Goal: Task Accomplishment & Management: Complete application form

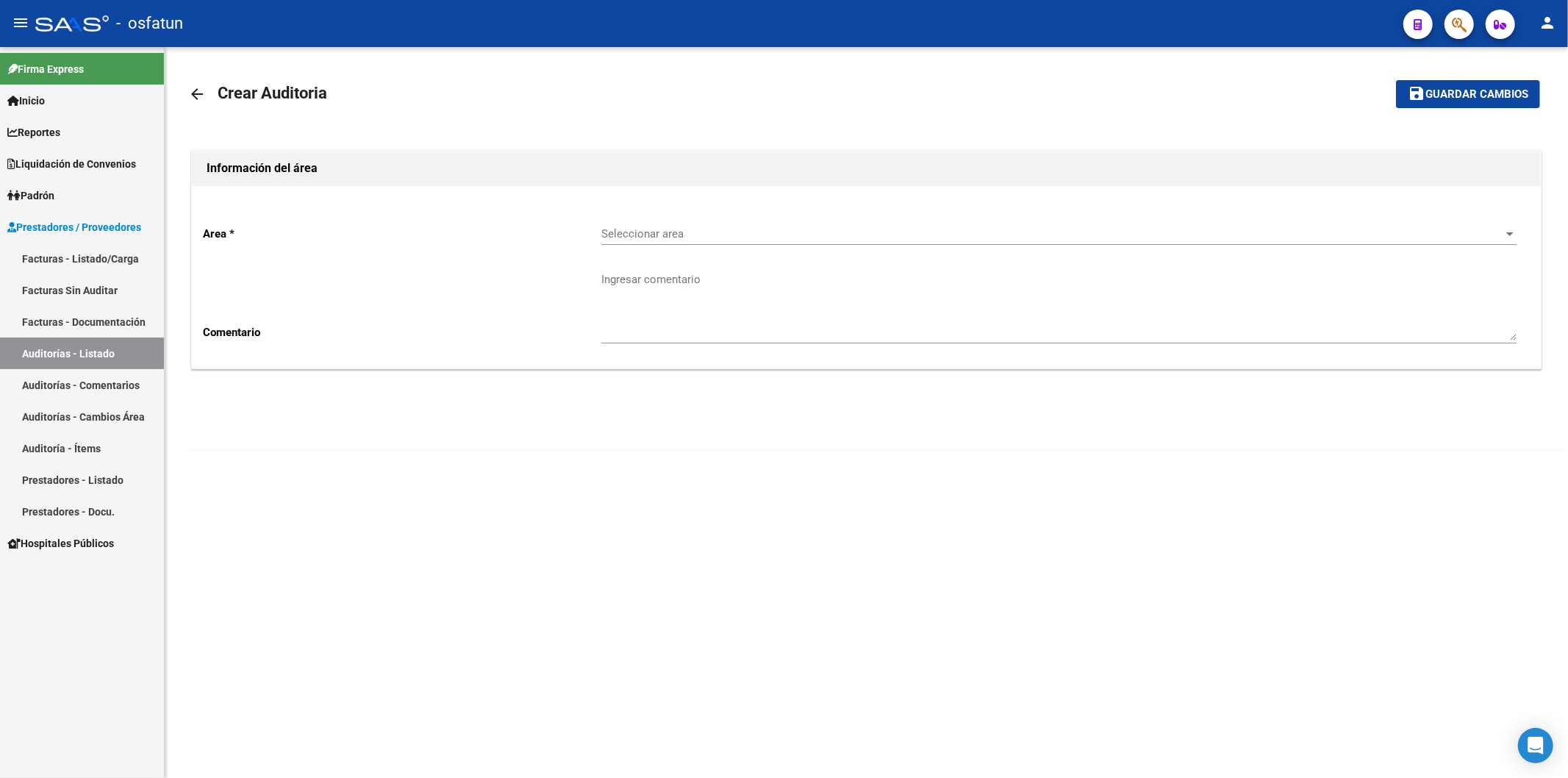
click at [77, 357] on link "Auditorías - Listado" at bounding box center [82, 353] width 164 height 32
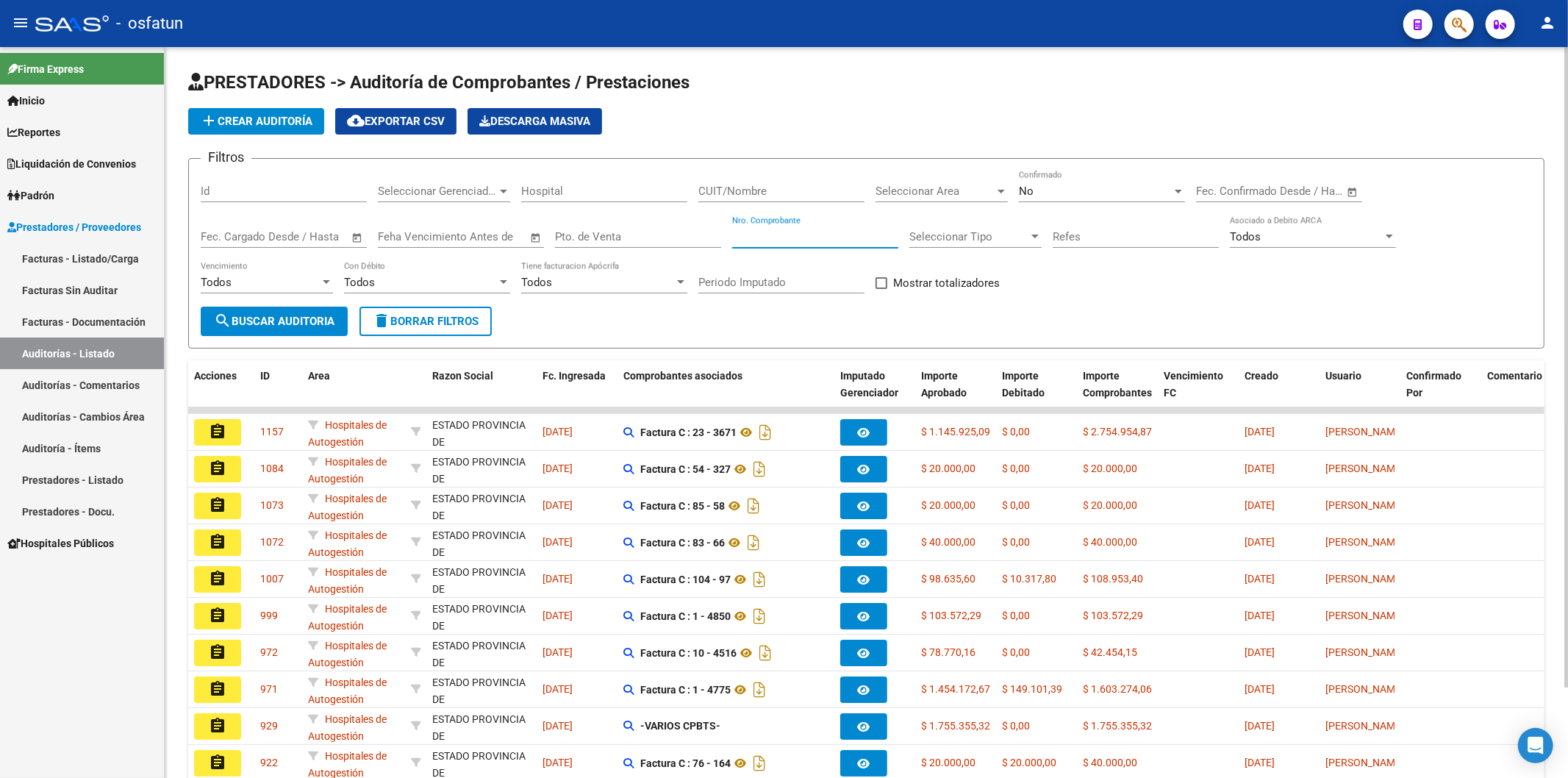
click at [860, 239] on input "Nro. Comprobante" at bounding box center [815, 236] width 166 height 13
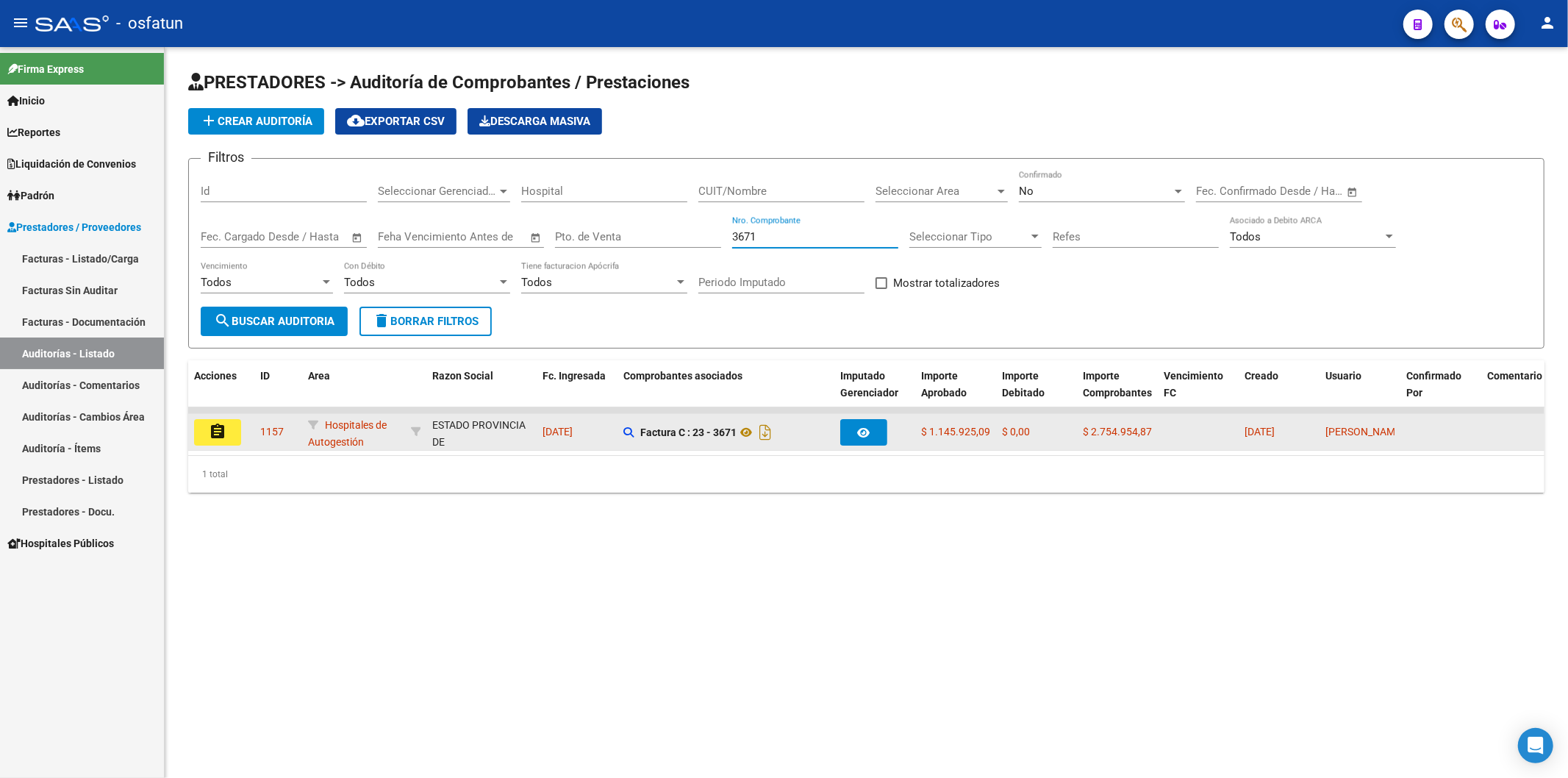
type input "3671"
click at [218, 433] on mat-icon "assignment" at bounding box center [217, 432] width 18 height 18
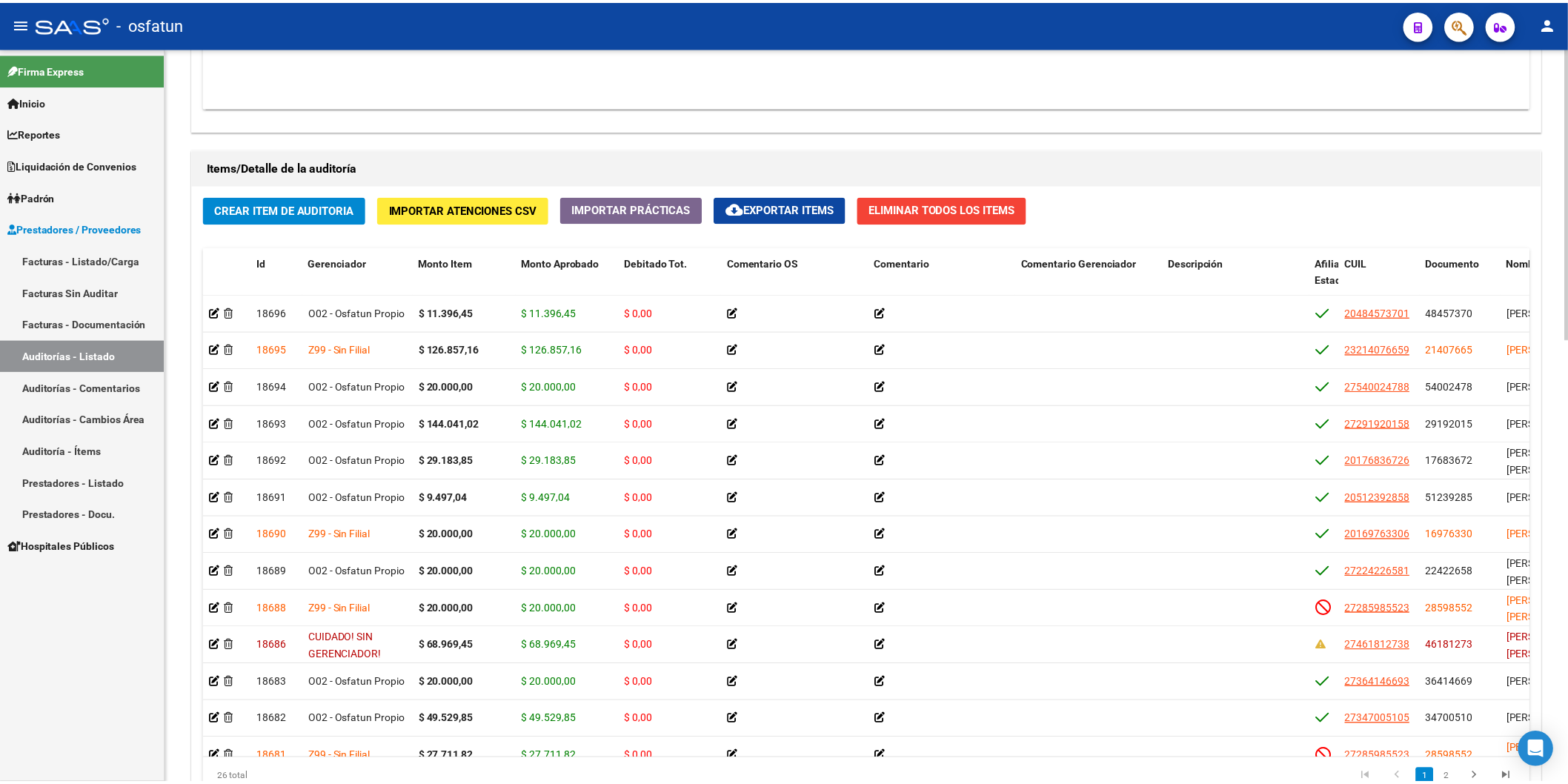
scroll to position [987, 0]
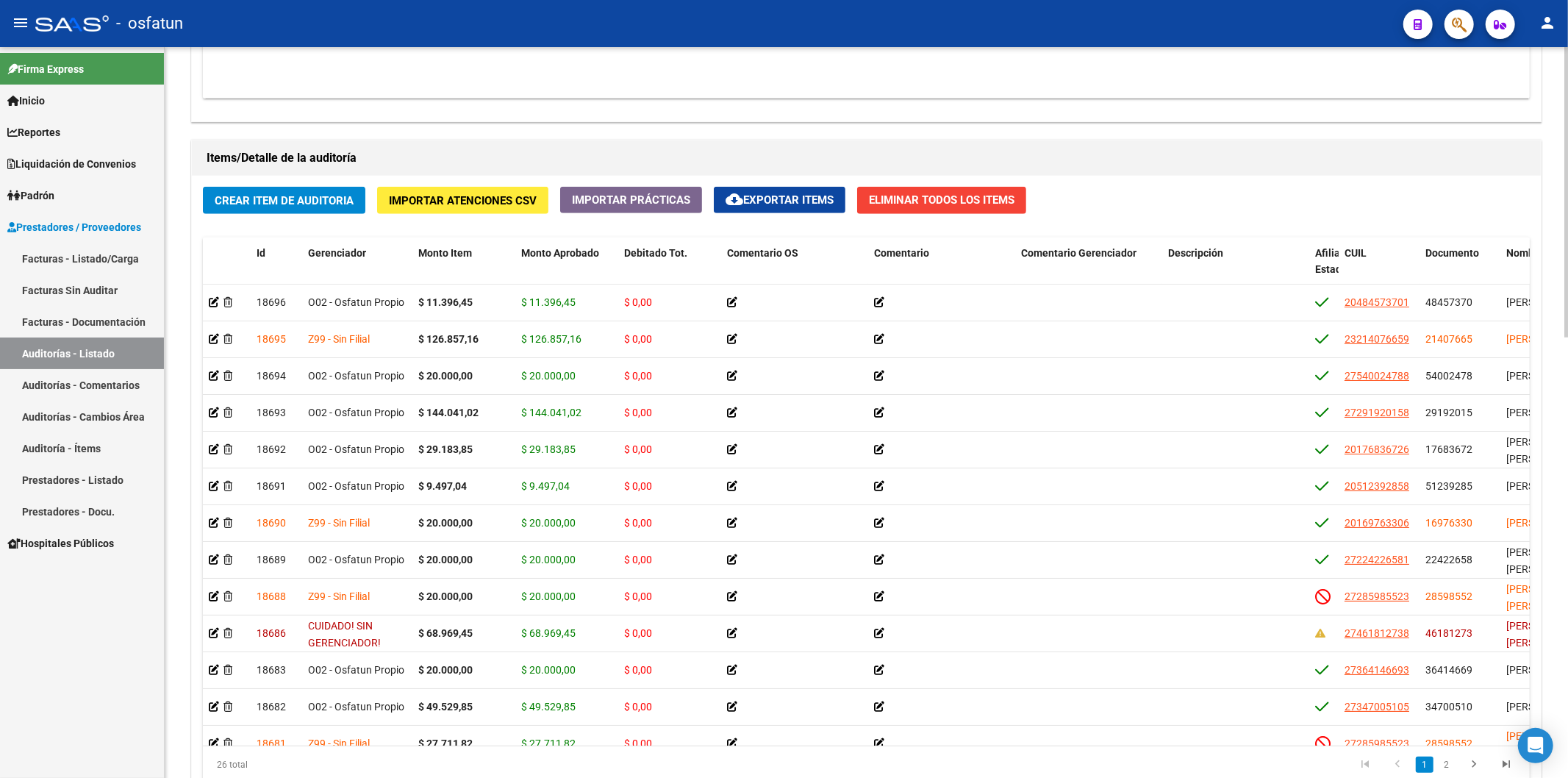
click at [316, 201] on span "Crear Item de Auditoria" at bounding box center [284, 200] width 139 height 13
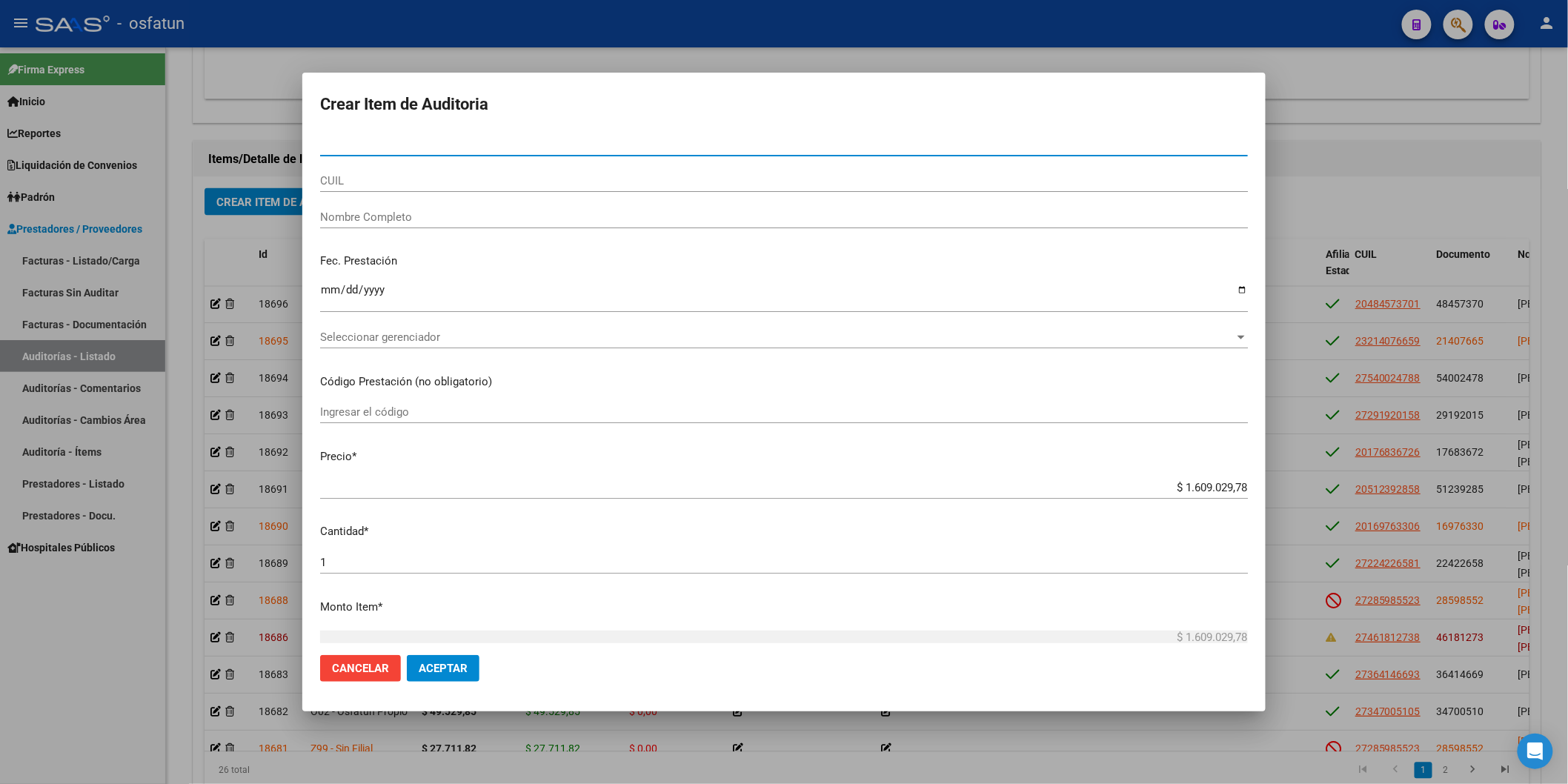
paste input "39090328"
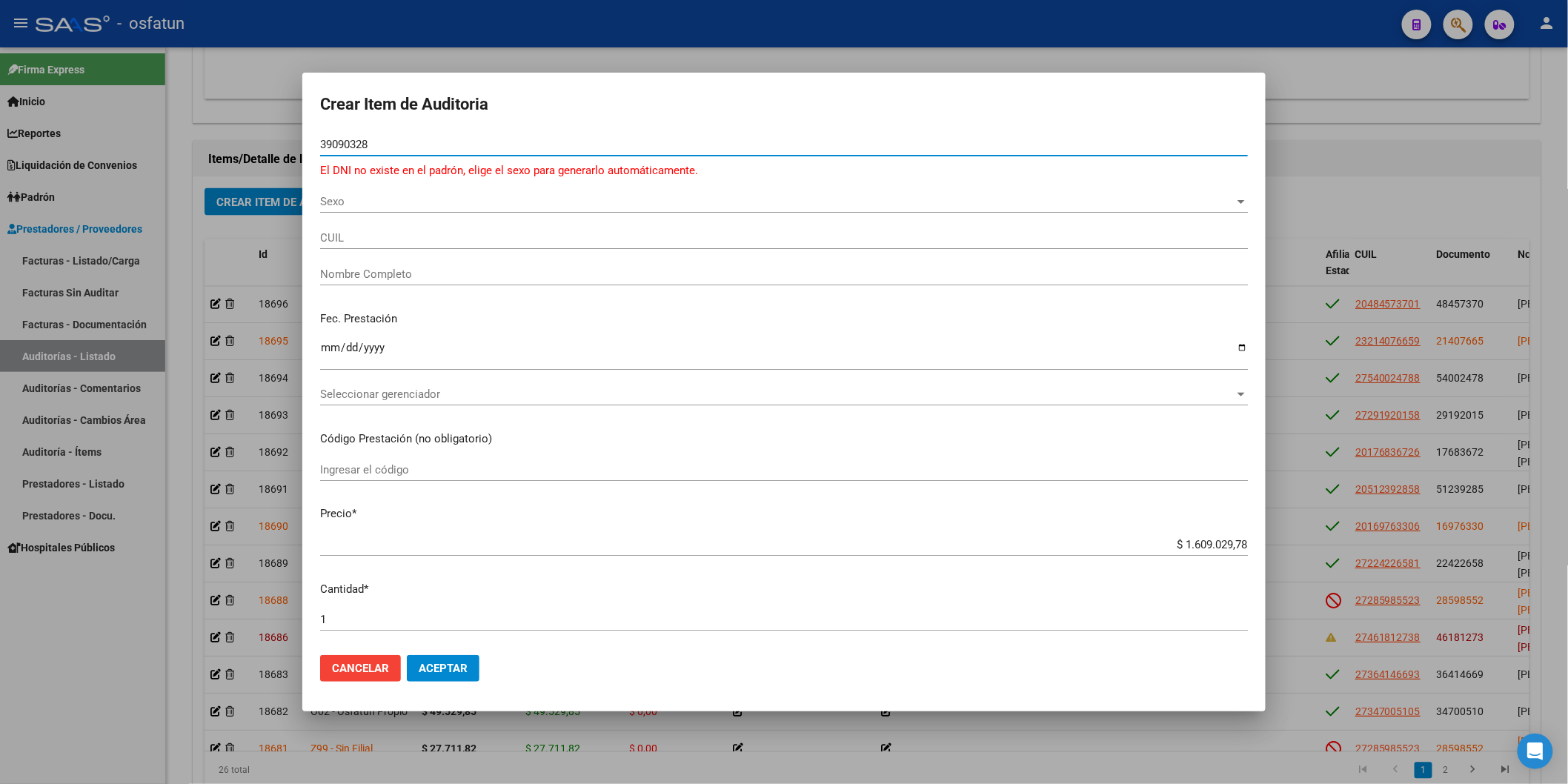
type input "39090328"
click at [342, 203] on span "Sexo" at bounding box center [777, 201] width 914 height 13
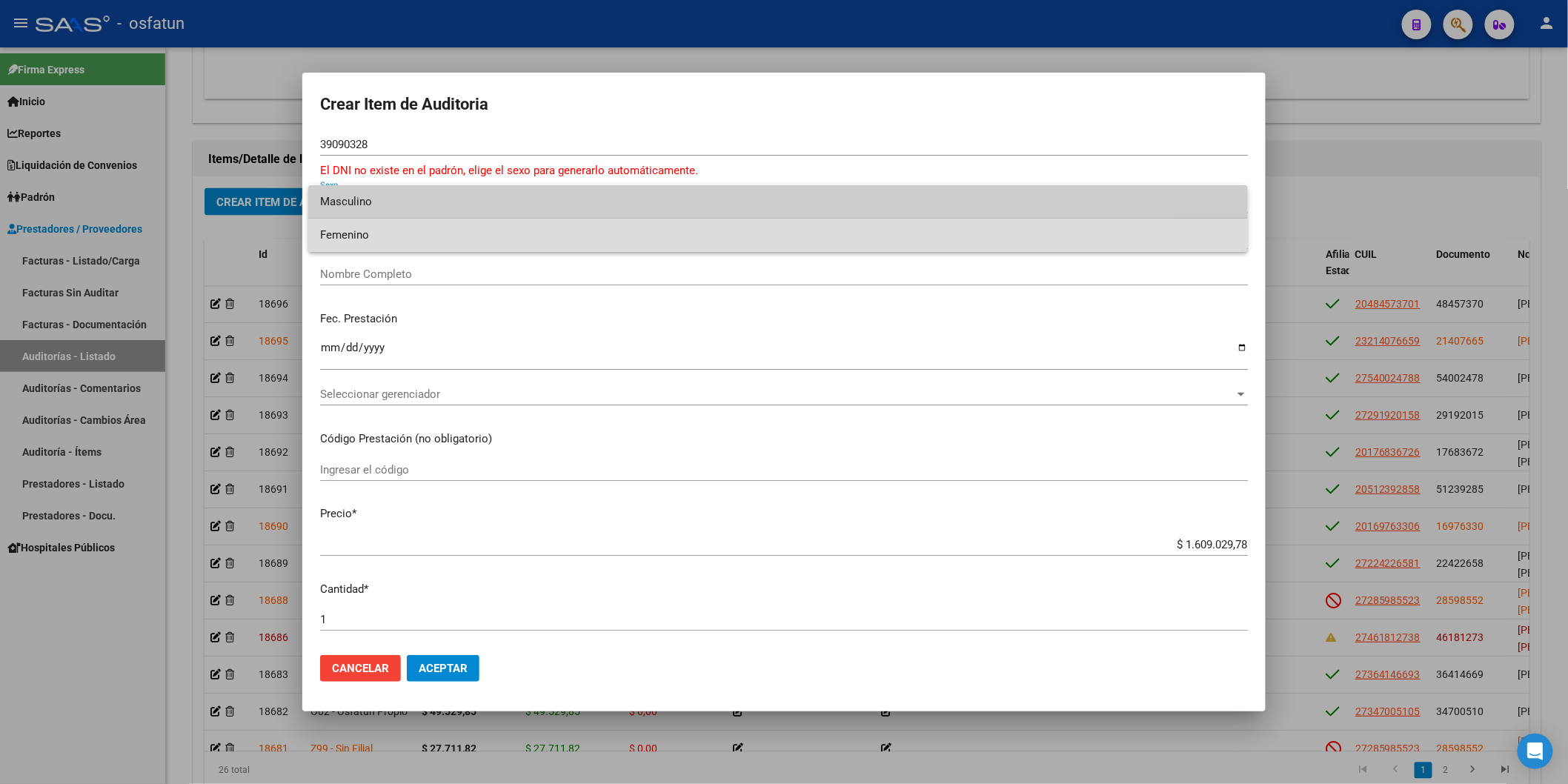
click at [366, 246] on span "Femenino" at bounding box center [778, 235] width 916 height 34
type input "27390903281"
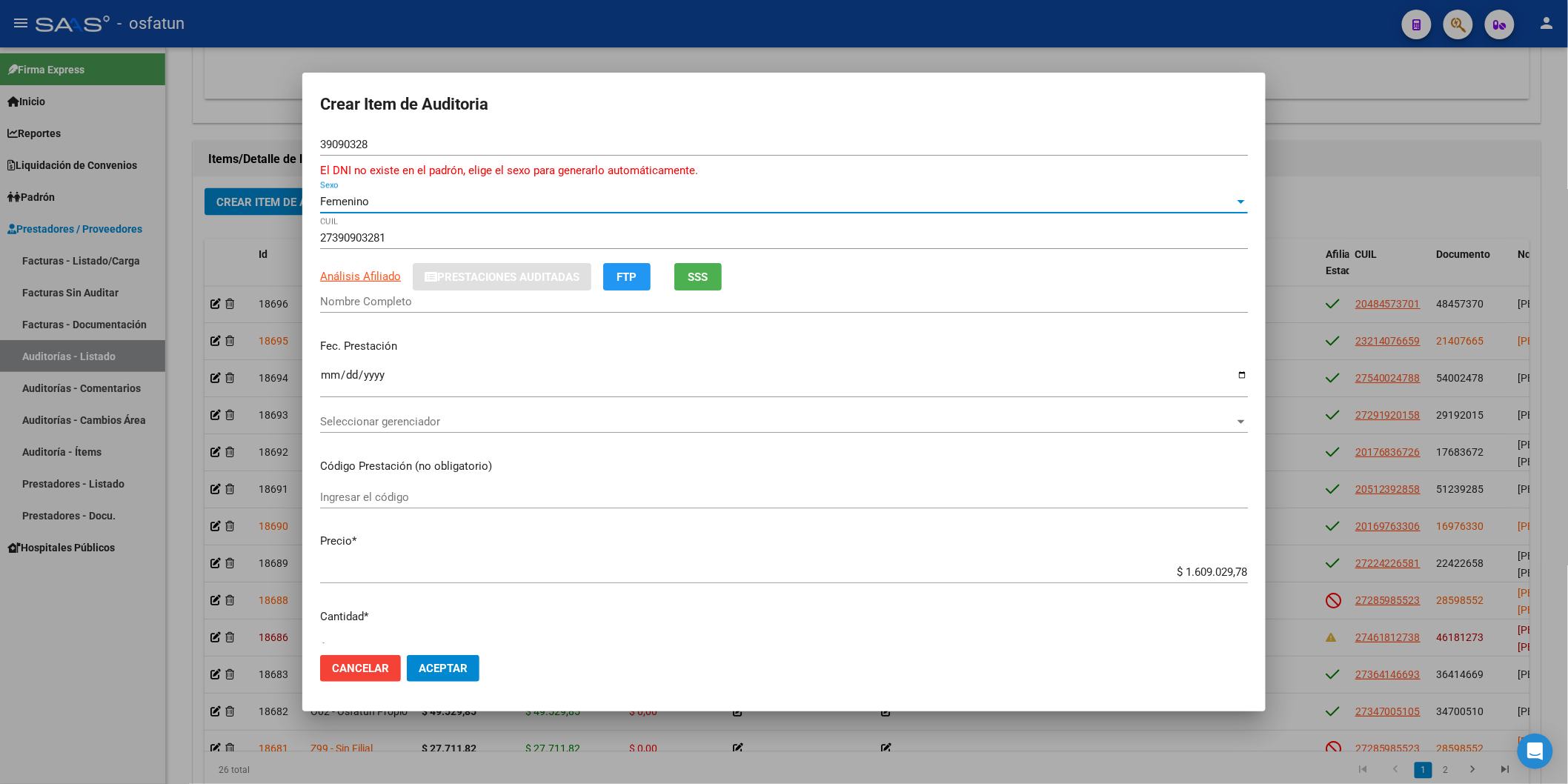
type input "DUTREY AGUILERA LUCIA LUDMILA"
click at [327, 378] on input "Ingresar la fecha" at bounding box center [784, 381] width 928 height 24
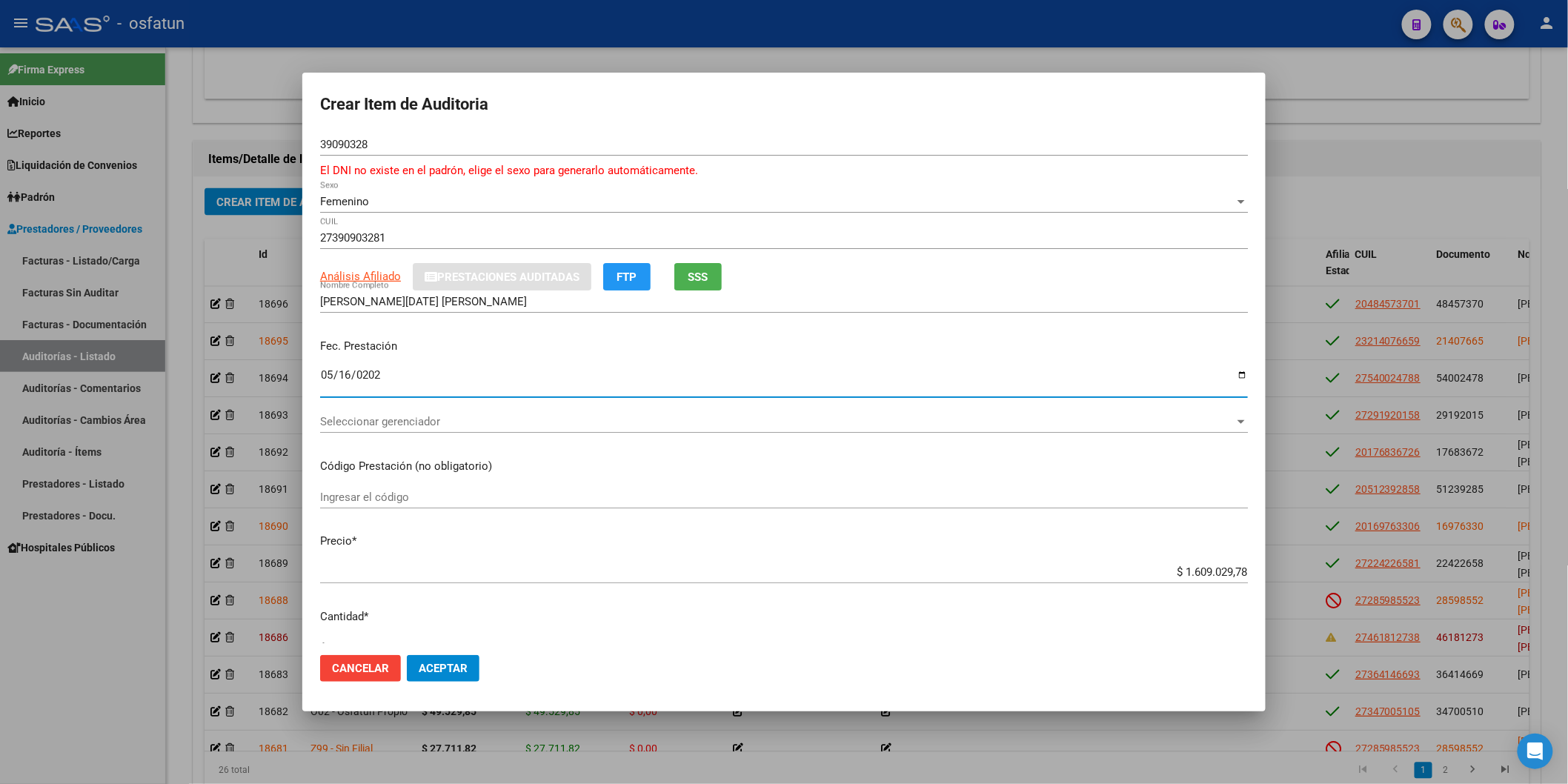
type input "2025-05-16"
click at [361, 498] on input "Ingresar el código" at bounding box center [784, 496] width 928 height 13
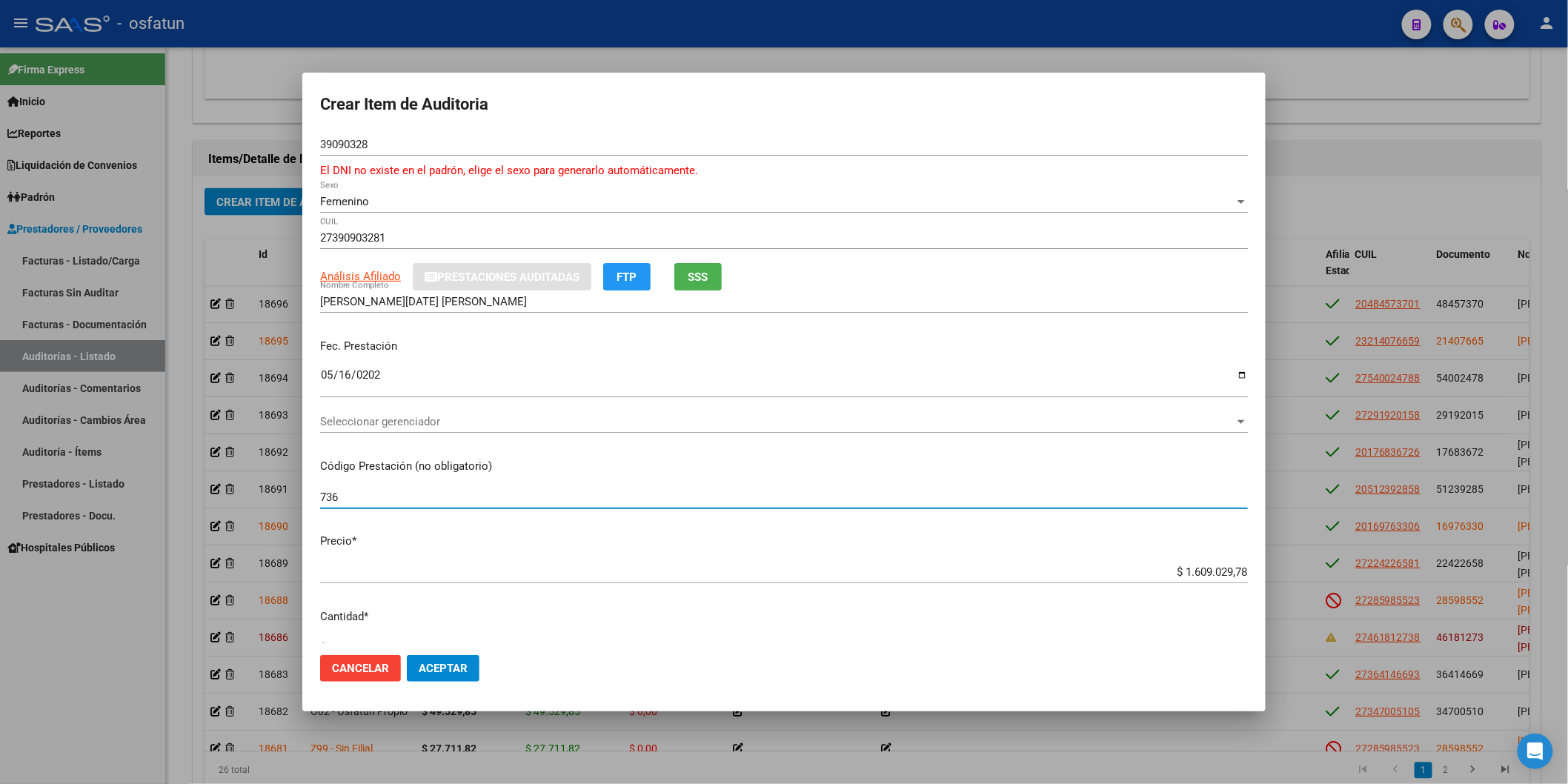
type input "736"
drag, startPoint x: 1243, startPoint y: 573, endPoint x: 1285, endPoint y: 565, distance: 42.8
click at [1285, 545] on div "Crear Item de Auditoria 39090328 Nro Documento El DNI no existe en el padrón, e…" at bounding box center [784, 392] width 1568 height 784
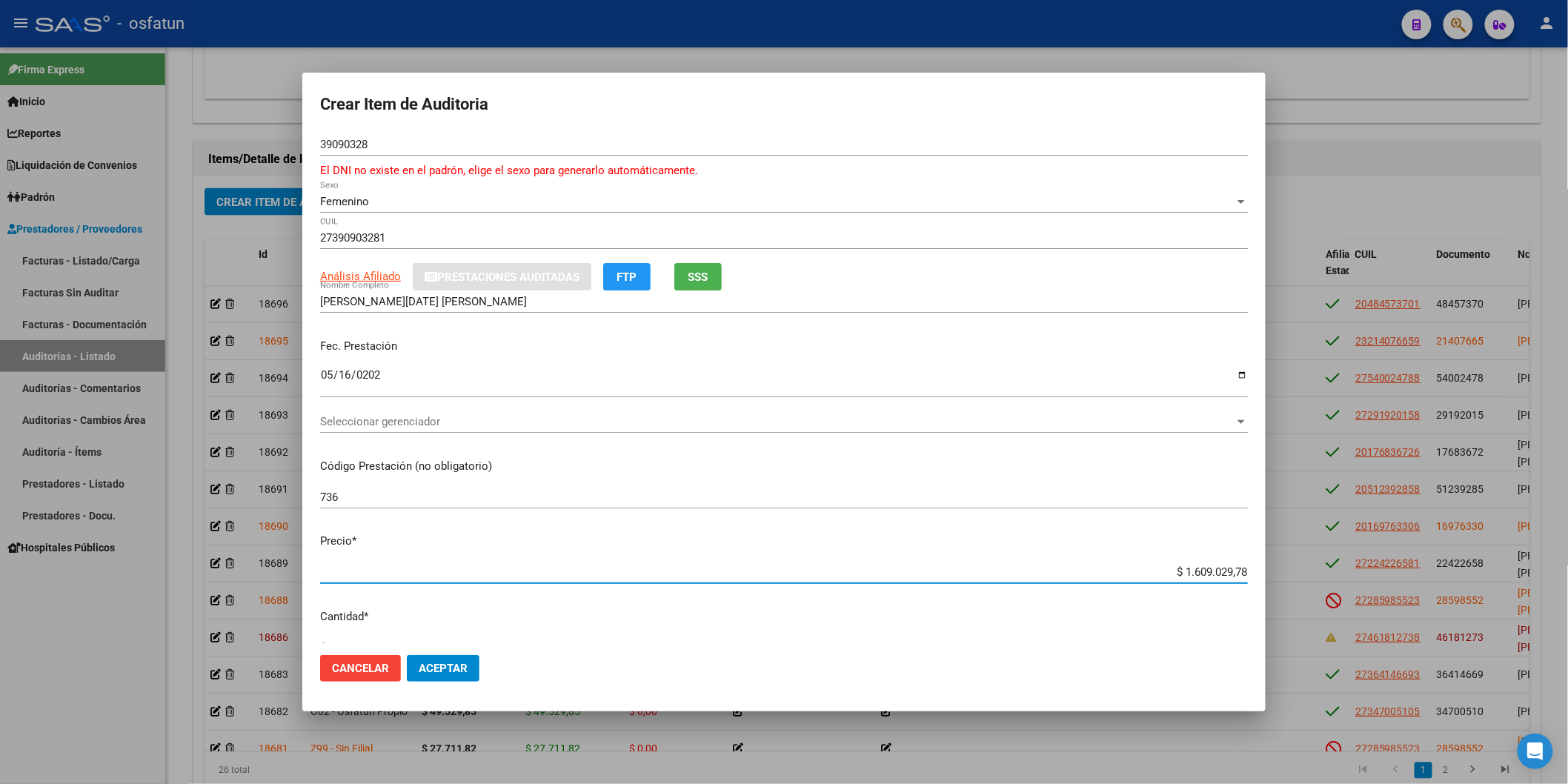
paste input "5054,07"
type input "$ 5.054,07"
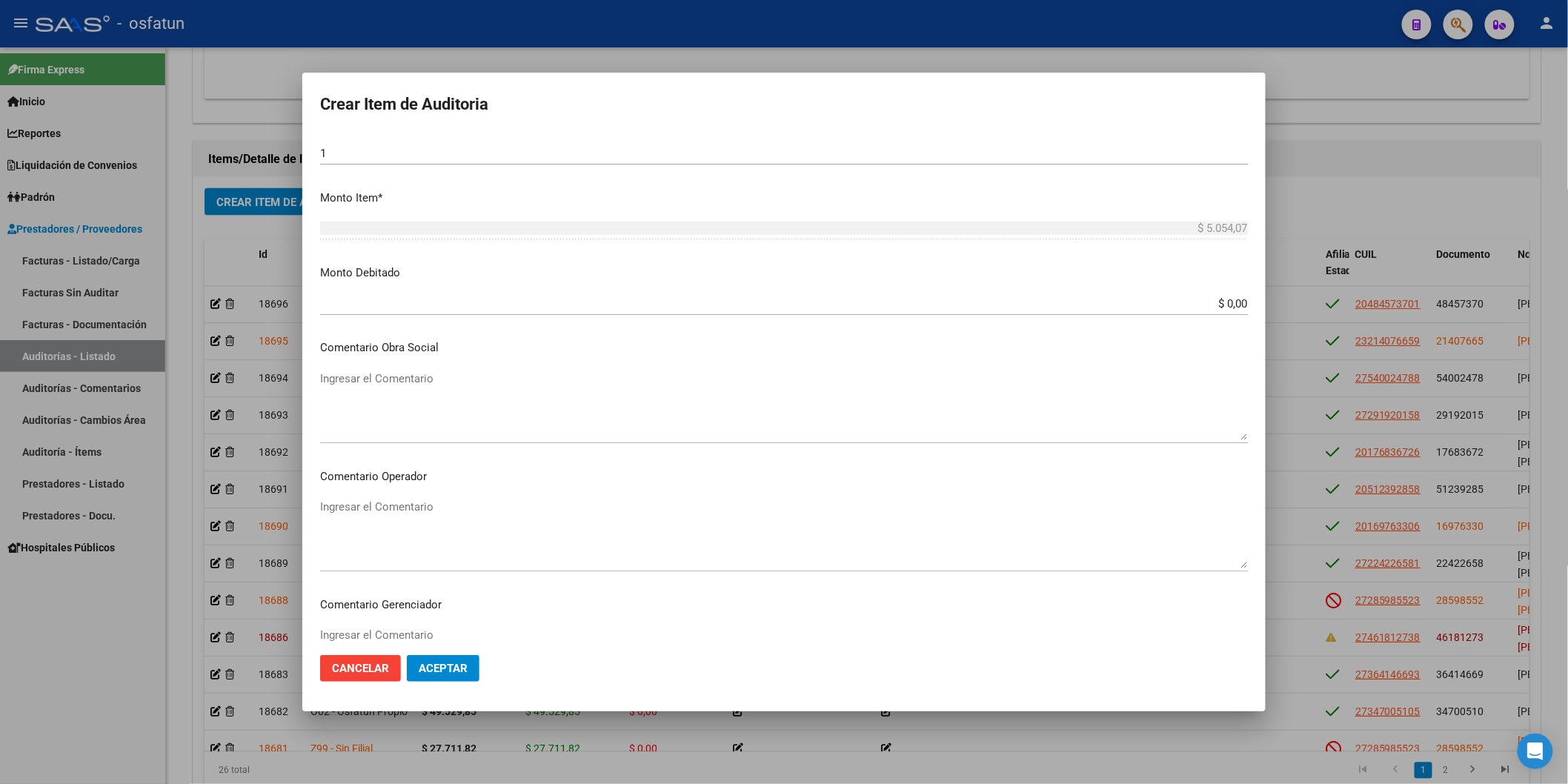
scroll to position [841, 0]
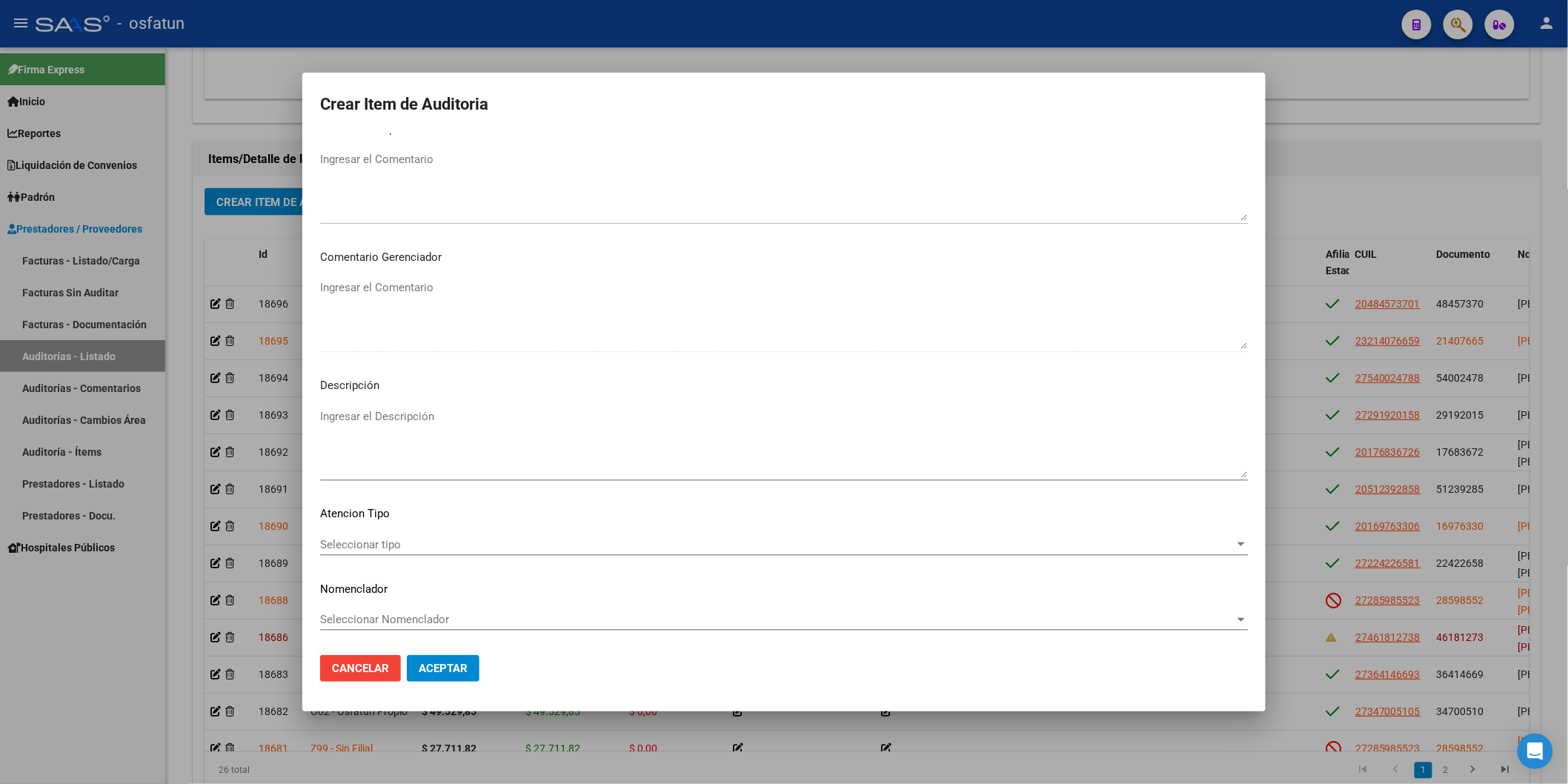
type input "$ 5.054,07"
click at [434, 526] on mat-dialog-content "39090328 Nro Documento El DNI no existe en el padrón, elige el sexo para genera…" at bounding box center [784, 389] width 963 height 510
click at [432, 538] on span "Seleccionar tipo" at bounding box center [777, 544] width 914 height 13
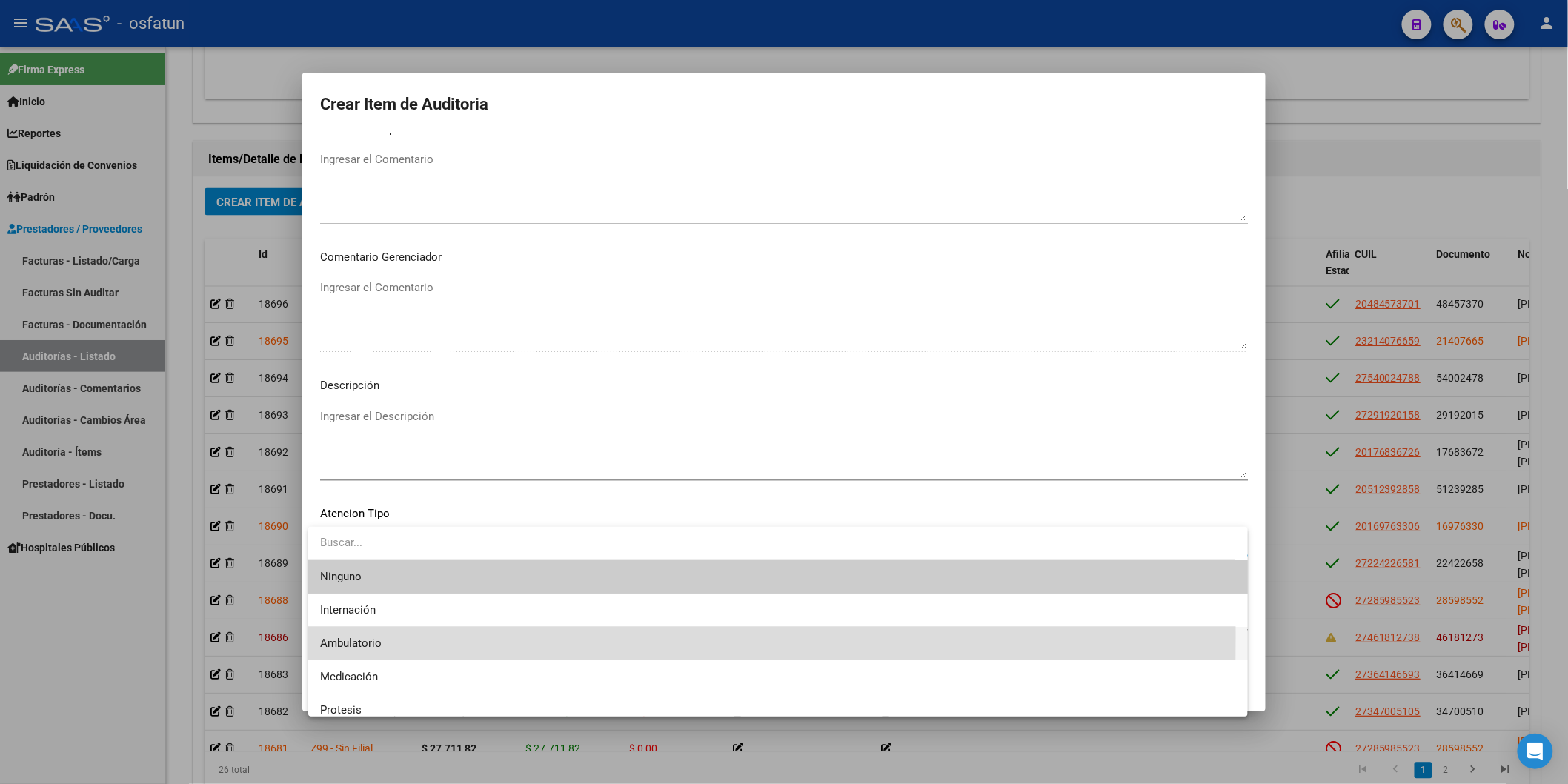
click at [391, 545] on span "Ambulatorio" at bounding box center [778, 644] width 916 height 34
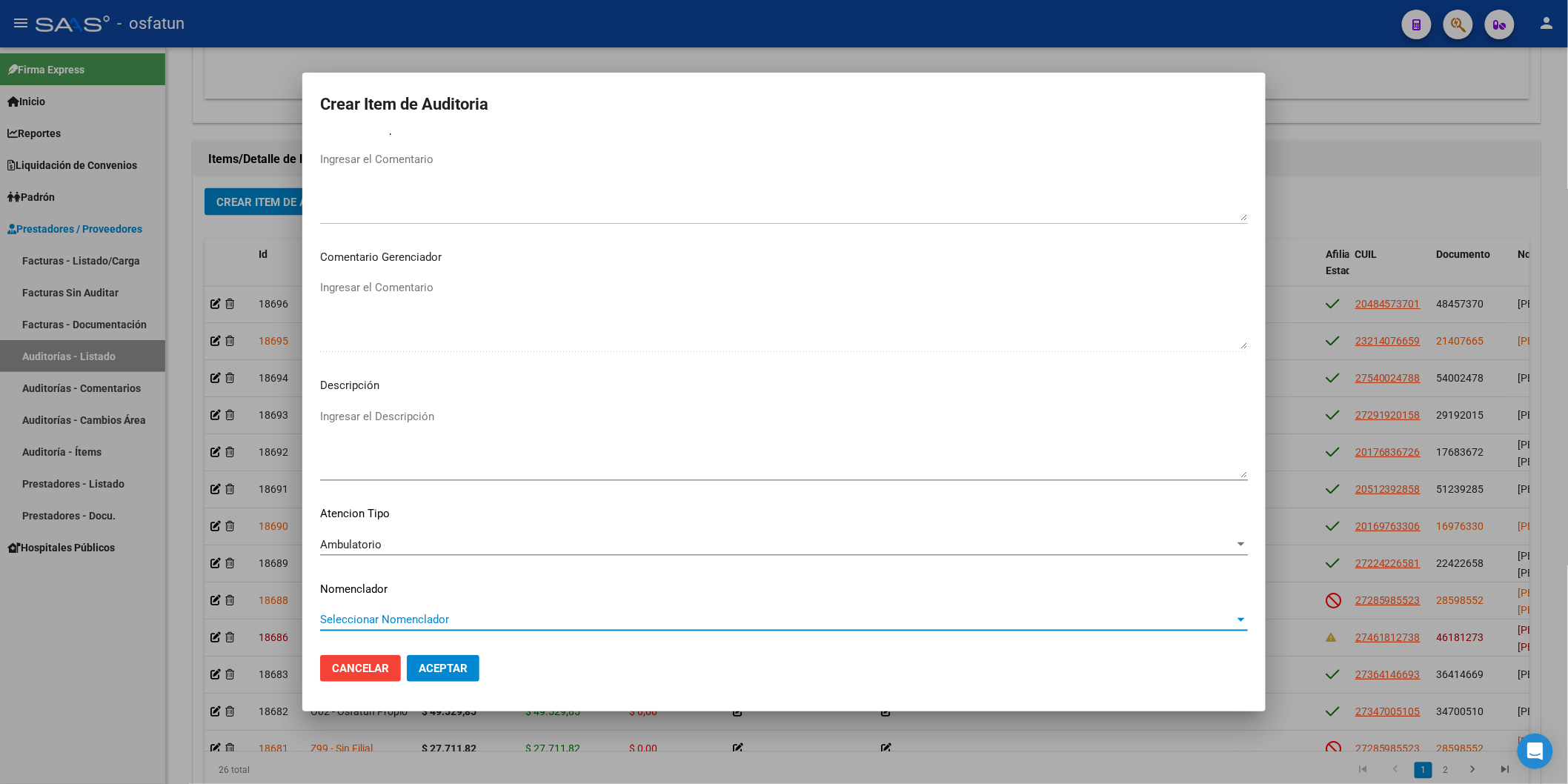
click at [391, 545] on span "Seleccionar Nomenclador" at bounding box center [777, 619] width 914 height 13
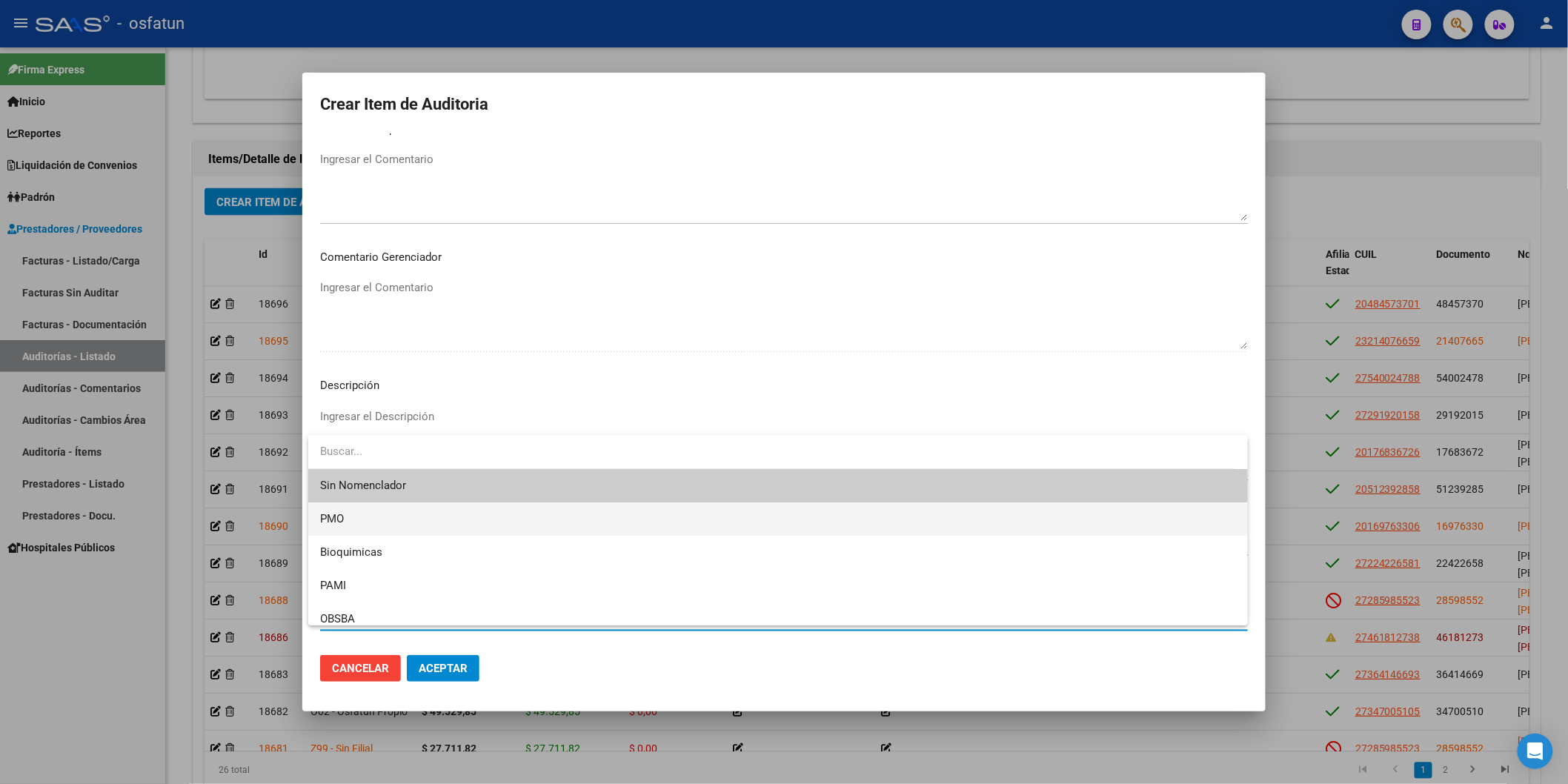
click at [384, 527] on span "PMO" at bounding box center [778, 519] width 916 height 34
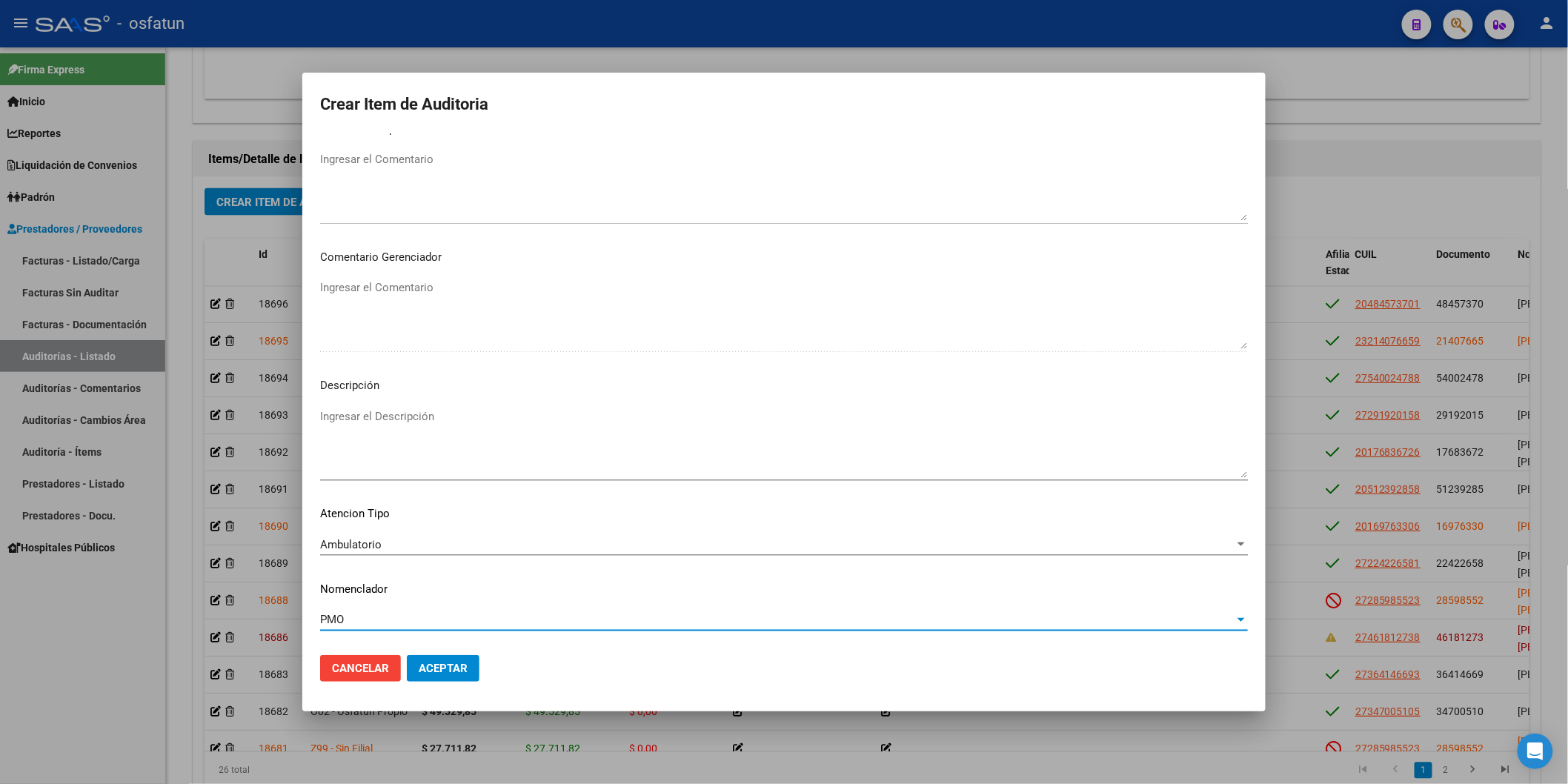
click at [439, 545] on span "Aceptar" at bounding box center [443, 668] width 49 height 13
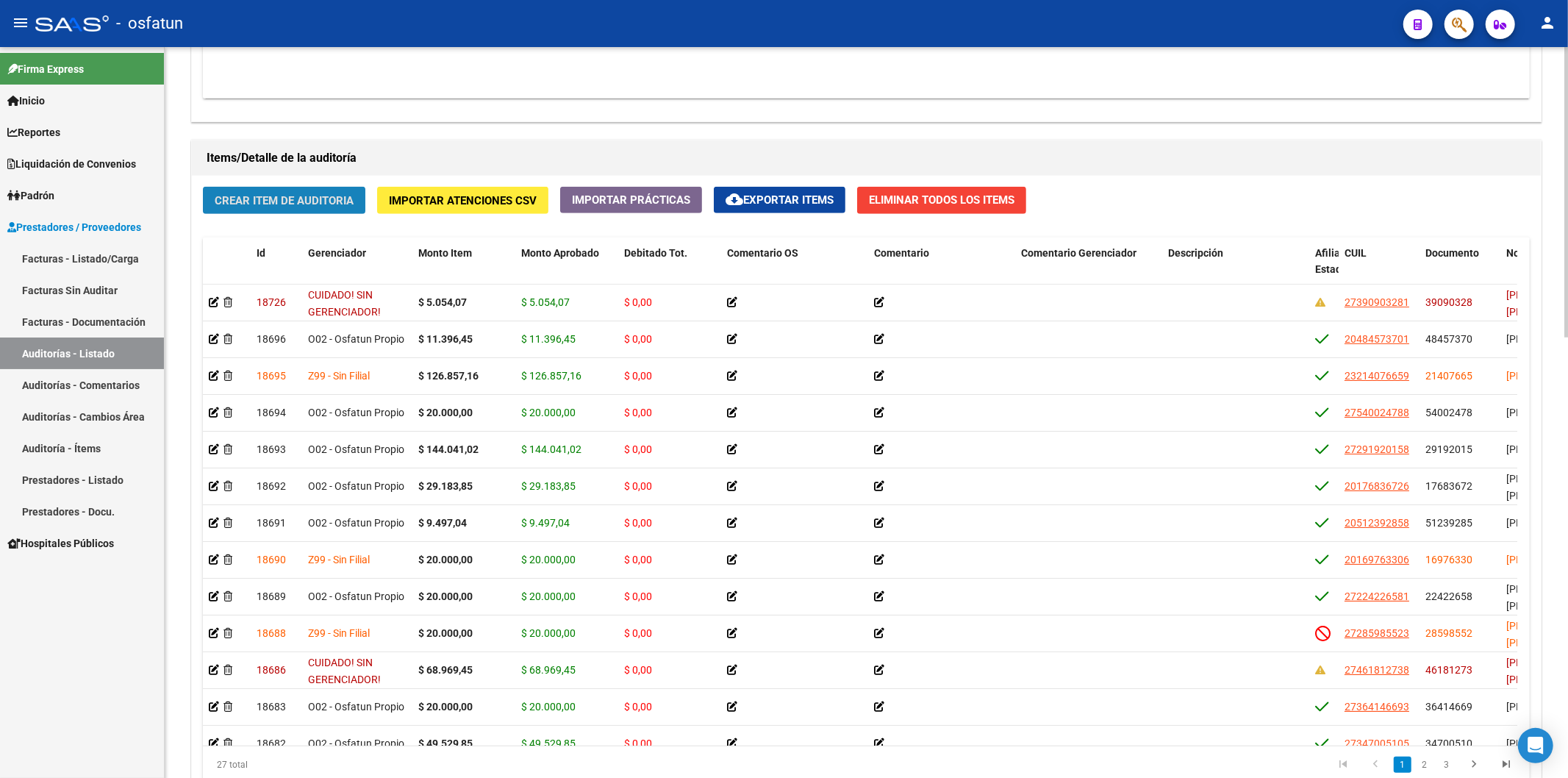
click at [333, 197] on span "Crear Item de Auditoria" at bounding box center [284, 200] width 139 height 13
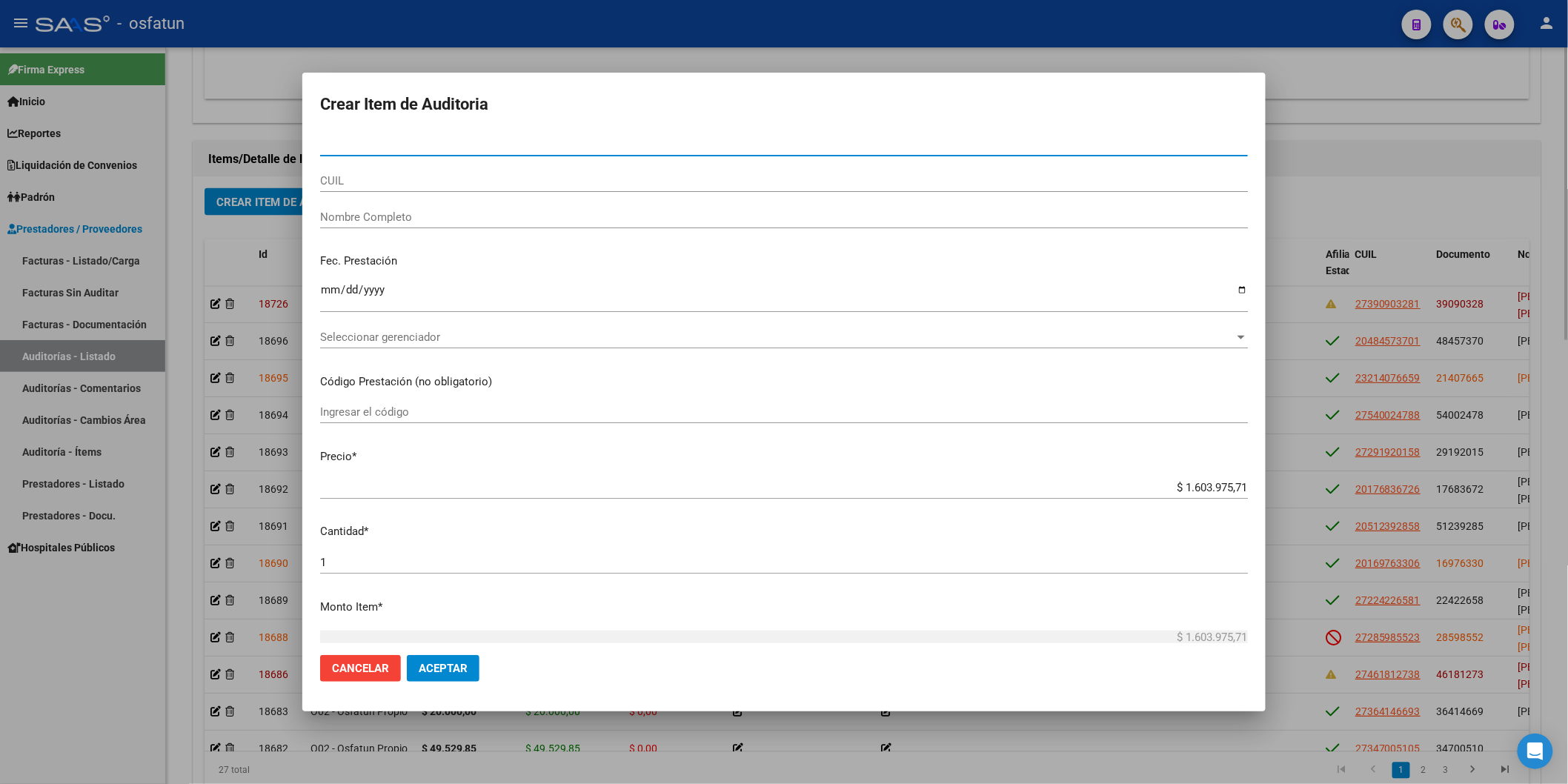
paste input "25388028"
type input "25388028"
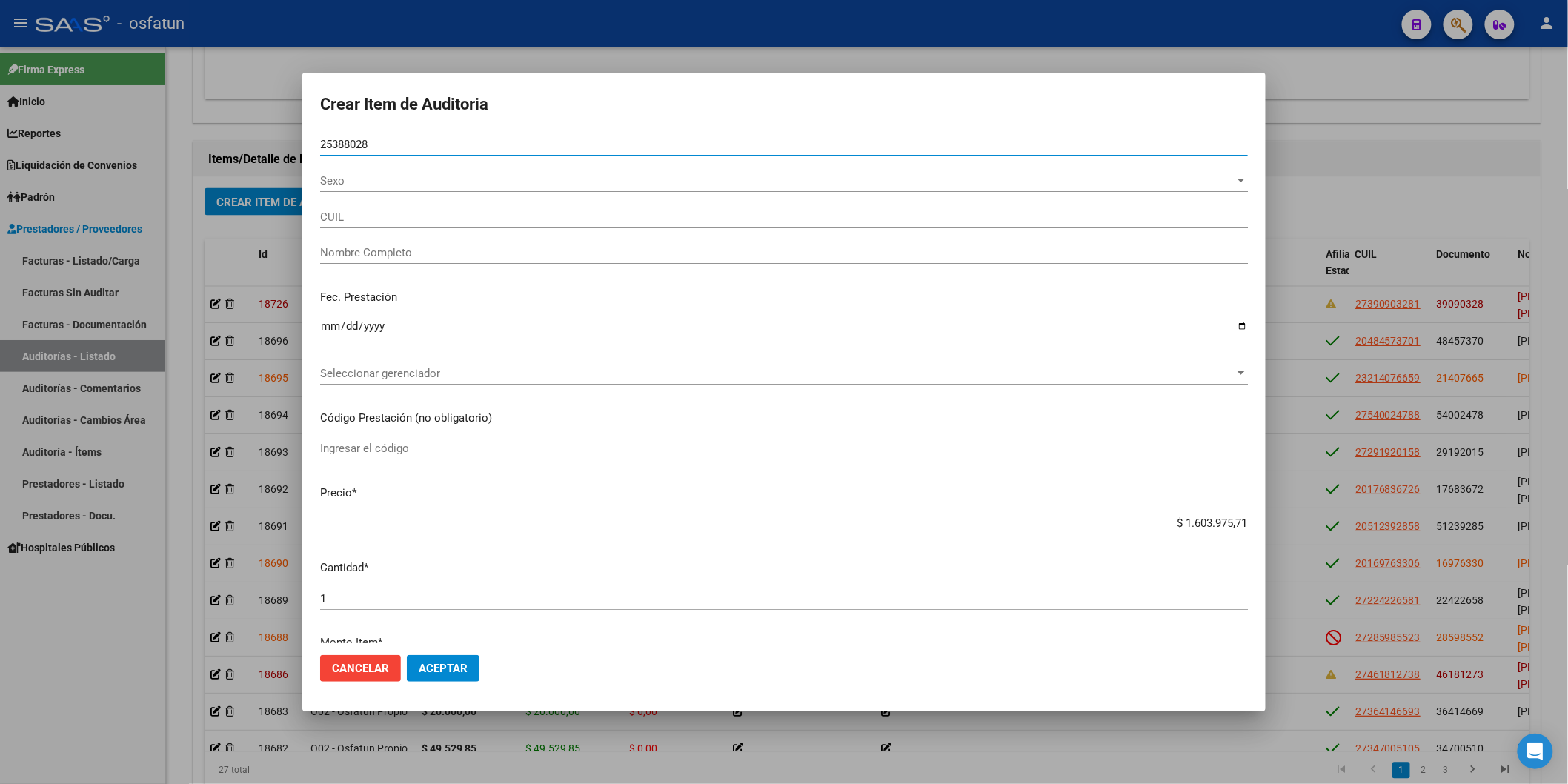
type input "20253880288"
type input "VIDELA FERNANDO SEBASTIAN"
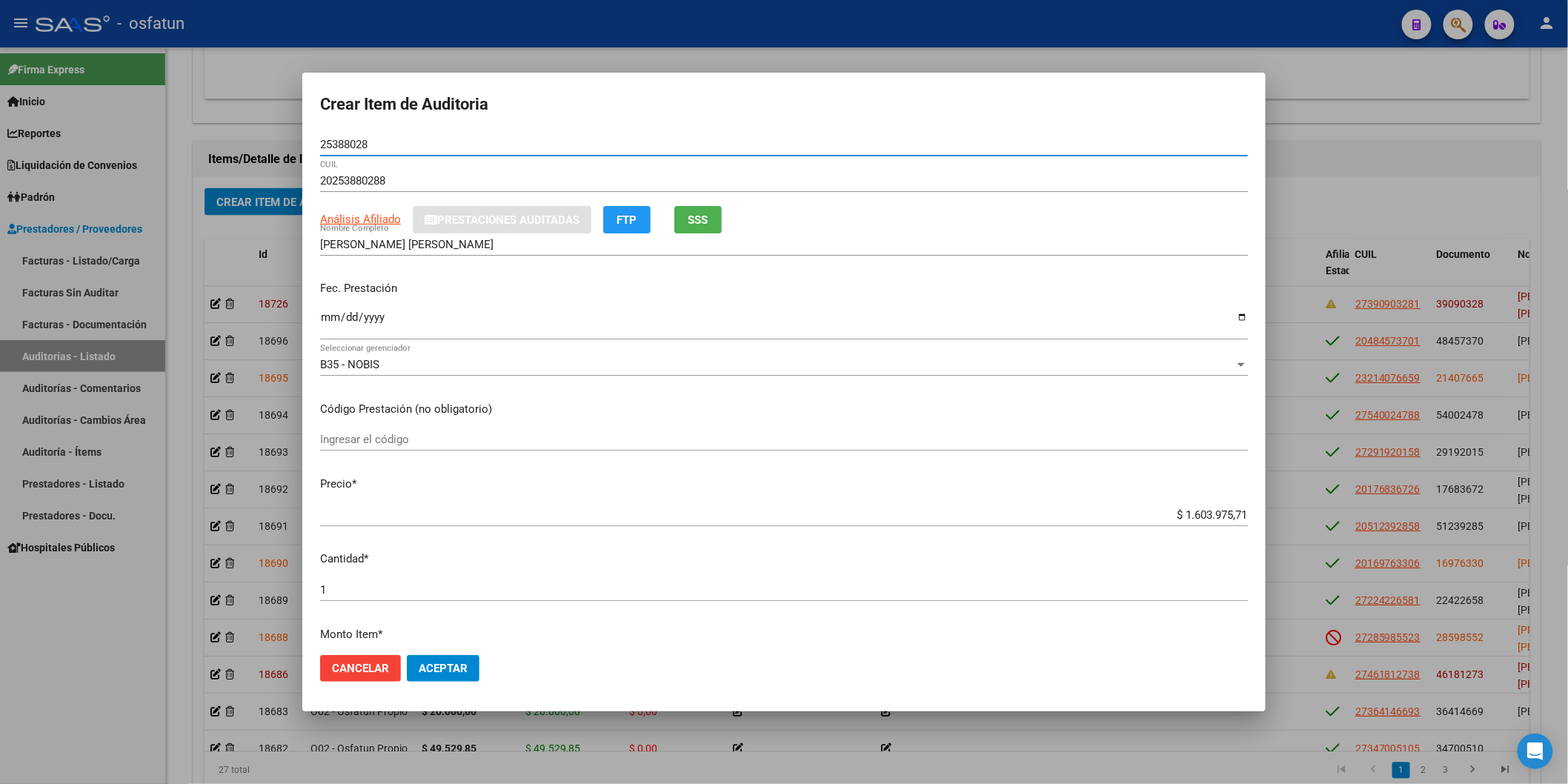
type input "25388028"
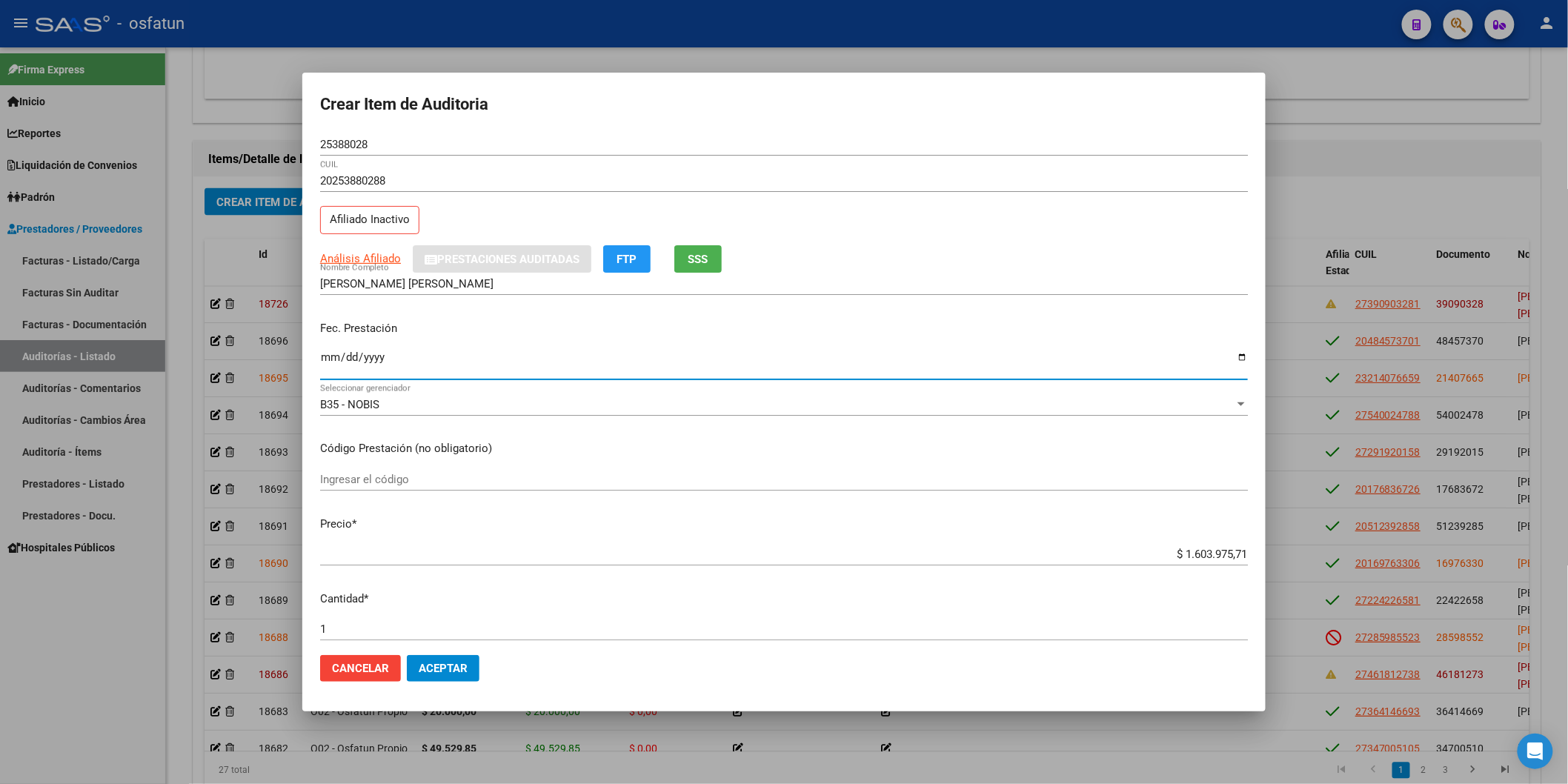
click at [328, 369] on input "Ingresar la fecha" at bounding box center [784, 364] width 928 height 24
type input "2025-05-19"
click at [382, 483] on input "Ingresar el código" at bounding box center [784, 479] width 928 height 13
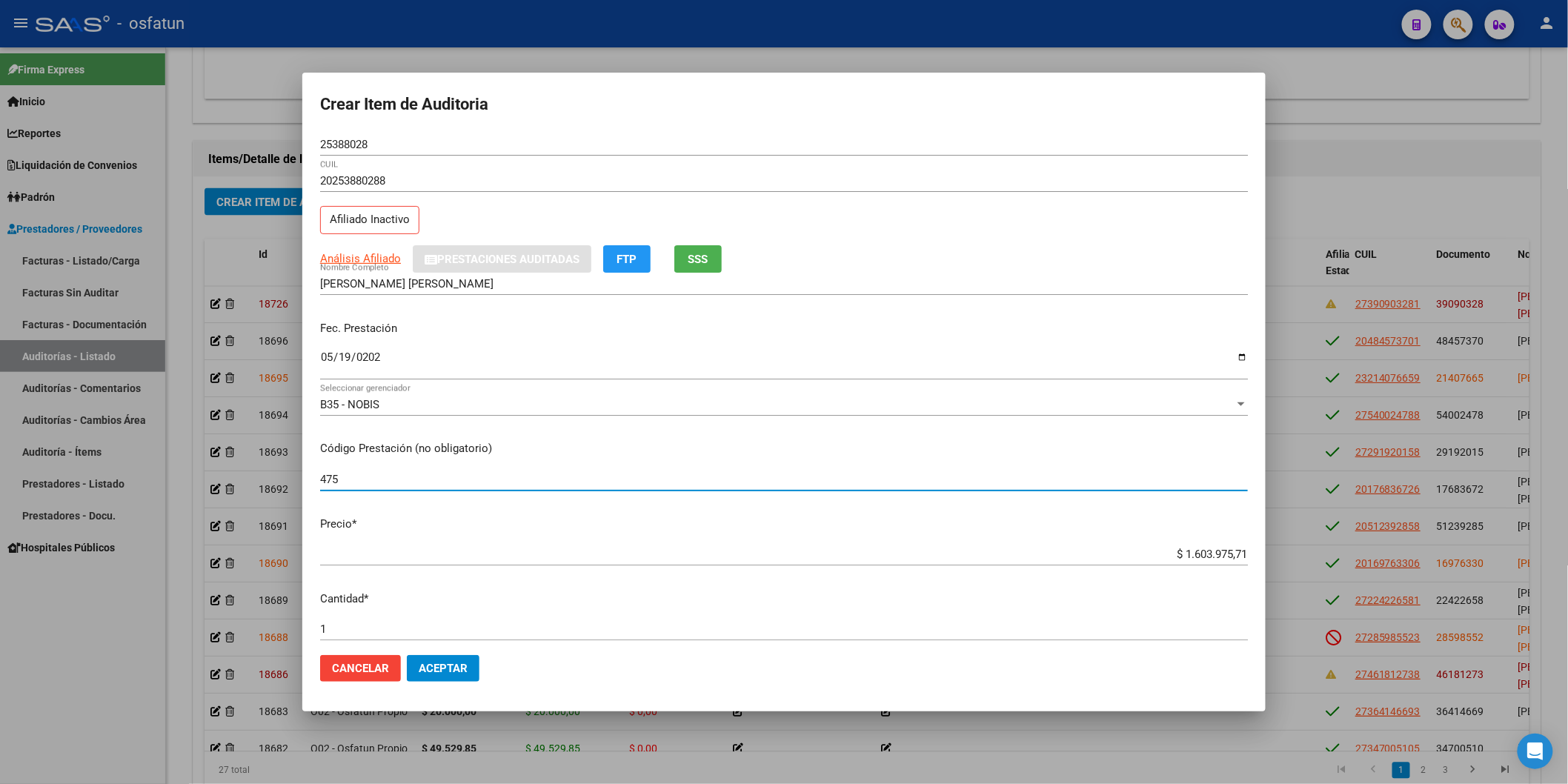
type input "475"
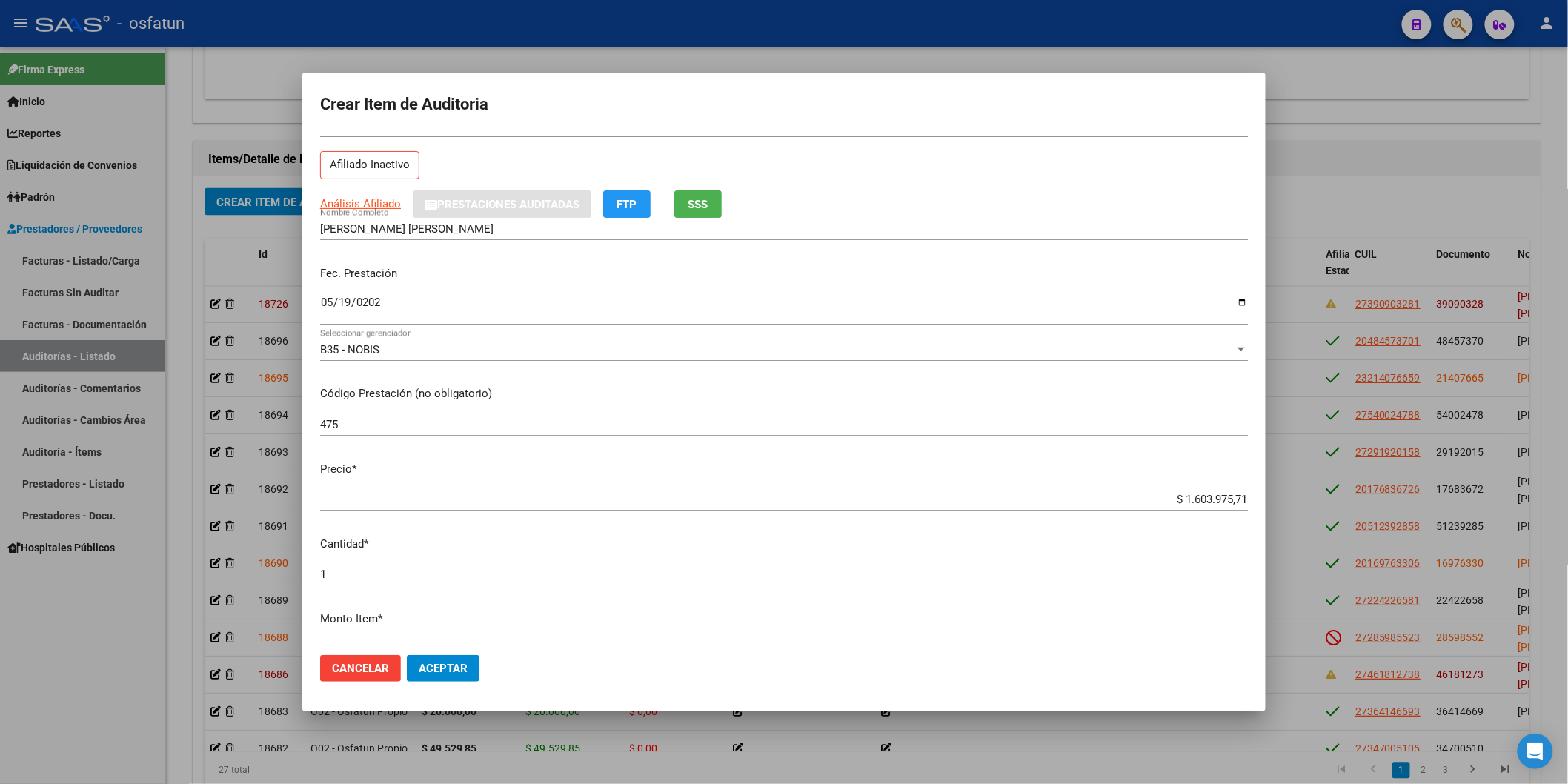
scroll to position [82, 0]
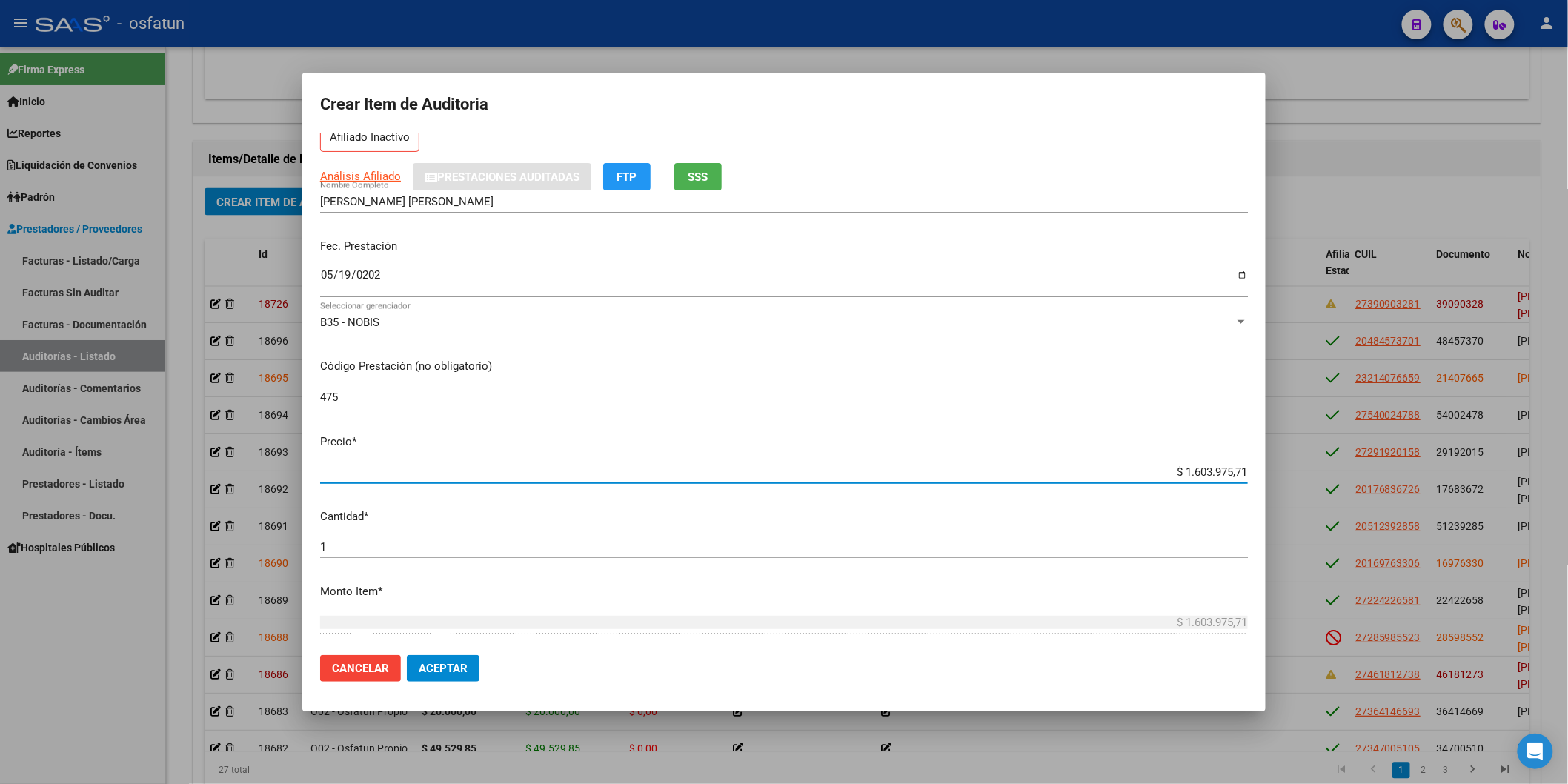
drag, startPoint x: 1208, startPoint y: 474, endPoint x: 1302, endPoint y: 476, distance: 94.0
click at [1290, 476] on div "Crear Item de Auditoria 25388028 Nro Documento 20253880288 CUIL Afiliado Inacti…" at bounding box center [784, 392] width 1568 height 784
paste input "84402,94"
type input "$ 84.402,94"
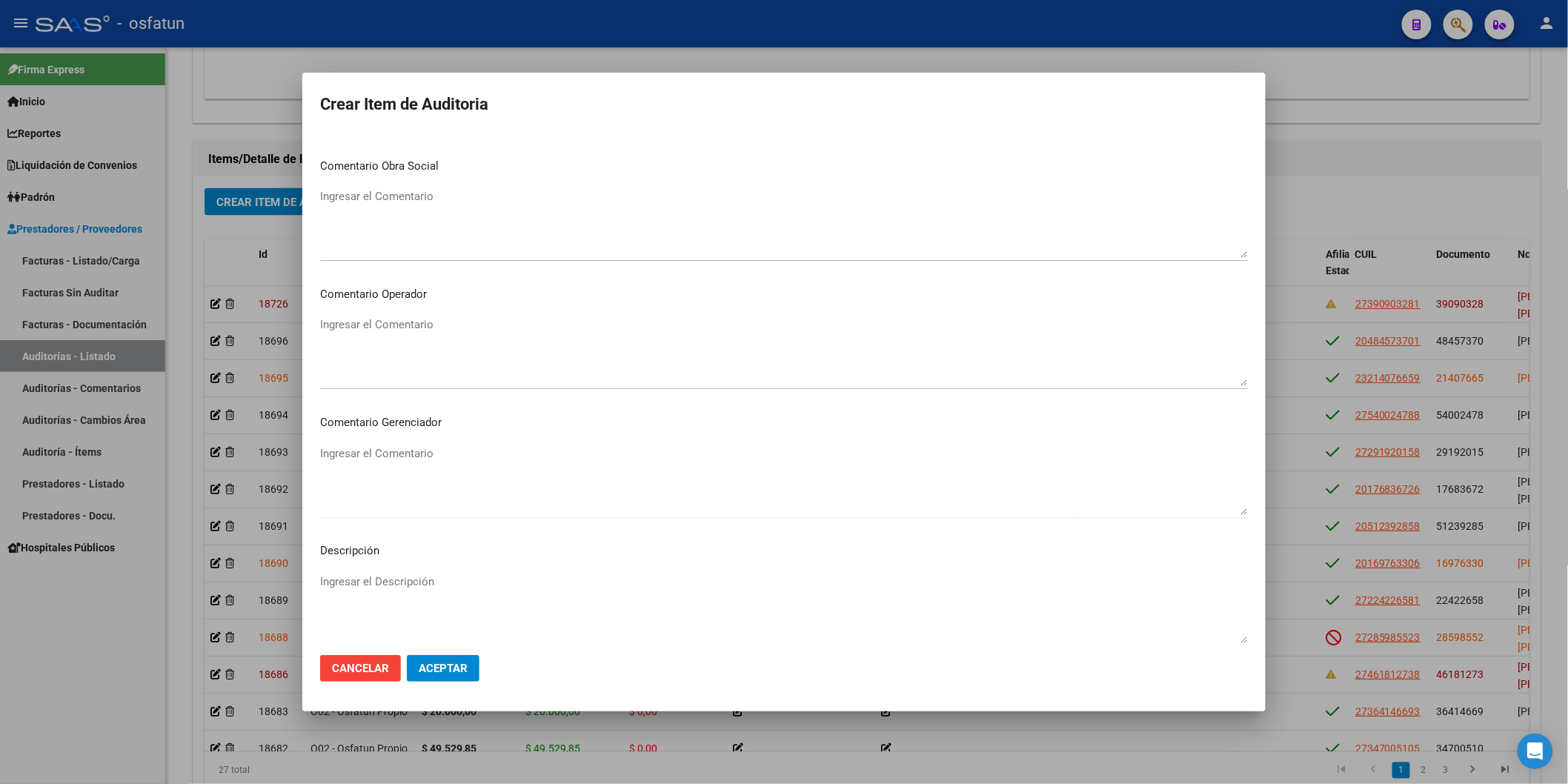
scroll to position [824, 0]
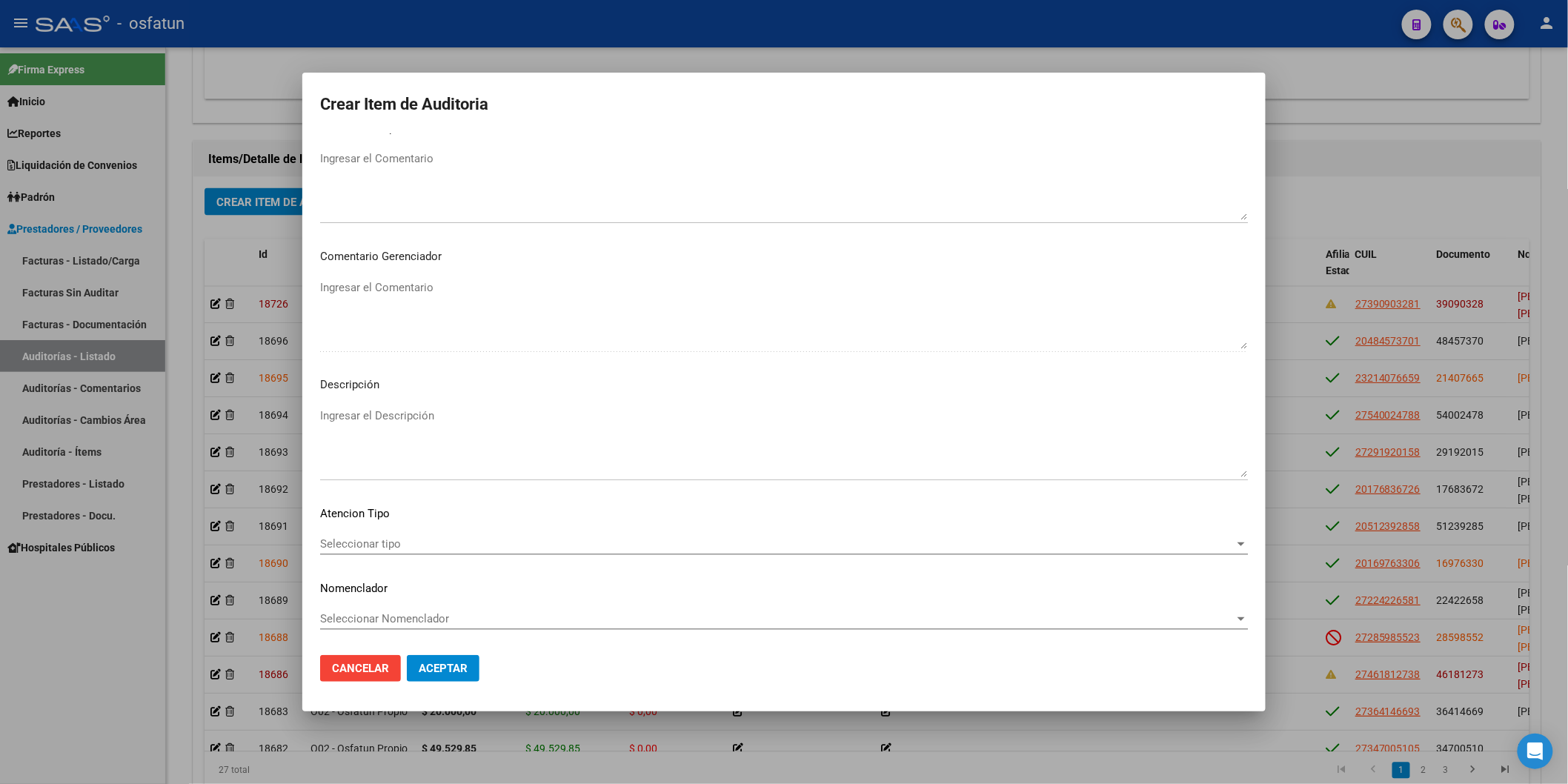
type input "$ 84.402,94"
click at [406, 532] on div "Seleccionar tipo Seleccionar tipo" at bounding box center [784, 544] width 928 height 22
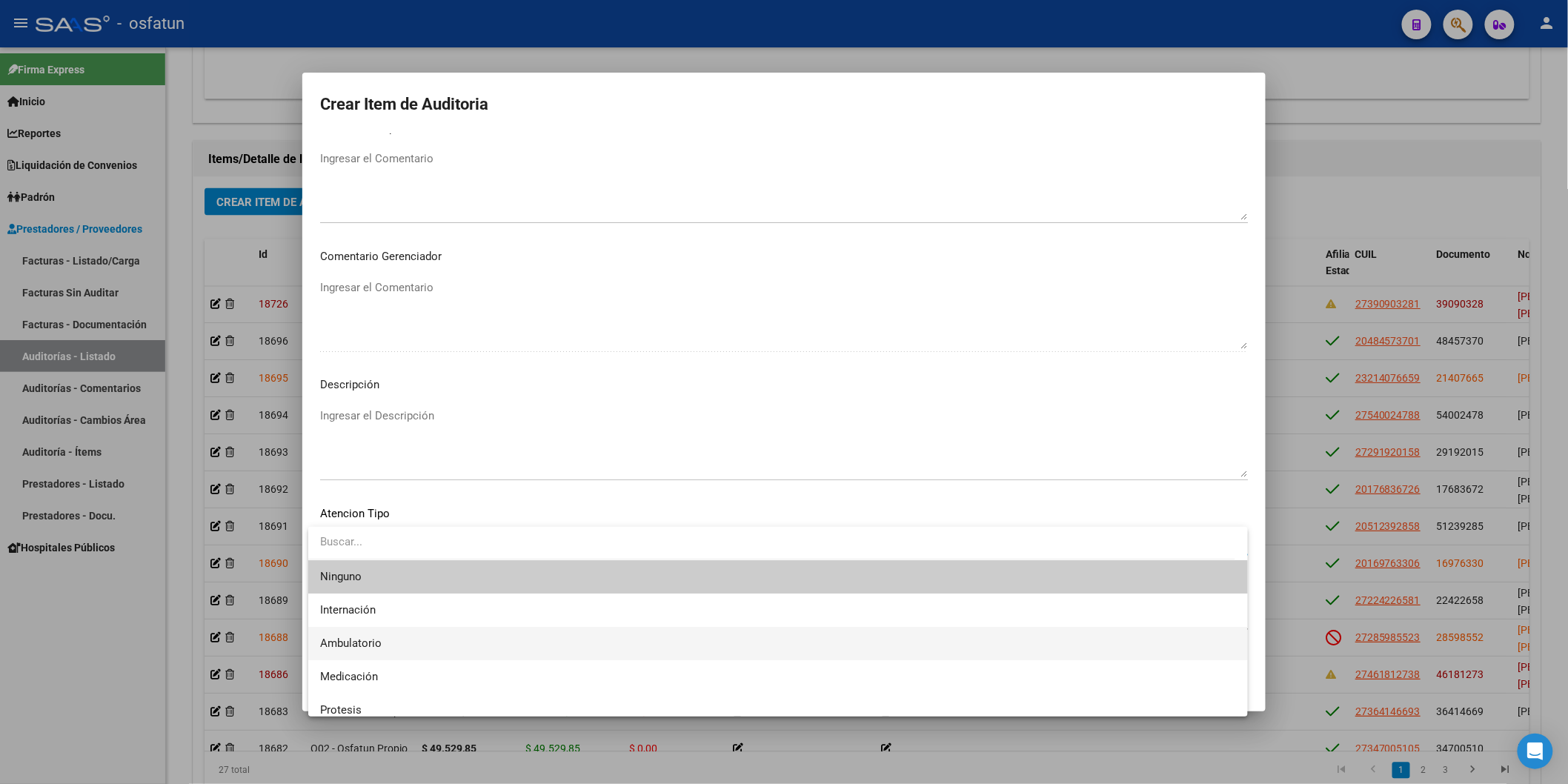
click at [382, 545] on span "Ambulatorio" at bounding box center [778, 644] width 916 height 34
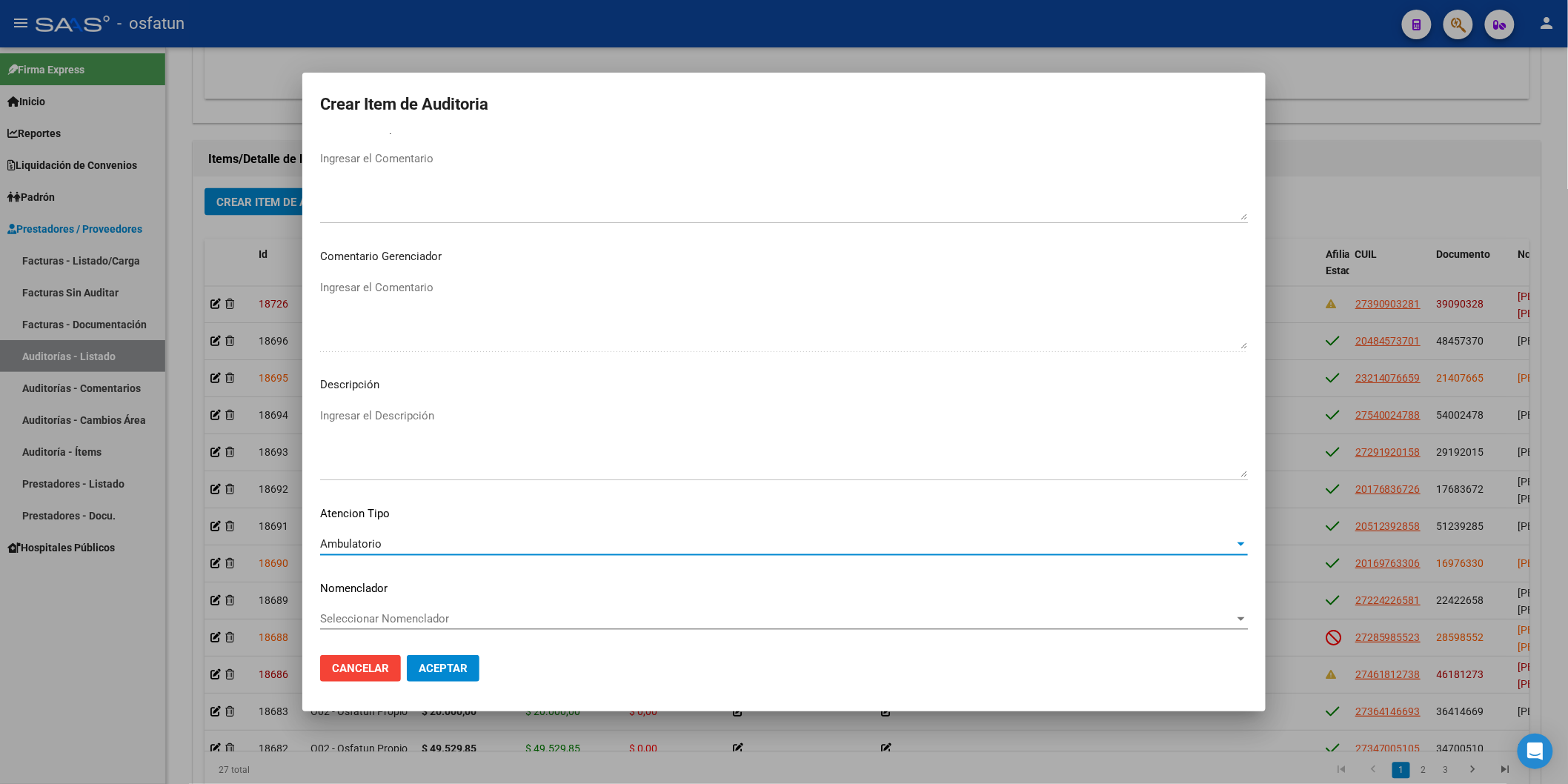
click at [389, 545] on span "Seleccionar Nomenclador" at bounding box center [777, 618] width 914 height 13
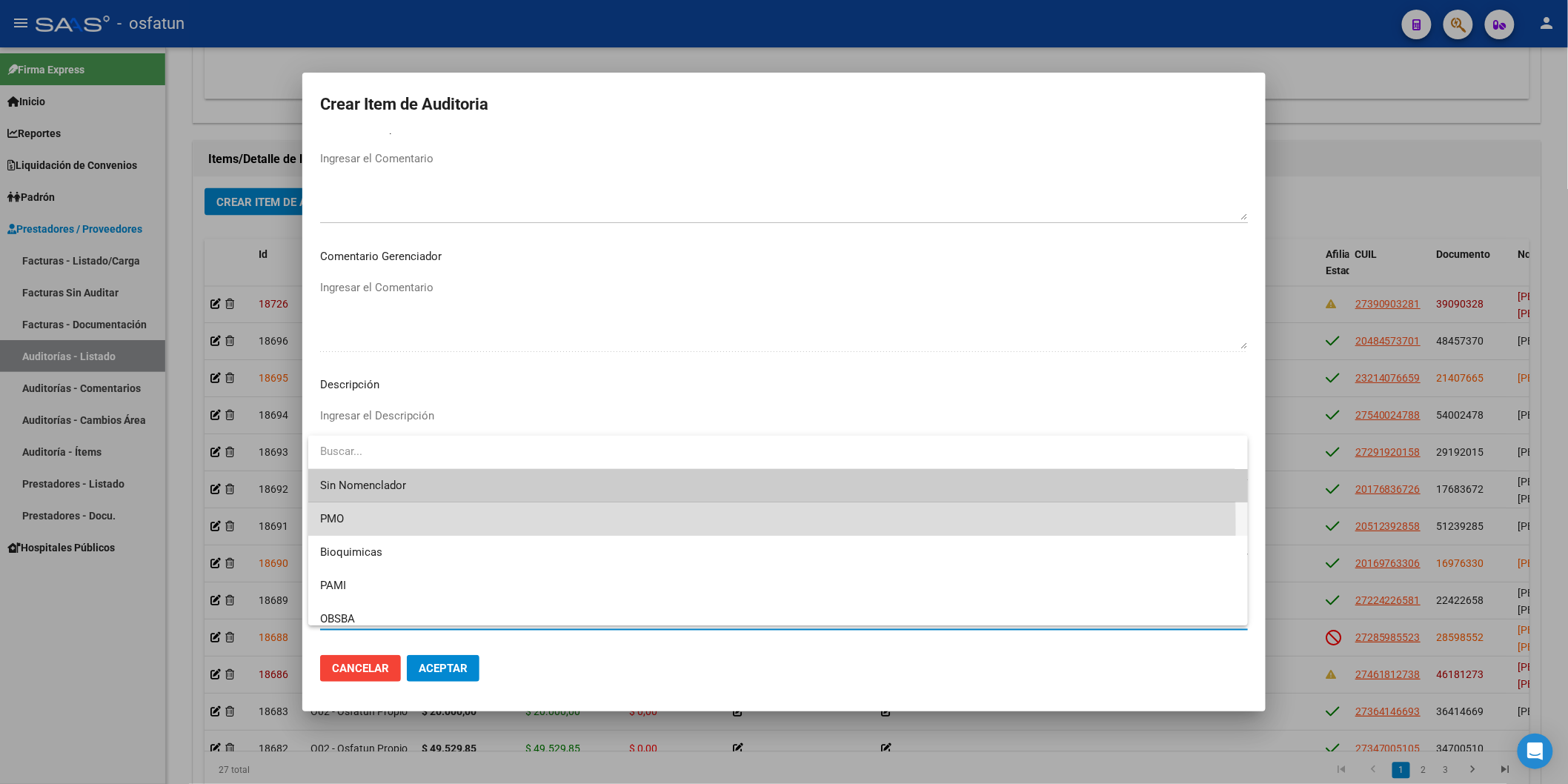
drag, startPoint x: 378, startPoint y: 529, endPoint x: 436, endPoint y: 640, distance: 125.2
click at [378, 532] on span "PMO" at bounding box center [778, 519] width 916 height 34
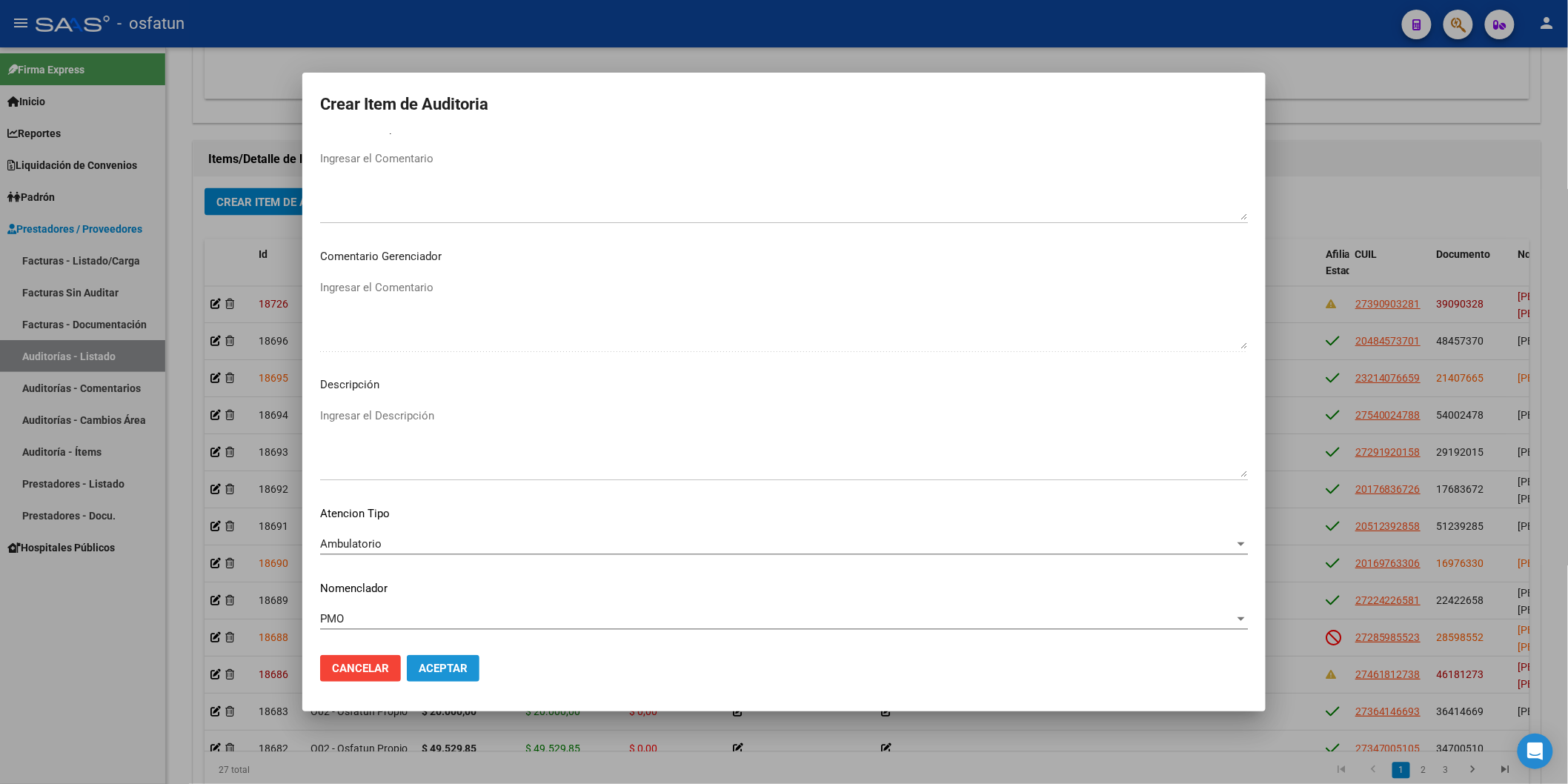
drag, startPoint x: 440, startPoint y: 661, endPoint x: 336, endPoint y: 189, distance: 483.3
click at [440, 545] on button "Aceptar" at bounding box center [443, 668] width 72 height 27
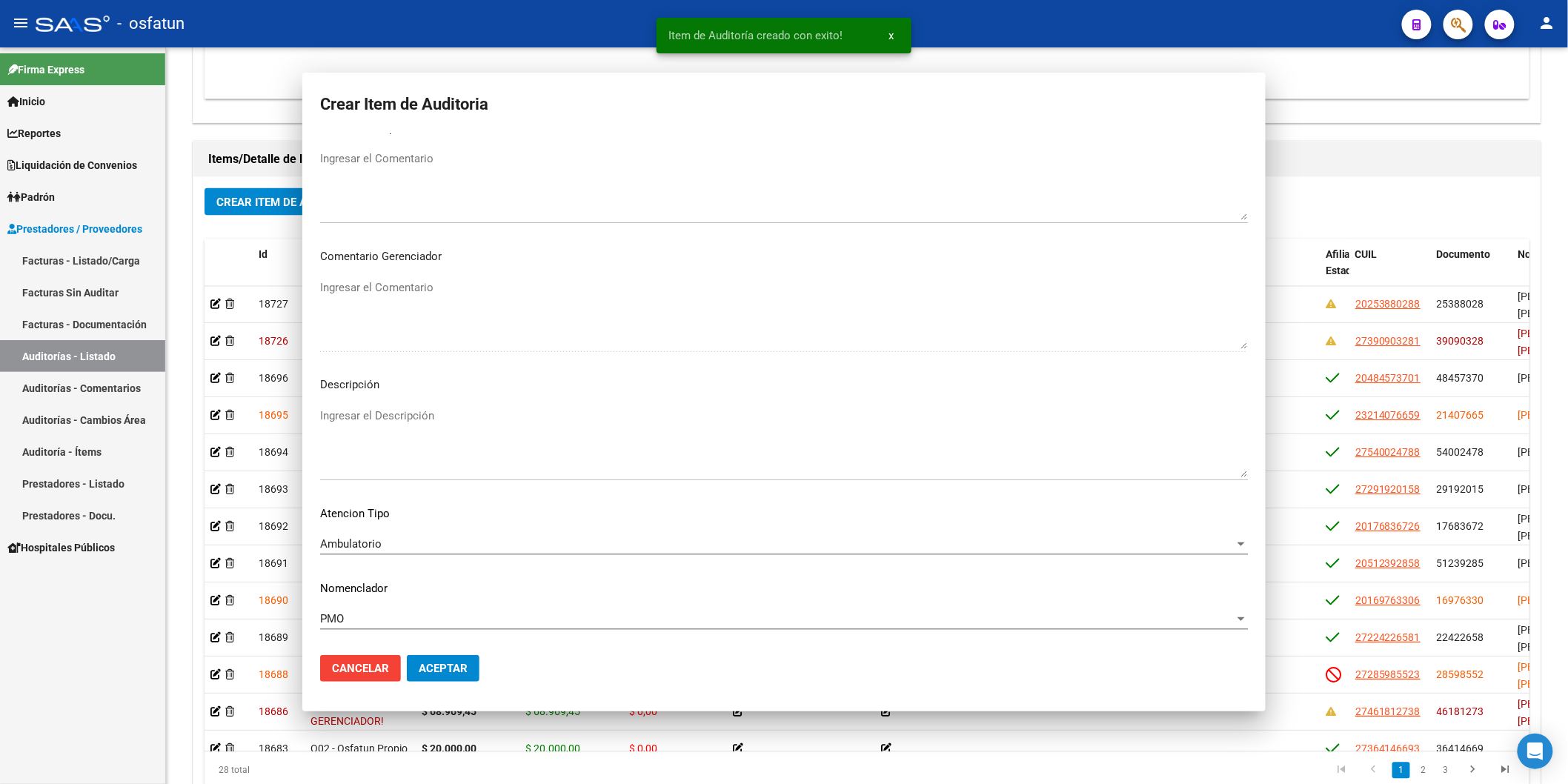
scroll to position [0, 0]
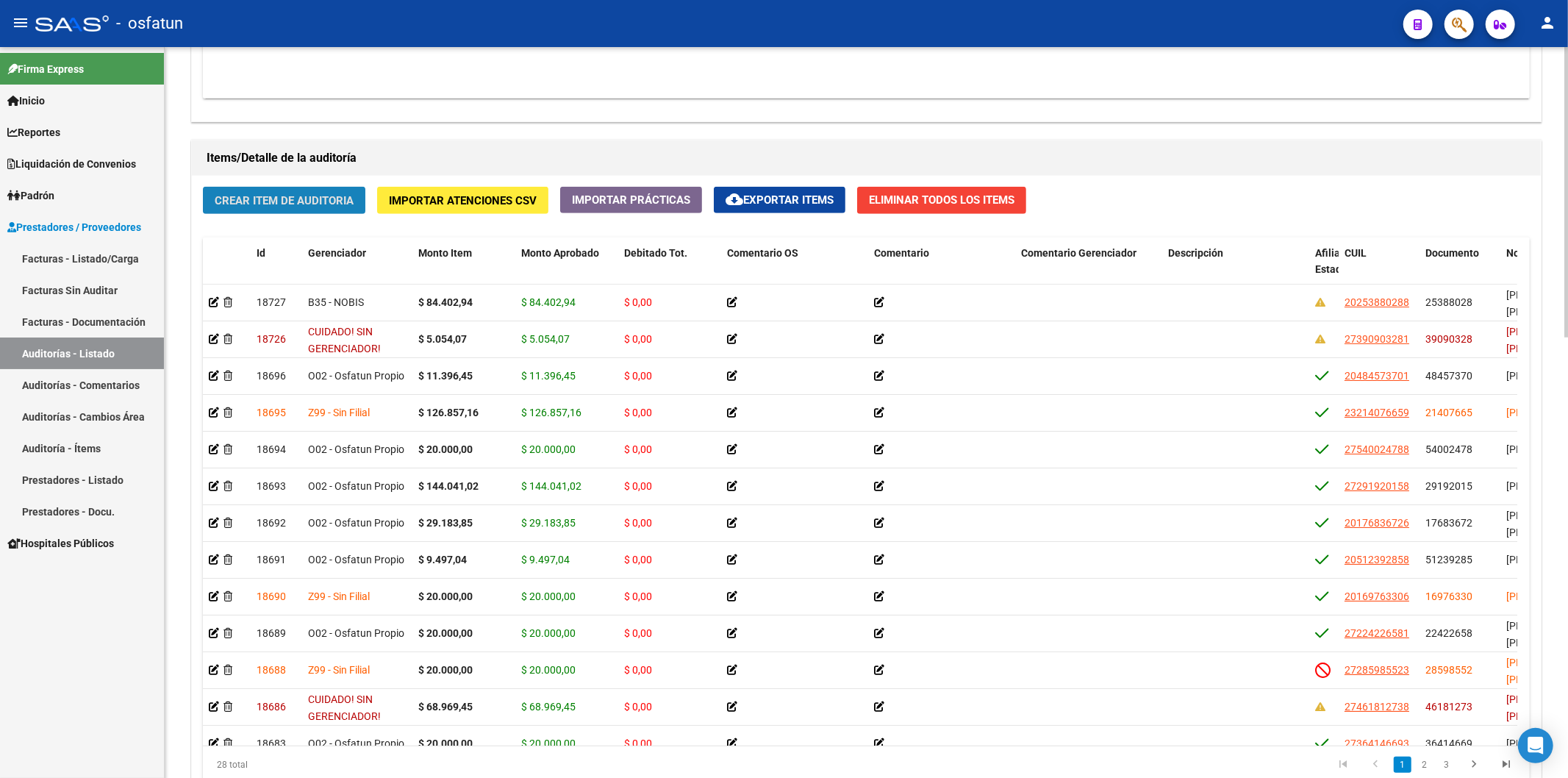
click at [332, 199] on span "Crear Item de Auditoria" at bounding box center [284, 200] width 139 height 13
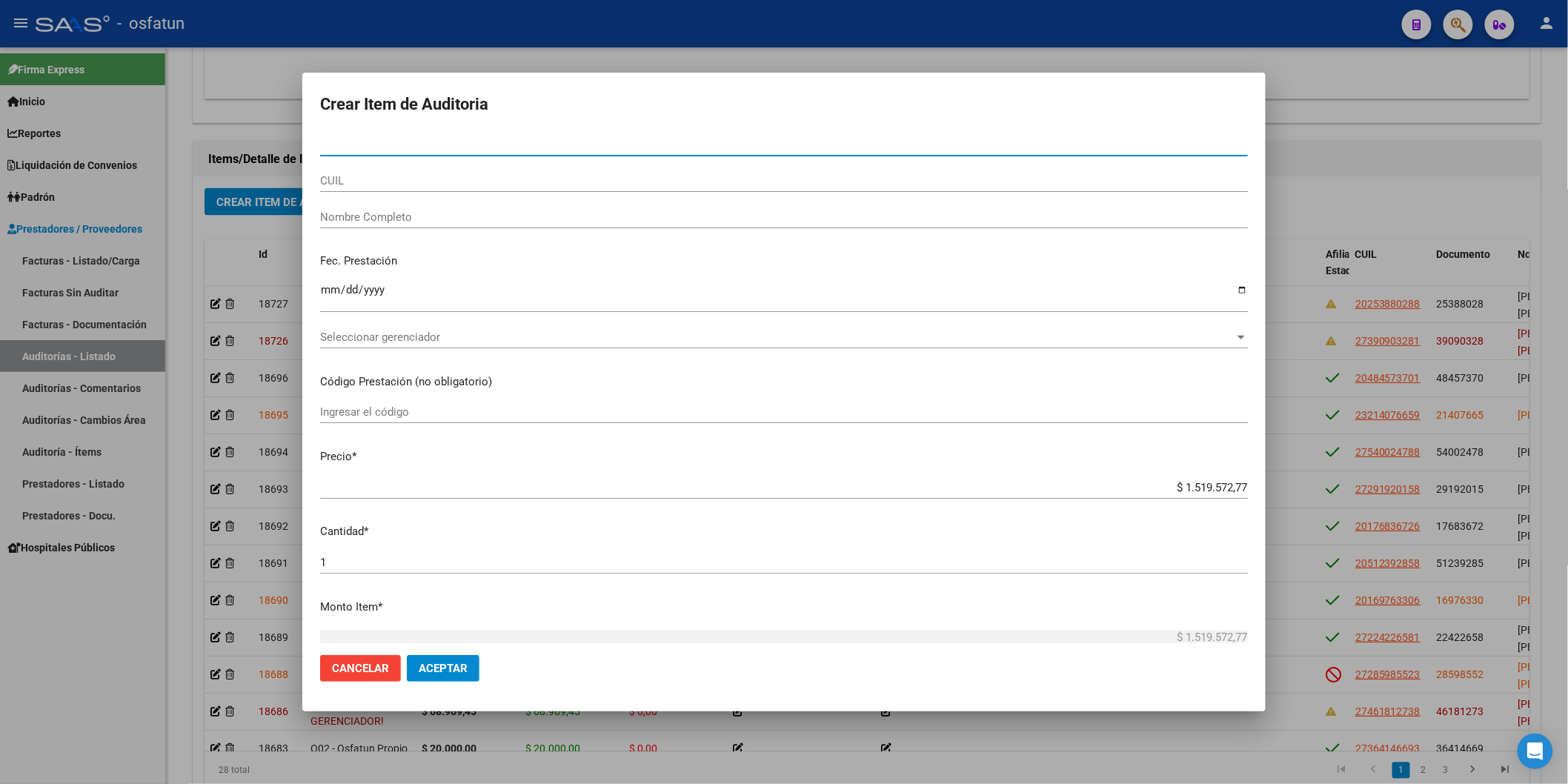
paste input "36046770"
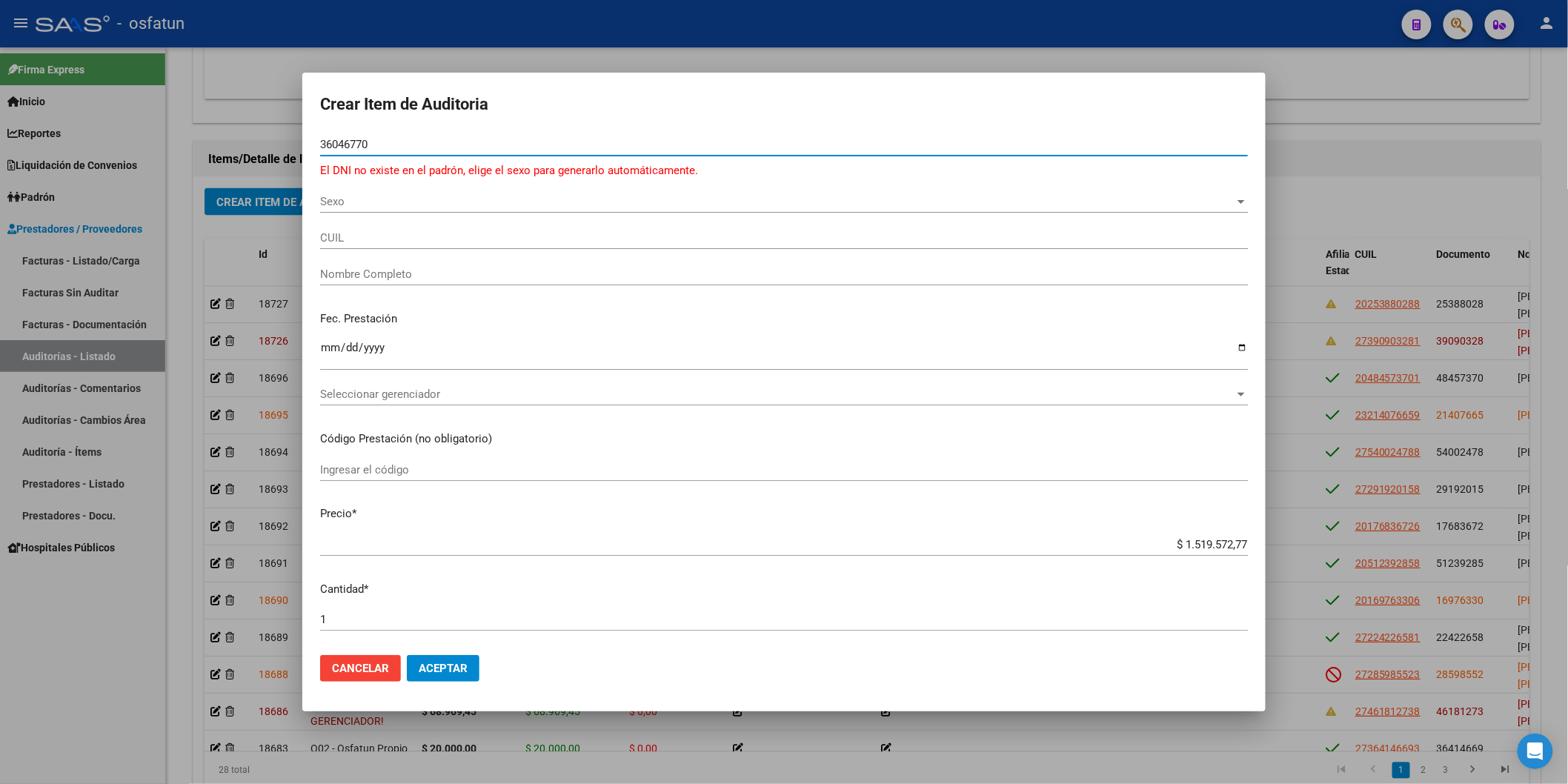
type input "36046770"
click at [426, 212] on div "Sexo Sexo" at bounding box center [784, 202] width 928 height 22
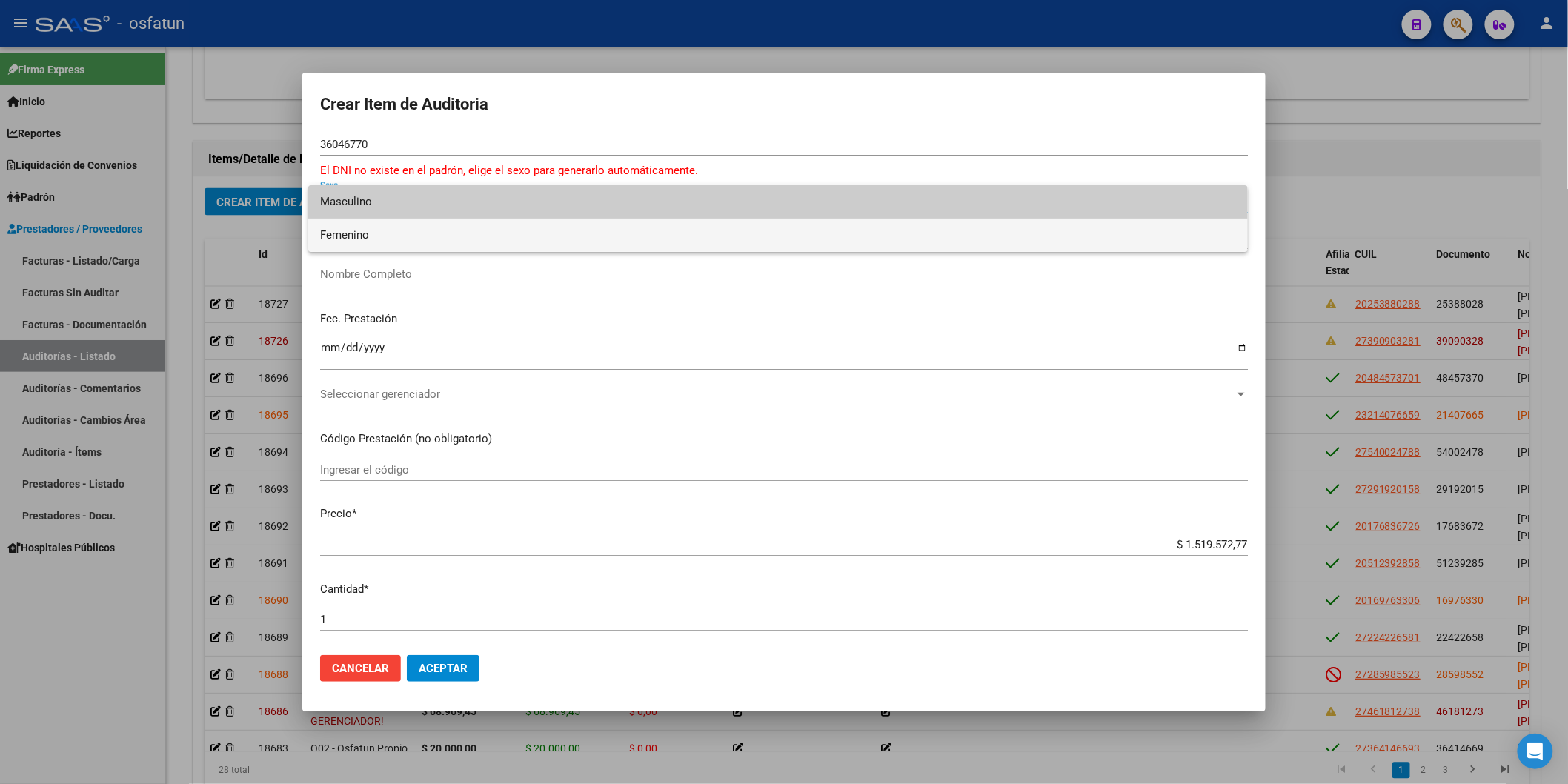
click at [422, 219] on span "Femenino" at bounding box center [778, 235] width 916 height 34
type input "27360467703"
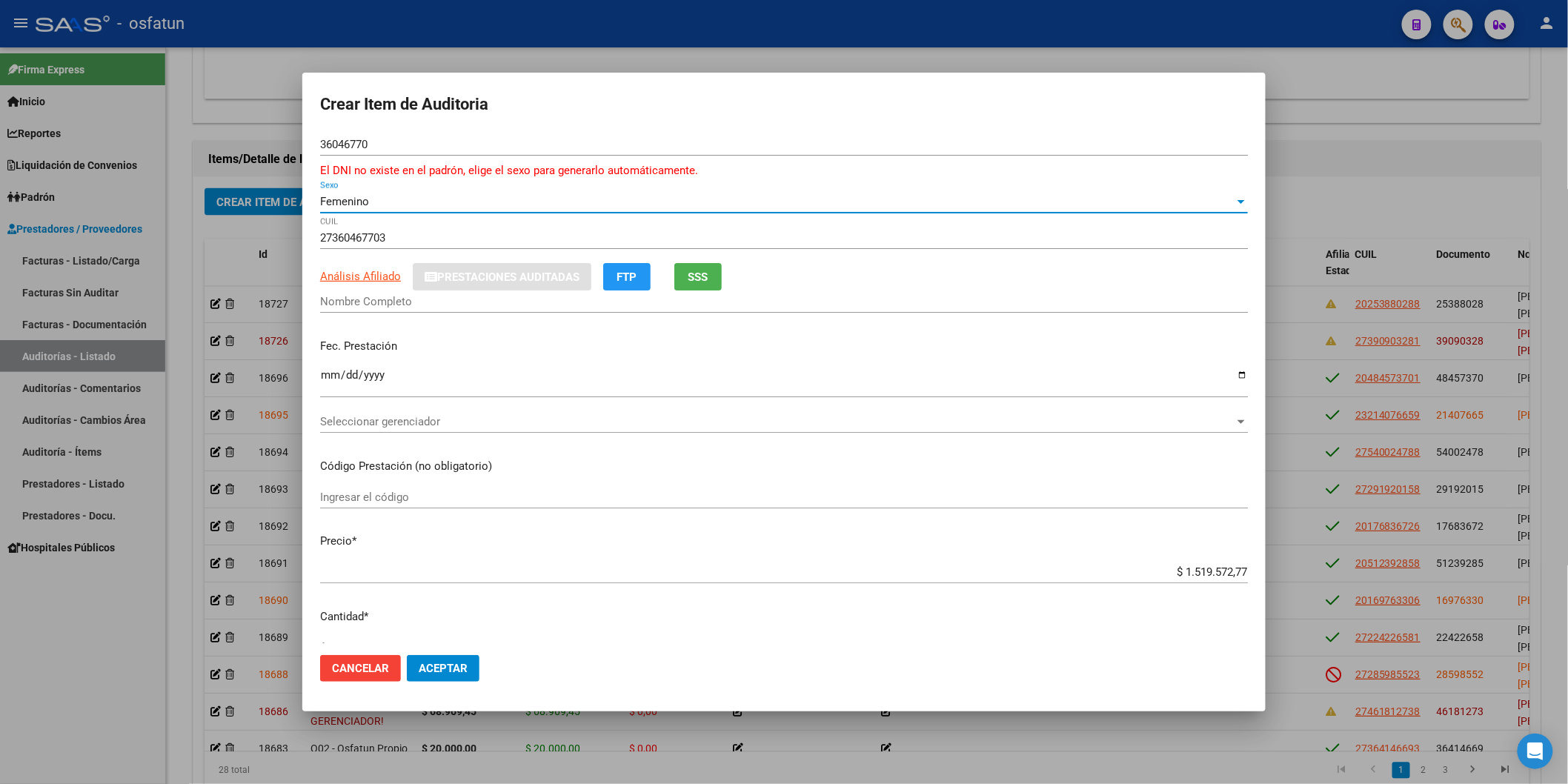
click at [389, 495] on input "Ingresar el código" at bounding box center [784, 496] width 928 height 13
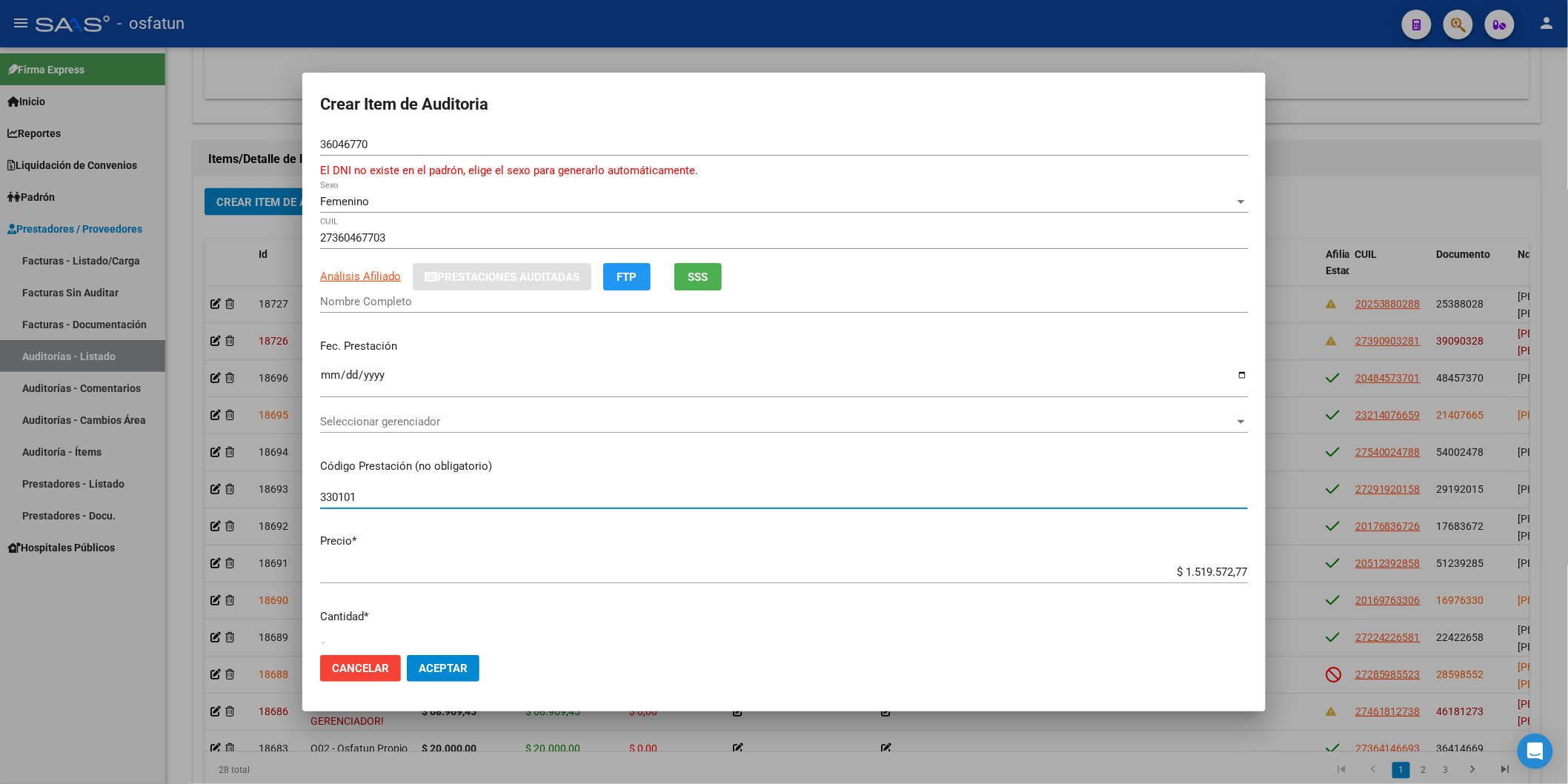
type input "330101"
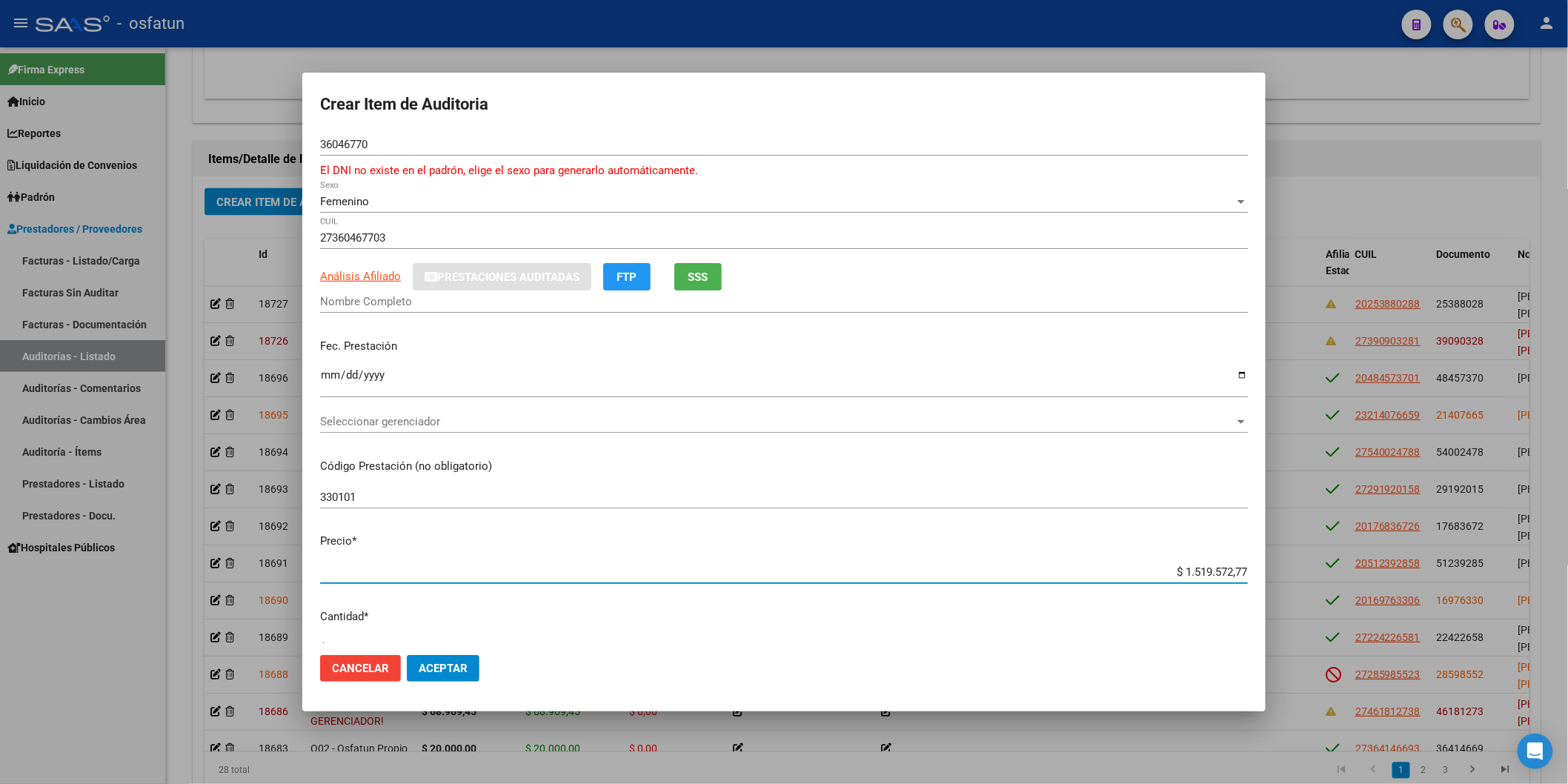
drag, startPoint x: 1123, startPoint y: 575, endPoint x: 1292, endPoint y: 575, distance: 169.0
click at [1290, 545] on div "Crear Item de Auditoria 36046770 Nro Documento El DNI no existe en el padrón, e…" at bounding box center [784, 392] width 1568 height 784
type input "$ 0,01"
type input "$ 0,12"
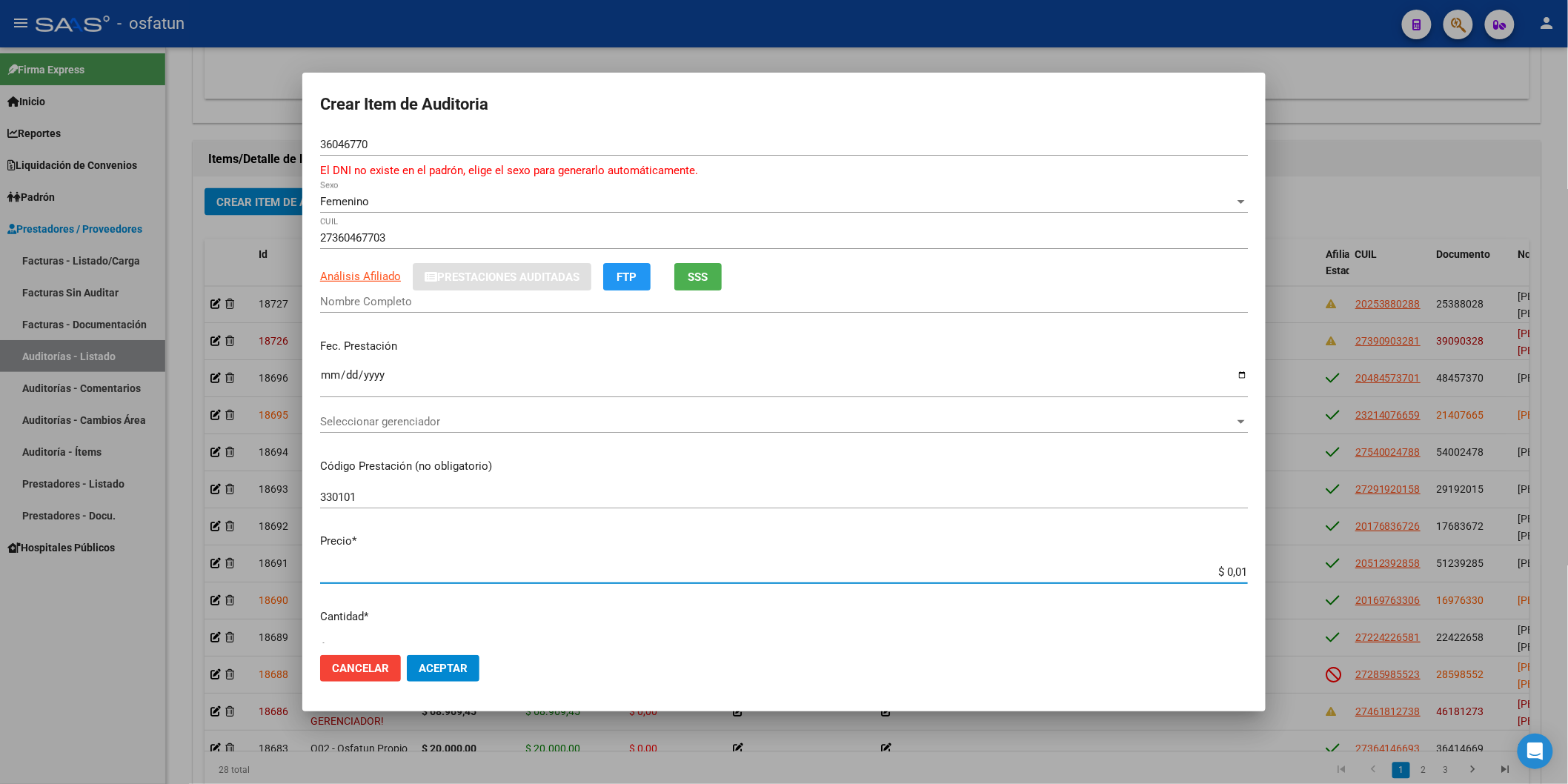
type input "$ 0,12"
type input "$ 1,20"
type input "$ 12,00"
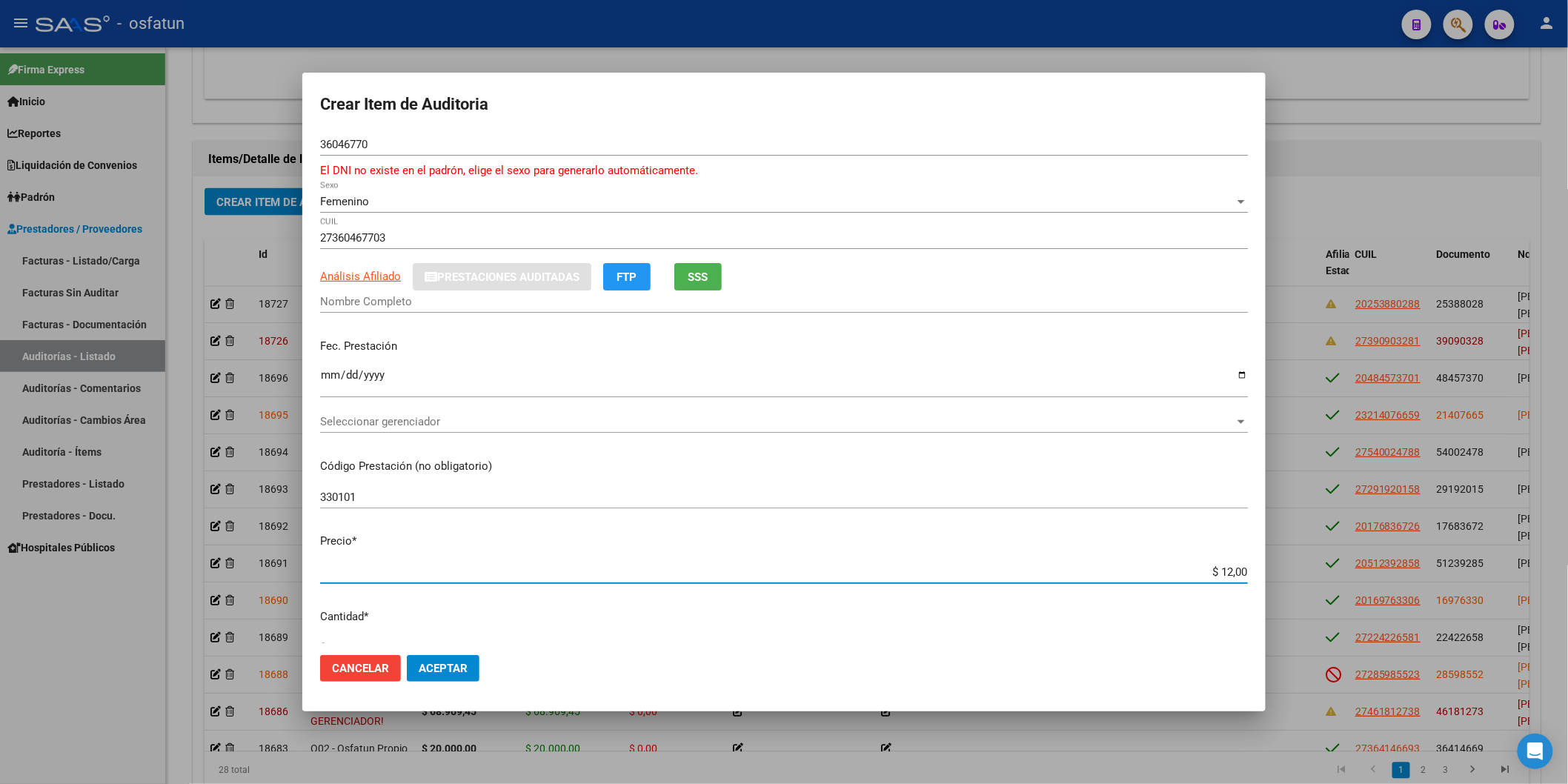
type input "$ 120,00"
type input "$ 1.200,00"
type input "$ 12.000,00"
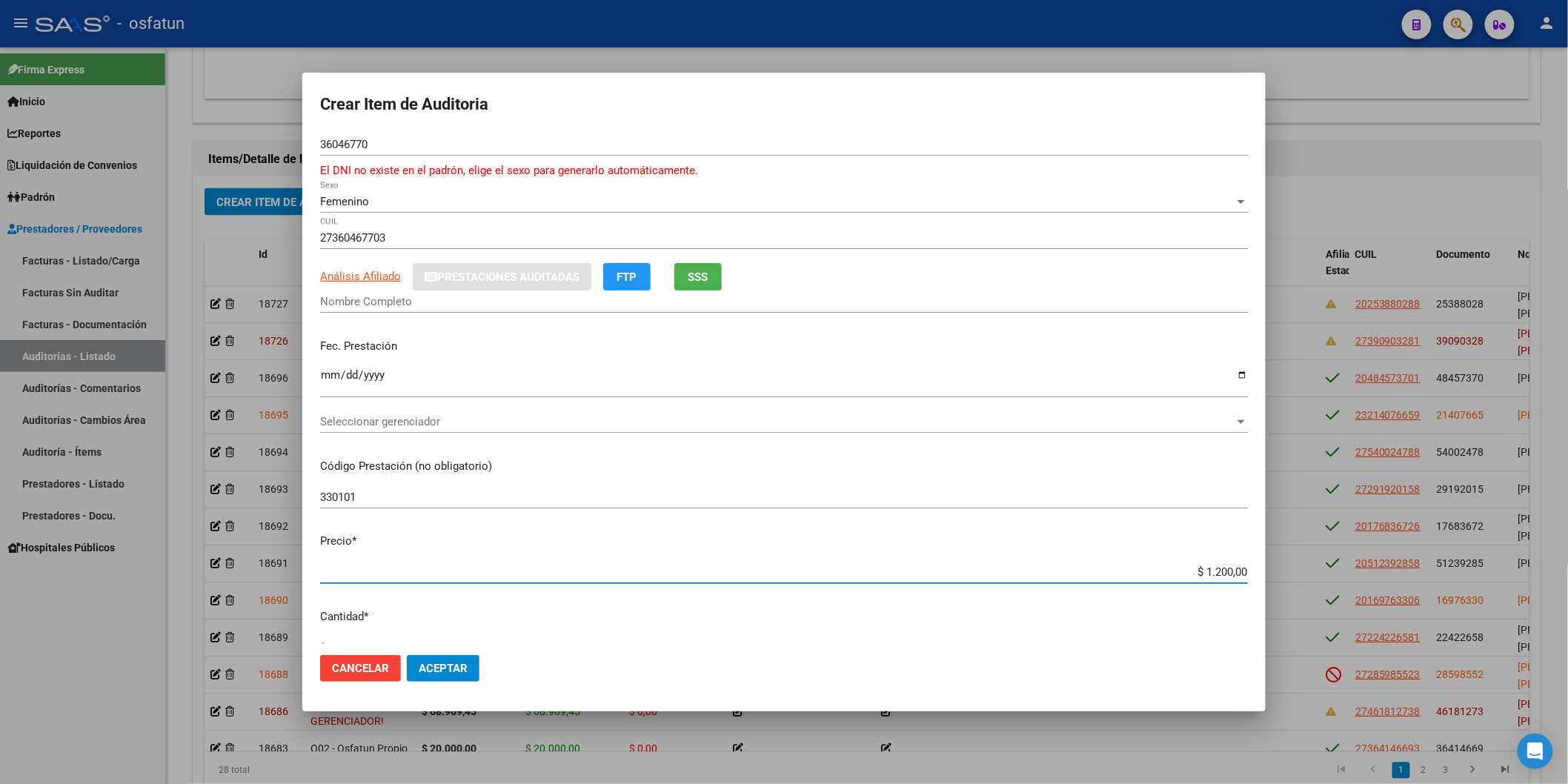
type input "$ 12.000,00"
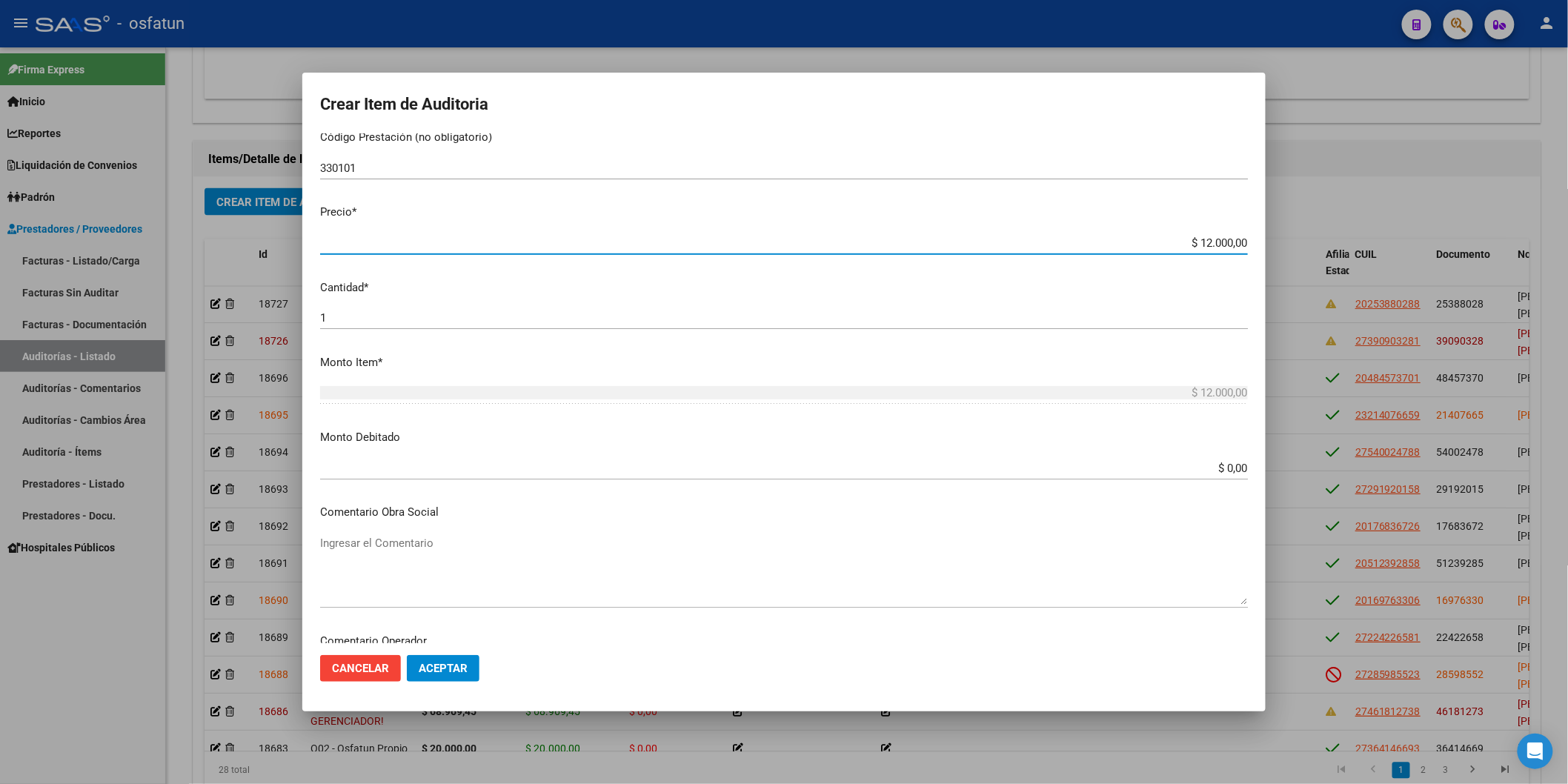
scroll to position [841, 0]
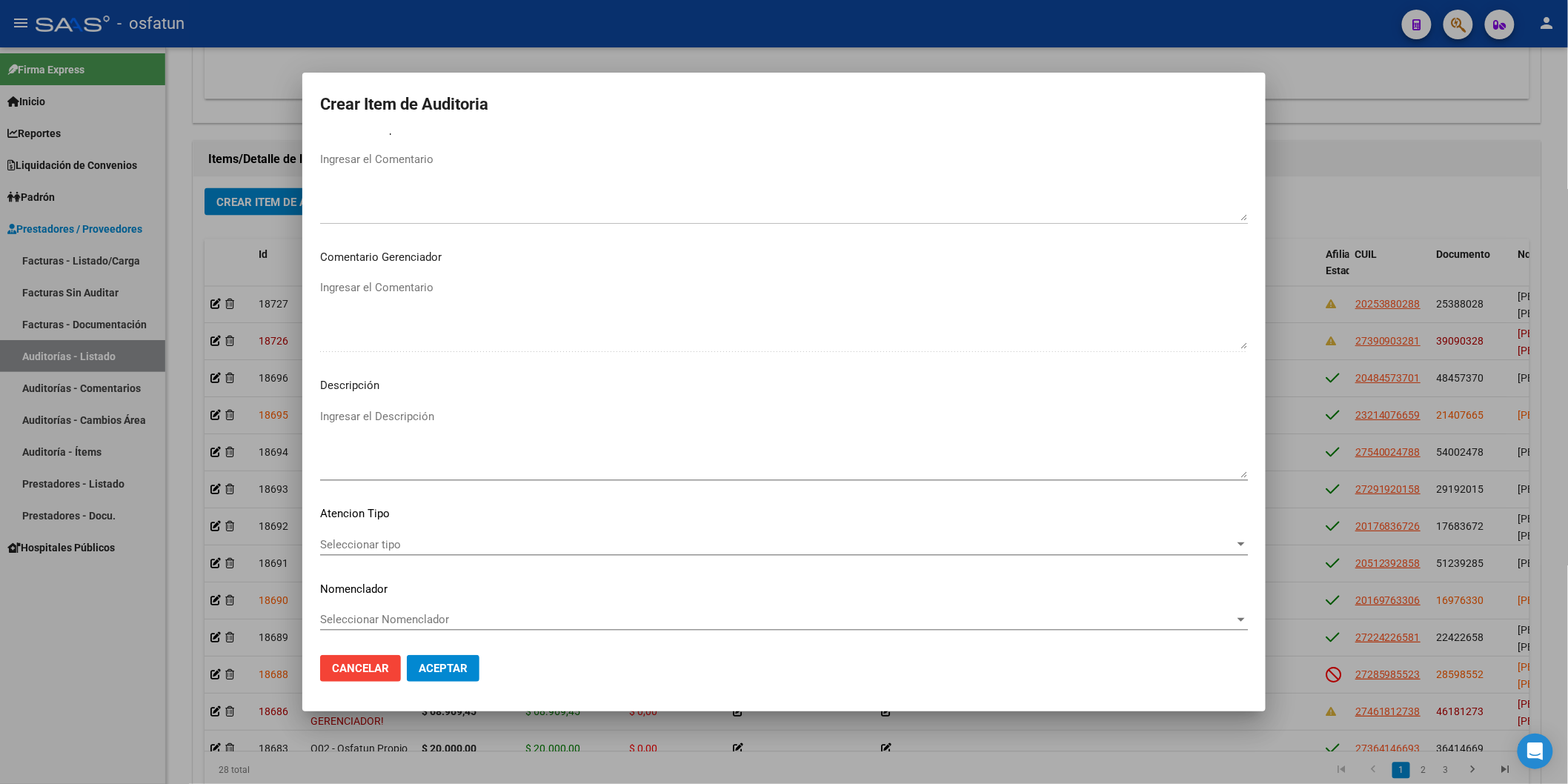
click at [476, 535] on div "Seleccionar tipo Seleccionar tipo" at bounding box center [784, 544] width 928 height 22
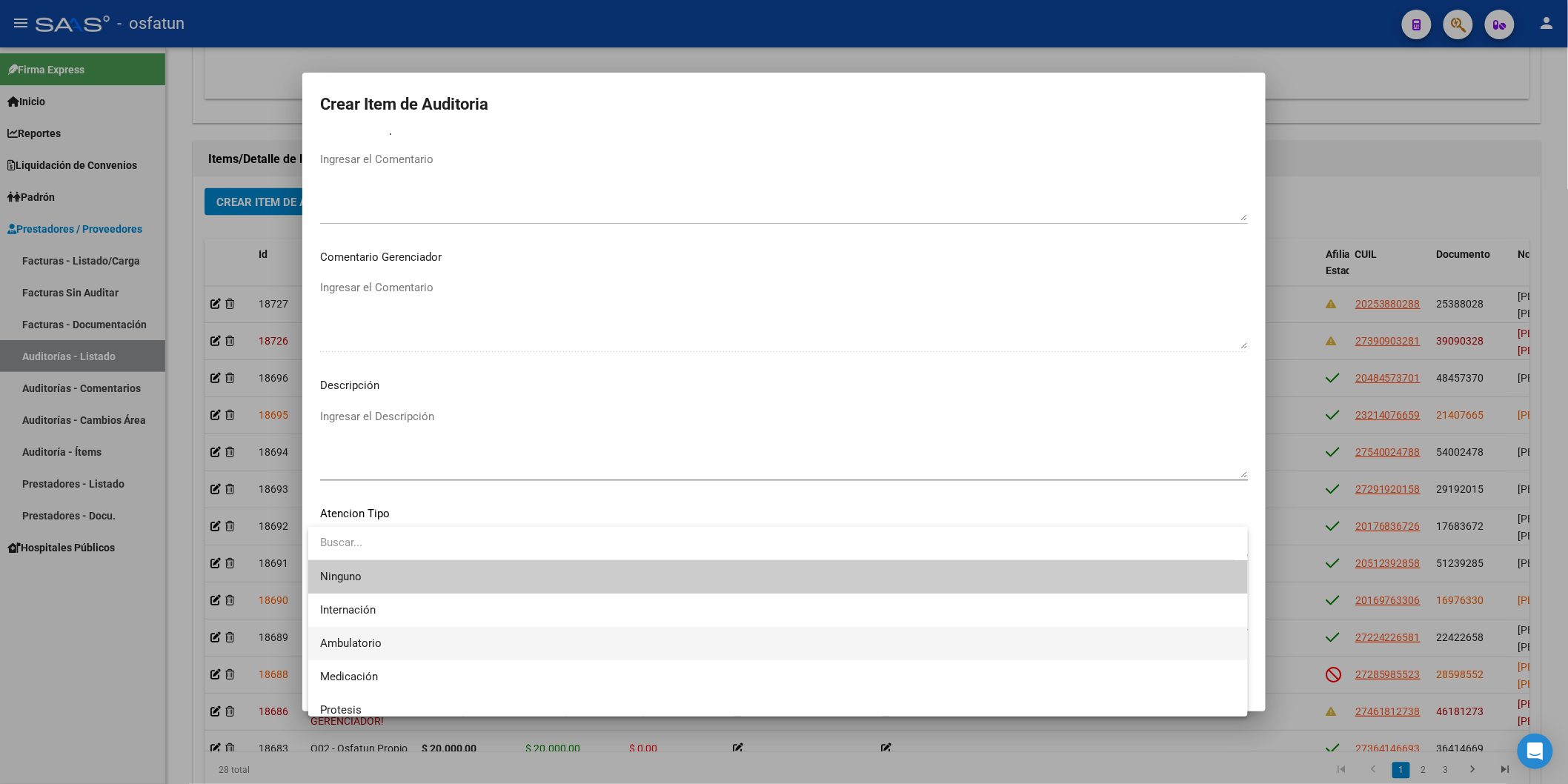
click at [424, 545] on span "Ambulatorio" at bounding box center [778, 644] width 916 height 34
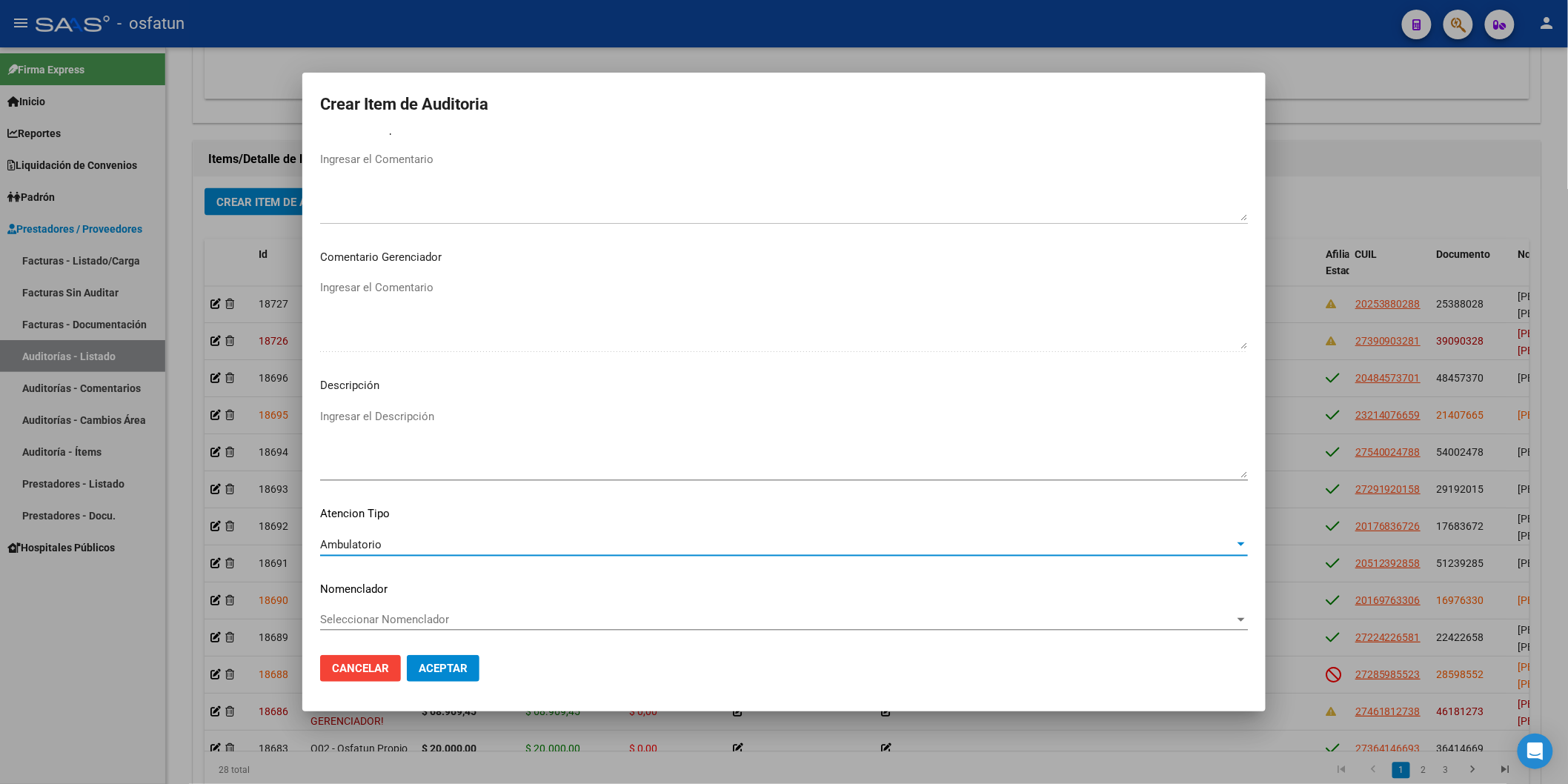
click at [421, 545] on mat-dialog-content "36046770 Nro Documento El DNI no existe en el padrón, elige el sexo para genera…" at bounding box center [784, 389] width 963 height 510
click at [421, 545] on span "Seleccionar Nomenclador" at bounding box center [777, 619] width 914 height 13
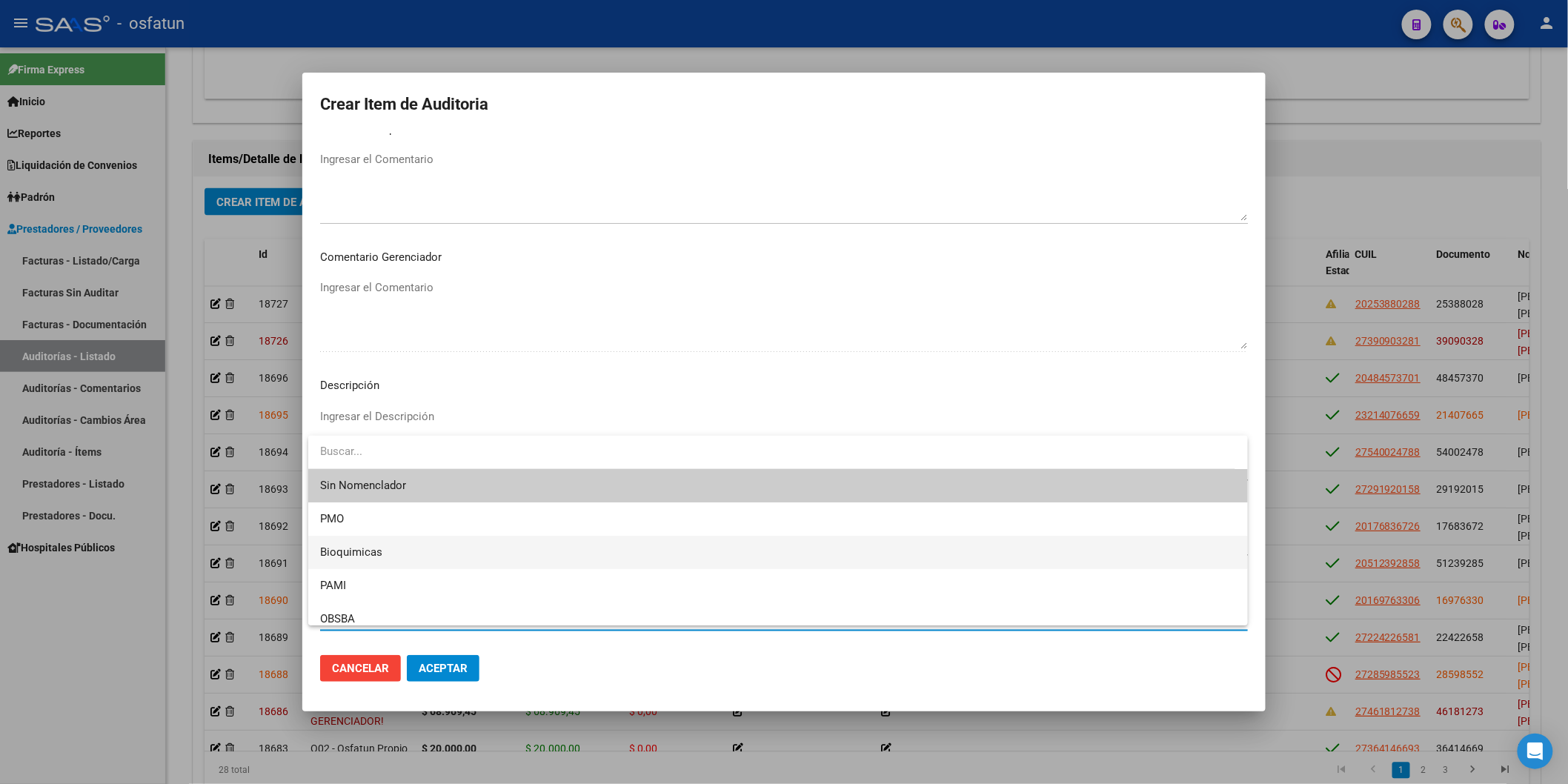
click at [394, 538] on span "Bioquimicas" at bounding box center [778, 552] width 916 height 34
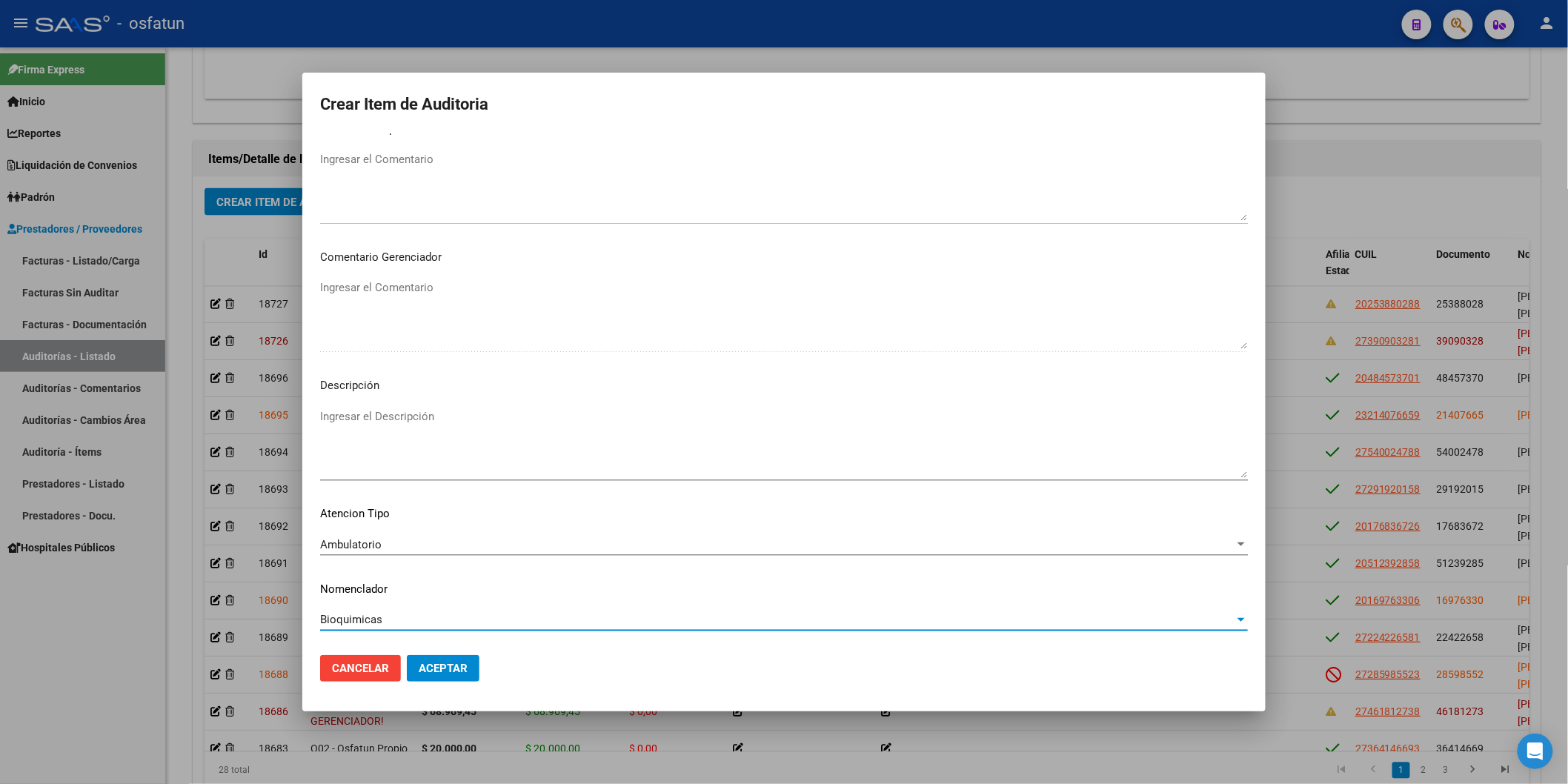
click at [389, 545] on div "Bioquimicas Seleccionar Nomenclador" at bounding box center [784, 626] width 928 height 36
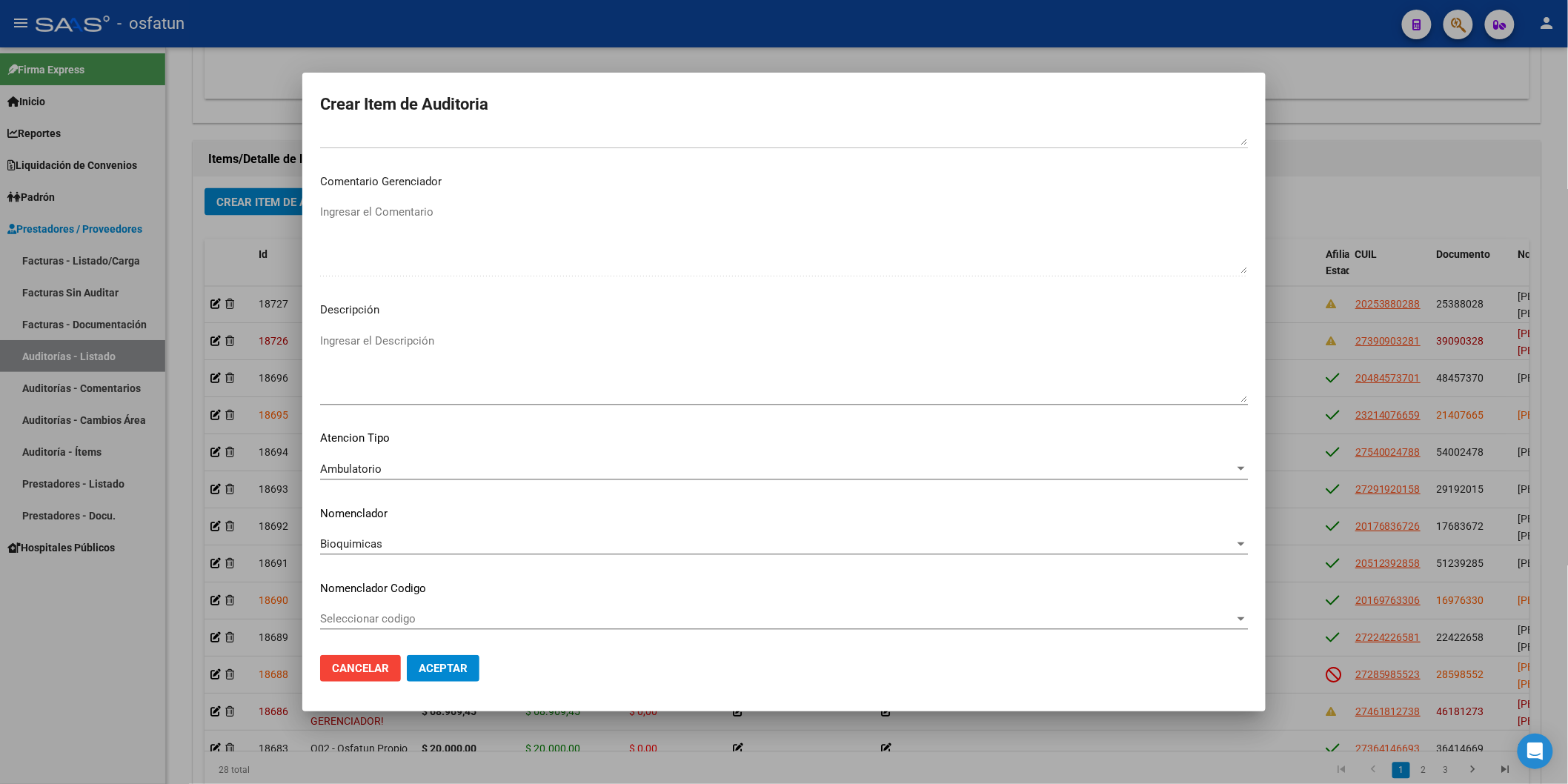
click at [390, 534] on div "Bioquimicas Seleccionar Nomenclador" at bounding box center [784, 544] width 928 height 22
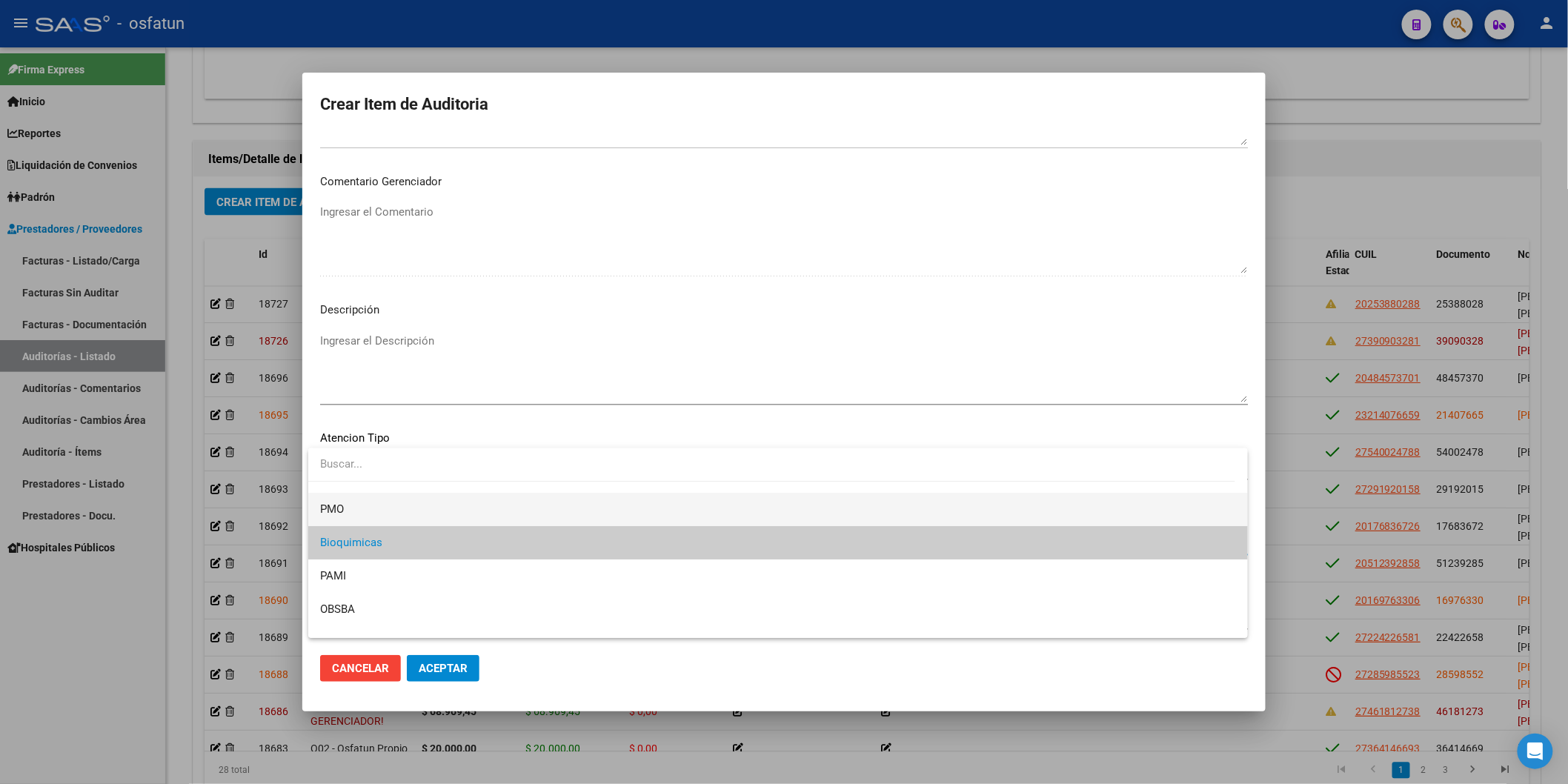
click at [365, 507] on span "PMO" at bounding box center [778, 509] width 916 height 34
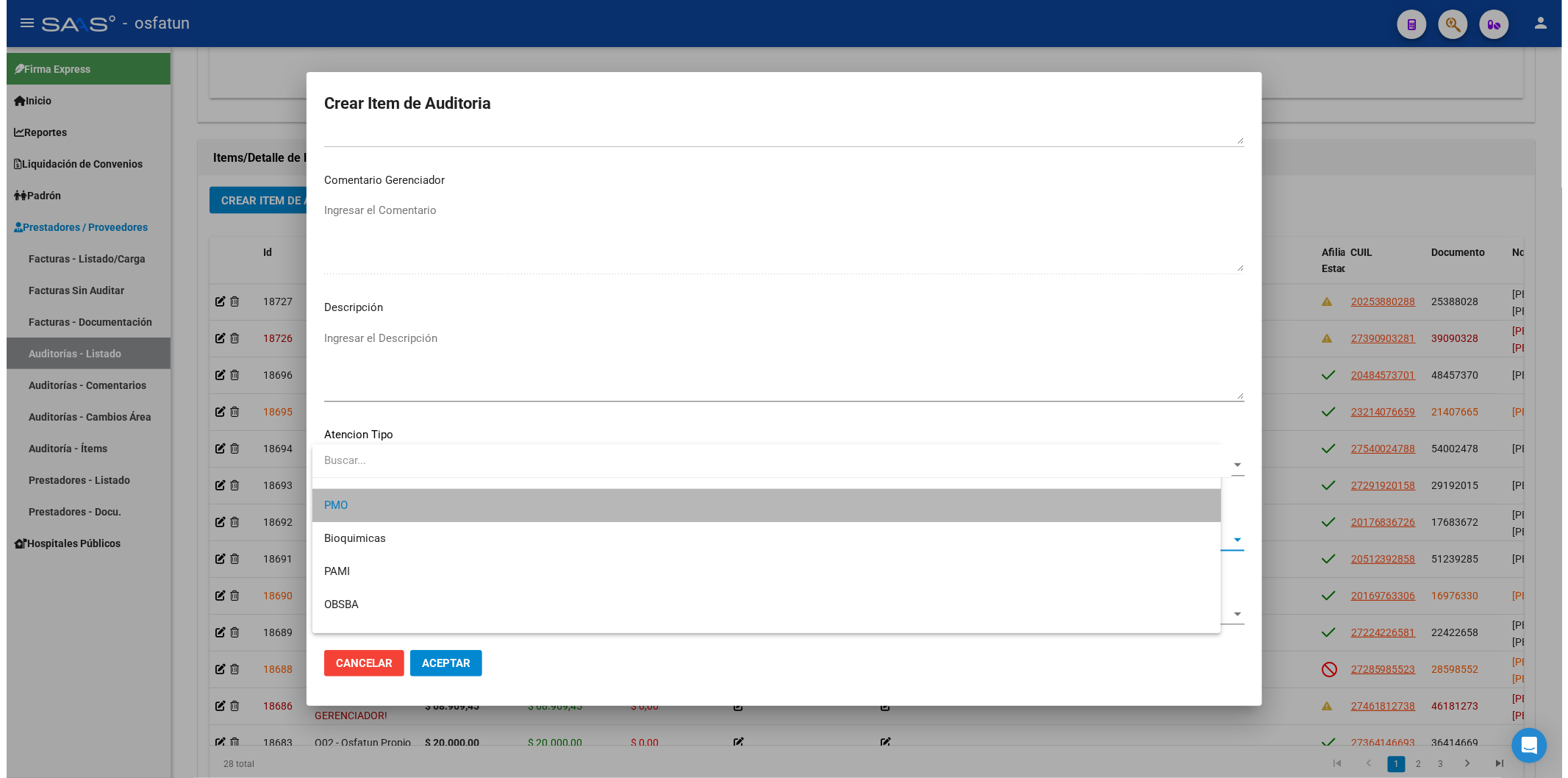
scroll to position [33, 0]
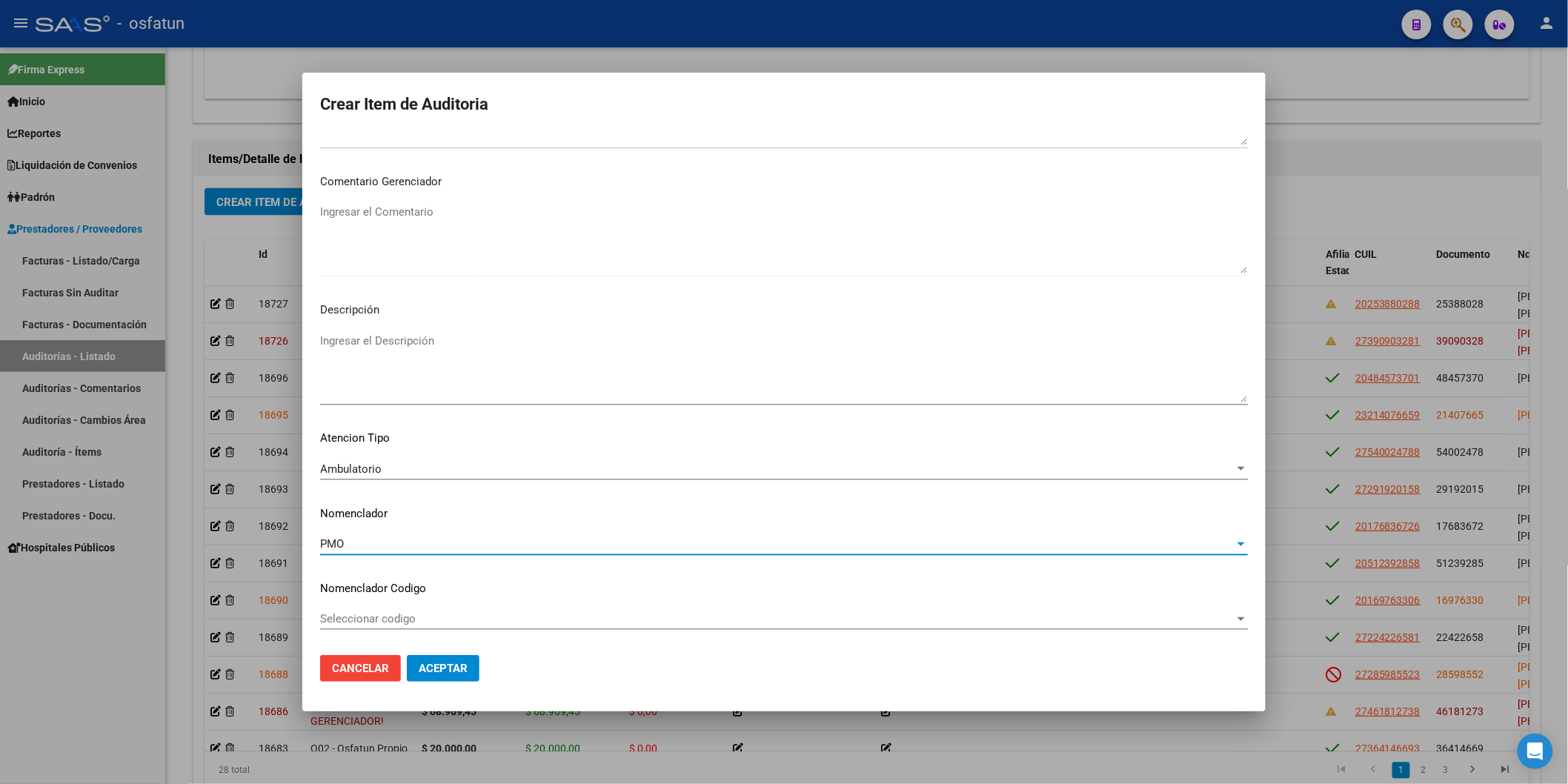
click at [462, 545] on button "Aceptar" at bounding box center [443, 668] width 72 height 27
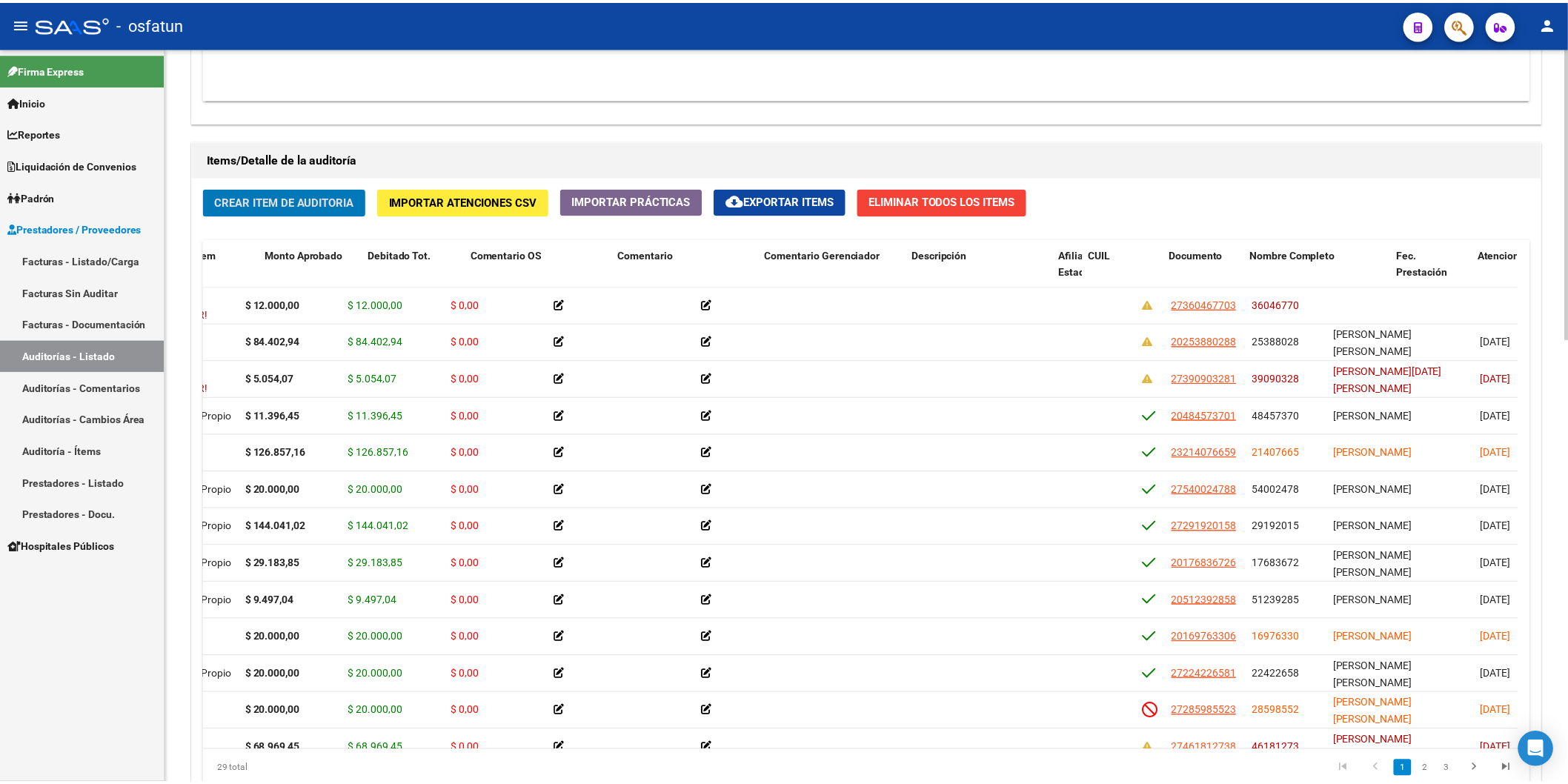
scroll to position [0, 0]
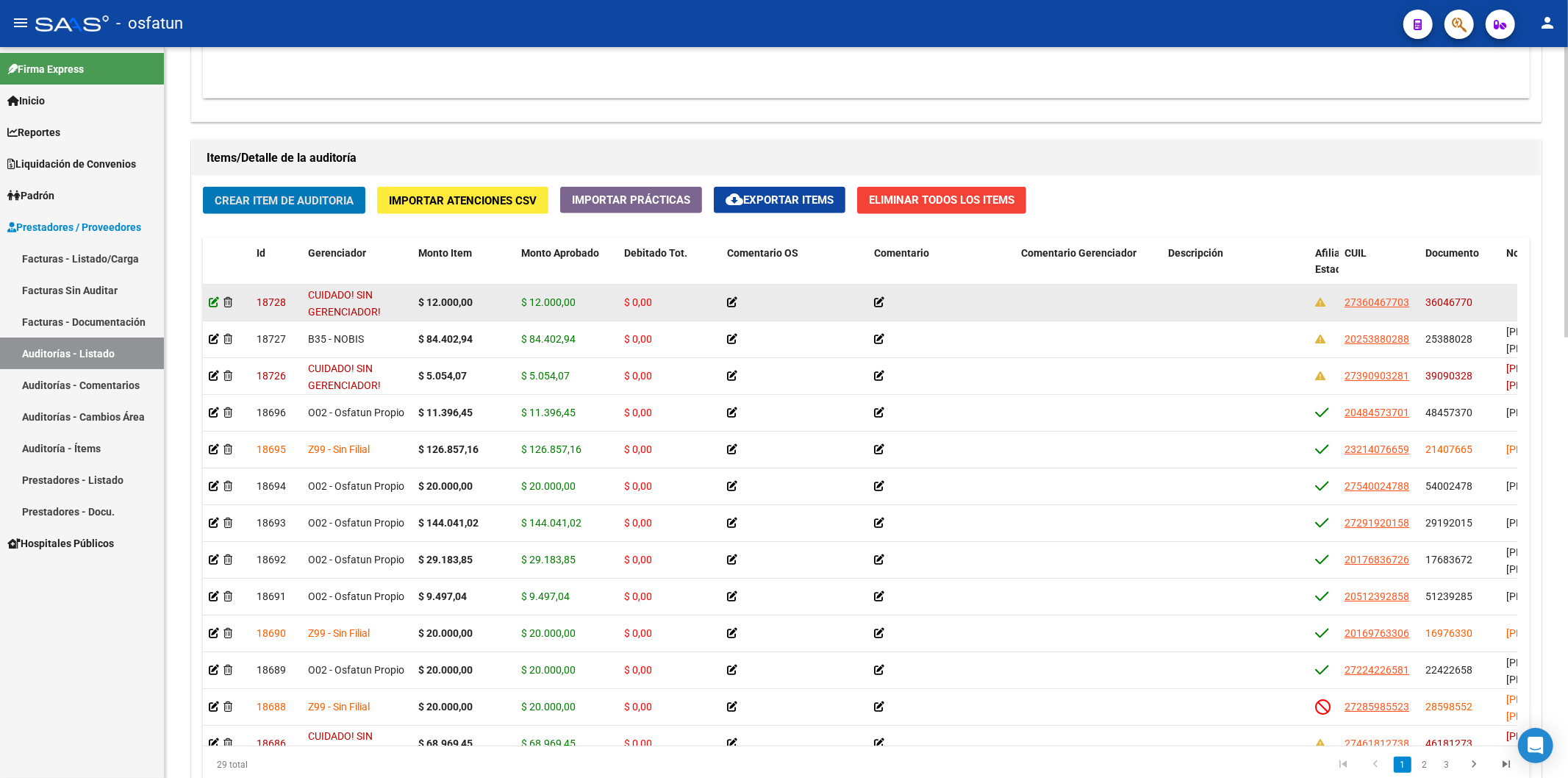
click at [211, 308] on icon at bounding box center [214, 302] width 10 height 10
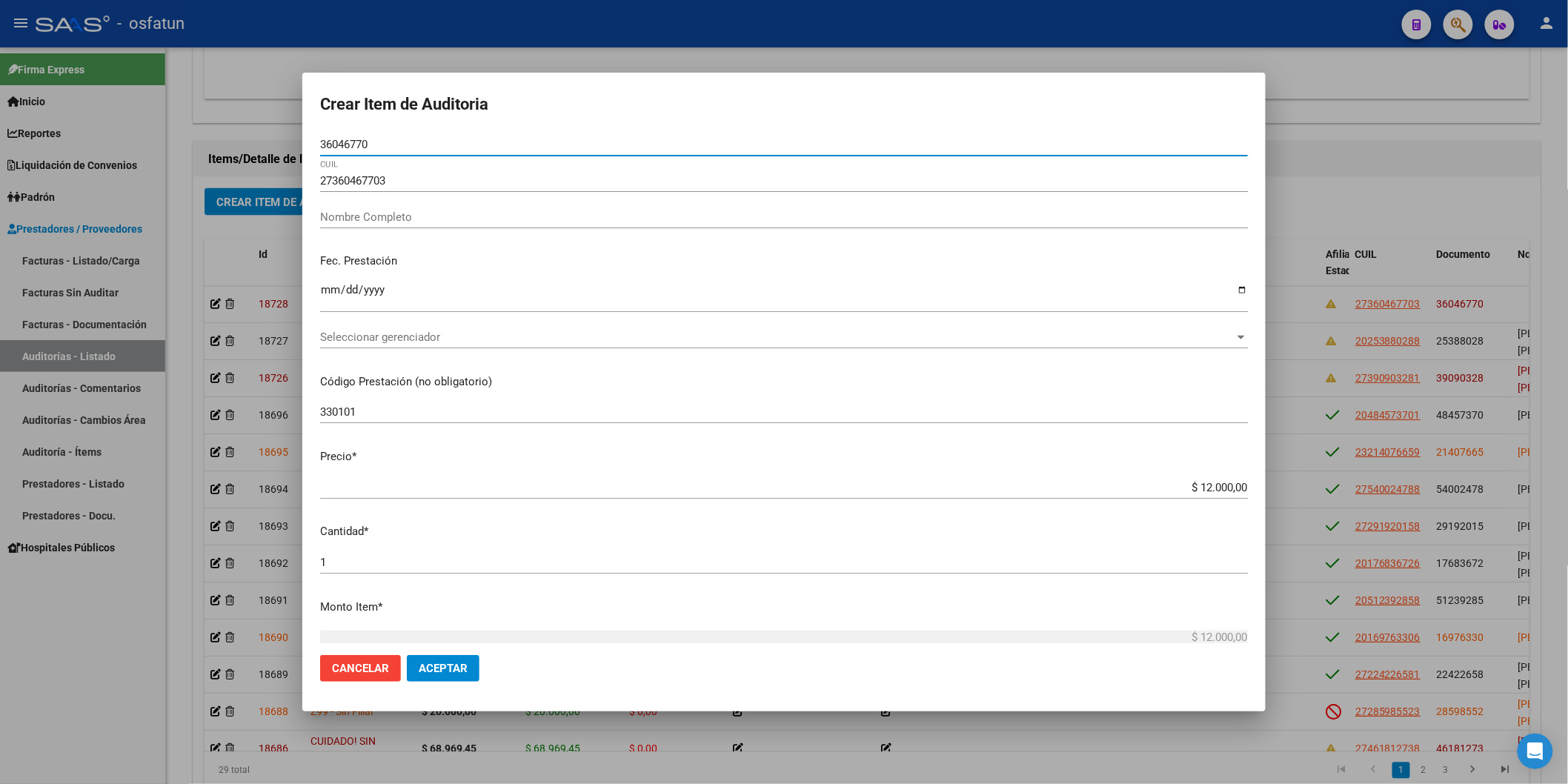
drag, startPoint x: 414, startPoint y: 144, endPoint x: 137, endPoint y: 140, distance: 277.0
click at [137, 140] on div "Crear Item de Auditoria 36046770 Nro Documento 27360467703 CUIL Nombre Completo…" at bounding box center [784, 392] width 1568 height 784
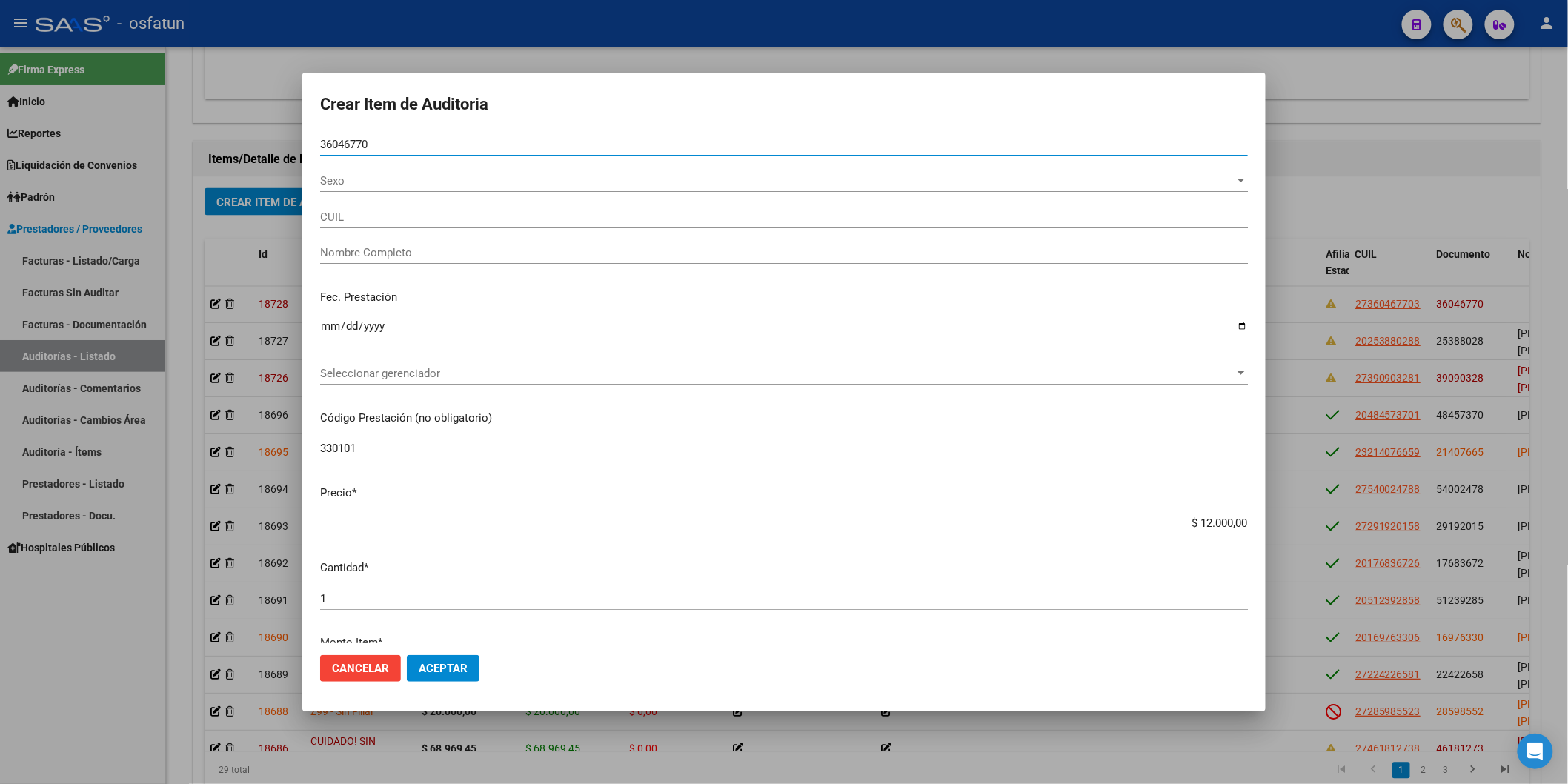
click at [329, 183] on span "Sexo" at bounding box center [777, 180] width 914 height 13
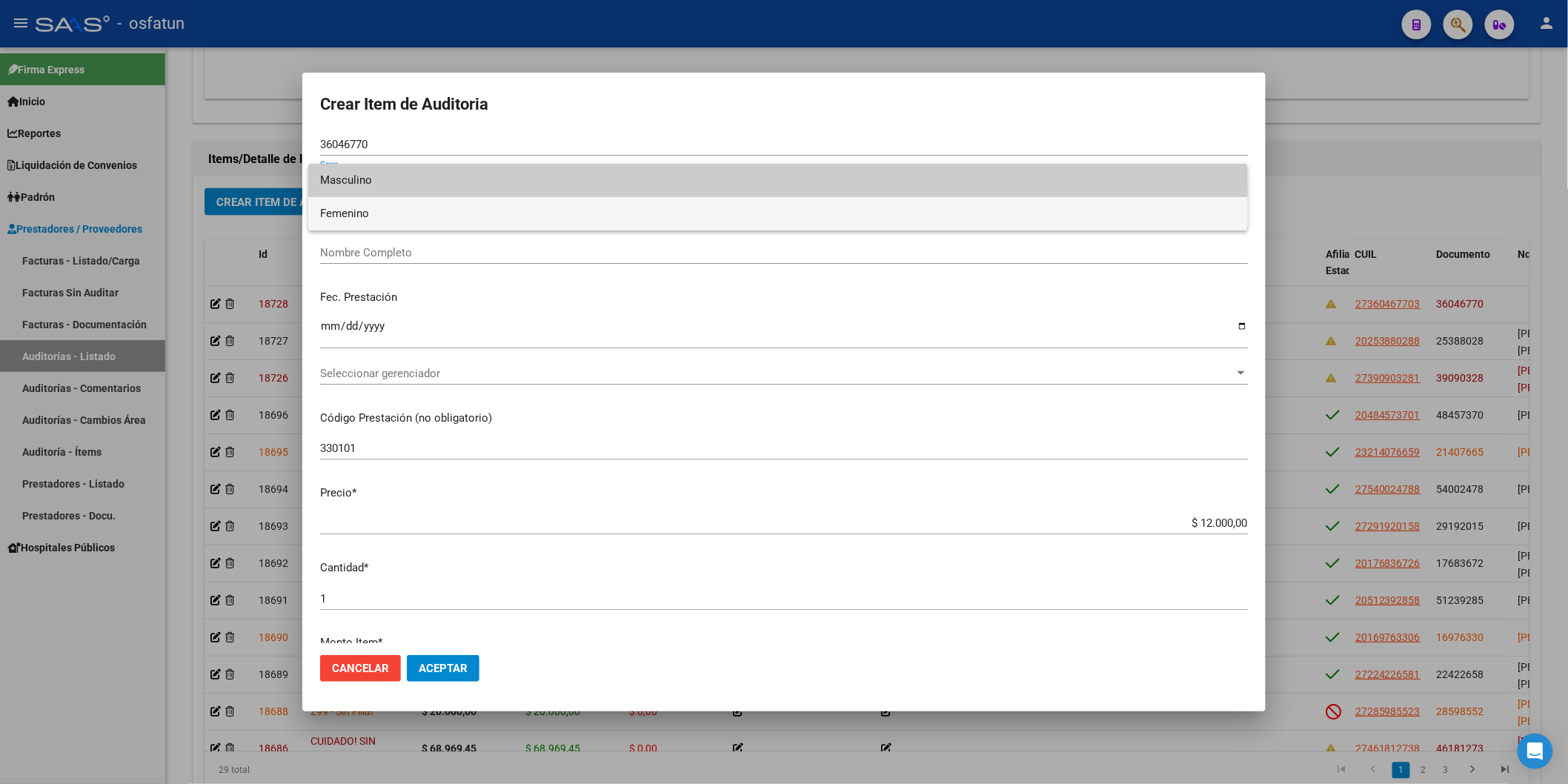
click at [383, 205] on span "Femenino" at bounding box center [778, 214] width 916 height 34
type input "27360467703"
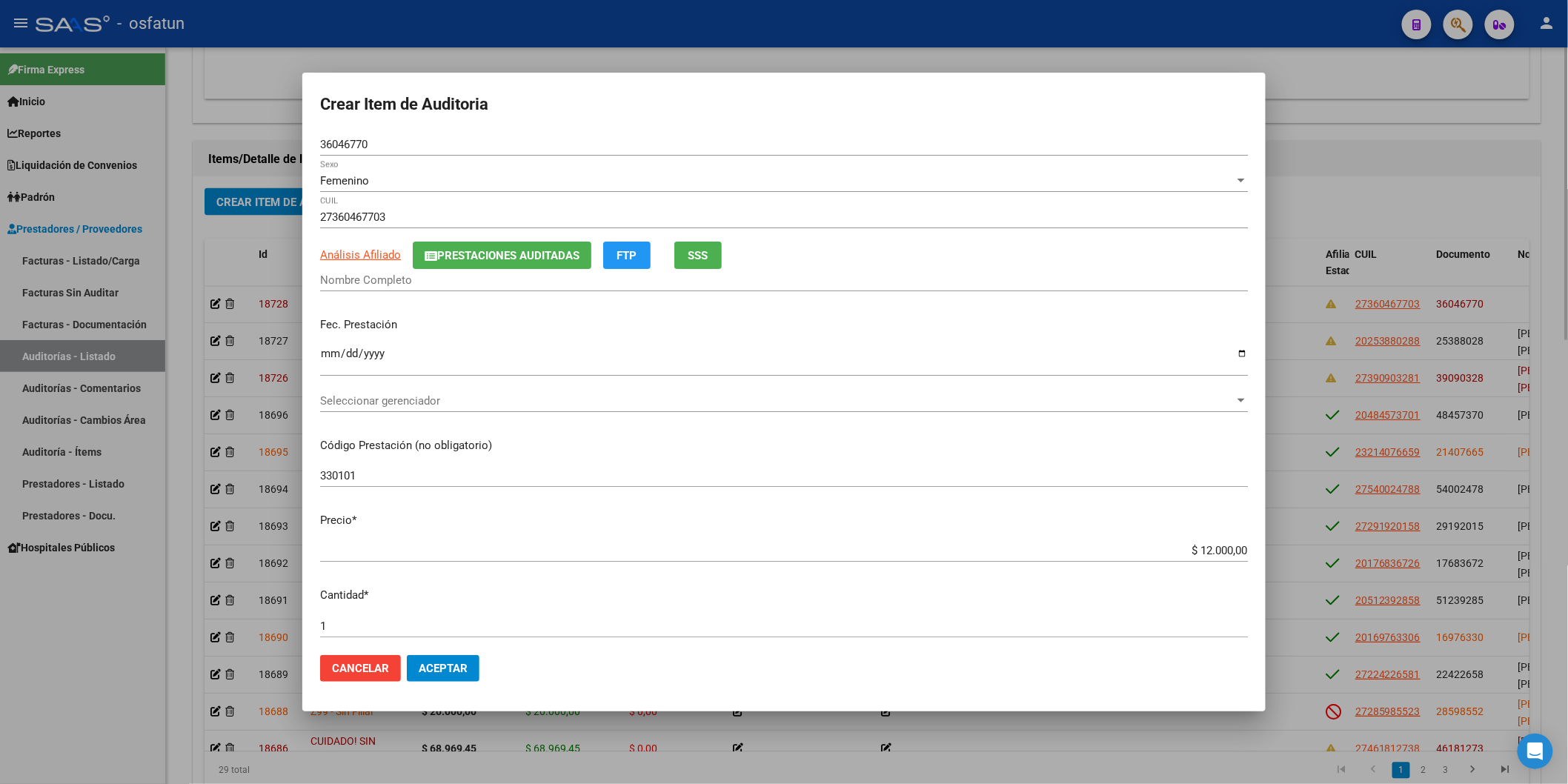
click at [1290, 184] on div at bounding box center [784, 392] width 1568 height 784
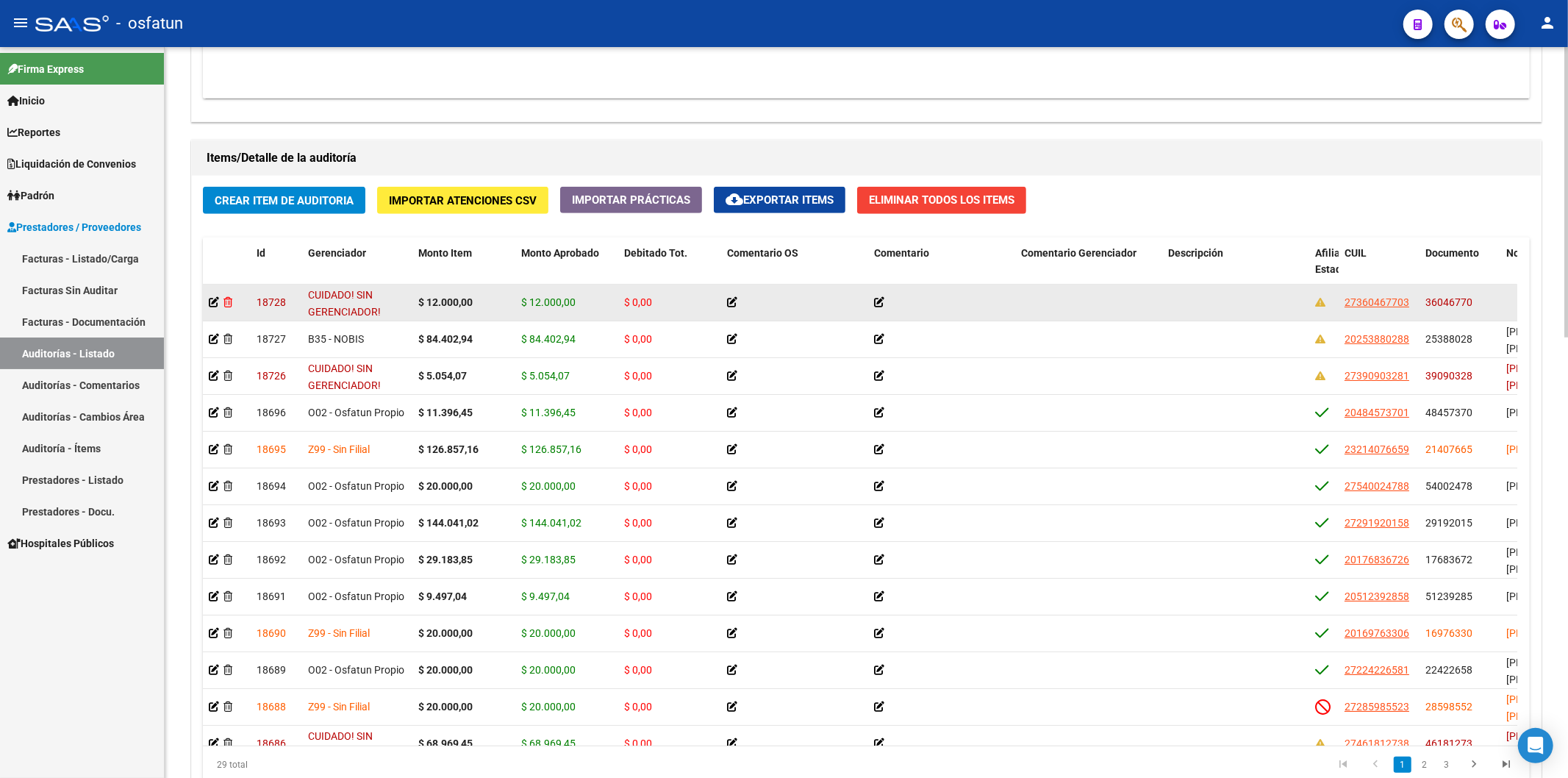
click at [228, 300] on icon at bounding box center [227, 302] width 9 height 10
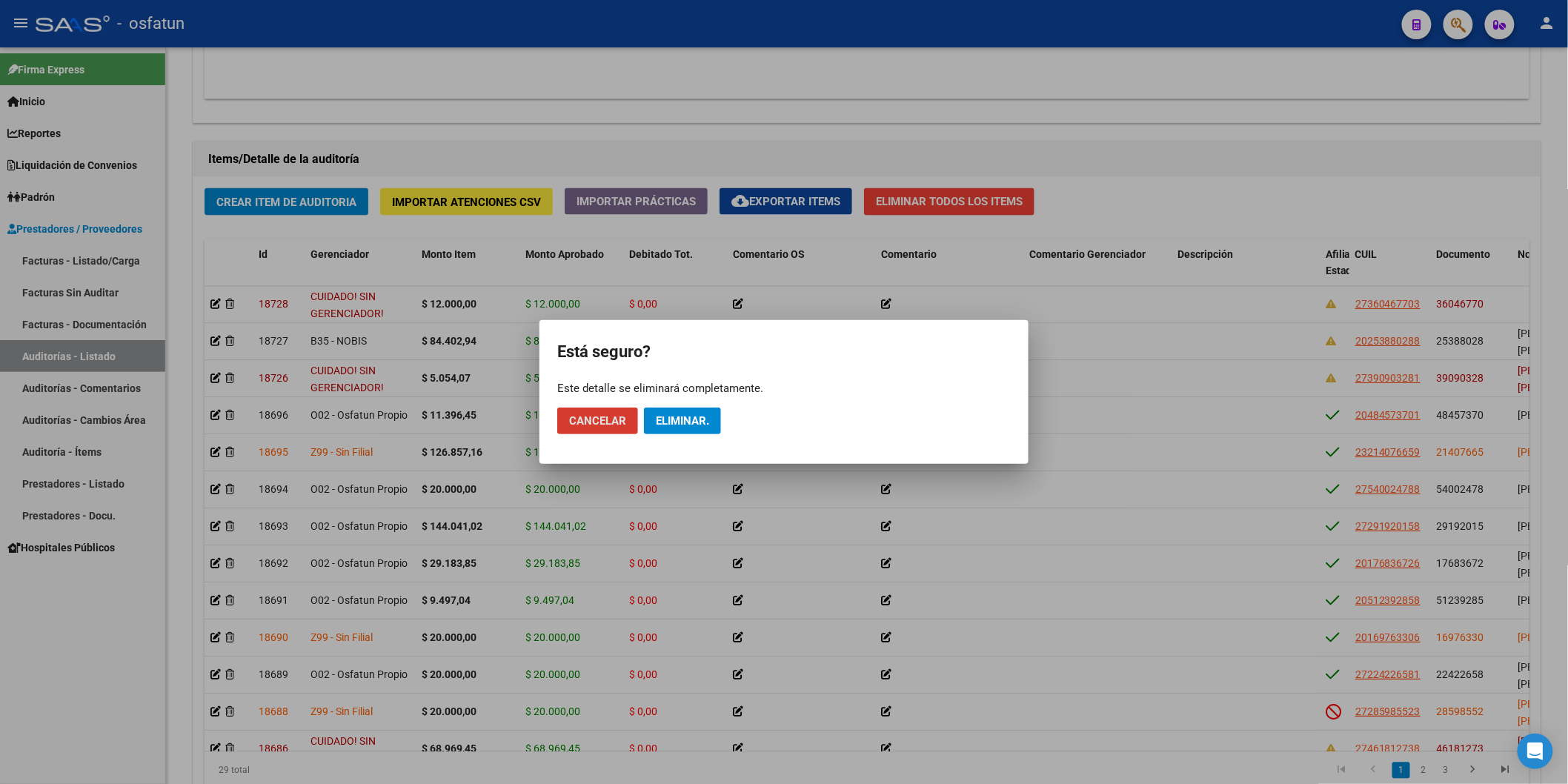
click at [684, 420] on span "Eliminar." at bounding box center [682, 420] width 53 height 13
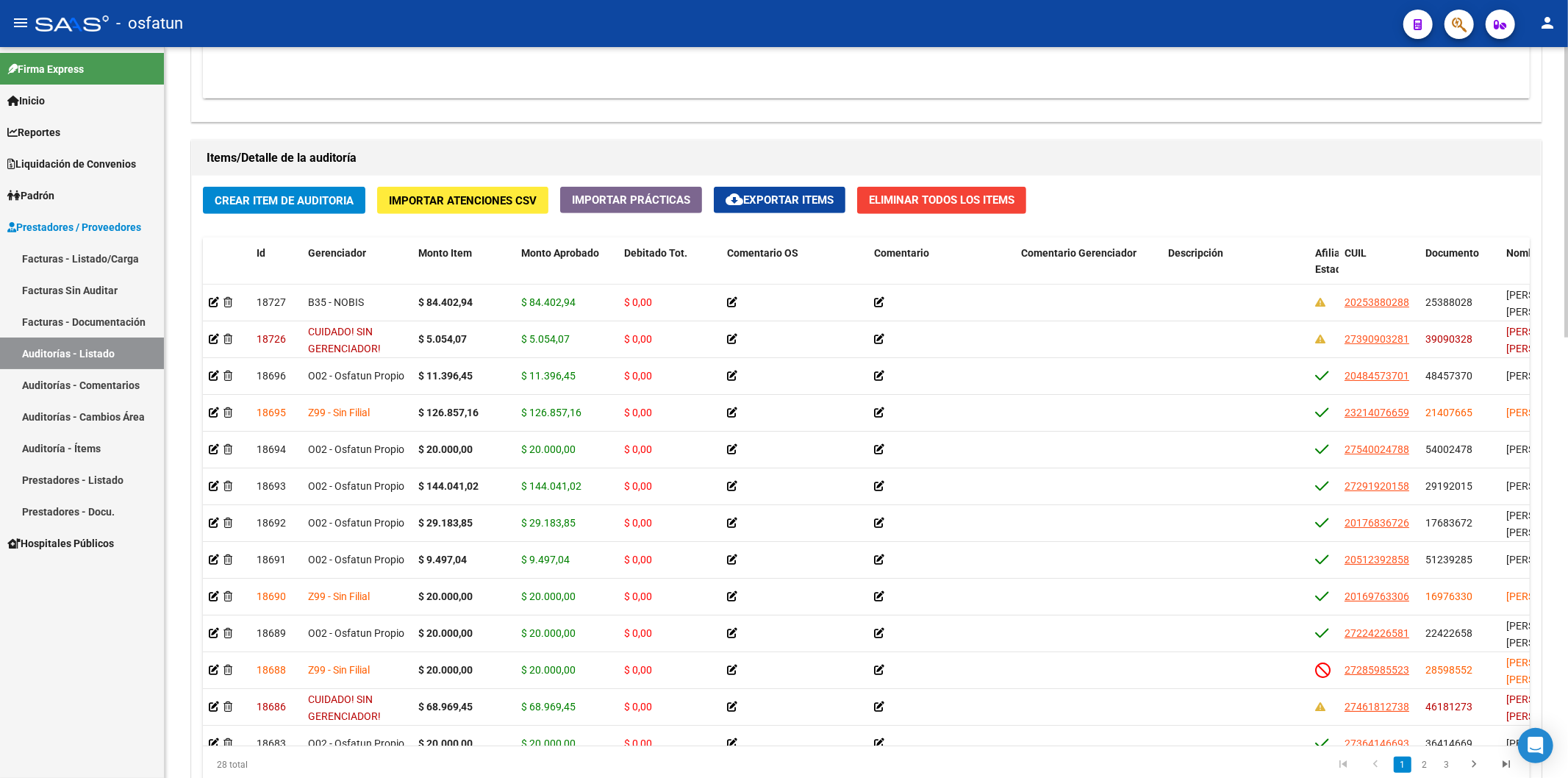
click at [340, 203] on span "Crear Item de Auditoria" at bounding box center [284, 200] width 139 height 13
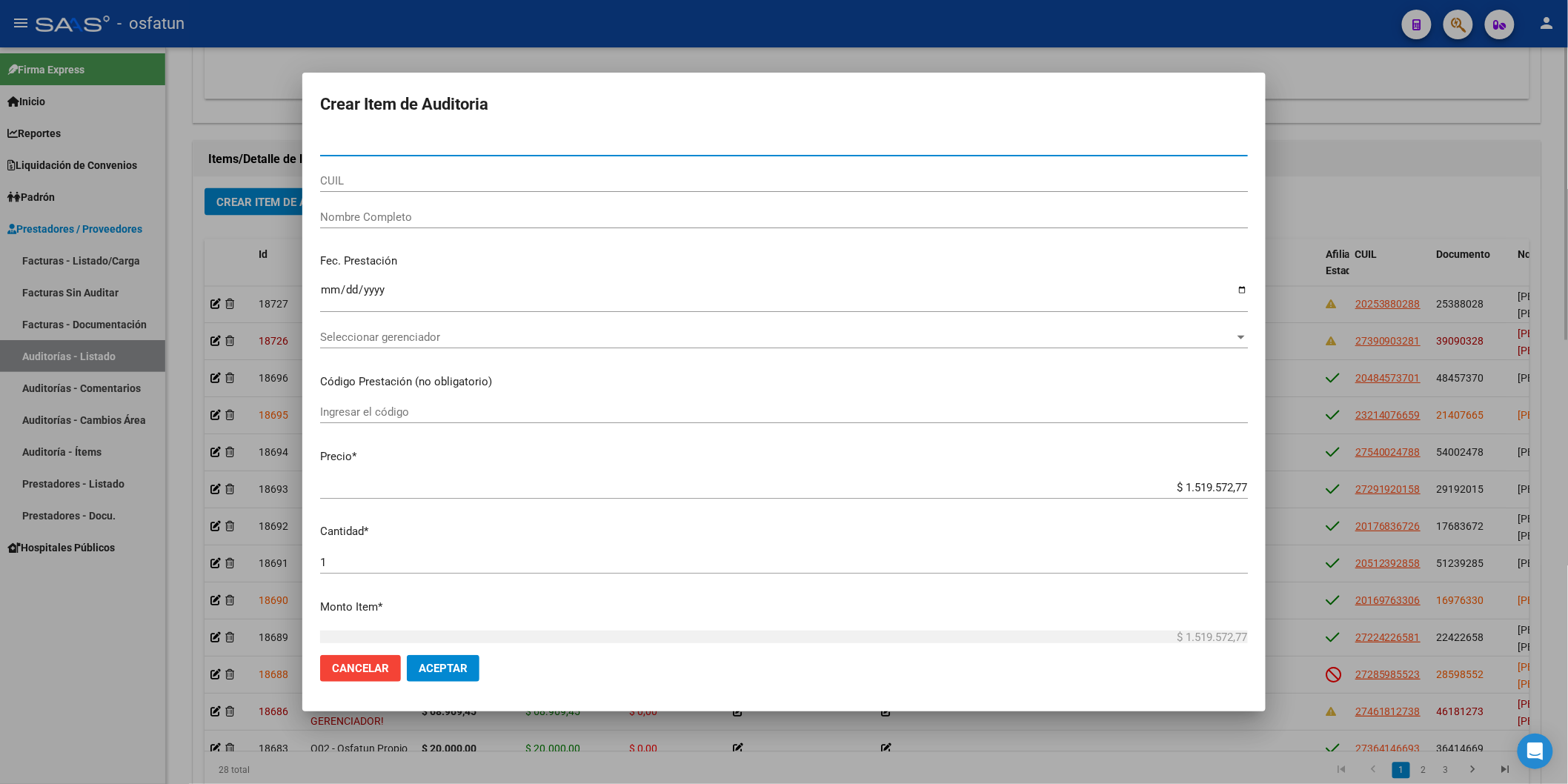
paste input "36046770"
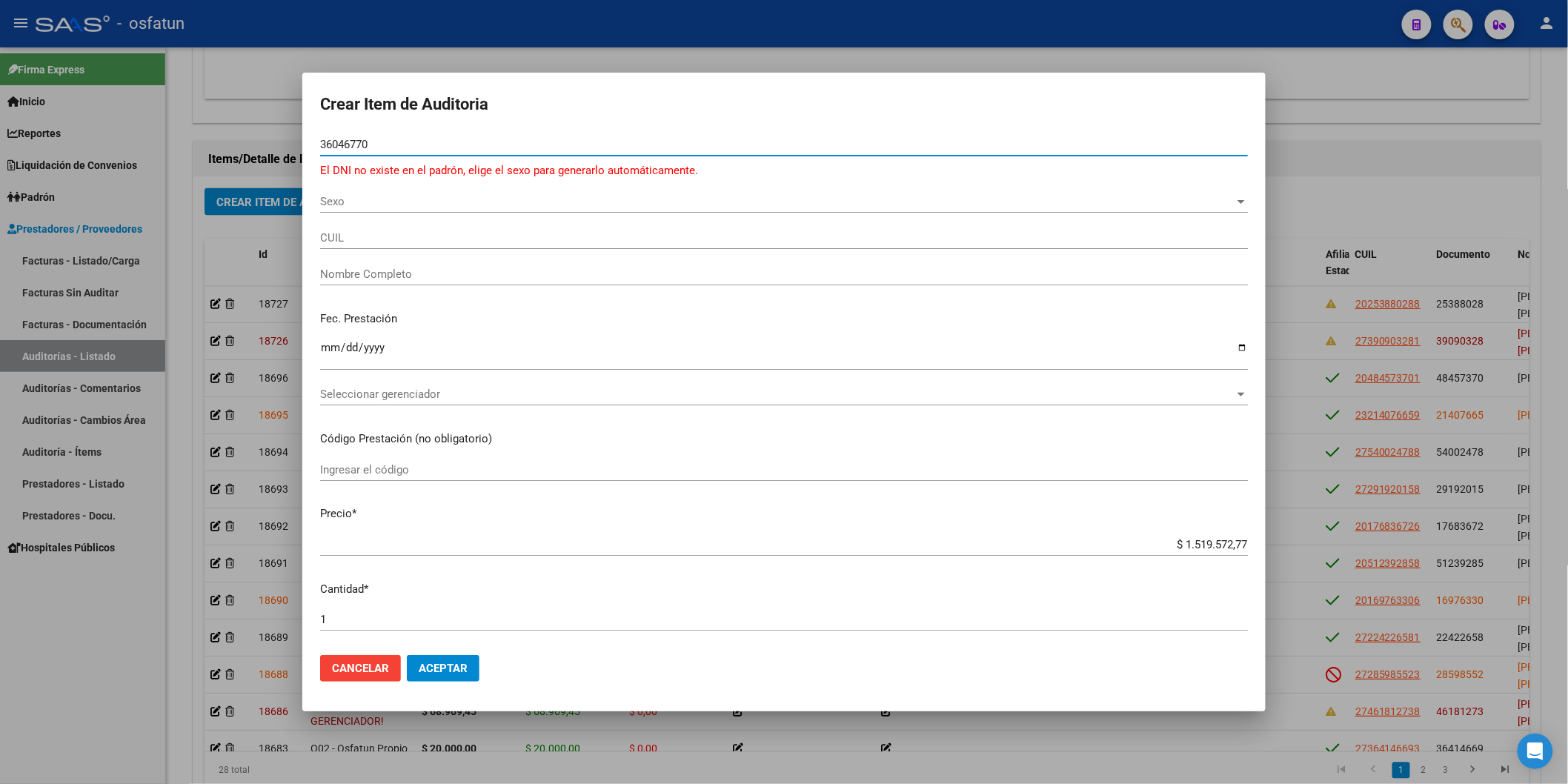
type input "36046770"
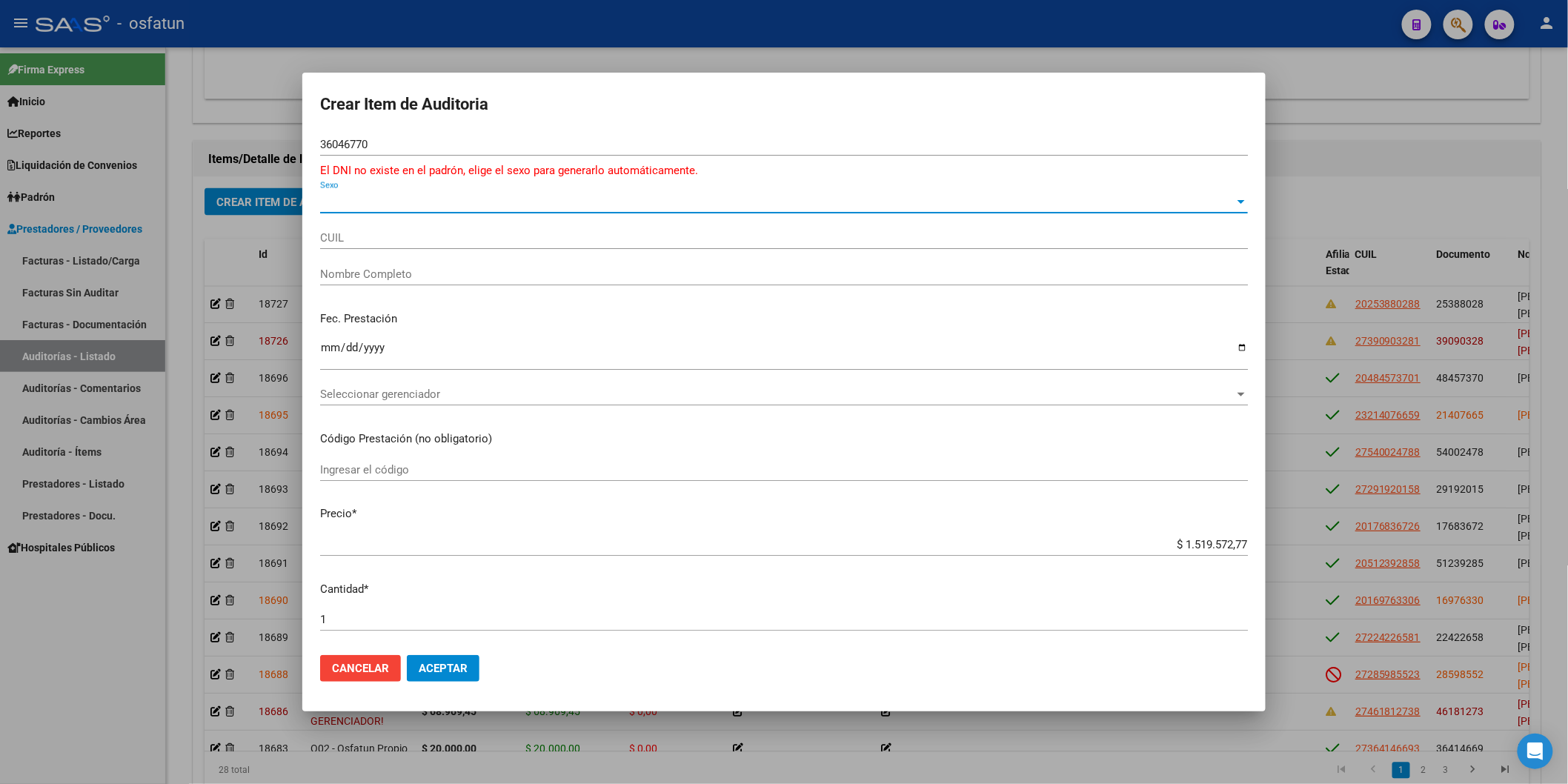
click at [358, 196] on span "Sexo" at bounding box center [777, 201] width 914 height 13
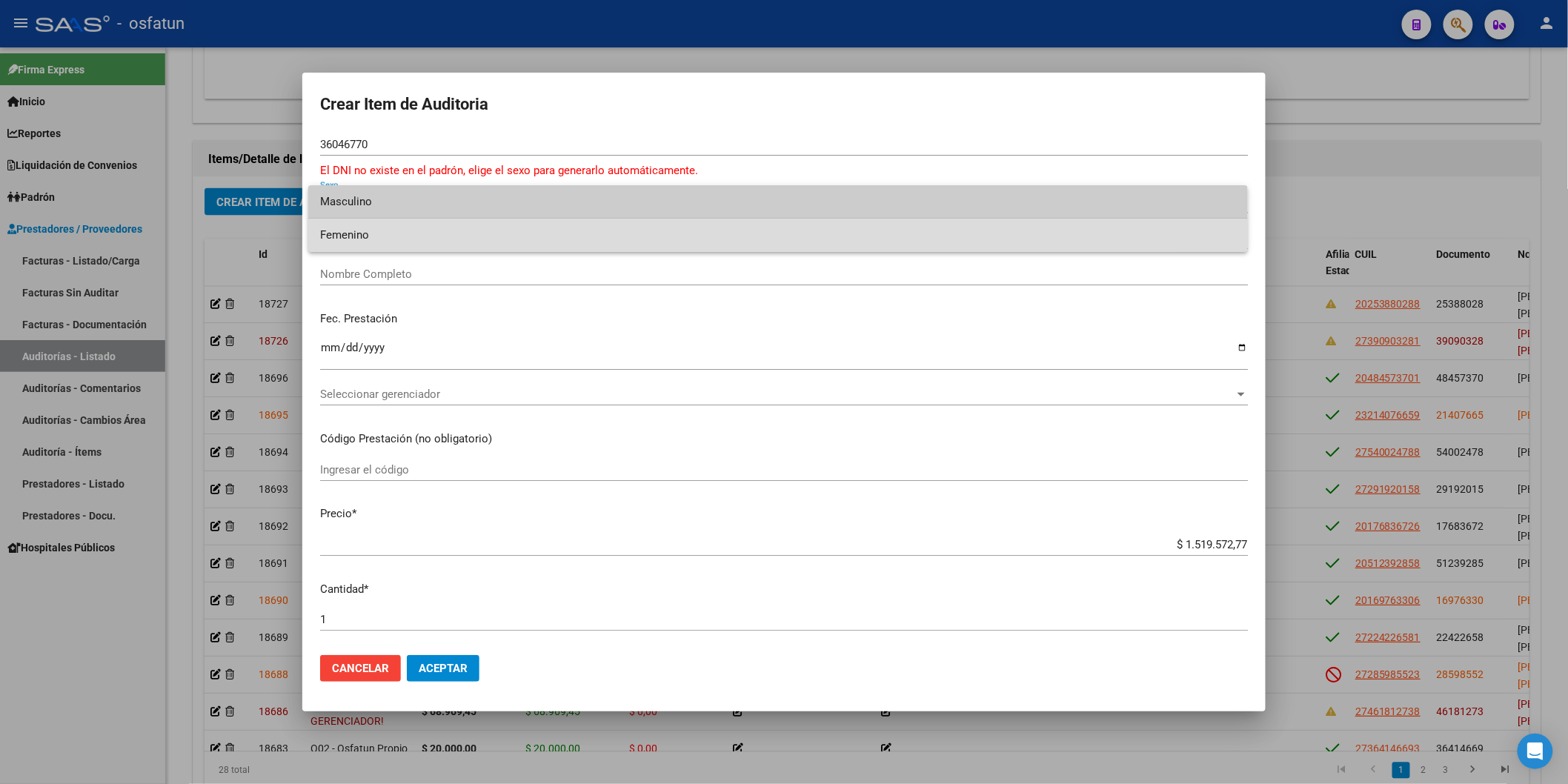
click at [364, 241] on span "Femenino" at bounding box center [778, 235] width 916 height 34
type input "27360467703"
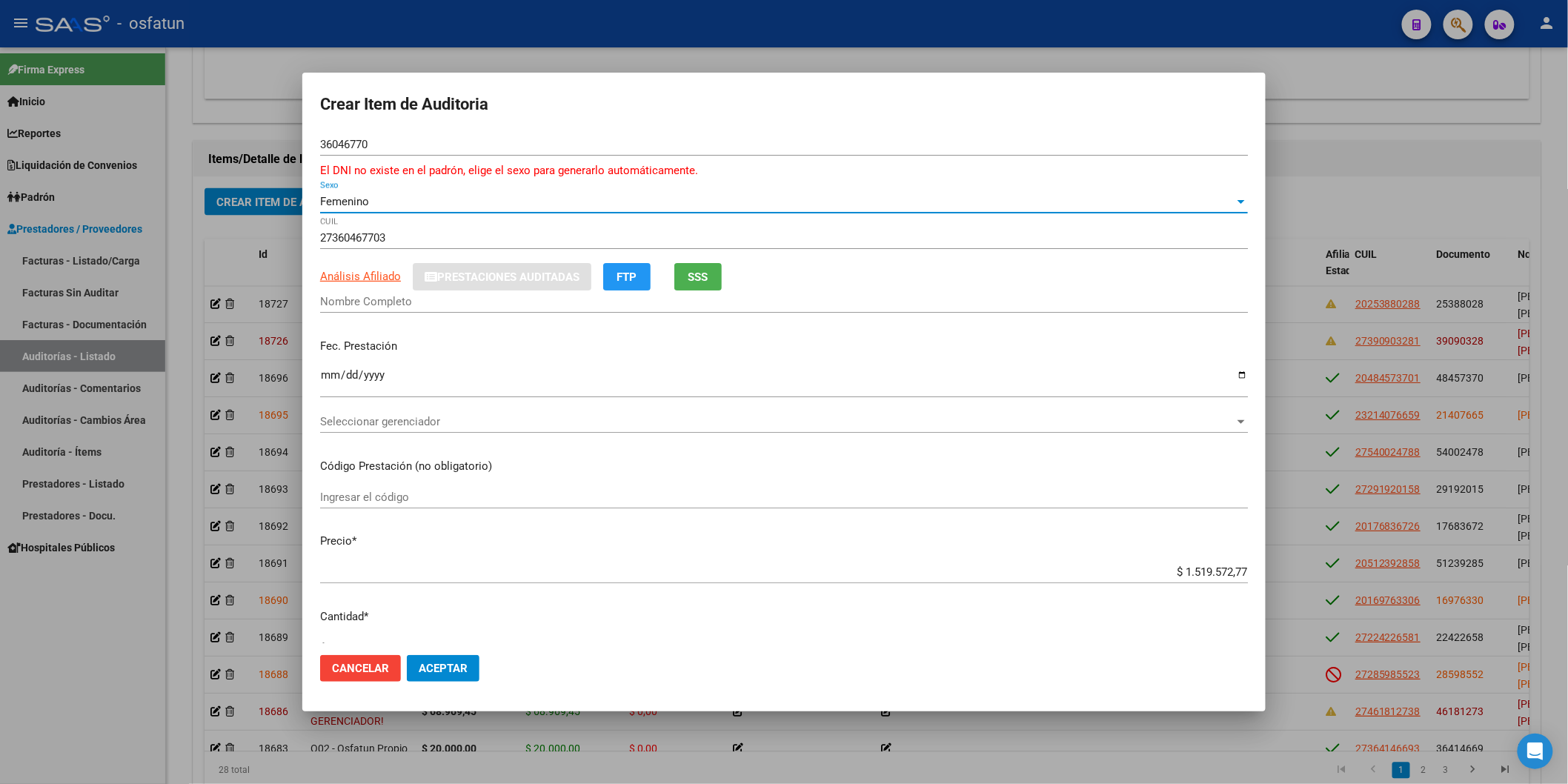
drag, startPoint x: 1379, startPoint y: 134, endPoint x: 887, endPoint y: 130, distance: 492.0
click at [1290, 131] on div at bounding box center [784, 392] width 1568 height 784
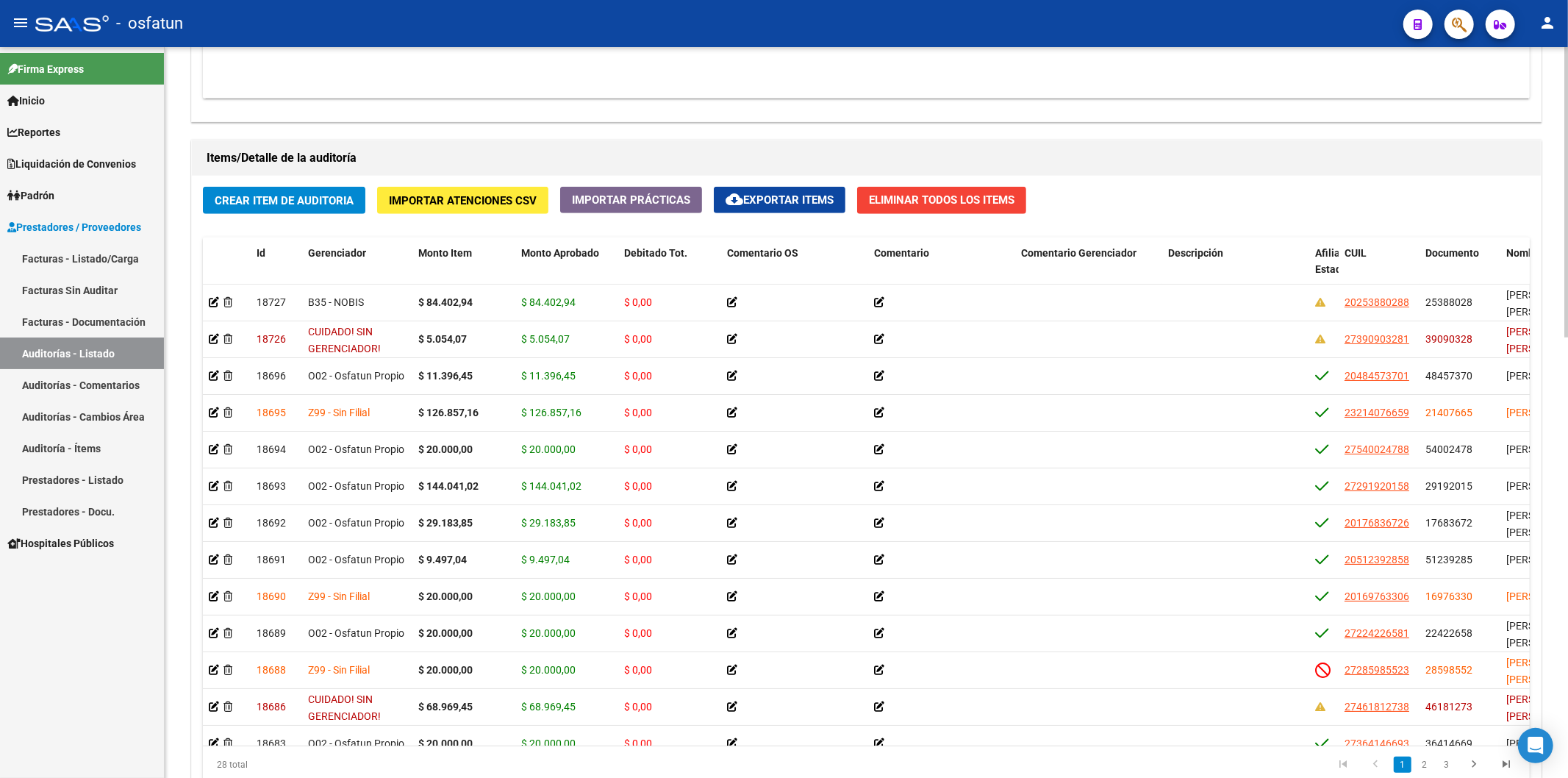
click at [291, 196] on span "Crear Item de Auditoria" at bounding box center [284, 200] width 139 height 13
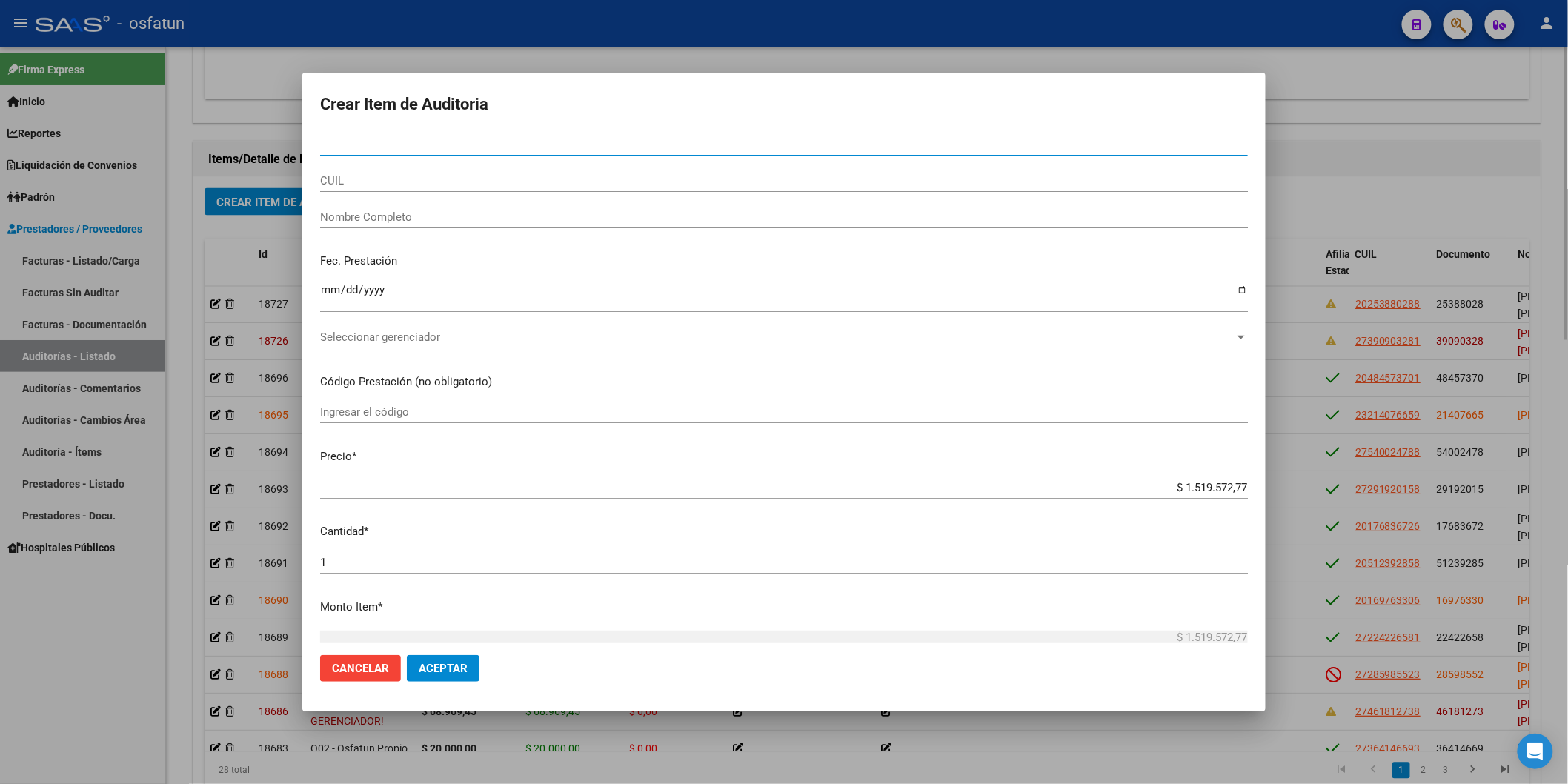
paste input "36046770"
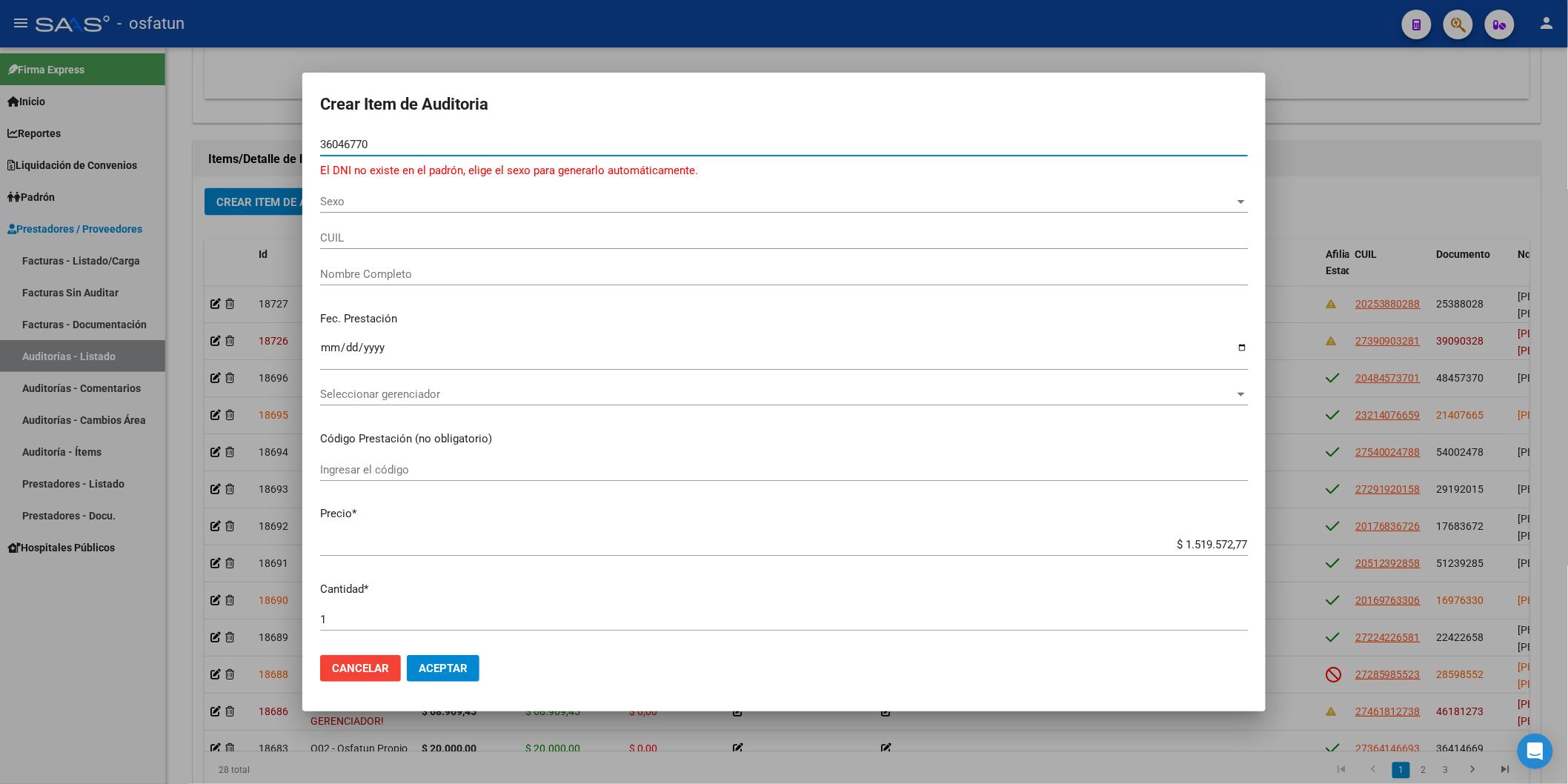
type input "36046770"
click at [376, 198] on span "Sexo" at bounding box center [777, 201] width 914 height 13
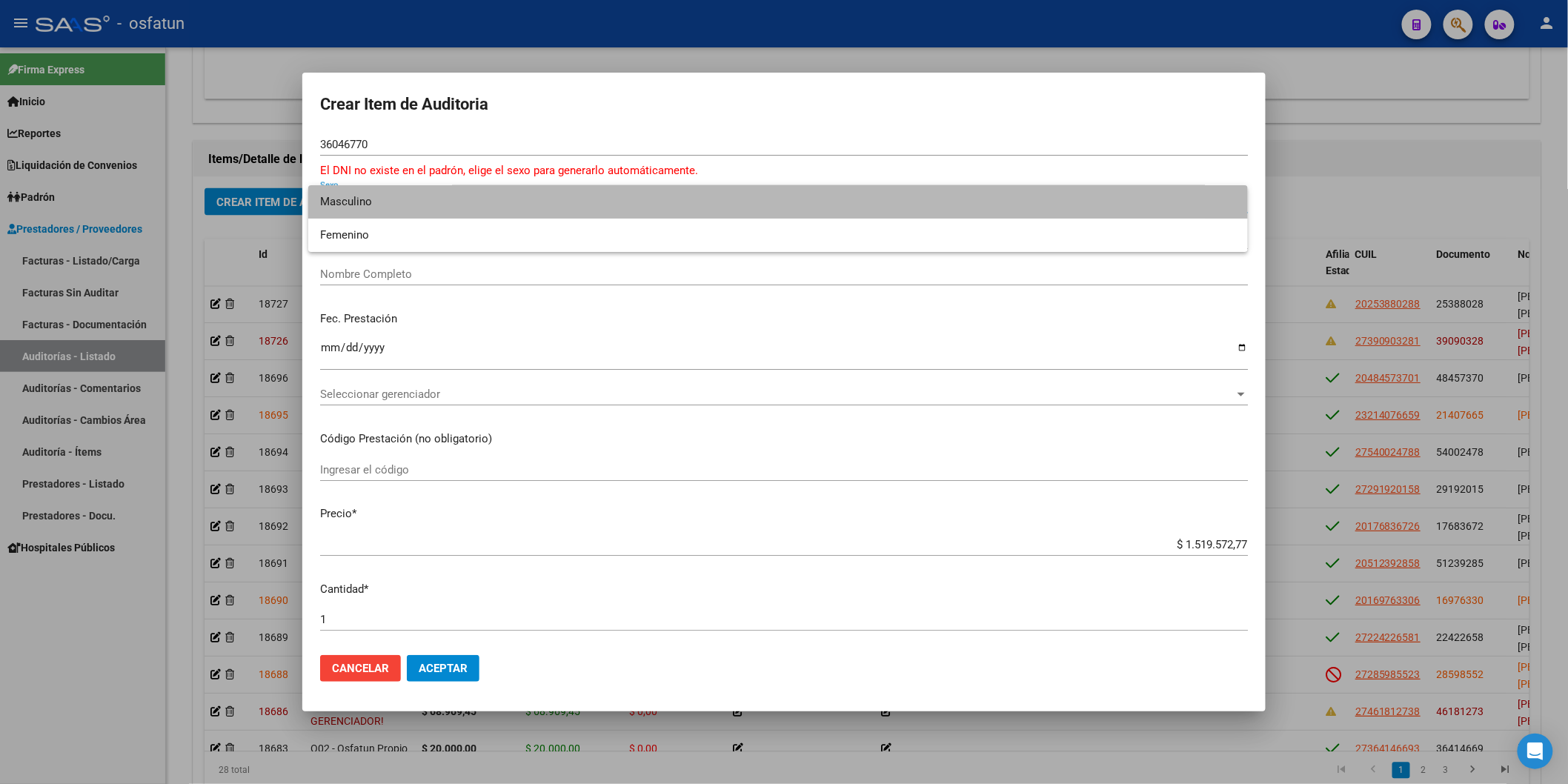
click at [379, 204] on span "Masculino" at bounding box center [778, 202] width 916 height 34
type input "20360467709"
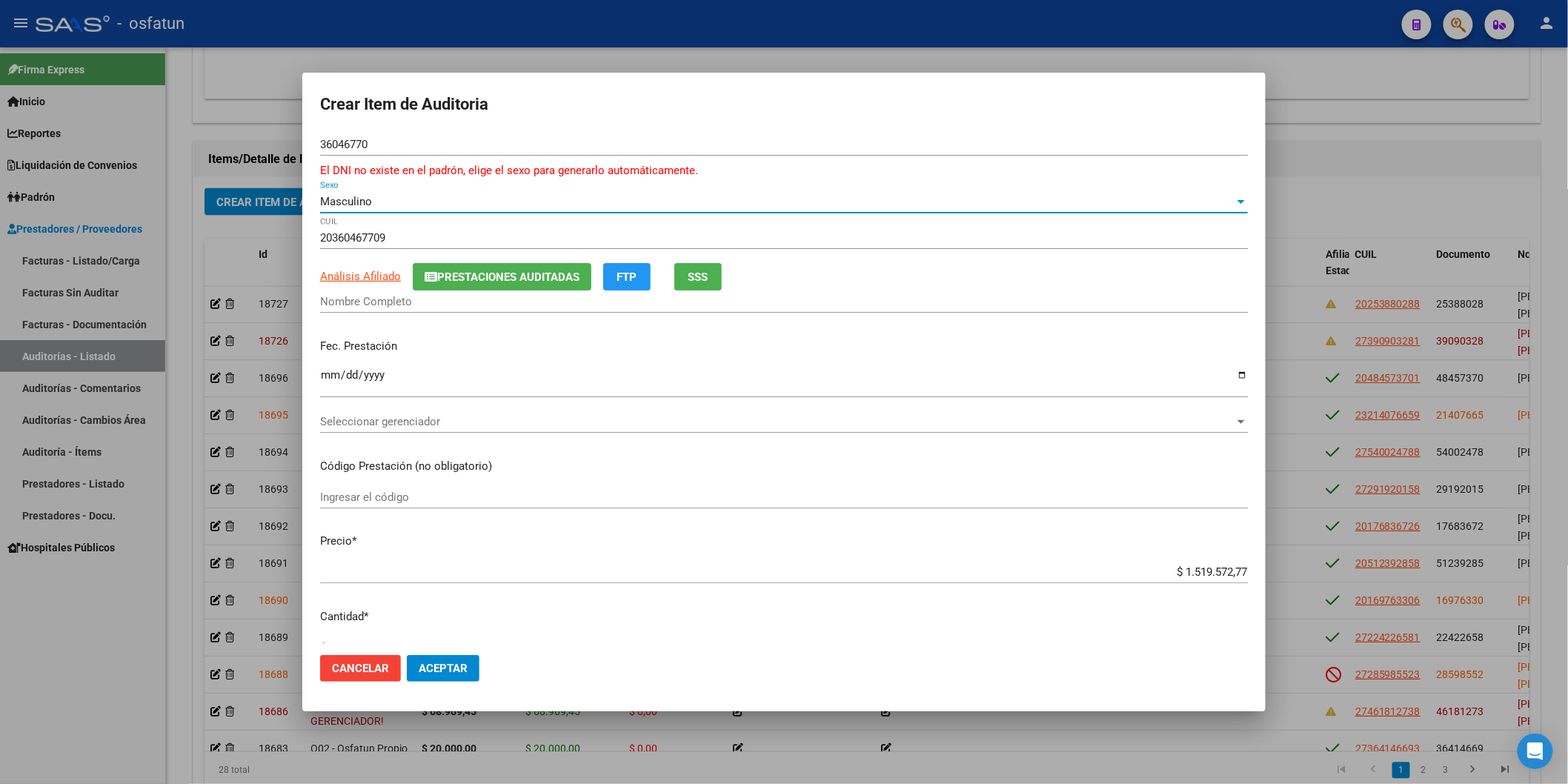
type input "ALCARAZ MATIAS EZEQUIEL"
click at [327, 373] on input "Ingresar la fecha" at bounding box center [784, 381] width 928 height 24
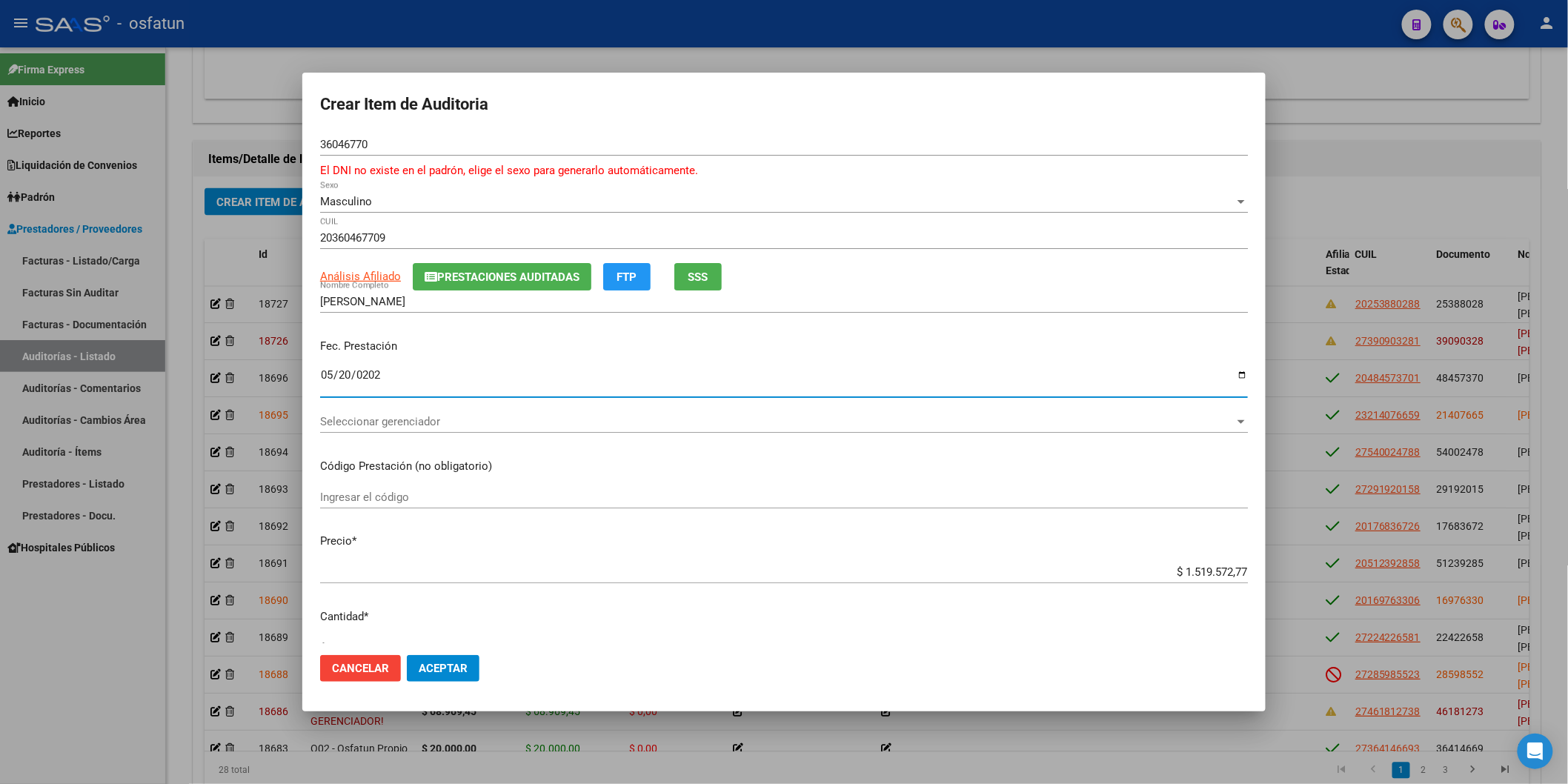
type input "2025-05-20"
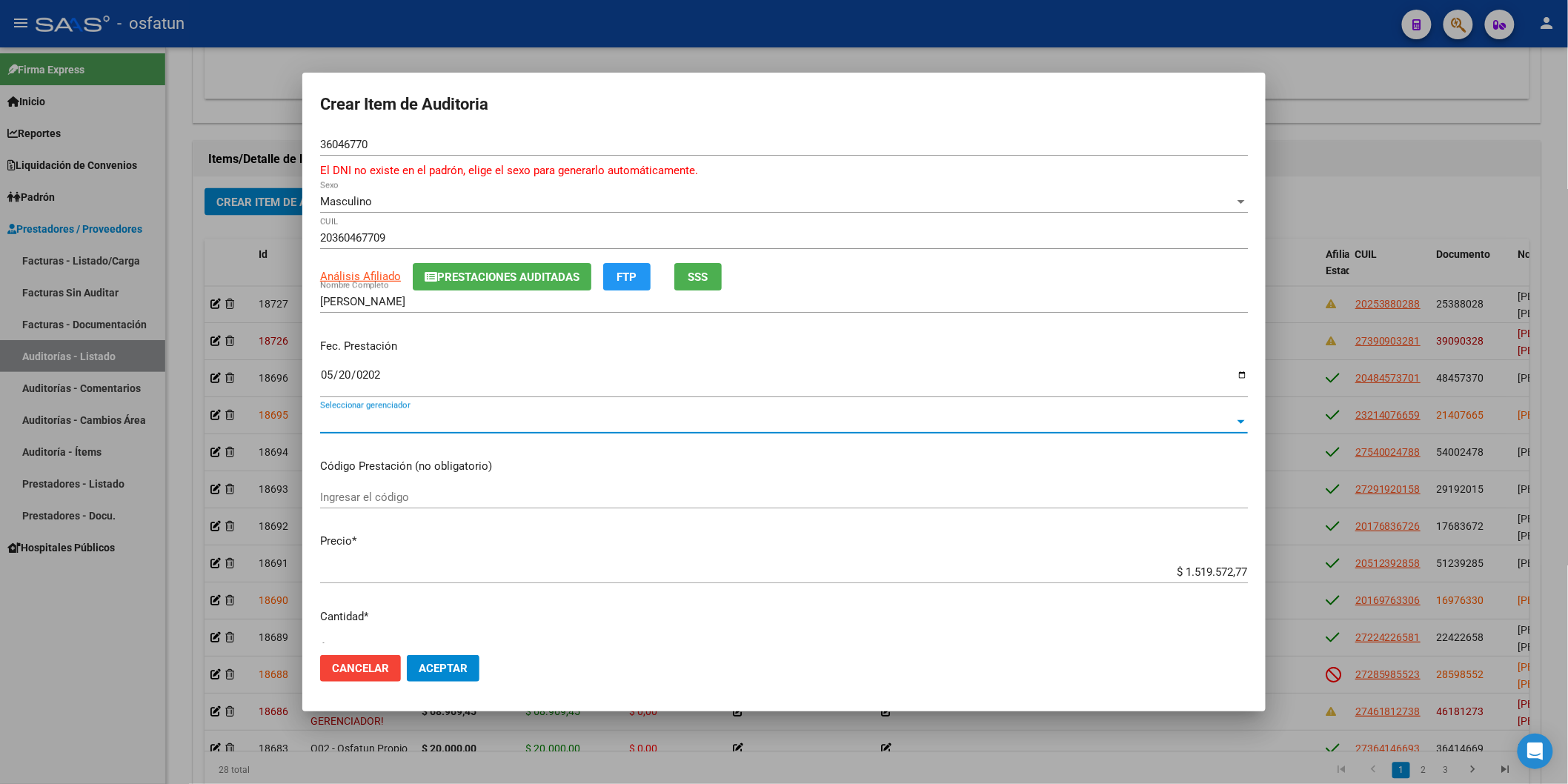
click at [373, 415] on span "Seleccionar gerenciador" at bounding box center [777, 421] width 914 height 13
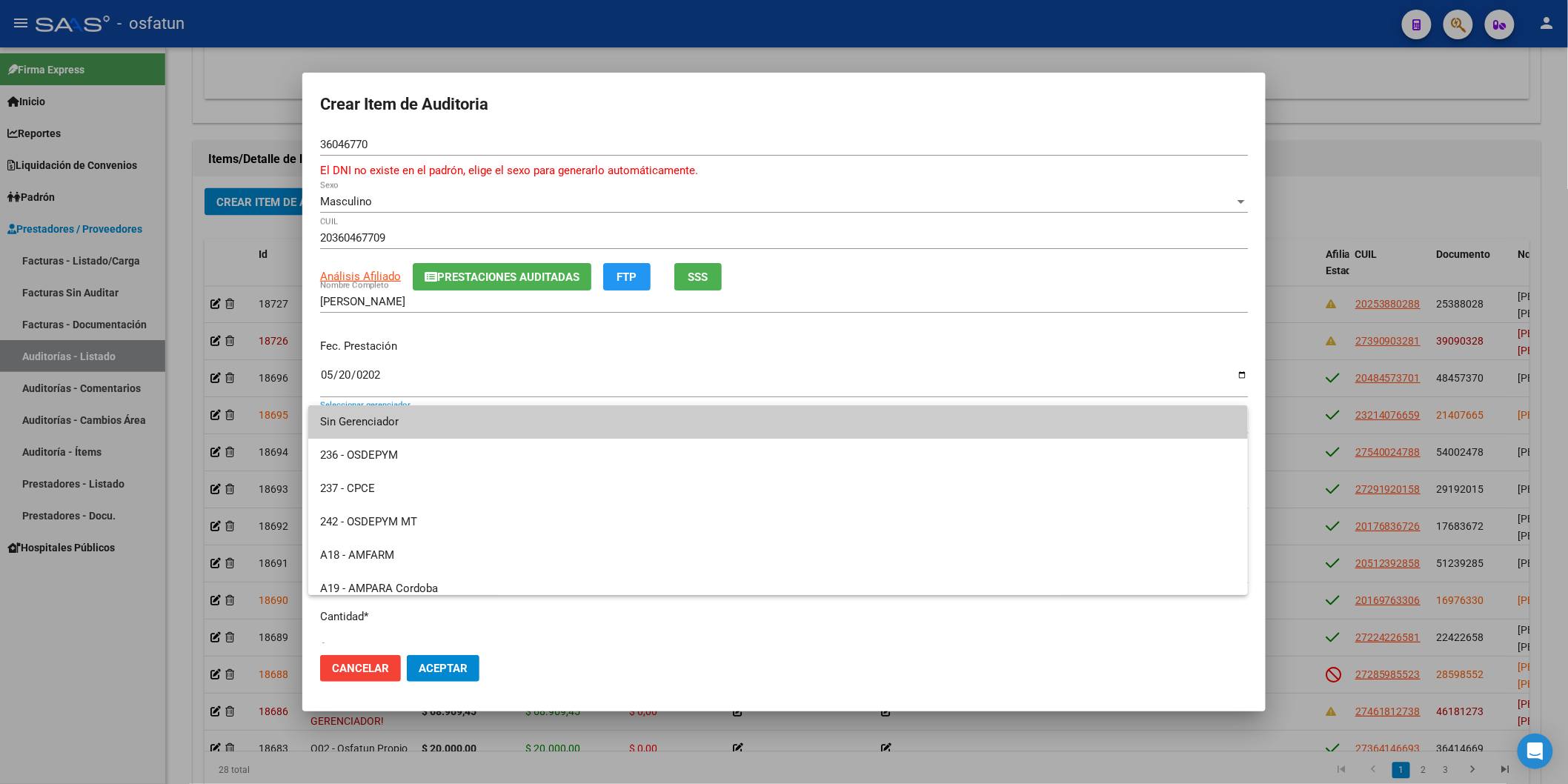
click at [485, 364] on div at bounding box center [784, 392] width 1568 height 784
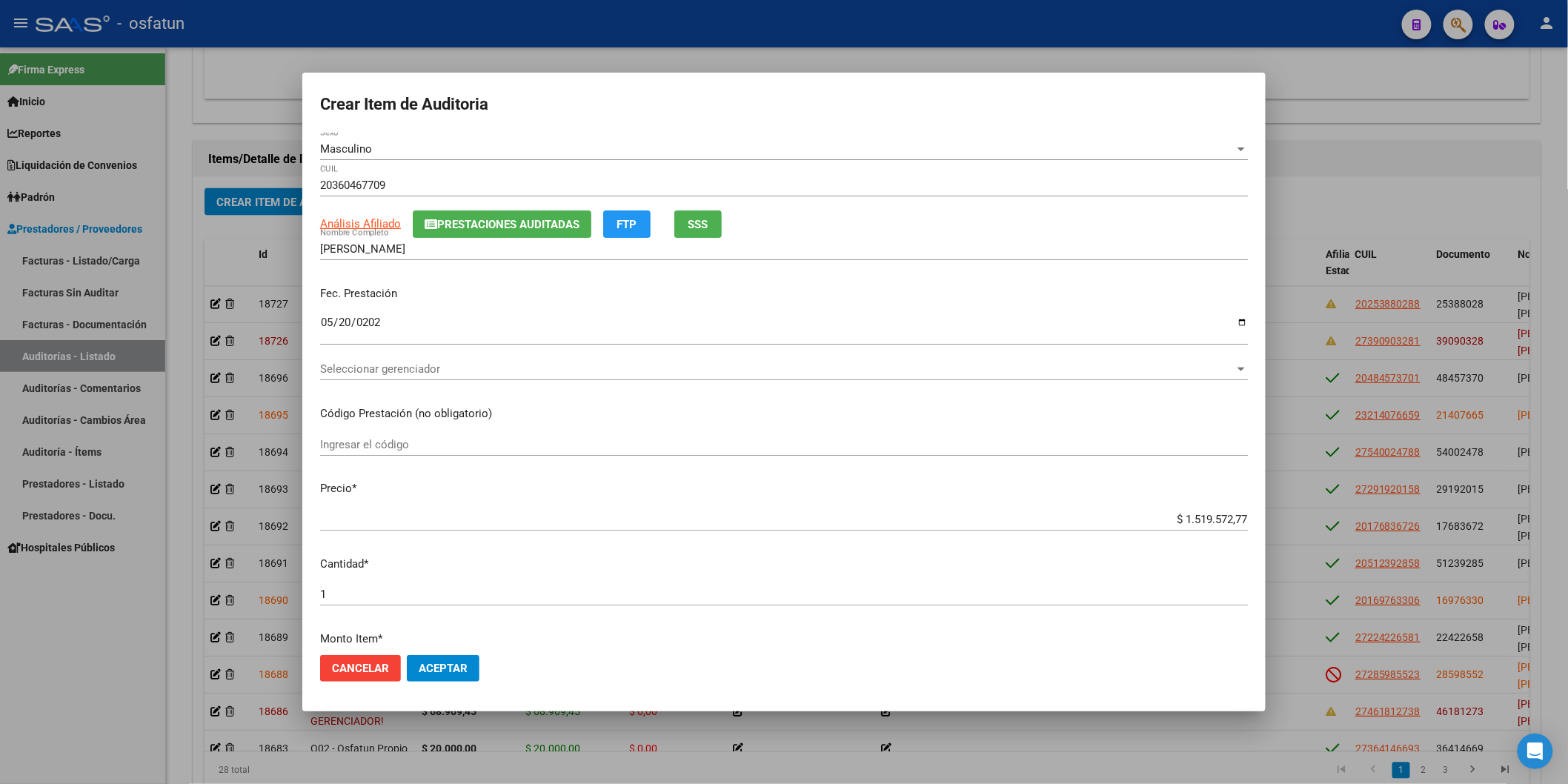
scroll to position [82, 0]
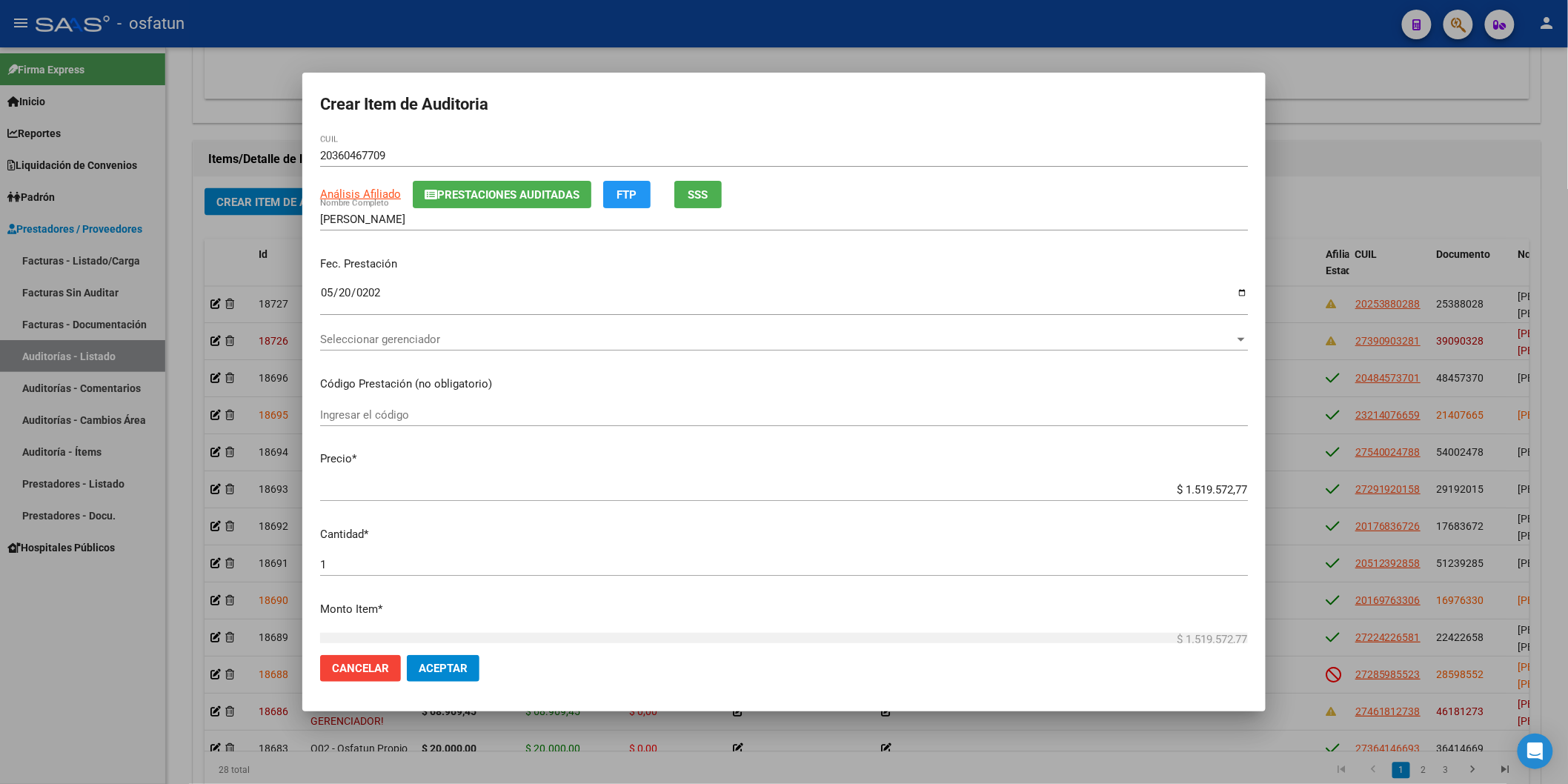
click at [422, 415] on input "Ingresar el código" at bounding box center [784, 414] width 928 height 13
type input "330101"
drag, startPoint x: 1130, startPoint y: 487, endPoint x: 1347, endPoint y: 475, distance: 217.3
click at [1290, 475] on div "Crear Item de Auditoria 36046770 Nro Documento El DNI no existe en el padrón, e…" at bounding box center [784, 392] width 1568 height 784
type input "$ 0,01"
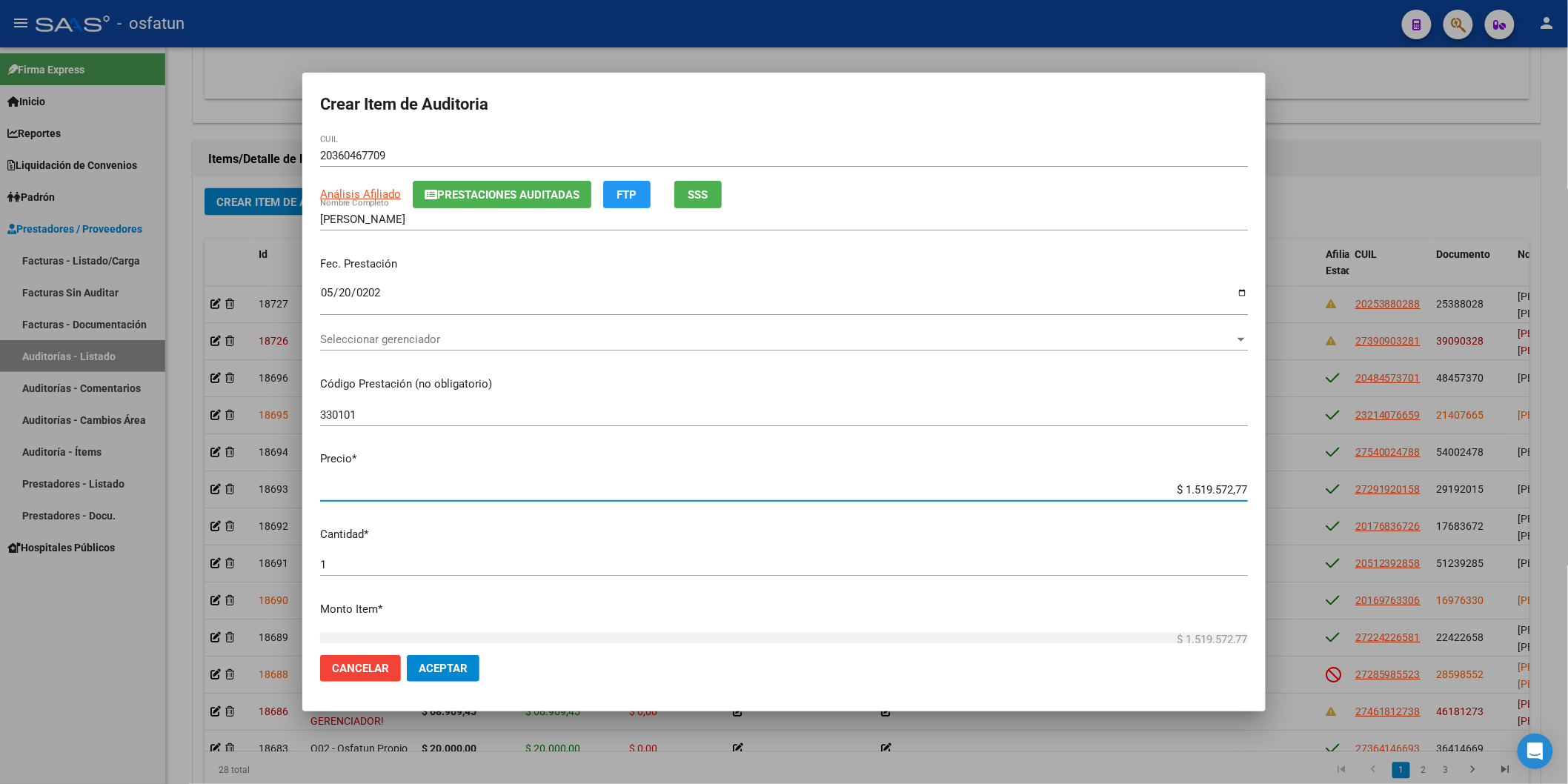
type input "$ 0,01"
type input "$ 0,12"
type input "$ 1,20"
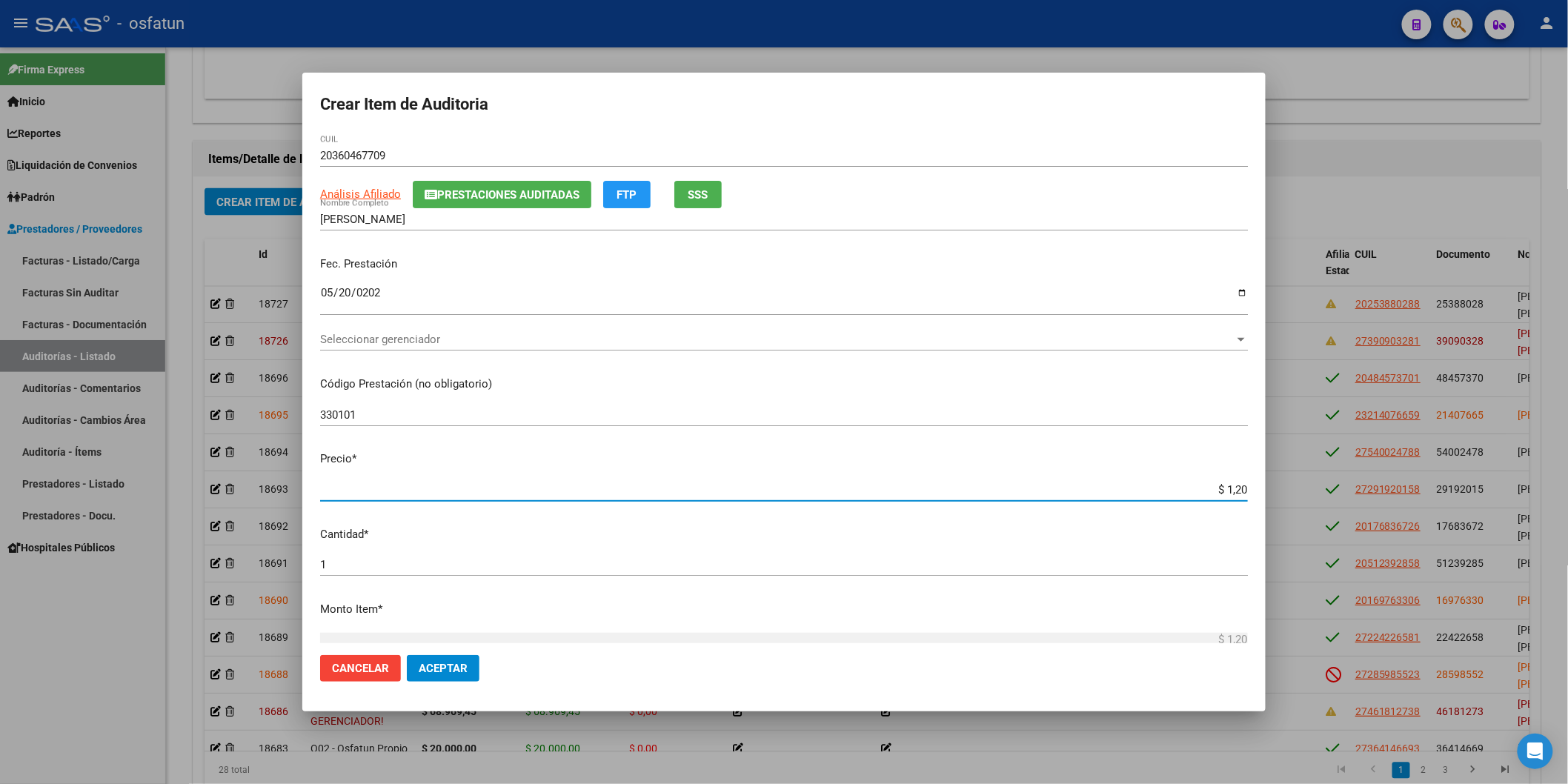
type input "$ 12,00"
type input "$ 120,00"
type input "$ 1.200,00"
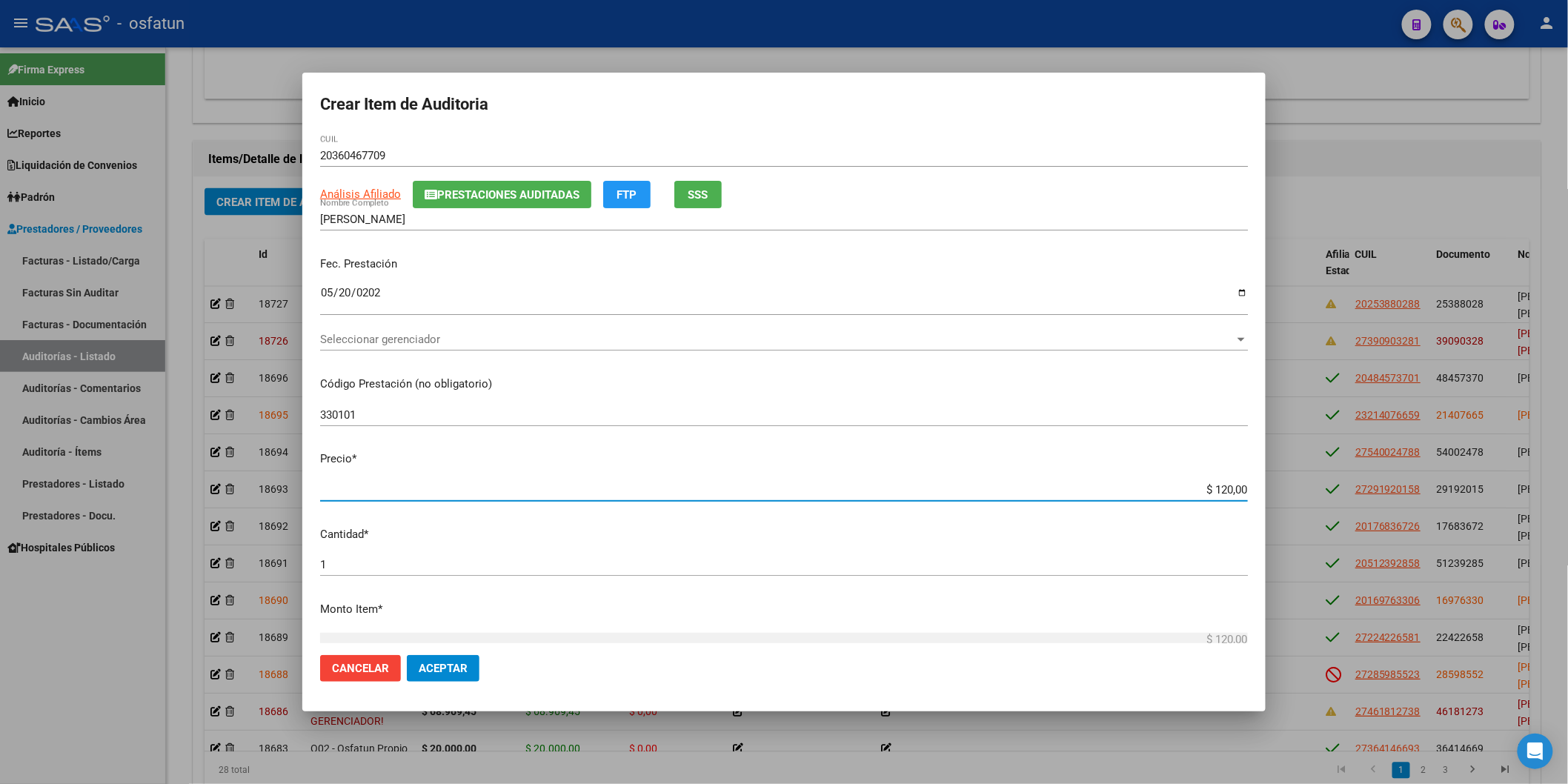
type input "$ 1.200,00"
type input "$ 12.000,00"
type input "$ 120.000,00"
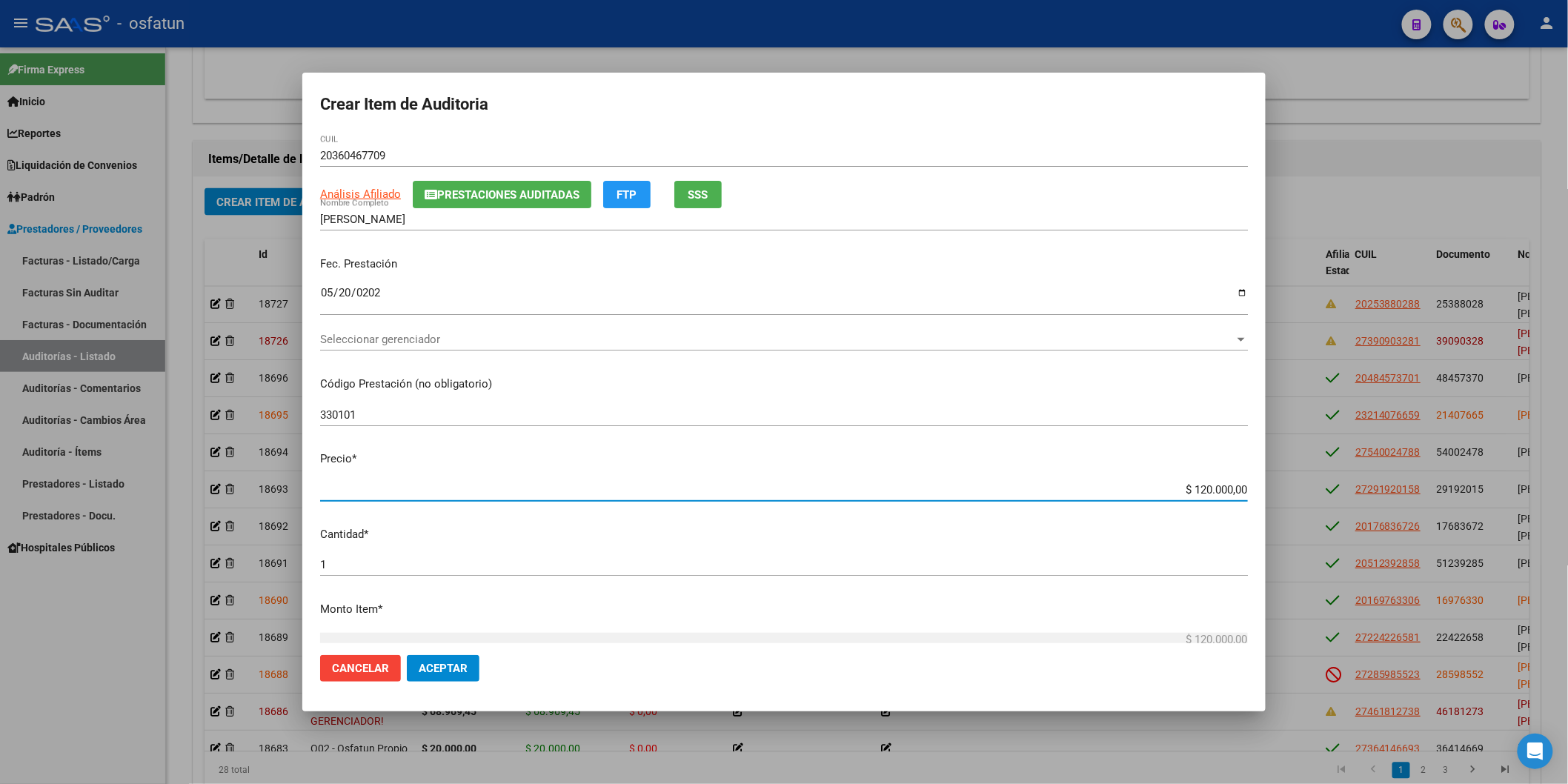
type input "$ 12.000,00"
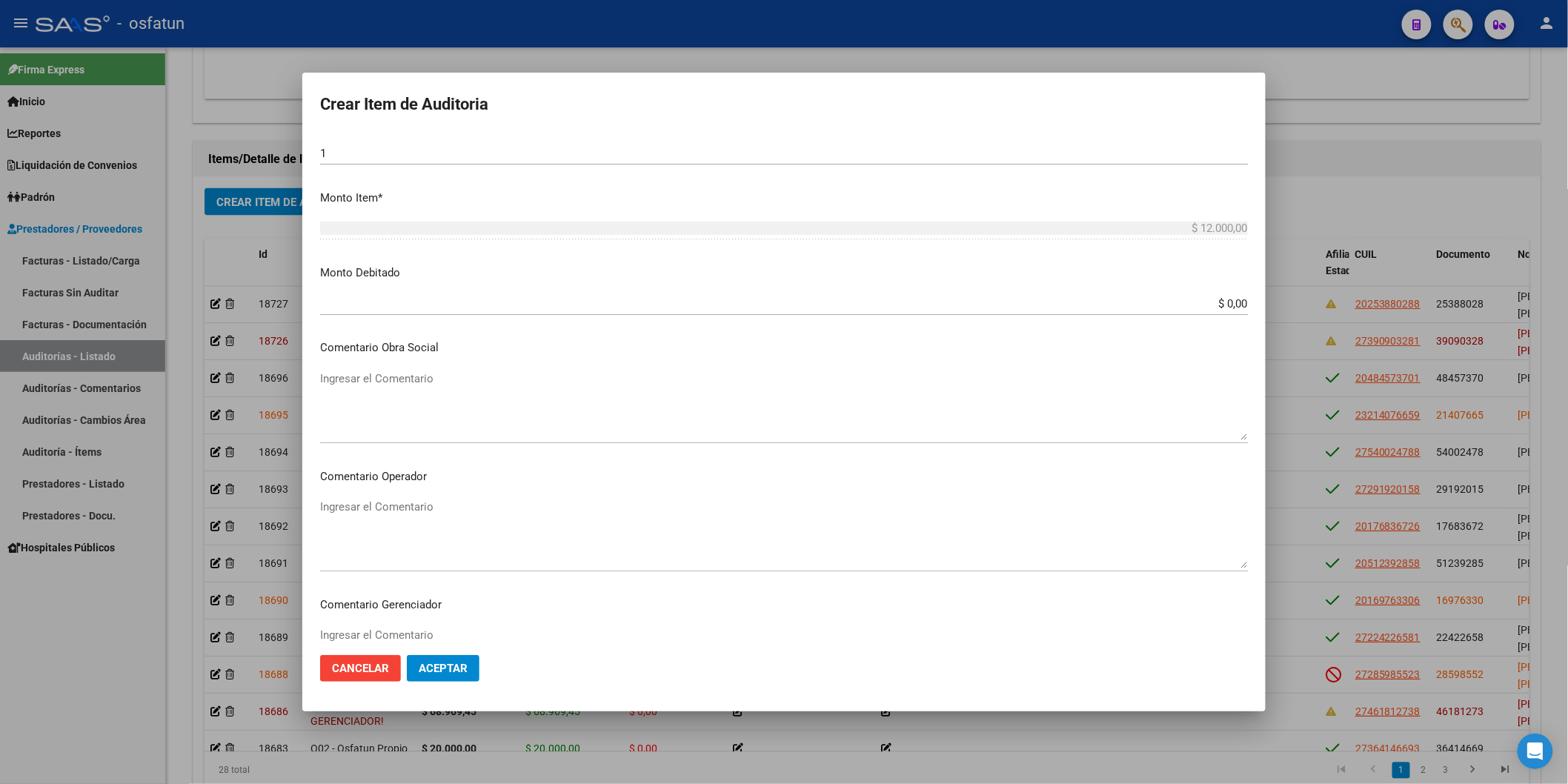
scroll to position [841, 0]
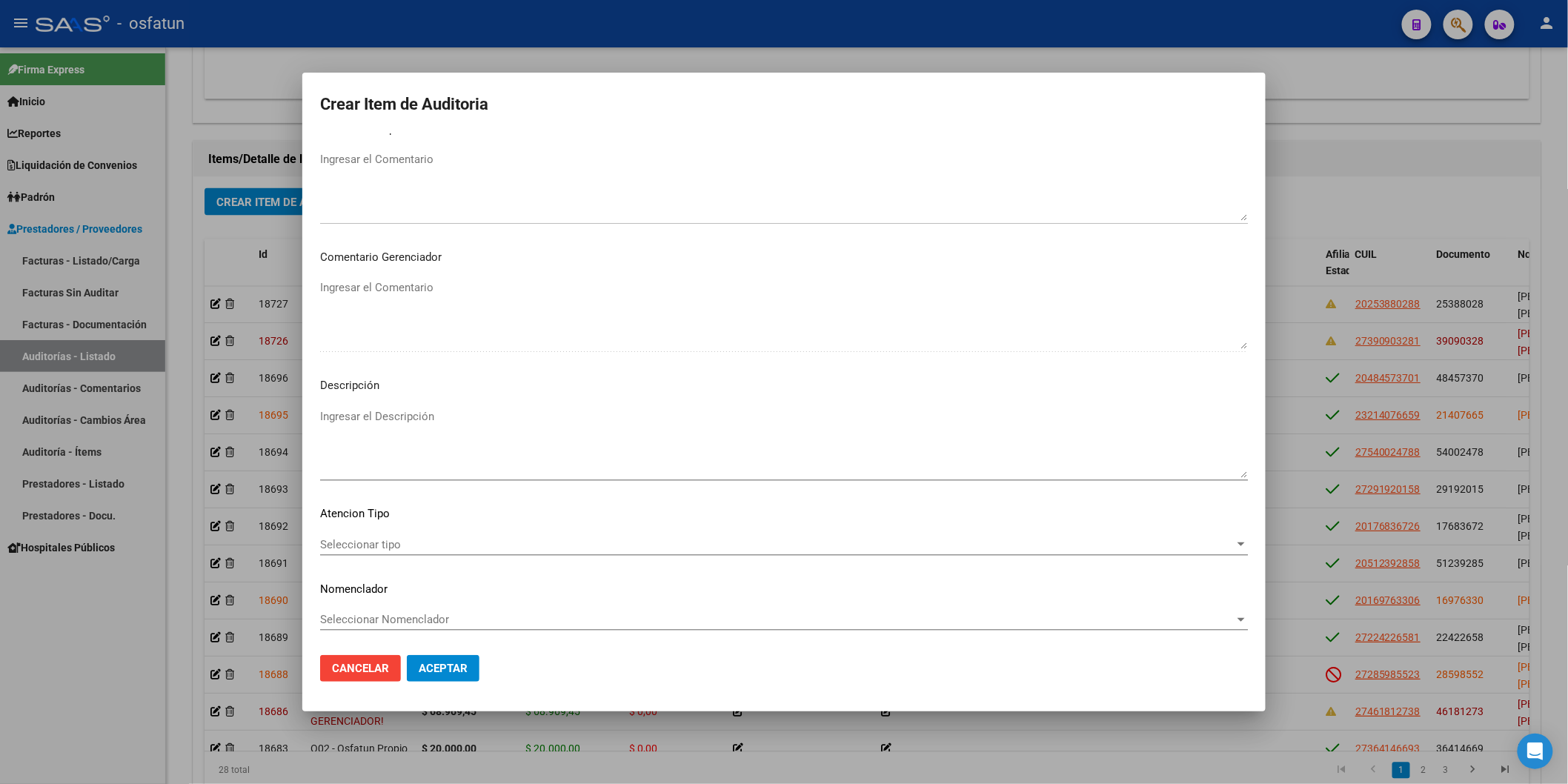
click at [413, 545] on span "Seleccionar tipo" at bounding box center [777, 544] width 914 height 13
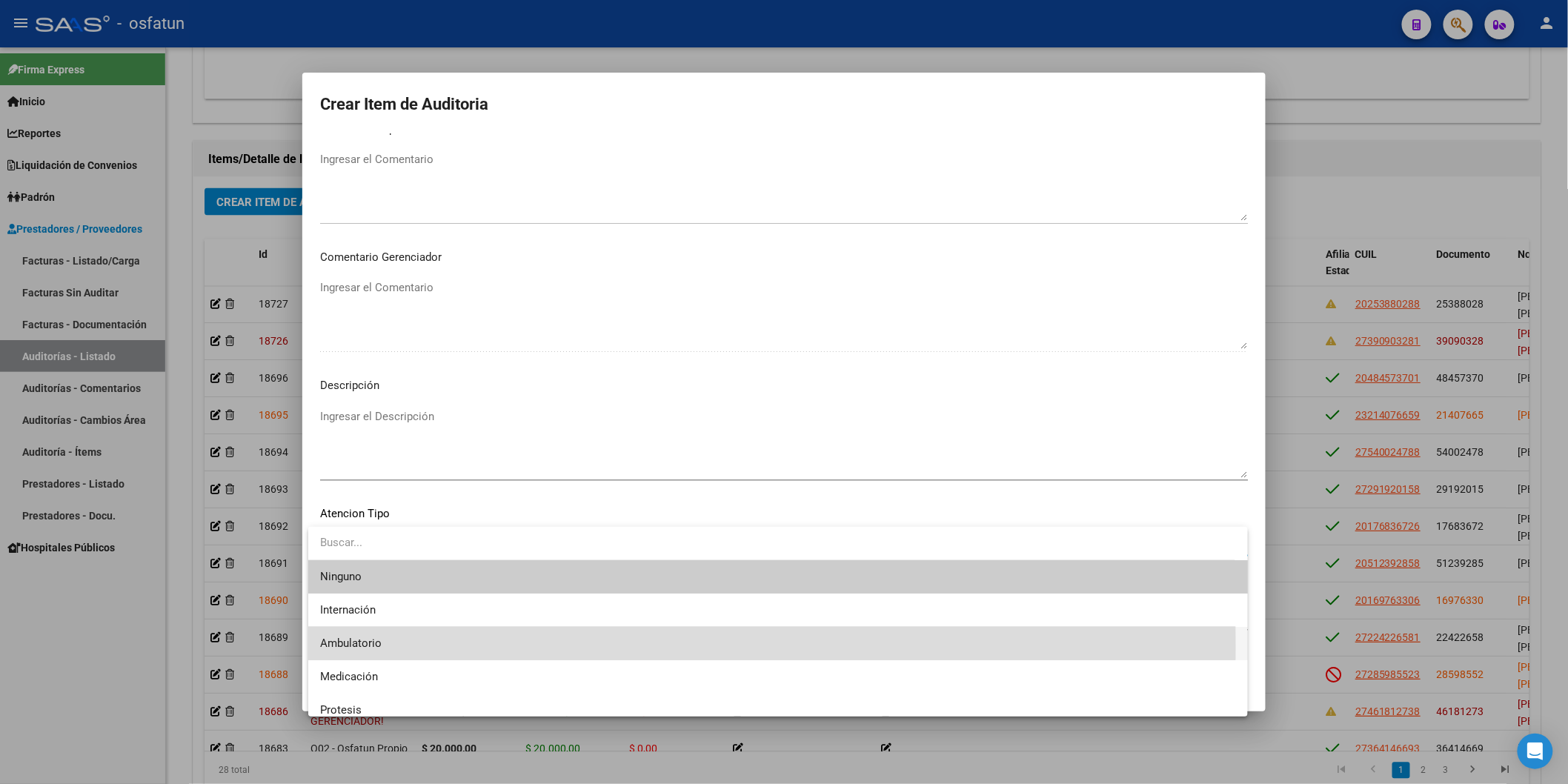
click at [394, 545] on span "Ambulatorio" at bounding box center [778, 644] width 916 height 34
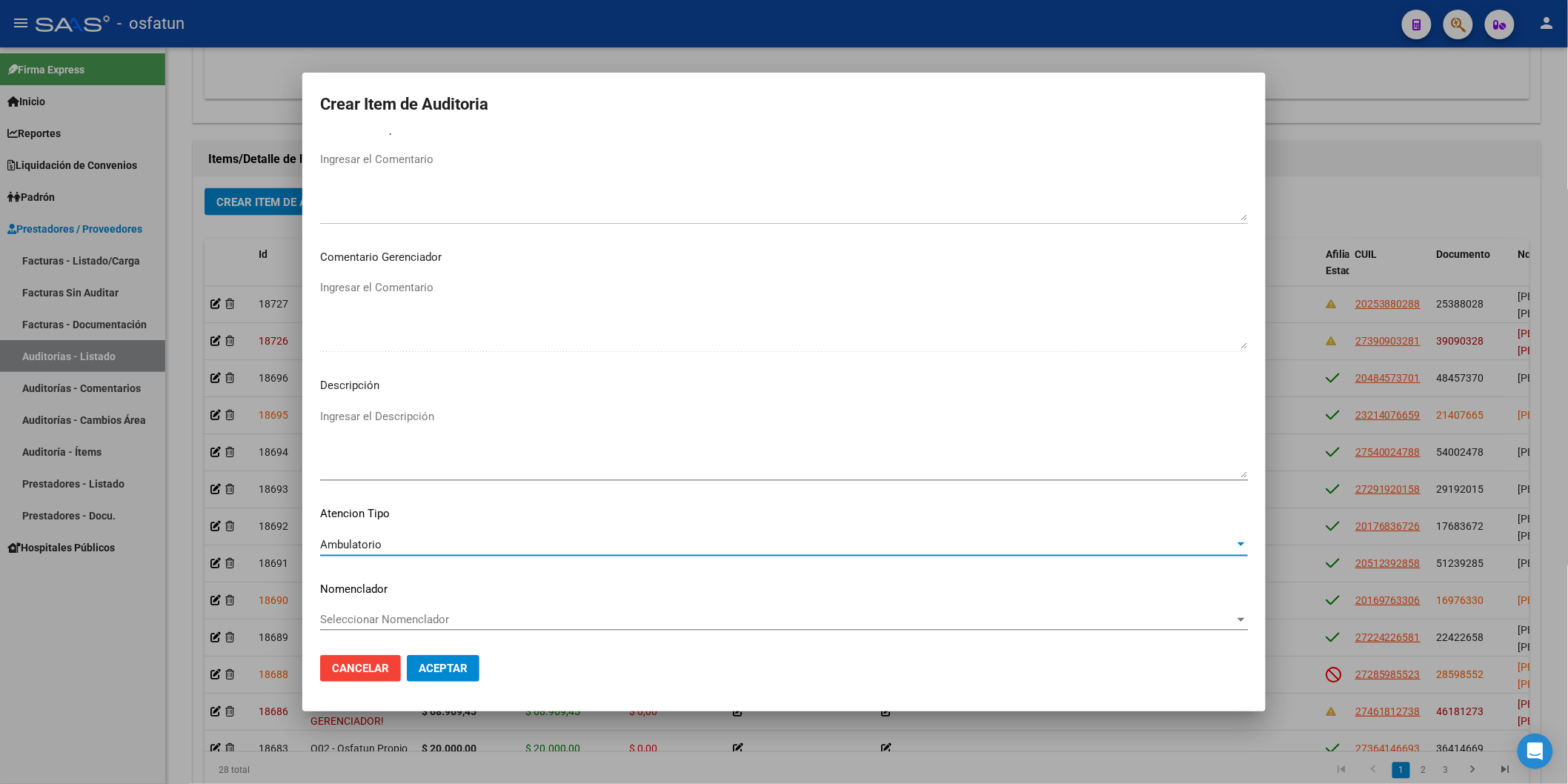
click at [399, 545] on div "Seleccionar Nomenclador Seleccionar Nomenclador" at bounding box center [784, 619] width 928 height 22
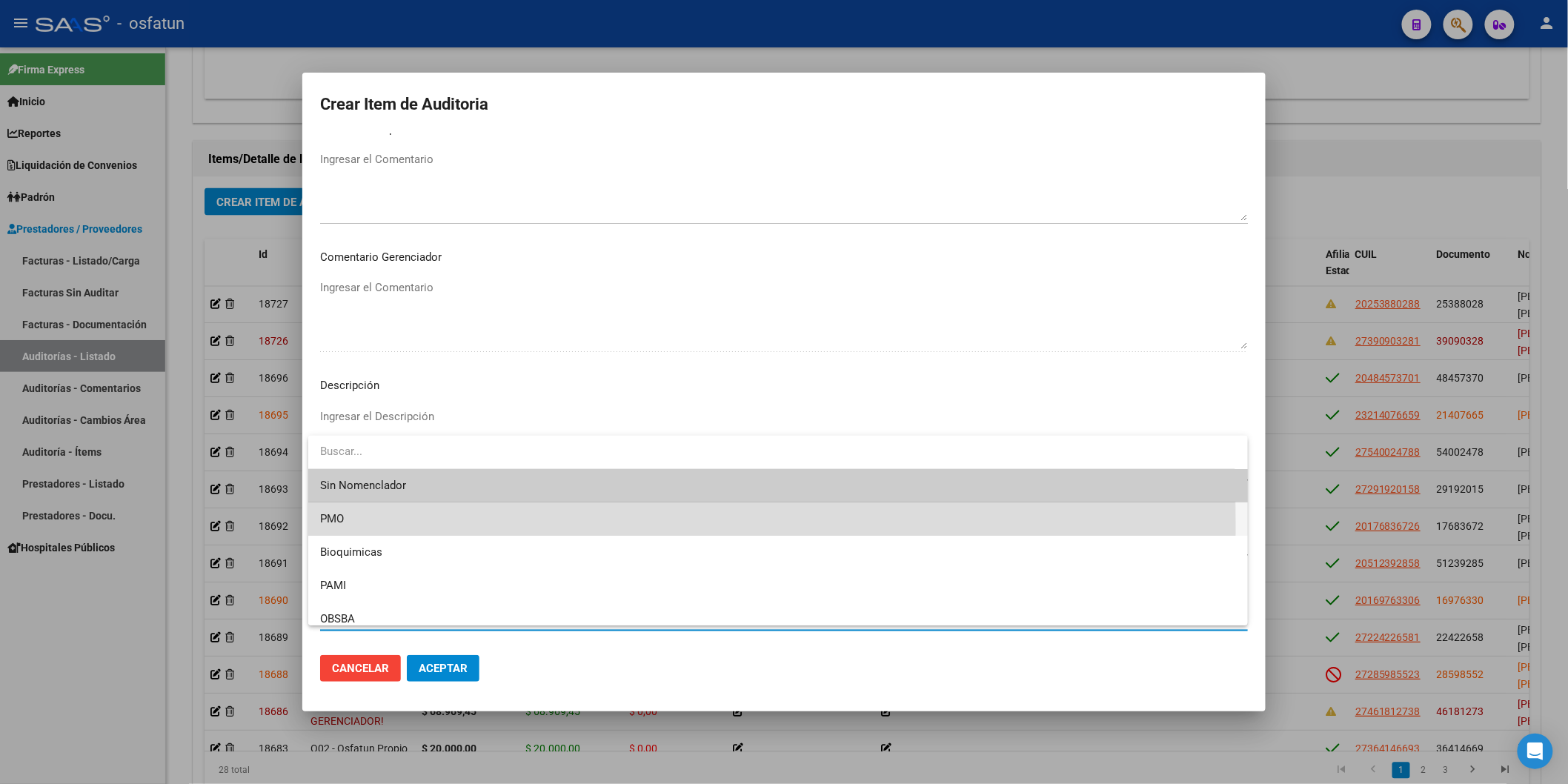
drag, startPoint x: 381, startPoint y: 528, endPoint x: 432, endPoint y: 656, distance: 137.8
click at [383, 534] on span "PMO" at bounding box center [778, 519] width 916 height 34
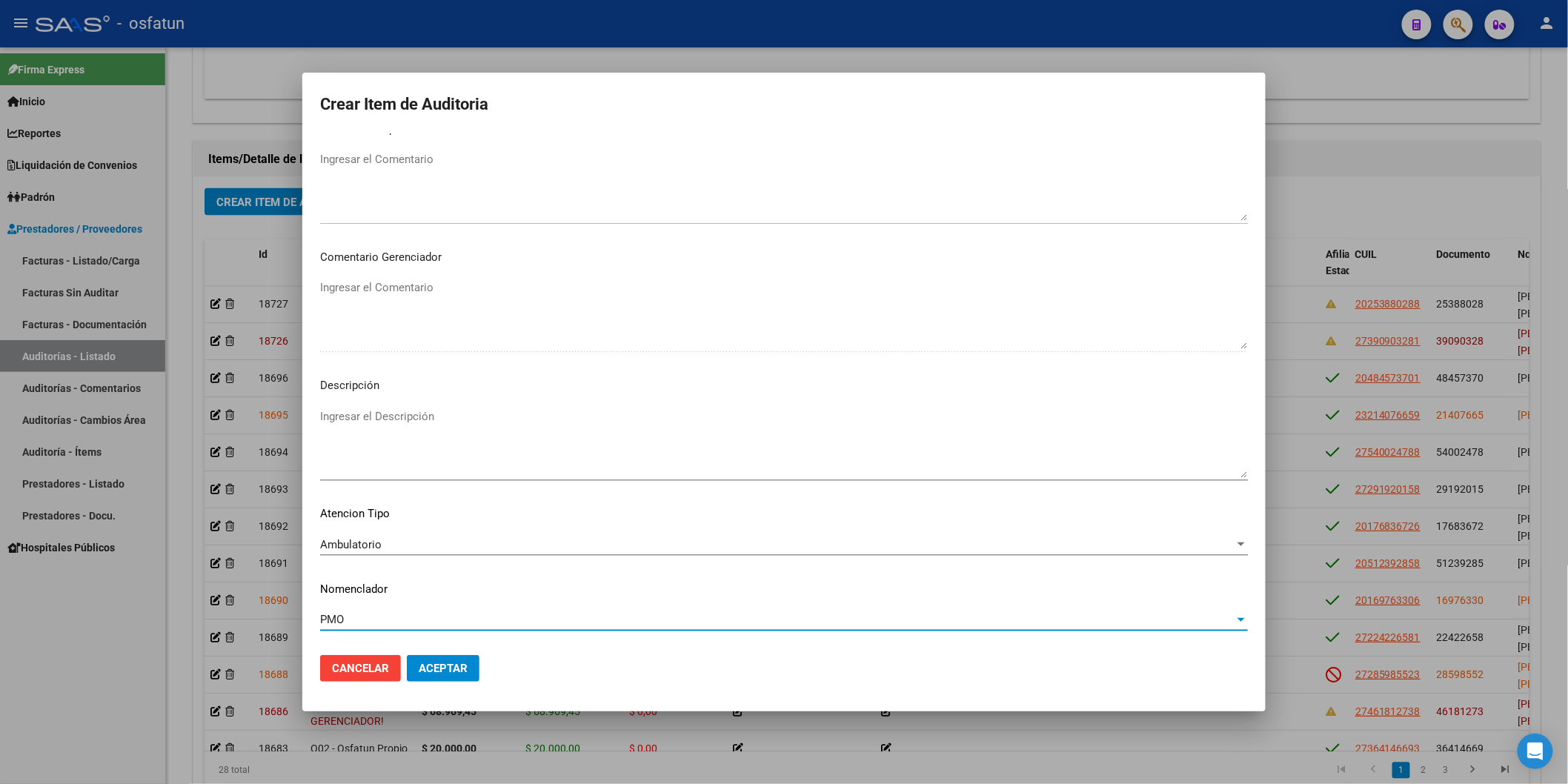
click at [432, 545] on span "Aceptar" at bounding box center [443, 668] width 49 height 13
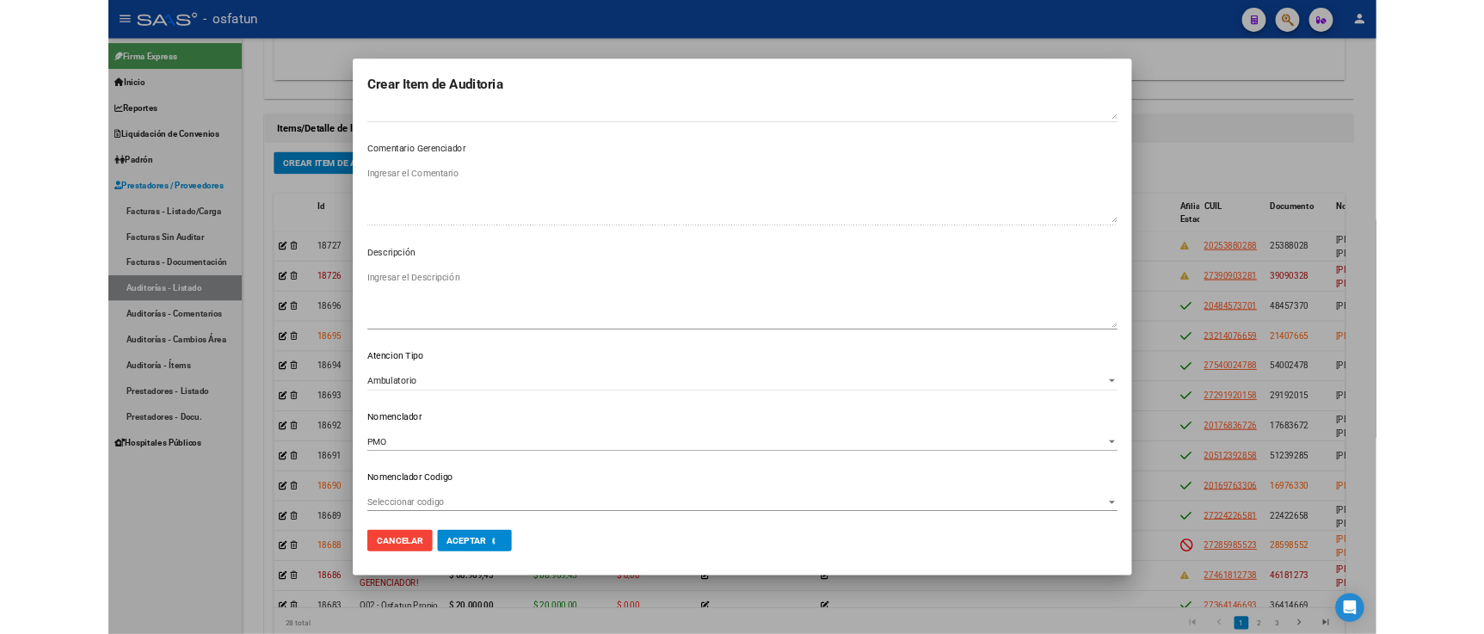
scroll to position [1064, 0]
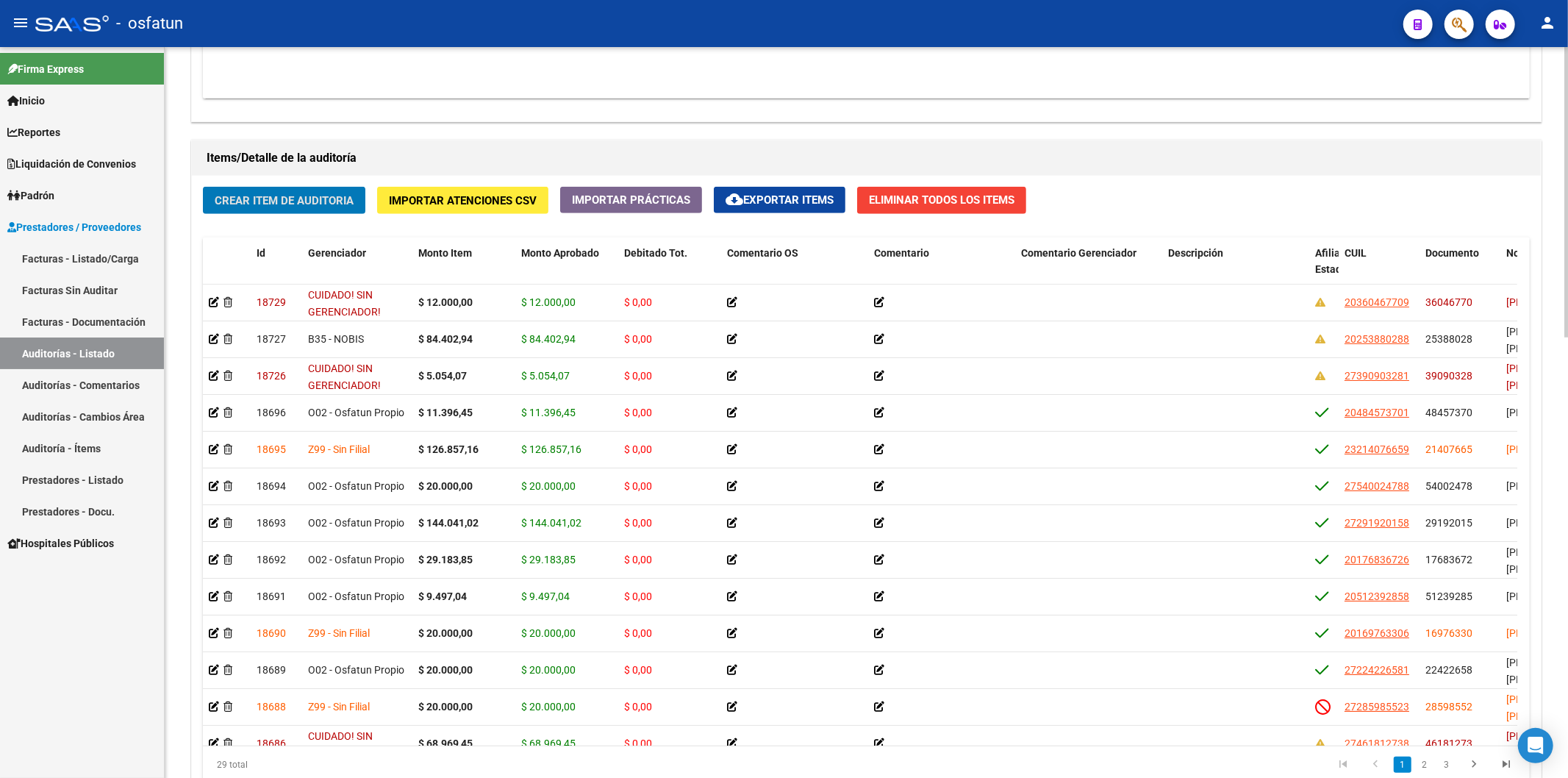
click at [308, 195] on span "Crear Item de Auditoria" at bounding box center [284, 200] width 139 height 13
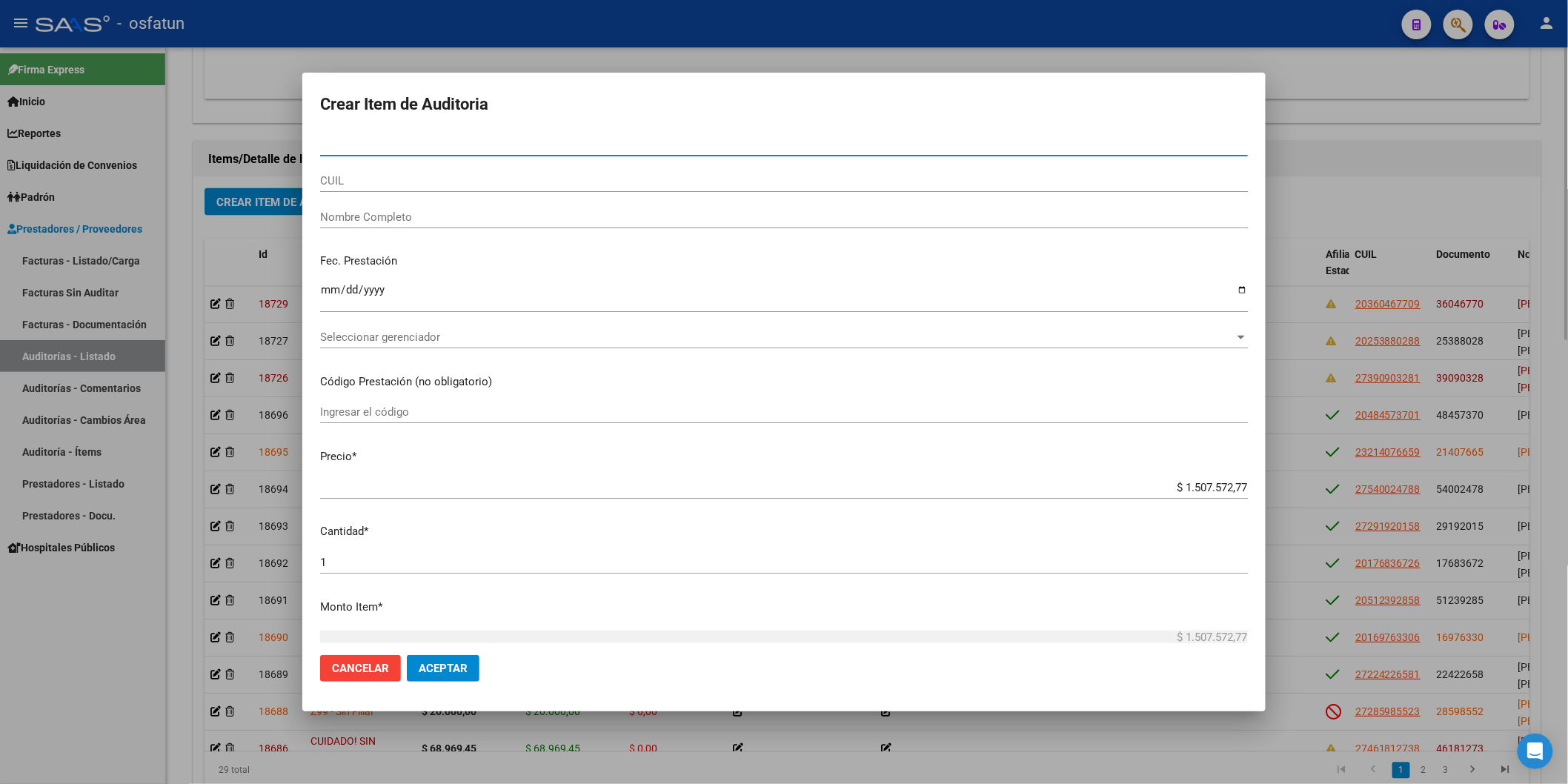
paste input "16976330"
type input "16976330"
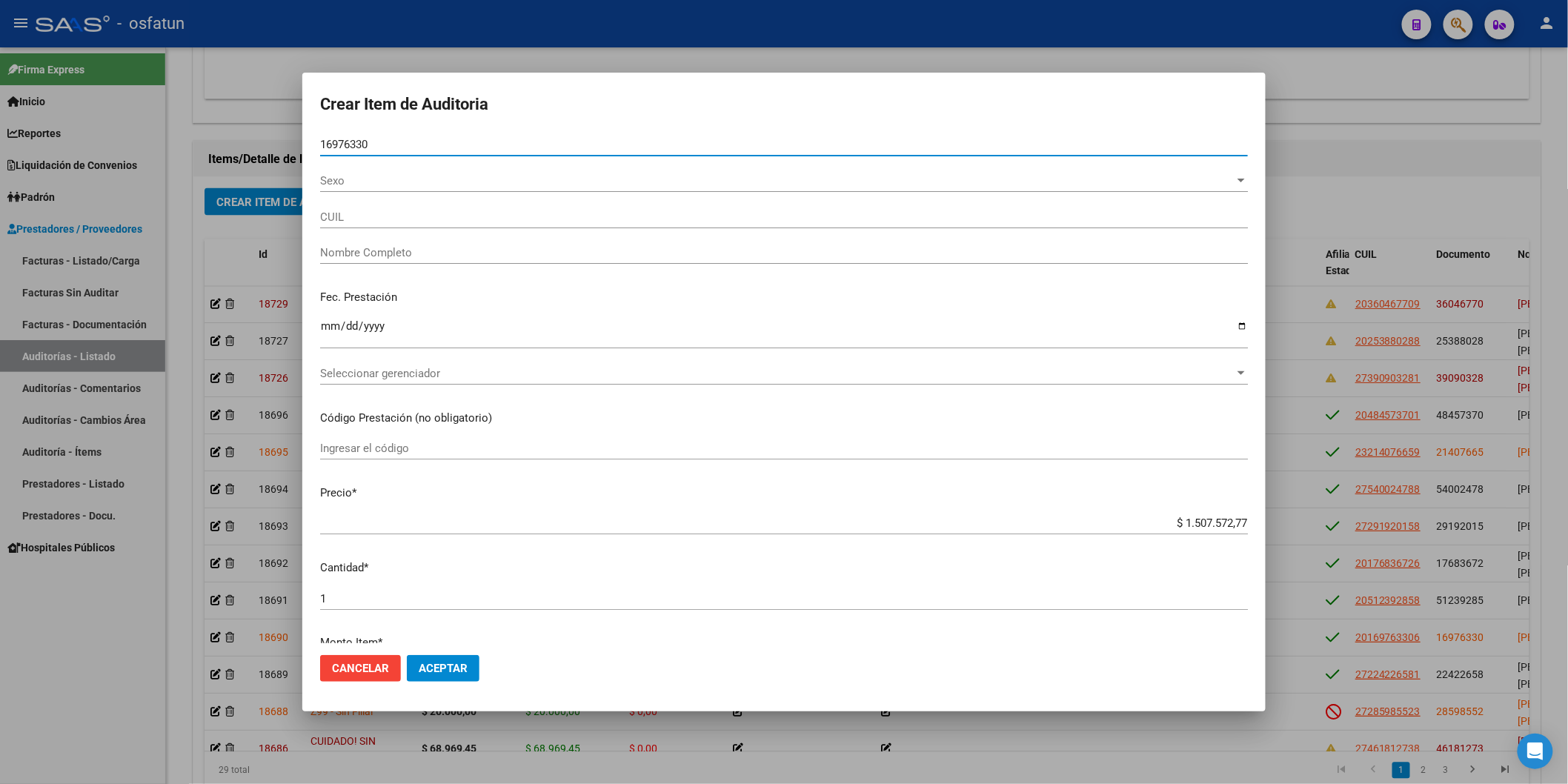
type input "20169763306"
type input "MARCHEGGIANO LUCAS MARCELO"
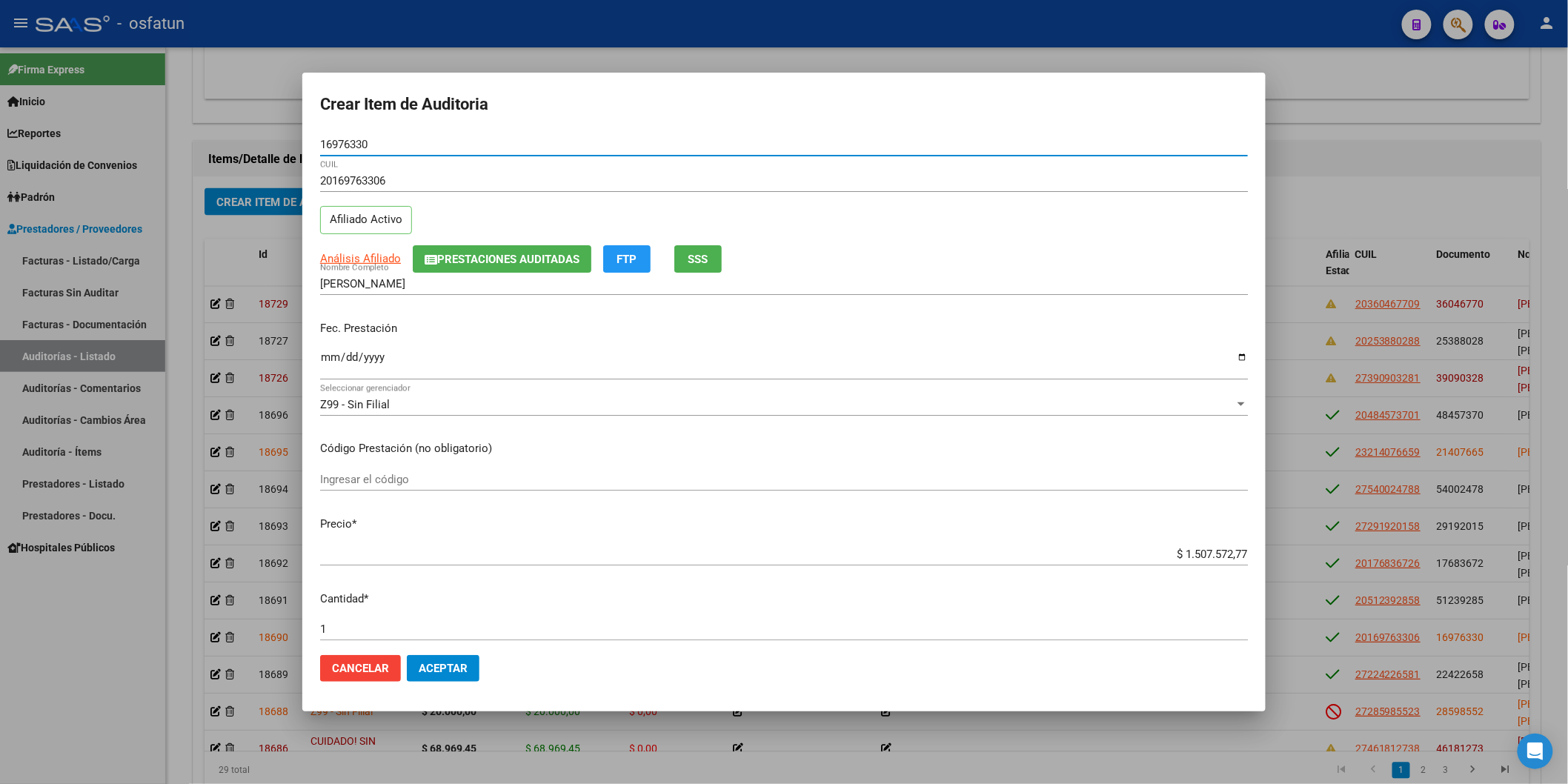
type input "16976330"
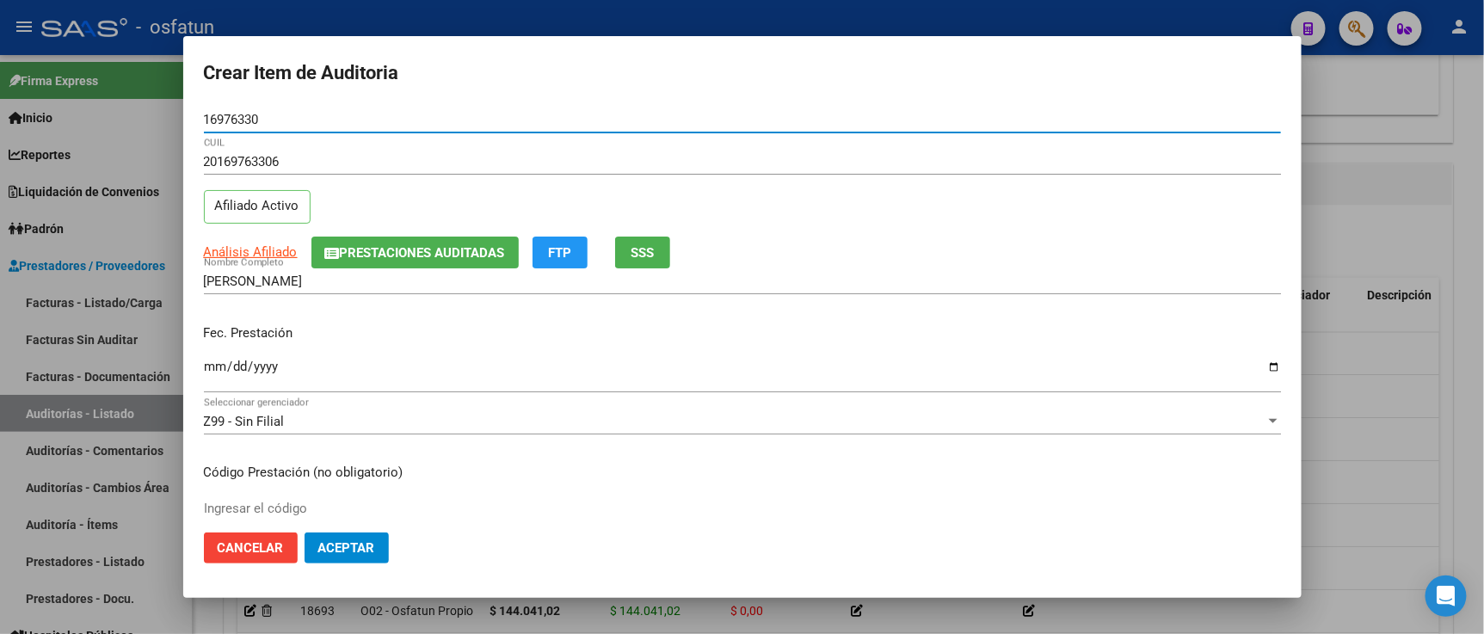
click at [217, 362] on input "Ingresar la fecha" at bounding box center [742, 374] width 1077 height 28
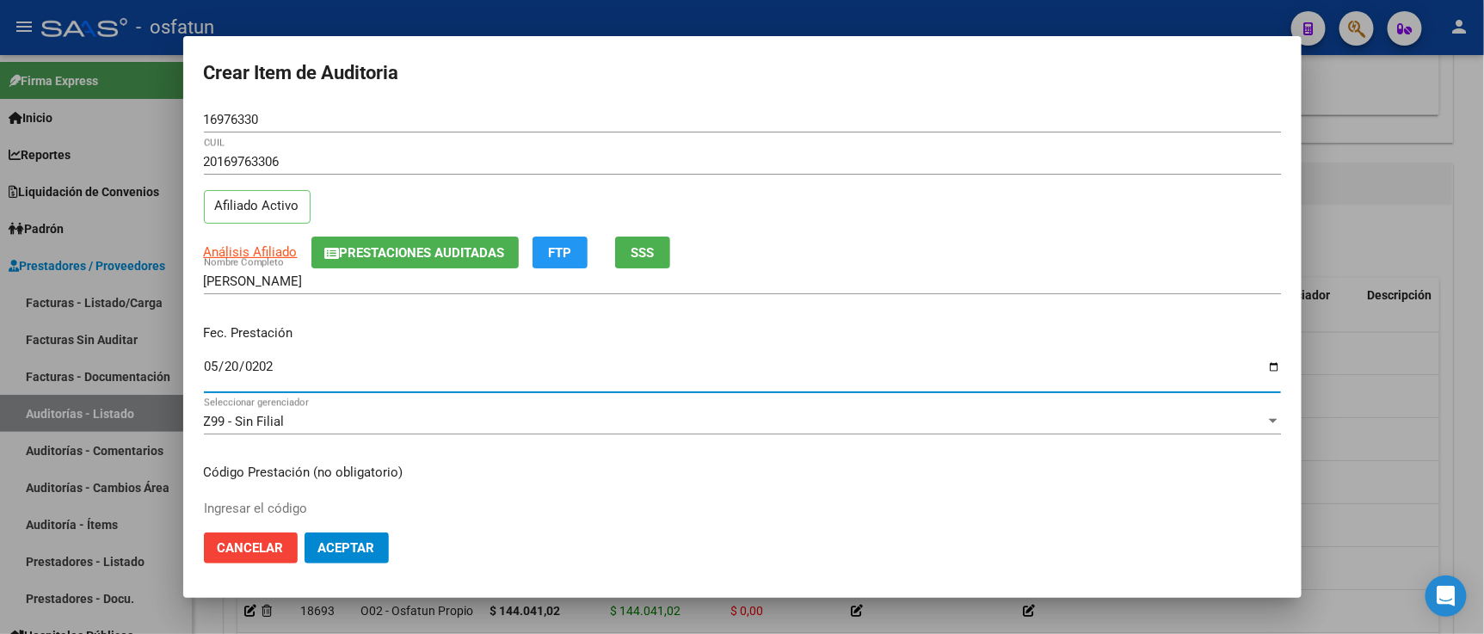
type input "2025-05-20"
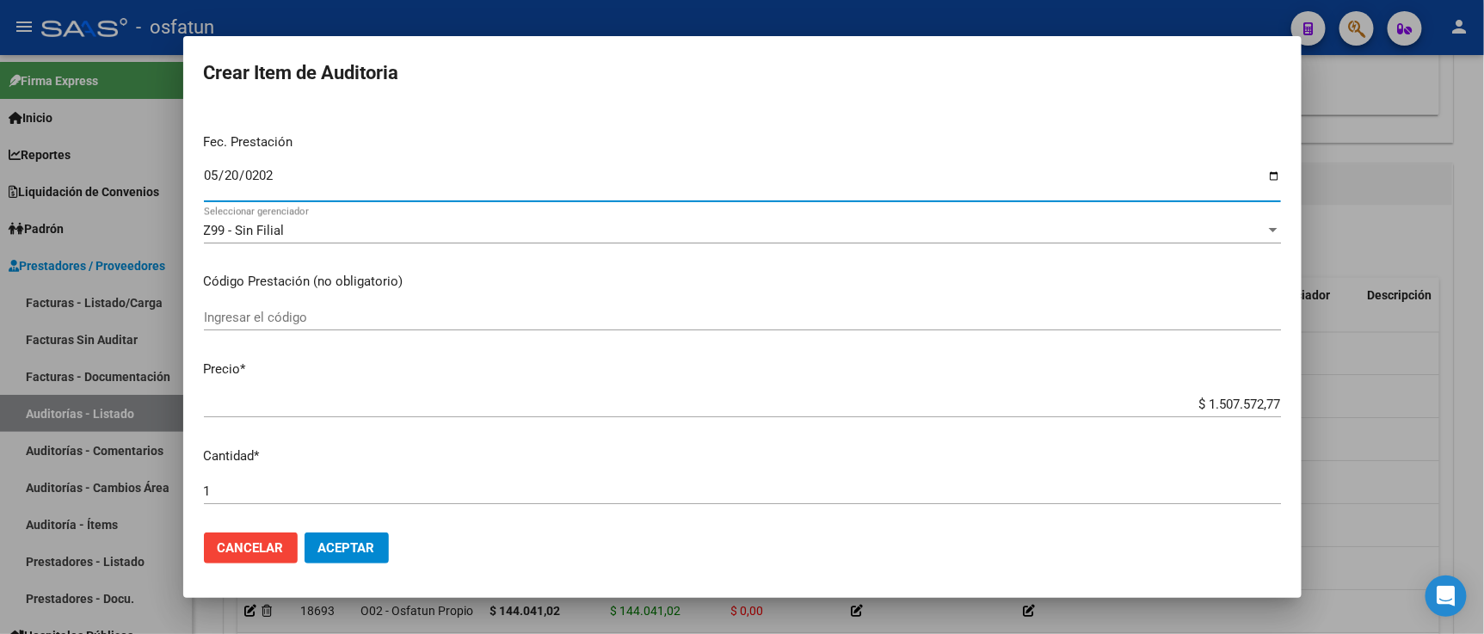
click at [317, 318] on input "Ingresar el código" at bounding box center [742, 317] width 1077 height 15
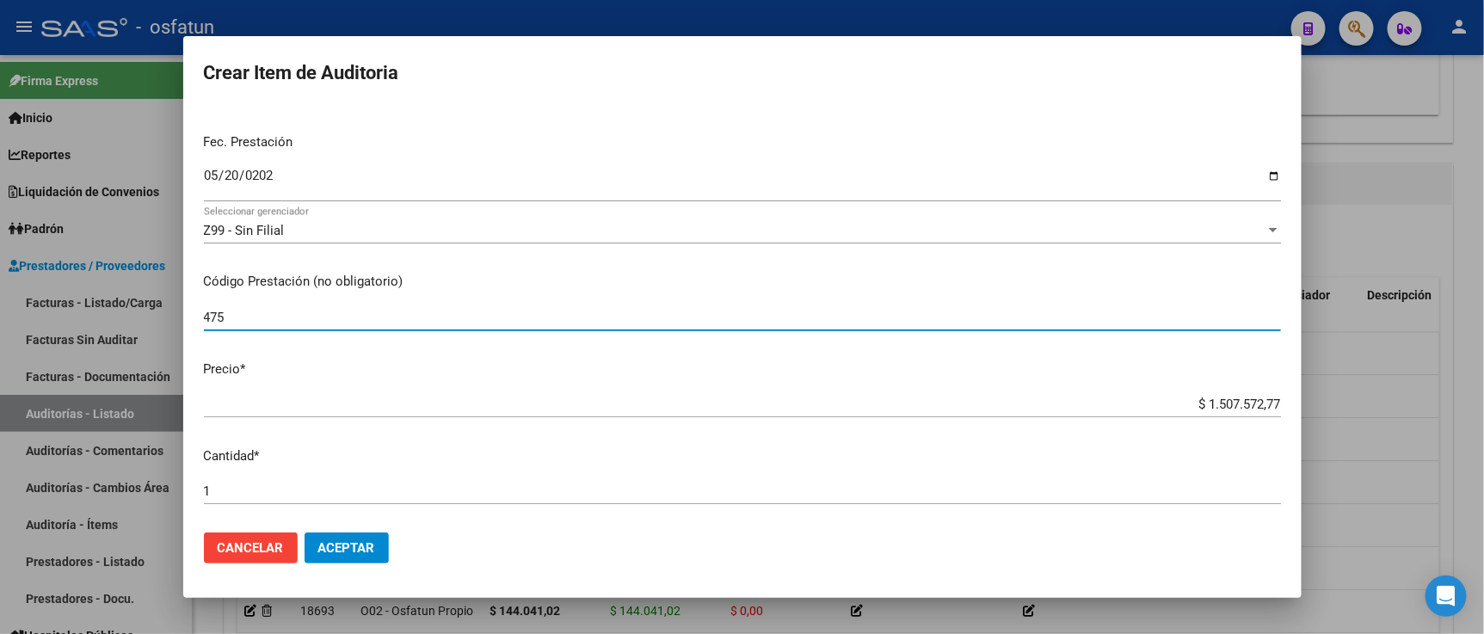
type input "475"
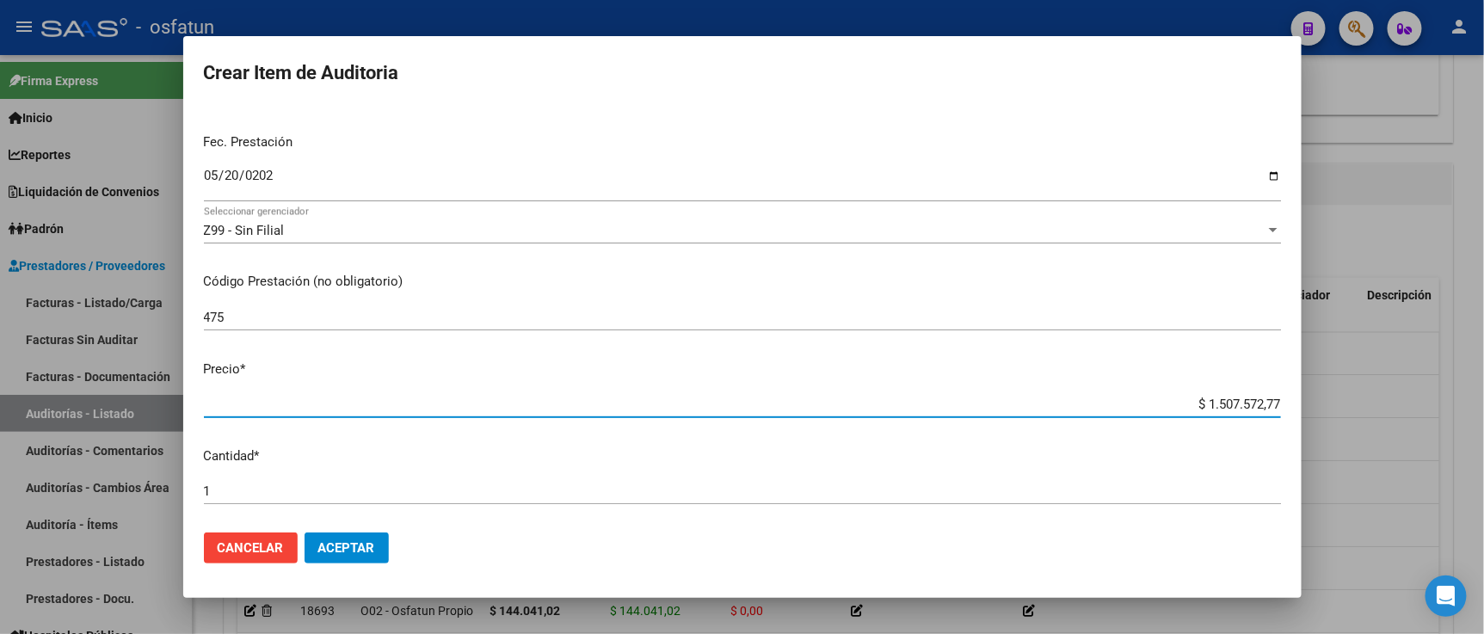
drag, startPoint x: 1163, startPoint y: 404, endPoint x: 1331, endPoint y: 410, distance: 168.7
click at [1331, 410] on div "Crear Item de Auditoria 16976330 Nro Documento 20169763306 CUIL Afiliado Activo…" at bounding box center [742, 317] width 1484 height 634
paste input "77327,28"
type input "$ 77.327,28"
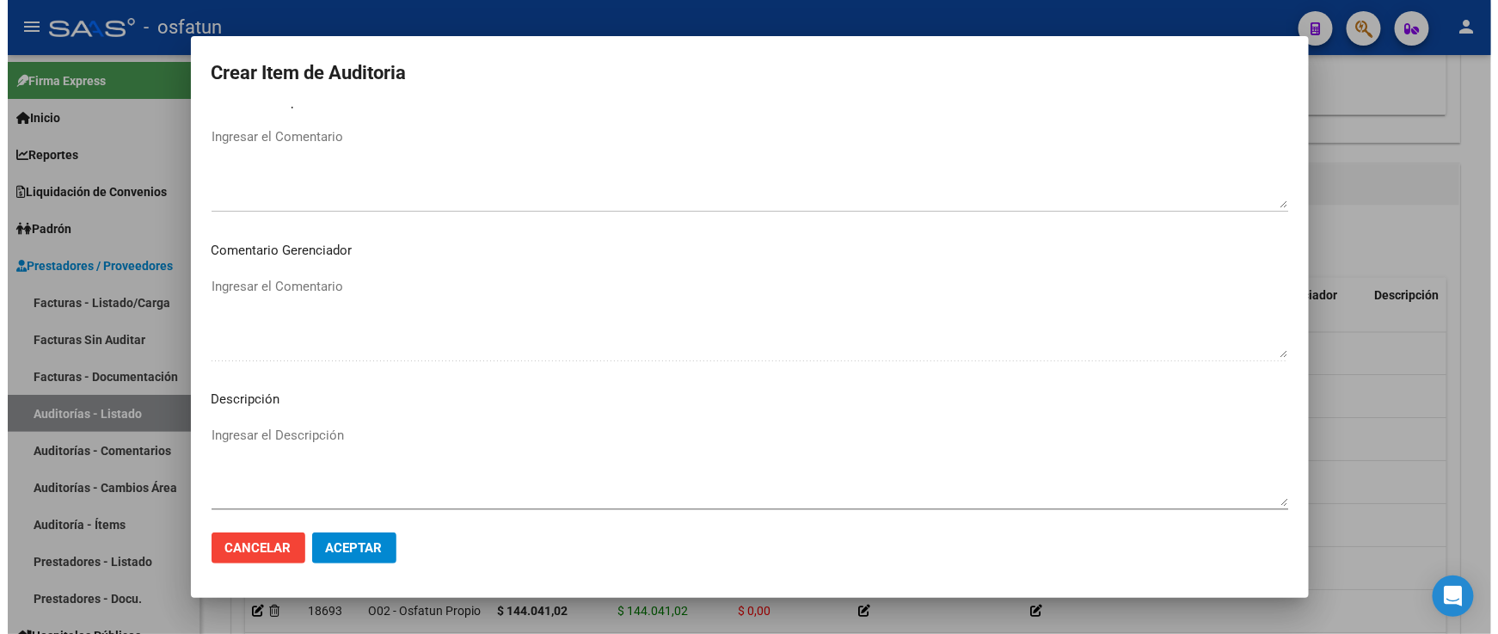
scroll to position [1136, 0]
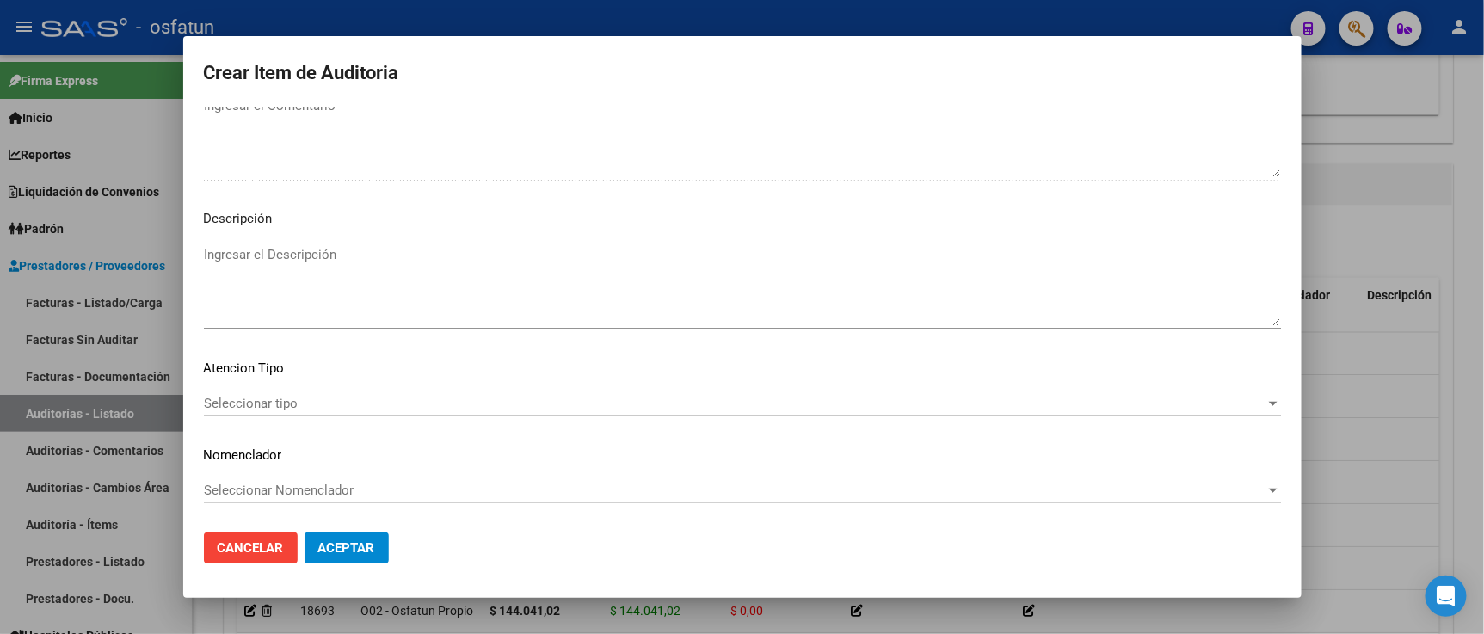
type input "$ 77.327,28"
click at [334, 385] on mat-dialog-content "16976330 Nro Documento 20169763306 CUIL Afiliado Activo Análisis Afiliado Prest…" at bounding box center [742, 313] width 1118 height 412
click at [333, 402] on span "Seleccionar tipo" at bounding box center [734, 403] width 1061 height 15
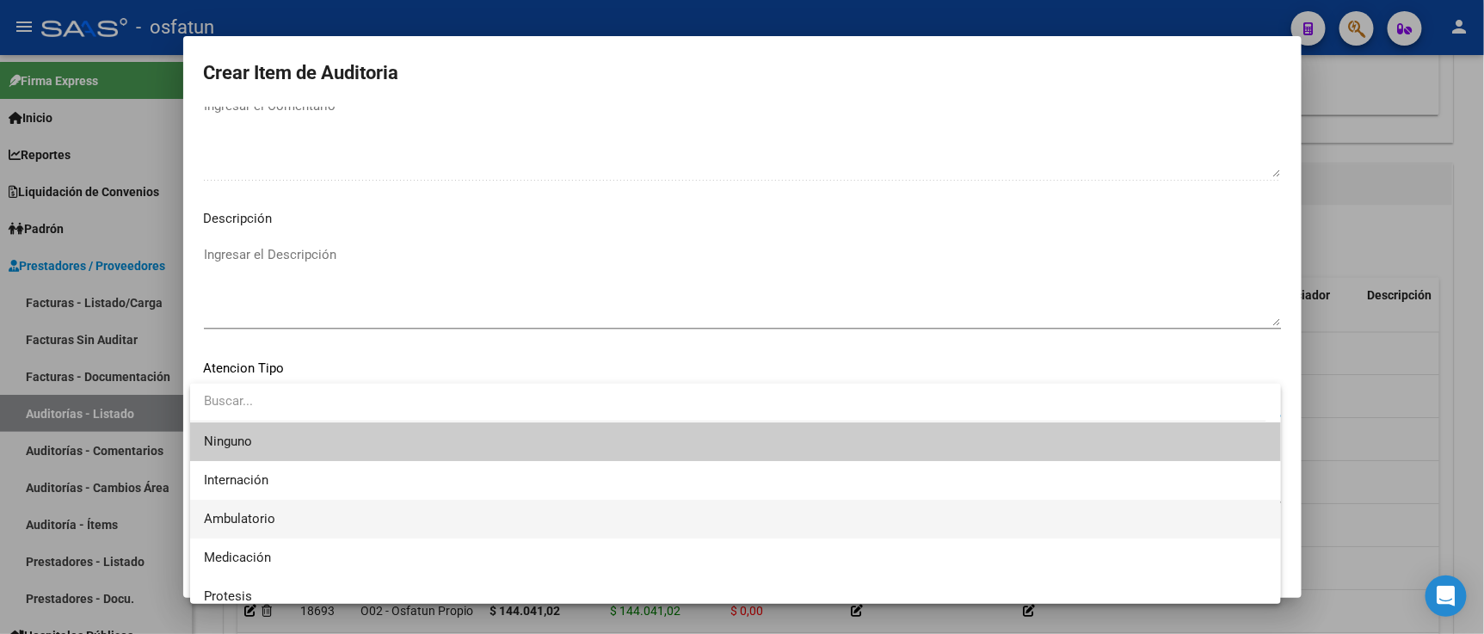
click at [337, 519] on span "Ambulatorio" at bounding box center [735, 519] width 1063 height 39
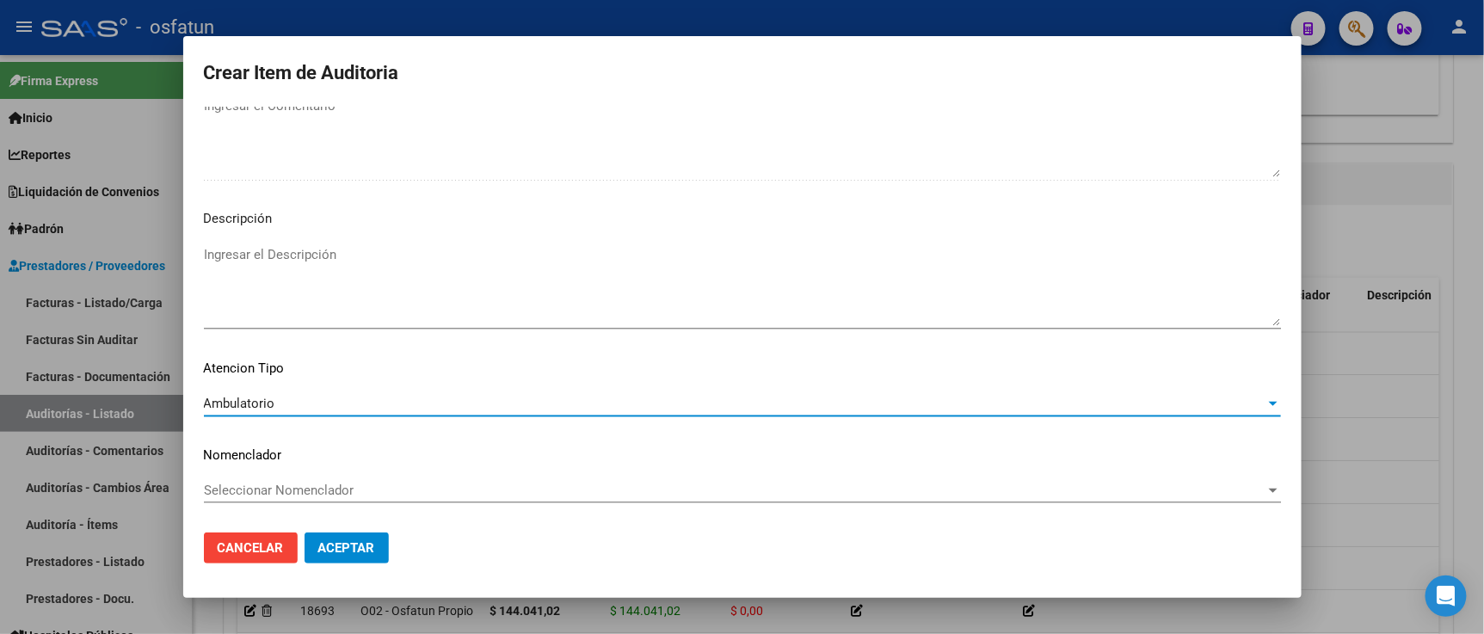
click at [338, 495] on span "Seleccionar Nomenclador" at bounding box center [734, 489] width 1061 height 15
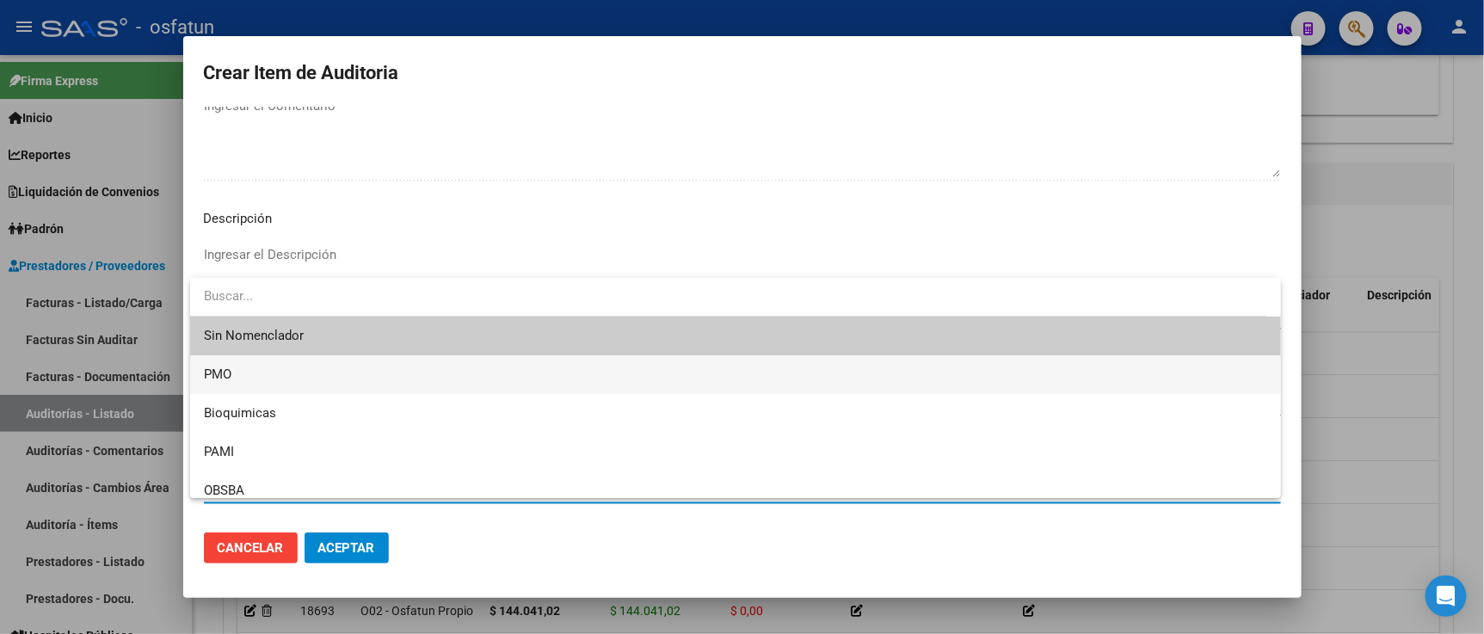
click at [274, 384] on span "PMO" at bounding box center [735, 374] width 1063 height 39
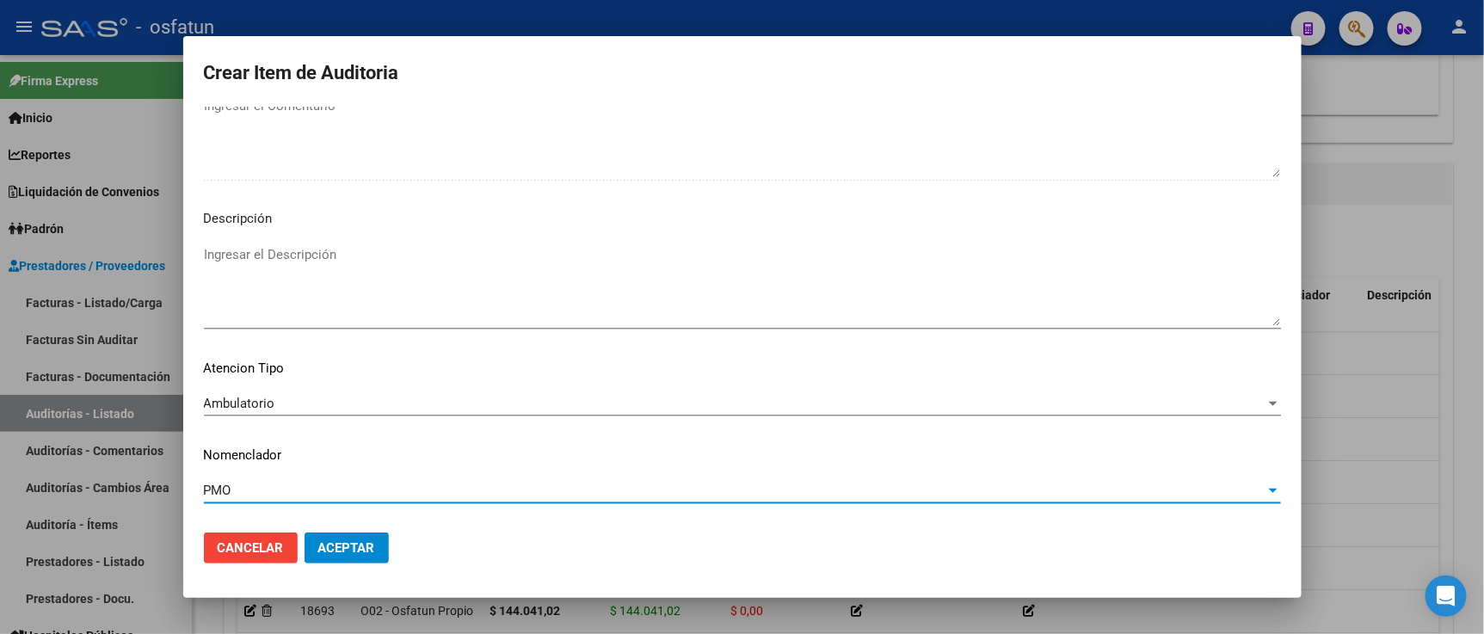
click at [366, 540] on span "Aceptar" at bounding box center [346, 547] width 57 height 15
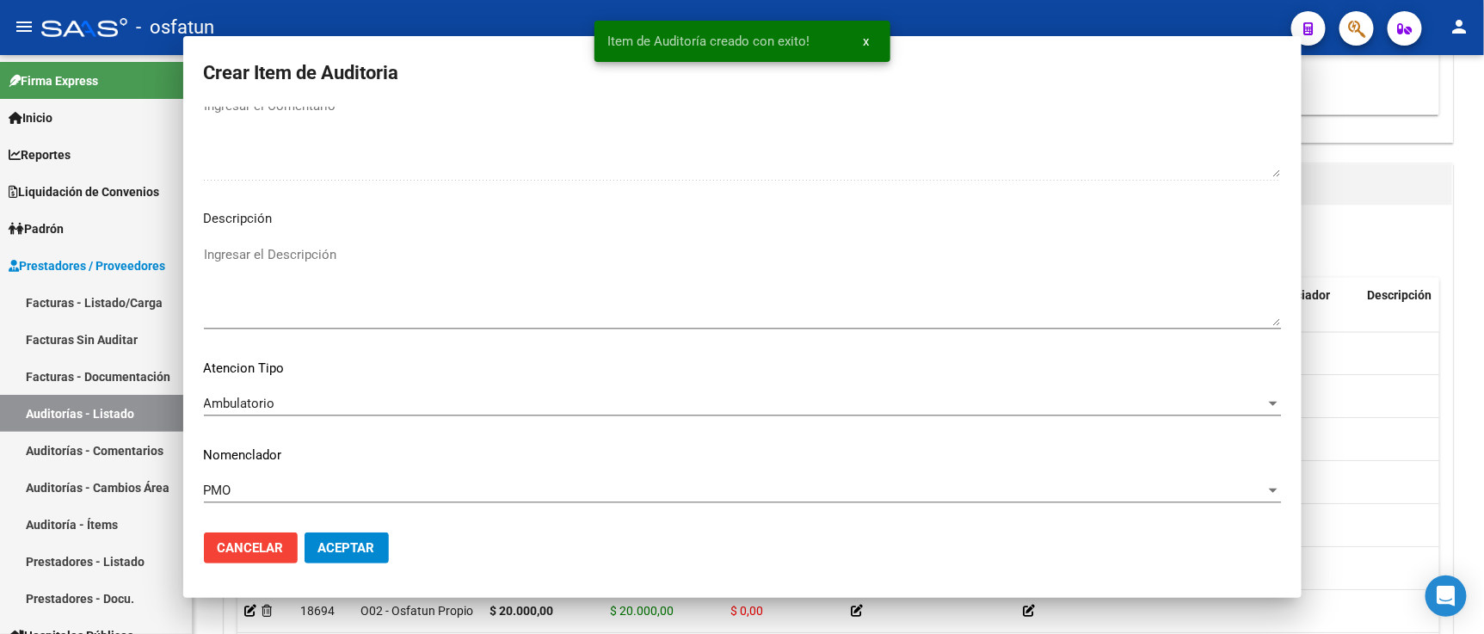
scroll to position [0, 0]
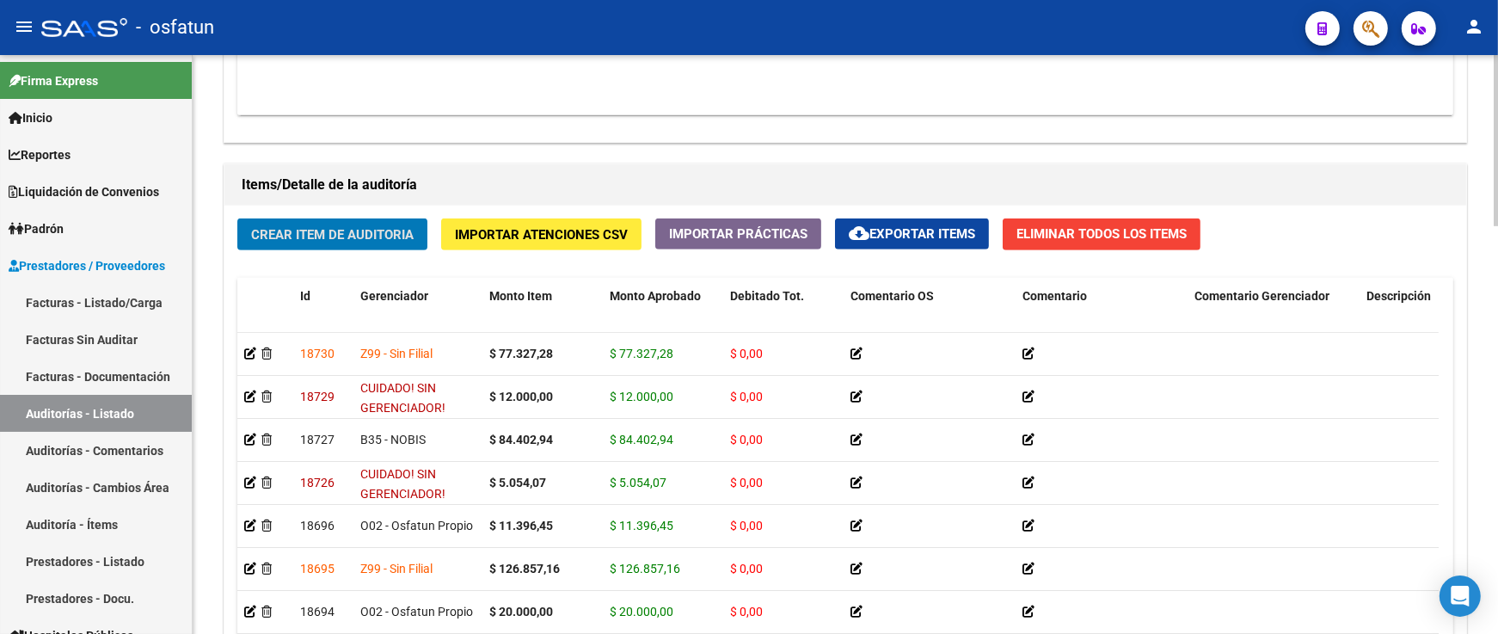
click at [322, 229] on span "Crear Item de Auditoria" at bounding box center [332, 234] width 163 height 15
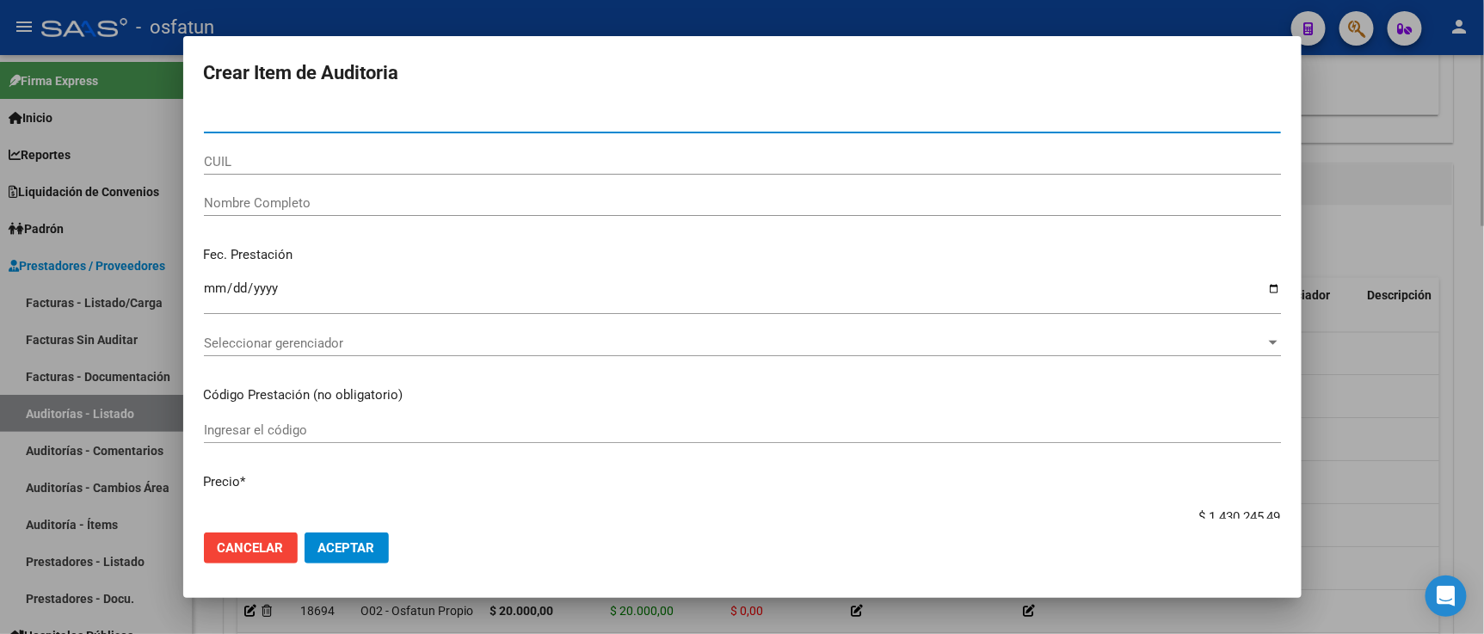
paste input "22422658"
type input "22422658"
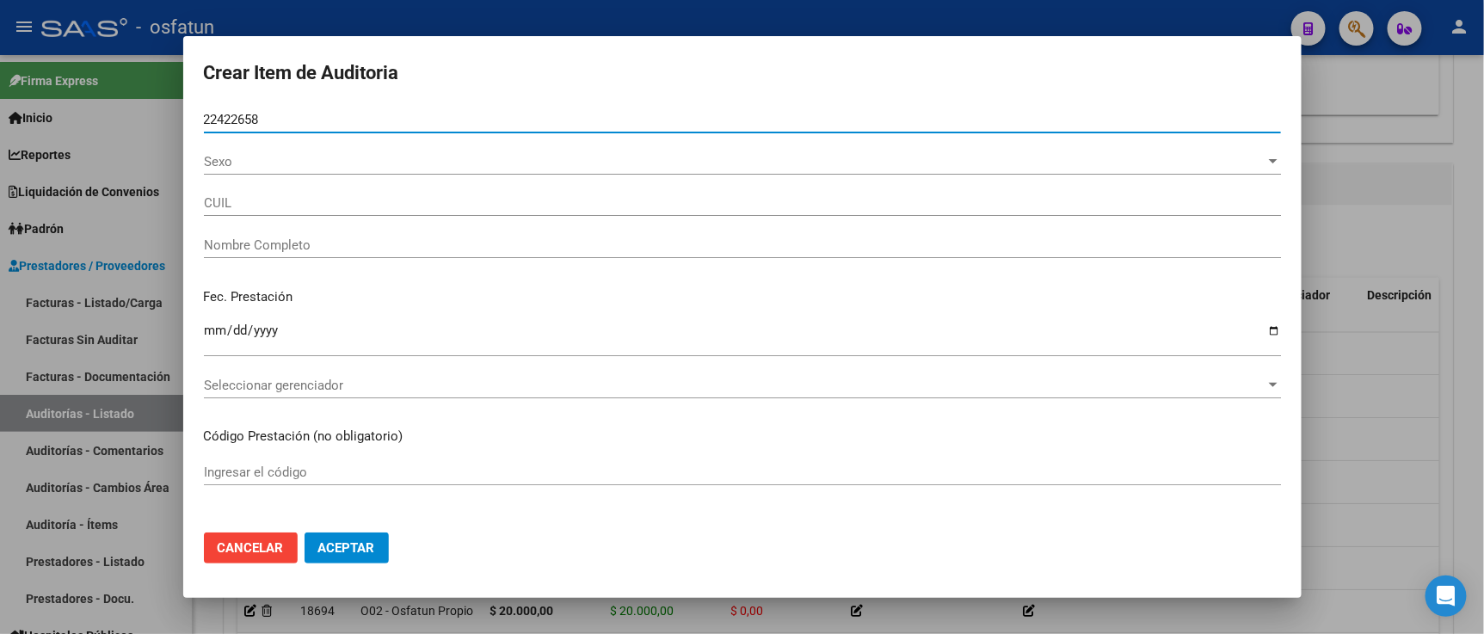
type input "27224226581"
type input "LOPEZ GABRIELA MABEL"
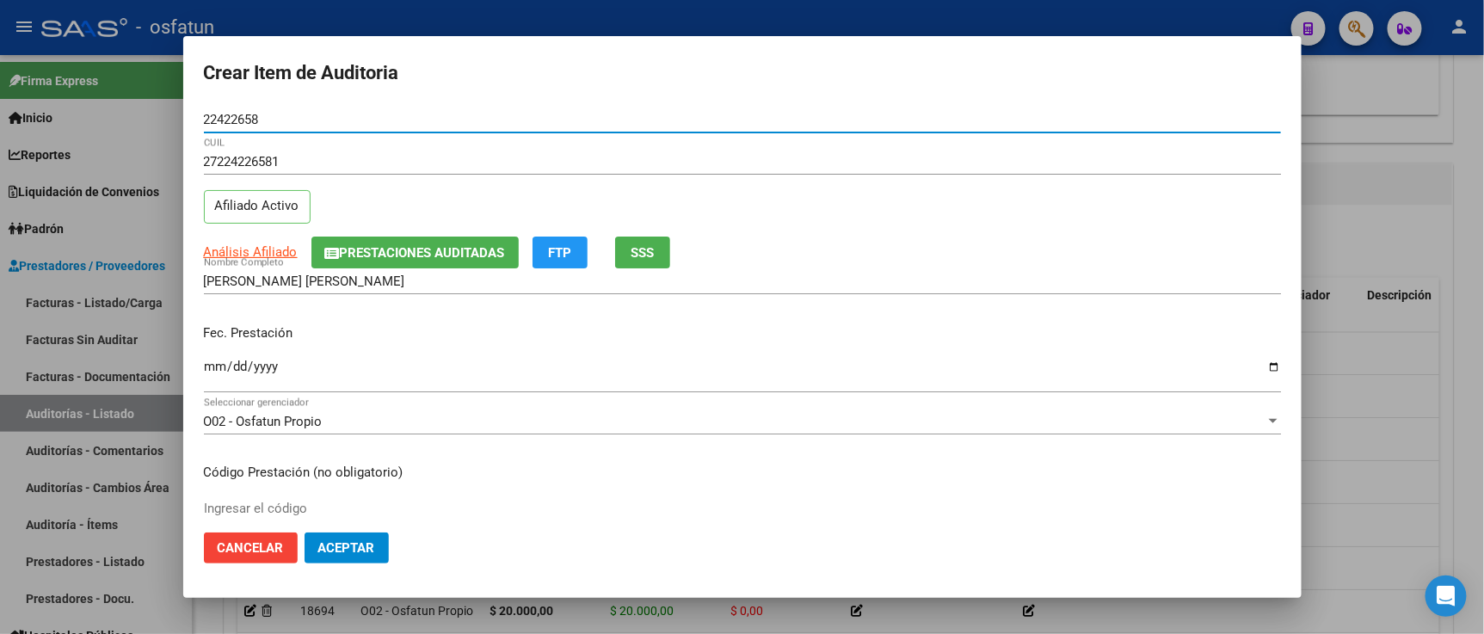
type input "22422658"
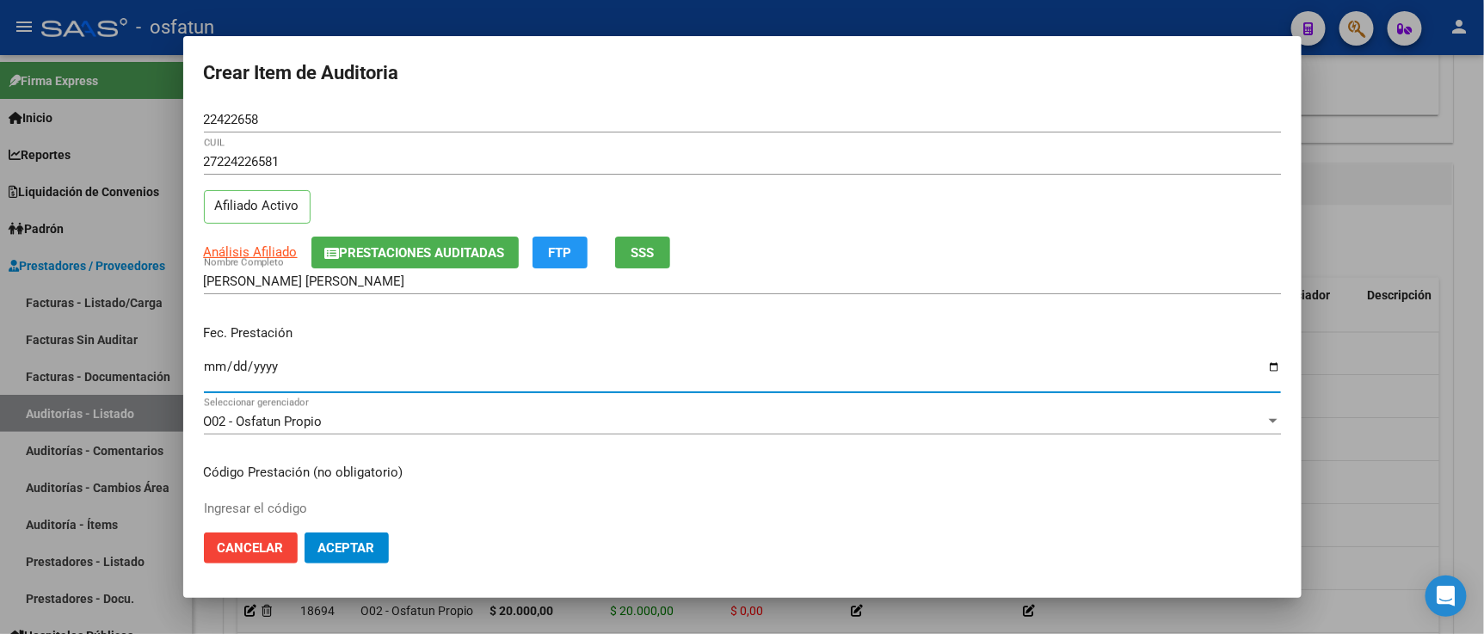
click at [210, 366] on input "Ingresar la fecha" at bounding box center [742, 374] width 1077 height 28
type input "2025-08-20"
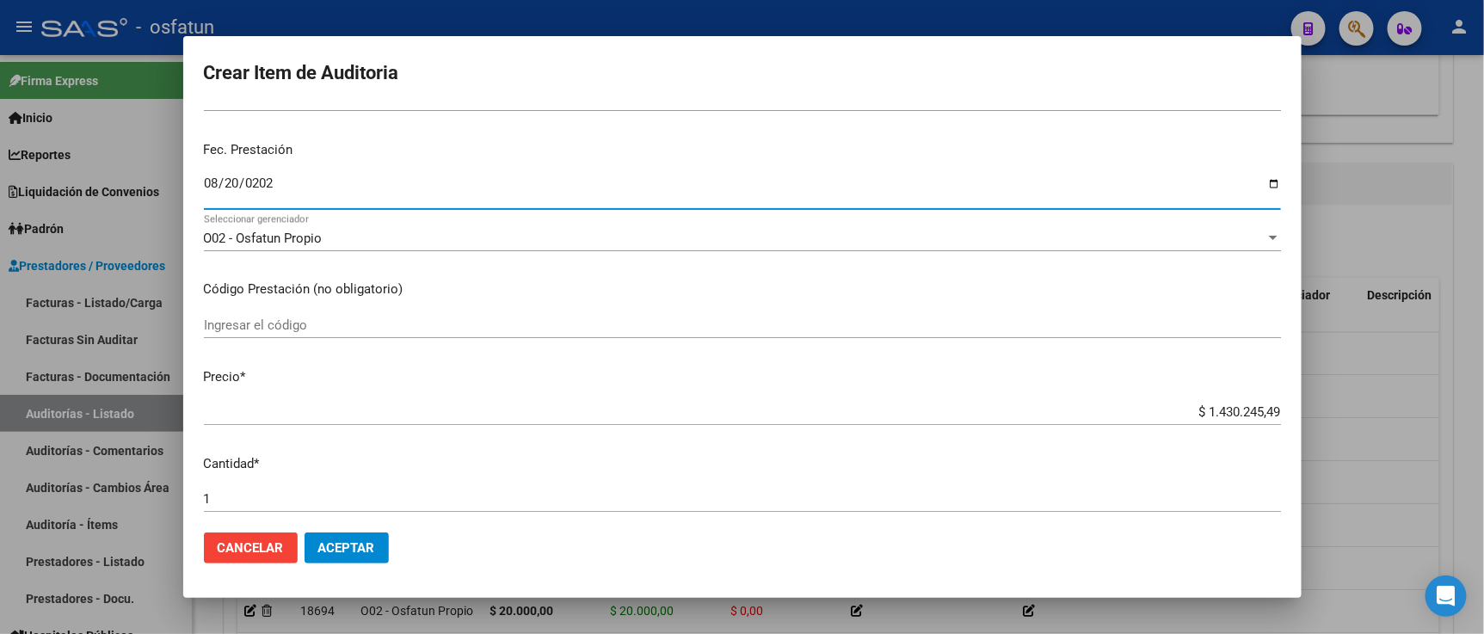
scroll to position [191, 0]
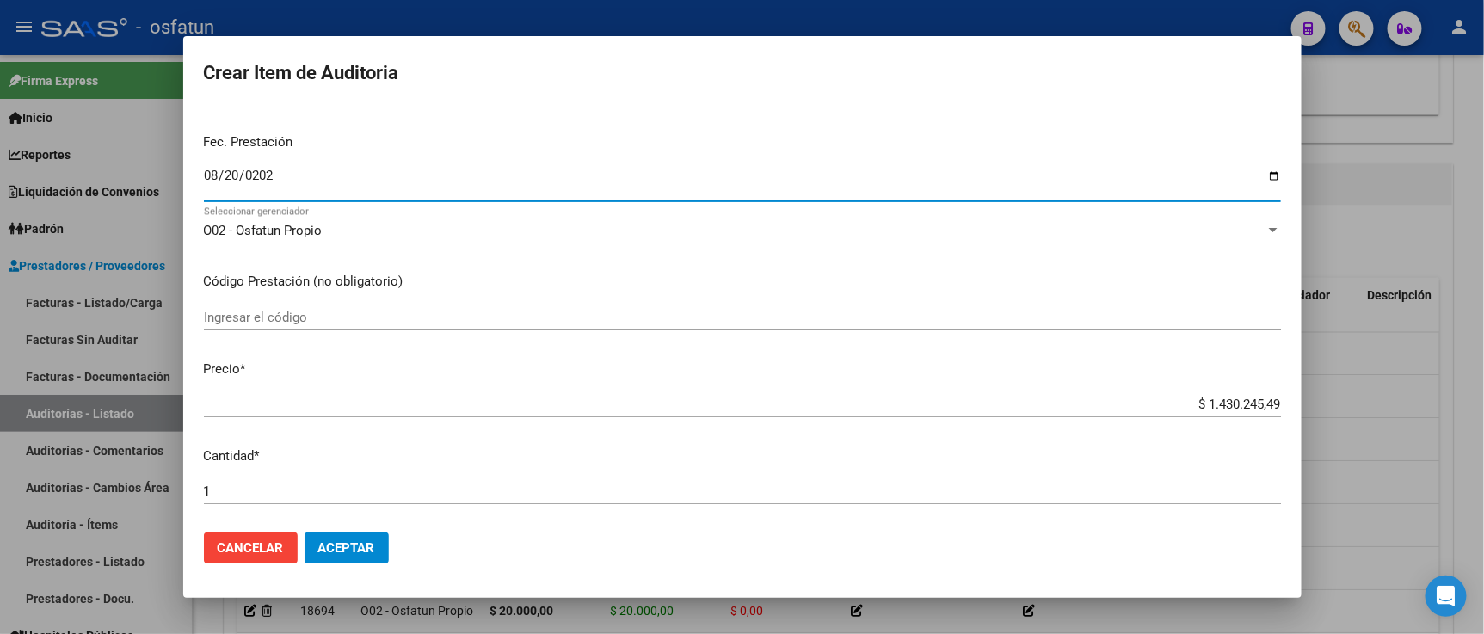
click at [261, 313] on input "Ingresar el código" at bounding box center [742, 317] width 1077 height 15
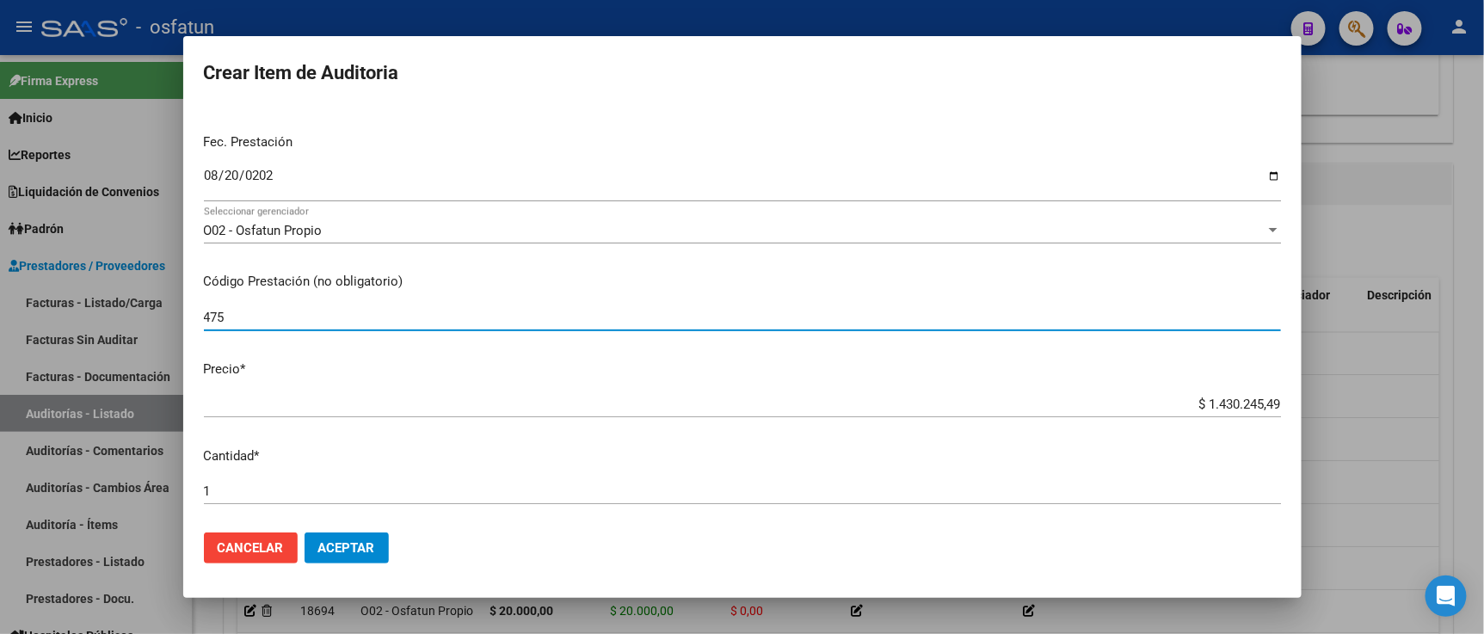
type input "475"
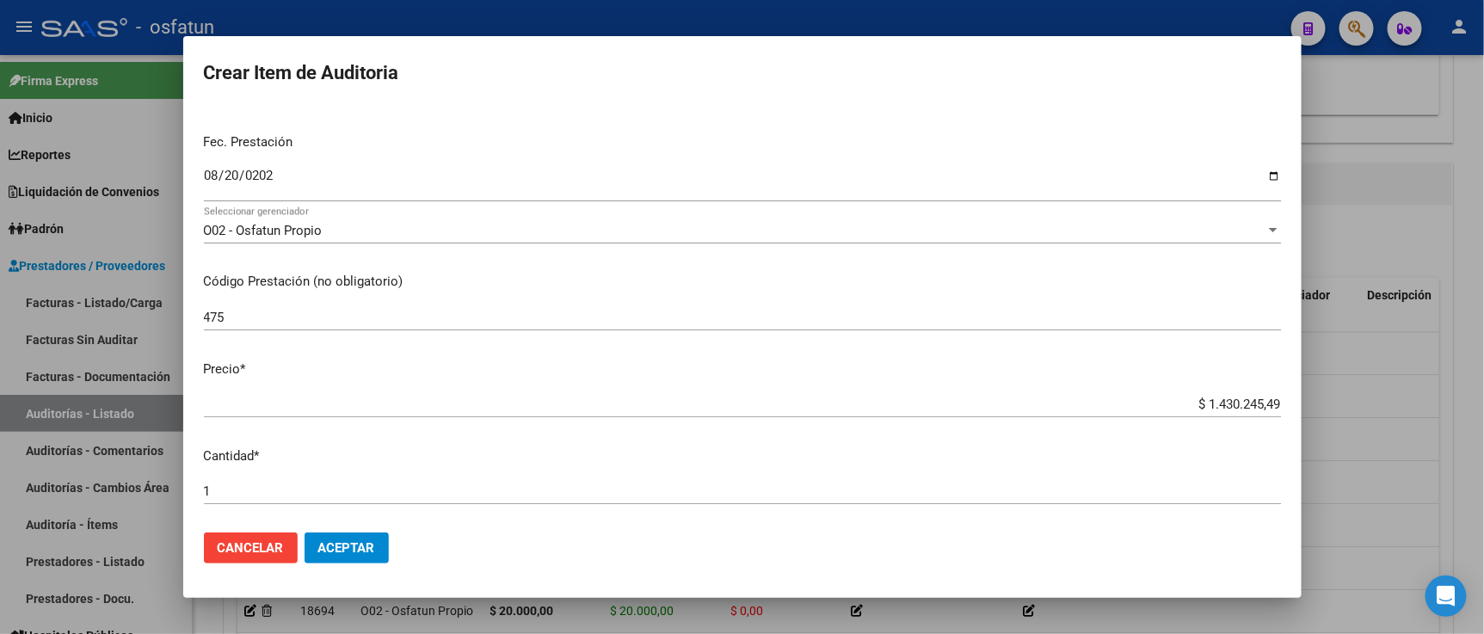
drag, startPoint x: 1168, startPoint y: 413, endPoint x: 1178, endPoint y: 409, distance: 10.9
click at [1179, 409] on div "$ 1.430.245,49 Ingresar el precio" at bounding box center [742, 404] width 1077 height 26
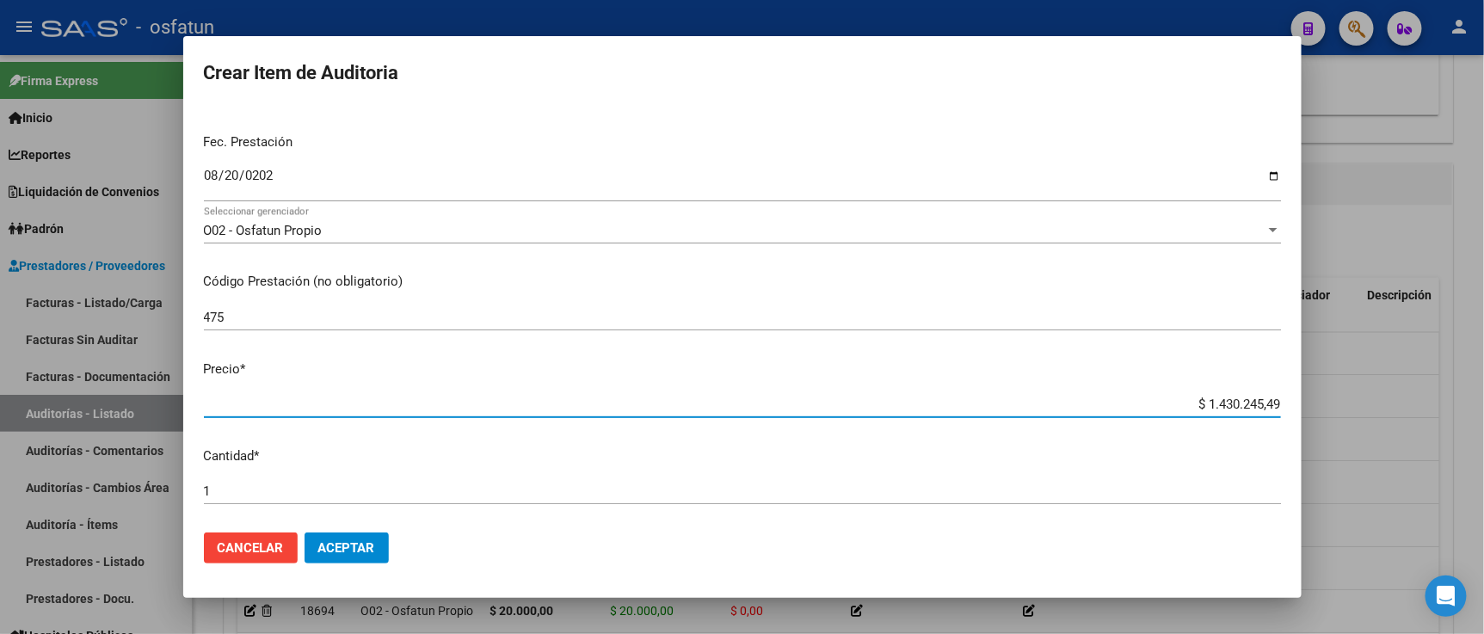
drag, startPoint x: 1170, startPoint y: 405, endPoint x: 1320, endPoint y: 411, distance: 150.6
click at [1320, 411] on div "Crear Item de Auditoria 22422658 Nro Documento 27224226581 CUIL Afiliado Activo…" at bounding box center [742, 317] width 1484 height 634
paste input "111189,54"
type input "$ 111.189,54"
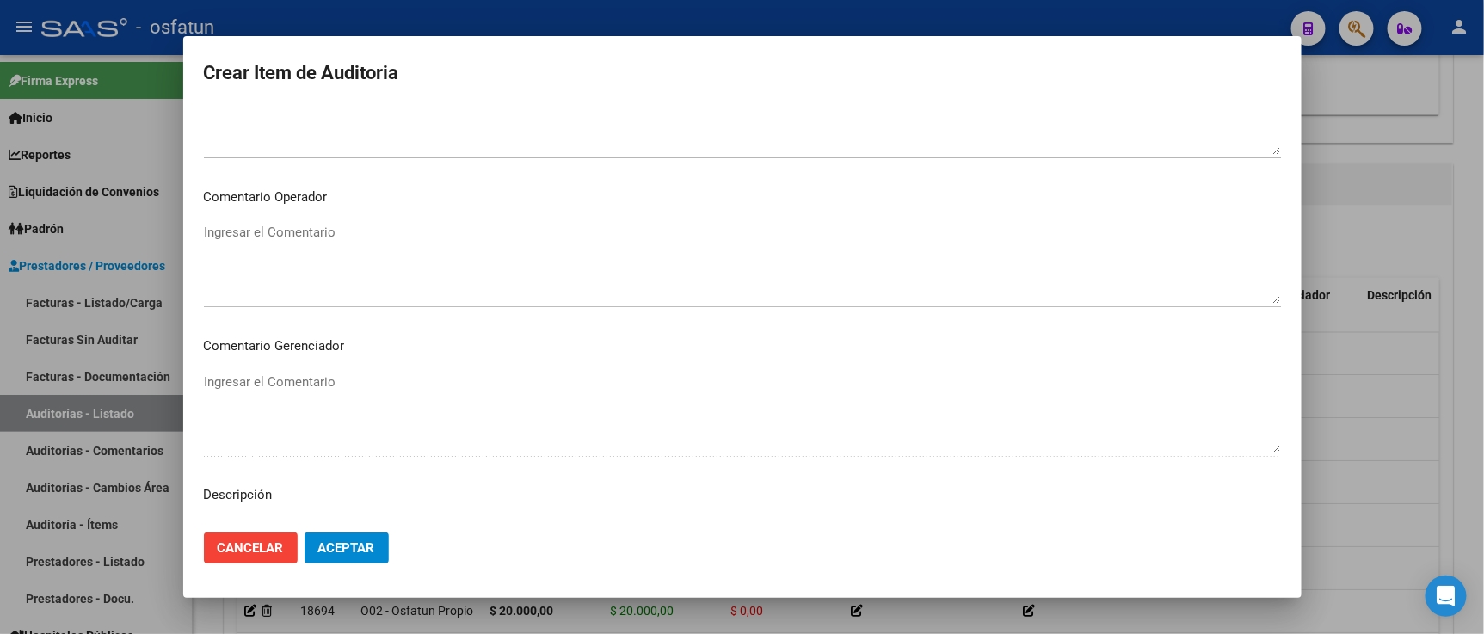
scroll to position [1136, 0]
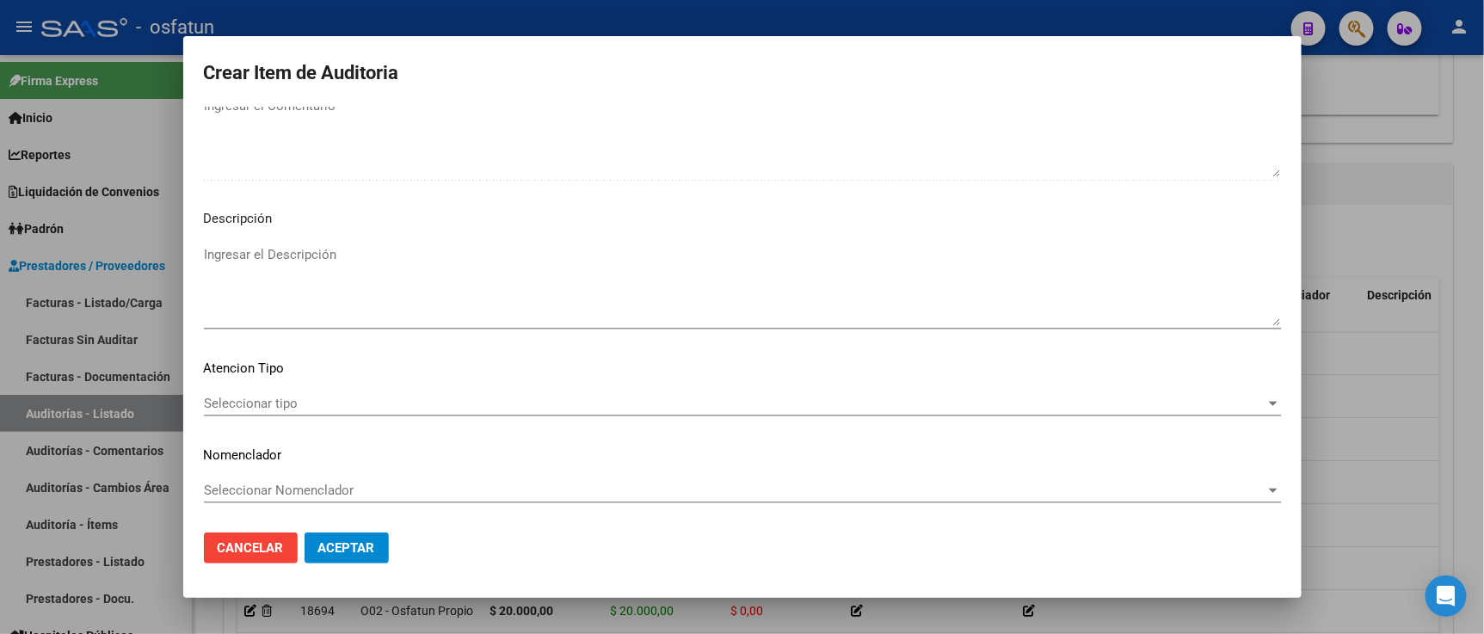
type input "$ 111.189,54"
click at [224, 398] on span "Seleccionar tipo" at bounding box center [734, 403] width 1061 height 15
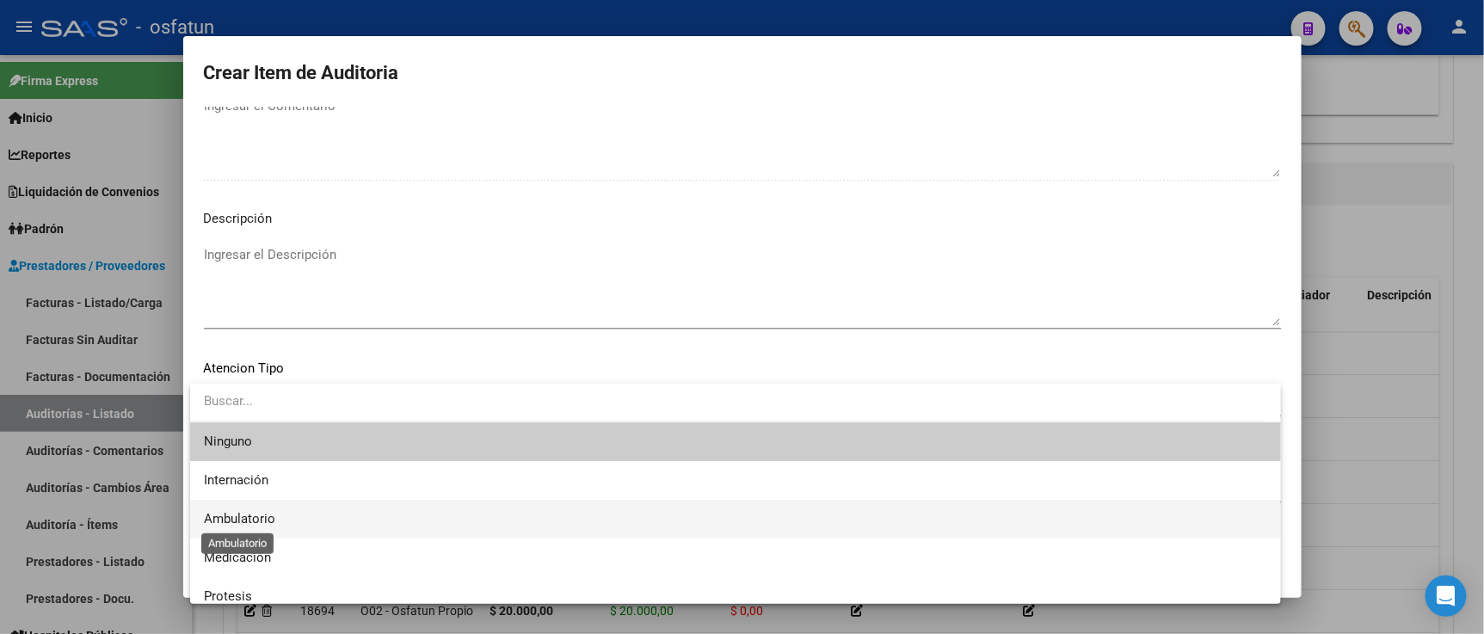
click at [262, 513] on span "Ambulatorio" at bounding box center [239, 518] width 71 height 15
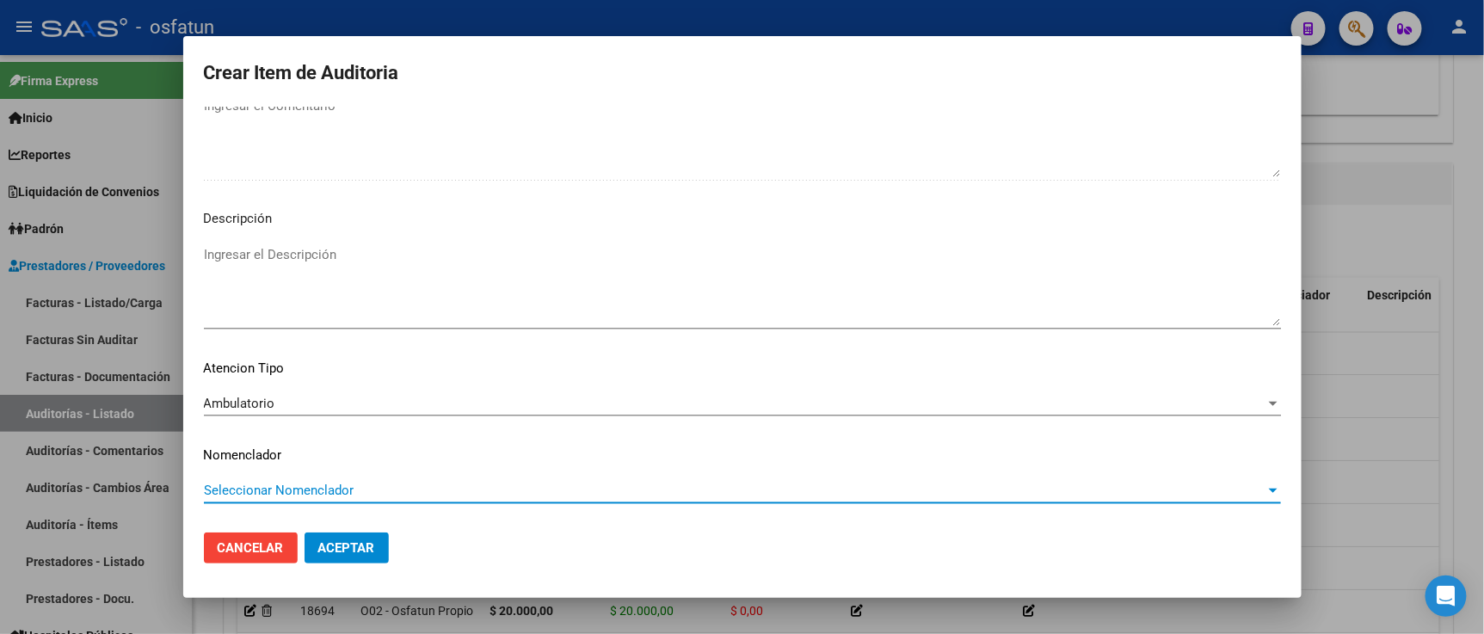
click at [265, 497] on span "Seleccionar Nomenclador" at bounding box center [734, 489] width 1061 height 15
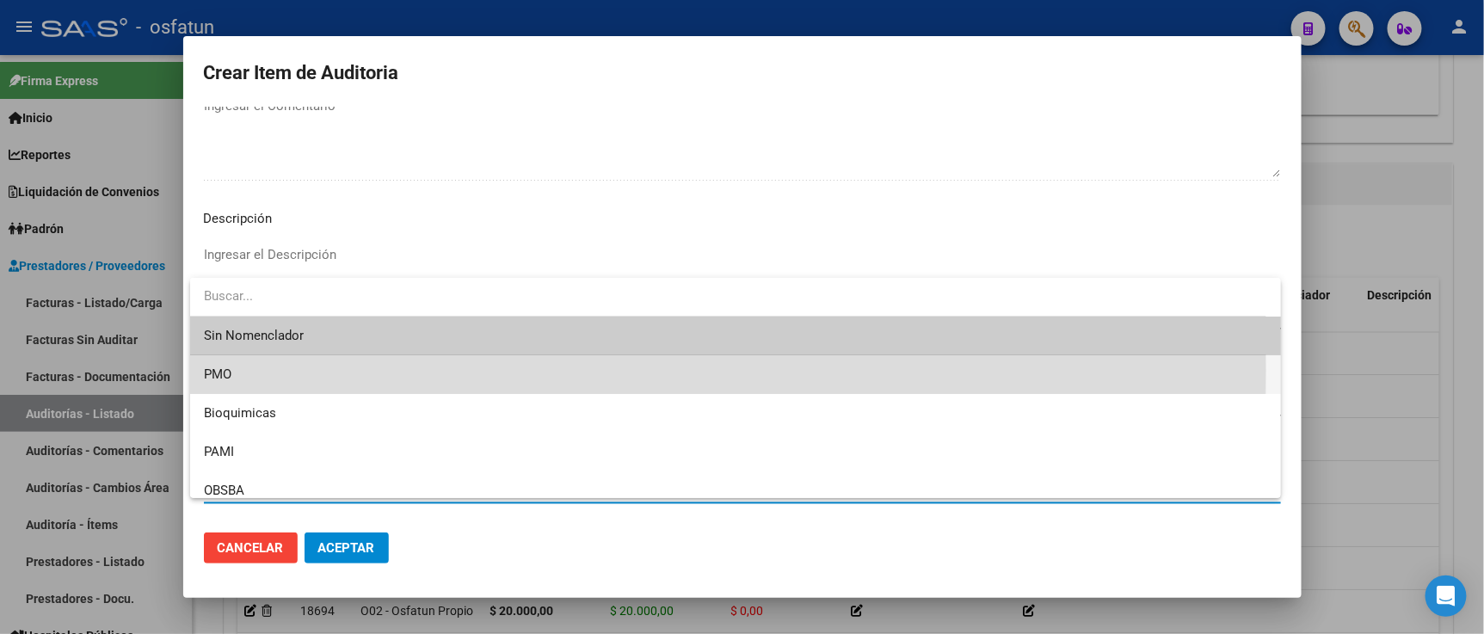
click at [251, 370] on span "PMO" at bounding box center [735, 374] width 1063 height 39
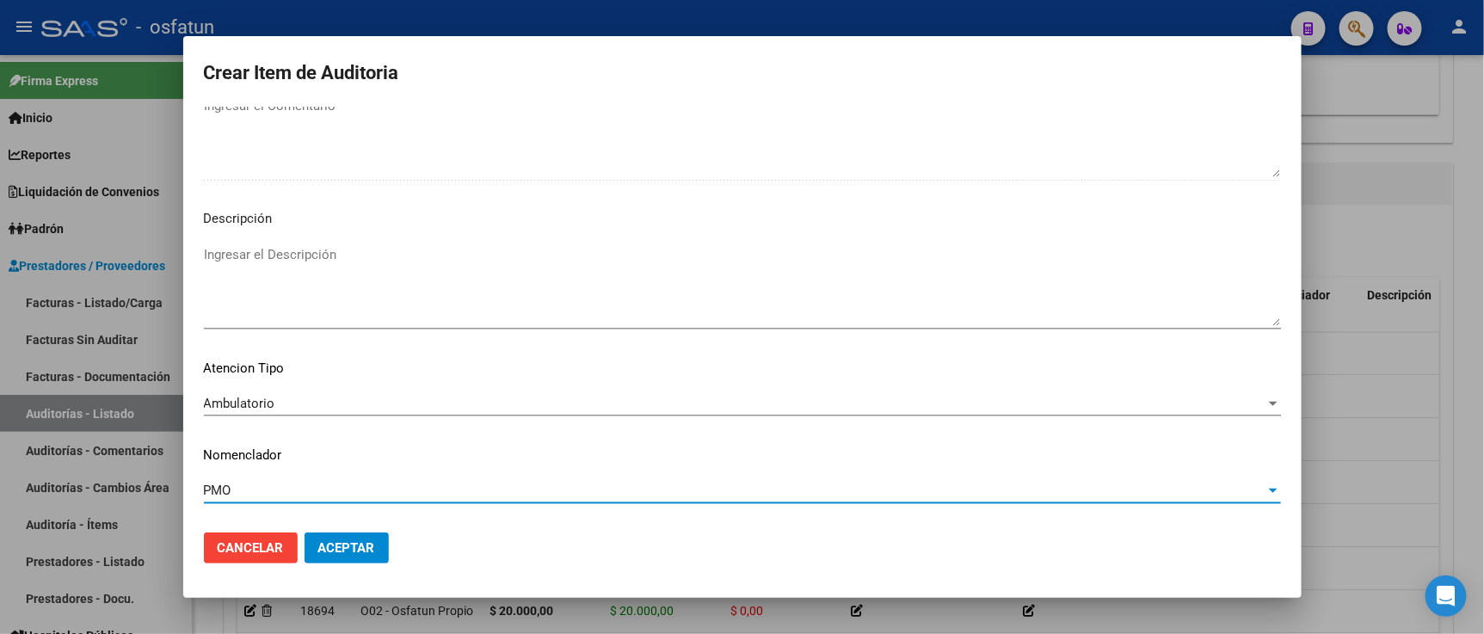
drag, startPoint x: 338, startPoint y: 533, endPoint x: 347, endPoint y: 545, distance: 14.8
click at [339, 534] on button "Aceptar" at bounding box center [346, 547] width 84 height 31
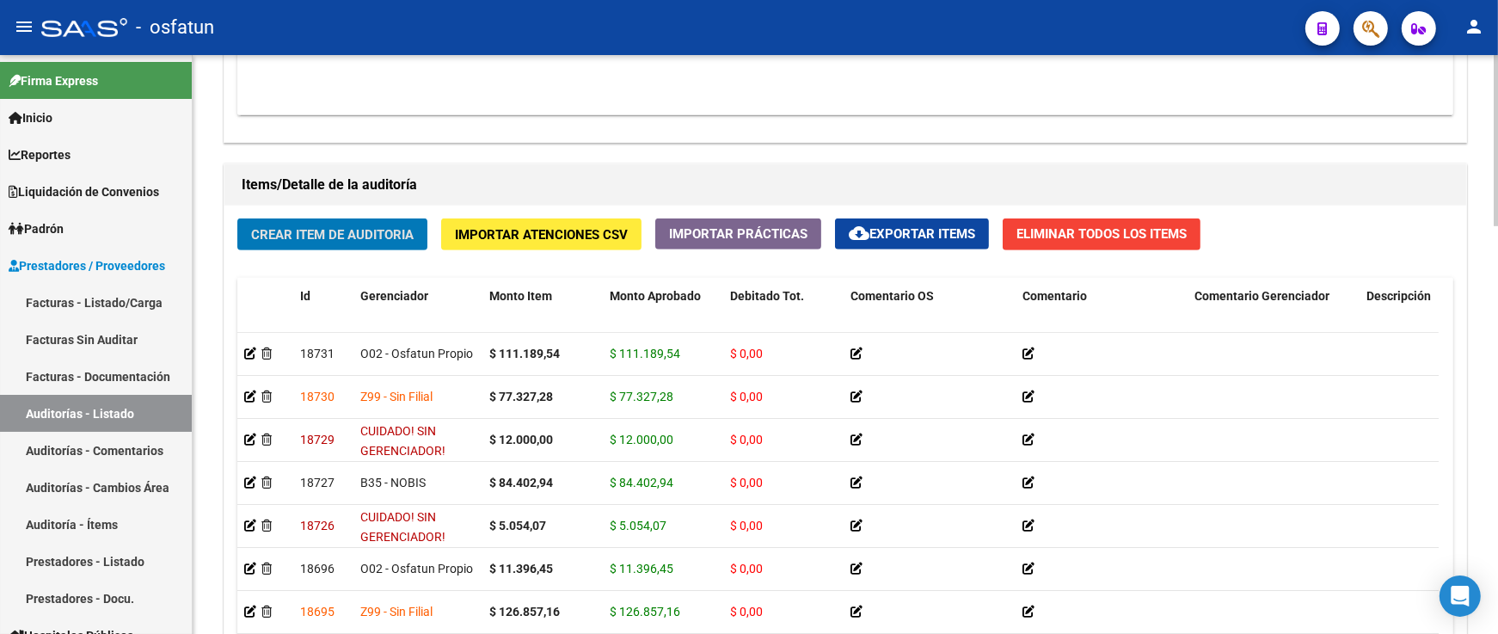
click at [316, 229] on span "Crear Item de Auditoria" at bounding box center [332, 234] width 163 height 15
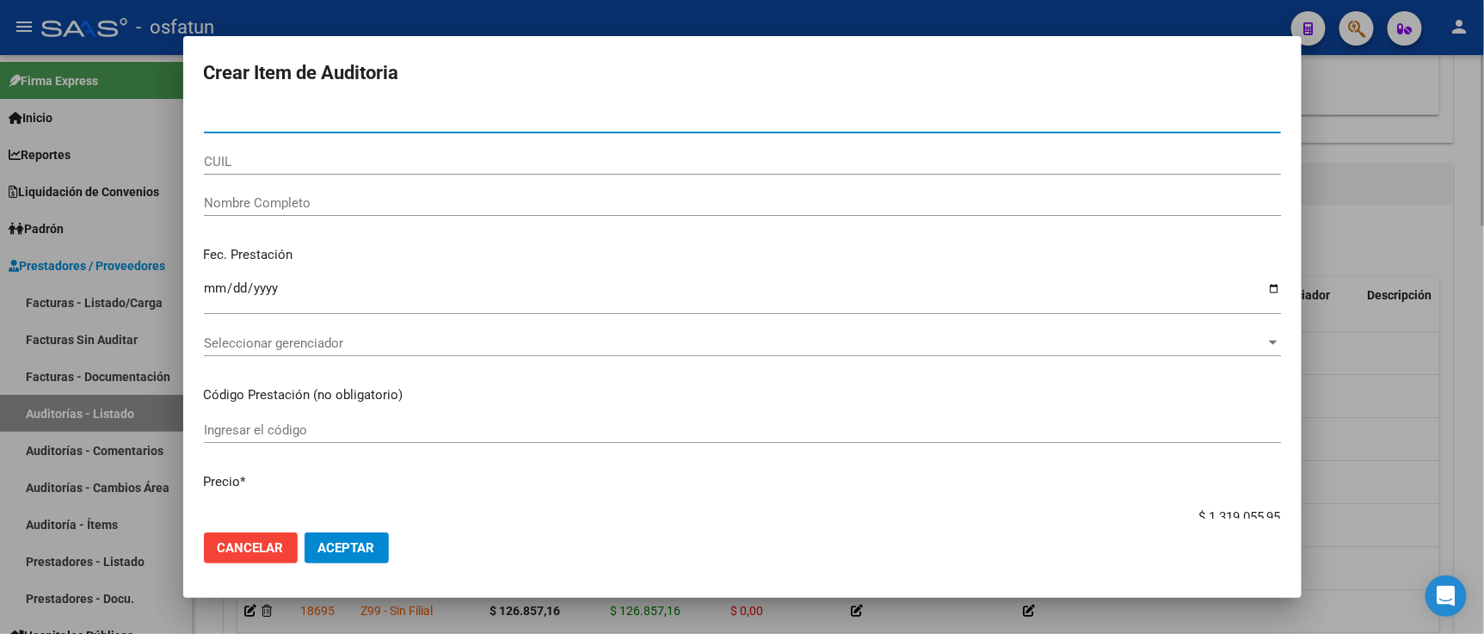
paste input "29561955"
type input "29561955"
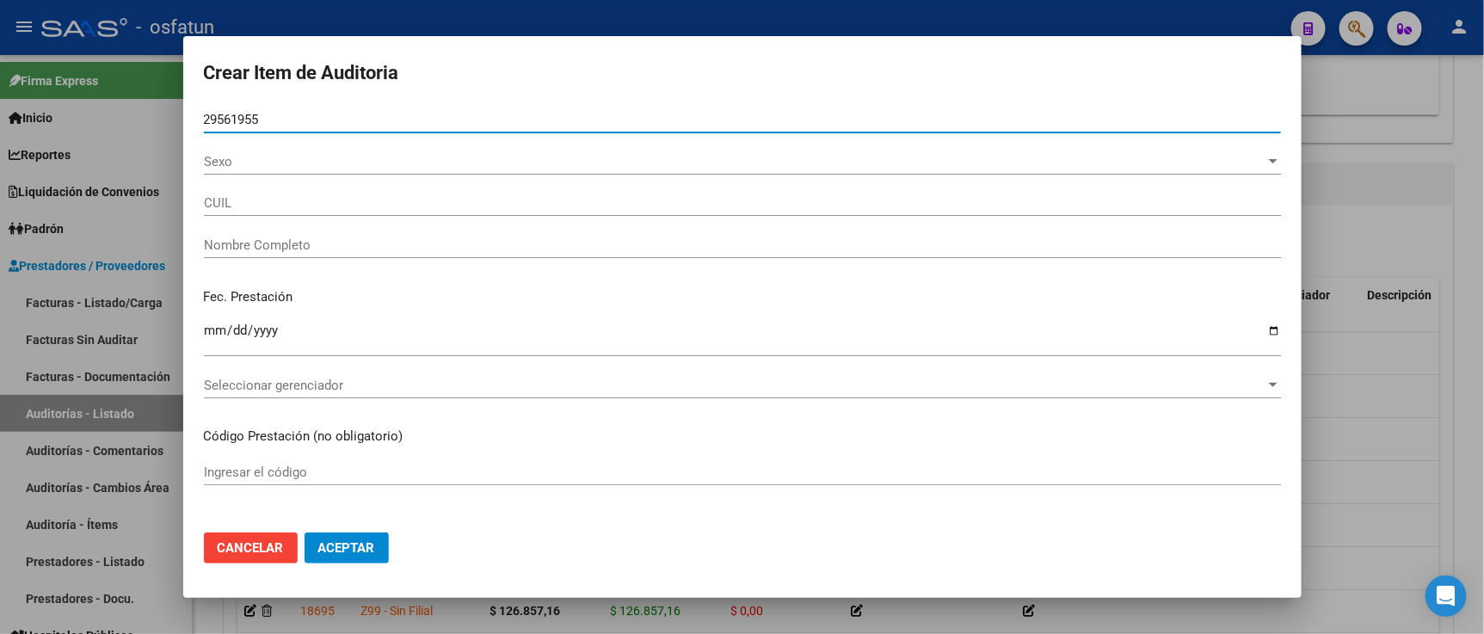
type input "23295619554"
type input "SOSA, VANESA J."
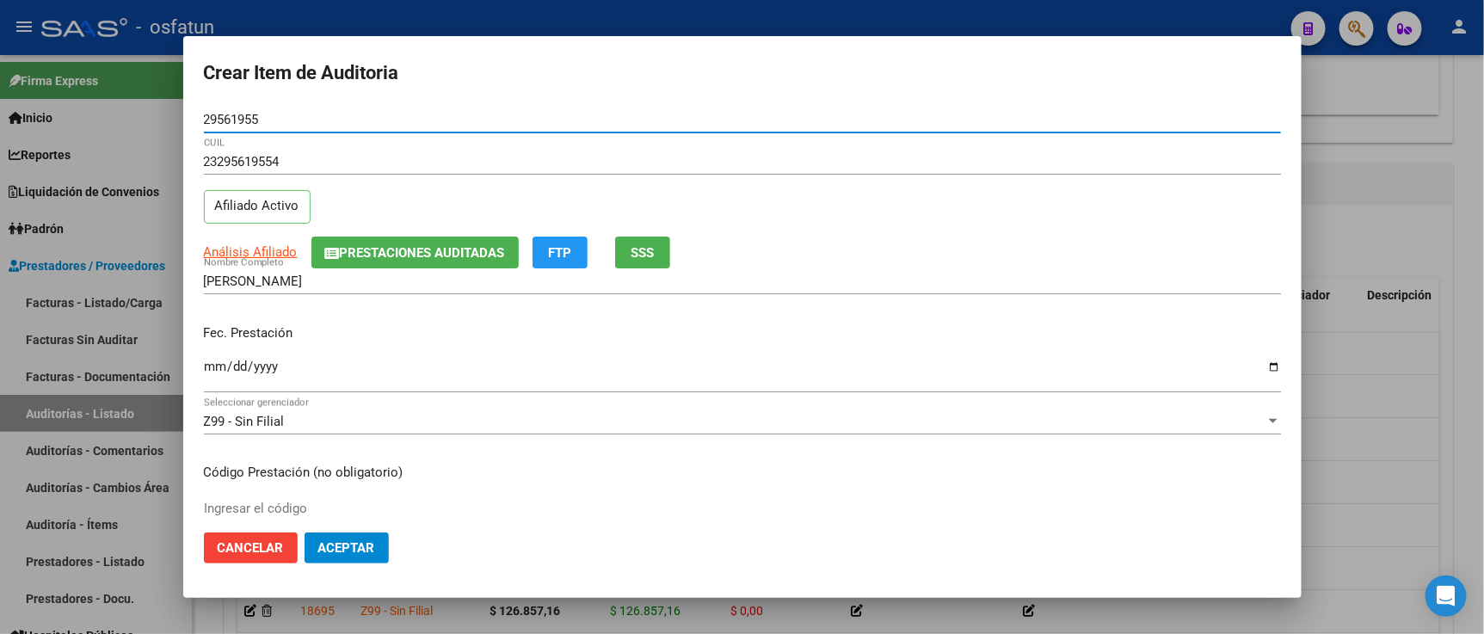
type input "29561955"
click at [219, 364] on input "Ingresar la fecha" at bounding box center [742, 374] width 1077 height 28
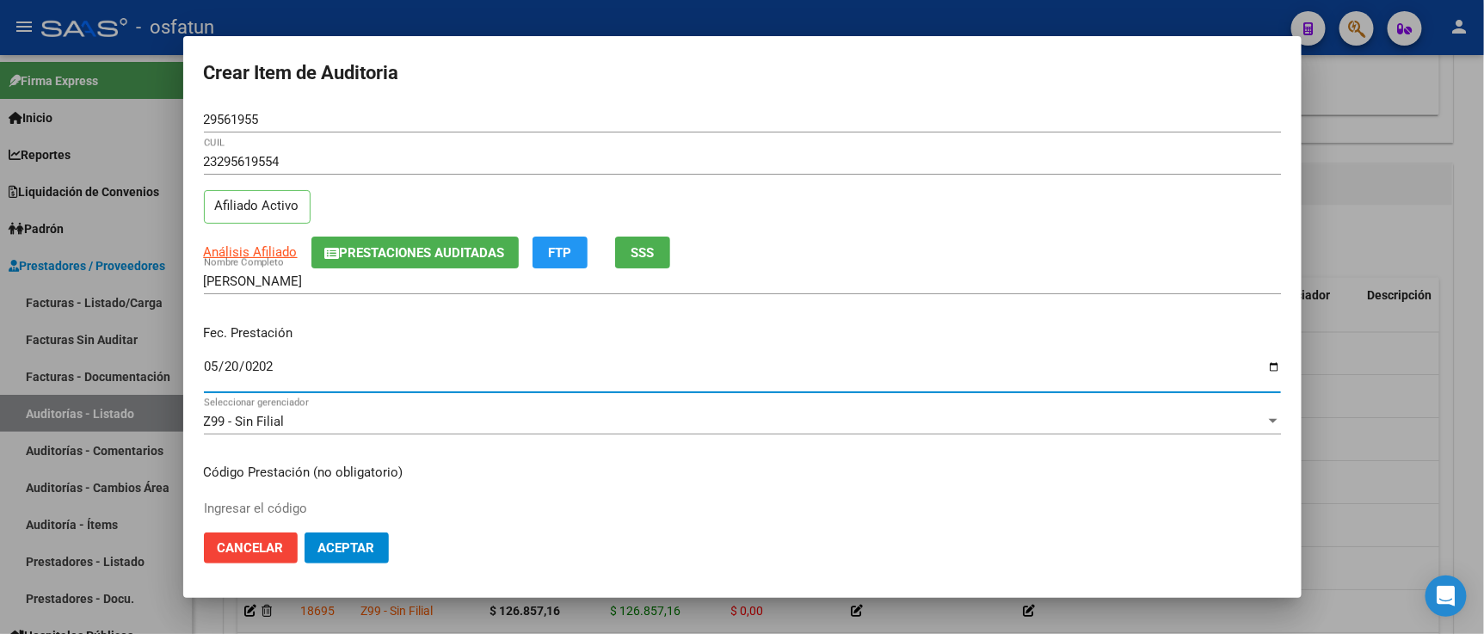
type input "2025-05-20"
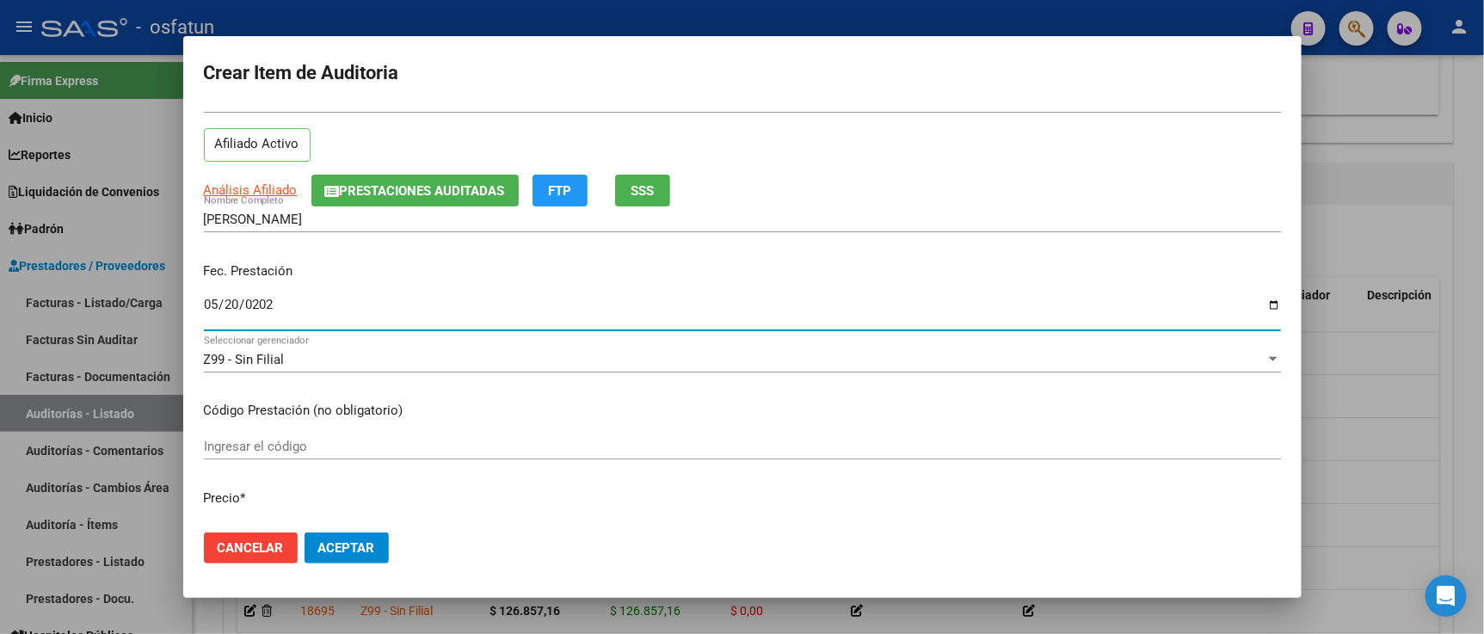
scroll to position [95, 0]
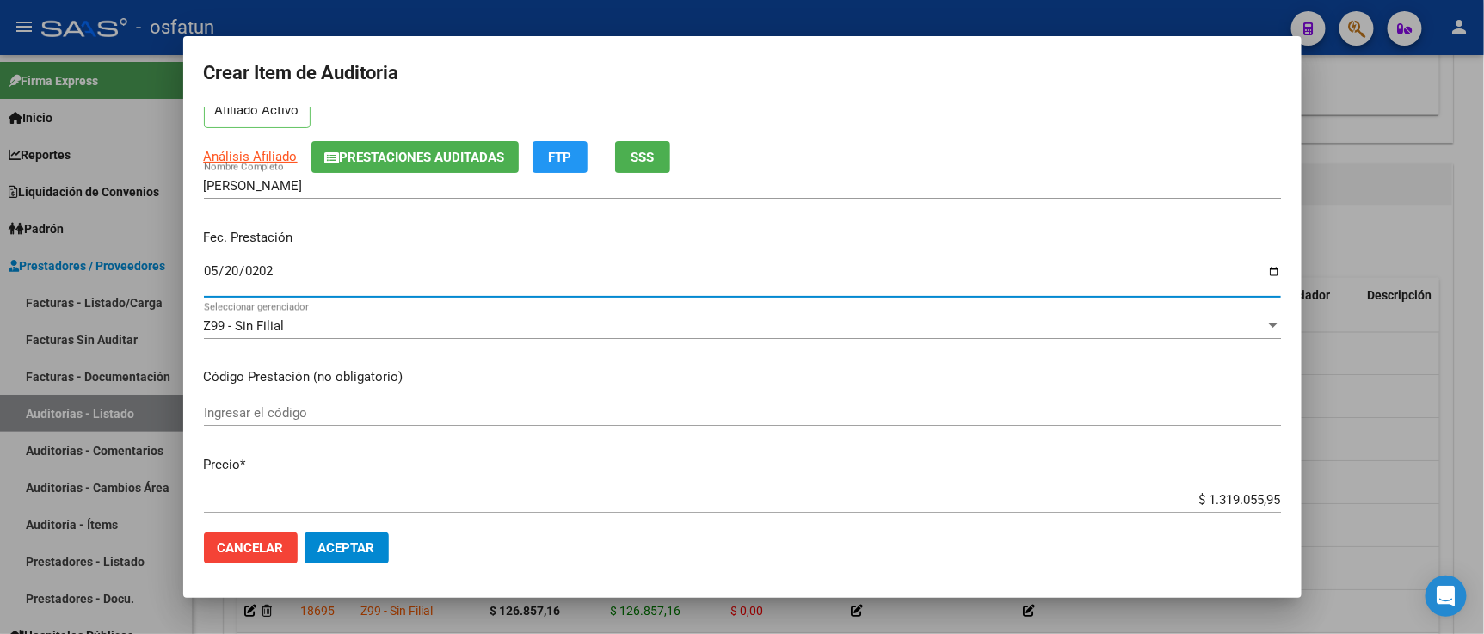
click at [304, 423] on div "Ingresar el código" at bounding box center [742, 413] width 1077 height 26
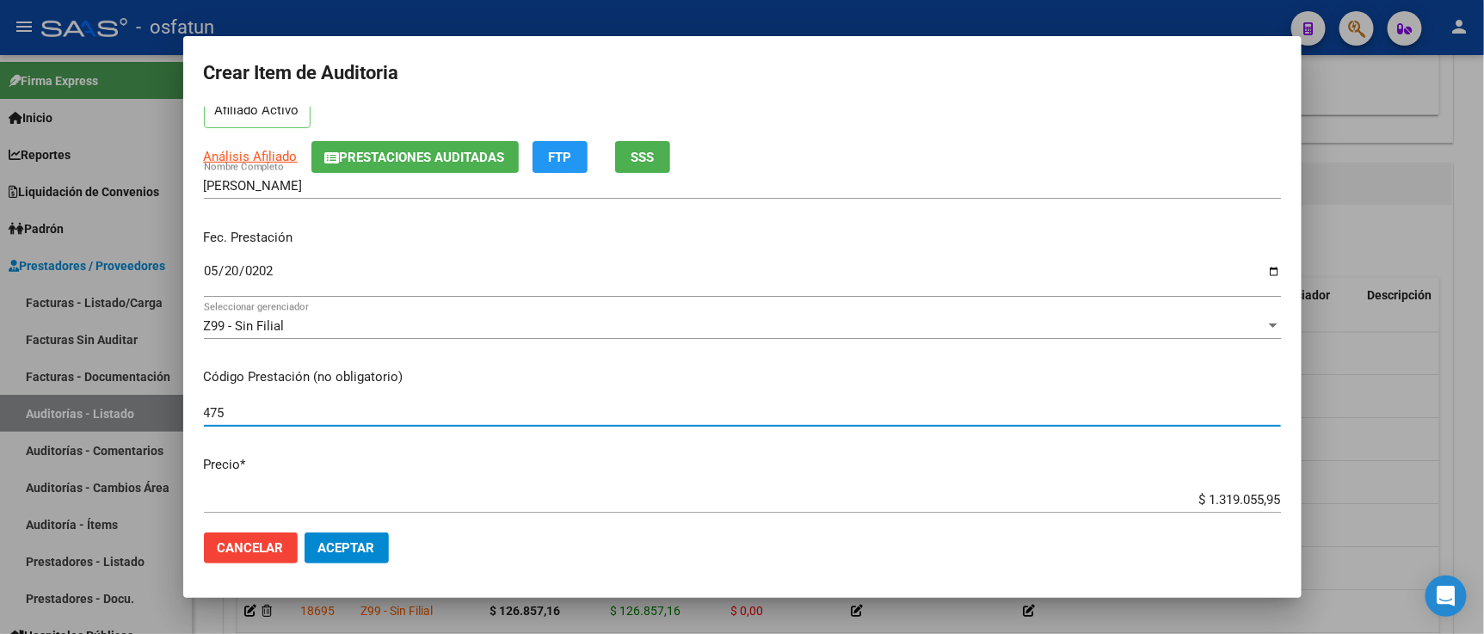
type input "475"
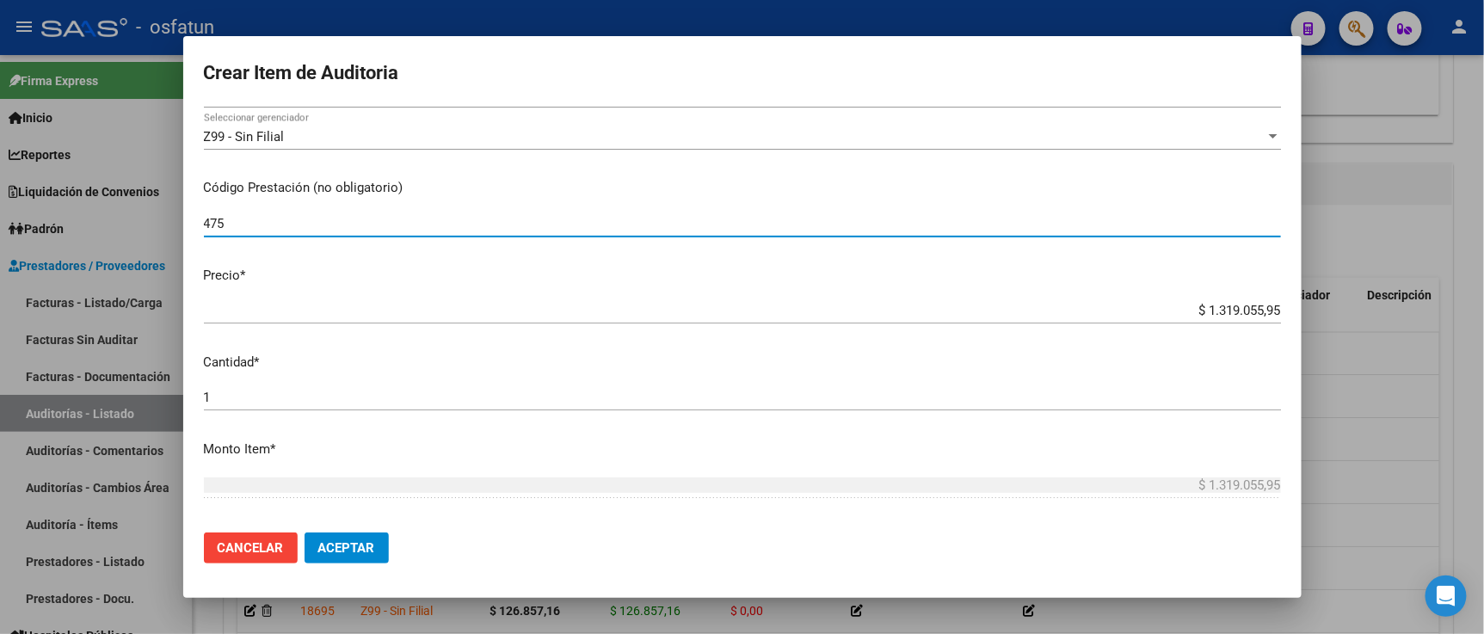
scroll to position [286, 0]
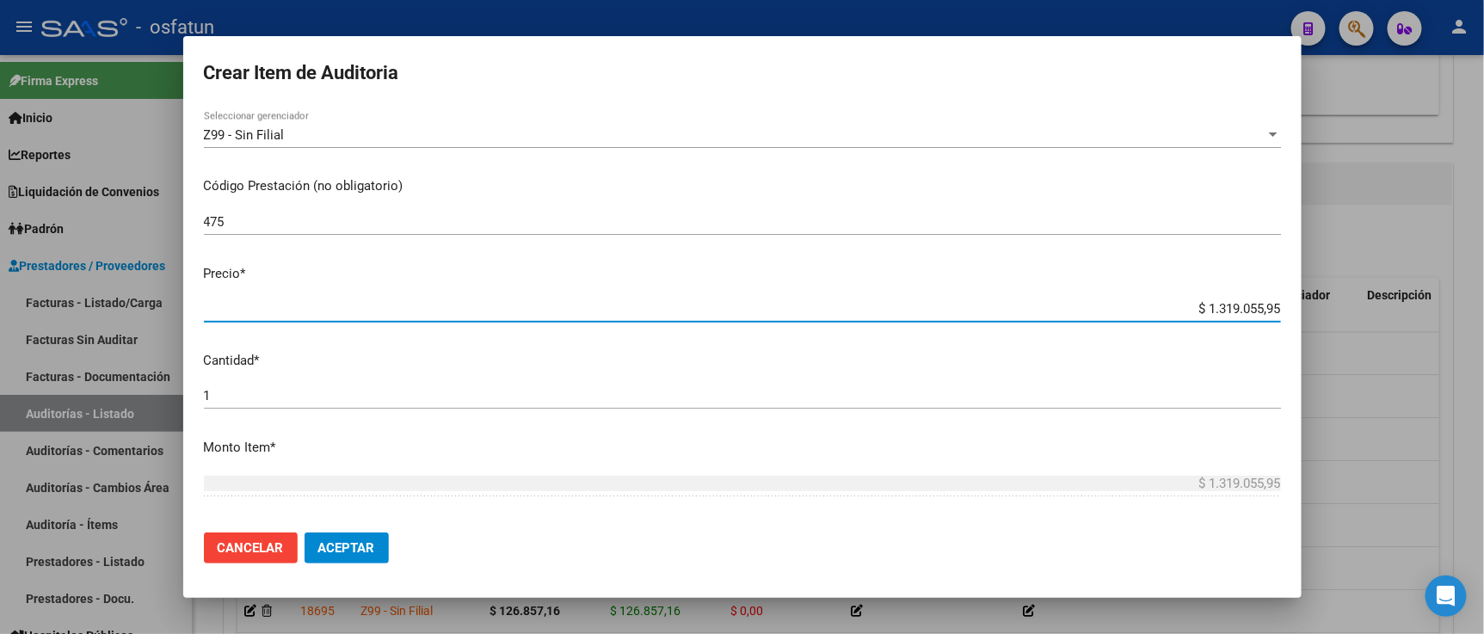
drag, startPoint x: 1164, startPoint y: 307, endPoint x: 1328, endPoint y: 310, distance: 164.3
click at [1328, 310] on div "Crear Item de Auditoria 29561955 Nro Documento 23295619554 CUIL Afiliado Activo…" at bounding box center [742, 317] width 1484 height 634
paste input "102597,64"
type input "$ 102.597,64"
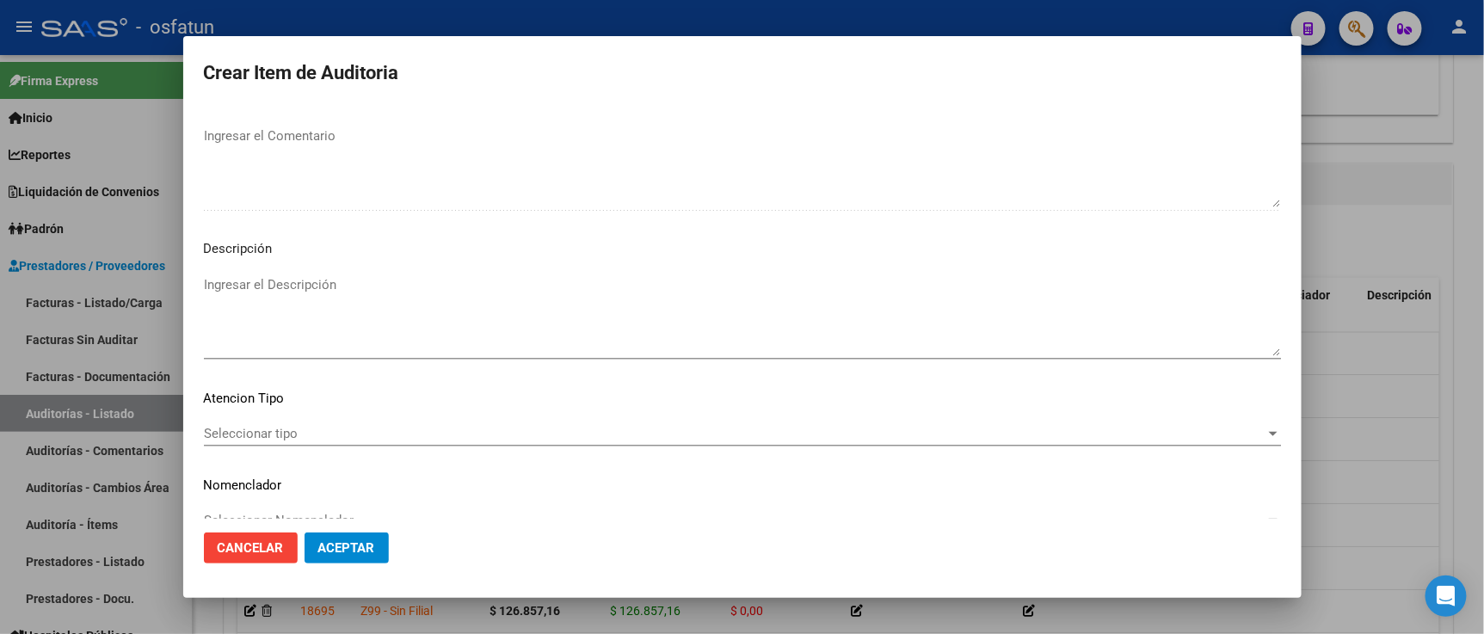
scroll to position [1136, 0]
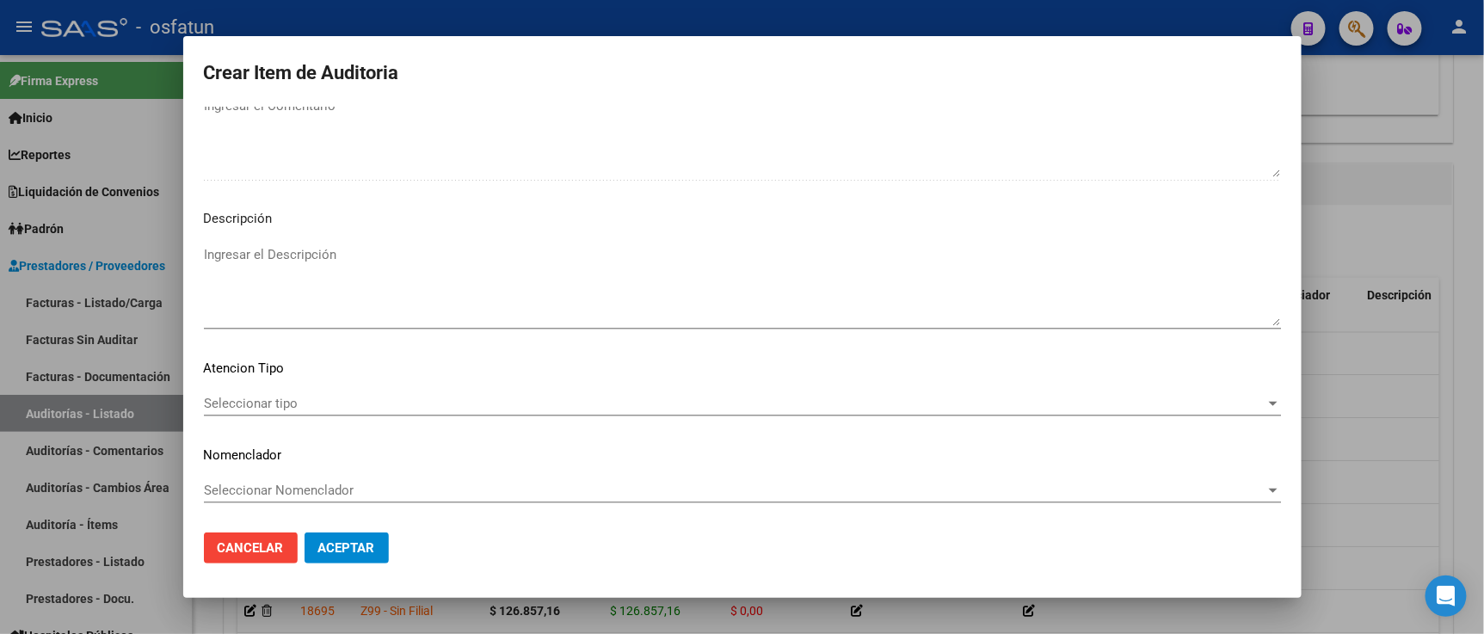
type input "$ 102.597,64"
click at [295, 391] on div "Seleccionar tipo Seleccionar tipo" at bounding box center [742, 403] width 1077 height 26
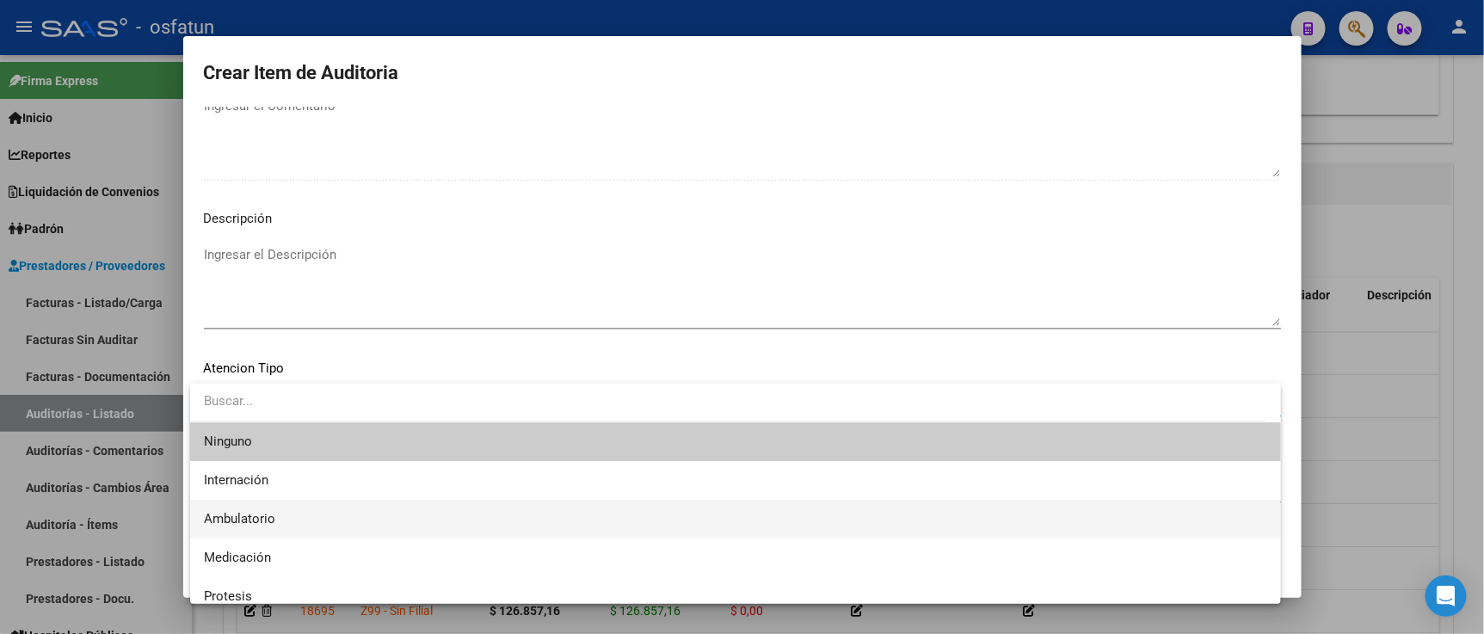
drag, startPoint x: 288, startPoint y: 514, endPoint x: 292, endPoint y: 485, distance: 29.6
click at [288, 513] on span "Ambulatorio" at bounding box center [735, 519] width 1063 height 39
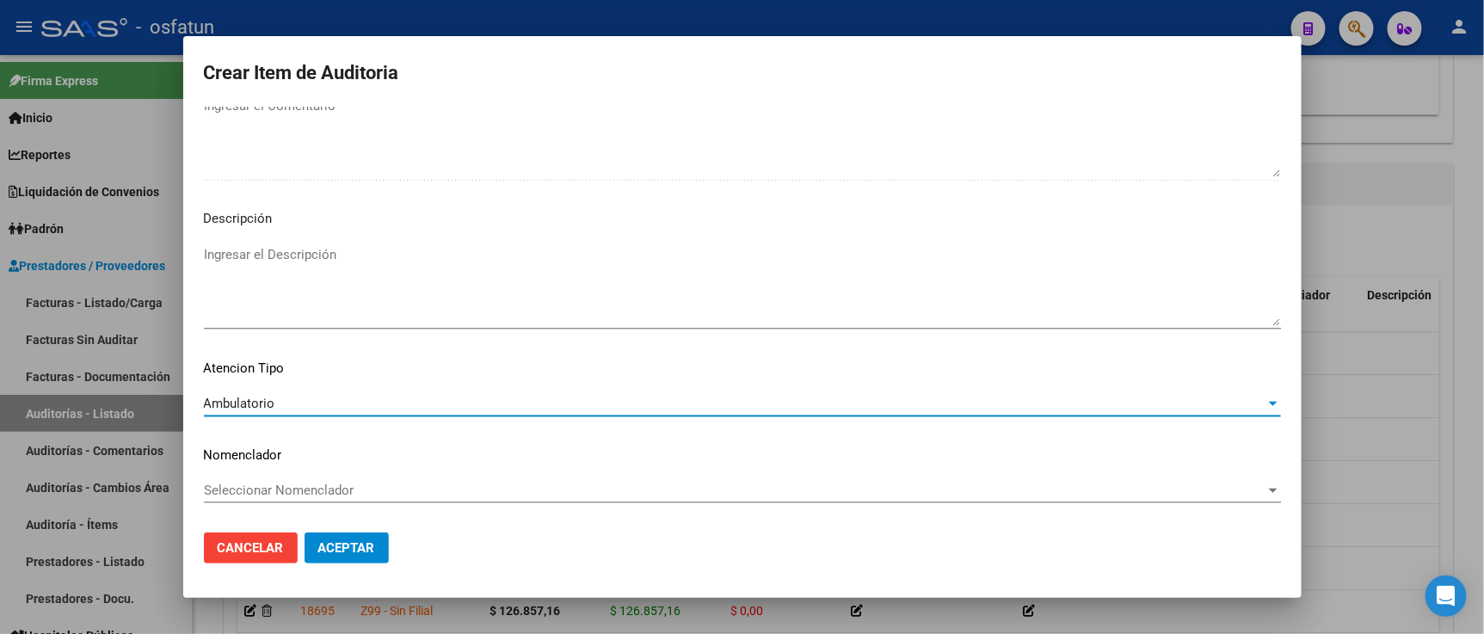
click at [292, 485] on span "Seleccionar Nomenclador" at bounding box center [734, 489] width 1061 height 15
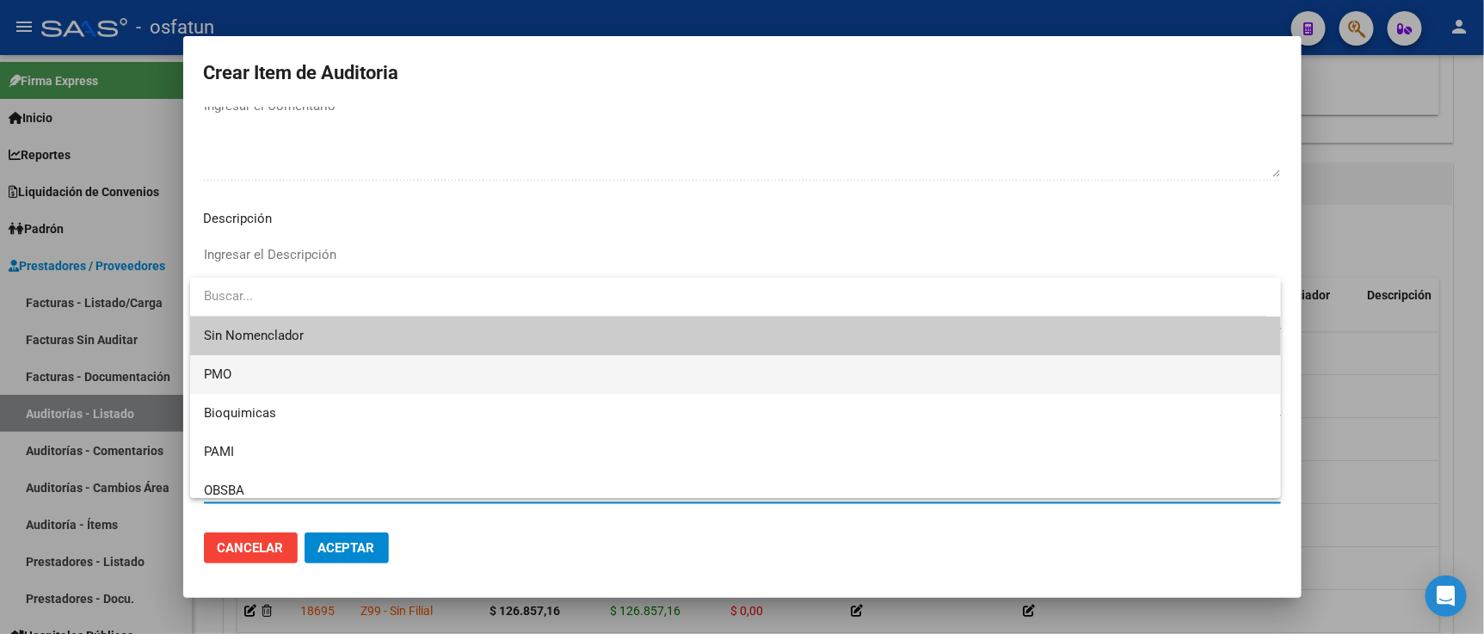
click at [248, 376] on span "PMO" at bounding box center [735, 374] width 1063 height 39
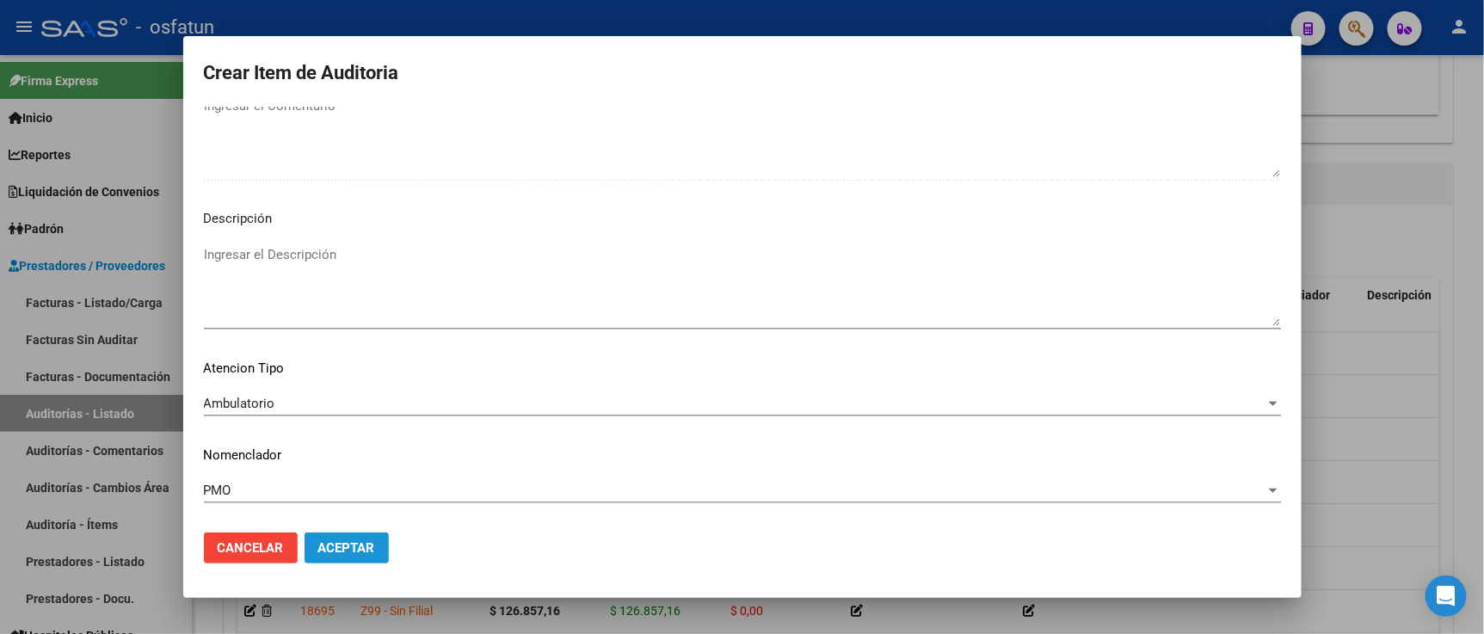
click at [324, 544] on span "Aceptar" at bounding box center [346, 547] width 57 height 15
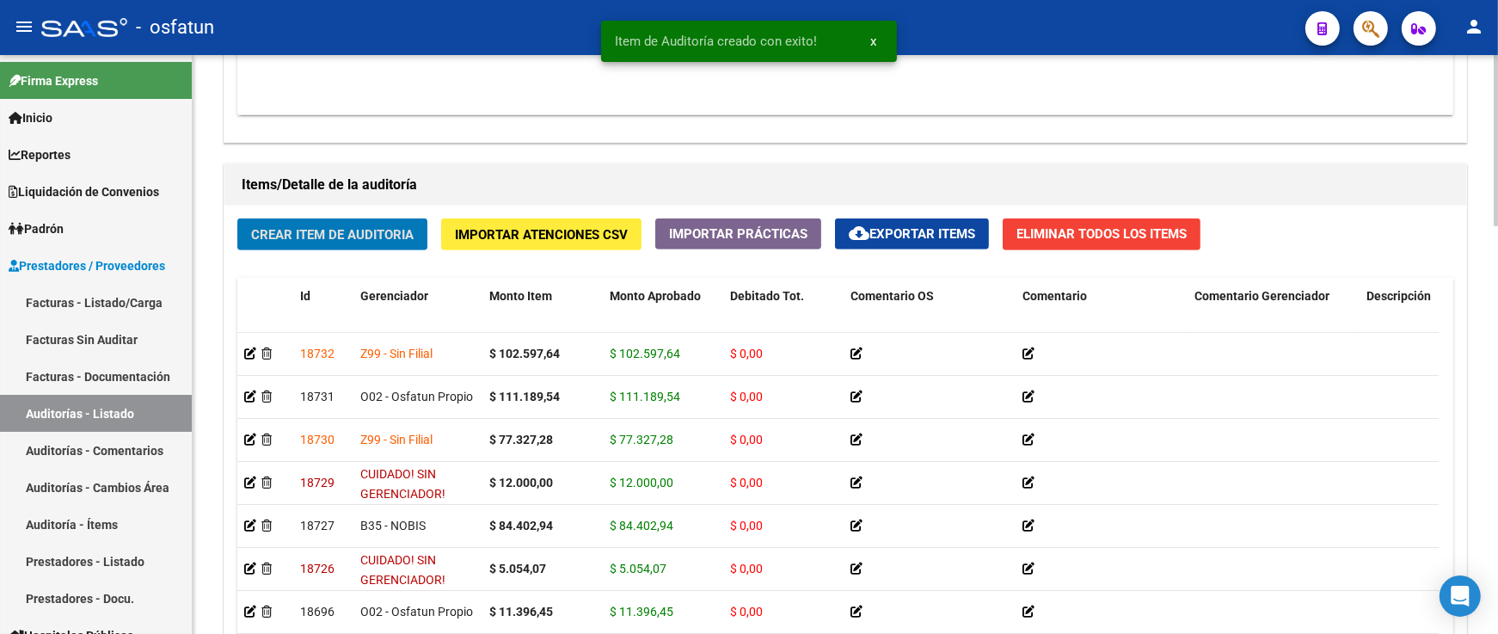
click at [377, 235] on span "Crear Item de Auditoria" at bounding box center [332, 234] width 163 height 15
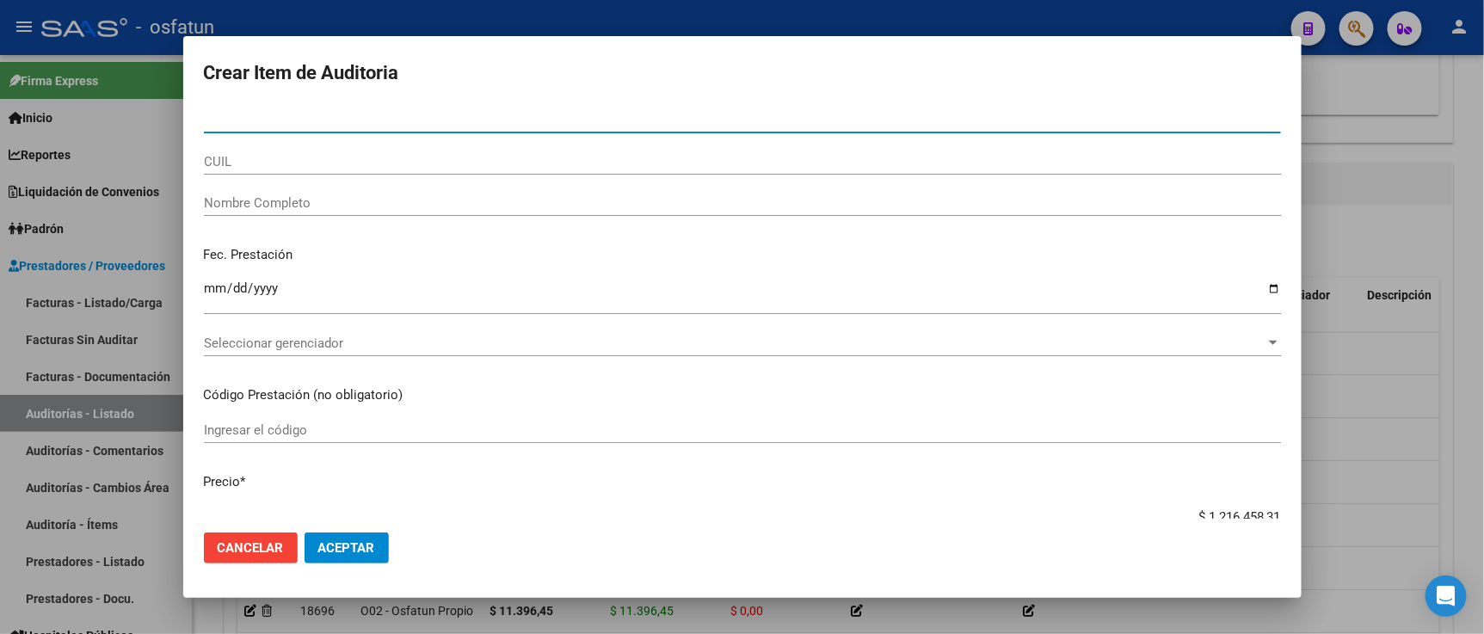
paste input "46808239"
type input "46808239"
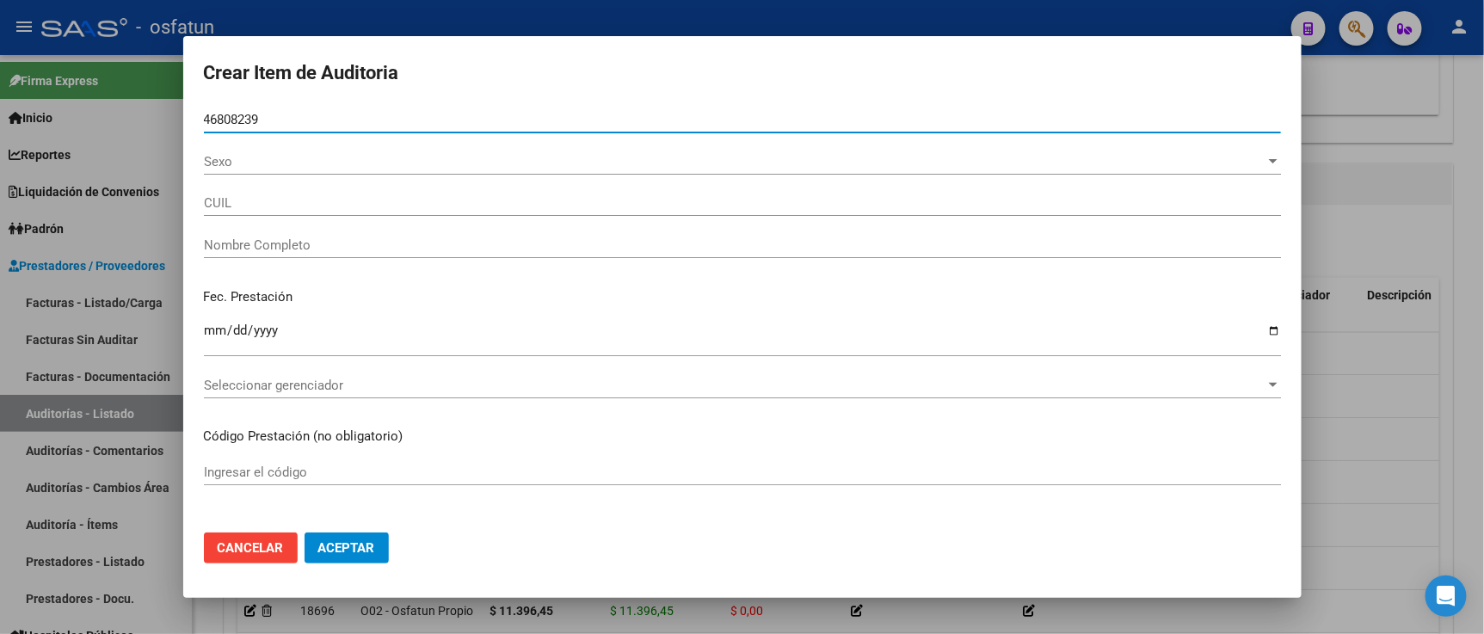
type input "27468082395"
type input "[PERSON_NAME]"
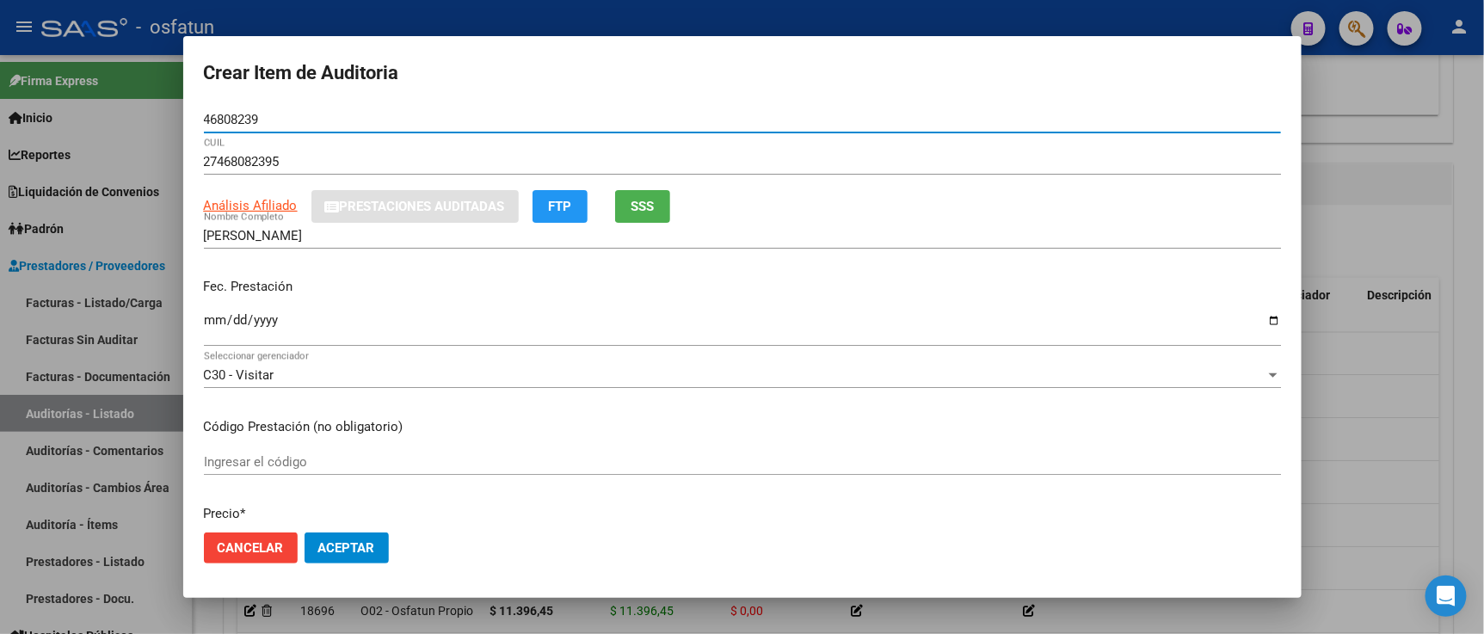
type input "46808239"
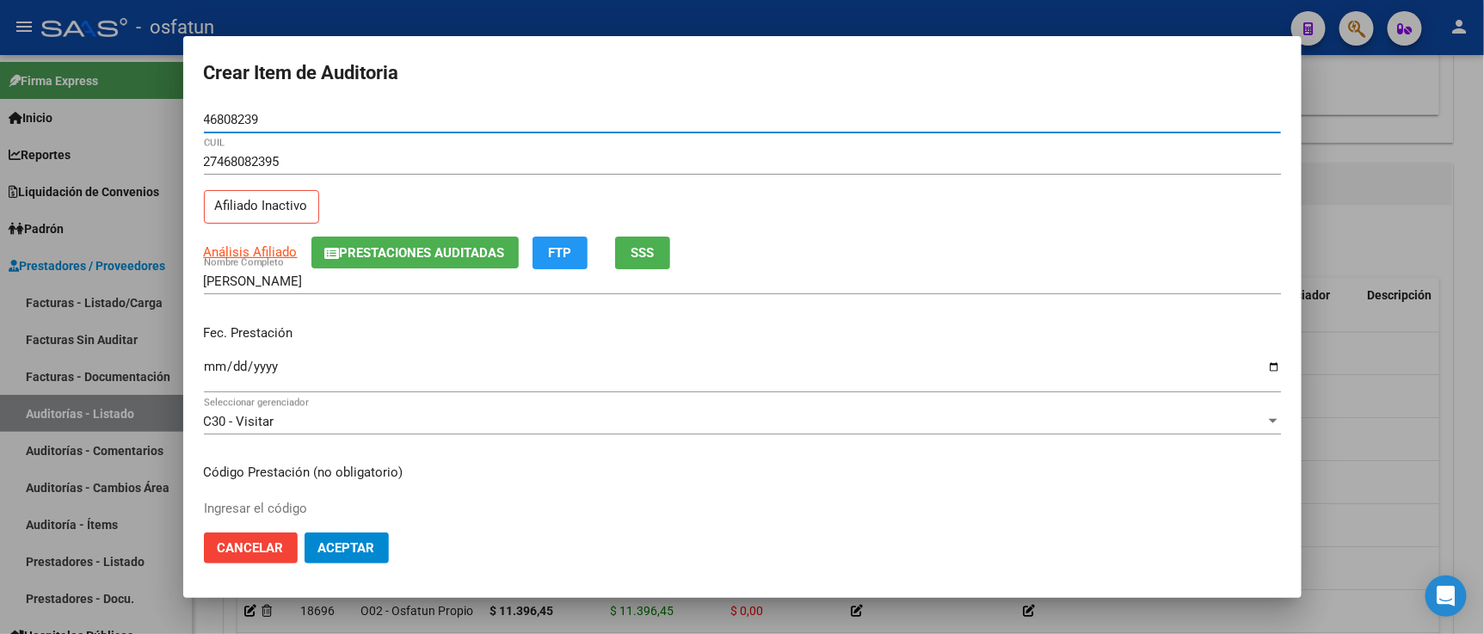
click at [222, 366] on input "Ingresar la fecha" at bounding box center [742, 374] width 1077 height 28
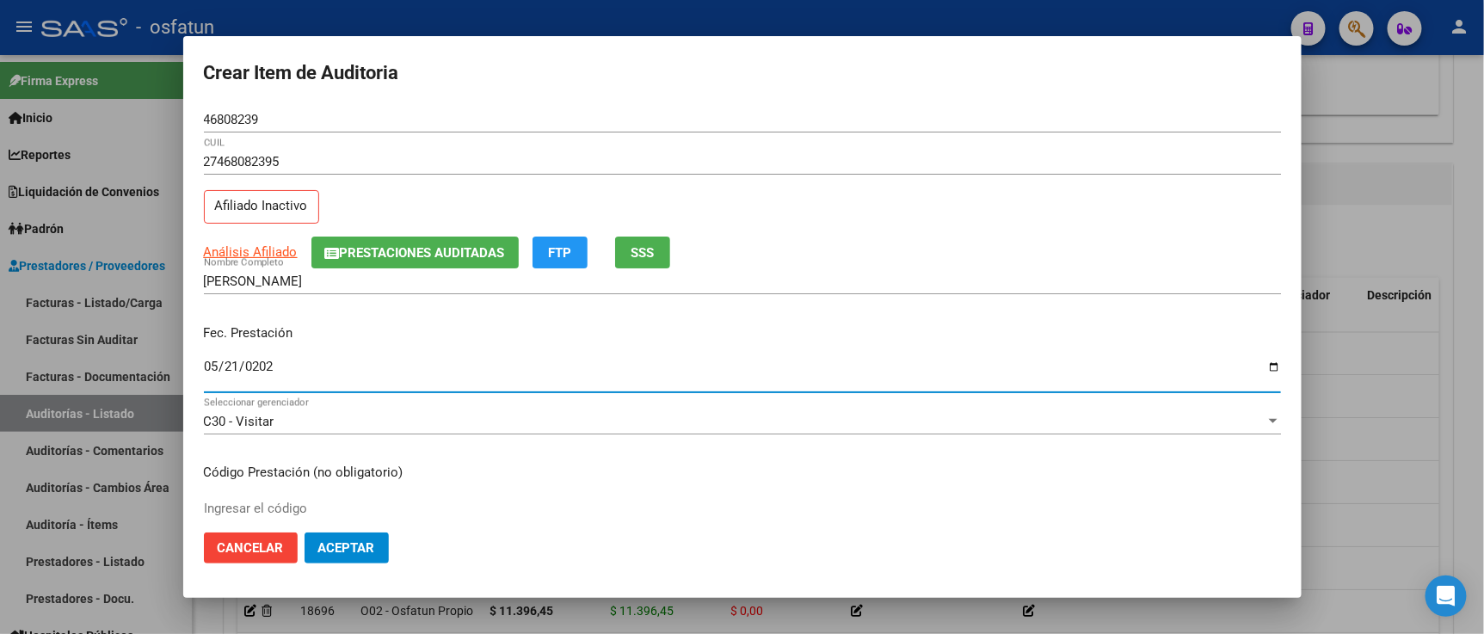
type input "2025-05-21"
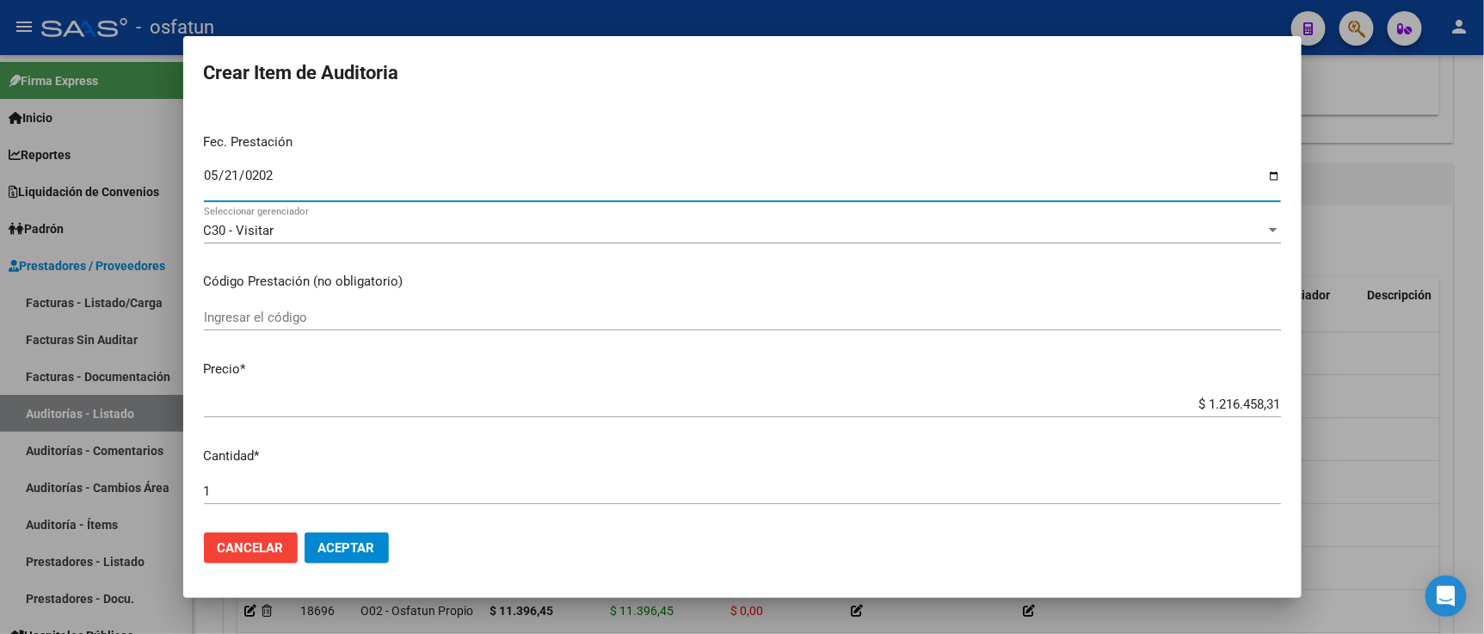
click at [280, 316] on input "Ingresar el código" at bounding box center [742, 317] width 1077 height 15
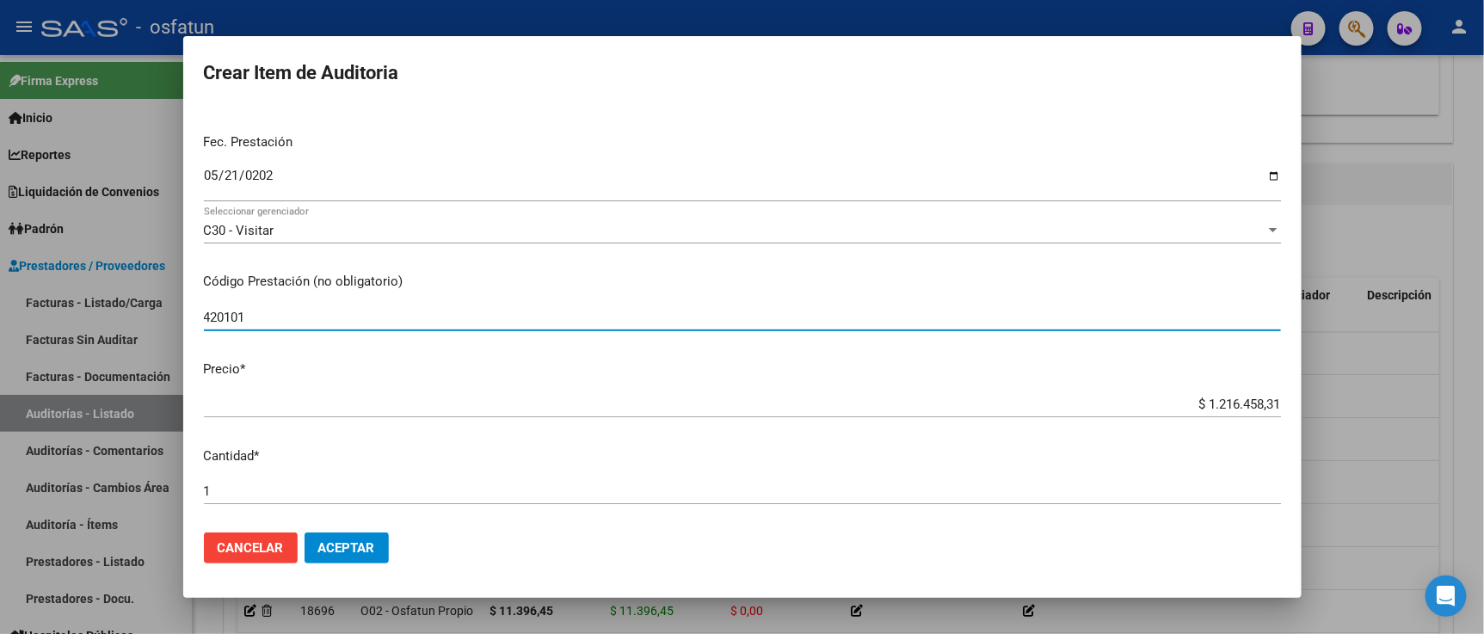
type input "420101"
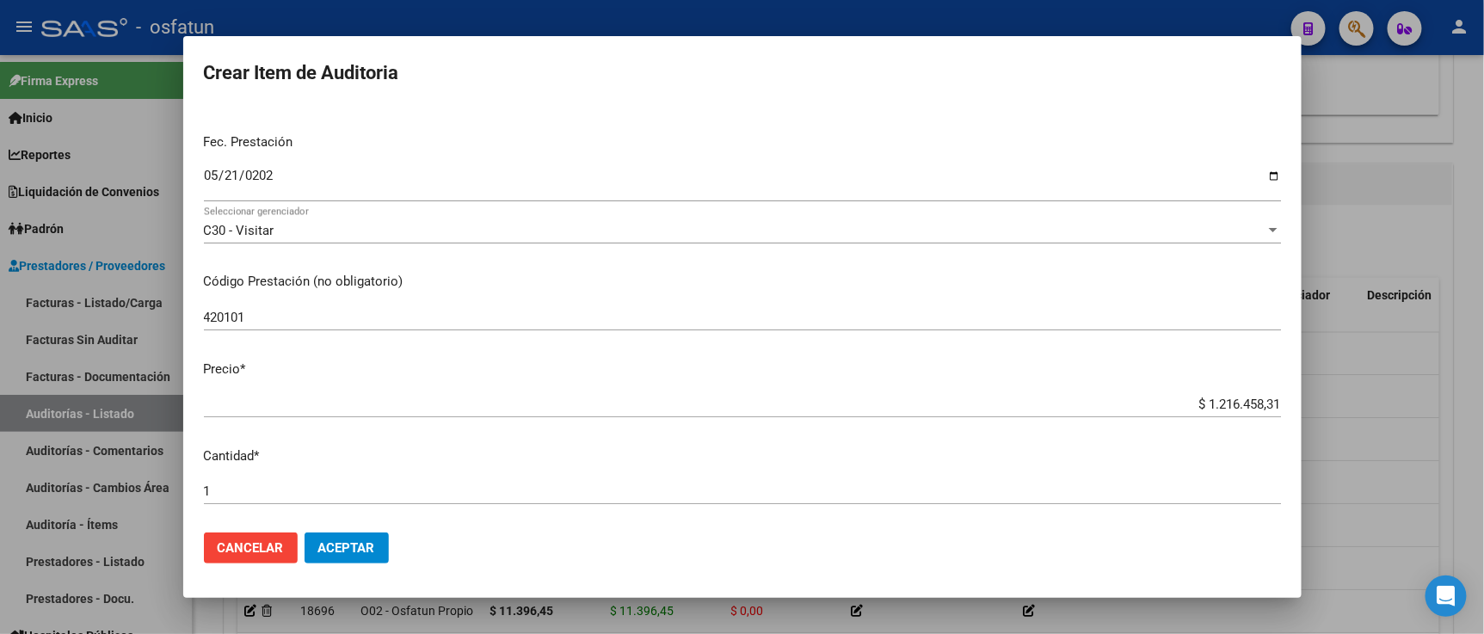
drag, startPoint x: 1165, startPoint y: 390, endPoint x: 1274, endPoint y: 390, distance: 109.2
click at [1274, 390] on mat-dialog-content "46808239 Nro Documento 27468082395 CUIL Afiliado Inactivo Análisis Afiliado Pre…" at bounding box center [742, 313] width 1118 height 412
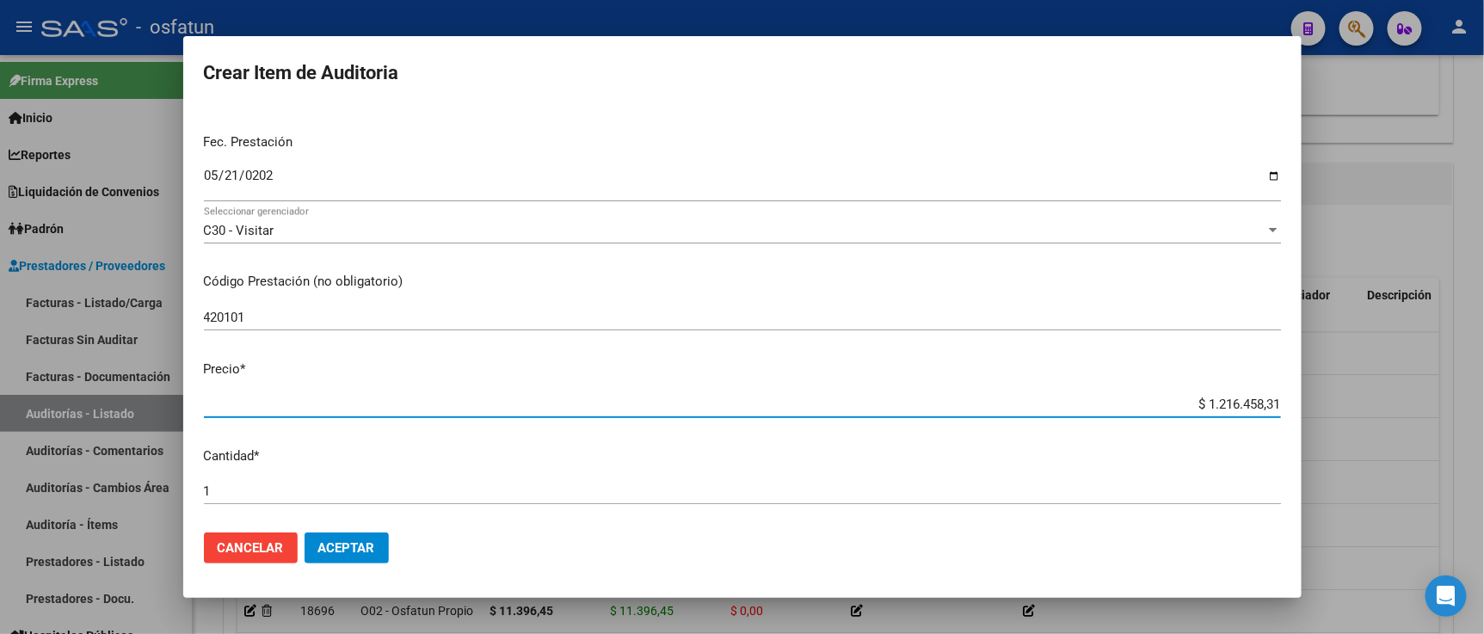
drag, startPoint x: 1162, startPoint y: 406, endPoint x: 1370, endPoint y: 409, distance: 208.2
click at [1370, 409] on div "Crear Item de Auditoria 46808239 Nro Documento 27468082395 CUIL Afiliado Inacti…" at bounding box center [742, 317] width 1484 height 634
paste input "20000,00"
type input "$ 20.000,00"
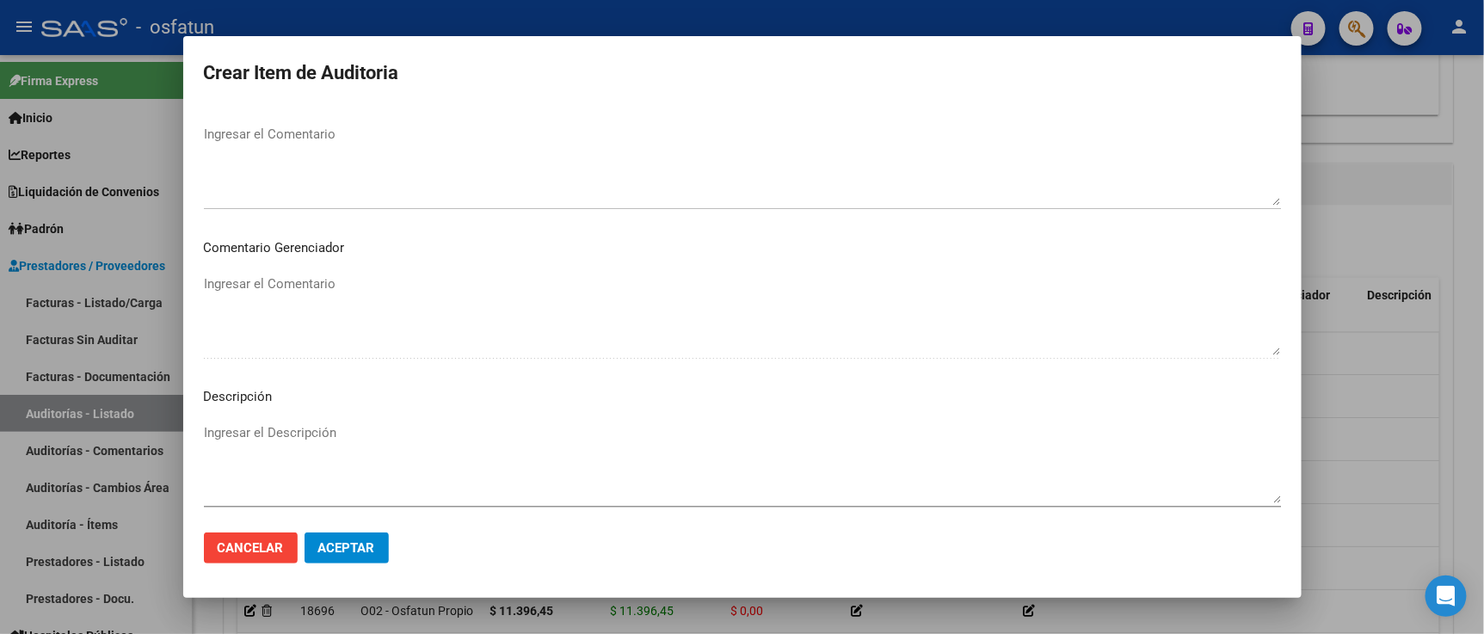
scroll to position [1136, 0]
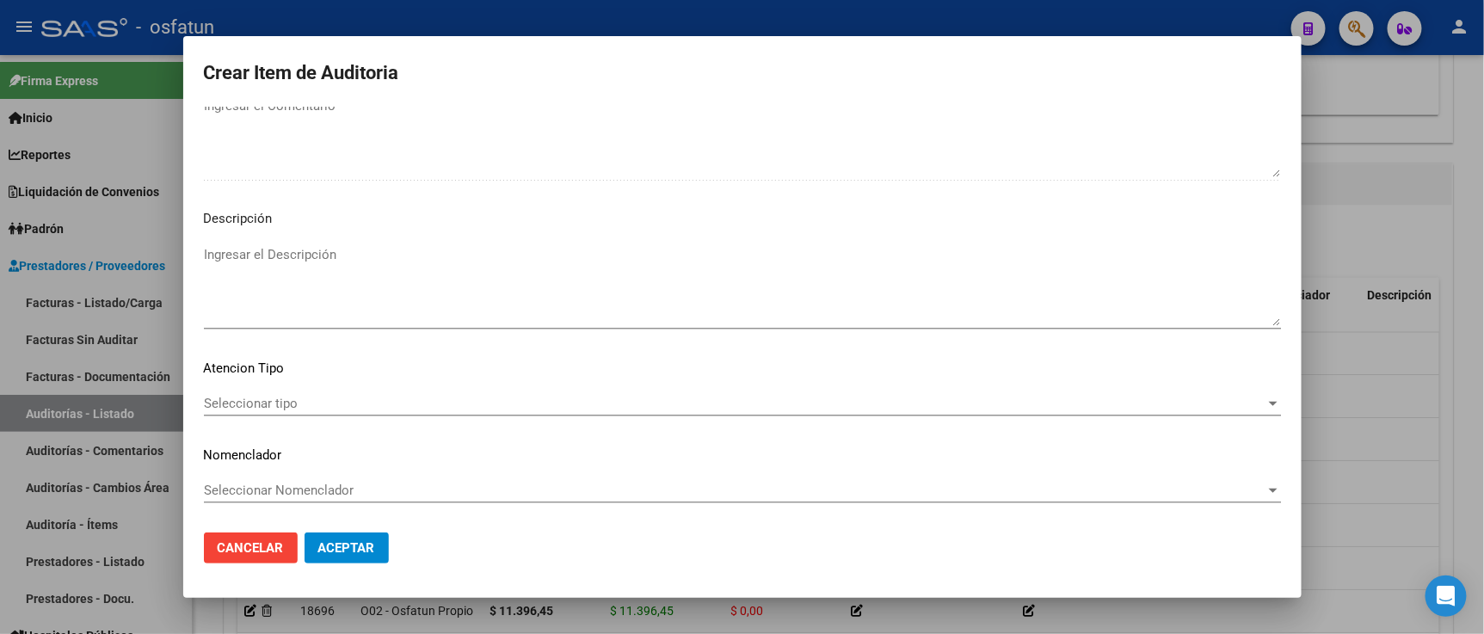
type input "$ 20.000,00"
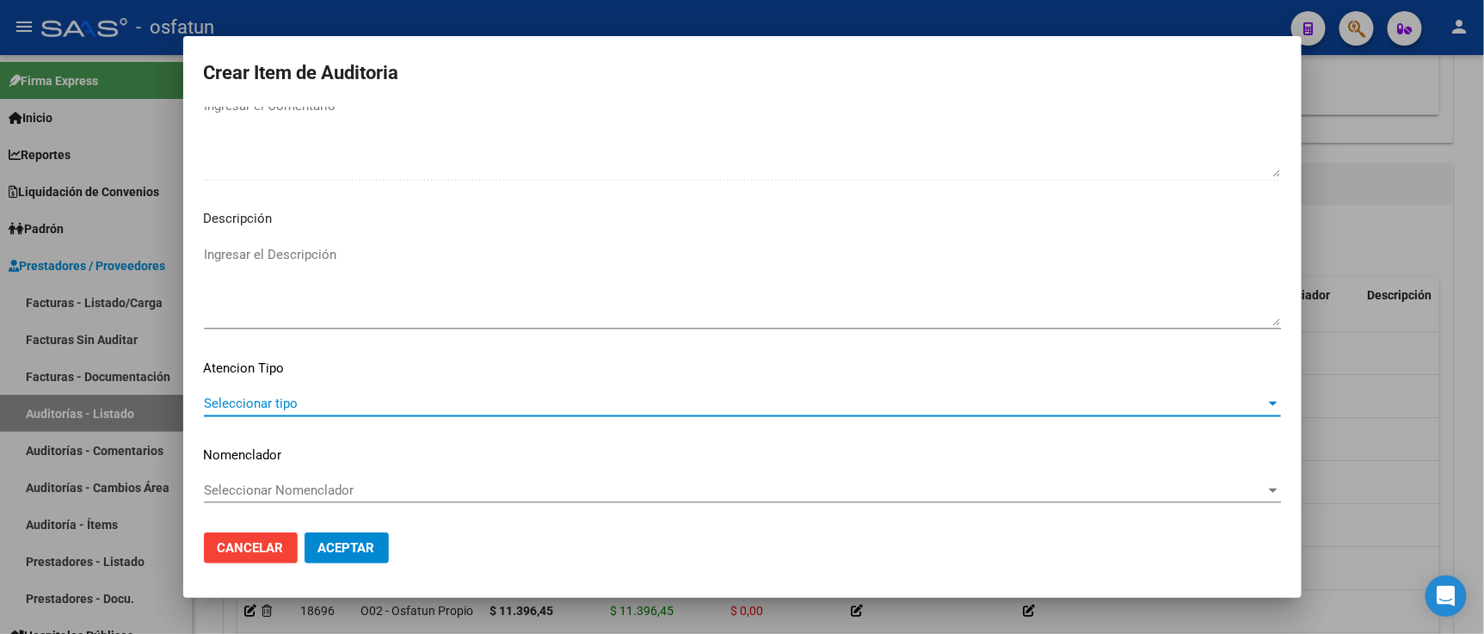
click at [313, 397] on span "Seleccionar tipo" at bounding box center [734, 403] width 1061 height 15
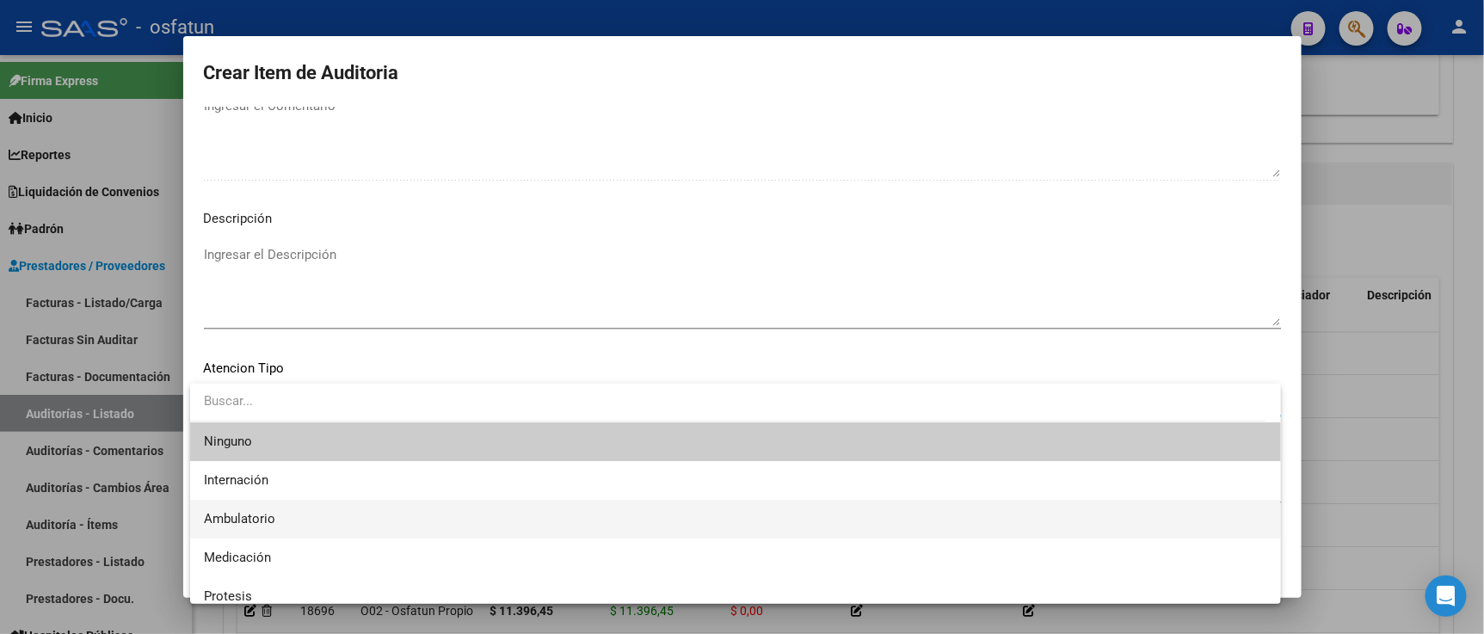
click at [295, 507] on span "Ambulatorio" at bounding box center [735, 519] width 1063 height 39
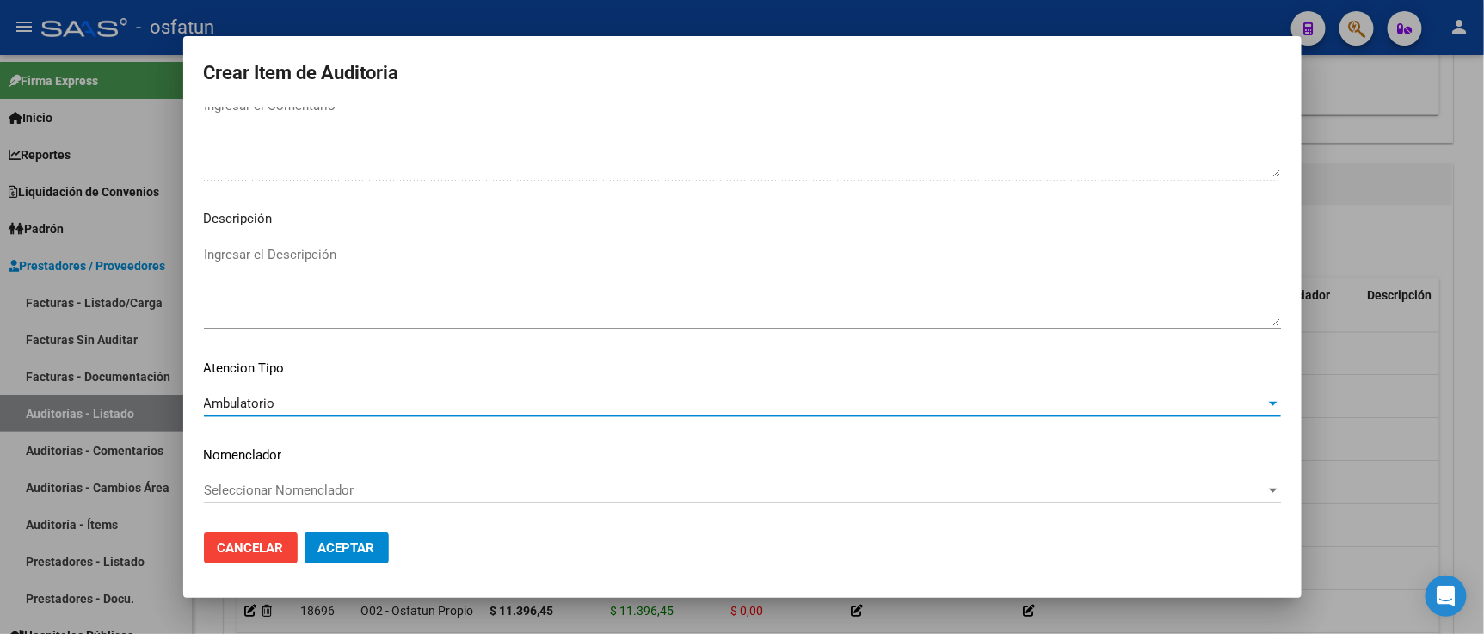
click at [298, 482] on span "Seleccionar Nomenclador" at bounding box center [734, 489] width 1061 height 15
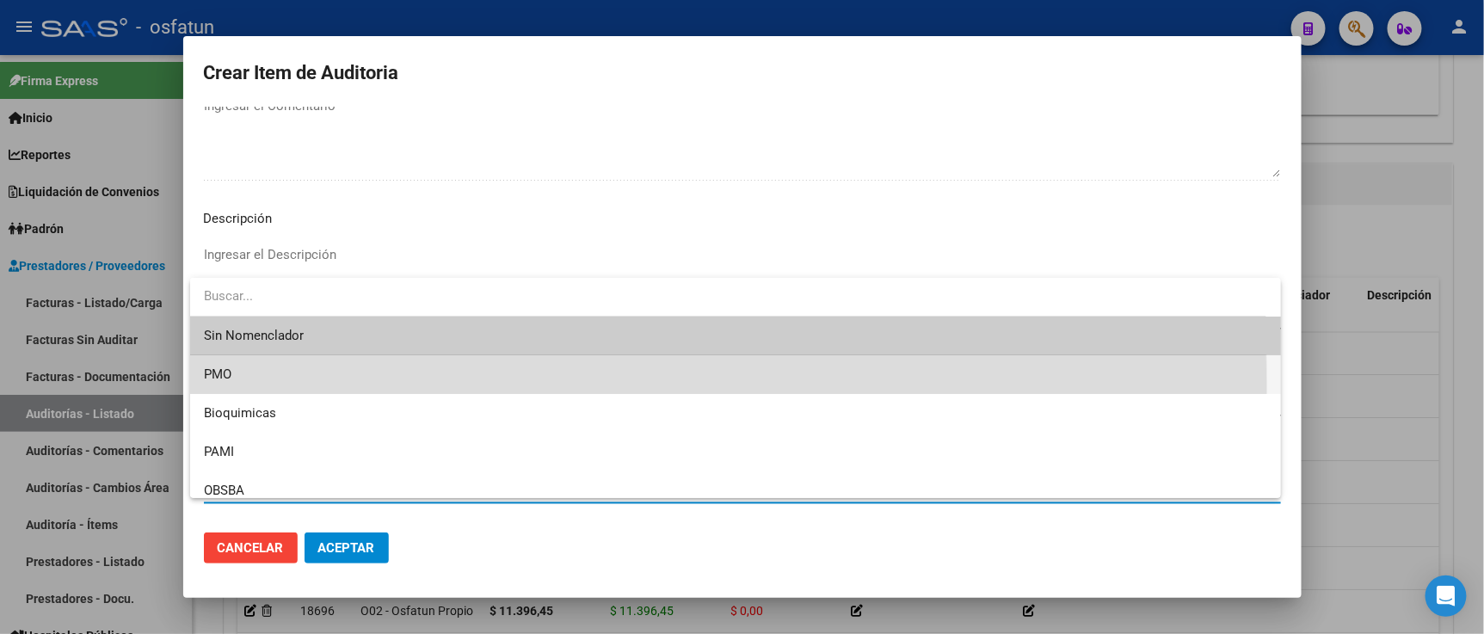
click at [286, 388] on span "PMO" at bounding box center [735, 374] width 1063 height 39
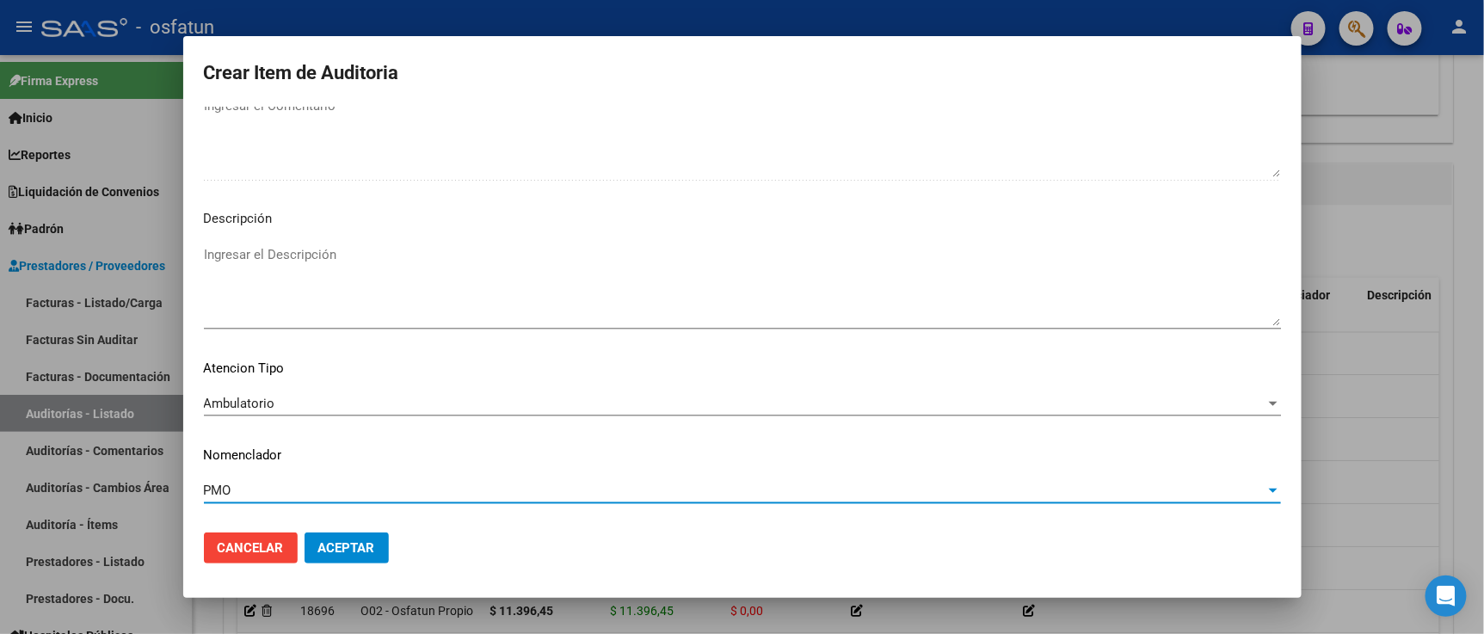
click at [355, 538] on button "Aceptar" at bounding box center [346, 547] width 84 height 31
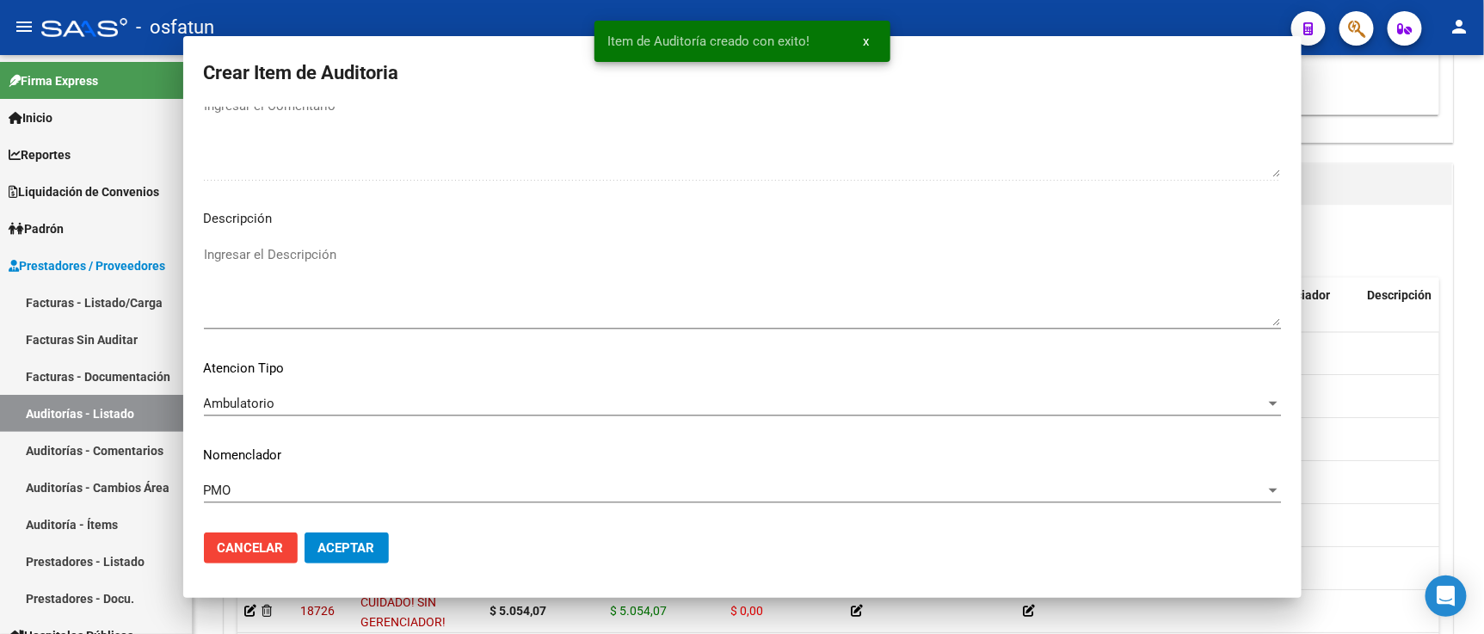
scroll to position [0, 0]
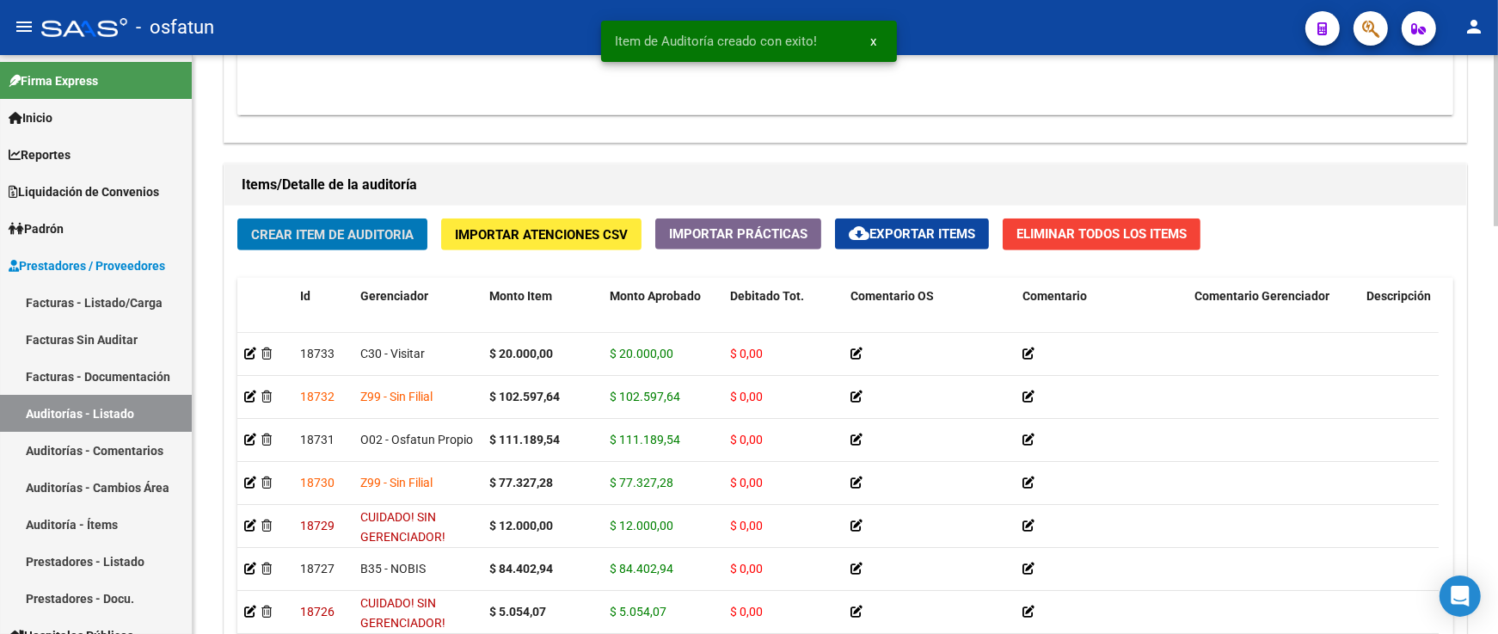
click at [342, 247] on button "Crear Item de Auditoria" at bounding box center [332, 234] width 190 height 32
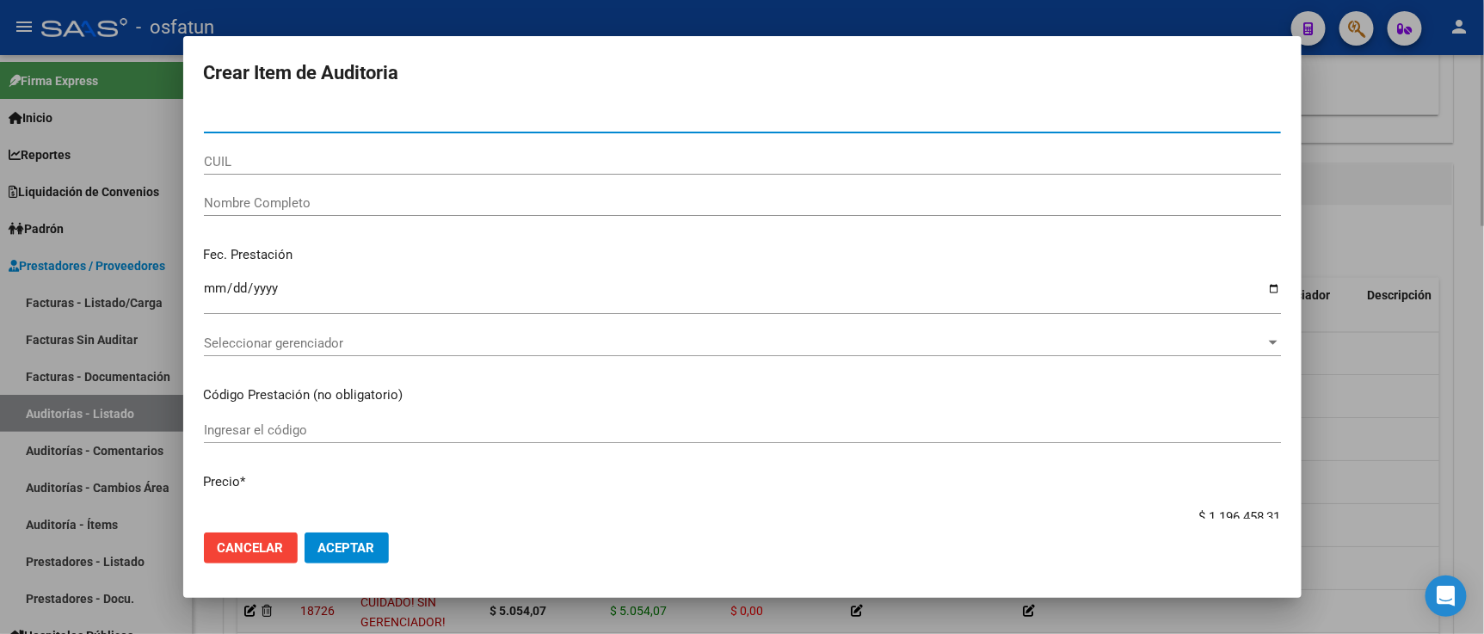
paste input "38220603"
type input "38220603"
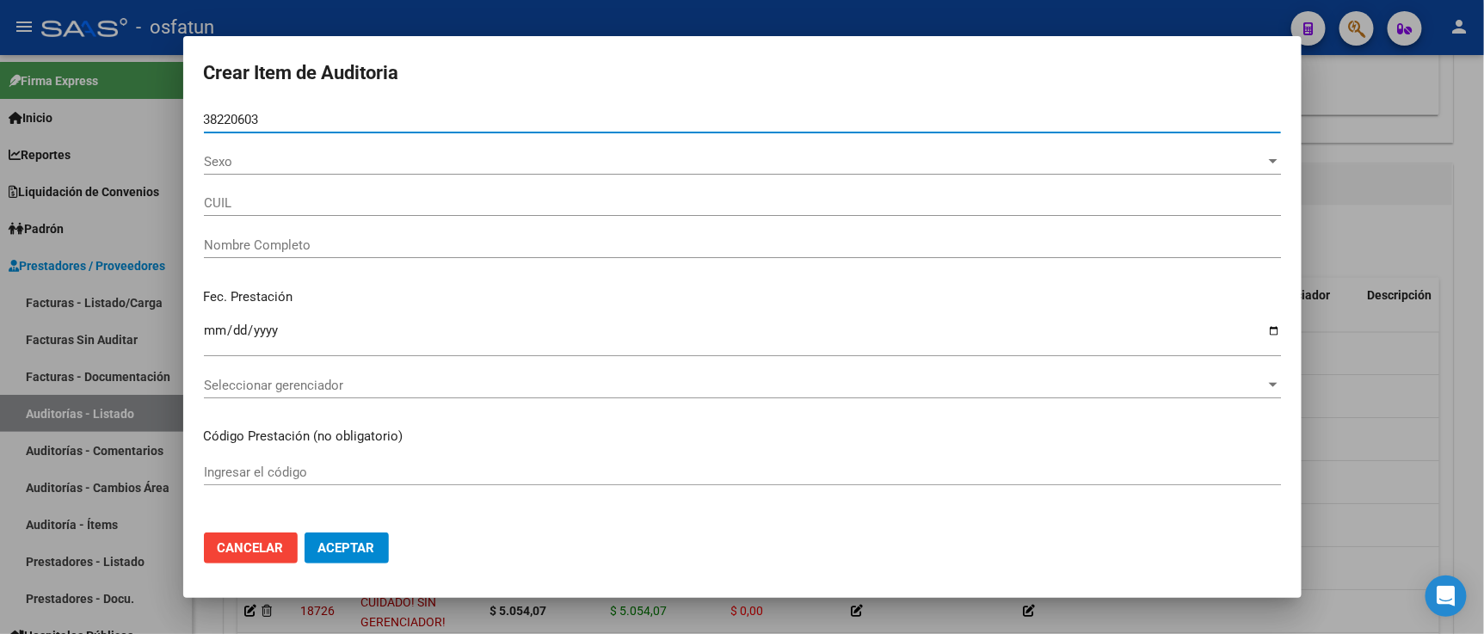
type input "27382206032"
type input "VIVAS [PERSON_NAME]"
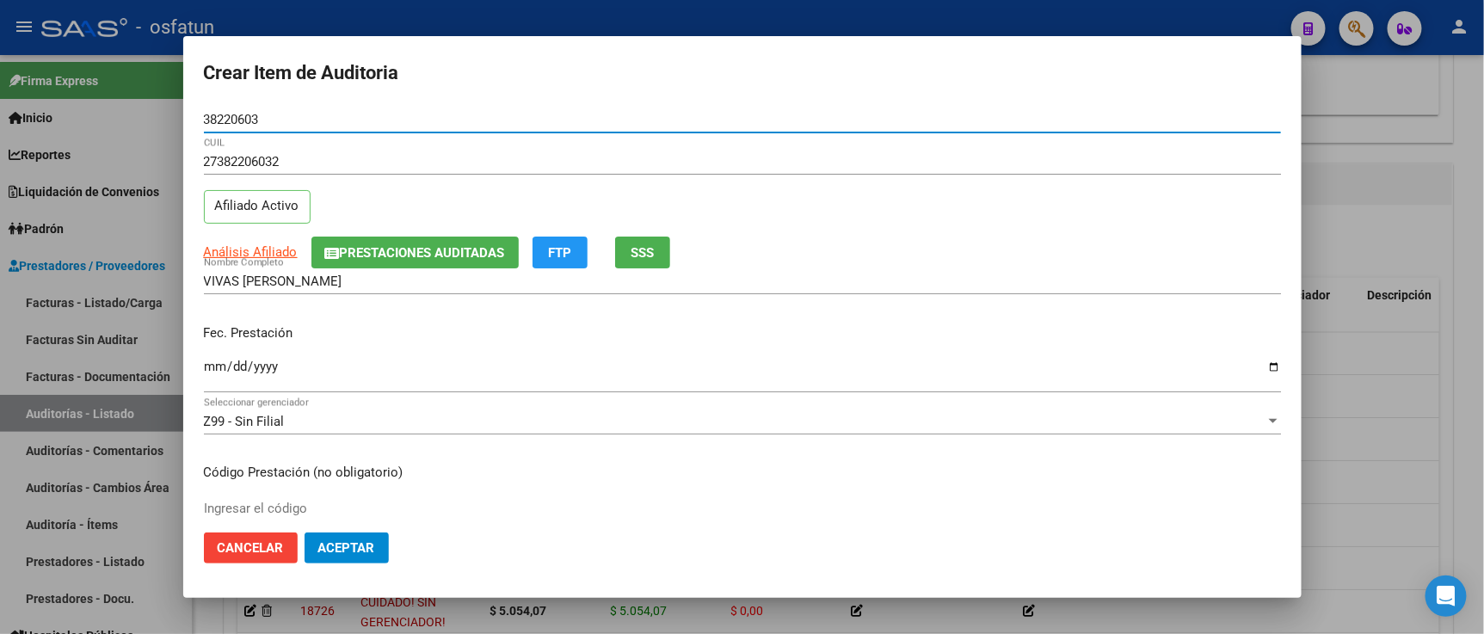
type input "38220603"
click at [205, 361] on input "Ingresar la fecha" at bounding box center [742, 374] width 1077 height 28
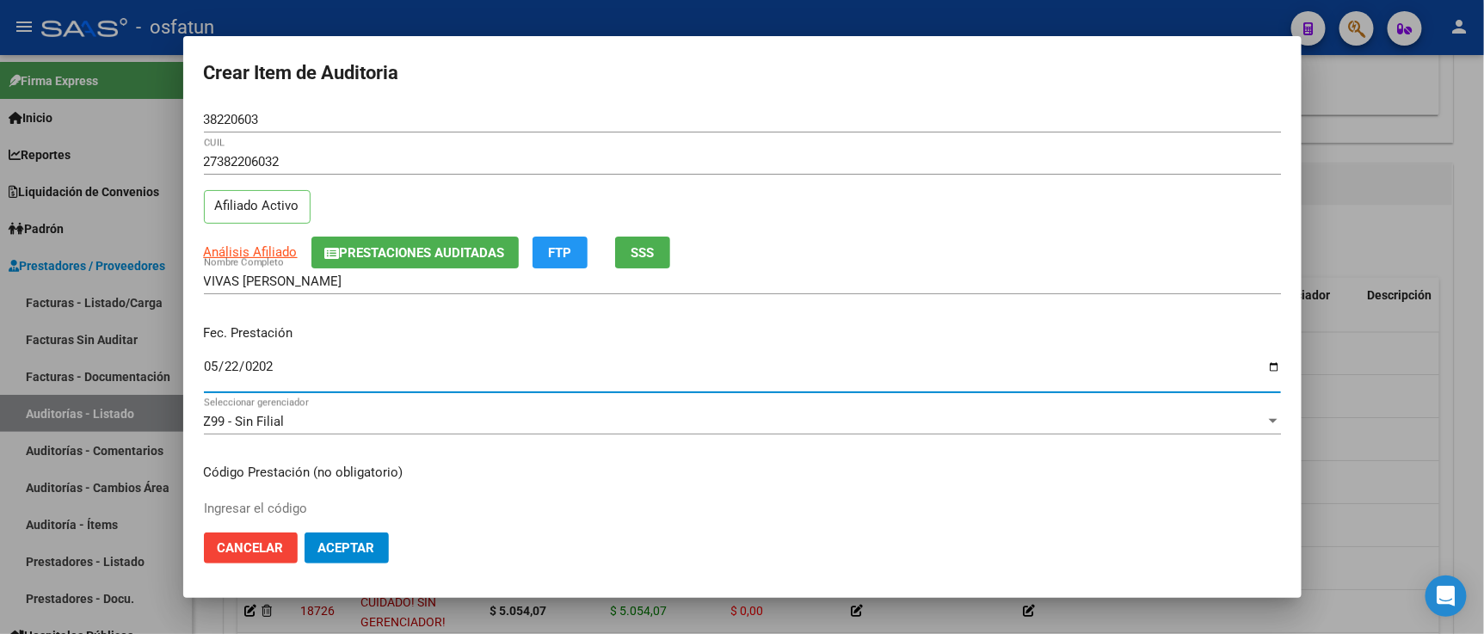
type input "[DATE]"
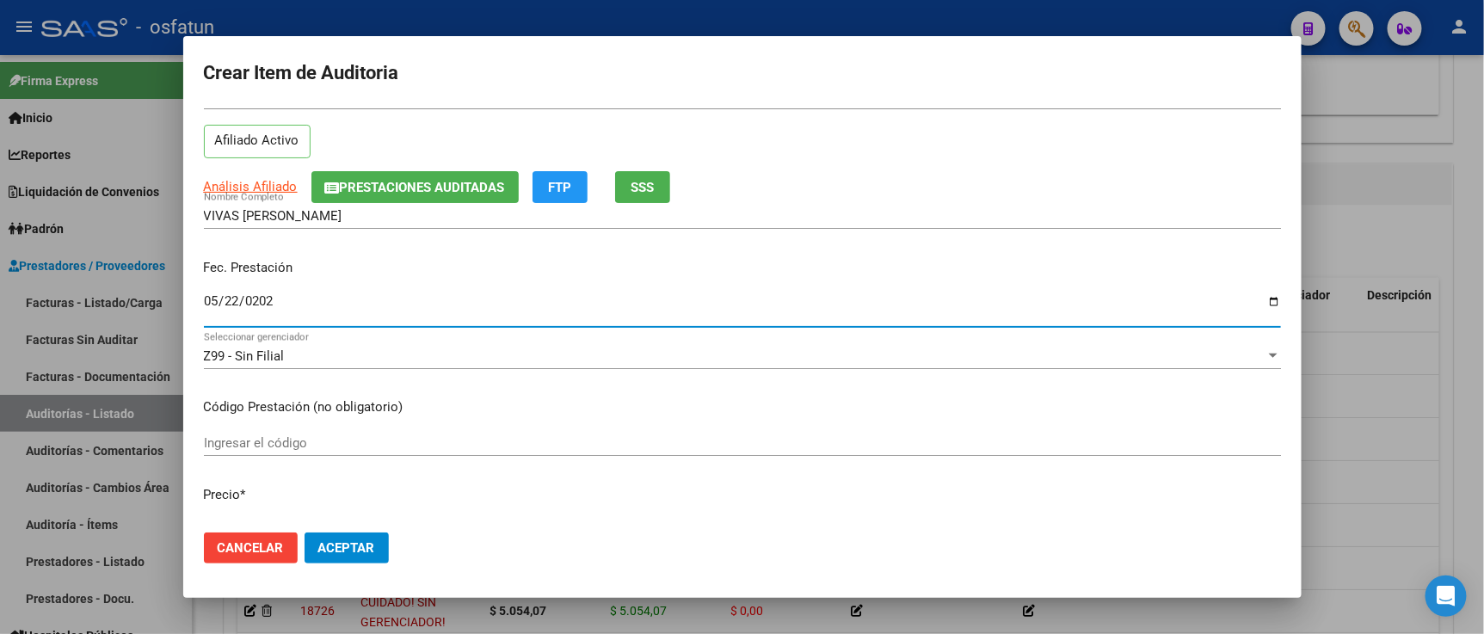
scroll to position [95, 0]
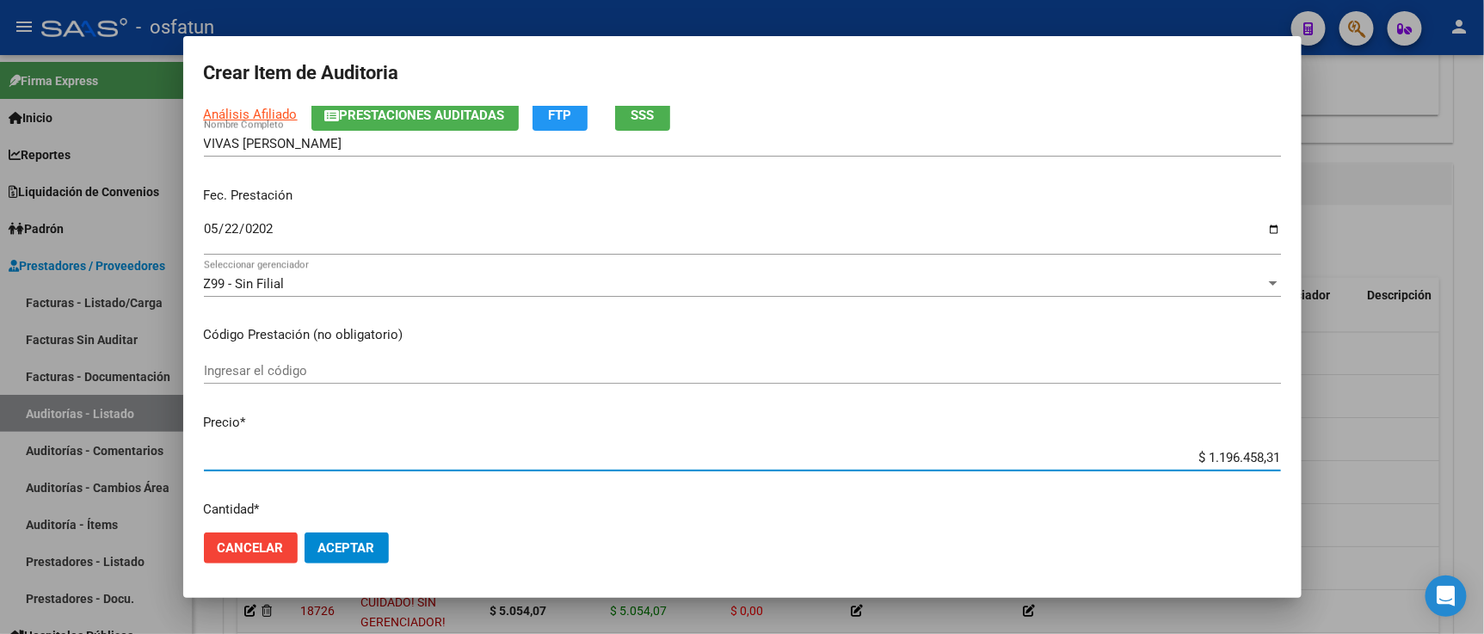
drag, startPoint x: 1165, startPoint y: 499, endPoint x: 1386, endPoint y: 503, distance: 221.9
click at [1397, 504] on div "Crear Item de Auditoria 38220603 Nro Documento 27382206032 CUIL Afiliado Activo…" at bounding box center [742, 317] width 1484 height 634
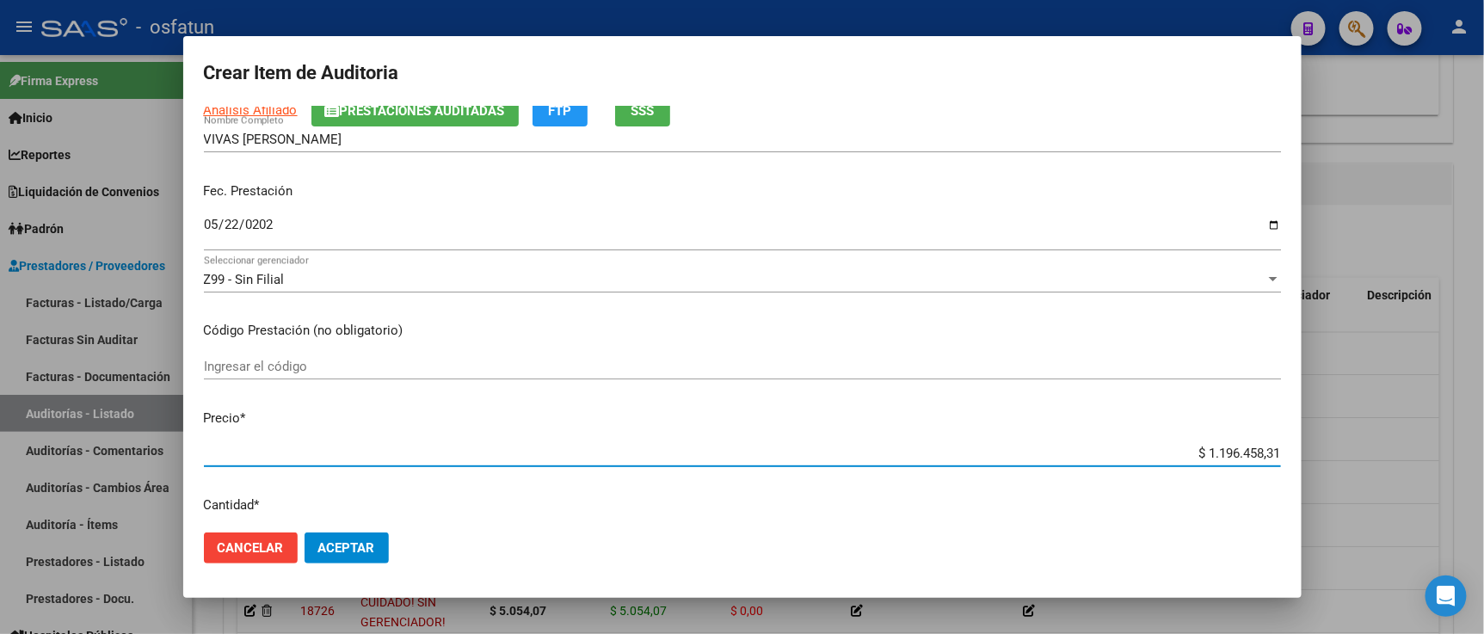
paste input "10613,54"
type input "$ 10.613,54"
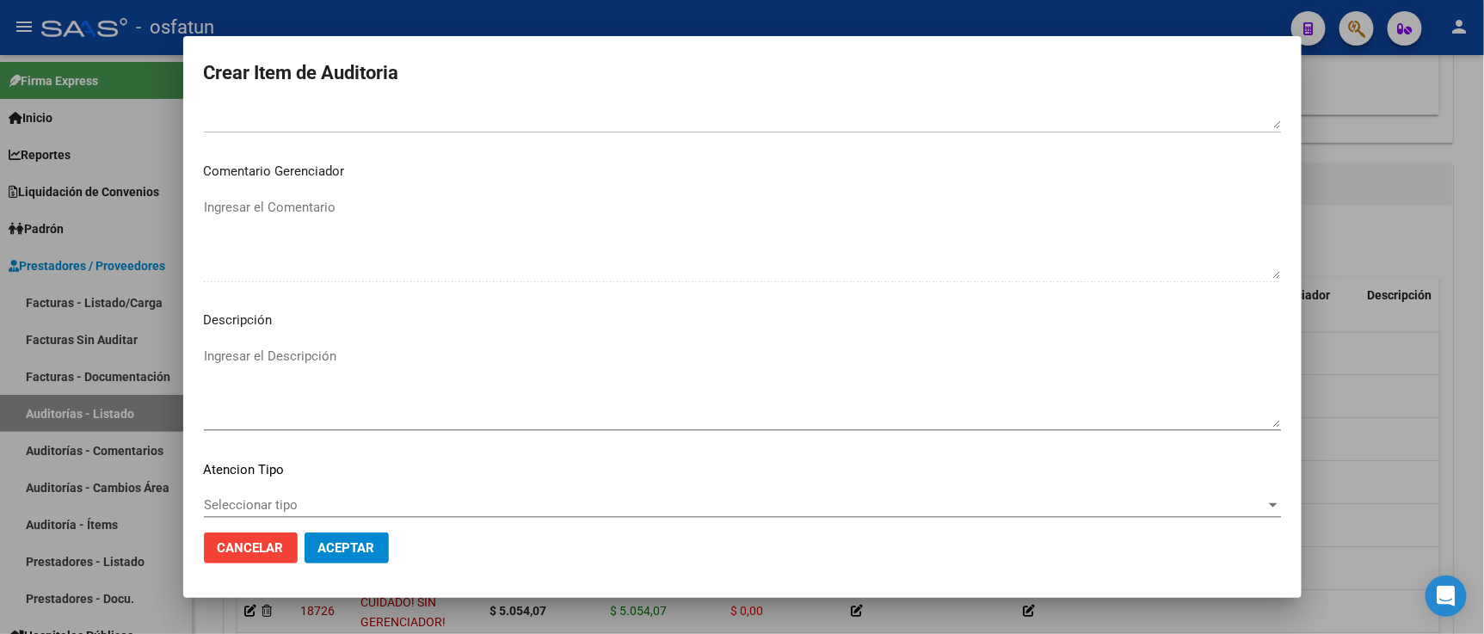
scroll to position [1136, 0]
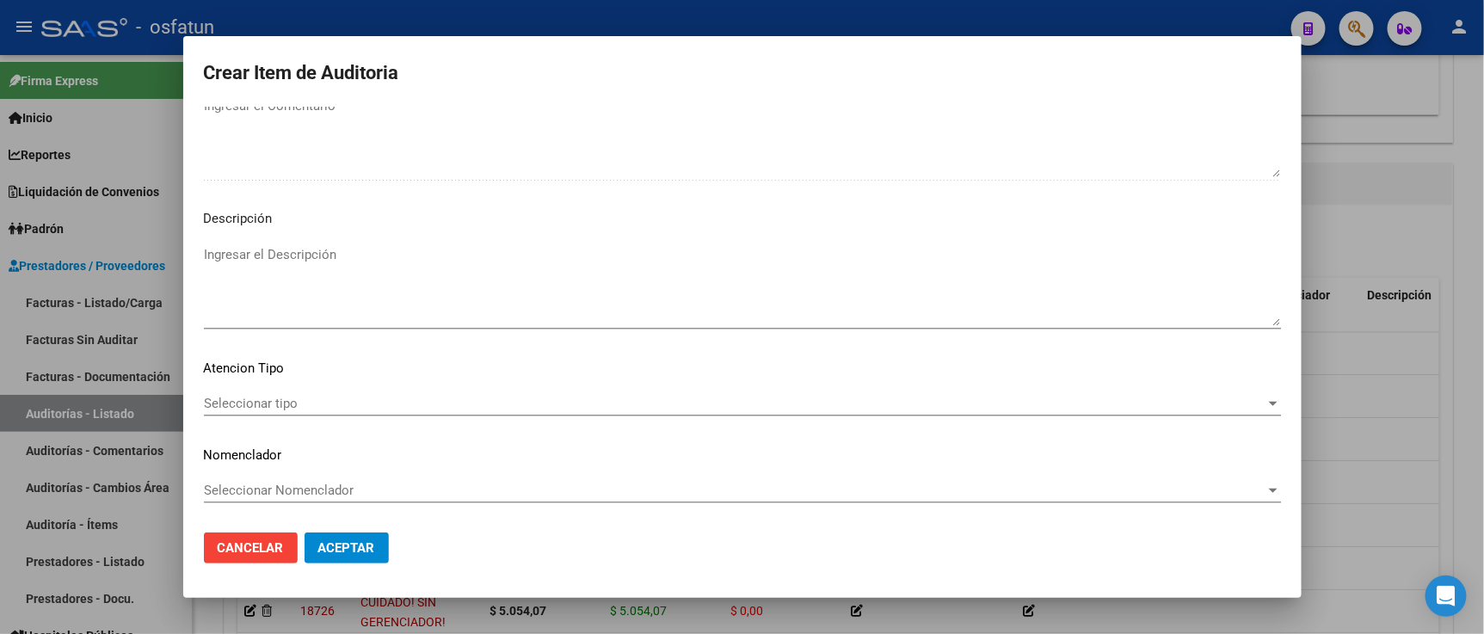
type input "$ 10.613,54"
click at [298, 385] on mat-dialog-content "38220603 Nro Documento 27382206032 CUIL Afiliado Activo Análisis Afiliado Prest…" at bounding box center [742, 313] width 1118 height 412
click at [296, 407] on span "Seleccionar tipo" at bounding box center [734, 403] width 1061 height 15
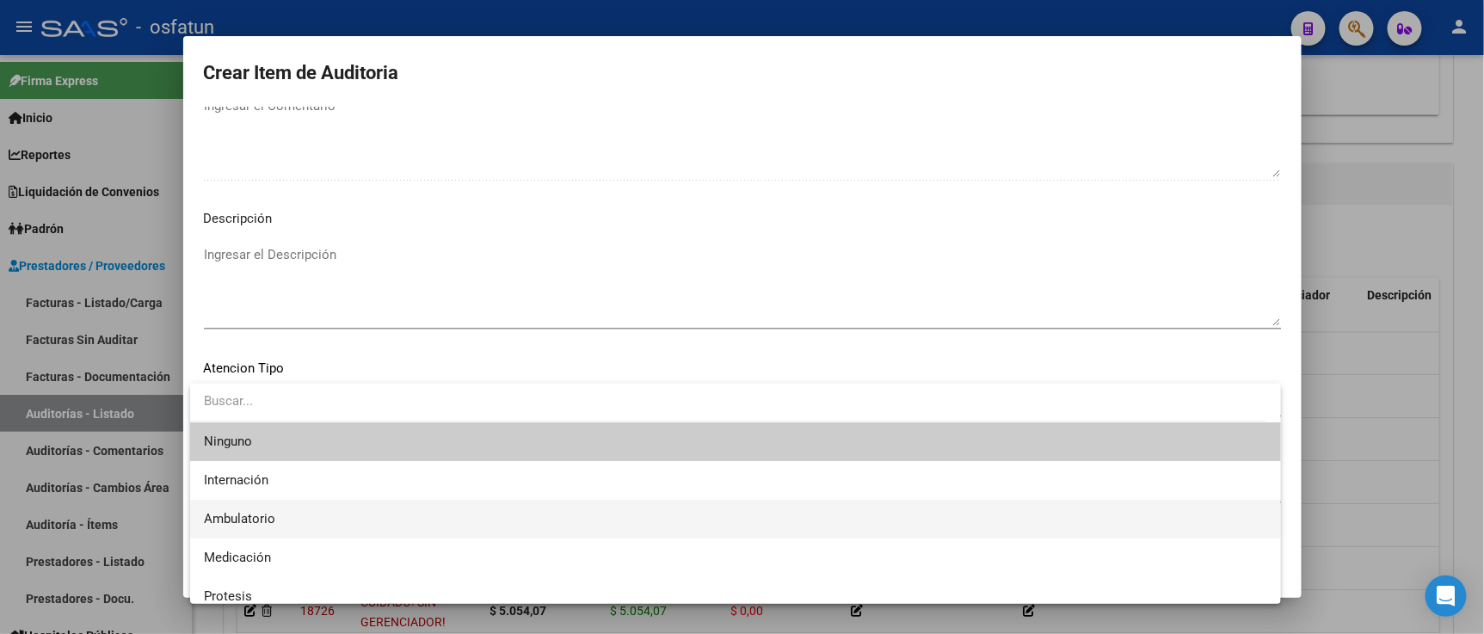
drag, startPoint x: 311, startPoint y: 510, endPoint x: 313, endPoint y: 500, distance: 10.5
click at [311, 511] on span "Ambulatorio" at bounding box center [735, 519] width 1063 height 39
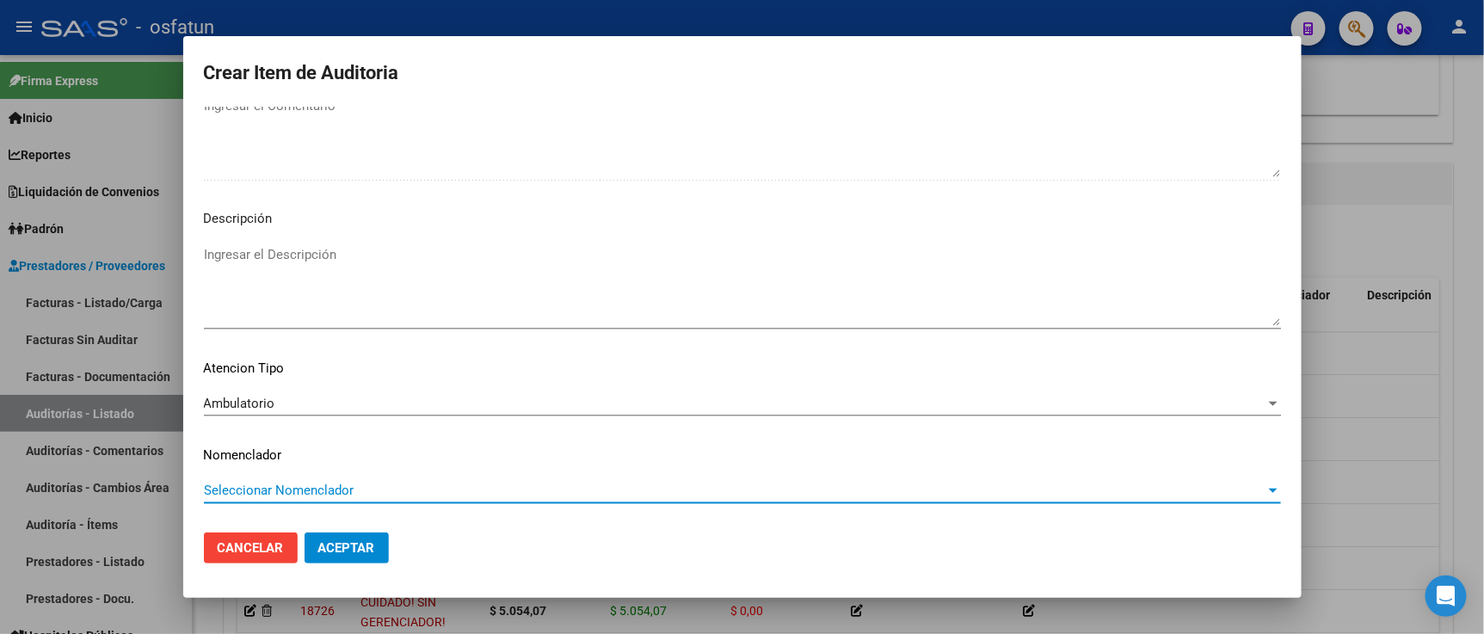
click at [314, 483] on span "Seleccionar Nomenclador" at bounding box center [734, 489] width 1061 height 15
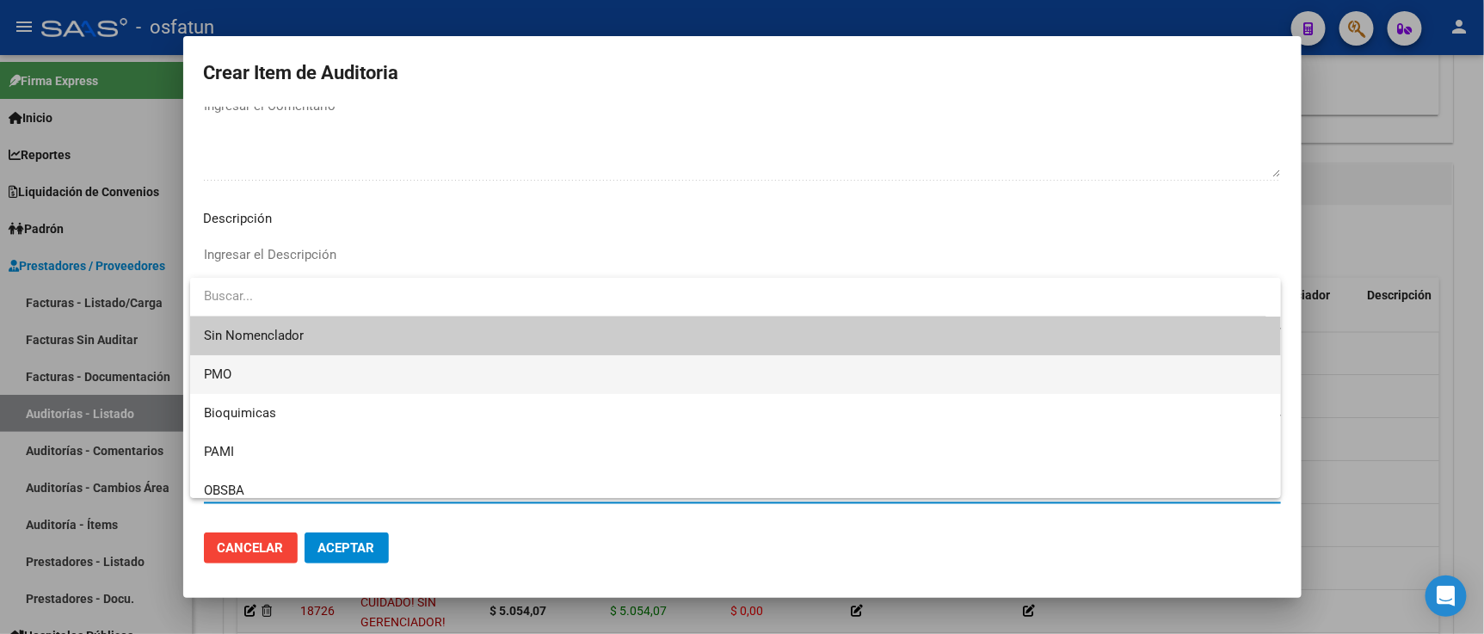
click at [286, 390] on span "PMO" at bounding box center [735, 374] width 1063 height 39
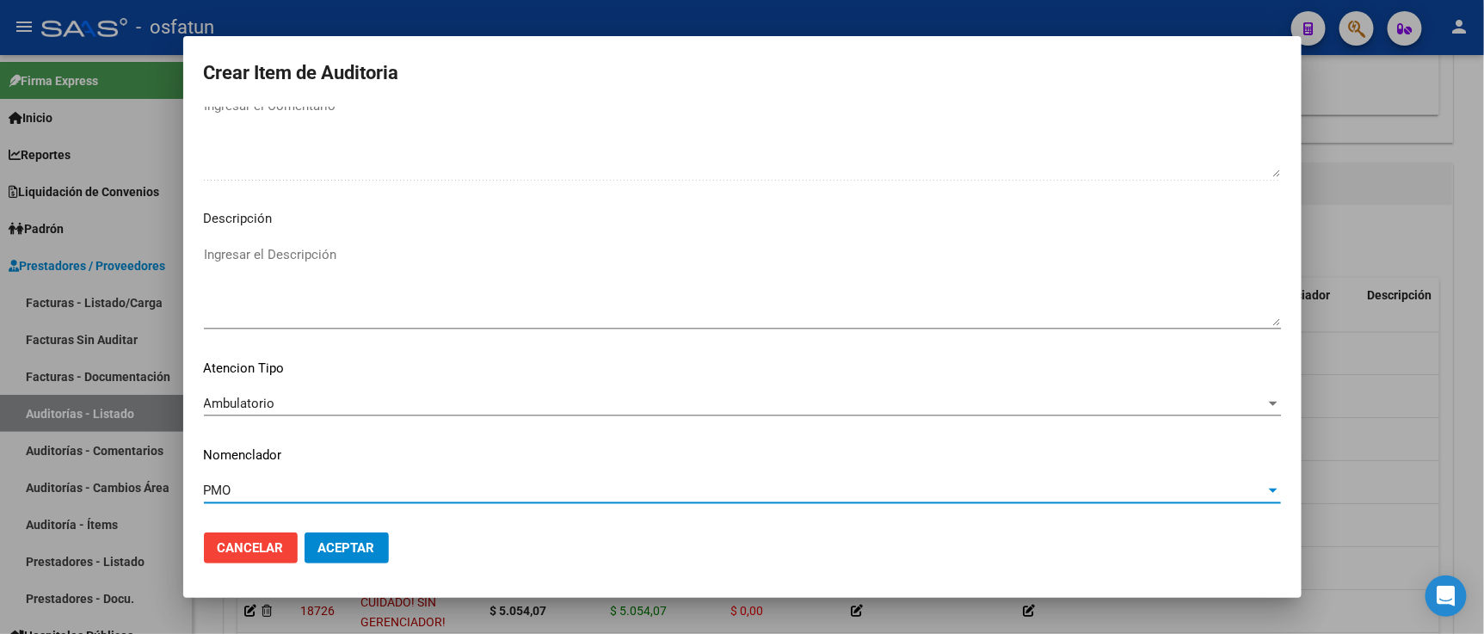
click at [367, 561] on button "Aceptar" at bounding box center [346, 547] width 84 height 31
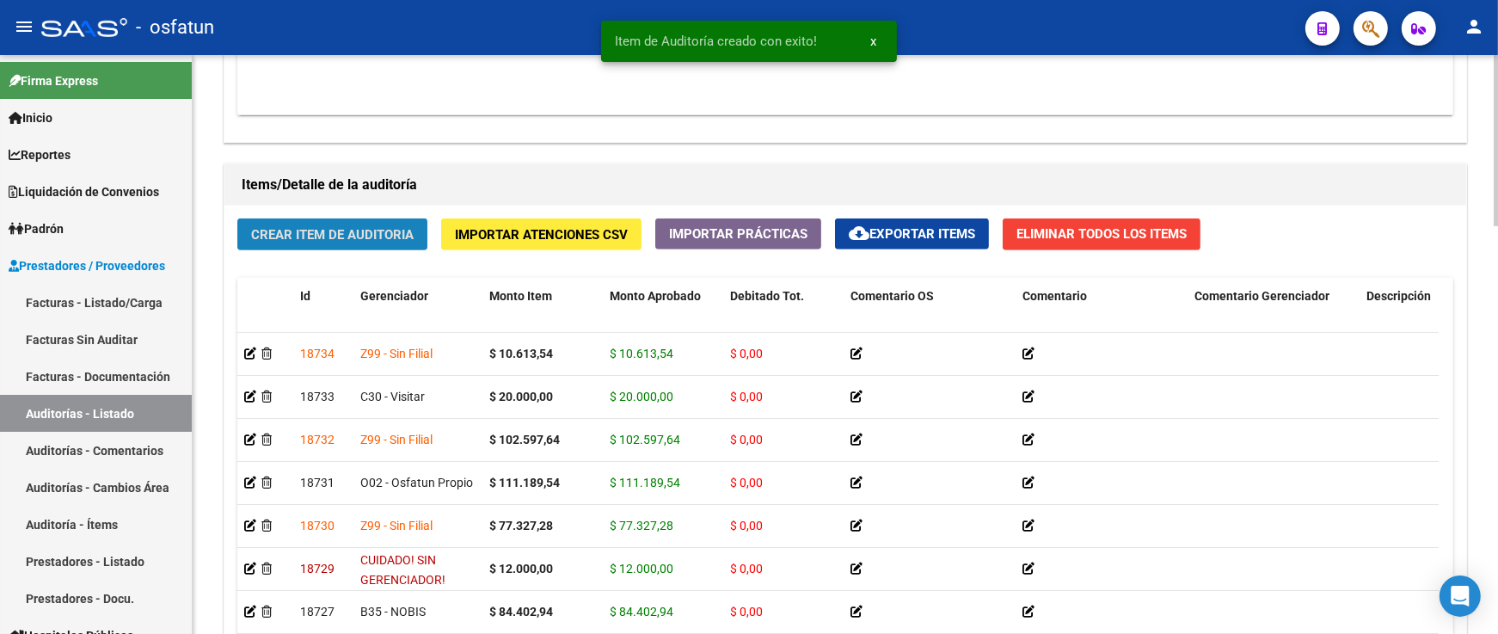
click at [348, 219] on button "Crear Item de Auditoria" at bounding box center [332, 234] width 190 height 32
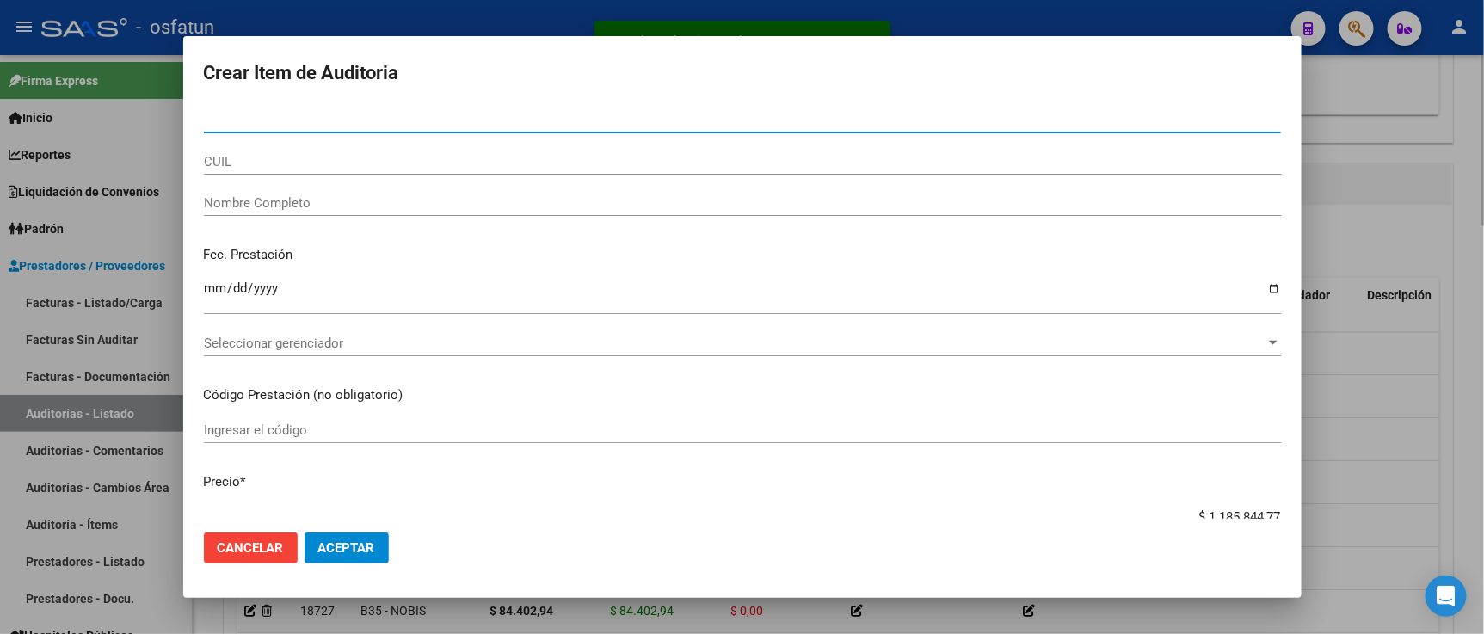
paste input "31797233"
type input "31797233"
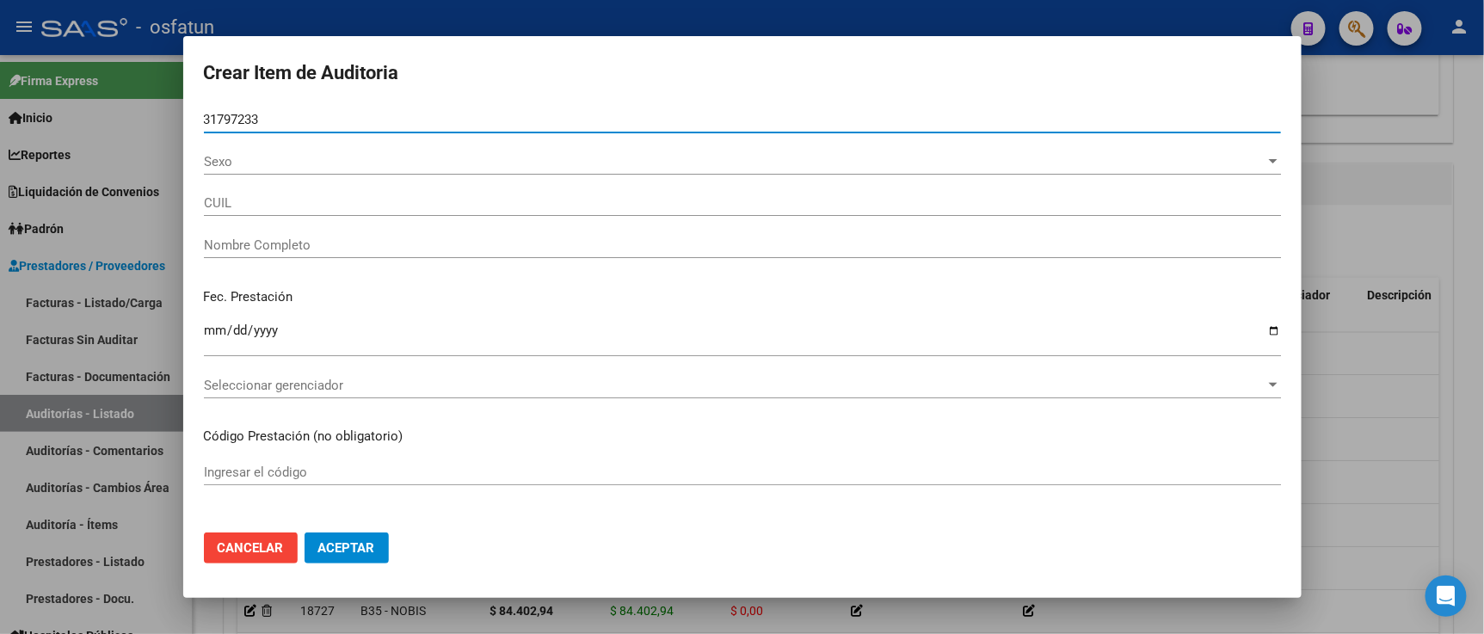
type input "23317972334"
type input "QUIROGA MELISA NOELIA"
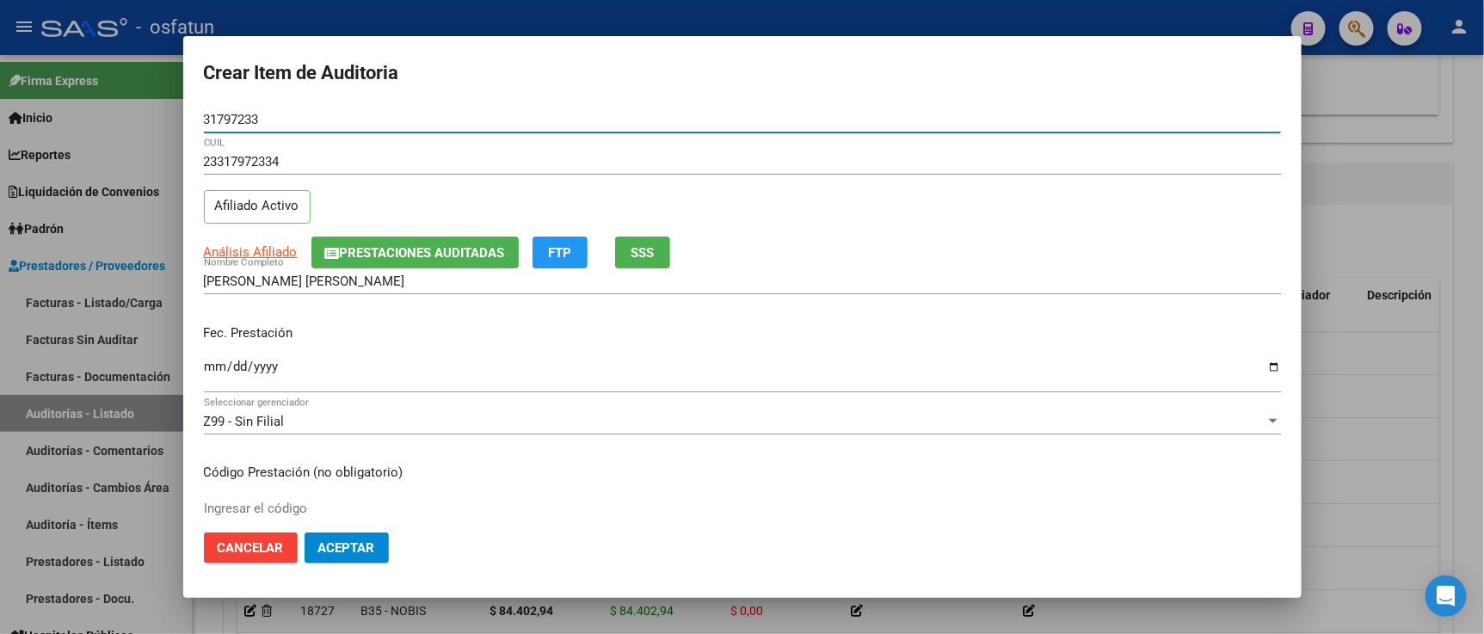
type input "31797233"
click at [220, 362] on input "Ingresar la fecha" at bounding box center [742, 374] width 1077 height 28
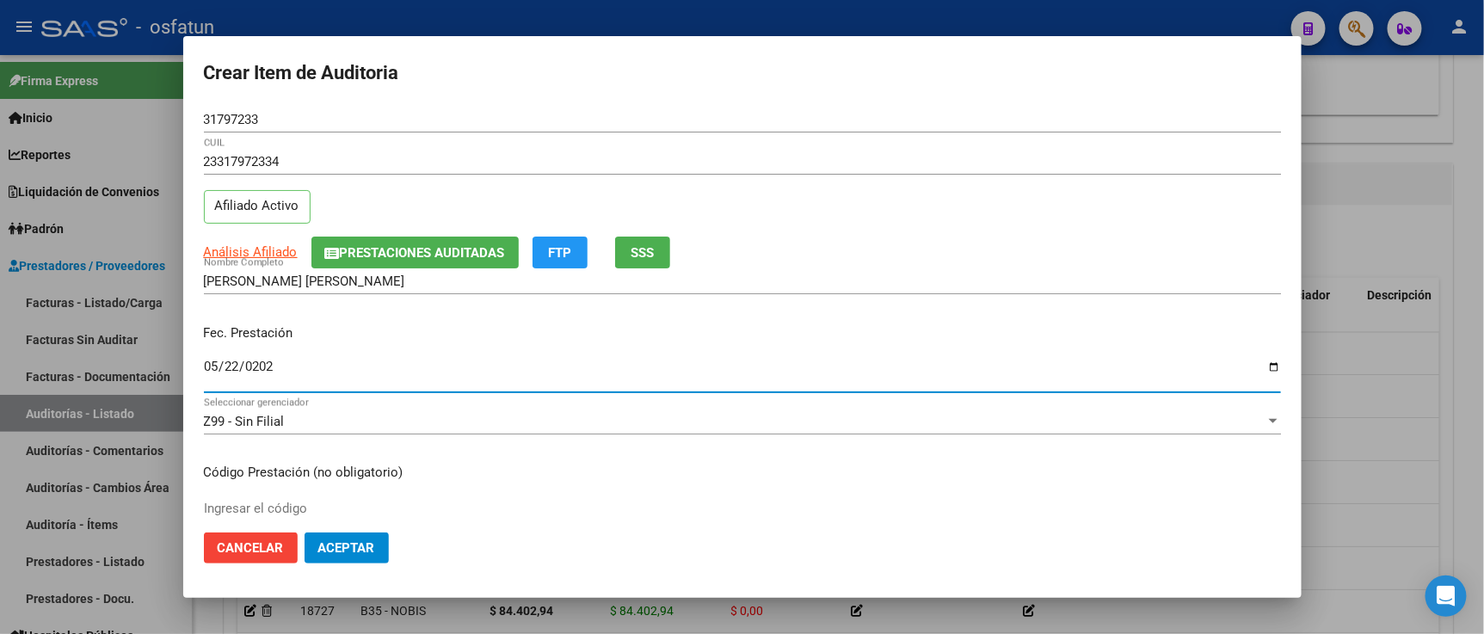
type input "[DATE]"
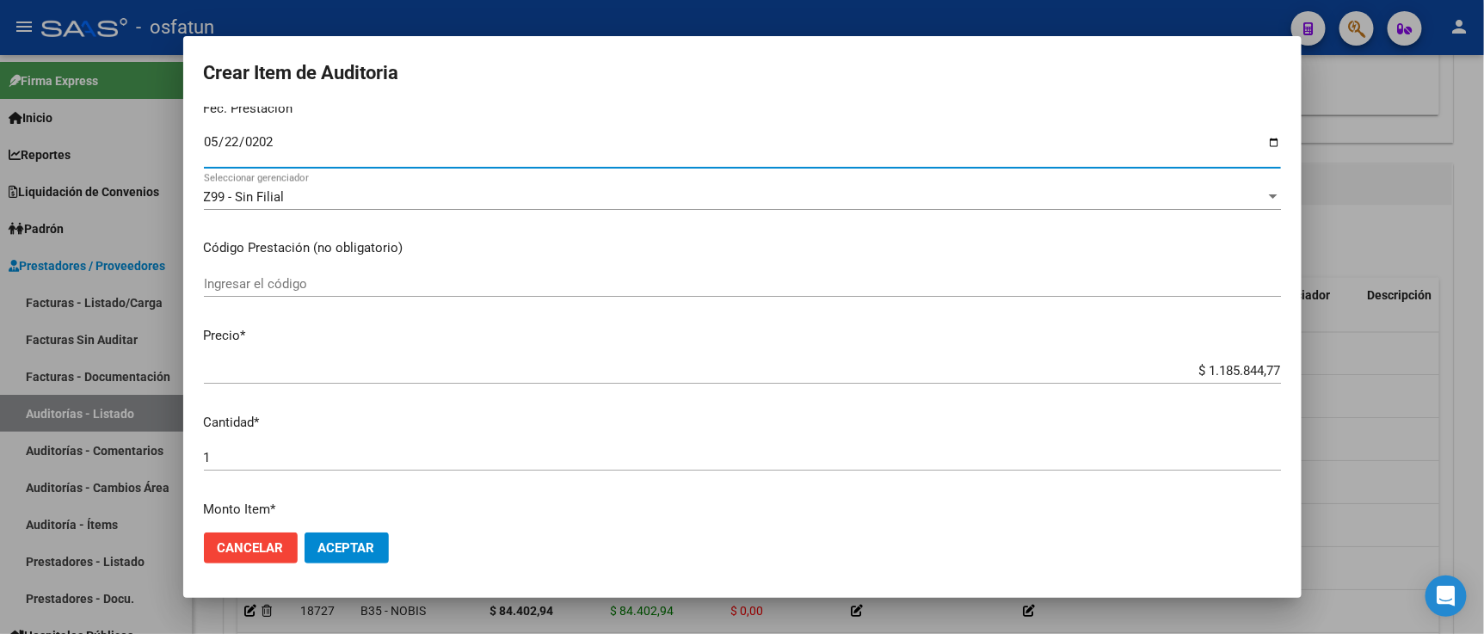
scroll to position [286, 0]
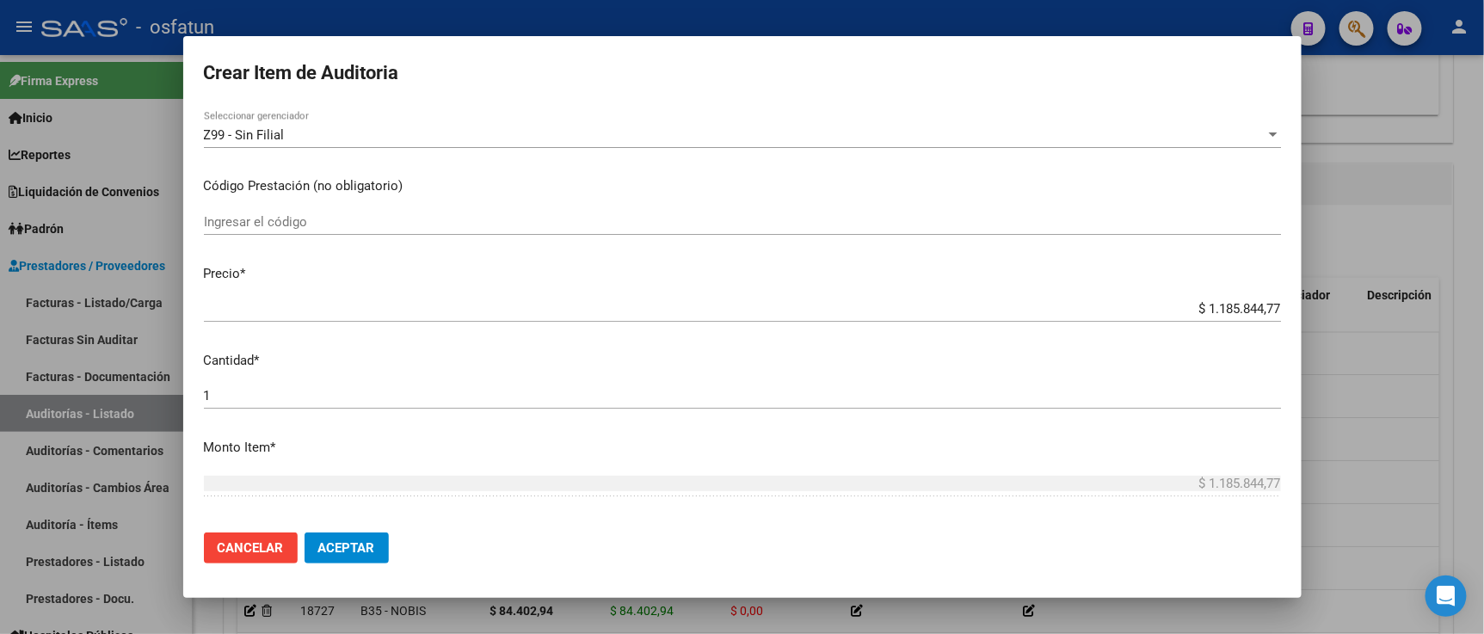
click at [267, 228] on input "Ingresar el código" at bounding box center [742, 221] width 1077 height 15
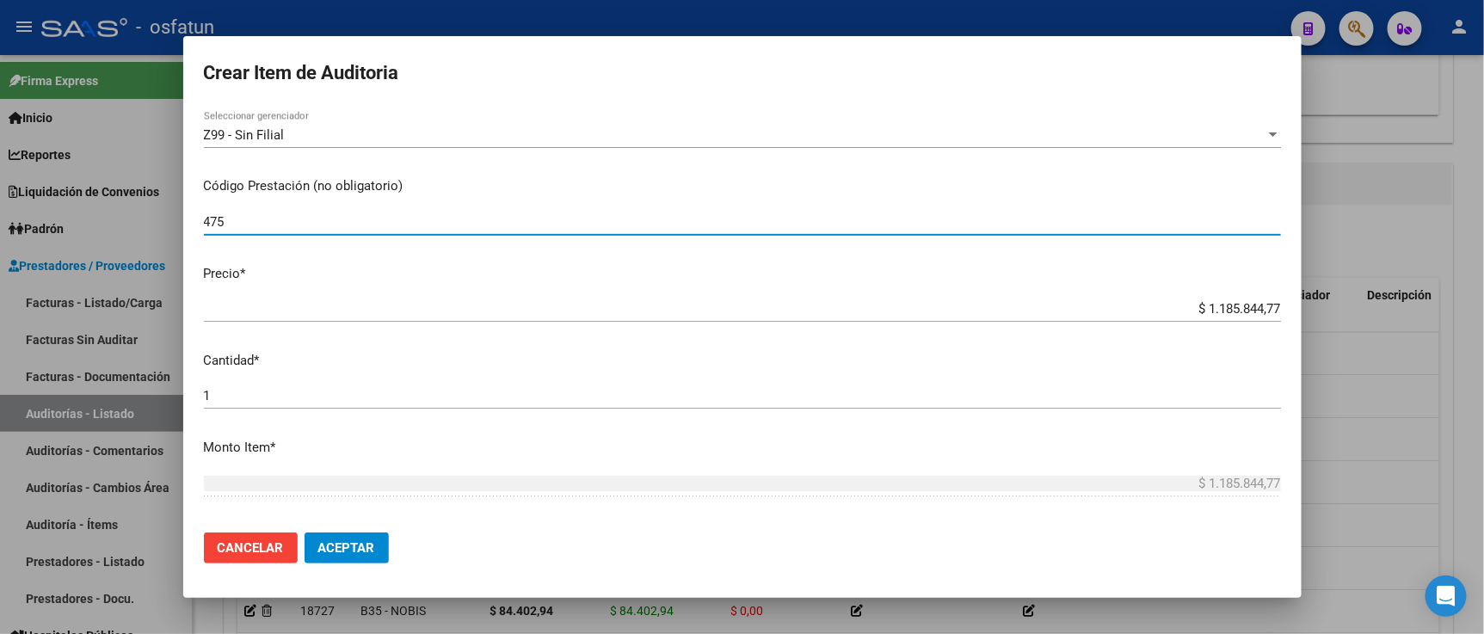
type input "475"
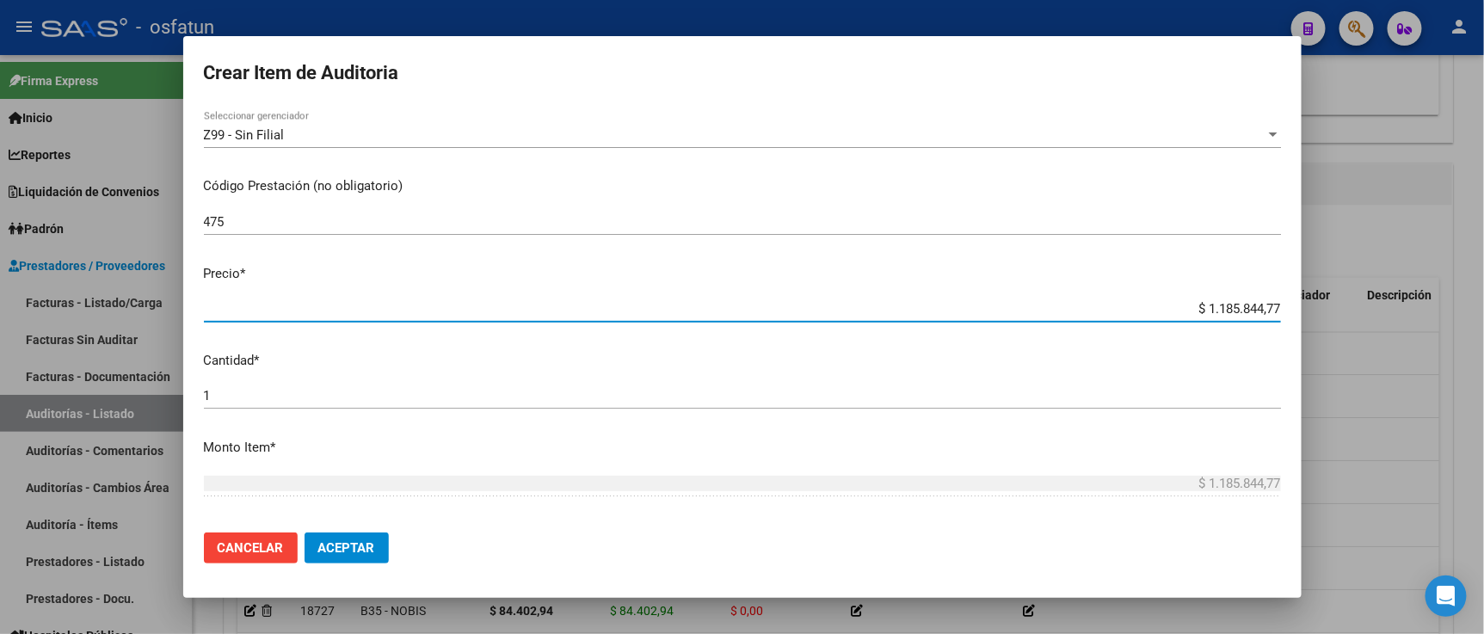
drag, startPoint x: 1171, startPoint y: 315, endPoint x: 1310, endPoint y: 311, distance: 139.4
click at [1310, 311] on div "Crear Item de Auditoria 31797233 Nro Documento 23317972334 CUIL Afiliado Activo…" at bounding box center [742, 317] width 1484 height 634
paste input "311330,92"
type input "$ 311.330,92"
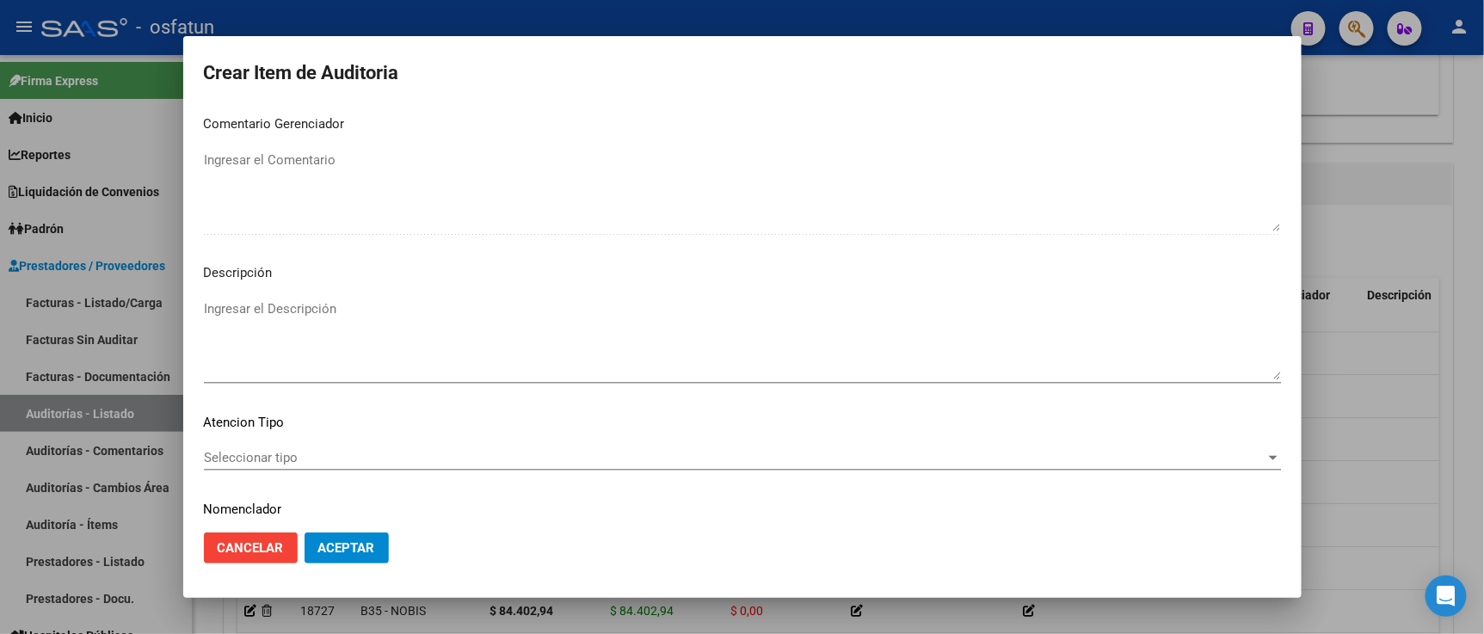
scroll to position [1136, 0]
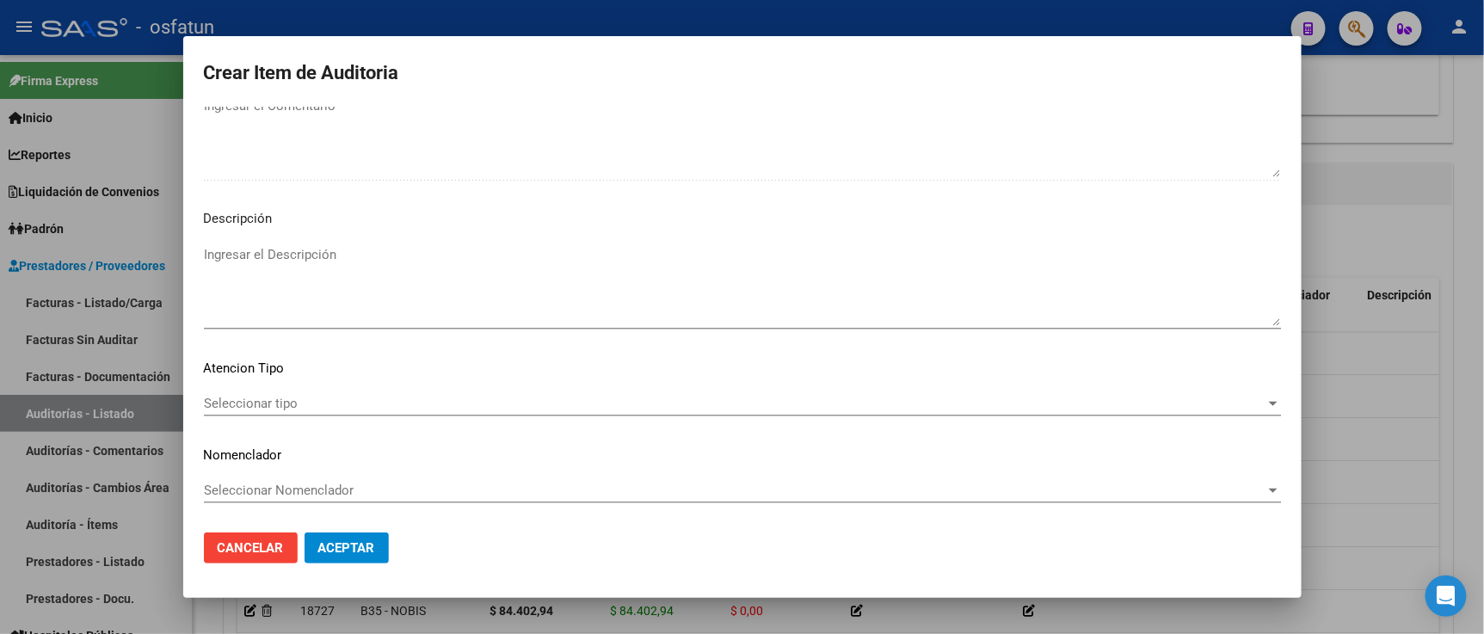
type input "$ 311.330,92"
click at [293, 409] on span "Seleccionar tipo" at bounding box center [734, 403] width 1061 height 15
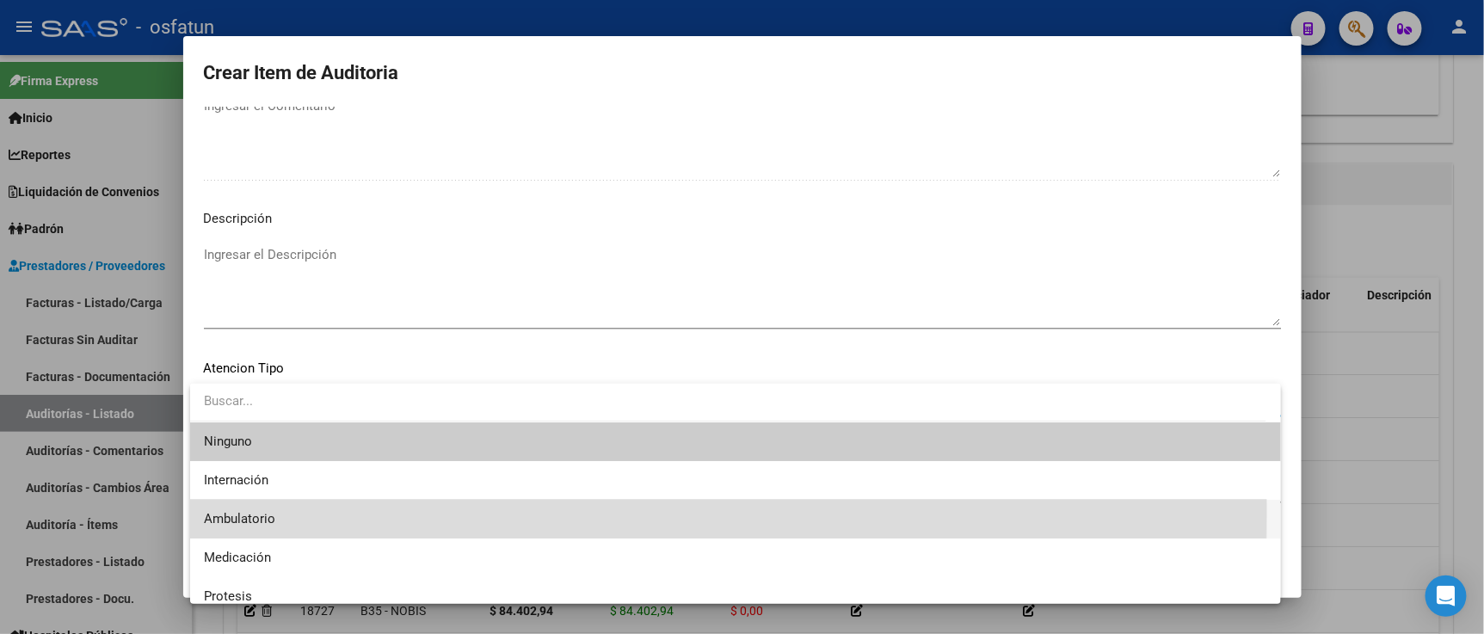
click at [277, 511] on span "Ambulatorio" at bounding box center [735, 519] width 1063 height 39
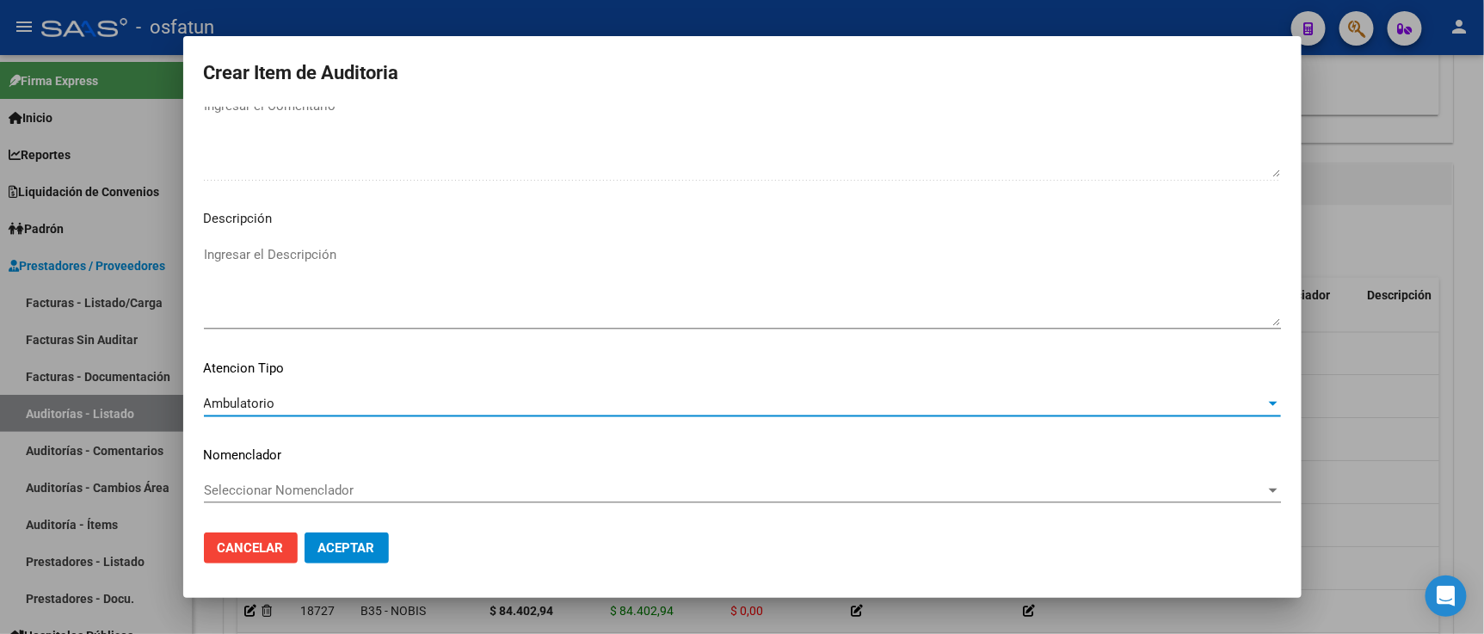
click at [278, 497] on span "Seleccionar Nomenclador" at bounding box center [734, 489] width 1061 height 15
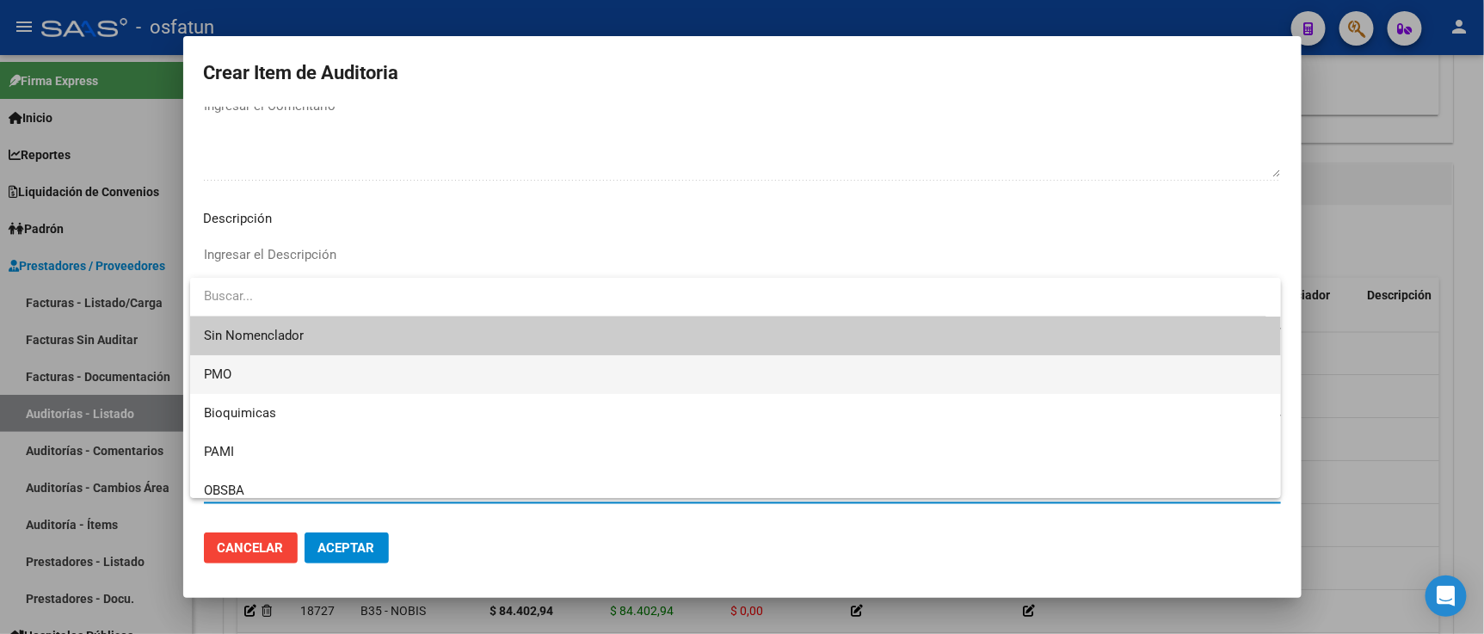
click at [251, 375] on span "PMO" at bounding box center [735, 374] width 1063 height 39
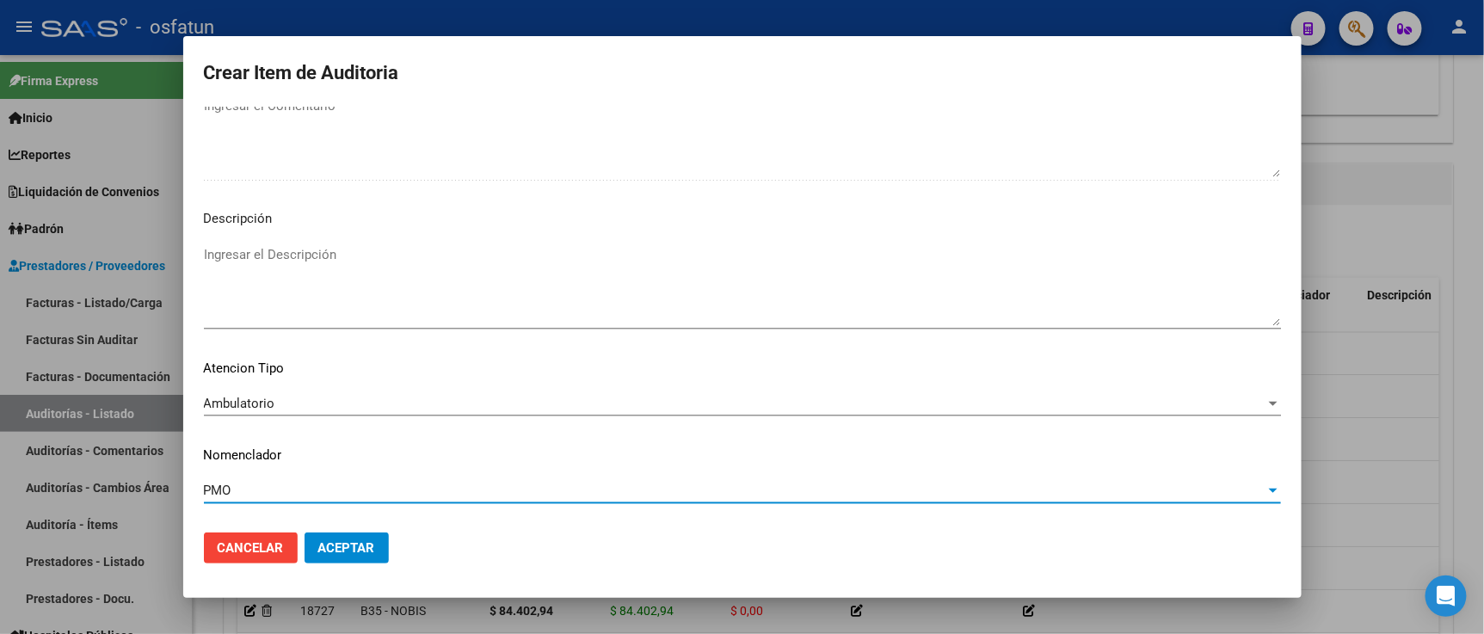
click at [322, 550] on span "Aceptar" at bounding box center [346, 547] width 57 height 15
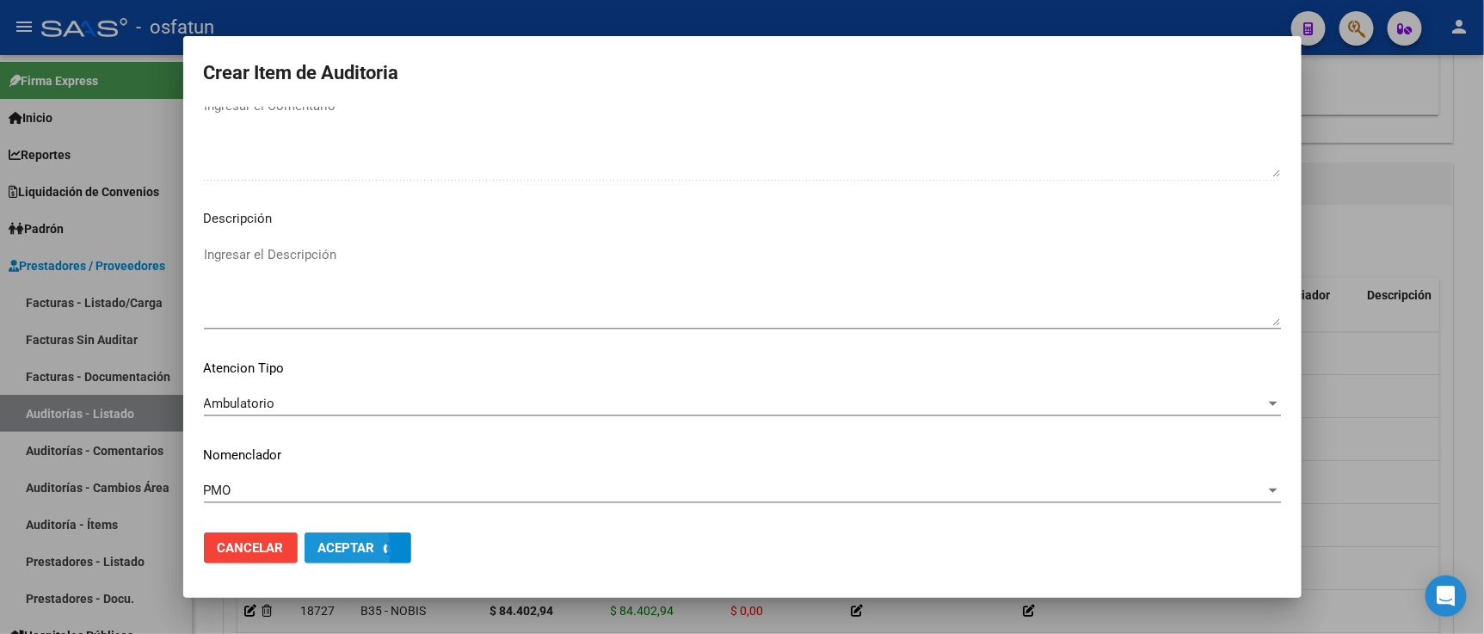
scroll to position [1223, 0]
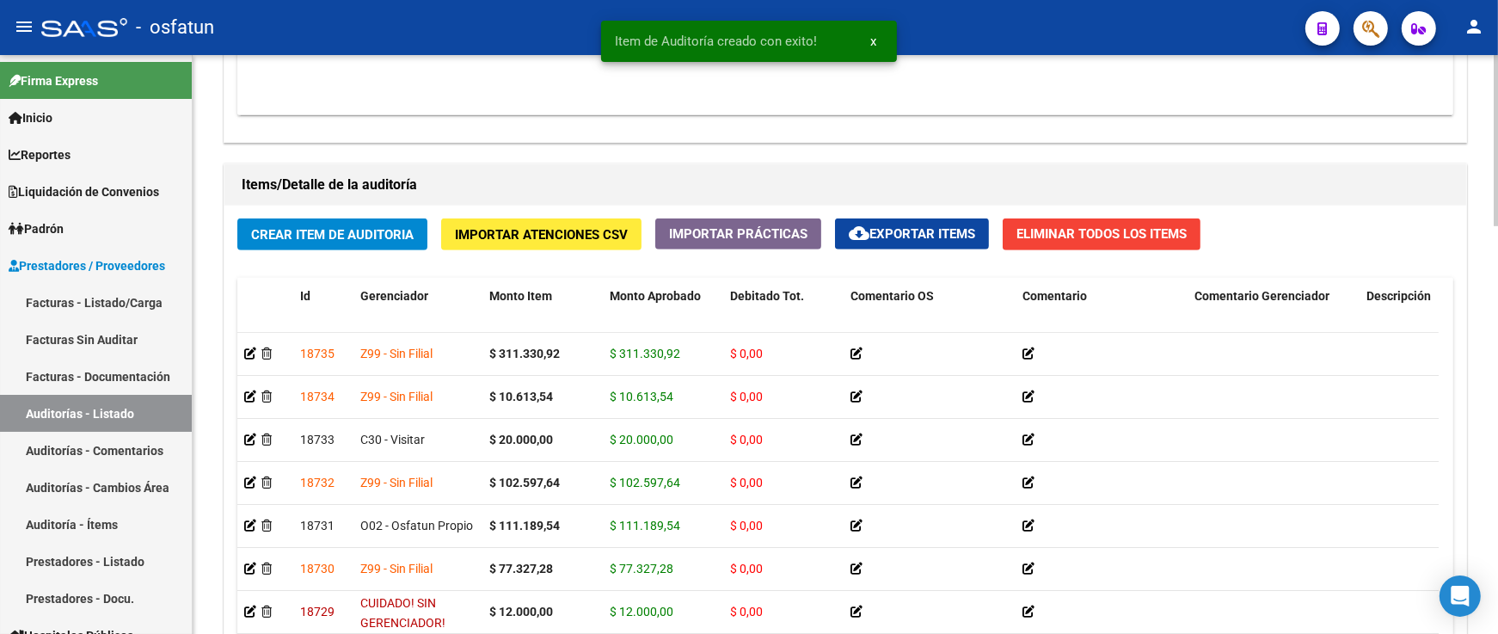
click at [375, 241] on span "Crear Item de Auditoria" at bounding box center [332, 234] width 163 height 15
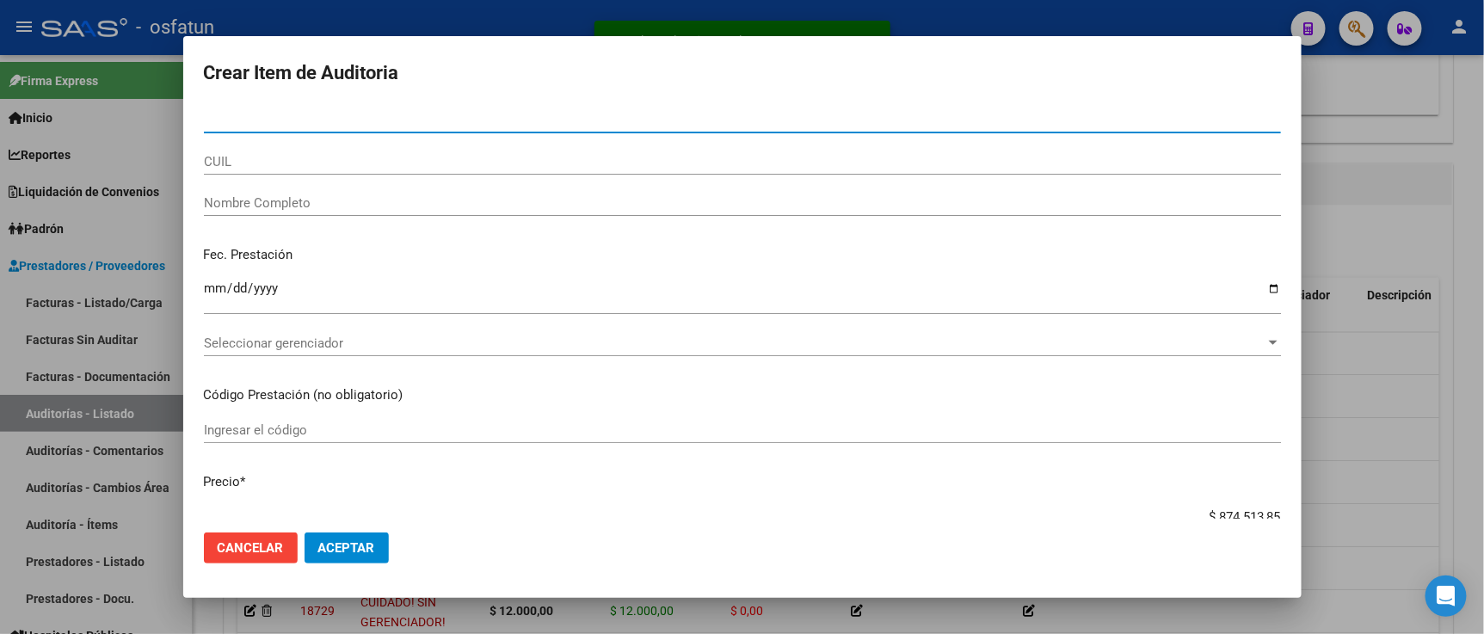
paste input "28598552"
type input "28598552"
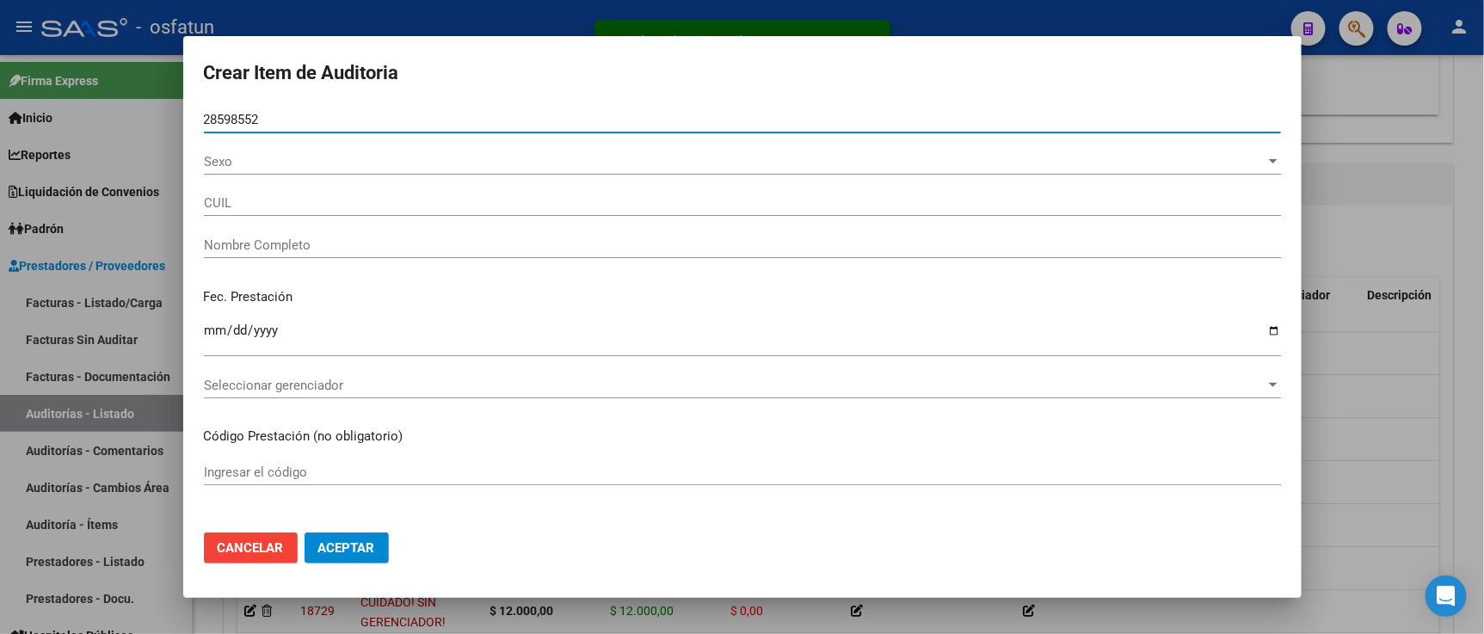
type input "27285985523"
type input "FUNES MARIA DEL CARMEN"
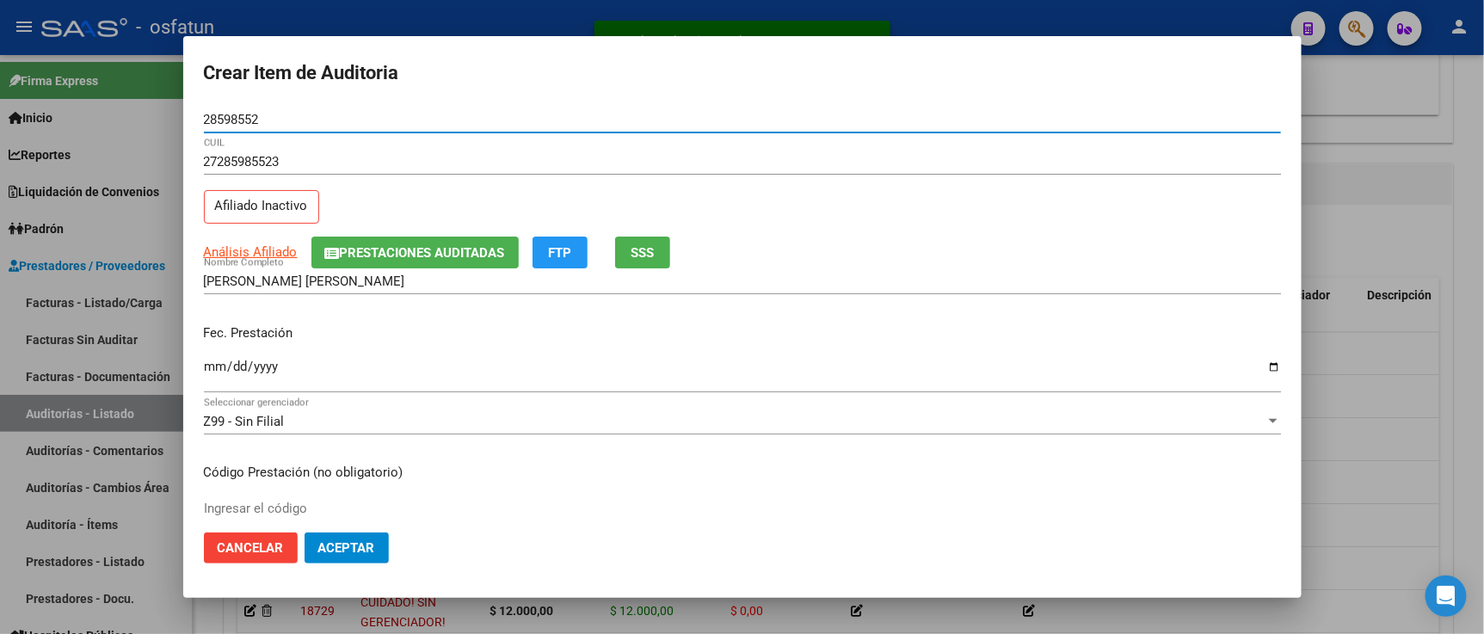
type input "28598552"
drag, startPoint x: 206, startPoint y: 372, endPoint x: 216, endPoint y: 368, distance: 10.1
click at [212, 372] on input "Ingresar la fecha" at bounding box center [742, 374] width 1077 height 28
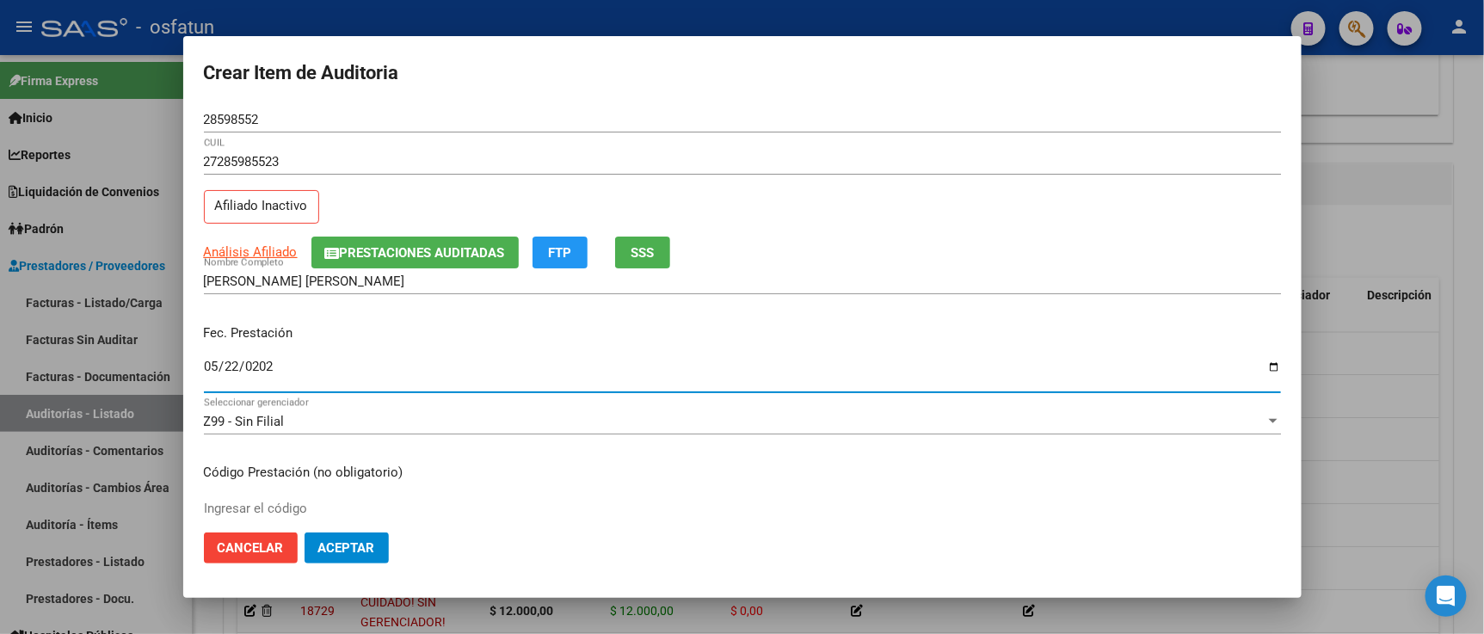
type input "[DATE]"
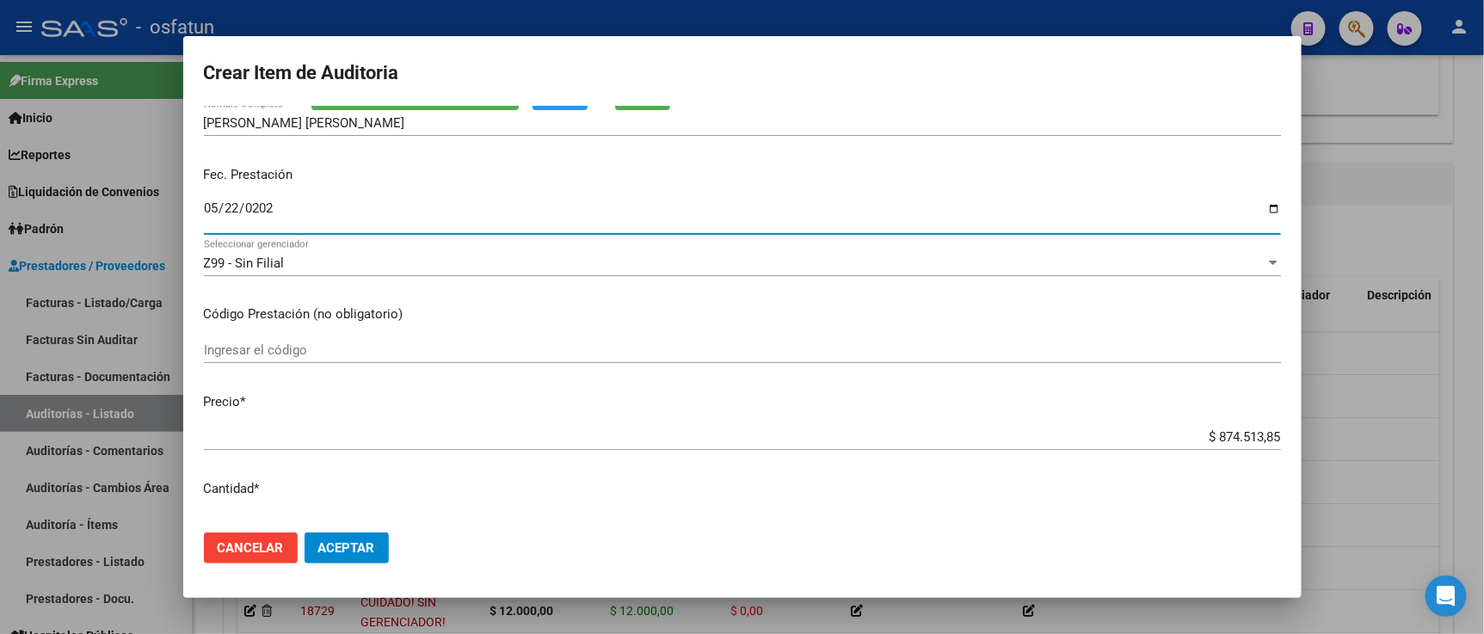
scroll to position [191, 0]
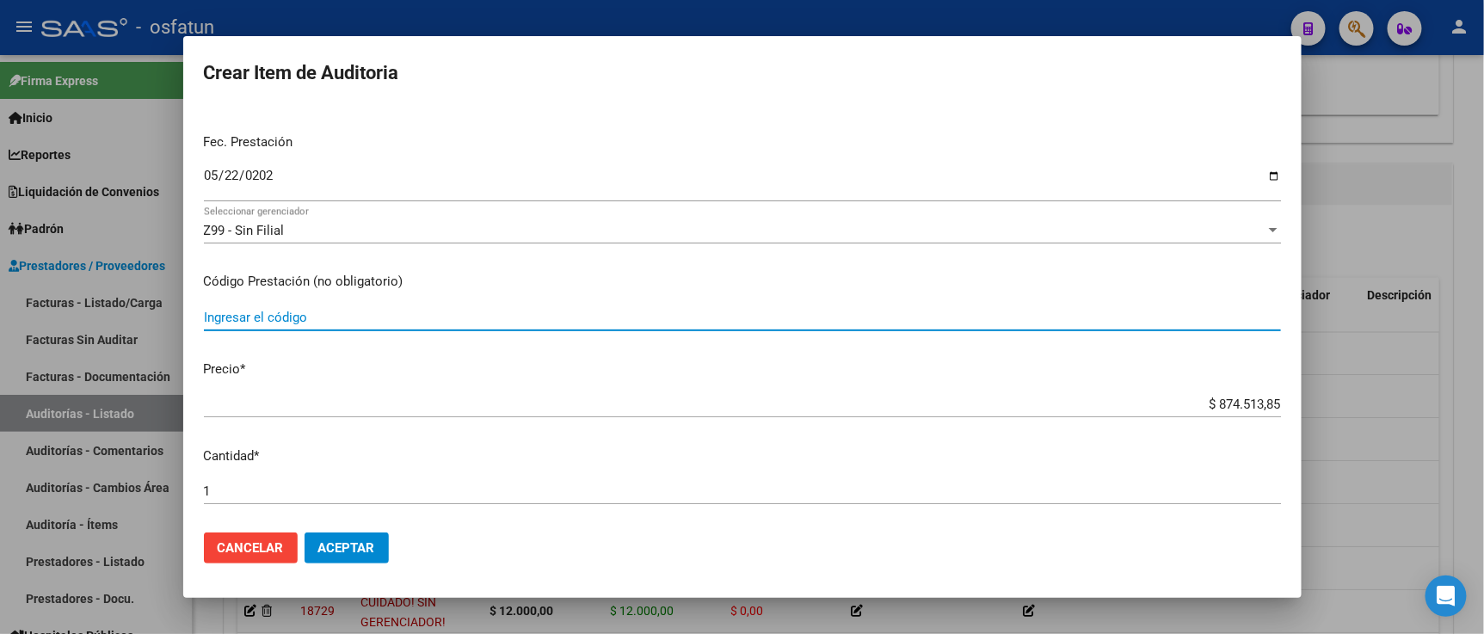
click at [280, 322] on input "Ingresar el código" at bounding box center [742, 317] width 1077 height 15
type input "475"
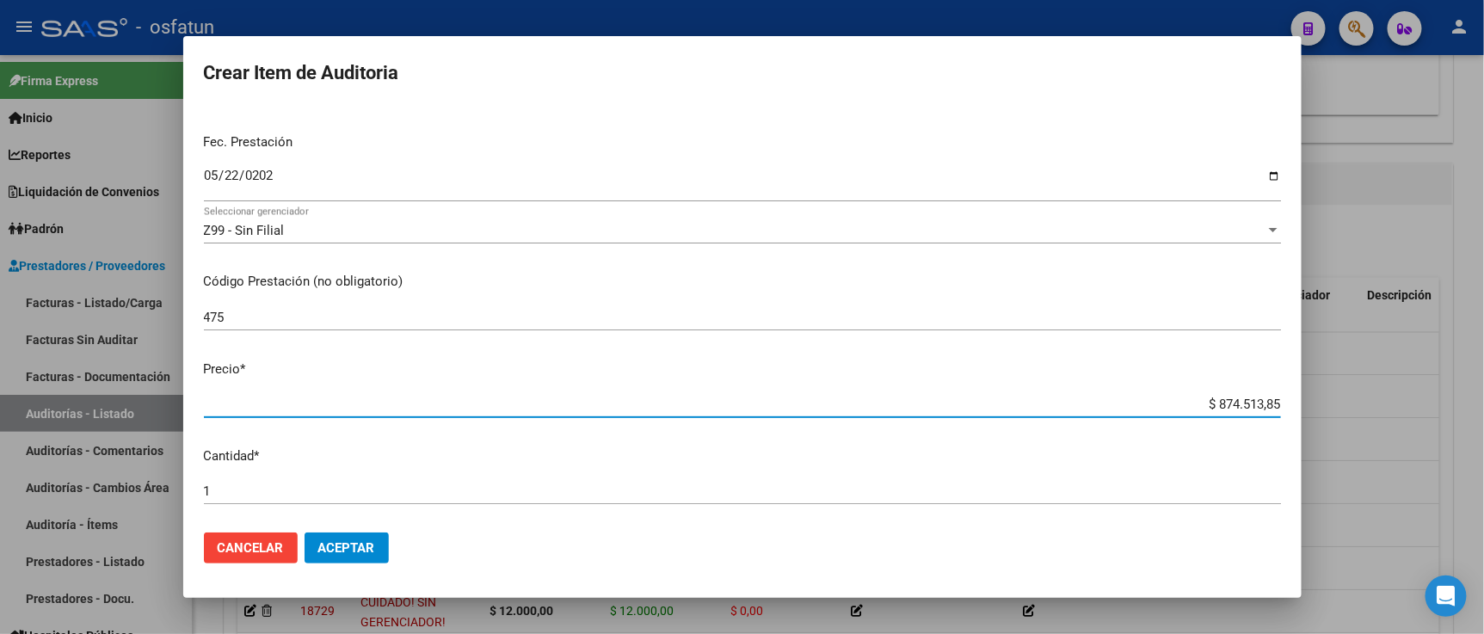
drag, startPoint x: 1152, startPoint y: 409, endPoint x: 1245, endPoint y: 409, distance: 92.0
click at [1245, 409] on input "$ 874.513,85" at bounding box center [742, 403] width 1077 height 15
paste input "69240,75"
type input "$ 69.240.753,85"
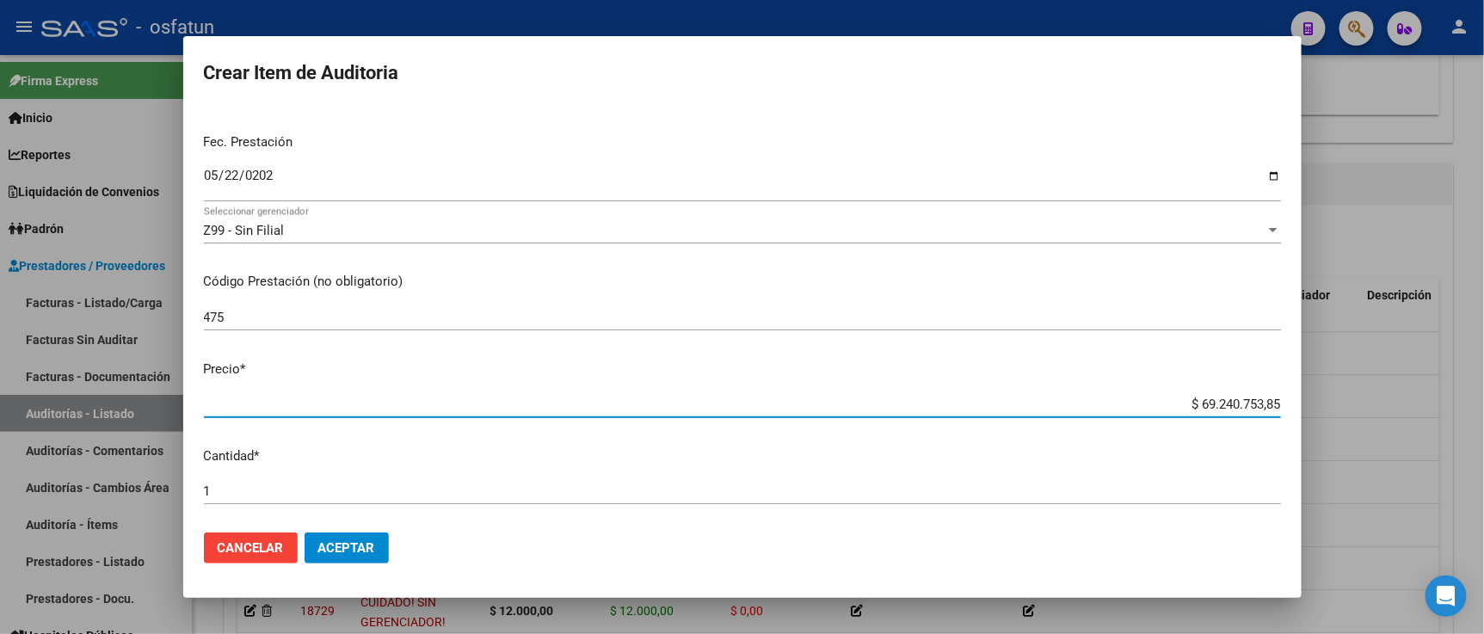
drag, startPoint x: 1120, startPoint y: 403, endPoint x: 1381, endPoint y: 407, distance: 261.5
click at [1381, 407] on div "Crear Item de Auditoria 28598552 Nro Documento 27285985523 CUIL Afiliado Inacti…" at bounding box center [742, 317] width 1484 height 634
paste input "69240,7"
type input "$ 69.240,75"
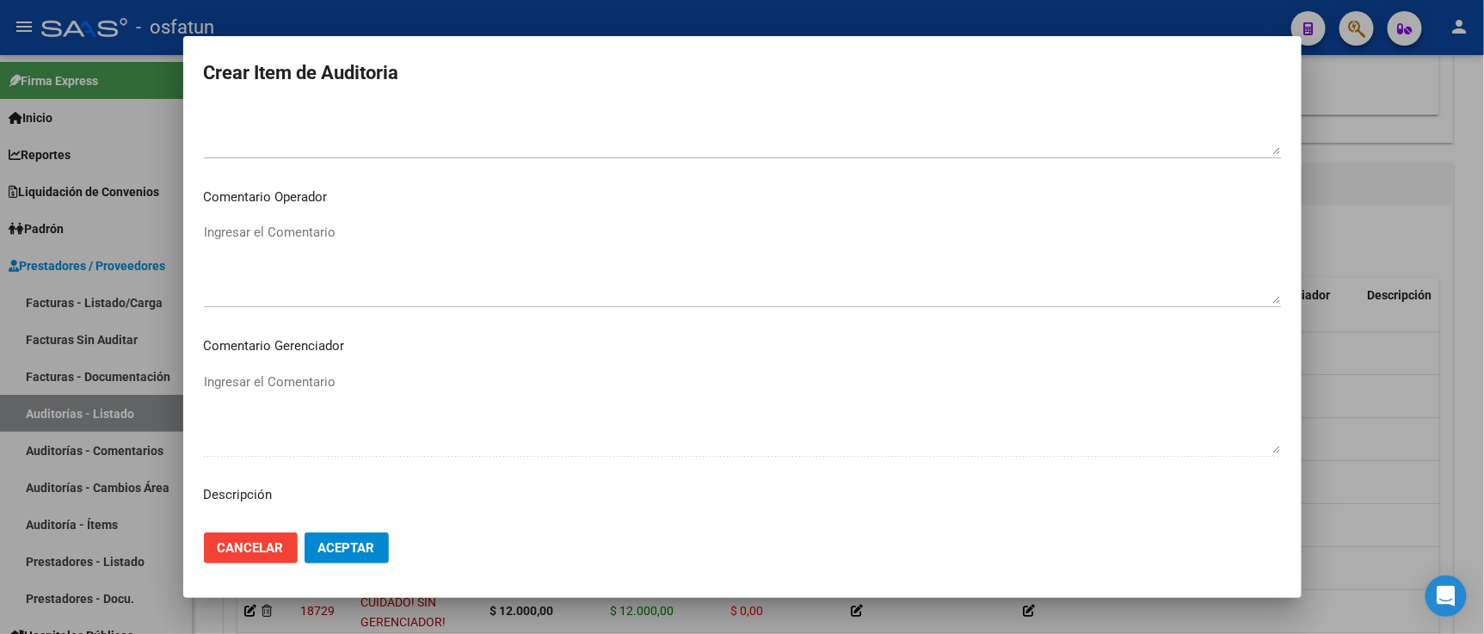
scroll to position [1136, 0]
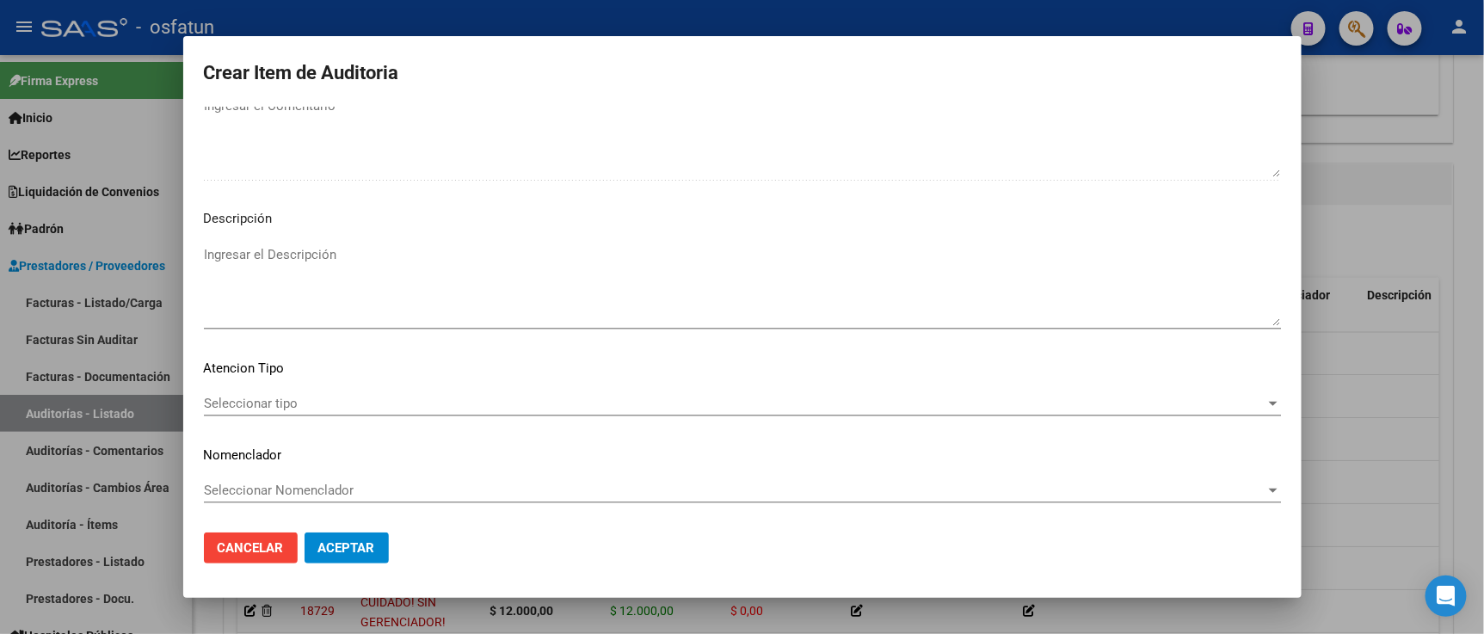
type input "$ 69.240,75"
click at [298, 379] on mat-dialog-content "28598552 Nro Documento 27285985523 CUIL Afiliado Inactivo Análisis Afiliado Pre…" at bounding box center [742, 313] width 1118 height 412
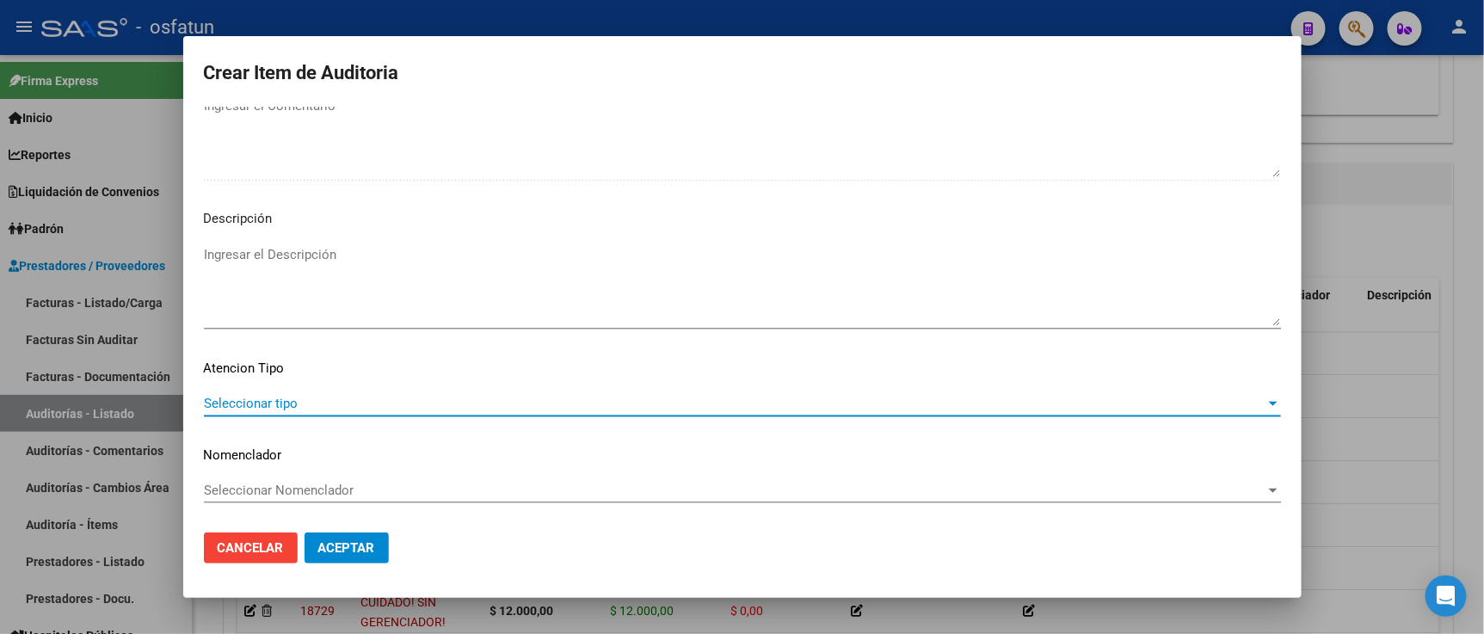
click at [295, 400] on span "Seleccionar tipo" at bounding box center [734, 403] width 1061 height 15
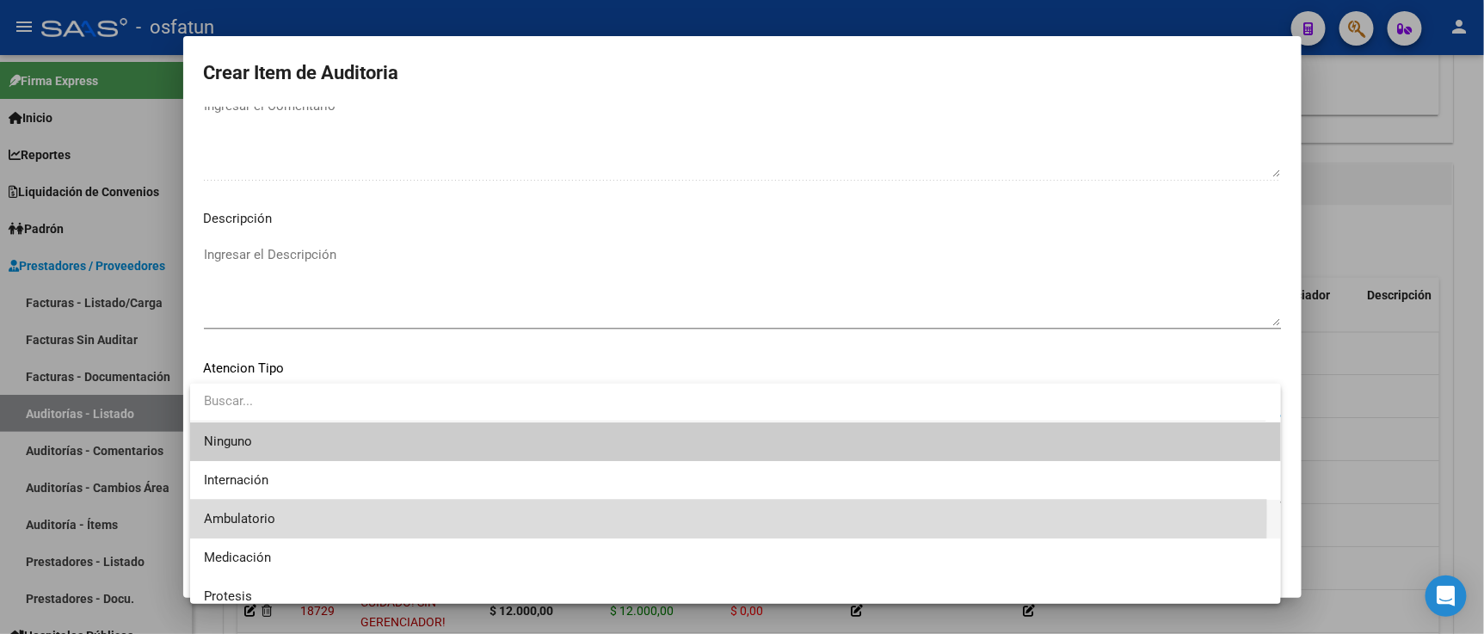
click at [277, 512] on span "Ambulatorio" at bounding box center [735, 519] width 1063 height 39
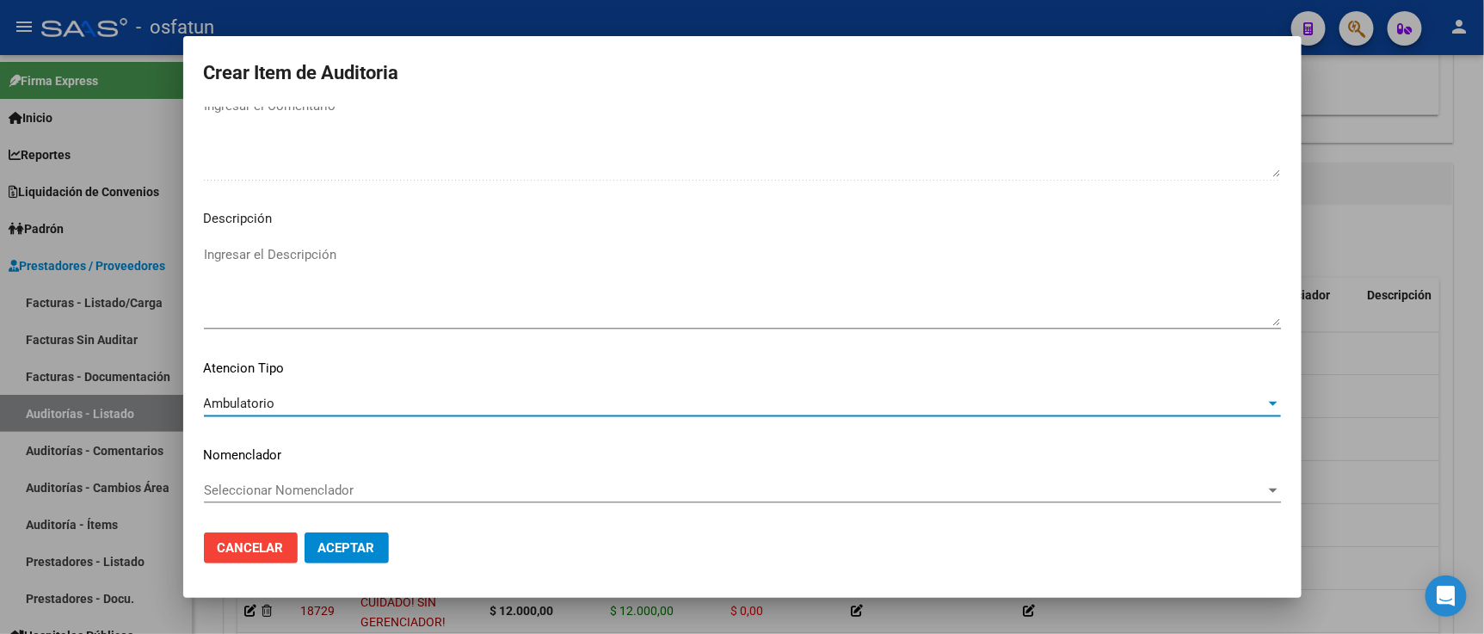
click at [280, 484] on span "Seleccionar Nomenclador" at bounding box center [734, 489] width 1061 height 15
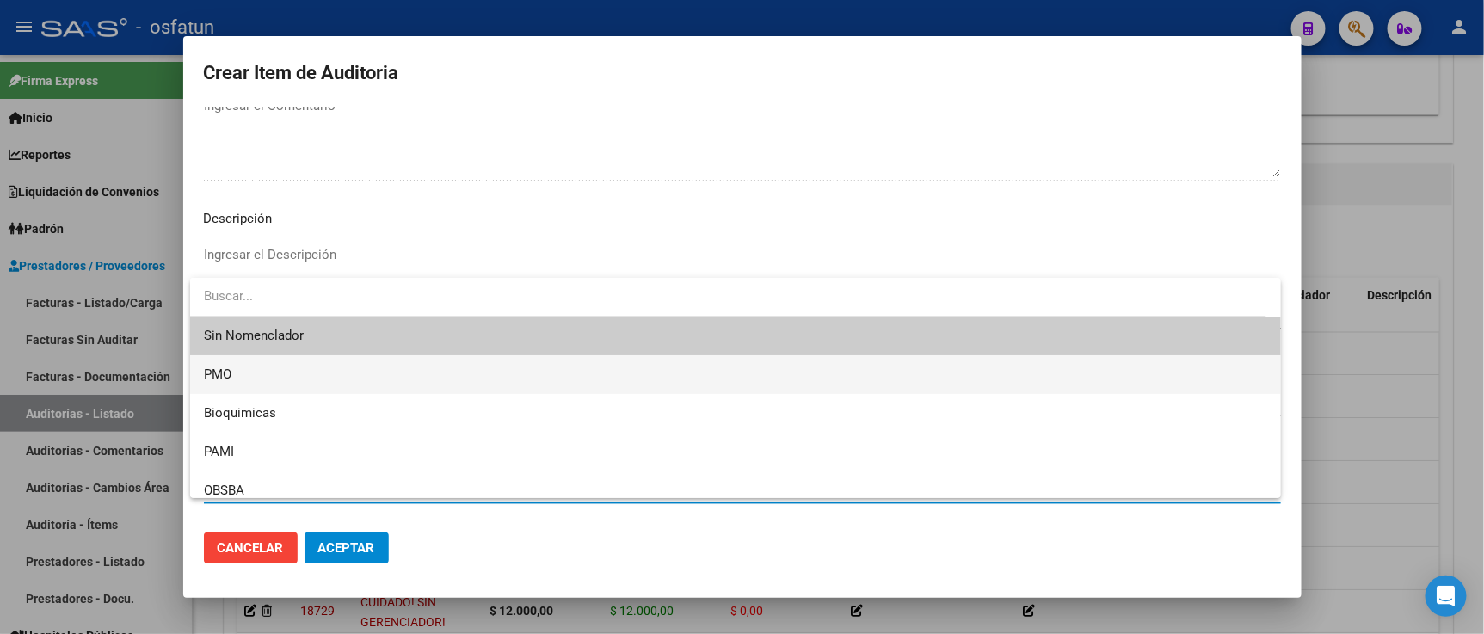
click at [246, 371] on span "PMO" at bounding box center [735, 374] width 1063 height 39
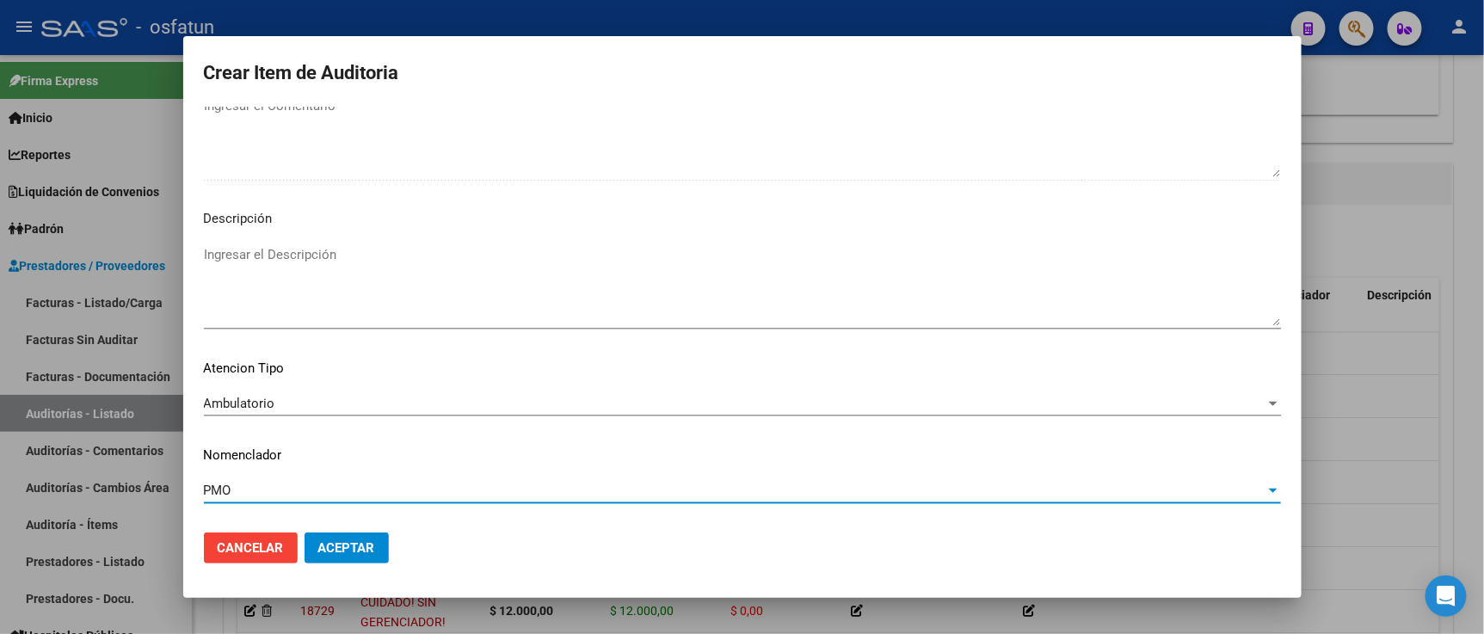
click at [322, 540] on span "Aceptar" at bounding box center [346, 547] width 57 height 15
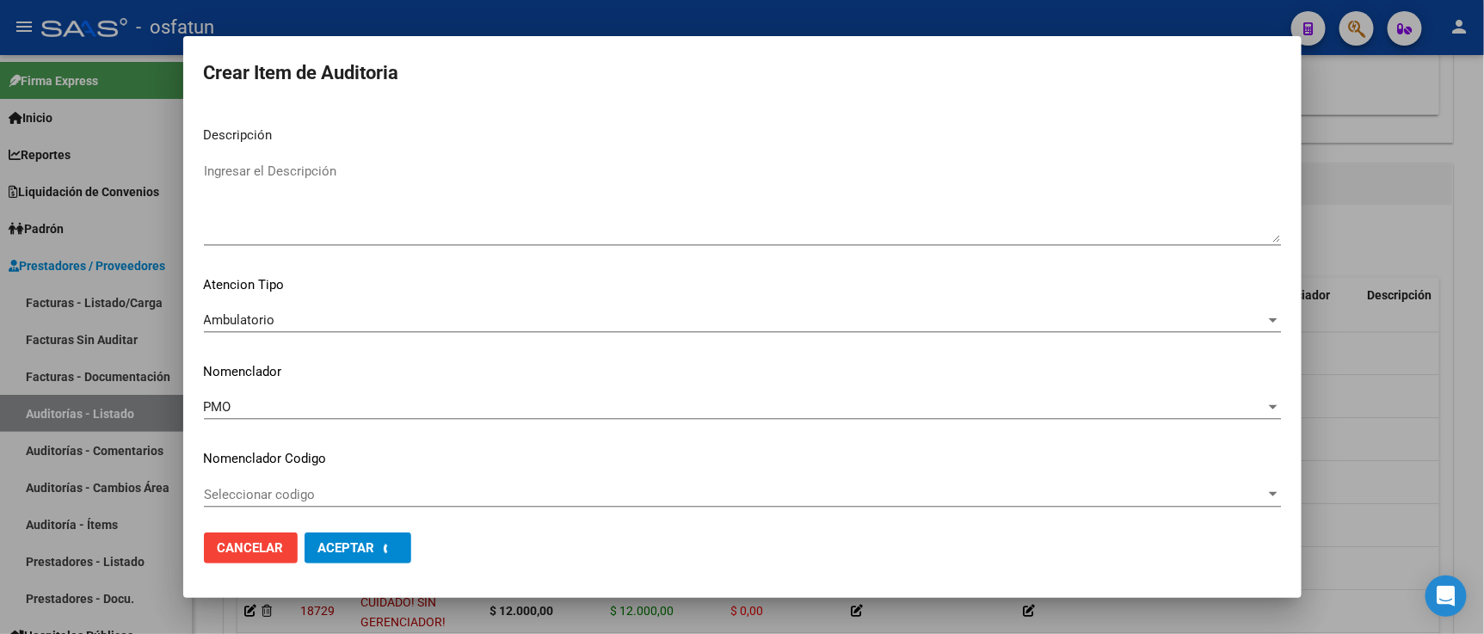
scroll to position [1223, 0]
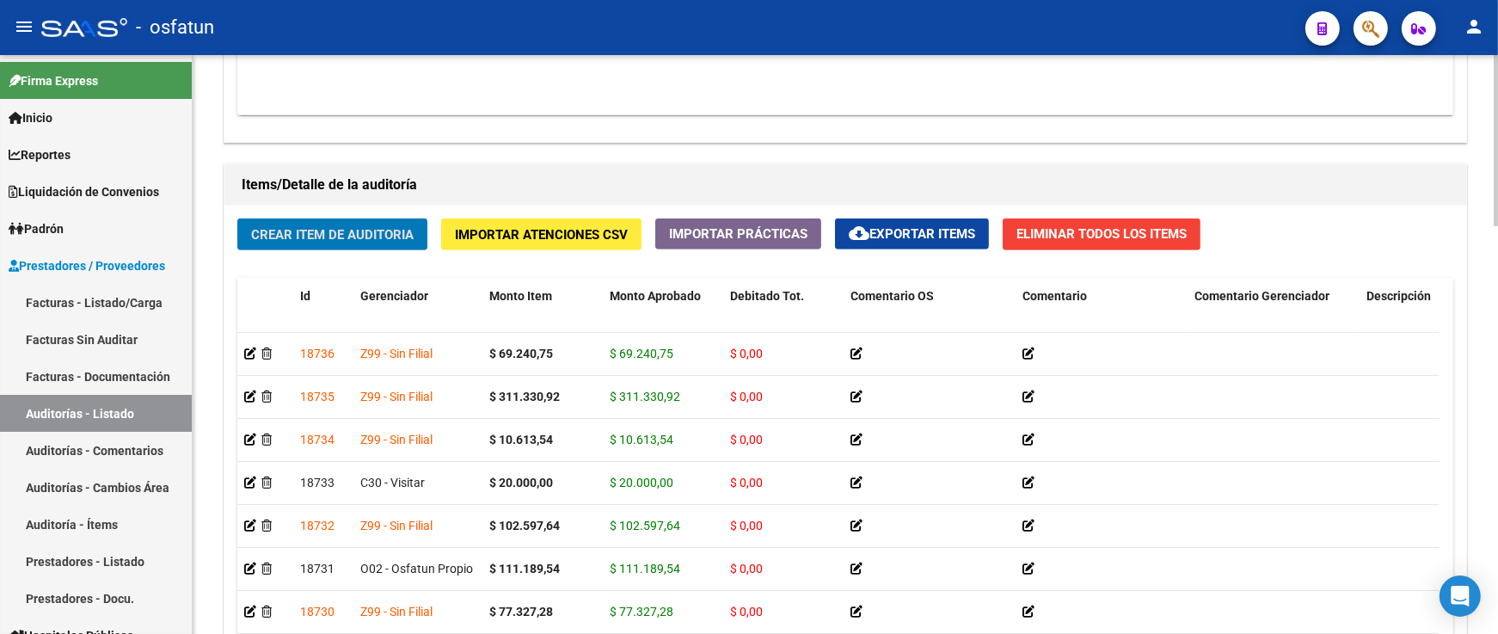
click at [312, 230] on span "Crear Item de Auditoria" at bounding box center [332, 233] width 163 height 15
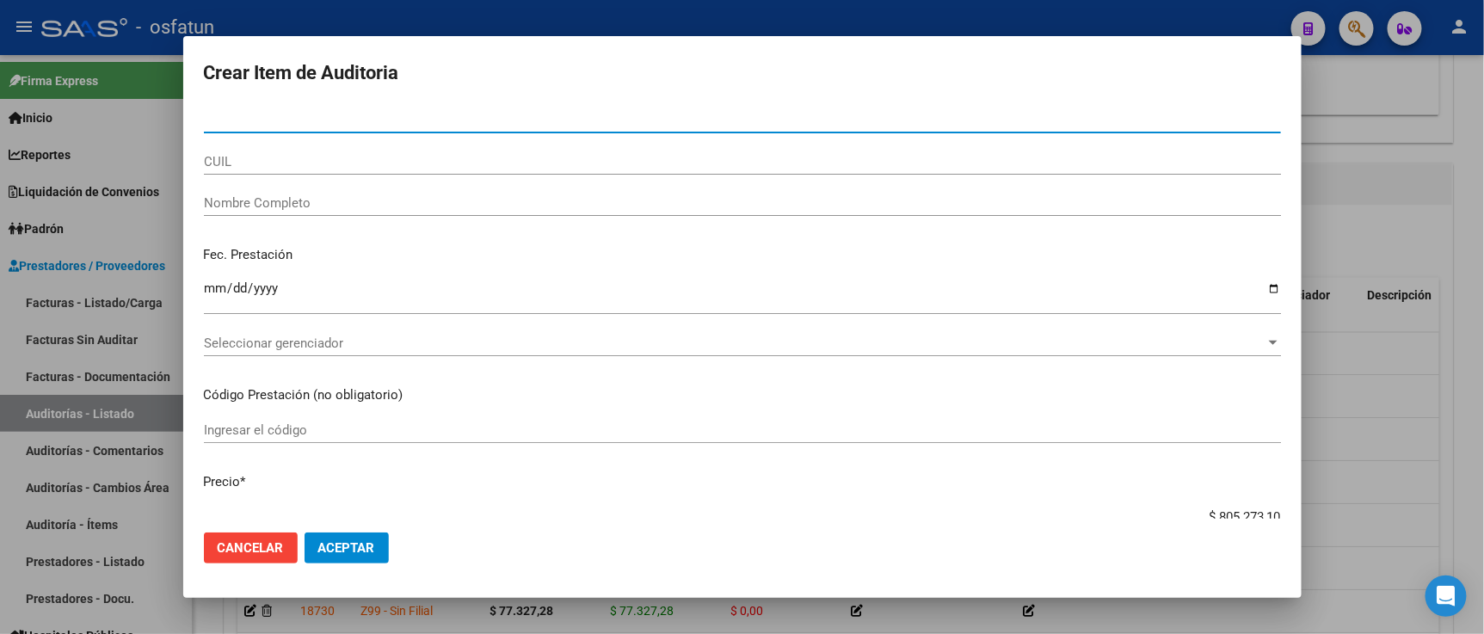
paste input "16976330"
type input "16976330"
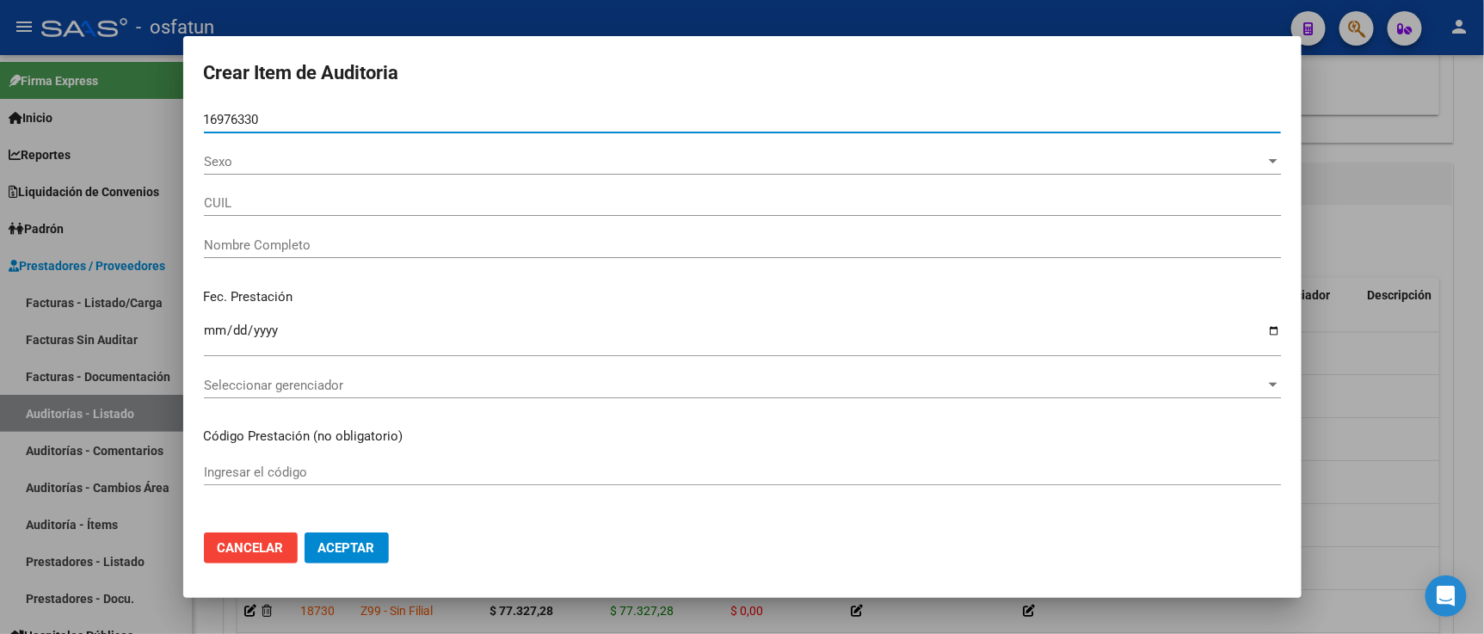
type input "20169763306"
type input "MARCHEGGIANO LUCAS MARCELO"
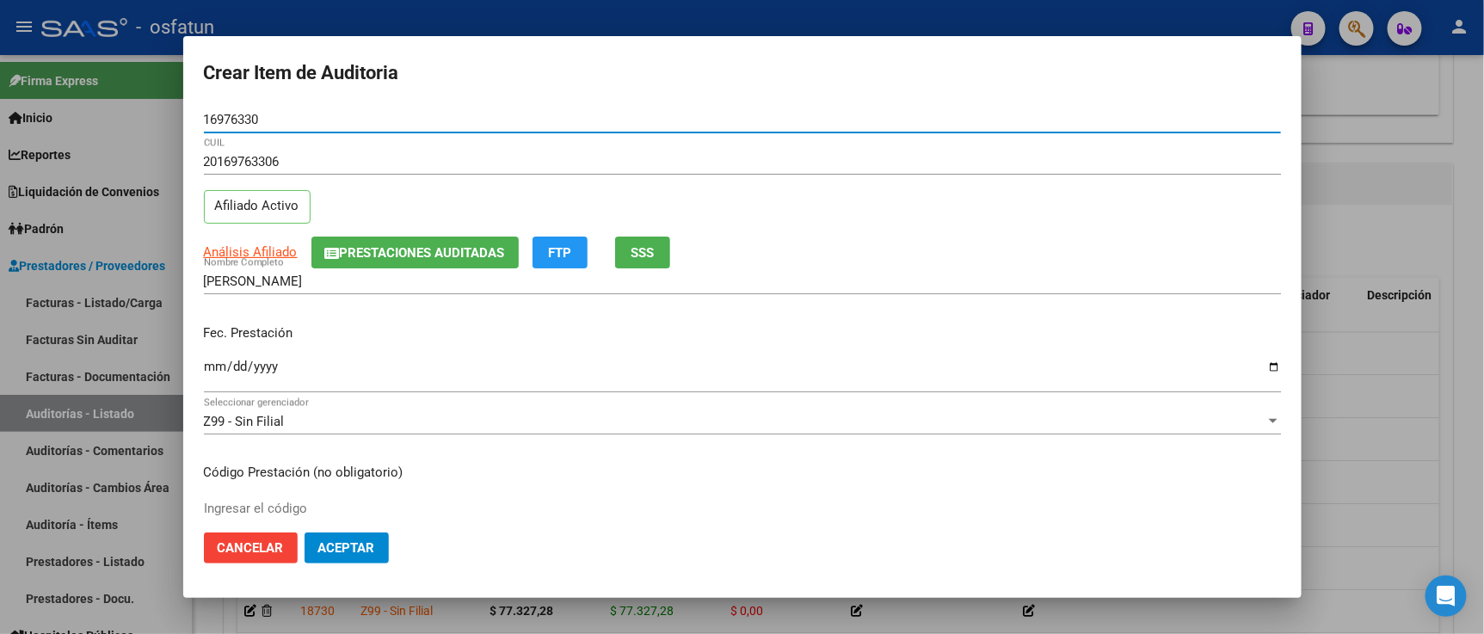
type input "16976330"
click at [208, 375] on input "Ingresar la fecha" at bounding box center [742, 374] width 1077 height 28
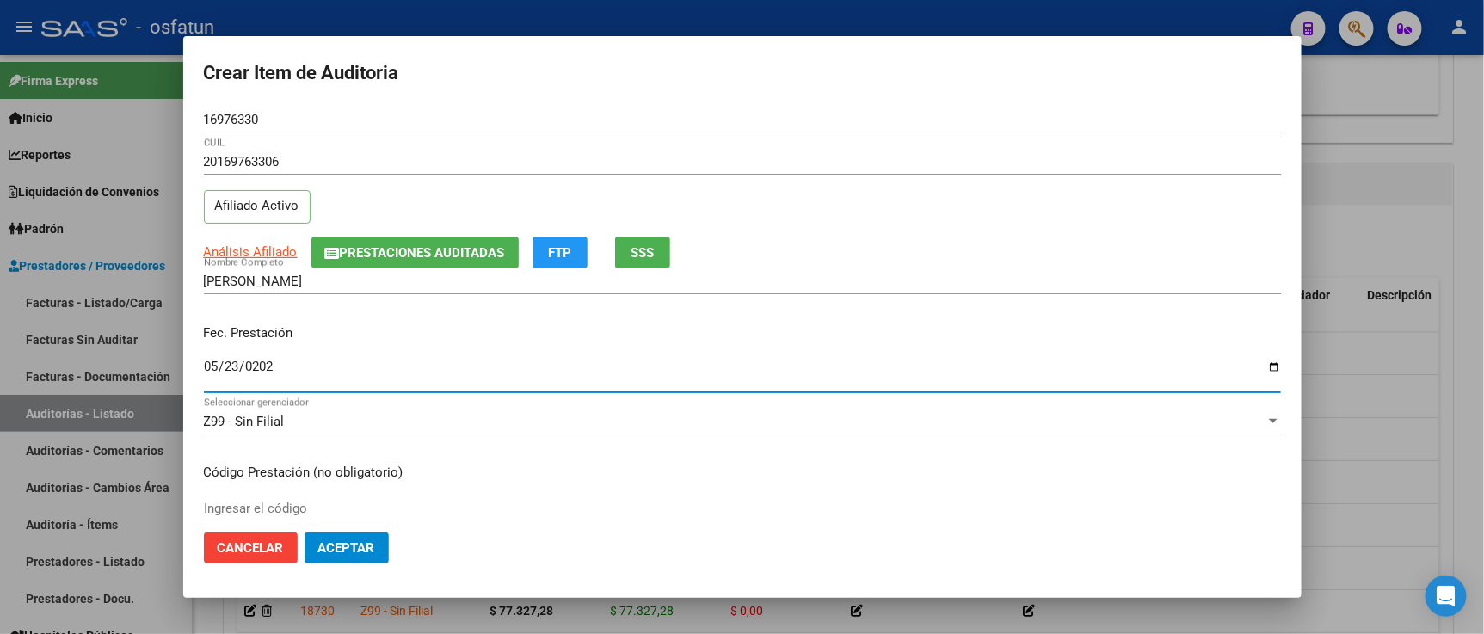
type input "2025-05-23"
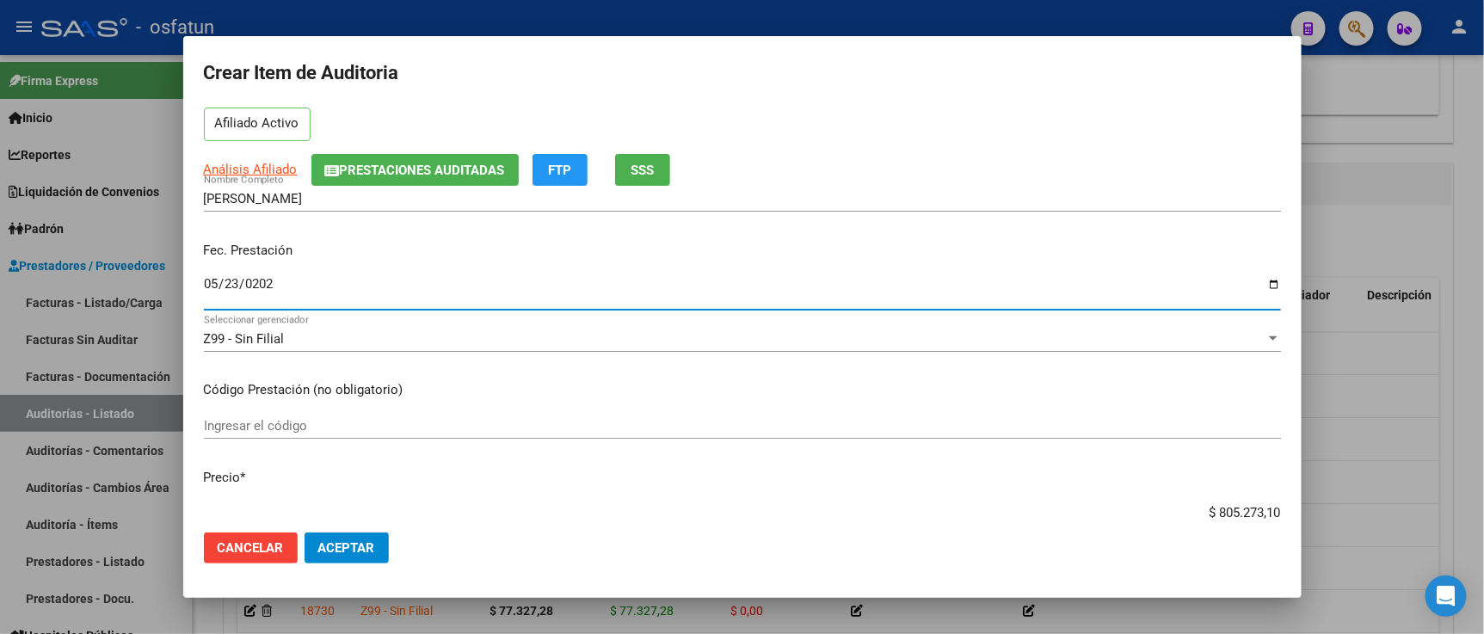
scroll to position [191, 0]
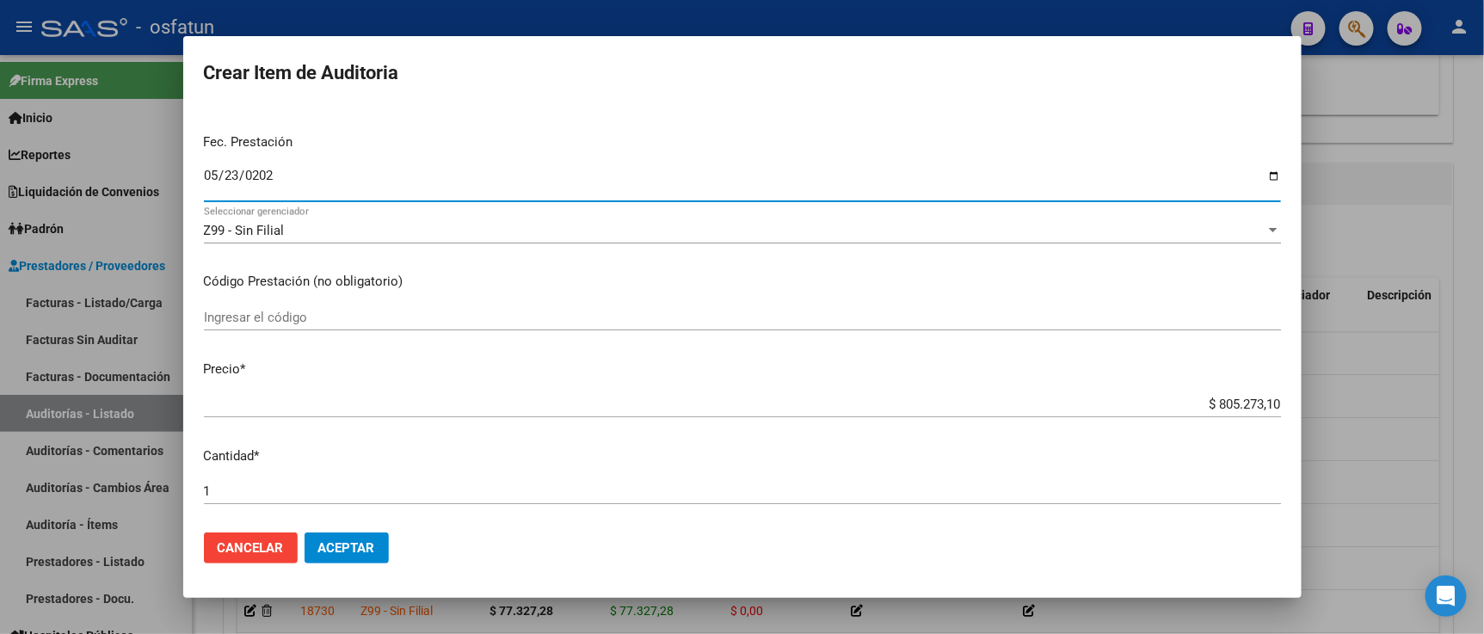
click at [362, 311] on input "Ingresar el código" at bounding box center [742, 317] width 1077 height 15
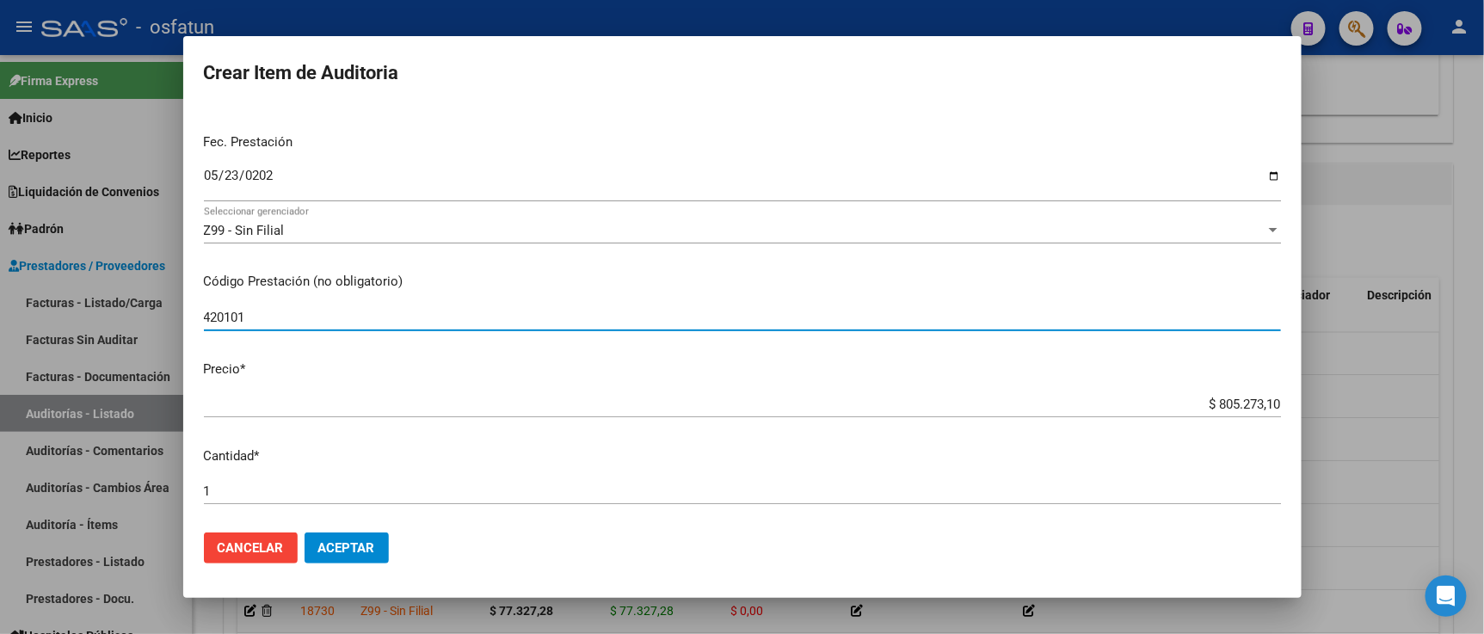
type input "420101"
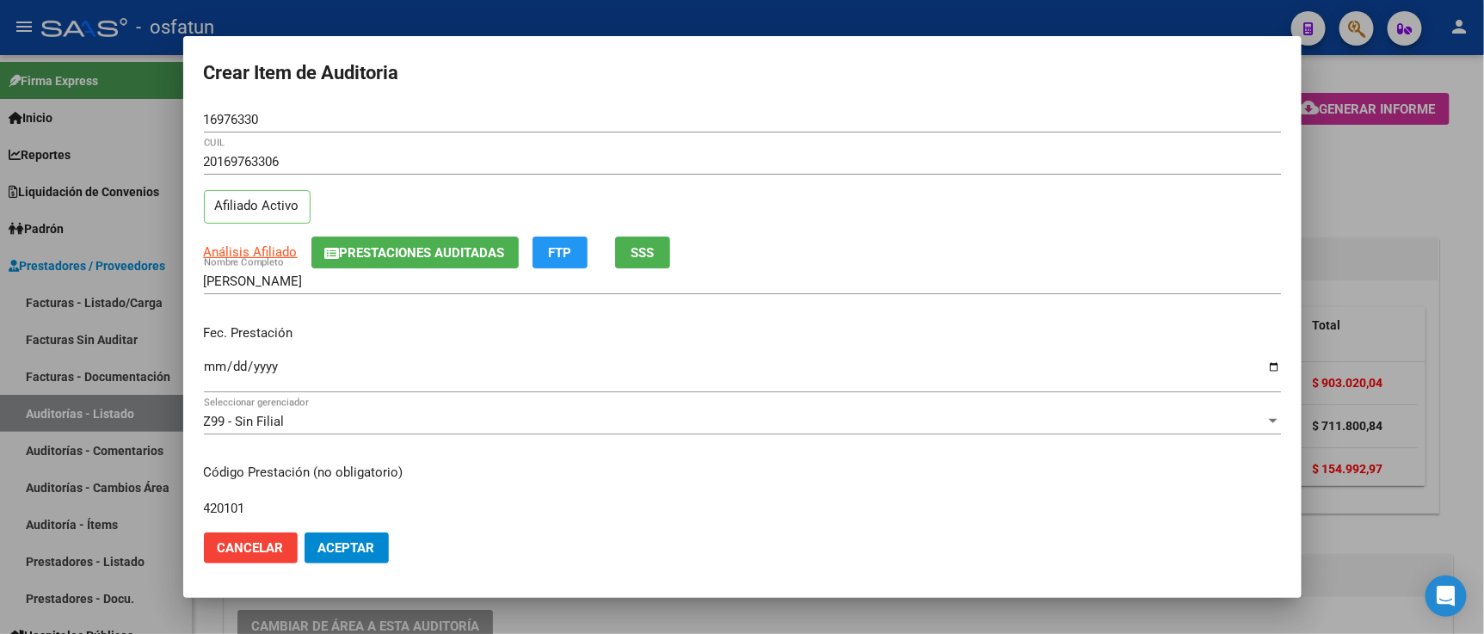
scroll to position [191, 0]
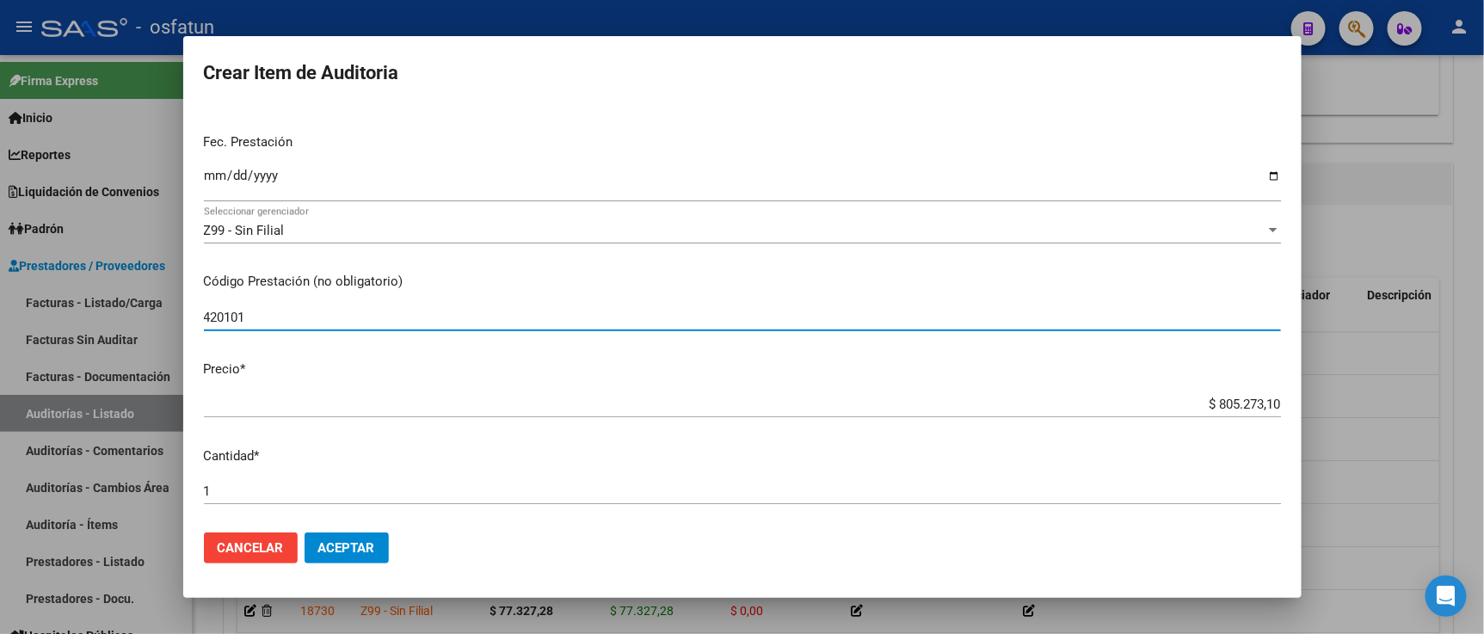
click at [1483, 422] on html "menu - osfatun person Firma Express Inicio Calendario SSS Instructivos Contacto…" at bounding box center [742, 317] width 1484 height 634
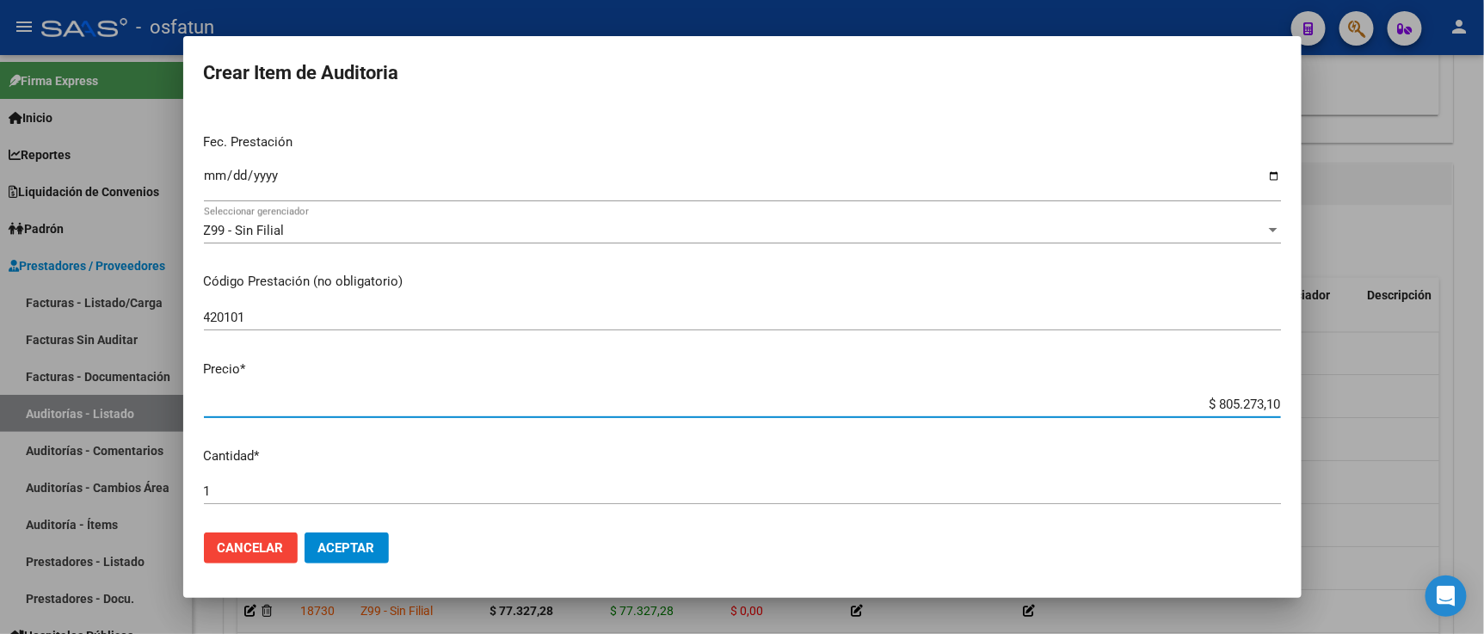
type input "$ 0,02"
type input "$ 0,20"
type input "$ 2,00"
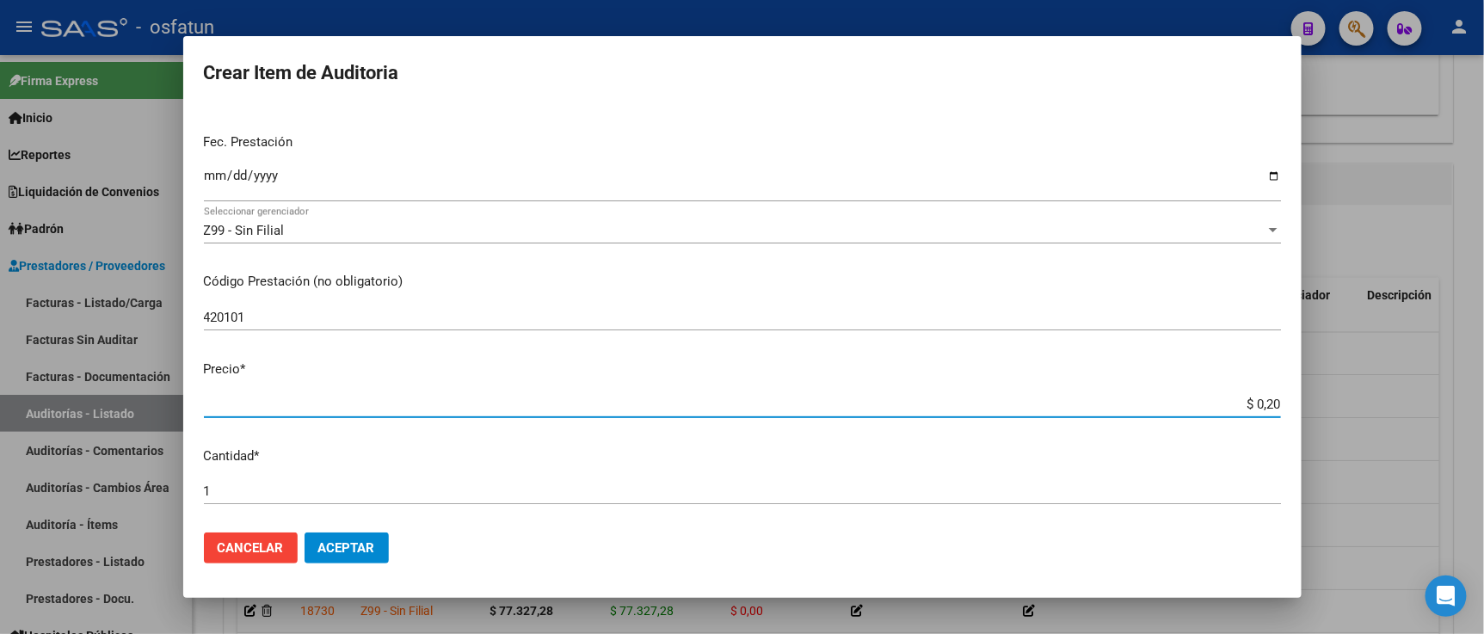
type input "$ 2,00"
type input "$ 20,00"
type input "$ 200,00"
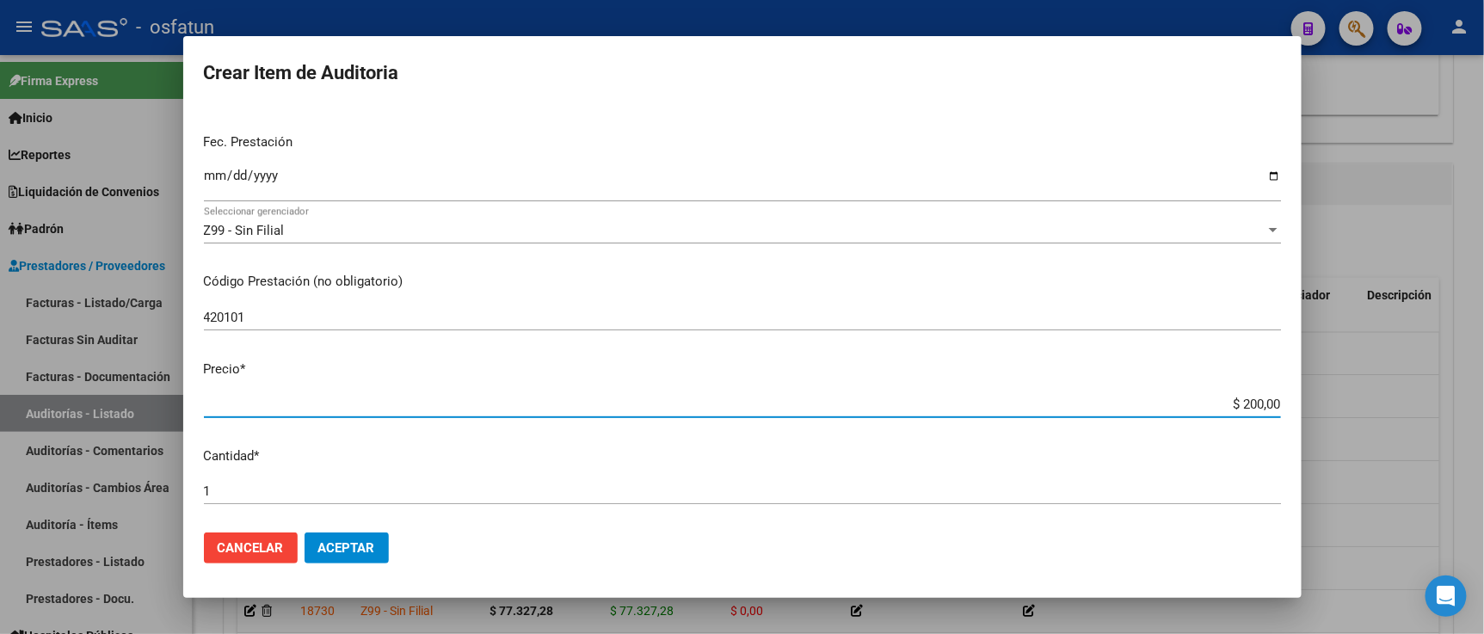
type input "$ 2.000,00"
type input "$ 20.000,00"
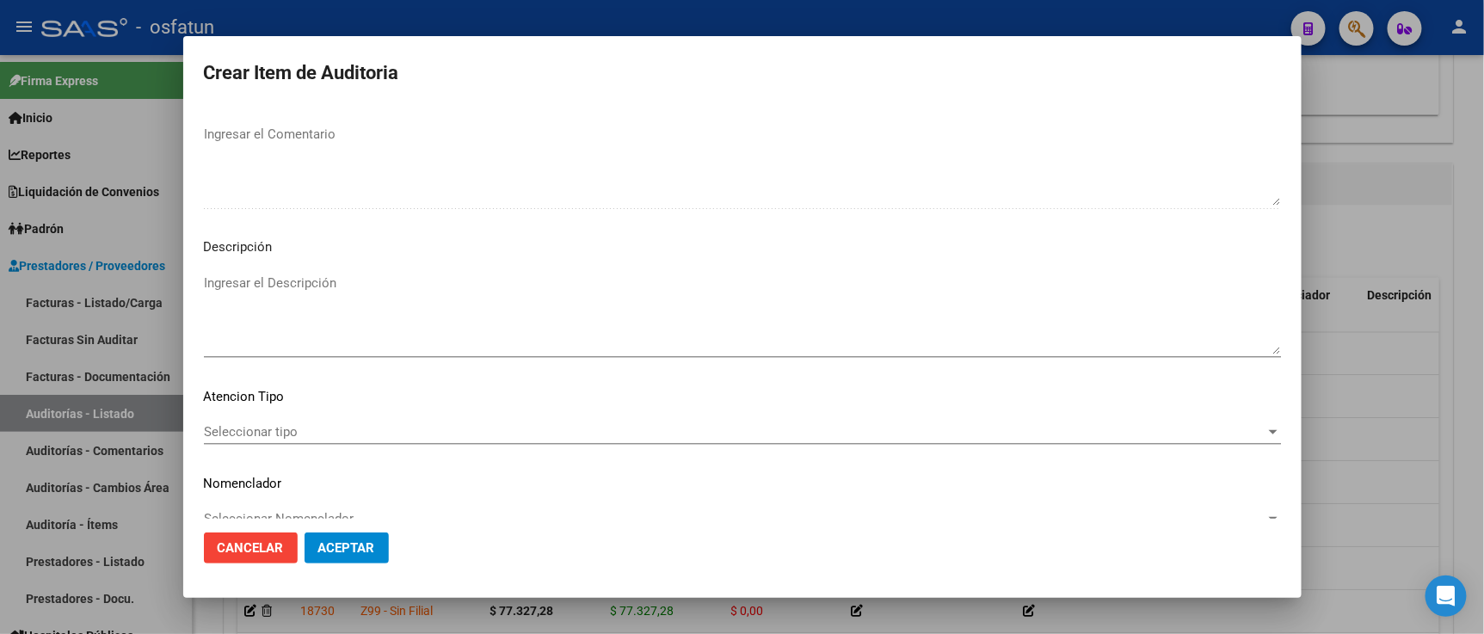
scroll to position [1136, 0]
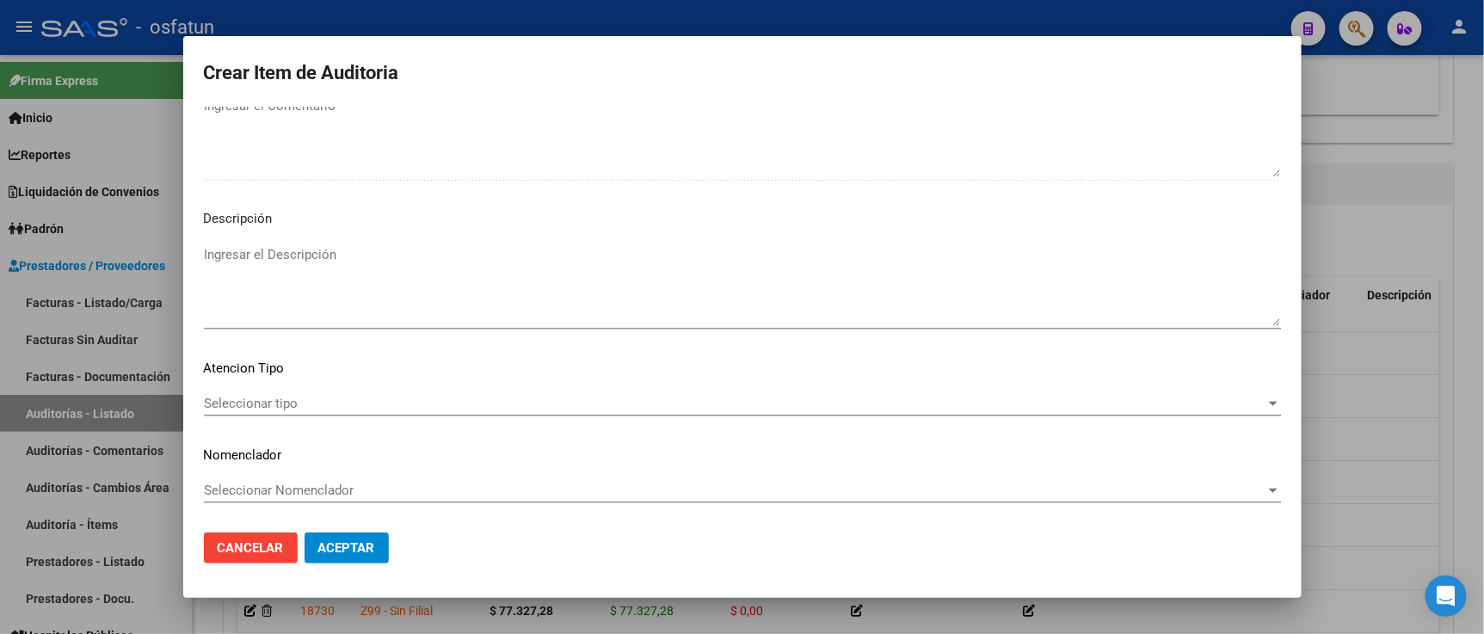
click at [357, 408] on span "Seleccionar tipo" at bounding box center [734, 403] width 1061 height 15
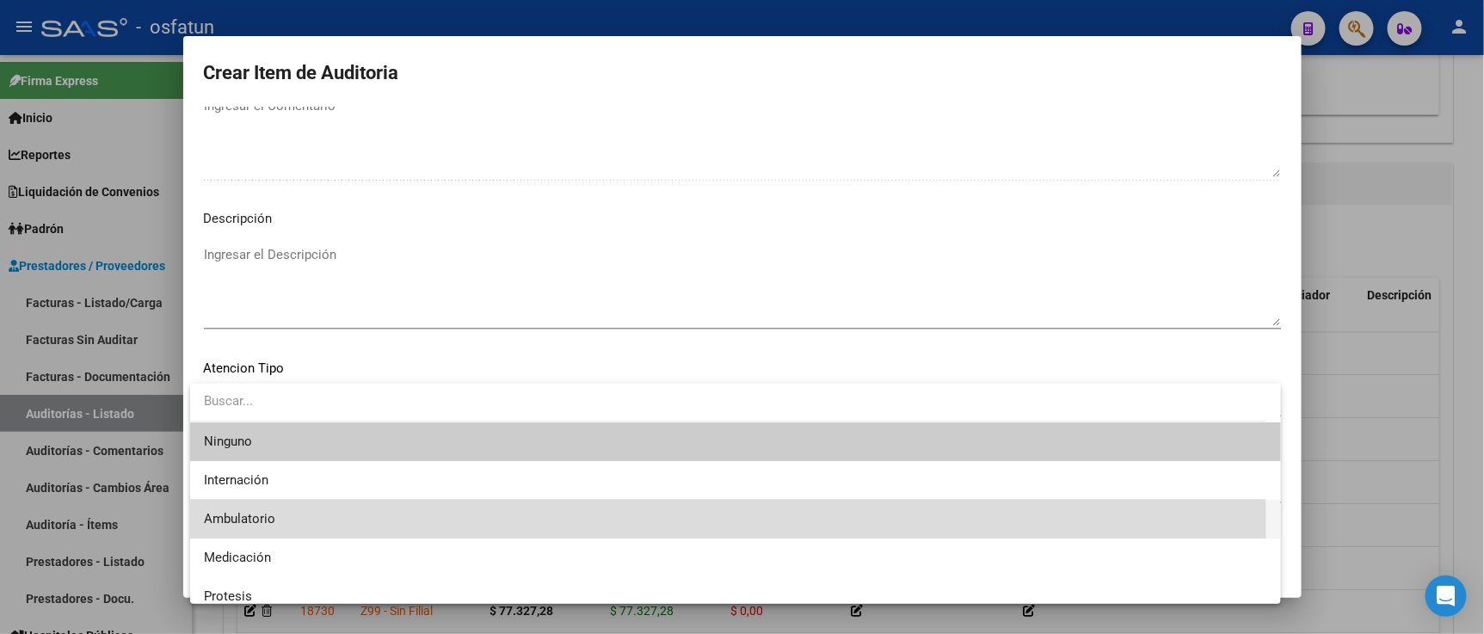
drag, startPoint x: 337, startPoint y: 520, endPoint x: 337, endPoint y: 499, distance: 21.5
click at [337, 521] on span "Ambulatorio" at bounding box center [735, 519] width 1063 height 39
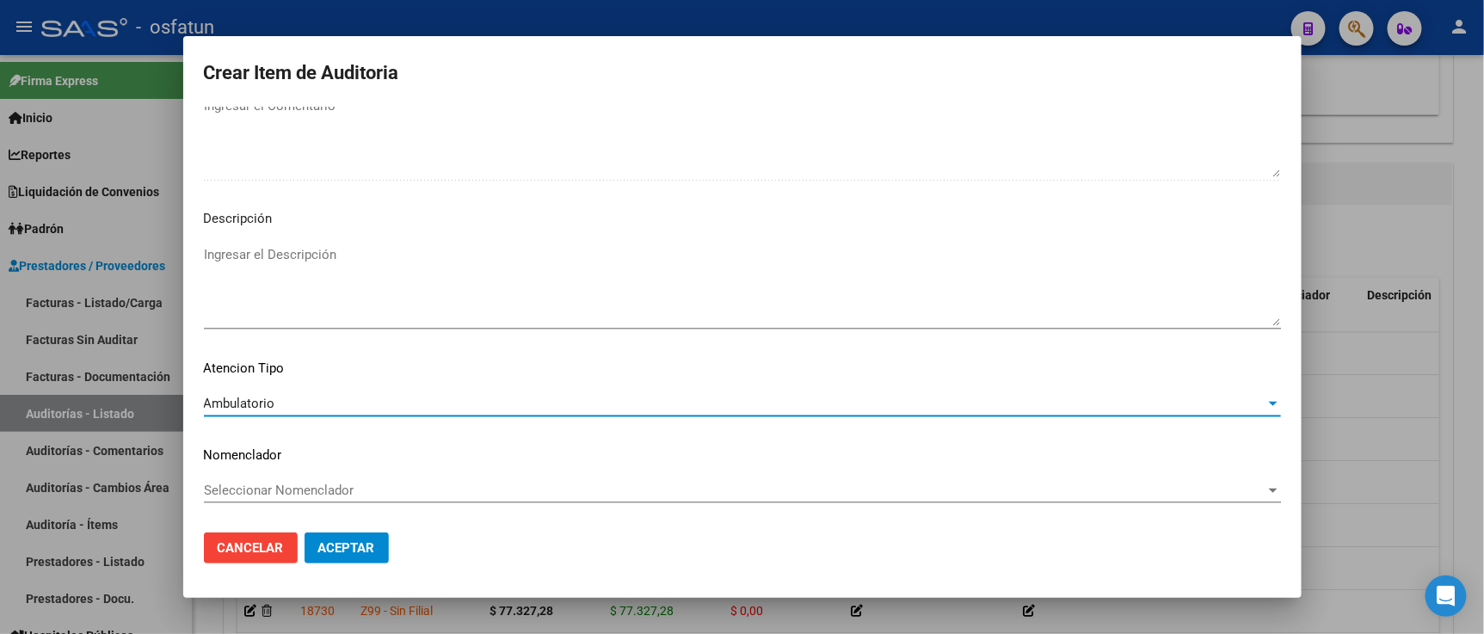
click at [337, 497] on span "Seleccionar Nomenclador" at bounding box center [734, 489] width 1061 height 15
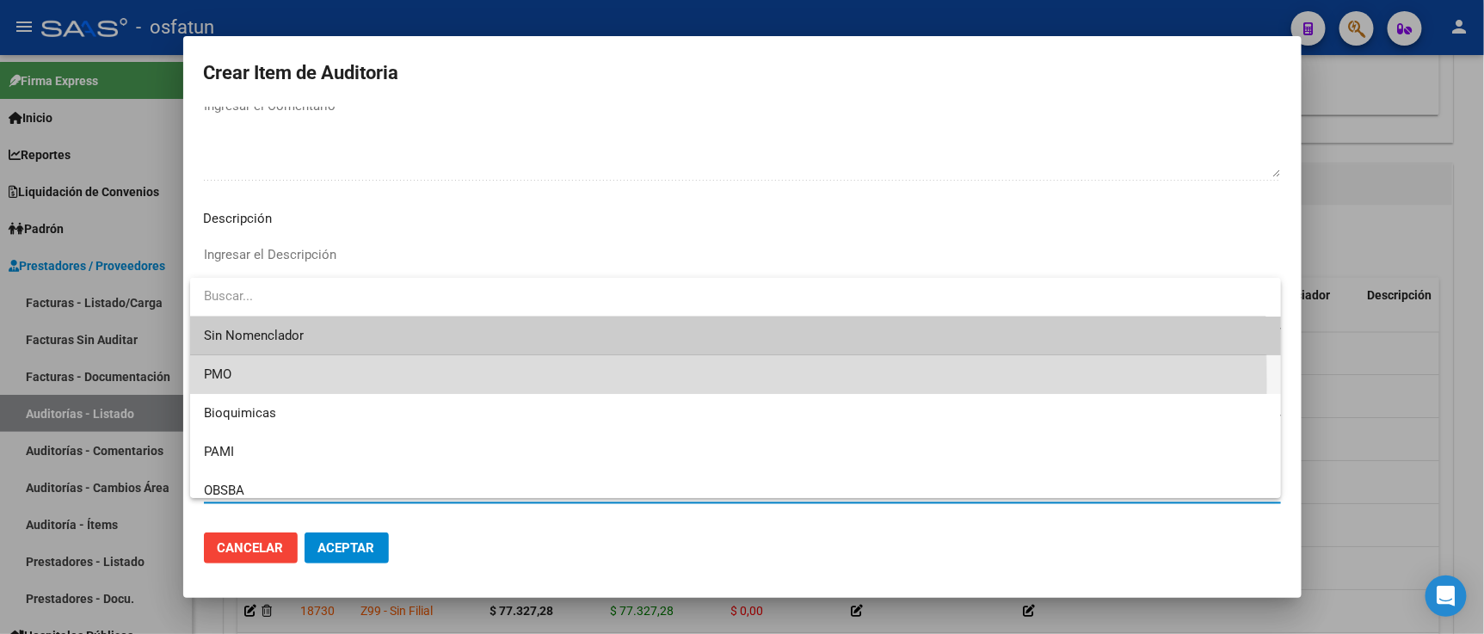
click at [270, 385] on span "PMO" at bounding box center [735, 374] width 1063 height 39
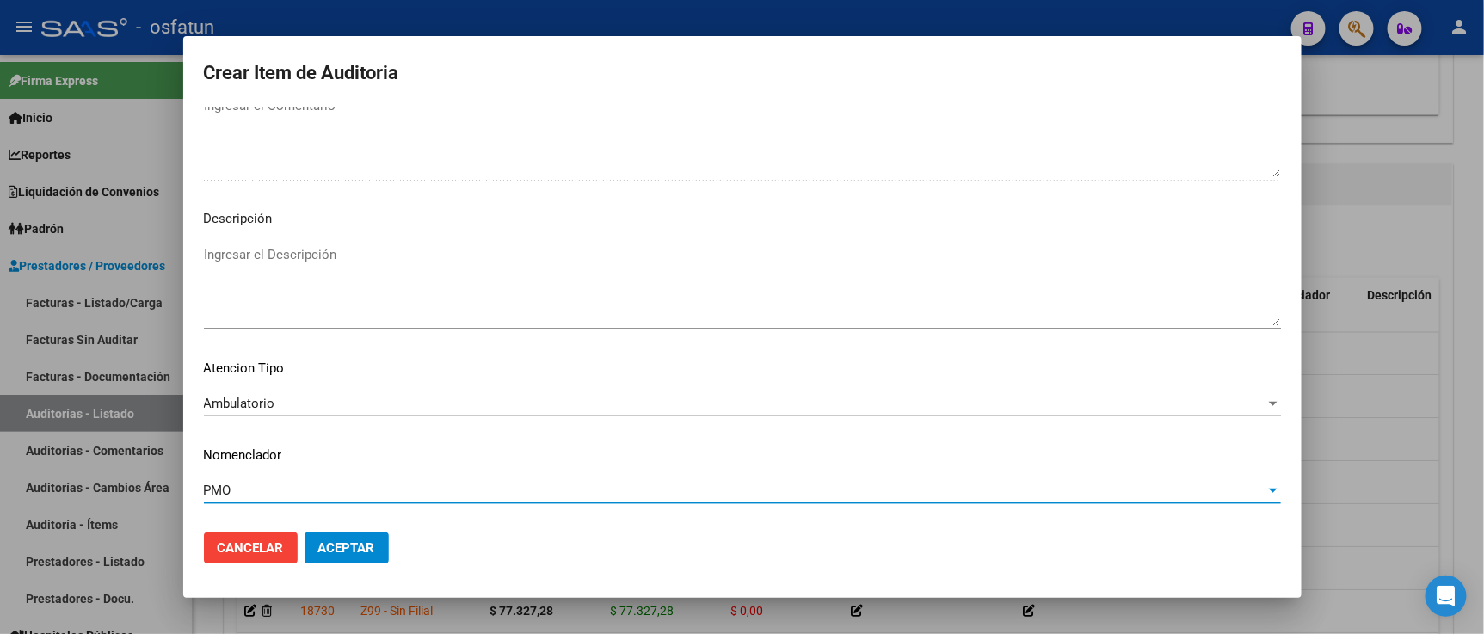
click at [339, 561] on button "Aceptar" at bounding box center [346, 547] width 84 height 31
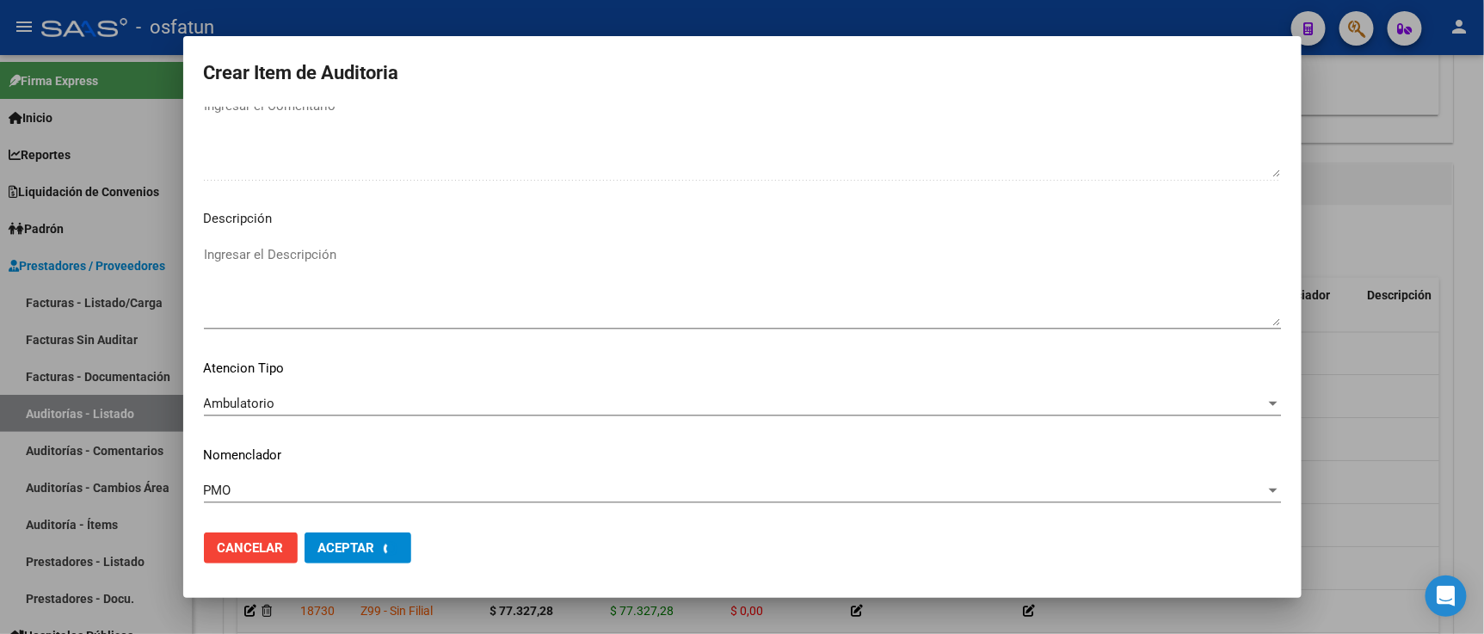
scroll to position [1223, 0]
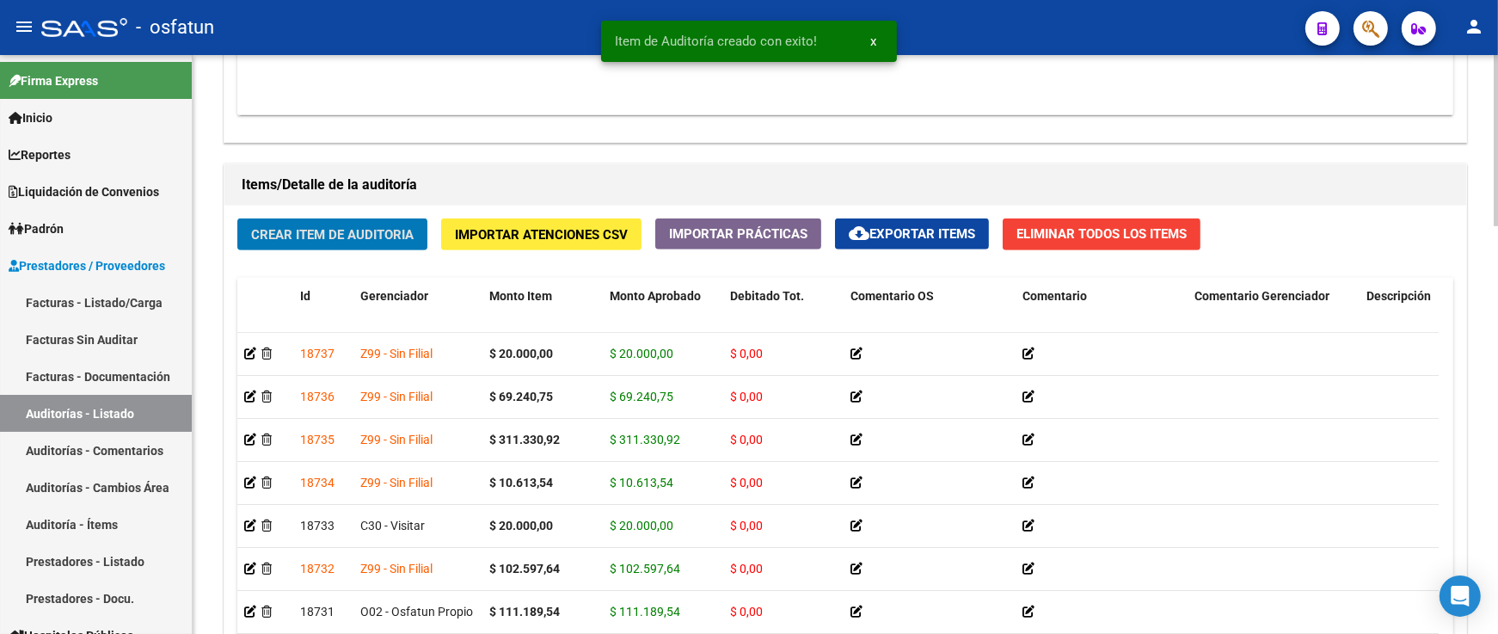
click at [338, 227] on span "Crear Item de Auditoria" at bounding box center [332, 233] width 163 height 15
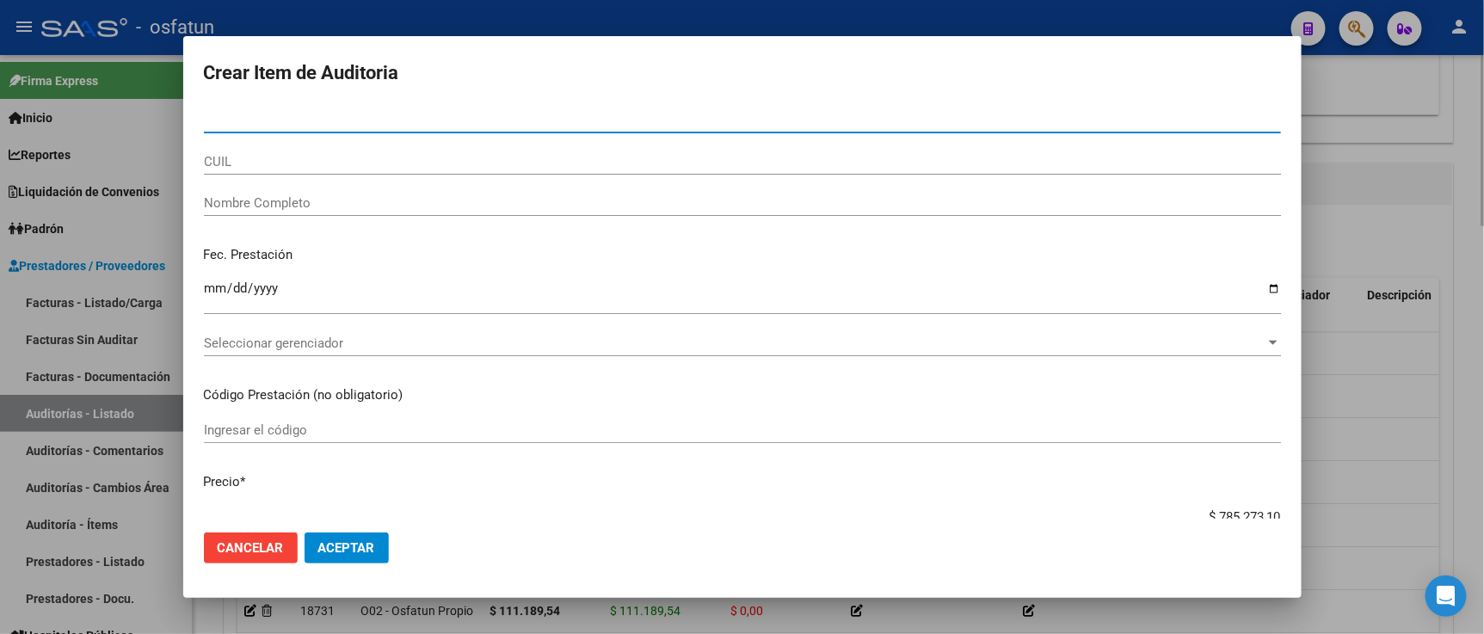
paste input "39797667"
type input "39797667"
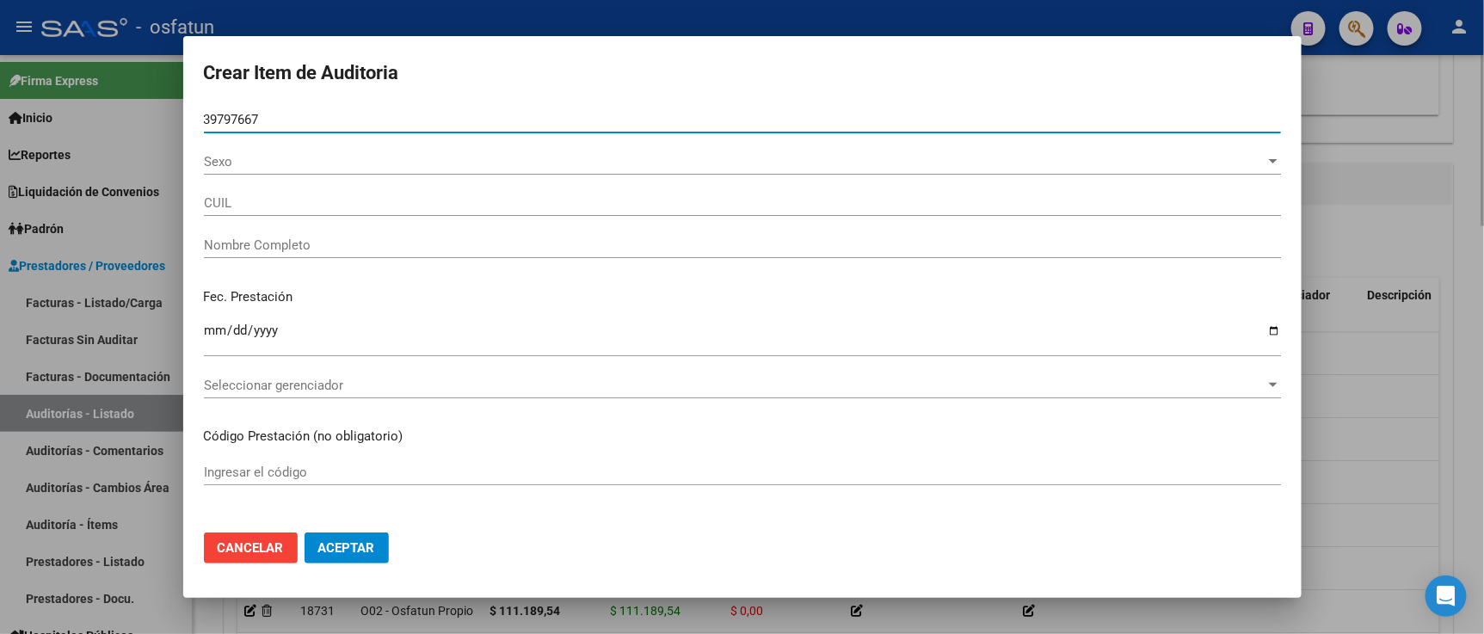
type input "27397976675"
type input "[PERSON_NAME]"
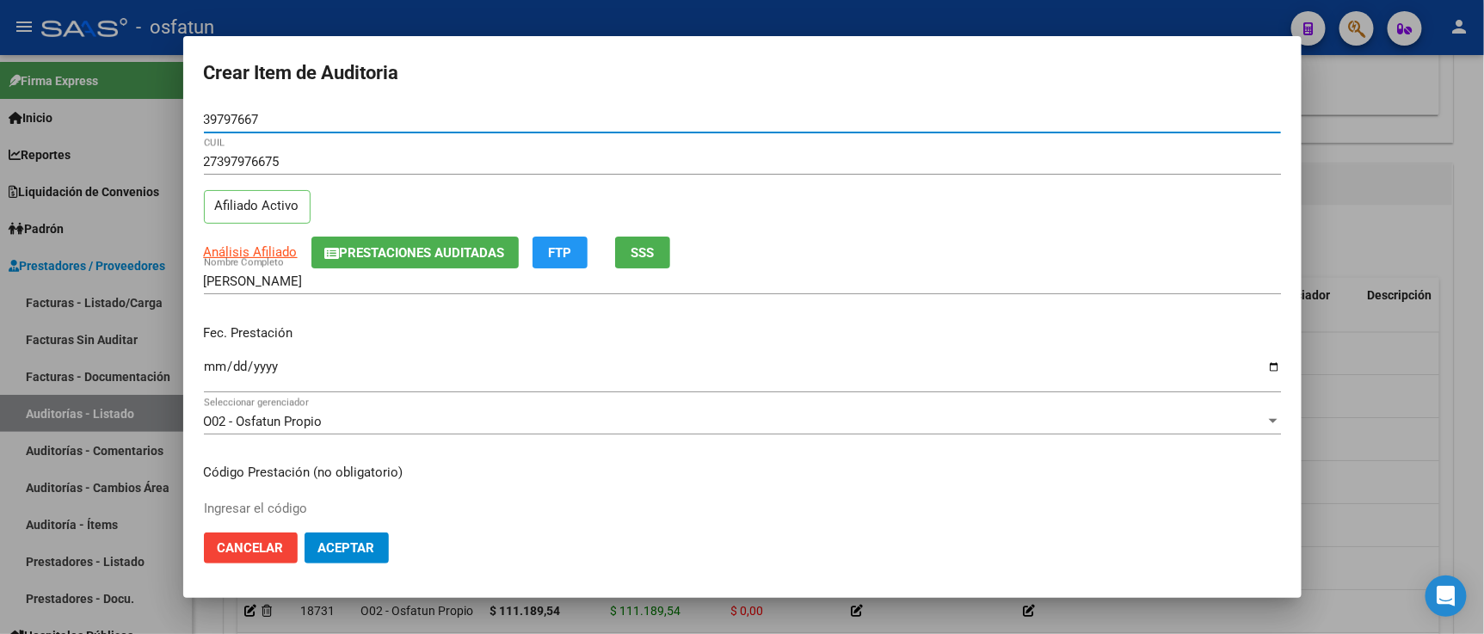
type input "39797667"
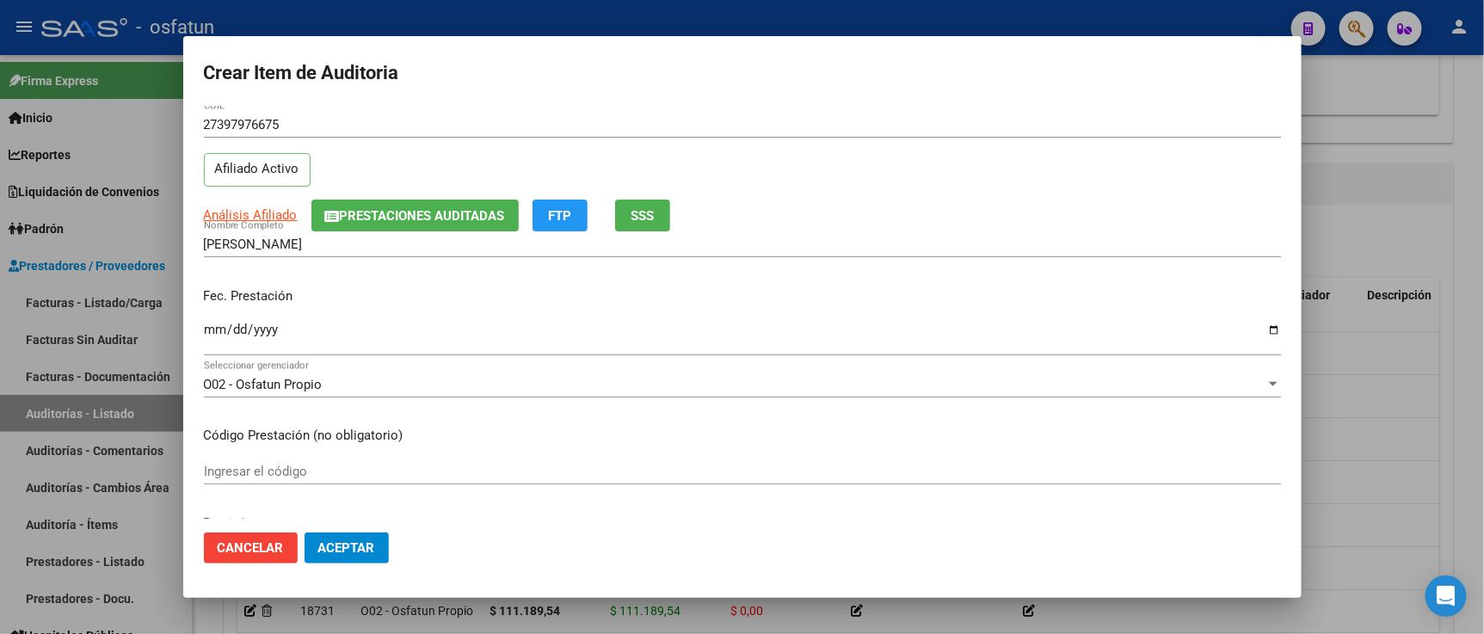
scroll to position [95, 0]
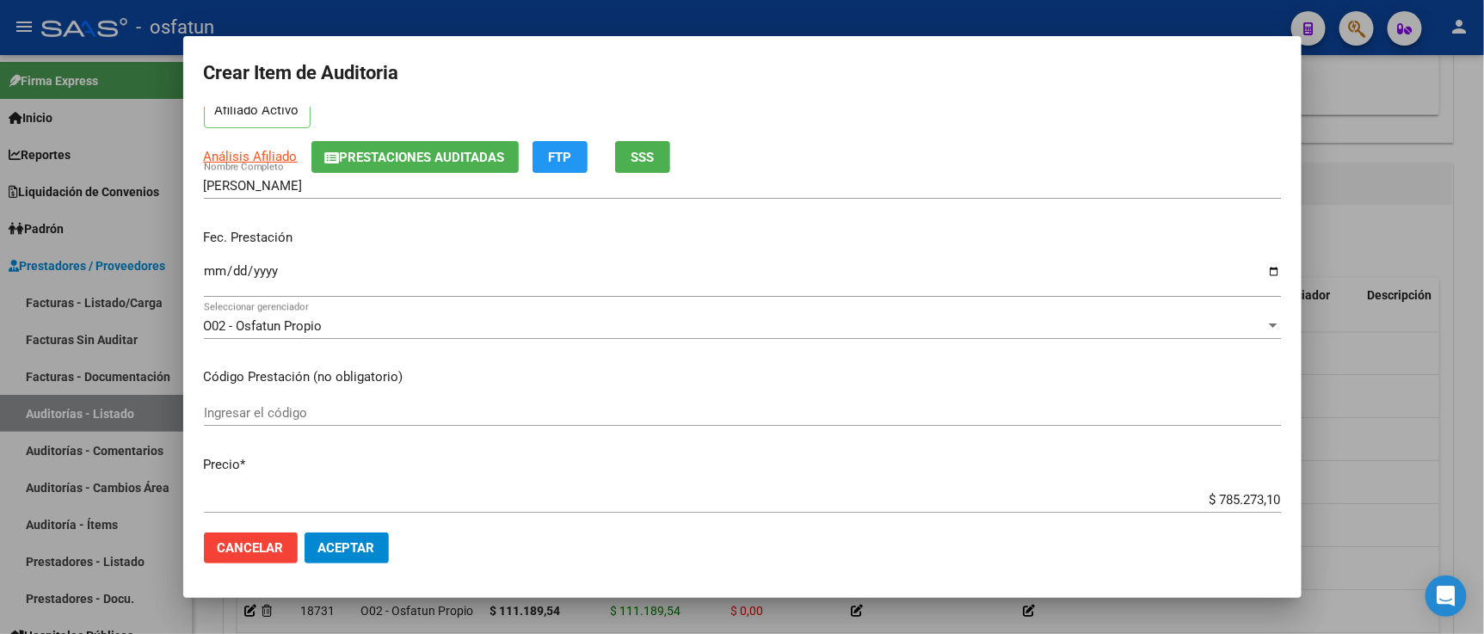
click at [212, 278] on input "Ingresar la fecha" at bounding box center [742, 278] width 1077 height 28
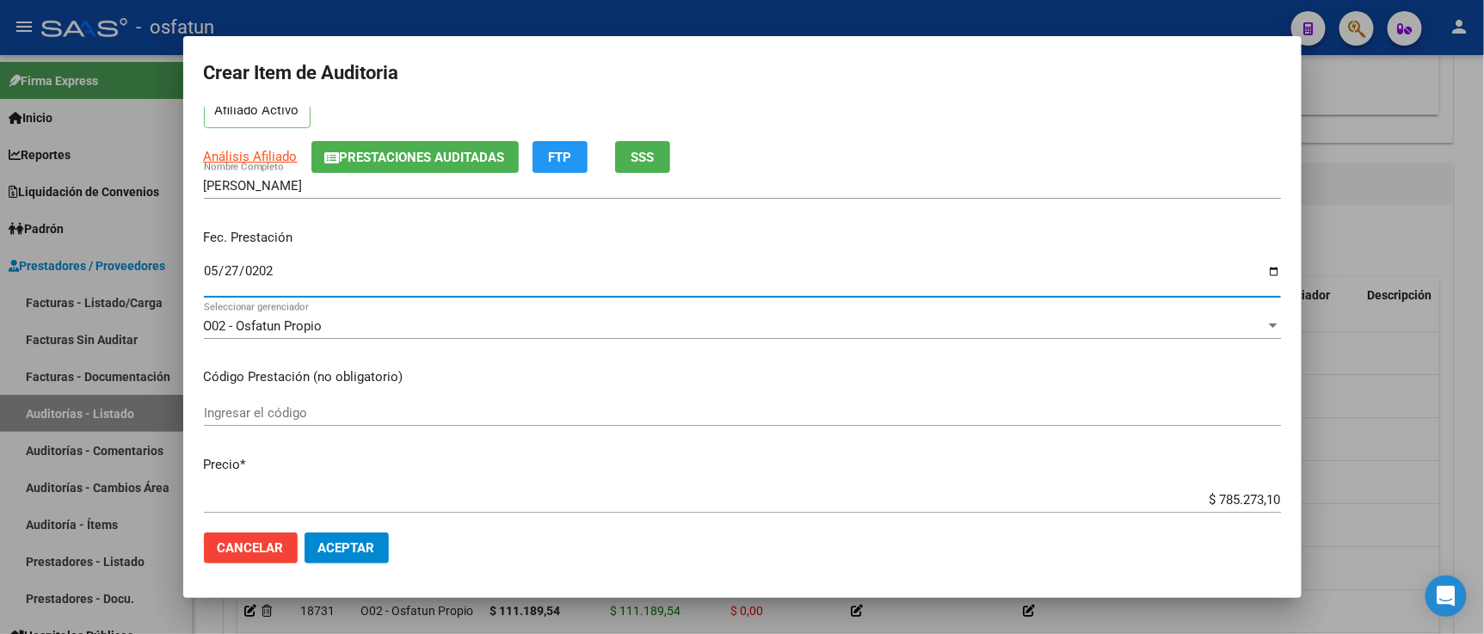
type input "2025-05-27"
click at [293, 415] on input "Ingresar el código" at bounding box center [742, 412] width 1077 height 15
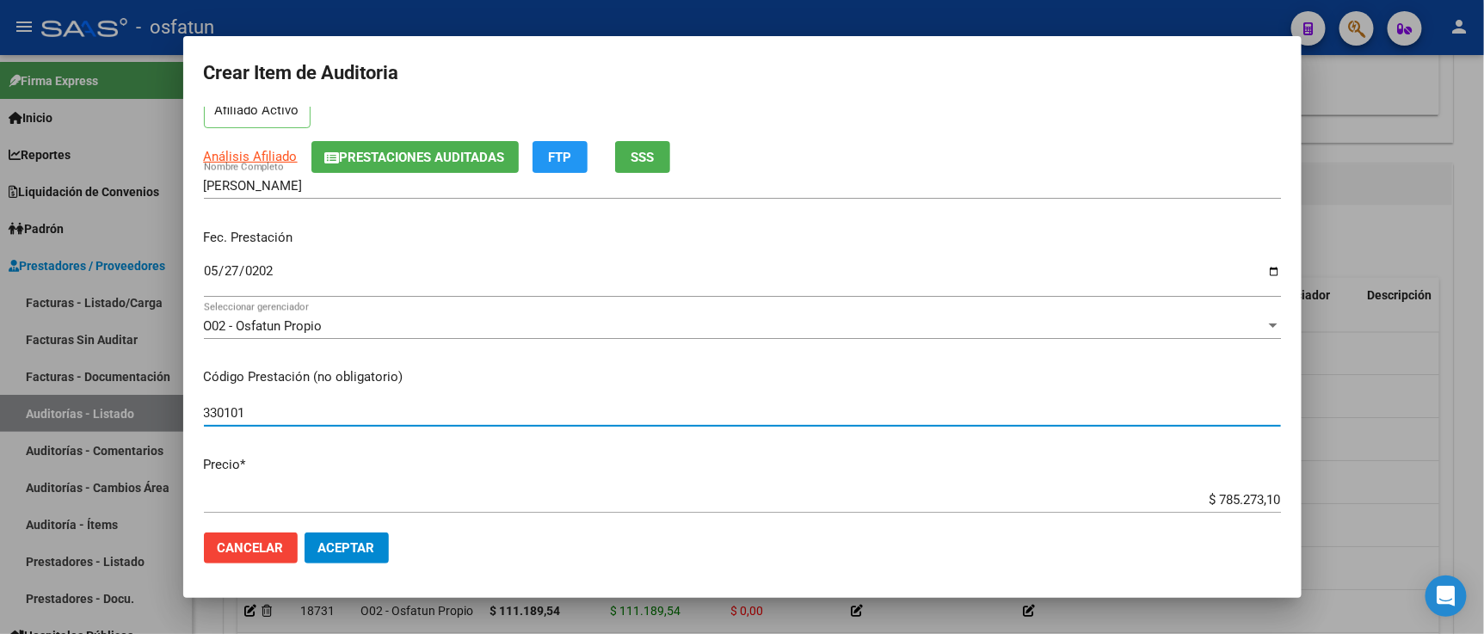
type input "330101"
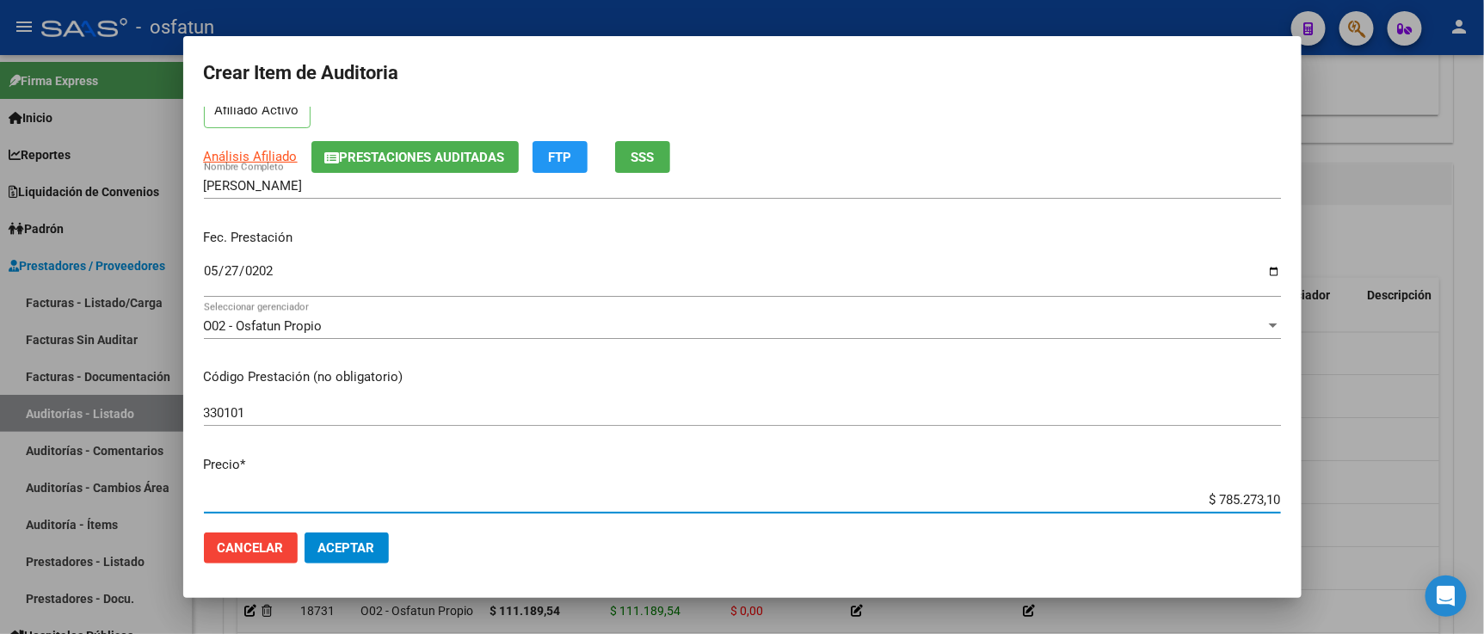
scroll to position [121, 0]
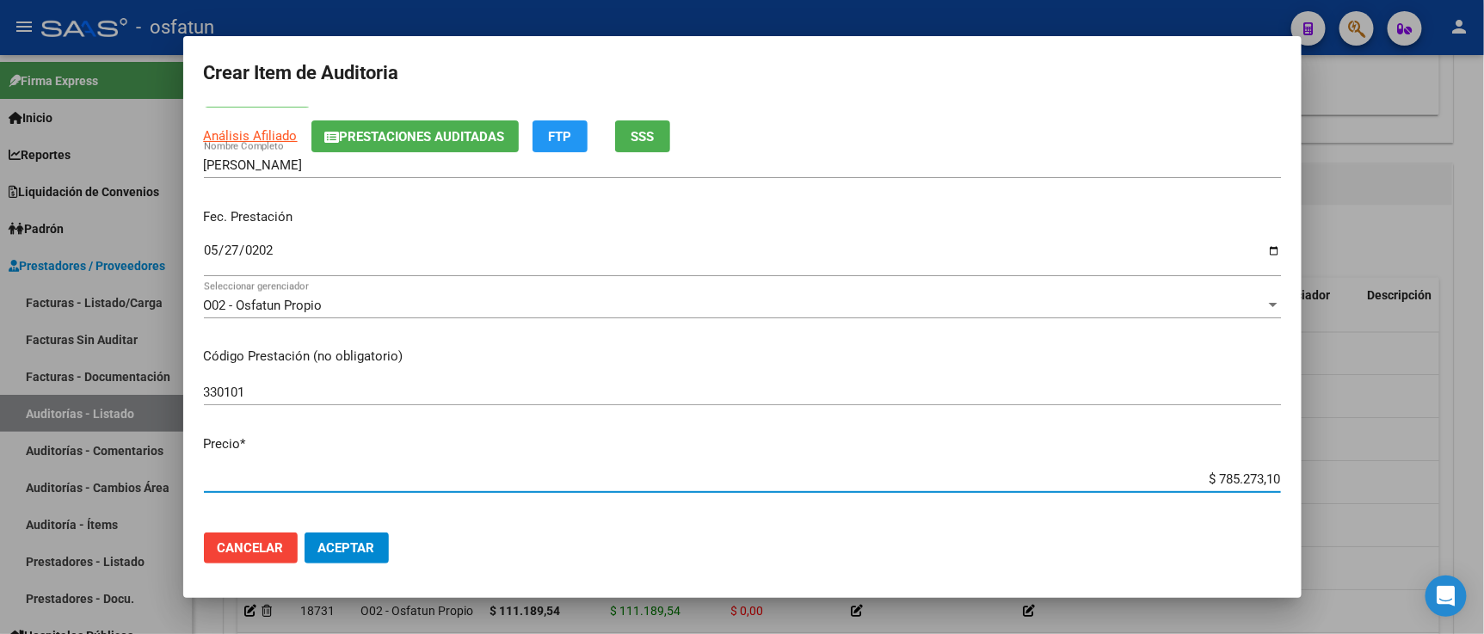
drag, startPoint x: 1182, startPoint y: 497, endPoint x: 1353, endPoint y: 502, distance: 171.2
click at [1353, 502] on div "Crear Item de Auditoria 39797667 Nro Documento 27397976675 CUIL Afiliado Activo…" at bounding box center [742, 317] width 1484 height 634
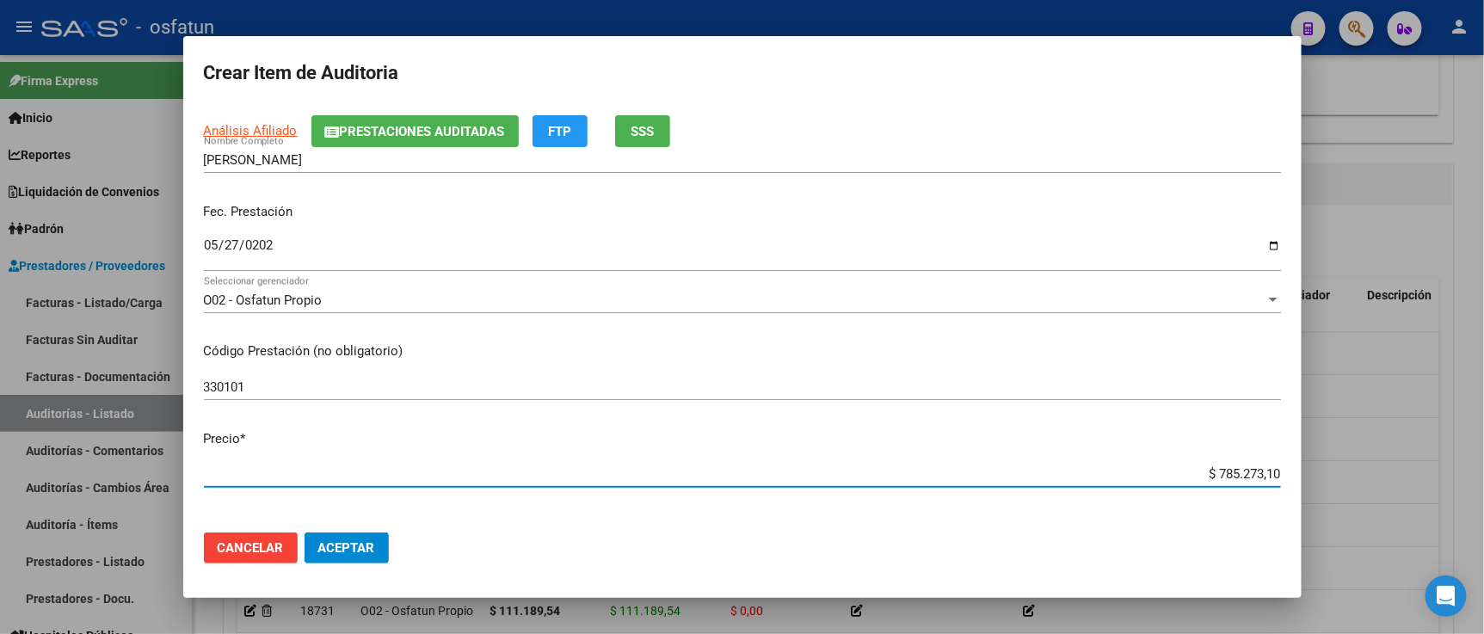
type input "$ 0,01"
type input "$ 0,12"
type input "$ 1,20"
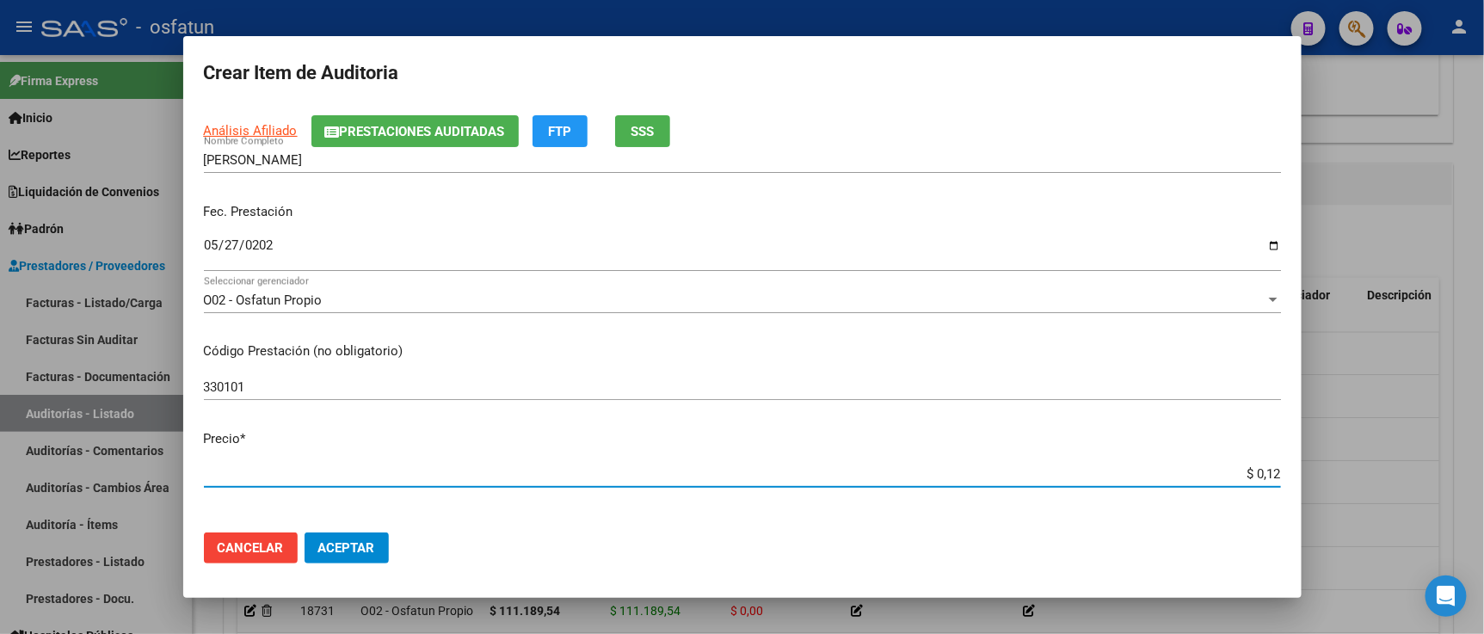
type input "$ 1,20"
type input "$ 12,00"
type input "$ 120,00"
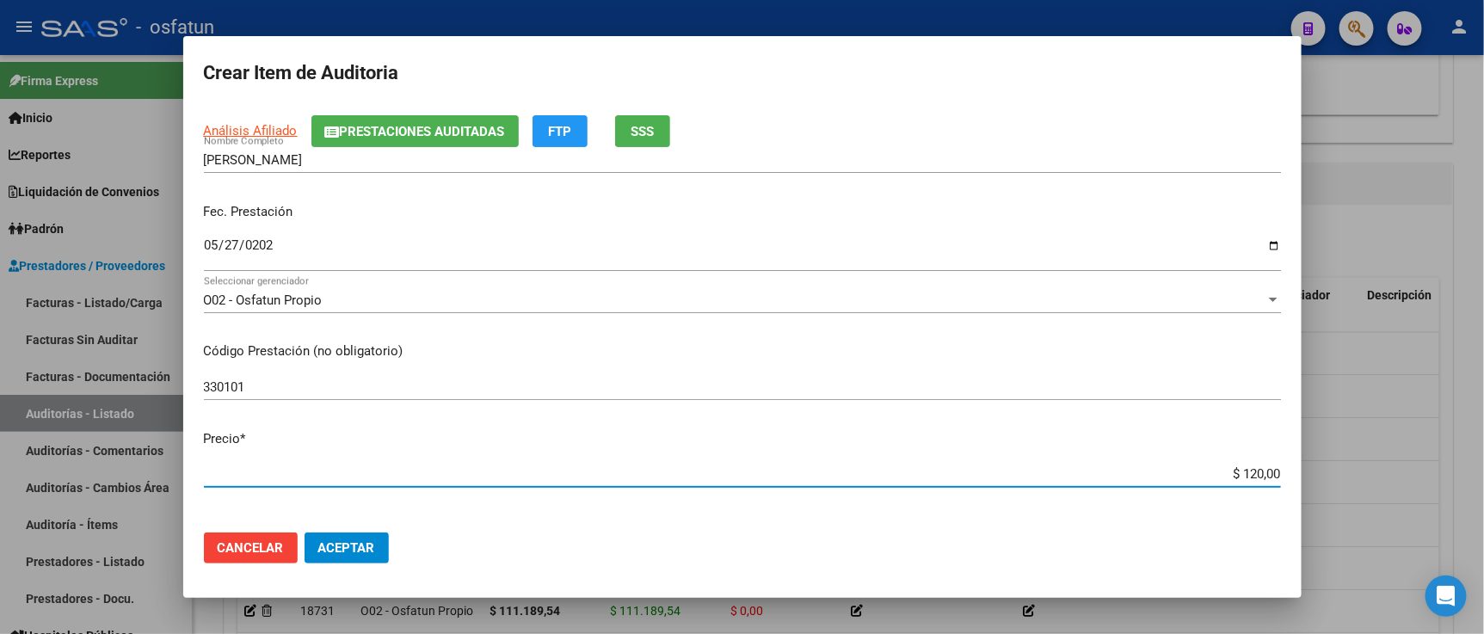
type input "$ 1.200,00"
type input "$ 12.000,00"
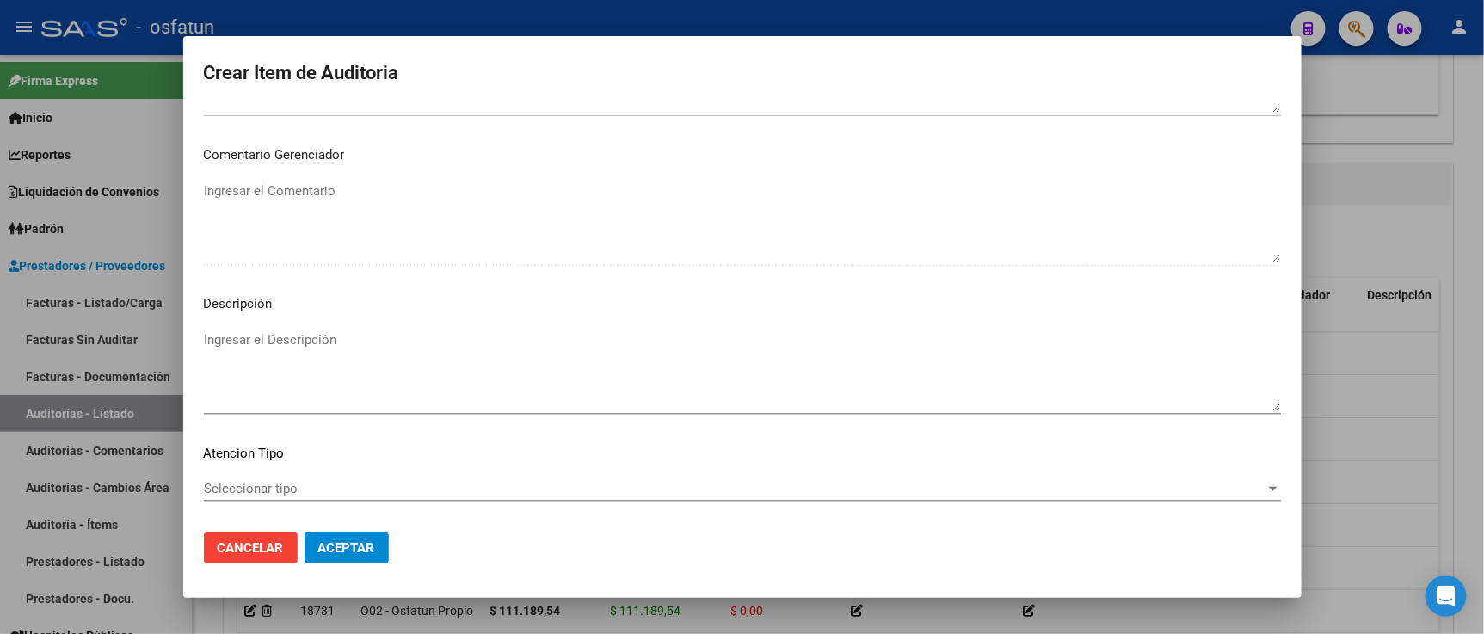
scroll to position [1136, 0]
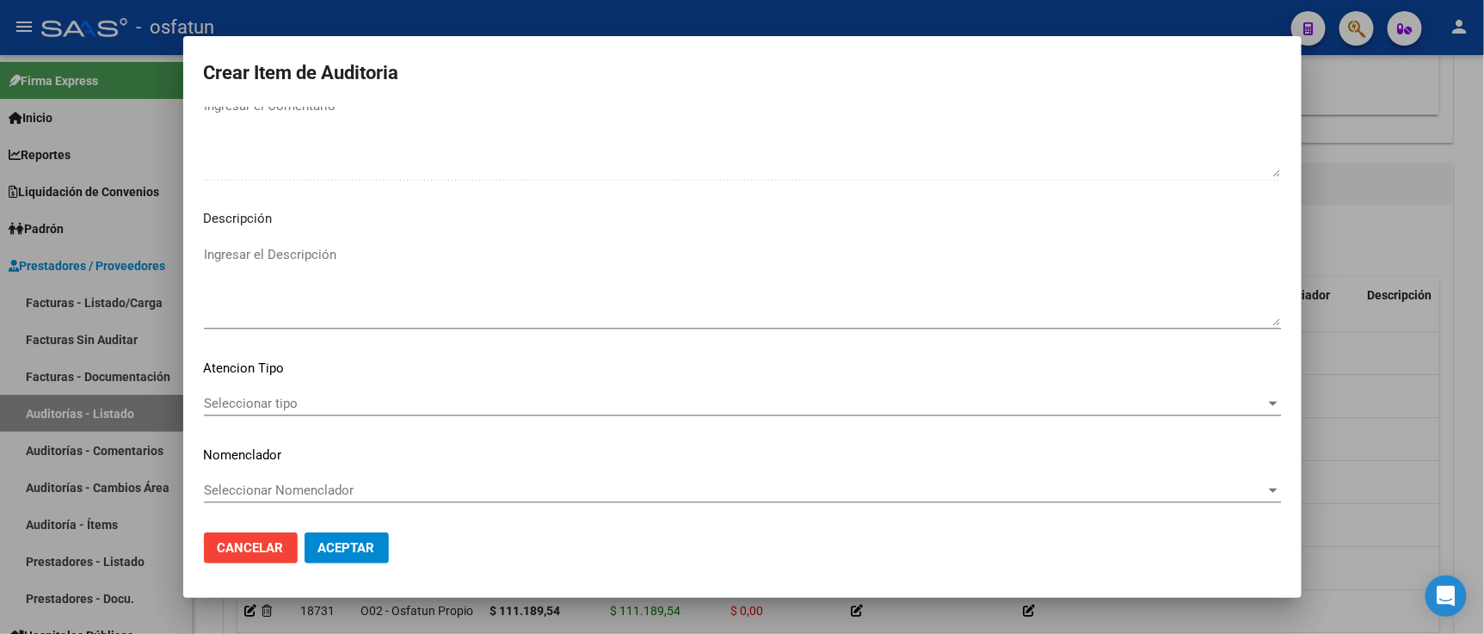
click at [350, 401] on span "Seleccionar tipo" at bounding box center [734, 403] width 1061 height 15
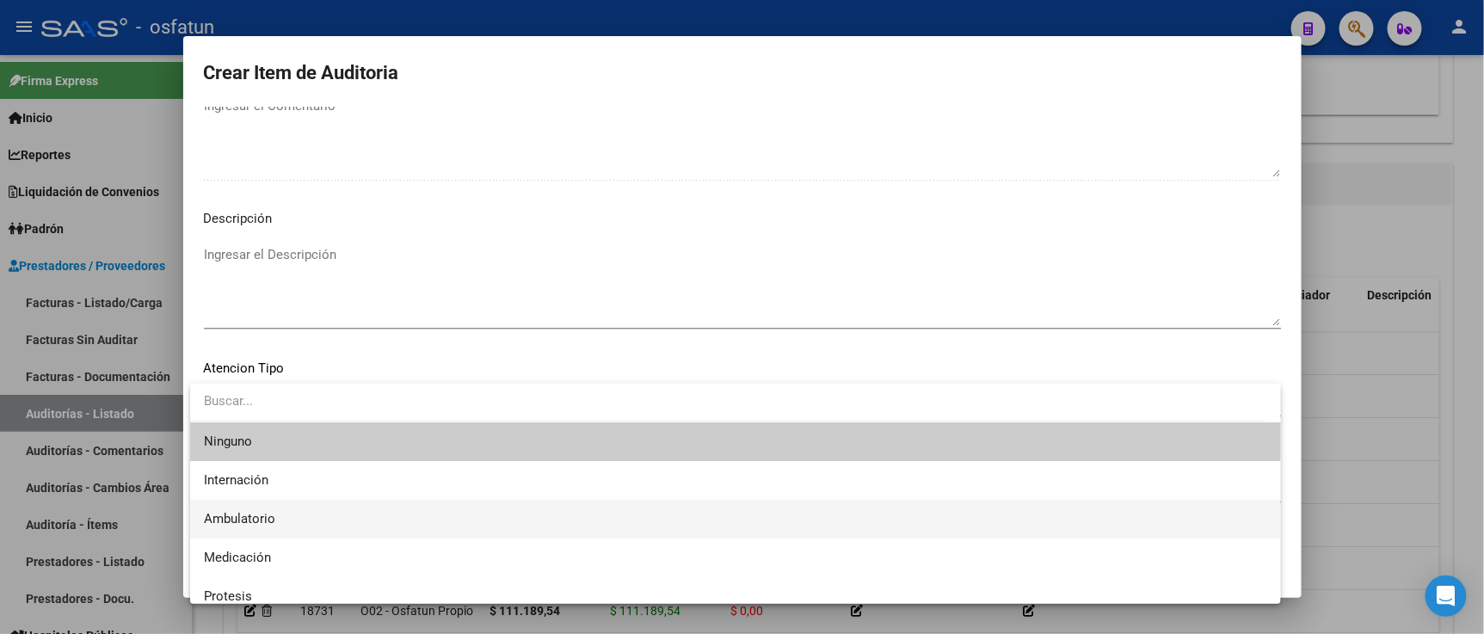
click at [323, 514] on span "Ambulatorio" at bounding box center [735, 519] width 1063 height 39
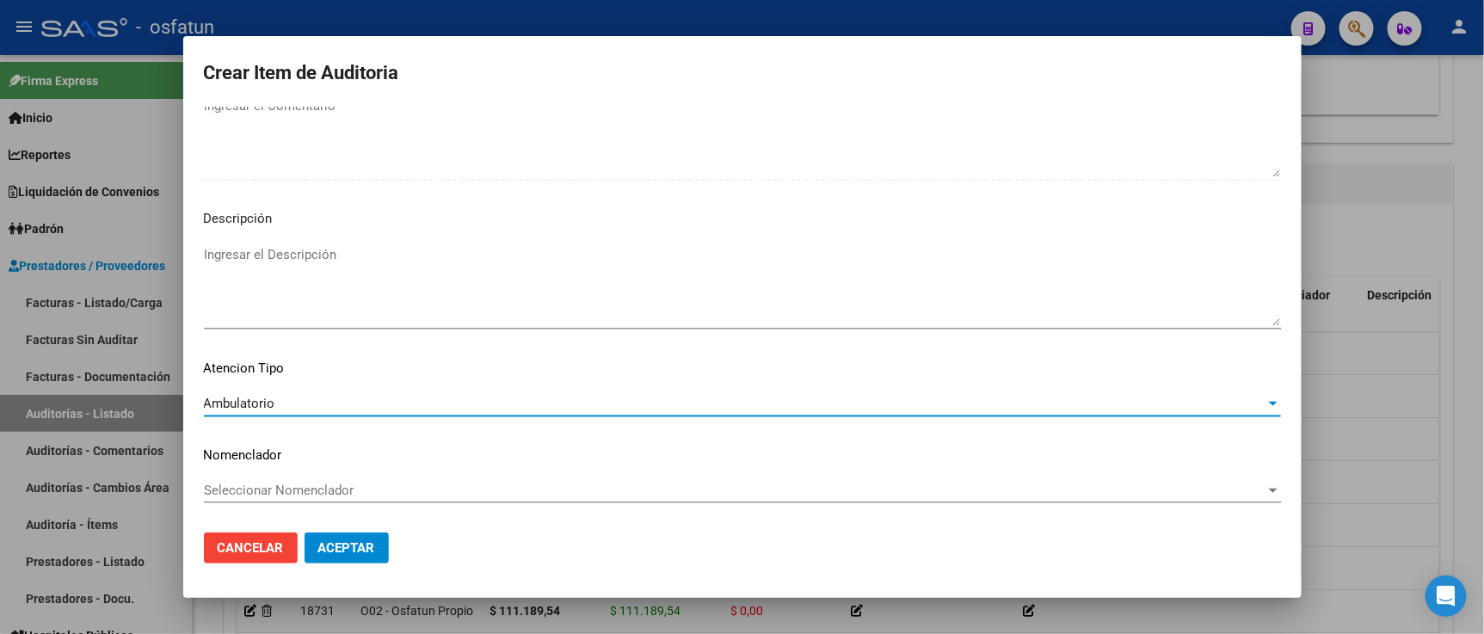
click at [325, 493] on span "Seleccionar Nomenclador" at bounding box center [734, 489] width 1061 height 15
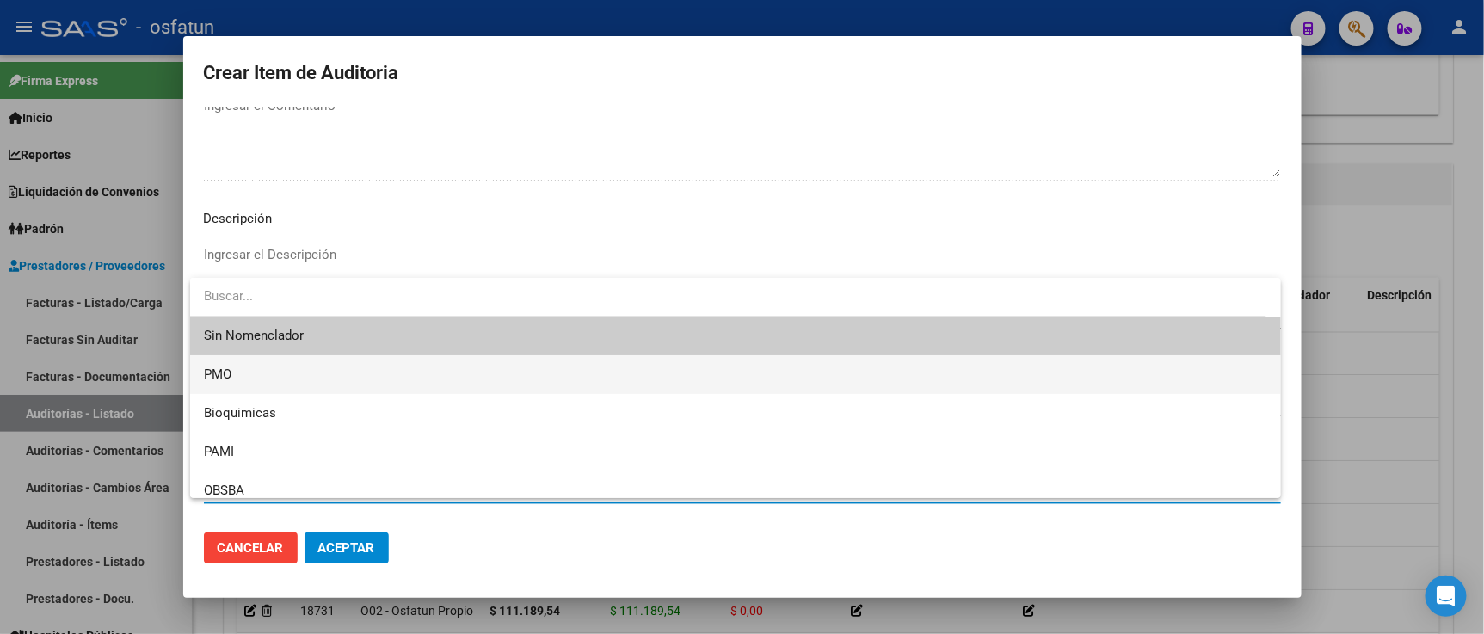
click at [259, 380] on span "PMO" at bounding box center [735, 374] width 1063 height 39
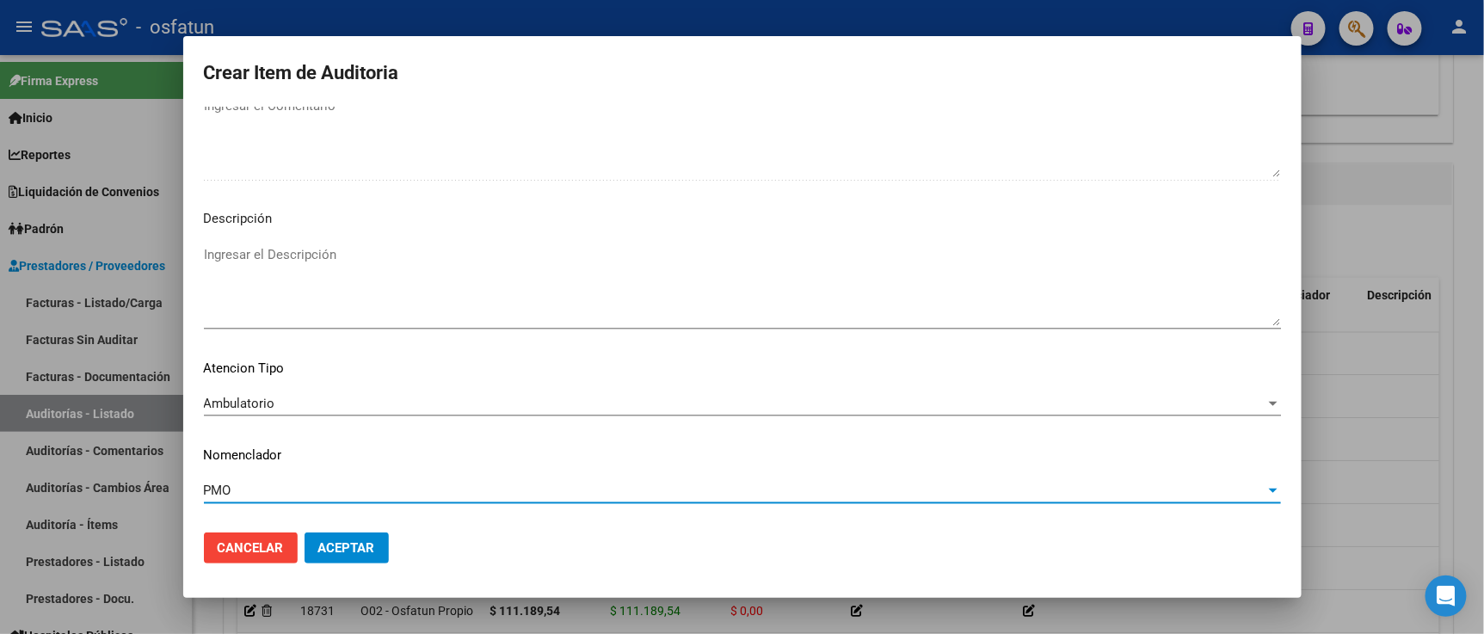
click at [372, 554] on span "Aceptar" at bounding box center [346, 547] width 57 height 15
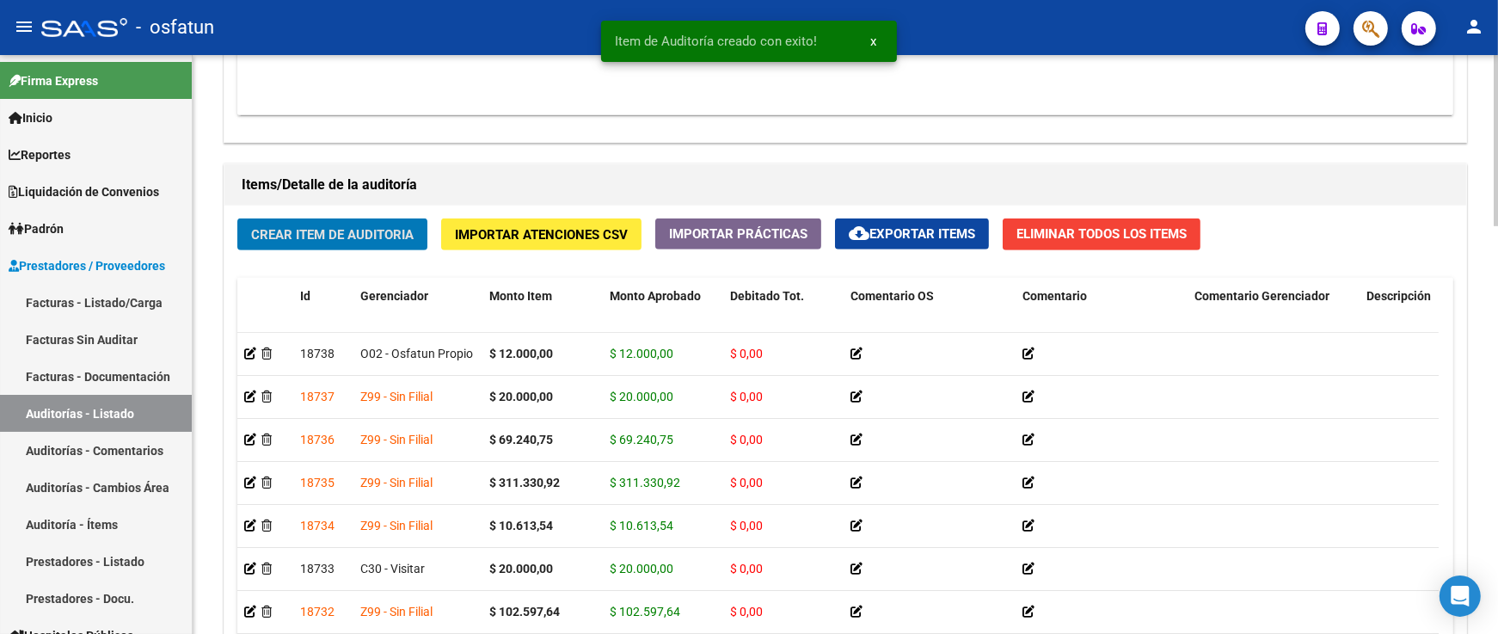
click at [332, 220] on button "Crear Item de Auditoria" at bounding box center [332, 234] width 190 height 32
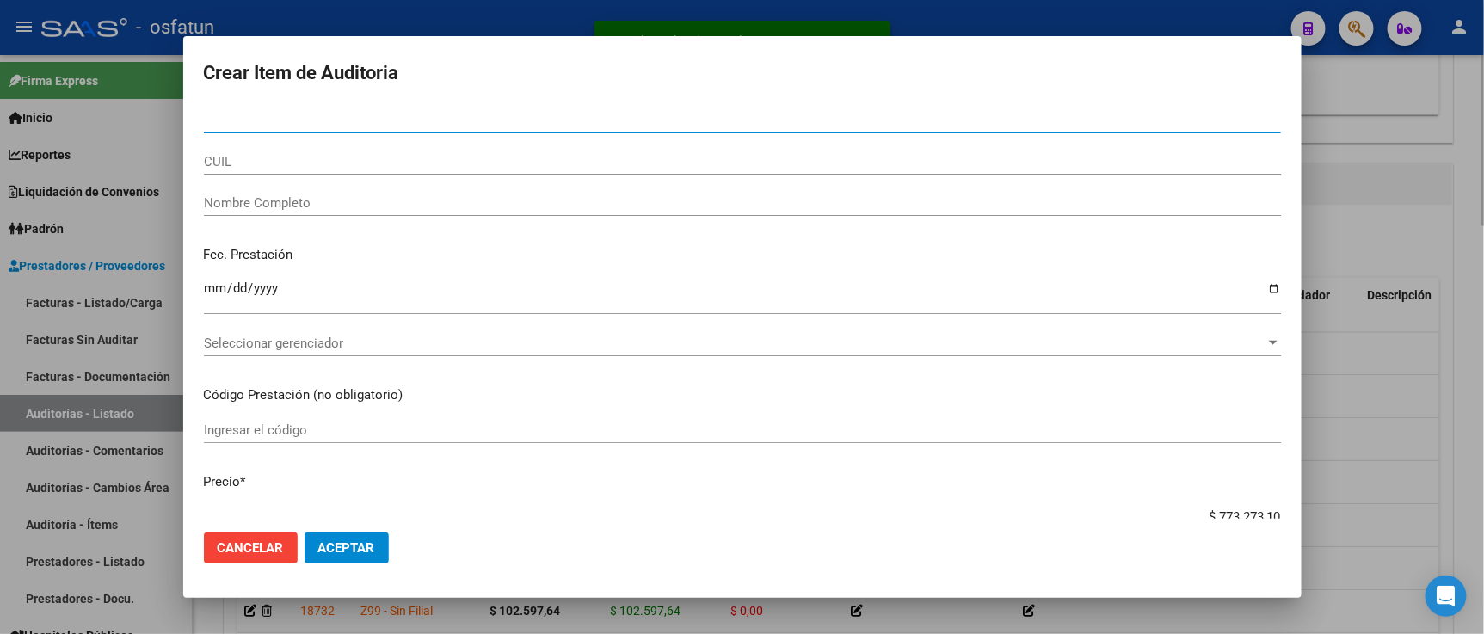
paste input "25619741"
type input "25619741"
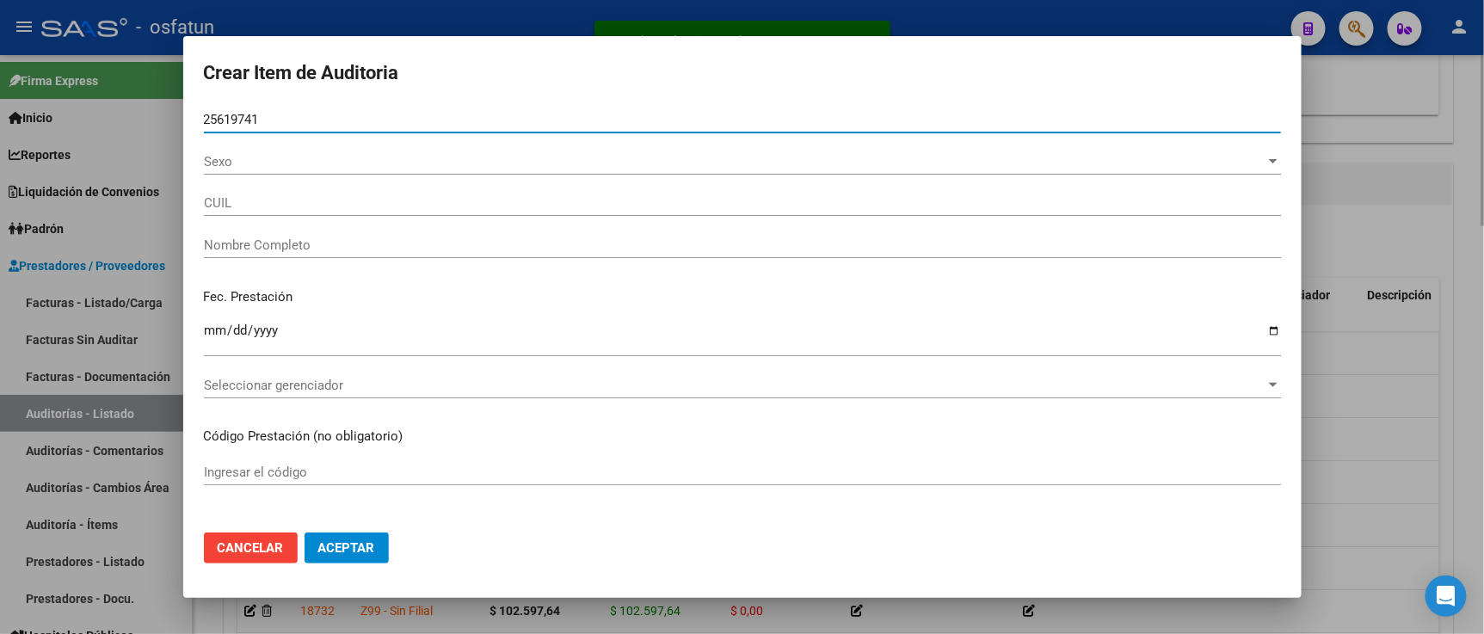
type input "27256197419"
type input "ROBLES NORA BEATRIZ"
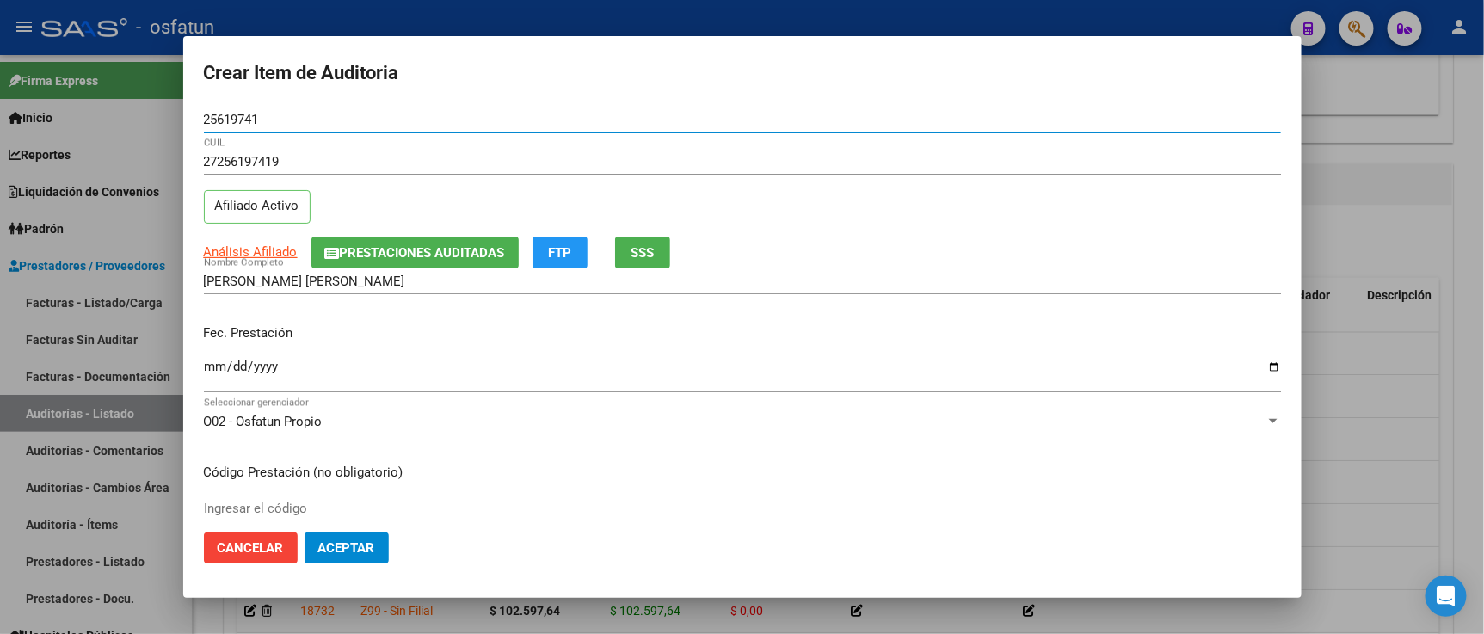
type input "25619741"
click at [221, 365] on input "Ingresar la fecha" at bounding box center [742, 374] width 1077 height 28
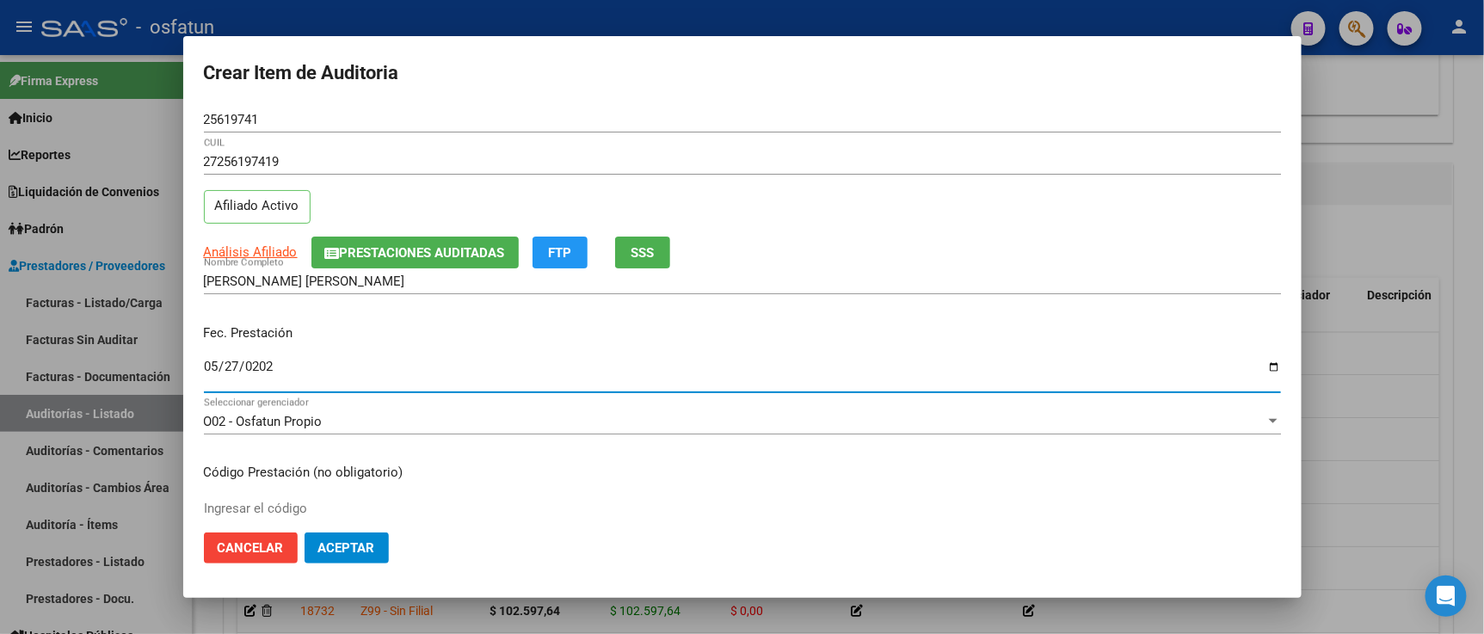
type input "2025-05-27"
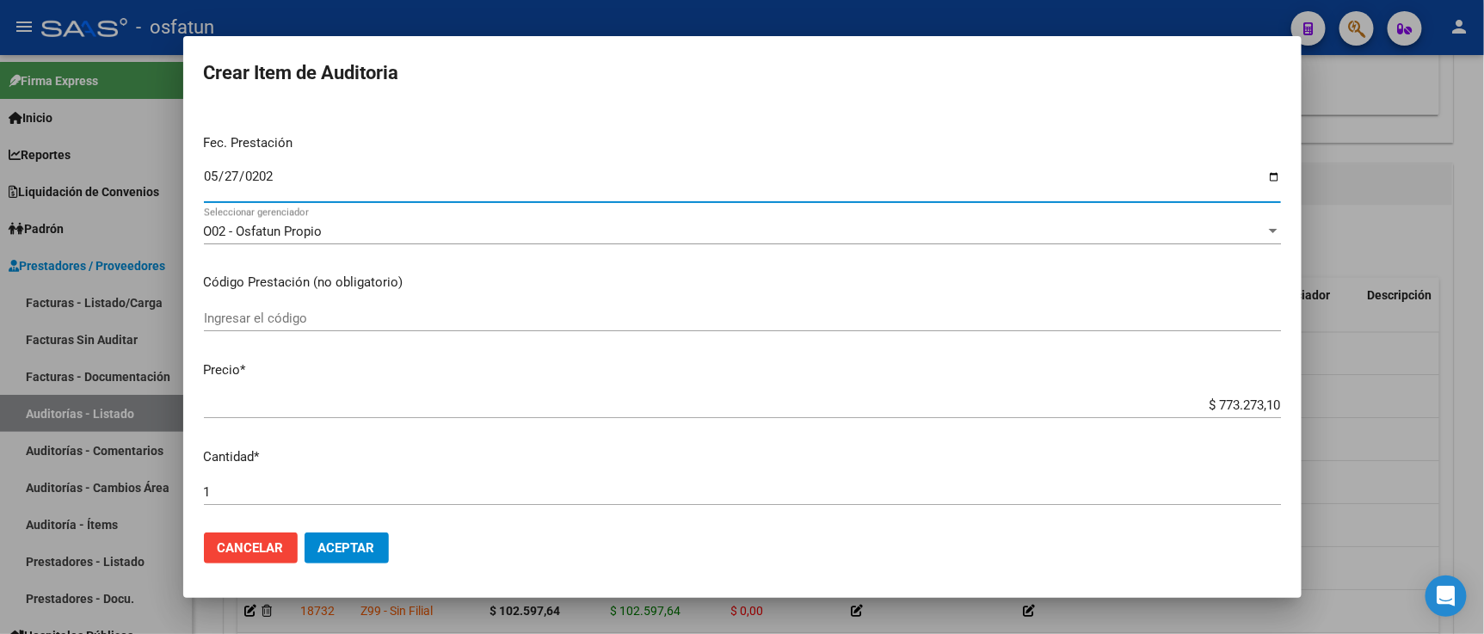
scroll to position [191, 0]
click at [341, 311] on input "Ingresar el código" at bounding box center [742, 317] width 1077 height 15
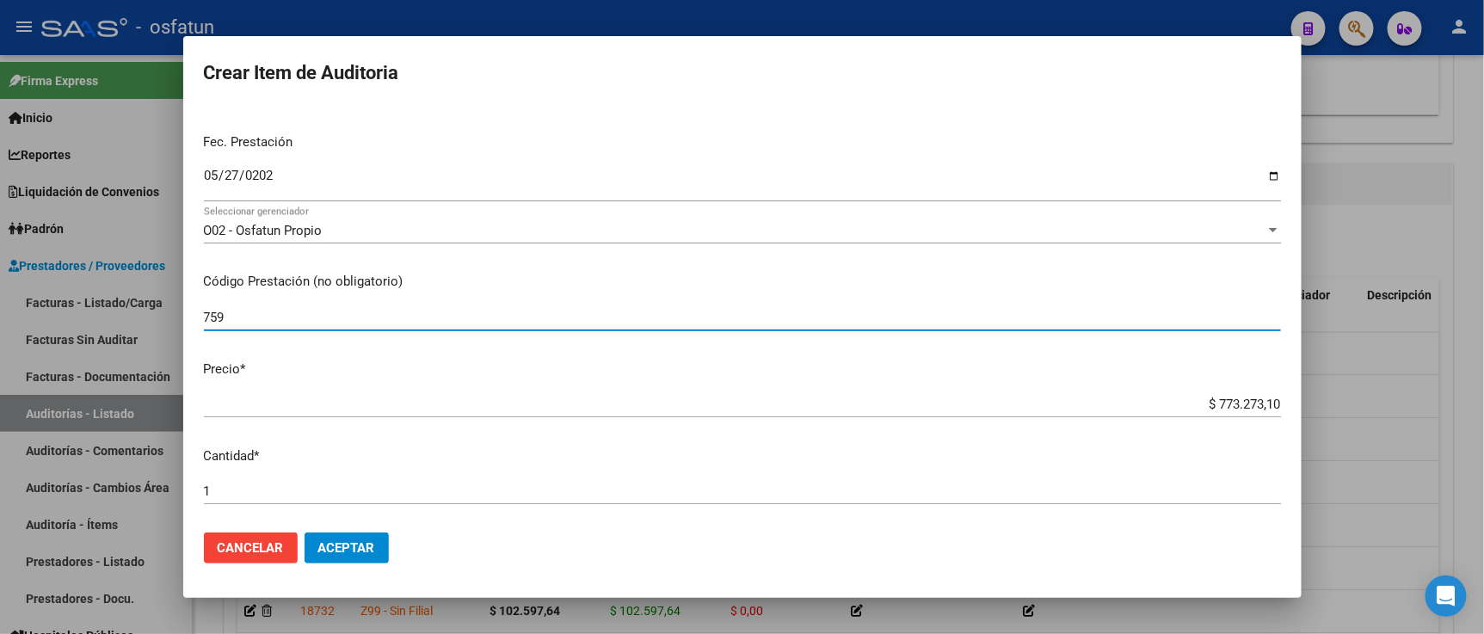
type input "759"
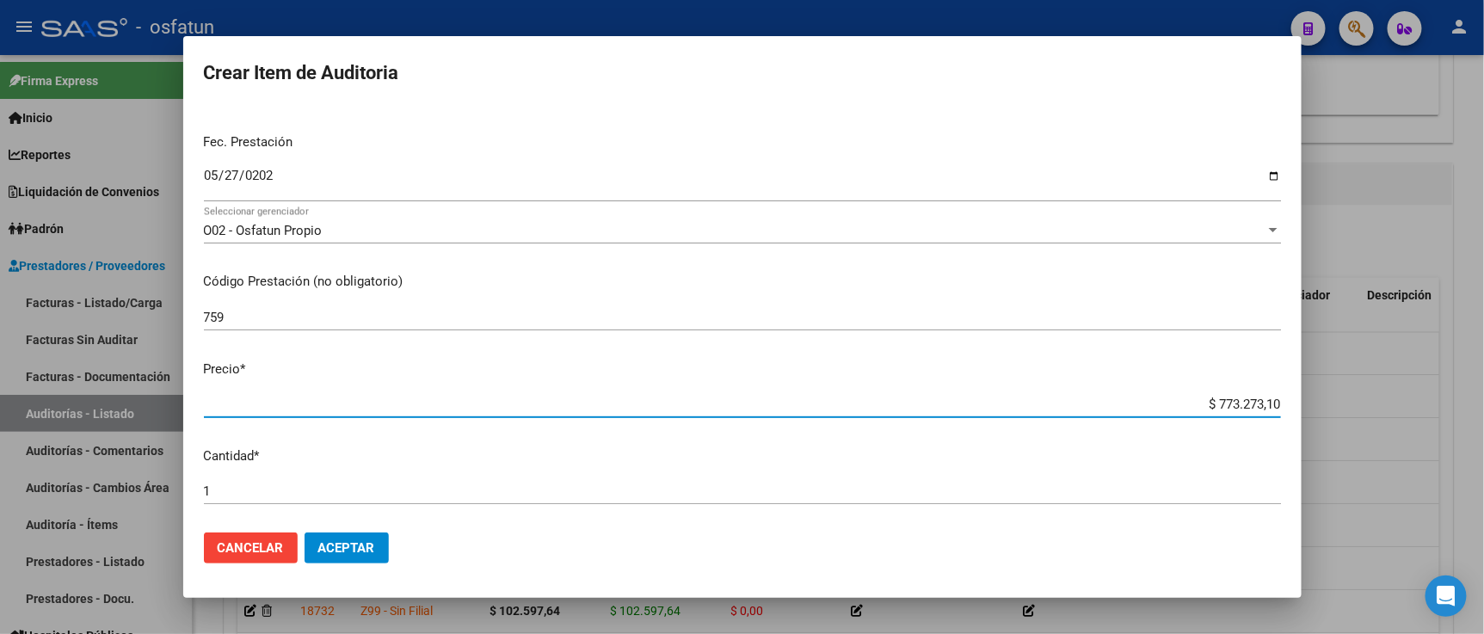
drag, startPoint x: 1162, startPoint y: 410, endPoint x: 1305, endPoint y: 406, distance: 142.8
click at [1305, 407] on div "Crear Item de Auditoria 25619741 Nro Documento 27256197419 CUIL Afiliado Activo…" at bounding box center [742, 317] width 1484 height 634
paste input "111695,02"
type input "$ 111.695,02"
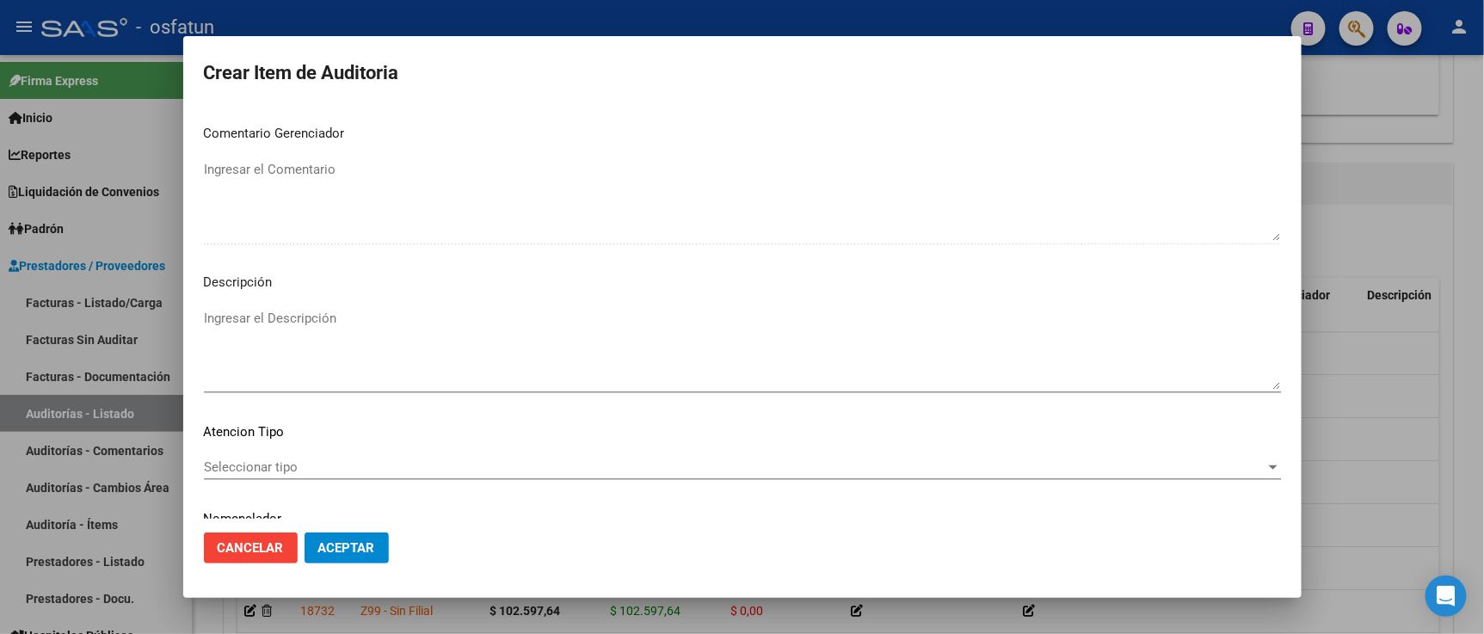
scroll to position [1136, 0]
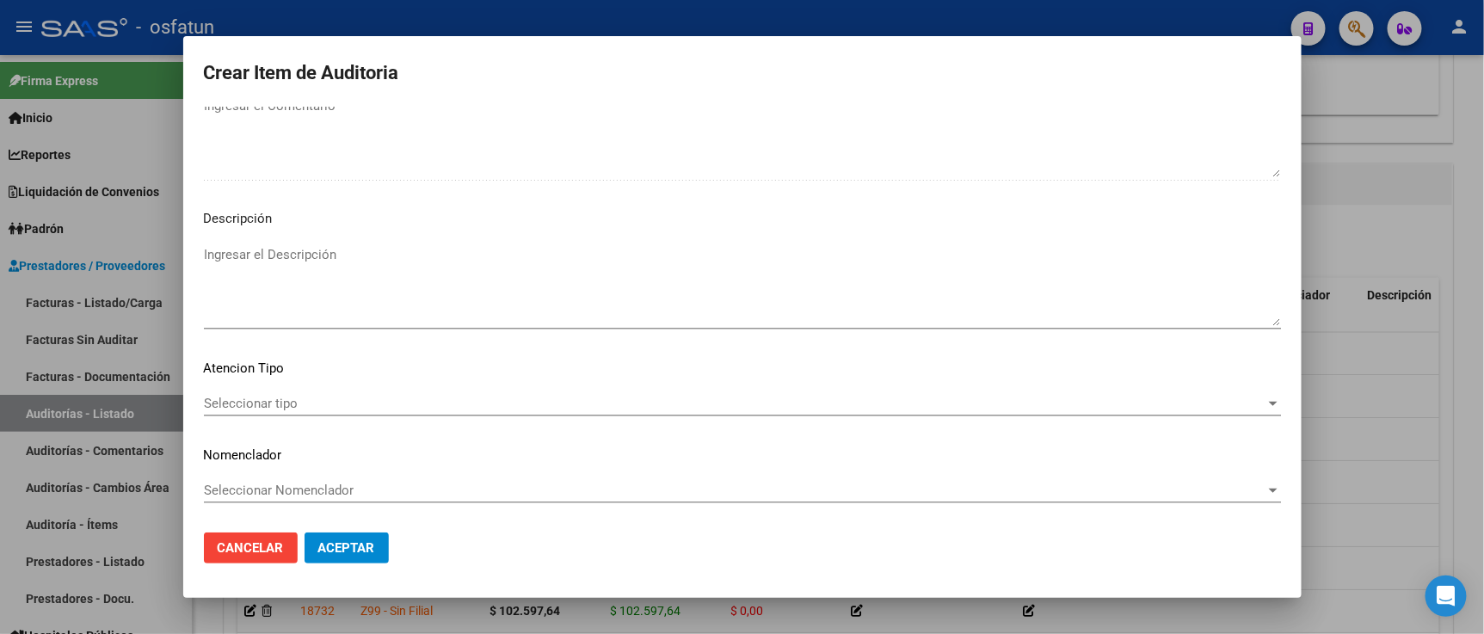
type input "$ 111.695,02"
click at [341, 404] on span "Seleccionar tipo" at bounding box center [734, 403] width 1061 height 15
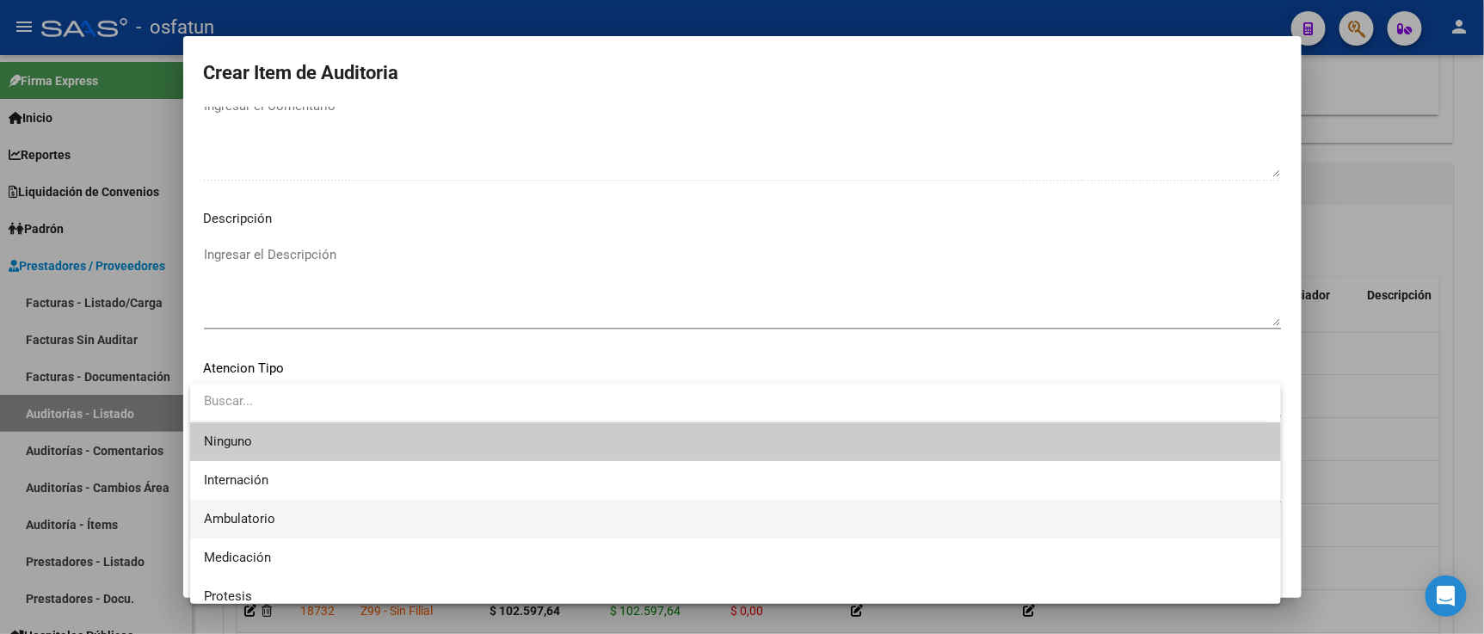
click at [335, 528] on span "Ambulatorio" at bounding box center [735, 519] width 1063 height 39
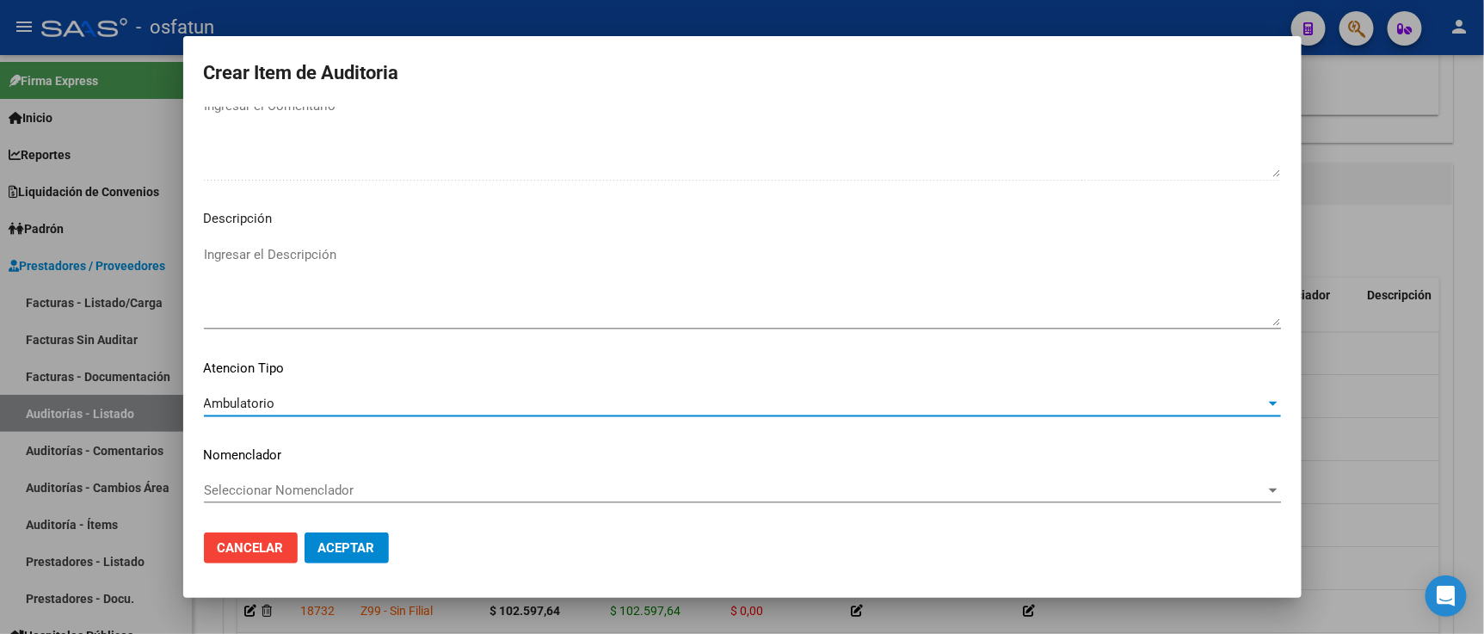
click at [330, 500] on div "Seleccionar Nomenclador Seleccionar Nomenclador" at bounding box center [742, 490] width 1077 height 26
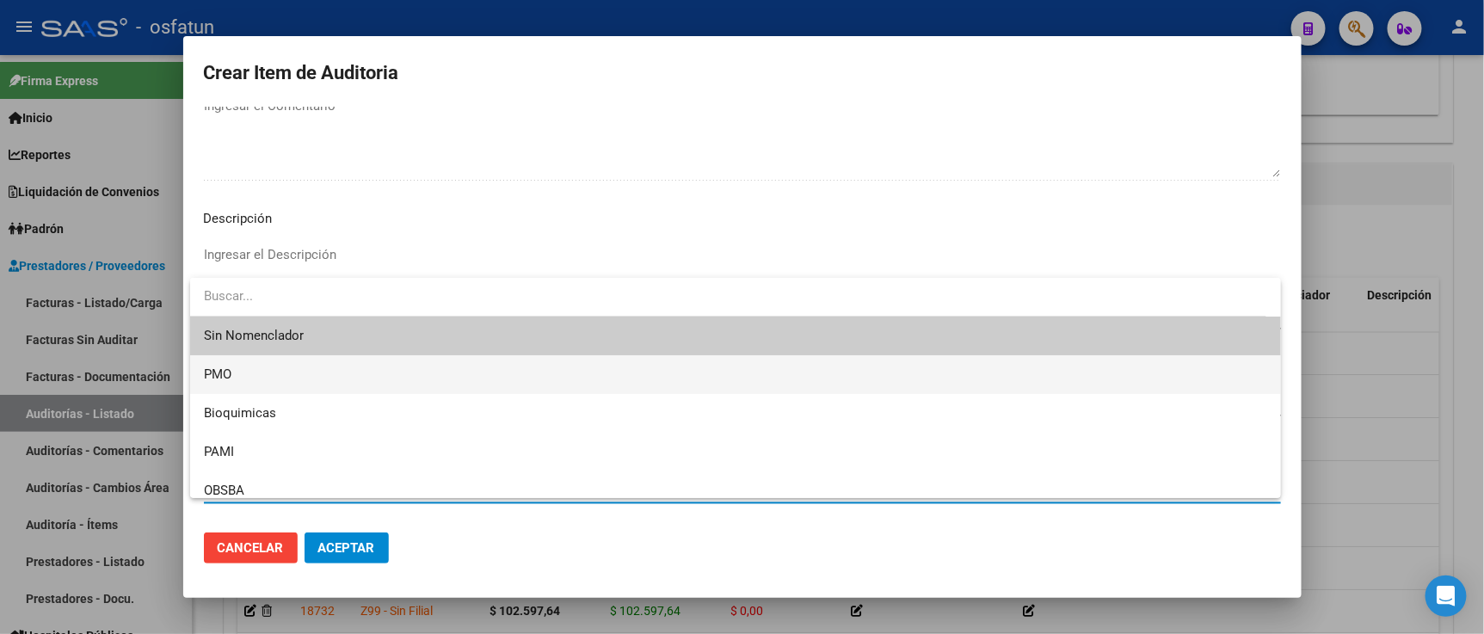
click at [275, 377] on span "PMO" at bounding box center [735, 374] width 1063 height 39
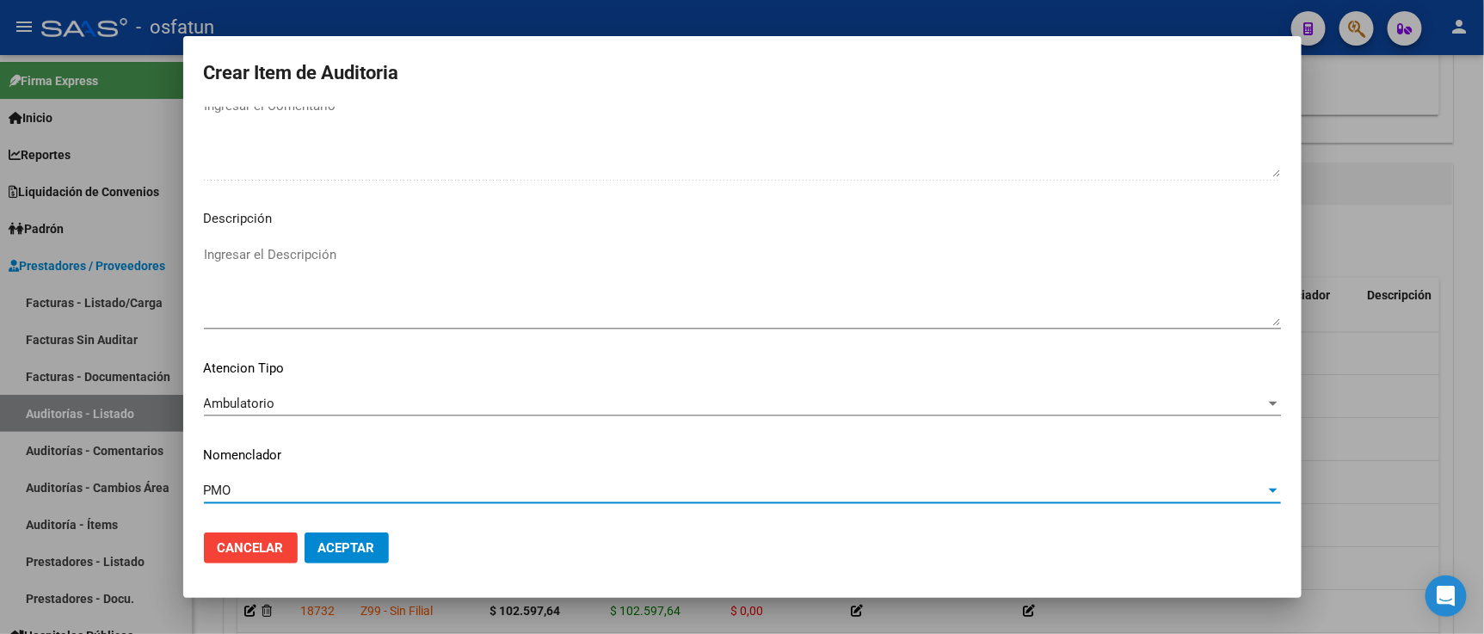
click at [324, 540] on span "Aceptar" at bounding box center [346, 547] width 57 height 15
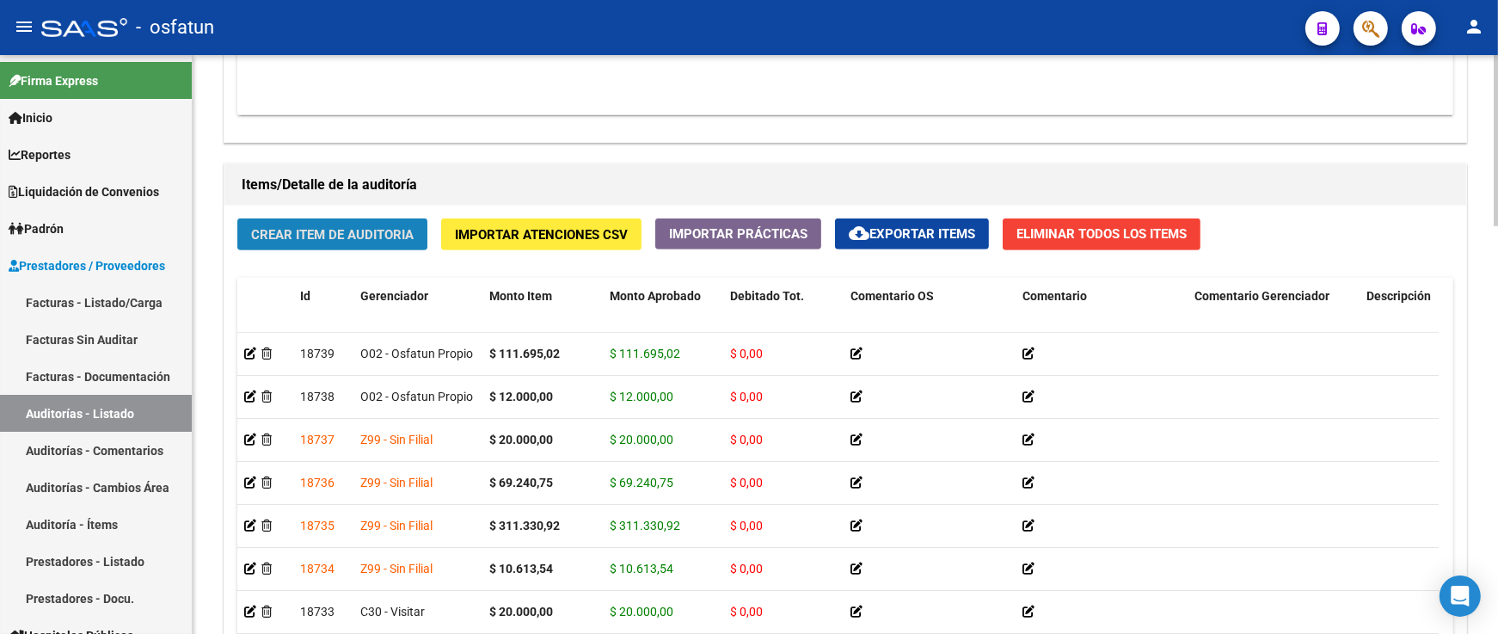
click at [296, 238] on span "Crear Item de Auditoria" at bounding box center [332, 234] width 163 height 15
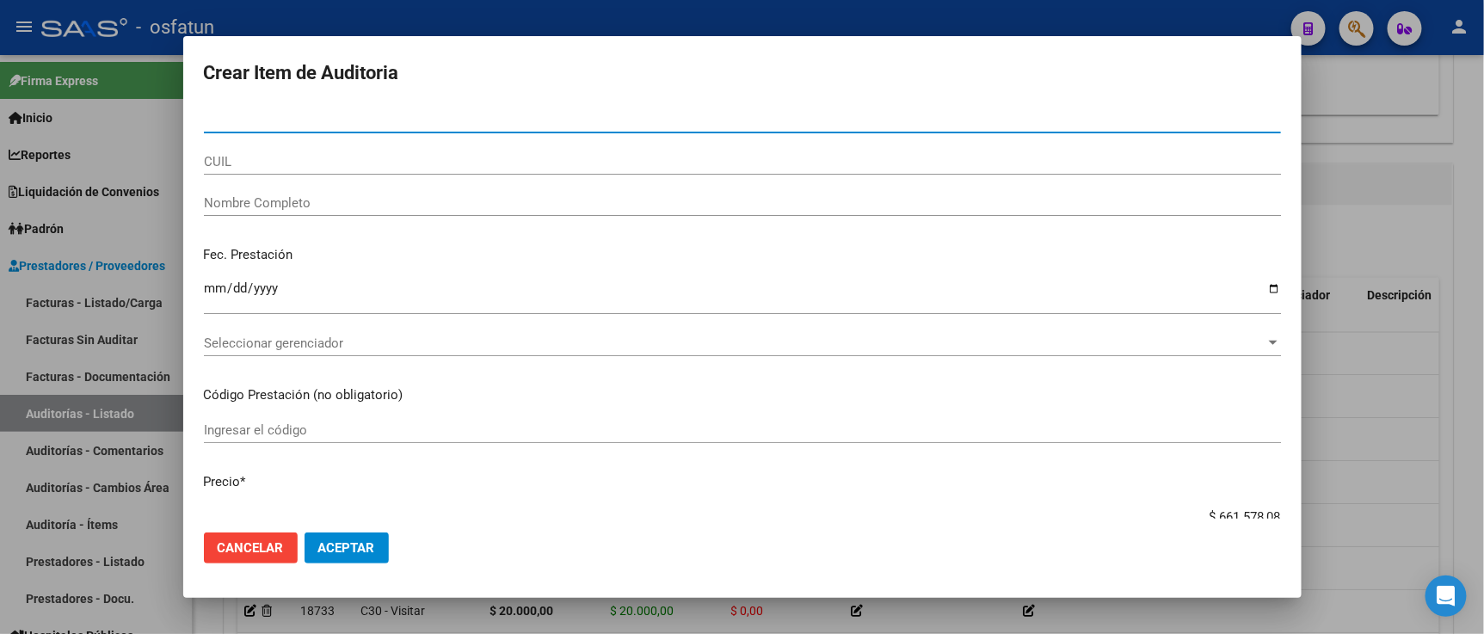
paste input "49995074"
type input "49995074"
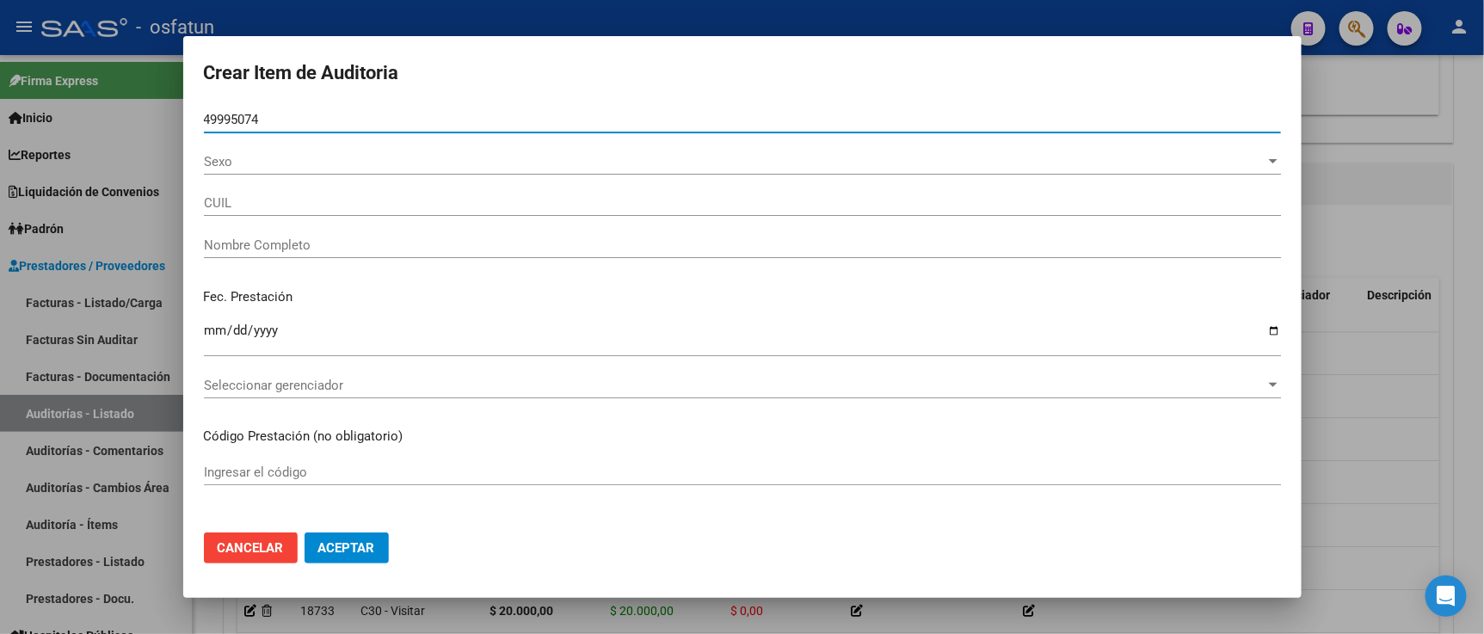
type input "20499950749"
type input "GARAN RODRIGUEZ MAXIMO BAUTIST"
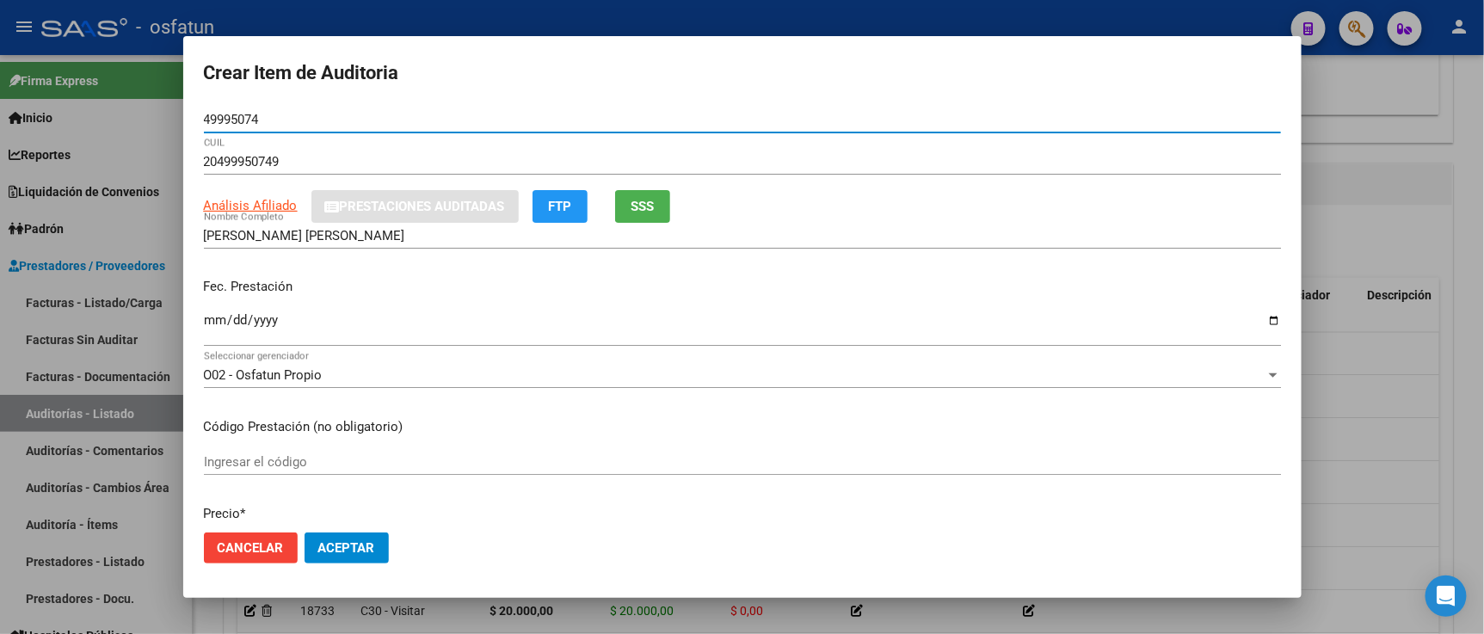
type input "49995074"
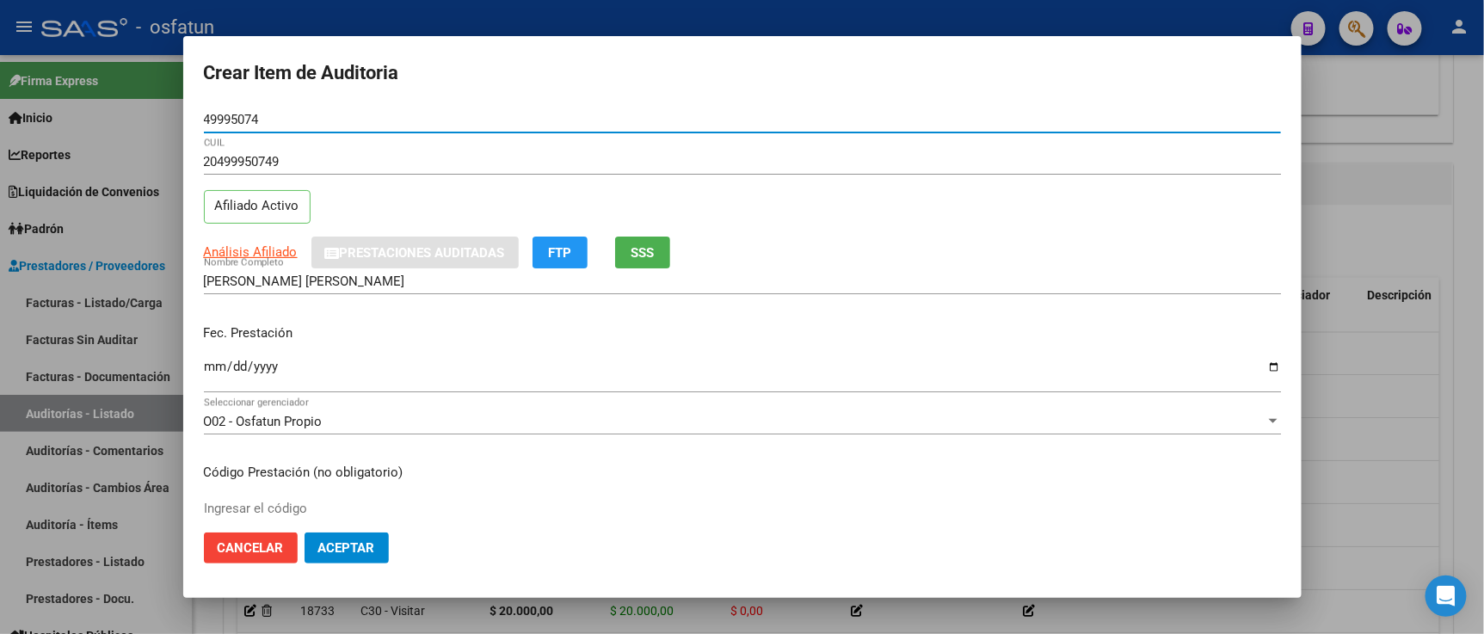
click at [213, 364] on input "Ingresar la fecha" at bounding box center [742, 374] width 1077 height 28
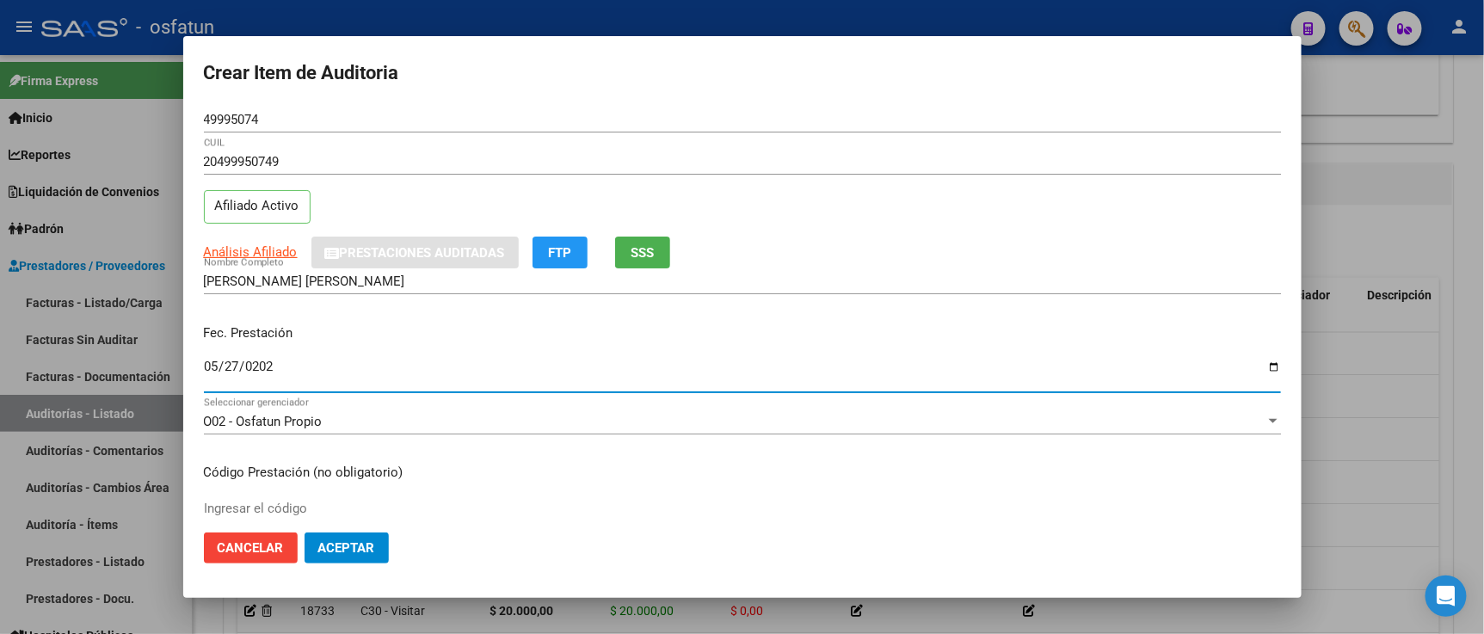
type input "2025-05-27"
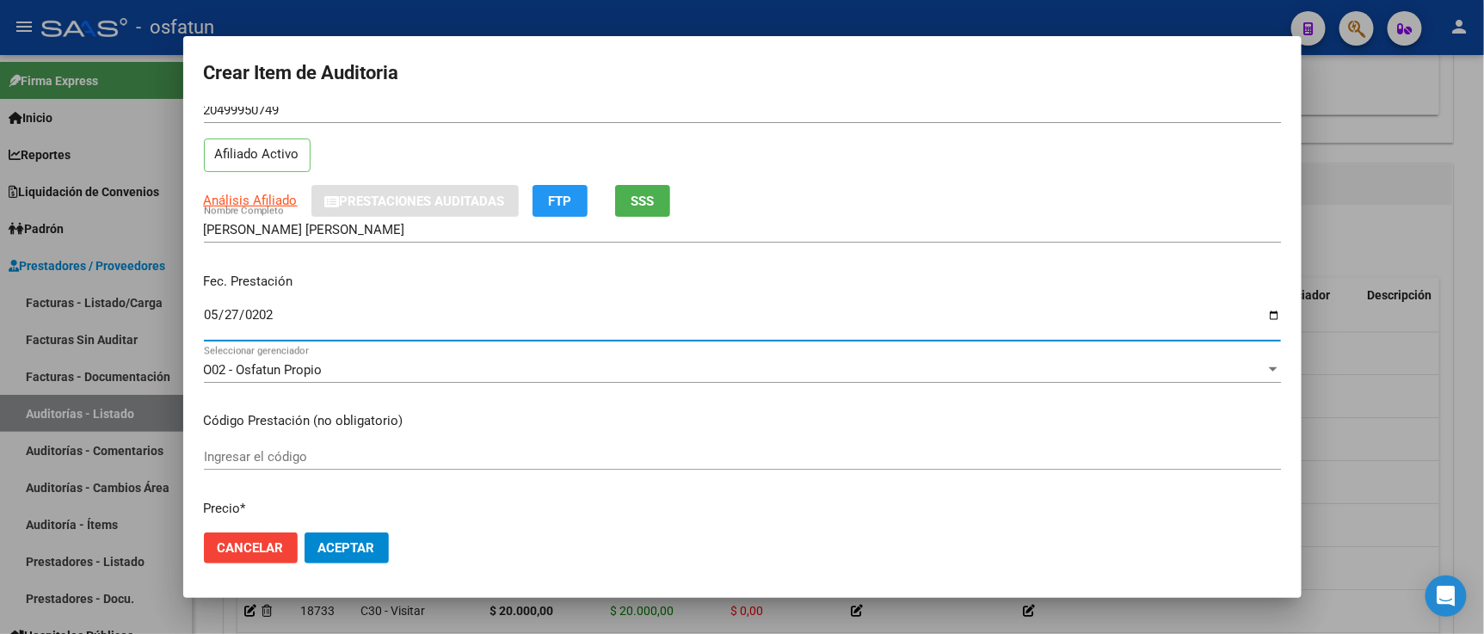
scroll to position [95, 0]
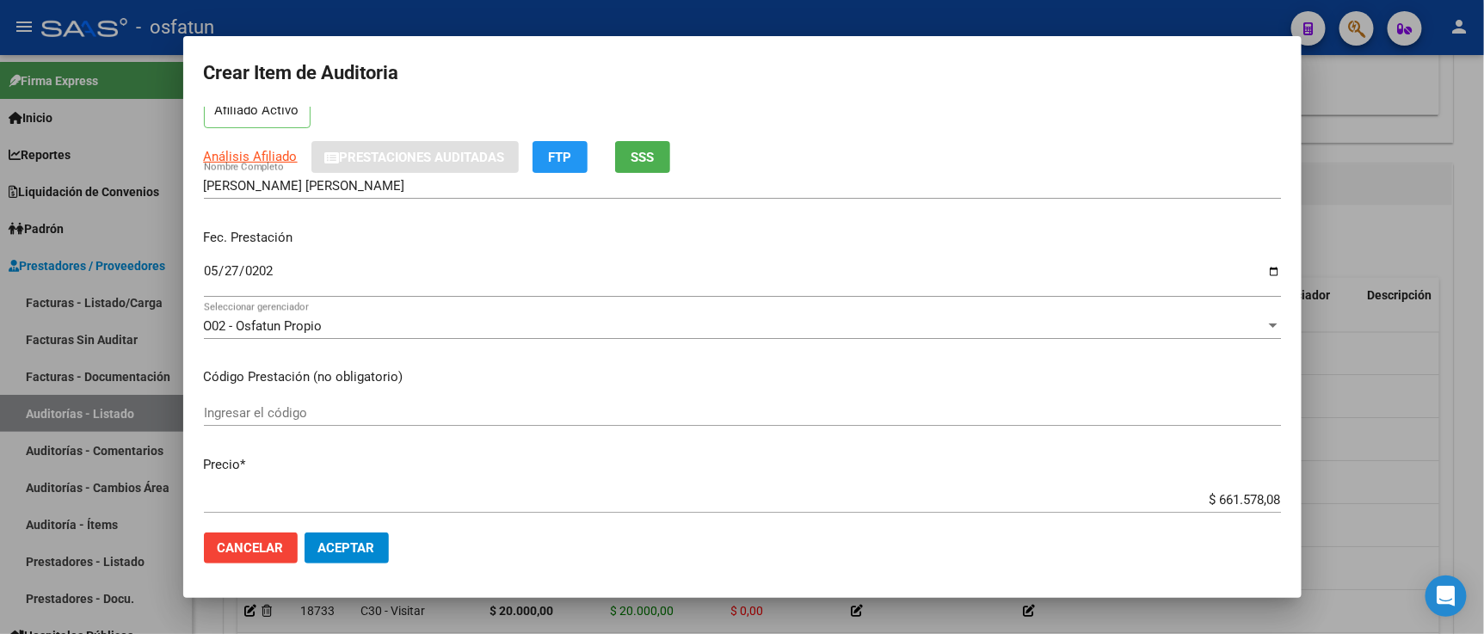
click at [302, 398] on mat-dialog-content "49995074 Nro Documento 20499950749 CUIL Afiliado Activo Análisis Afiliado Prest…" at bounding box center [742, 313] width 1118 height 412
click at [302, 409] on input "Ingresar el código" at bounding box center [742, 412] width 1077 height 15
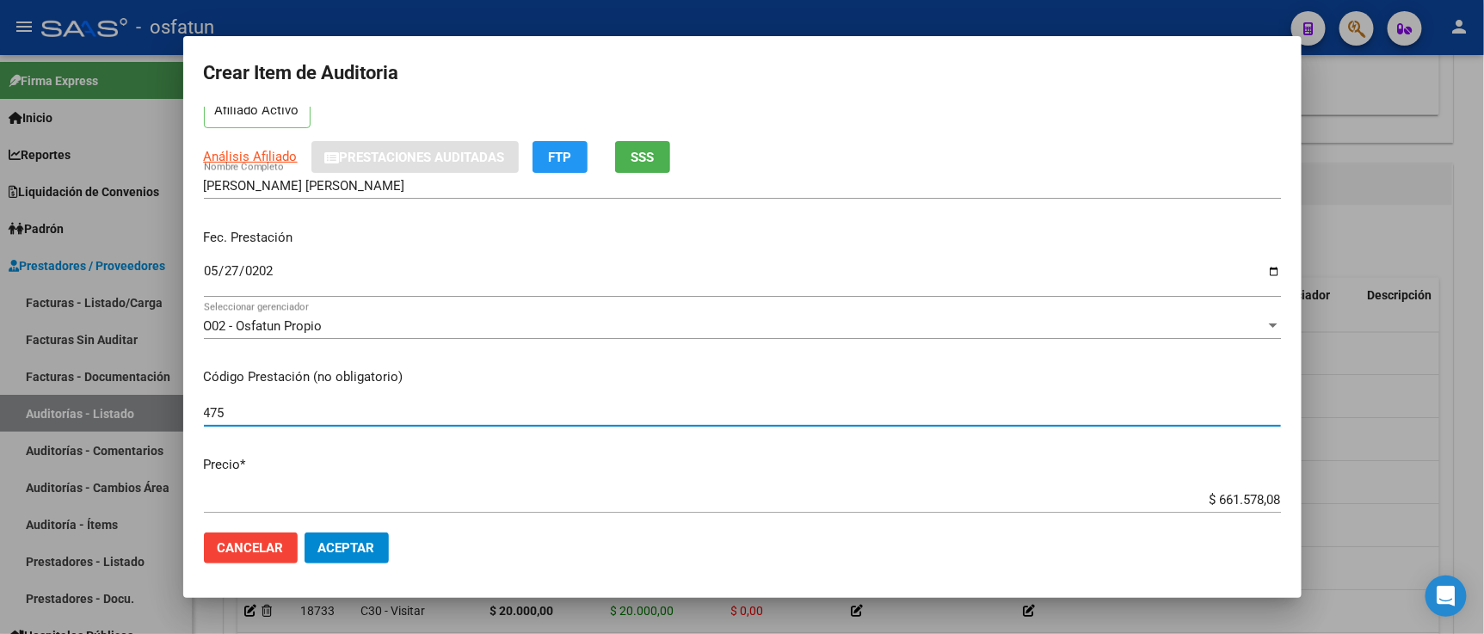
type input "475"
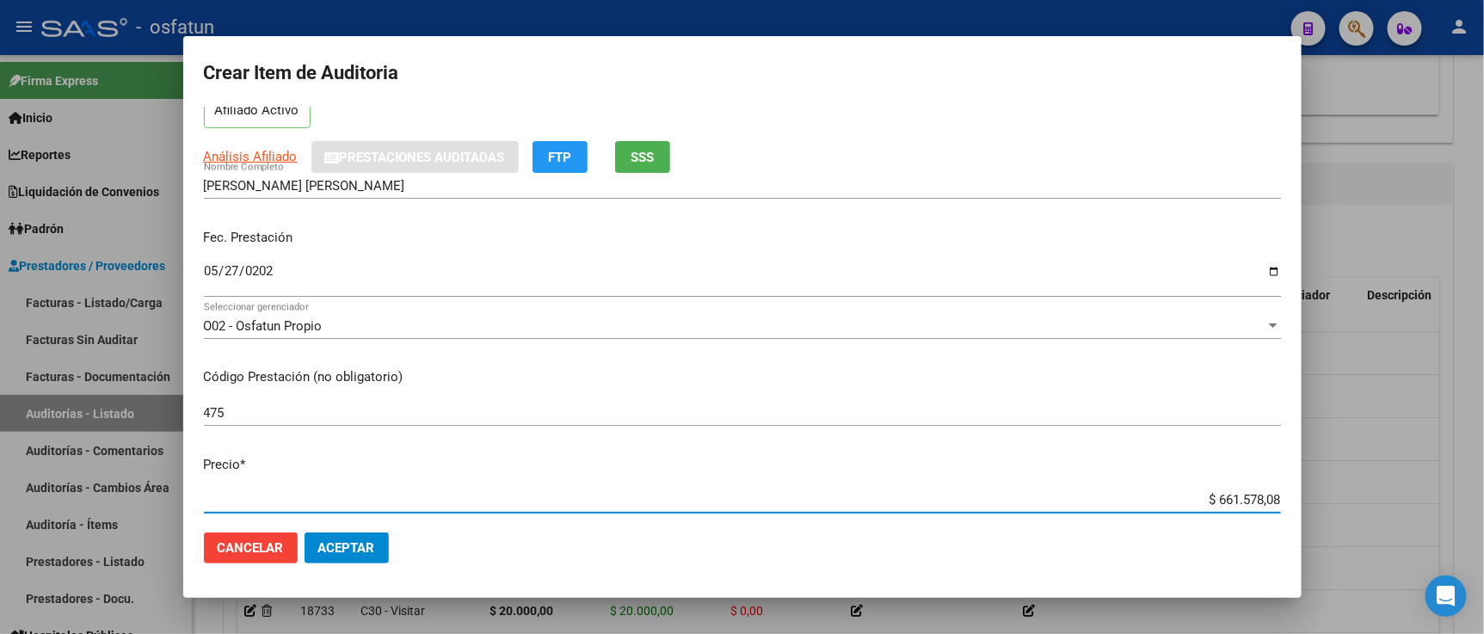
drag, startPoint x: 1171, startPoint y: 500, endPoint x: 1351, endPoint y: 480, distance: 181.7
click at [1395, 492] on div "Crear Item de Auditoria 49995074 Nro Documento 20499950749 CUIL Afiliado Activo…" at bounding box center [742, 317] width 1484 height 634
paste input "124835,57"
type input "$ 124.835,57"
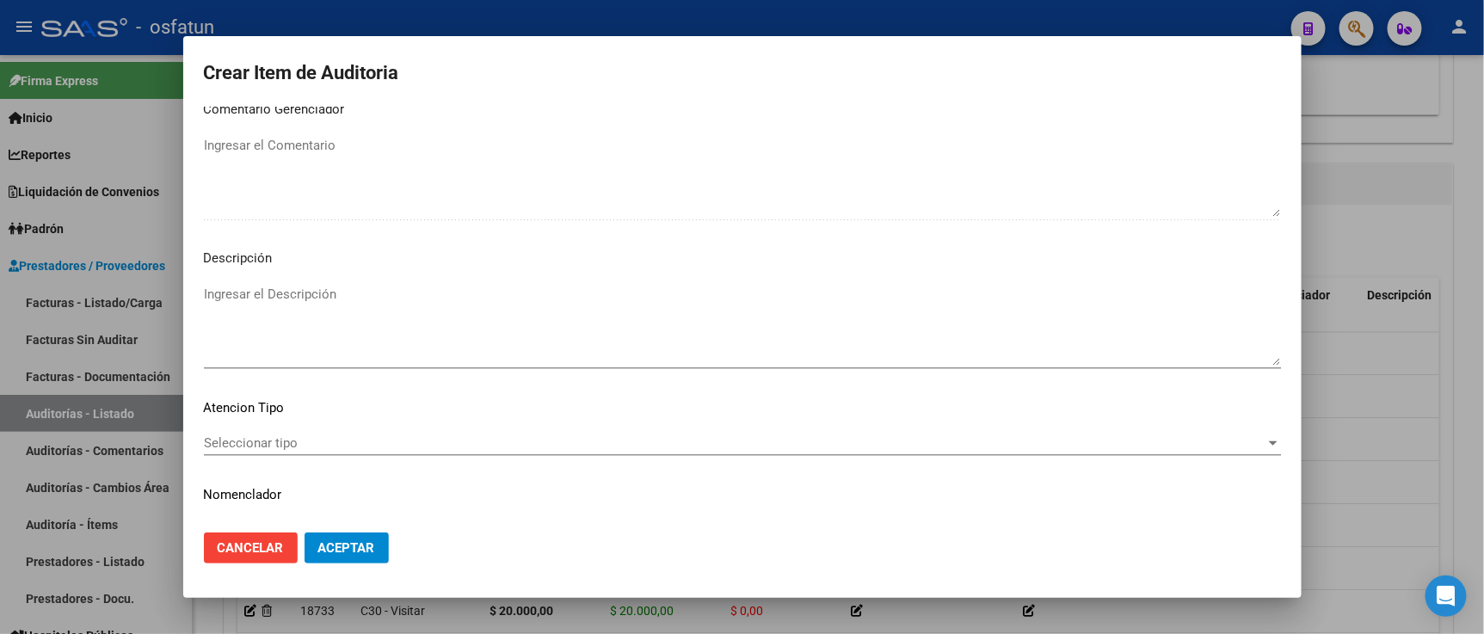
scroll to position [1136, 0]
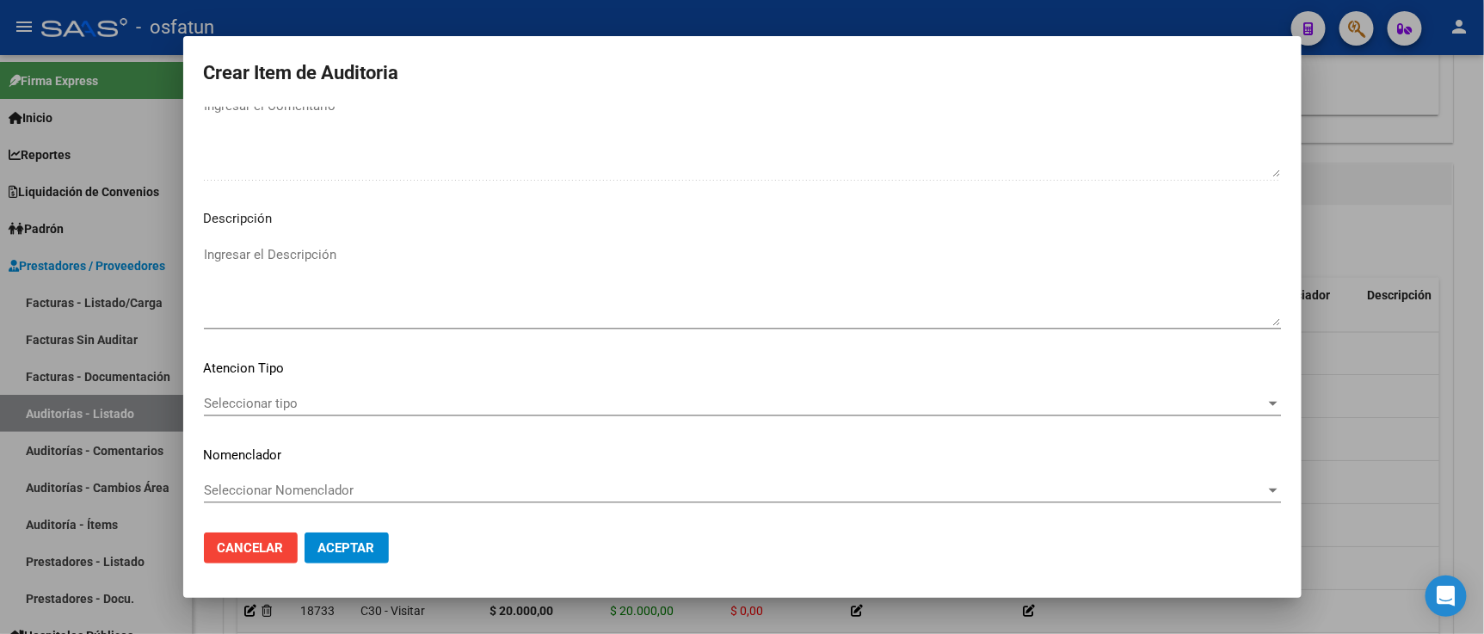
type input "$ 124.835,57"
click at [274, 415] on div "Seleccionar tipo Seleccionar tipo" at bounding box center [742, 403] width 1077 height 26
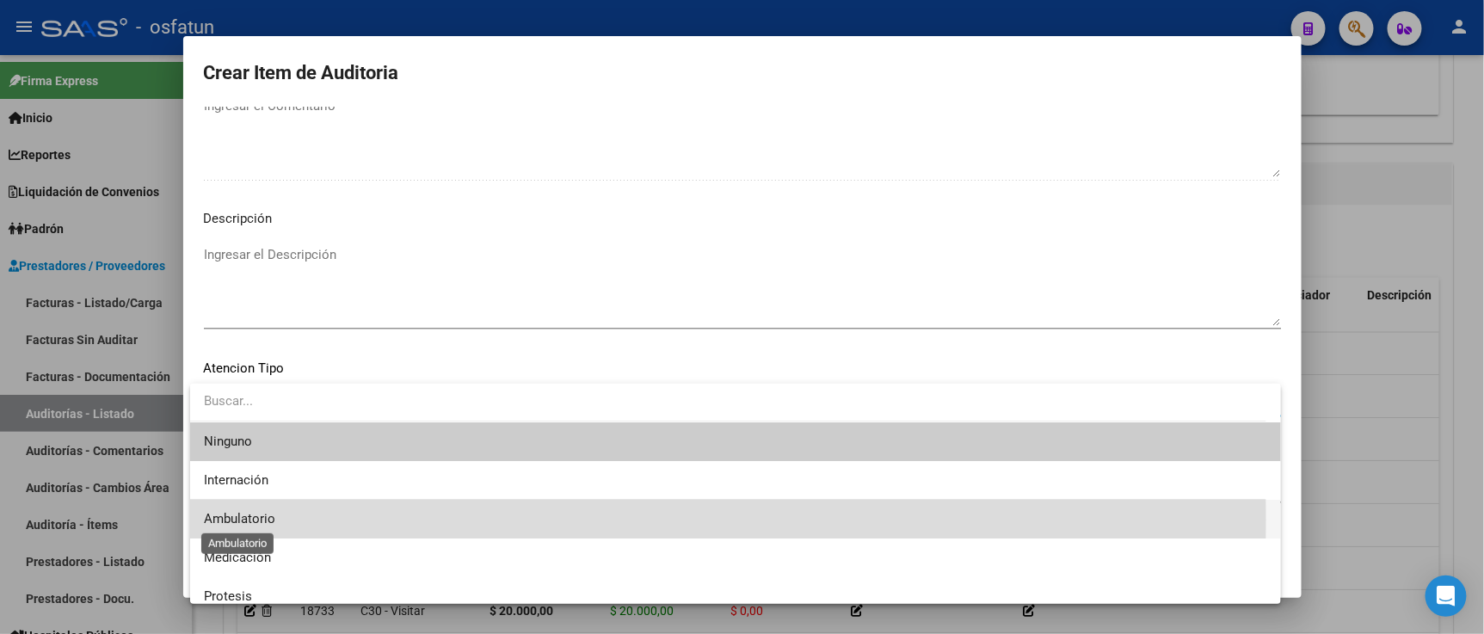
click at [254, 519] on span "Ambulatorio" at bounding box center [239, 518] width 71 height 15
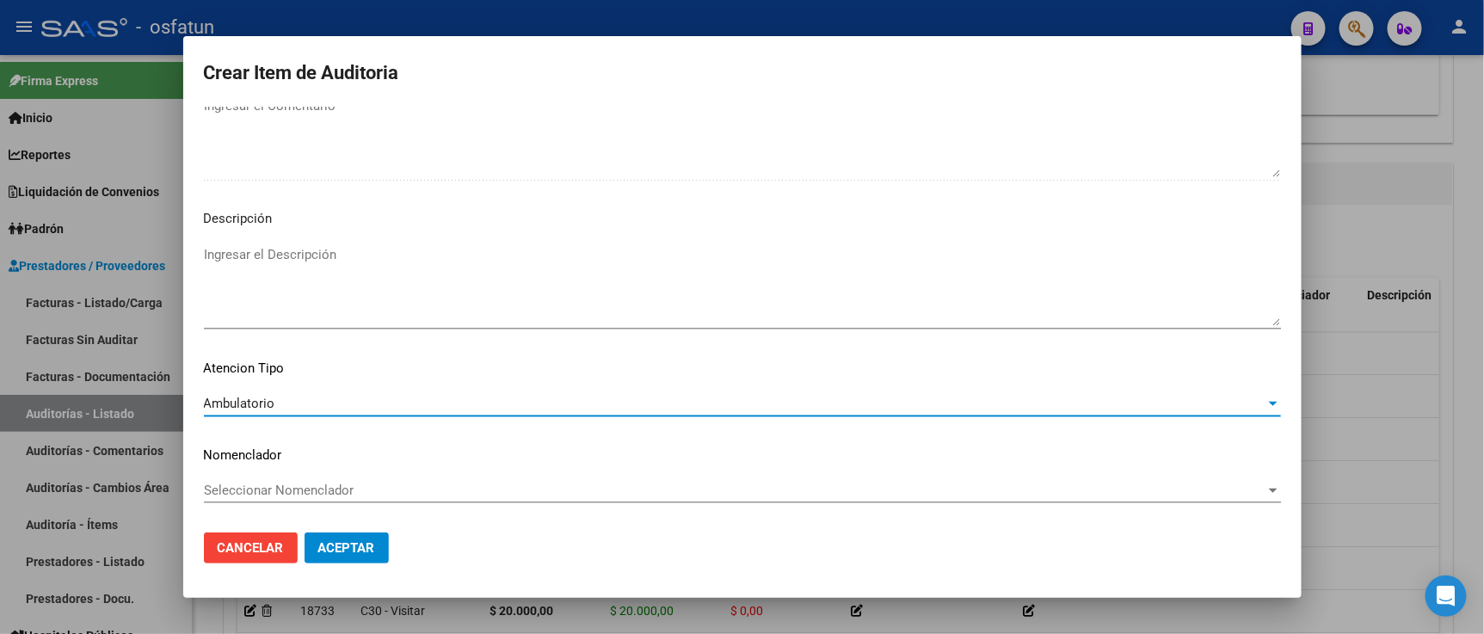
click at [269, 489] on span "Seleccionar Nomenclador" at bounding box center [734, 489] width 1061 height 15
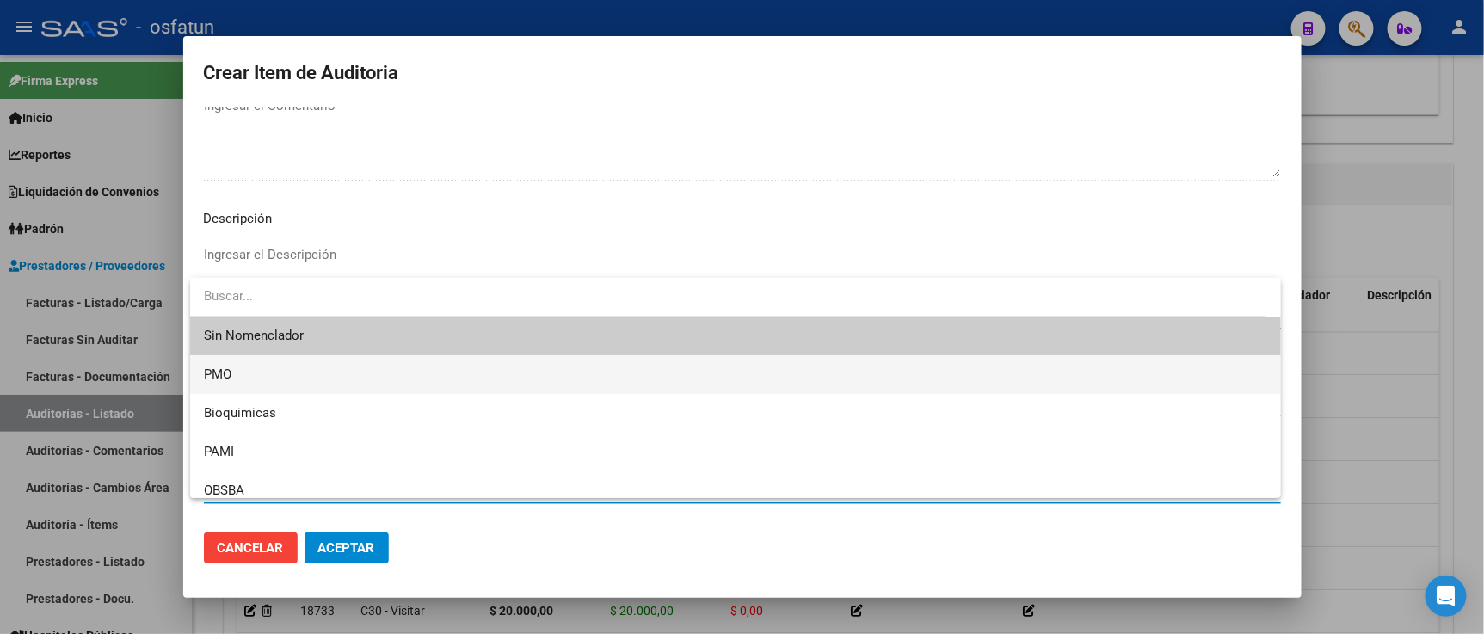
click at [250, 389] on span "PMO" at bounding box center [735, 374] width 1063 height 39
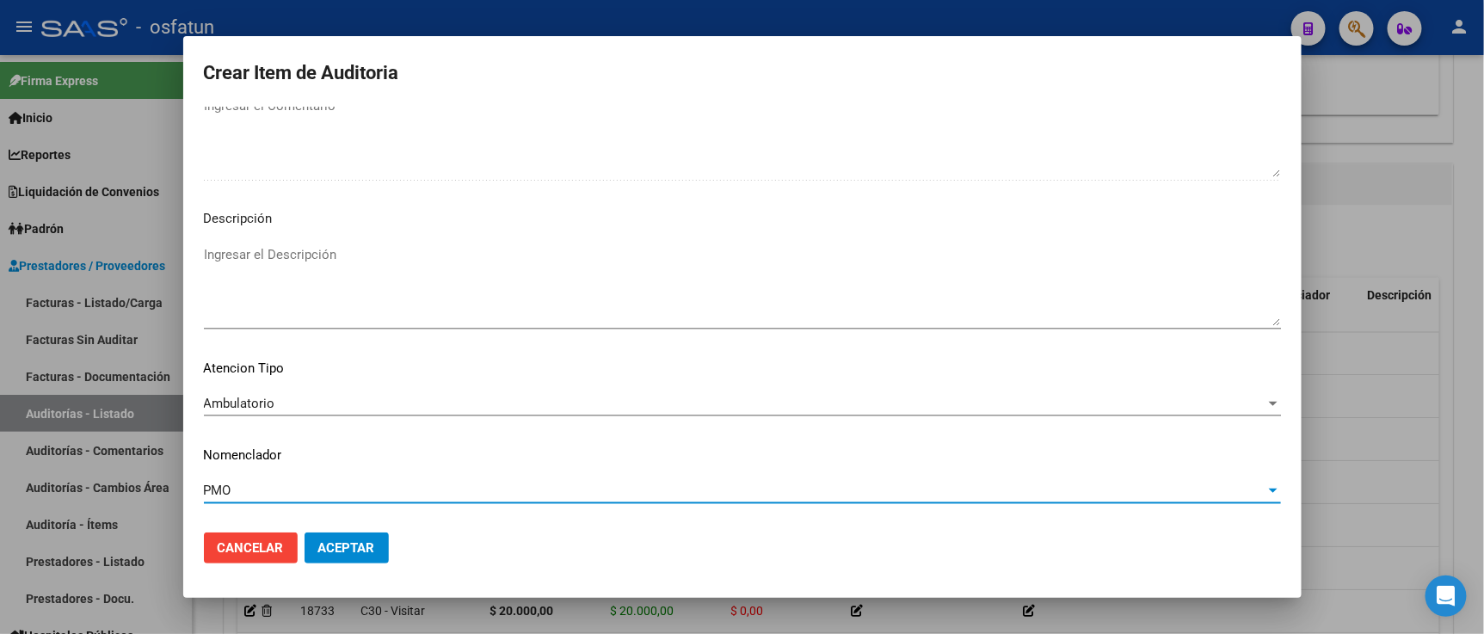
click at [323, 545] on span "Aceptar" at bounding box center [346, 547] width 57 height 15
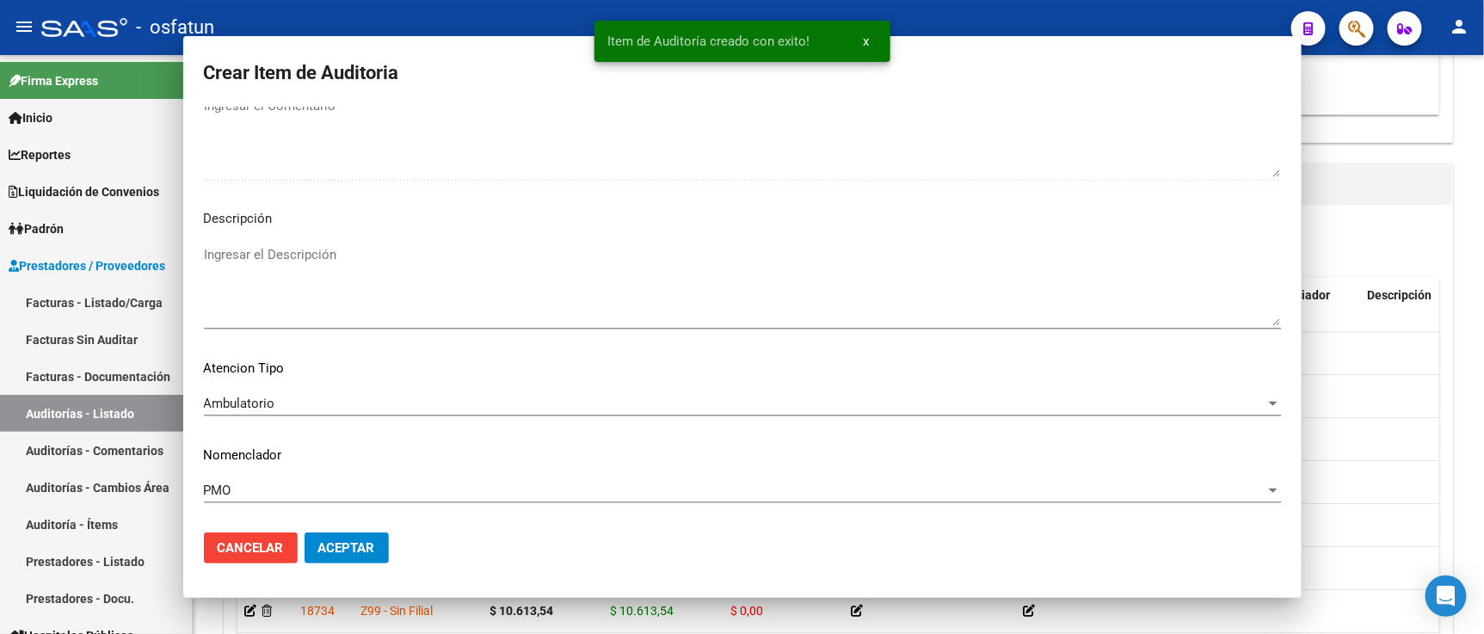
scroll to position [0, 0]
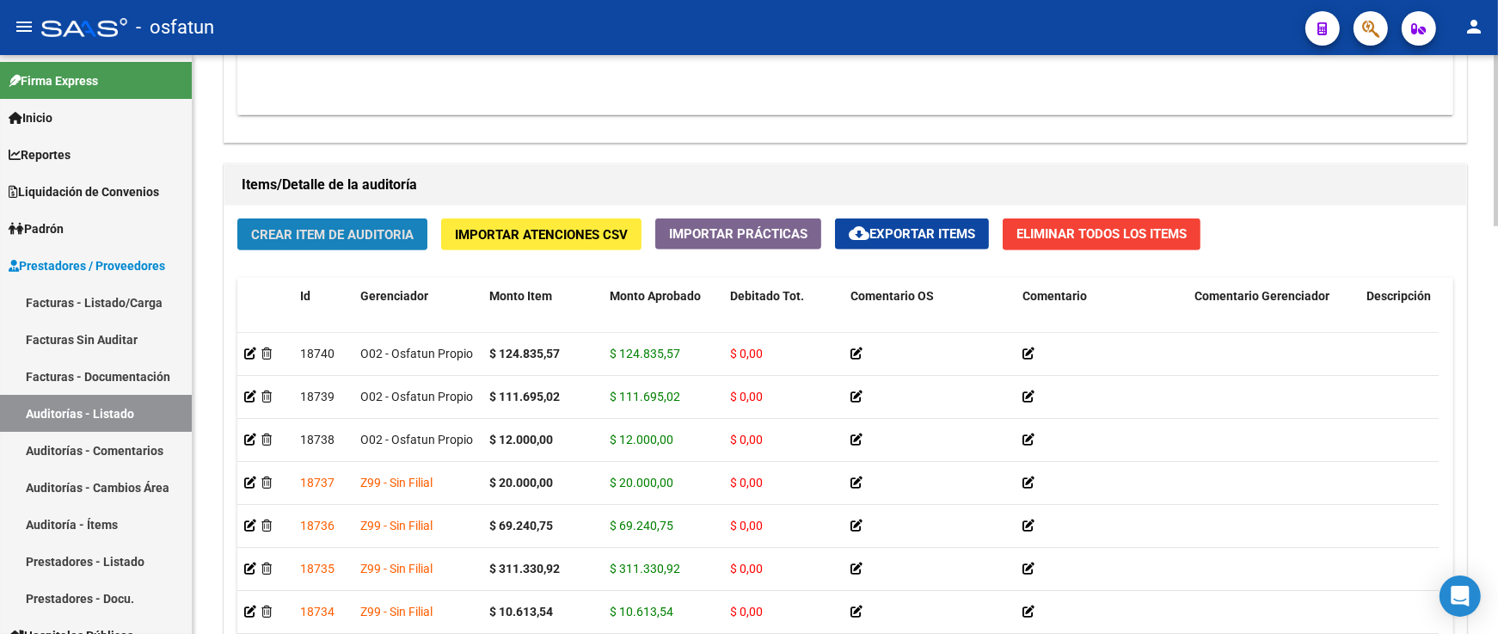
click at [328, 237] on span "Crear Item de Auditoria" at bounding box center [332, 234] width 163 height 15
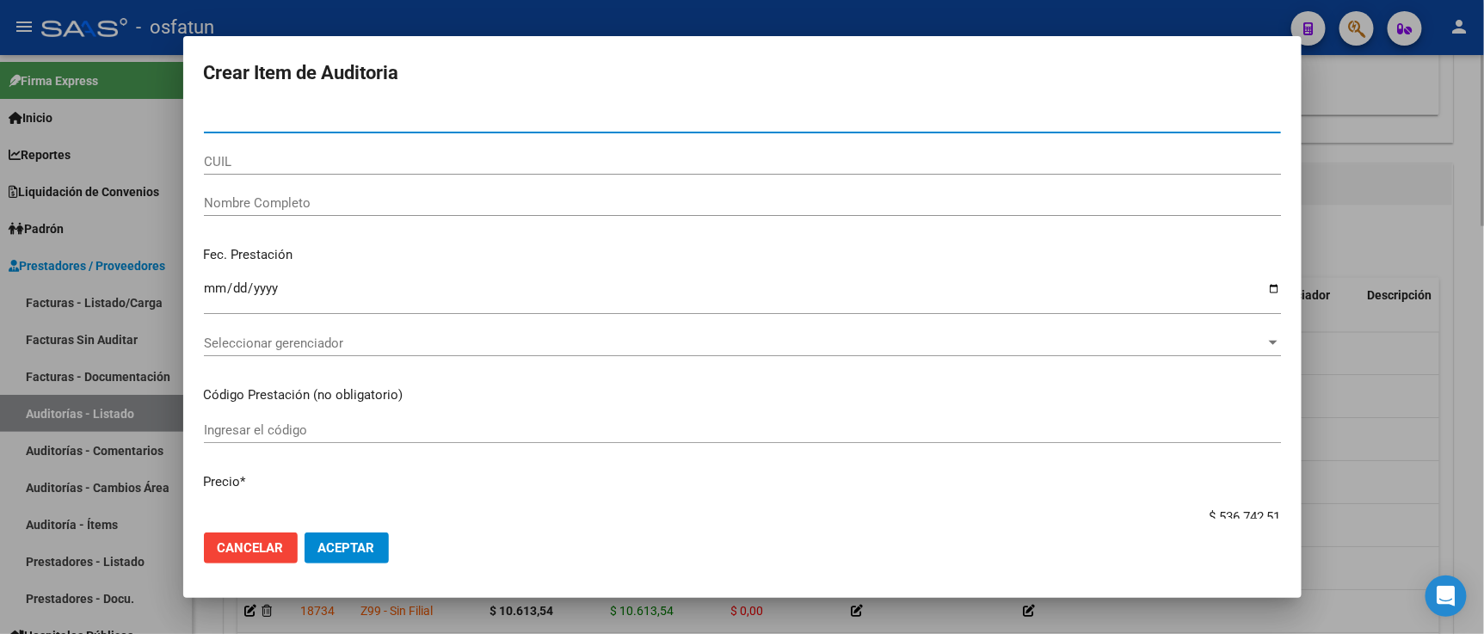
paste input "29679569"
type input "29679569"
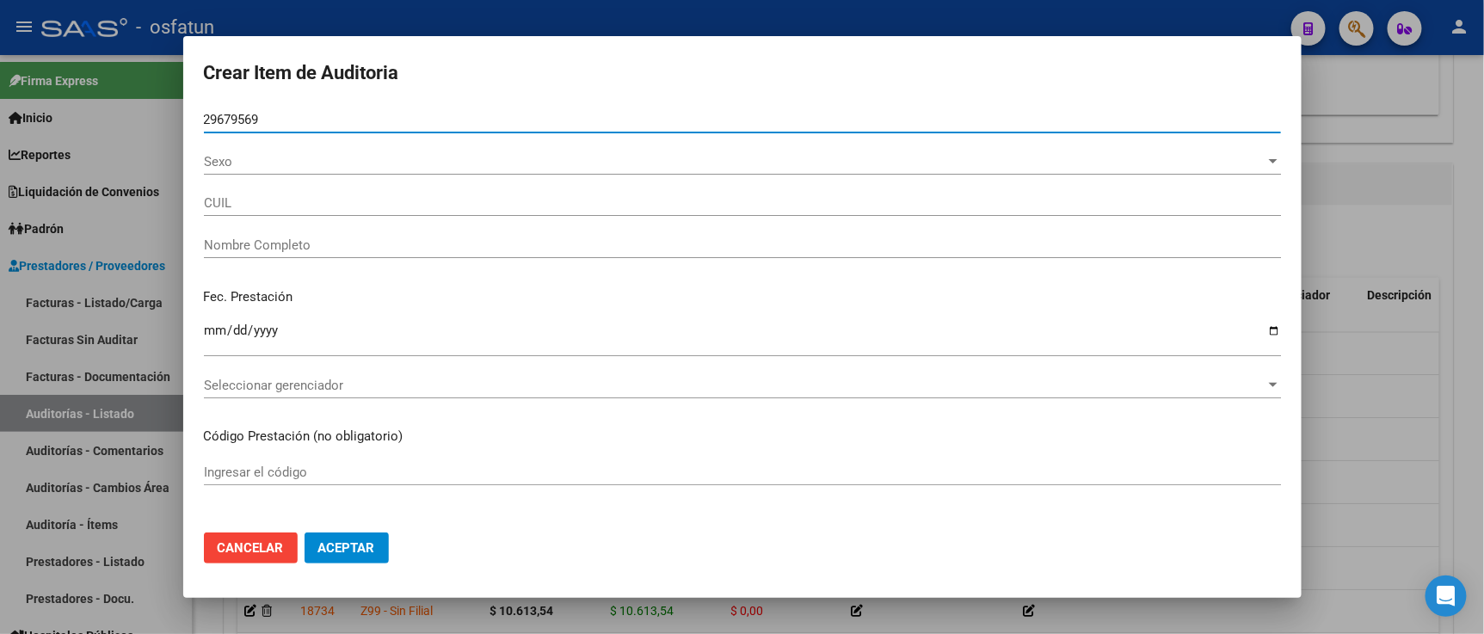
type input "20296795691"
type input "RODRIGUEZ ANALIA SILVIA"
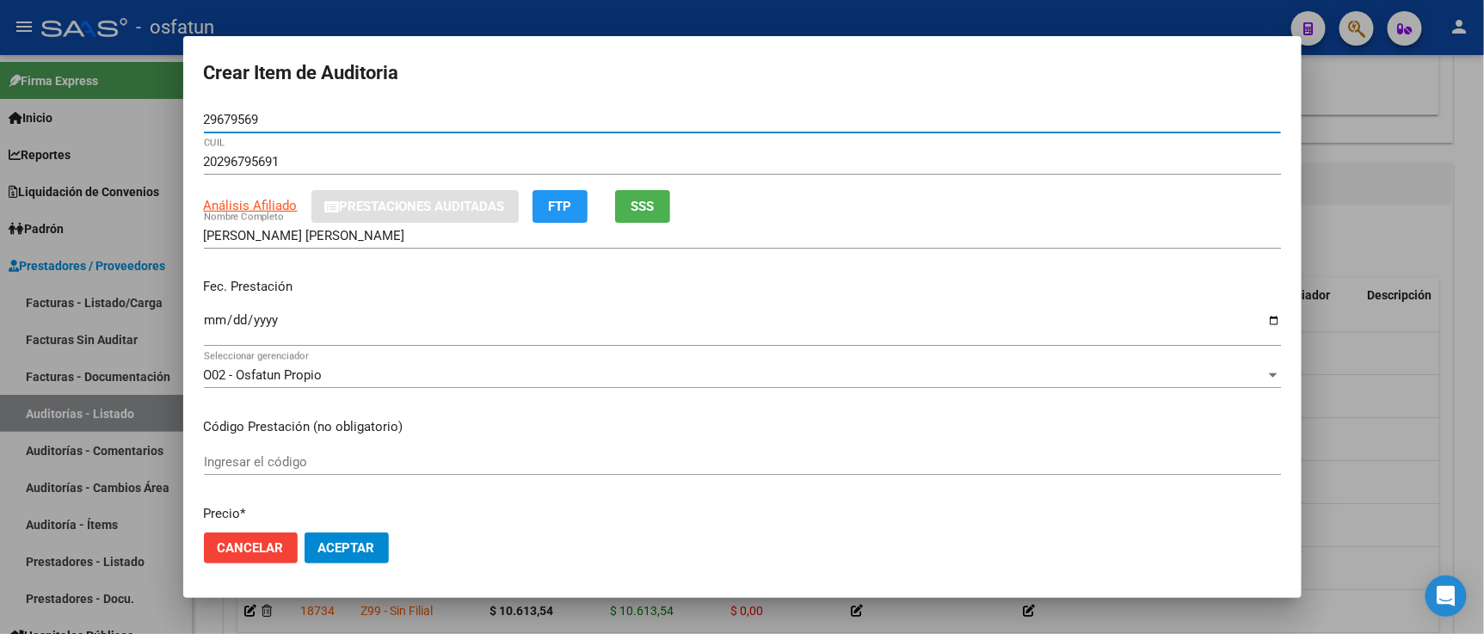
type input "29679569"
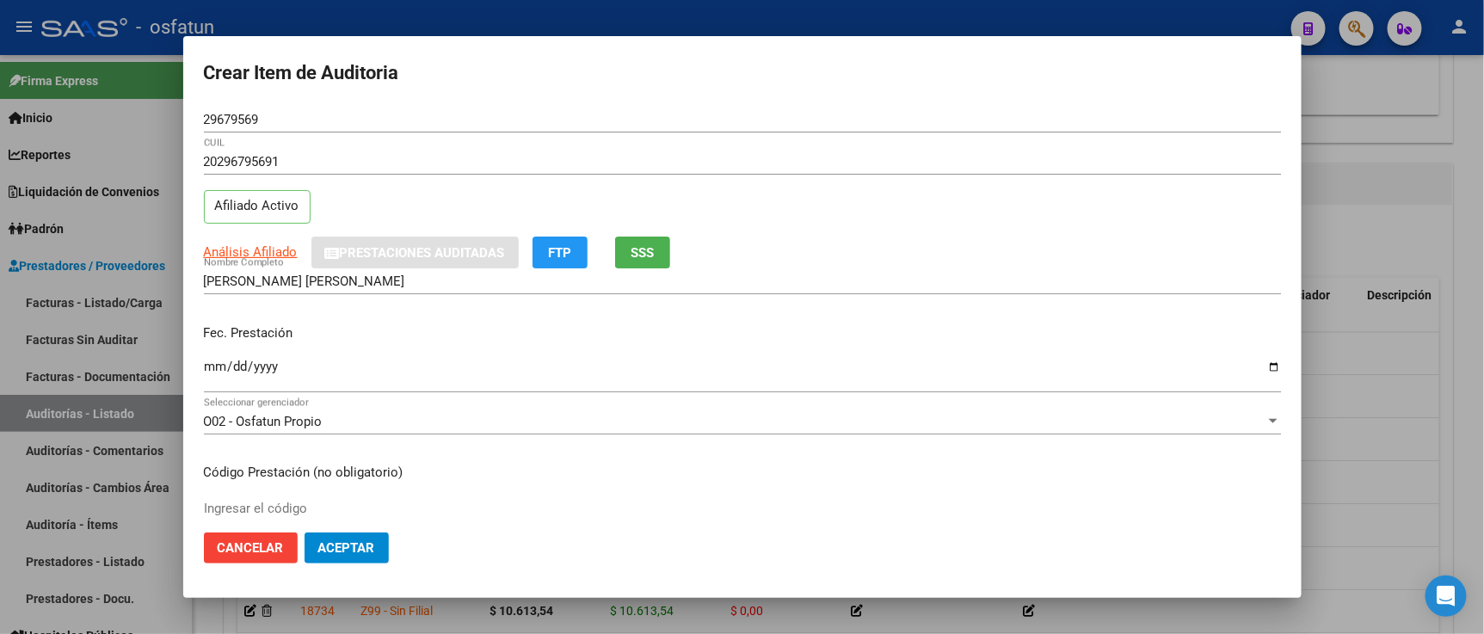
click at [211, 358] on div "Ingresar la fecha" at bounding box center [742, 373] width 1077 height 37
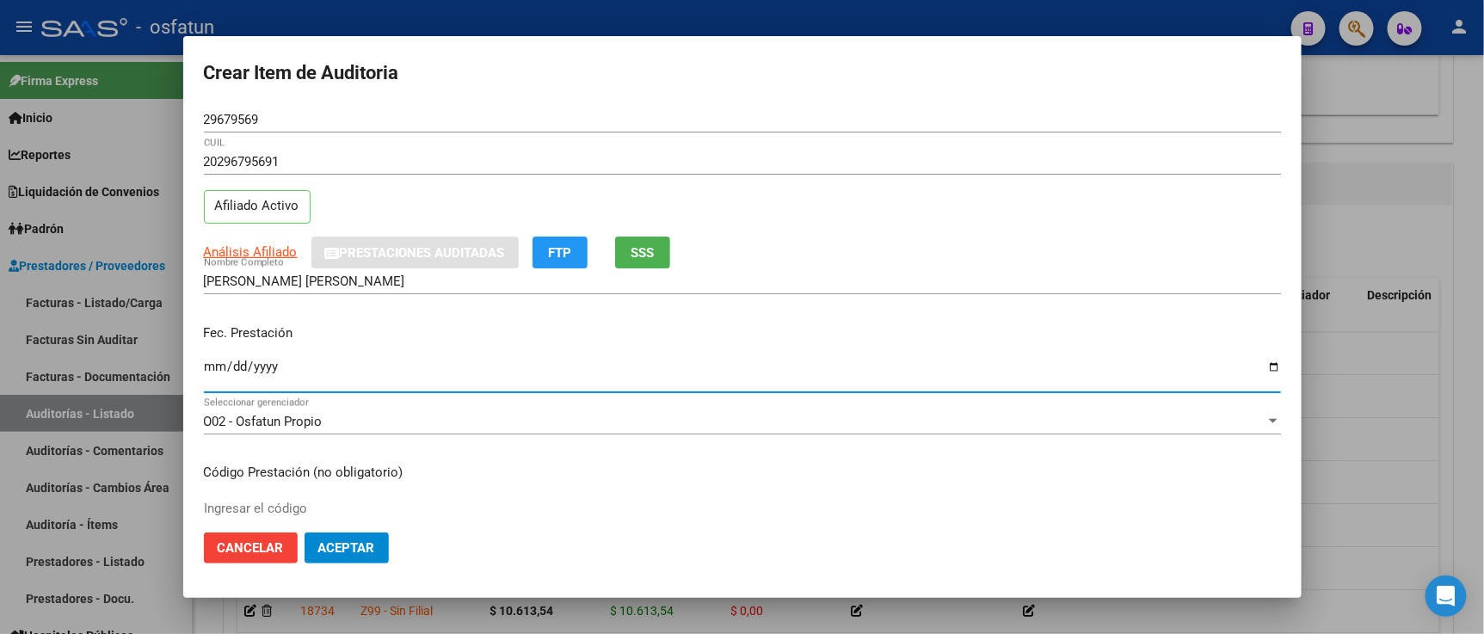
click at [212, 370] on input "Ingresar la fecha" at bounding box center [742, 374] width 1077 height 28
type input "2025-05-27"
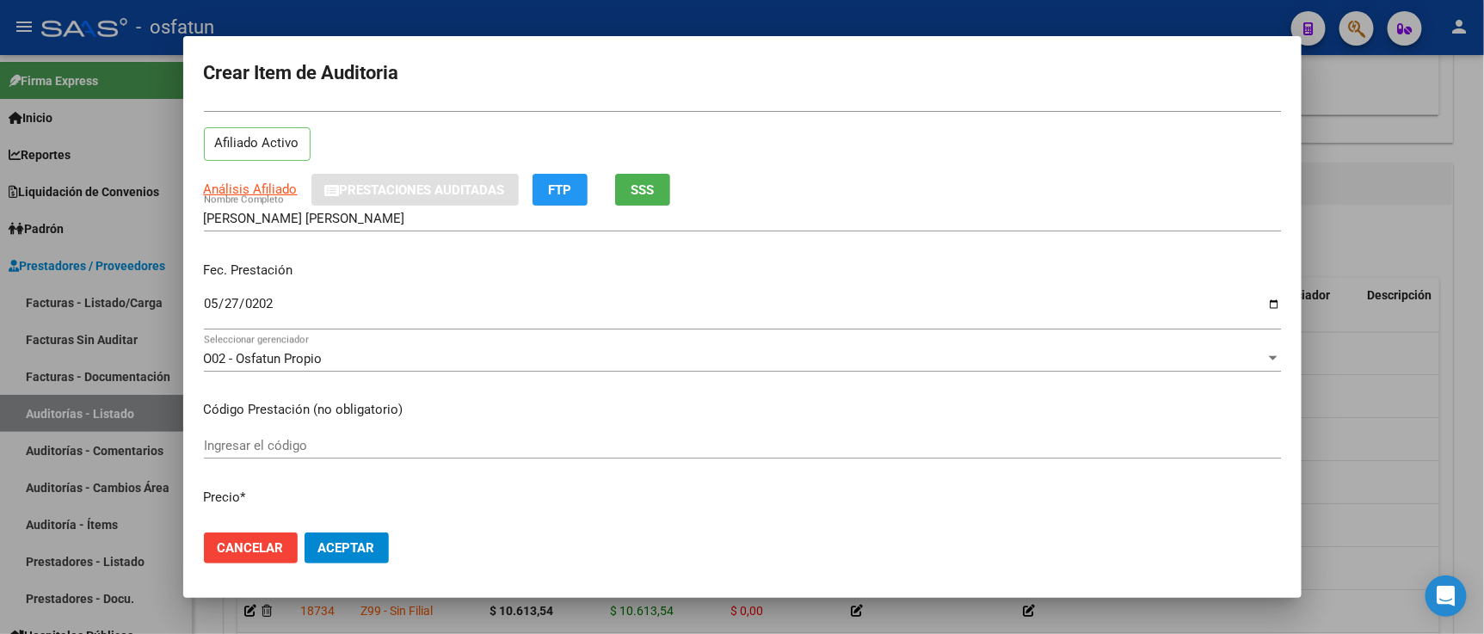
scroll to position [95, 0]
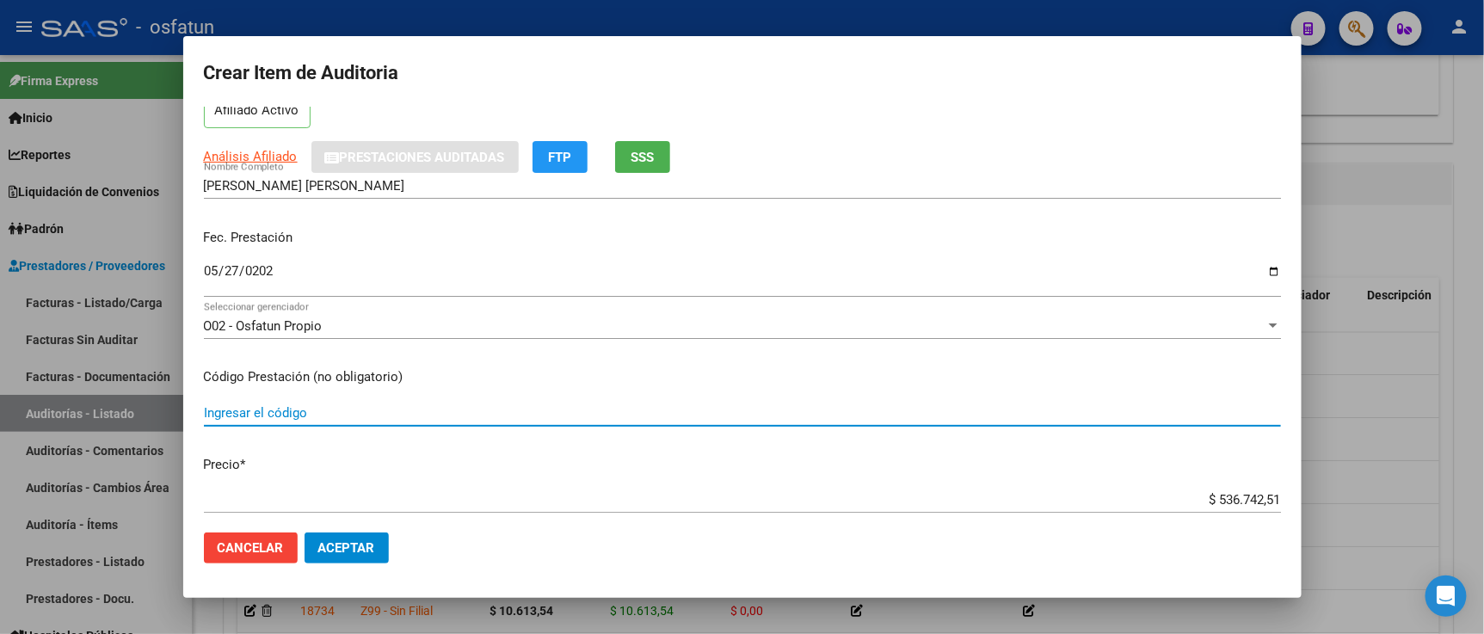
click at [291, 410] on input "Ingresar el código" at bounding box center [742, 412] width 1077 height 15
type input "475"
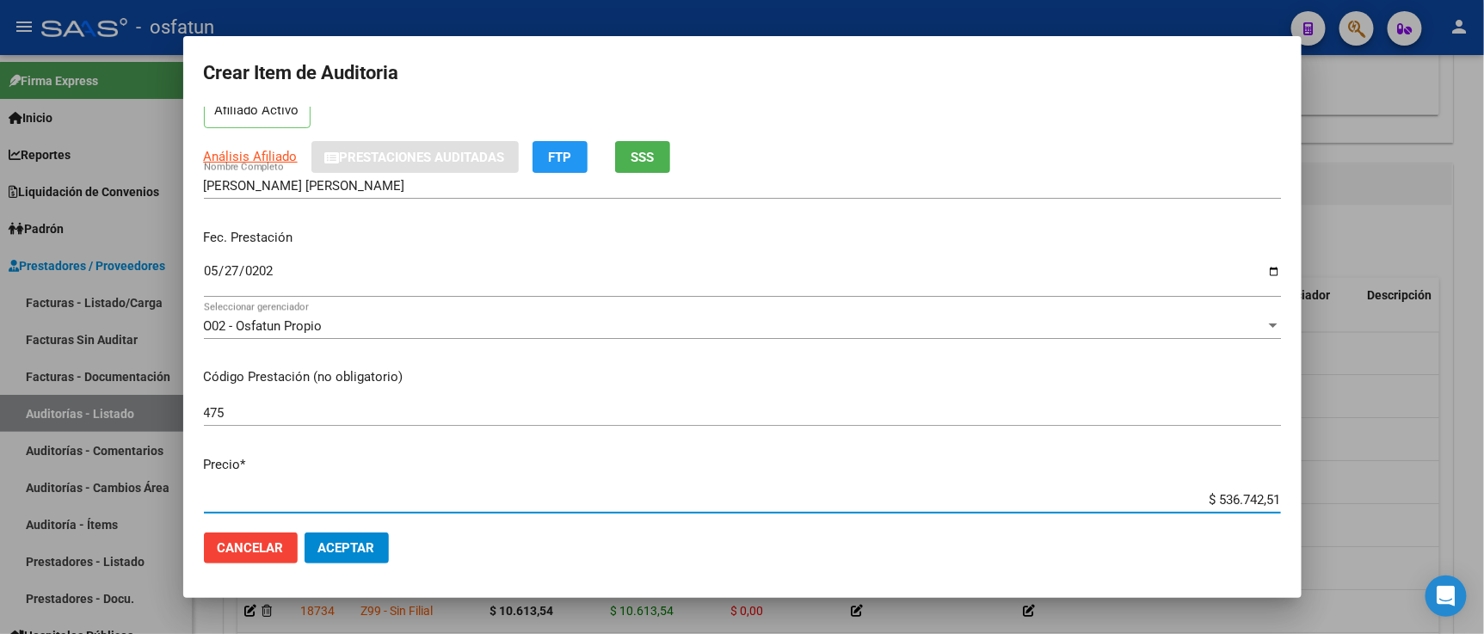
drag, startPoint x: 1184, startPoint y: 493, endPoint x: 1311, endPoint y: 495, distance: 126.4
click at [1311, 495] on div "Crear Item de Auditoria 29679569 Nro Documento 20296795691 CUIL Afiliado Activo…" at bounding box center [742, 317] width 1484 height 634
paste input "133932,88"
type input "$ 133.932,88"
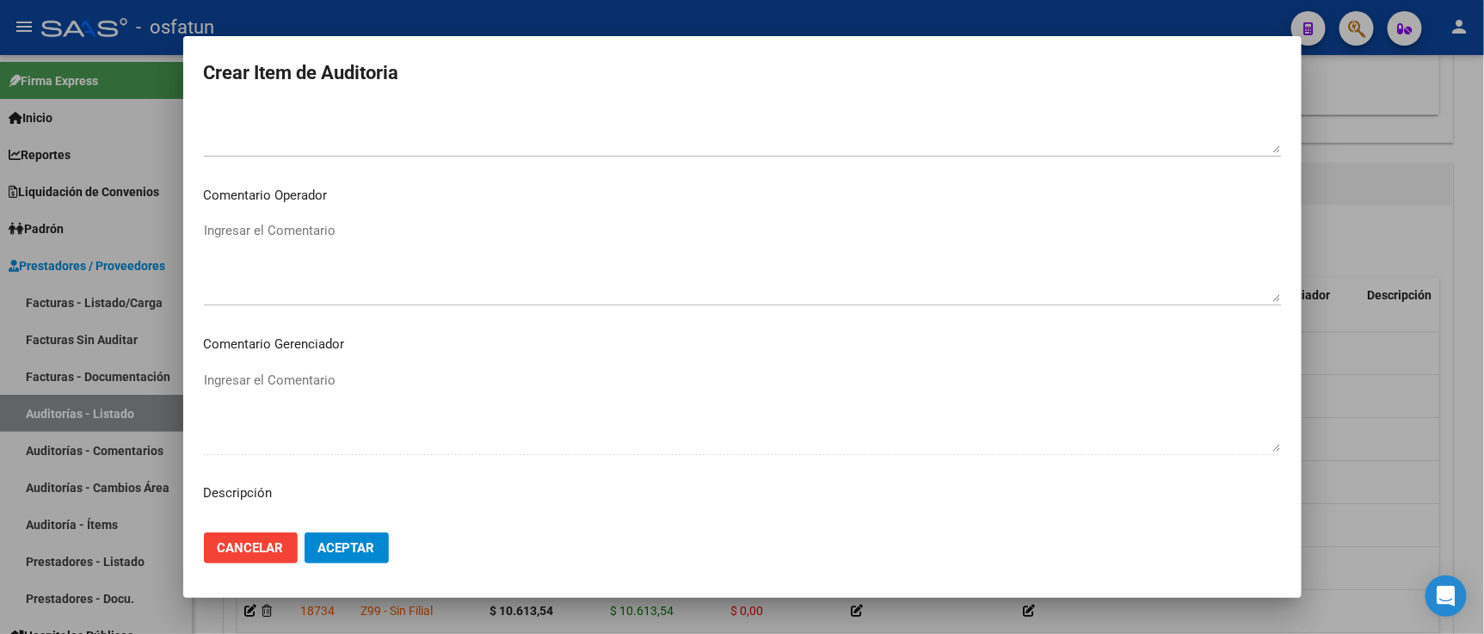
scroll to position [1136, 0]
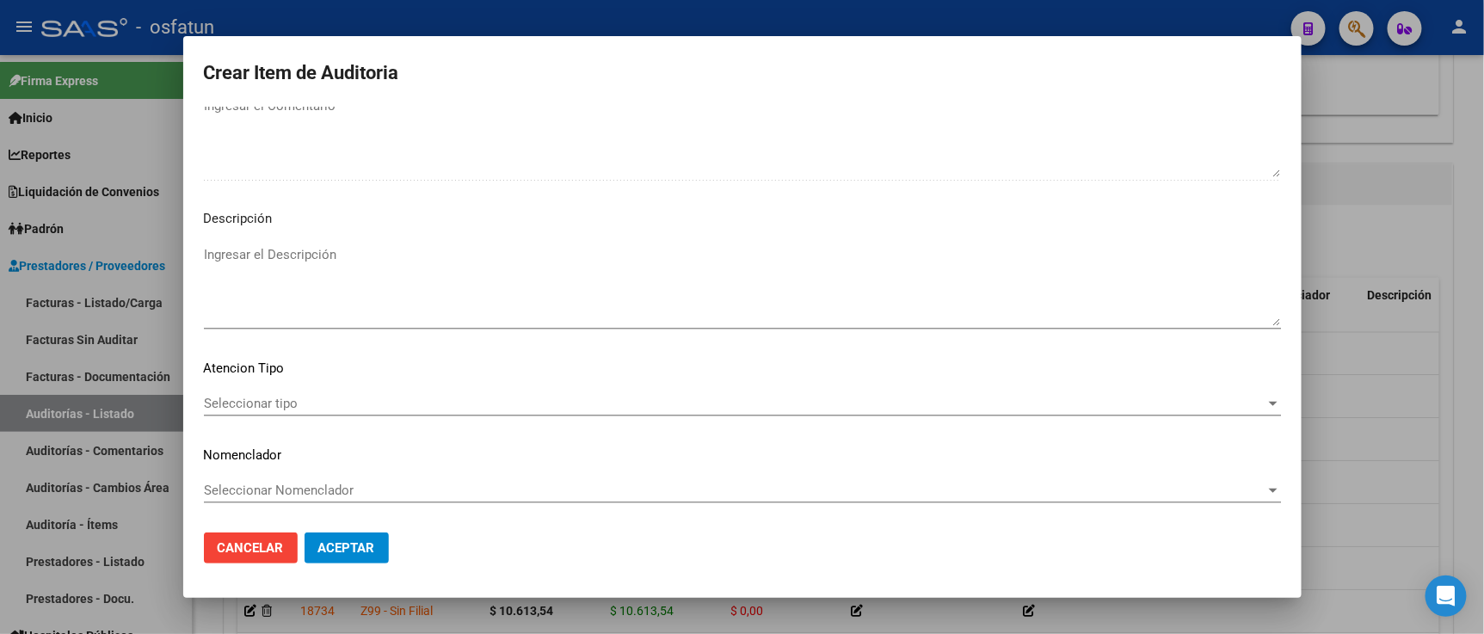
type input "$ 133.932,88"
click at [335, 409] on span "Seleccionar tipo" at bounding box center [734, 403] width 1061 height 15
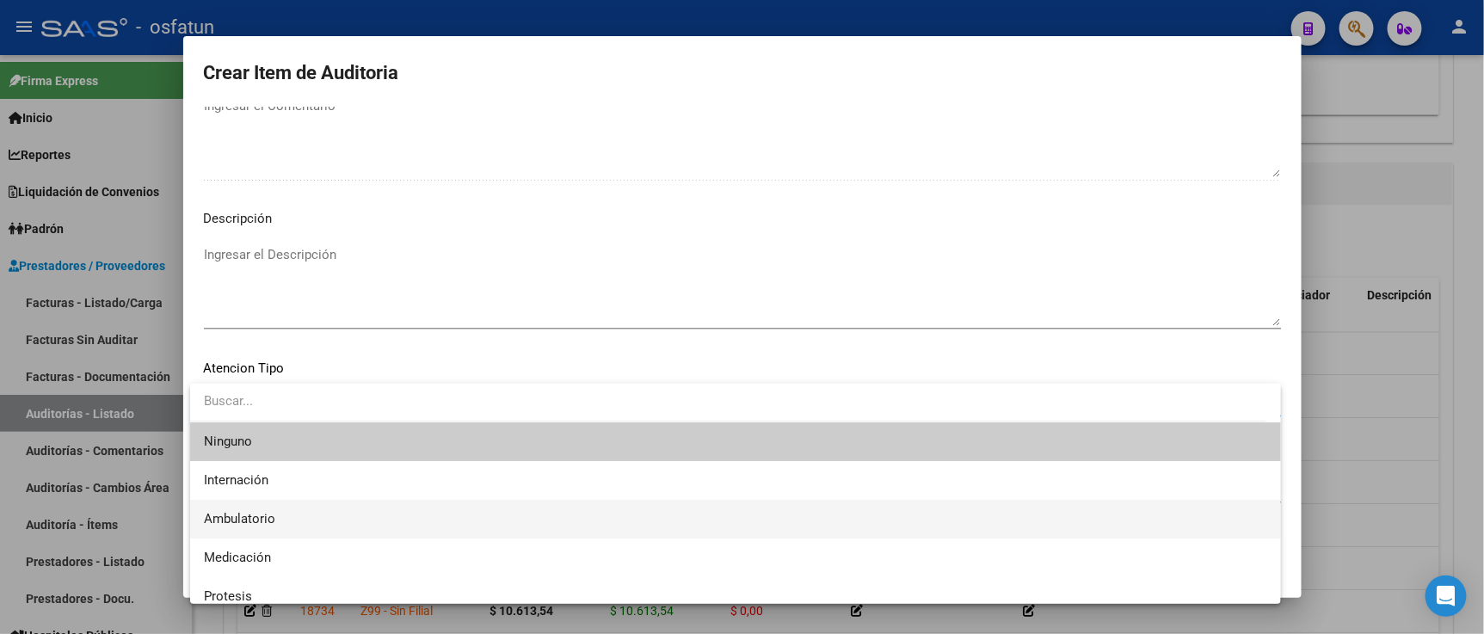
click at [289, 516] on span "Ambulatorio" at bounding box center [735, 519] width 1063 height 39
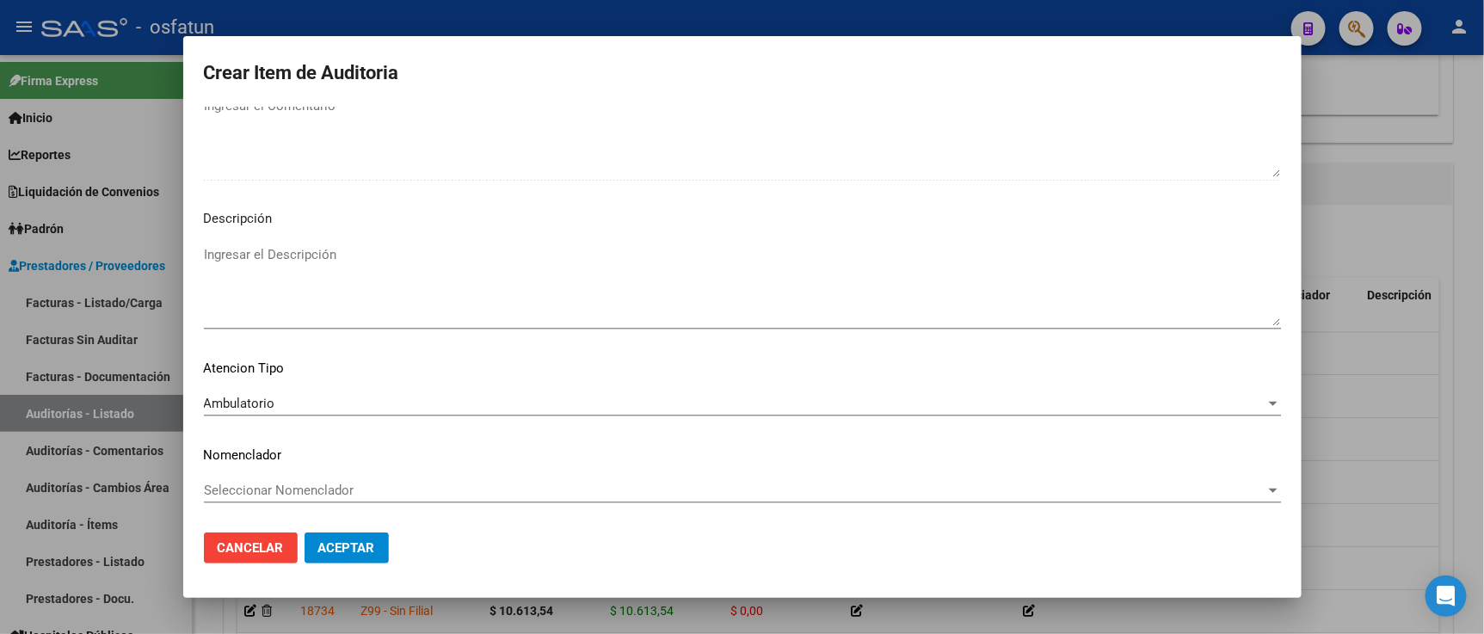
click at [302, 478] on div "Seleccionar Nomenclador Seleccionar Nomenclador" at bounding box center [742, 490] width 1077 height 26
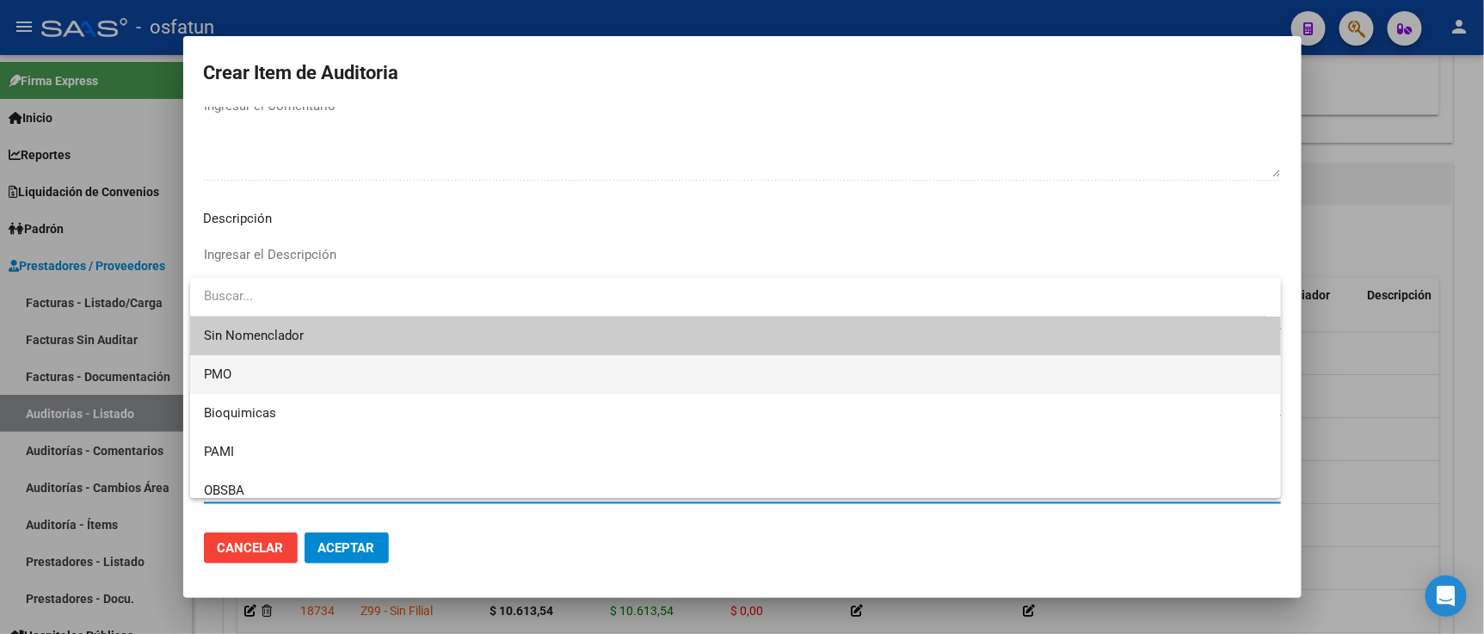
click at [275, 377] on span "PMO" at bounding box center [735, 374] width 1063 height 39
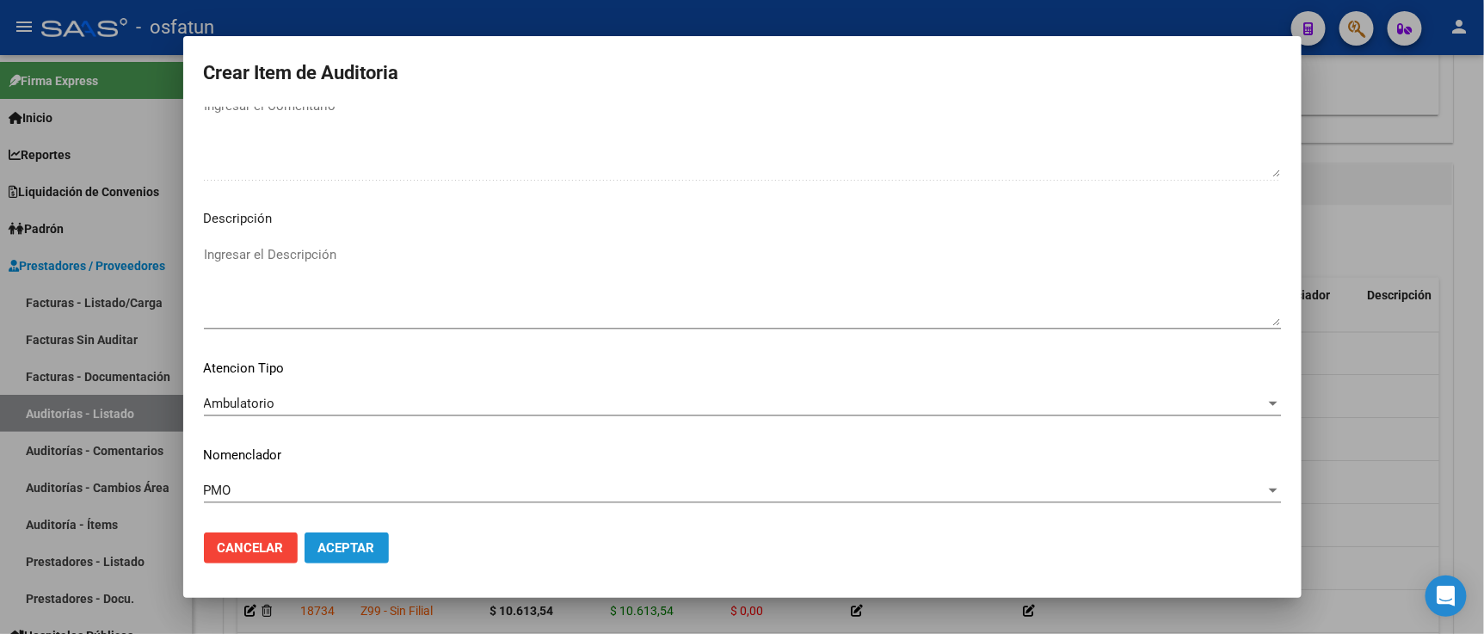
click at [367, 551] on span "Aceptar" at bounding box center [346, 547] width 57 height 15
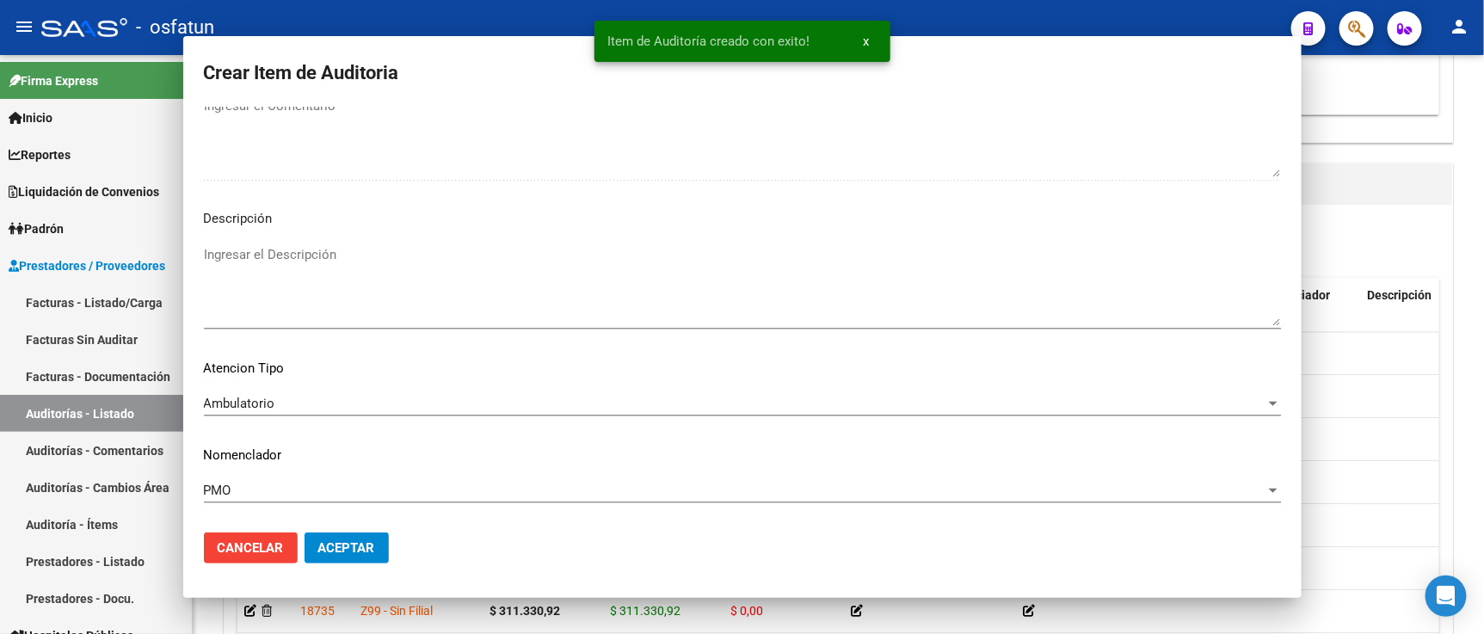
scroll to position [0, 0]
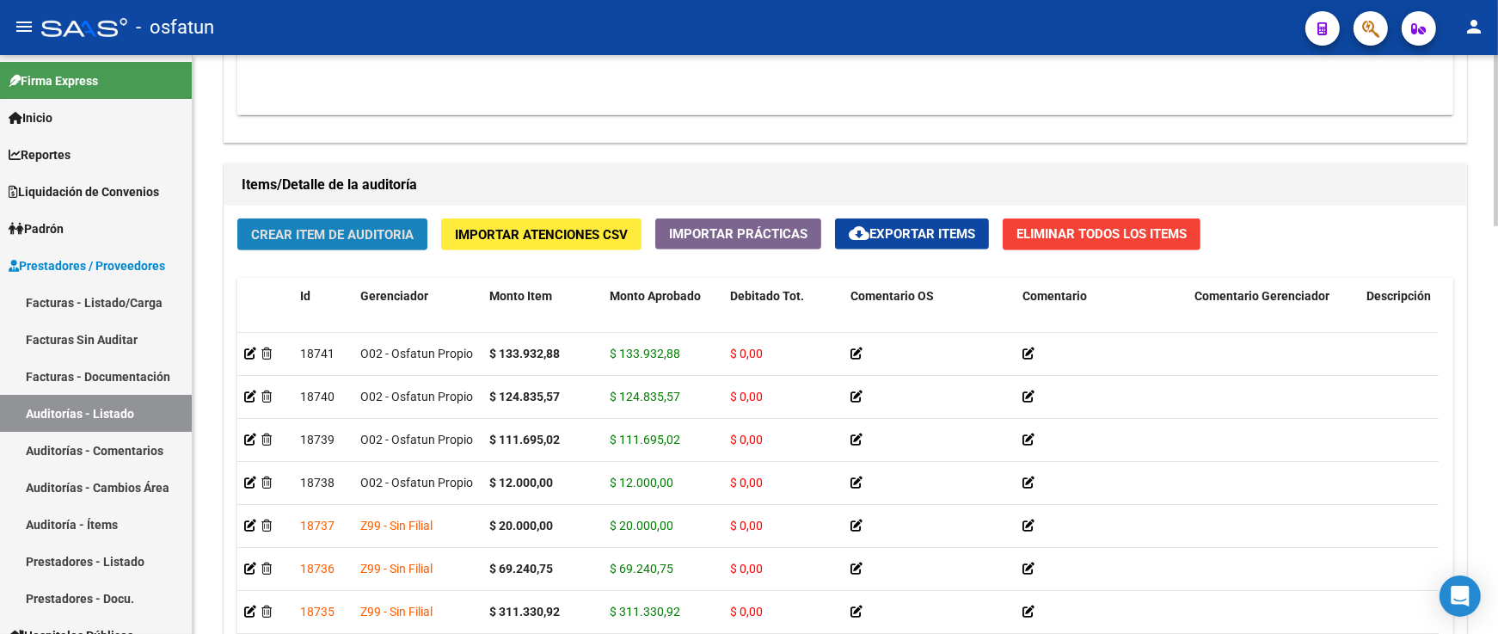
click at [345, 236] on span "Crear Item de Auditoria" at bounding box center [332, 234] width 163 height 15
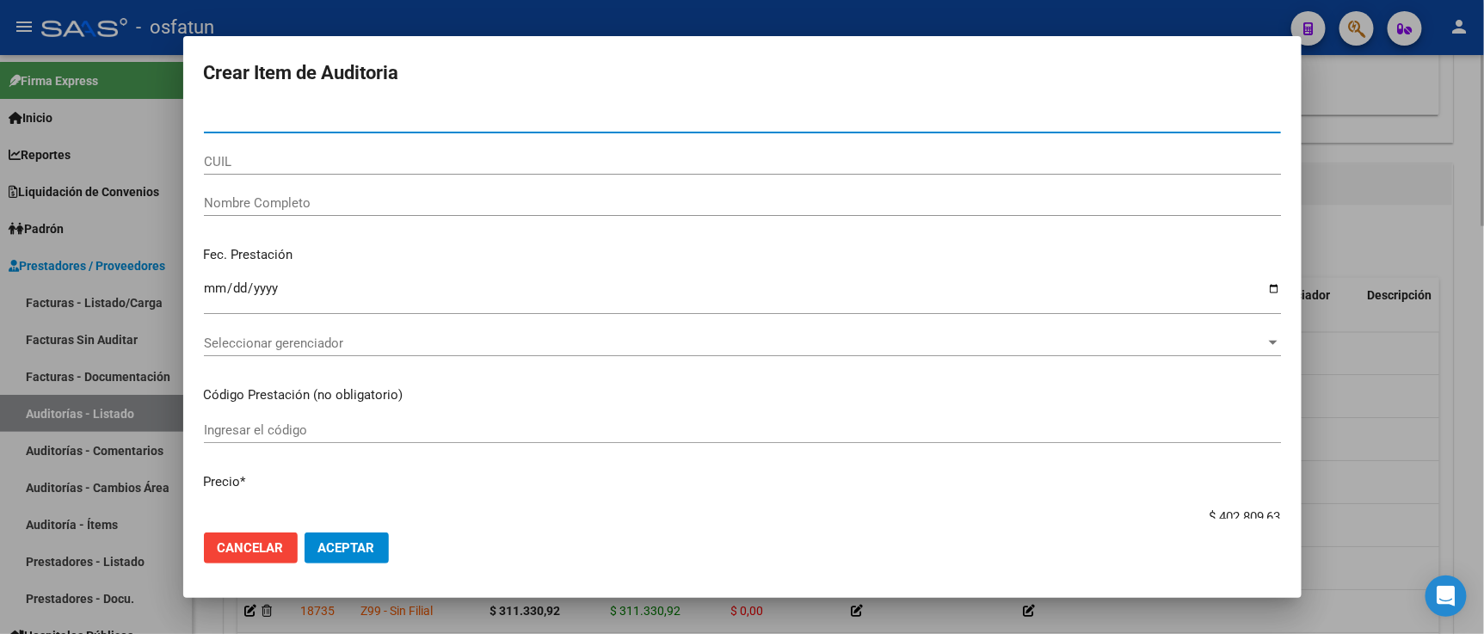
paste input "25290315"
type input "25290315"
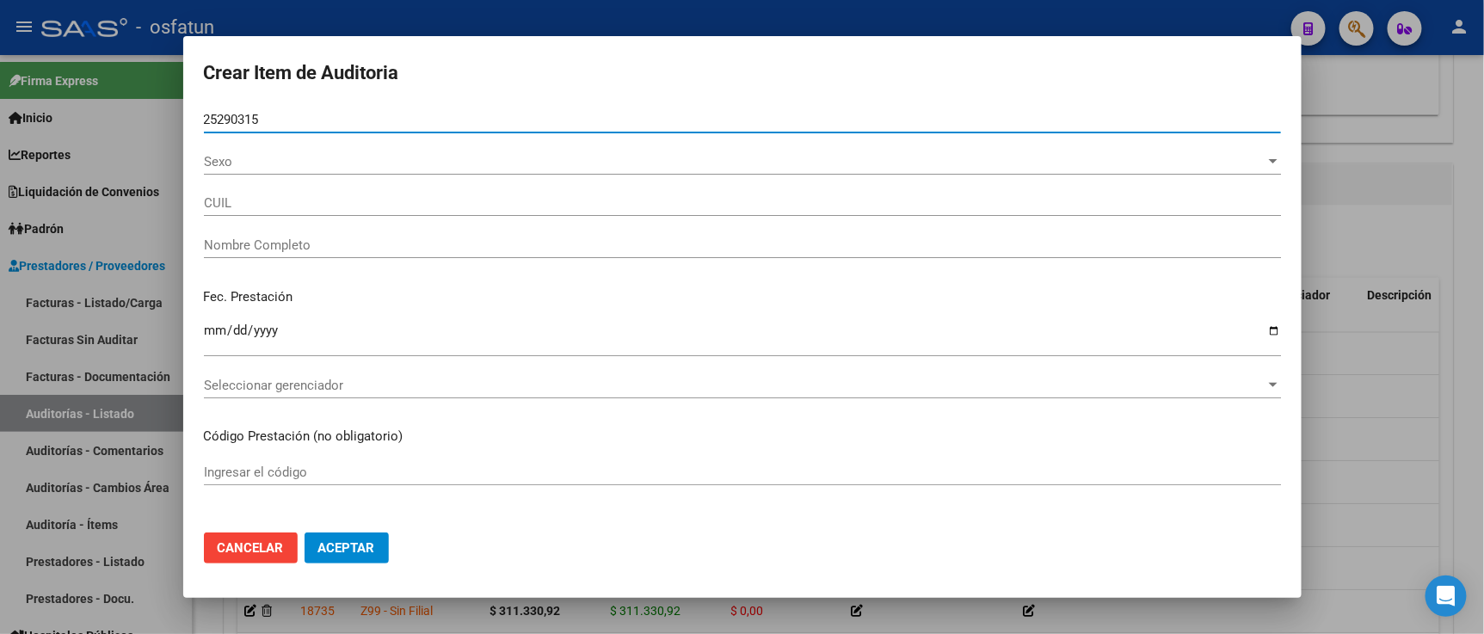
type input "27252903157"
type input "SERENO LAURA ANALIA"
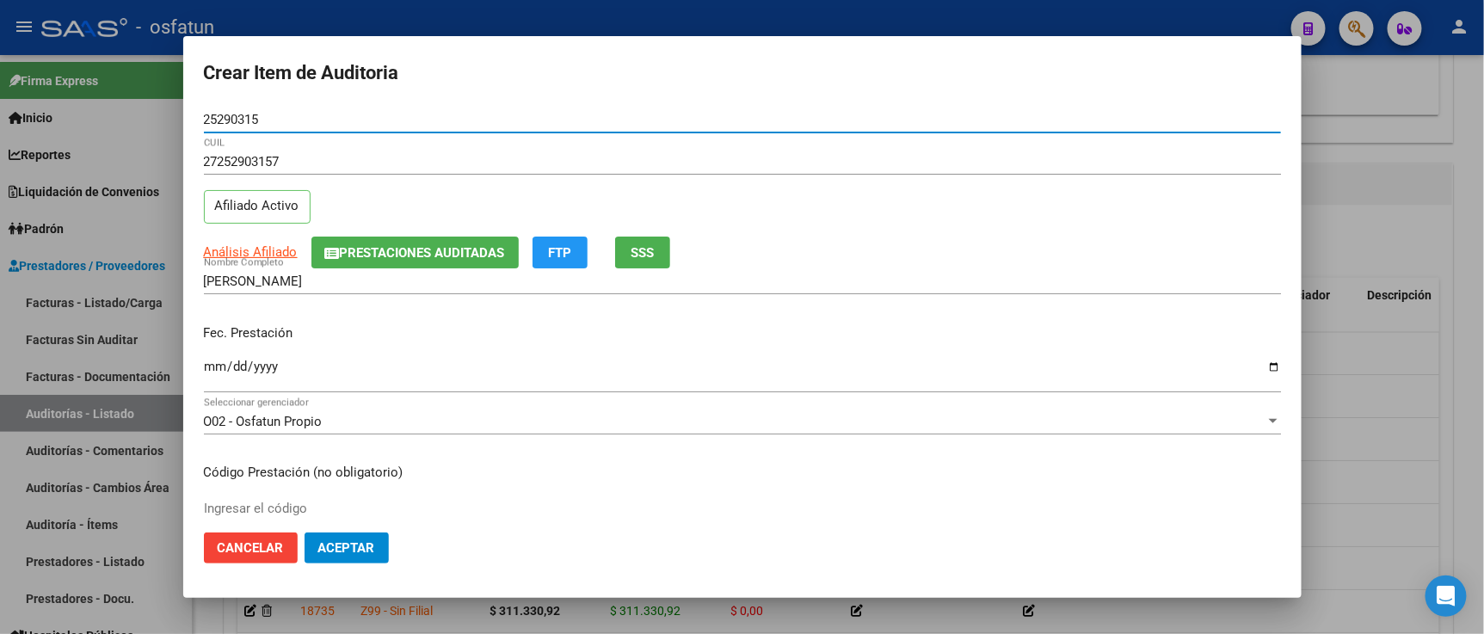
type input "25290315"
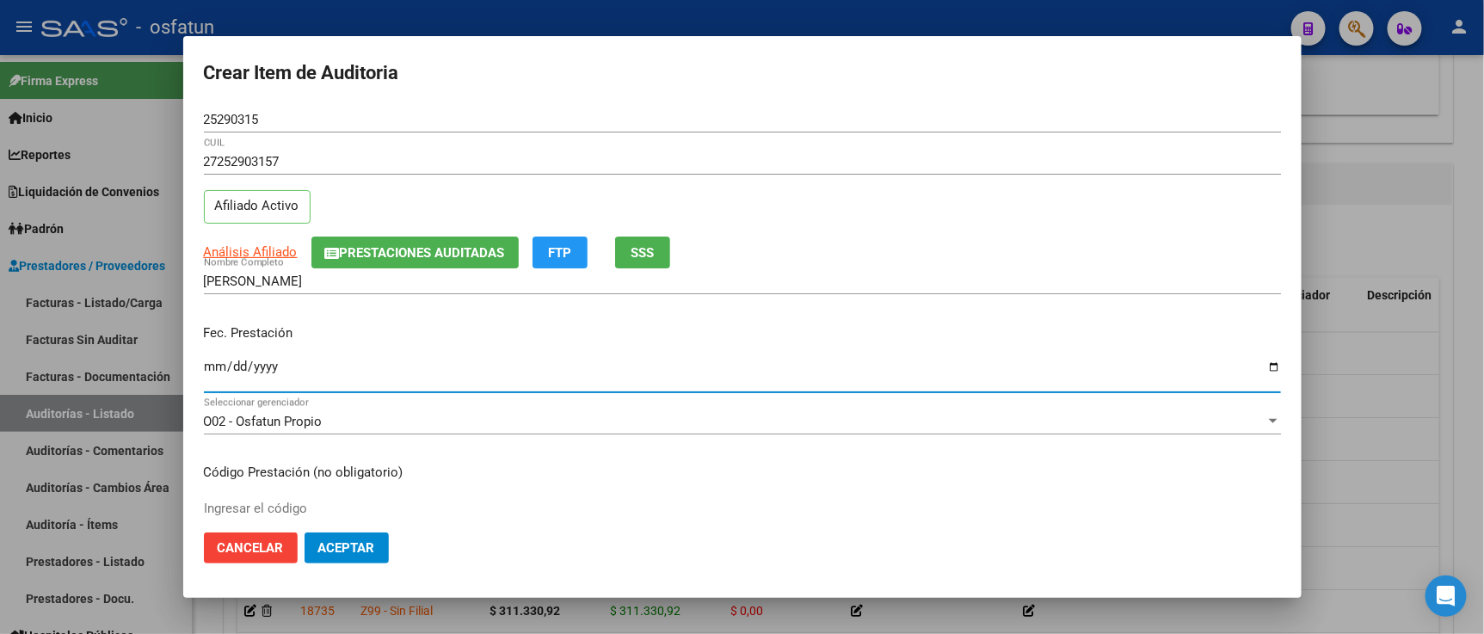
drag, startPoint x: 218, startPoint y: 372, endPoint x: 247, endPoint y: 348, distance: 37.3
click at [221, 371] on input "Ingresar la fecha" at bounding box center [742, 374] width 1077 height 28
type input "2025-05-27"
click at [304, 532] on button "Aceptar" at bounding box center [346, 547] width 84 height 31
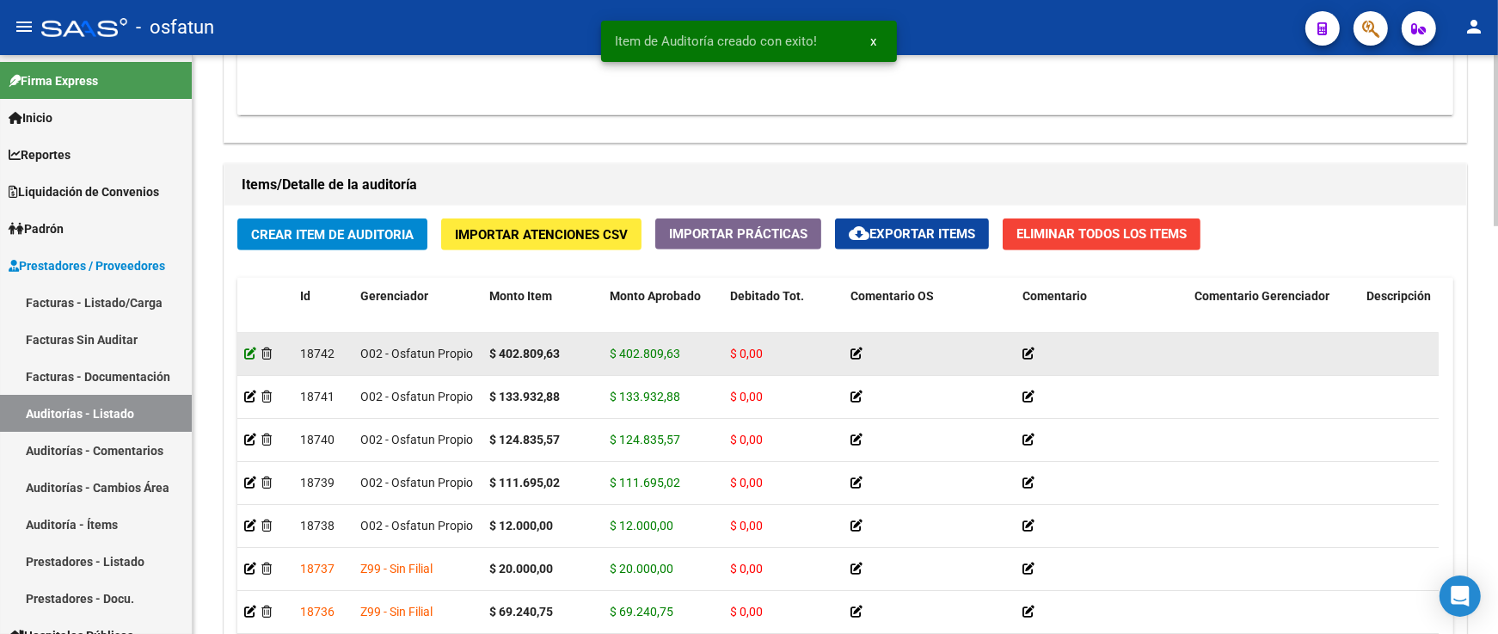
click at [249, 358] on icon at bounding box center [250, 353] width 12 height 12
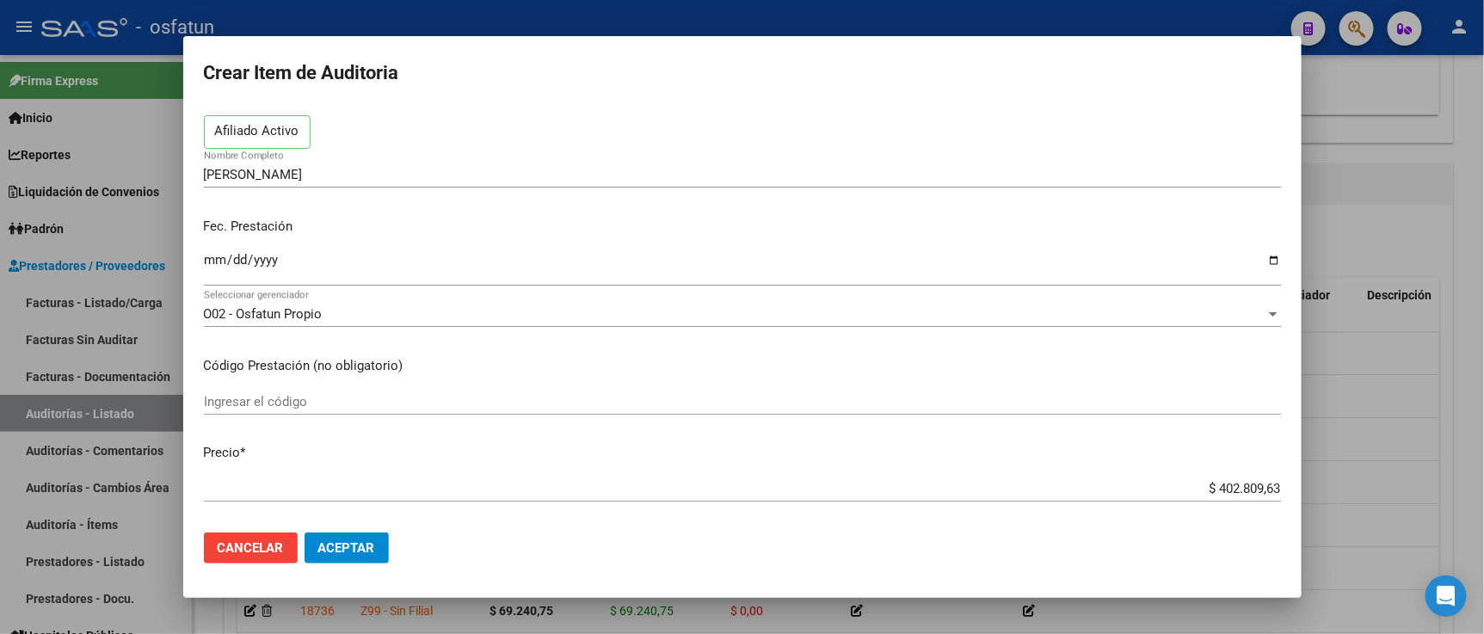
scroll to position [95, 0]
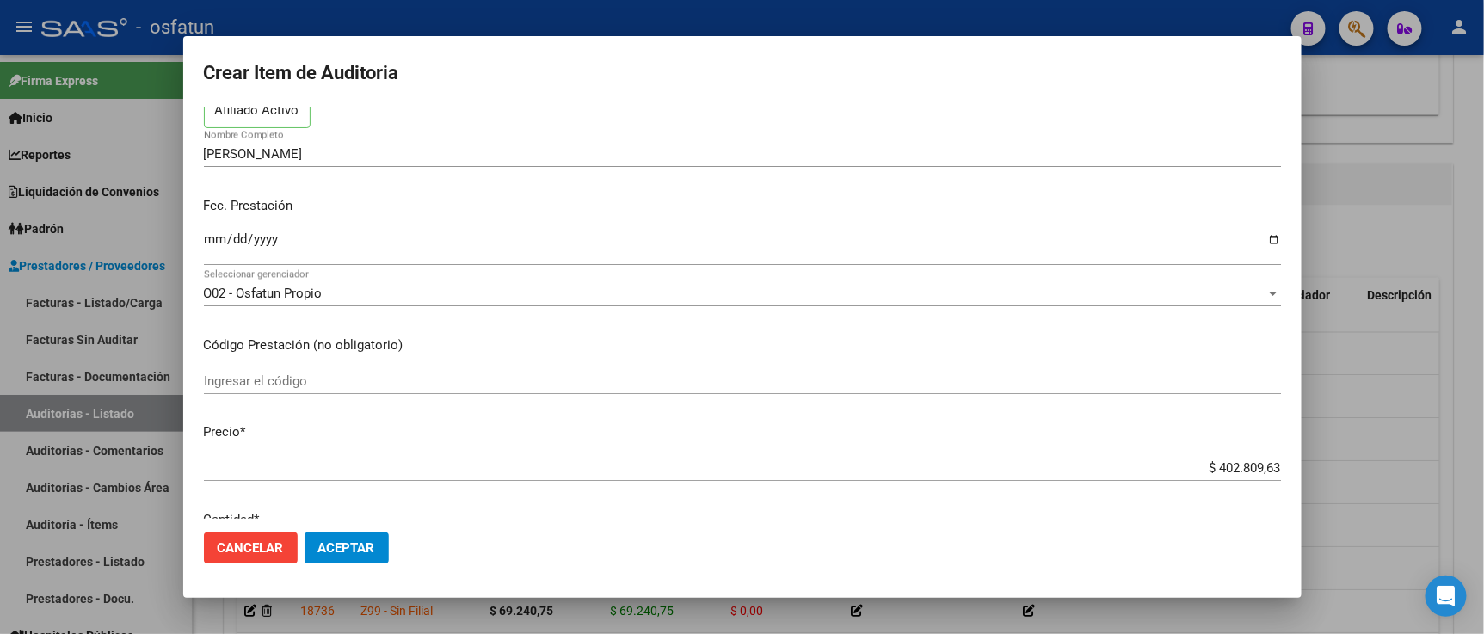
drag, startPoint x: 275, startPoint y: 389, endPoint x: 335, endPoint y: 364, distance: 65.2
click at [276, 389] on div "Ingresar el código" at bounding box center [742, 381] width 1077 height 26
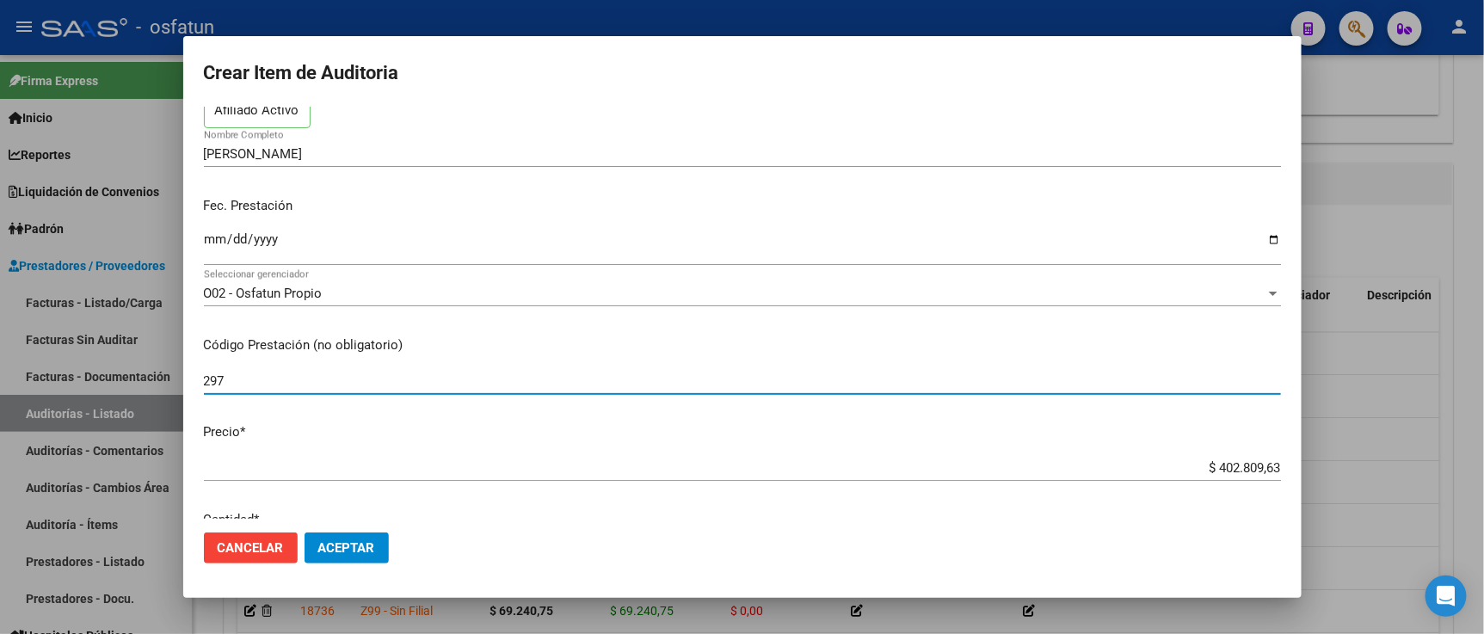
type input "297"
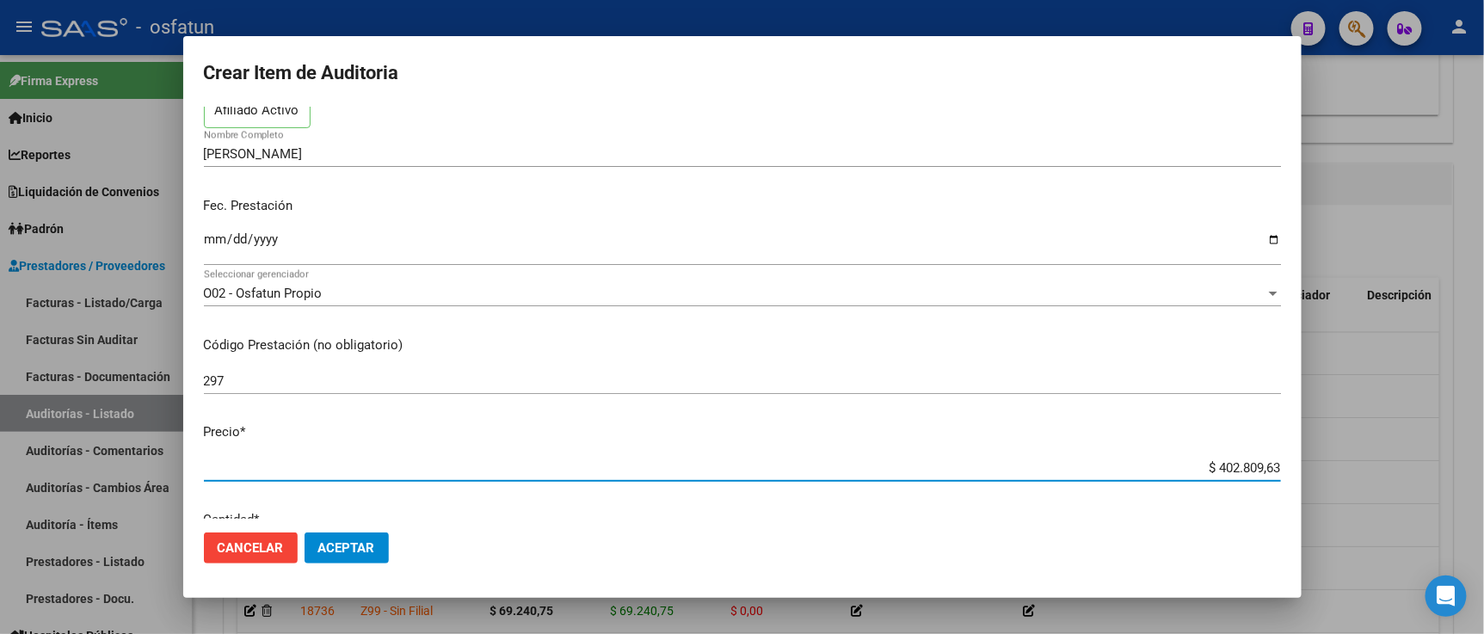
drag, startPoint x: 1166, startPoint y: 470, endPoint x: 1366, endPoint y: 469, distance: 199.5
click at [1366, 469] on div "Crear Item de Auditoria 25290315 Nro Documento 27252903157 CUIL Afiliado Activo…" at bounding box center [742, 317] width 1484 height 634
paste input "325482,32"
type input "$ 325.482,32"
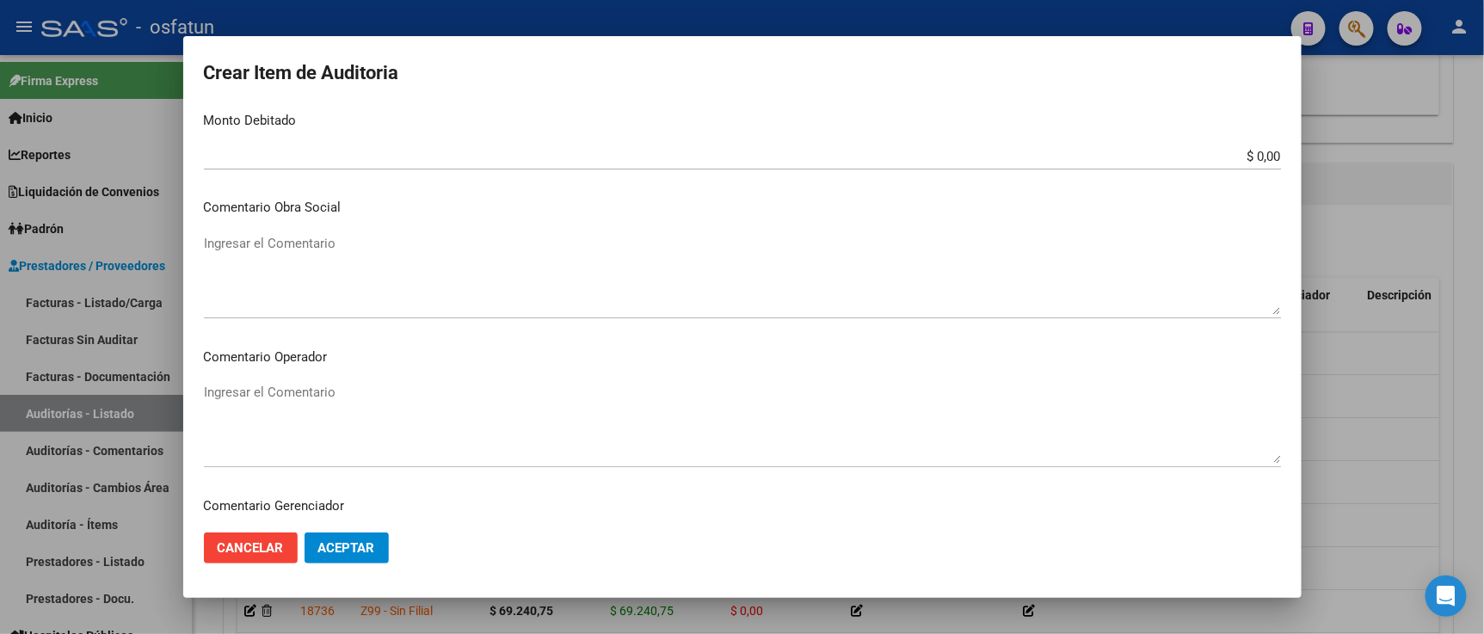
scroll to position [1103, 0]
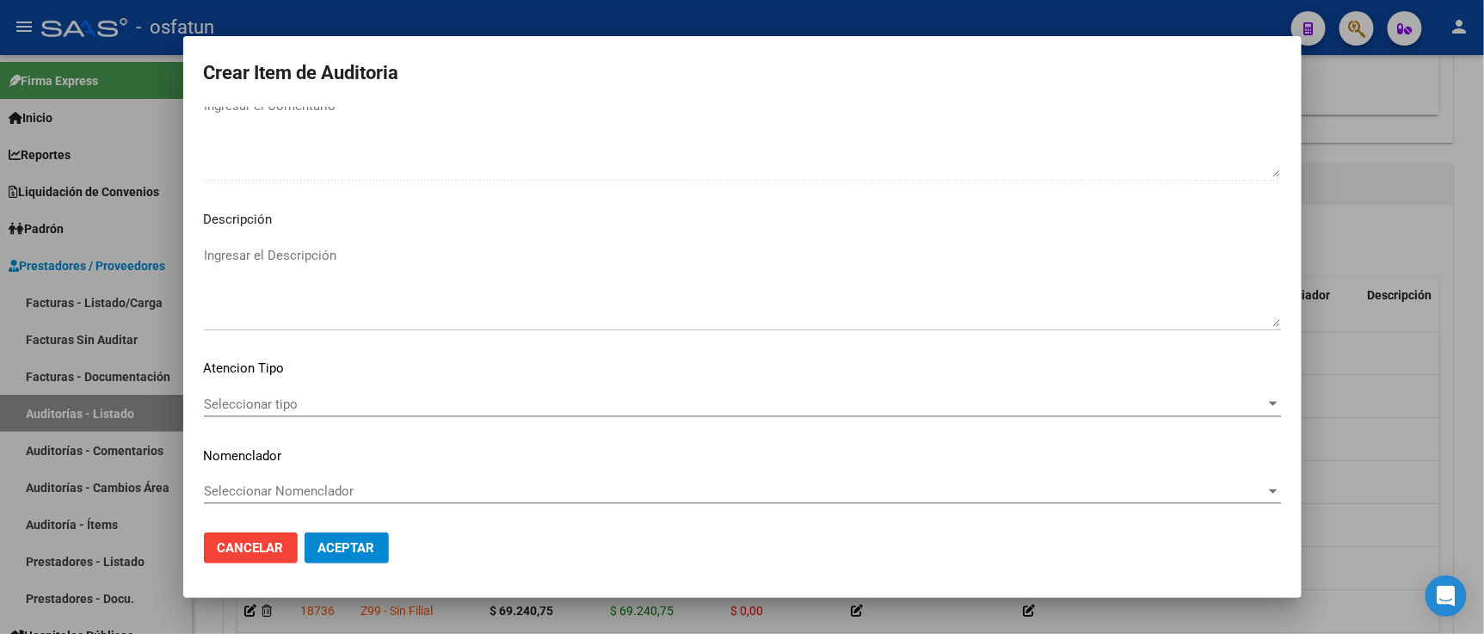
type input "$ 325.482,32"
click at [247, 406] on span "Seleccionar tipo" at bounding box center [734, 403] width 1061 height 15
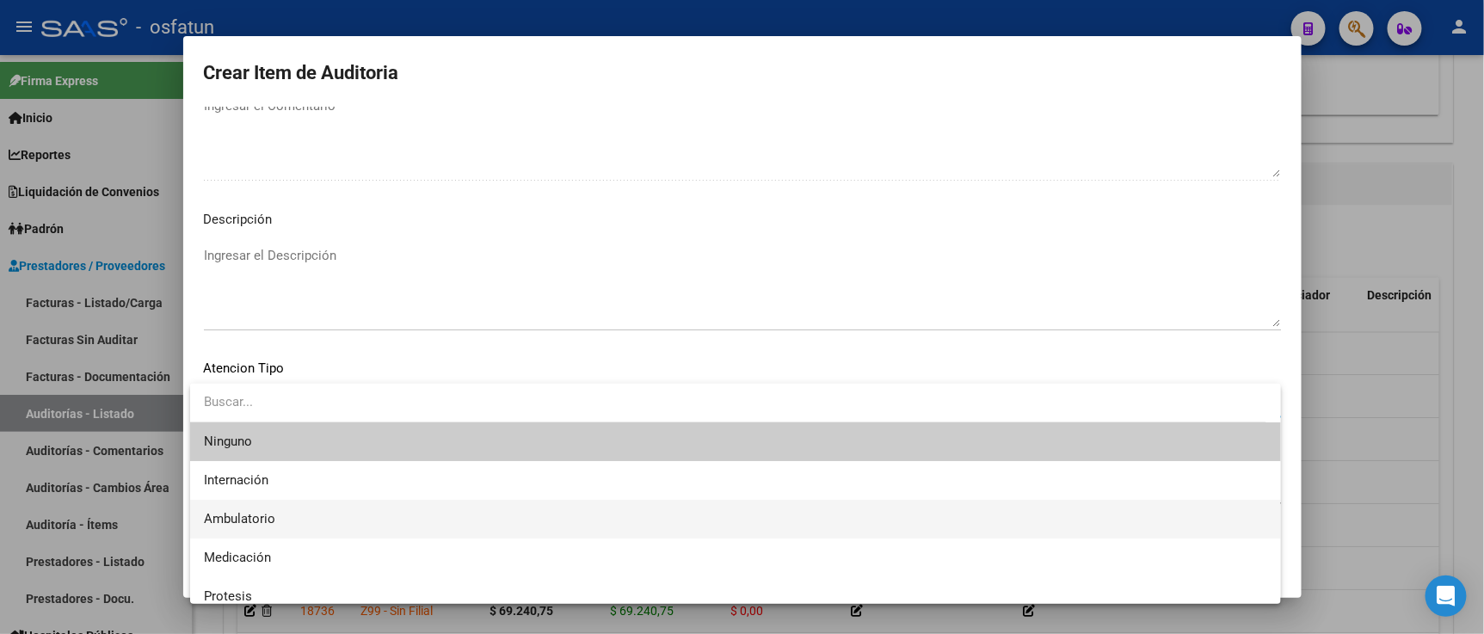
drag, startPoint x: 255, startPoint y: 509, endPoint x: 260, endPoint y: 485, distance: 24.5
click at [256, 510] on span "Ambulatorio" at bounding box center [735, 519] width 1063 height 39
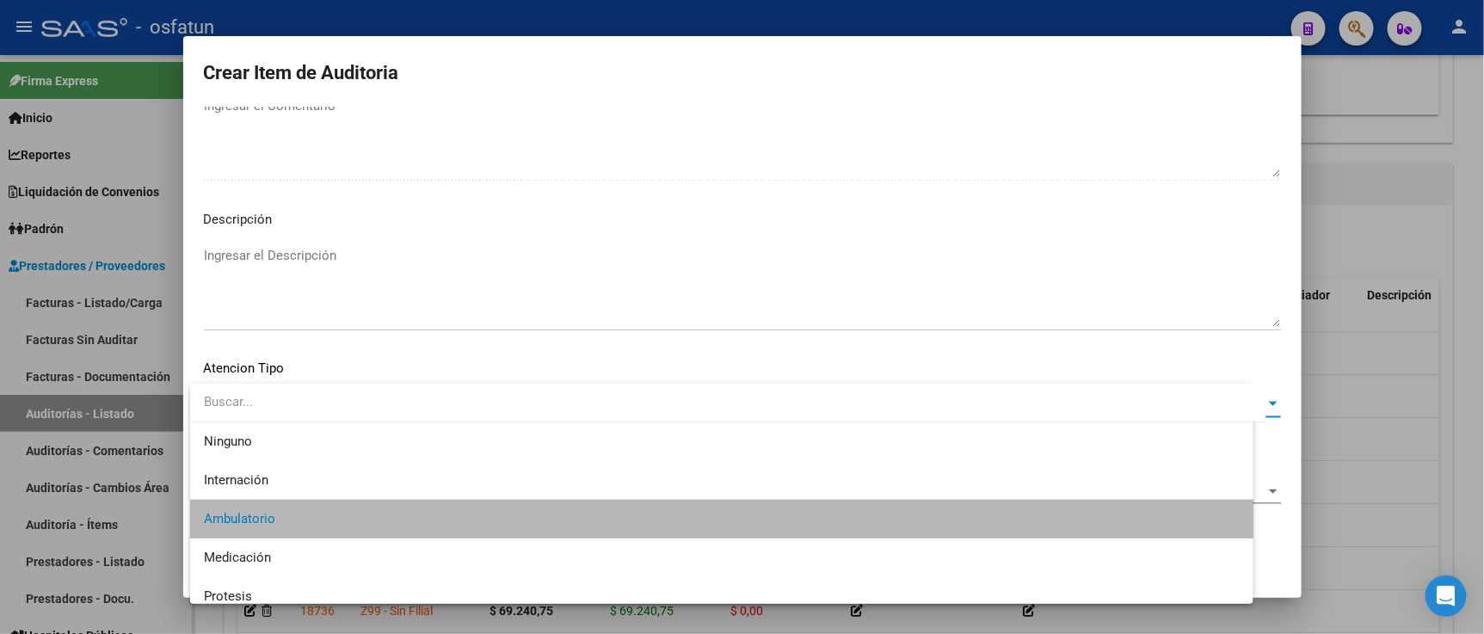
click at [260, 476] on mat-dialog-content "25290315 Nro Documento 27252903157 CUIL Afiliado Activo SERENO LAURA ANALIA Nom…" at bounding box center [742, 313] width 1118 height 412
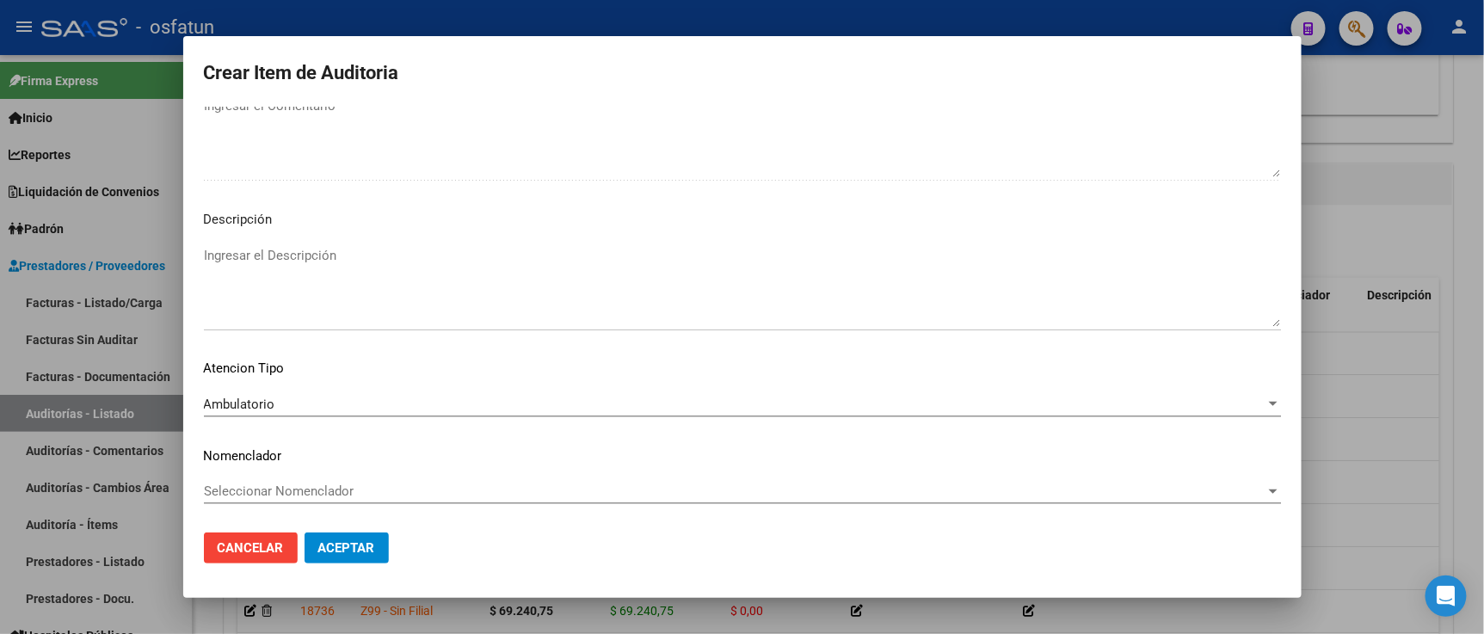
click at [261, 485] on span "Seleccionar Nomenclador" at bounding box center [734, 490] width 1061 height 15
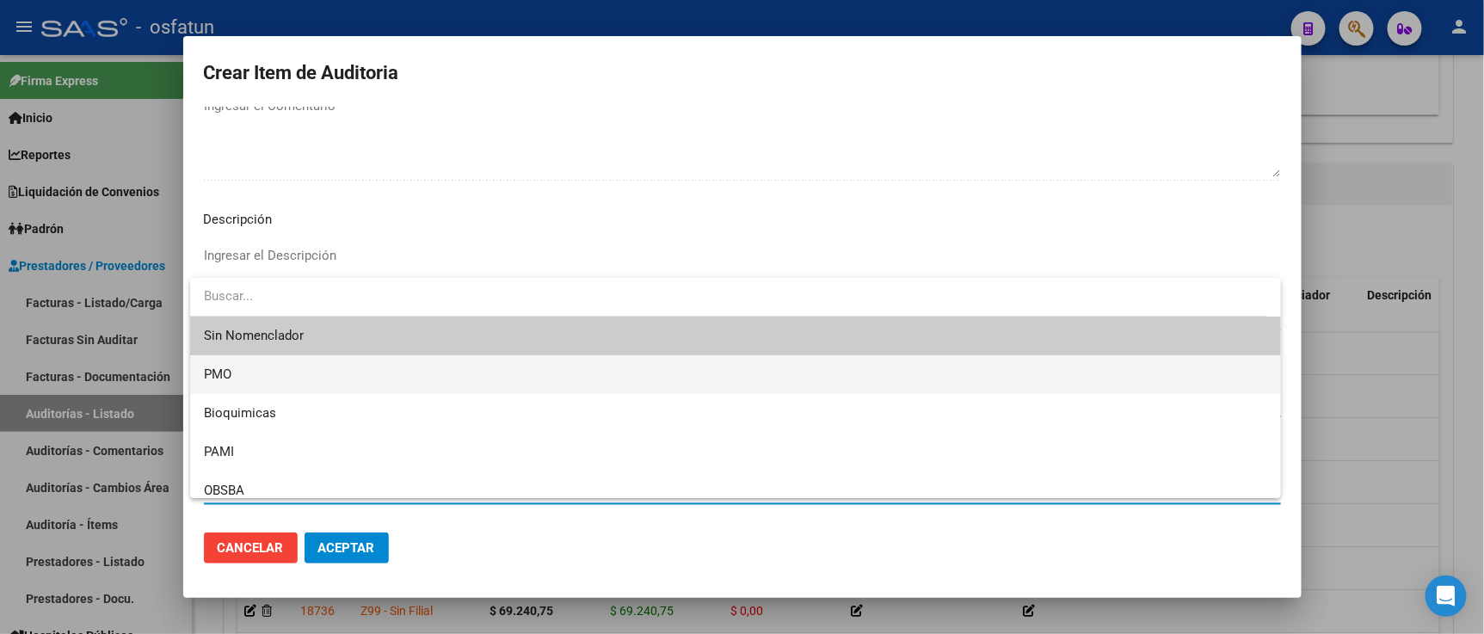
click at [235, 372] on span "PMO" at bounding box center [735, 374] width 1063 height 39
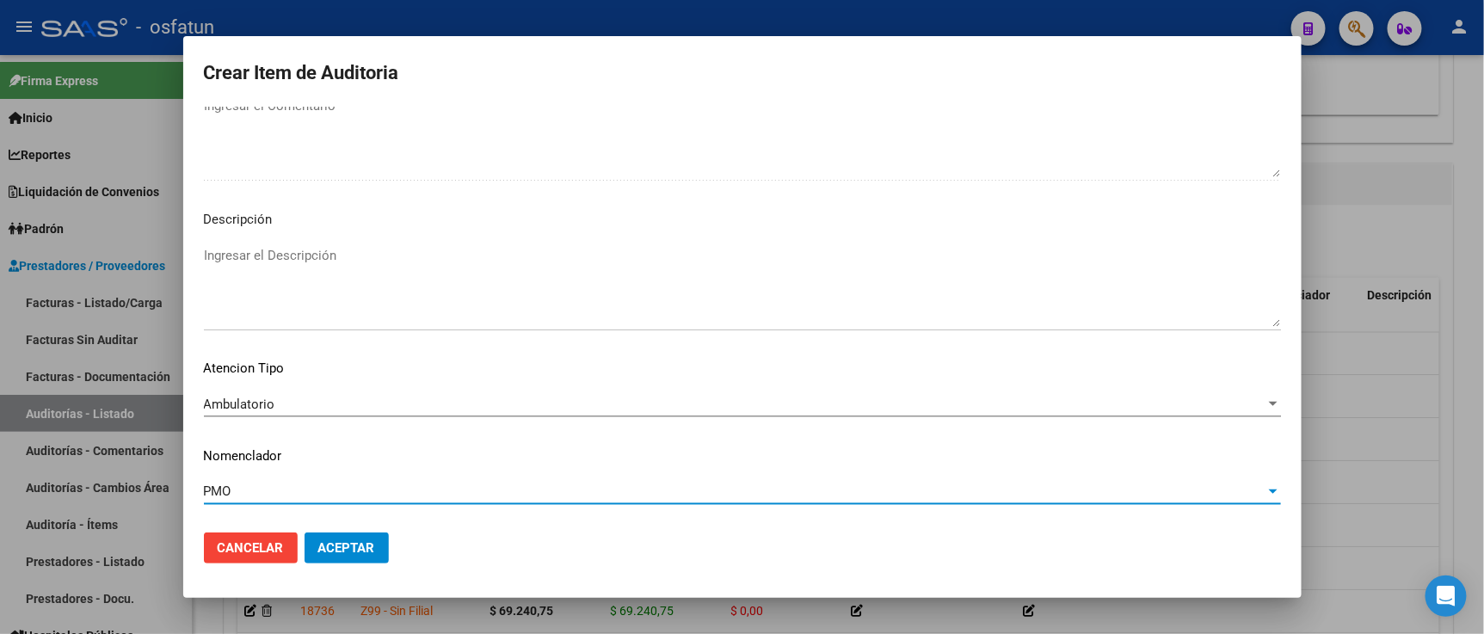
click at [319, 553] on span "Aceptar" at bounding box center [346, 547] width 57 height 15
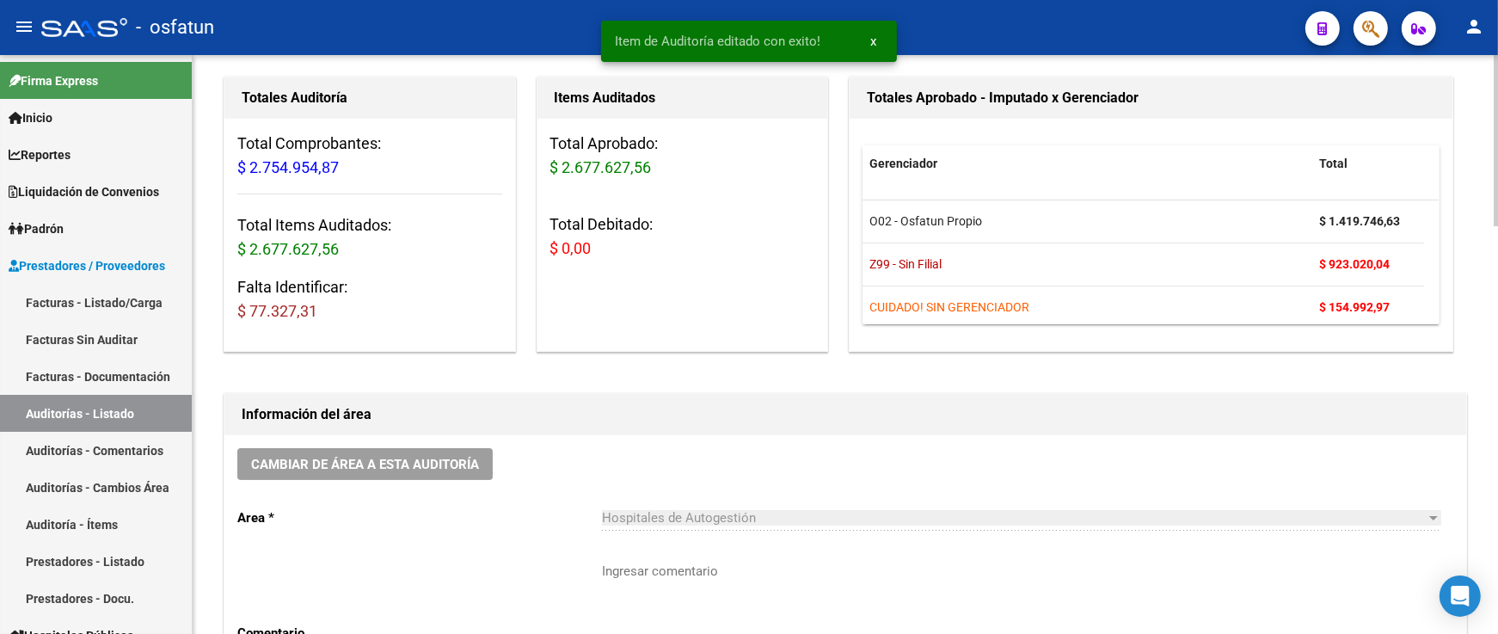
scroll to position [286, 0]
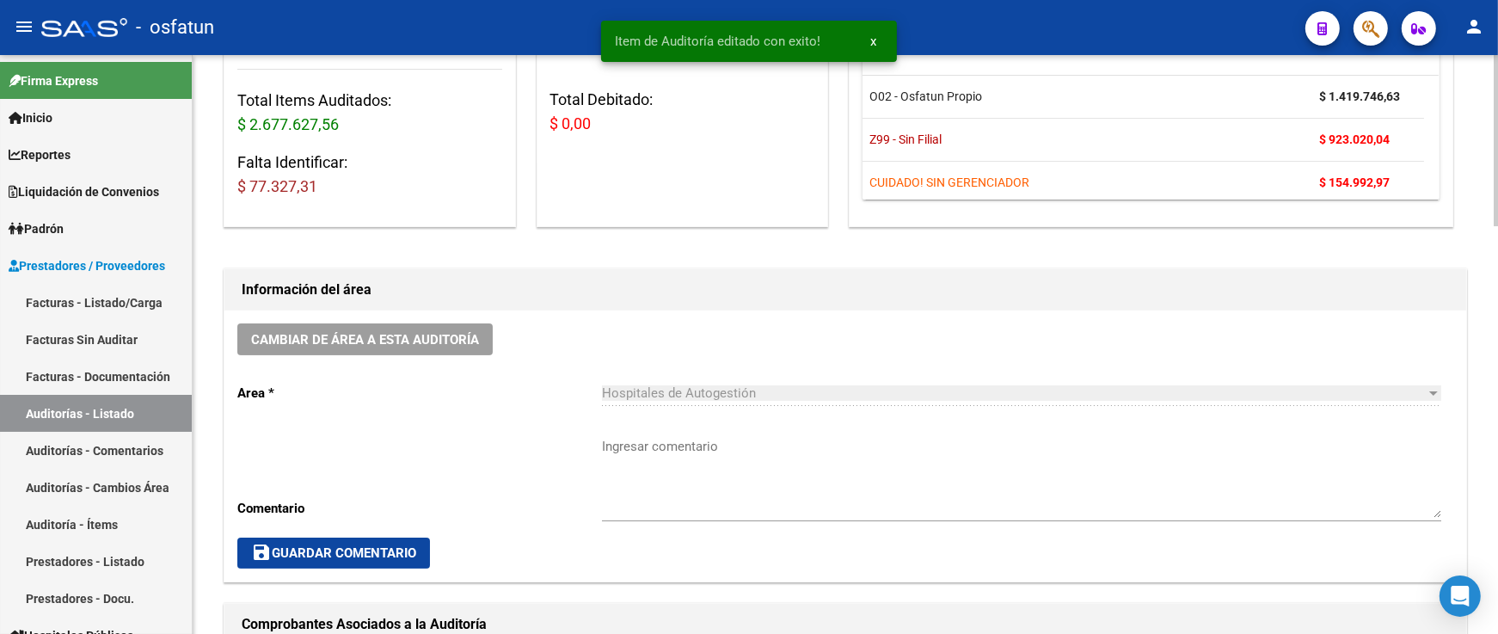
drag, startPoint x: 404, startPoint y: 534, endPoint x: 404, endPoint y: 547, distance: 12.9
click at [404, 537] on div "Cambiar de área a esta auditoría Area * Hospitales de Autogestión Seleccionar a…" at bounding box center [845, 445] width 1242 height 271
click at [404, 547] on span "save Guardar Comentario" at bounding box center [333, 552] width 165 height 15
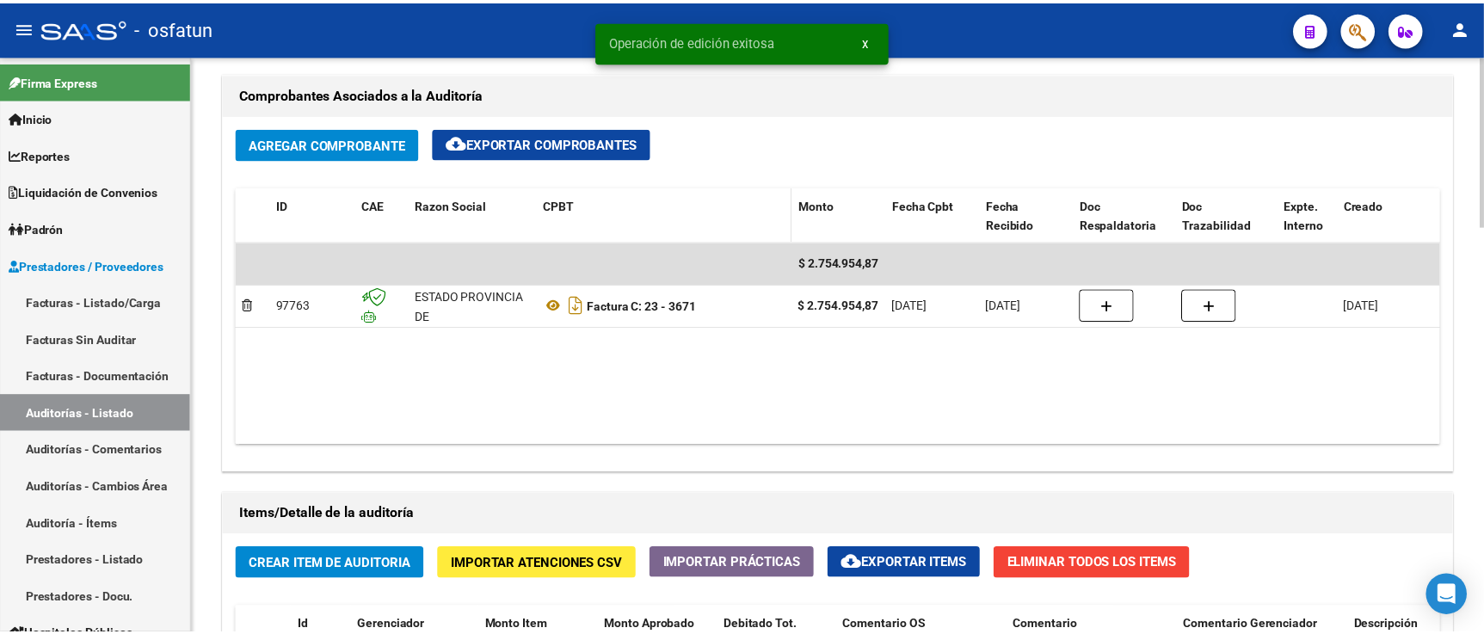
scroll to position [1051, 0]
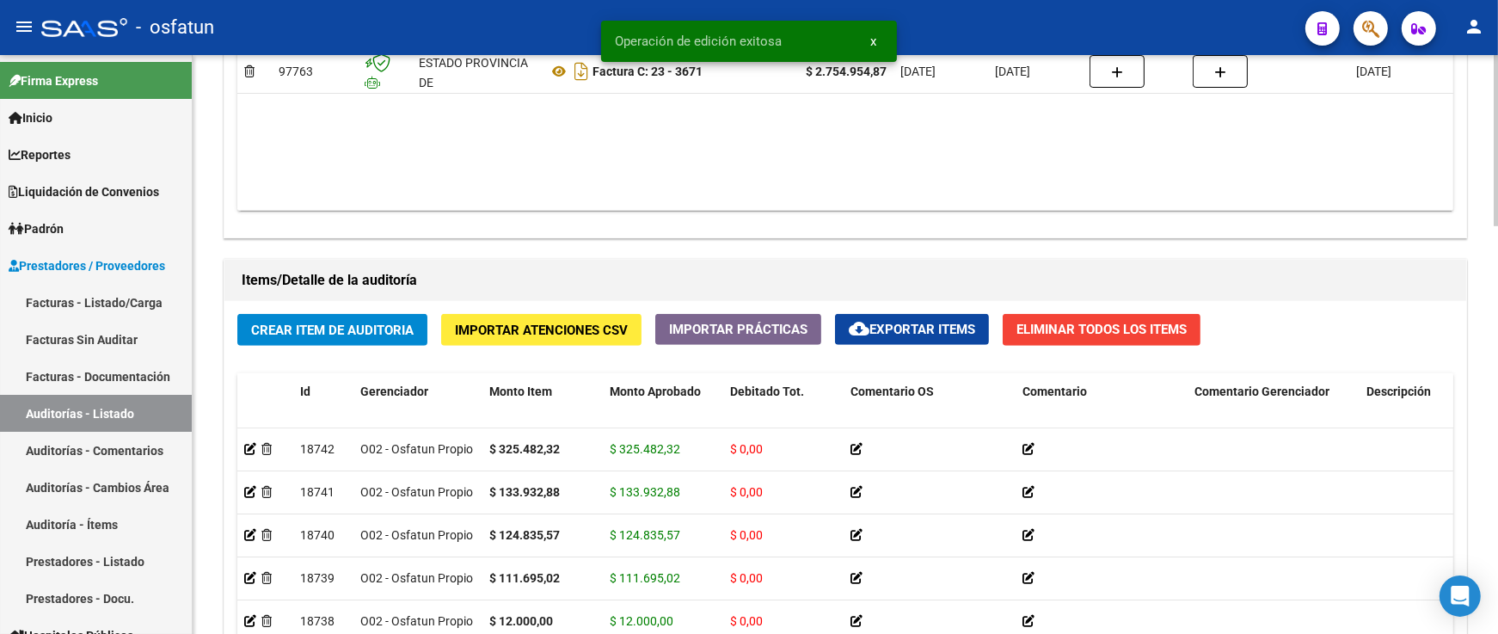
click at [399, 329] on span "Crear Item de Auditoria" at bounding box center [332, 330] width 163 height 15
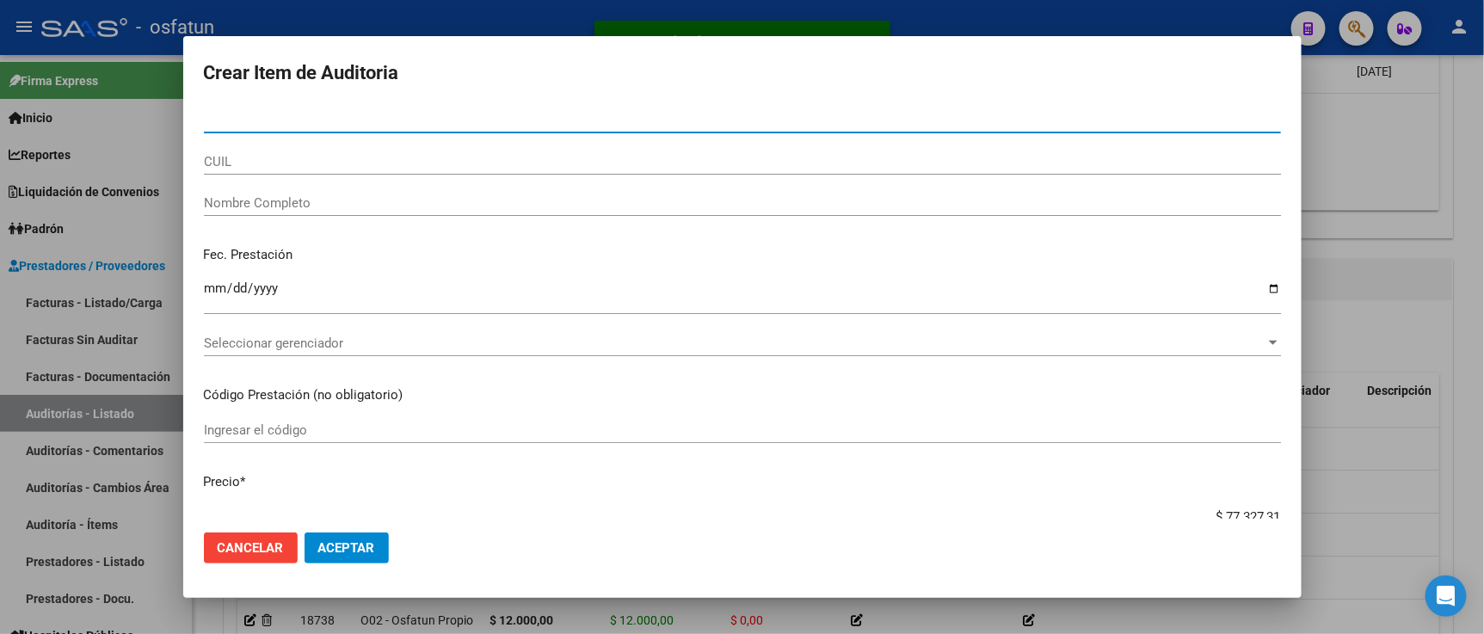
paste input "54002478"
type input "54002478"
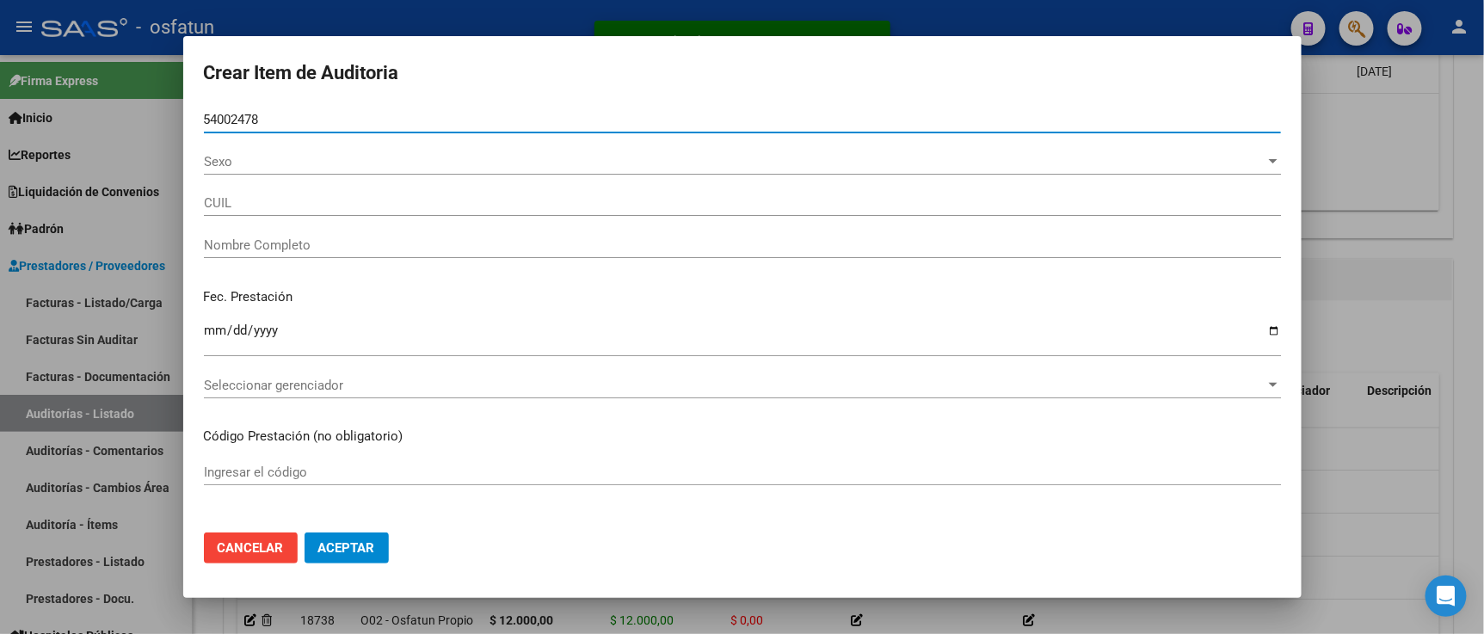
type input "27540024788"
type input "[PERSON_NAME]"
type input "54002478"
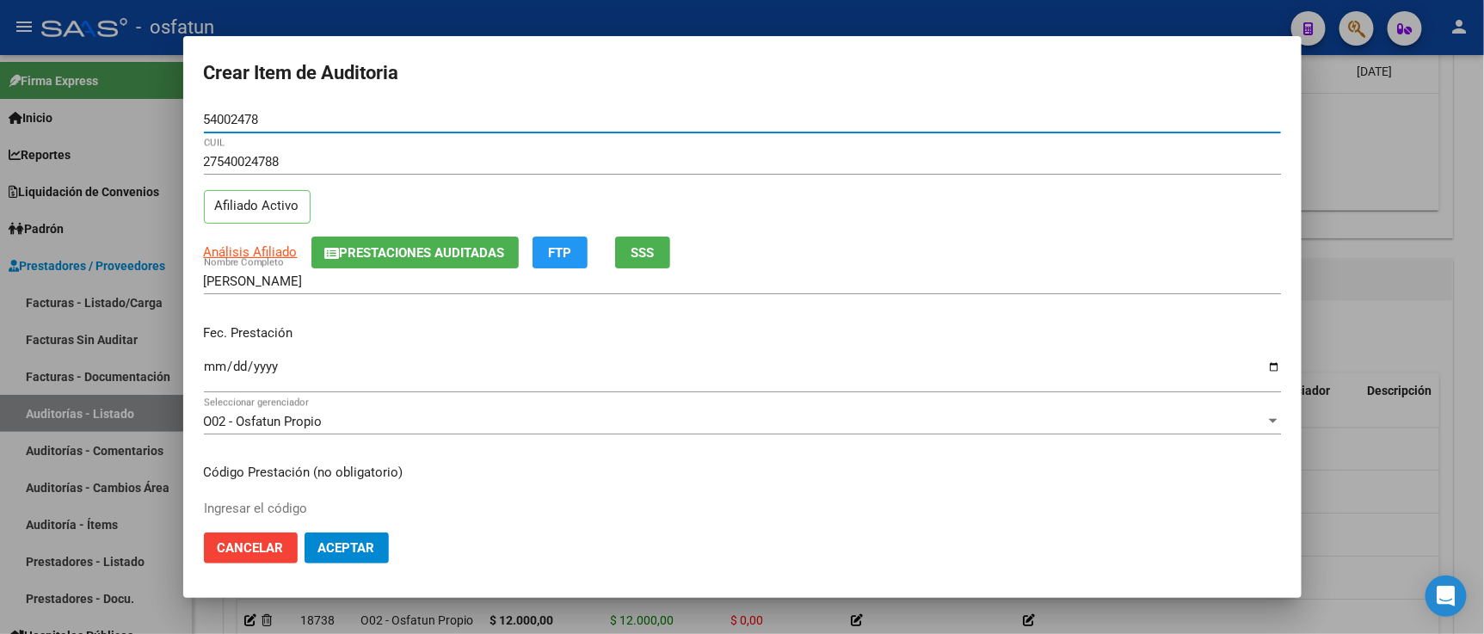
click at [220, 368] on input "Ingresar la fecha" at bounding box center [742, 374] width 1077 height 28
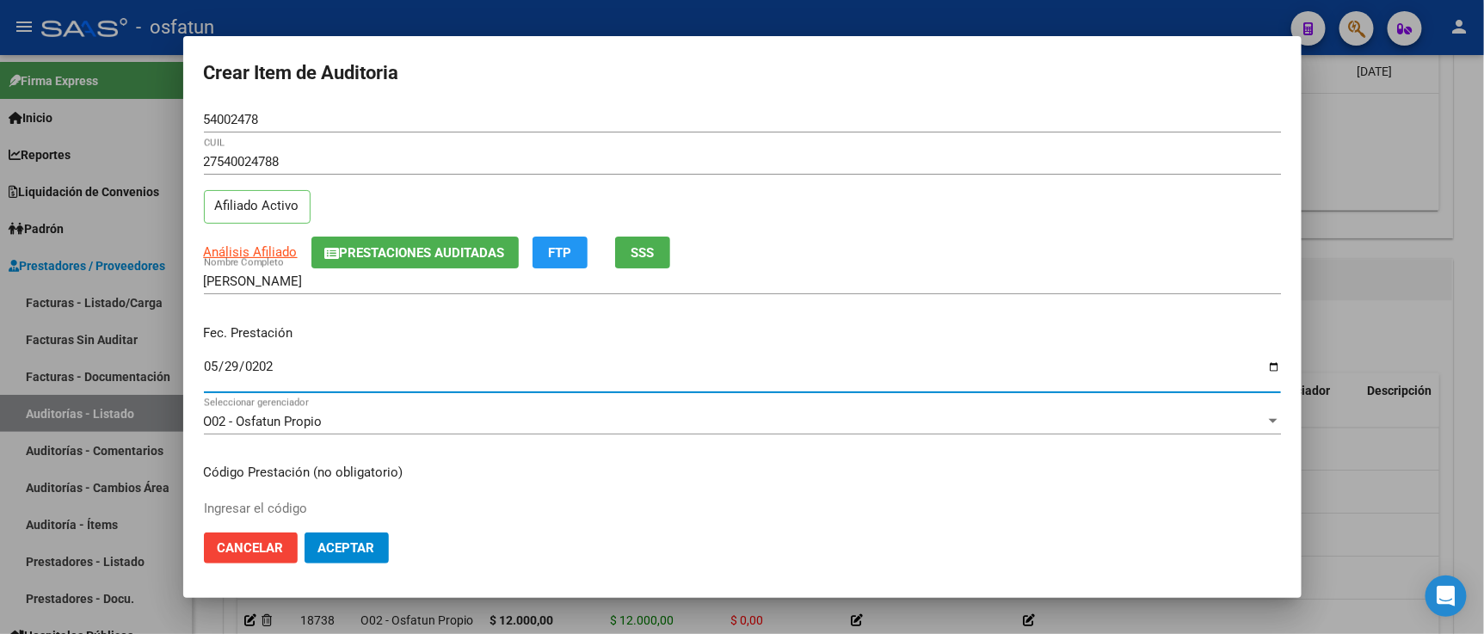
type input "2025-05-29"
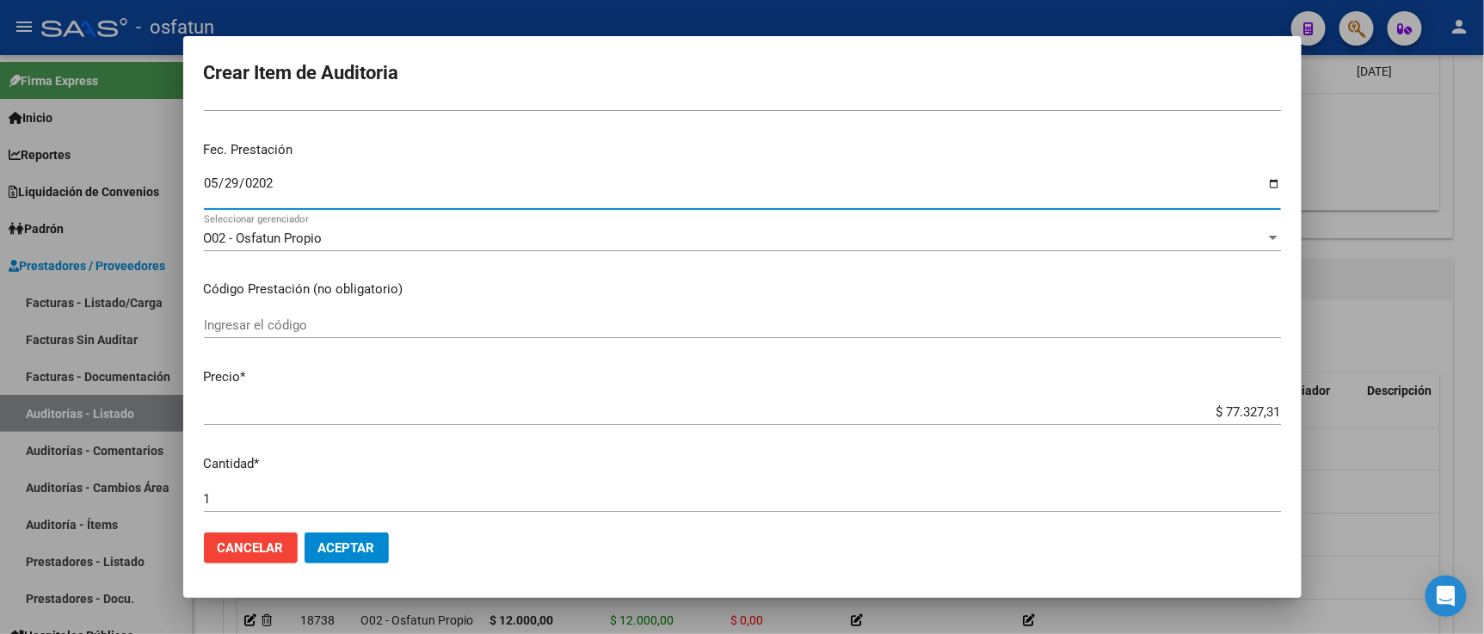
scroll to position [191, 0]
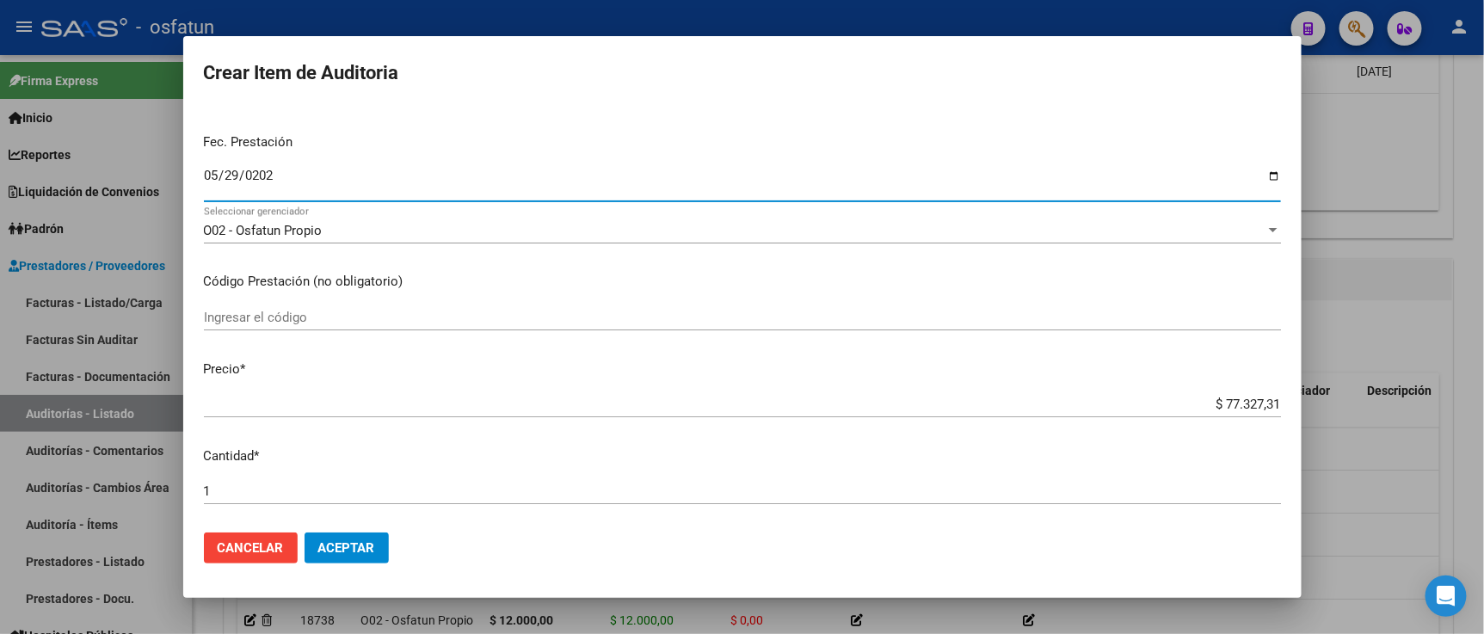
click at [329, 319] on input "Ingresar el código" at bounding box center [742, 317] width 1077 height 15
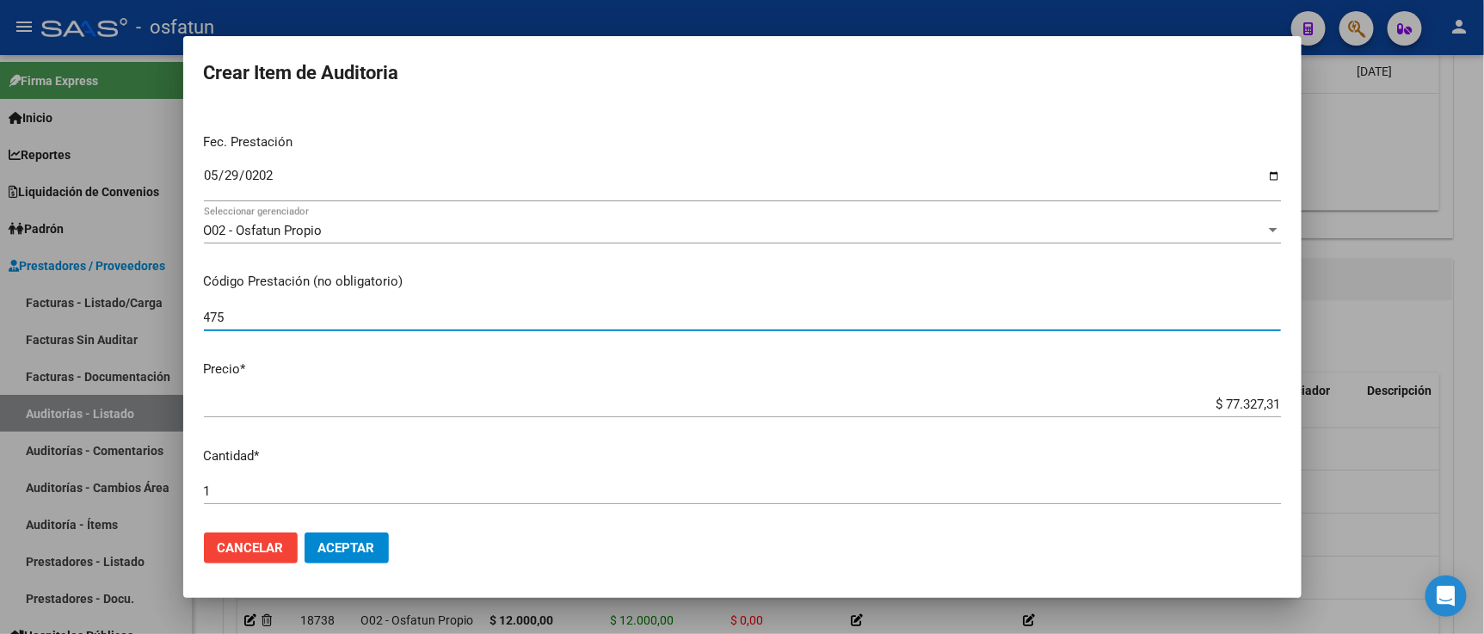
type input "475"
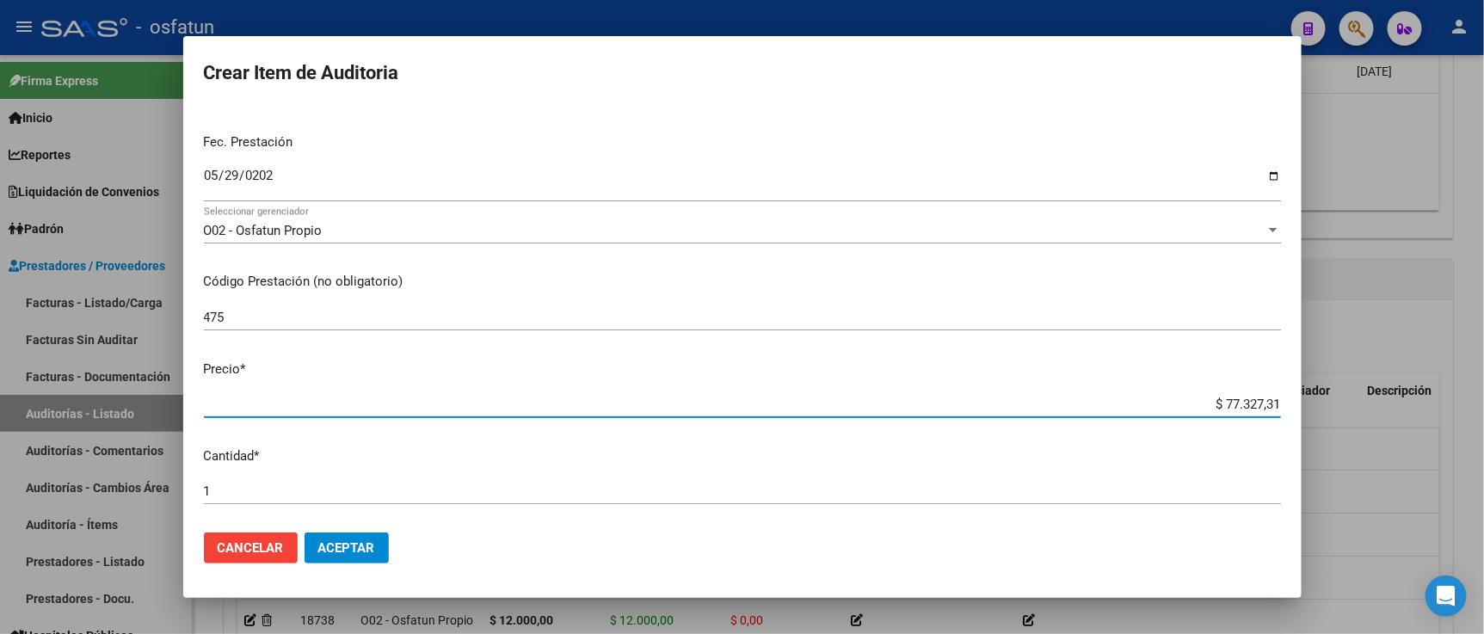
drag, startPoint x: 1171, startPoint y: 407, endPoint x: 1344, endPoint y: 425, distance: 173.8
click at [1344, 425] on div "Crear Item de Auditoria 54002478 Nro Documento 27540024788 CUIL Afiliado Activo…" at bounding box center [742, 317] width 1484 height 634
paste input "77"
type input "$ 77.327,31"
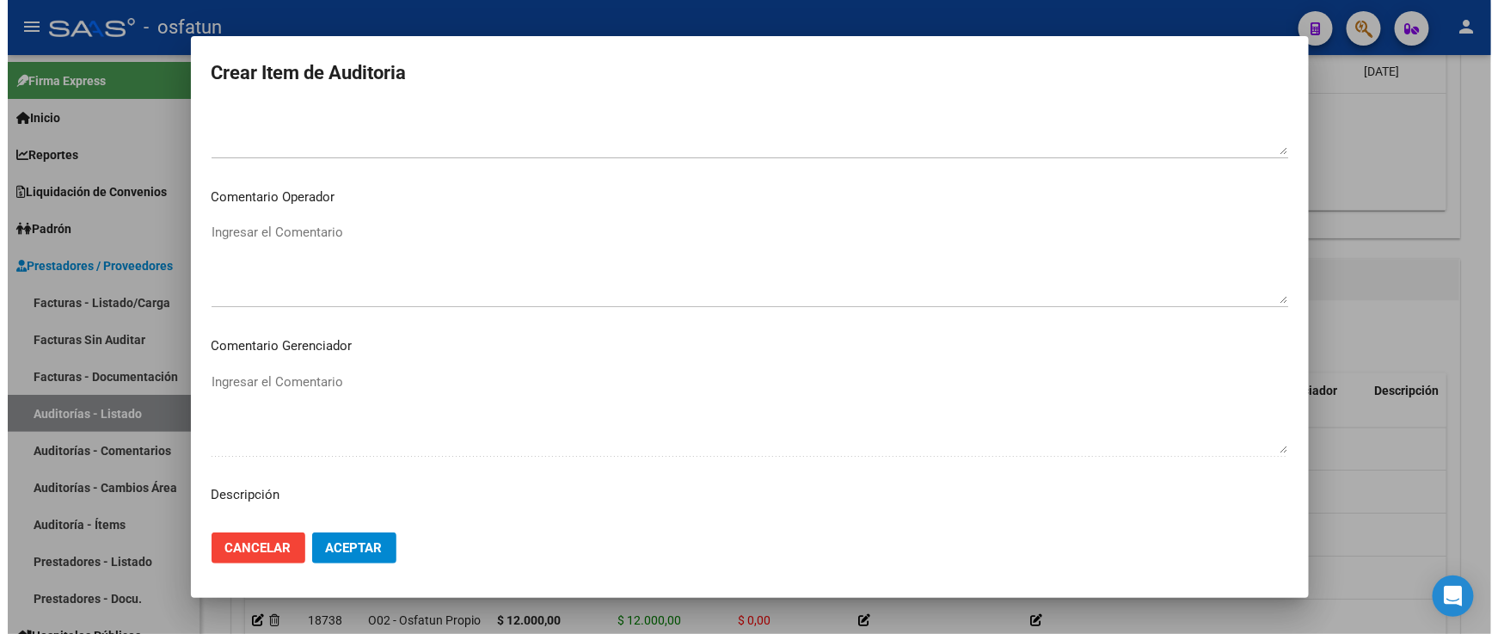
scroll to position [1136, 0]
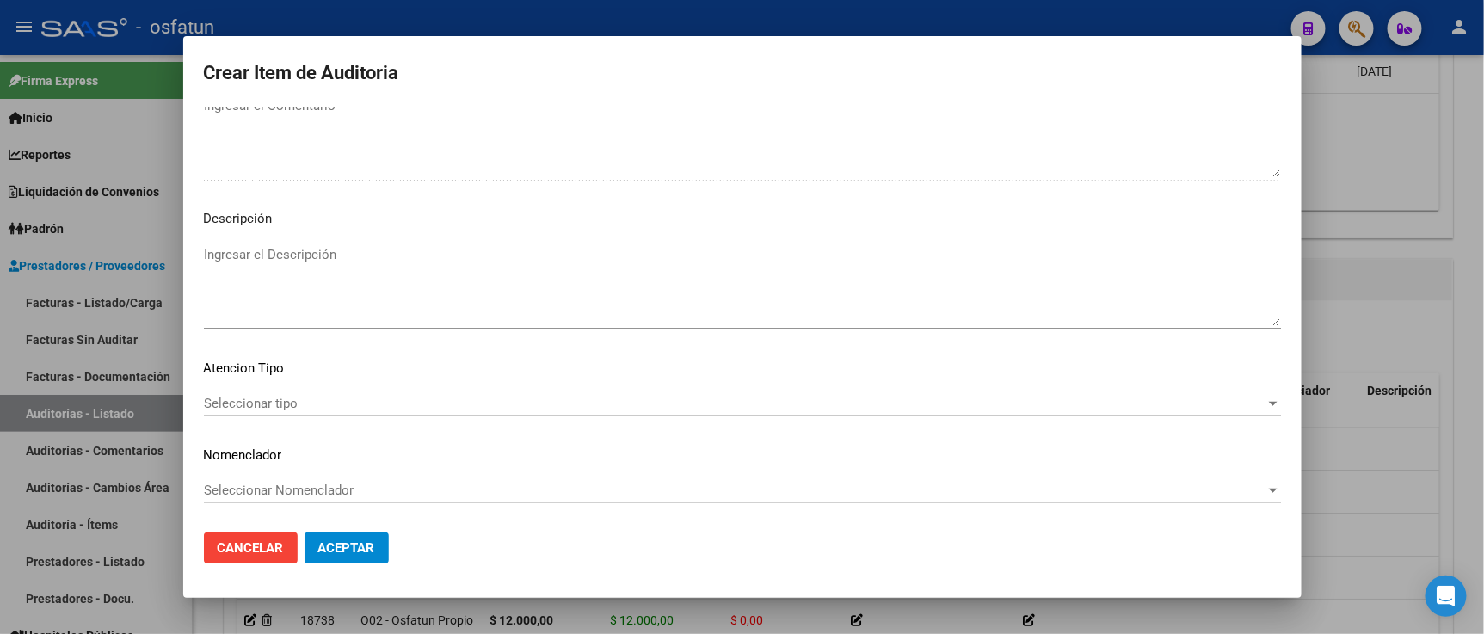
click at [304, 411] on div "Seleccionar tipo Seleccionar tipo" at bounding box center [742, 403] width 1077 height 26
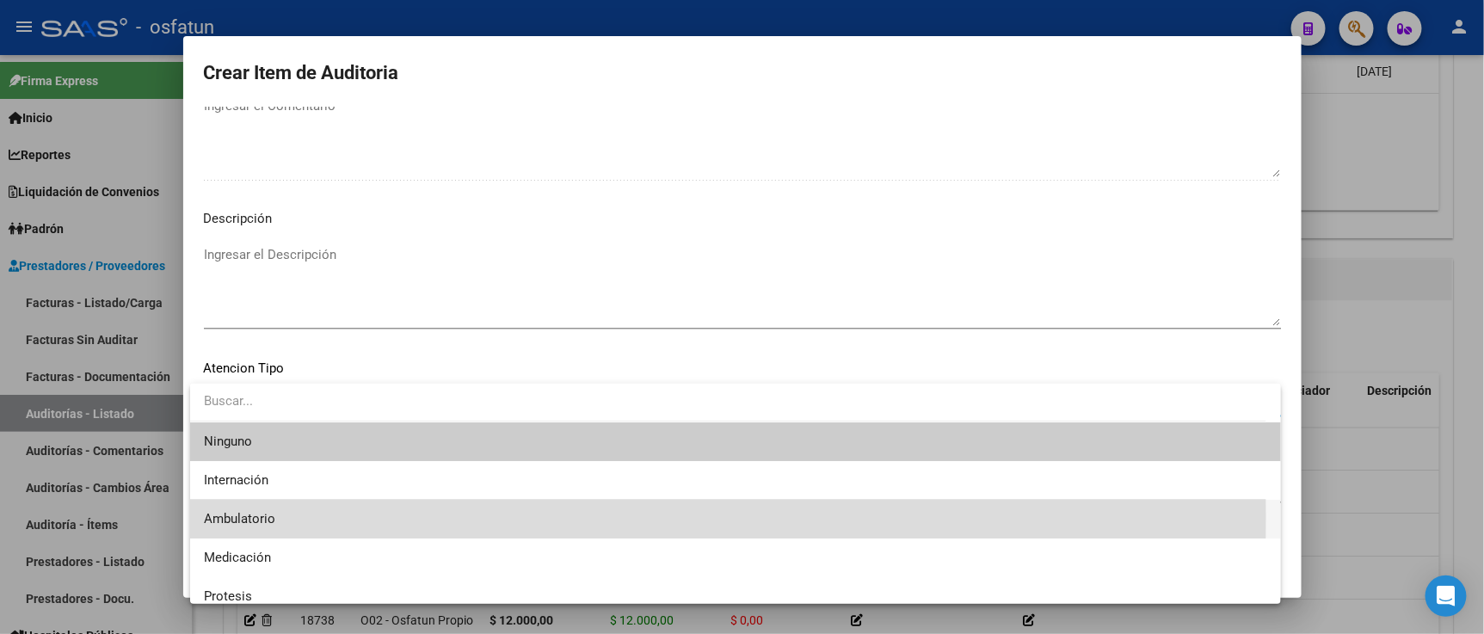
click at [313, 517] on span "Ambulatorio" at bounding box center [735, 519] width 1063 height 39
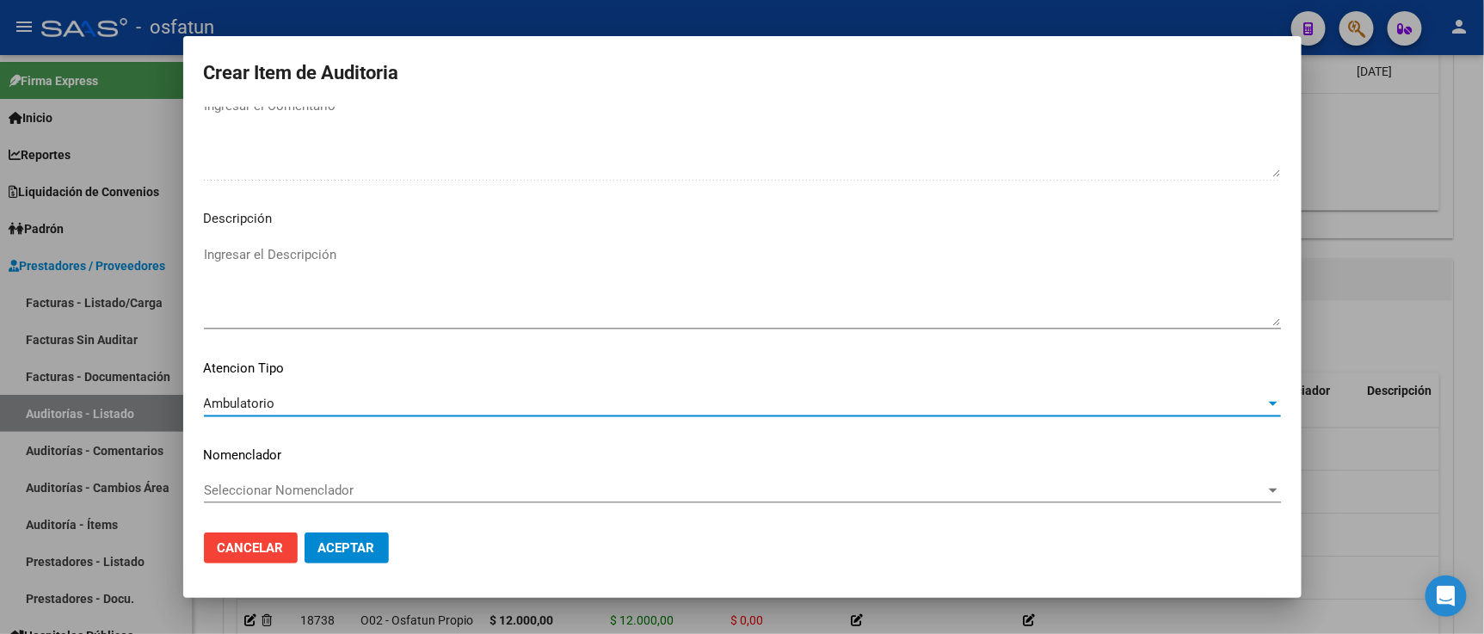
click at [310, 487] on span "Seleccionar Nomenclador" at bounding box center [734, 489] width 1061 height 15
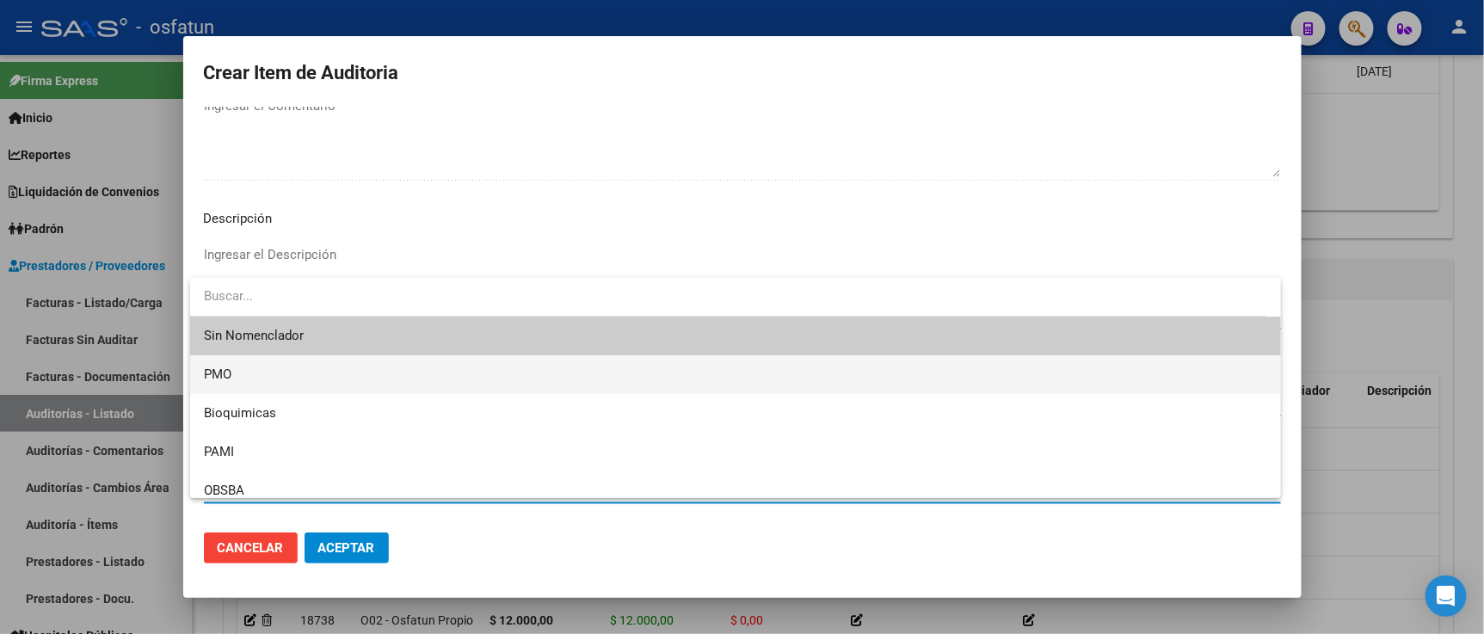
click at [279, 389] on span "PMO" at bounding box center [735, 374] width 1063 height 39
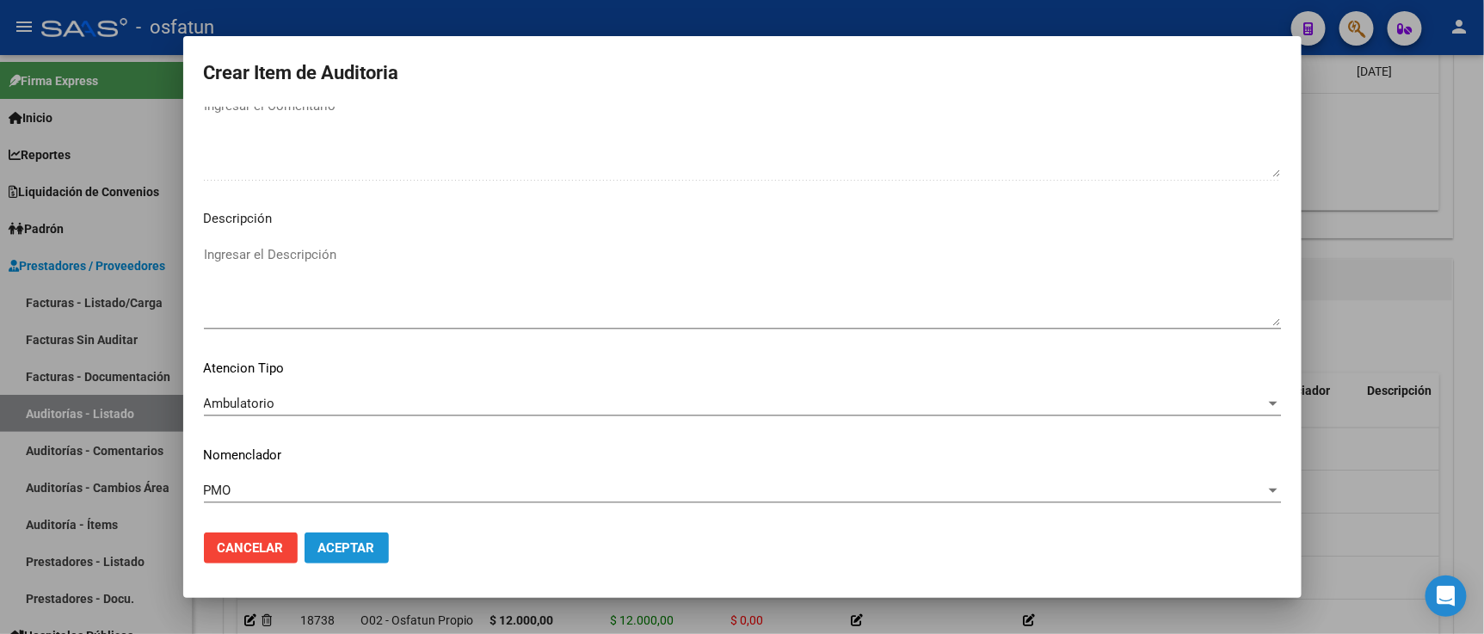
click at [350, 540] on span "Aceptar" at bounding box center [346, 547] width 57 height 15
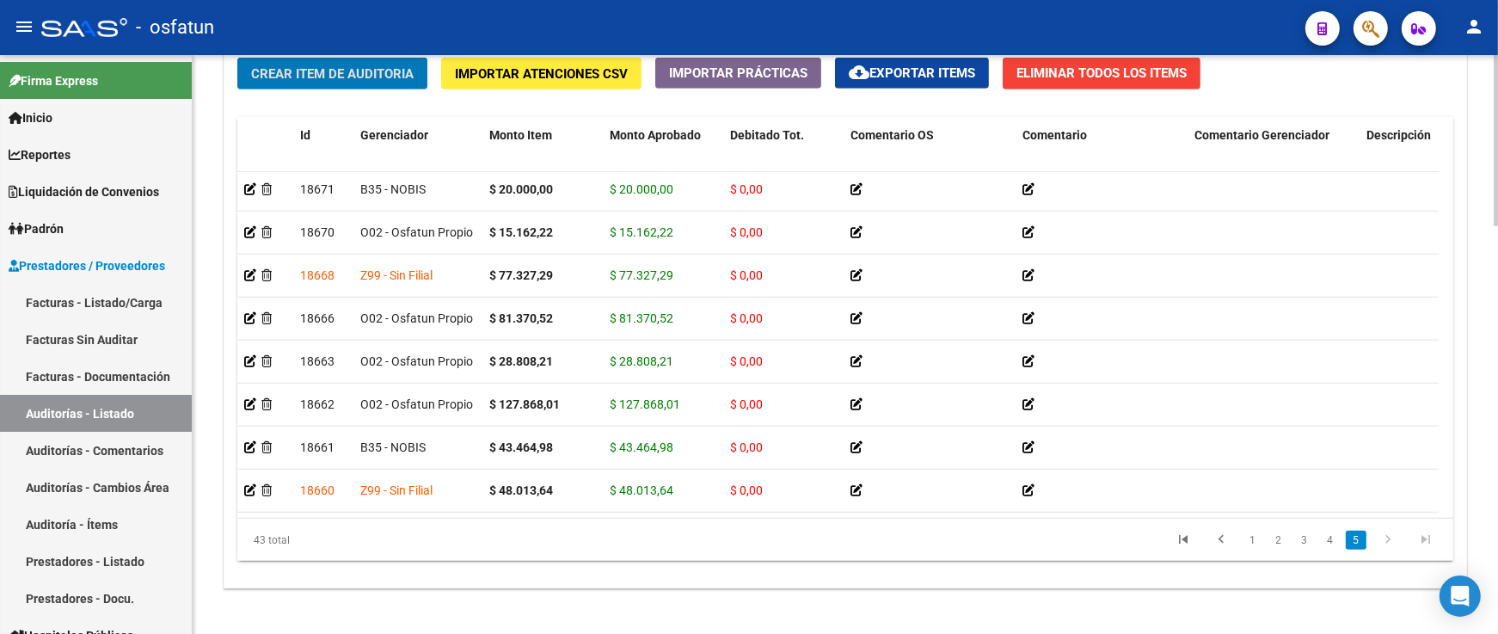
scroll to position [1386, 0]
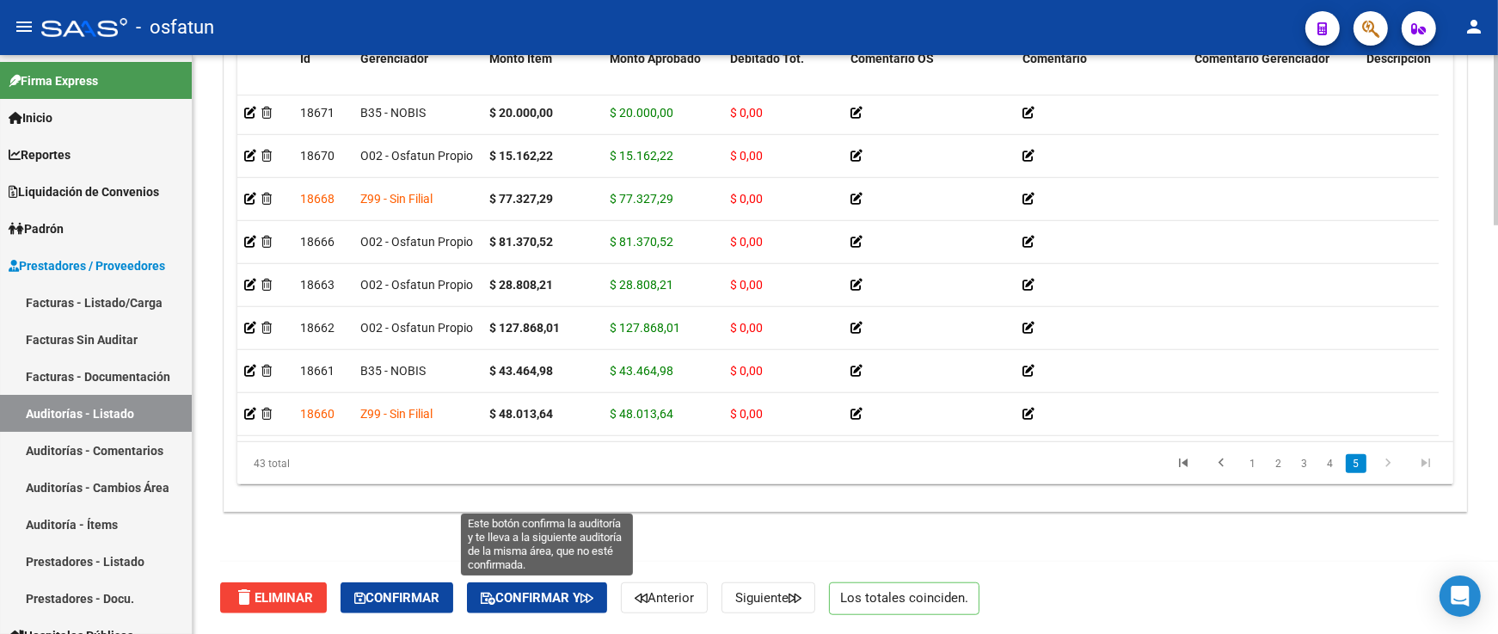
click at [593, 600] on icon "button" at bounding box center [587, 598] width 13 height 13
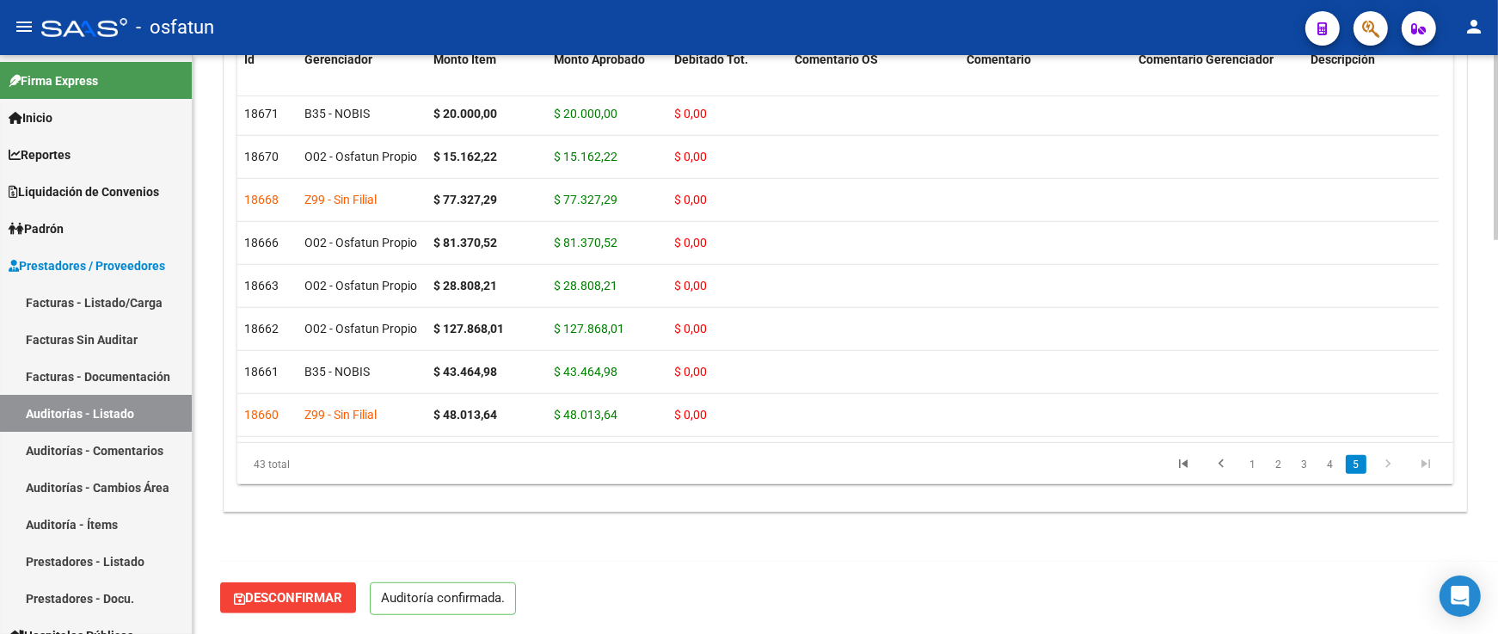
scroll to position [1231, 0]
type input "202510"
click at [129, 310] on link "Facturas - Listado/Carga" at bounding box center [96, 302] width 192 height 37
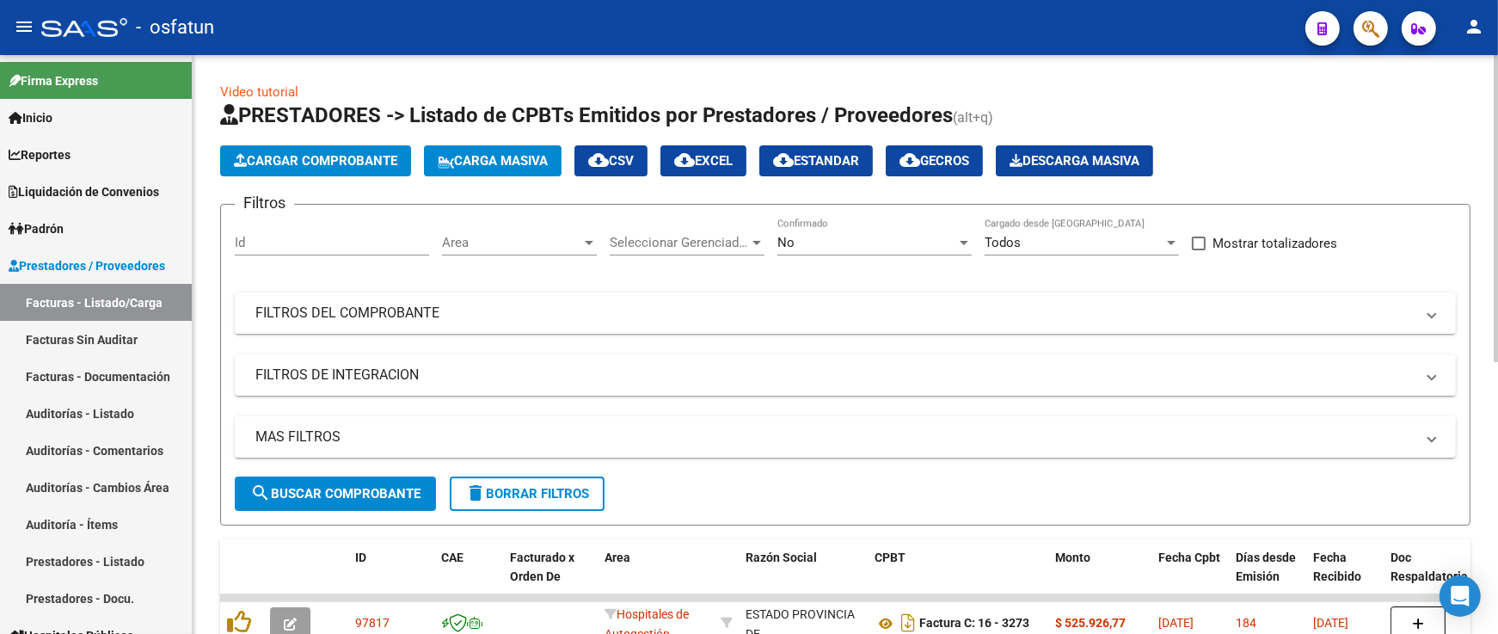
click at [353, 165] on span "Cargar Comprobante" at bounding box center [315, 160] width 163 height 15
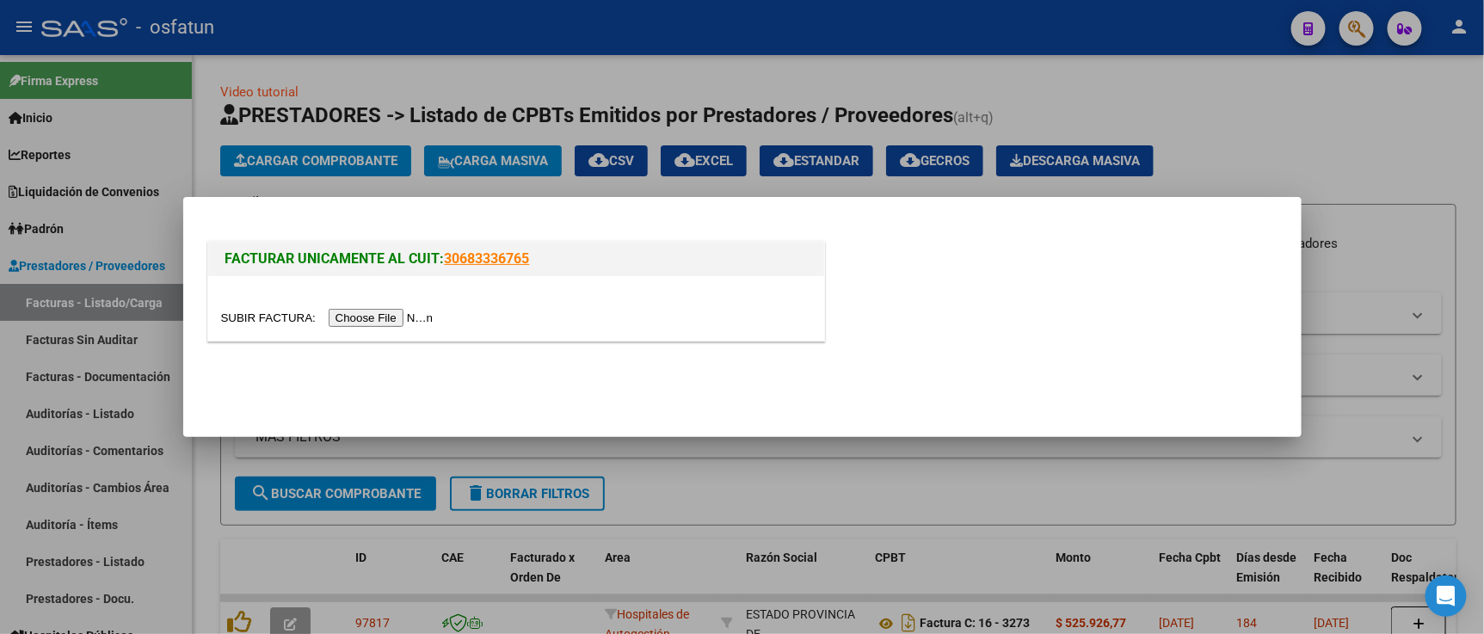
click at [410, 320] on input "file" at bounding box center [330, 318] width 218 height 18
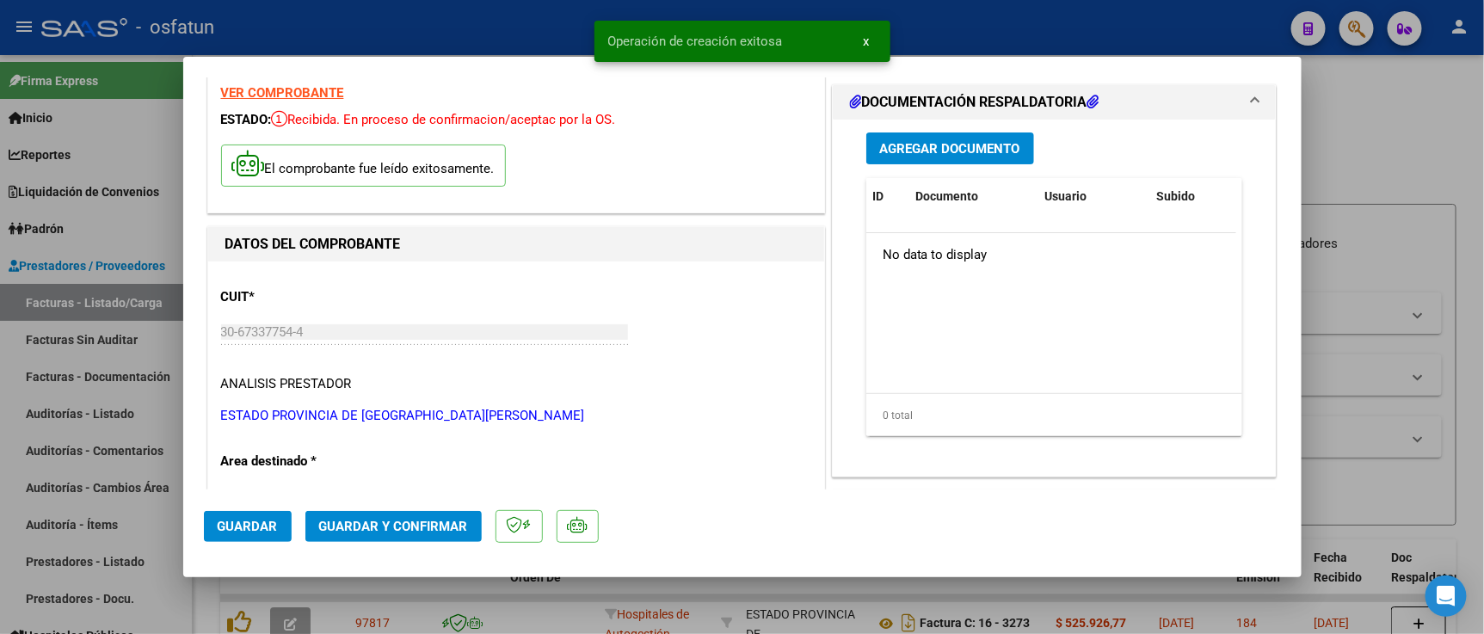
scroll to position [477, 0]
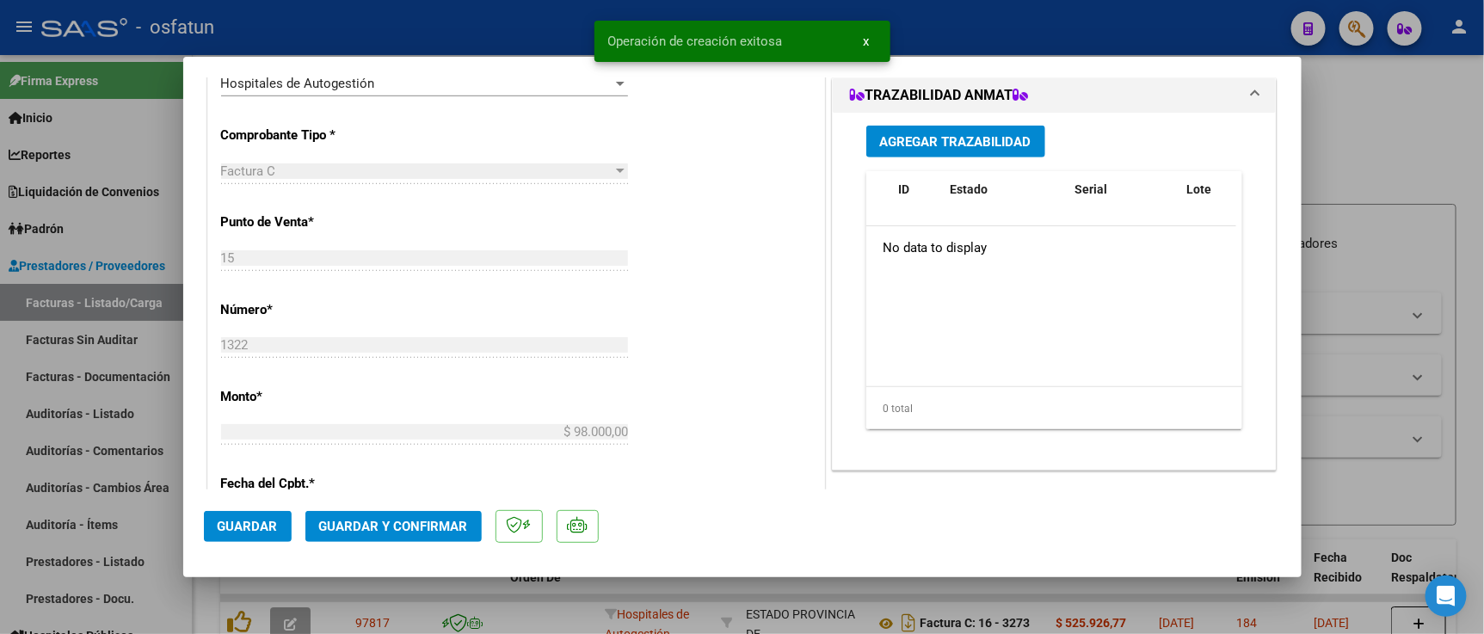
click at [426, 531] on span "Guardar y Confirmar" at bounding box center [393, 526] width 149 height 15
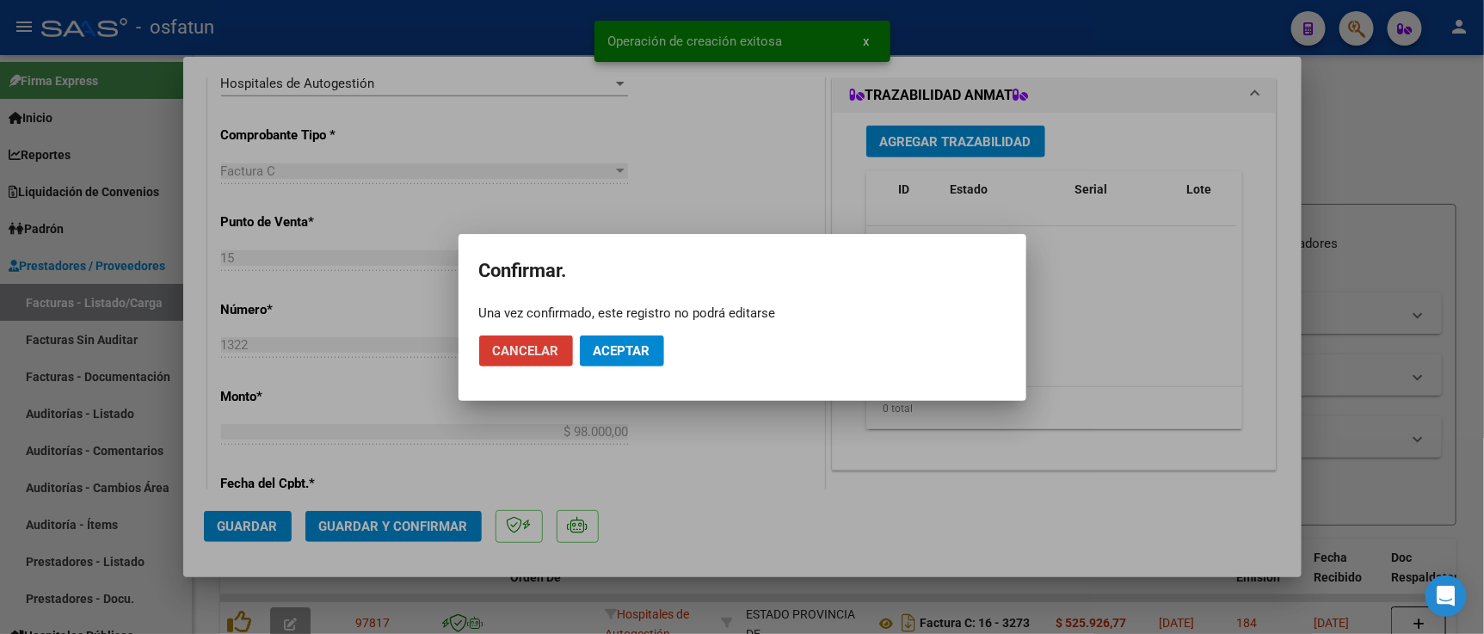
click at [662, 341] on button "Aceptar" at bounding box center [622, 350] width 84 height 31
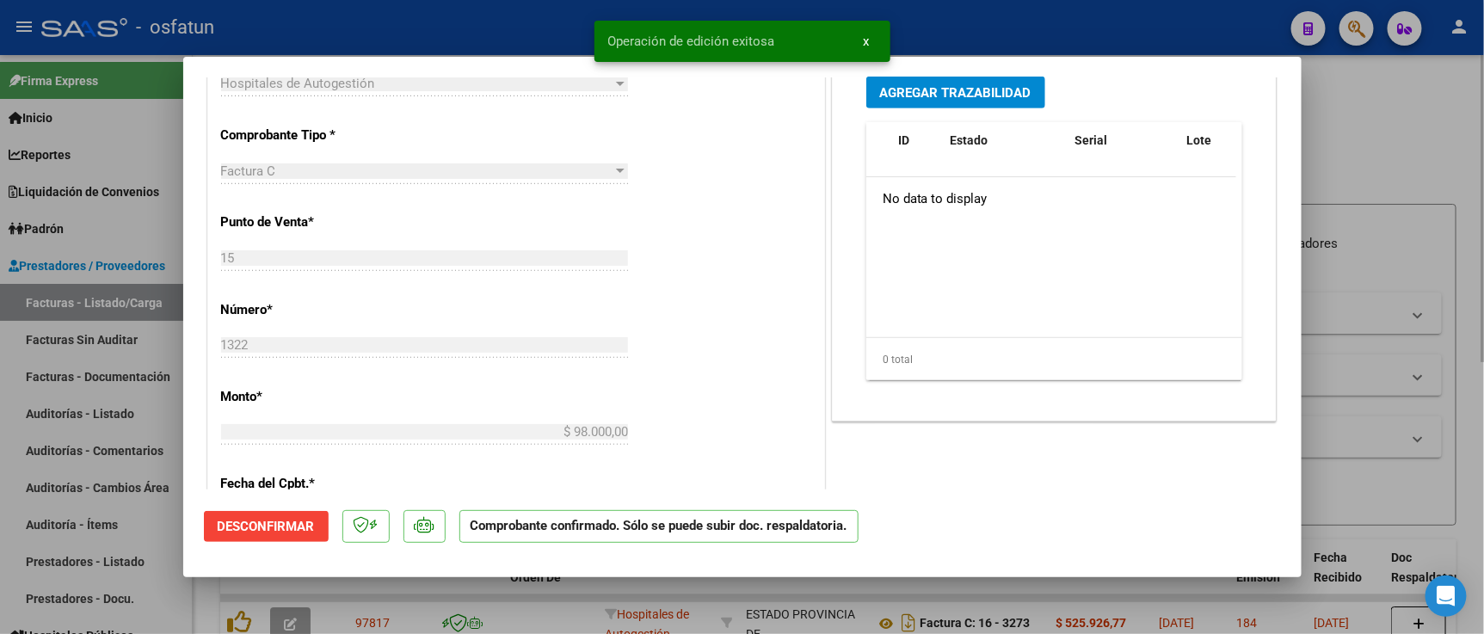
drag, startPoint x: 1415, startPoint y: 222, endPoint x: 1411, endPoint y: 199, distance: 23.6
click at [1416, 224] on div at bounding box center [742, 317] width 1484 height 634
type input "$ 0,00"
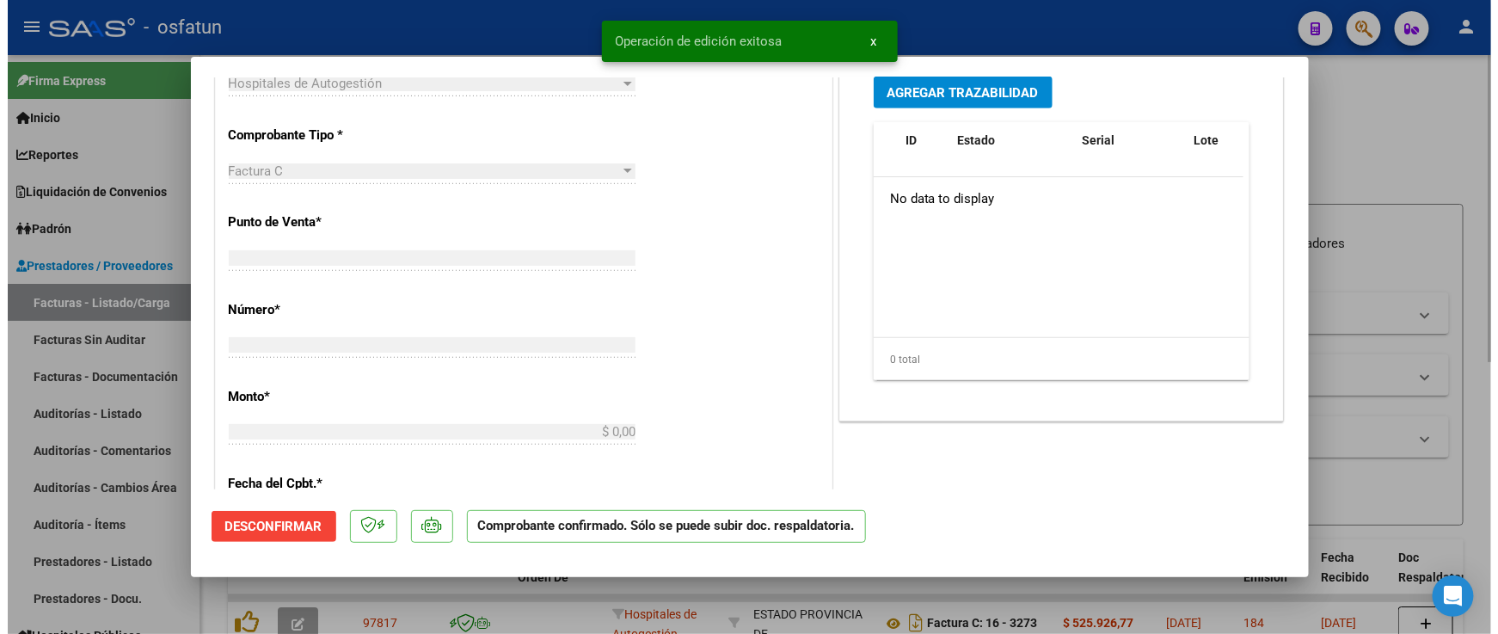
scroll to position [404, 0]
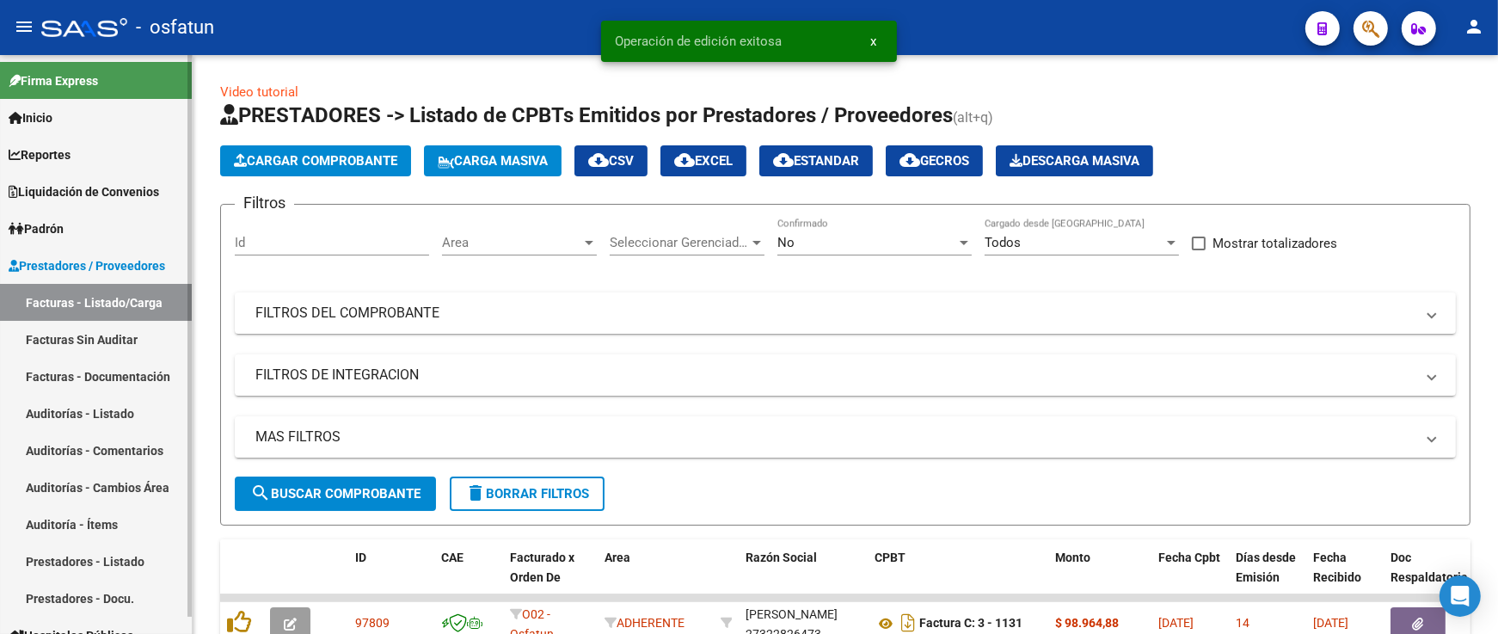
click at [66, 422] on link "Auditorías - Listado" at bounding box center [96, 413] width 192 height 37
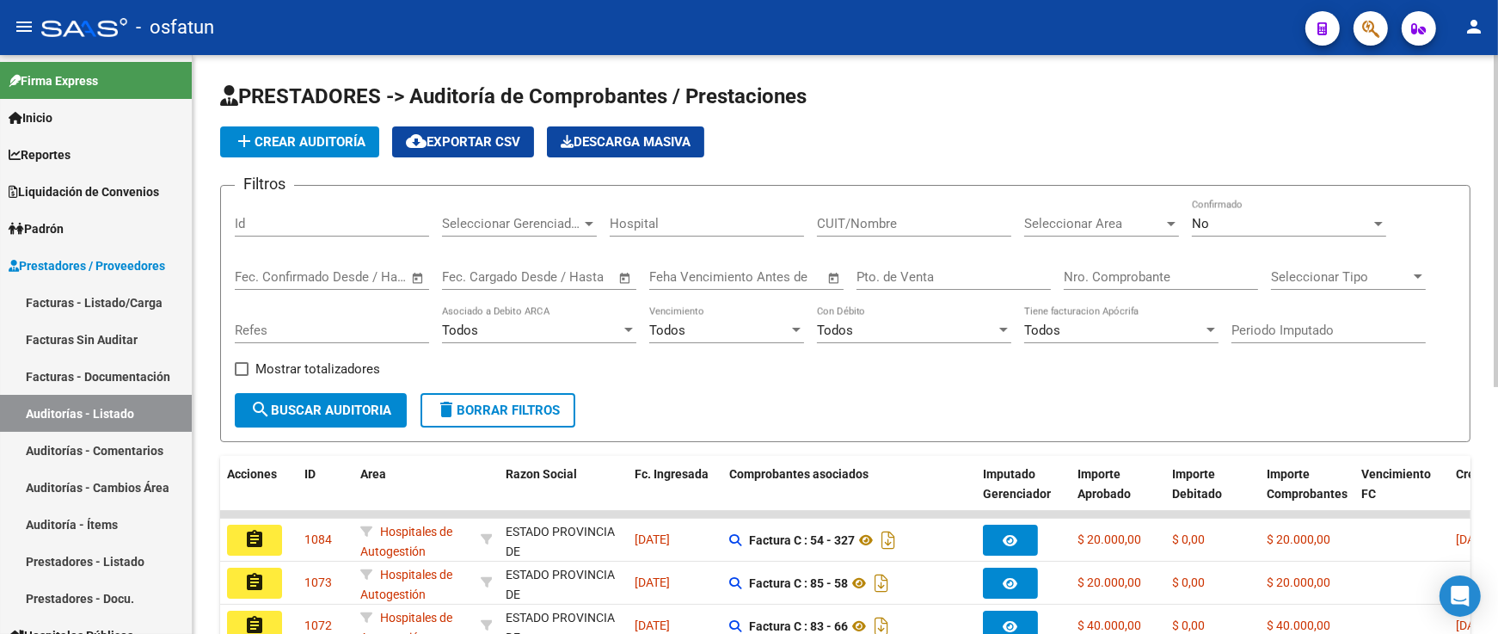
click at [341, 152] on button "add Crear Auditoría" at bounding box center [299, 141] width 159 height 31
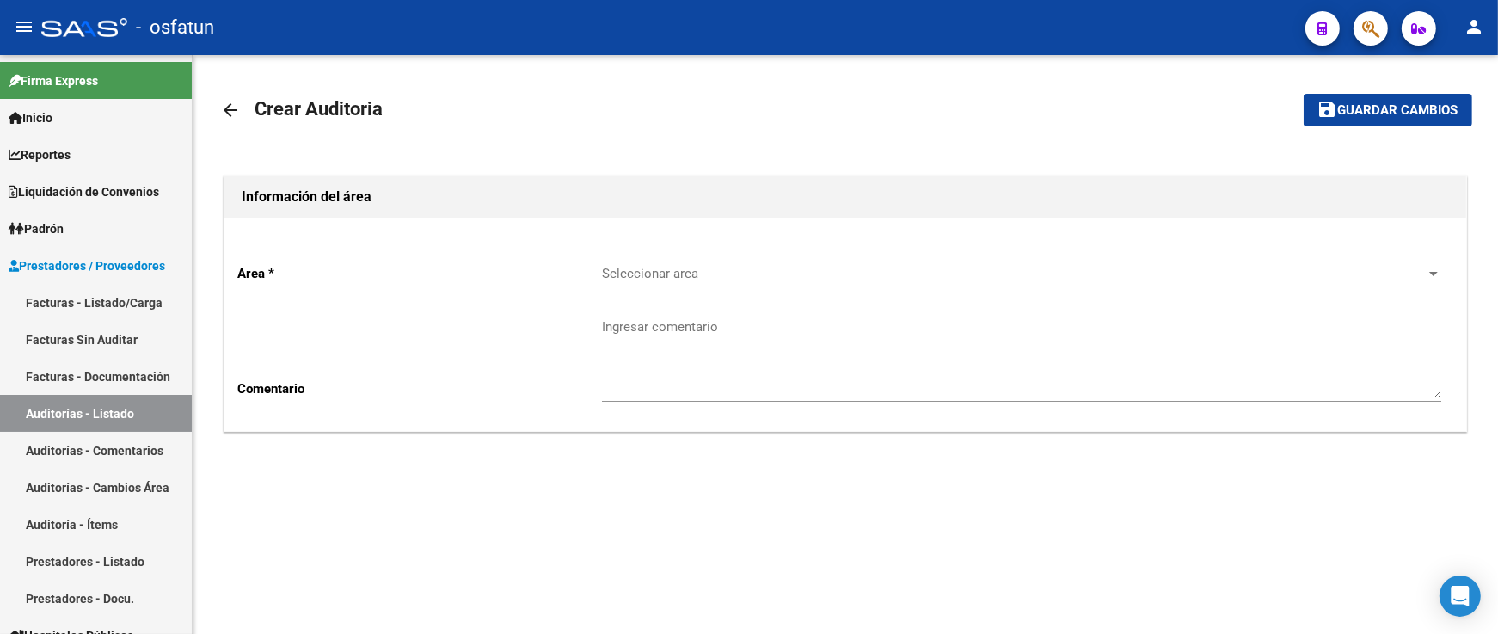
click at [724, 280] on span "Seleccionar area" at bounding box center [1014, 273] width 824 height 15
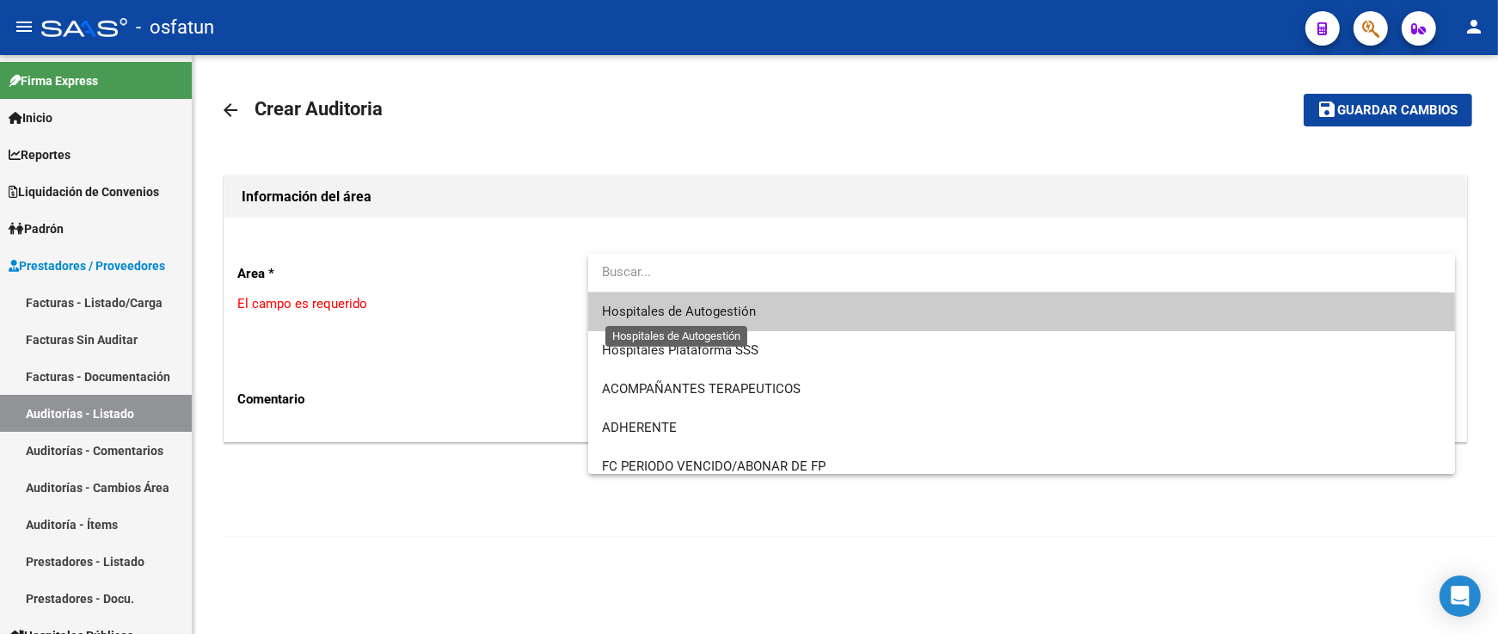
click at [720, 315] on span "Hospitales de Autogestión" at bounding box center [679, 311] width 154 height 15
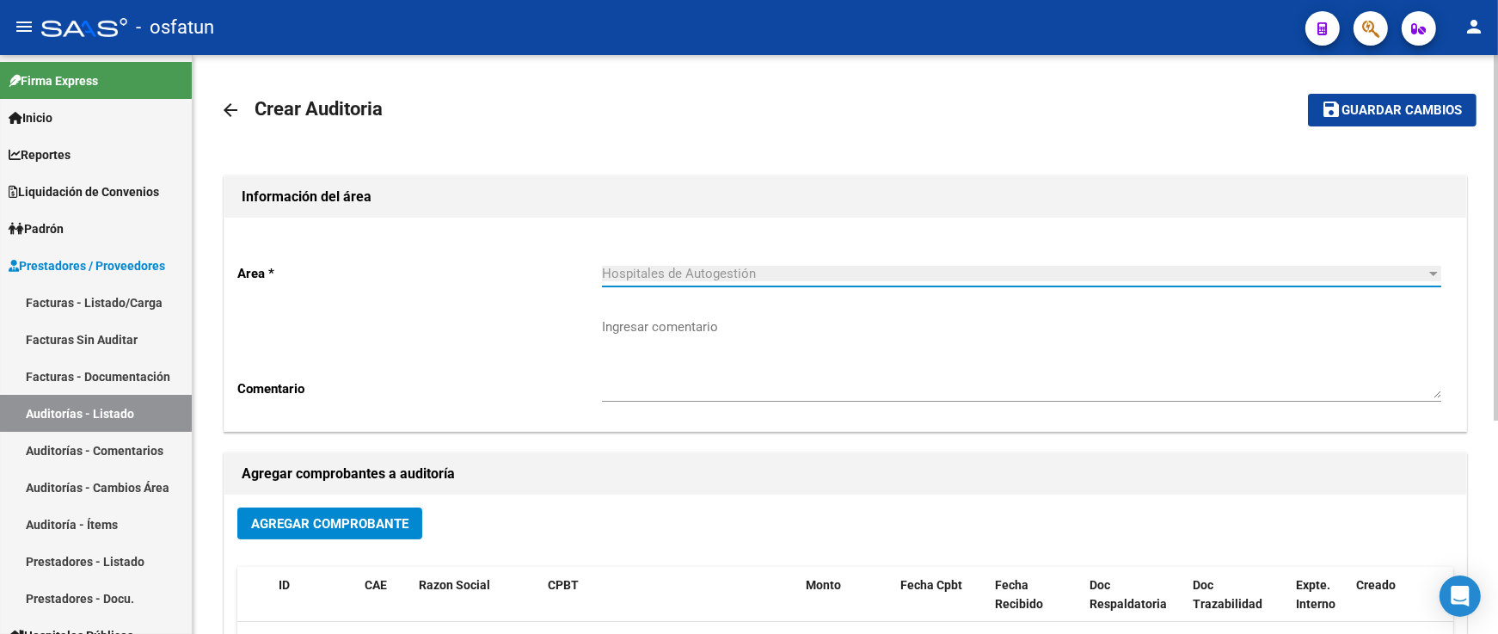
click at [365, 531] on span "Agregar Comprobante" at bounding box center [329, 523] width 157 height 15
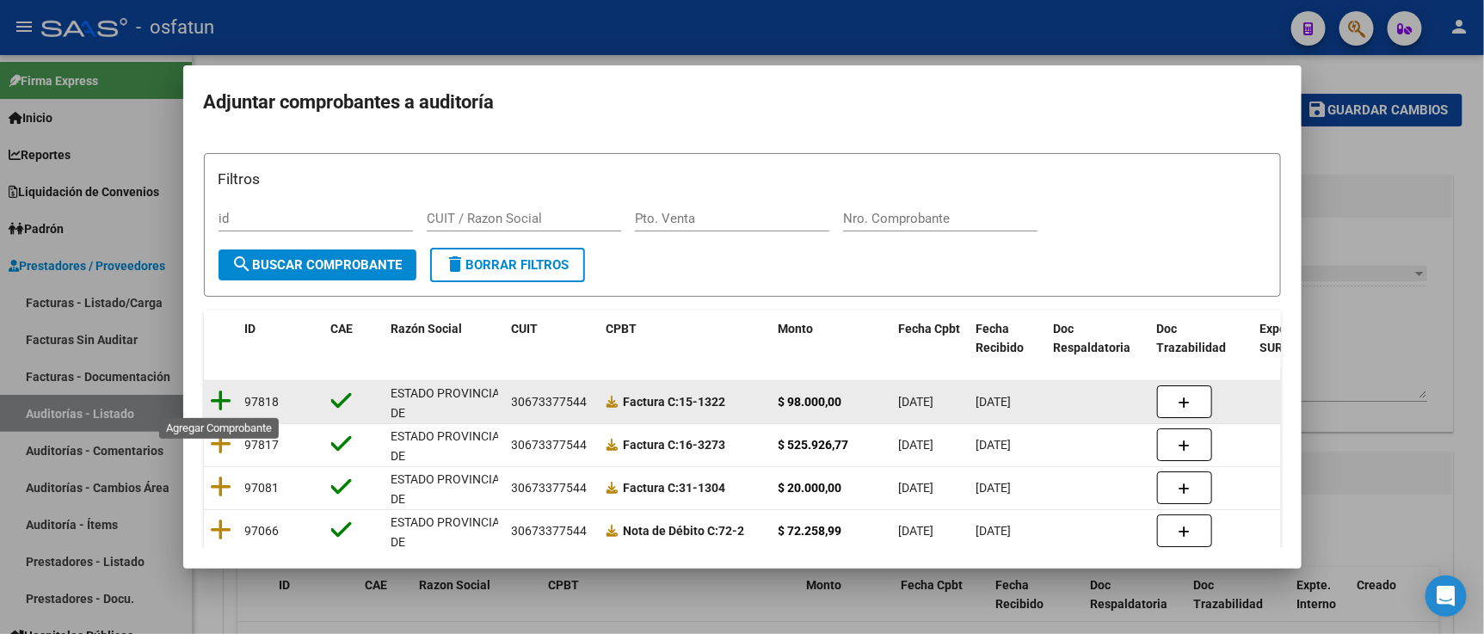
click at [225, 405] on icon at bounding box center [222, 401] width 22 height 24
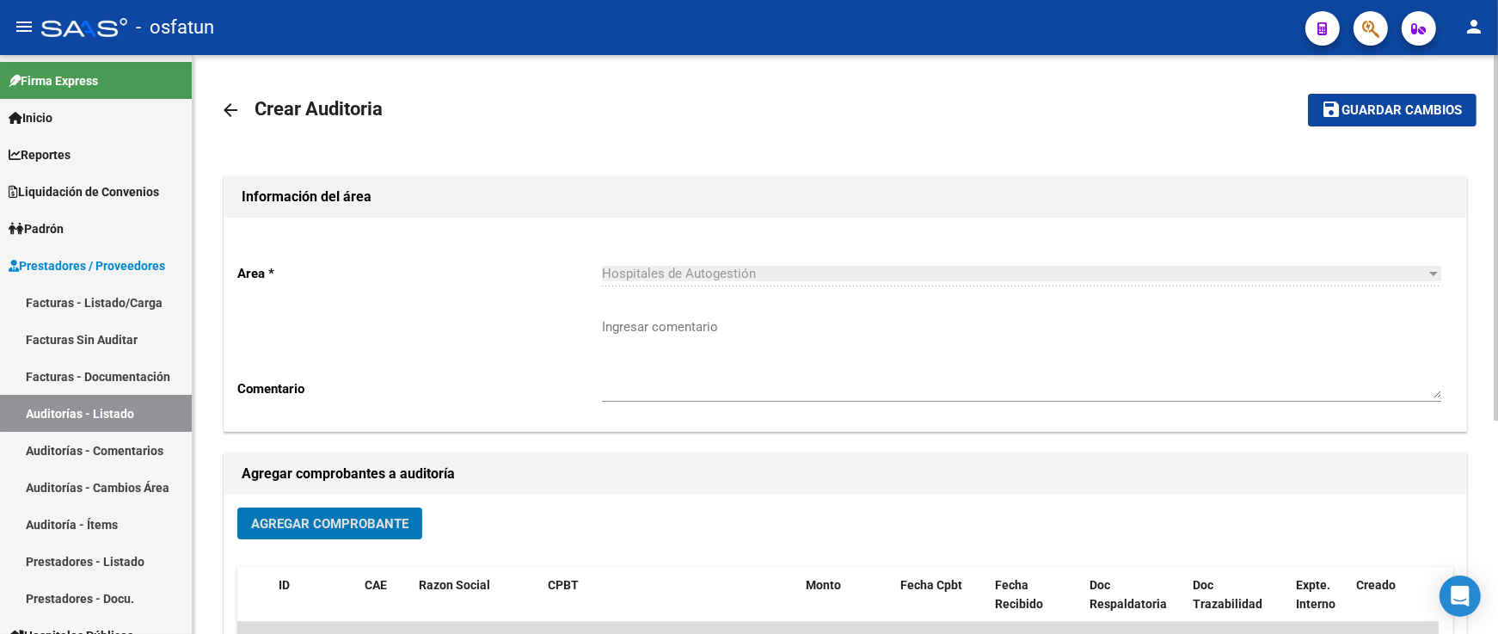
click at [1420, 112] on span "Guardar cambios" at bounding box center [1403, 110] width 120 height 15
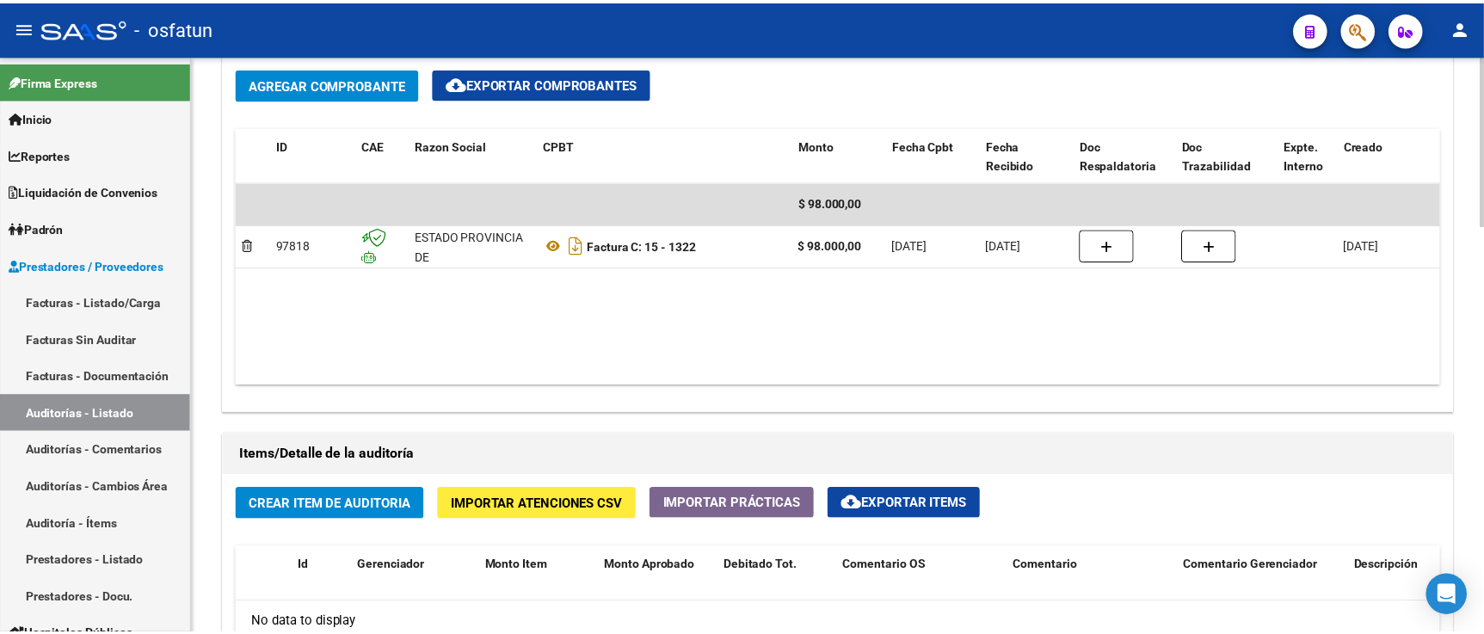
scroll to position [1051, 0]
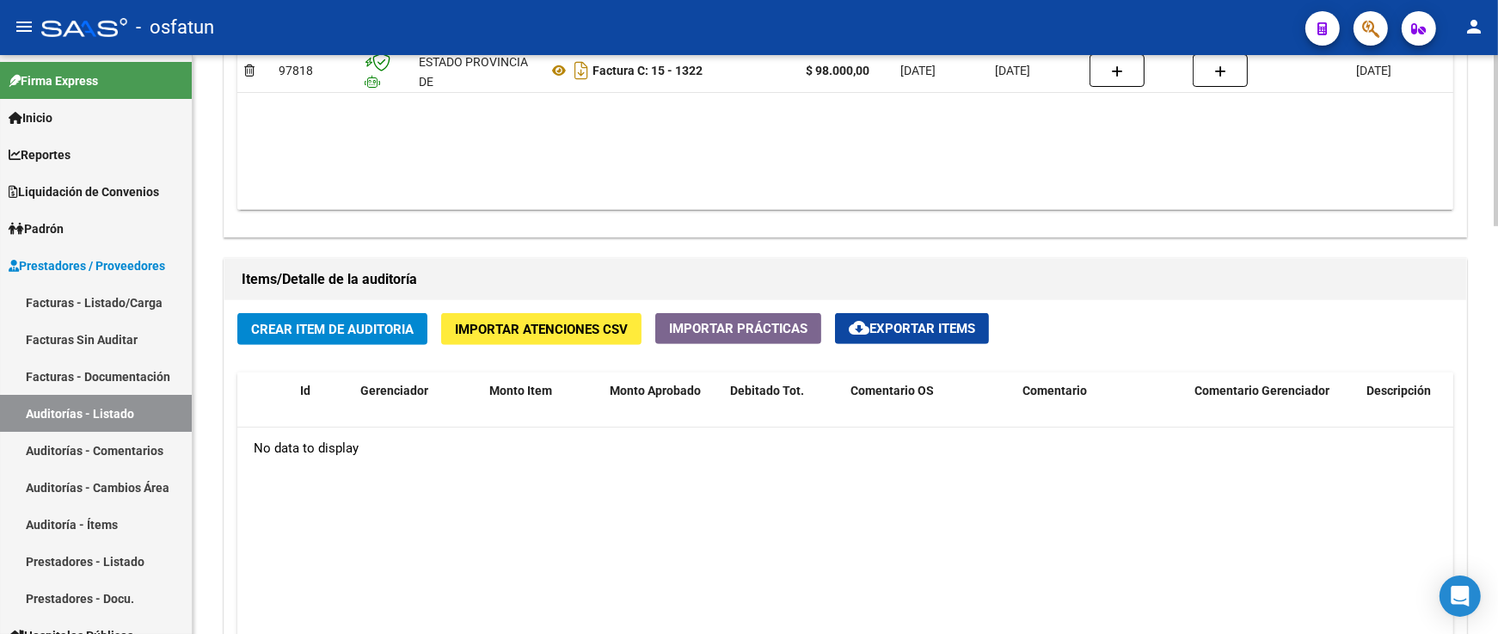
click at [393, 339] on button "Crear Item de Auditoria" at bounding box center [332, 329] width 190 height 32
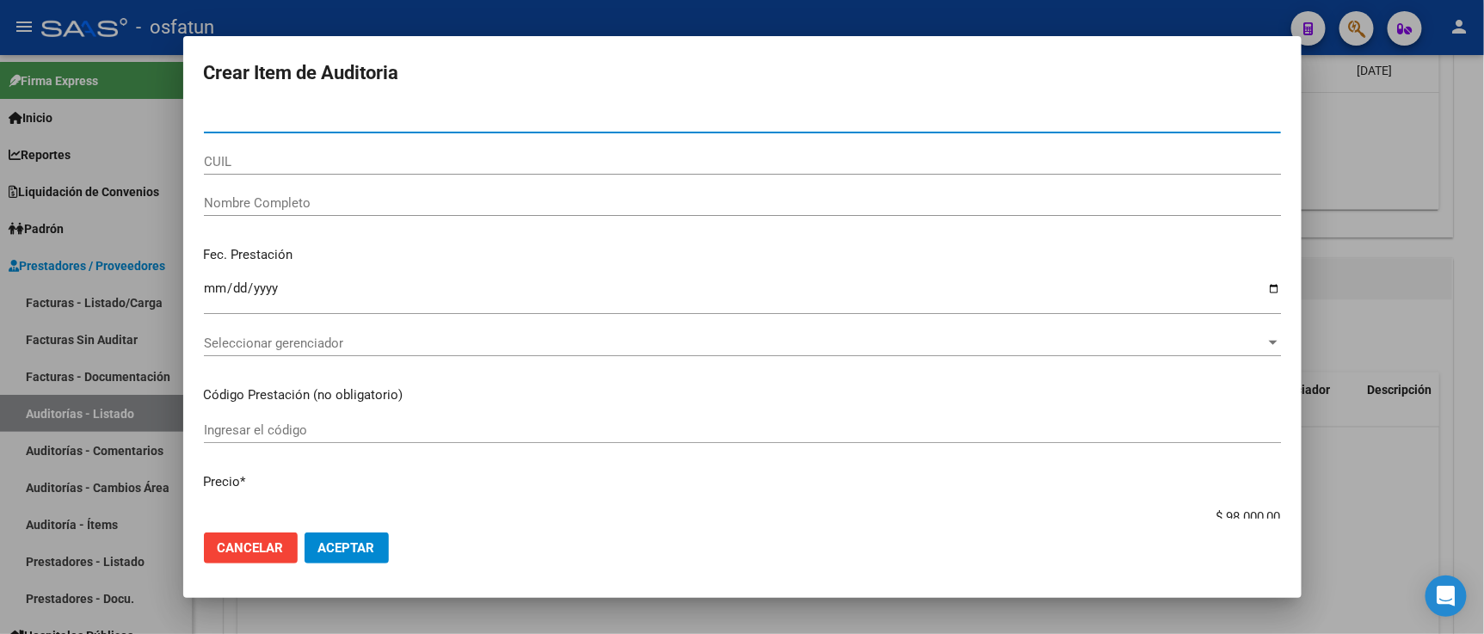
paste input "18577644"
type input "18577644"
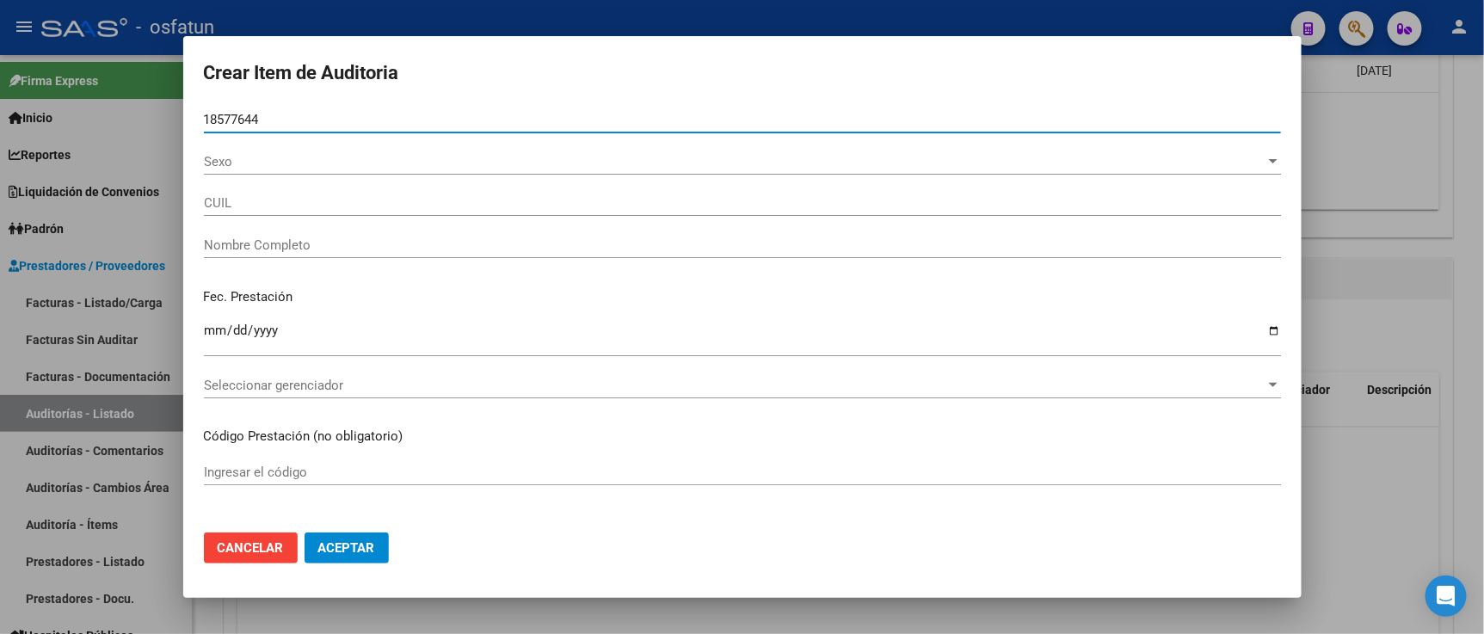
type input "27185776447"
type input "CUELLO SILVIA NANCY"
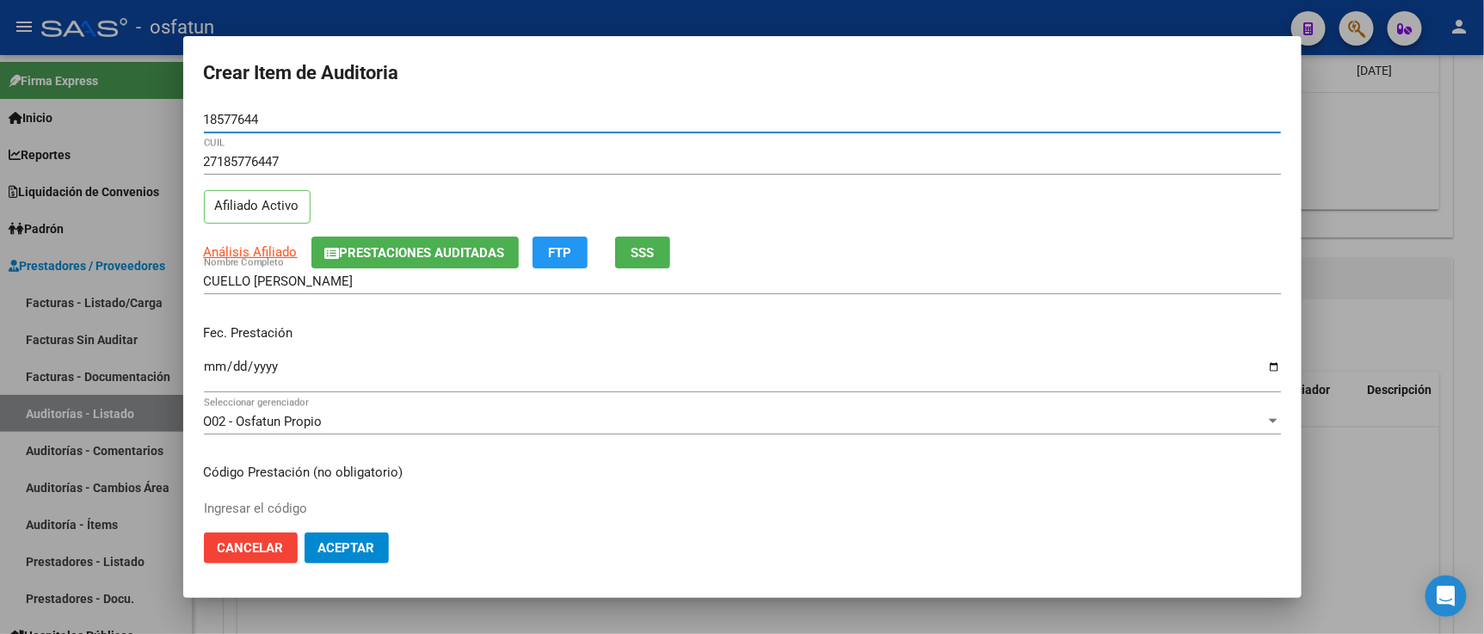
type input "18577644"
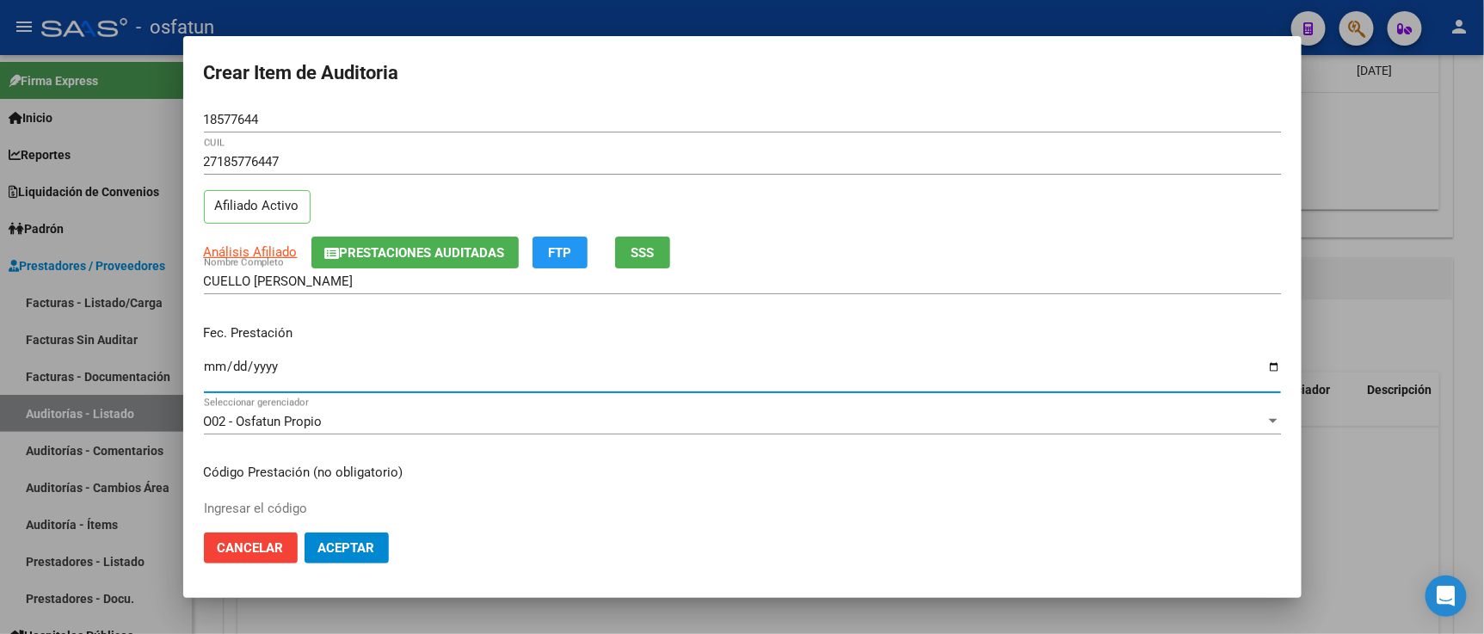
click at [210, 376] on input "Ingresar la fecha" at bounding box center [742, 374] width 1077 height 28
type input "2025-05-05"
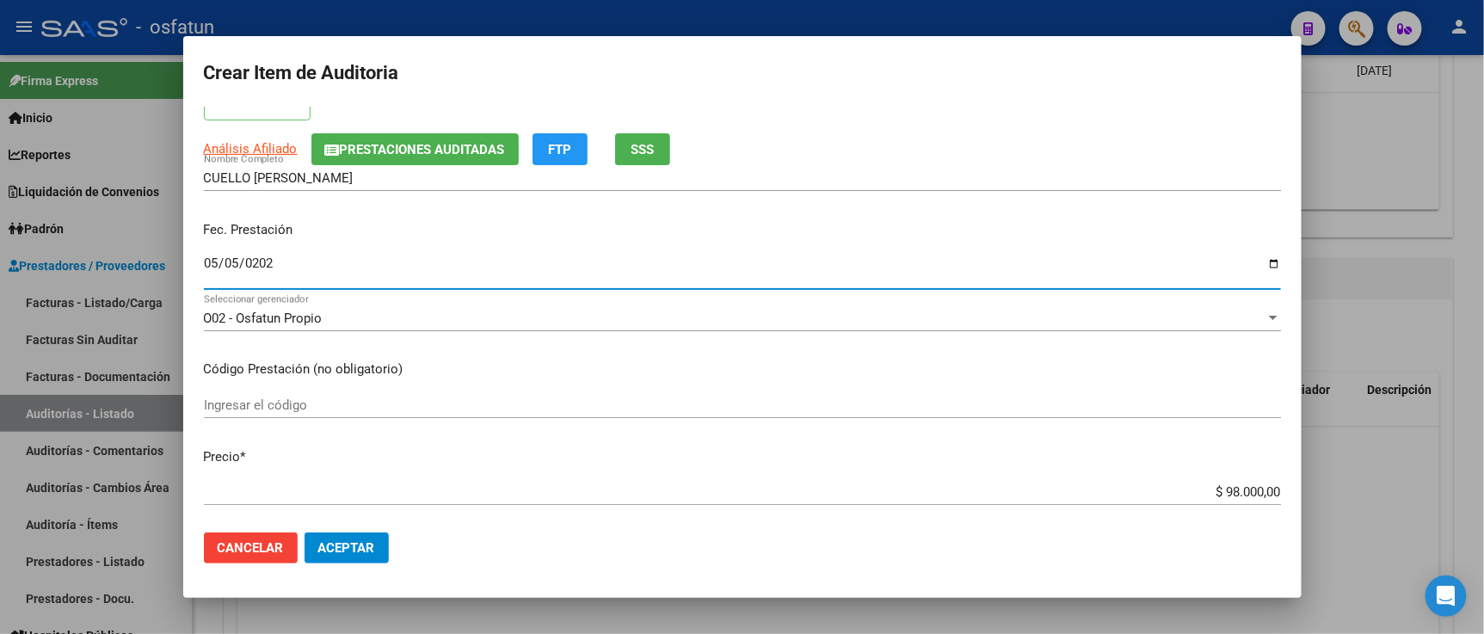
scroll to position [191, 0]
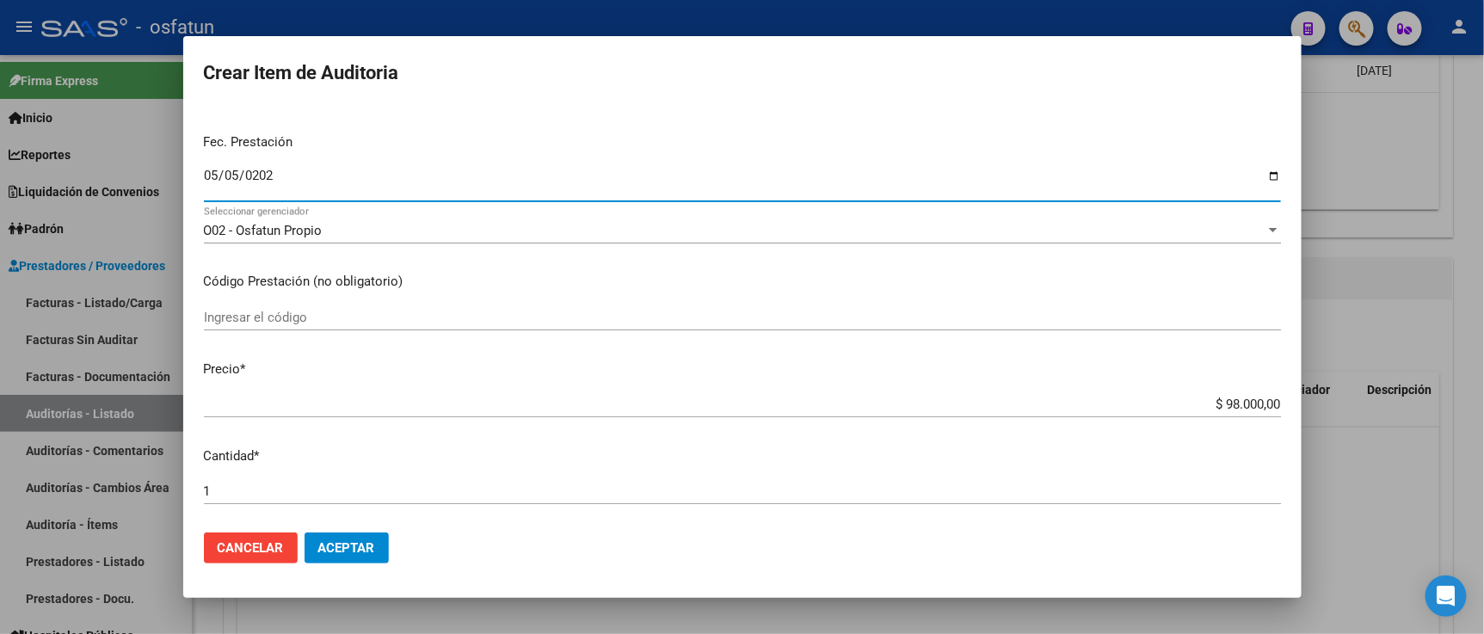
click at [302, 315] on input "Ingresar el código" at bounding box center [742, 317] width 1077 height 15
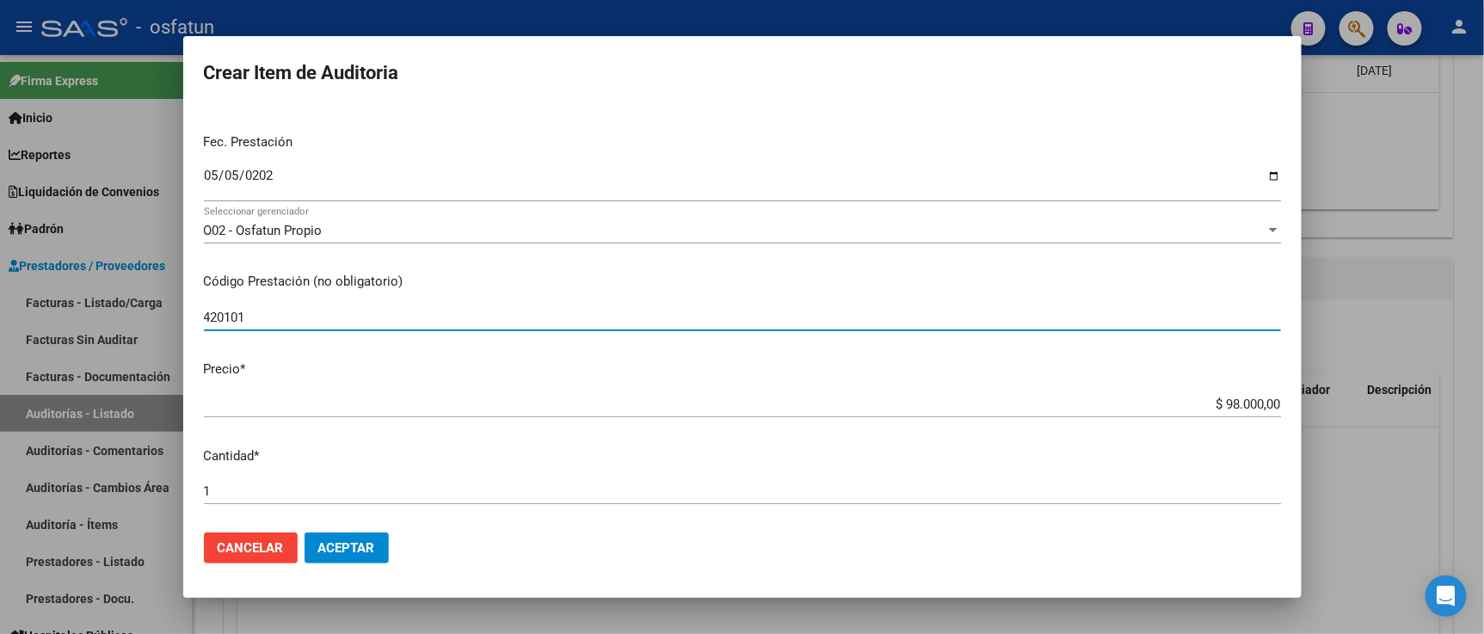
type input "420101"
drag, startPoint x: 1110, startPoint y: 397, endPoint x: 1482, endPoint y: 388, distance: 371.7
click at [1482, 388] on div "Crear Item de Auditoria 18577644 Nro Documento 27185776447 CUIL Afiliado Activo…" at bounding box center [742, 317] width 1484 height 634
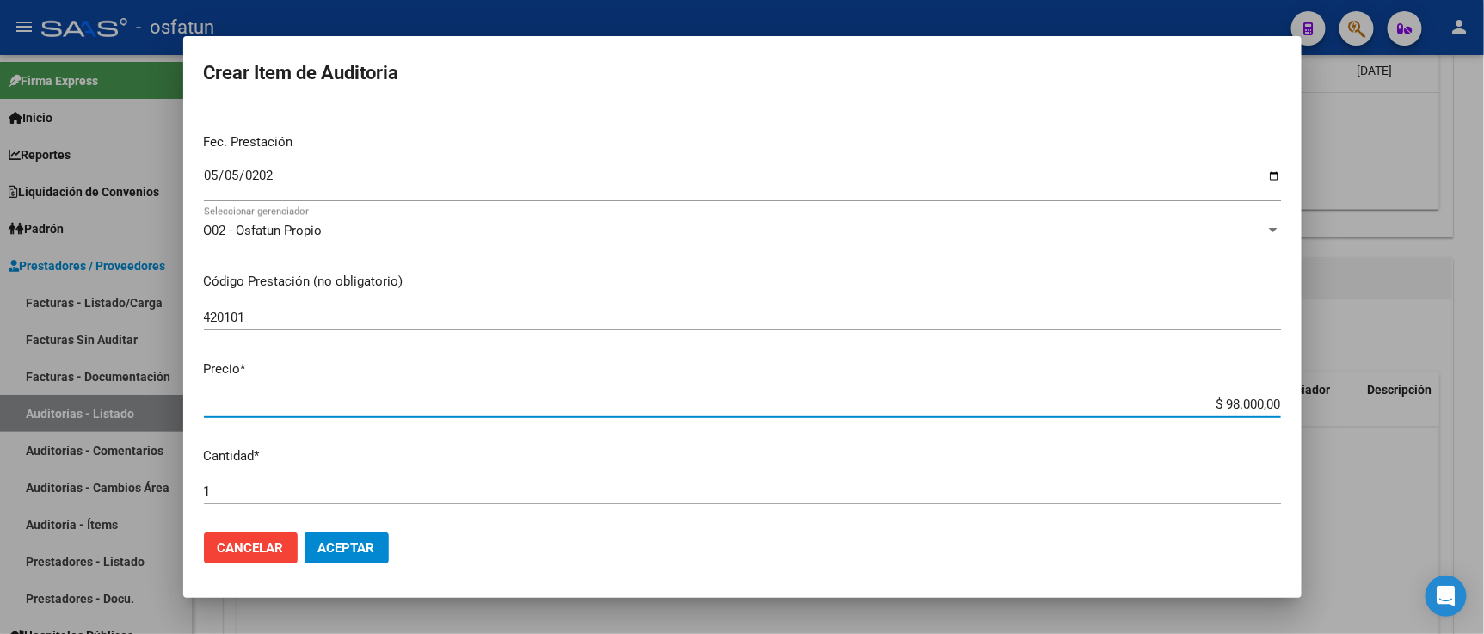
type input "$ 0,02"
type input "$ 0,20"
type input "$ 2,00"
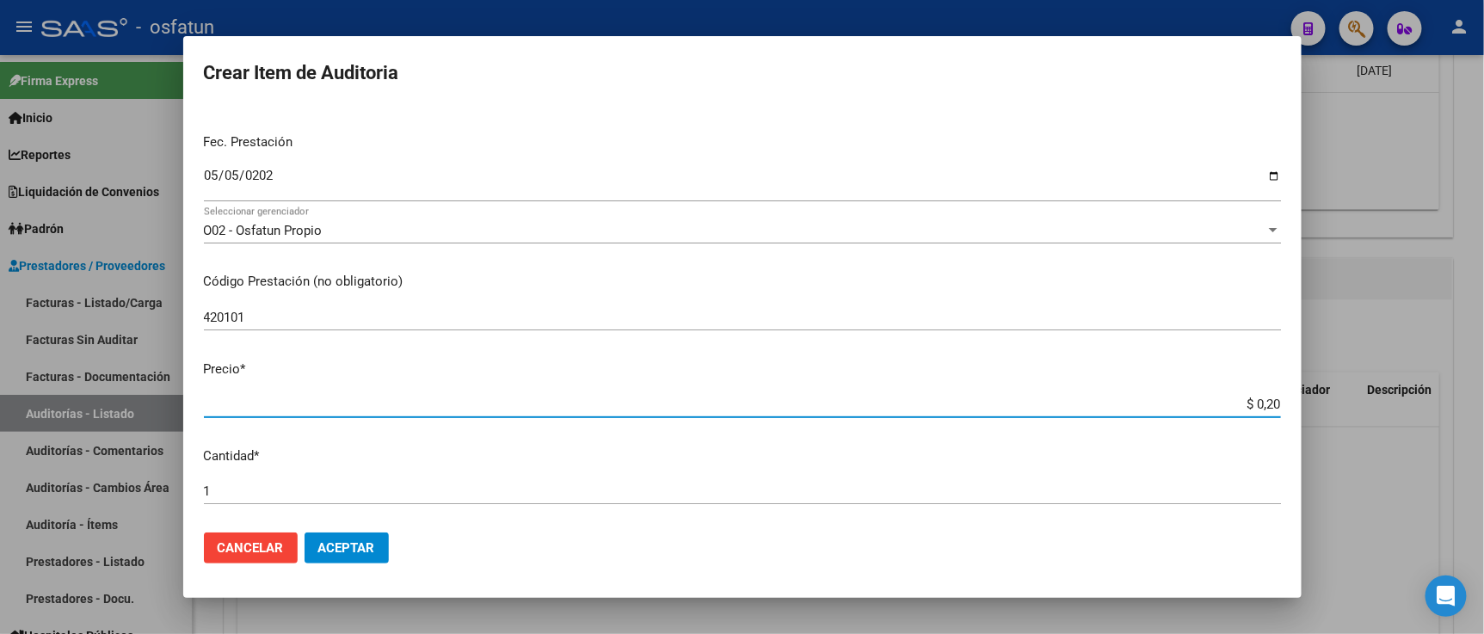
type input "$ 2,00"
type input "$ 20,00"
type input "$ 200,00"
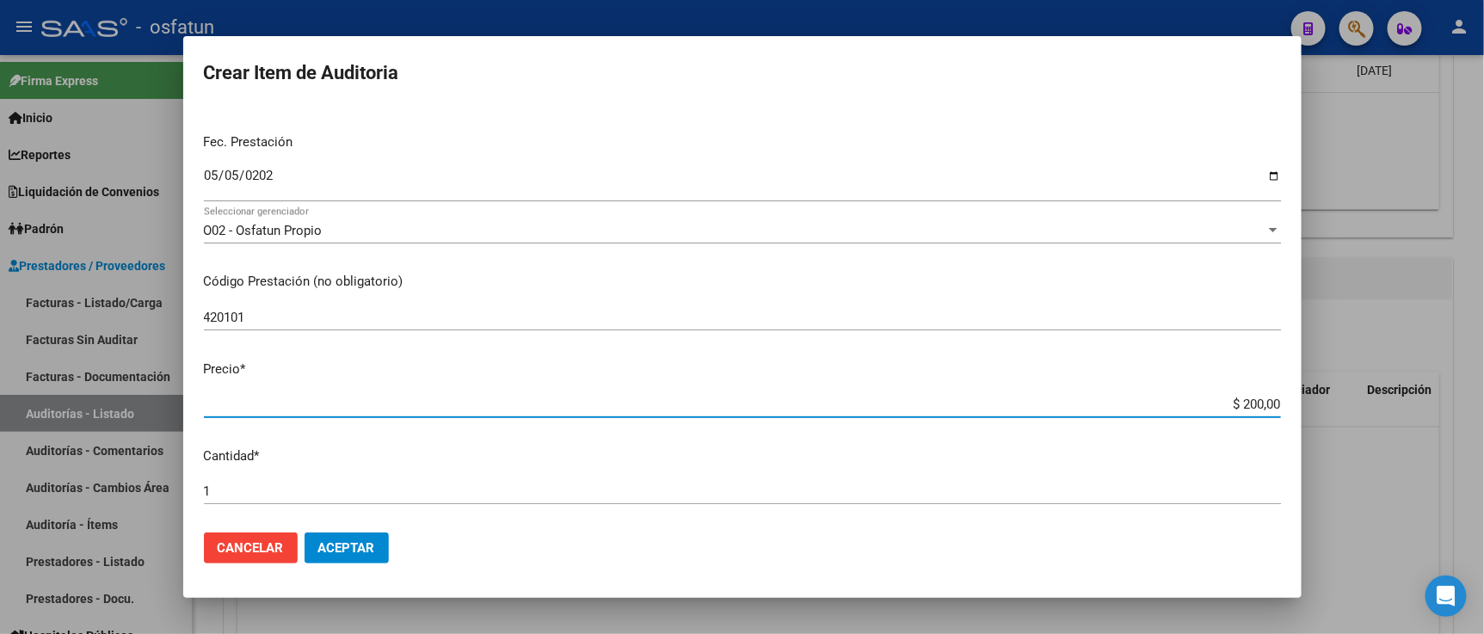
type input "$ 2.000,00"
type input "$ 20.000,00"
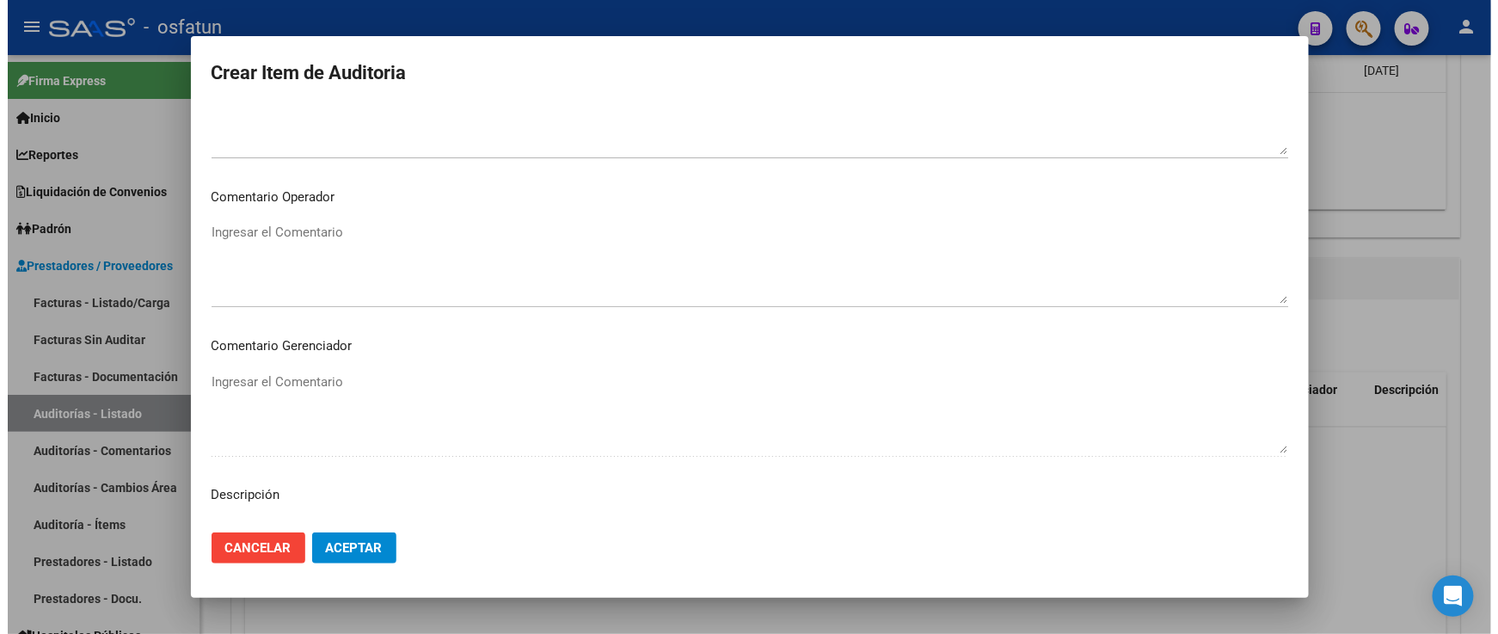
scroll to position [1136, 0]
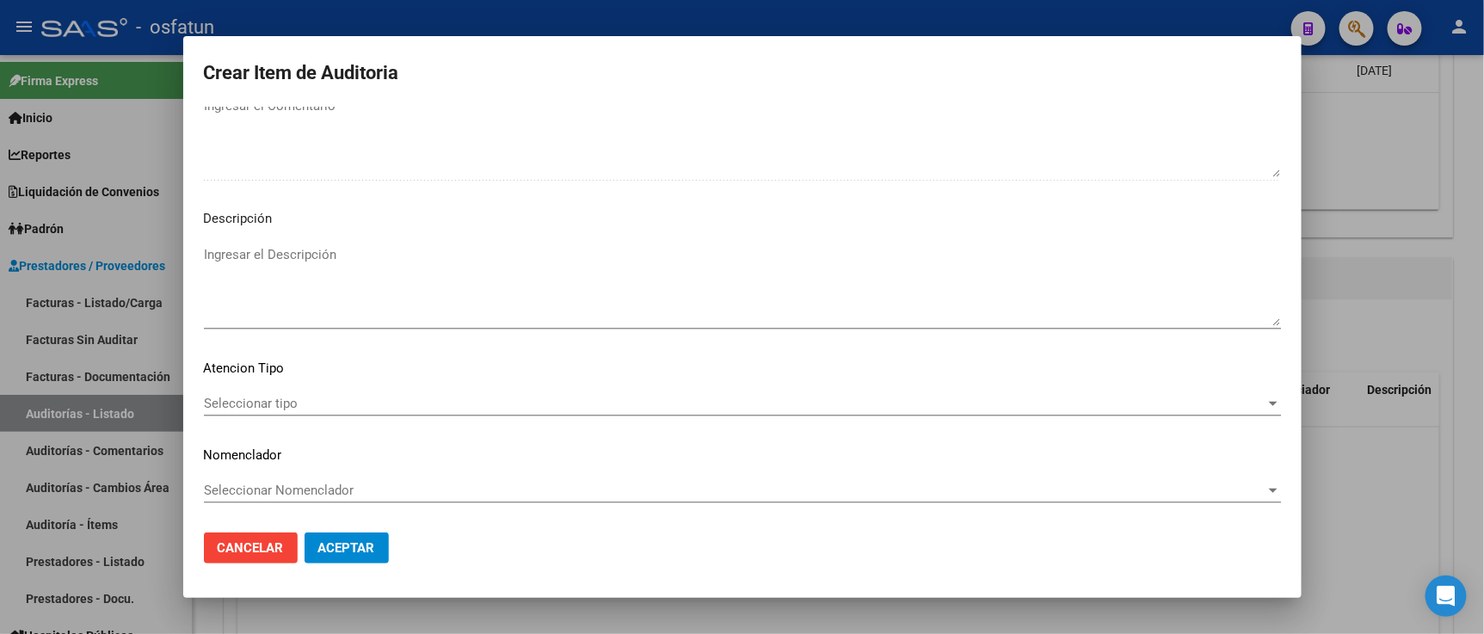
click at [383, 407] on span "Seleccionar tipo" at bounding box center [734, 403] width 1061 height 15
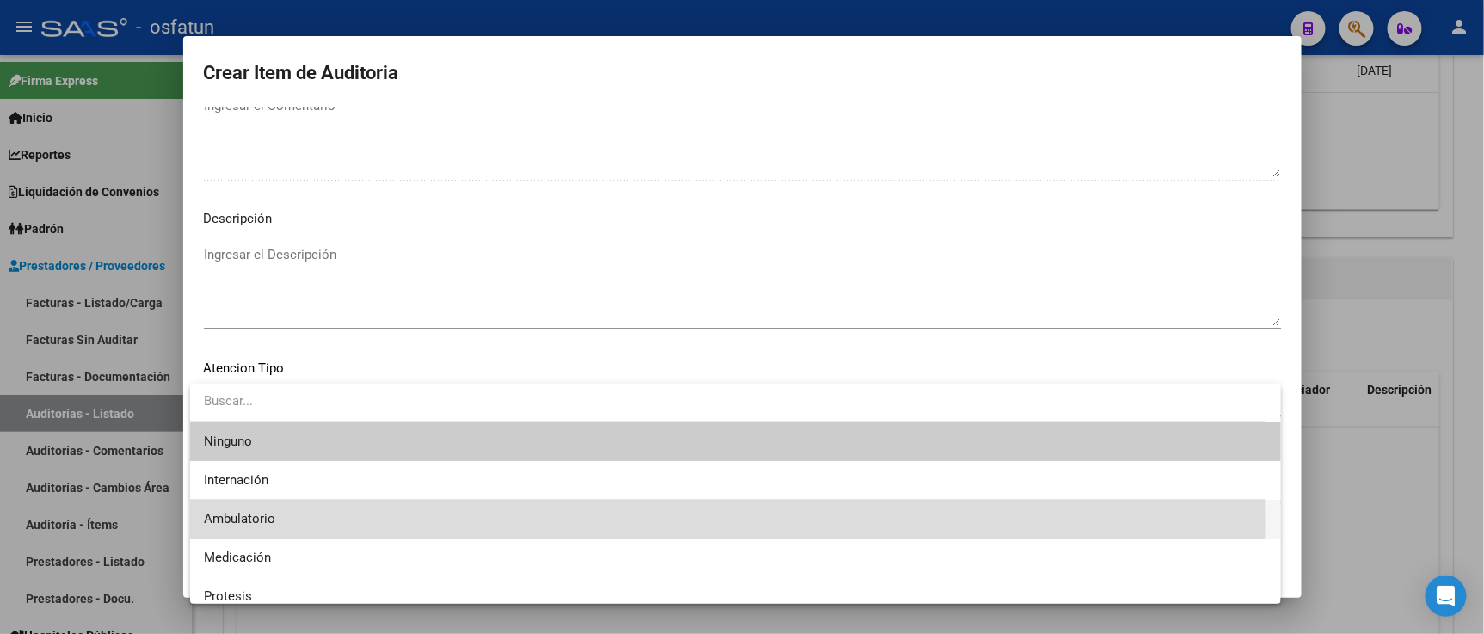
click at [328, 523] on span "Ambulatorio" at bounding box center [735, 519] width 1063 height 39
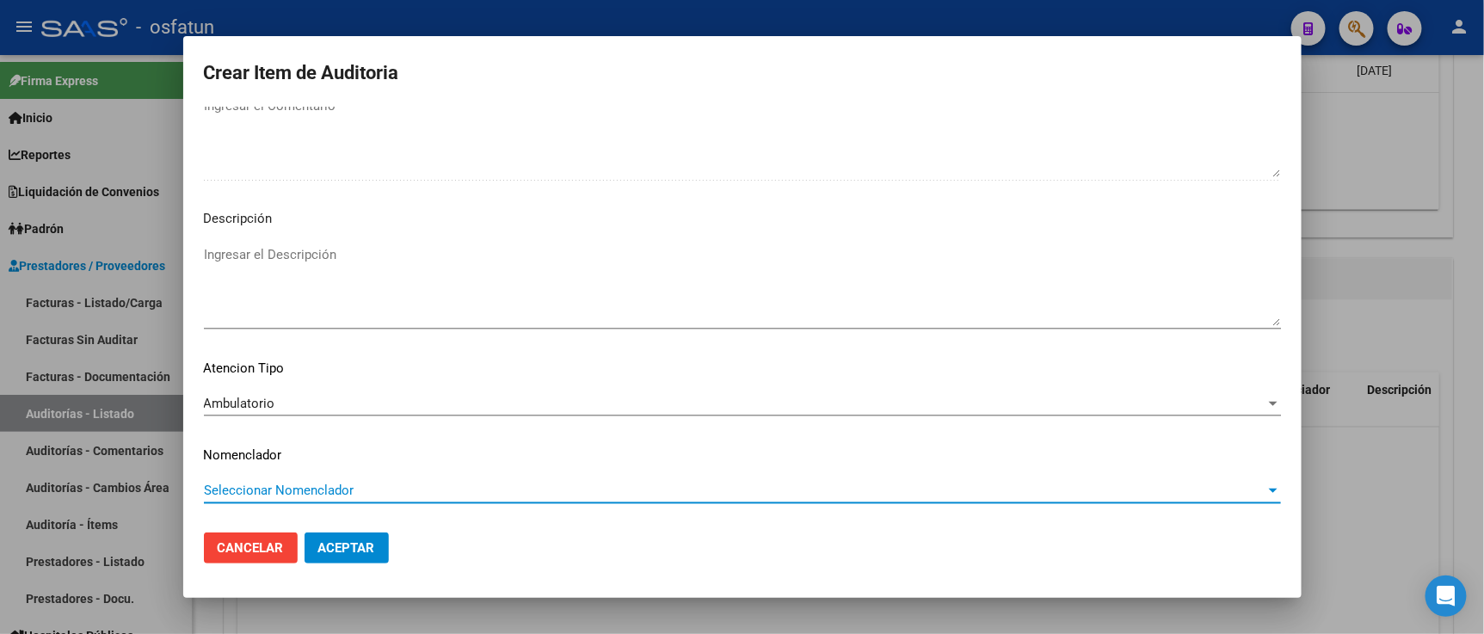
click at [324, 488] on span "Seleccionar Nomenclador" at bounding box center [734, 489] width 1061 height 15
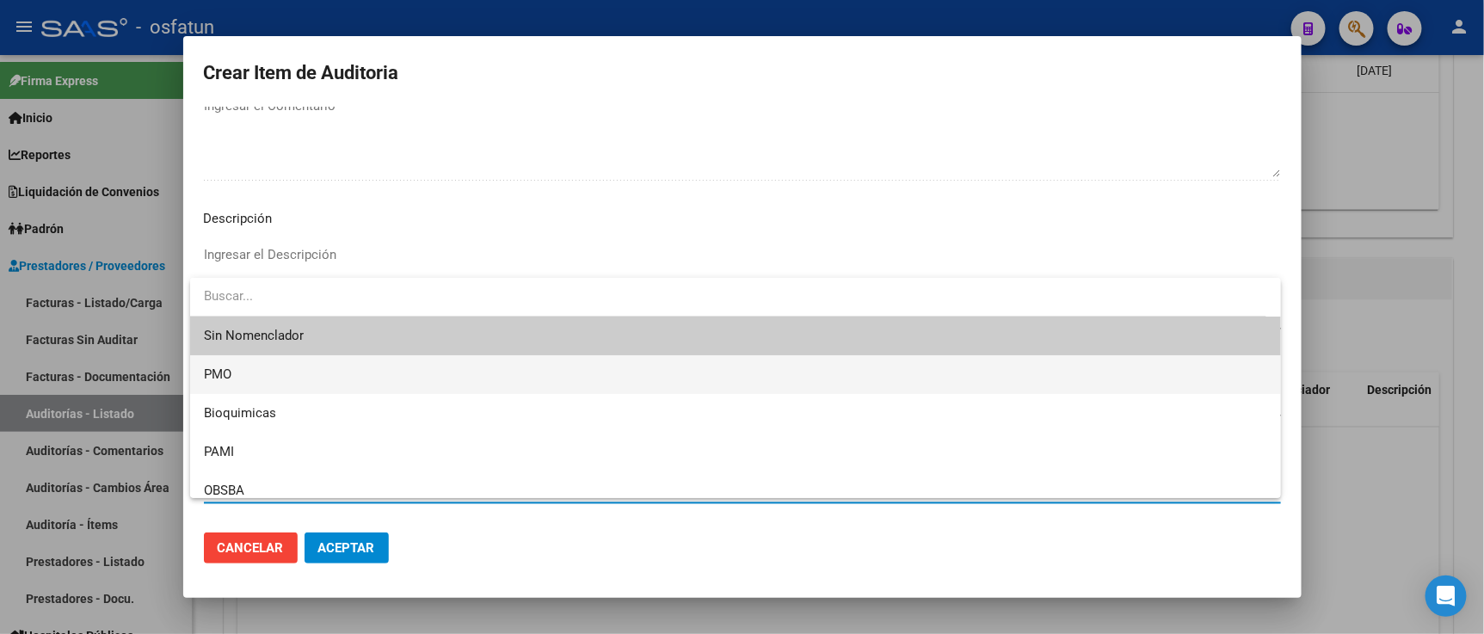
click at [279, 376] on span "PMO" at bounding box center [735, 374] width 1063 height 39
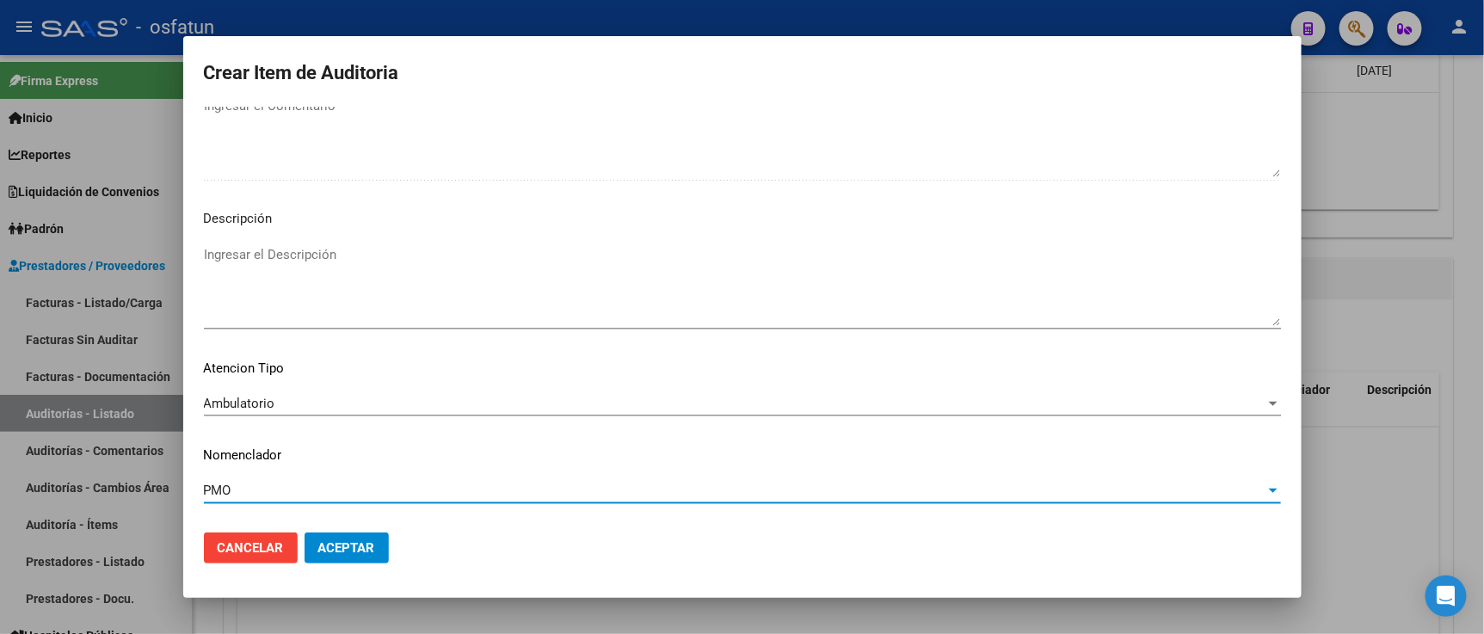
click at [346, 554] on span "Aceptar" at bounding box center [346, 547] width 57 height 15
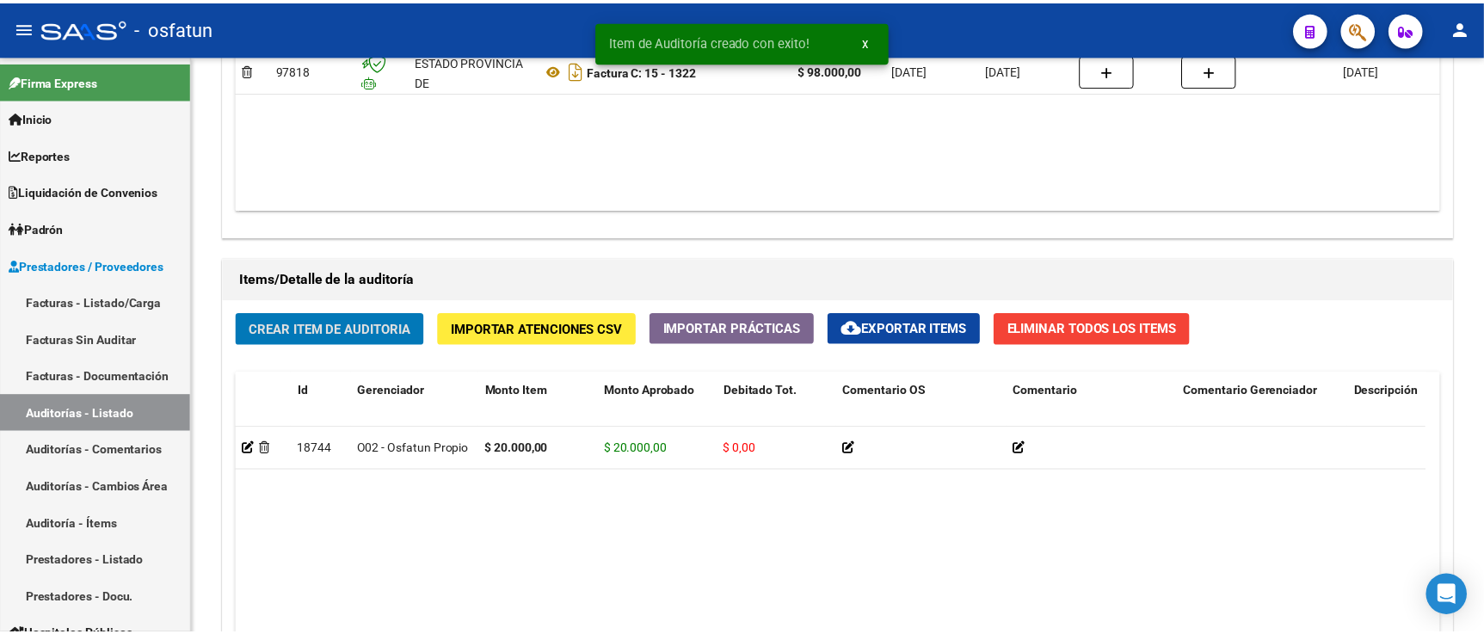
scroll to position [1052, 0]
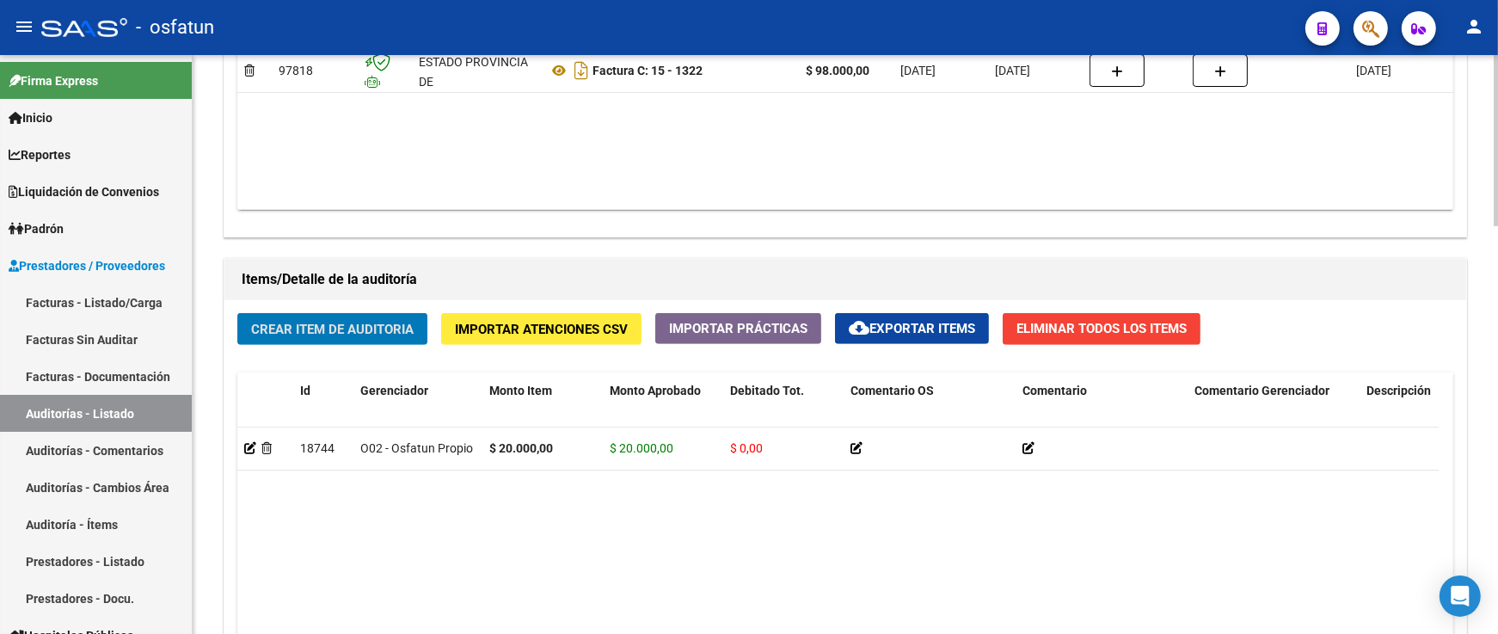
click at [384, 337] on span "Crear Item de Auditoria" at bounding box center [332, 329] width 163 height 15
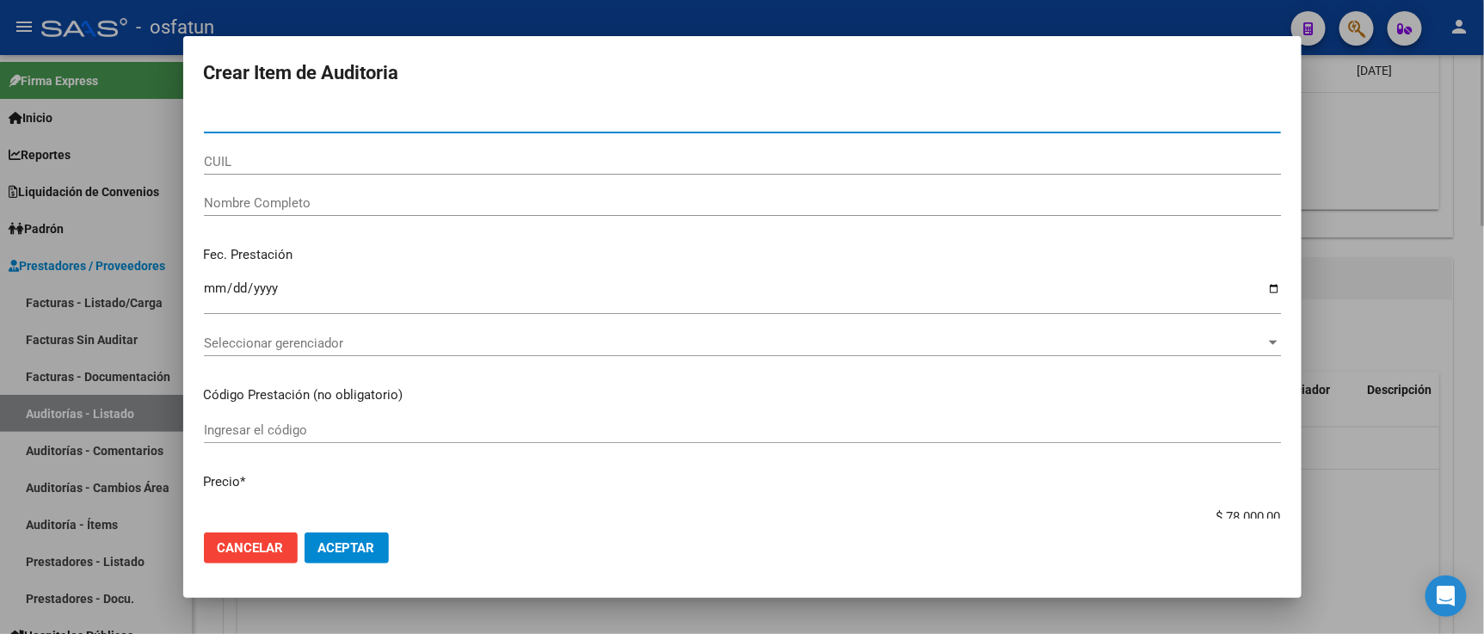
paste input "41596849"
type input "41596849"
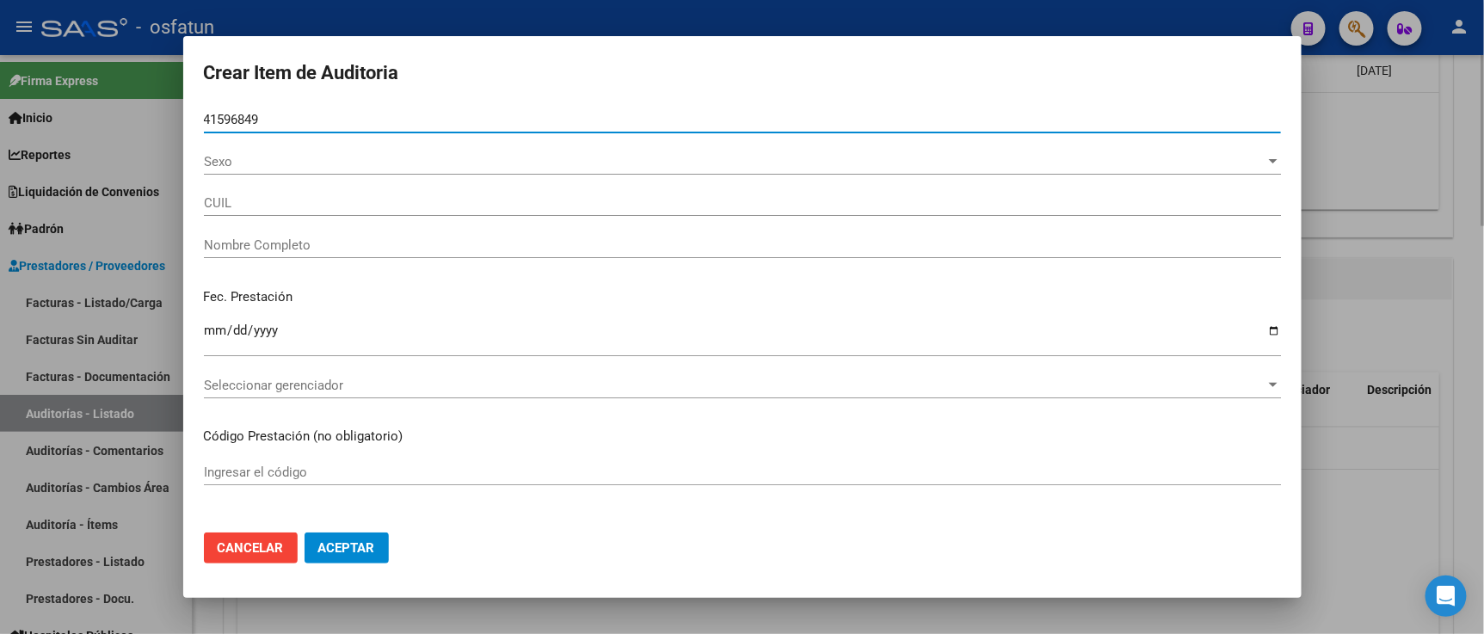
type input "27415968499"
type input "COLLADO NOELIA SOLEDAD"
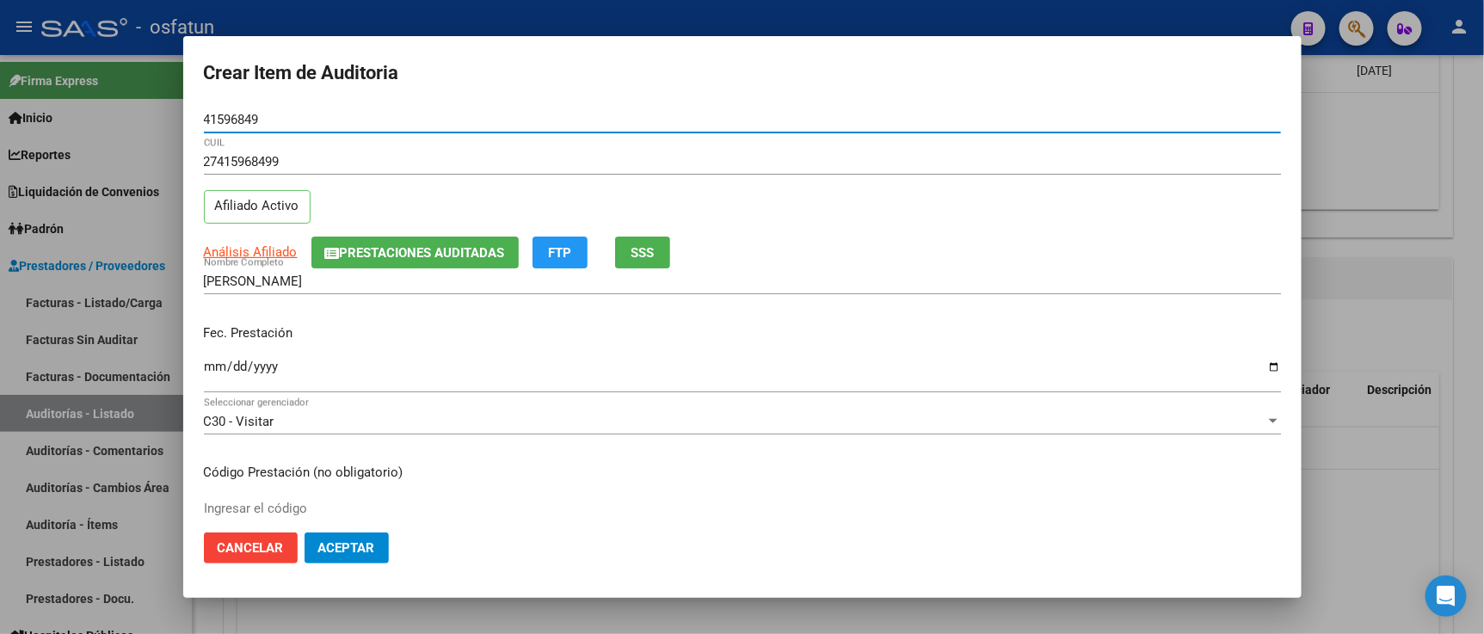
type input "41596849"
click at [211, 360] on input "Ingresar la fecha" at bounding box center [742, 374] width 1077 height 28
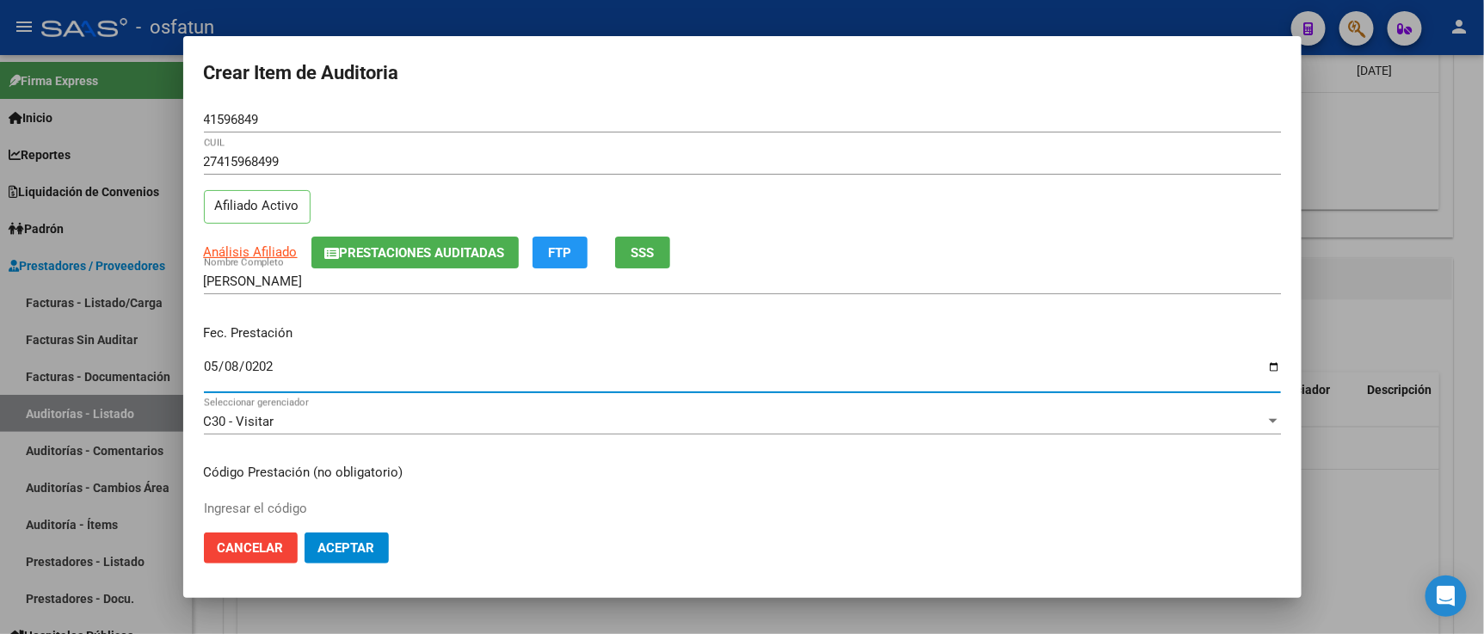
type input "2025-05-08"
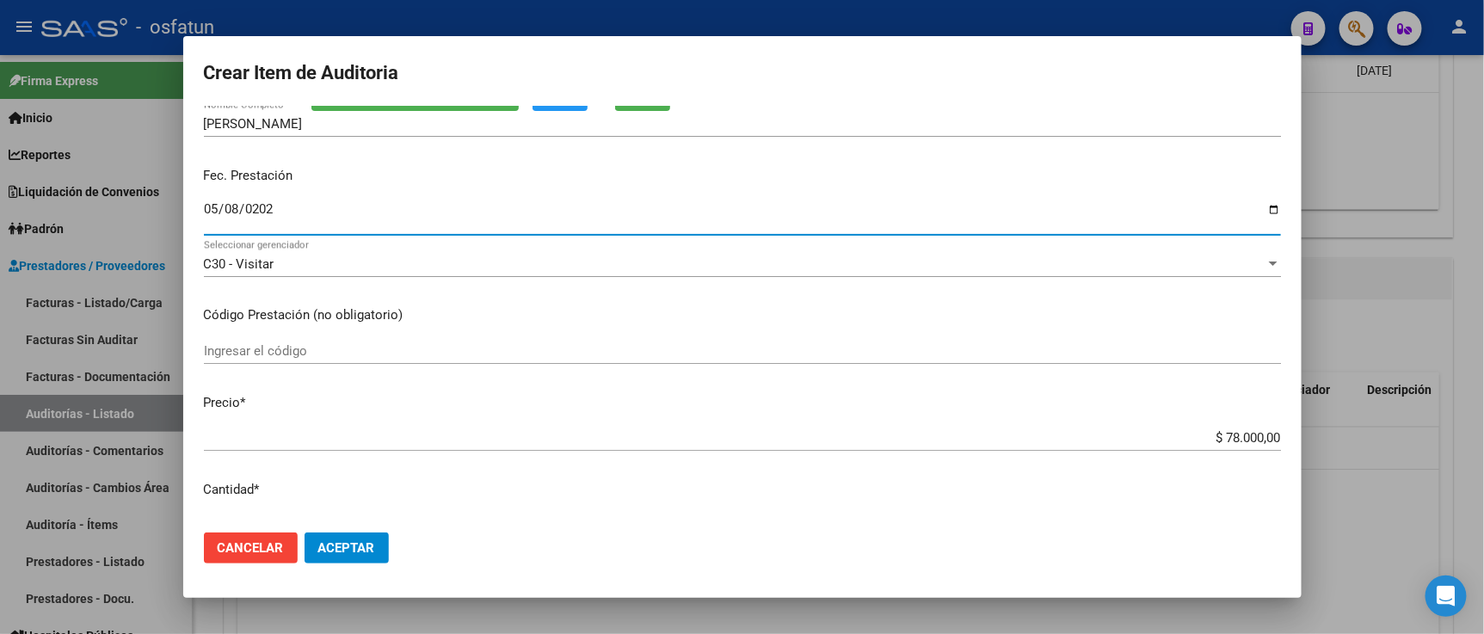
scroll to position [191, 0]
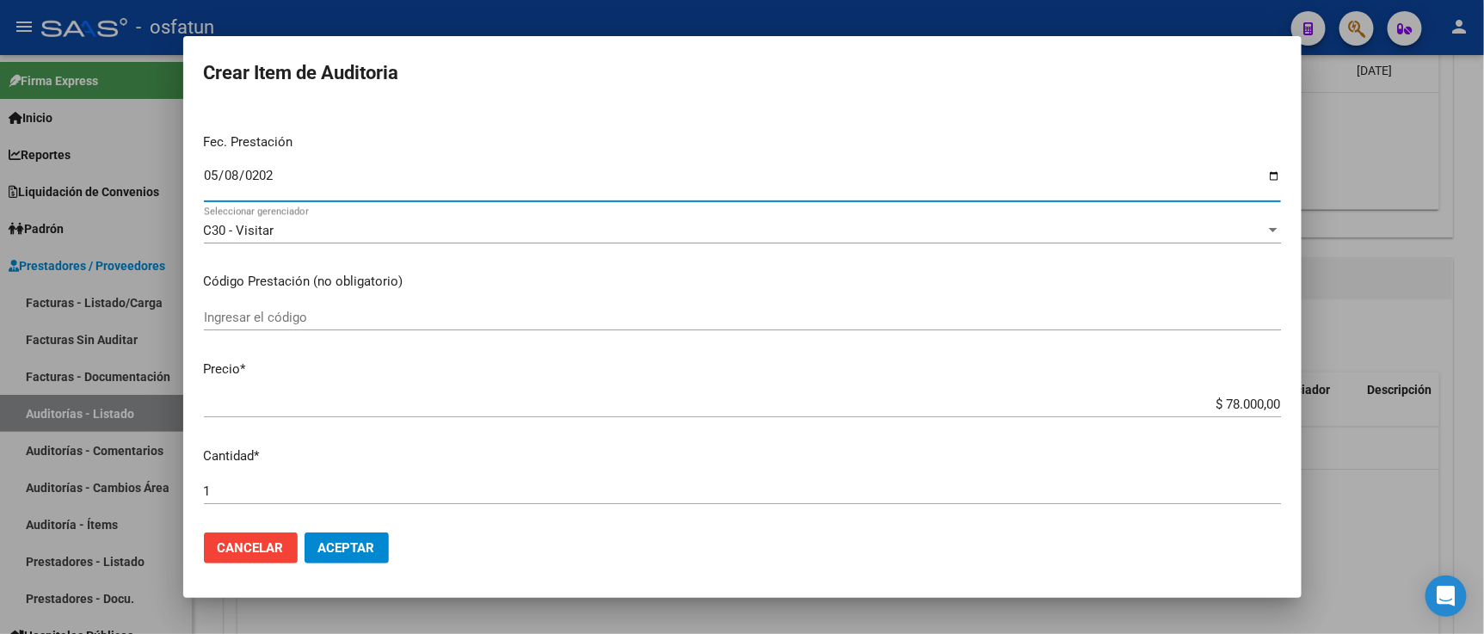
click at [301, 323] on input "Ingresar el código" at bounding box center [742, 317] width 1077 height 15
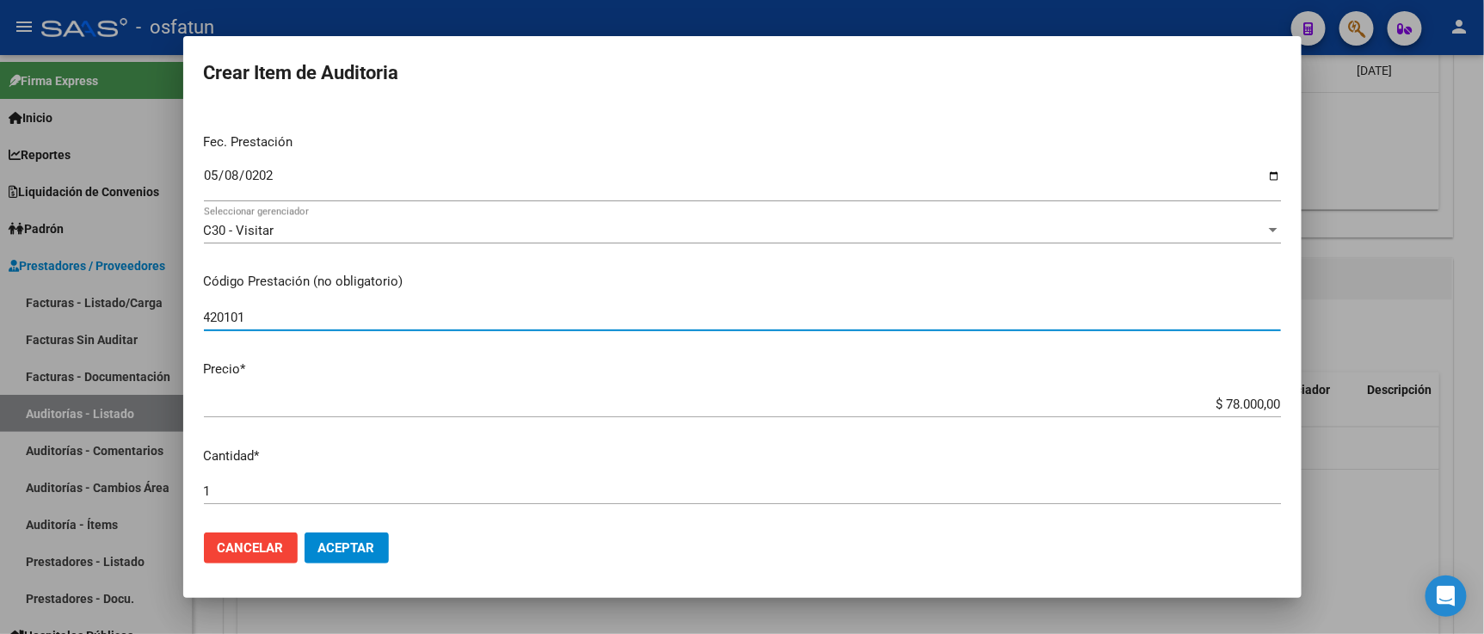
type input "420101"
click at [1483, 377] on html "menu - osfatun person Firma Express Inicio Calendario SSS Instructivos Contacto…" at bounding box center [742, 317] width 1484 height 634
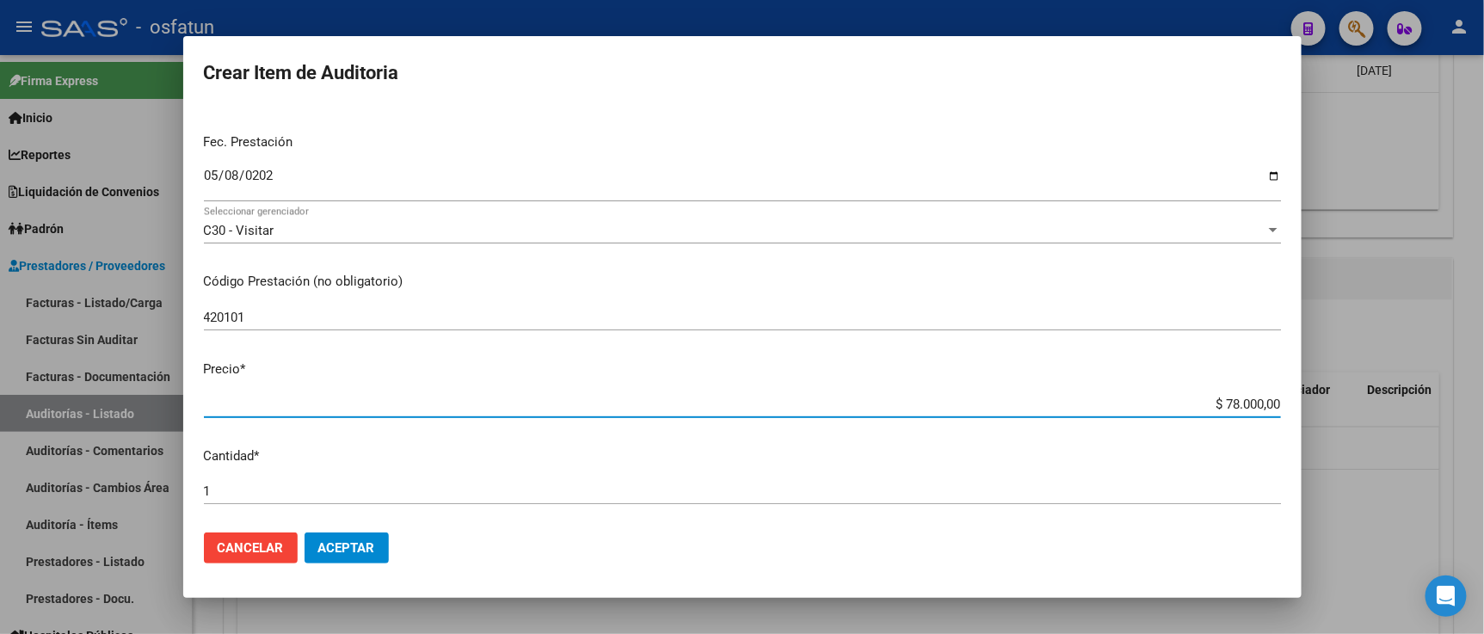
type input "$ 0,02"
type input "$ 0,20"
type input "$ 2,00"
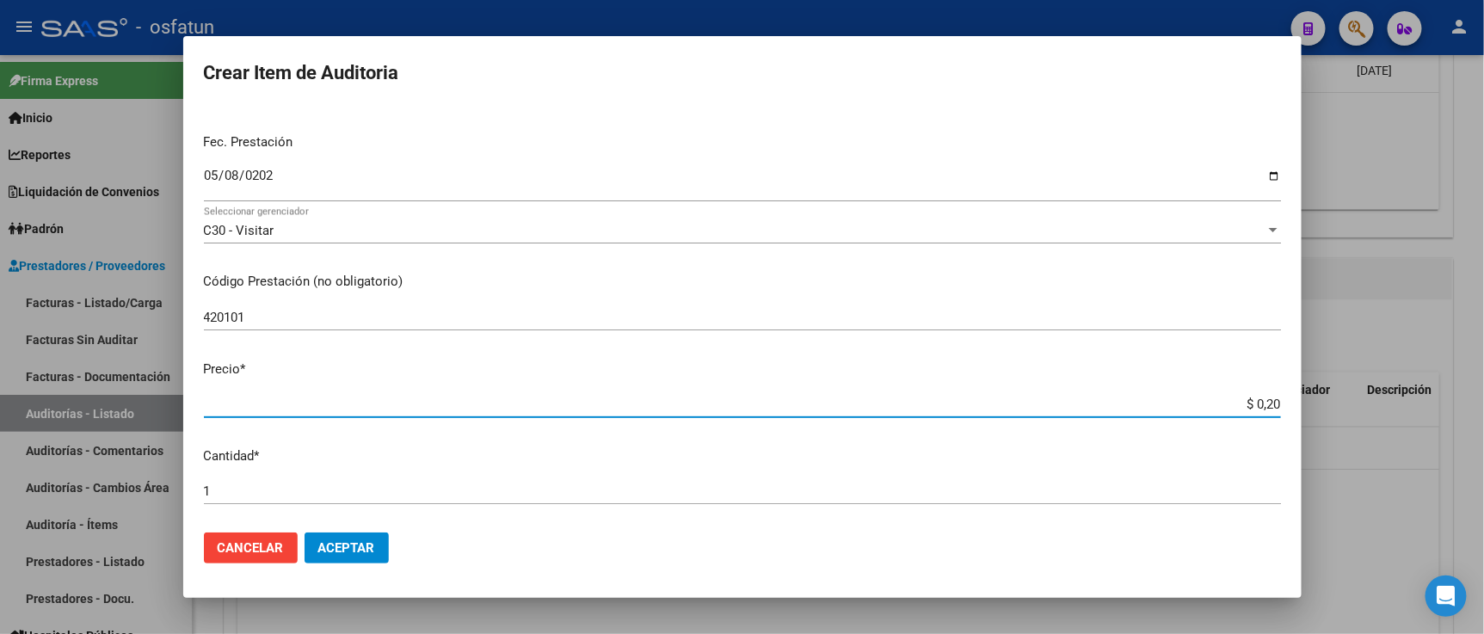
type input "$ 2,00"
type input "$ 20,00"
type input "$ 200,00"
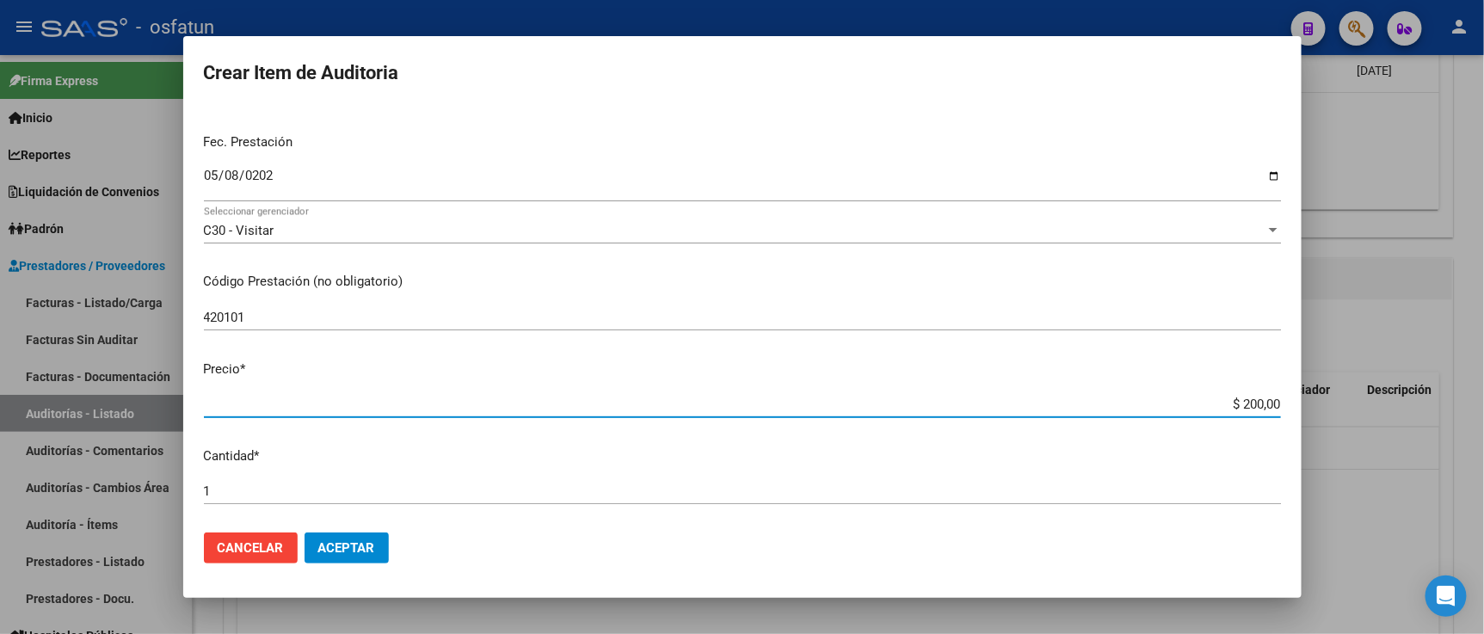
type input "$ 2.000,00"
type input "$ 20.000,00"
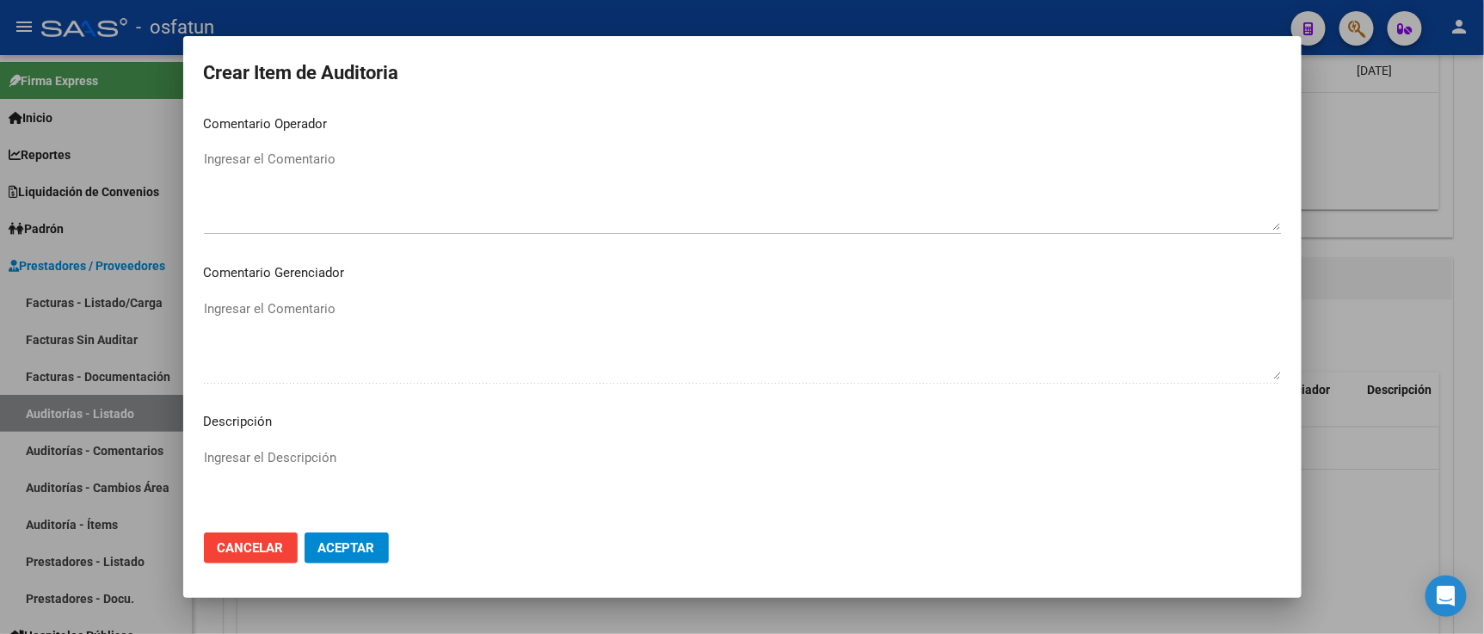
scroll to position [1136, 0]
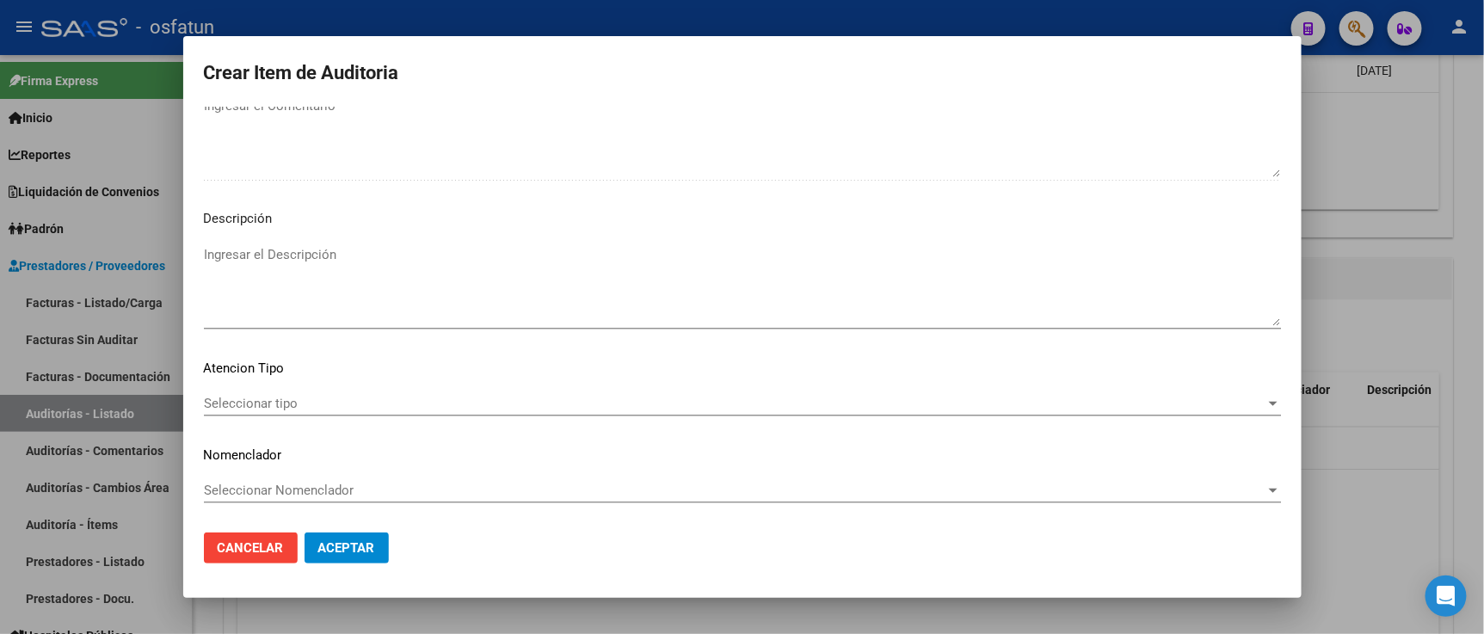
click at [299, 397] on span "Seleccionar tipo" at bounding box center [734, 403] width 1061 height 15
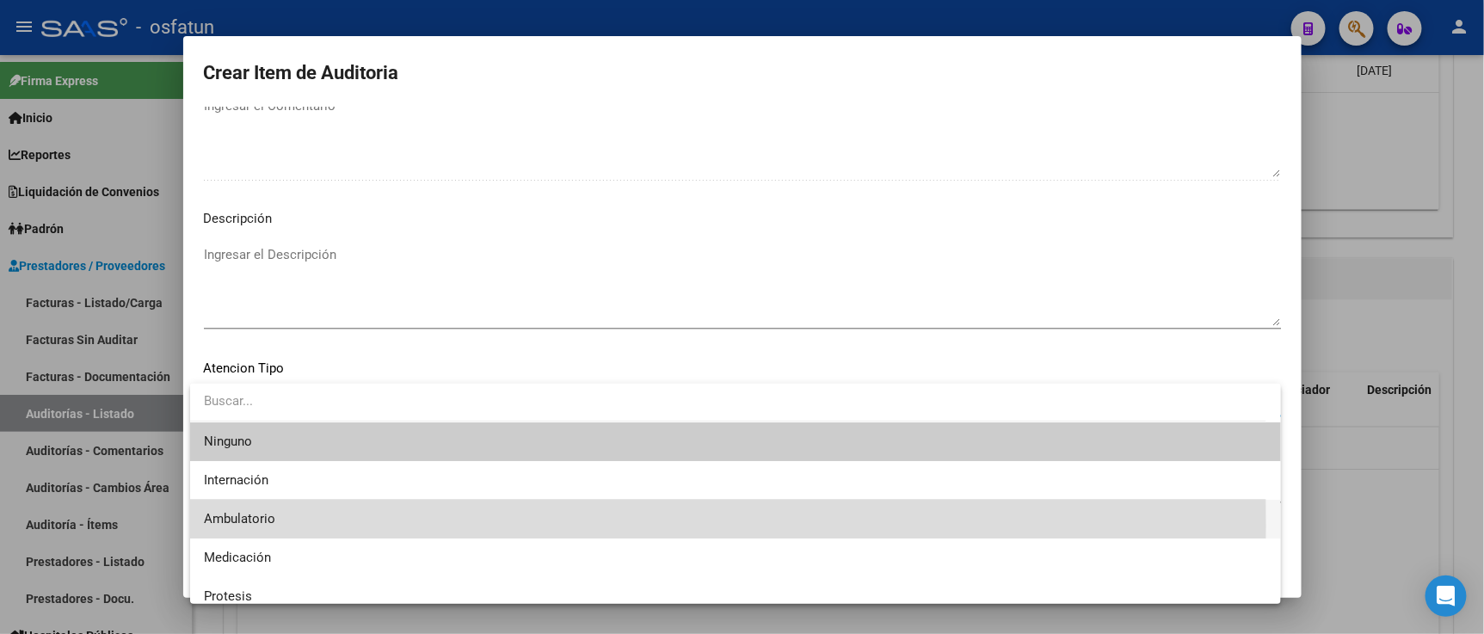
drag, startPoint x: 275, startPoint y: 526, endPoint x: 287, endPoint y: 492, distance: 35.6
click at [276, 526] on span "Ambulatorio" at bounding box center [735, 519] width 1063 height 39
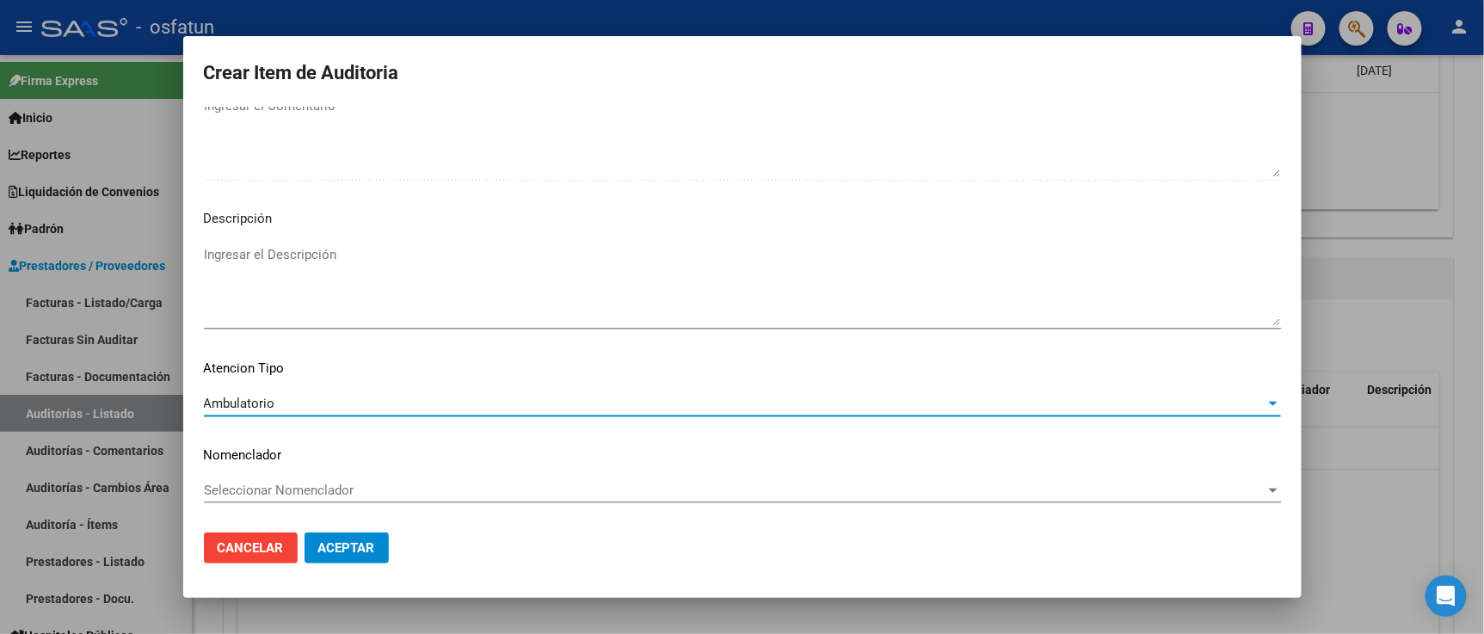
click at [296, 484] on span "Seleccionar Nomenclador" at bounding box center [734, 489] width 1061 height 15
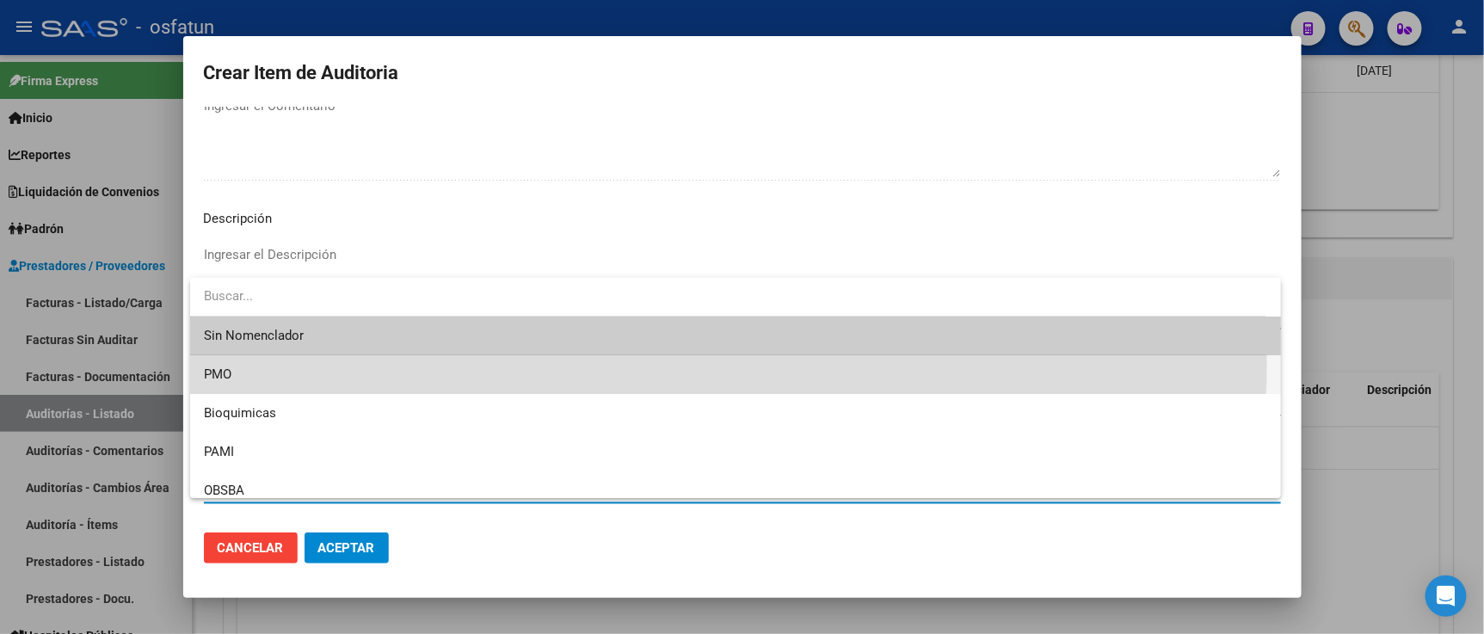
click at [226, 357] on span "PMO" at bounding box center [735, 374] width 1063 height 39
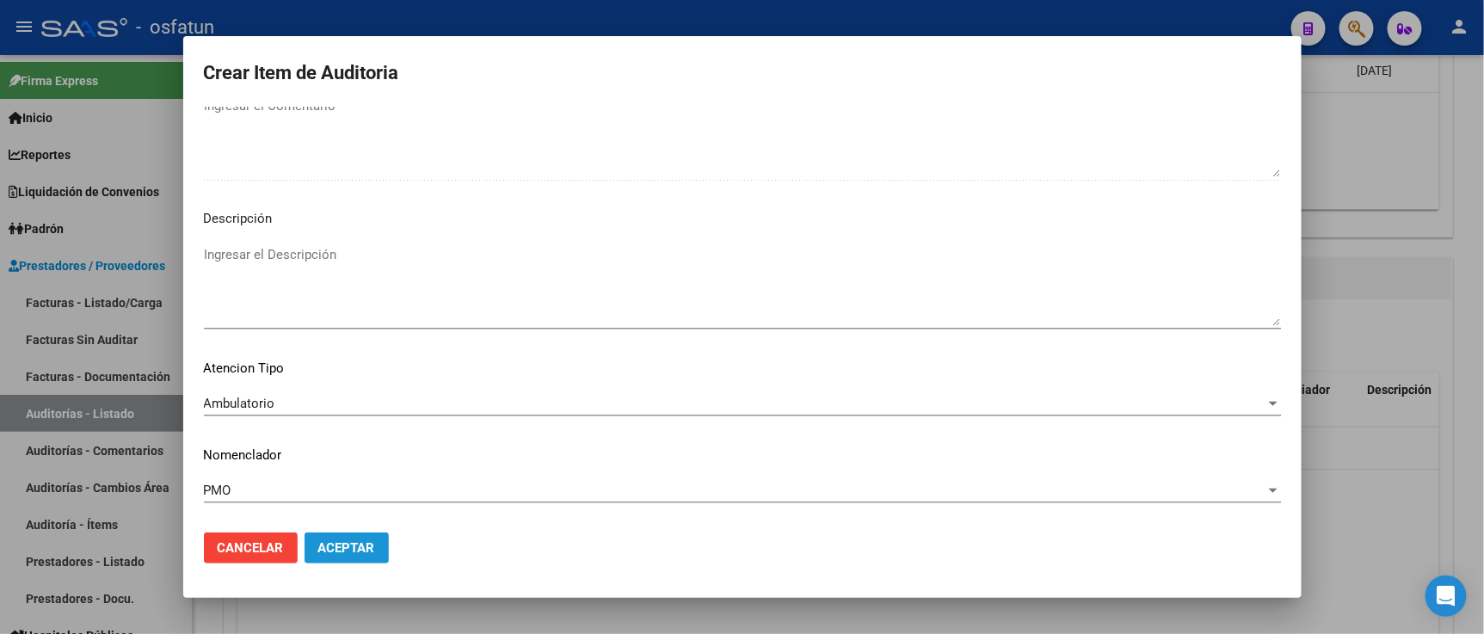
drag, startPoint x: 358, startPoint y: 545, endPoint x: 373, endPoint y: 538, distance: 16.9
click at [360, 545] on span "Aceptar" at bounding box center [346, 547] width 57 height 15
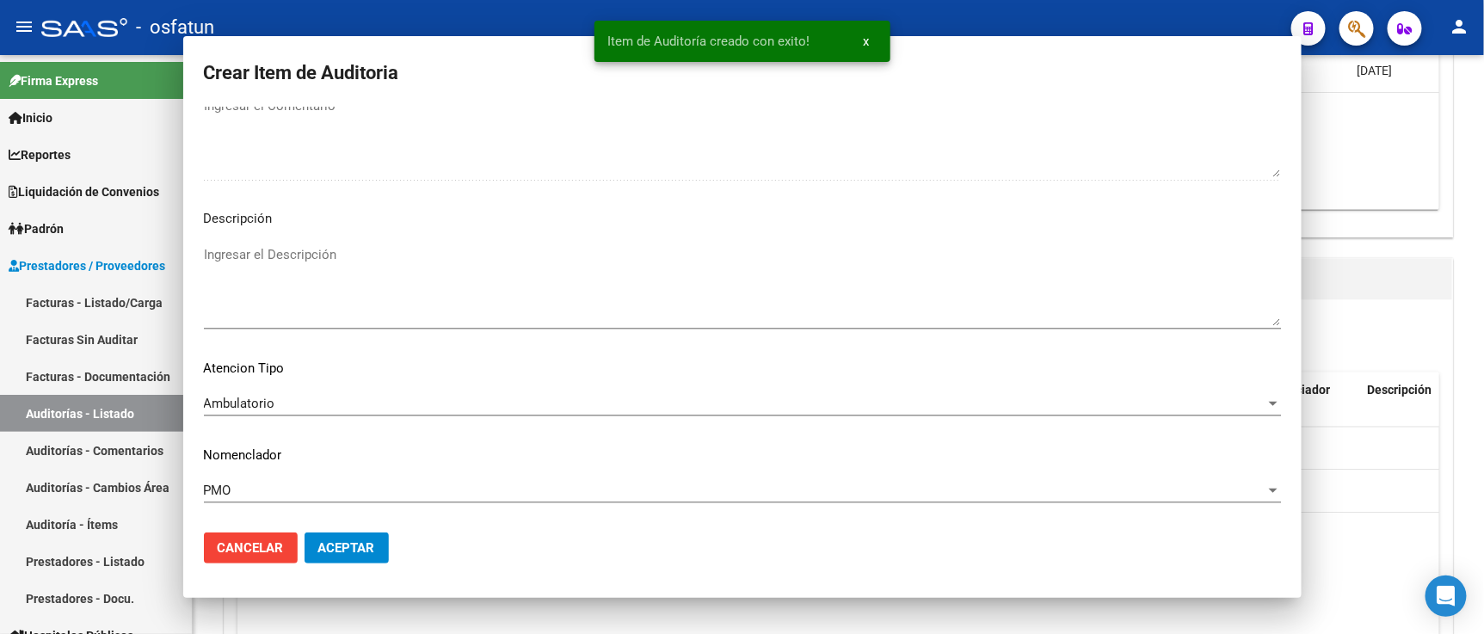
scroll to position [0, 0]
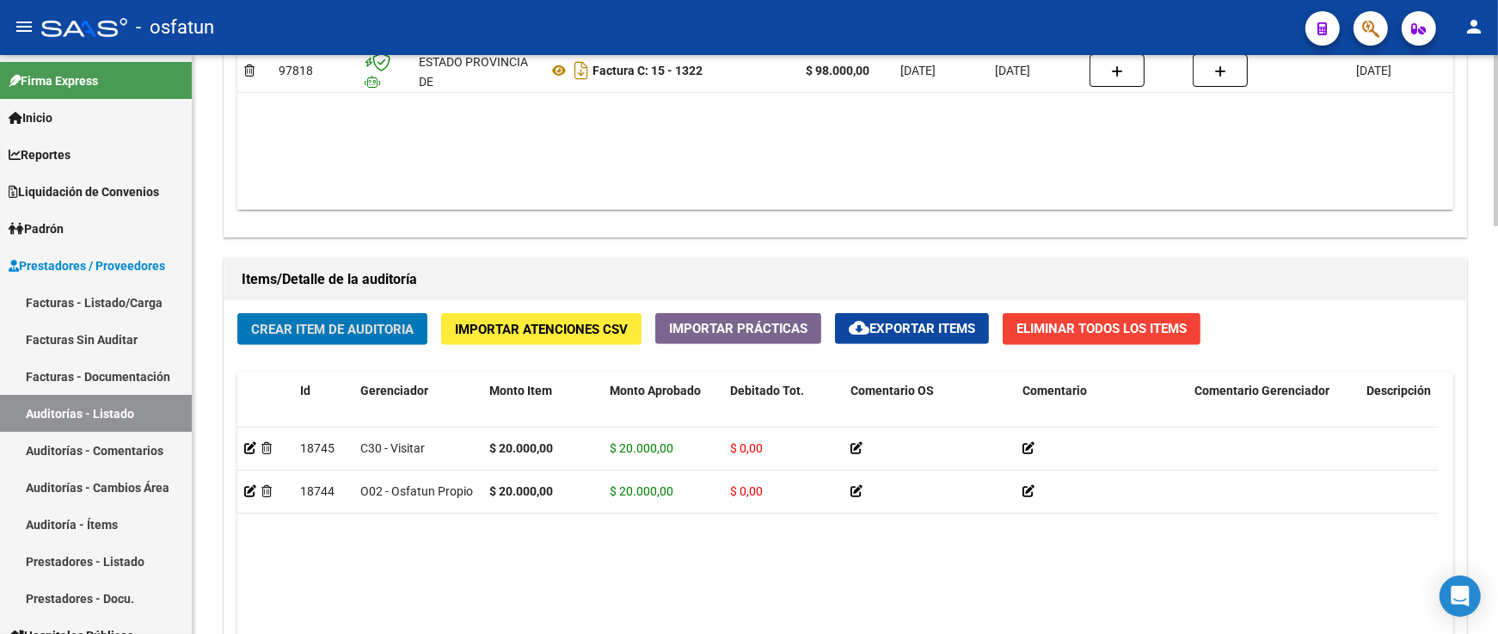
click at [377, 324] on span "Crear Item de Auditoria" at bounding box center [332, 329] width 163 height 15
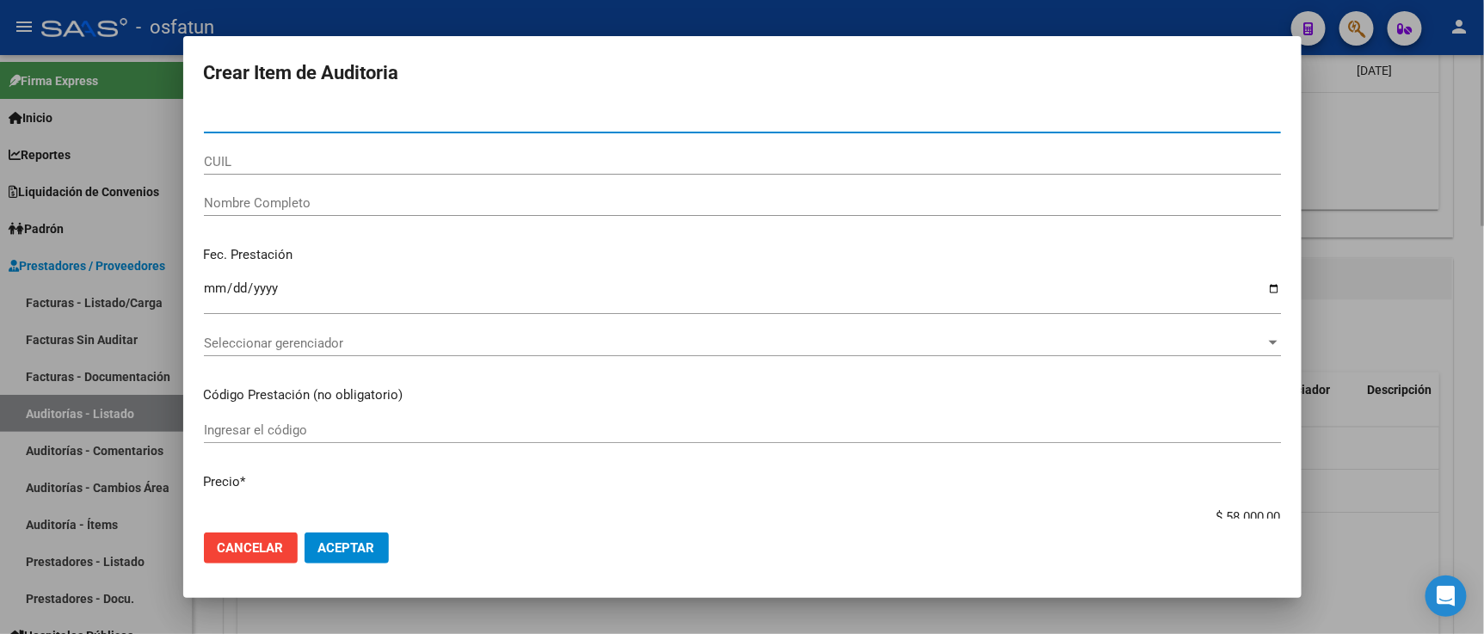
paste input "93786071"
type input "93786071"
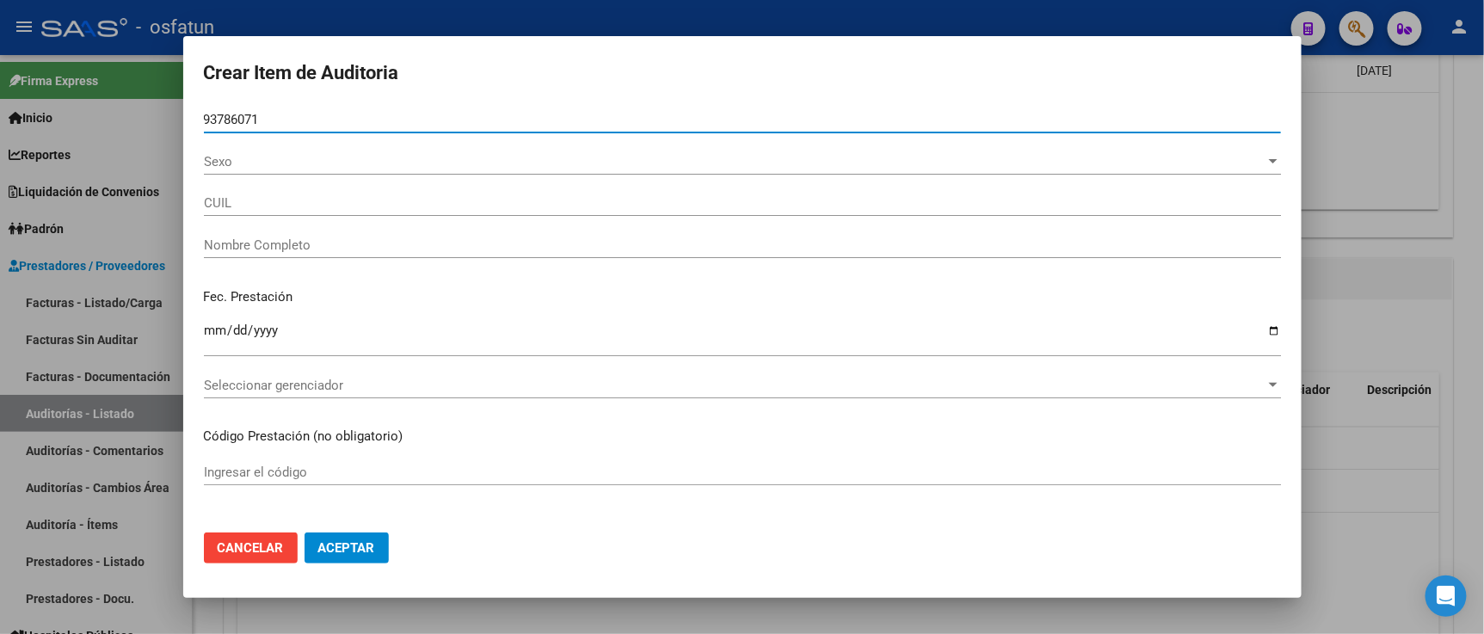
type input "20937860715"
type input "KRAM URIBE LEONARDO RODOLFO ARTURO"
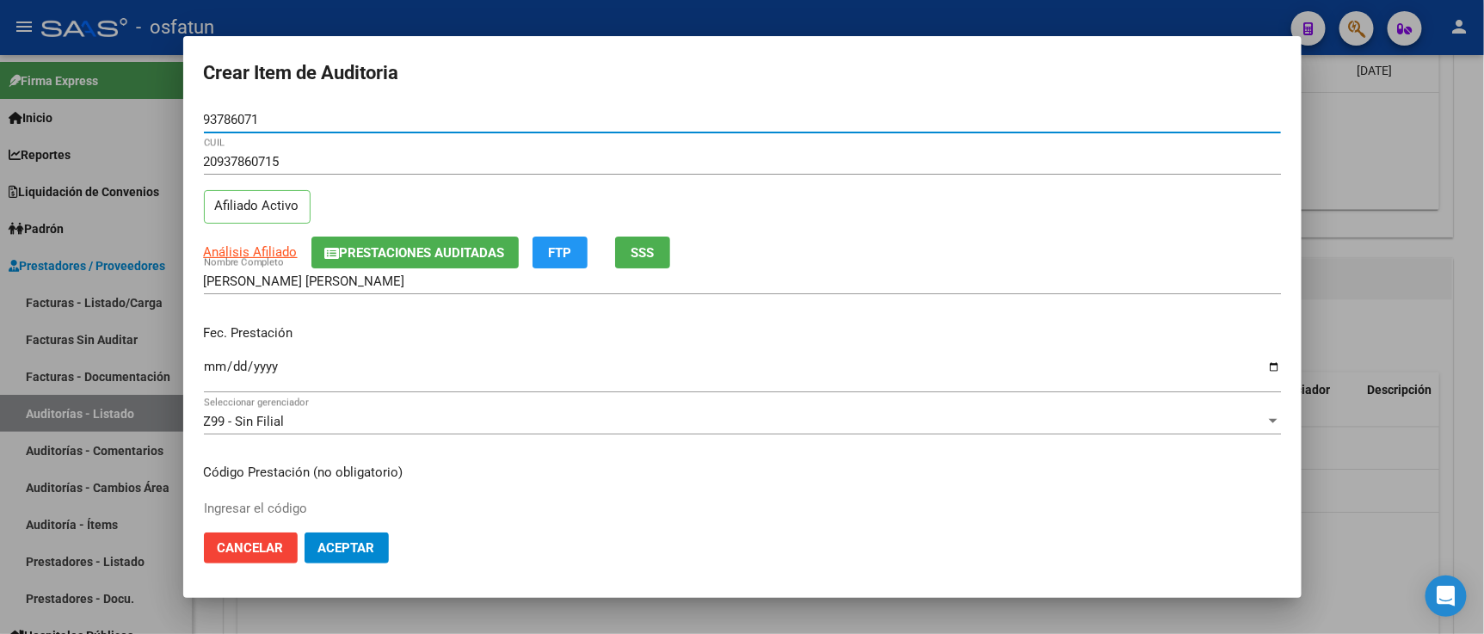
type input "93786071"
click at [206, 368] on input "Ingresar la fecha" at bounding box center [742, 374] width 1077 height 28
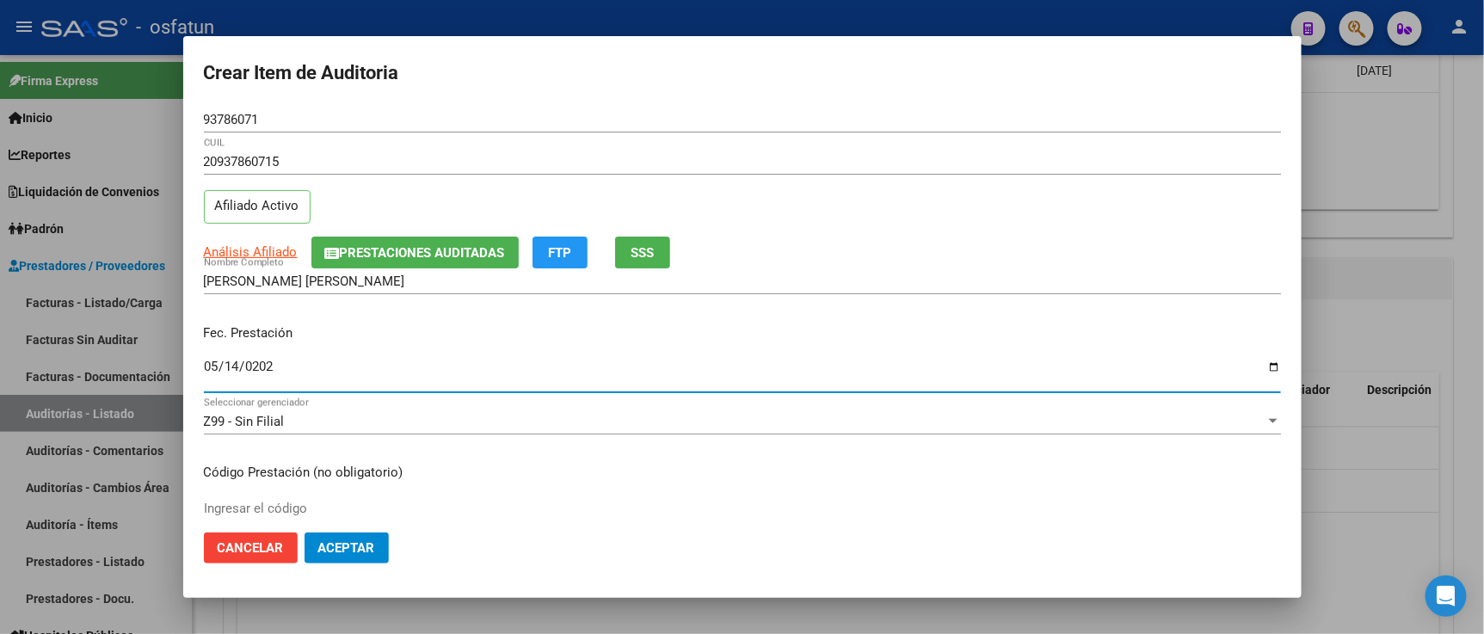
type input "2025-05-14"
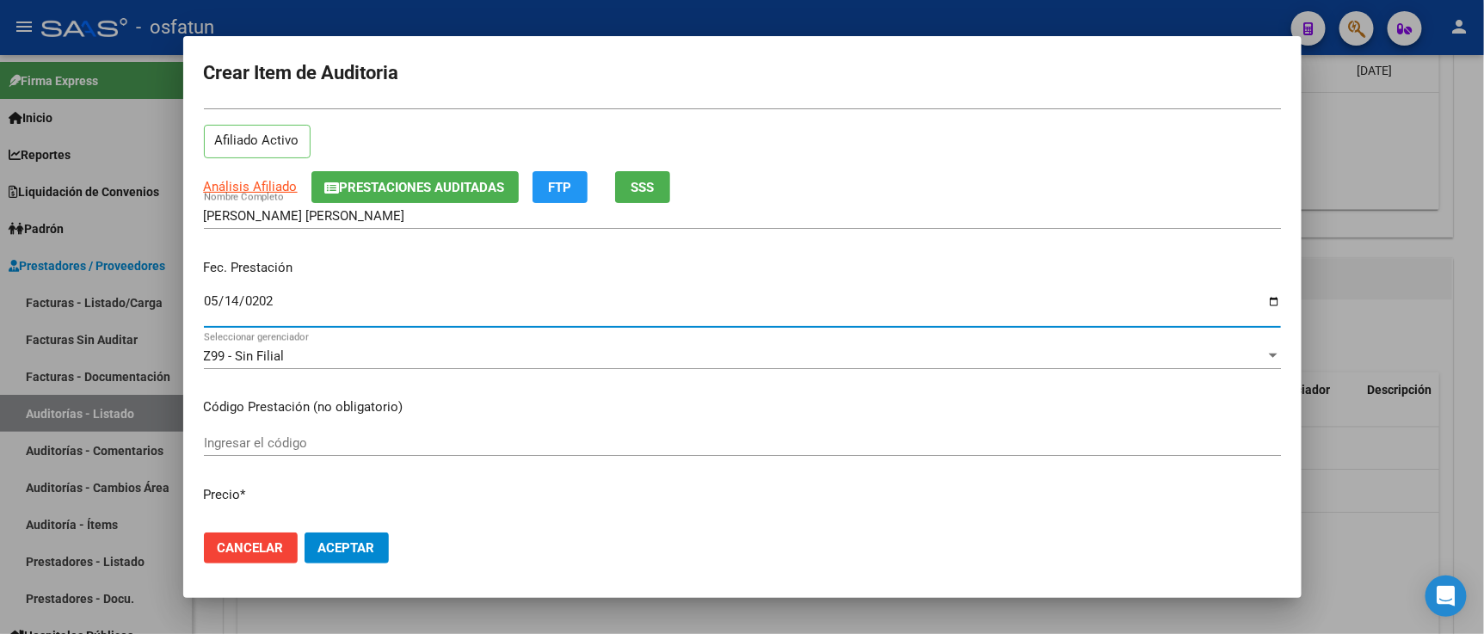
scroll to position [95, 0]
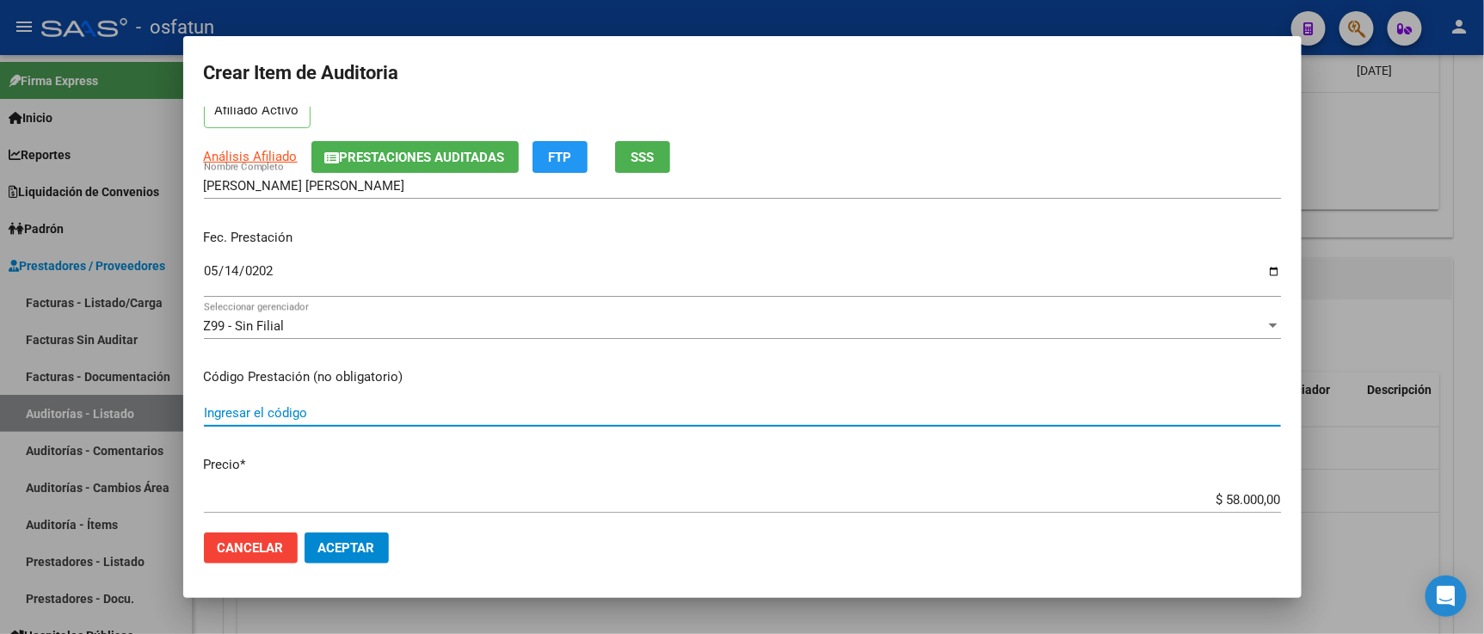
click at [334, 418] on input "Ingresar el código" at bounding box center [742, 412] width 1077 height 15
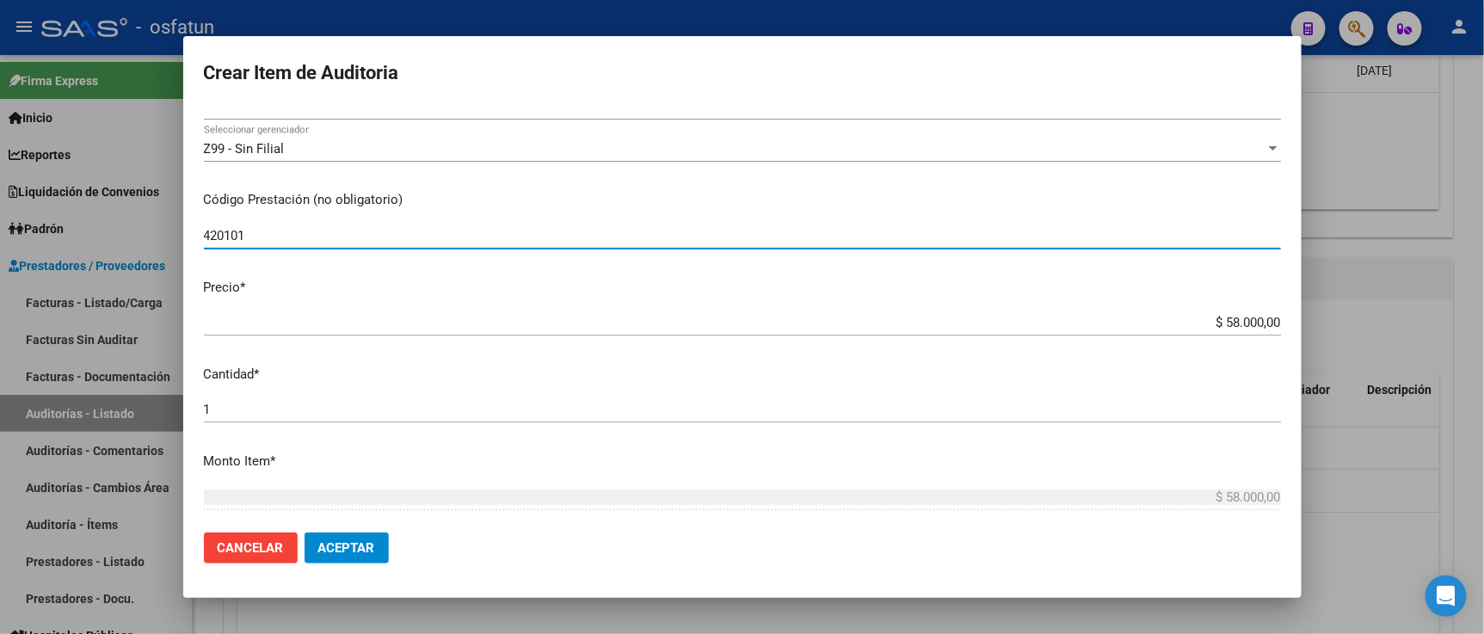
scroll to position [286, 0]
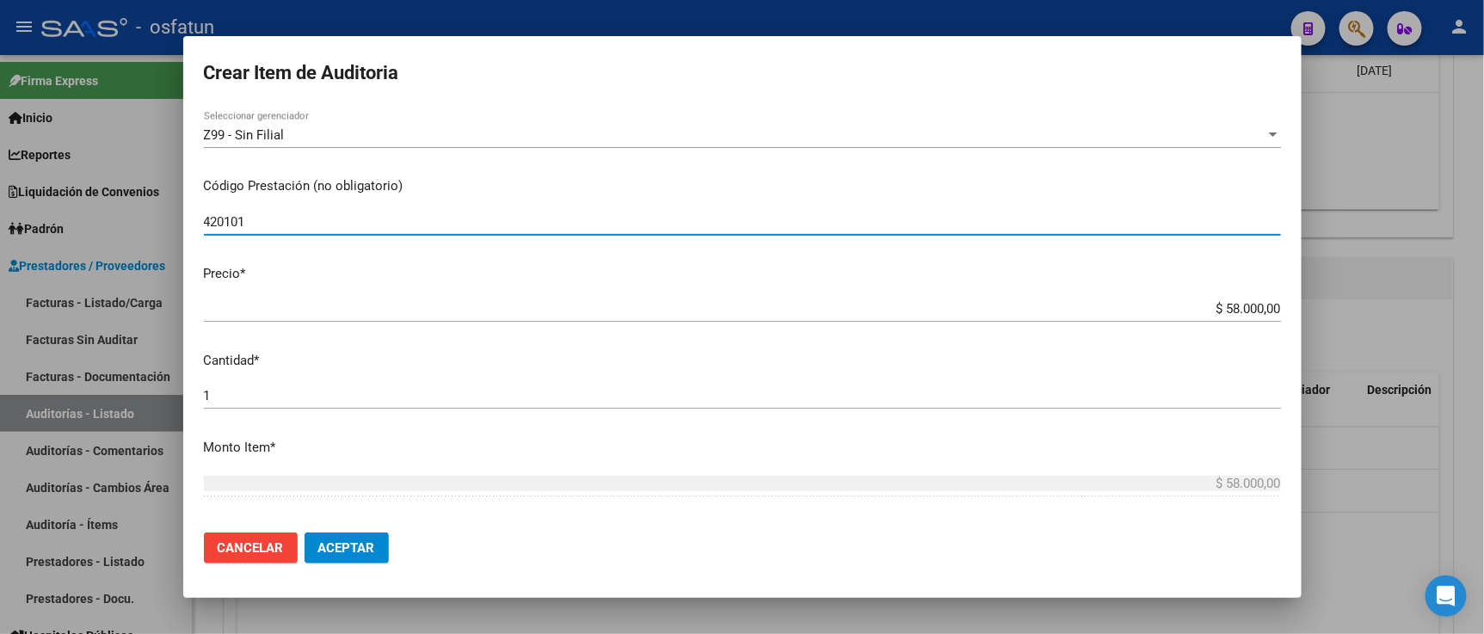
type input "420101"
drag, startPoint x: 1205, startPoint y: 310, endPoint x: 1423, endPoint y: 286, distance: 219.7
click at [1423, 286] on div "Crear Item de Auditoria 93786071 Nro Documento 20937860715 CUIL Afiliado Activo…" at bounding box center [742, 317] width 1484 height 634
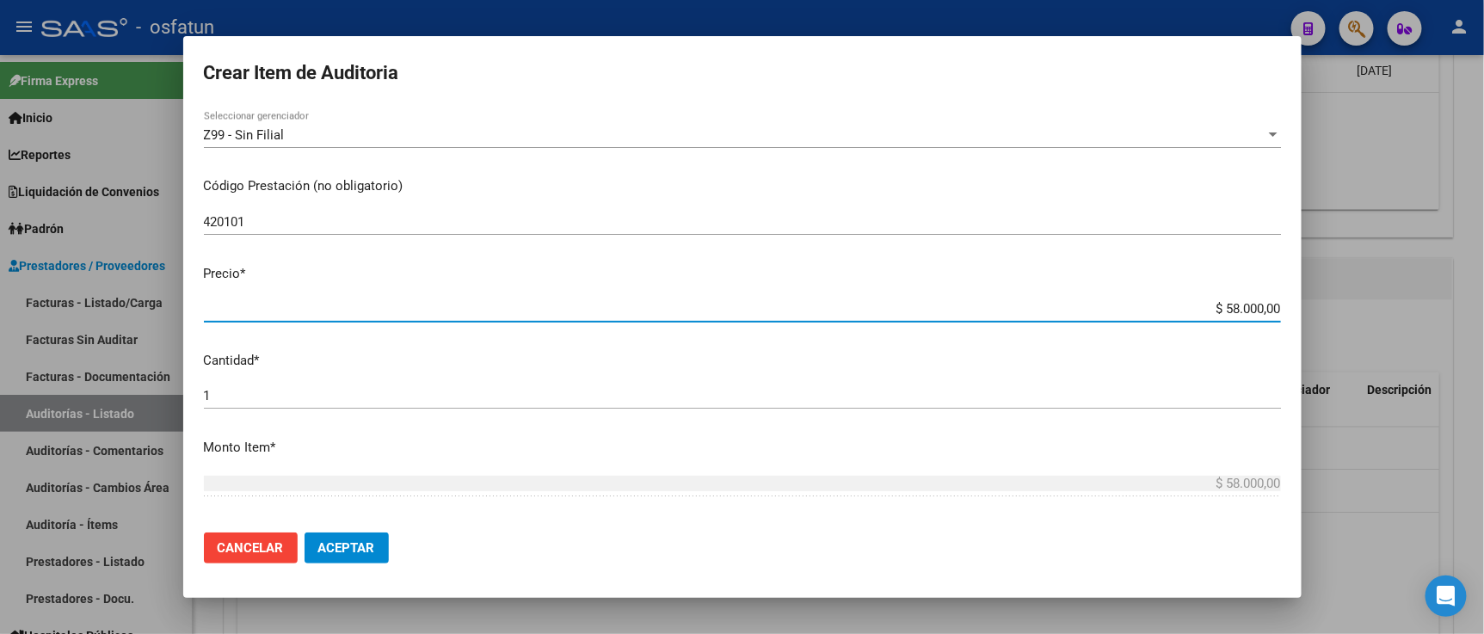
type input "$ 0,02"
type input "$ 0,20"
type input "$ 2,00"
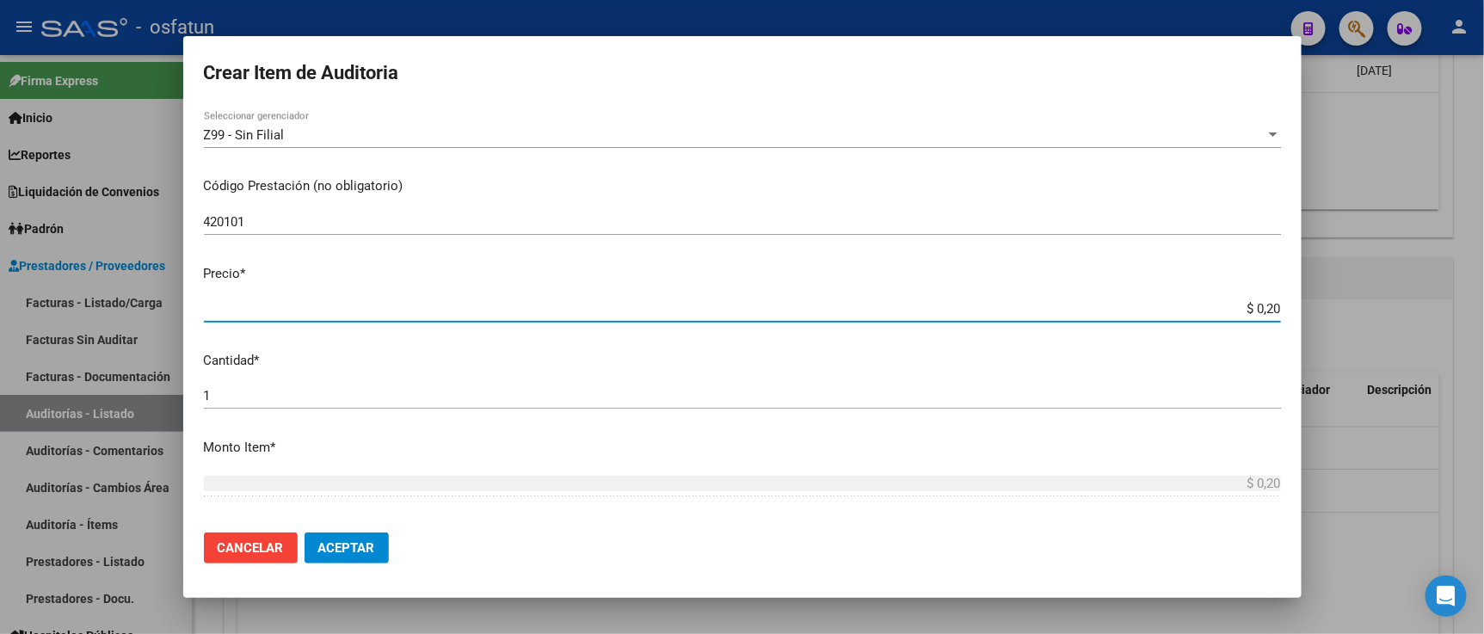
type input "$ 2,00"
type input "$ 20,00"
type input "$ 200,00"
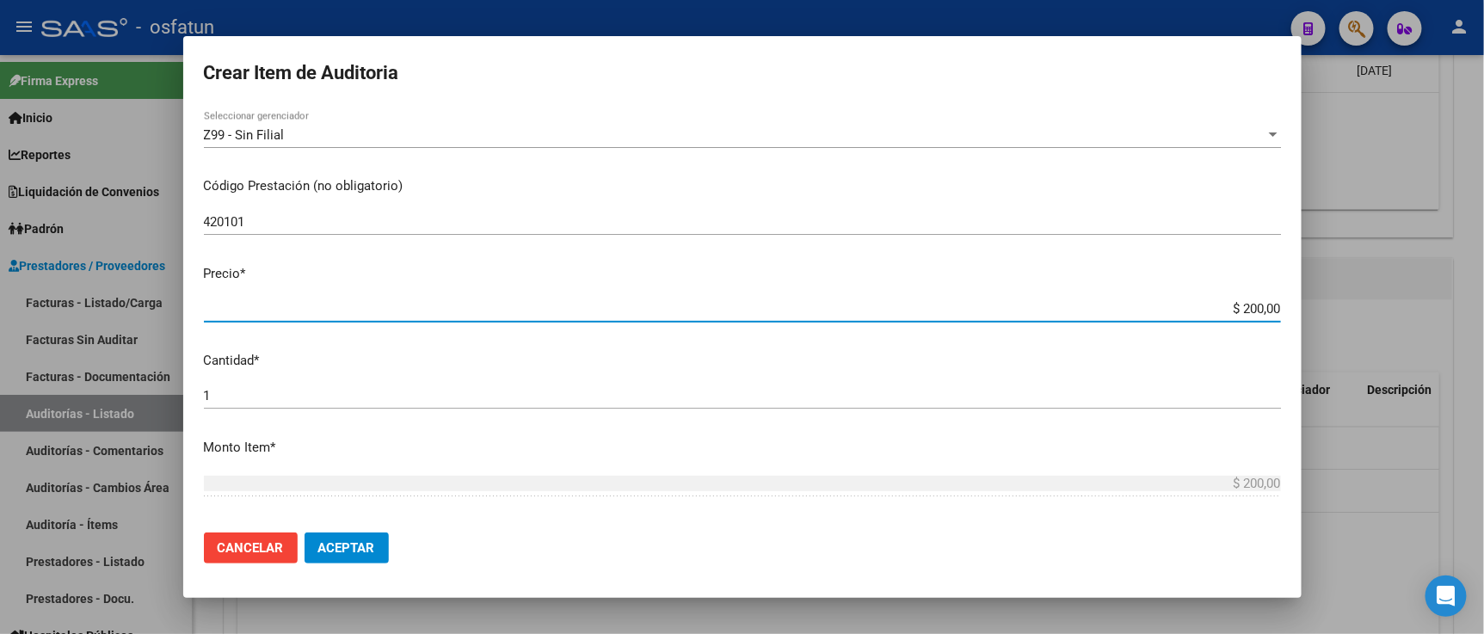
type input "$ 2.000,00"
type input "$ 20.000,00"
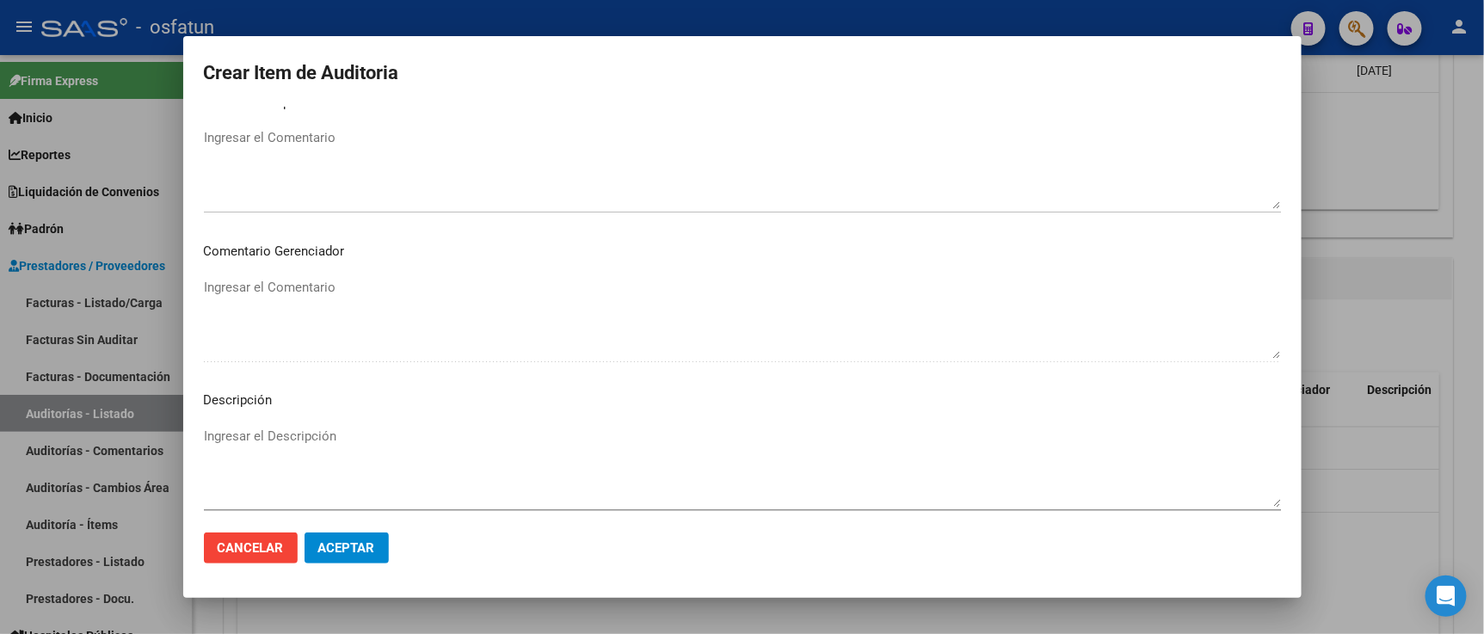
scroll to position [1136, 0]
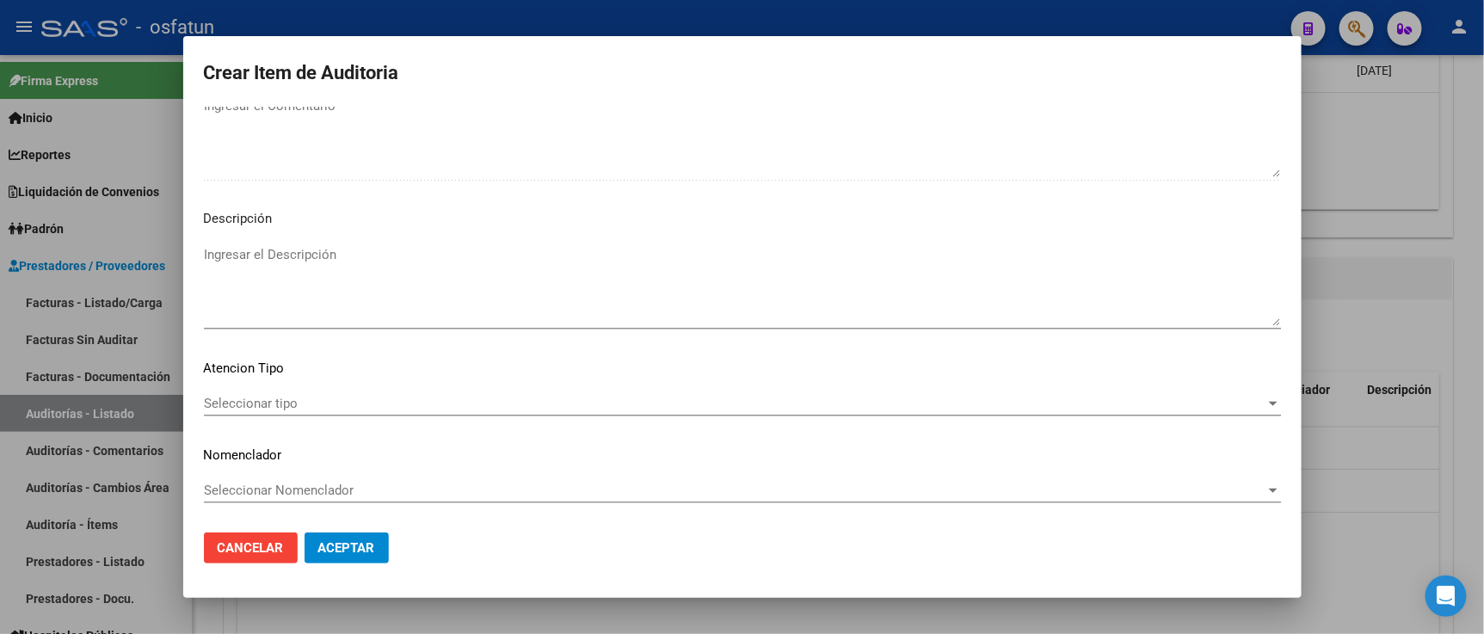
click at [286, 421] on div "Seleccionar tipo Seleccionar tipo" at bounding box center [742, 411] width 1077 height 42
click at [286, 410] on span "Seleccionar tipo" at bounding box center [734, 403] width 1061 height 15
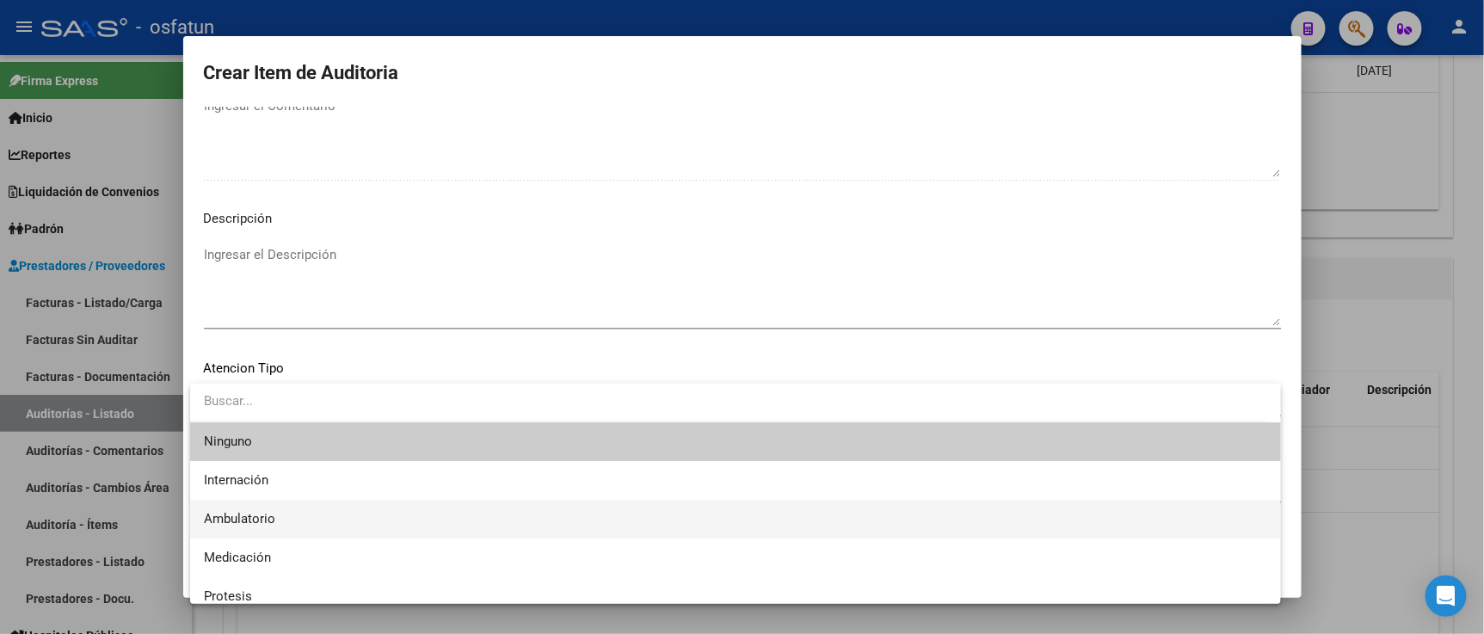
click at [280, 514] on span "Ambulatorio" at bounding box center [735, 519] width 1063 height 39
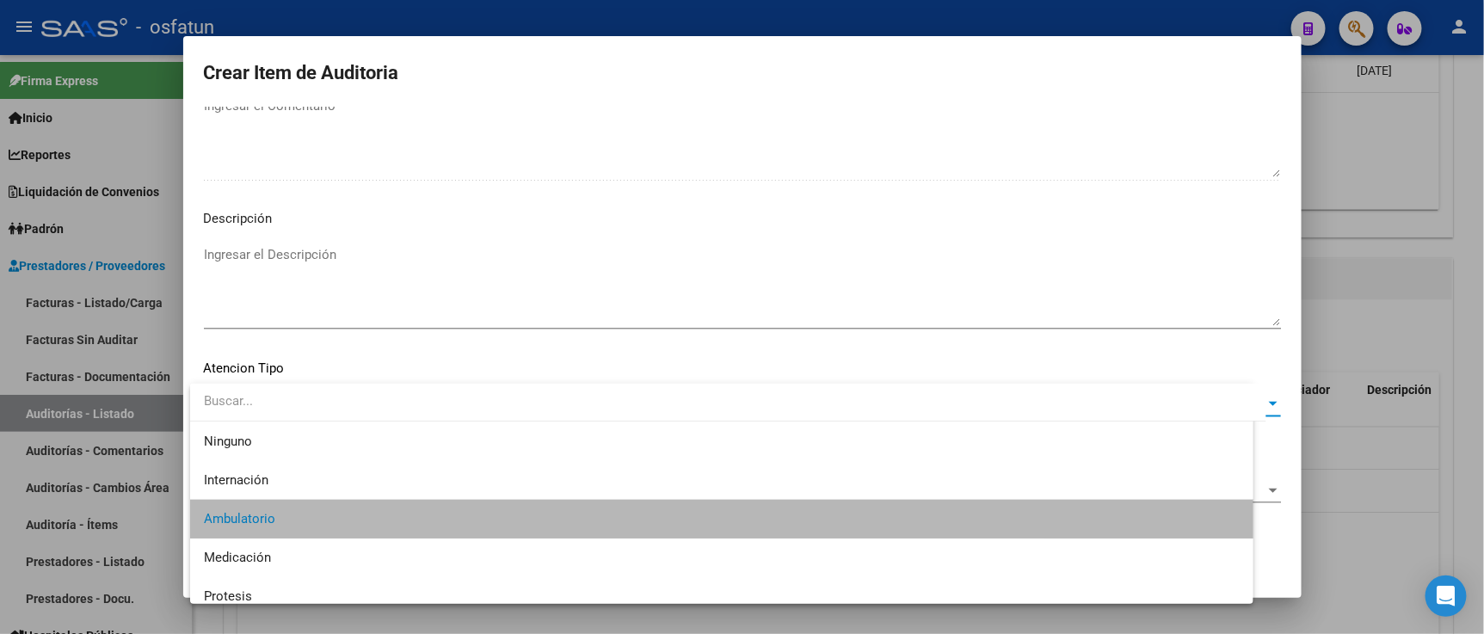
click at [280, 490] on span "Seleccionar Nomenclador" at bounding box center [734, 489] width 1061 height 15
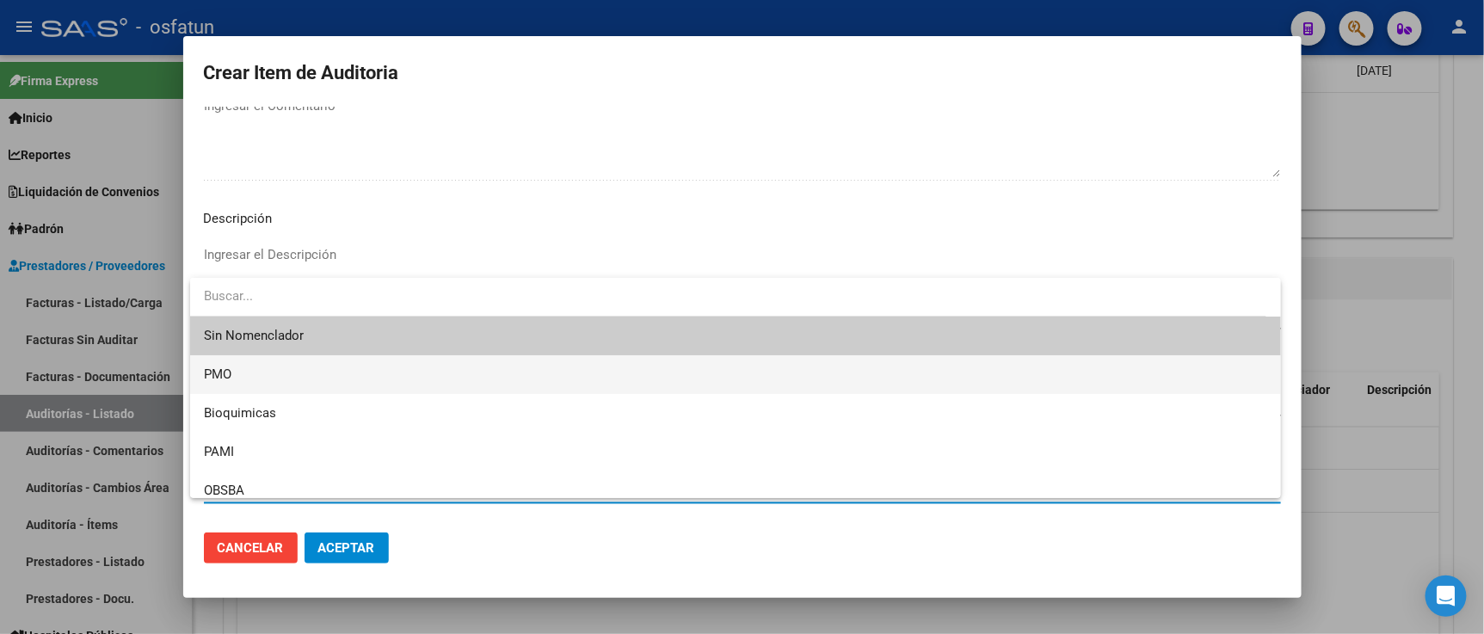
click at [248, 375] on span "PMO" at bounding box center [735, 374] width 1063 height 39
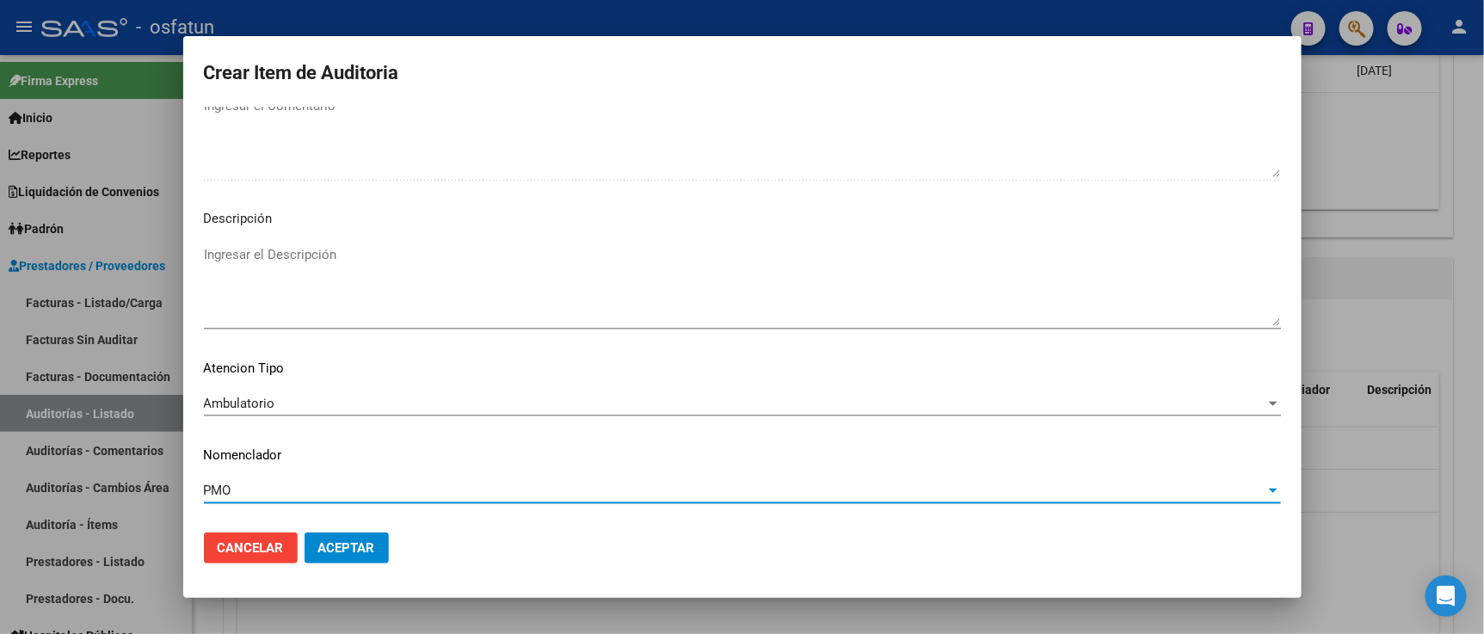
click at [339, 537] on button "Aceptar" at bounding box center [346, 547] width 84 height 31
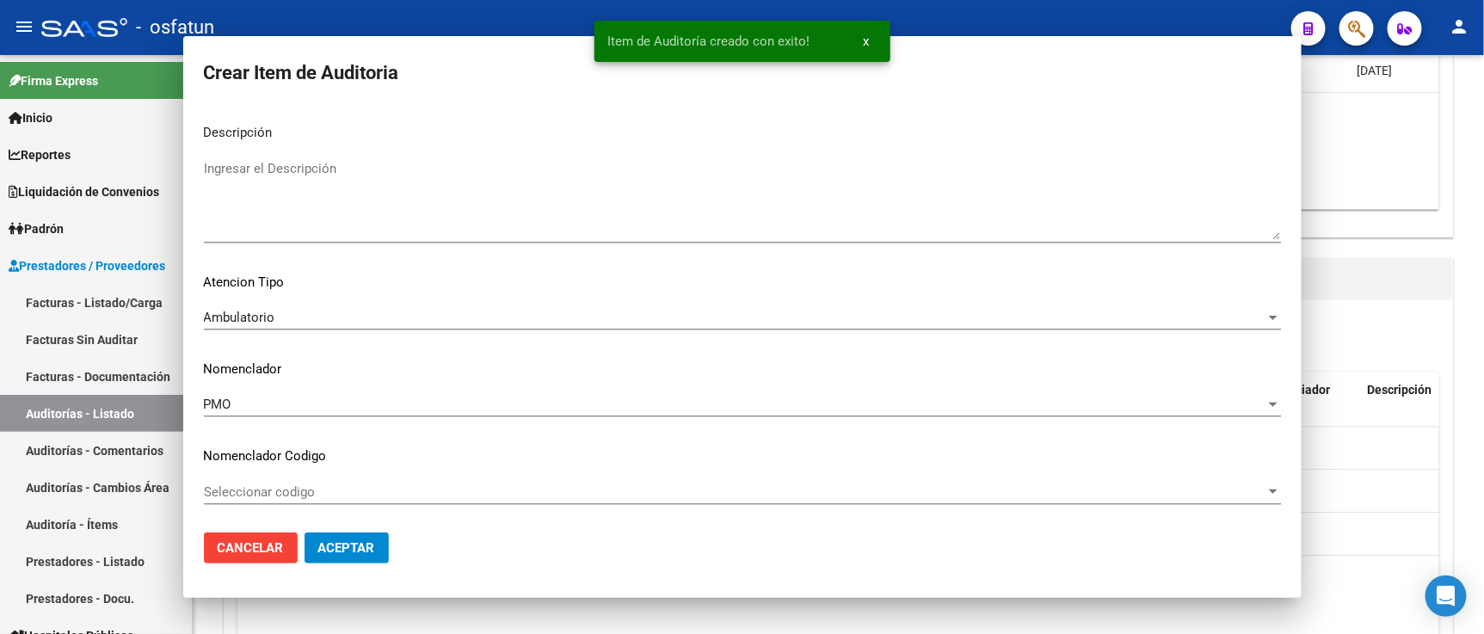
scroll to position [0, 0]
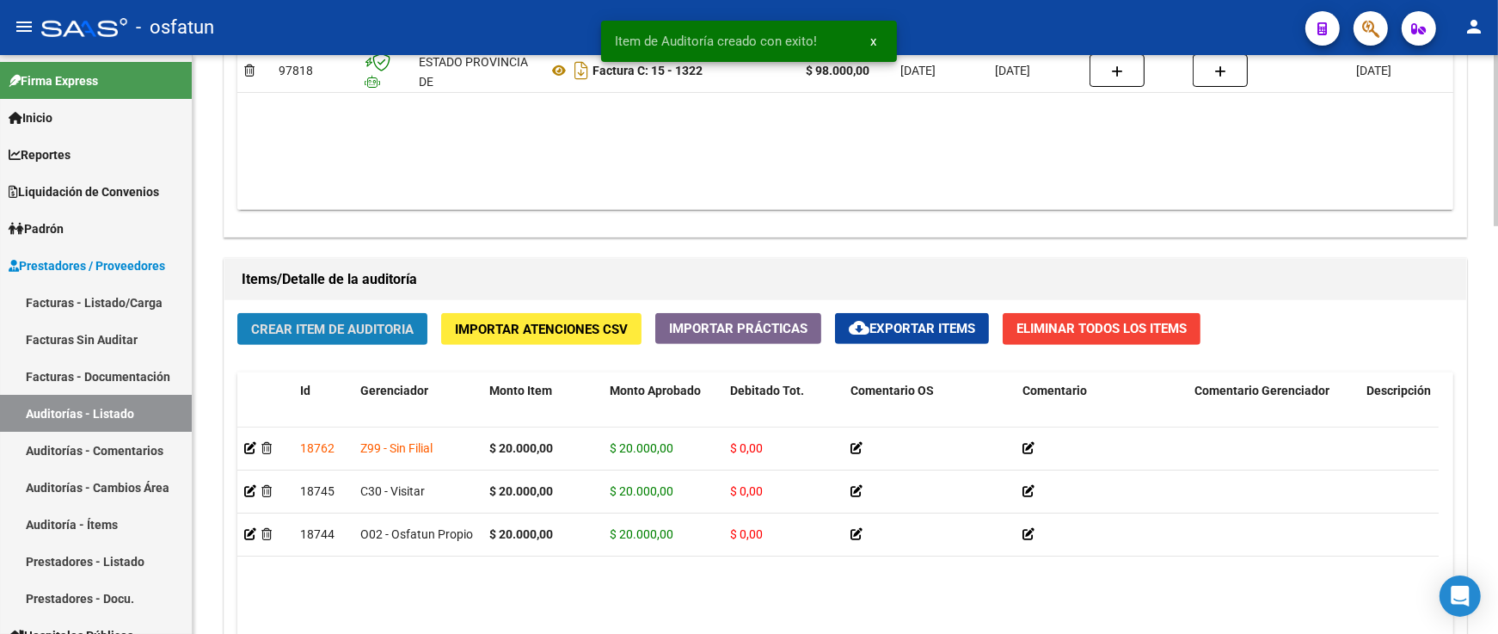
click at [390, 324] on button "Crear Item de Auditoria" at bounding box center [332, 329] width 190 height 32
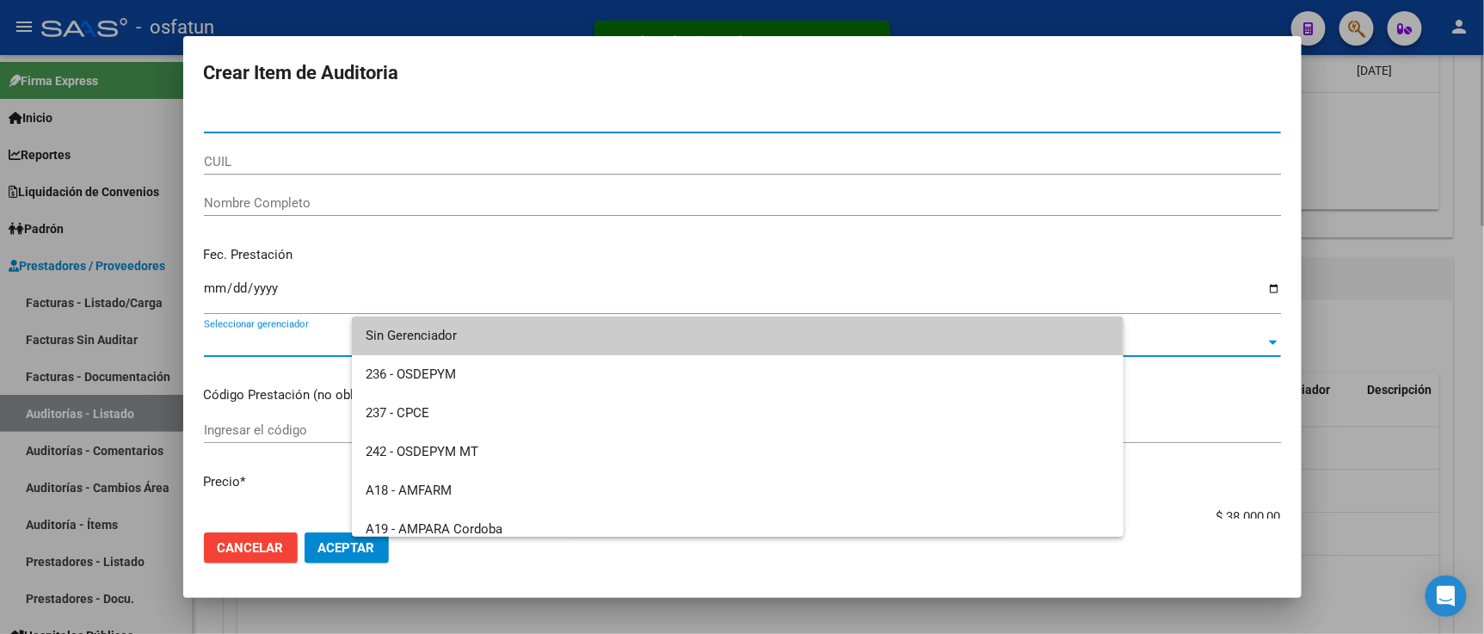
paste input "41596849"
type input "41596849"
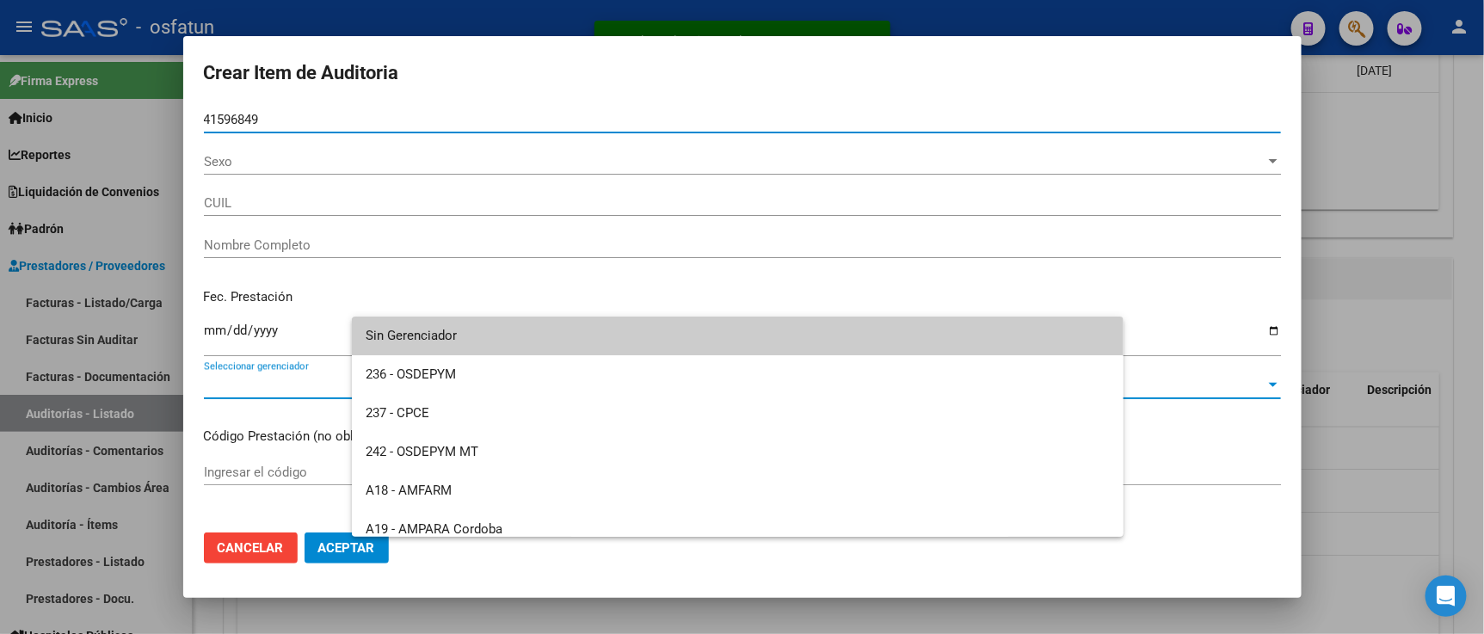
type input "27415968499"
type input "COLLADO NOELIA SOLEDAD"
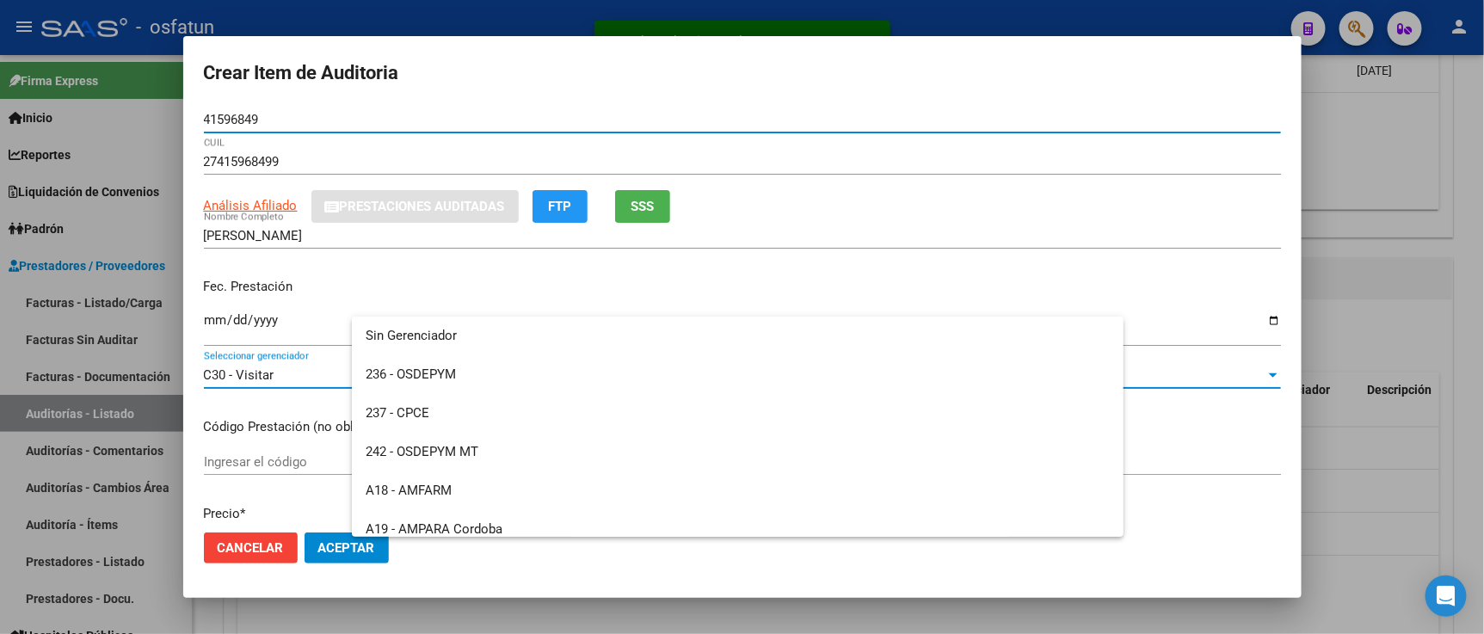
type input "41596849"
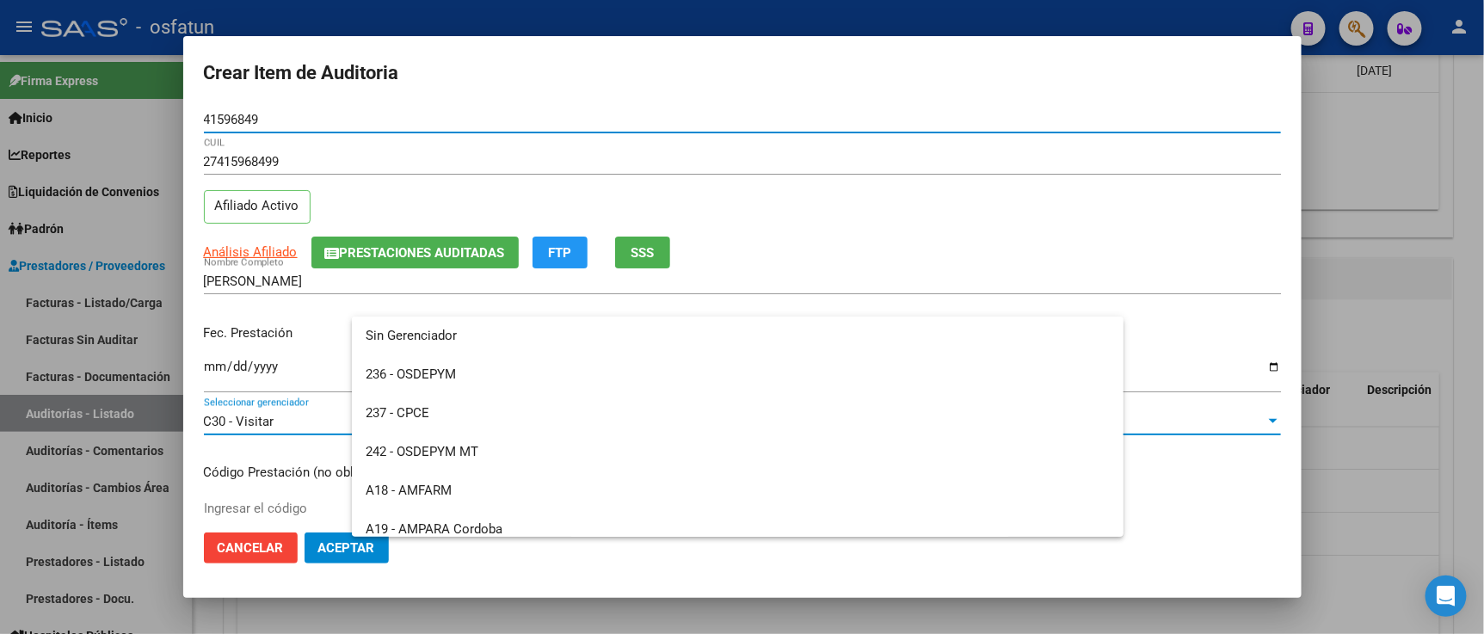
click at [211, 371] on div at bounding box center [742, 317] width 1484 height 634
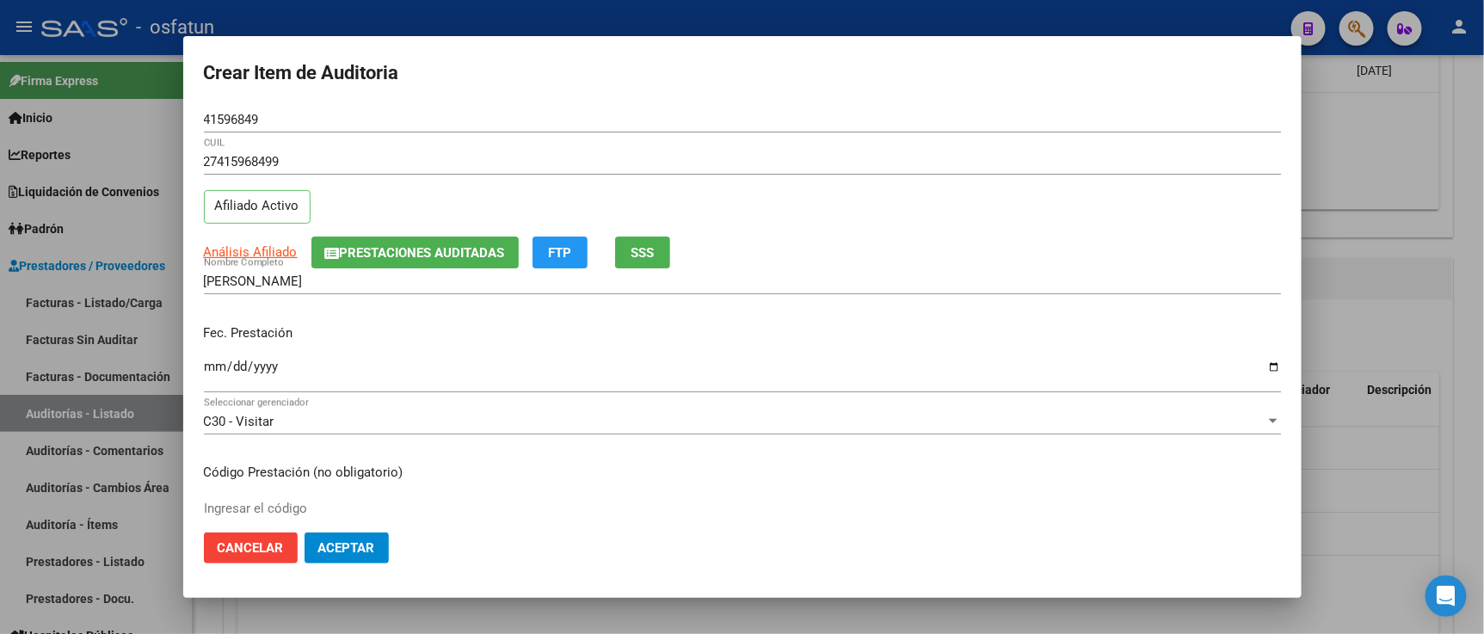
click at [202, 373] on mat-dialog-content "41596849 Nro Documento 27415968499 CUIL Afiliado Activo Análisis Afiliado Prest…" at bounding box center [742, 313] width 1118 height 412
click at [205, 366] on input "Ingresar la fecha" at bounding box center [742, 374] width 1077 height 28
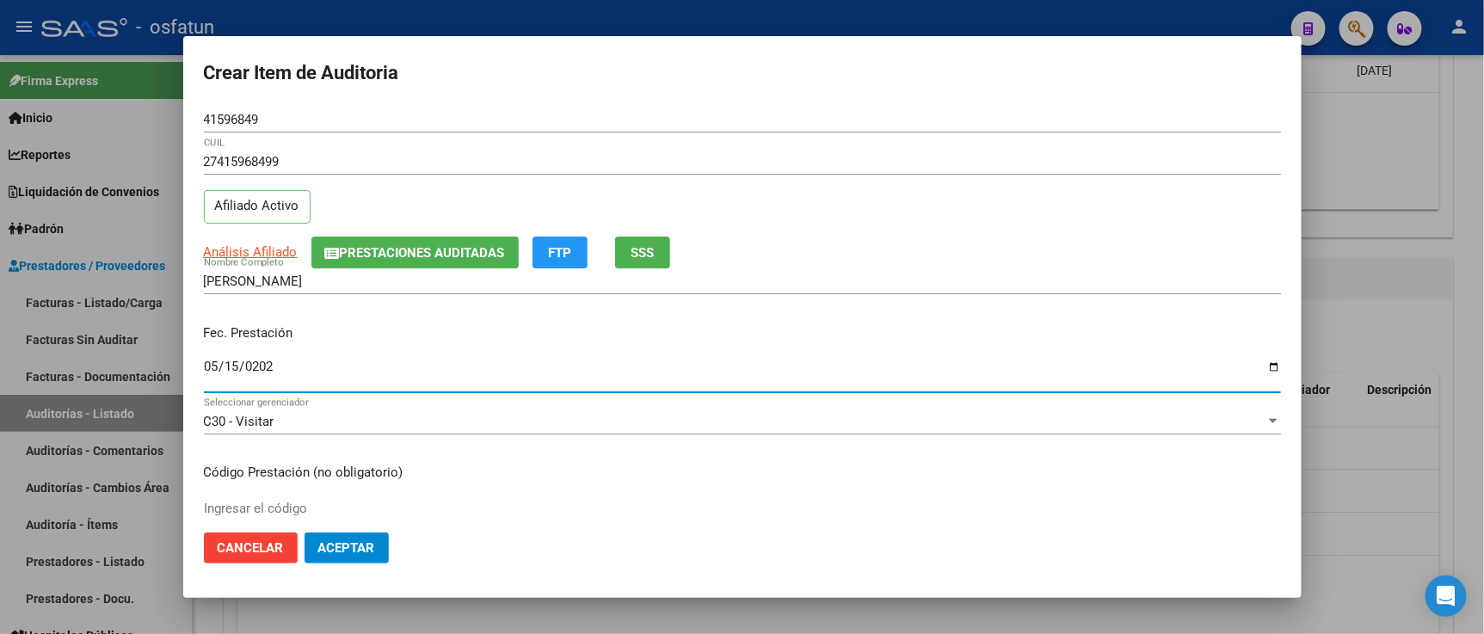
type input "[DATE]"
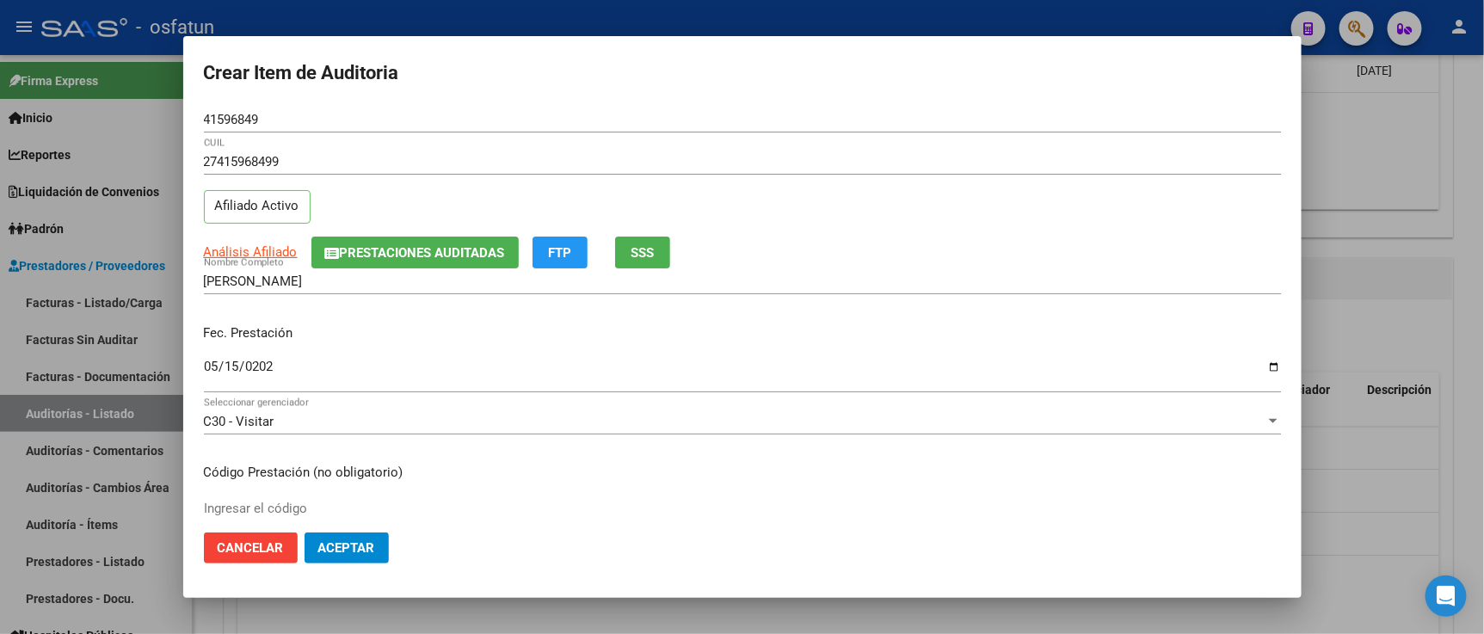
scroll to position [95, 0]
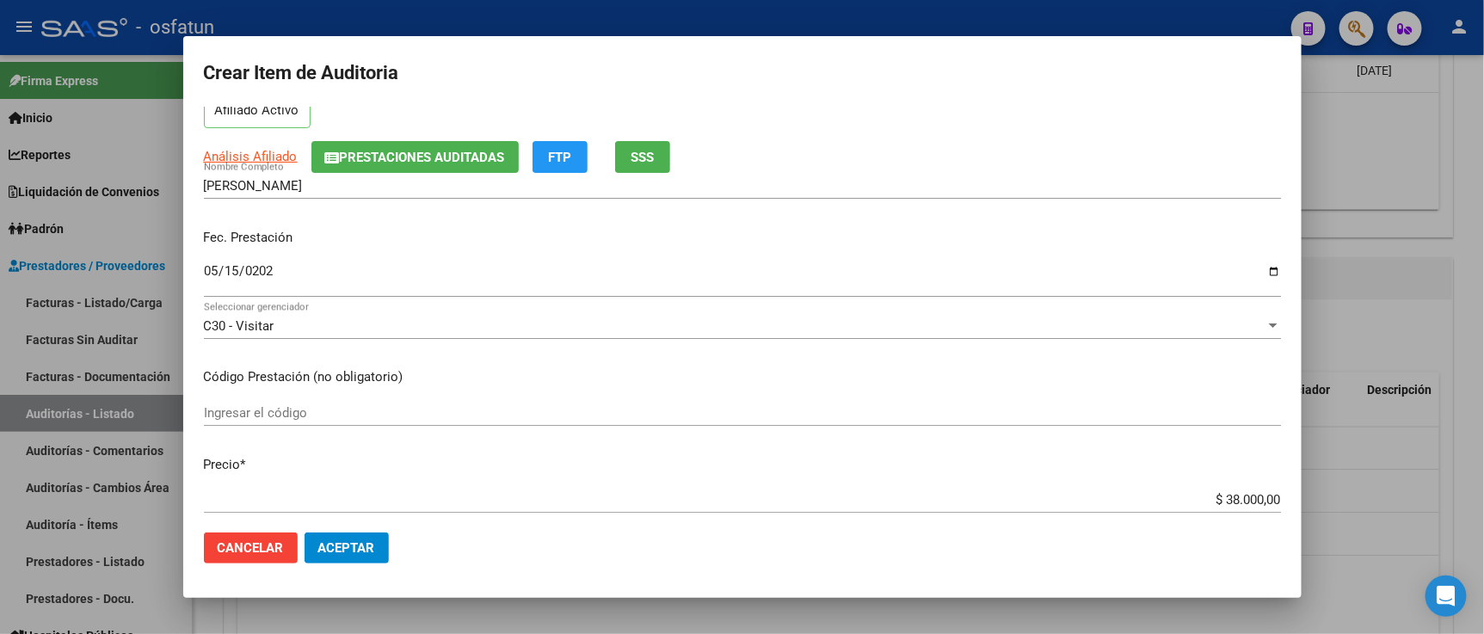
click at [375, 406] on input "Ingresar el código" at bounding box center [742, 412] width 1077 height 15
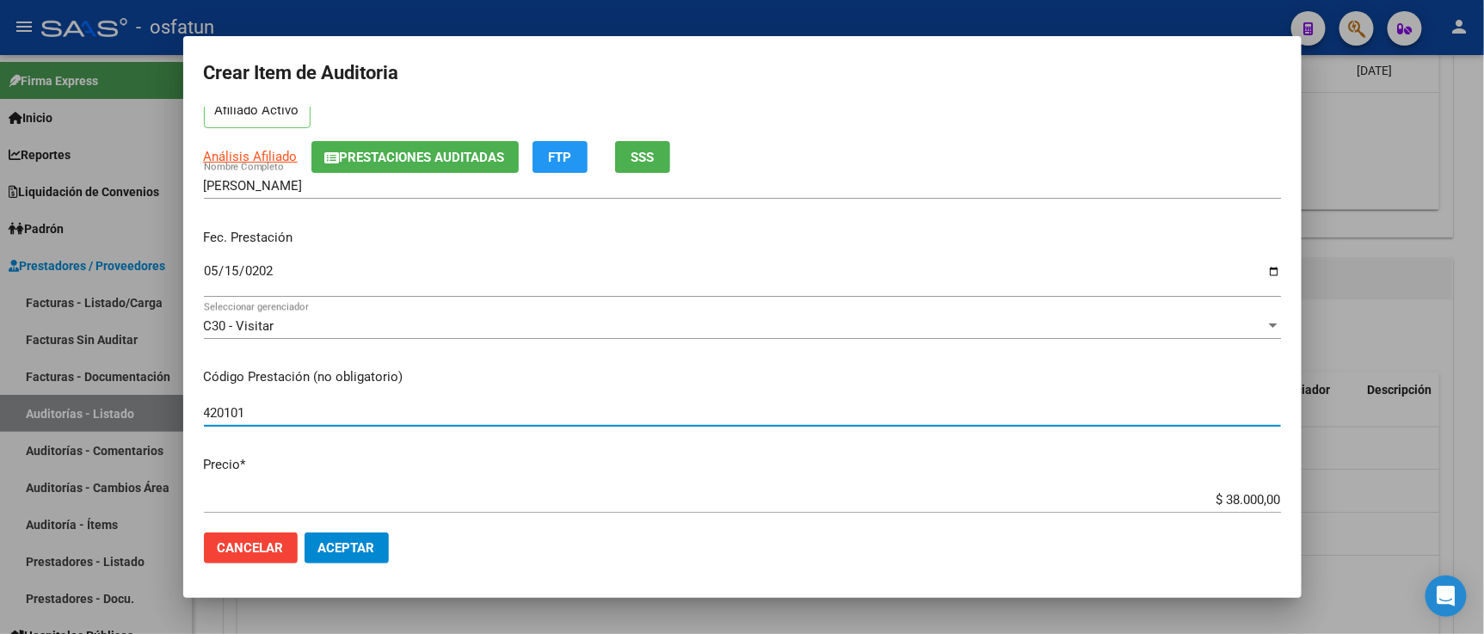
type input "420101"
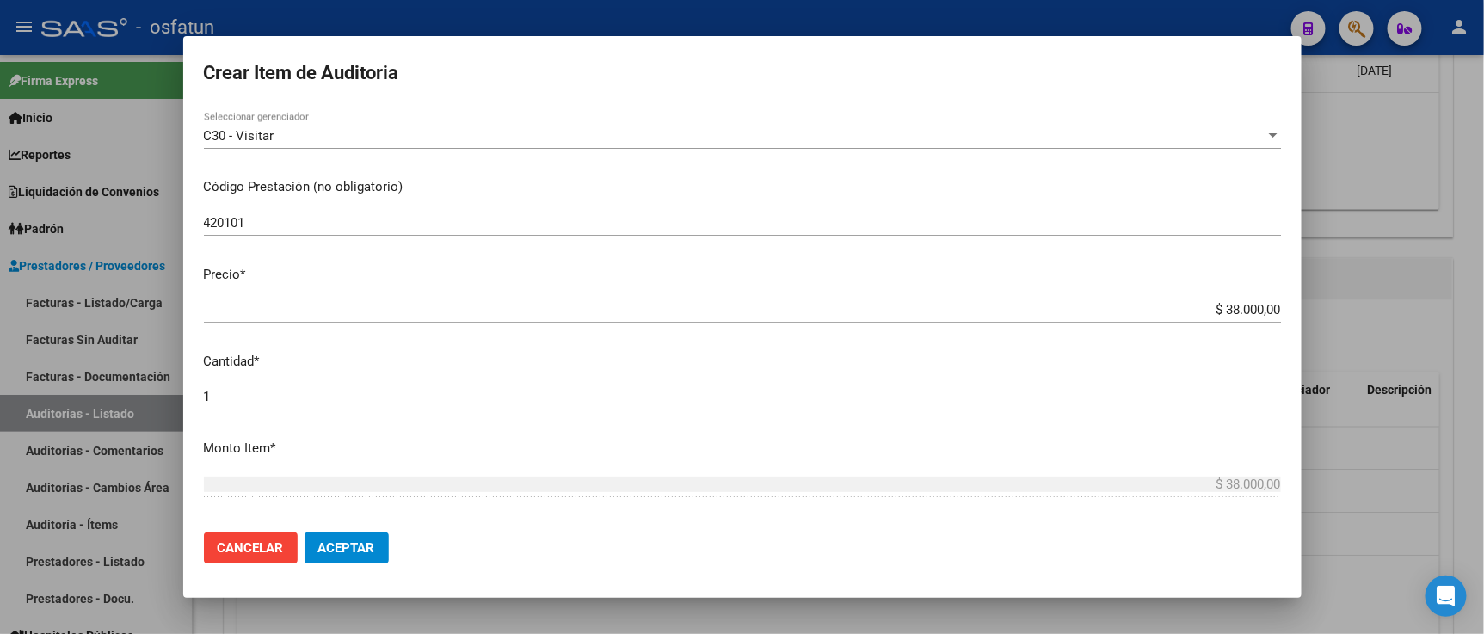
scroll to position [286, 0]
drag, startPoint x: 1166, startPoint y: 308, endPoint x: 1360, endPoint y: 319, distance: 193.8
click at [1357, 317] on div "Crear Item de Auditoria 41596849 Nro Documento 27415968499 CUIL Afiliado Activo…" at bounding box center [742, 317] width 1484 height 634
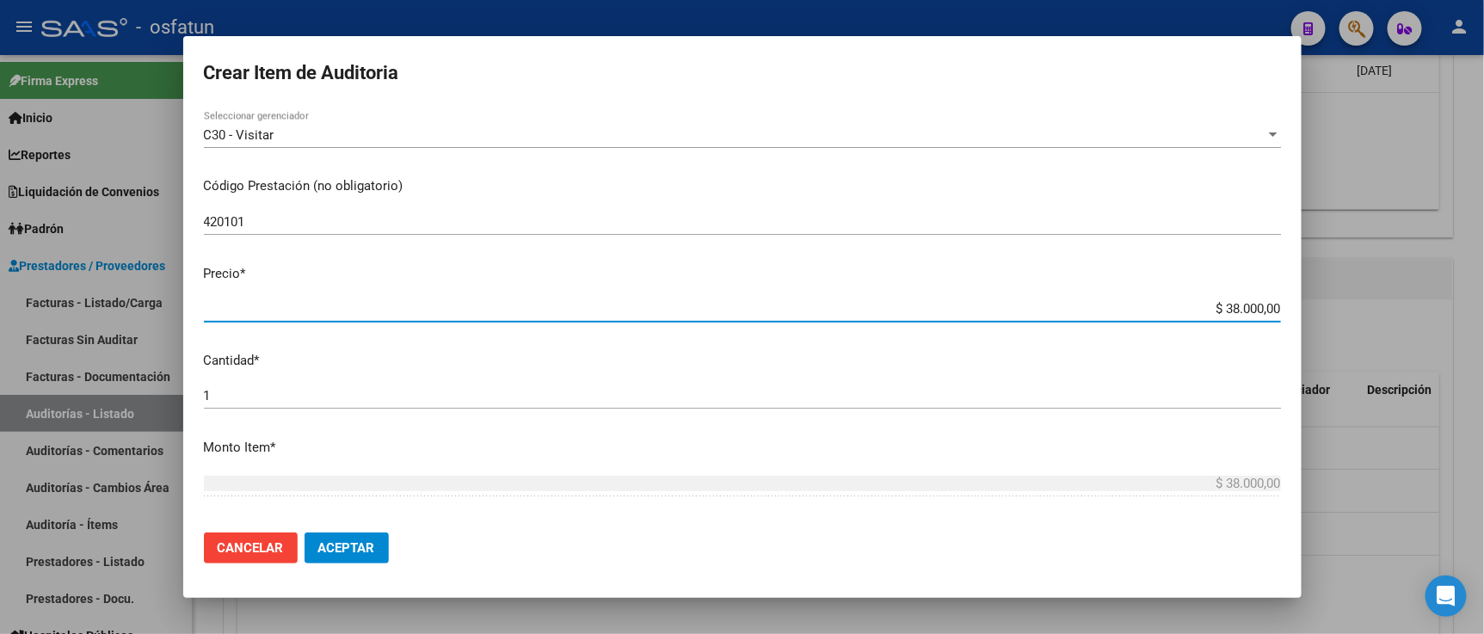
type input "$ 0,02"
type input "$ 0,20"
type input "$ 2,00"
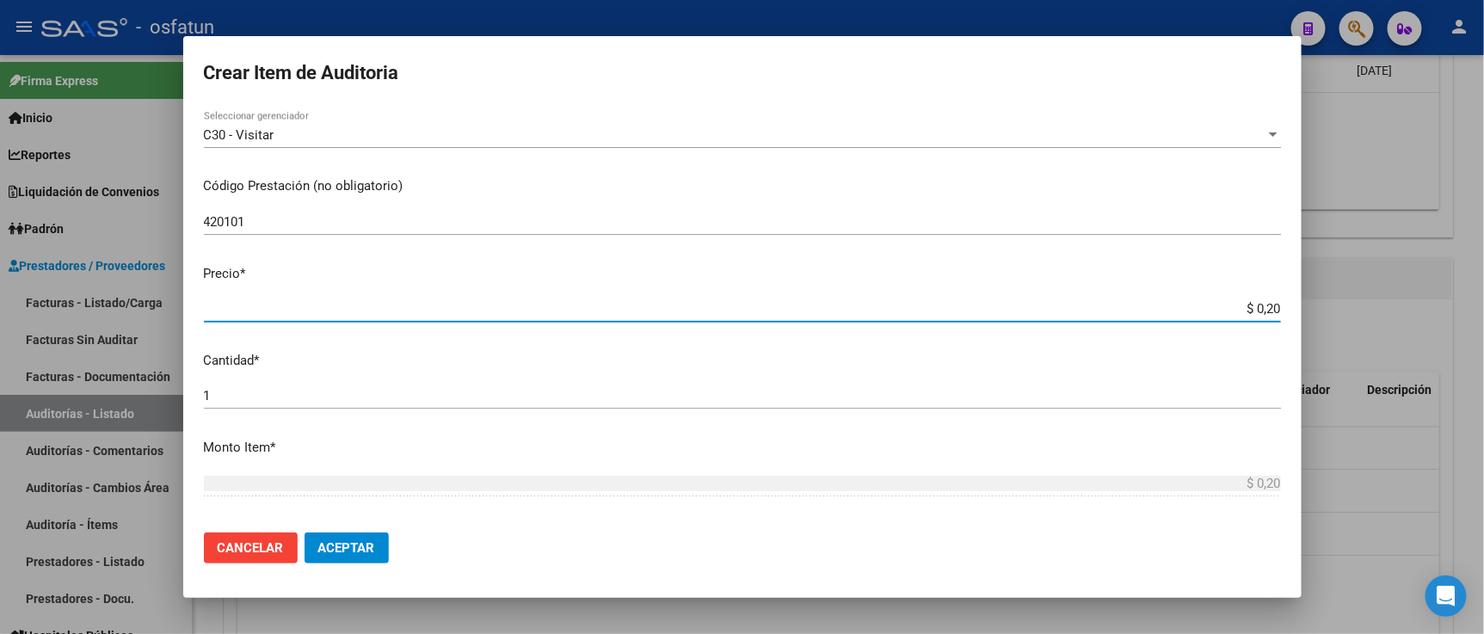
type input "$ 2,00"
type input "$ 20,00"
type input "$ 200,00"
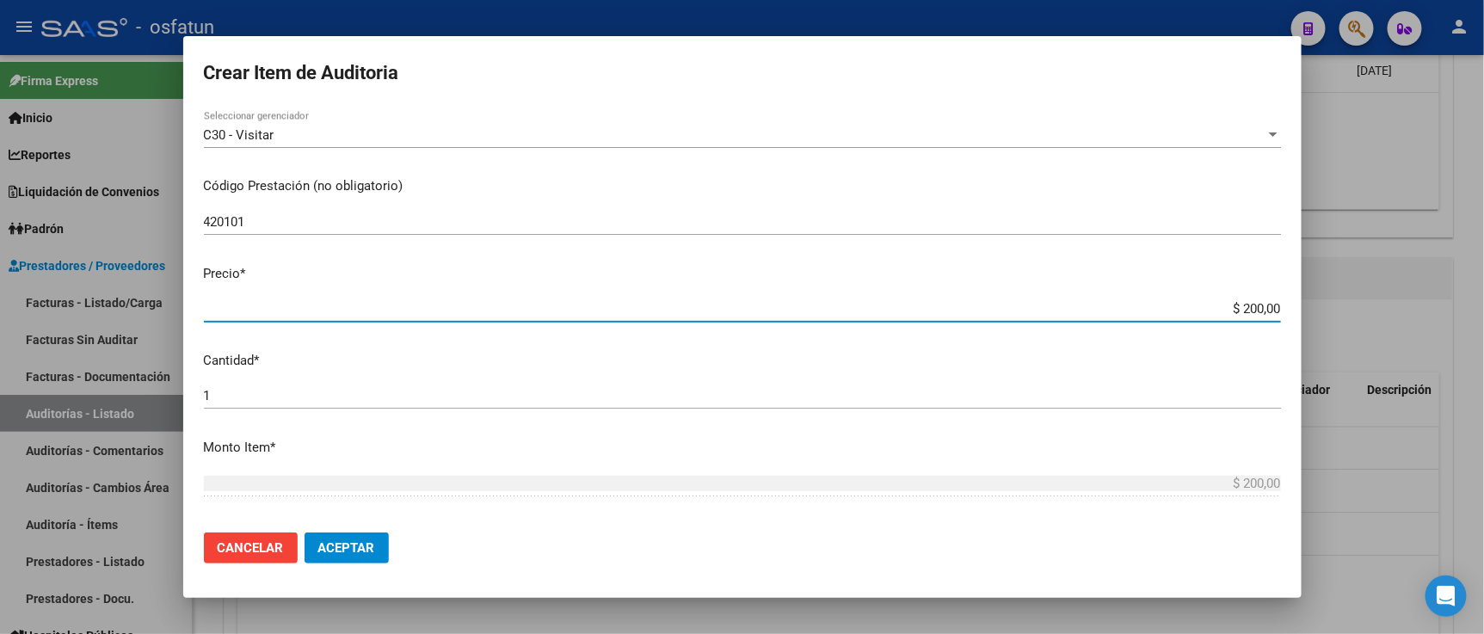
type input "$ 2.000,00"
type input "$ 20.000,00"
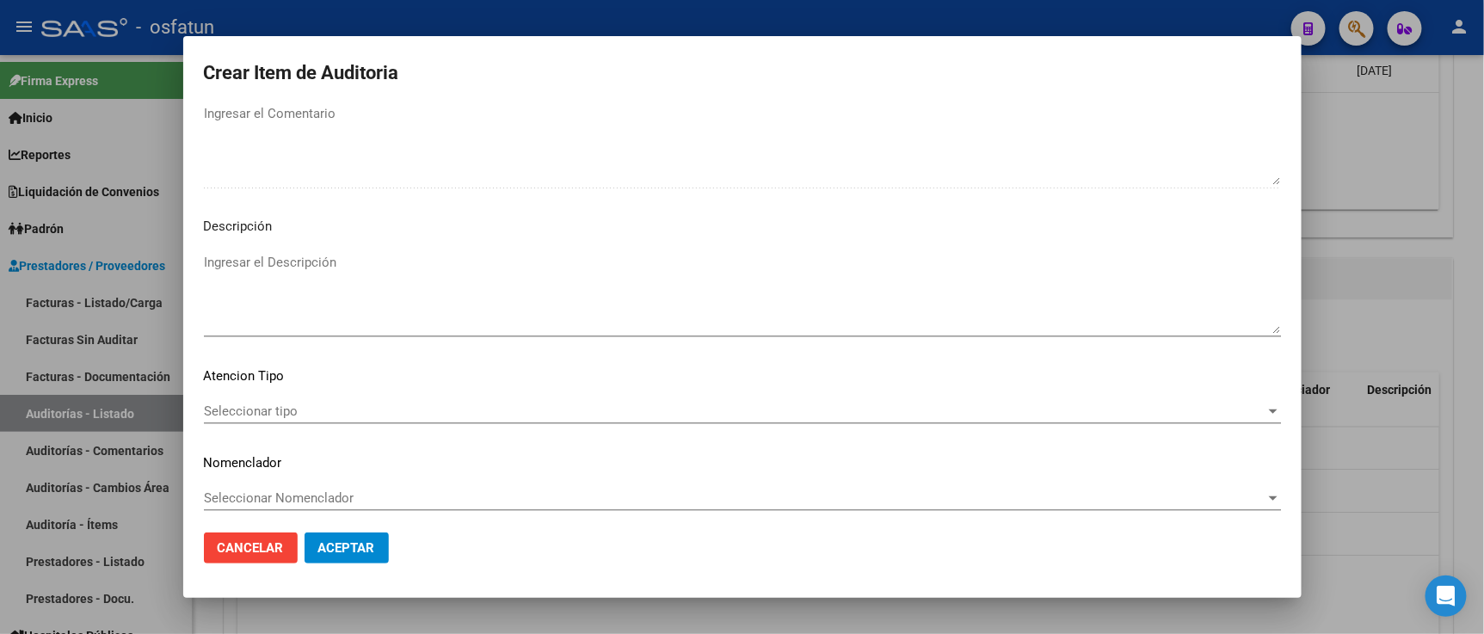
scroll to position [1136, 0]
click at [291, 393] on div "Seleccionar tipo Seleccionar tipo" at bounding box center [742, 403] width 1077 height 26
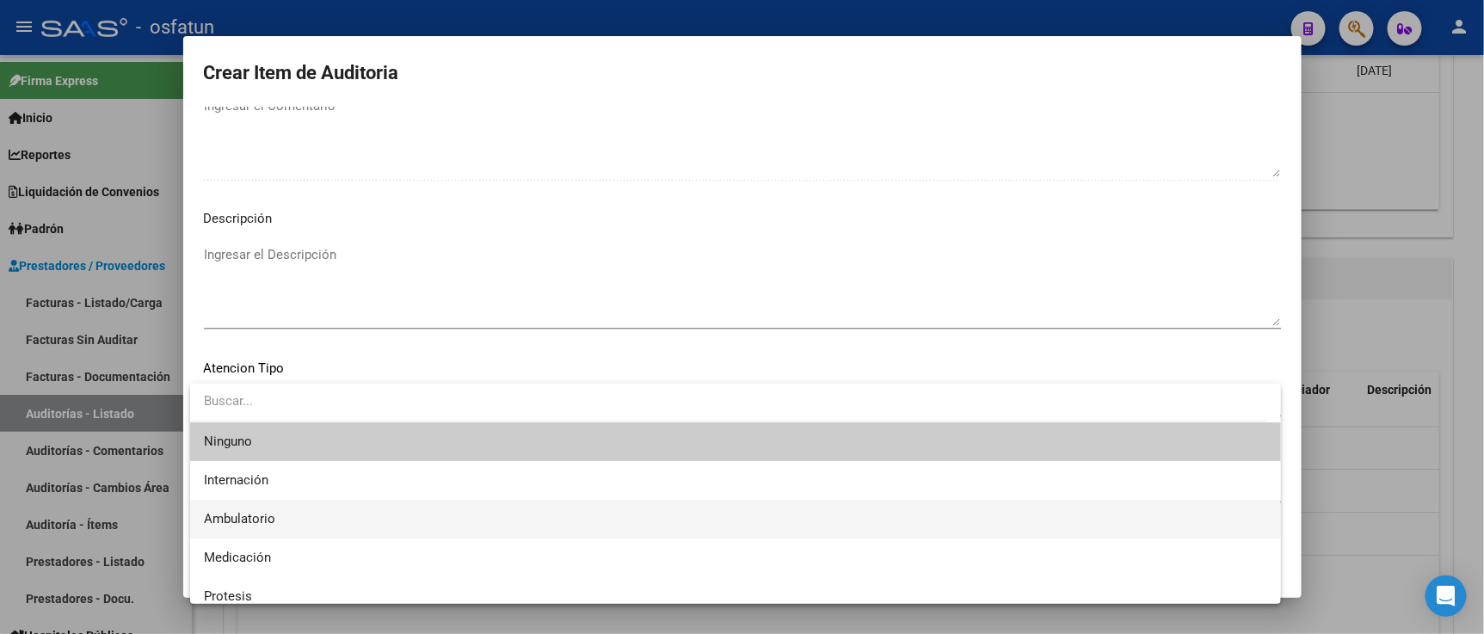
drag, startPoint x: 280, startPoint y: 526, endPoint x: 284, endPoint y: 502, distance: 23.5
click at [281, 526] on span "Ambulatorio" at bounding box center [735, 519] width 1063 height 39
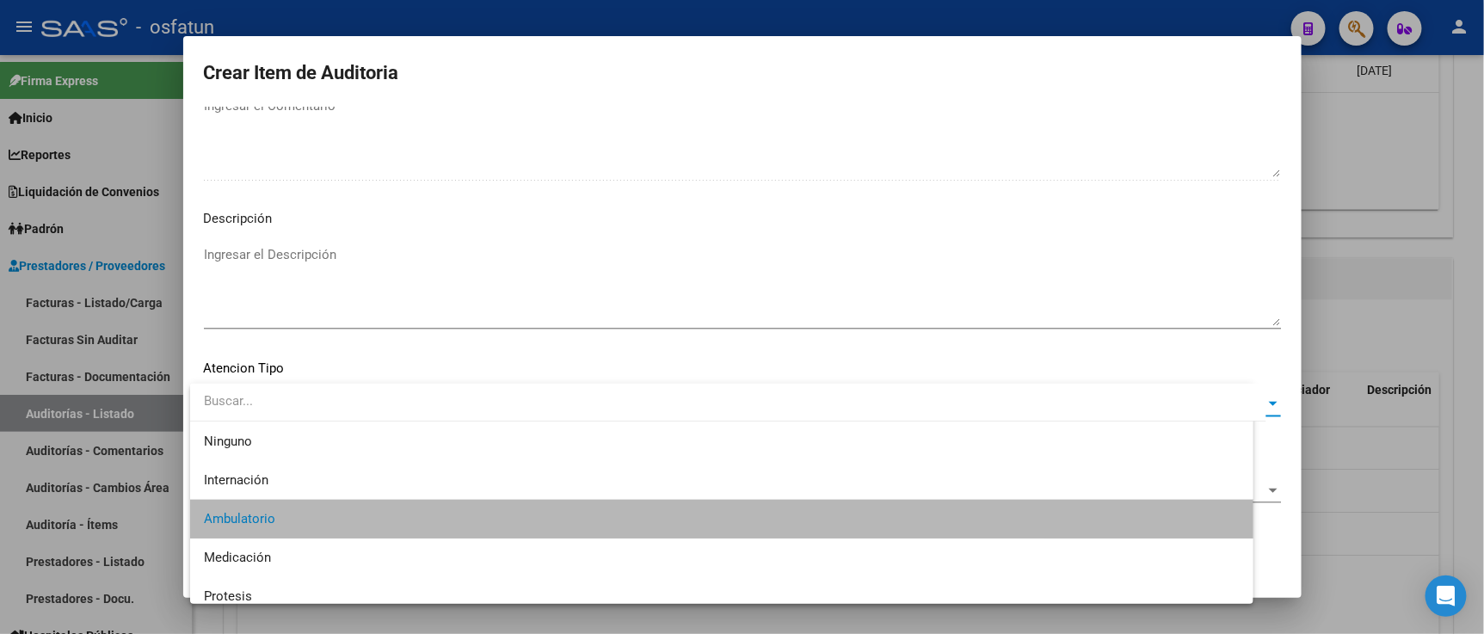
click at [284, 502] on div "Seleccionar Nomenclador Seleccionar Nomenclador" at bounding box center [742, 490] width 1077 height 26
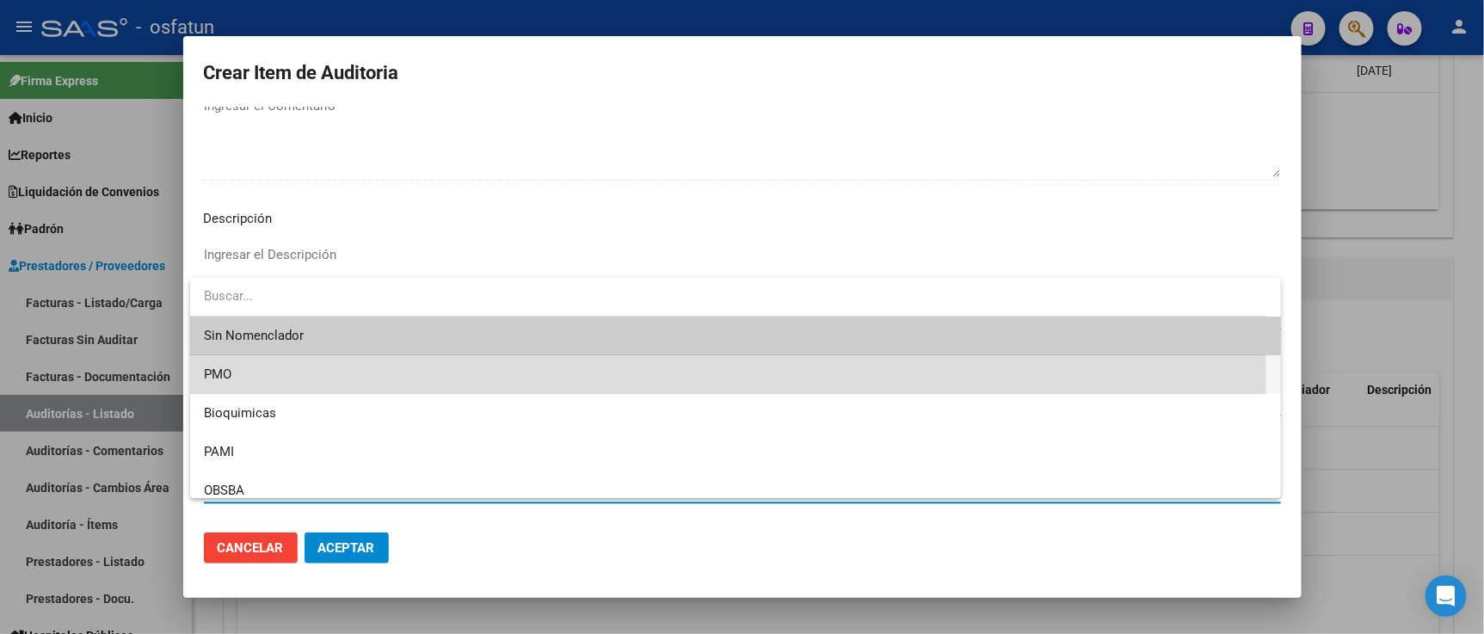
click at [260, 376] on span "PMO" at bounding box center [735, 374] width 1063 height 39
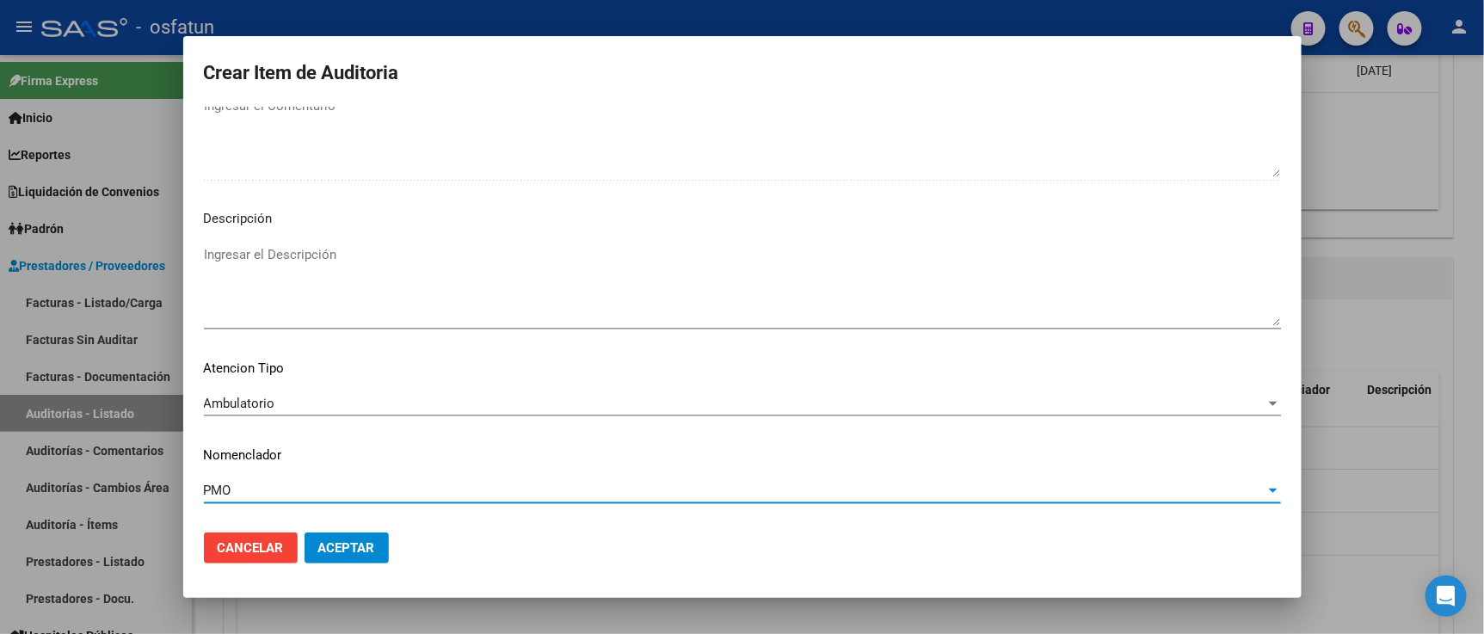
click at [337, 540] on span "Aceptar" at bounding box center [346, 547] width 57 height 15
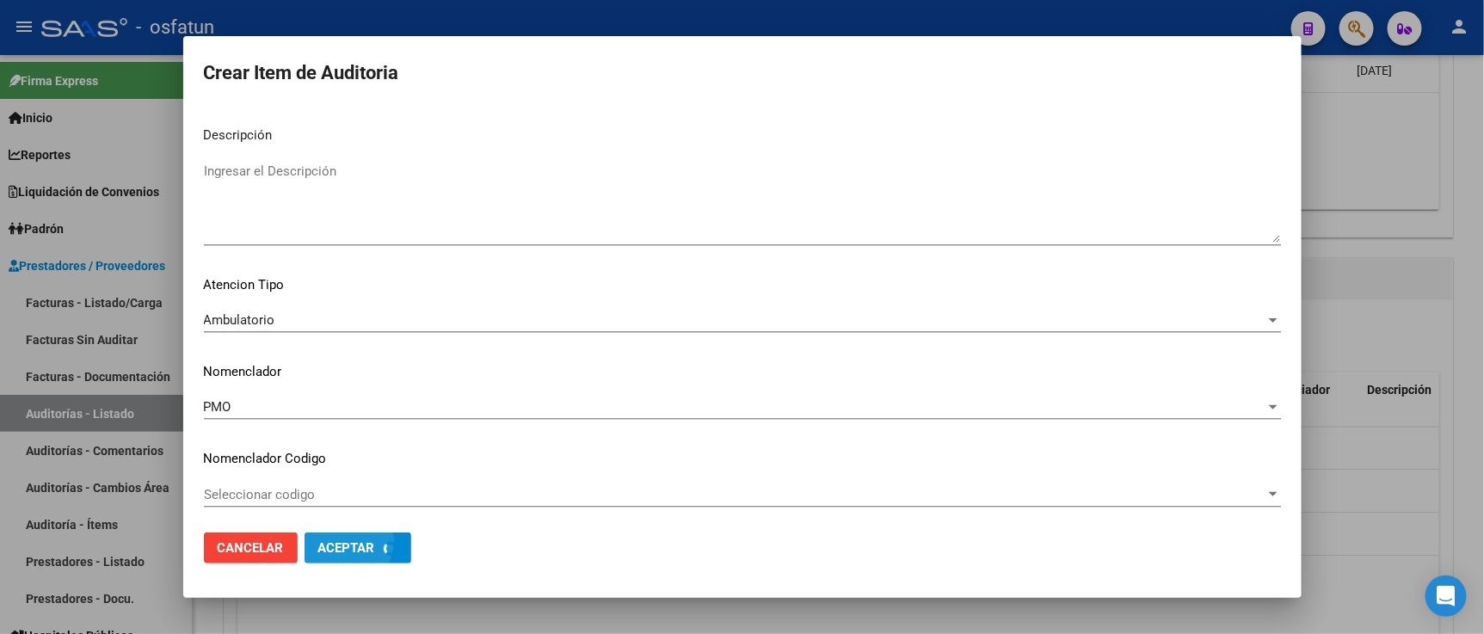
scroll to position [1223, 0]
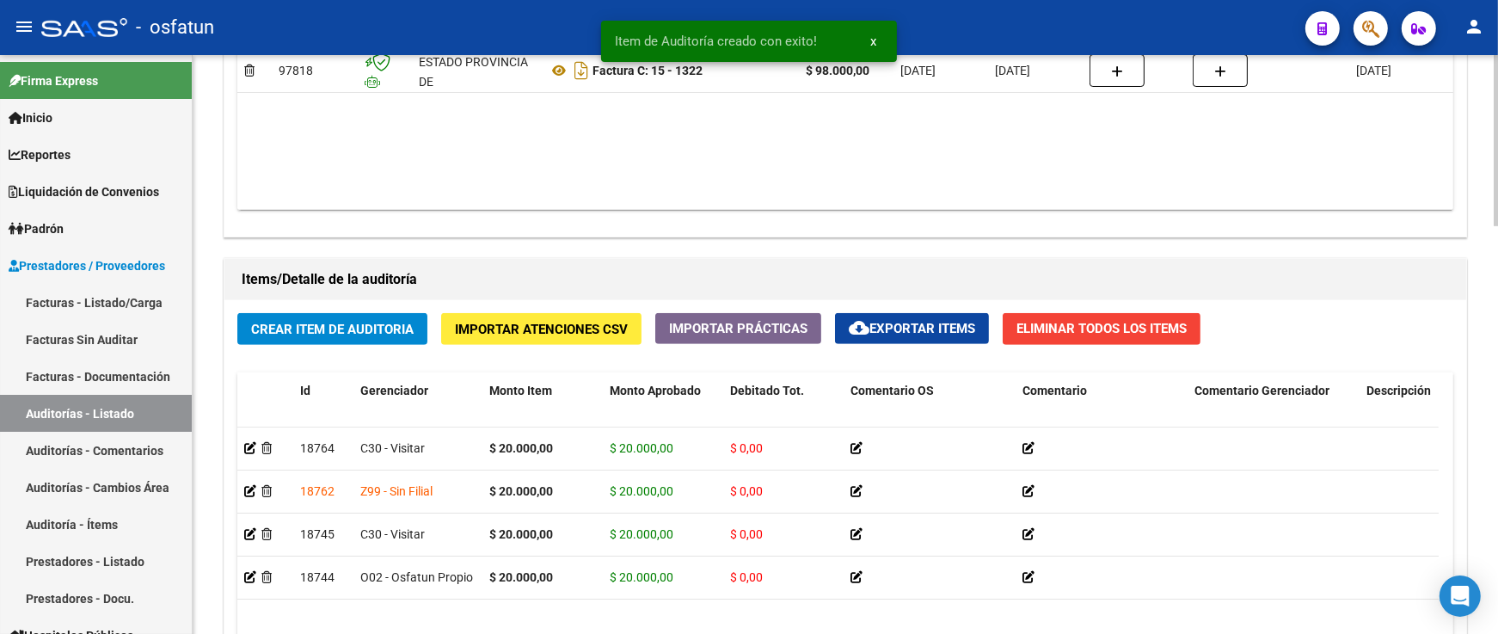
drag, startPoint x: 325, startPoint y: 317, endPoint x: 328, endPoint y: 327, distance: 10.6
click at [327, 322] on div "Crear Item de Auditoria Importar Atenciones CSV Importar Prácticas cloud_downlo…" at bounding box center [845, 571] width 1242 height 543
click at [328, 327] on span "Crear Item de Auditoria" at bounding box center [332, 329] width 163 height 15
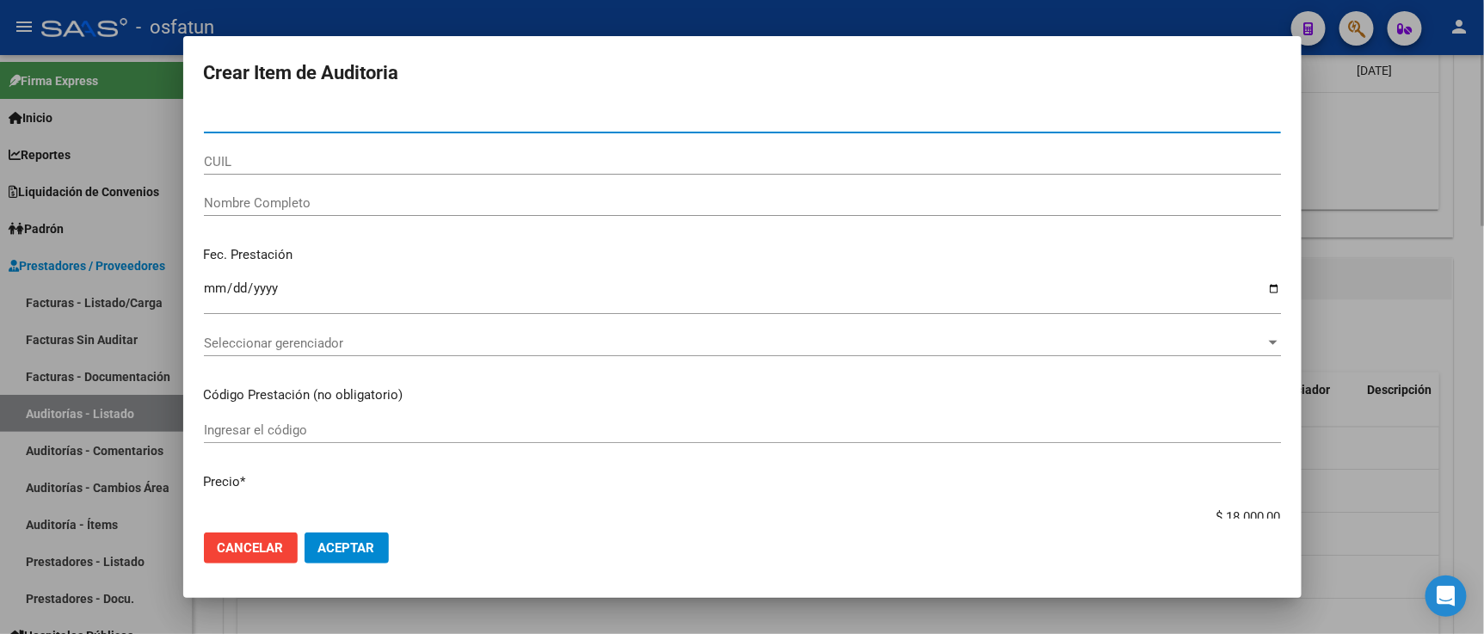
paste input "16640449"
type input "16640449"
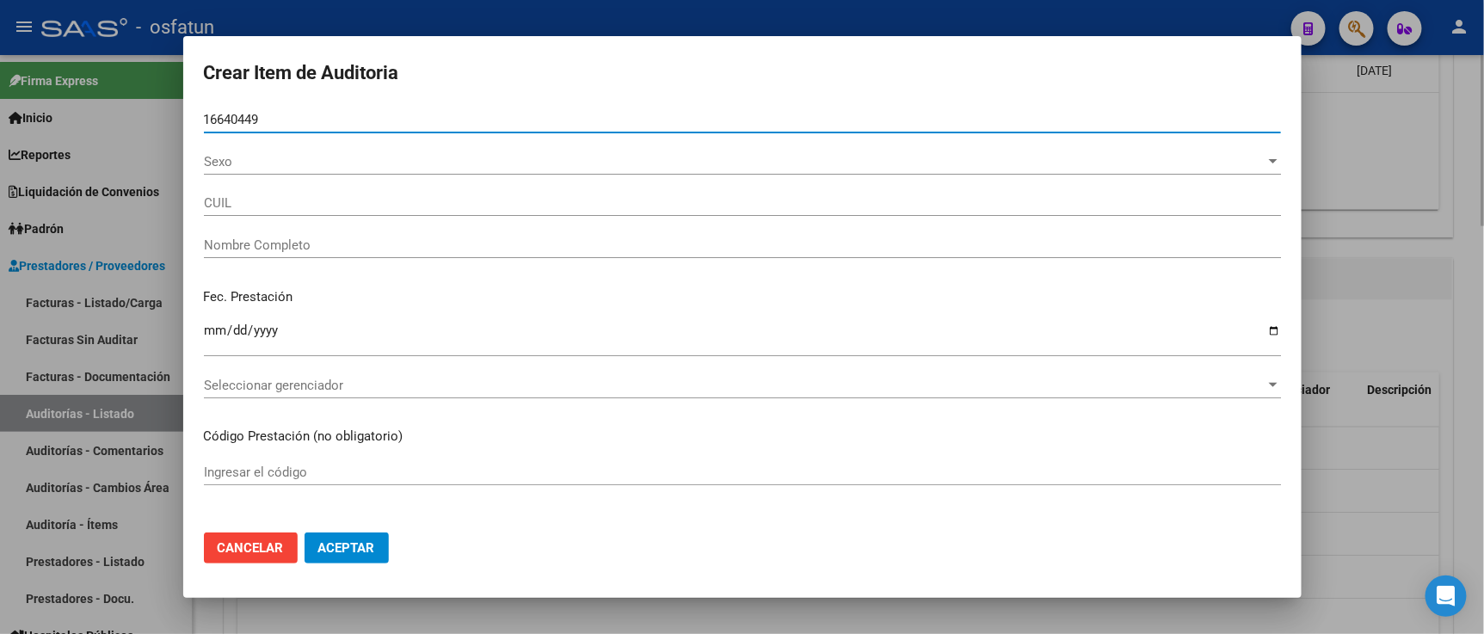
type input "20166404496"
type input "MARTINEZ MIGUEL ANGEL"
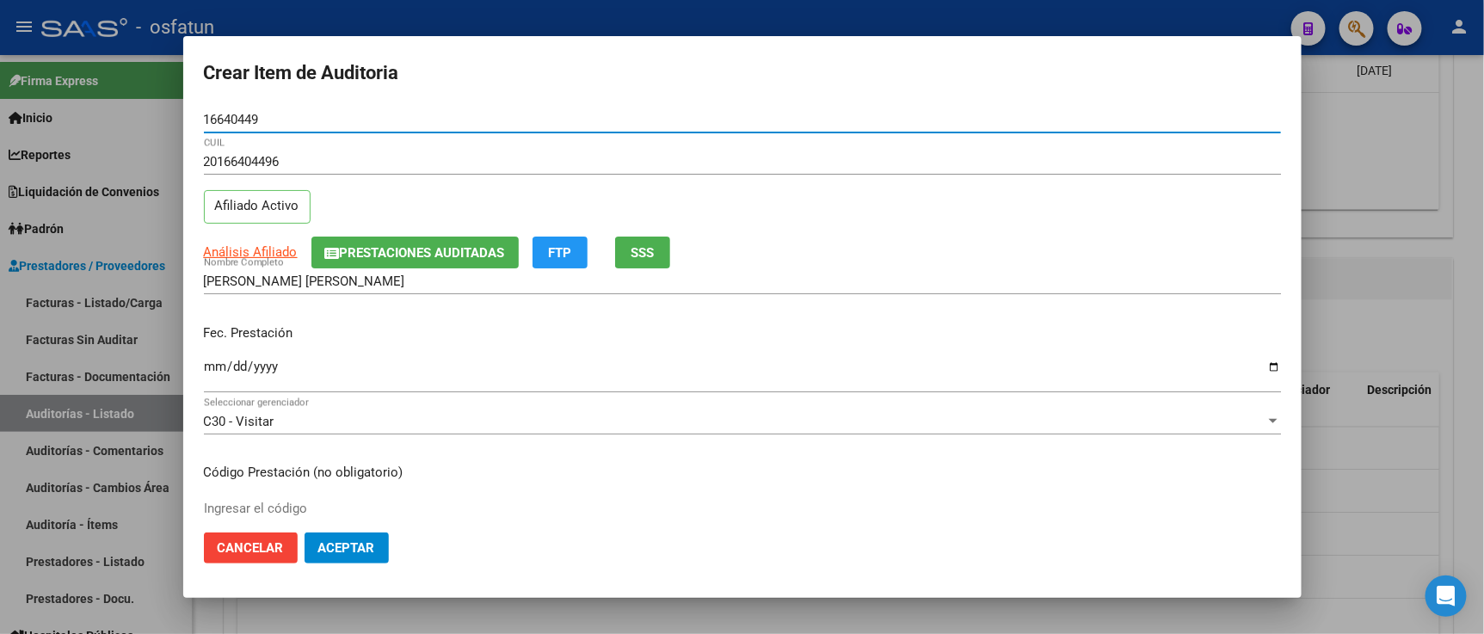
type input "16640449"
click at [212, 361] on input "Ingresar la fecha" at bounding box center [742, 374] width 1077 height 28
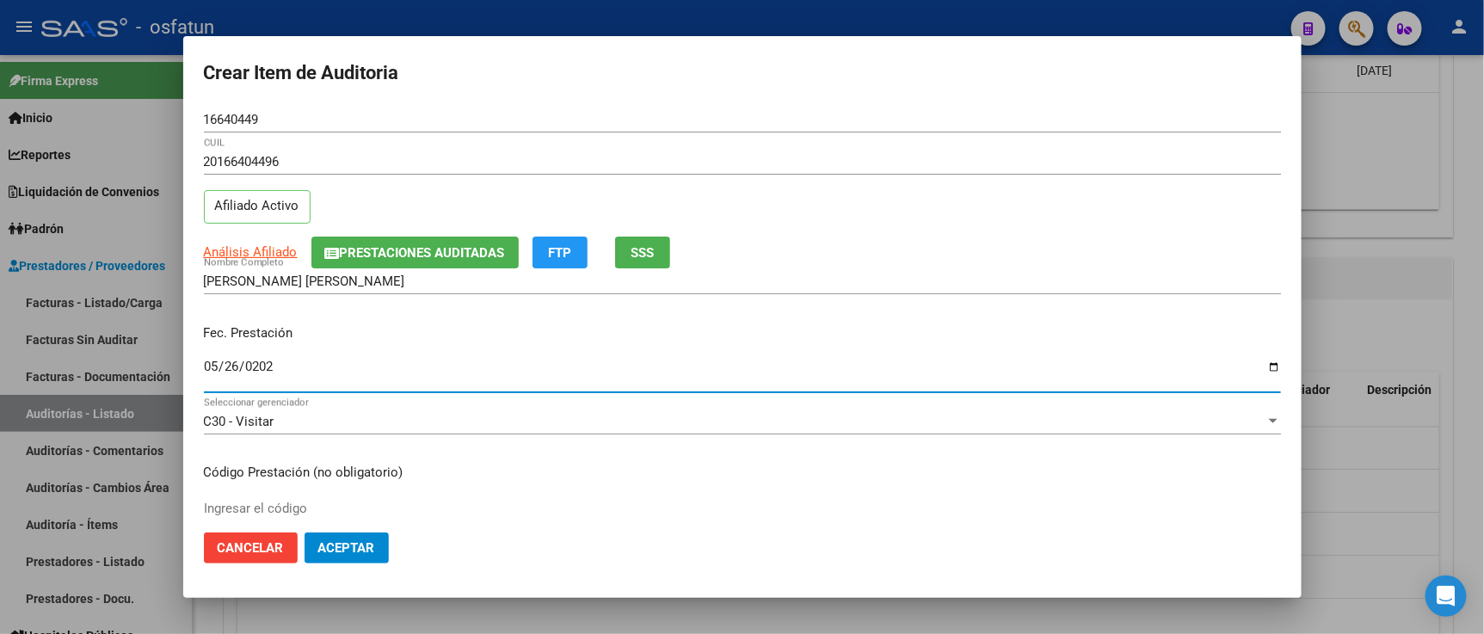
type input "2025-05-26"
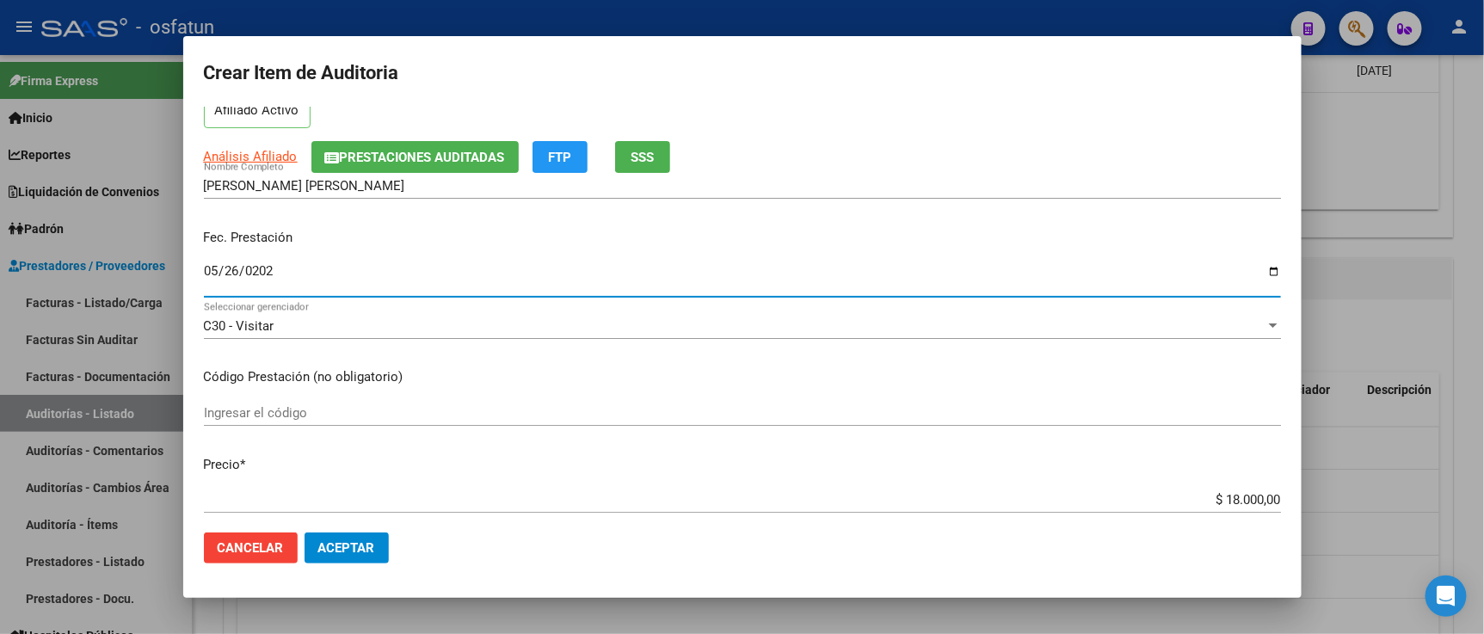
click at [298, 419] on input "Ingresar el código" at bounding box center [742, 412] width 1077 height 15
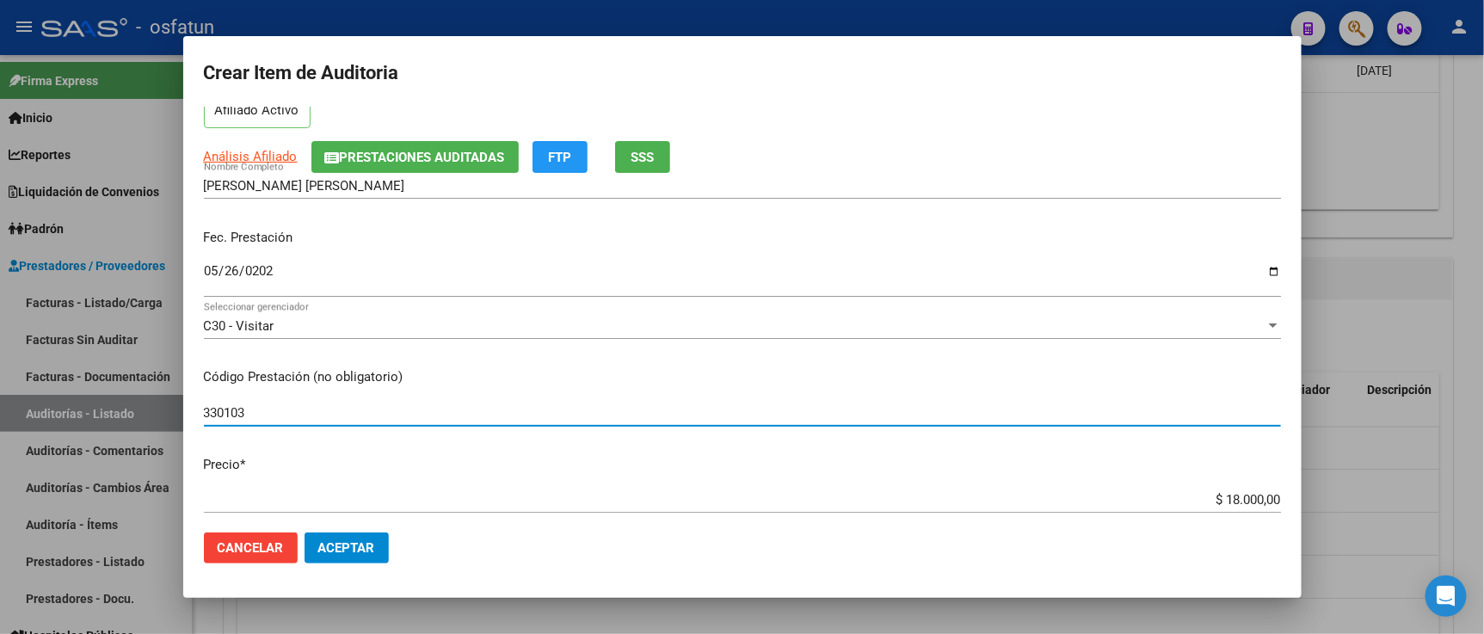
type input "330103"
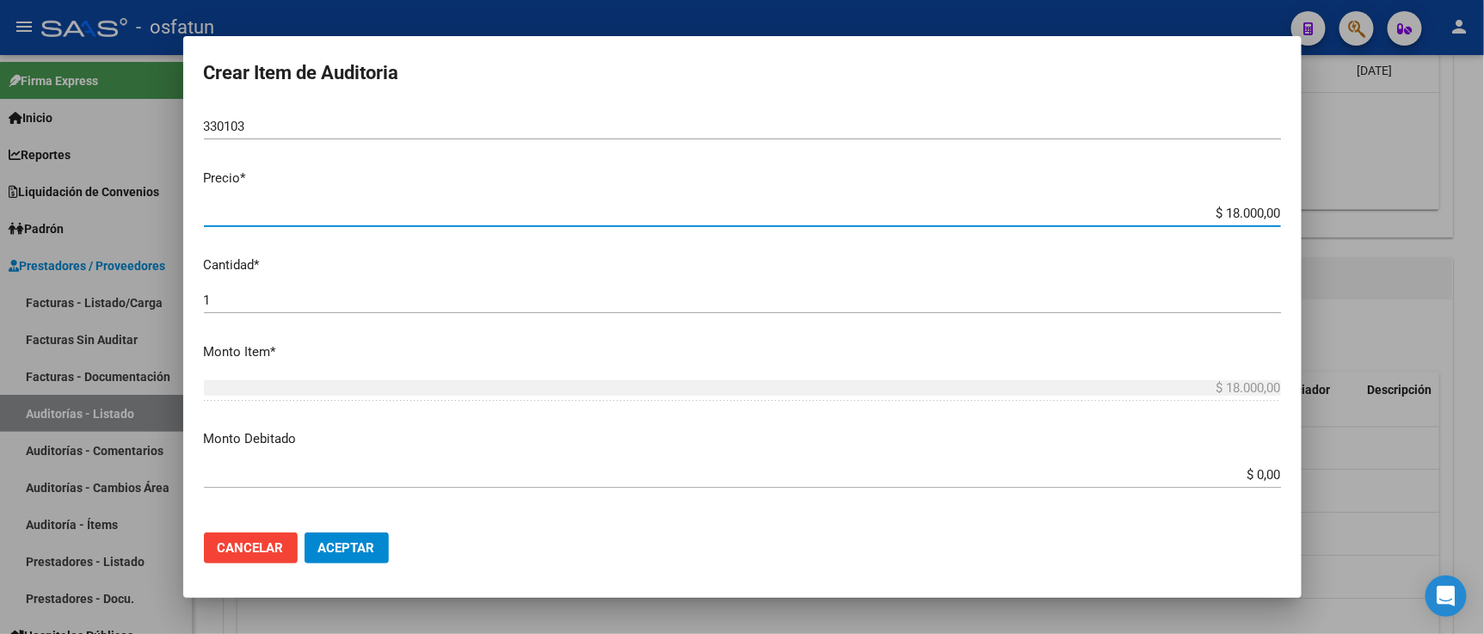
drag, startPoint x: 1192, startPoint y: 210, endPoint x: 1308, endPoint y: 236, distance: 118.9
click at [1308, 234] on div "Crear Item de Auditoria 16640449 Nro Documento 20166404496 CUIL Afiliado Activo…" at bounding box center [742, 317] width 1484 height 634
type input "$ 0,09"
type input "$ 0,90"
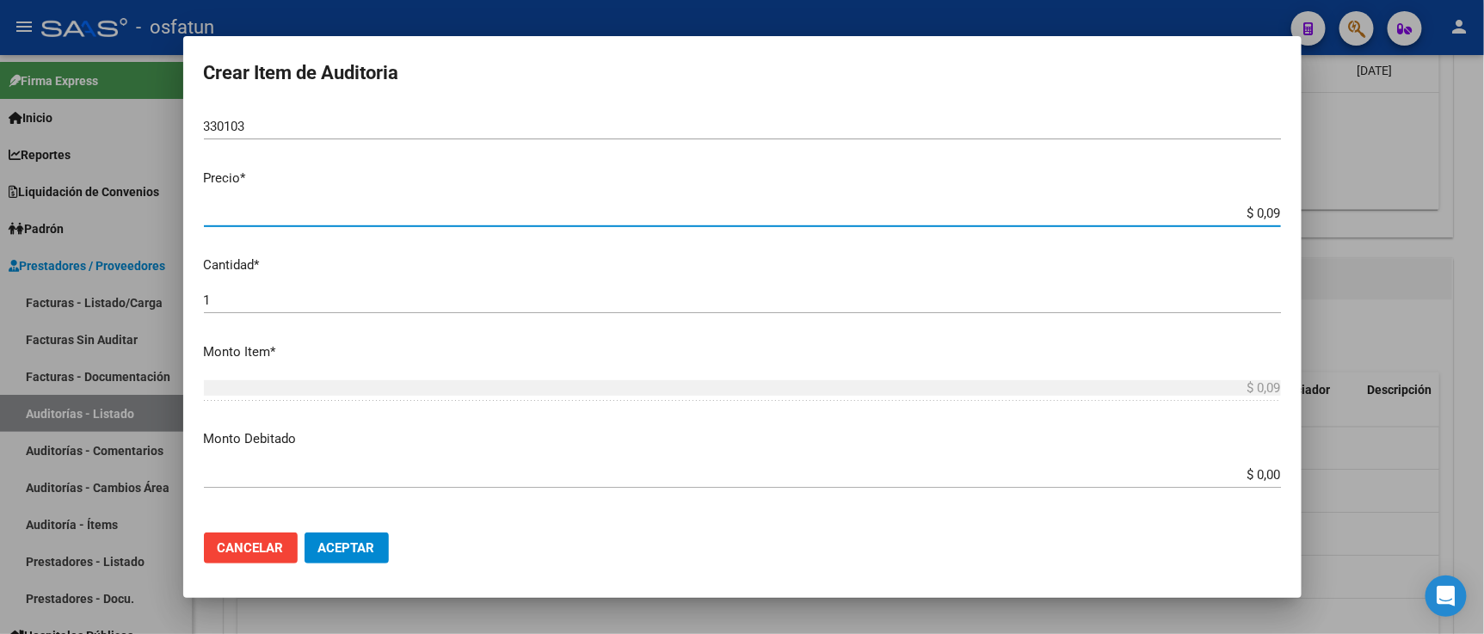
type input "$ 0,90"
type input "$ 9,00"
type input "$ 90,00"
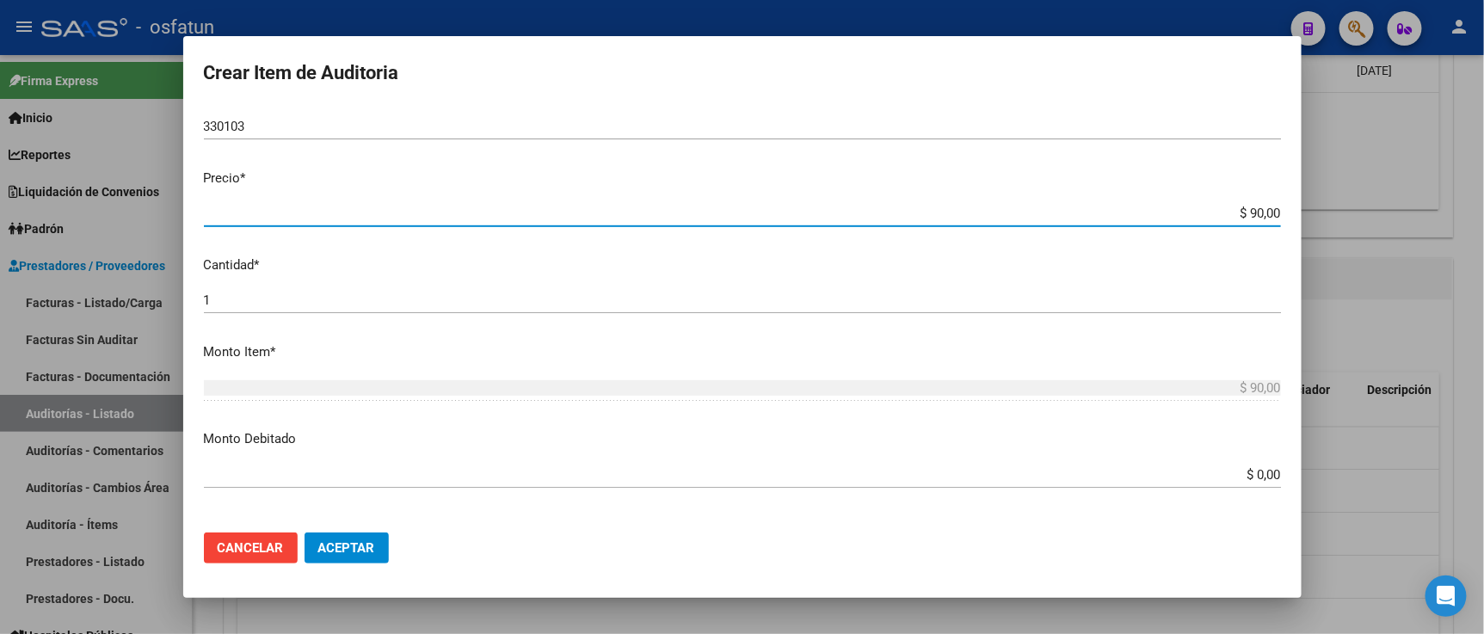
type input "$ 900,00"
type input "$ 9.000,00"
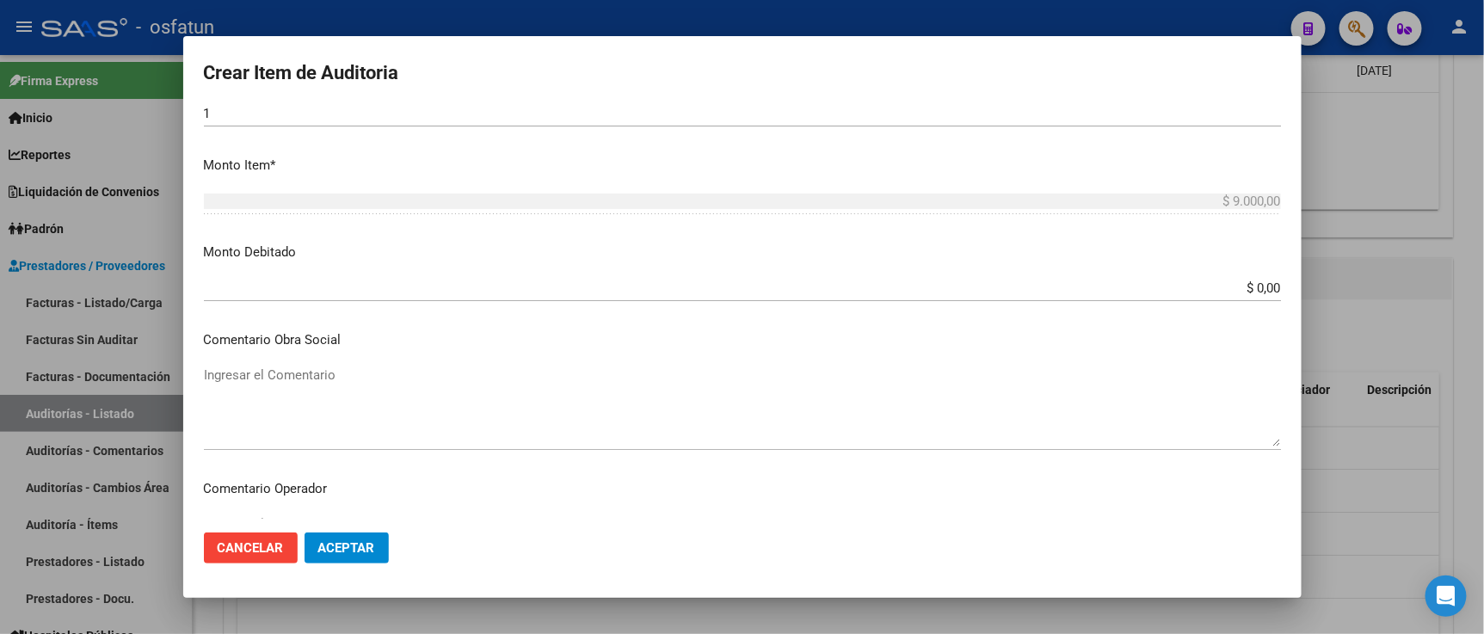
scroll to position [562, 0]
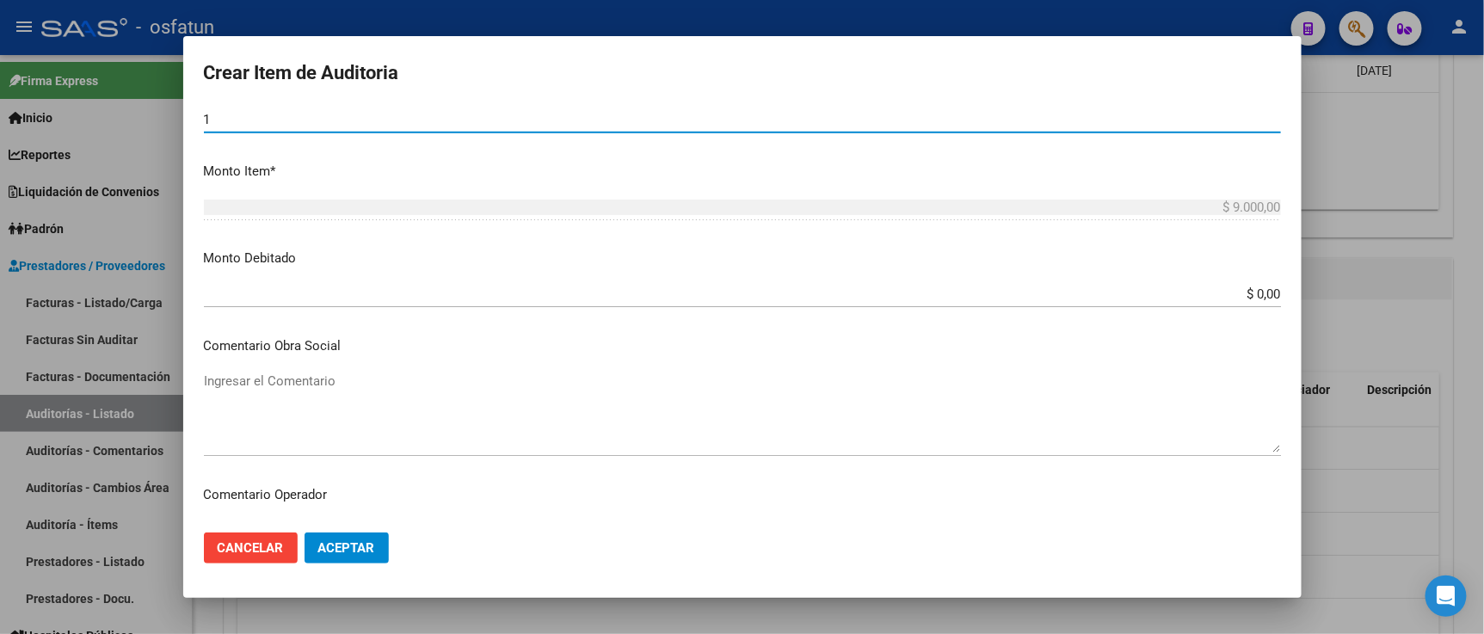
drag, startPoint x: 132, startPoint y: 110, endPoint x: 127, endPoint y: 89, distance: 21.3
click at [95, 100] on div "Crear Item de Auditoria 16640449 Nro Documento 20166404496 CUIL Afiliado Activo…" at bounding box center [742, 317] width 1484 height 634
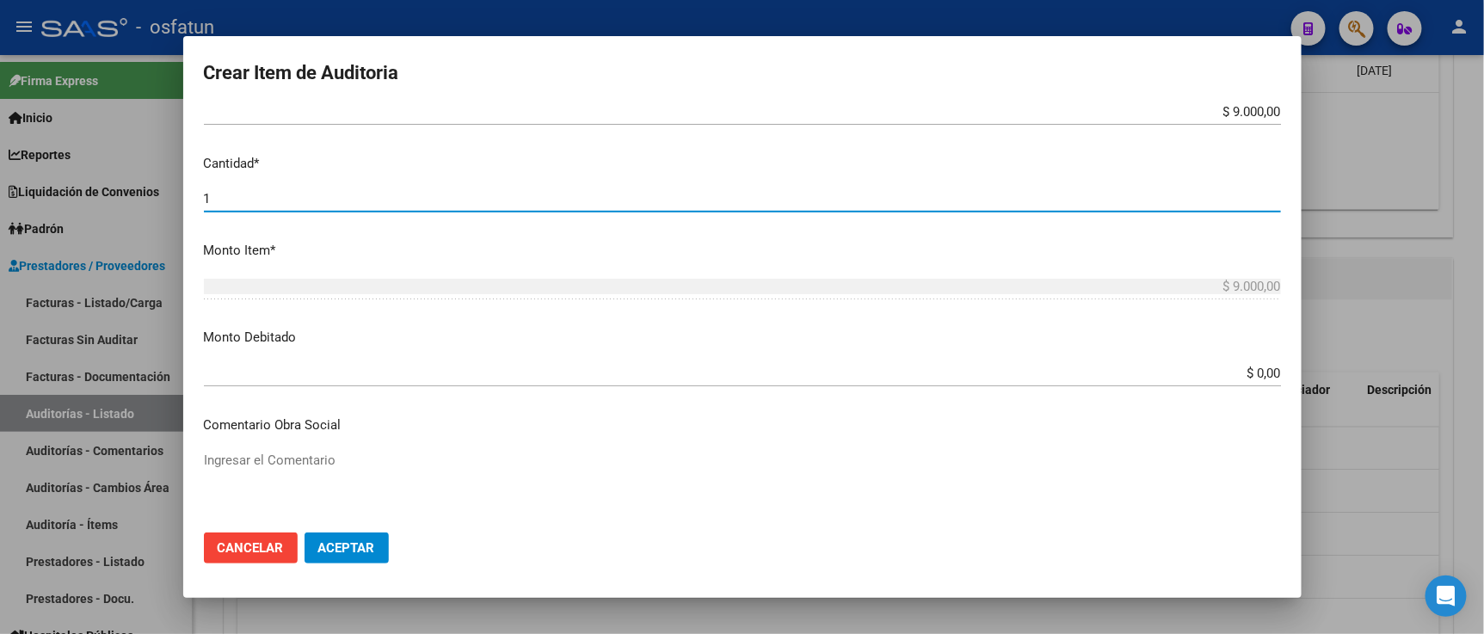
type input "2"
type input "$ 18.000,00"
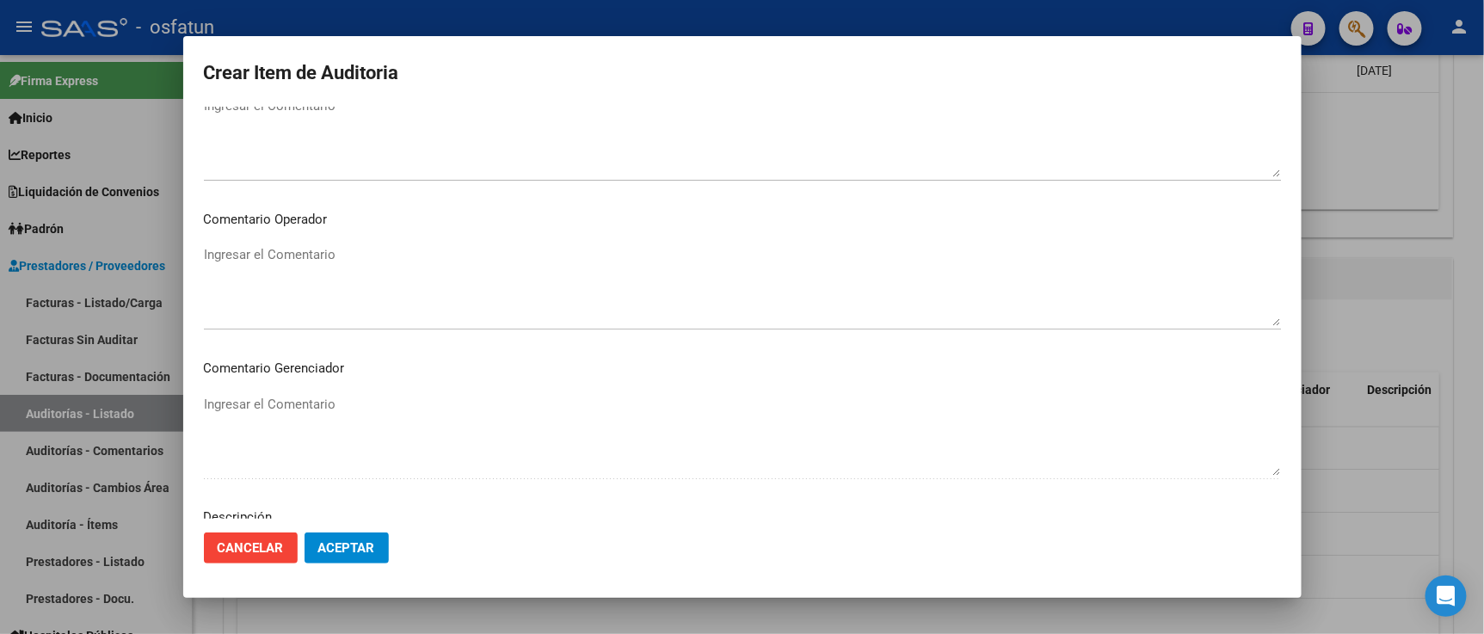
scroll to position [1136, 0]
type input "2"
click at [275, 407] on span "Seleccionar tipo" at bounding box center [734, 403] width 1061 height 15
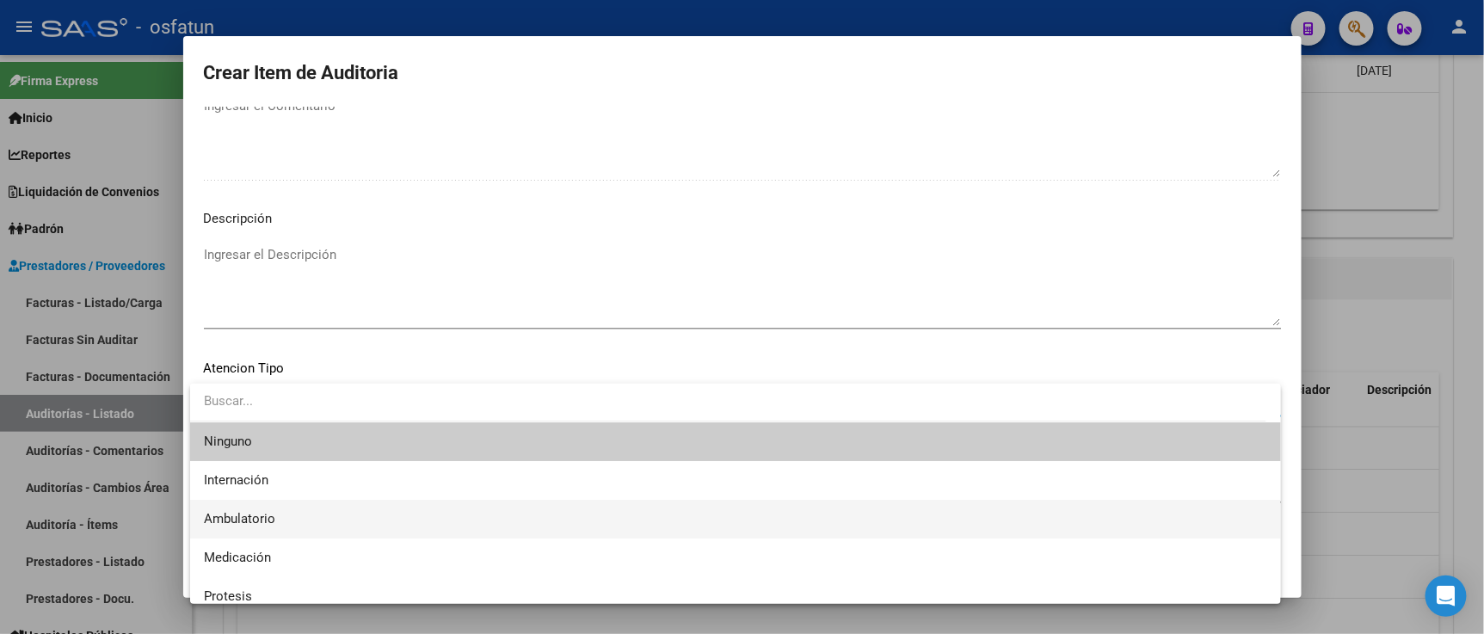
click at [285, 508] on span "Ambulatorio" at bounding box center [735, 519] width 1063 height 39
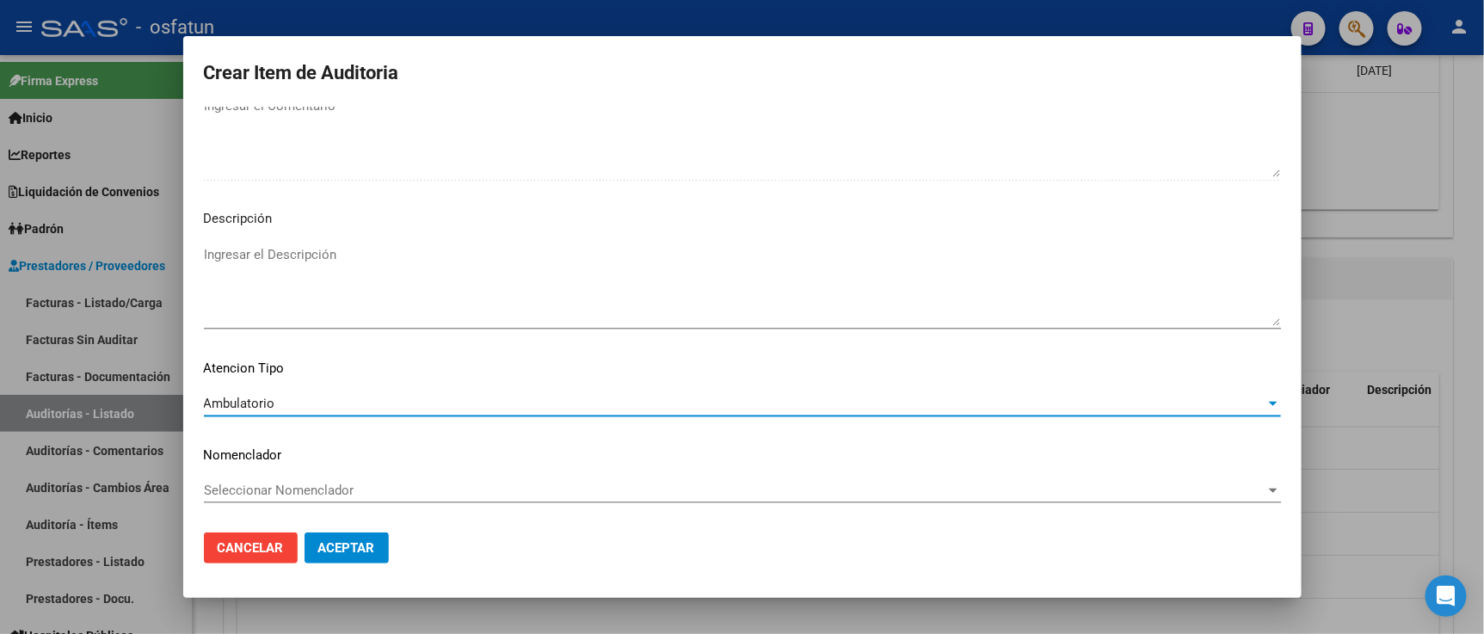
click at [290, 484] on span "Seleccionar Nomenclador" at bounding box center [734, 489] width 1061 height 15
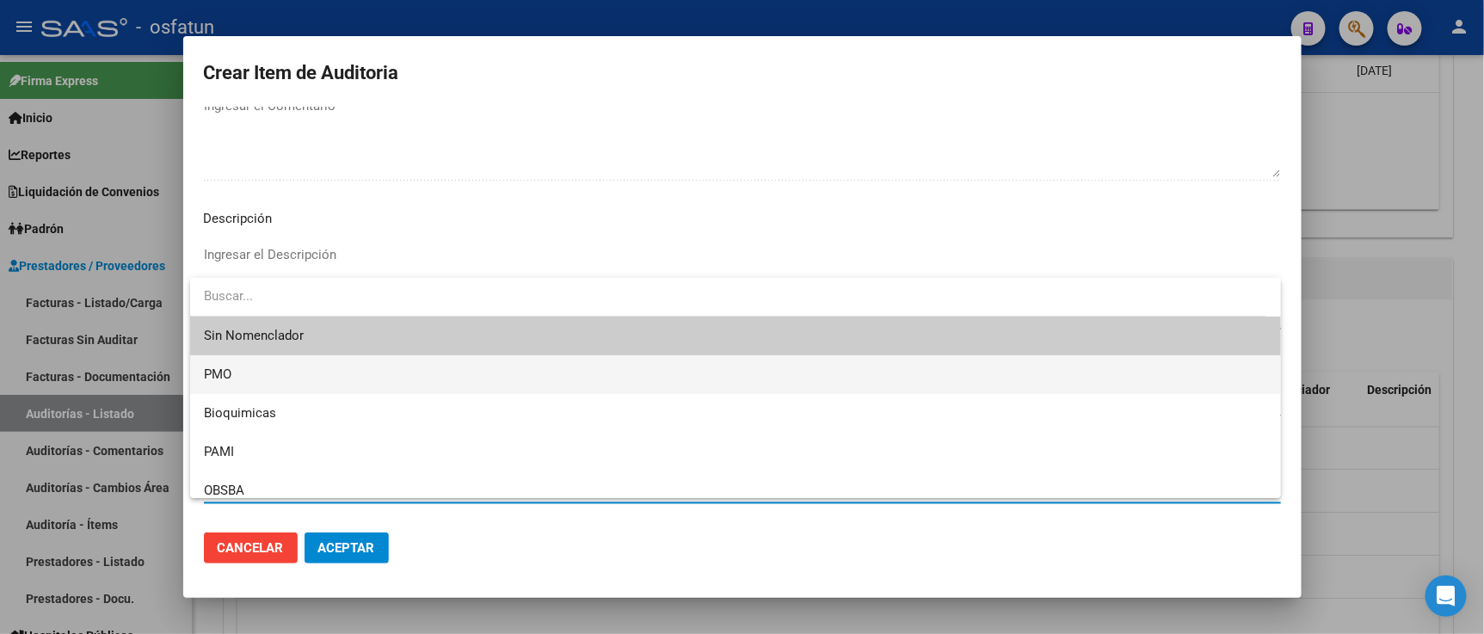
click at [284, 372] on span "PMO" at bounding box center [735, 374] width 1063 height 39
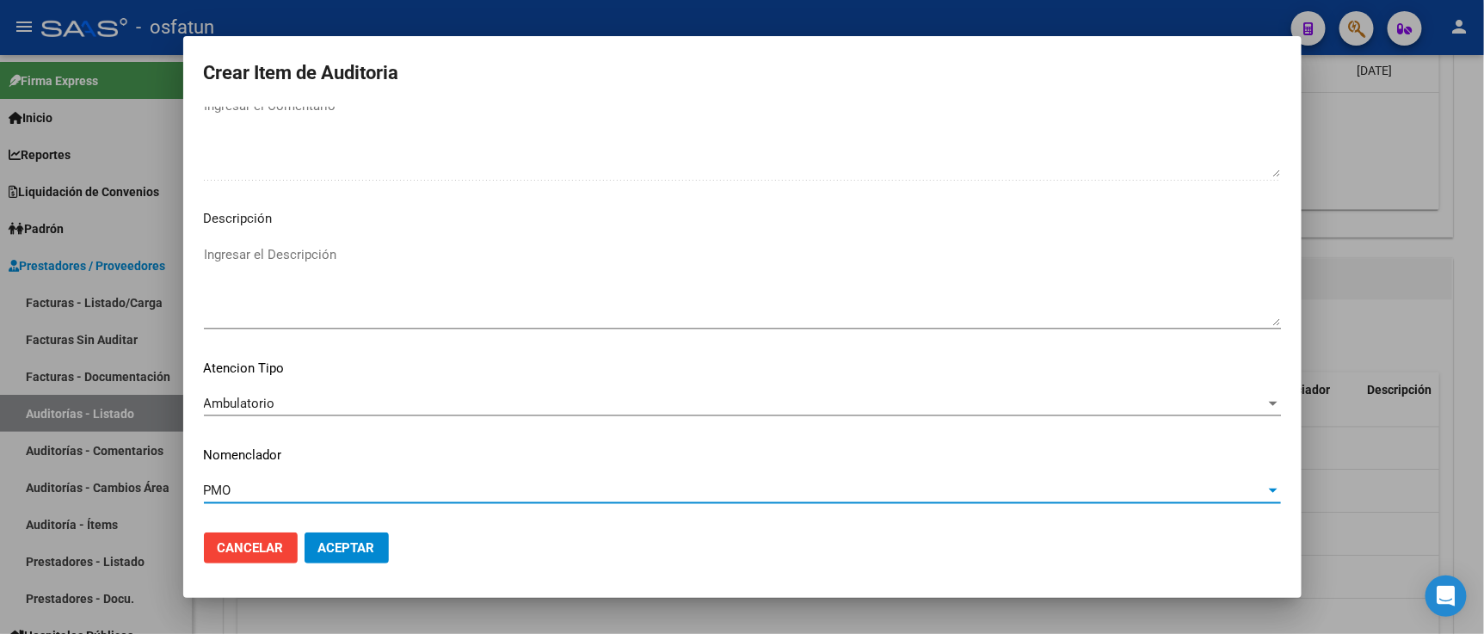
click at [335, 559] on button "Aceptar" at bounding box center [346, 547] width 84 height 31
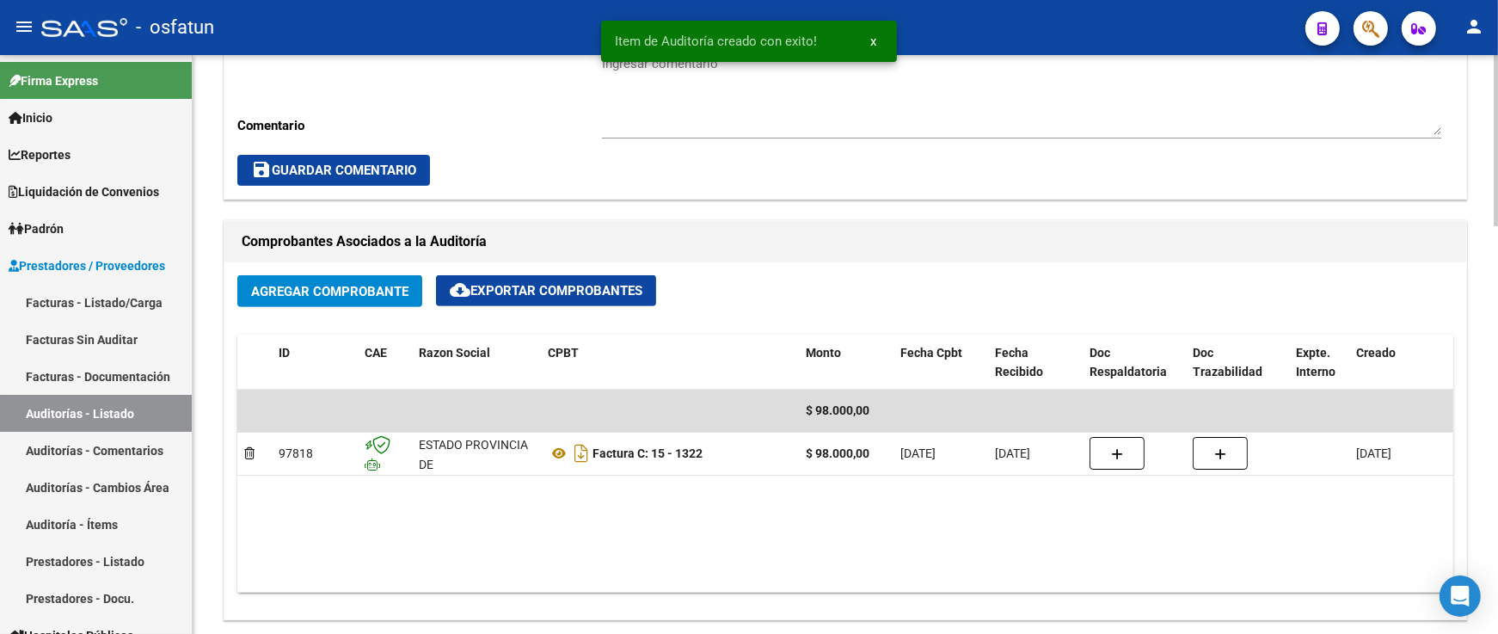
scroll to position [0, 0]
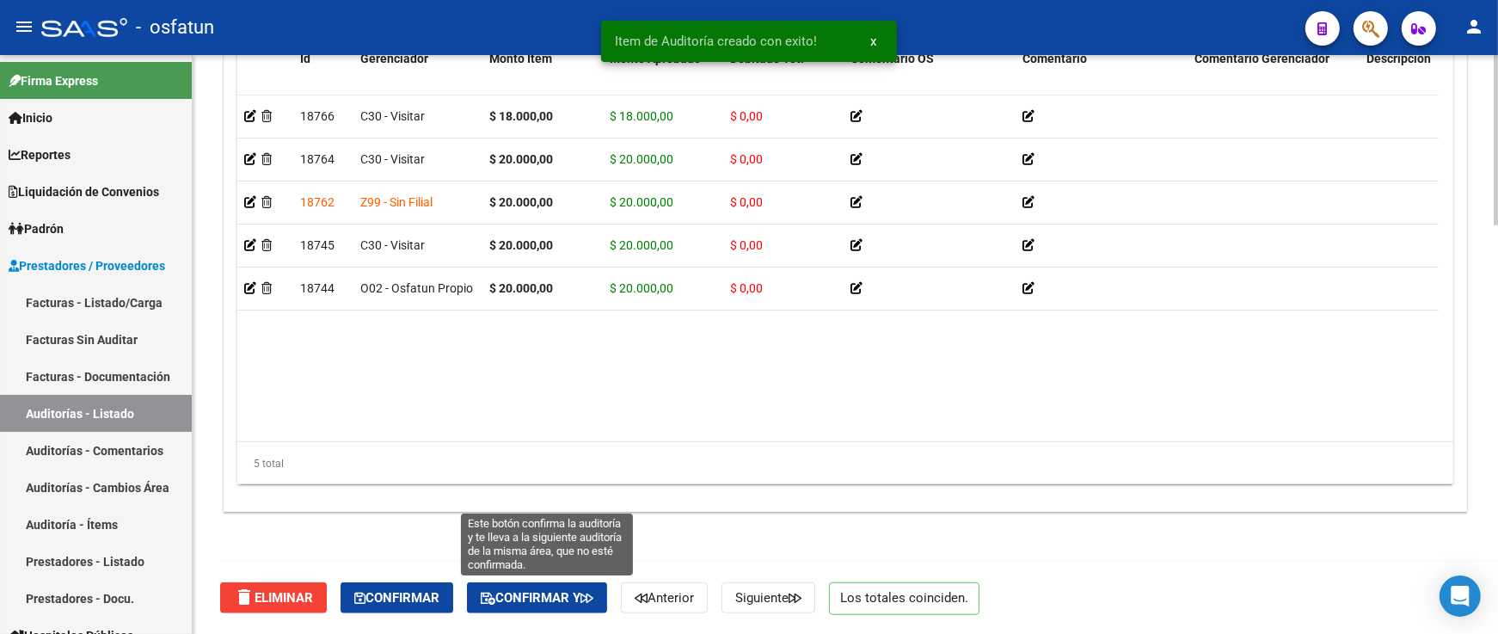
click at [544, 598] on span "Confirmar y" at bounding box center [537, 597] width 113 height 15
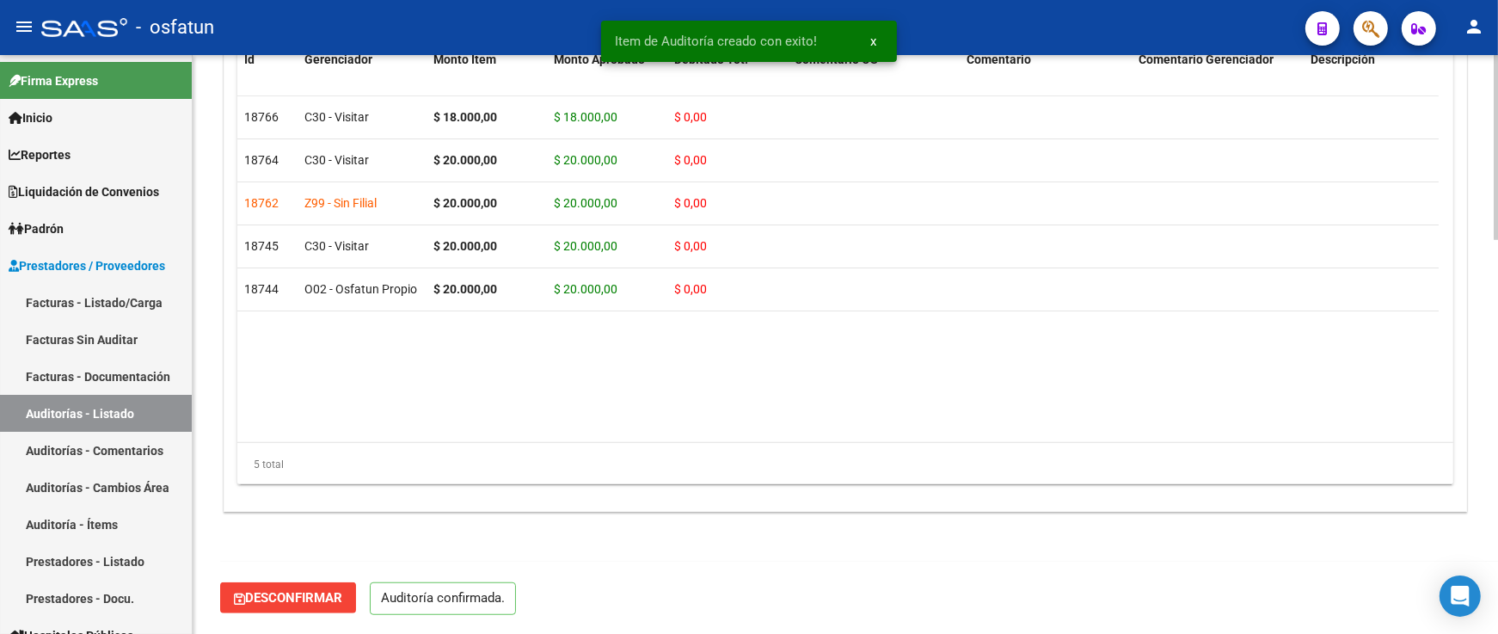
scroll to position [1231, 0]
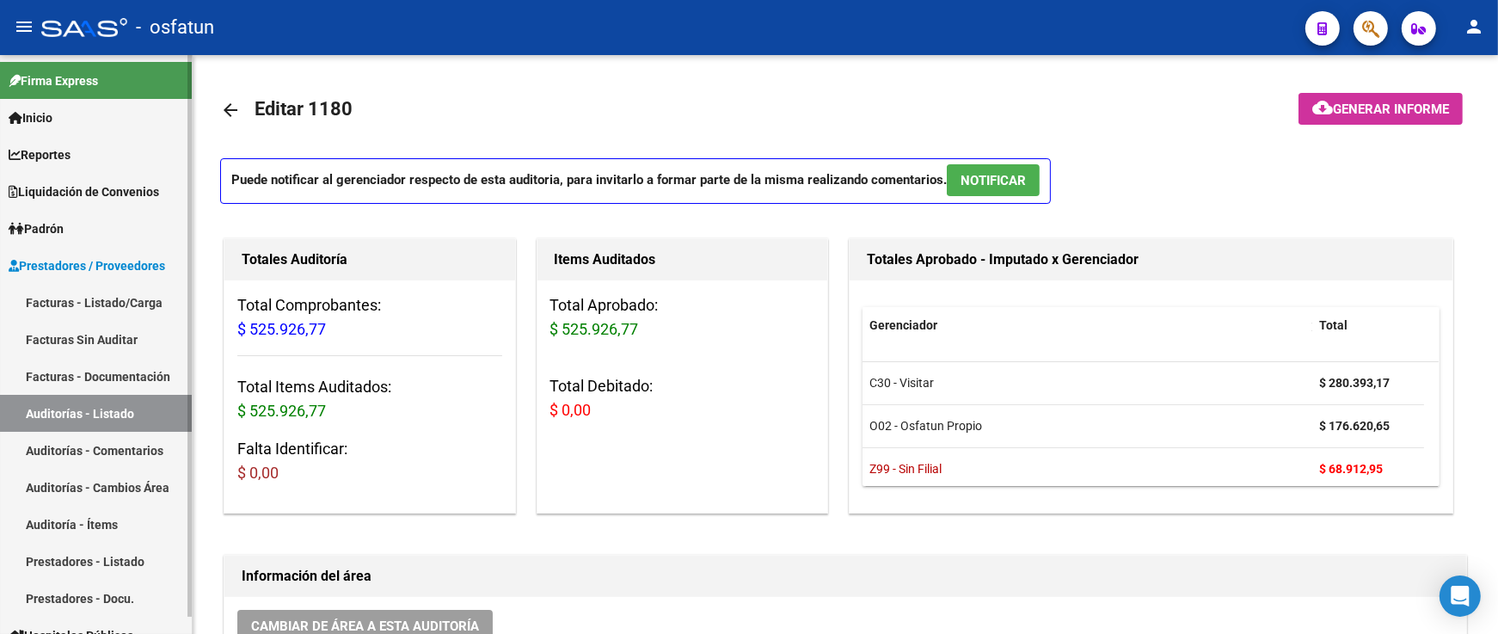
click at [87, 289] on link "Facturas - Listado/Carga" at bounding box center [96, 302] width 192 height 37
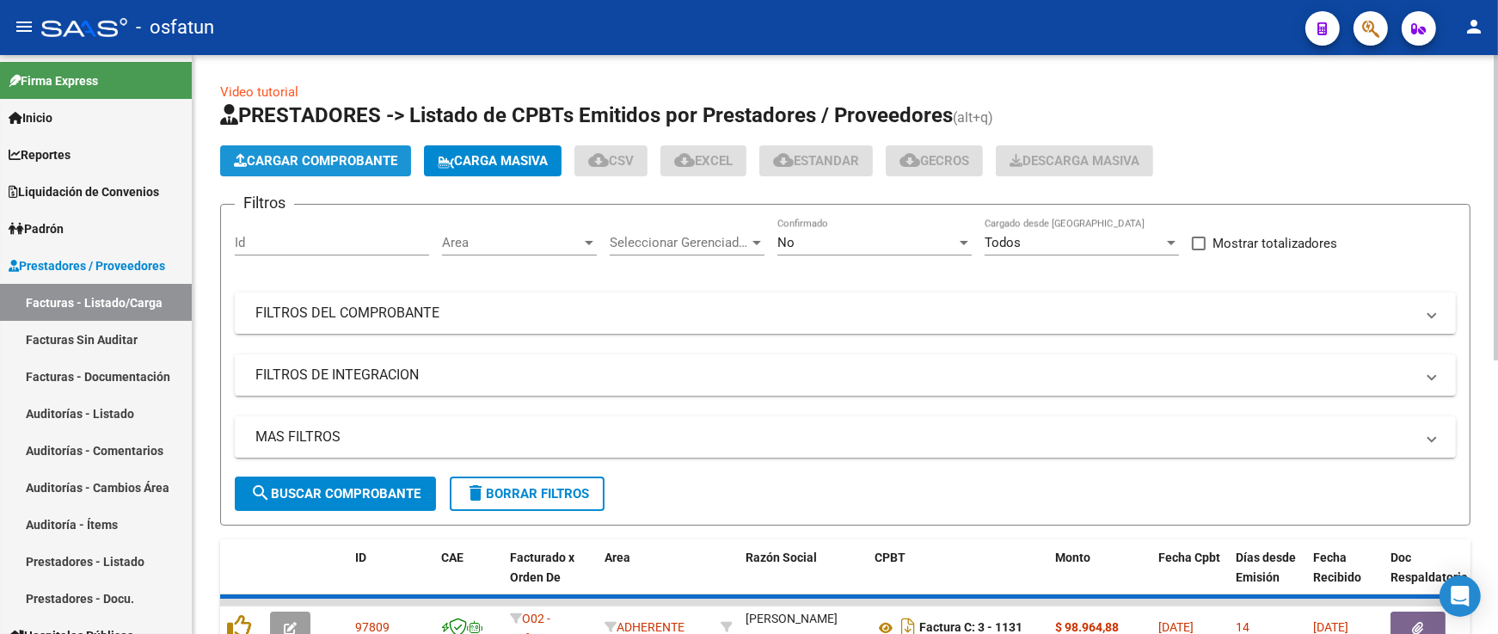
click at [367, 167] on span "Cargar Comprobante" at bounding box center [315, 160] width 163 height 15
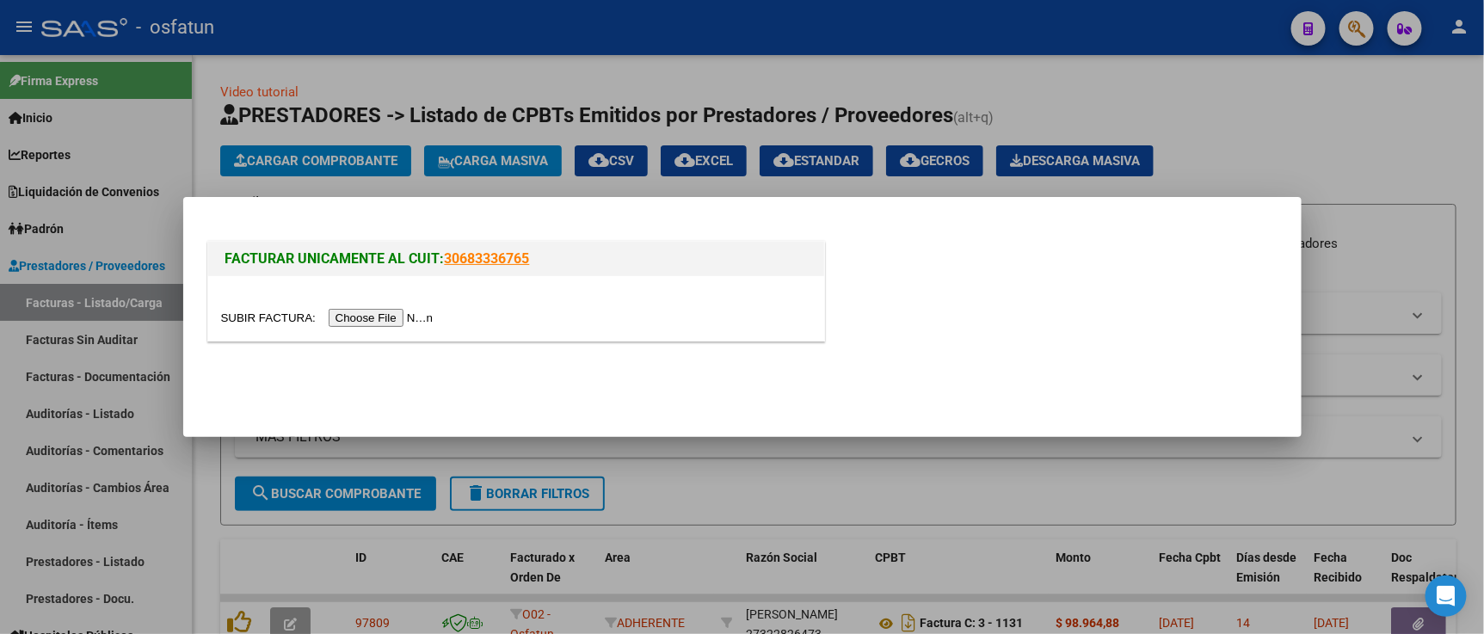
click at [408, 319] on input "file" at bounding box center [330, 318] width 218 height 18
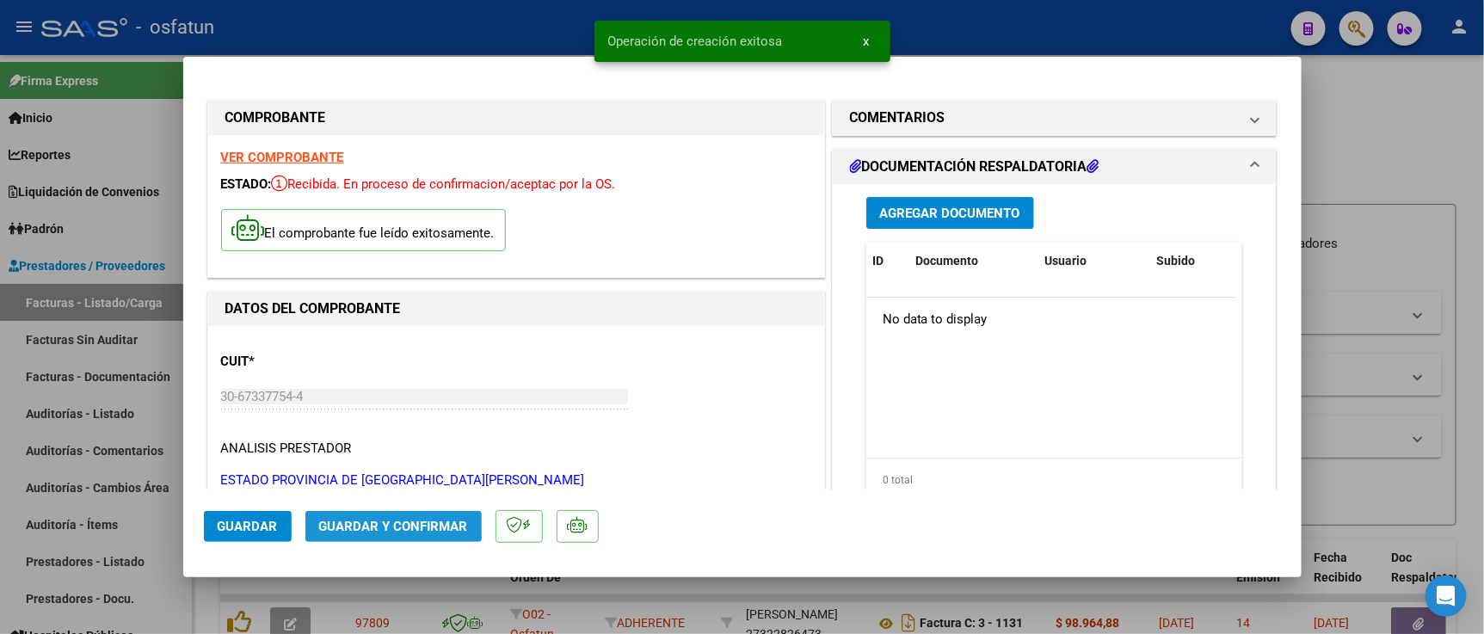
click at [381, 521] on span "Guardar y Confirmar" at bounding box center [393, 526] width 149 height 15
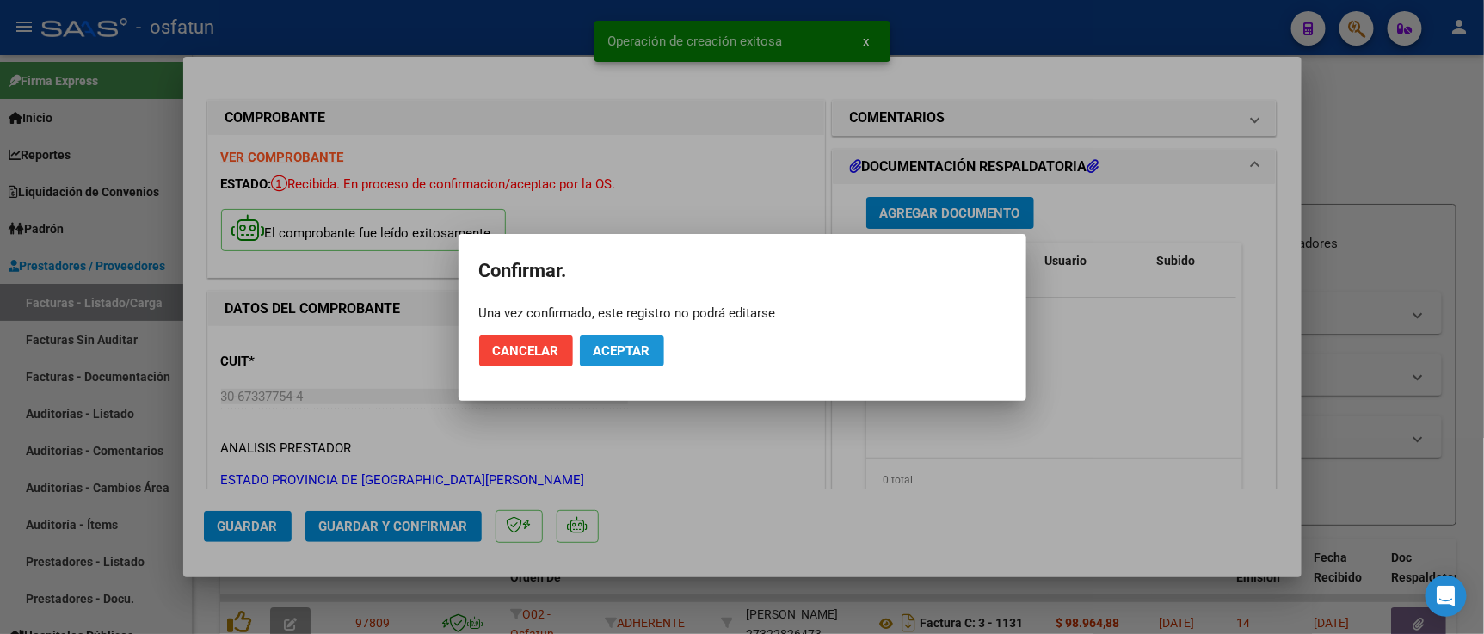
click at [642, 339] on button "Aceptar" at bounding box center [622, 350] width 84 height 31
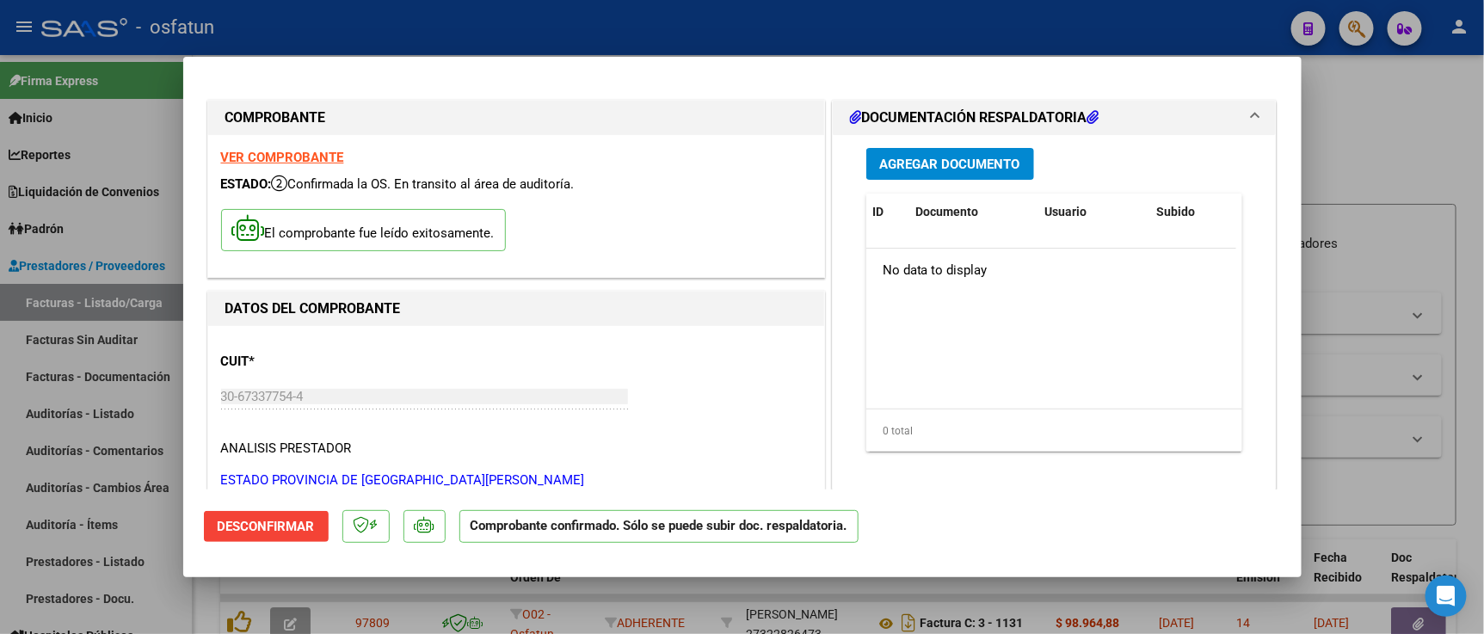
click at [619, 265] on div "VER COMPROBANTE ESTADO: Confirmada la OS. En transito al área de auditoría. El …" at bounding box center [516, 206] width 616 height 142
click at [1379, 141] on div at bounding box center [742, 317] width 1484 height 634
type input "$ 0,00"
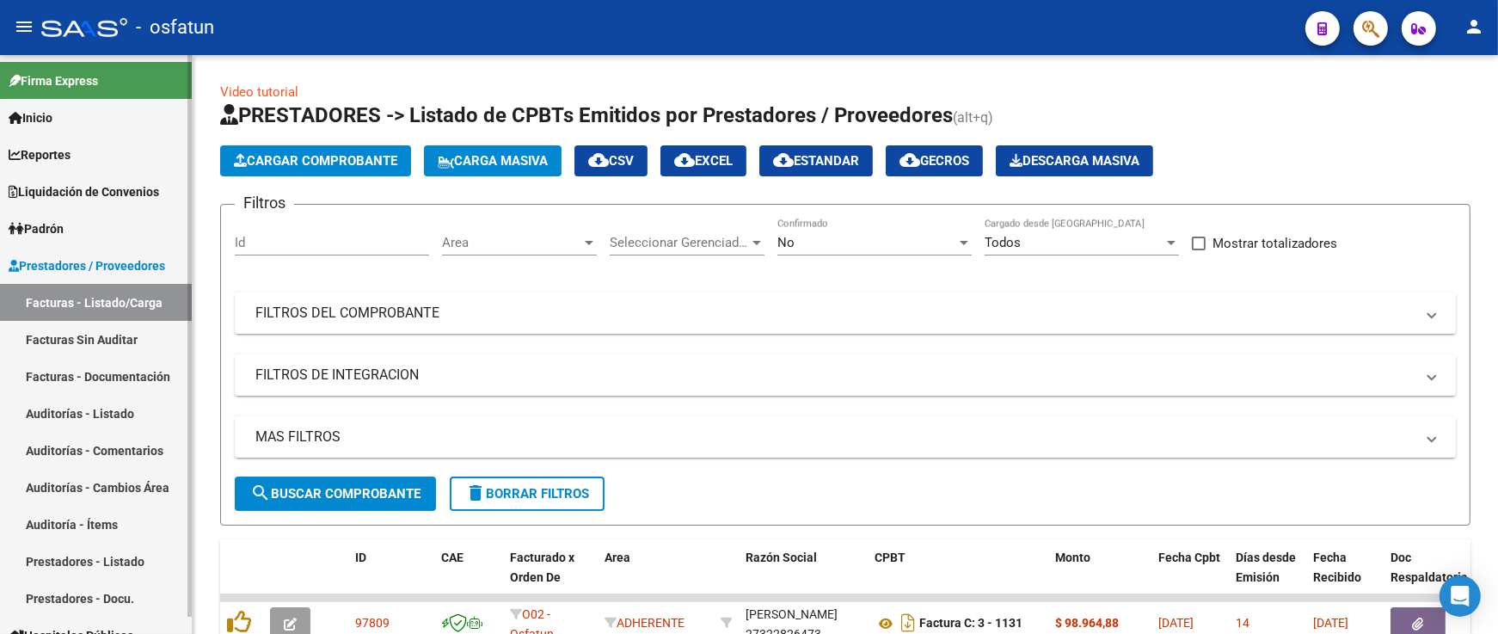
click at [126, 418] on link "Auditorías - Listado" at bounding box center [96, 413] width 192 height 37
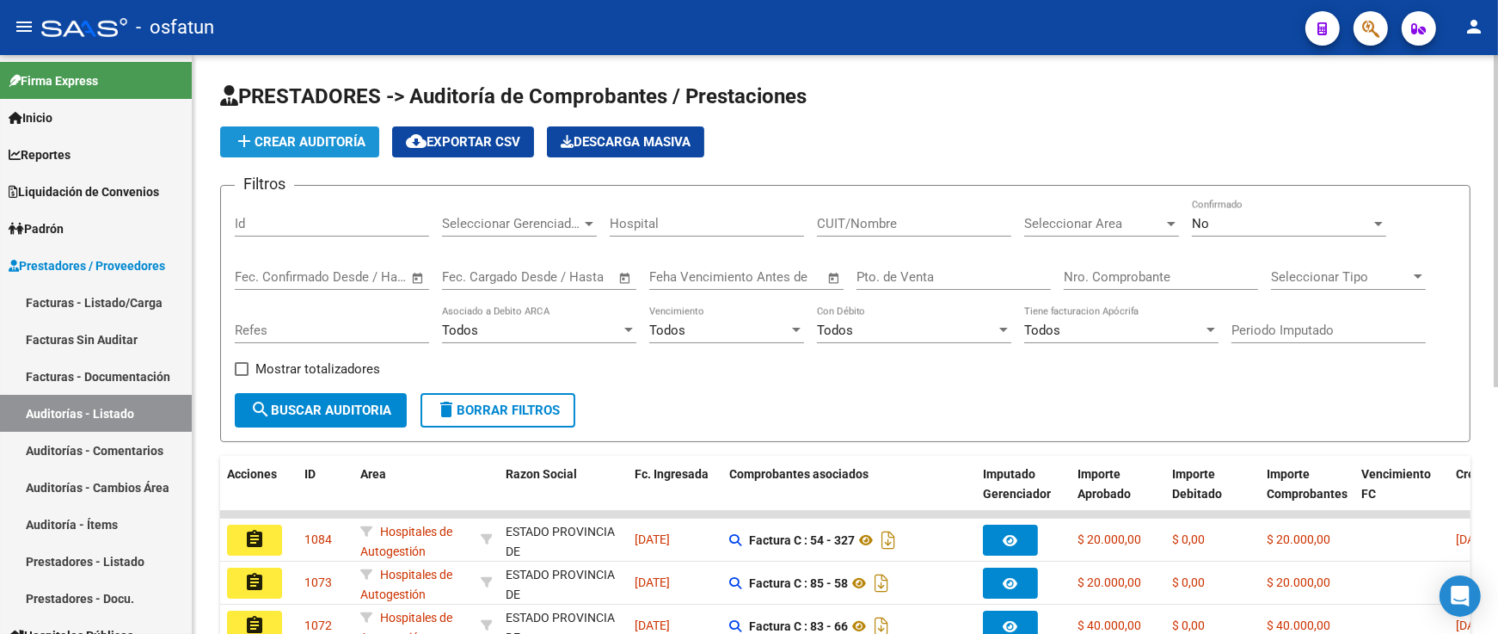
click at [333, 138] on span "add Crear Auditoría" at bounding box center [300, 141] width 132 height 15
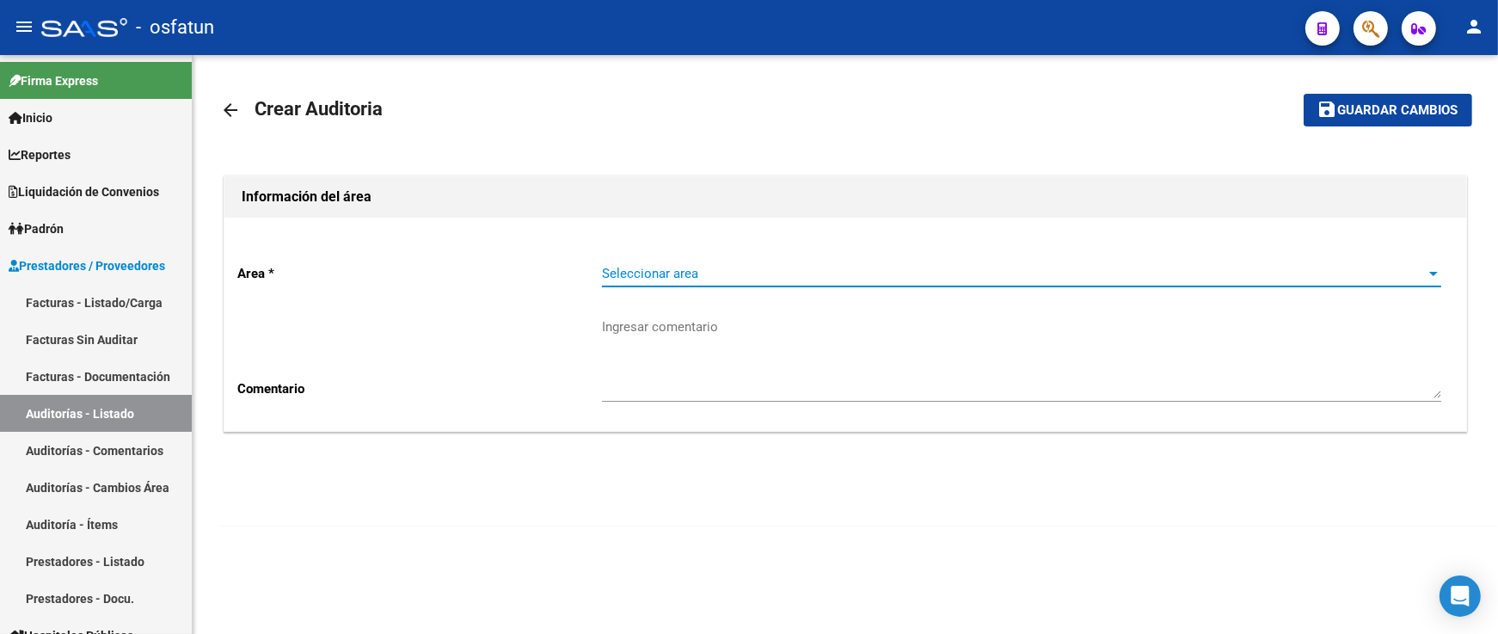
click at [672, 274] on span "Seleccionar area" at bounding box center [1014, 273] width 824 height 15
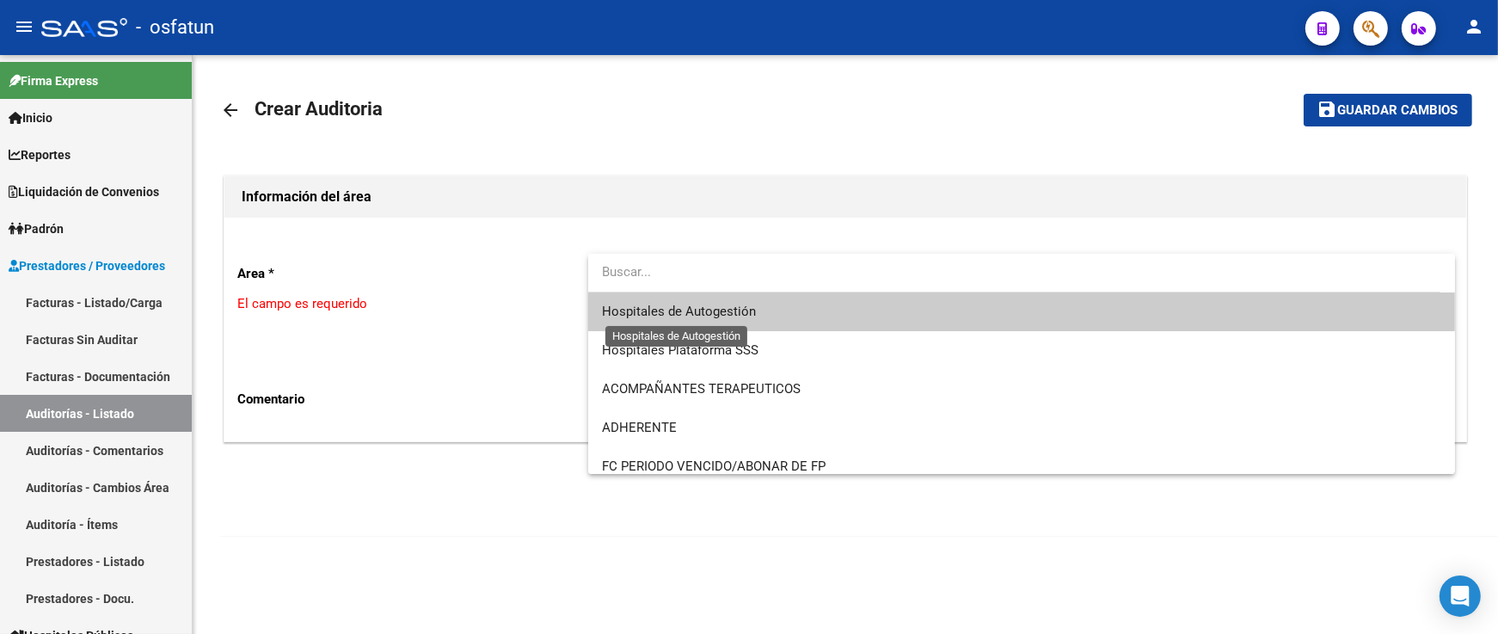
click at [675, 314] on span "Hospitales de Autogestión" at bounding box center [679, 311] width 154 height 15
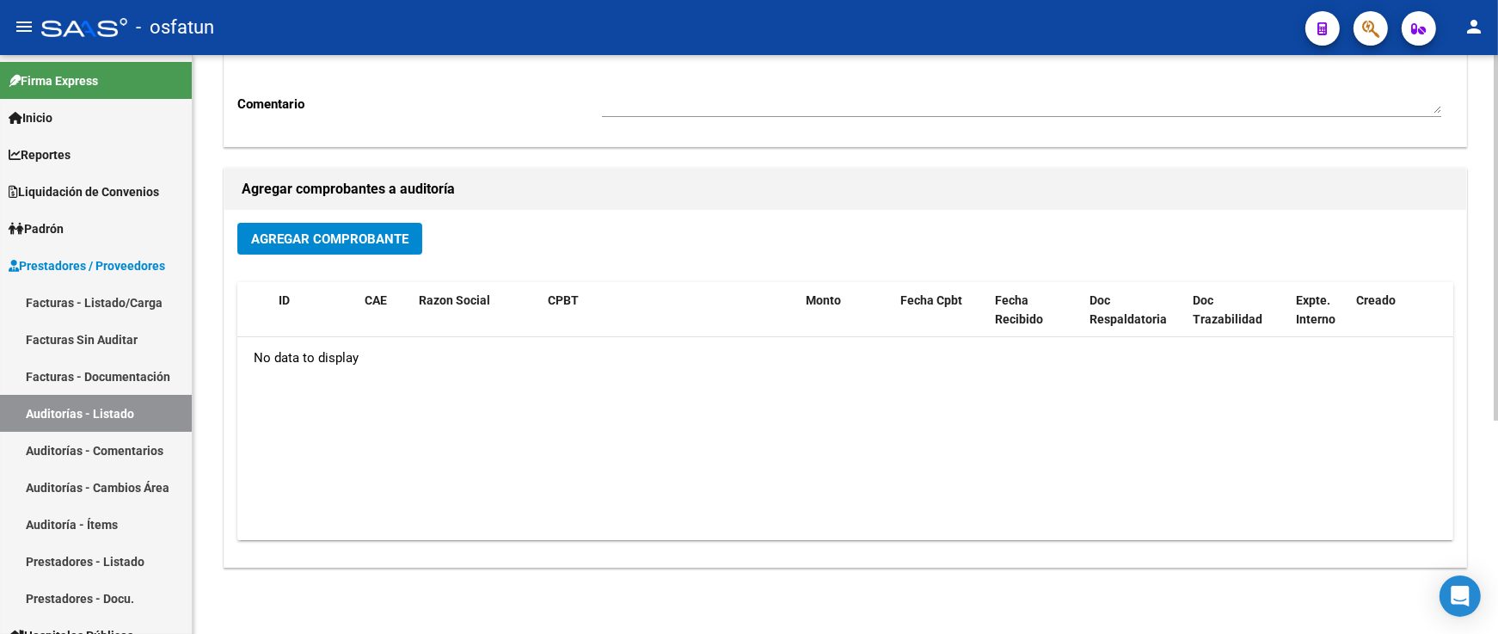
scroll to position [286, 0]
click at [389, 238] on span "Agregar Comprobante" at bounding box center [329, 237] width 157 height 15
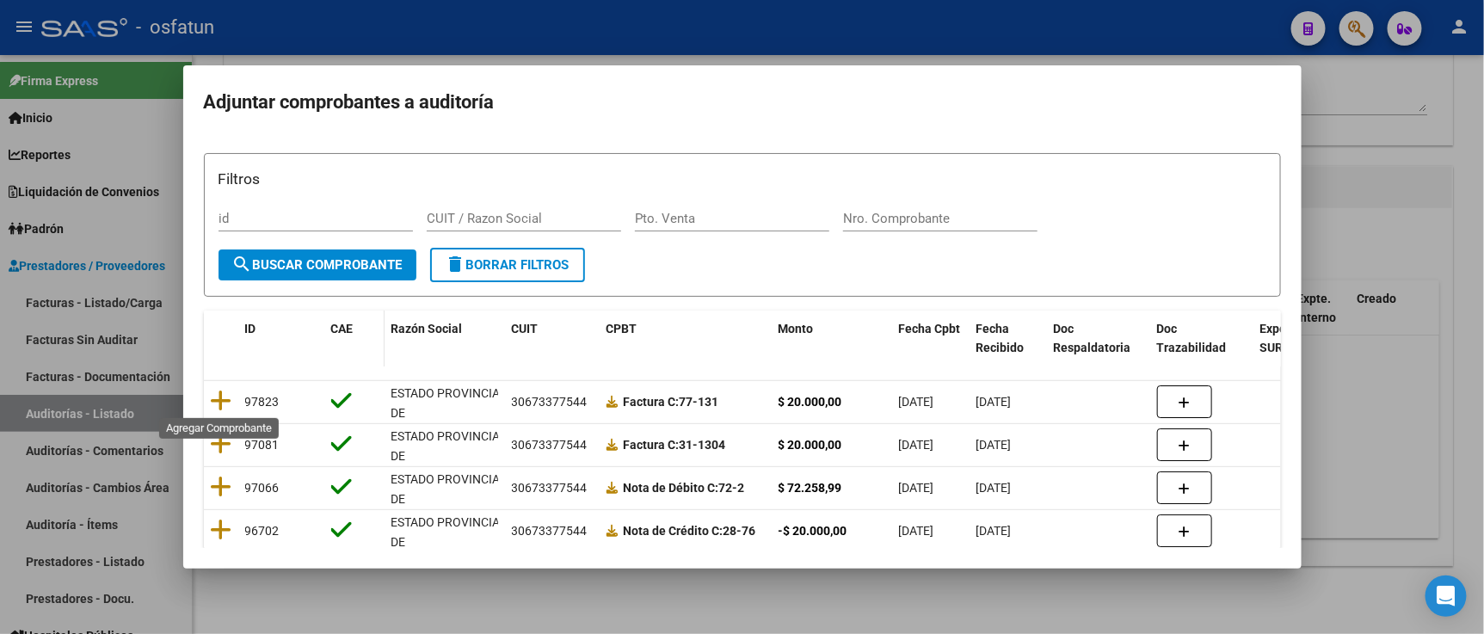
drag, startPoint x: 222, startPoint y: 399, endPoint x: 368, endPoint y: 365, distance: 150.2
click at [222, 398] on icon at bounding box center [222, 401] width 22 height 24
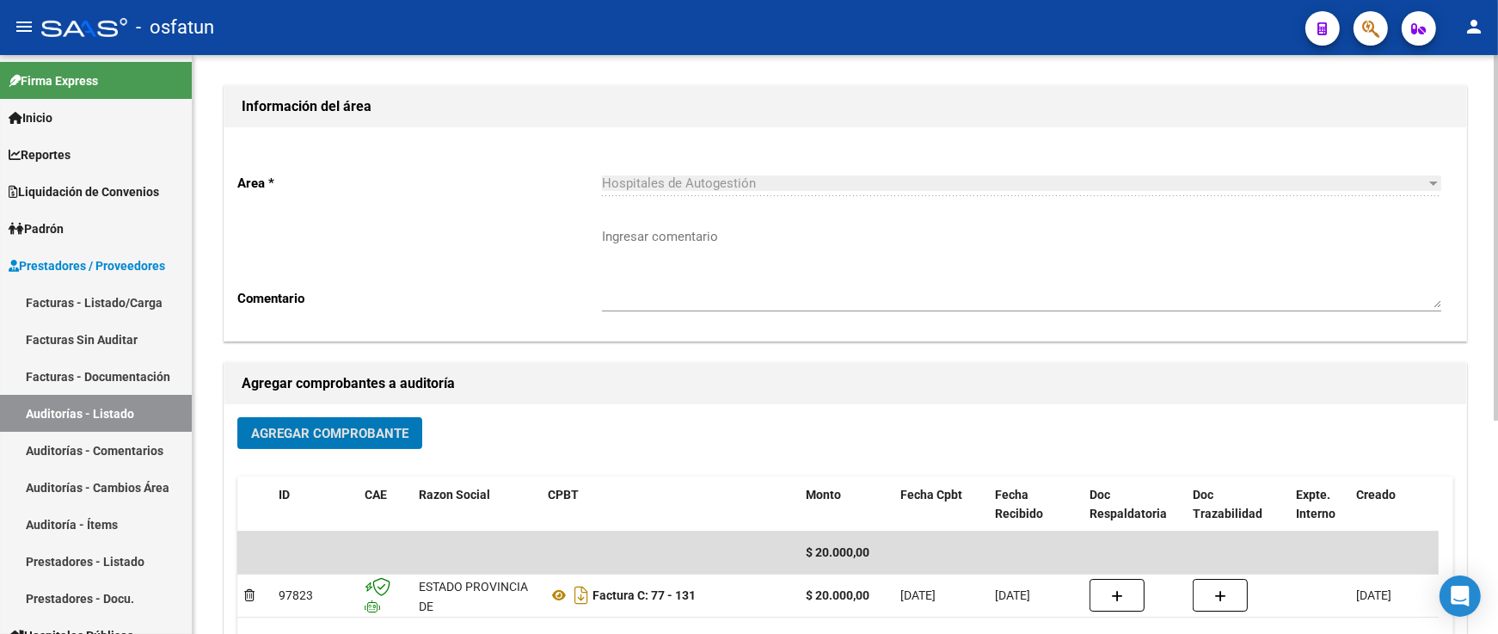
scroll to position [0, 0]
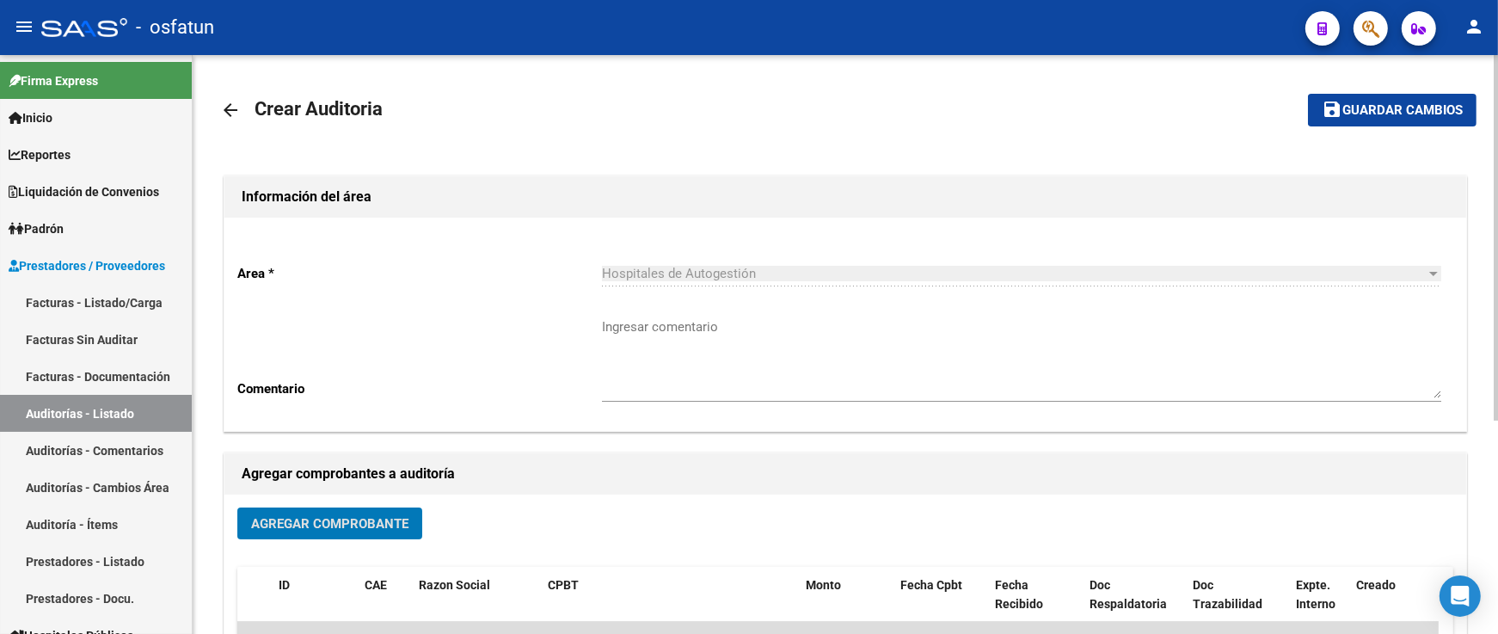
click at [1422, 106] on span "Guardar cambios" at bounding box center [1403, 110] width 120 height 15
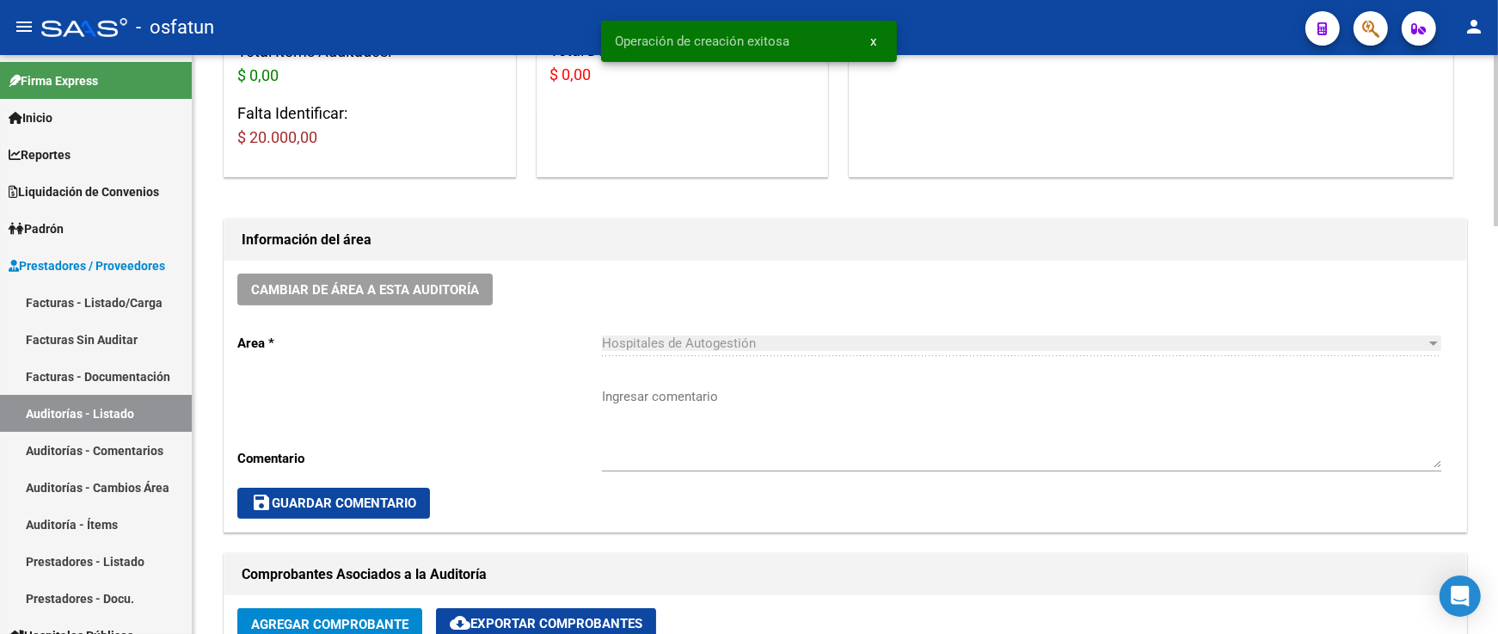
scroll to position [573, 0]
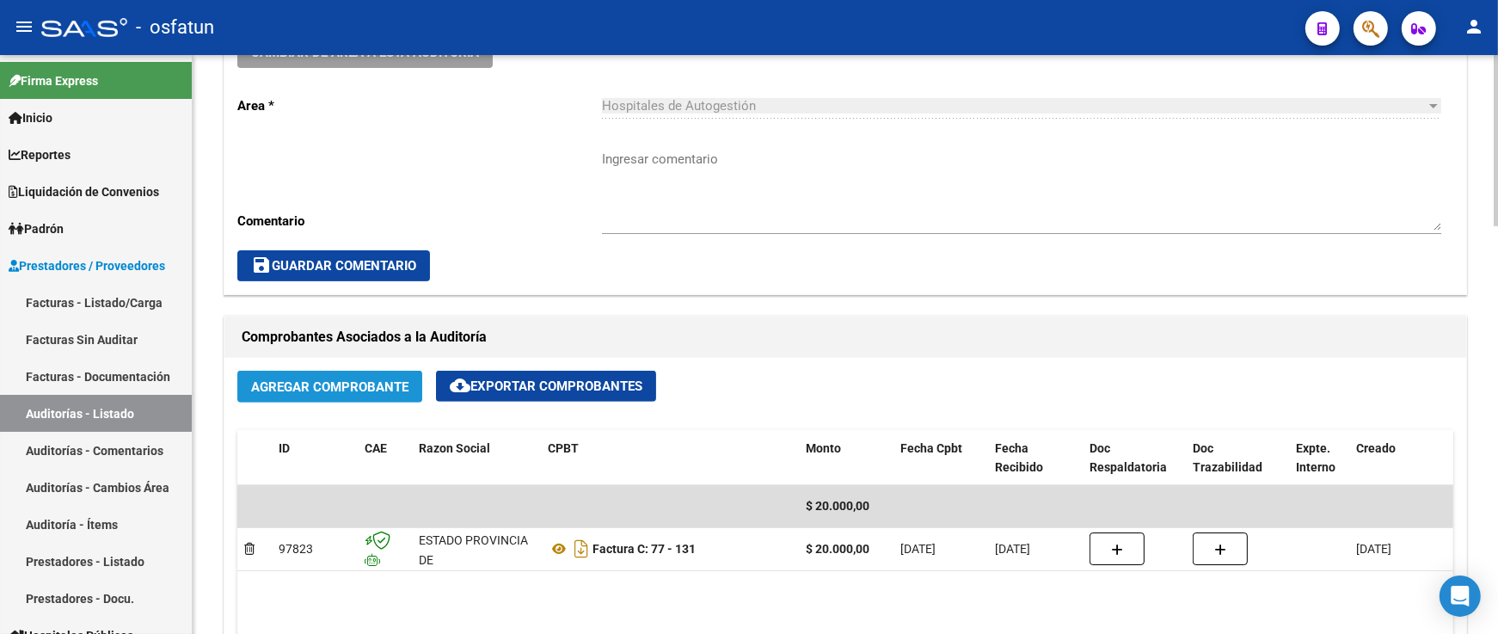
click at [382, 388] on span "Agregar Comprobante" at bounding box center [329, 386] width 157 height 15
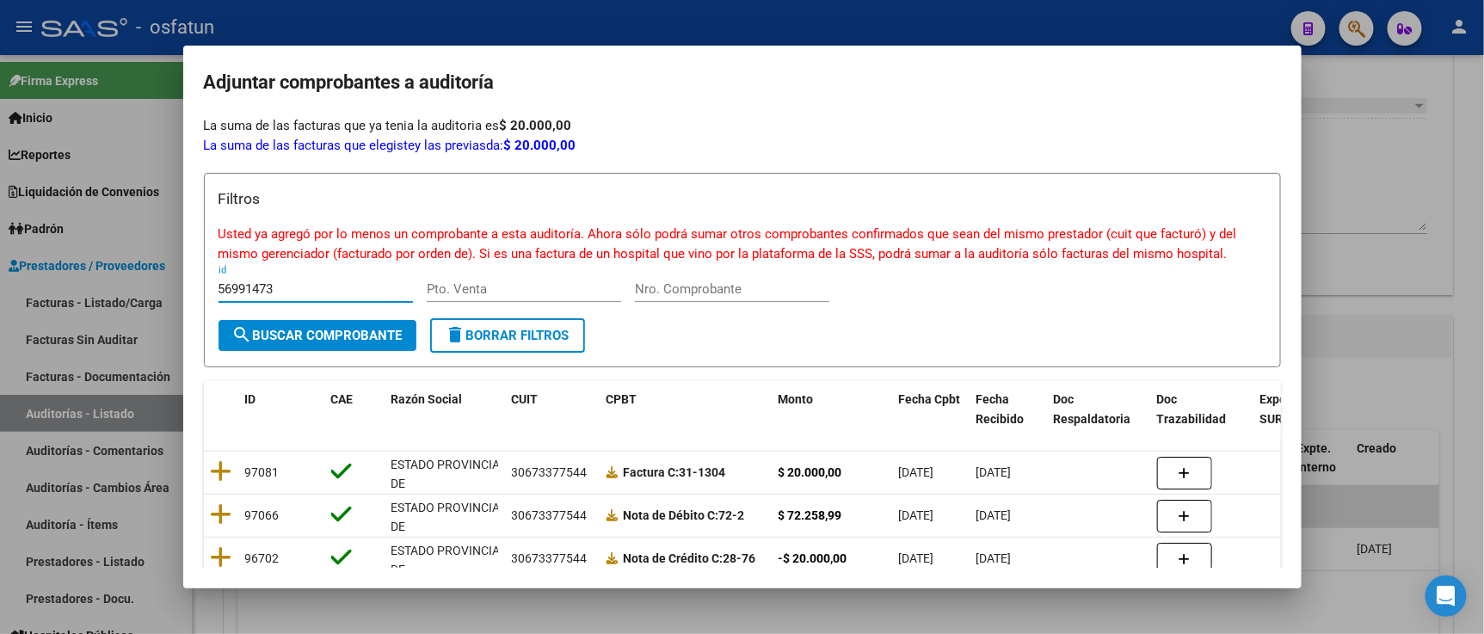
type input "56991473"
click at [1380, 157] on div at bounding box center [742, 317] width 1484 height 634
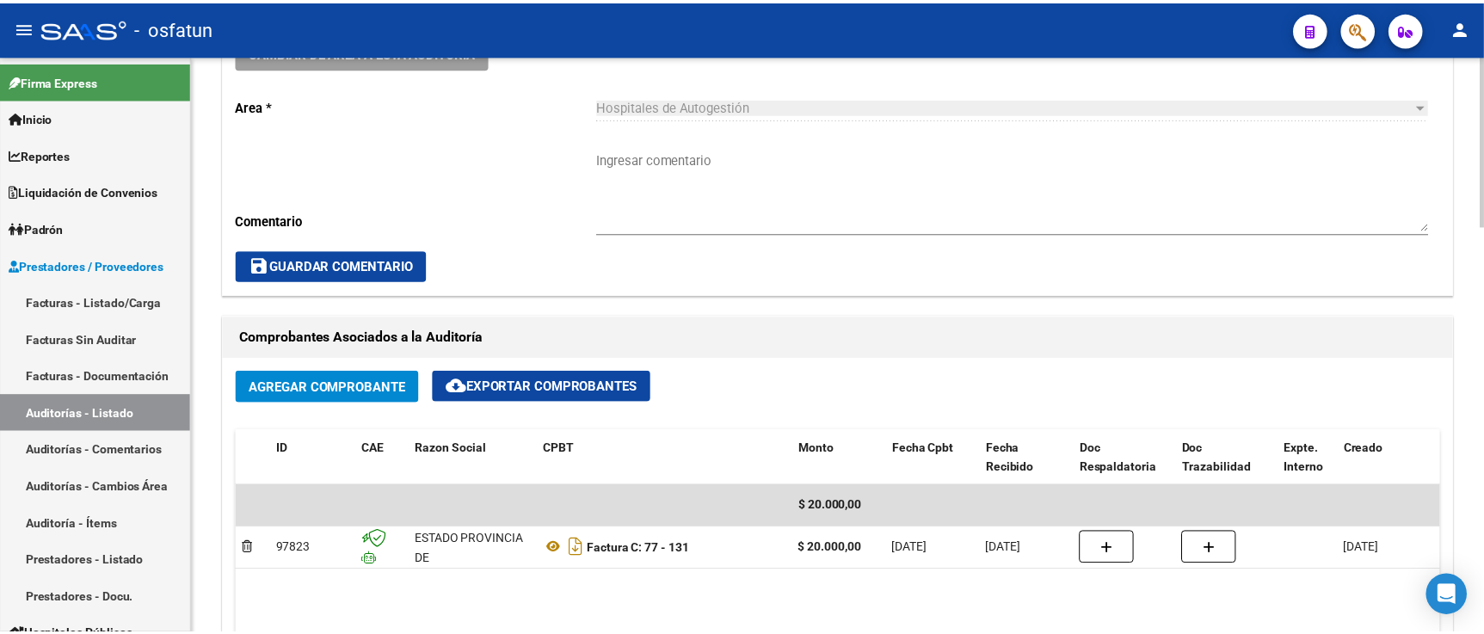
scroll to position [1051, 0]
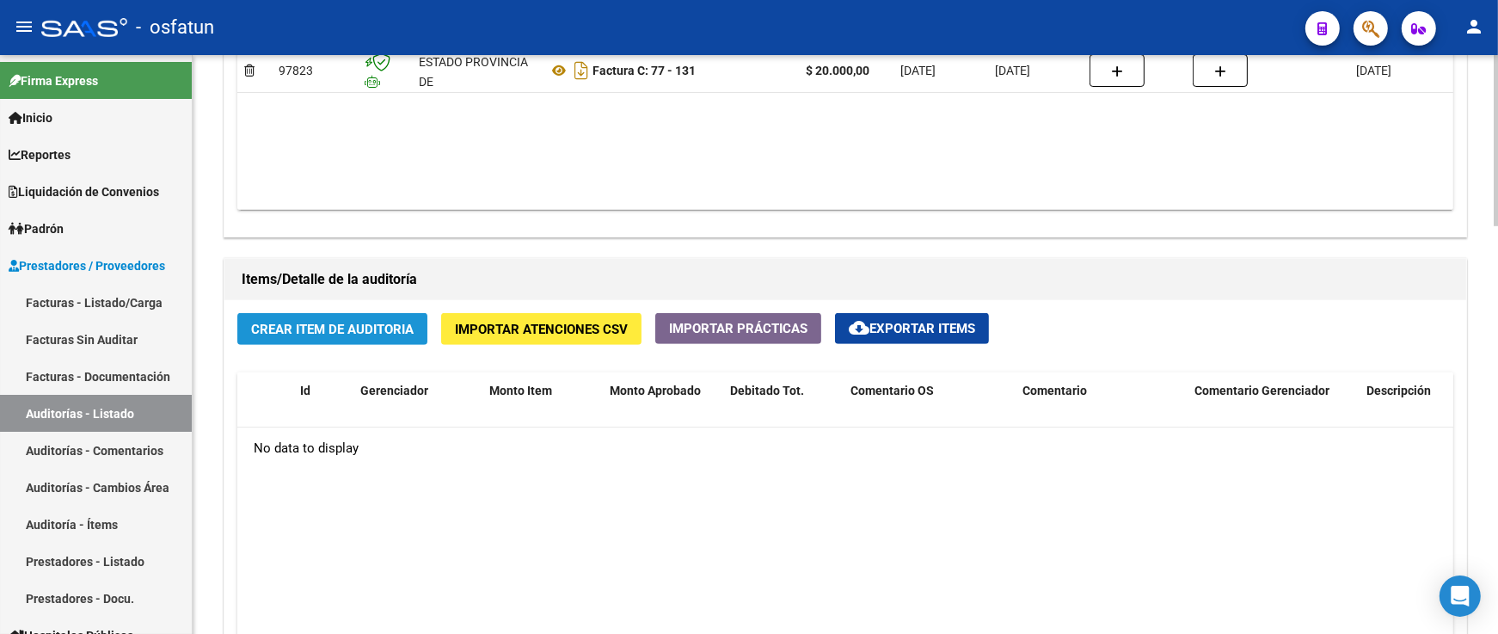
click at [424, 332] on button "Crear Item de Auditoria" at bounding box center [332, 329] width 190 height 32
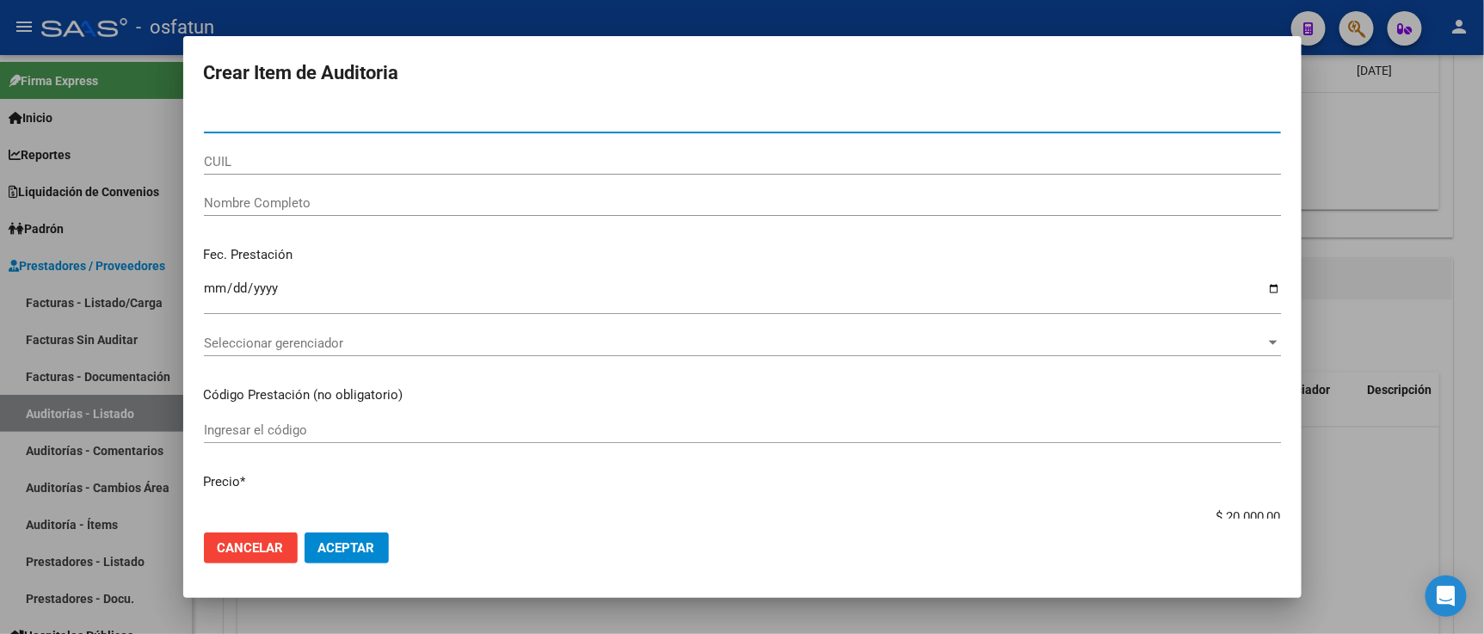
paste input "56991473"
type input "56991473"
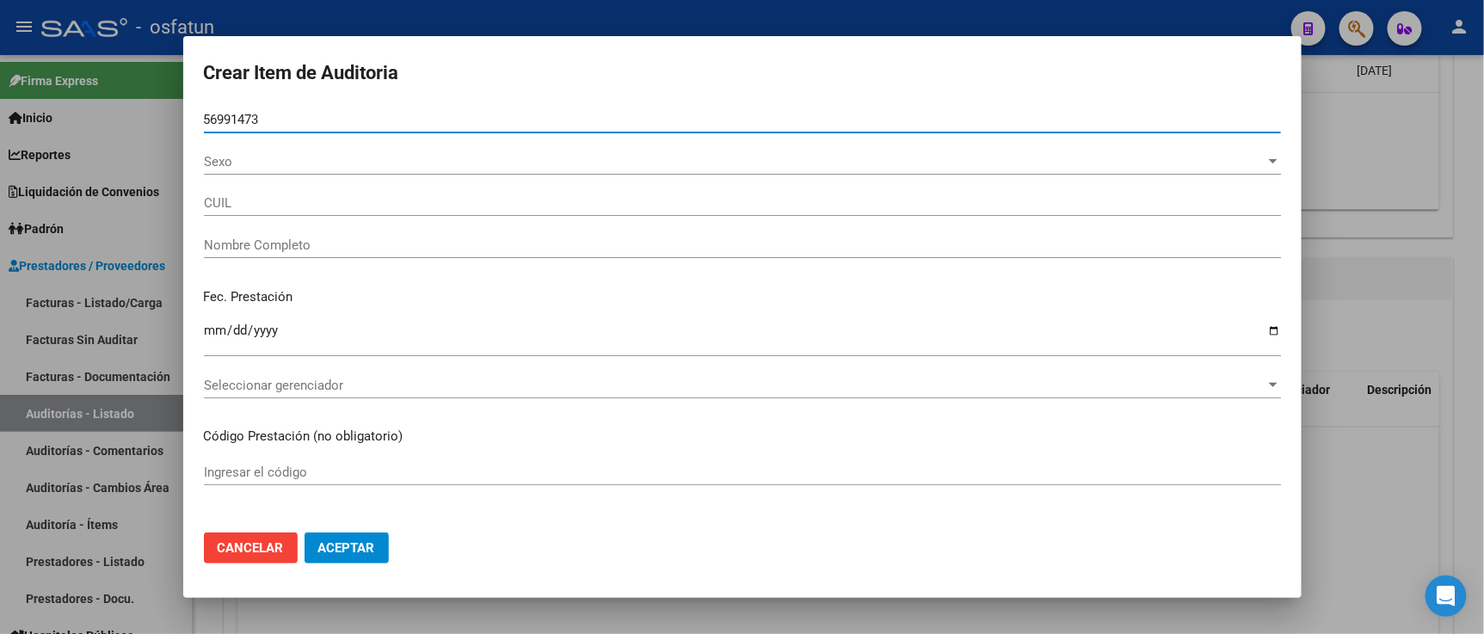
type input "27569914731"
type input "[PERSON_NAME]"
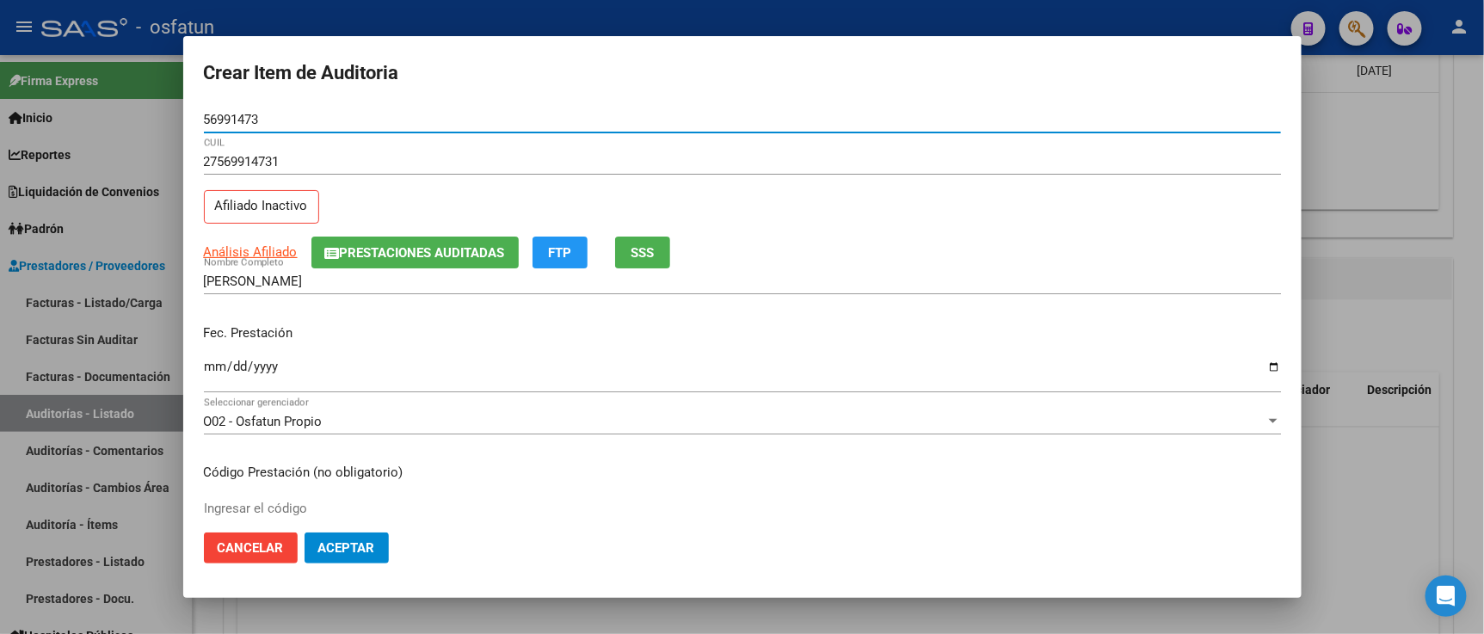
type input "56991473"
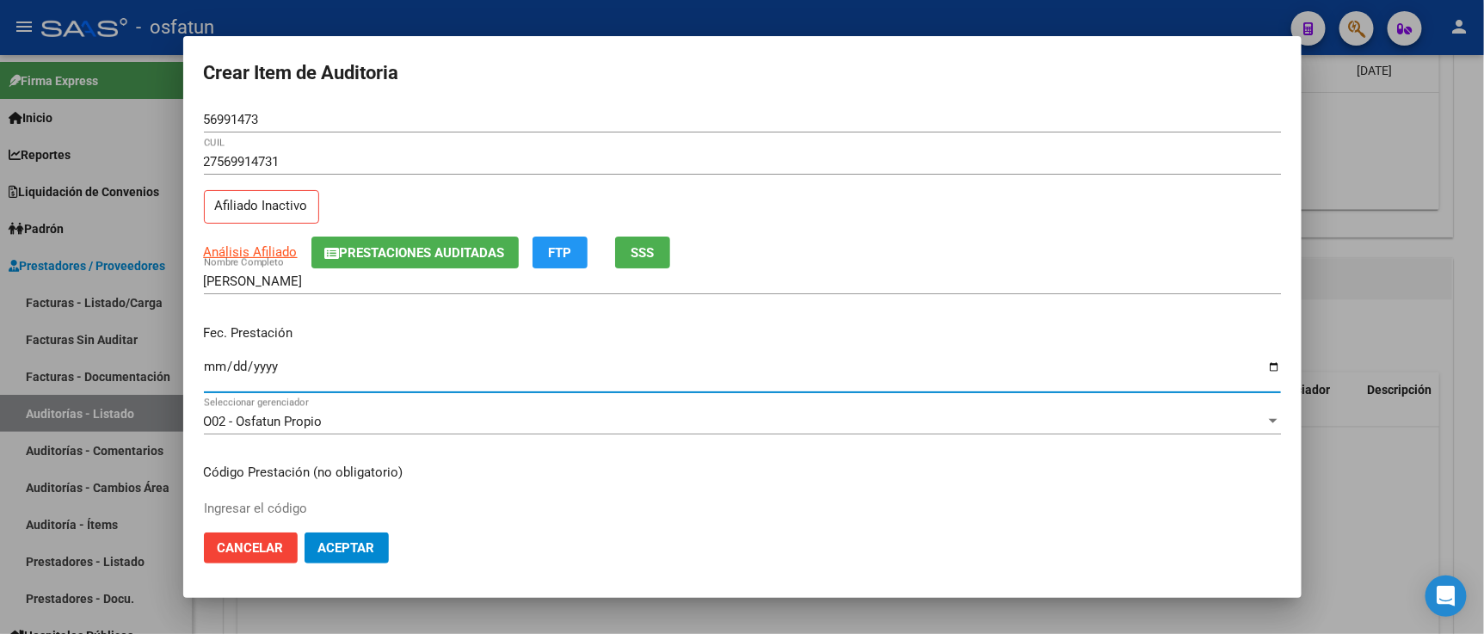
click at [224, 362] on input "Ingresar la fecha" at bounding box center [742, 374] width 1077 height 28
type input "[DATE]"
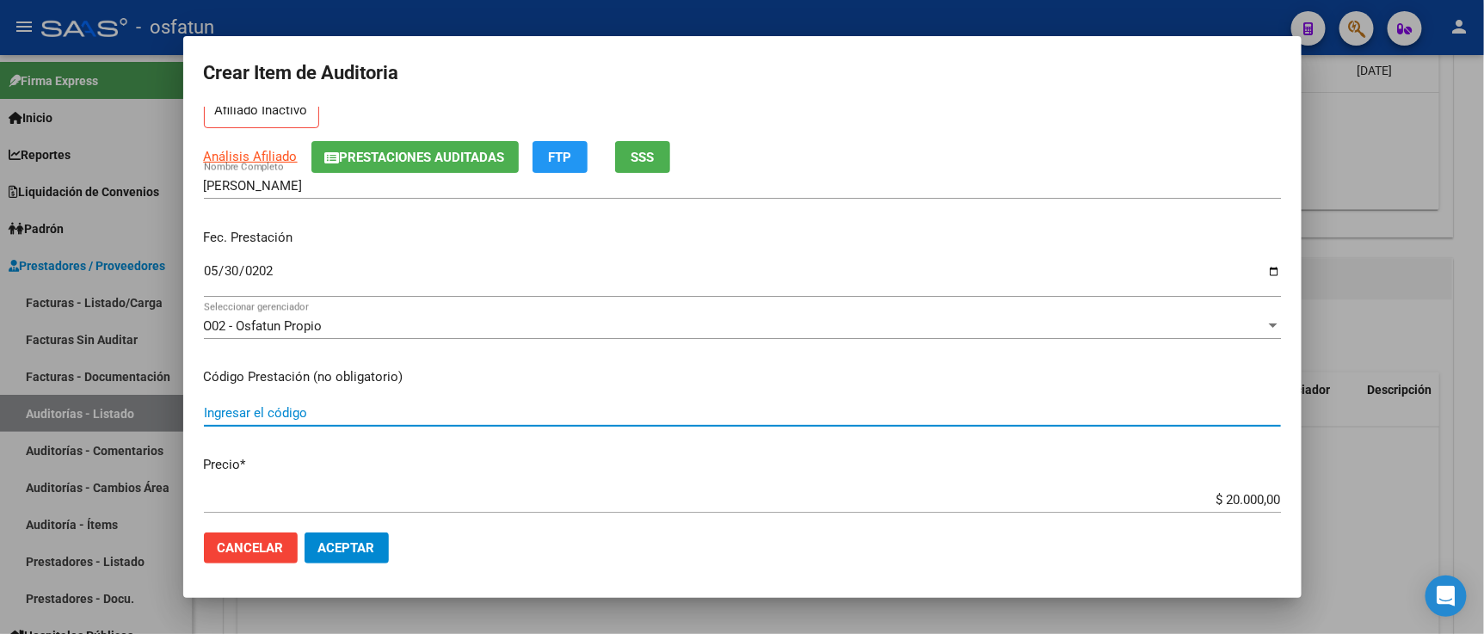
click at [317, 410] on input "Ingresar el código" at bounding box center [742, 412] width 1077 height 15
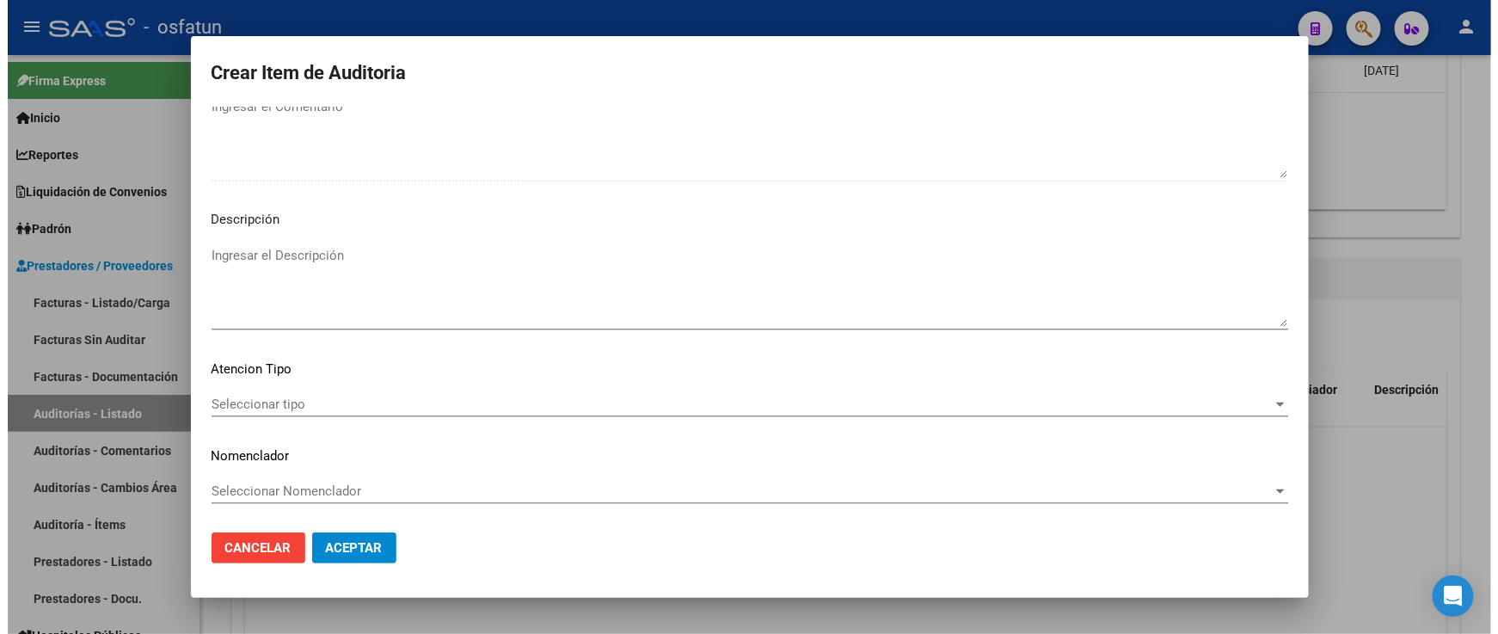
scroll to position [1136, 0]
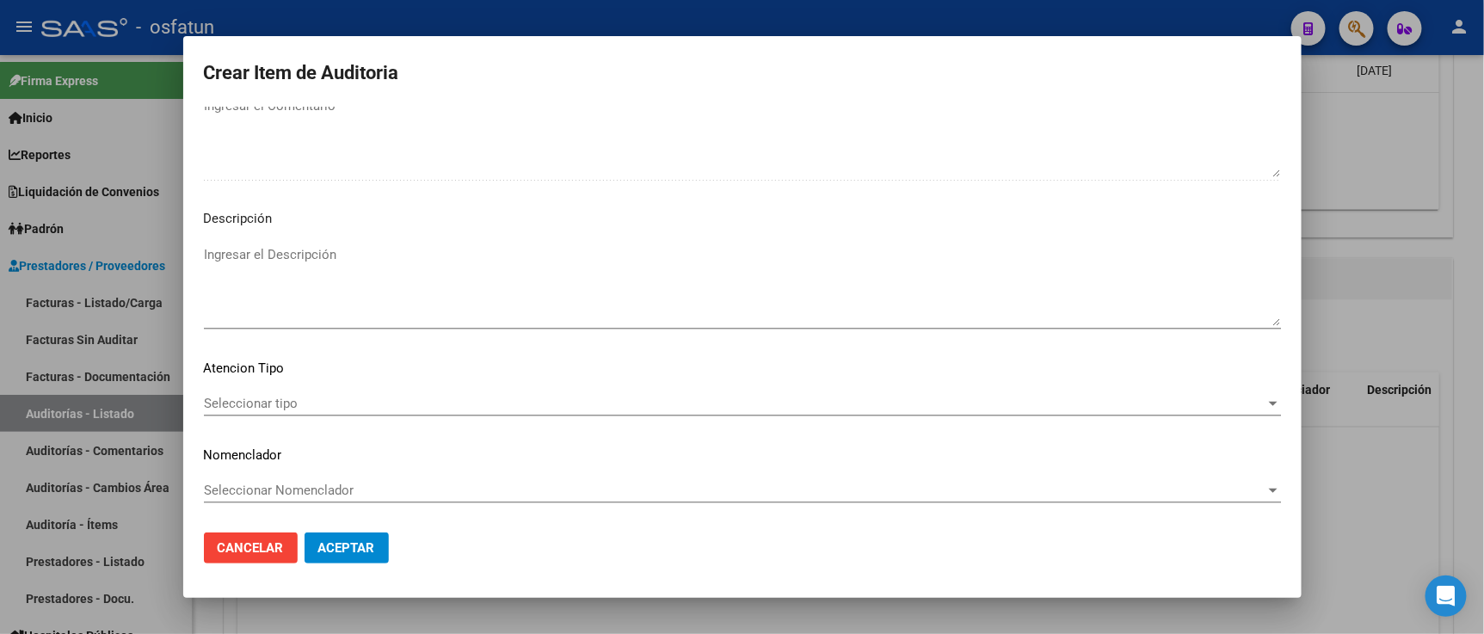
type input "420101"
click at [273, 404] on span "Seleccionar tipo" at bounding box center [734, 403] width 1061 height 15
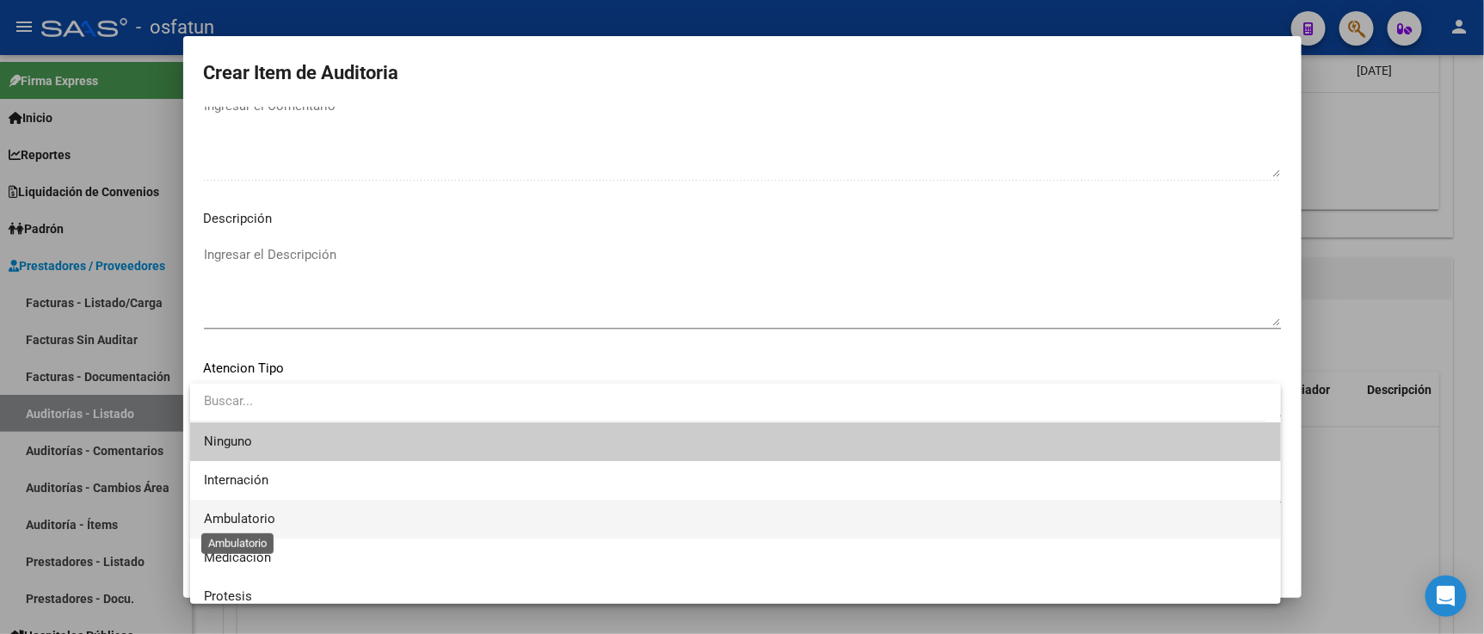
drag, startPoint x: 254, startPoint y: 514, endPoint x: 265, endPoint y: 493, distance: 24.2
click at [255, 513] on span "Ambulatorio" at bounding box center [239, 518] width 71 height 15
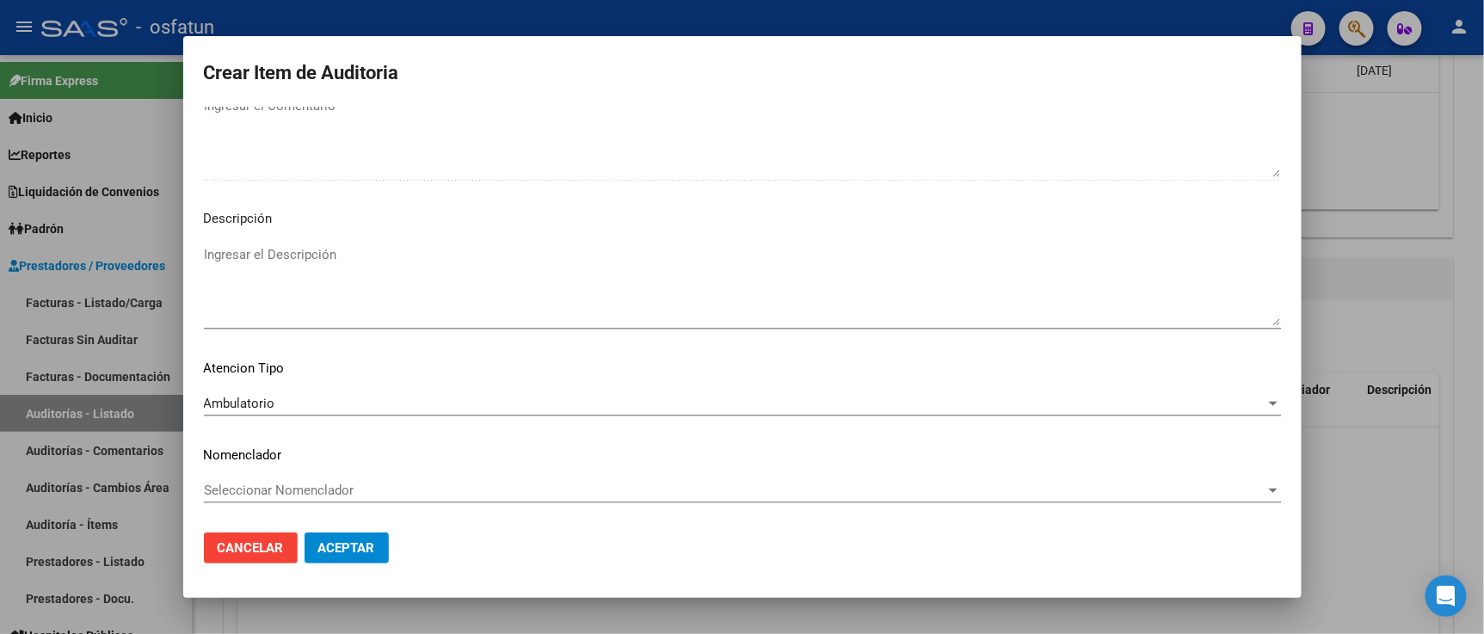
click at [274, 477] on div "Seleccionar Nomenclador Seleccionar Nomenclador" at bounding box center [742, 490] width 1077 height 26
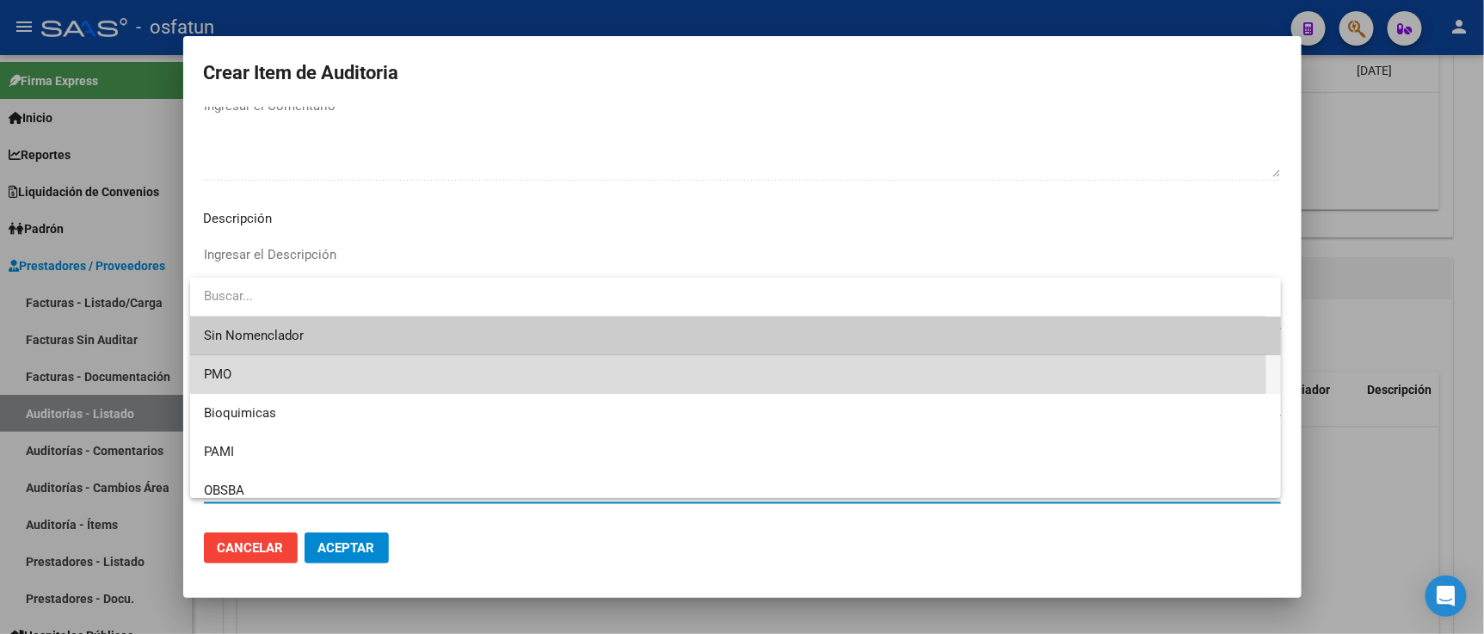
drag, startPoint x: 249, startPoint y: 379, endPoint x: 312, endPoint y: 508, distance: 143.5
click at [249, 380] on span "PMO" at bounding box center [735, 374] width 1063 height 39
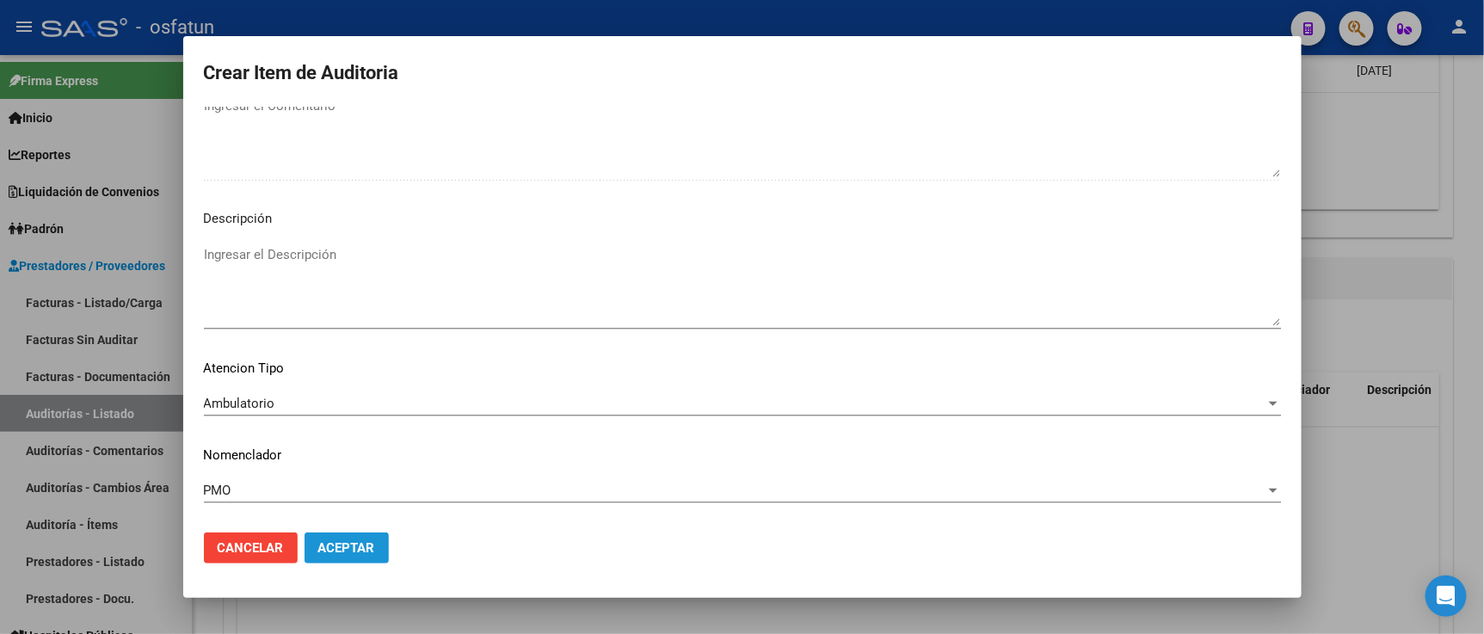
click at [322, 536] on button "Aceptar" at bounding box center [346, 547] width 84 height 31
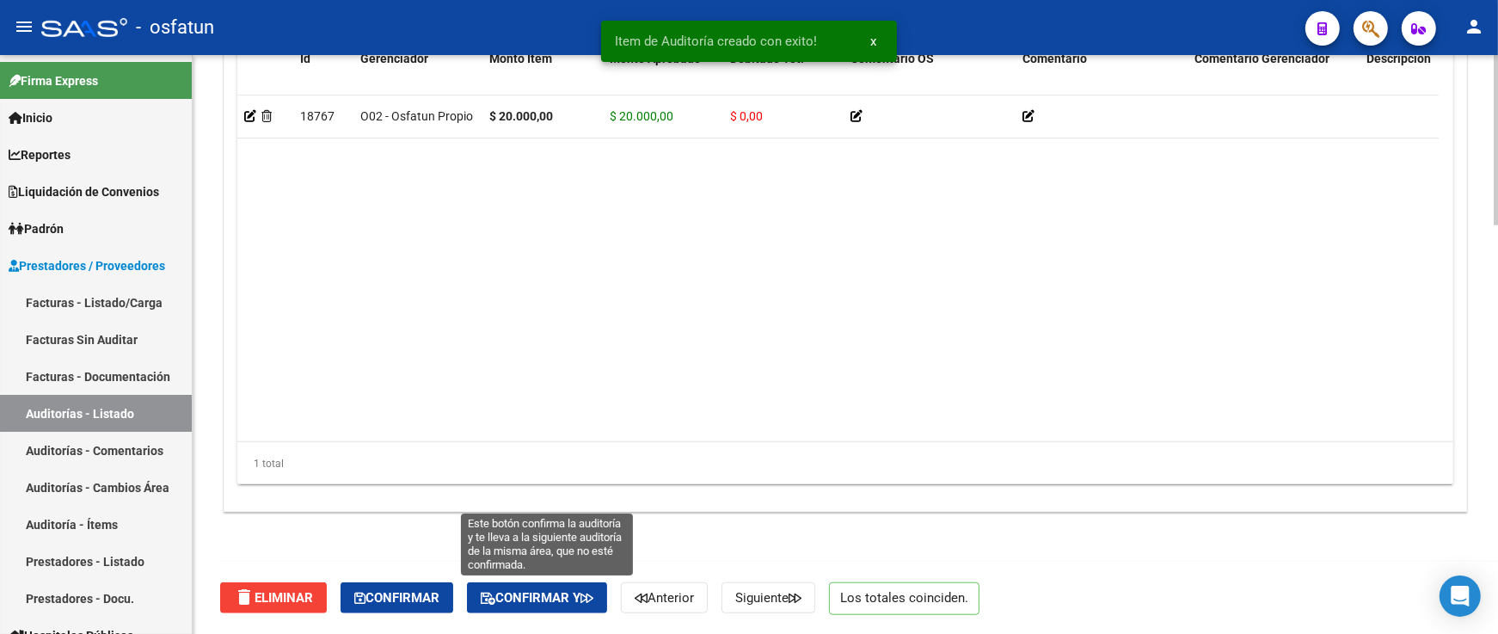
click at [551, 597] on span "Confirmar y" at bounding box center [537, 597] width 113 height 15
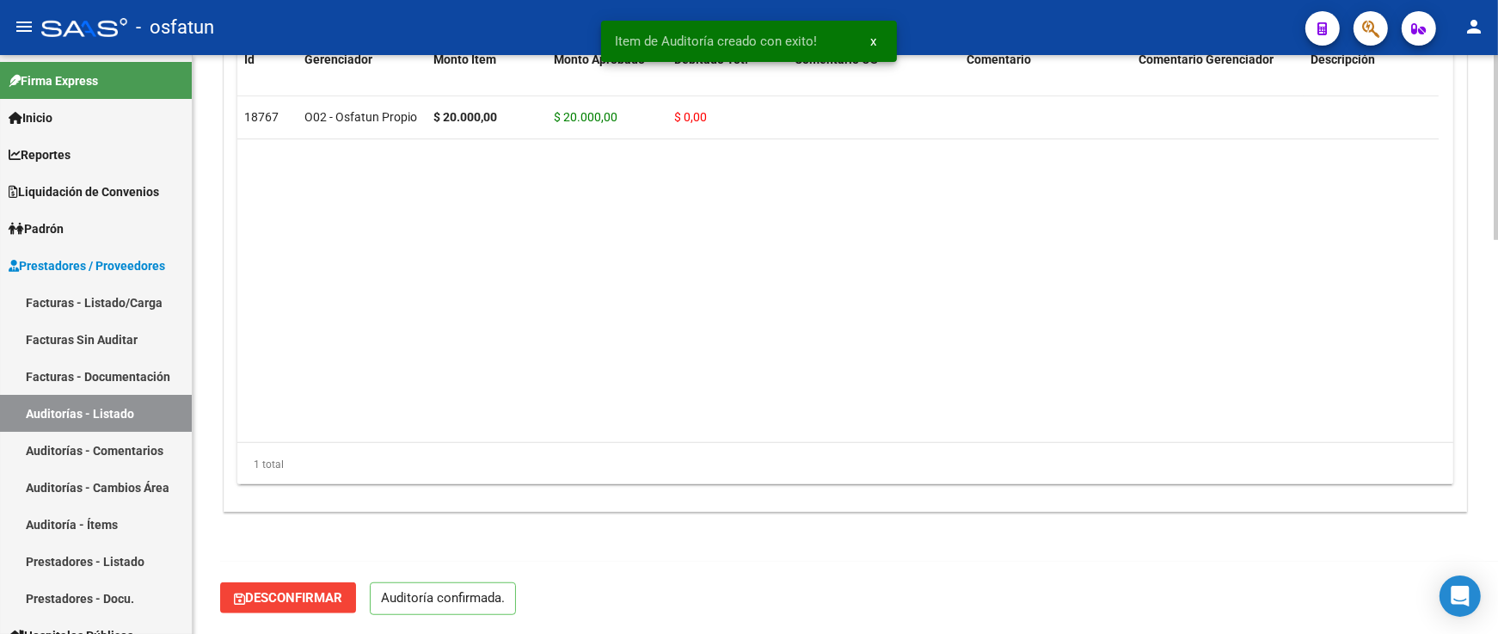
scroll to position [1231, 0]
type input "202510"
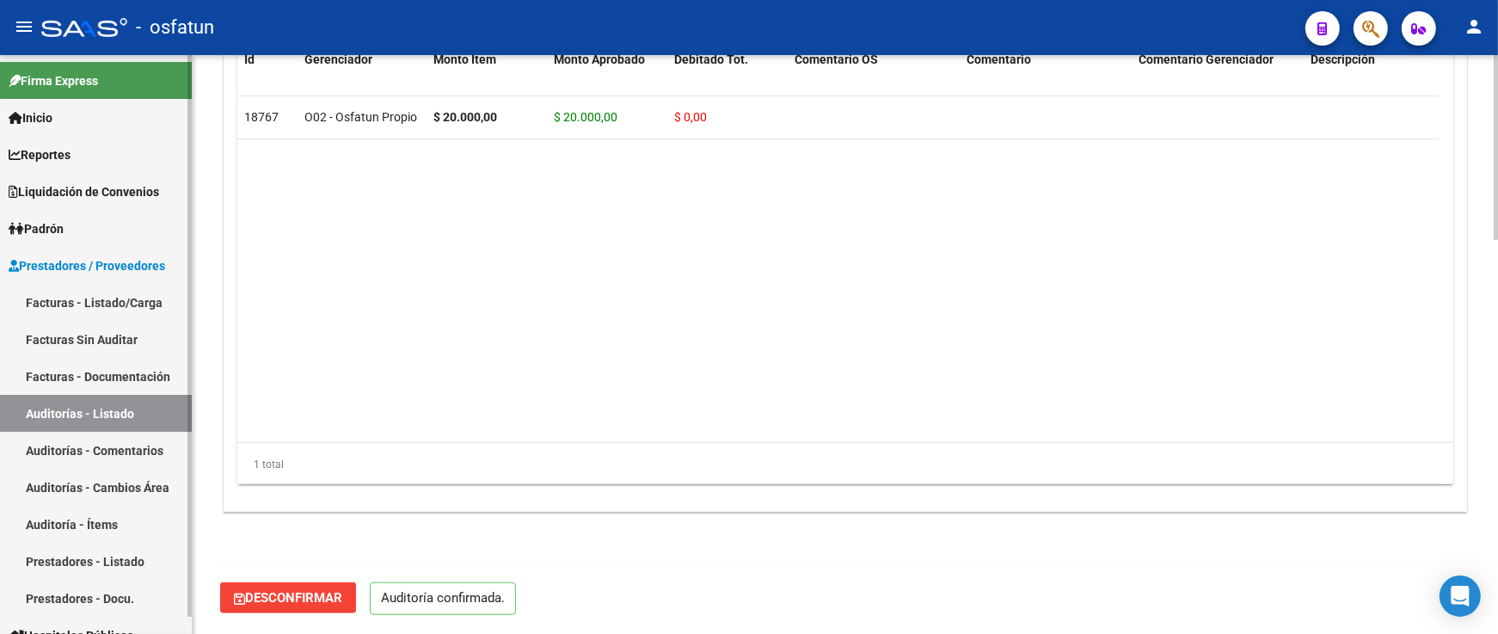
drag, startPoint x: 133, startPoint y: 304, endPoint x: 187, endPoint y: 302, distance: 54.2
click at [134, 304] on link "Facturas - Listado/Carga" at bounding box center [96, 302] width 192 height 37
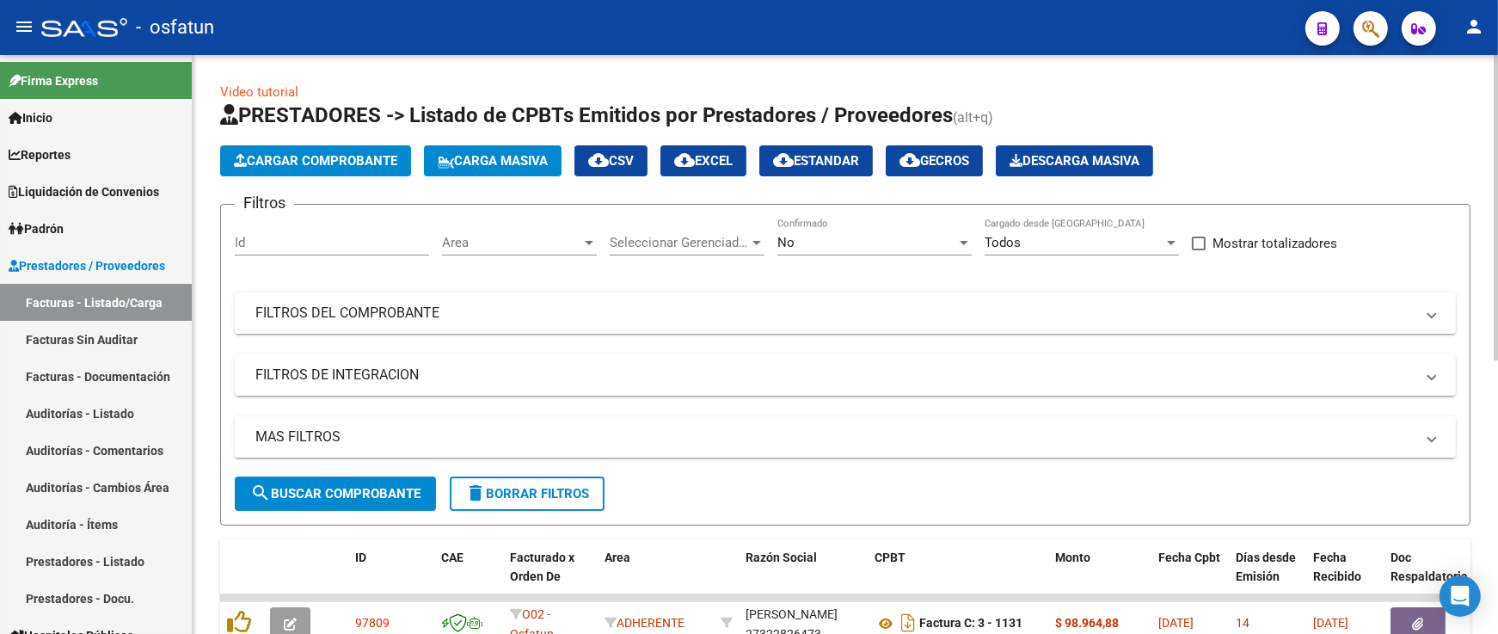
click at [325, 166] on span "Cargar Comprobante" at bounding box center [315, 160] width 163 height 15
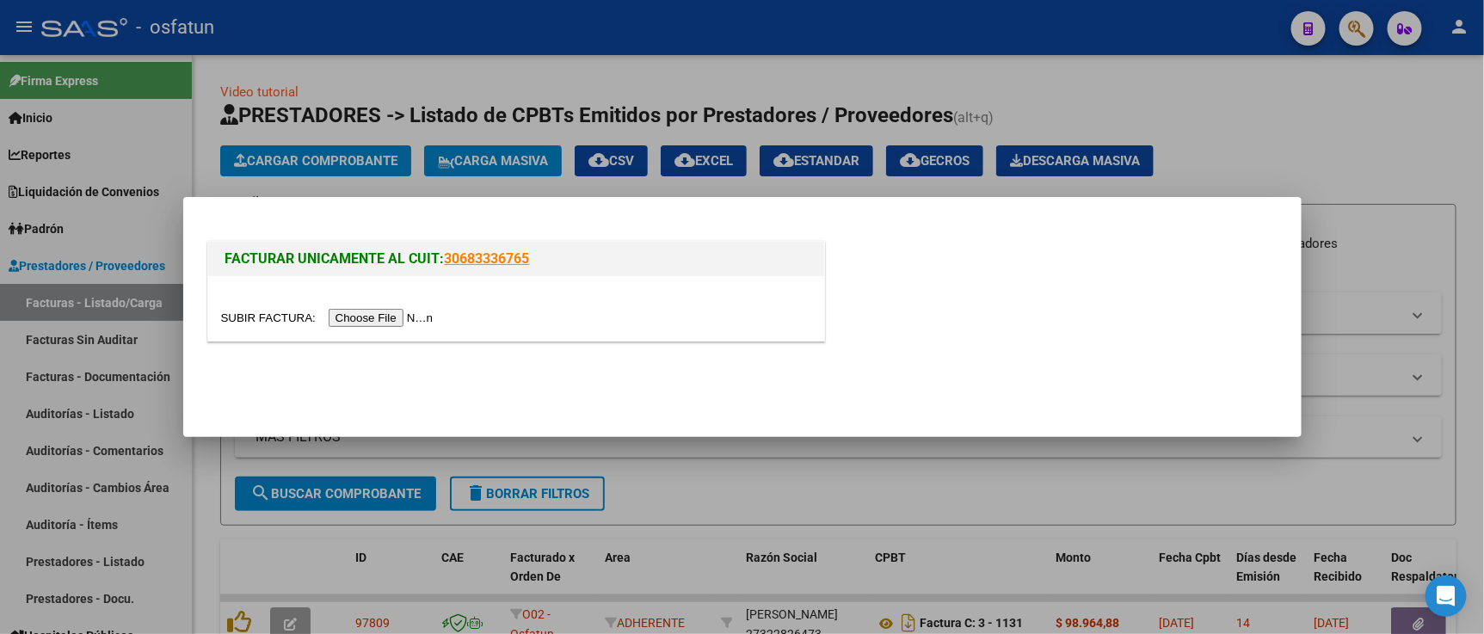
click at [377, 322] on input "file" at bounding box center [330, 318] width 218 height 18
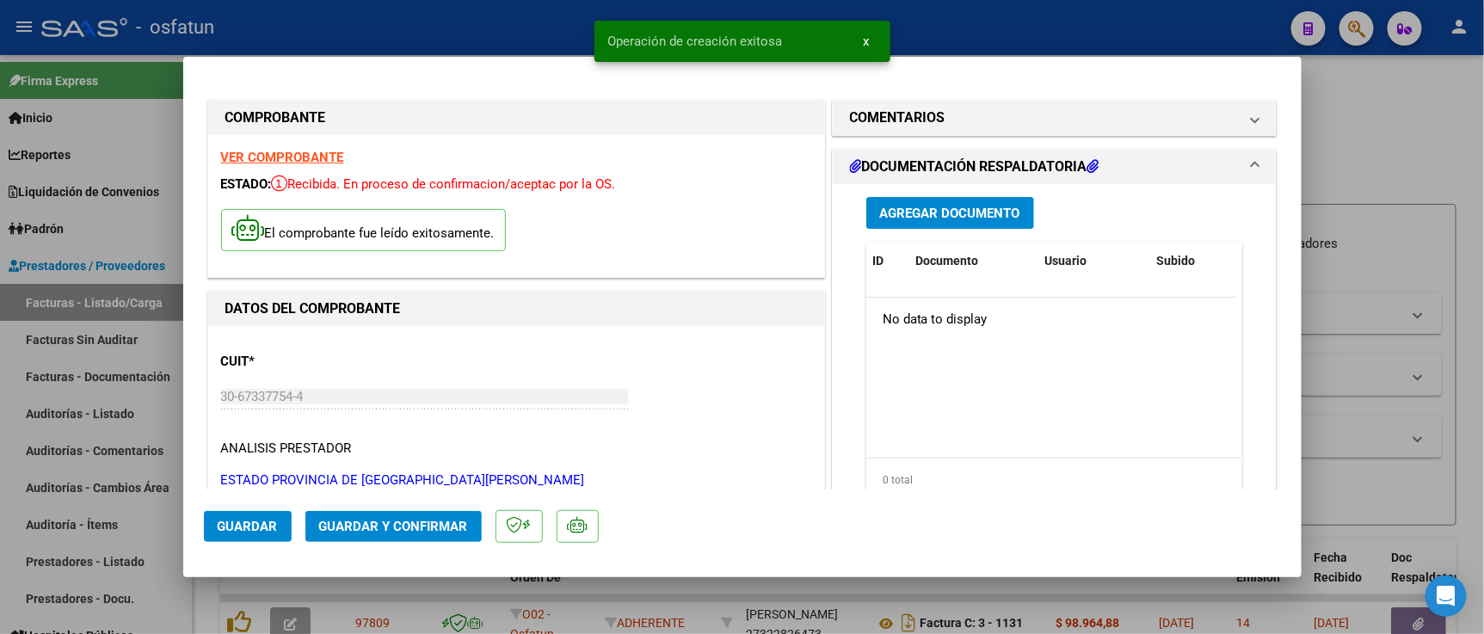
click at [449, 546] on mat-dialog-actions "Guardar Guardar y Confirmar" at bounding box center [742, 523] width 1077 height 68
click at [449, 530] on span "Guardar y Confirmar" at bounding box center [393, 526] width 149 height 15
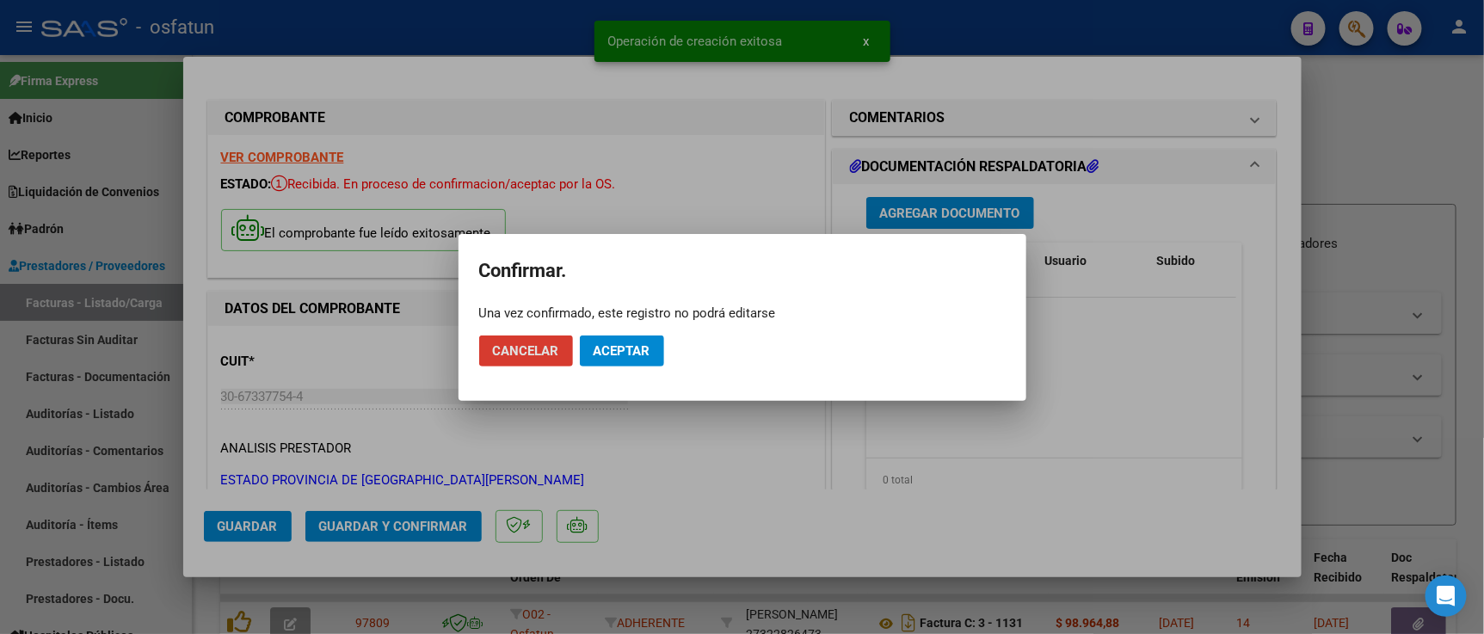
click at [637, 349] on span "Aceptar" at bounding box center [621, 350] width 57 height 15
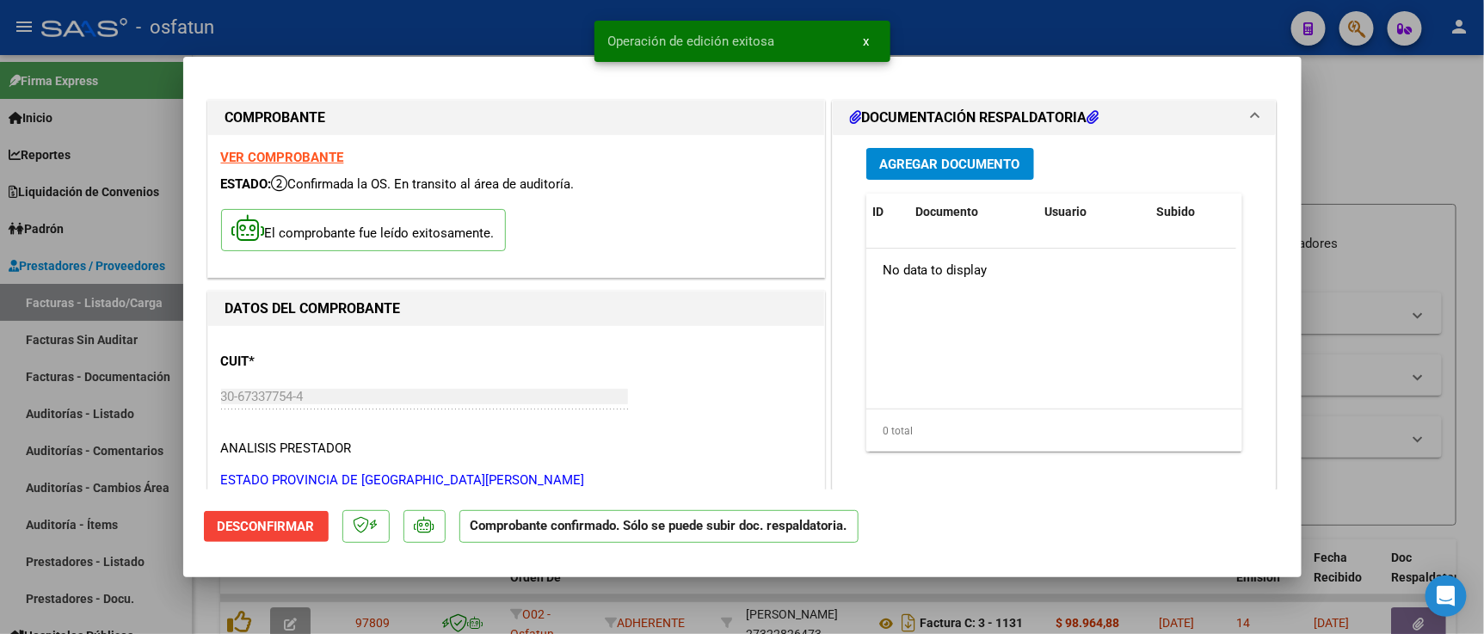
click at [1394, 142] on div at bounding box center [742, 317] width 1484 height 634
type input "$ 0,00"
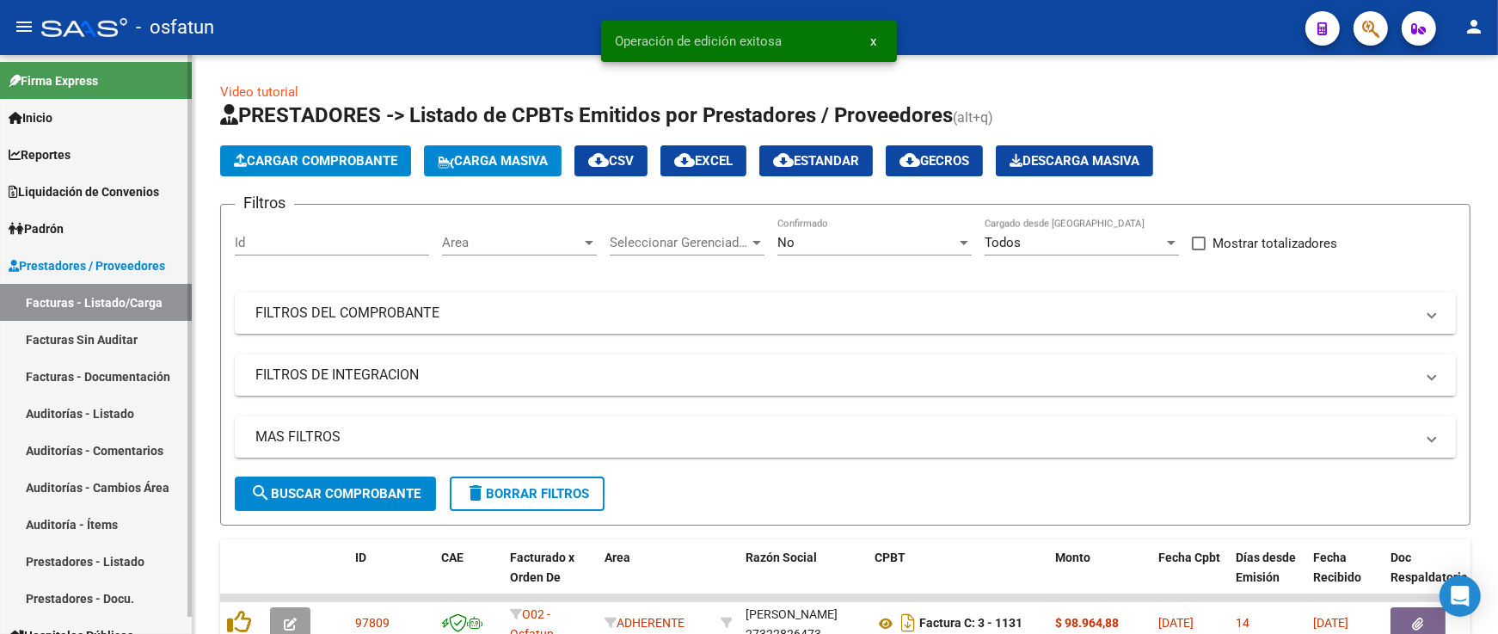
click at [101, 418] on link "Auditorías - Listado" at bounding box center [96, 413] width 192 height 37
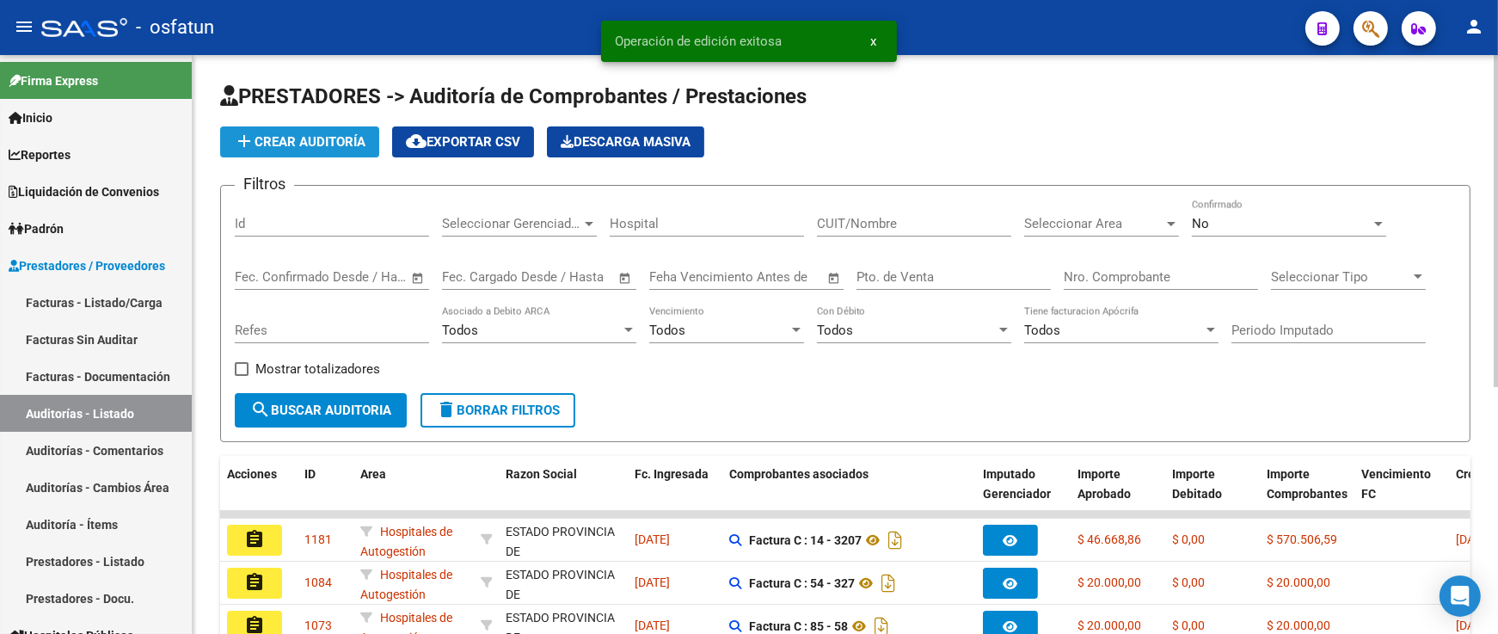
click at [286, 140] on span "add Crear Auditoría" at bounding box center [300, 141] width 132 height 15
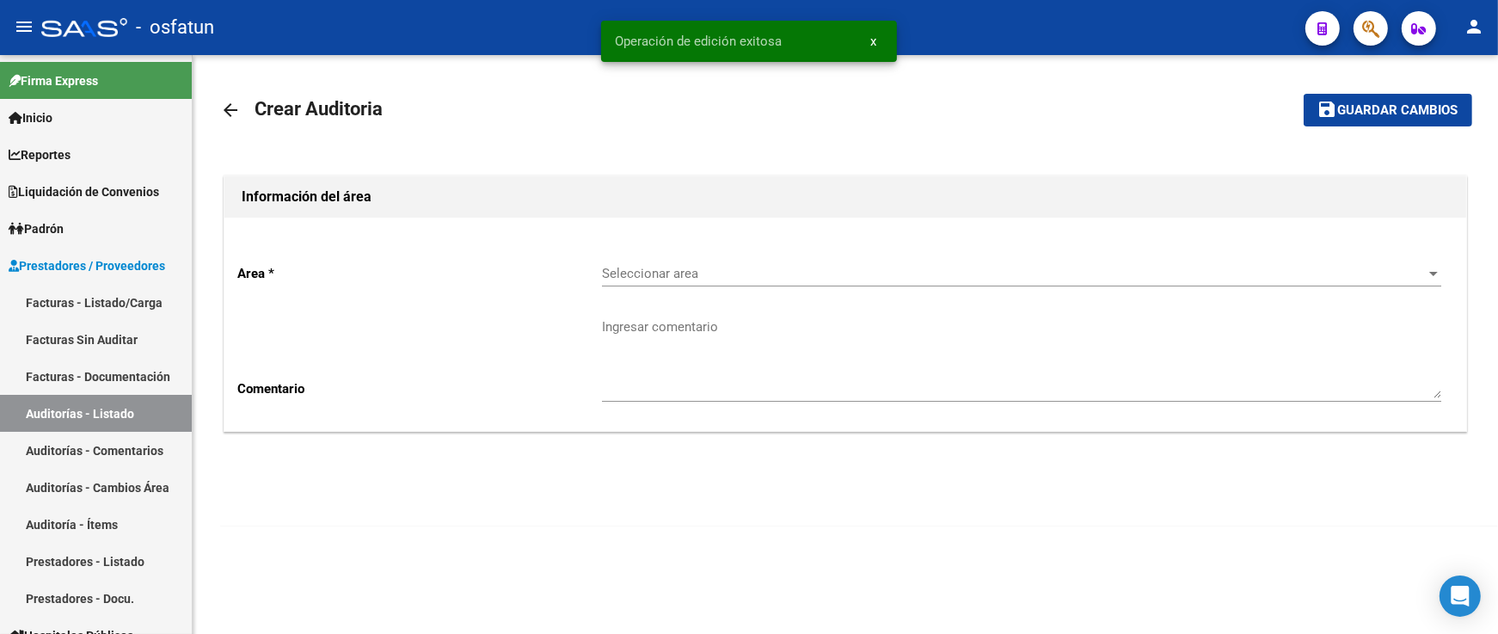
click at [624, 270] on span "Seleccionar area" at bounding box center [1014, 273] width 824 height 15
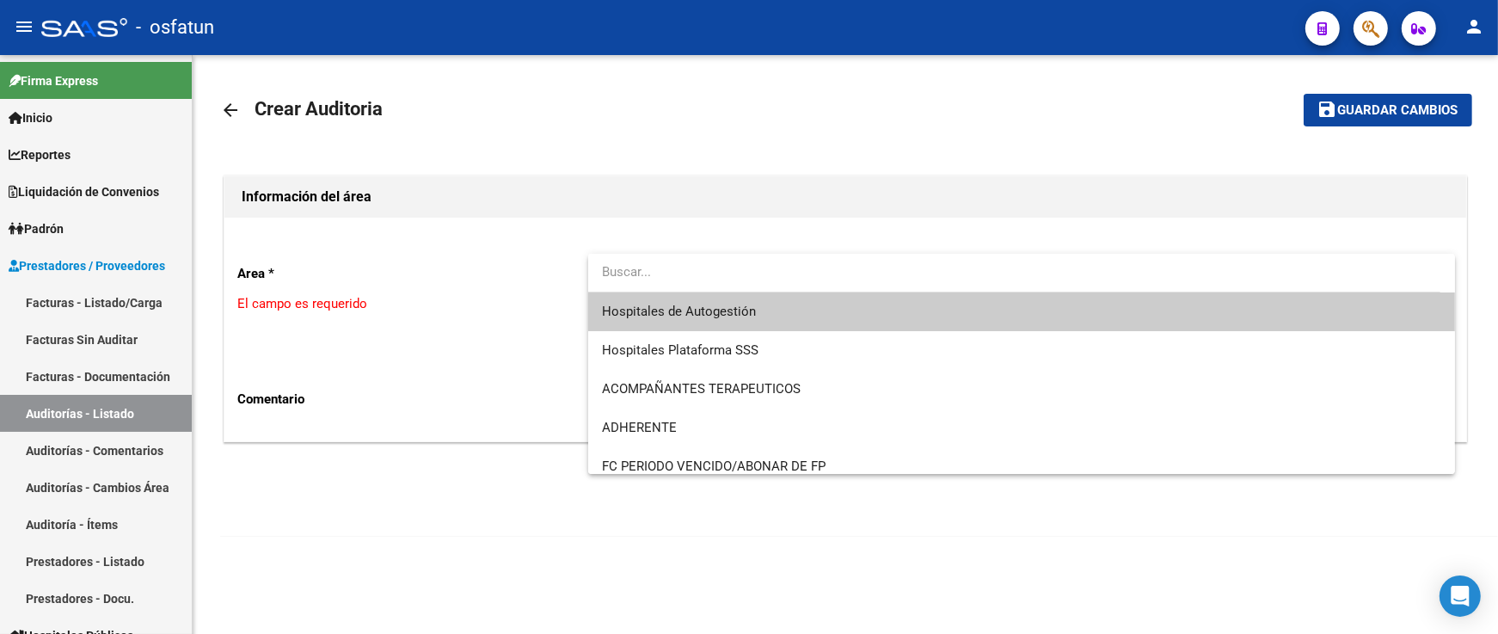
click at [664, 327] on span "Hospitales de Autogestión" at bounding box center [1021, 311] width 839 height 39
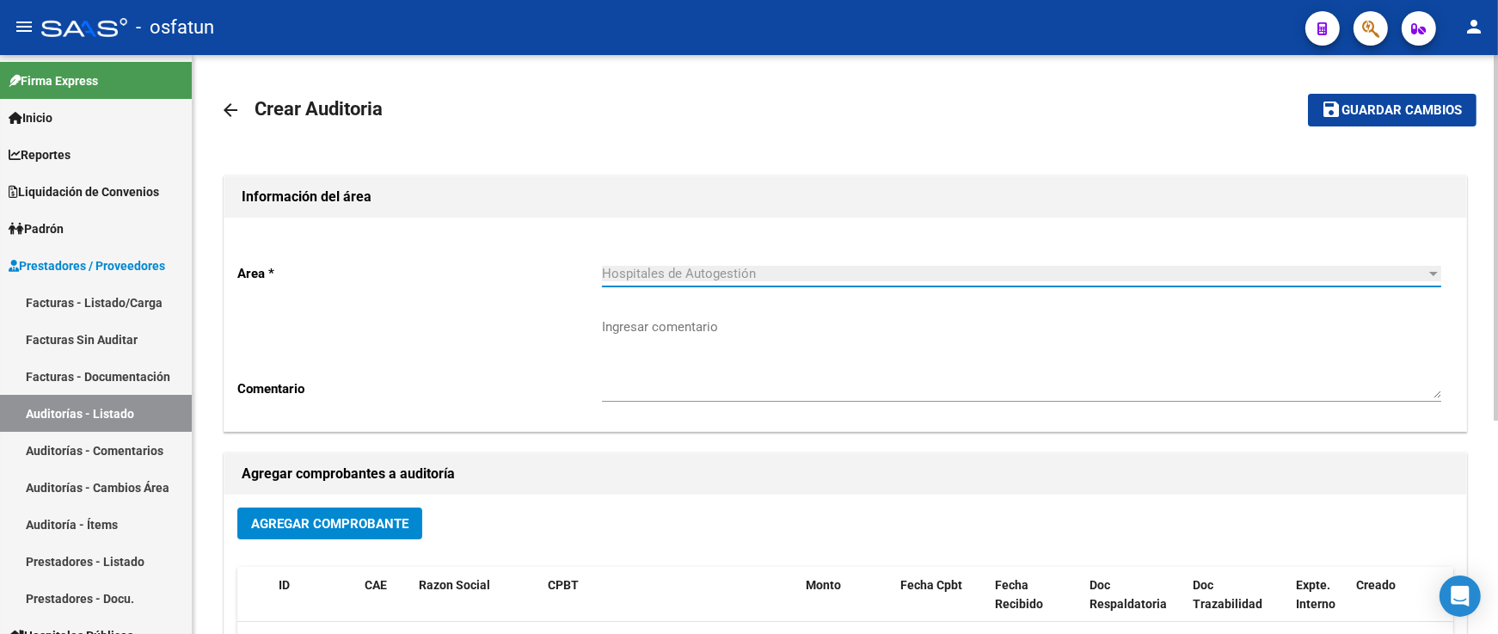
click at [389, 522] on span "Agregar Comprobante" at bounding box center [329, 523] width 157 height 15
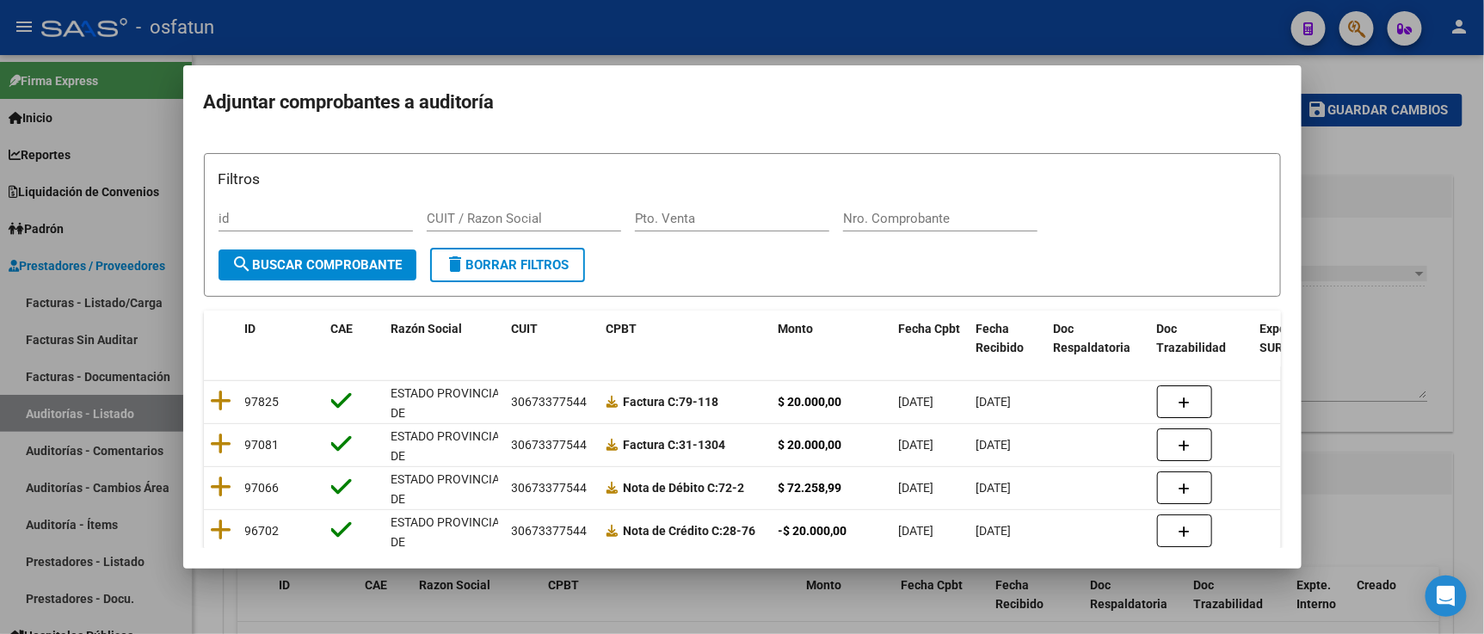
click at [1342, 182] on div at bounding box center [742, 317] width 1484 height 634
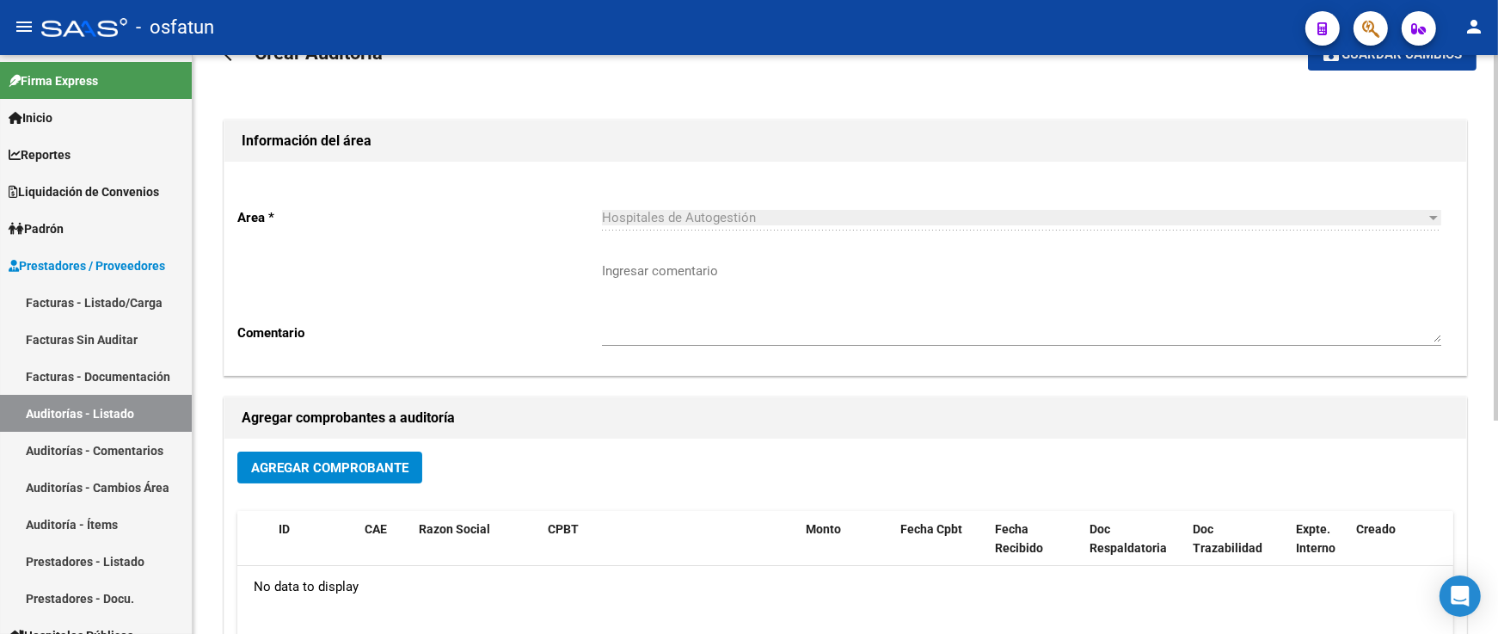
scroll to position [53, 0]
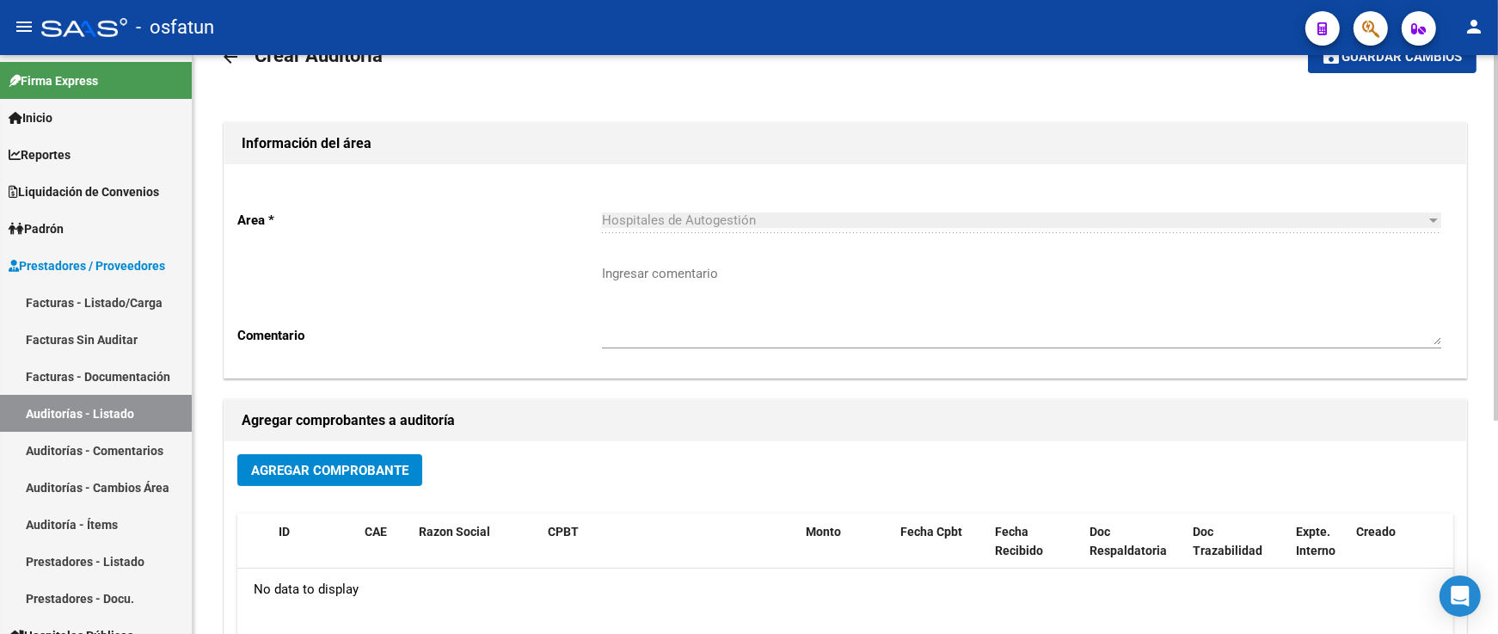
click at [351, 469] on span "Agregar Comprobante" at bounding box center [329, 470] width 157 height 15
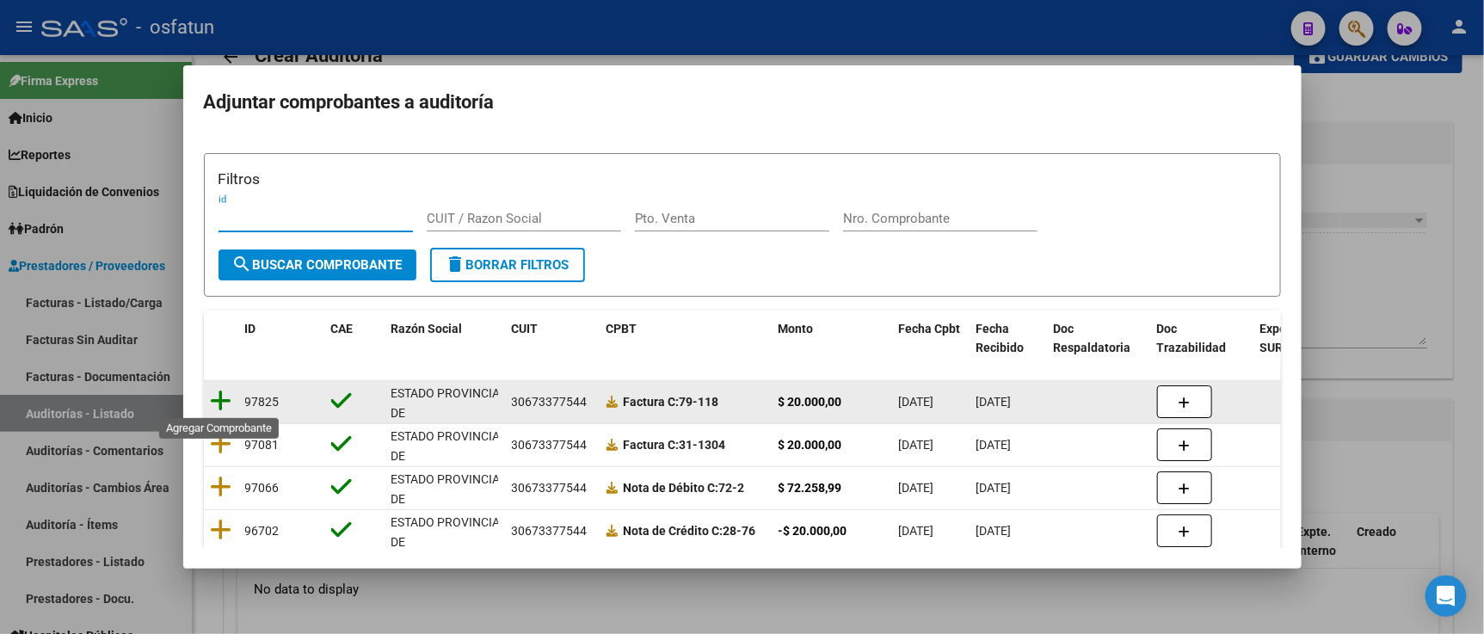
click at [228, 403] on icon at bounding box center [222, 401] width 22 height 24
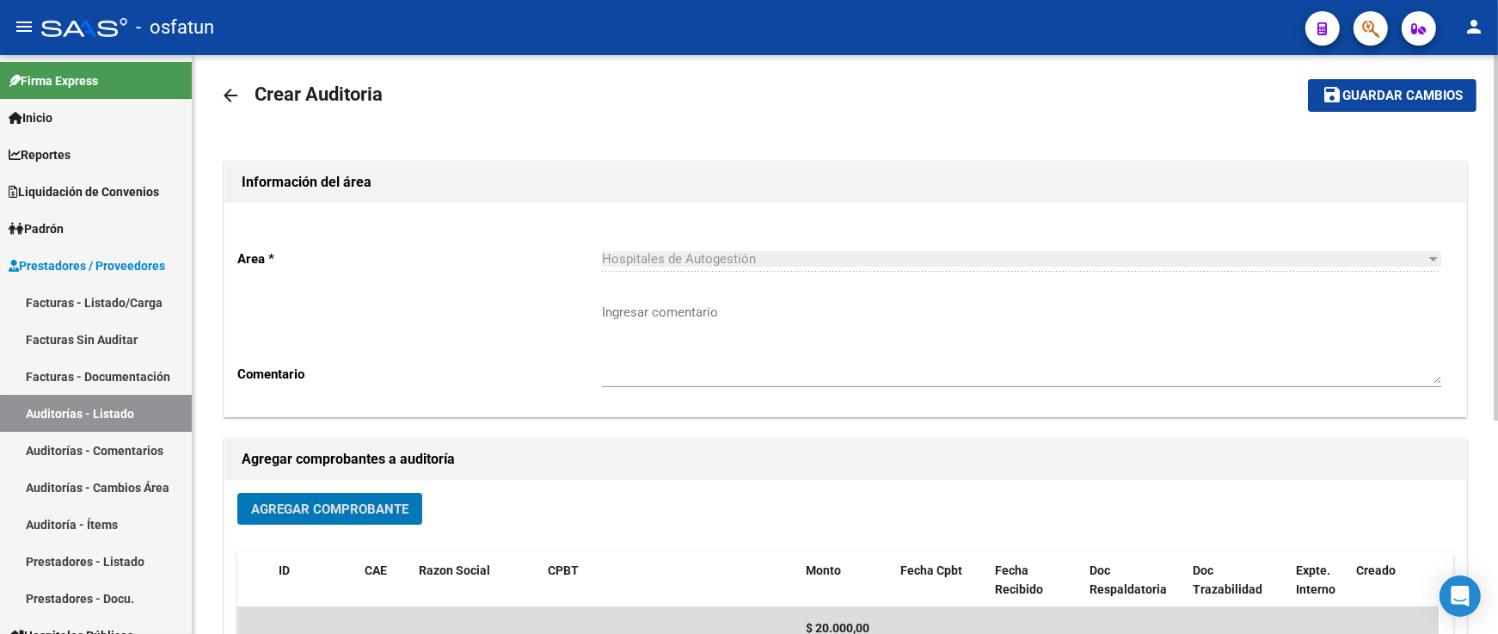
scroll to position [0, 0]
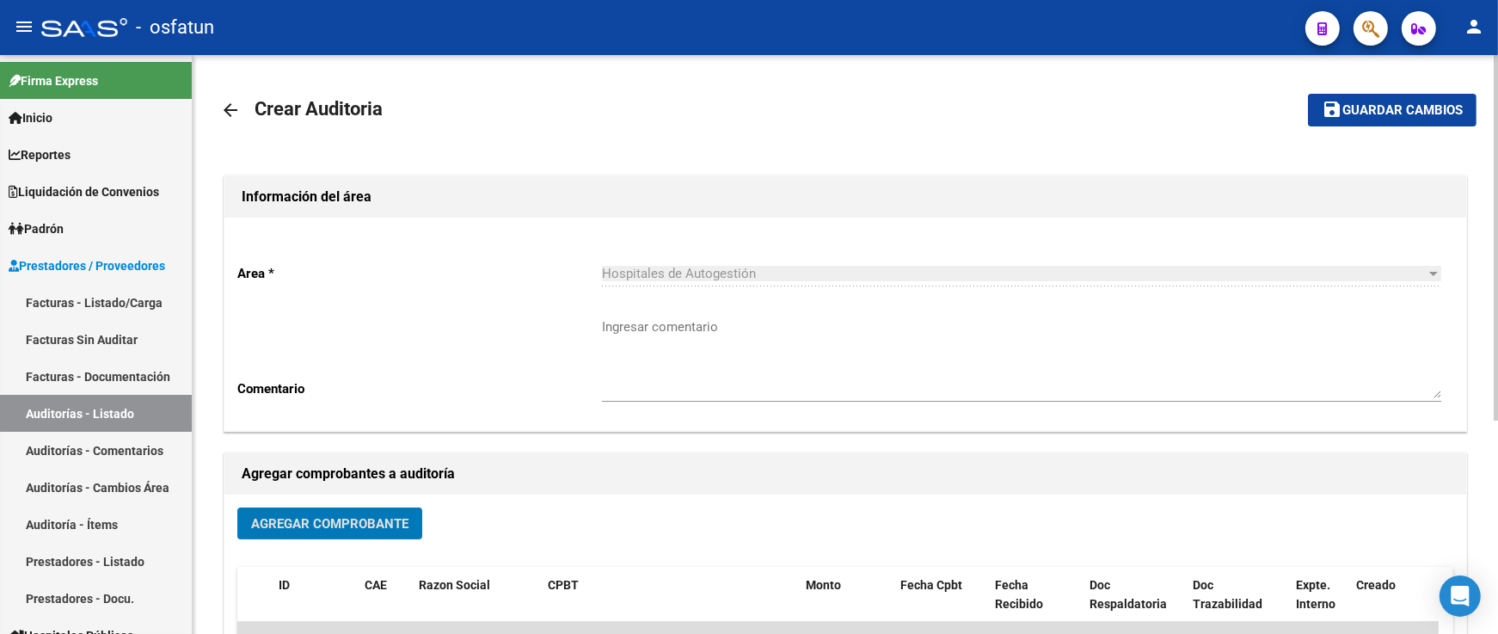
click at [1389, 132] on mat-toolbar-row "save Guardar cambios" at bounding box center [1345, 110] width 262 height 55
click at [1393, 125] on button "save Guardar cambios" at bounding box center [1392, 110] width 169 height 32
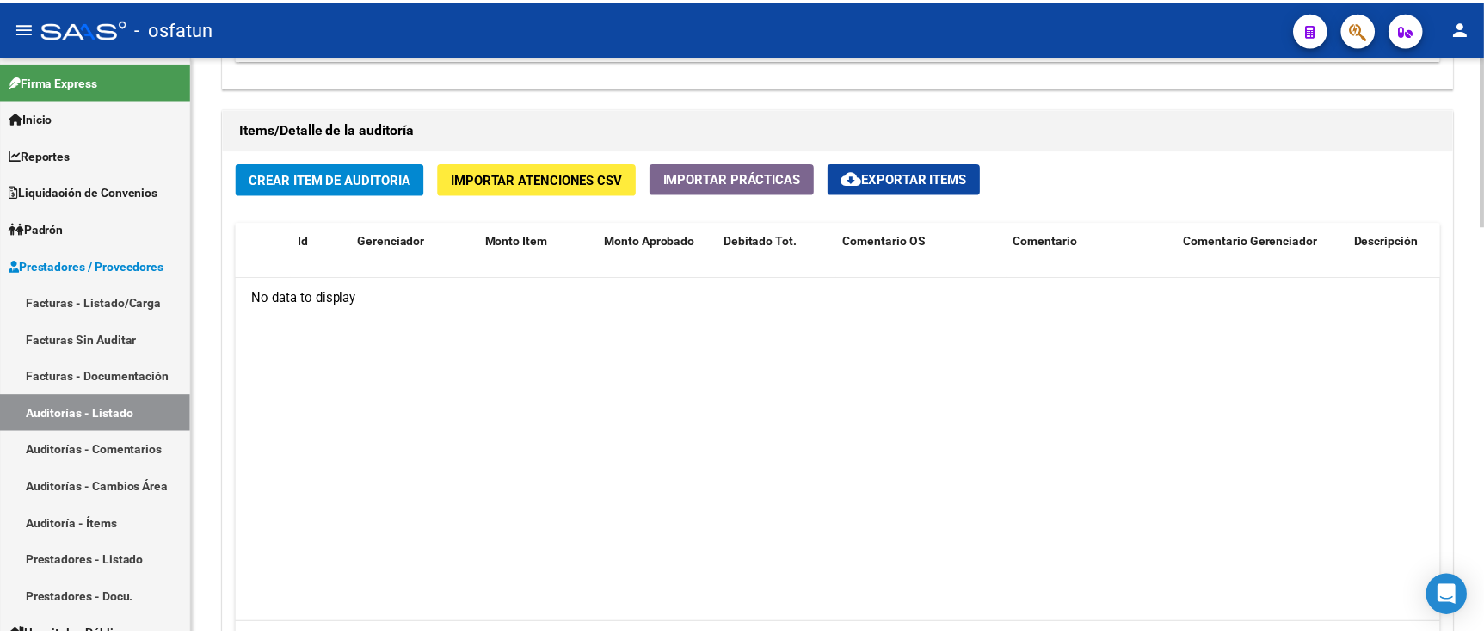
scroll to position [1193, 0]
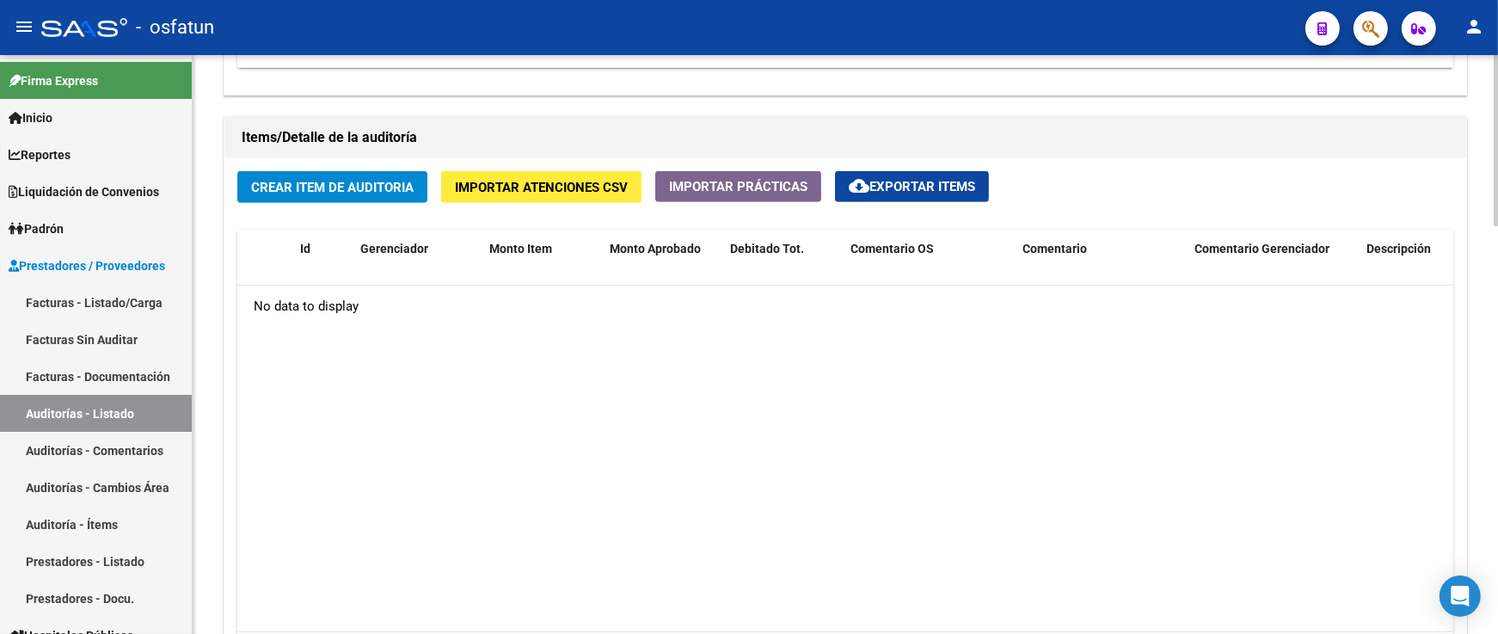
click at [353, 220] on div "Crear Item de Auditoria Importar Atenciones CSV Importar Prácticas cloud_downlo…" at bounding box center [845, 429] width 1242 height 543
click at [366, 196] on button "Crear Item de Auditoria" at bounding box center [332, 187] width 190 height 32
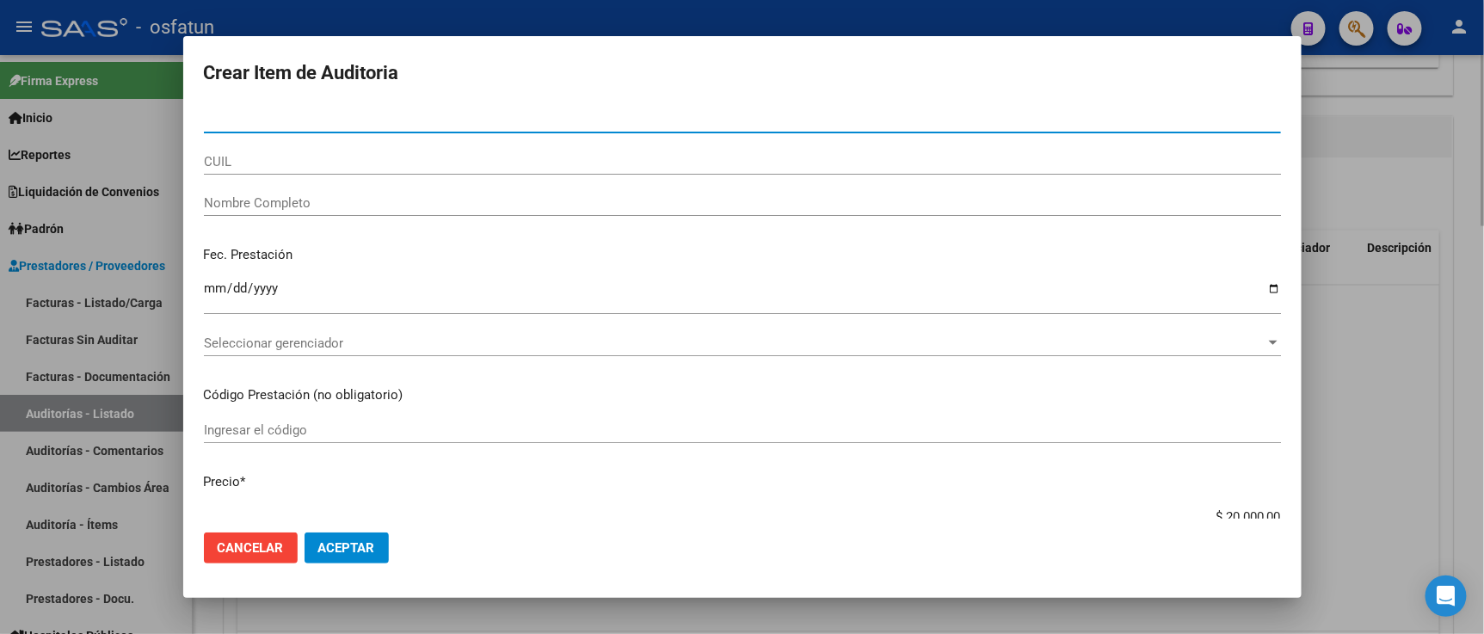
paste input "38220603"
type input "38220603"
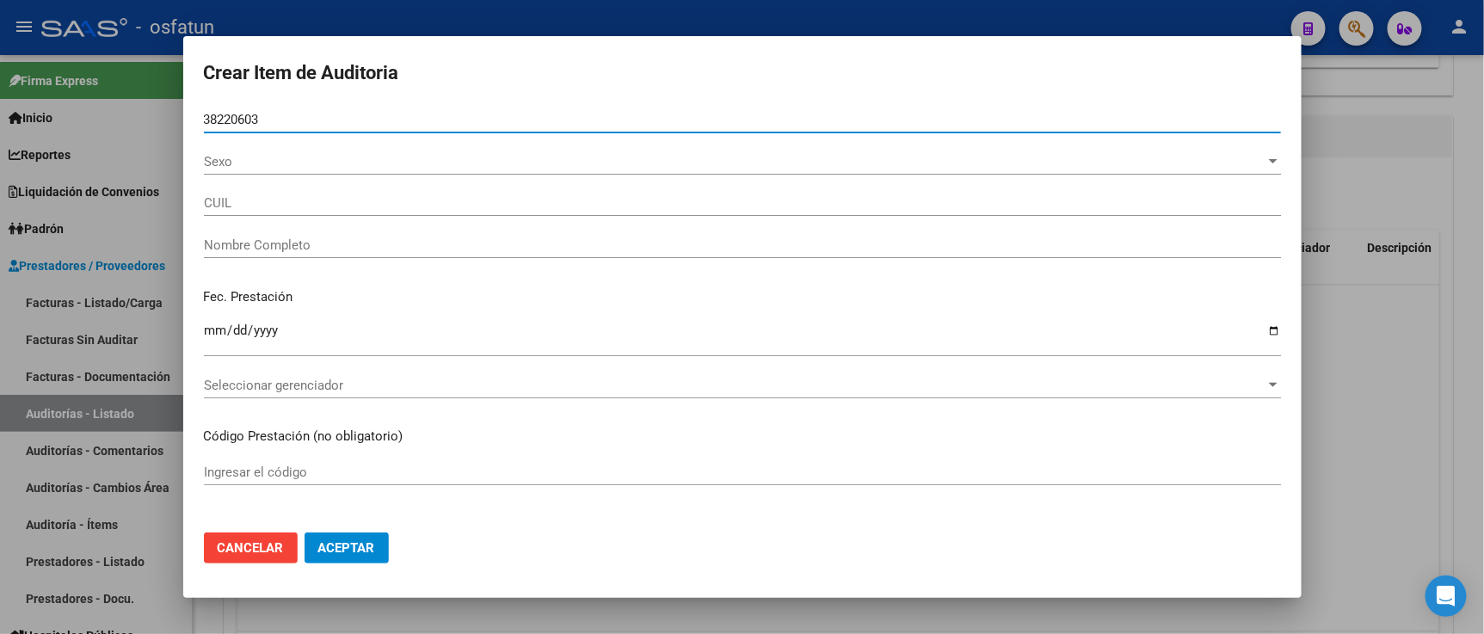
type input "27382206032"
type input "VIVAS [PERSON_NAME]"
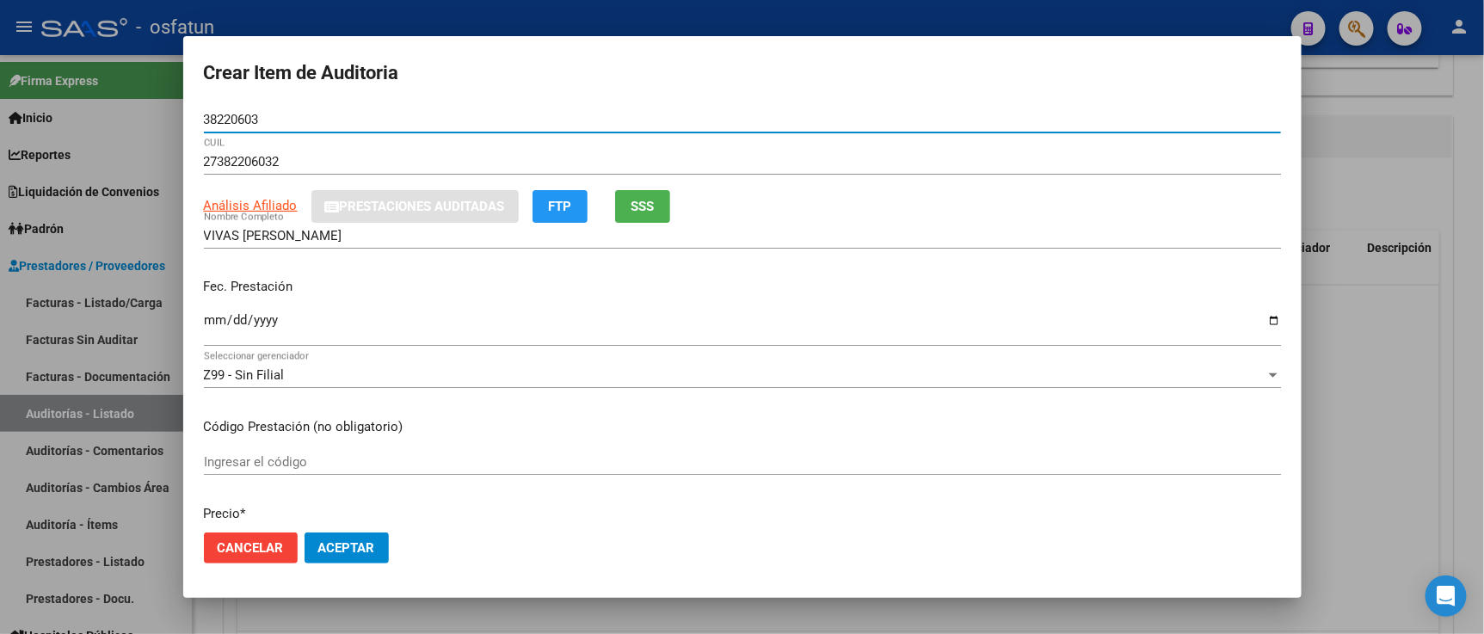
type input "38220603"
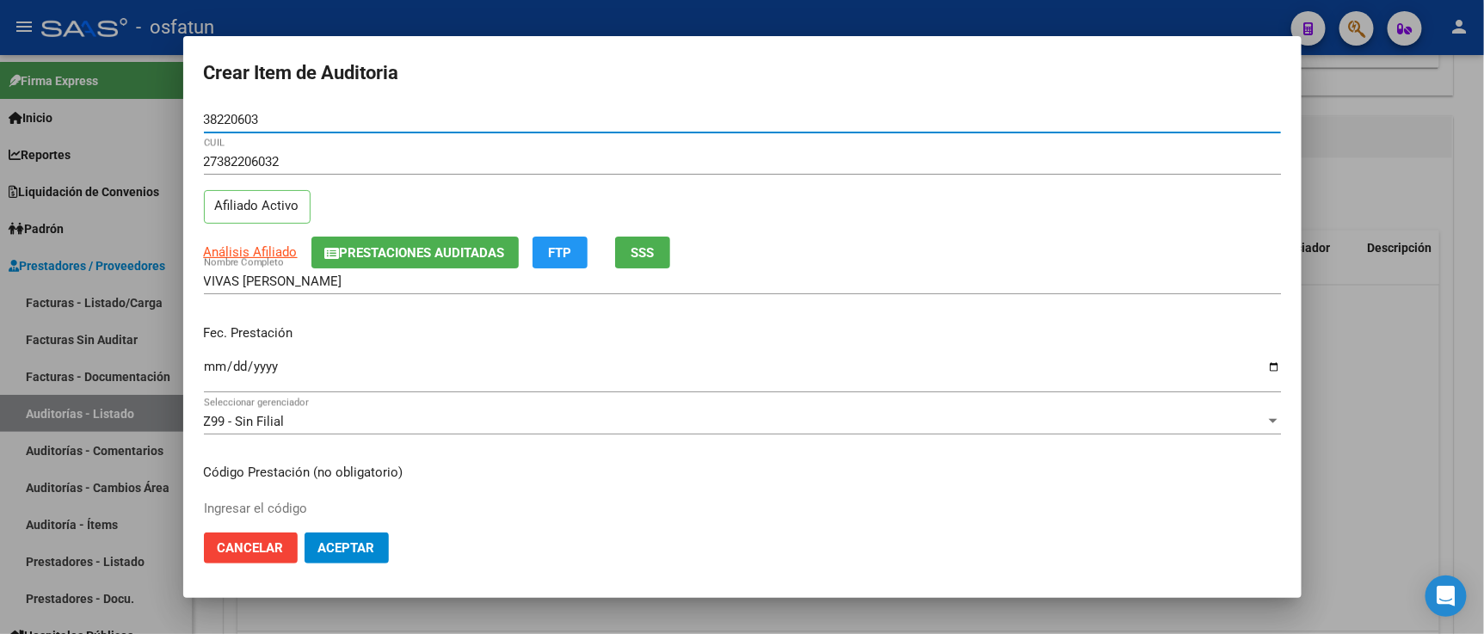
click at [213, 372] on input "Ingresar la fecha" at bounding box center [742, 374] width 1077 height 28
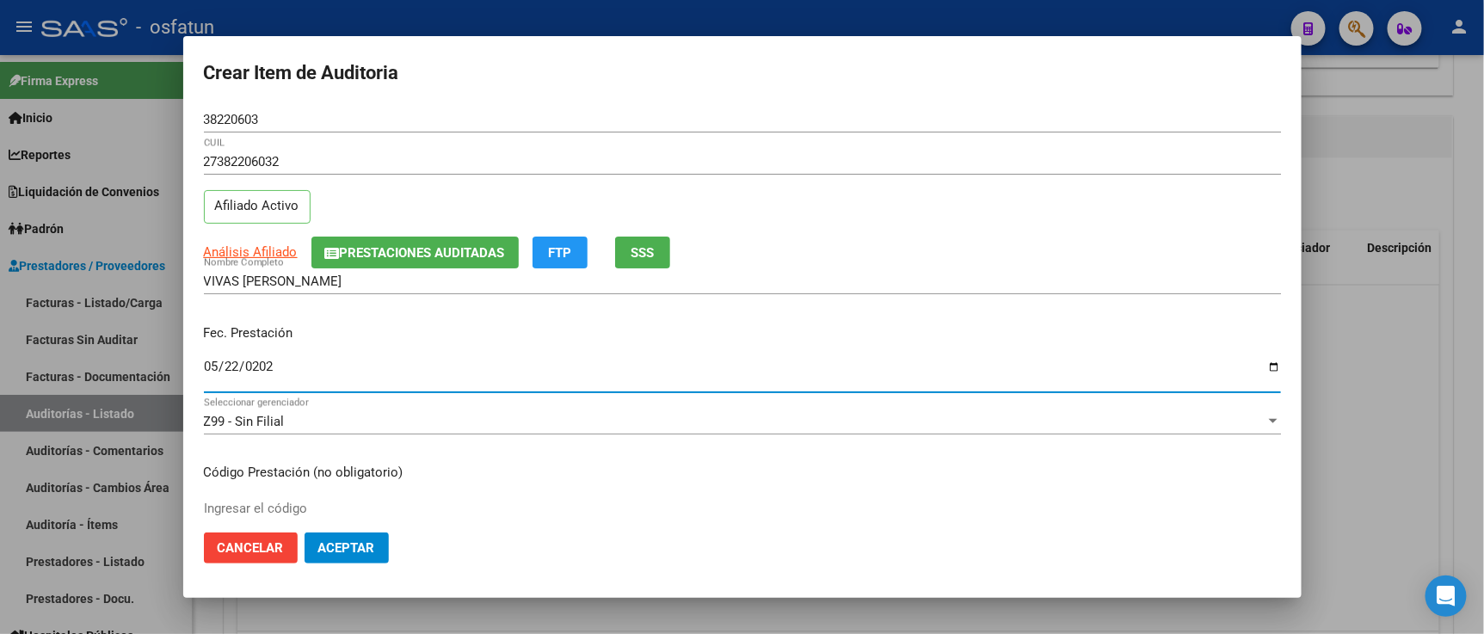
type input "[DATE]"
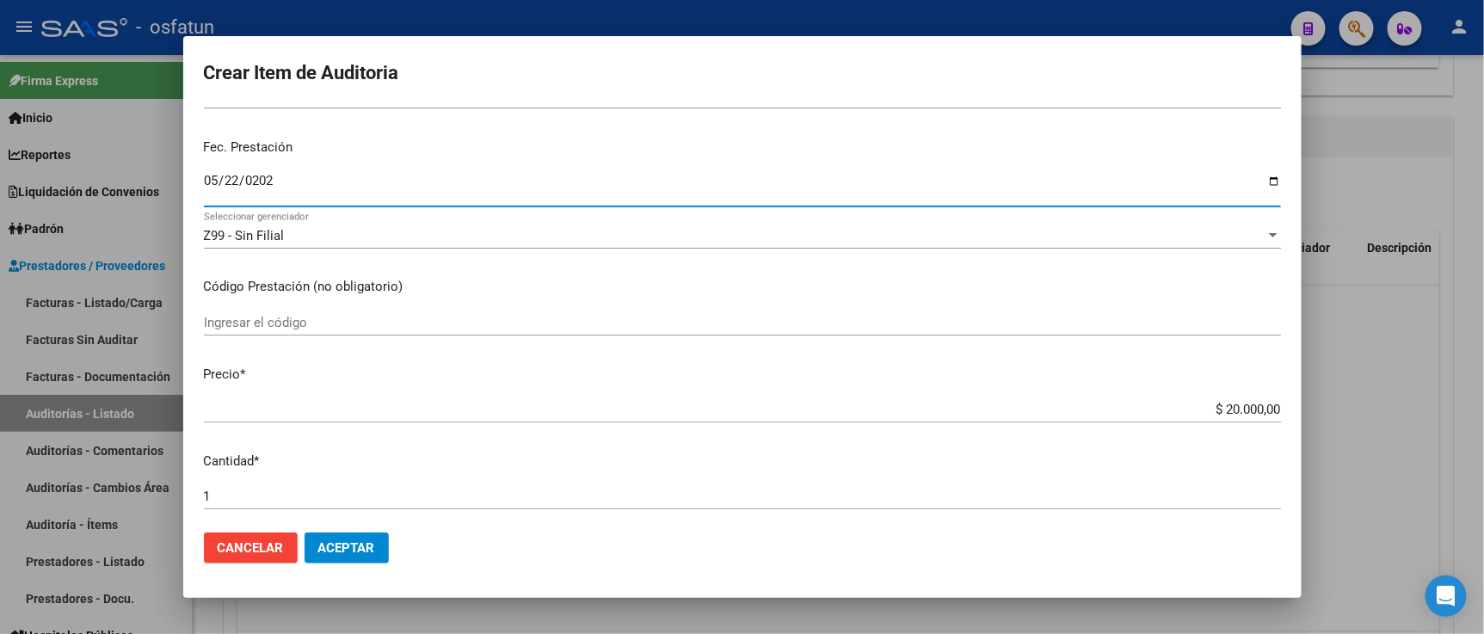
scroll to position [191, 0]
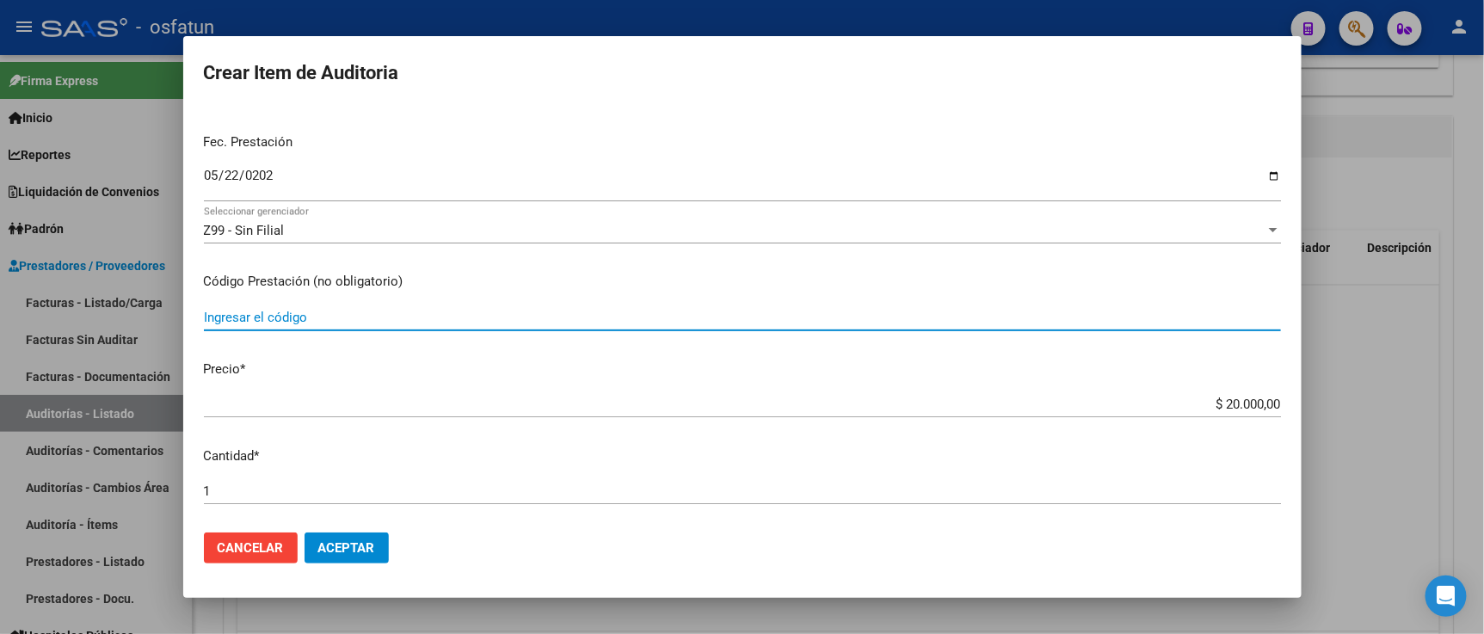
click at [301, 317] on input "Ingresar el código" at bounding box center [742, 317] width 1077 height 15
type input "420101"
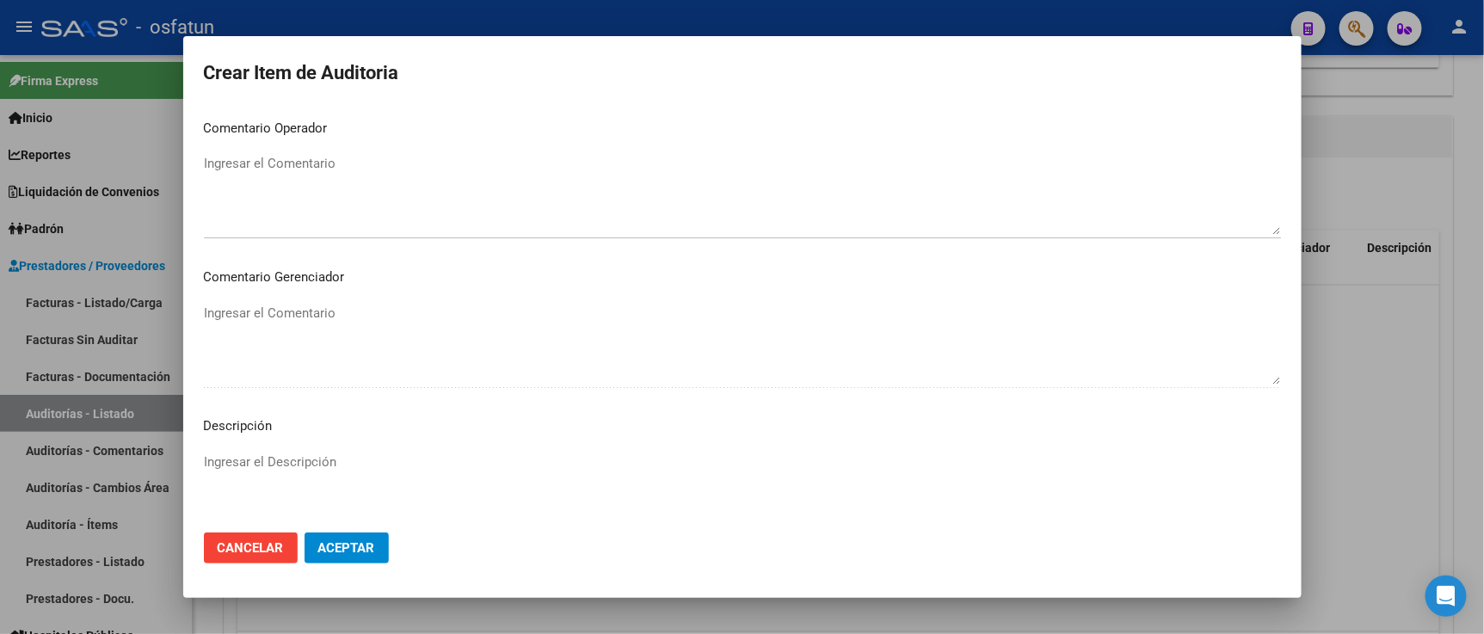
scroll to position [1136, 0]
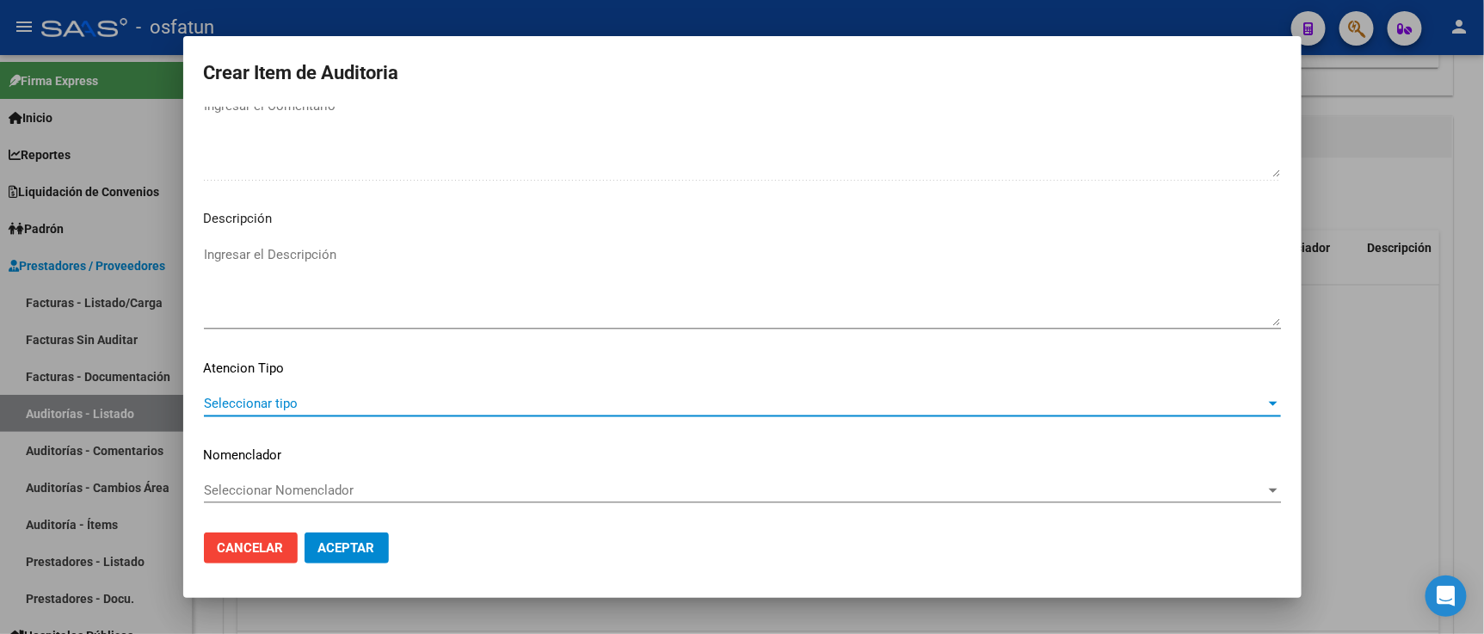
click at [329, 396] on span "Seleccionar tipo" at bounding box center [734, 403] width 1061 height 15
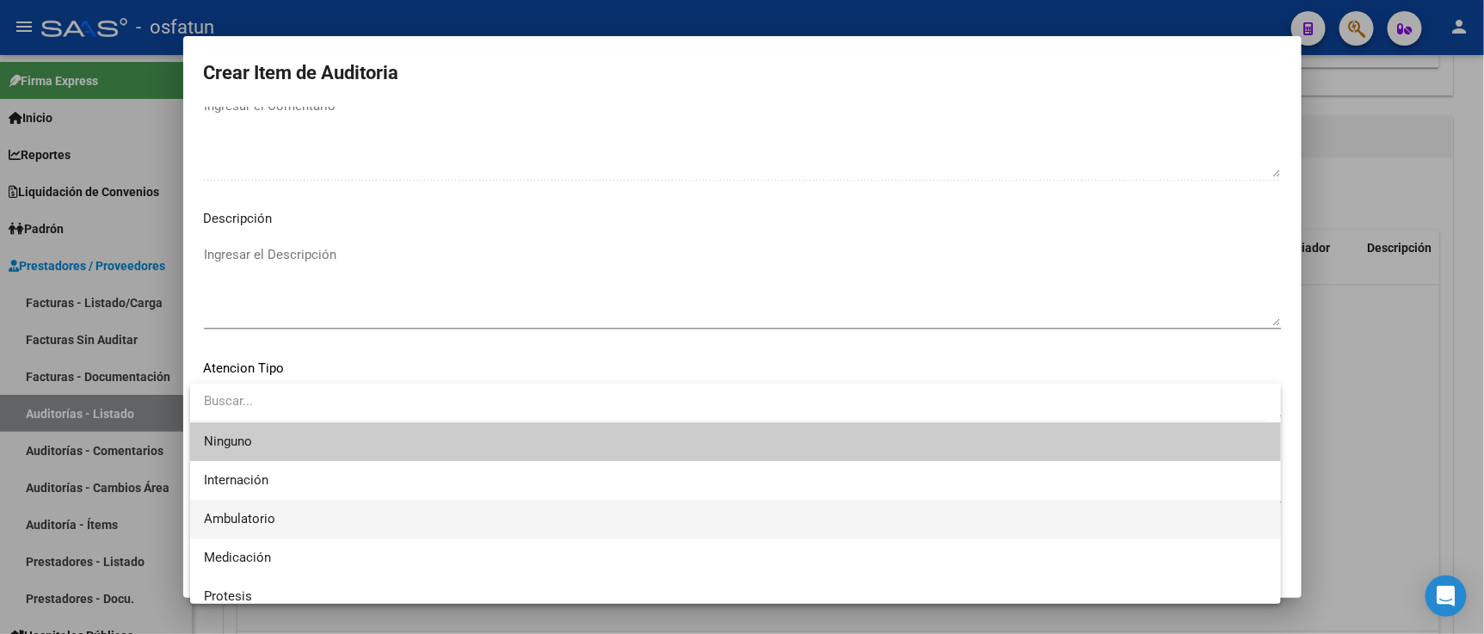
click at [323, 506] on span "Ambulatorio" at bounding box center [735, 519] width 1063 height 39
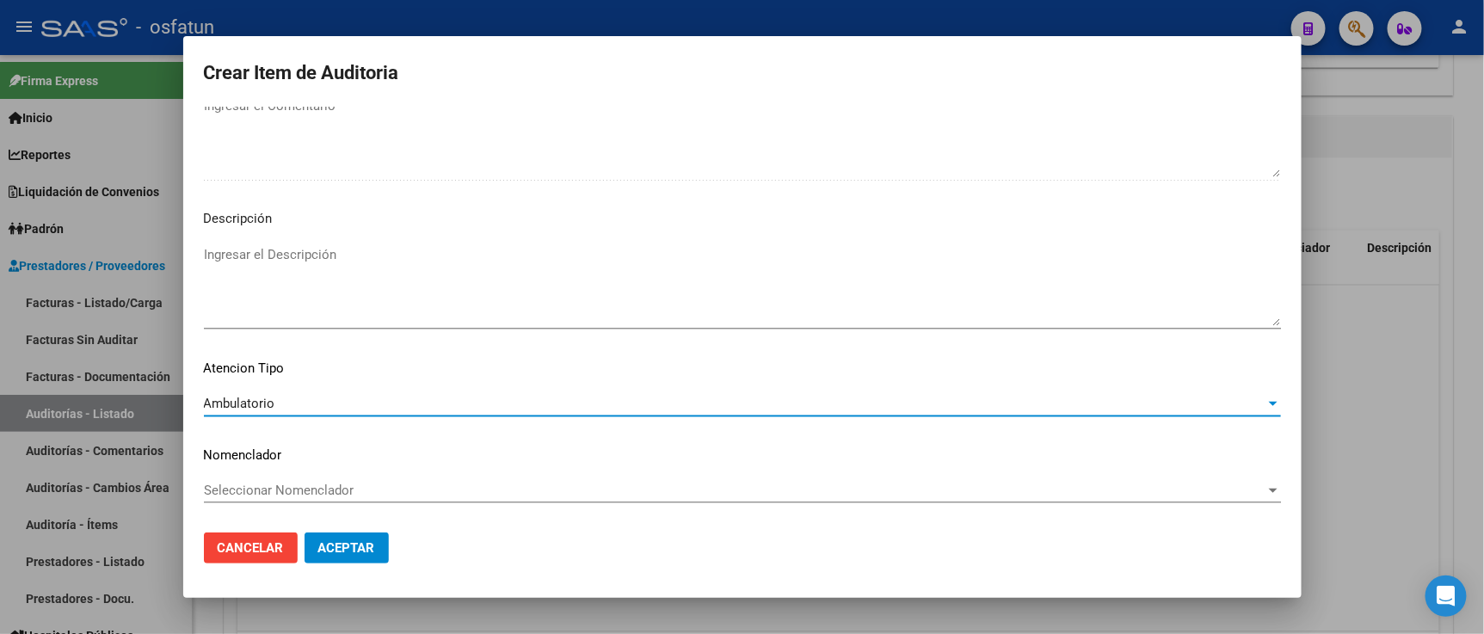
click at [327, 476] on mat-dialog-content "38220603 Nro Documento 27382206032 CUIL Afiliado Activo Análisis Afiliado Prest…" at bounding box center [742, 313] width 1118 height 412
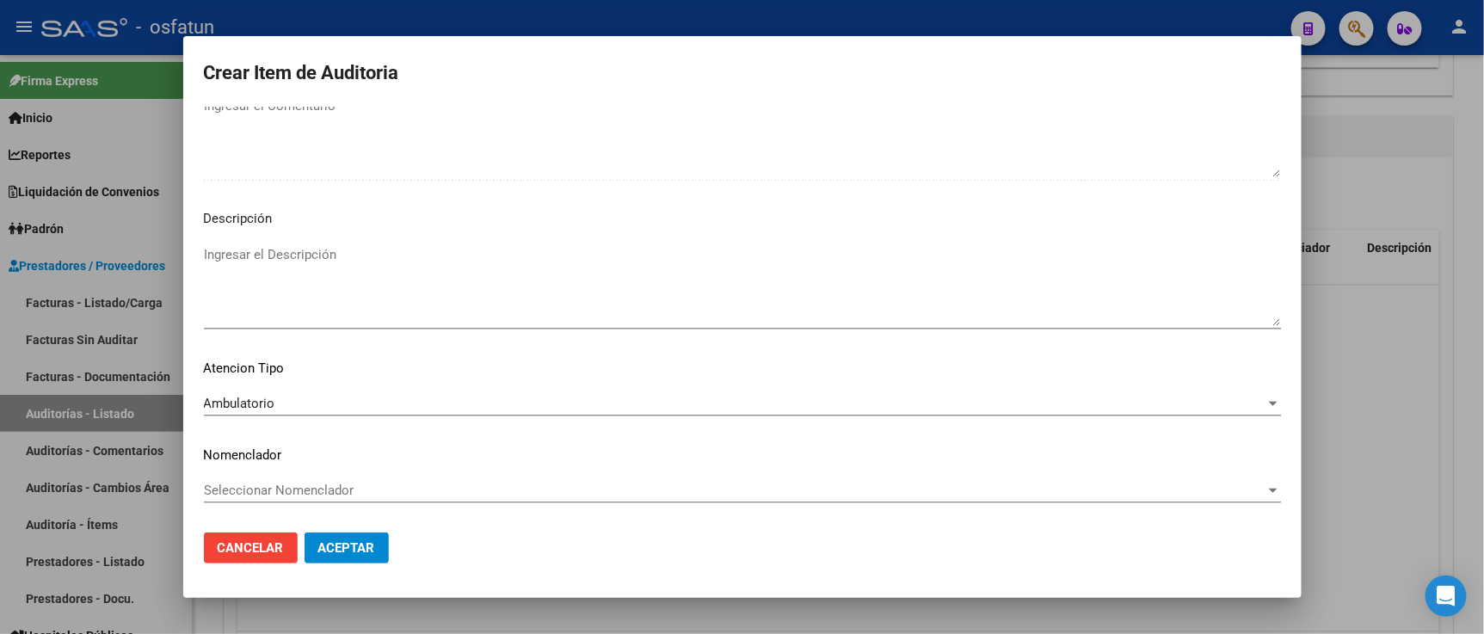
click at [327, 491] on span "Seleccionar Nomenclador" at bounding box center [734, 489] width 1061 height 15
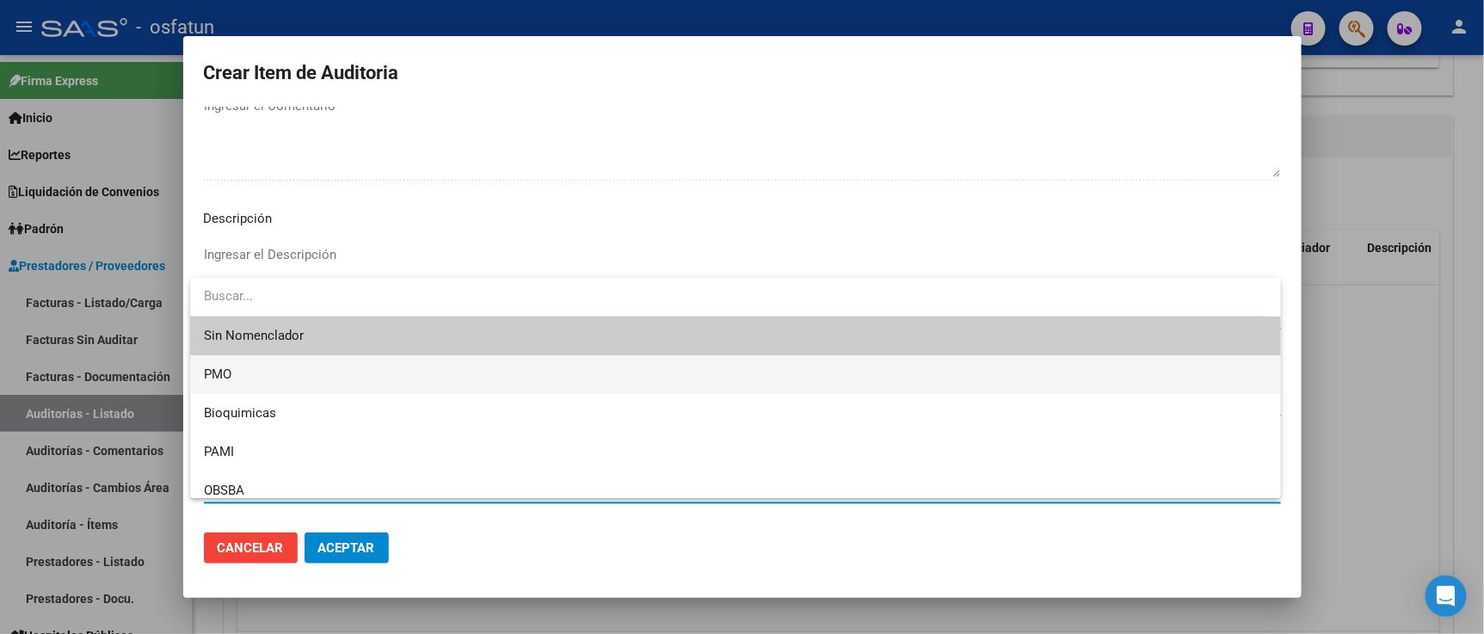
click at [270, 380] on span "PMO" at bounding box center [735, 374] width 1063 height 39
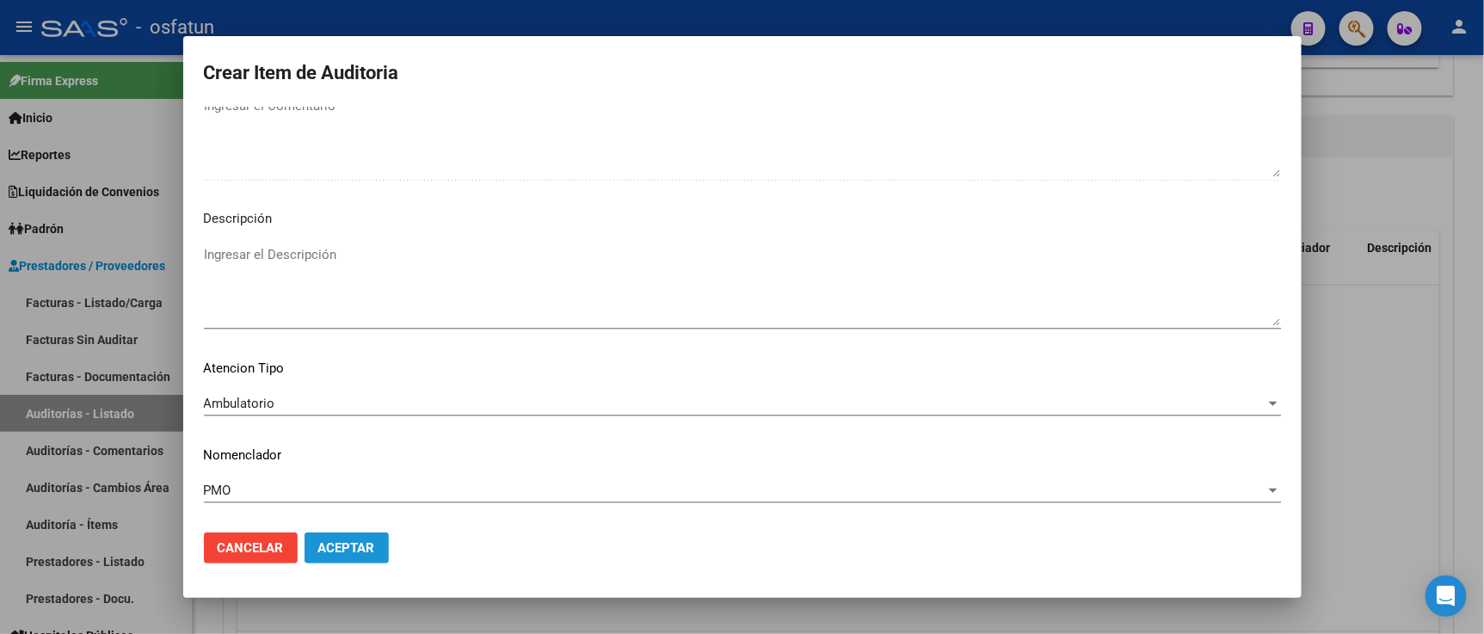
click at [336, 545] on span "Aceptar" at bounding box center [346, 547] width 57 height 15
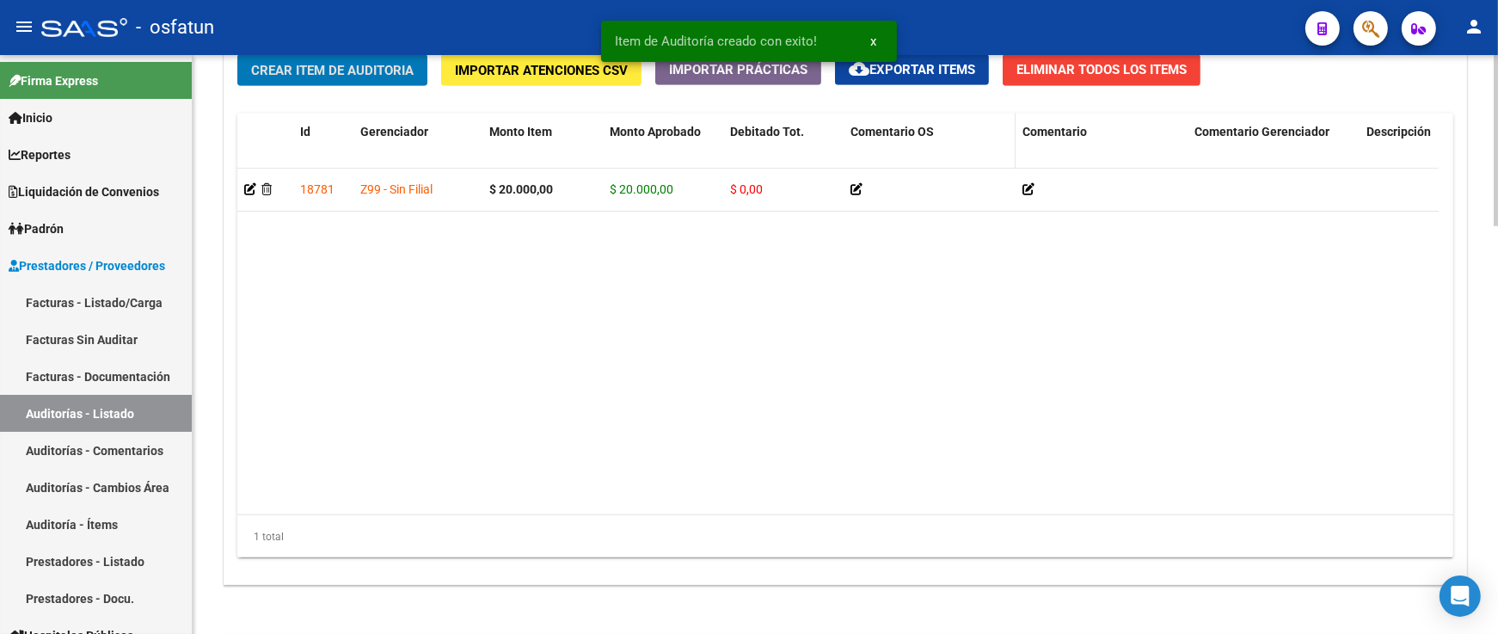
scroll to position [1386, 0]
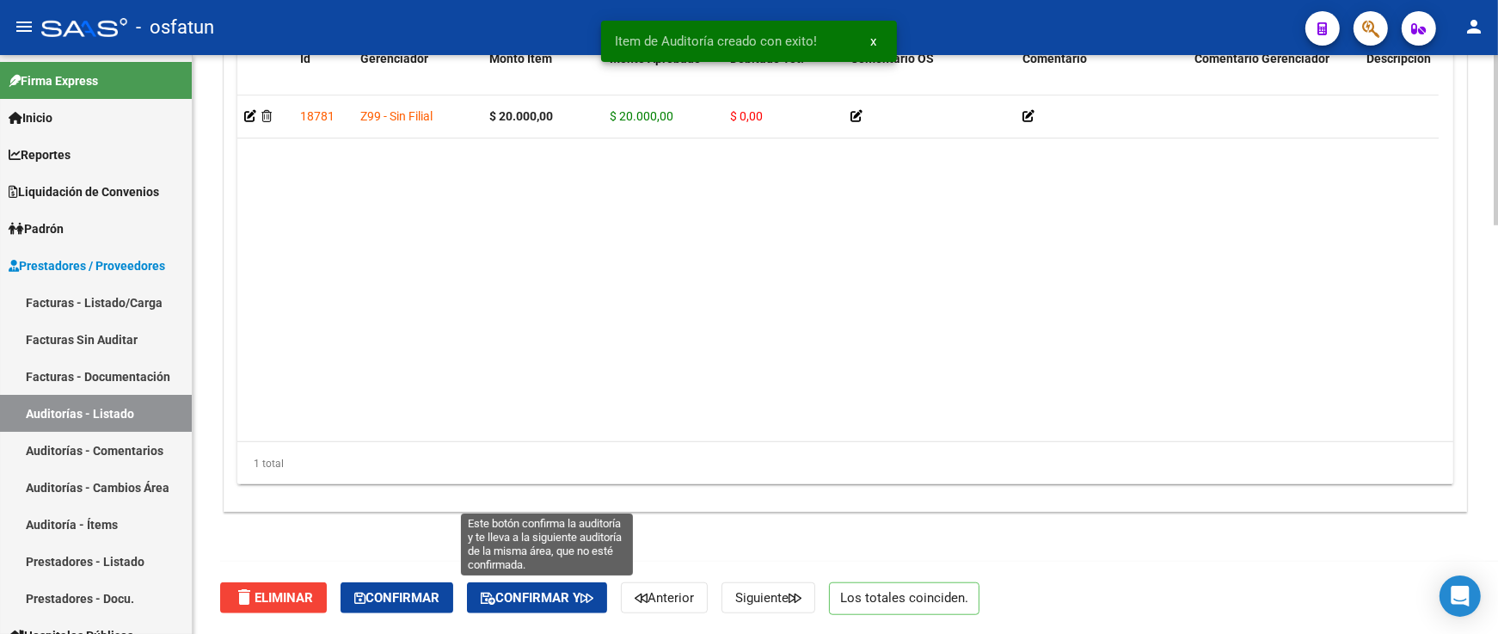
click at [557, 605] on span "Confirmar y" at bounding box center [537, 597] width 113 height 15
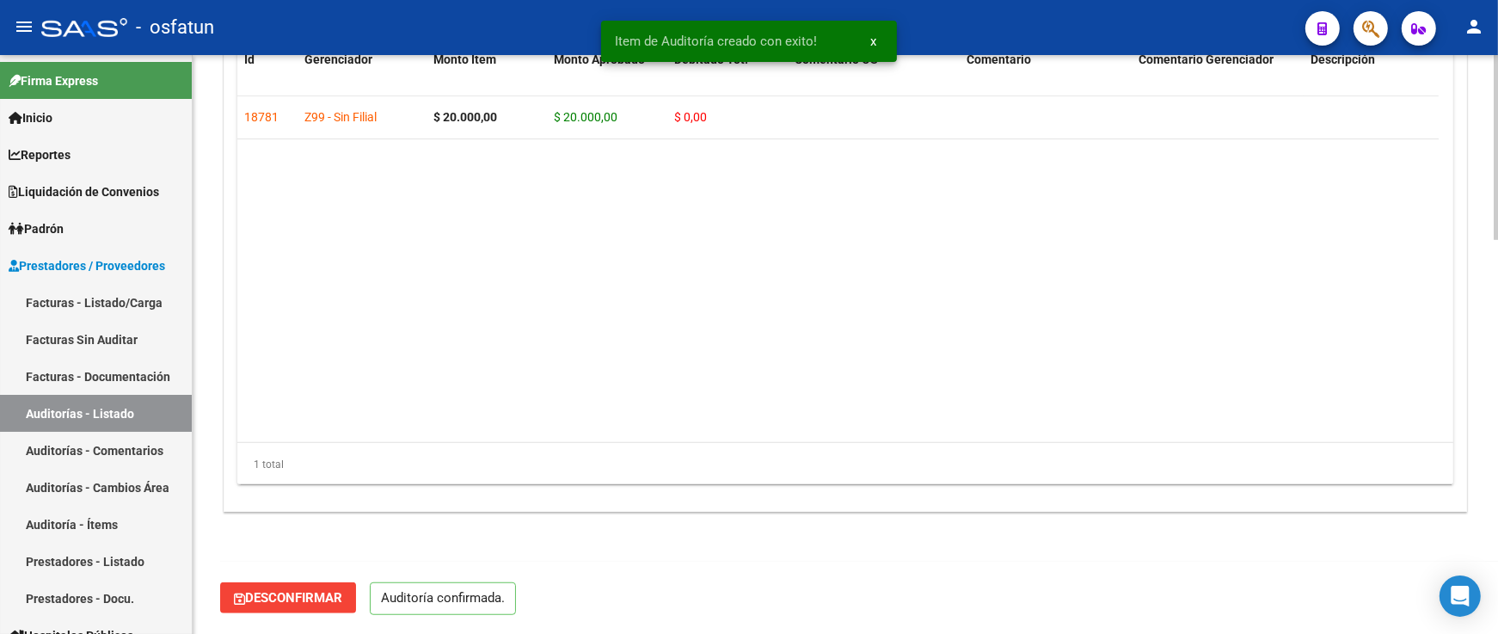
scroll to position [1231, 0]
type input "202510"
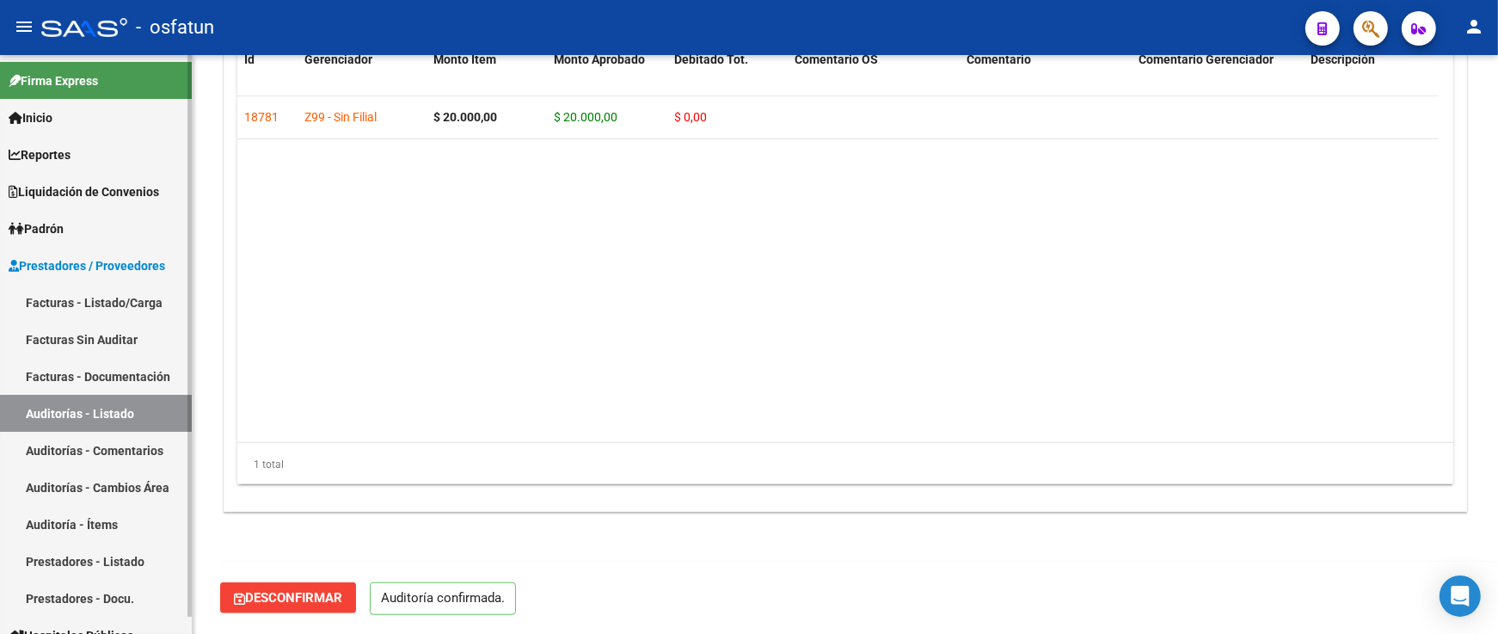
click at [80, 410] on link "Auditorías - Listado" at bounding box center [96, 413] width 192 height 37
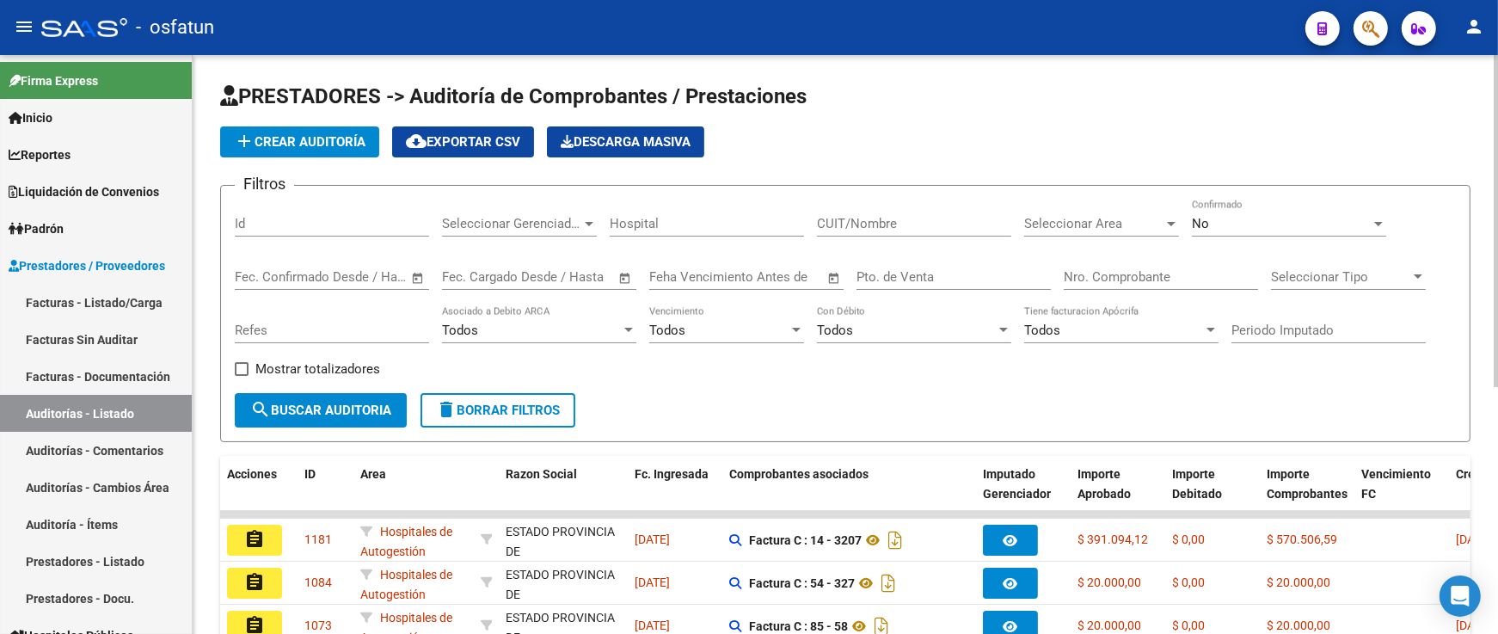
click at [316, 134] on span "add Crear Auditoría" at bounding box center [300, 141] width 132 height 15
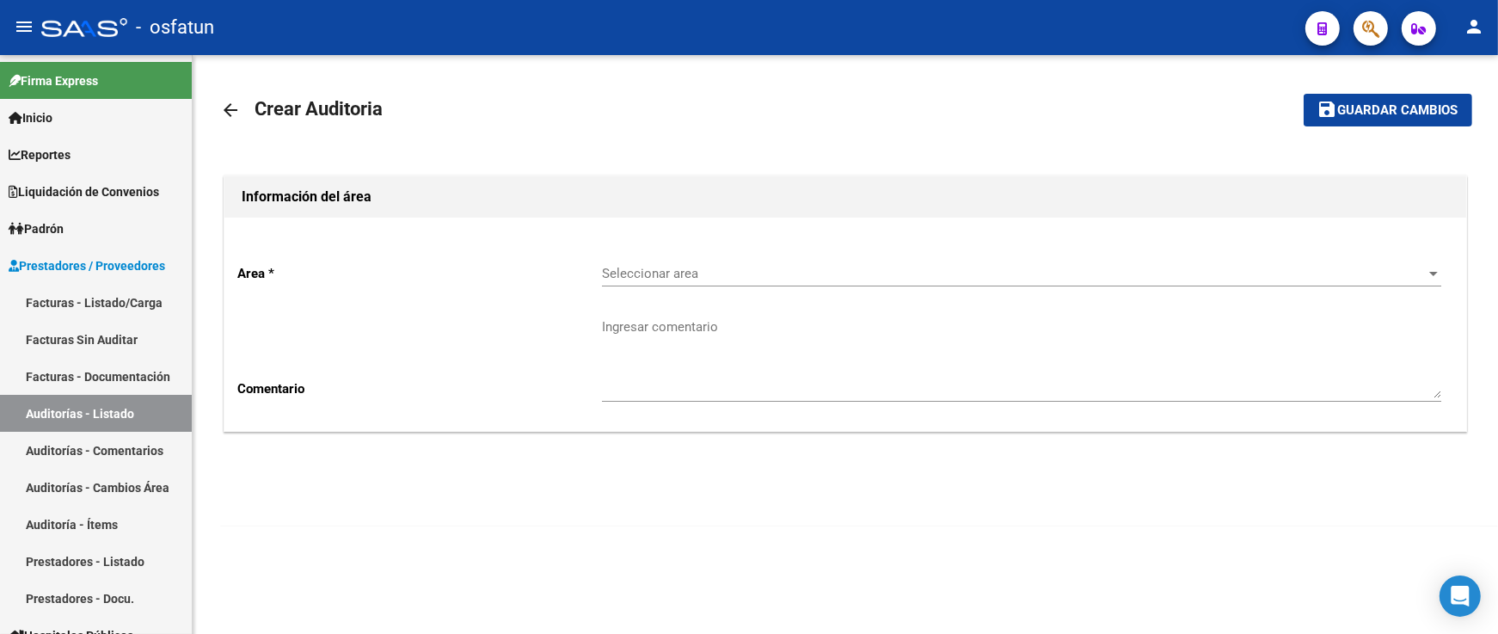
click at [619, 269] on span "Seleccionar area" at bounding box center [1014, 273] width 824 height 15
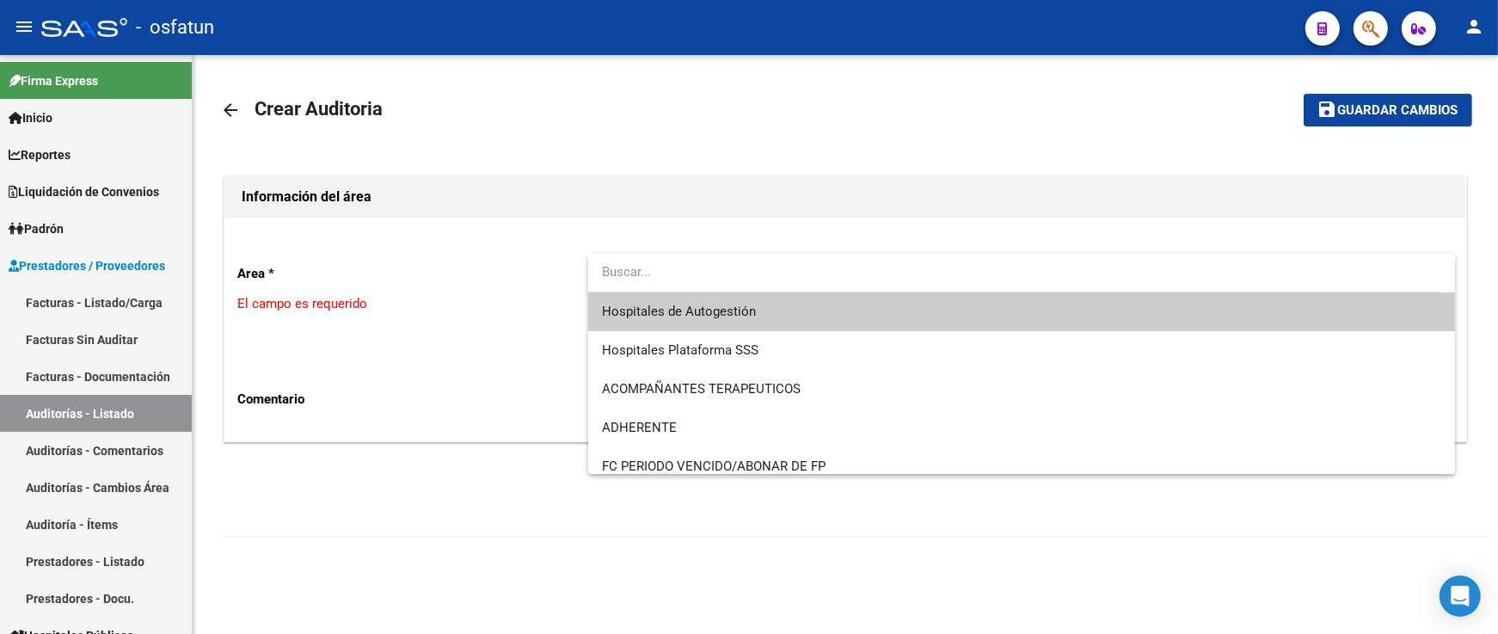
click at [114, 310] on div at bounding box center [749, 317] width 1498 height 634
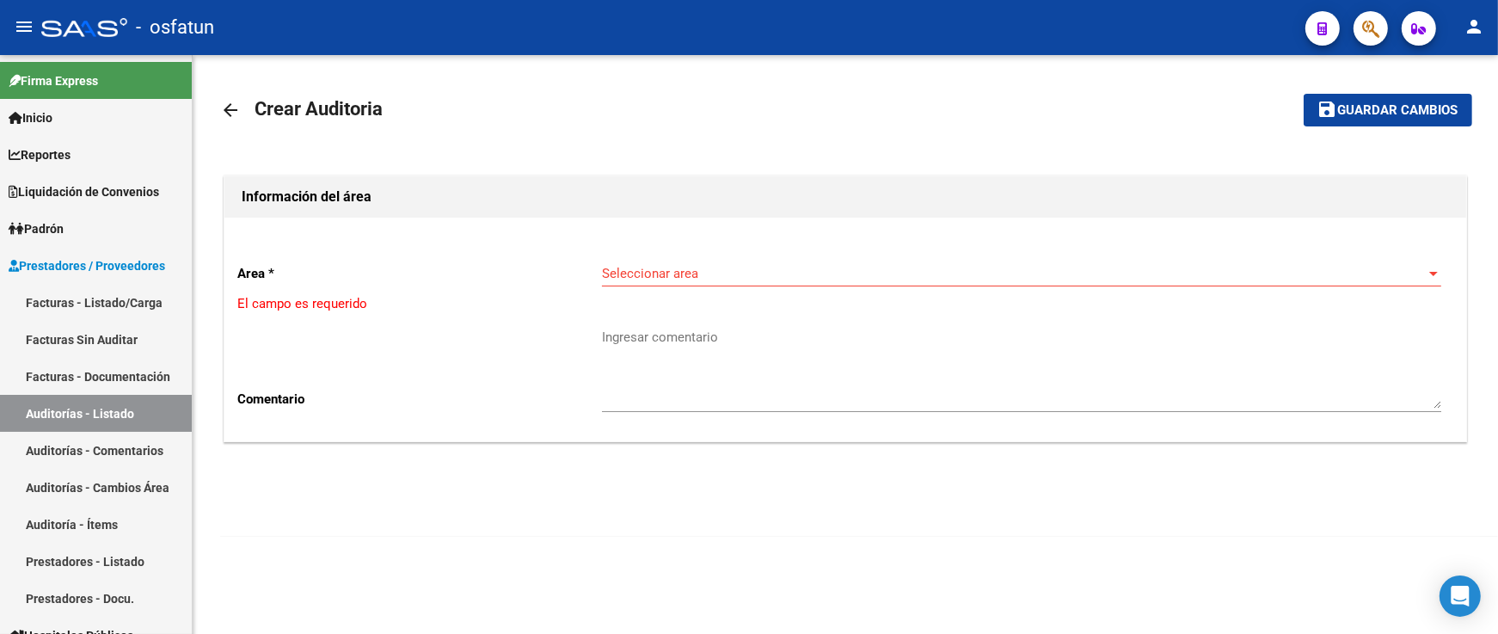
click at [114, 310] on link "Facturas - Listado/Carga" at bounding box center [96, 302] width 192 height 37
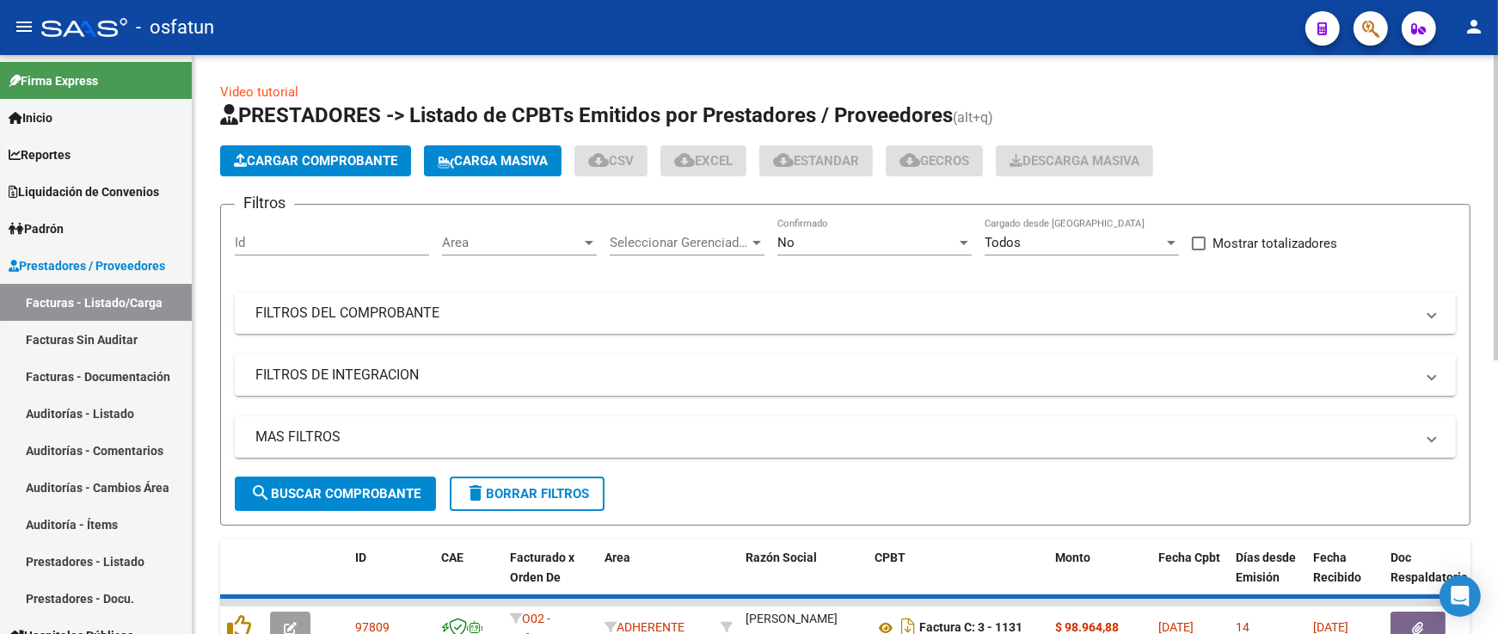
click at [292, 175] on button "Cargar Comprobante" at bounding box center [315, 160] width 191 height 31
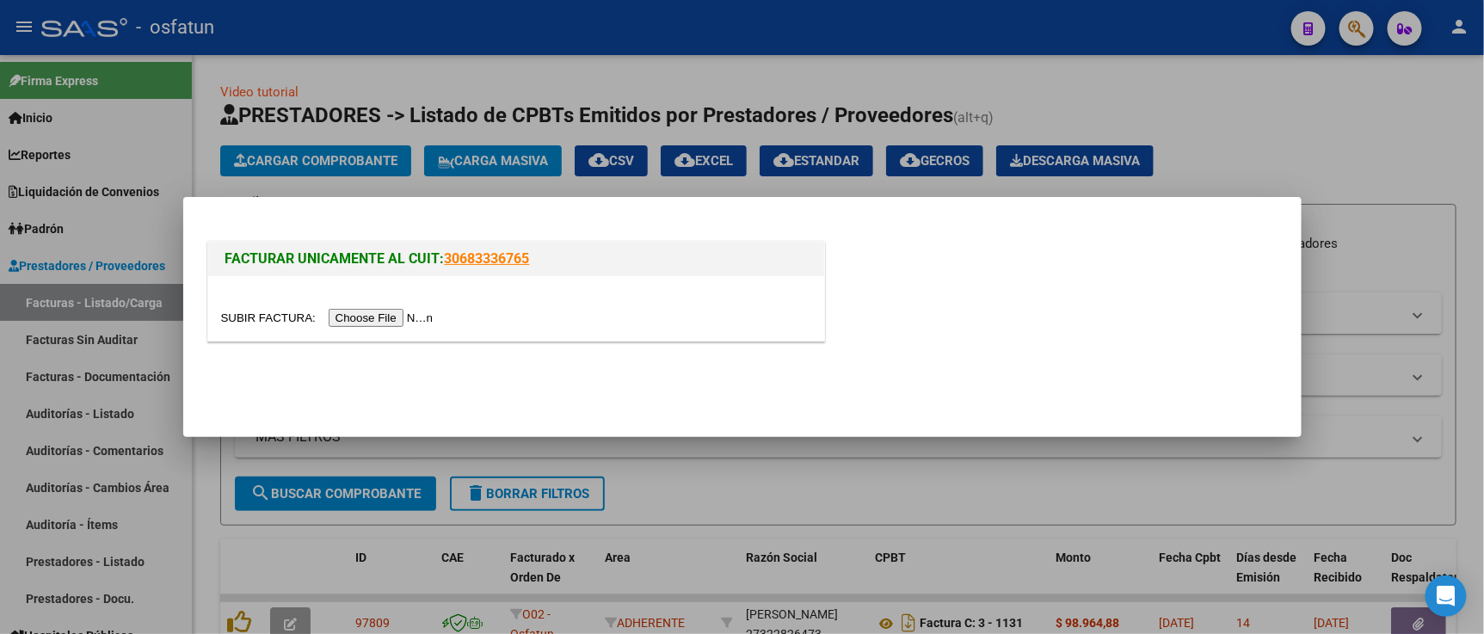
click at [376, 315] on input "file" at bounding box center [330, 318] width 218 height 18
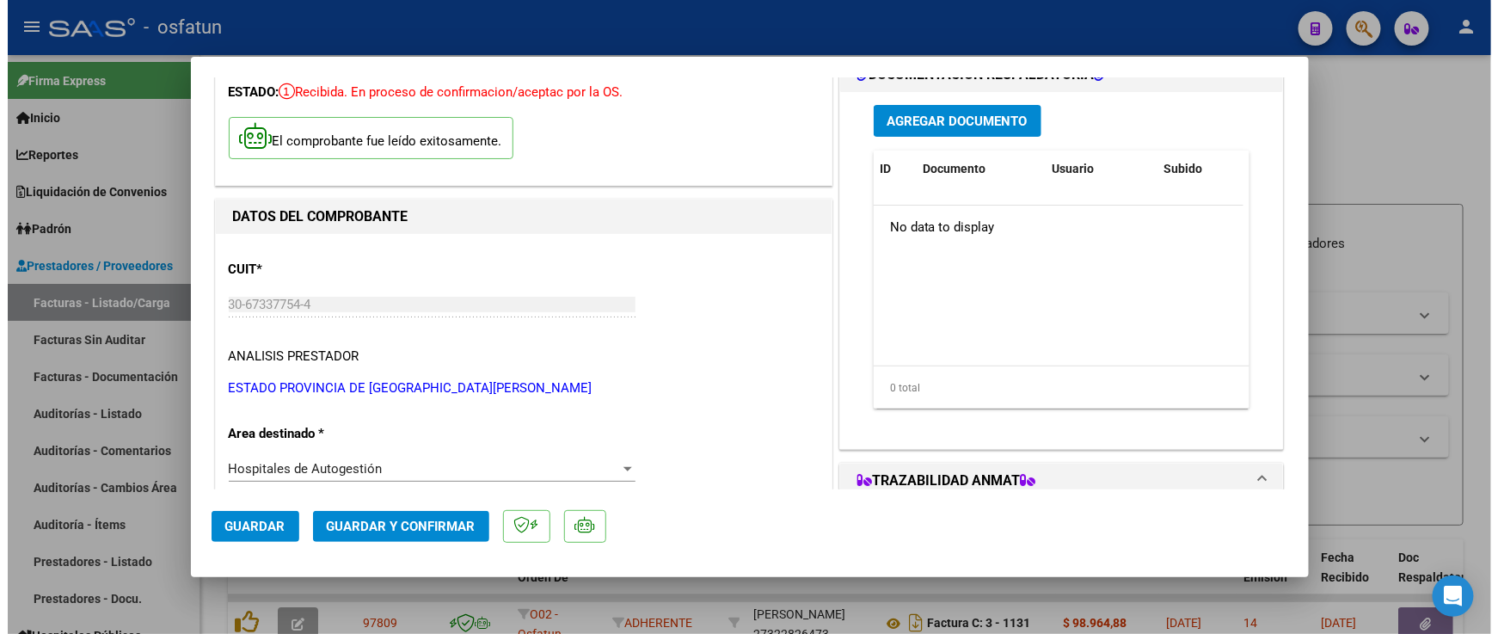
scroll to position [95, 0]
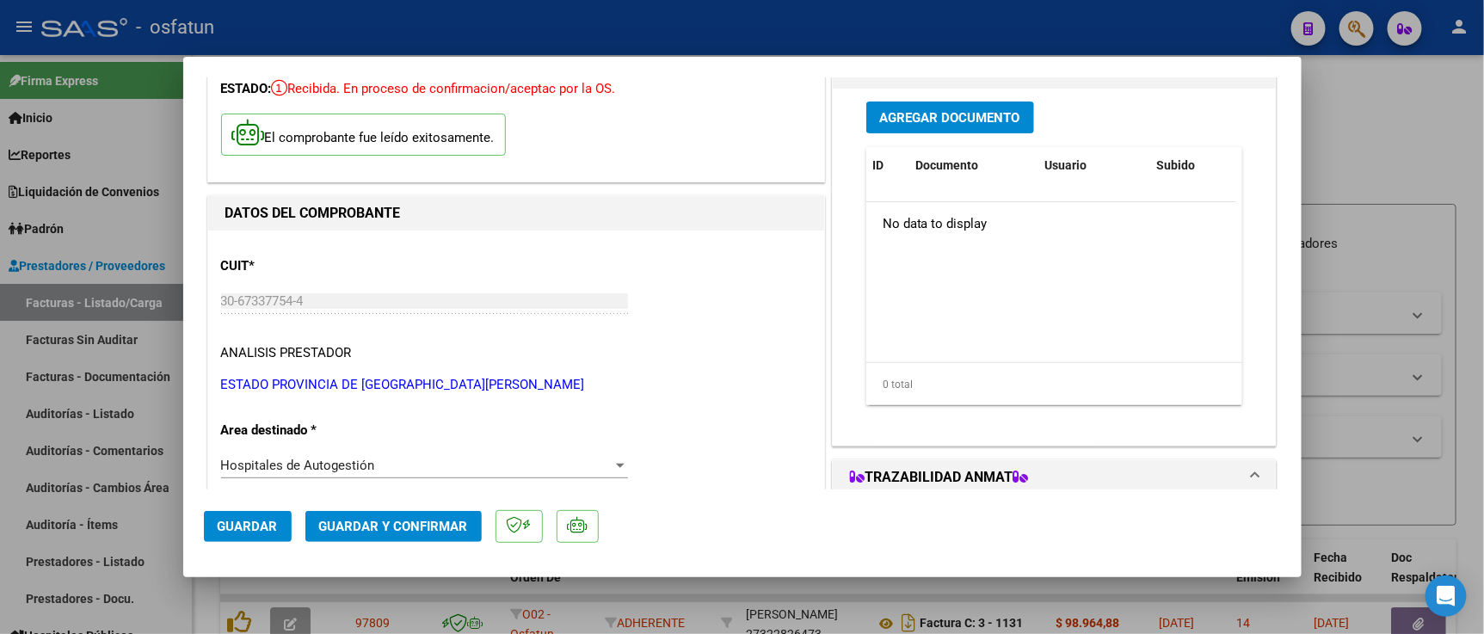
click at [411, 538] on button "Guardar y Confirmar" at bounding box center [393, 526] width 176 height 31
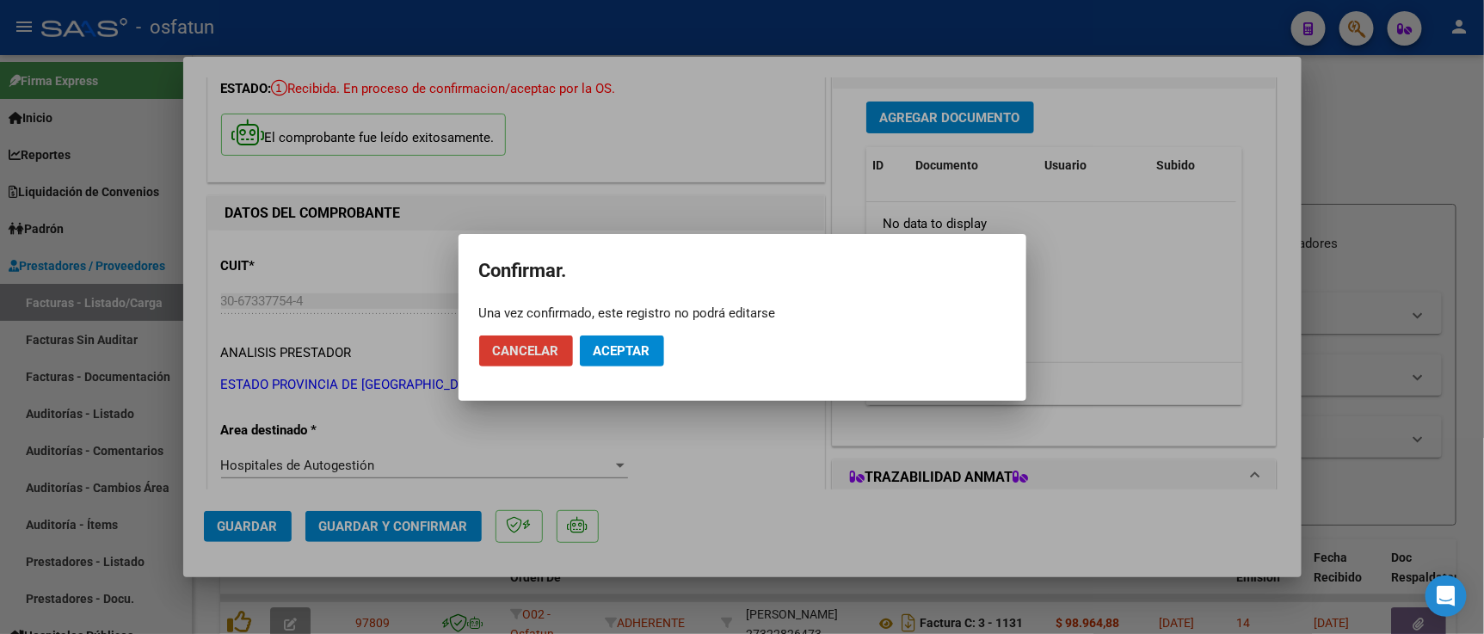
click at [609, 356] on span "Aceptar" at bounding box center [621, 350] width 57 height 15
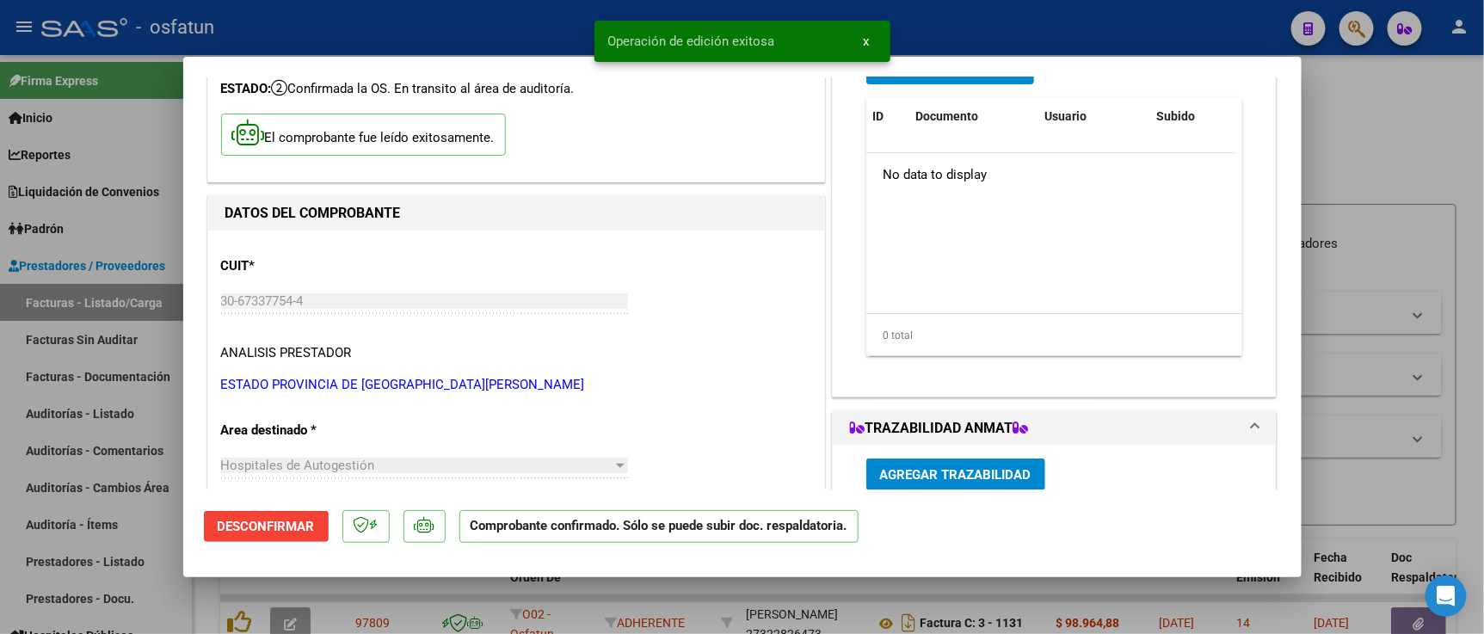
click at [1363, 245] on div at bounding box center [742, 317] width 1484 height 634
type input "$ 0,00"
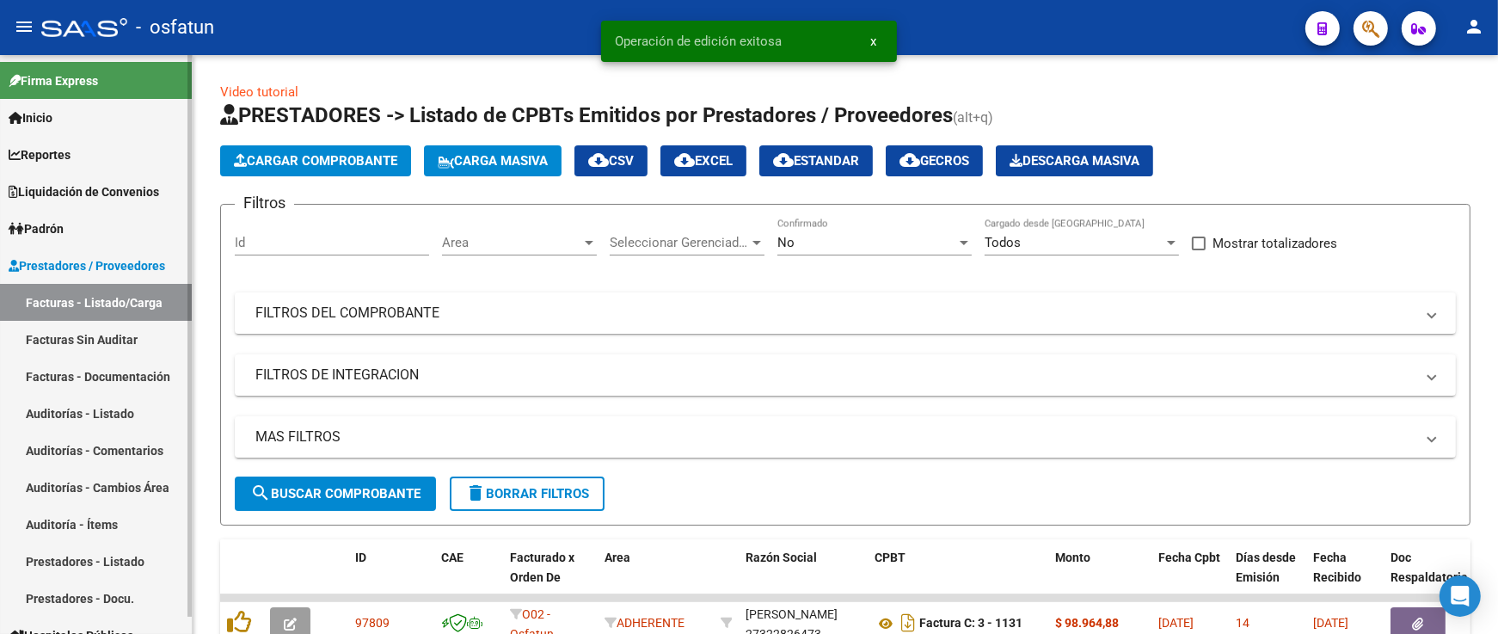
click at [141, 415] on link "Auditorías - Listado" at bounding box center [96, 413] width 192 height 37
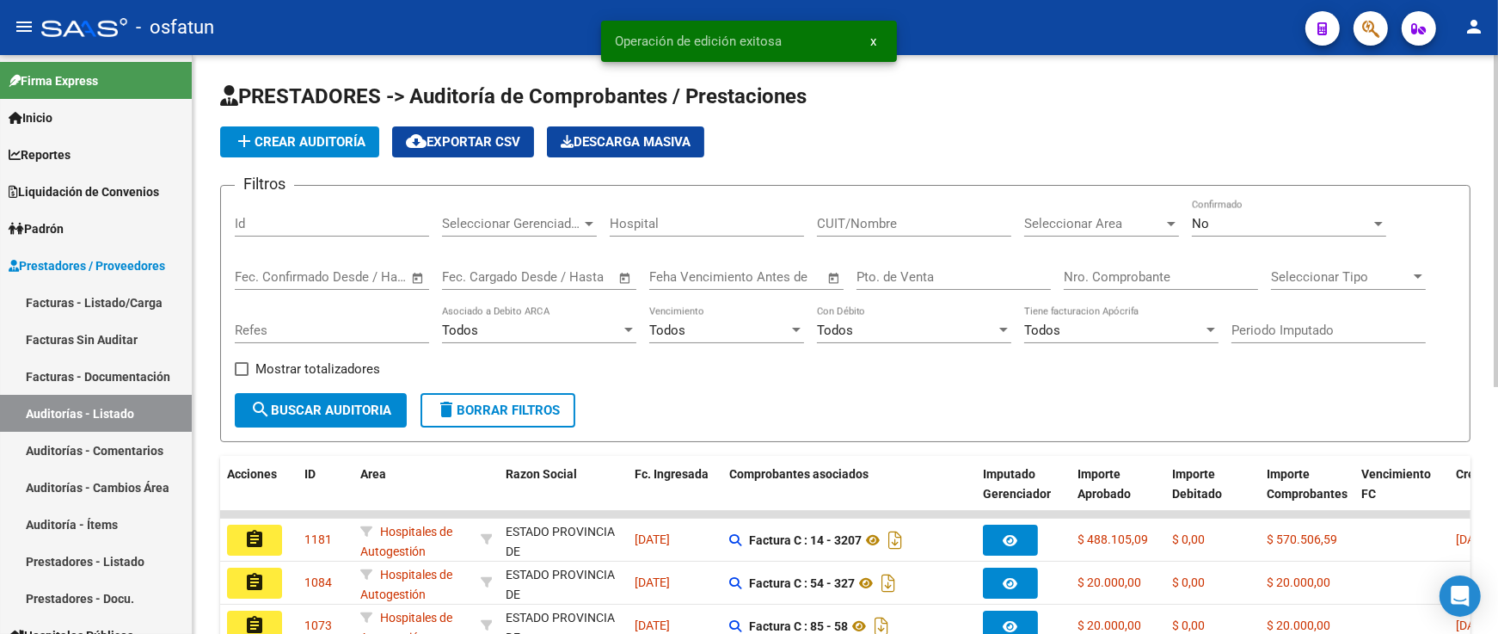
click at [331, 138] on span "add Crear Auditoría" at bounding box center [300, 141] width 132 height 15
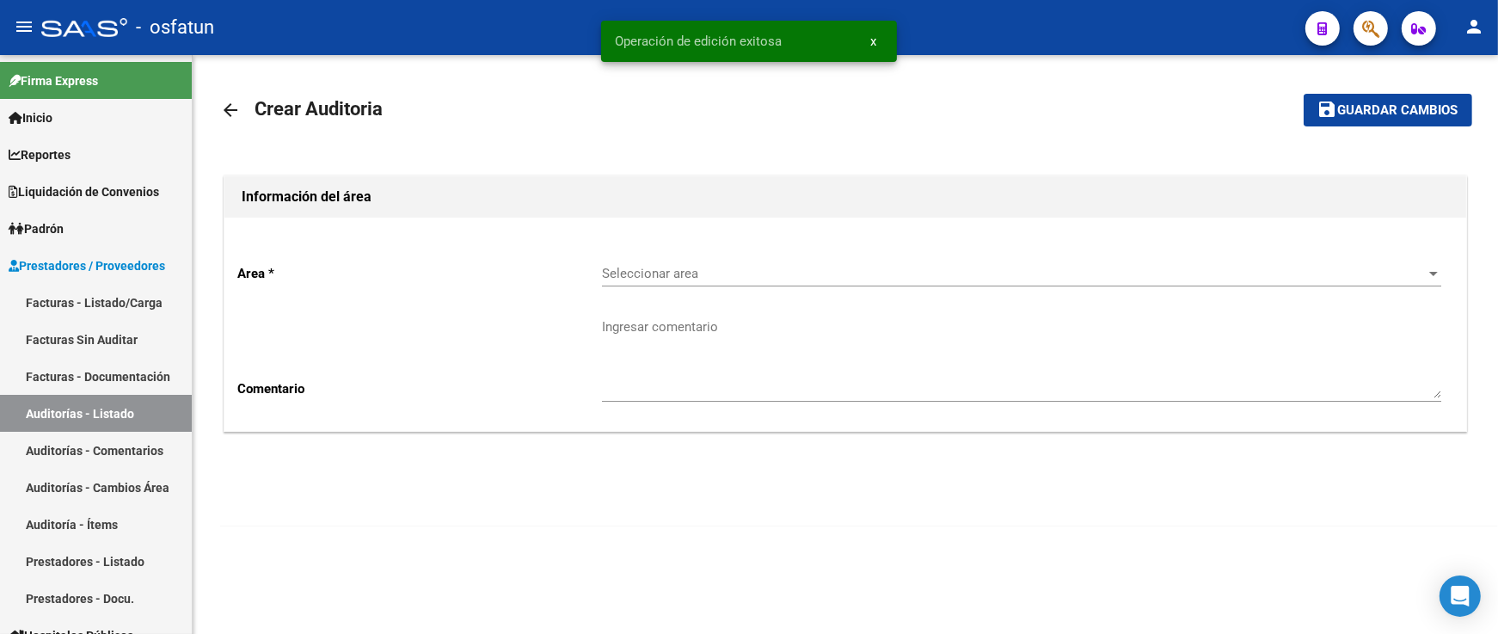
click at [719, 282] on div "Seleccionar area Seleccionar area" at bounding box center [1021, 267] width 839 height 37
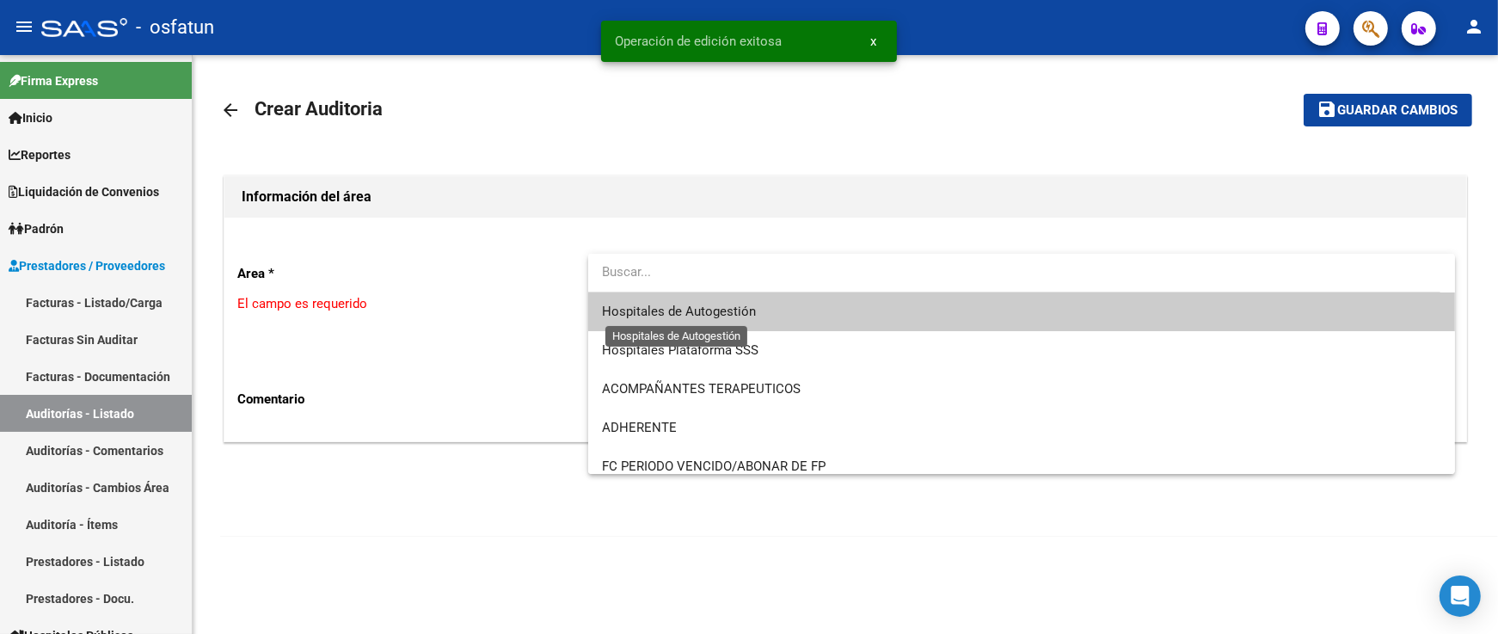
click at [719, 319] on span "Hospitales de Autogestión" at bounding box center [679, 311] width 154 height 15
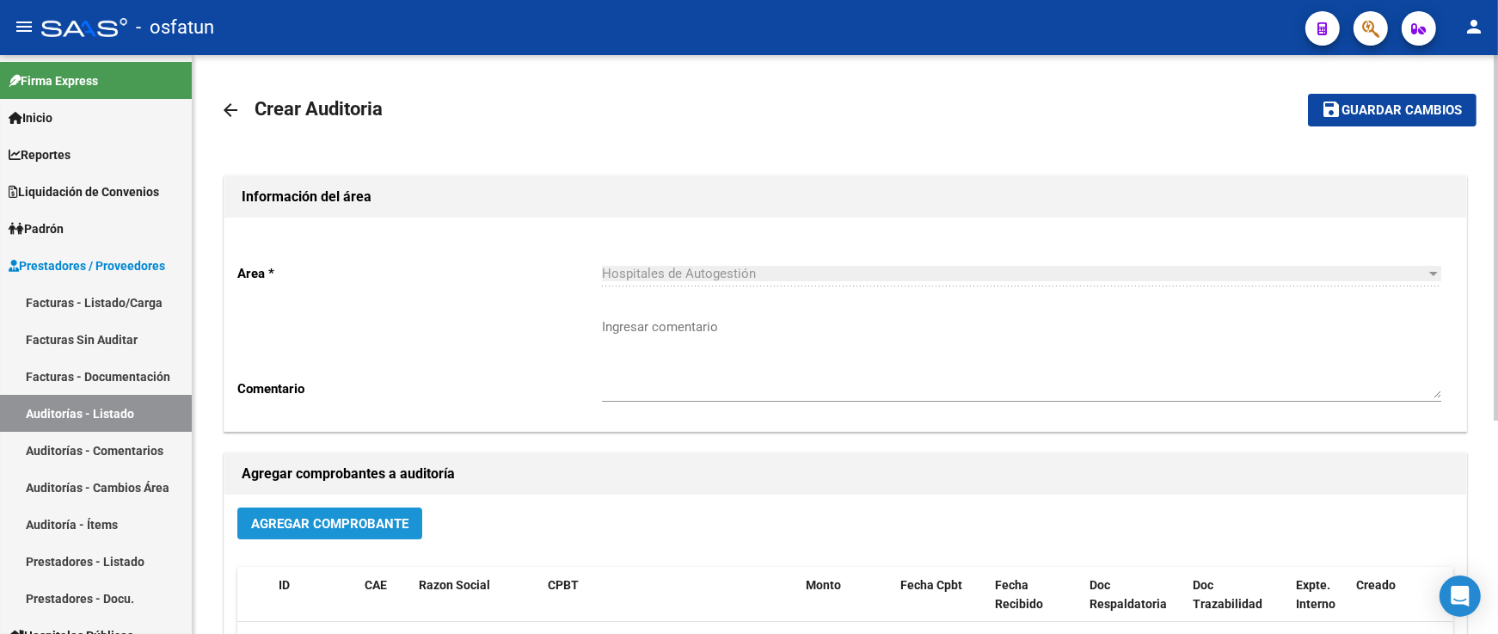
click at [366, 531] on span "Agregar Comprobante" at bounding box center [329, 523] width 157 height 15
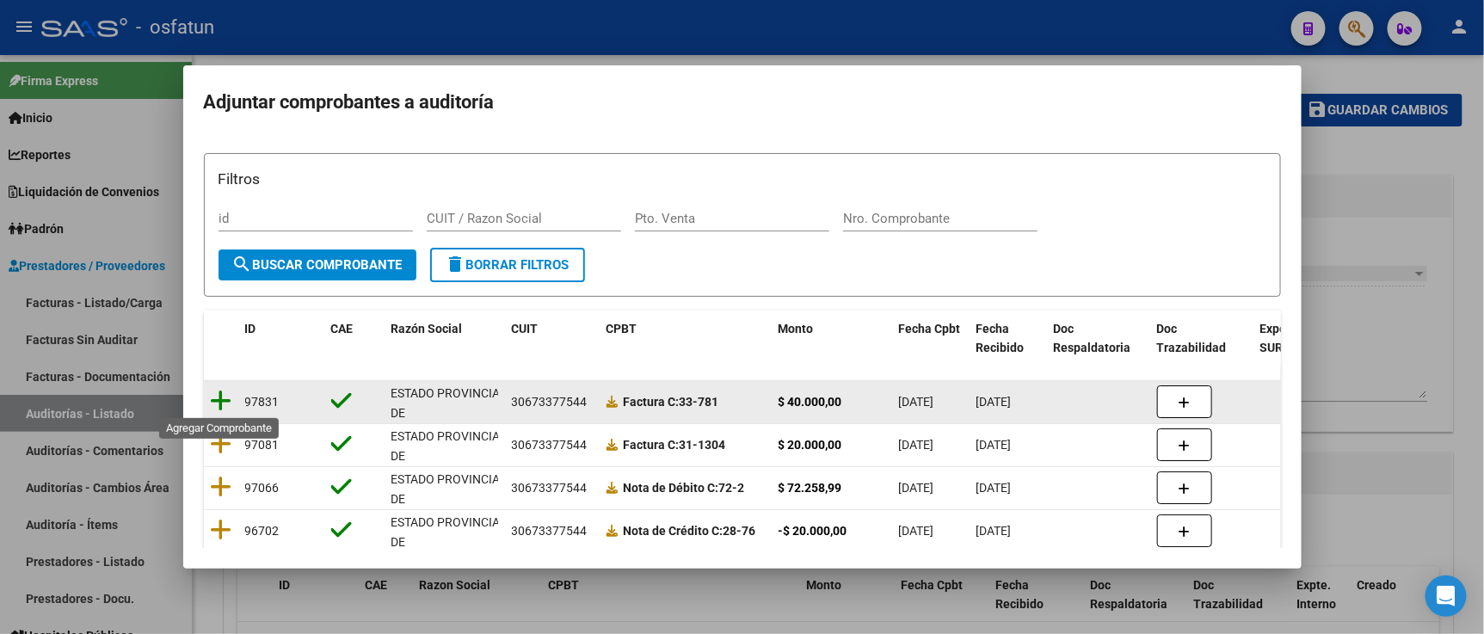
click at [222, 402] on icon at bounding box center [222, 401] width 22 height 24
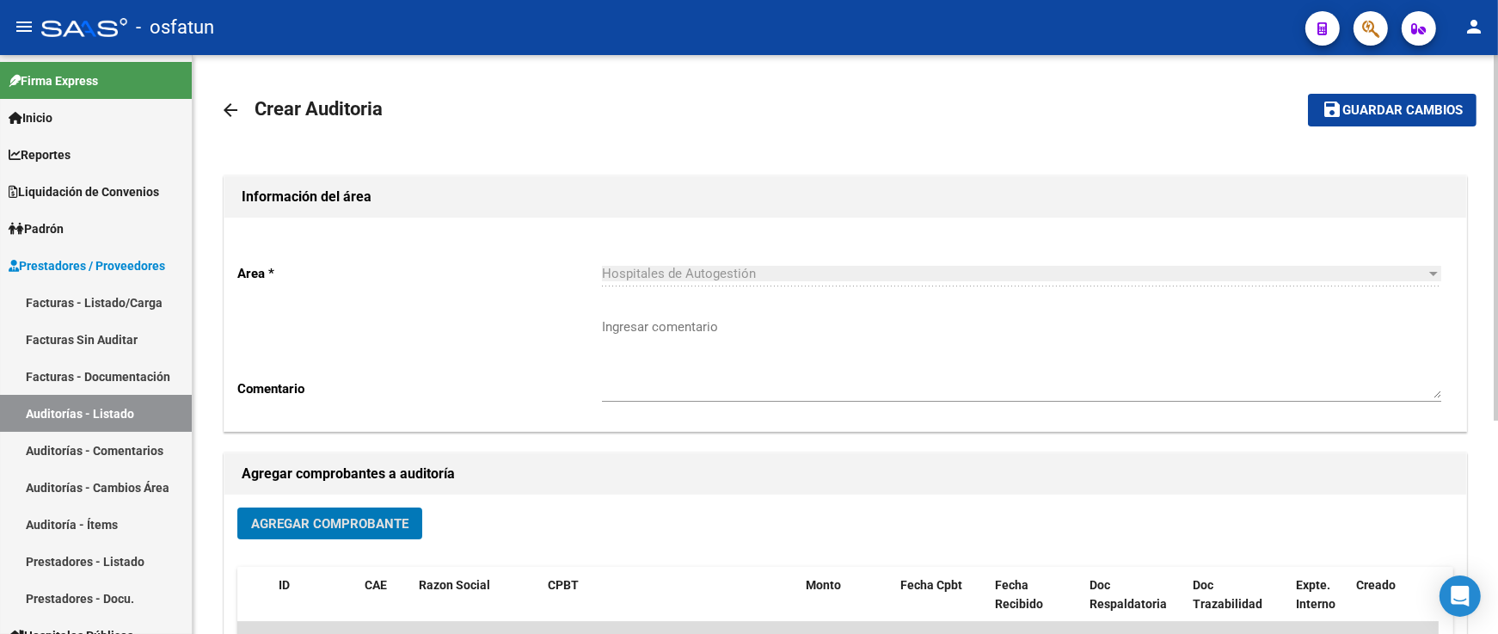
click at [1364, 121] on button "save Guardar cambios" at bounding box center [1392, 110] width 169 height 32
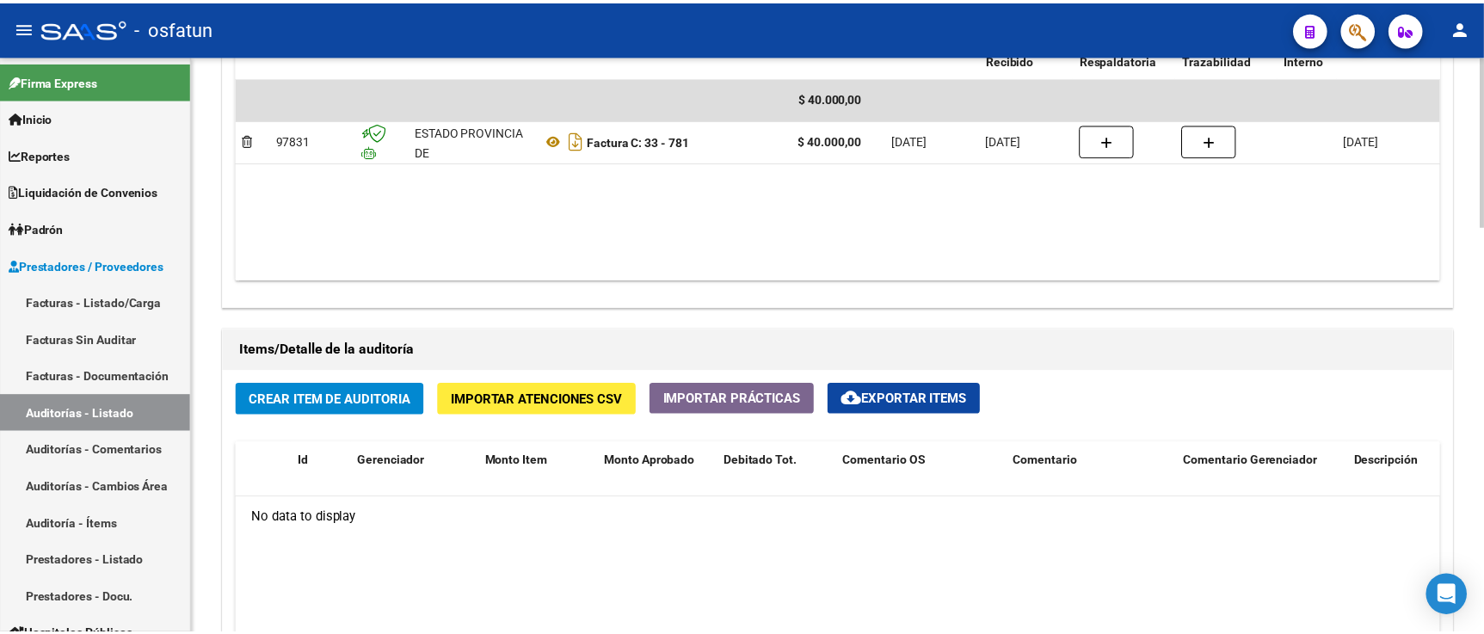
scroll to position [1242, 0]
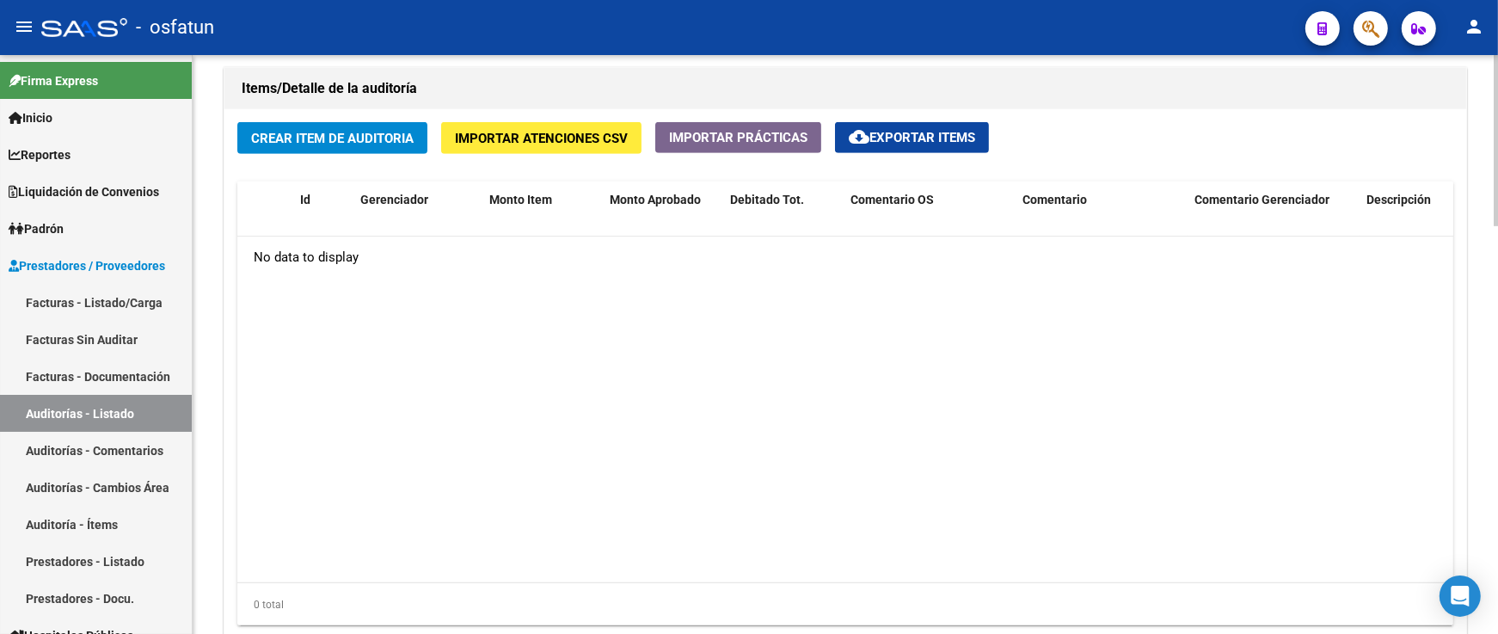
click at [350, 149] on button "Crear Item de Auditoria" at bounding box center [332, 138] width 190 height 32
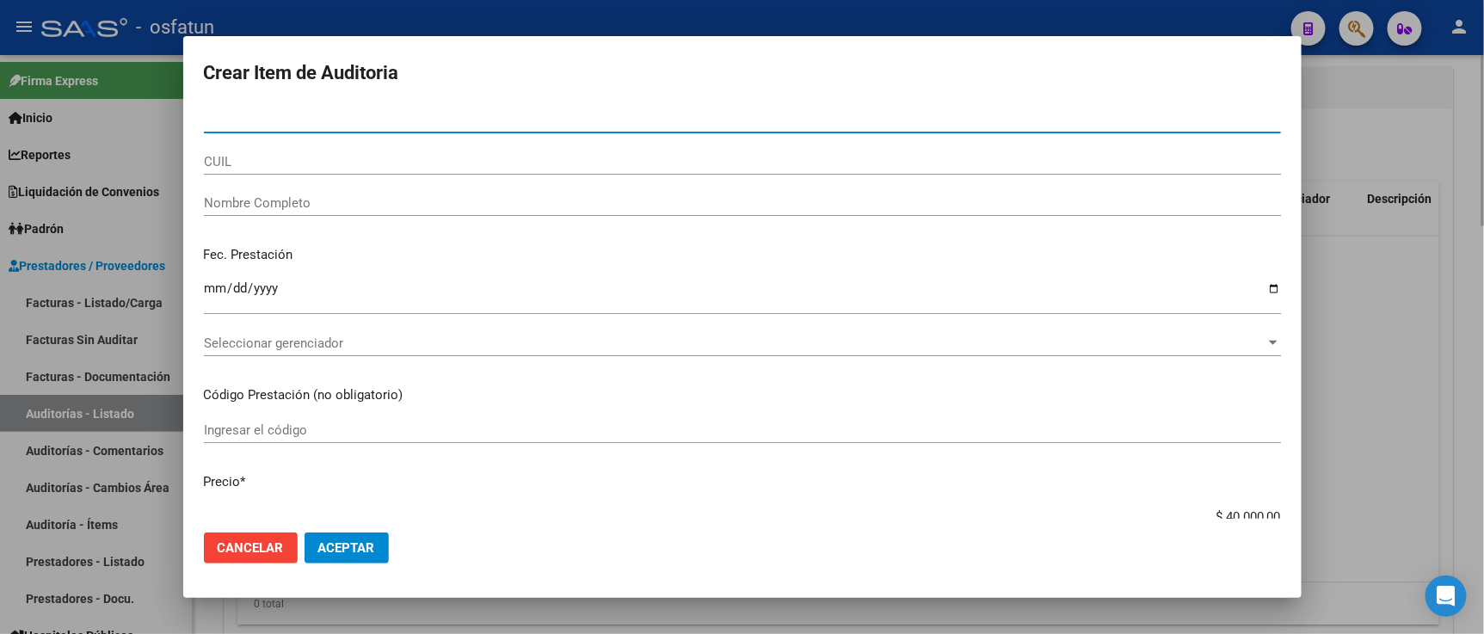
paste input "52553246"
type input "52553246"
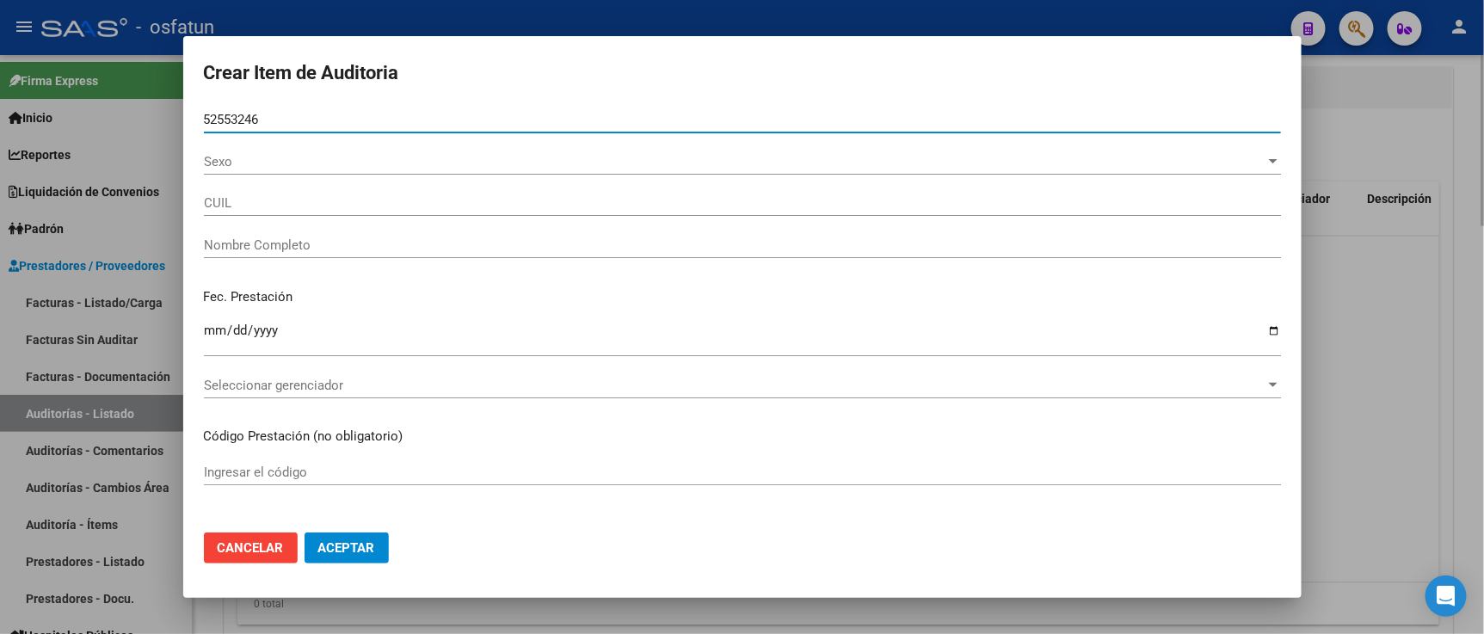
type input "20525532462"
type input "[PERSON_NAME]"
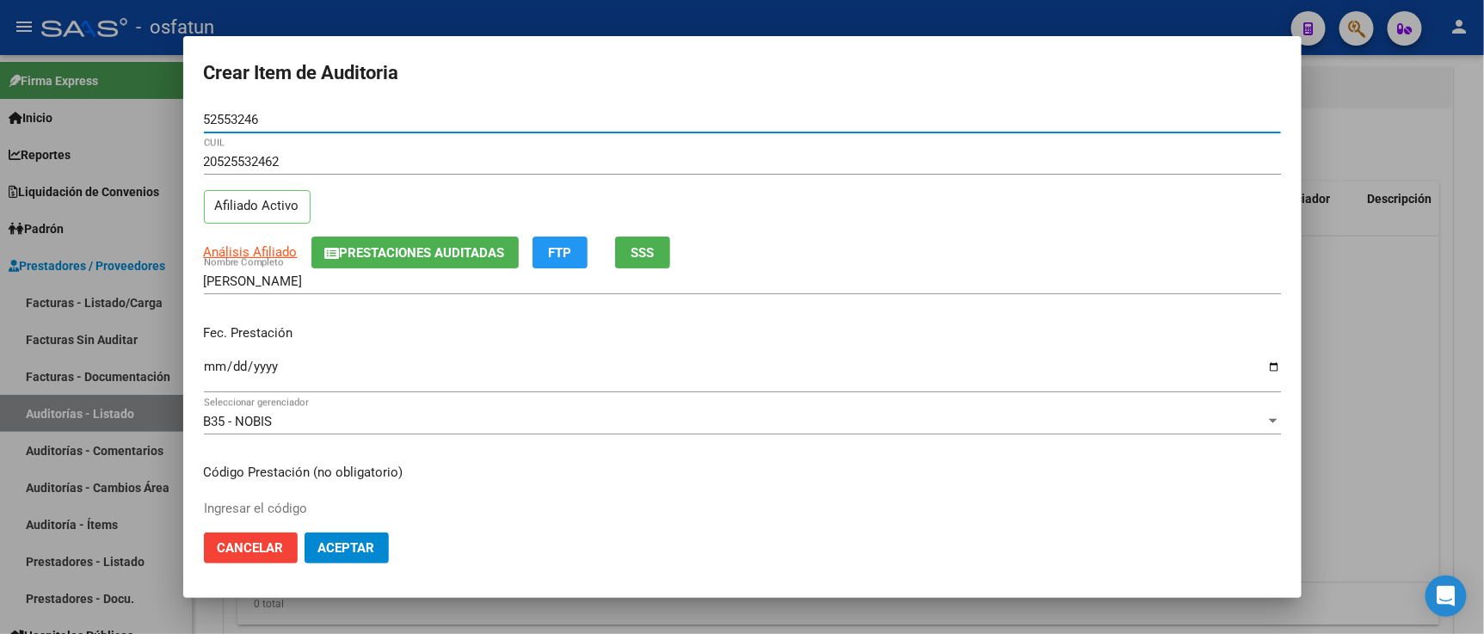
type input "52553246"
click at [213, 365] on input "Ingresar la fecha" at bounding box center [742, 374] width 1077 height 28
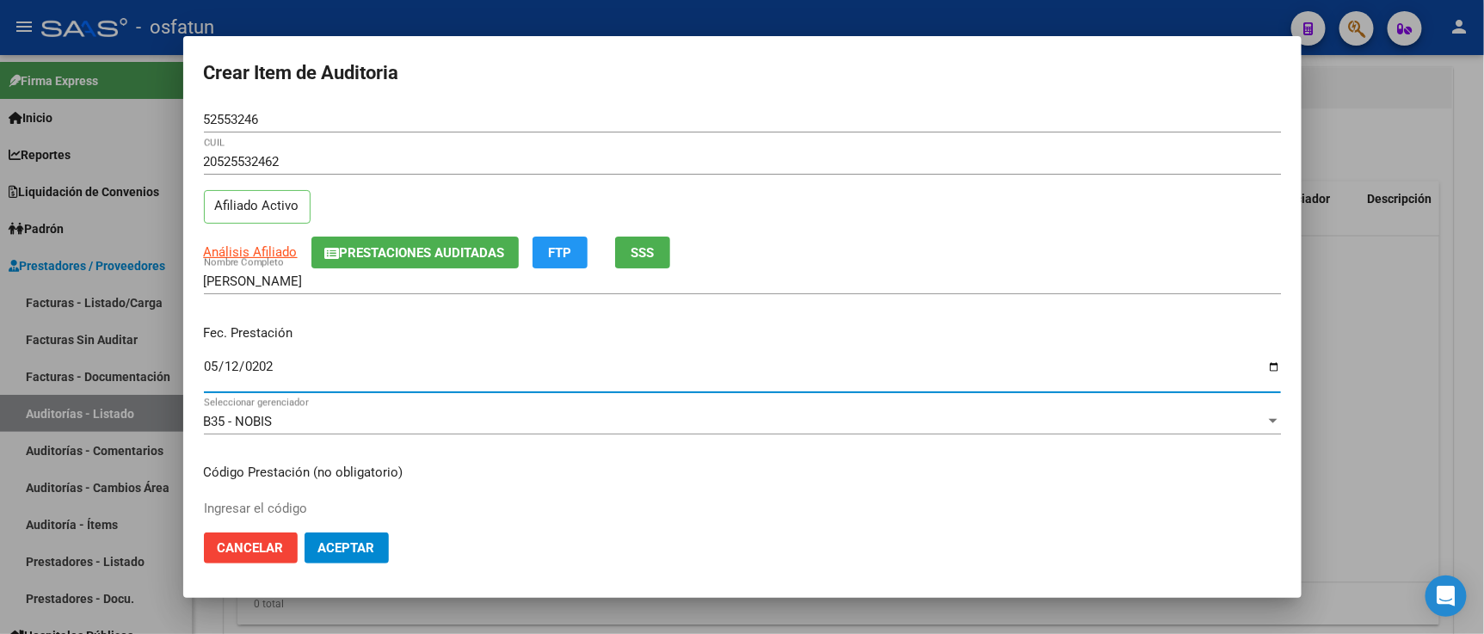
type input "[DATE]"
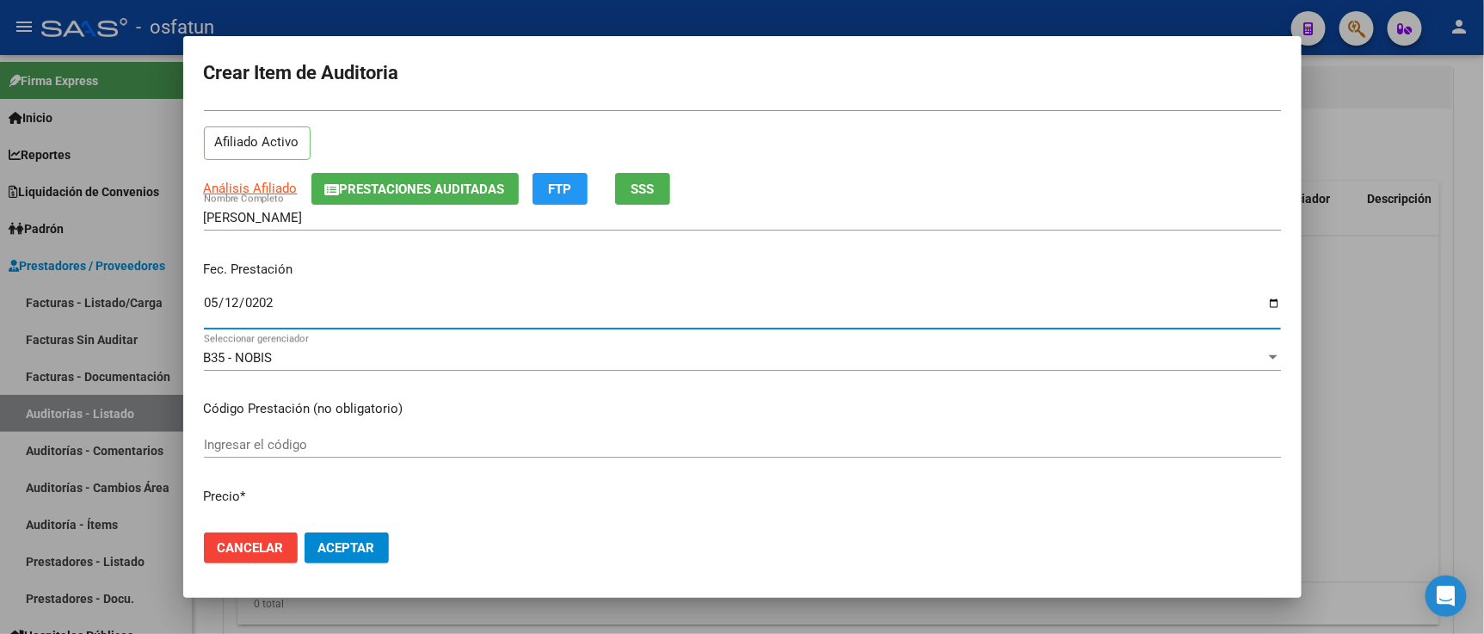
scroll to position [95, 0]
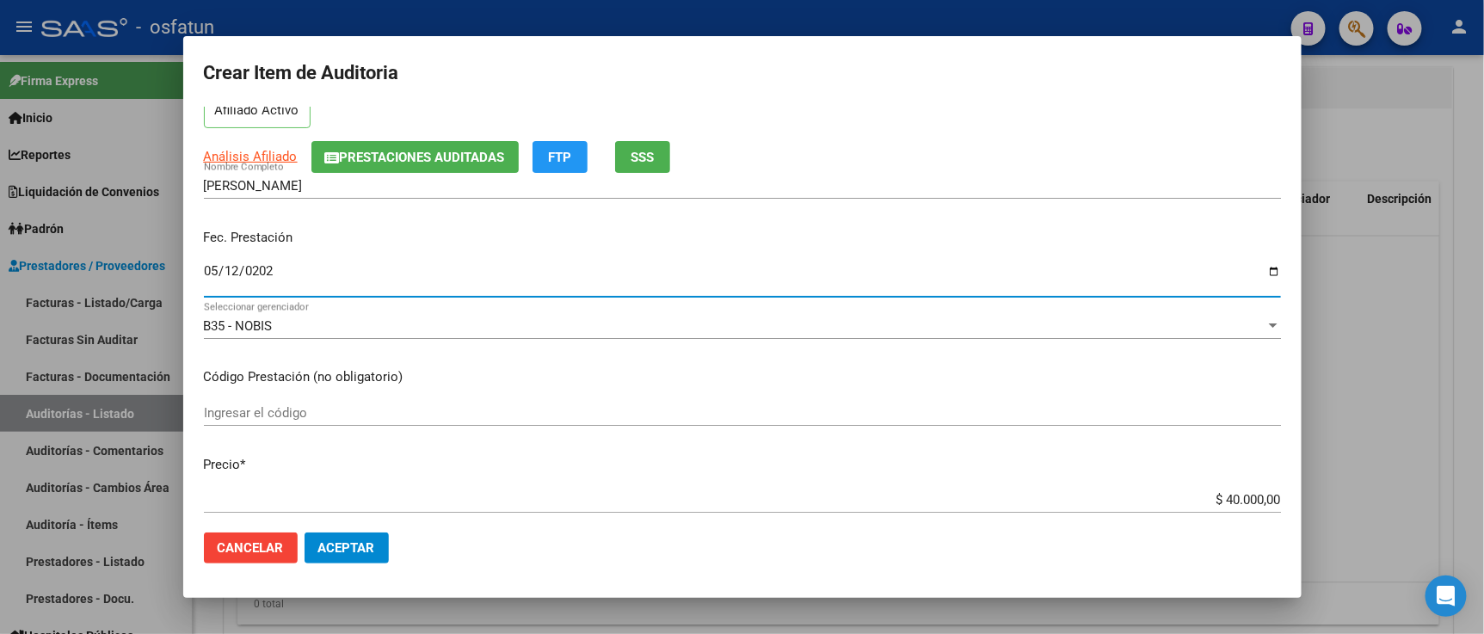
click at [339, 407] on input "Ingresar el código" at bounding box center [742, 412] width 1077 height 15
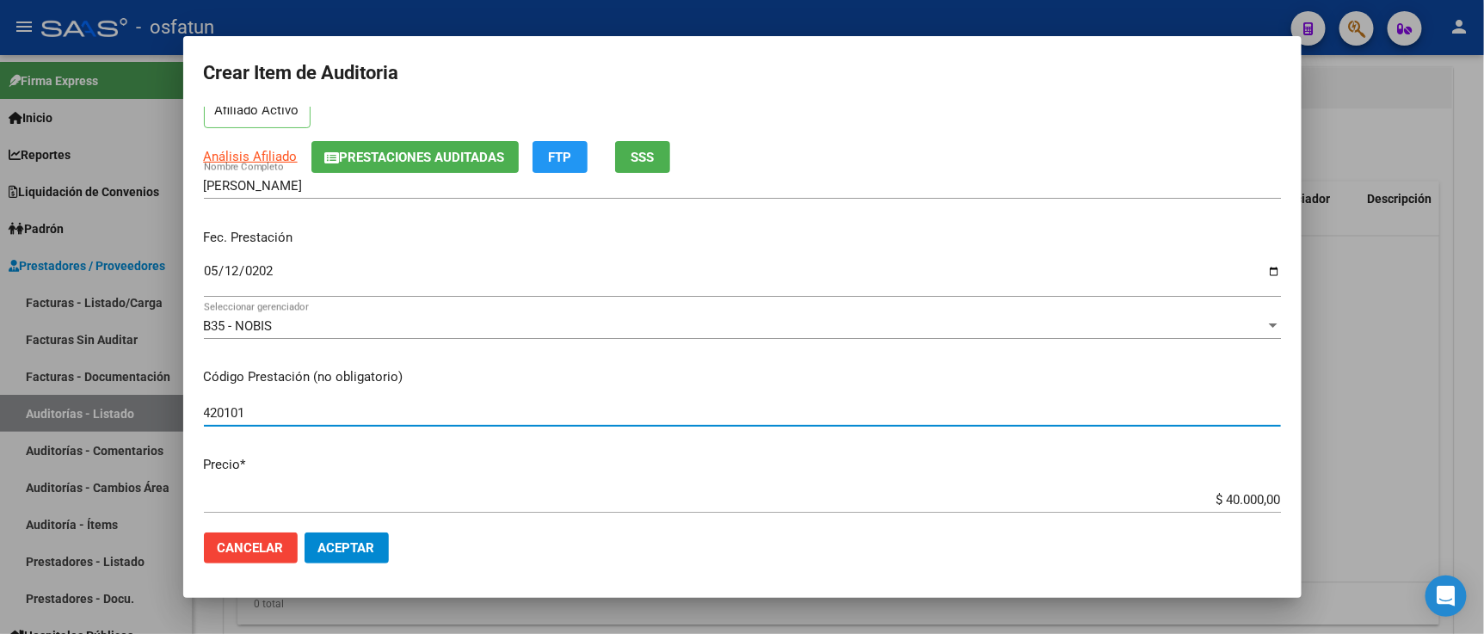
type input "420101"
drag, startPoint x: 1182, startPoint y: 495, endPoint x: 1416, endPoint y: 453, distance: 237.7
click at [1416, 454] on div "Crear Item de Auditoria 52553246 Nro Documento 20525532462 CUIL Afiliado Activo…" at bounding box center [742, 317] width 1484 height 634
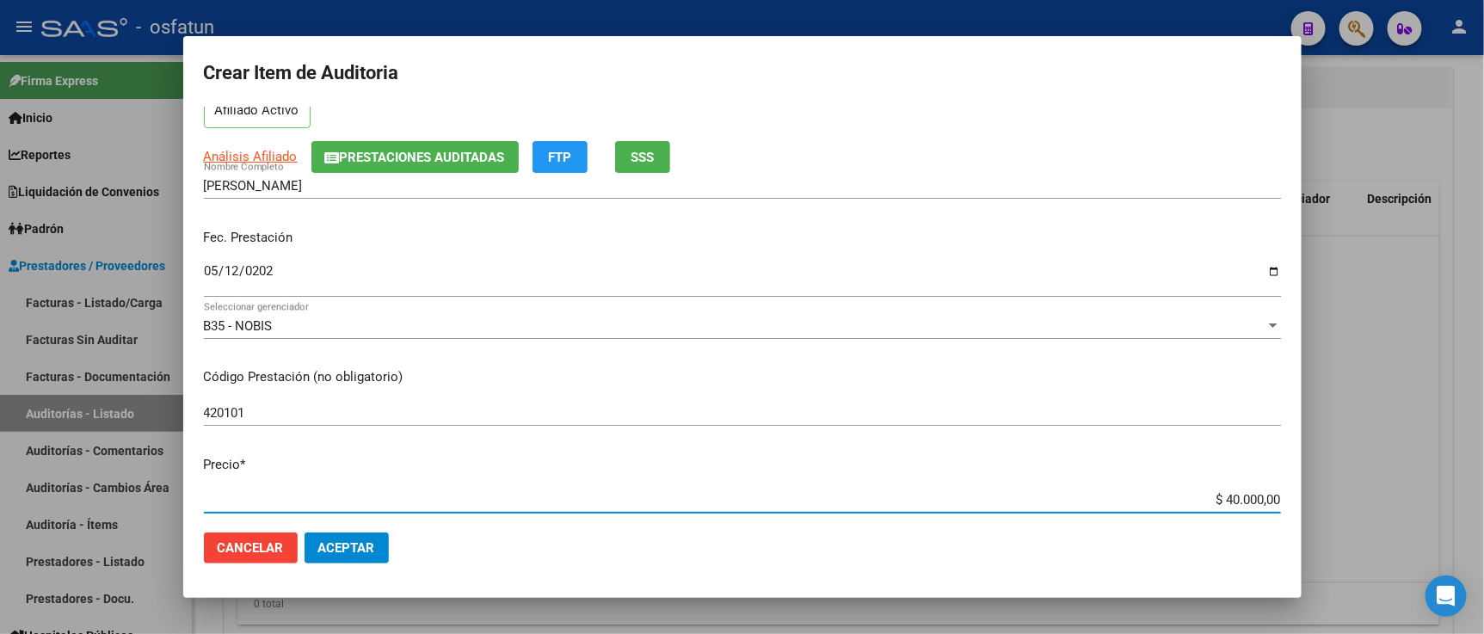
type input "$ 0,02"
type input "$ 0,20"
type input "$ 2,00"
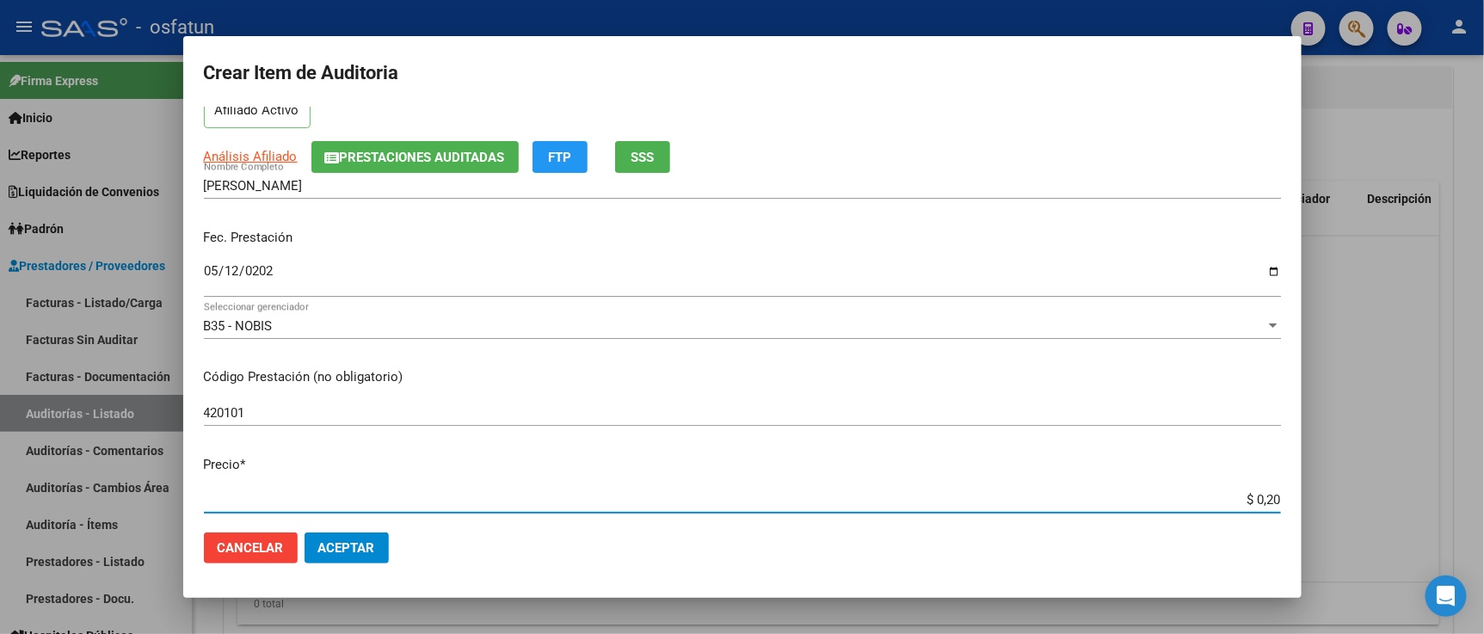
type input "$ 2,00"
type input "$ 20,00"
type input "$ 200,00"
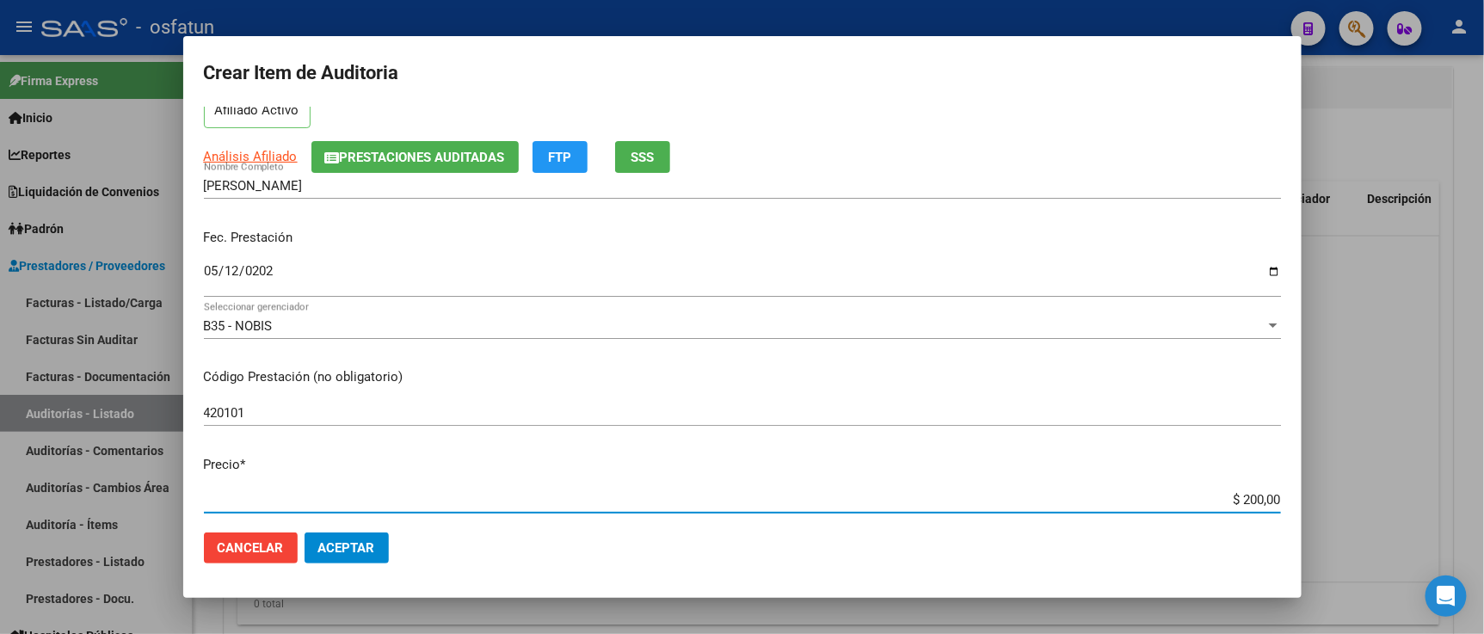
type input "$ 2.000,00"
type input "$ 20.000,00"
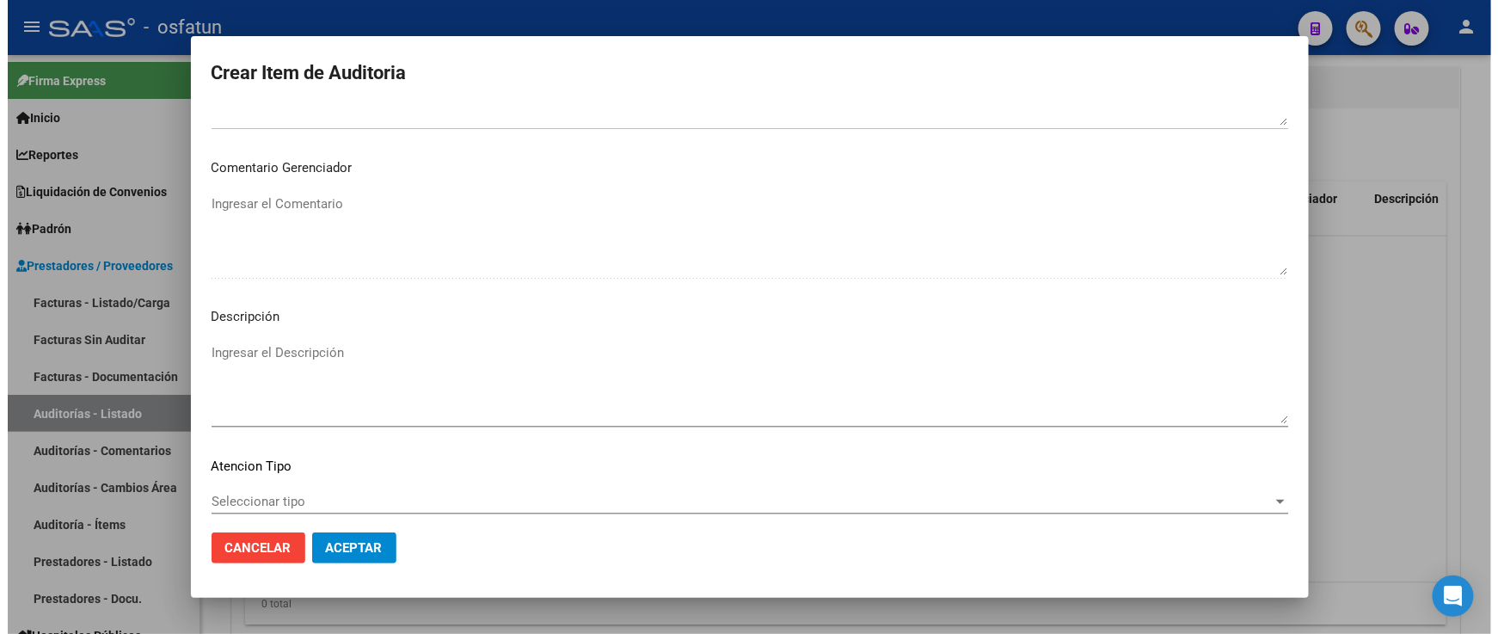
scroll to position [1136, 0]
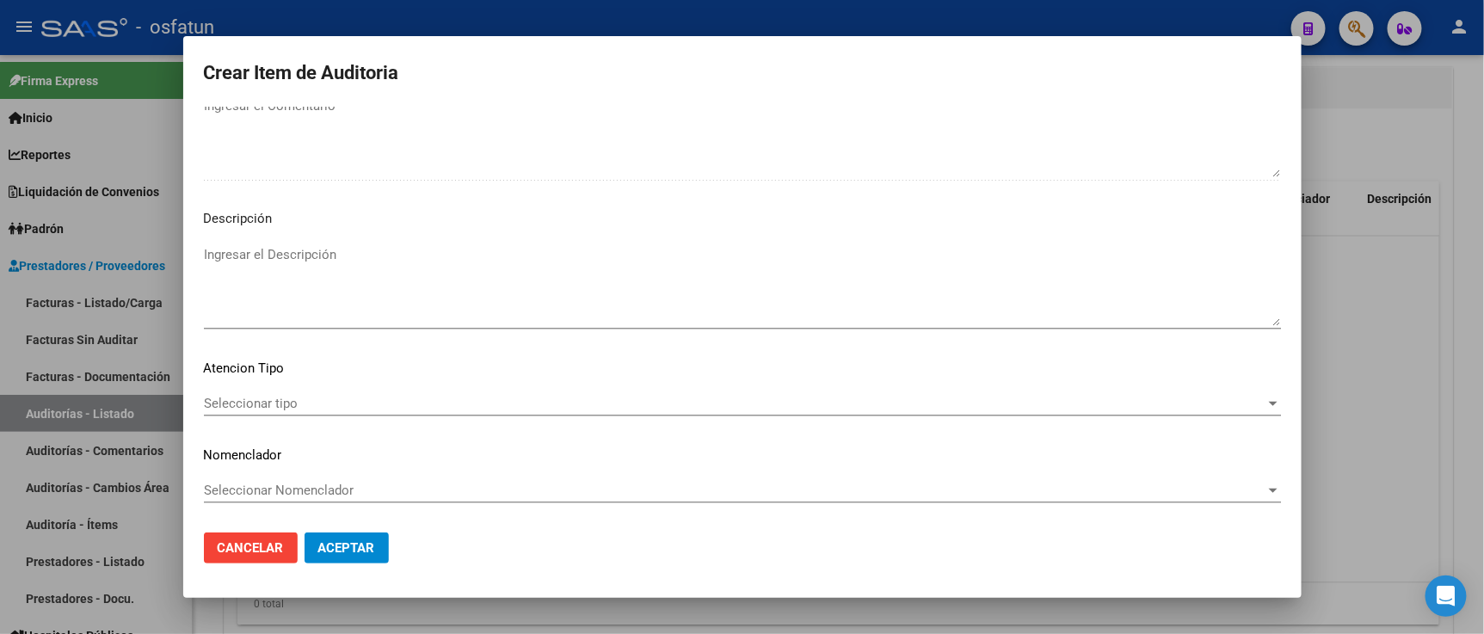
click at [286, 370] on p "Atencion Tipo" at bounding box center [742, 369] width 1077 height 20
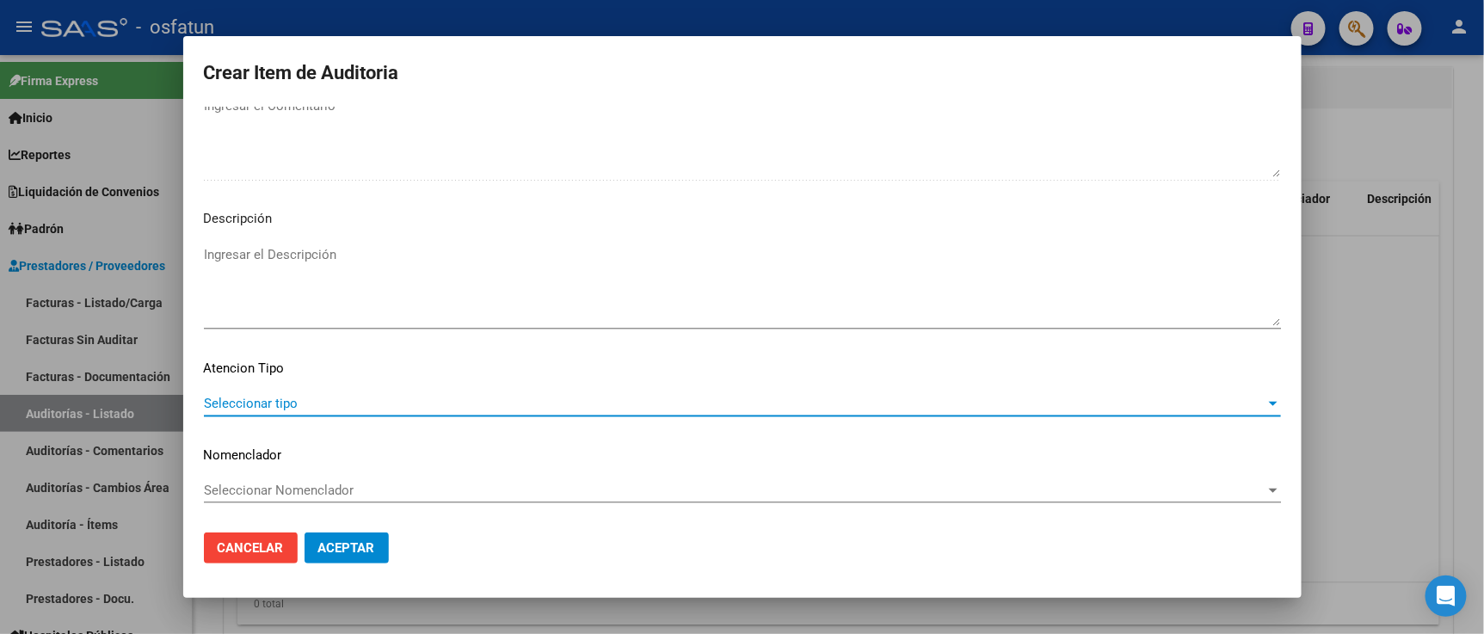
click at [286, 396] on span "Seleccionar tipo" at bounding box center [734, 403] width 1061 height 15
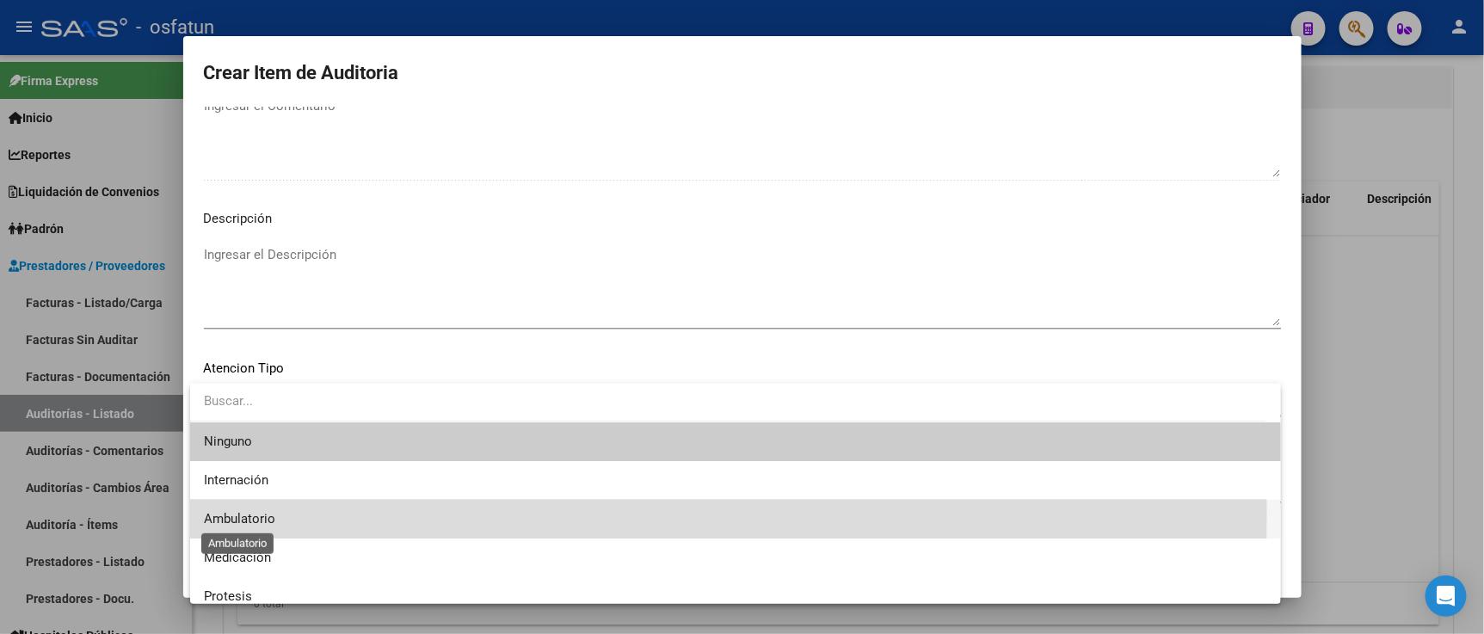
drag, startPoint x: 273, startPoint y: 512, endPoint x: 276, endPoint y: 493, distance: 19.2
click at [273, 511] on span "Ambulatorio" at bounding box center [239, 518] width 71 height 15
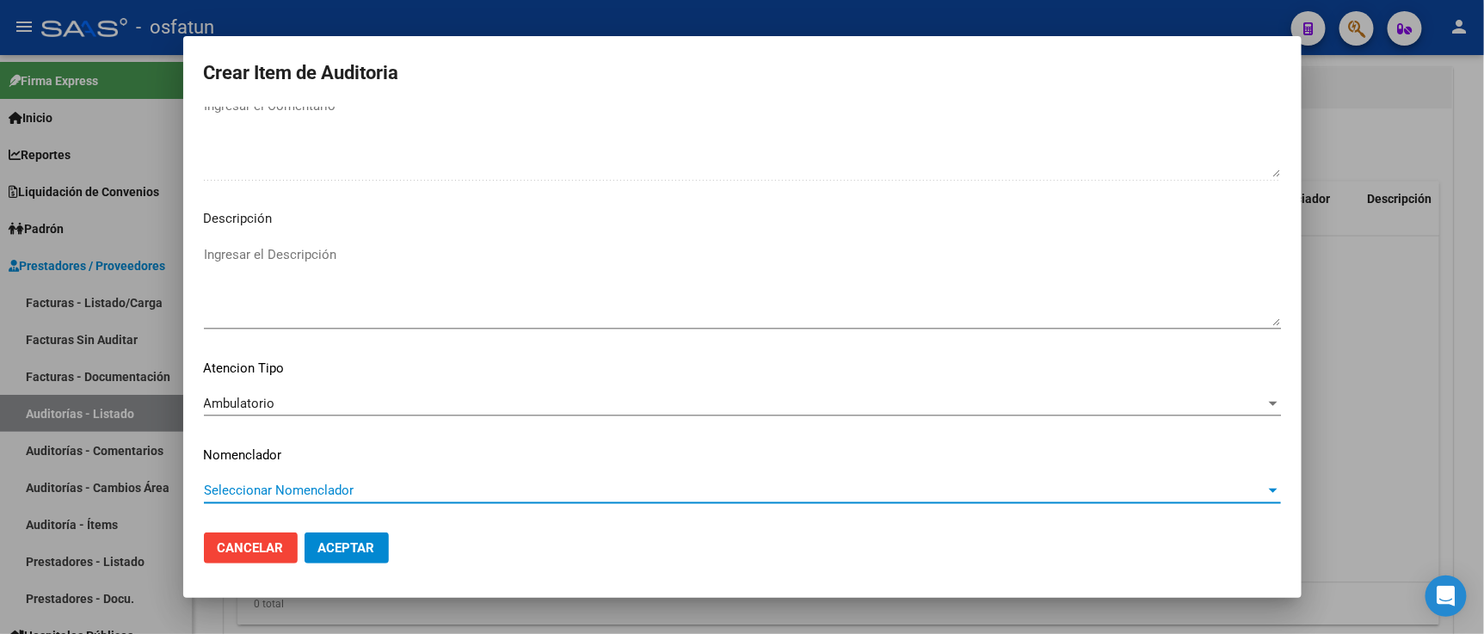
click at [277, 493] on span "Seleccionar Nomenclador" at bounding box center [734, 489] width 1061 height 15
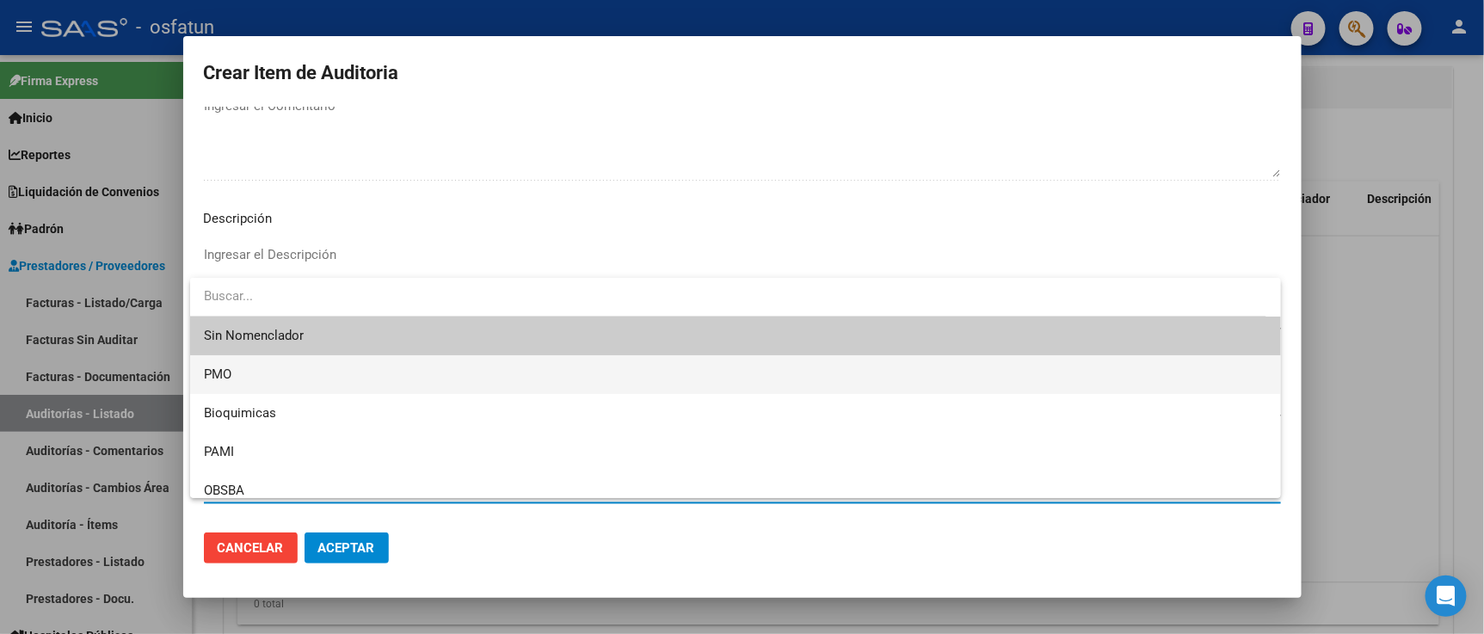
click at [235, 368] on span "PMO" at bounding box center [735, 374] width 1063 height 39
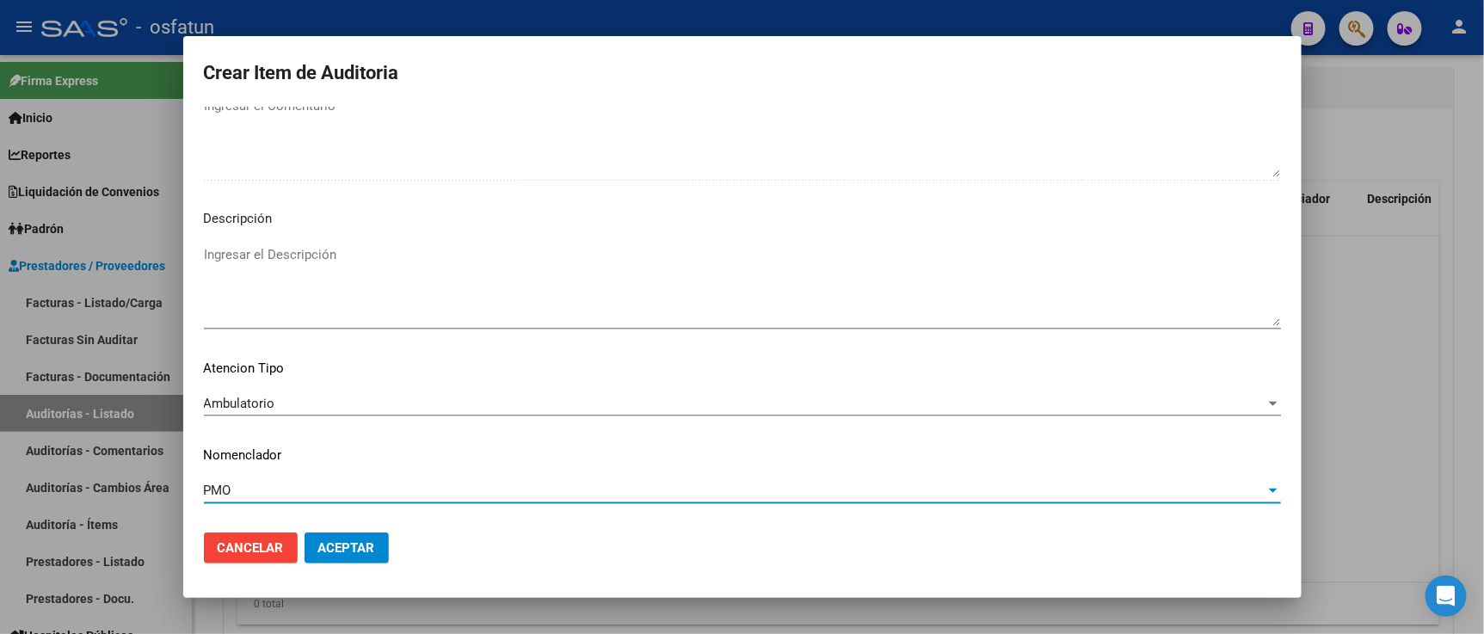
click at [353, 548] on span "Aceptar" at bounding box center [346, 547] width 57 height 15
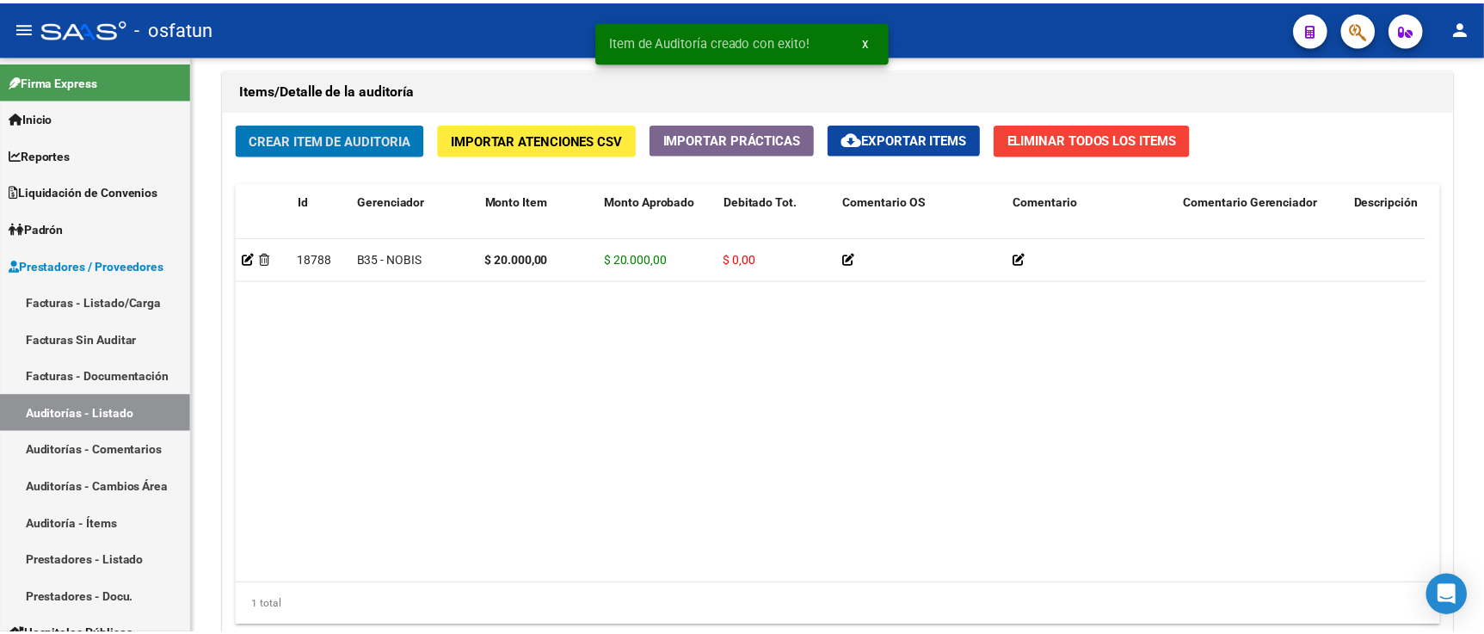
scroll to position [1243, 0]
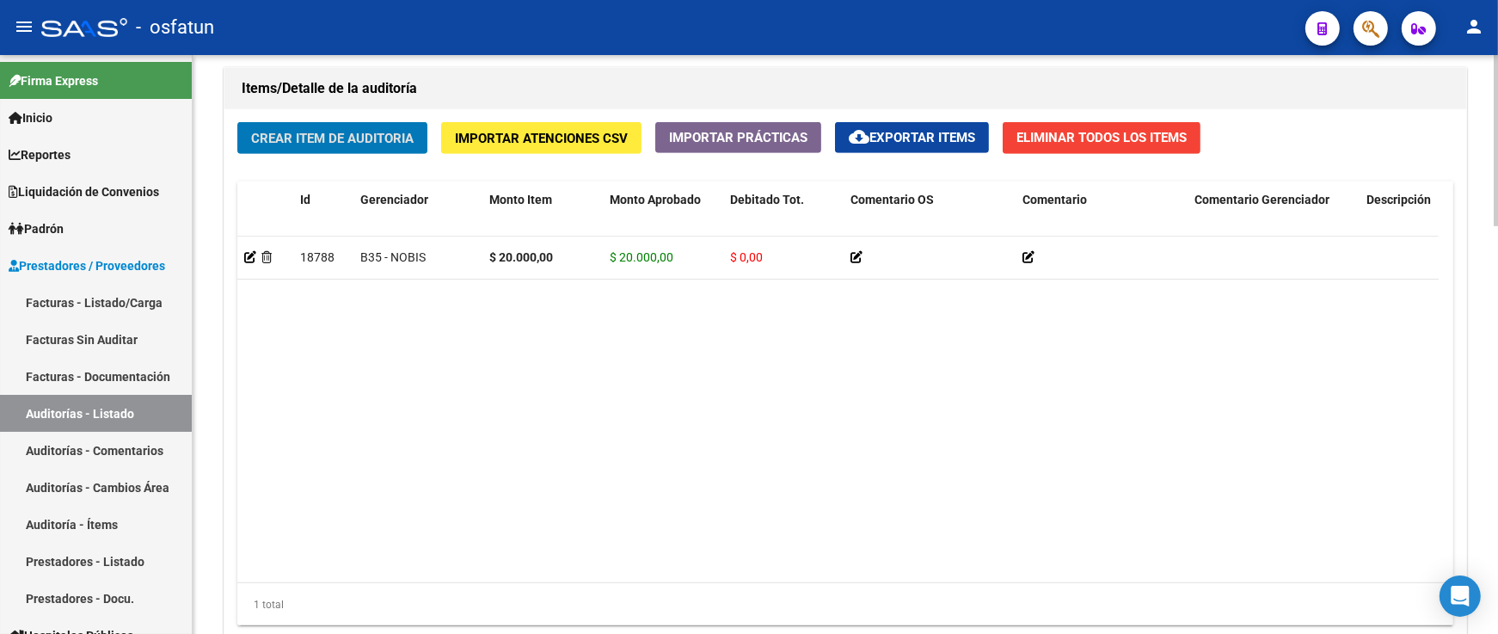
click at [365, 134] on span "Crear Item de Auditoria" at bounding box center [332, 138] width 163 height 15
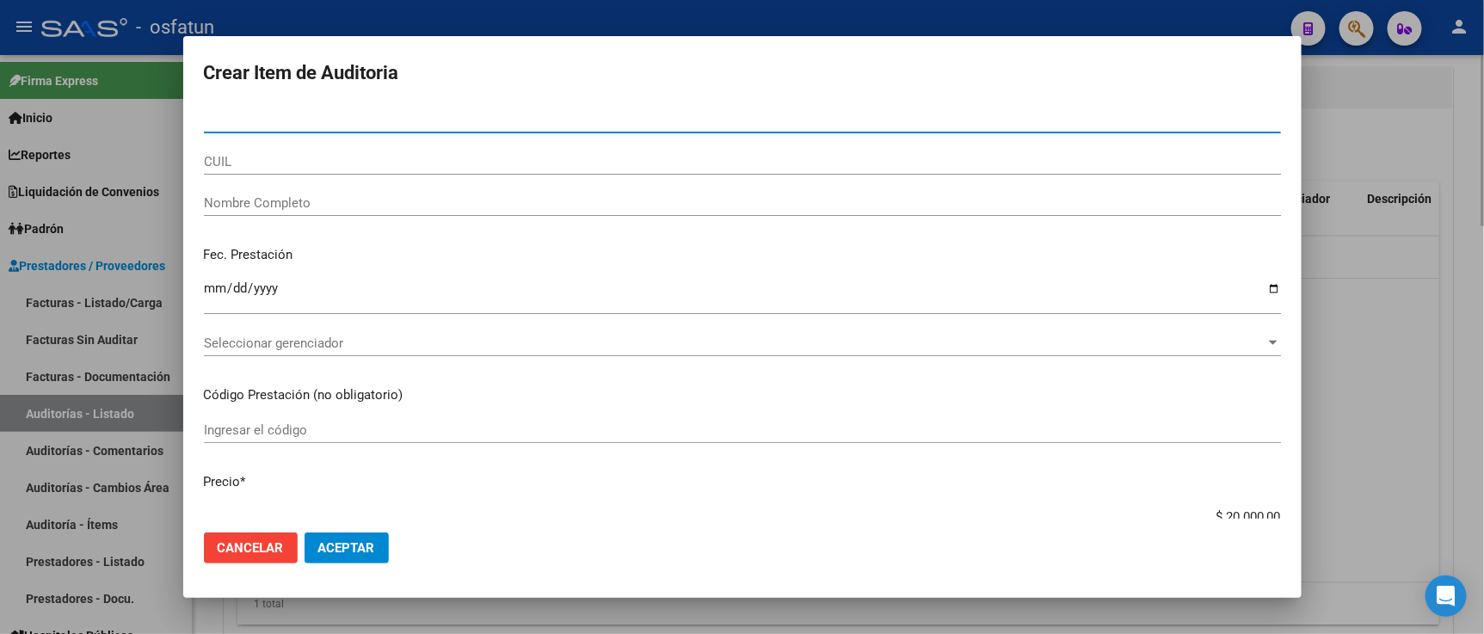
paste input "36575283"
type input "36575283"
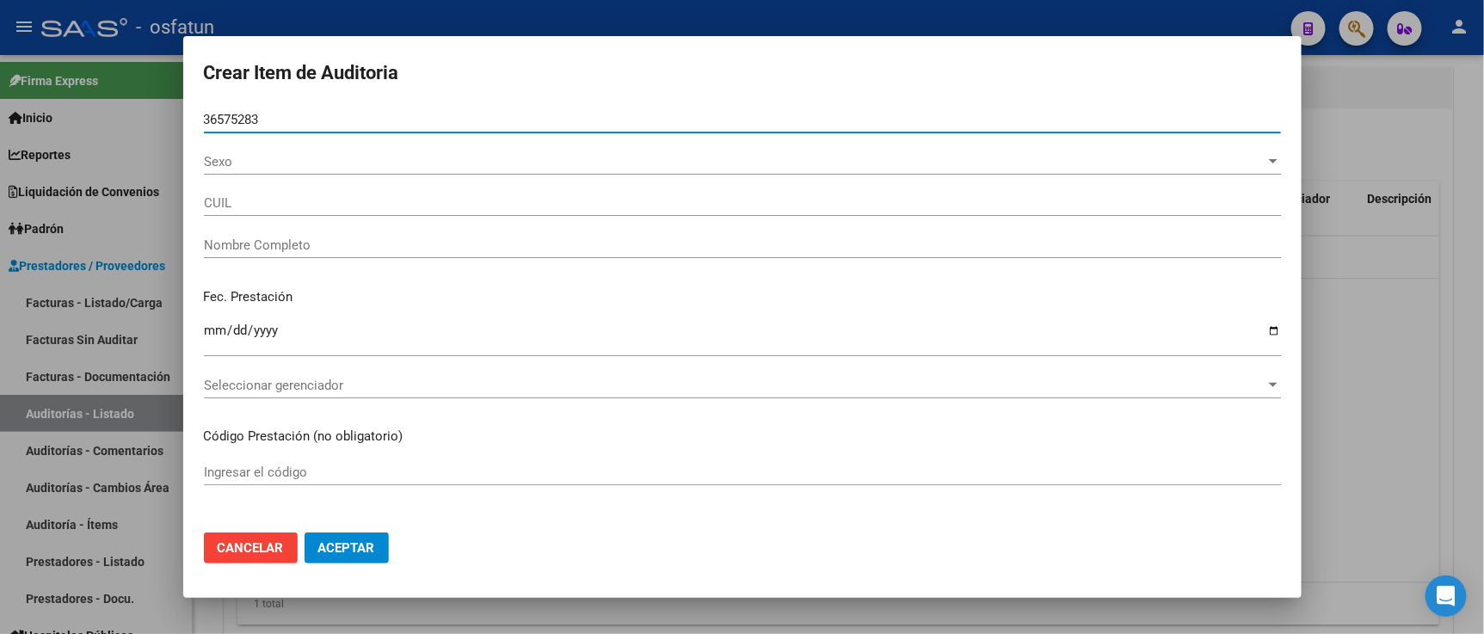
type input "23365752834"
type input "[PERSON_NAME]"
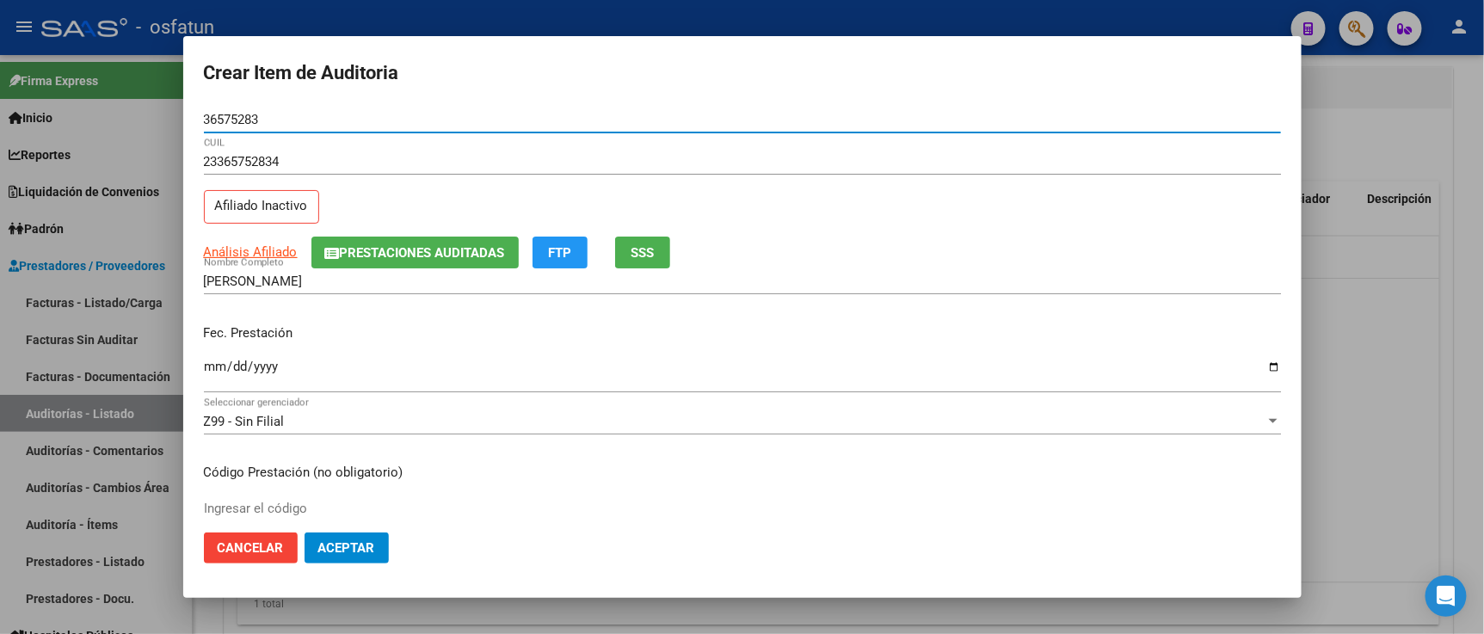
type input "36575283"
click at [218, 363] on input "Ingresar la fecha" at bounding box center [742, 374] width 1077 height 28
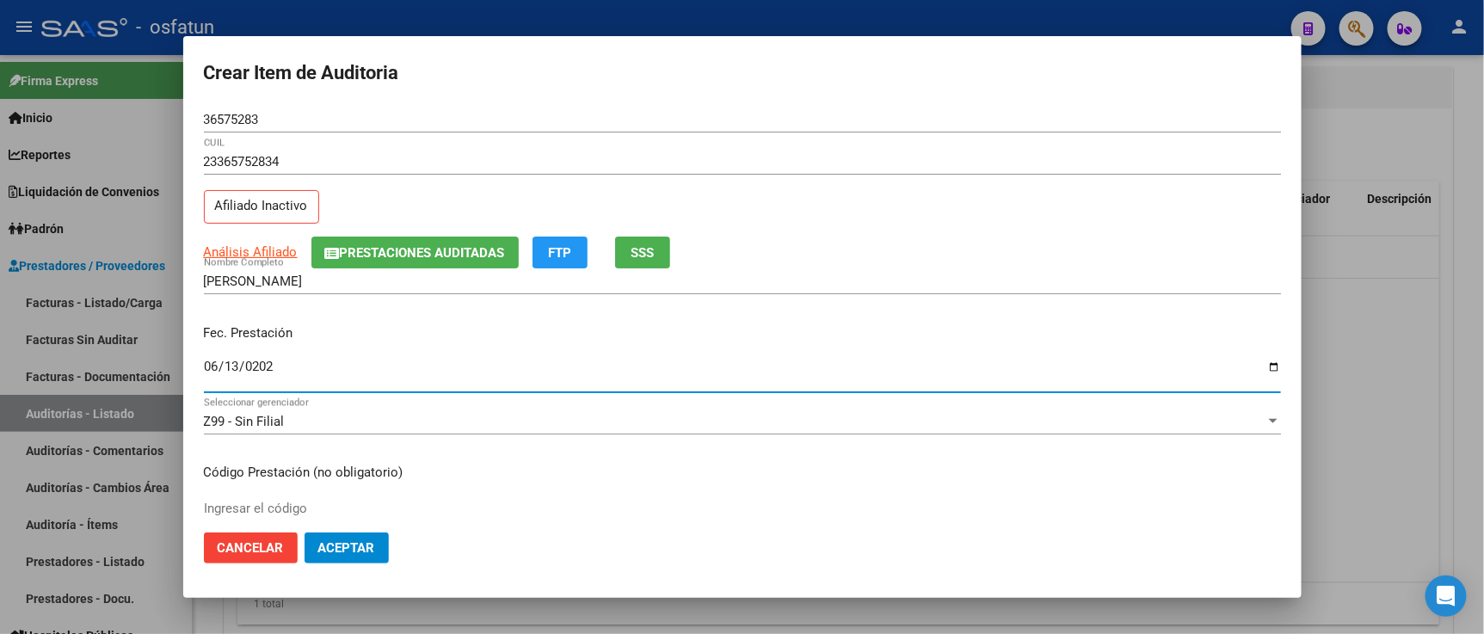
type input "[DATE]"
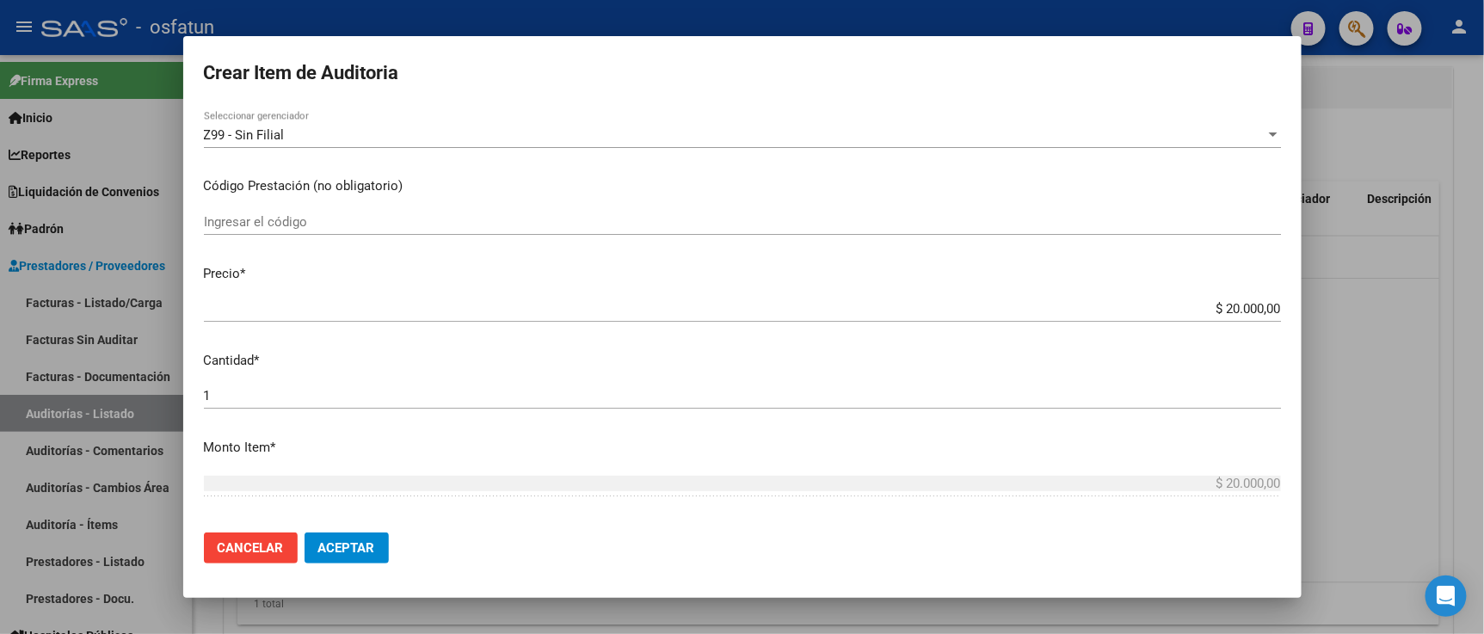
click at [318, 224] on input "Ingresar el código" at bounding box center [742, 221] width 1077 height 15
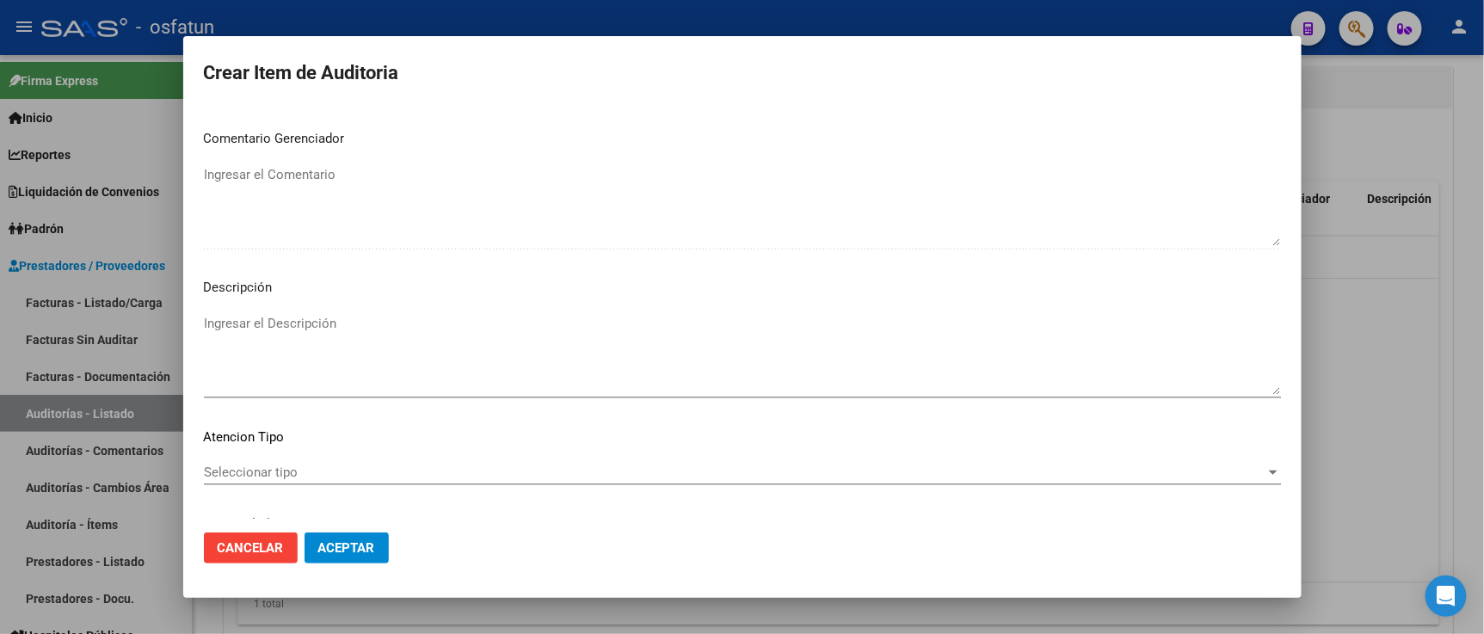
scroll to position [1136, 0]
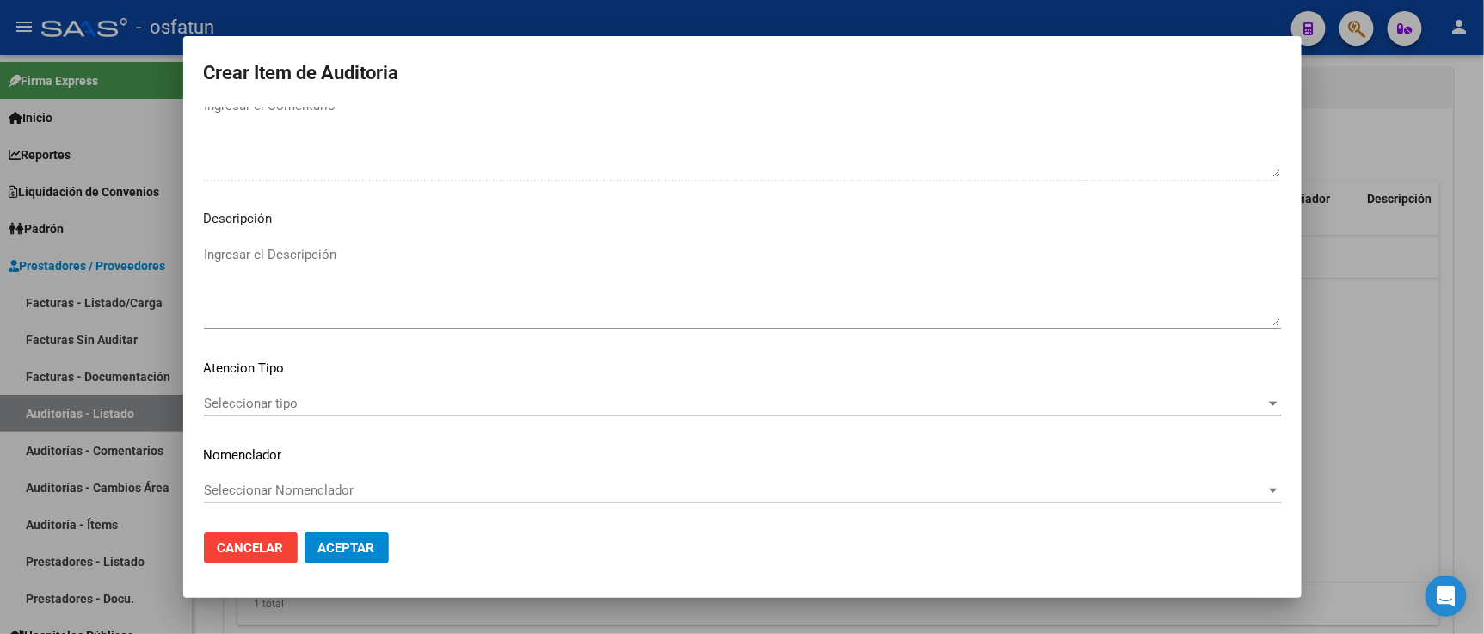
type input "420101"
click at [270, 384] on mat-dialog-content "36575283 Nro Documento 23365752834 CUIL Afiliado Inactivo Análisis Afiliado Pre…" at bounding box center [742, 313] width 1118 height 412
click at [269, 404] on span "Seleccionar tipo" at bounding box center [734, 403] width 1061 height 15
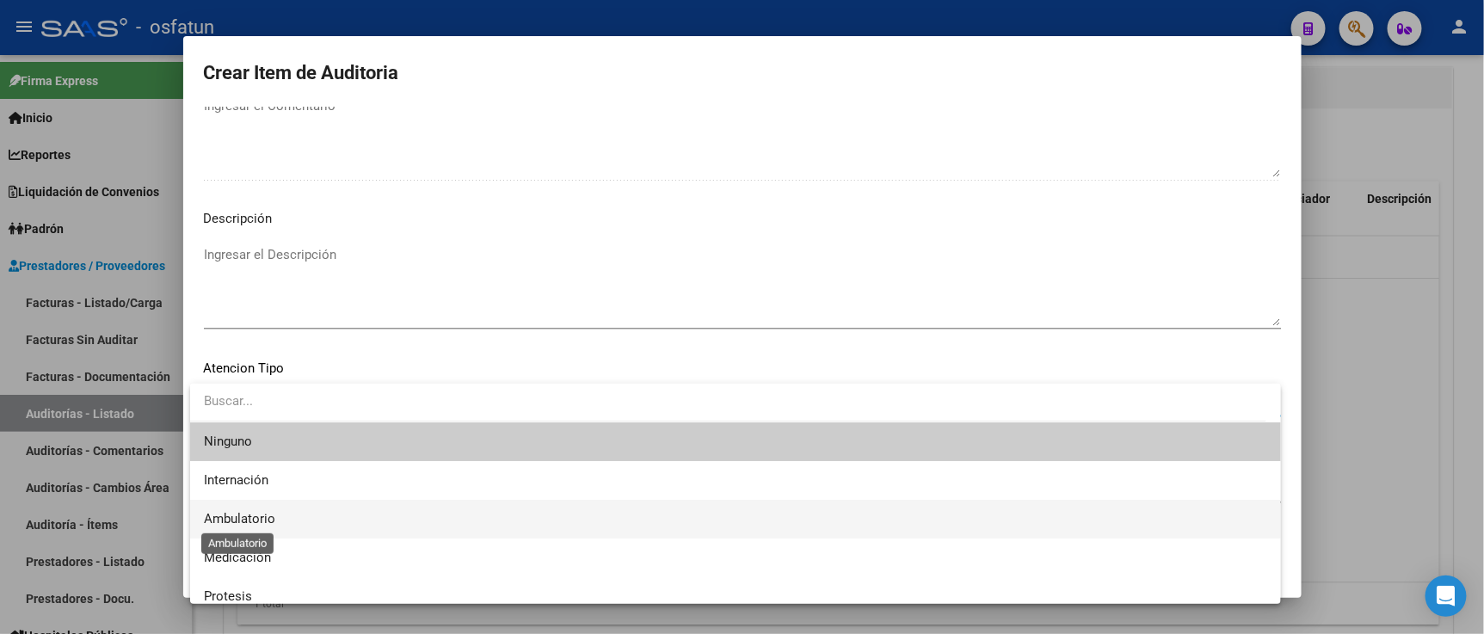
drag, startPoint x: 263, startPoint y: 510, endPoint x: 291, endPoint y: 495, distance: 31.6
click at [264, 511] on span "Ambulatorio" at bounding box center [239, 518] width 71 height 15
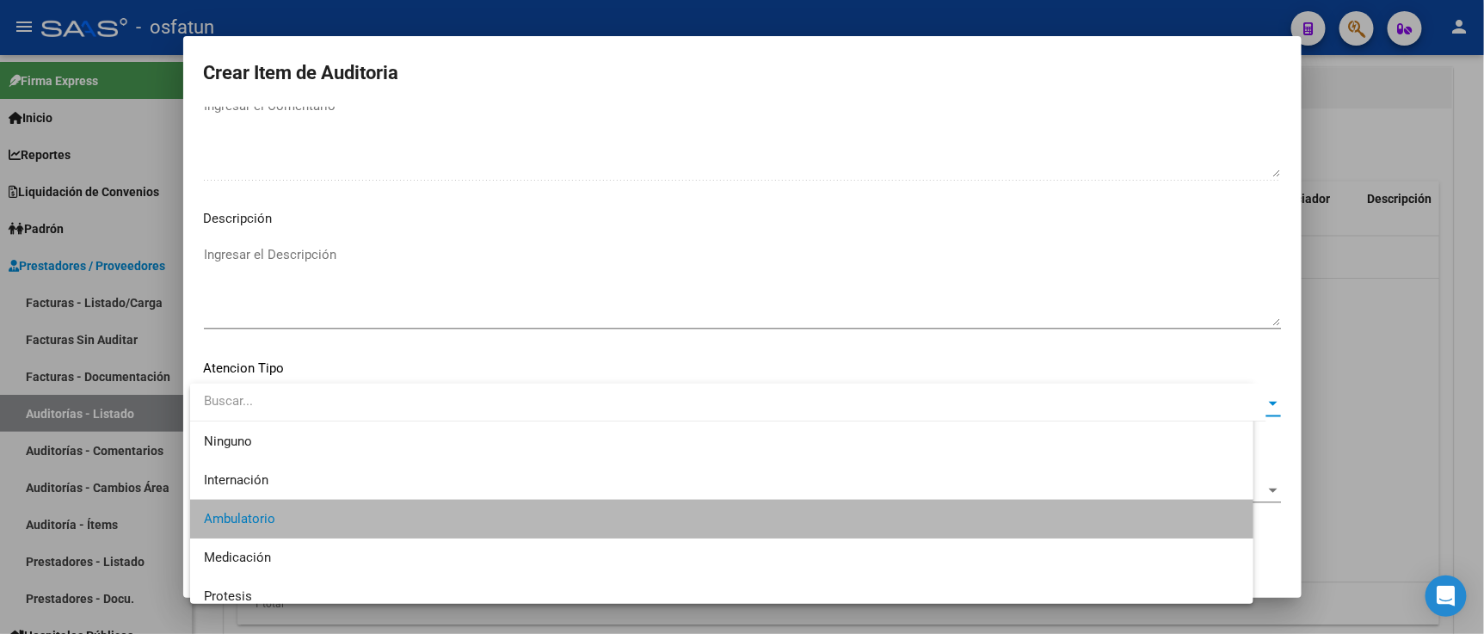
click at [292, 494] on span "Seleccionar Nomenclador" at bounding box center [734, 489] width 1061 height 15
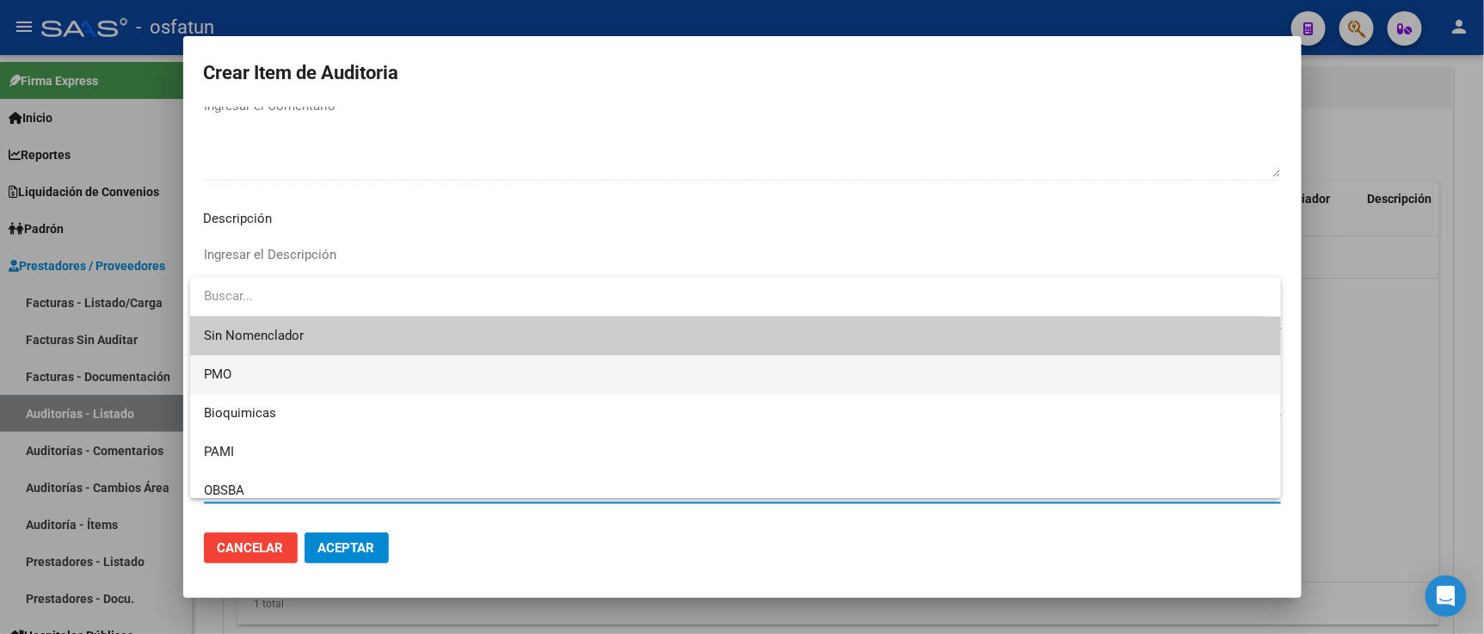
click at [274, 375] on span "PMO" at bounding box center [735, 374] width 1063 height 39
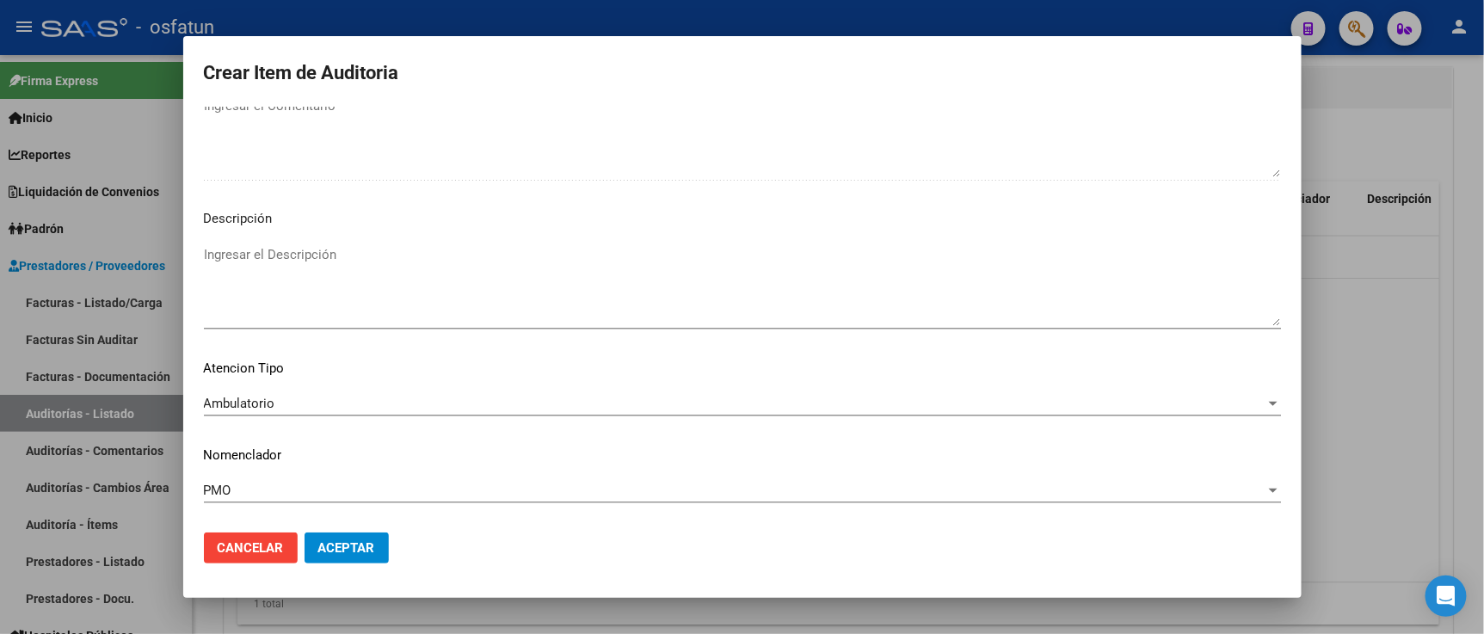
click at [319, 531] on mat-dialog-actions "Cancelar Aceptar" at bounding box center [742, 548] width 1077 height 58
click at [320, 540] on span "Aceptar" at bounding box center [346, 547] width 57 height 15
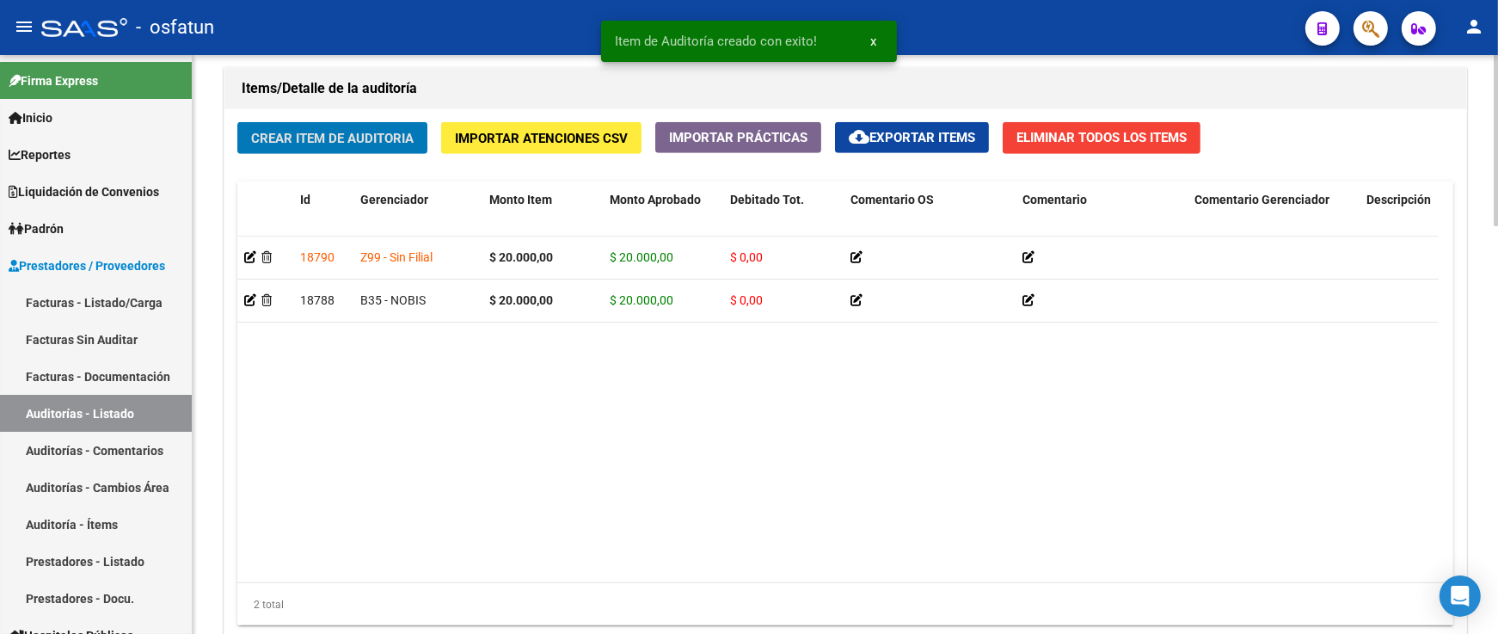
scroll to position [1386, 0]
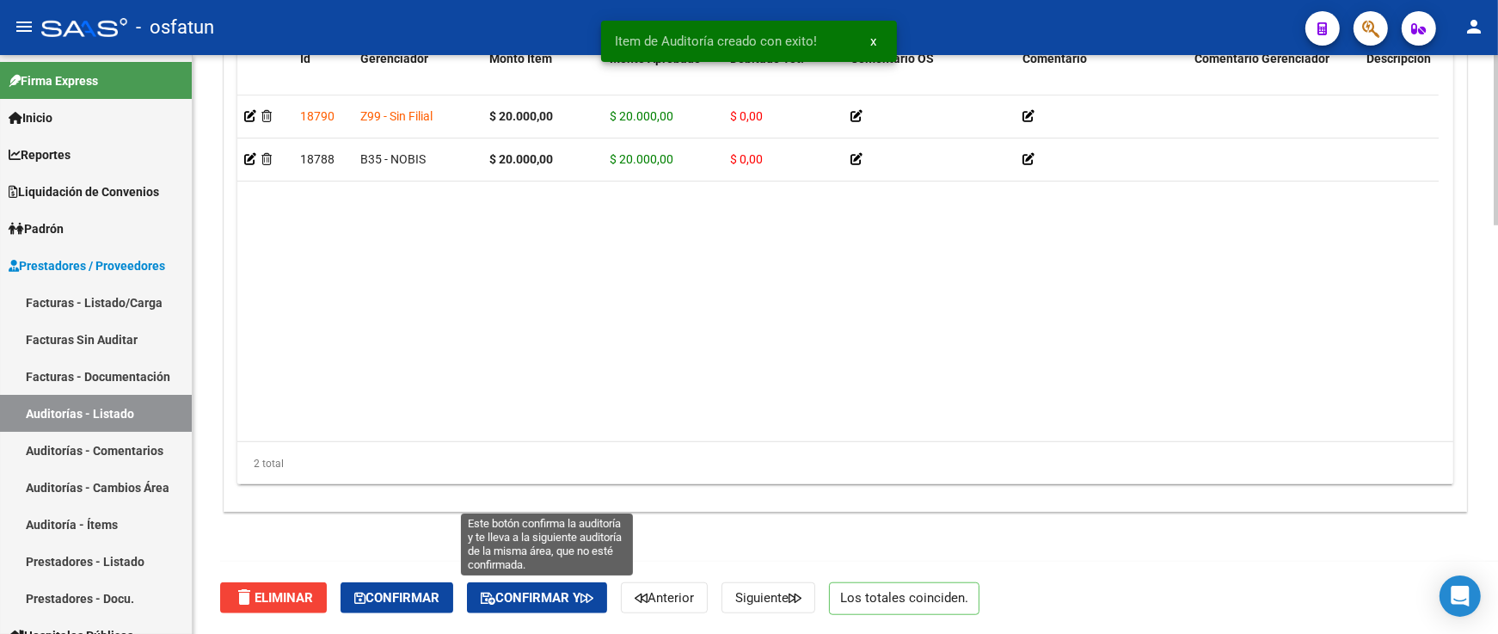
click at [546, 606] on button "Confirmar y" at bounding box center [537, 597] width 140 height 31
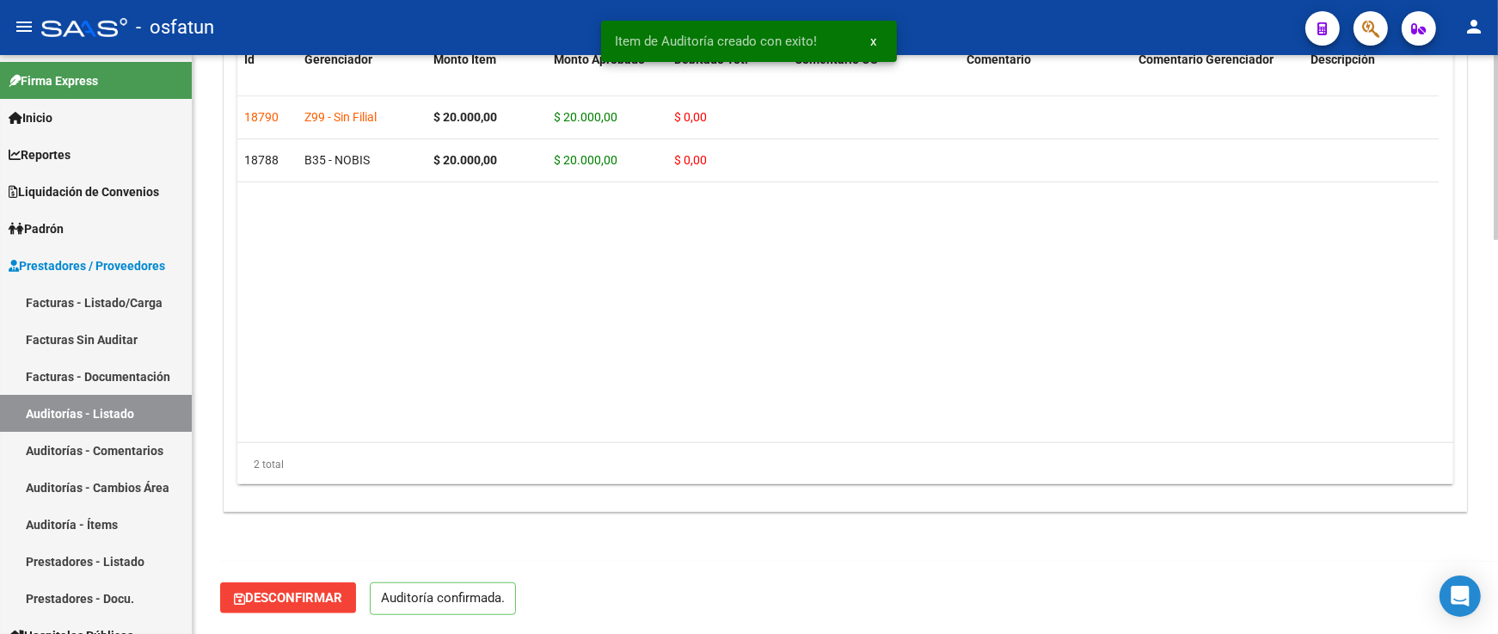
scroll to position [1231, 0]
type input "202510"
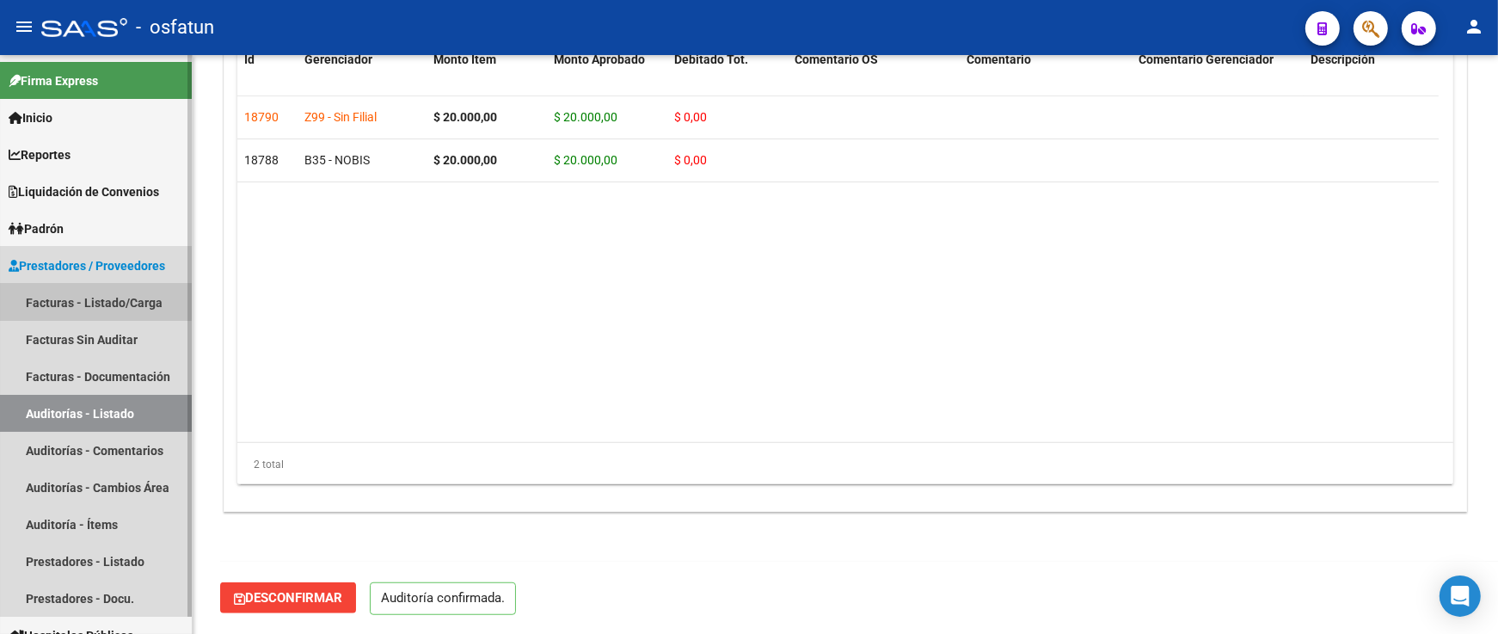
click at [81, 301] on link "Facturas - Listado/Carga" at bounding box center [96, 302] width 192 height 37
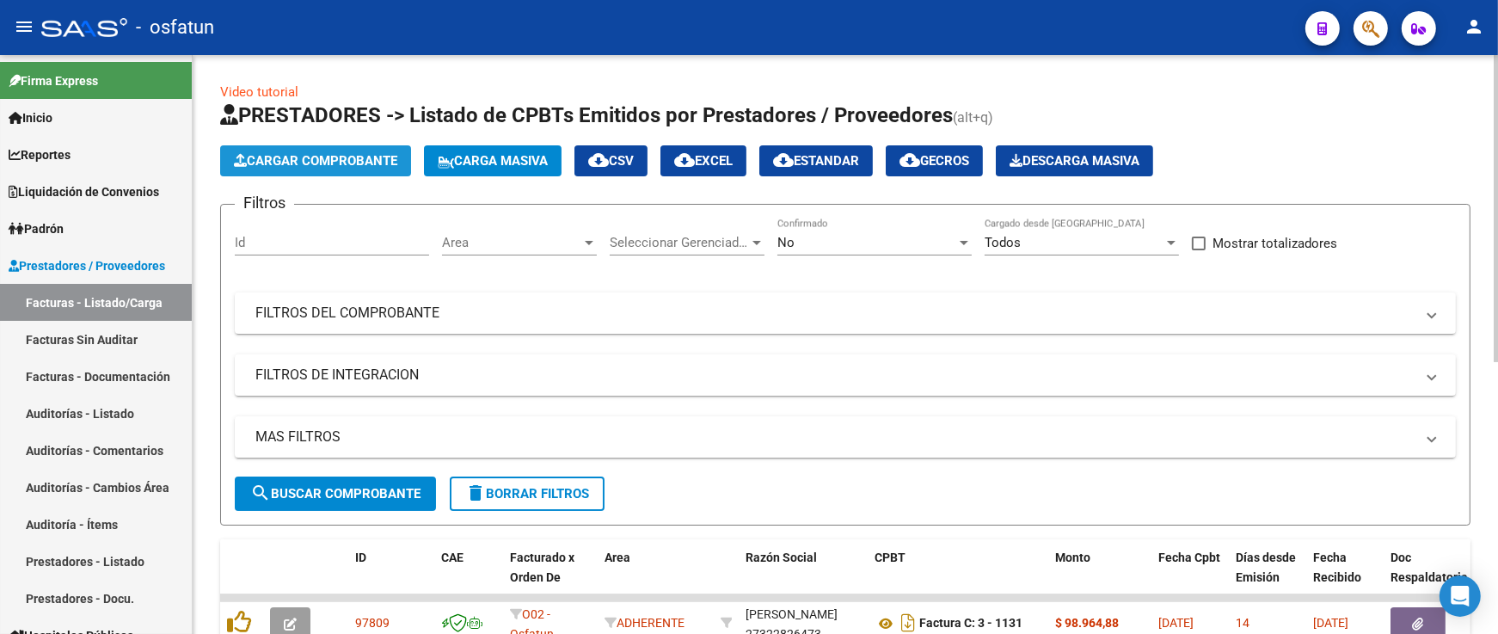
click at [312, 151] on button "Cargar Comprobante" at bounding box center [315, 160] width 191 height 31
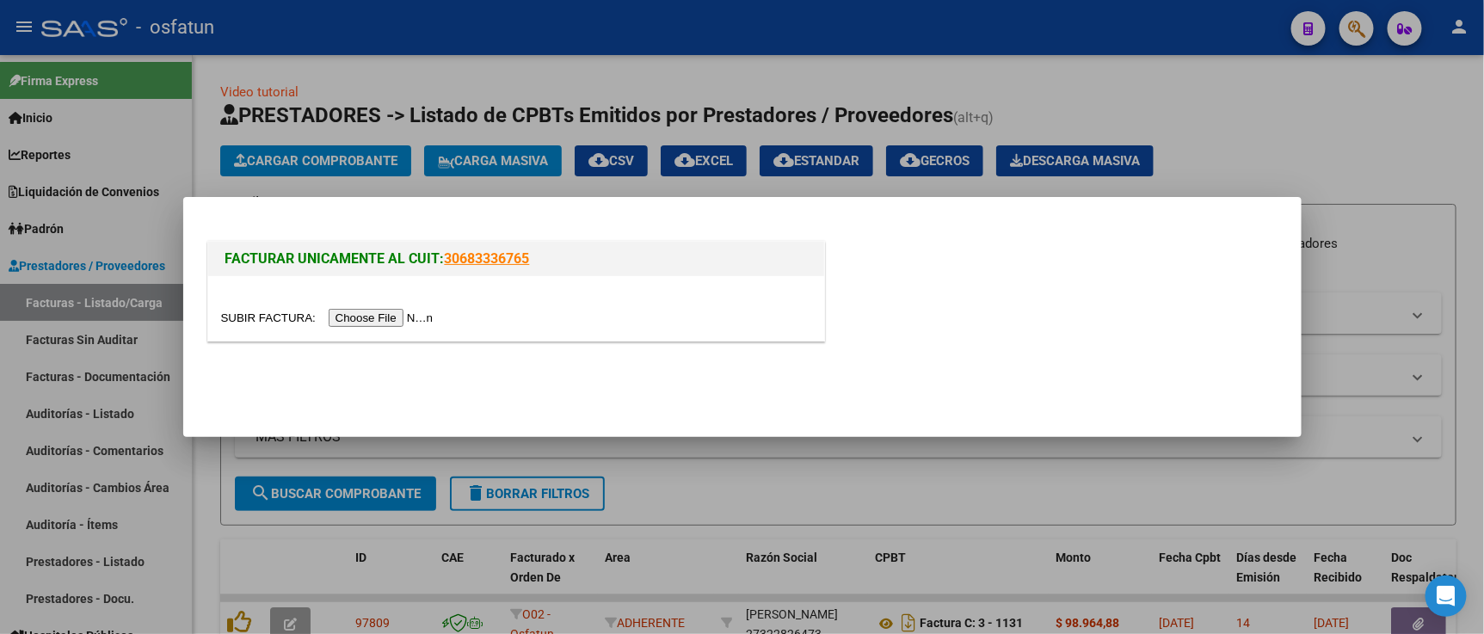
click at [345, 323] on input "file" at bounding box center [330, 318] width 218 height 18
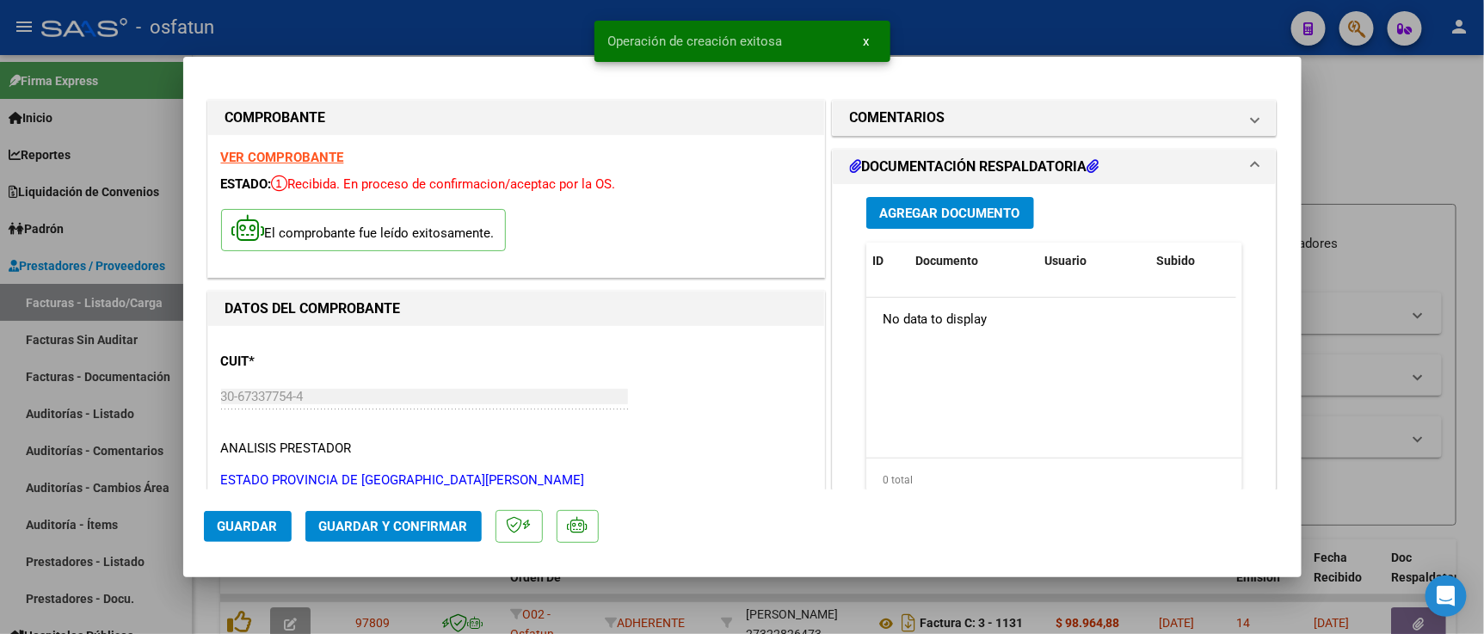
click at [417, 513] on button "Guardar y Confirmar" at bounding box center [393, 526] width 176 height 31
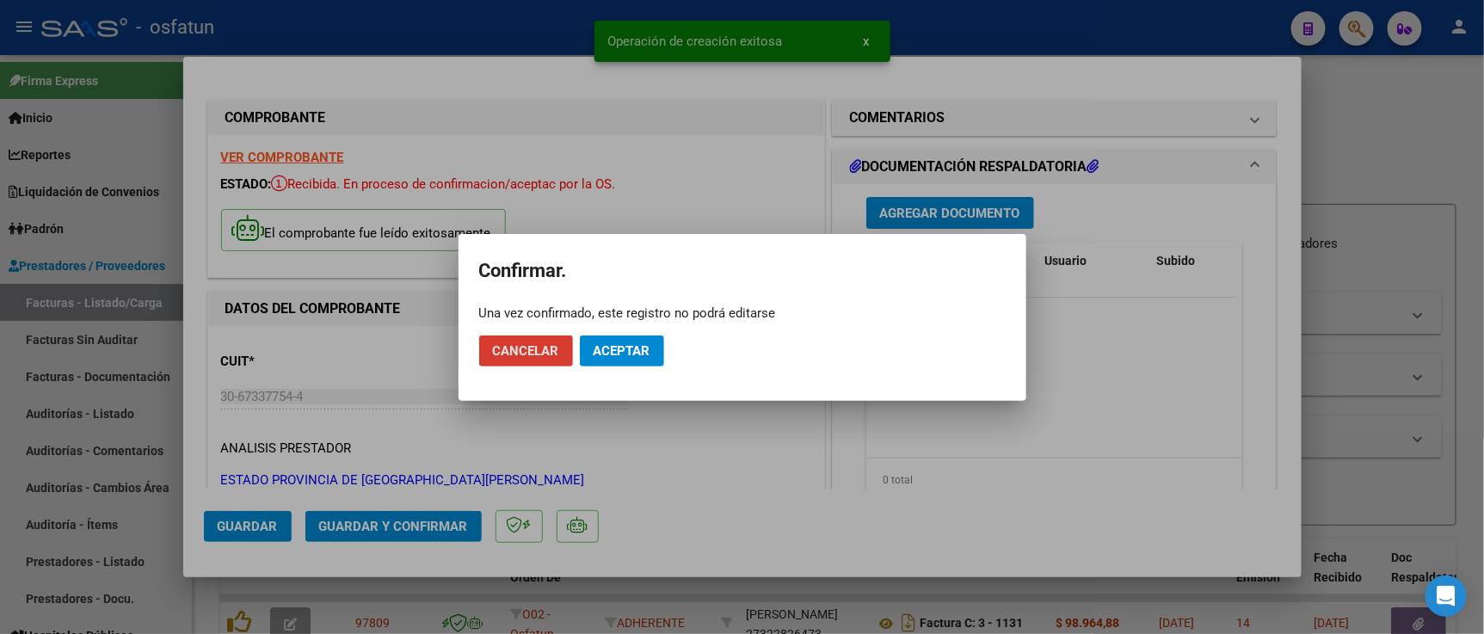
click at [642, 343] on span "Aceptar" at bounding box center [621, 350] width 57 height 15
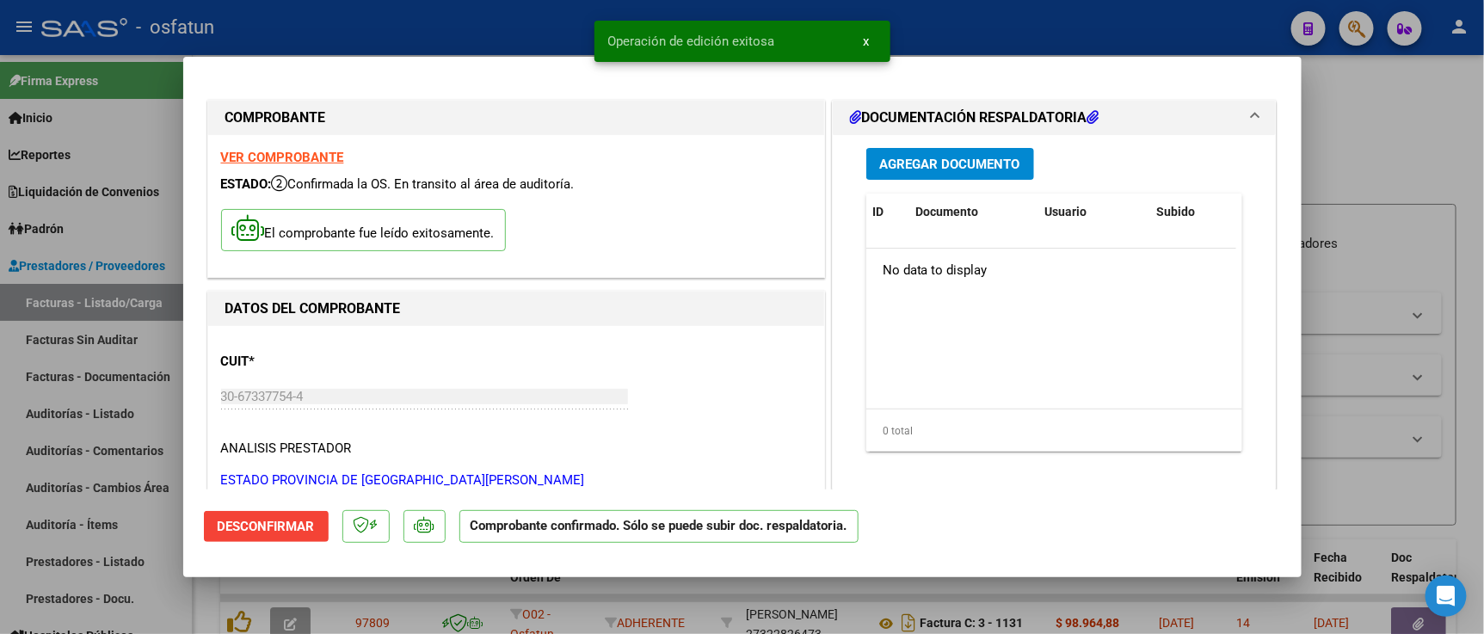
drag, startPoint x: 1389, startPoint y: 158, endPoint x: 929, endPoint y: 298, distance: 480.8
click at [1390, 158] on div at bounding box center [742, 317] width 1484 height 634
type input "$ 0,00"
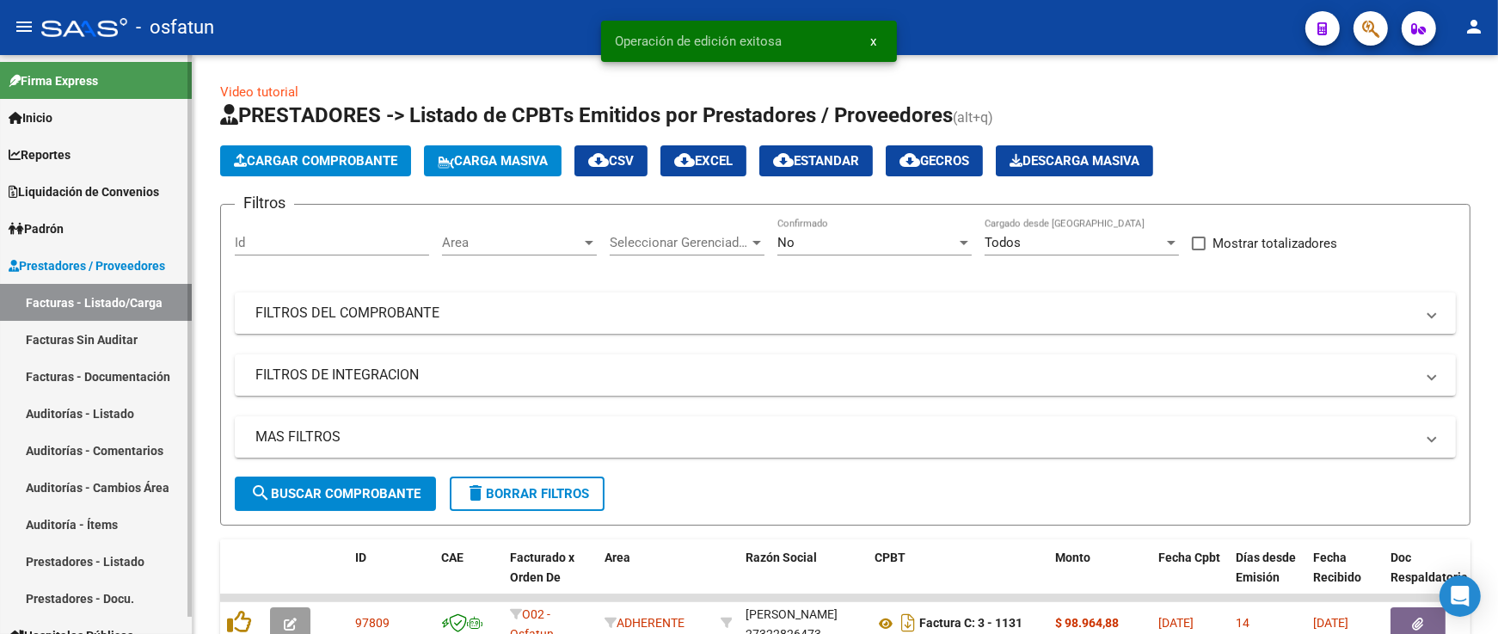
click at [83, 409] on link "Auditorías - Listado" at bounding box center [96, 413] width 192 height 37
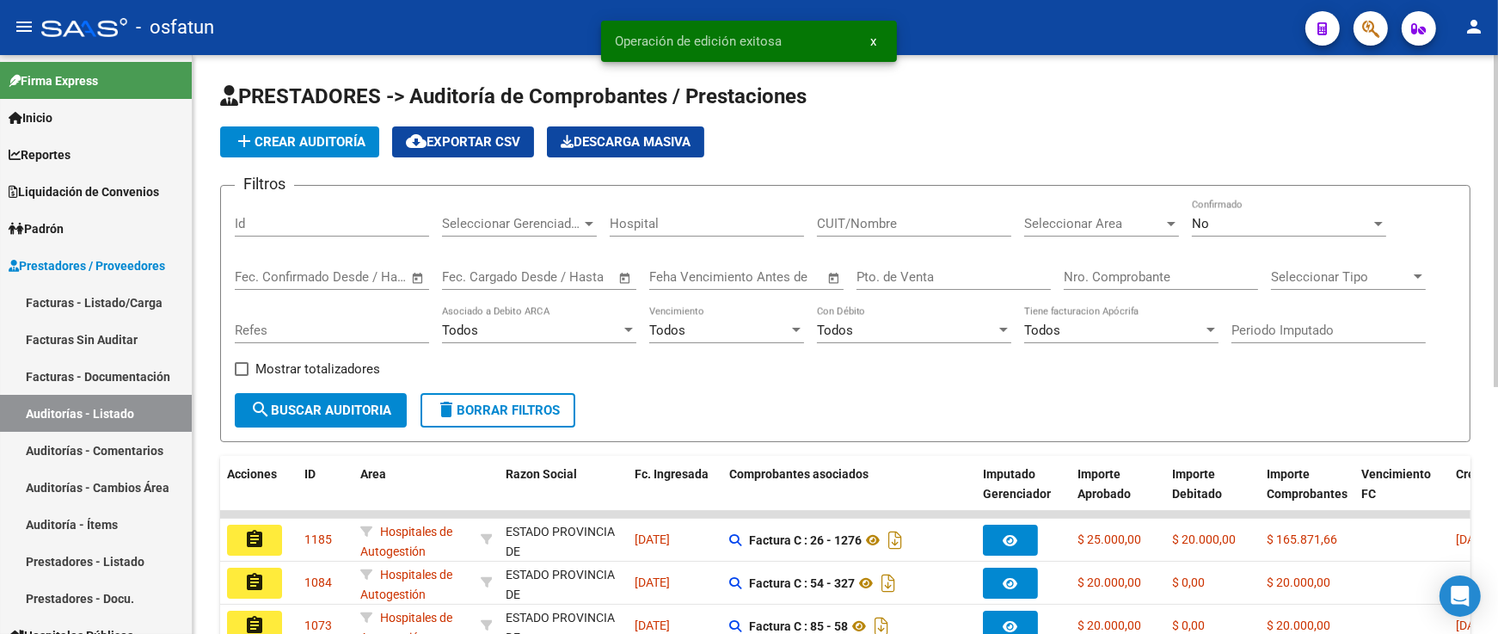
click at [315, 149] on span "add Crear Auditoría" at bounding box center [300, 141] width 132 height 15
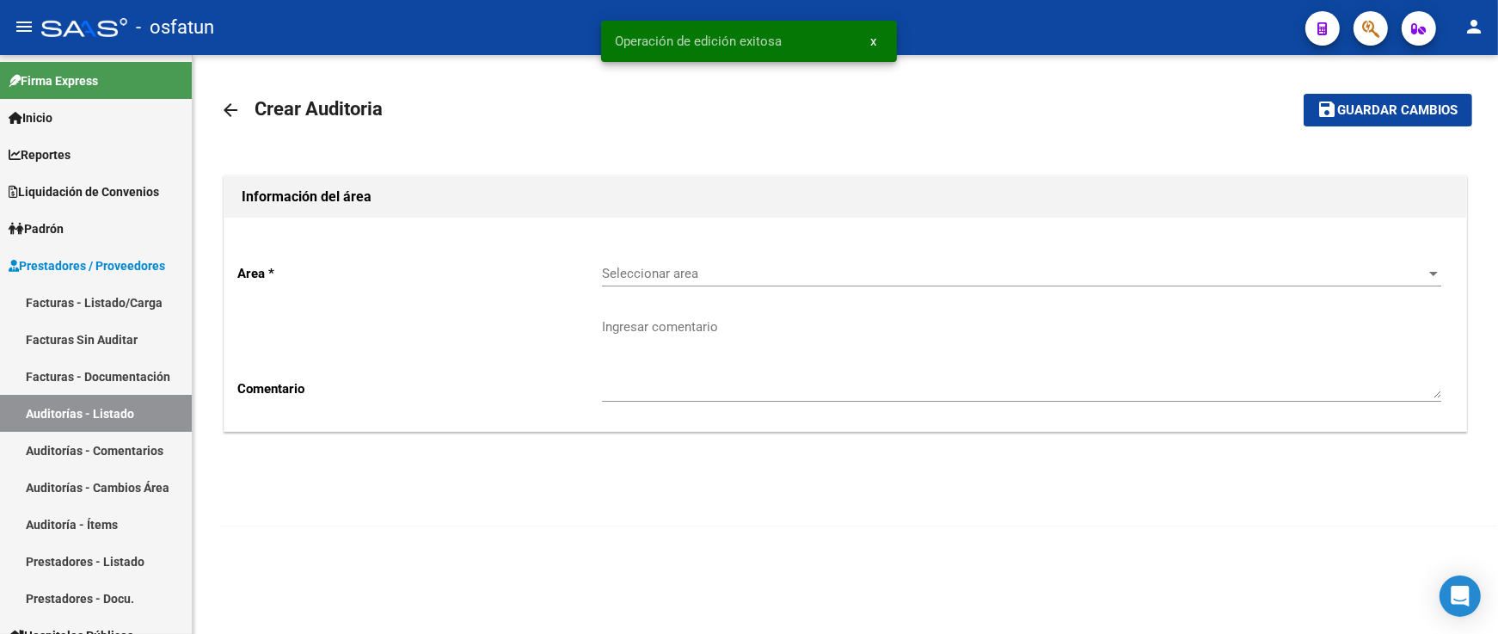
click at [636, 267] on span "Seleccionar area" at bounding box center [1014, 273] width 824 height 15
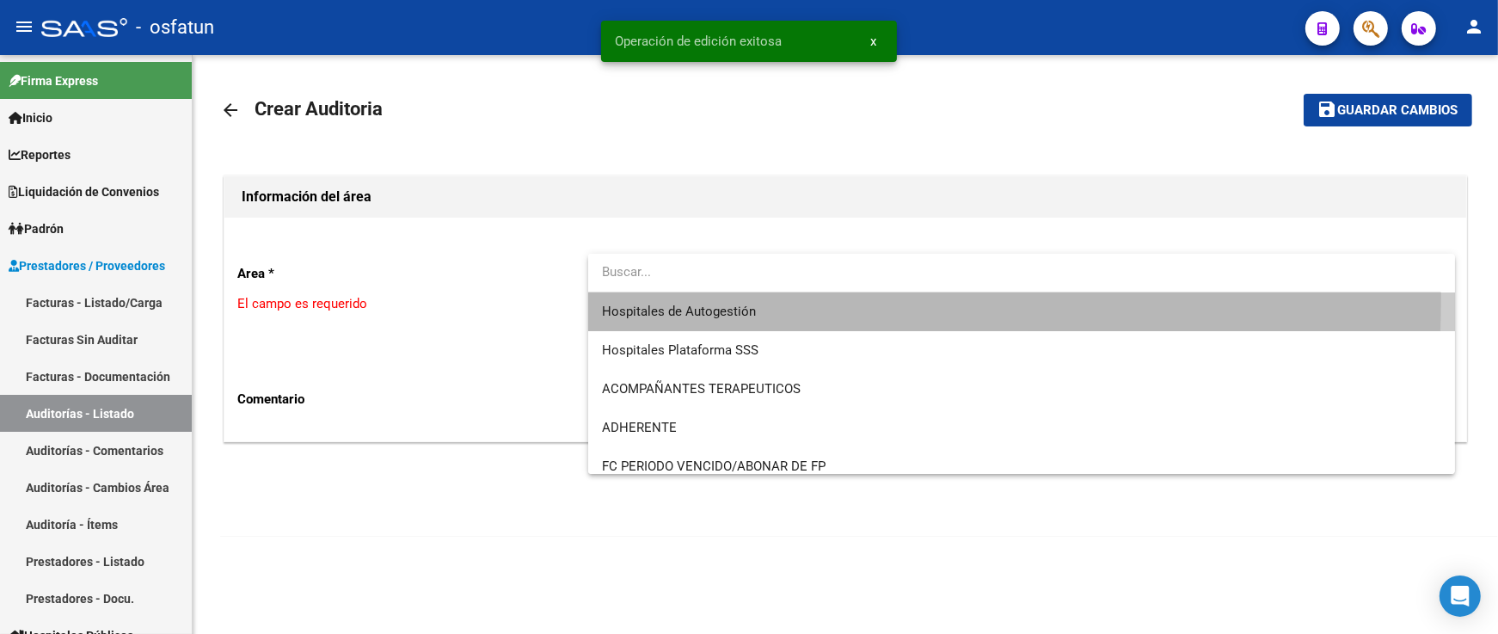
click at [642, 296] on span "Hospitales de Autogestión" at bounding box center [1021, 311] width 839 height 39
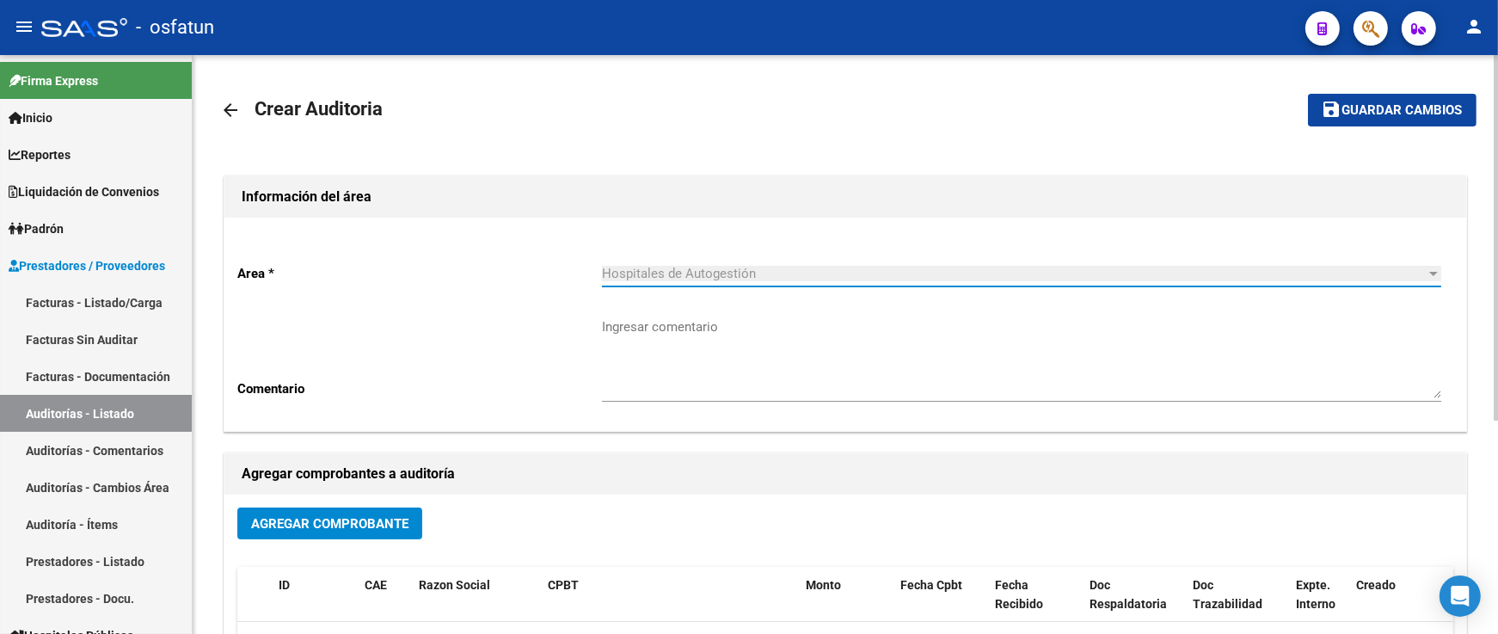
click at [373, 521] on span "Agregar Comprobante" at bounding box center [329, 523] width 157 height 15
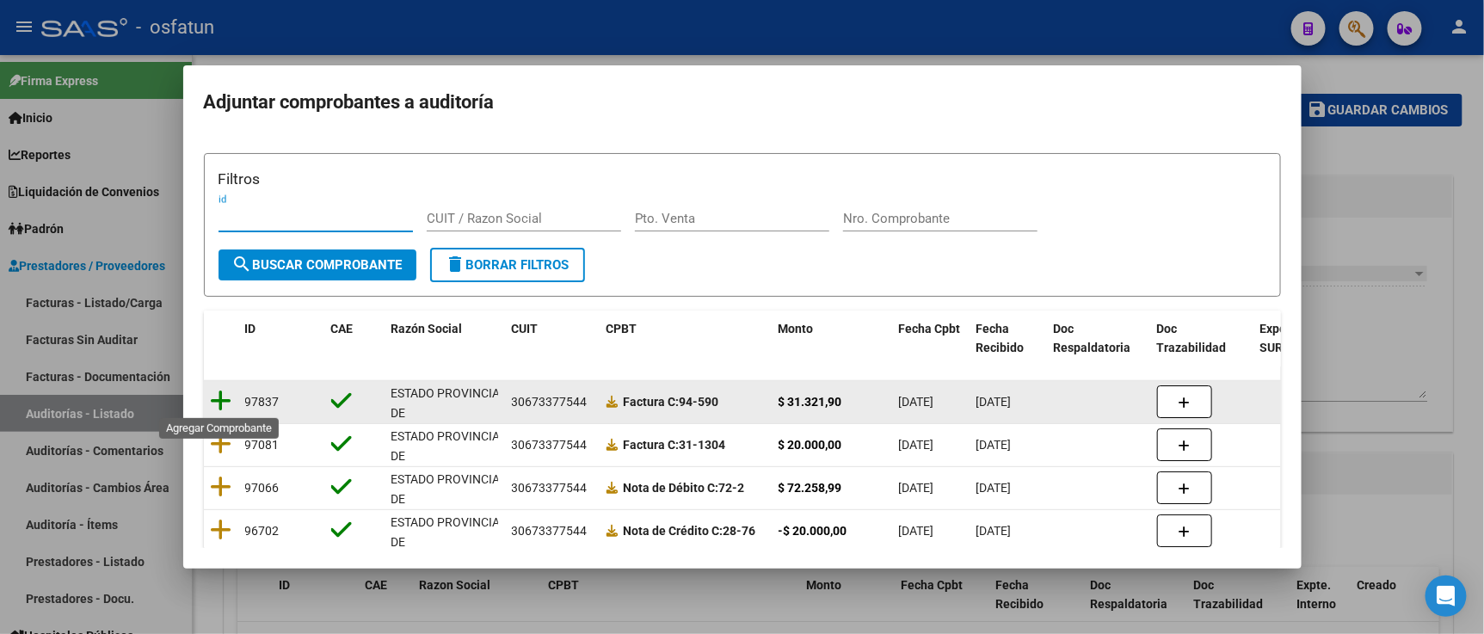
click at [225, 399] on icon at bounding box center [222, 401] width 22 height 24
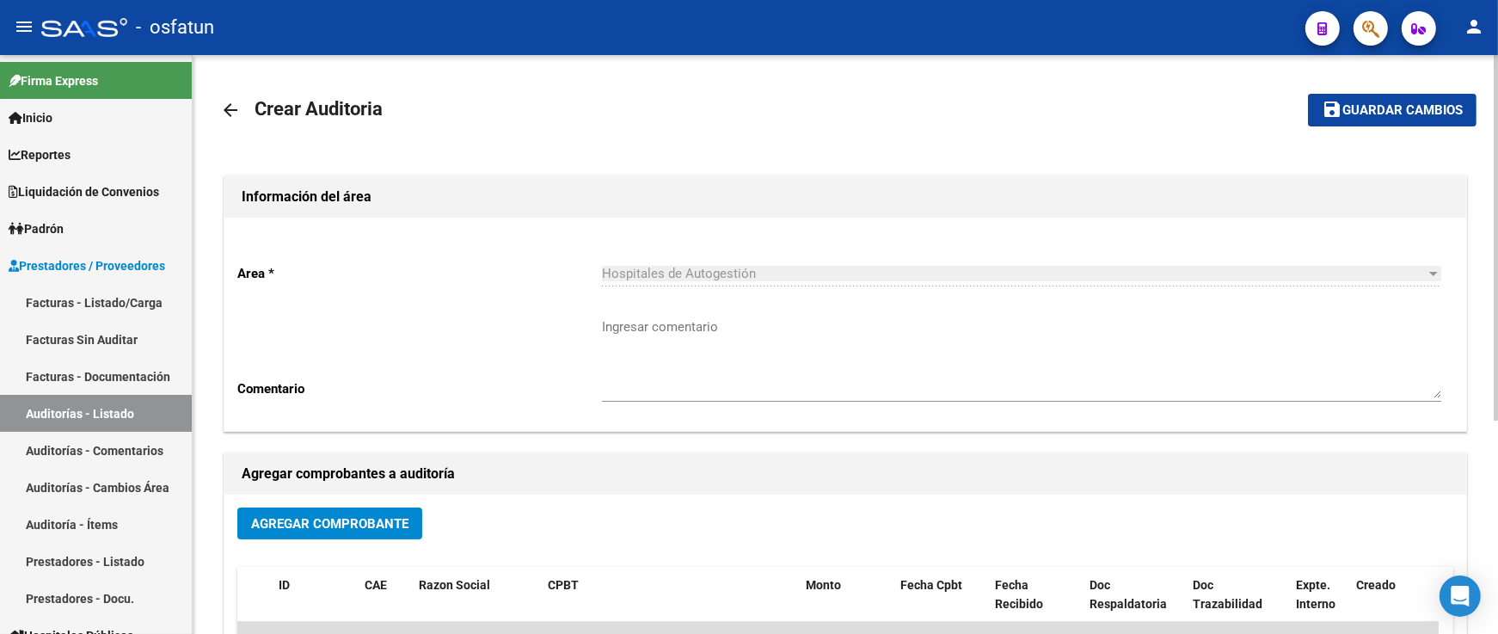
click at [1346, 126] on mat-toolbar-row "save Guardar cambios" at bounding box center [1345, 110] width 262 height 55
click at [1350, 121] on button "save Guardar cambios" at bounding box center [1392, 110] width 169 height 32
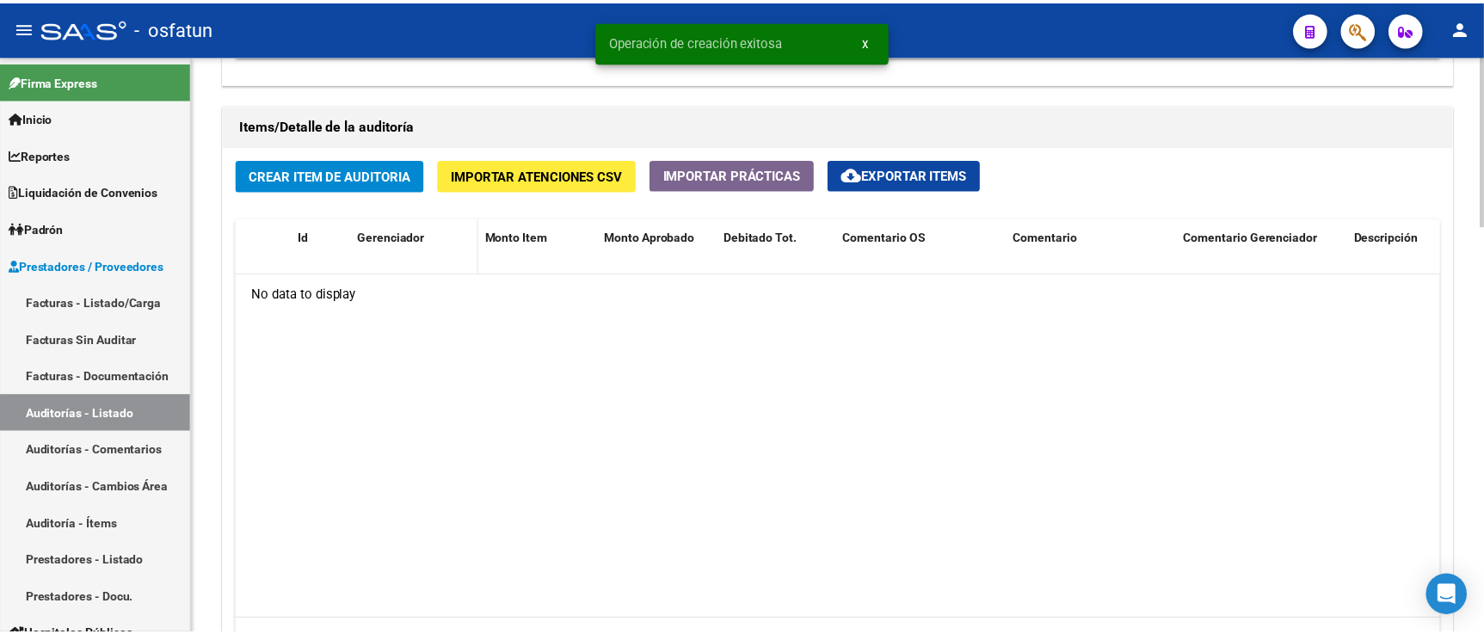
scroll to position [1193, 0]
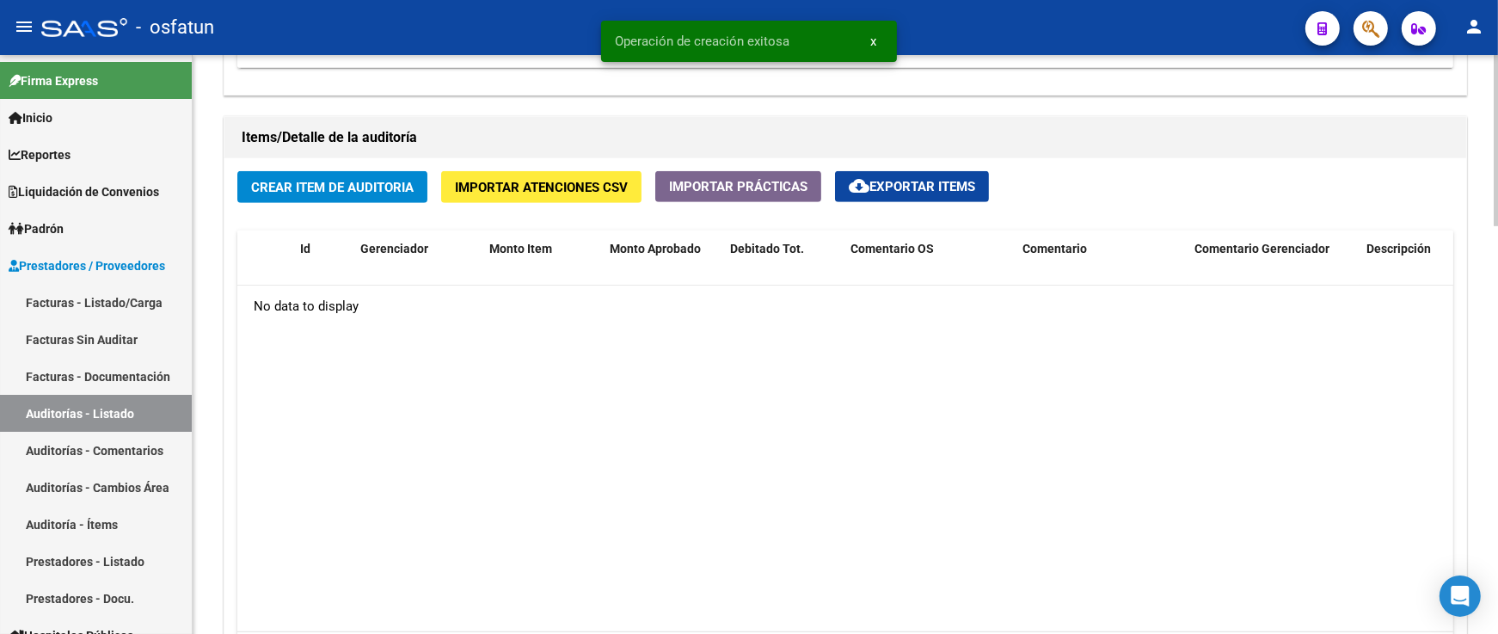
click at [339, 194] on span "Crear Item de Auditoria" at bounding box center [332, 187] width 163 height 15
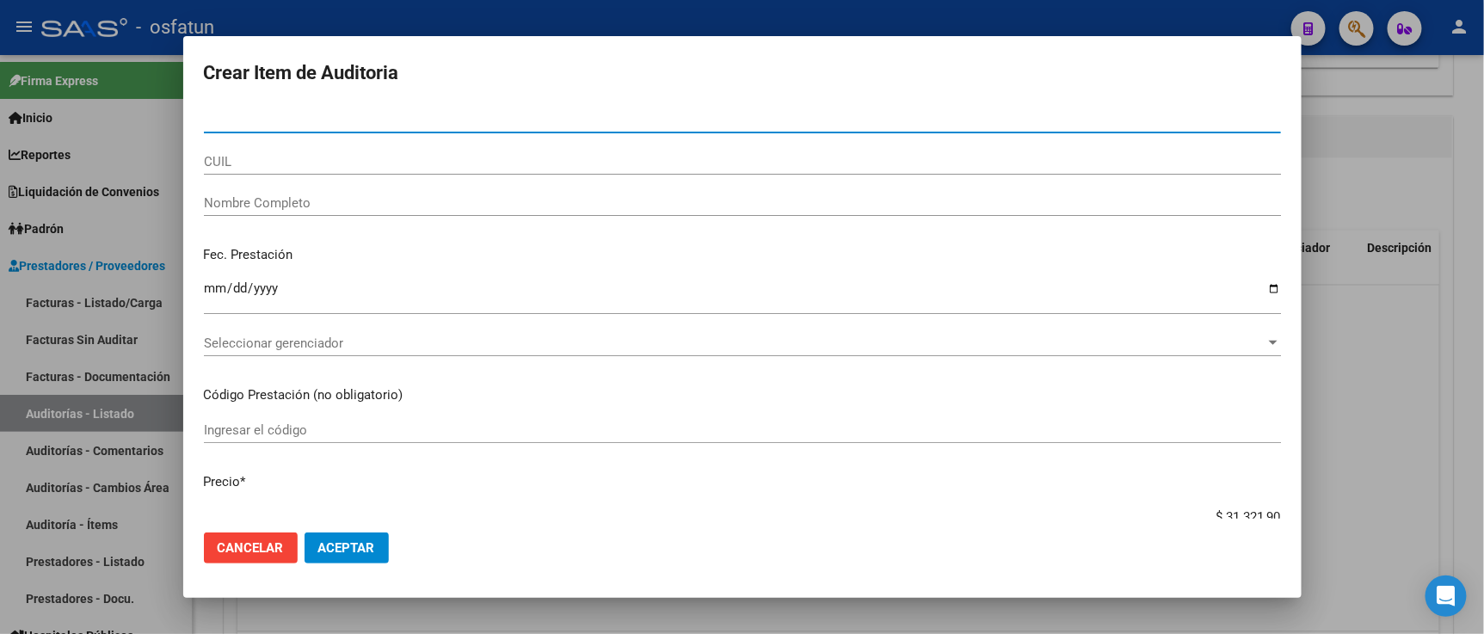
paste input "41920342"
type input "41920342"
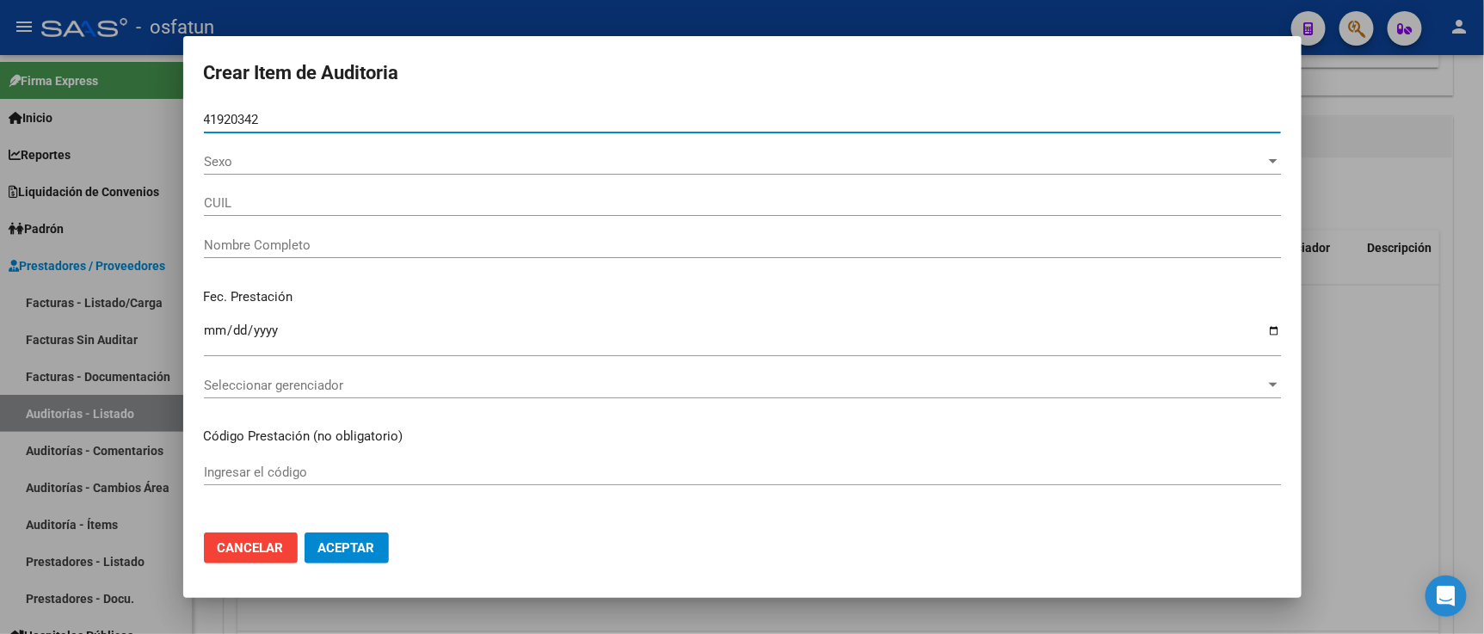
type input "23419203424"
type input "[PERSON_NAME] [PERSON_NAME]"
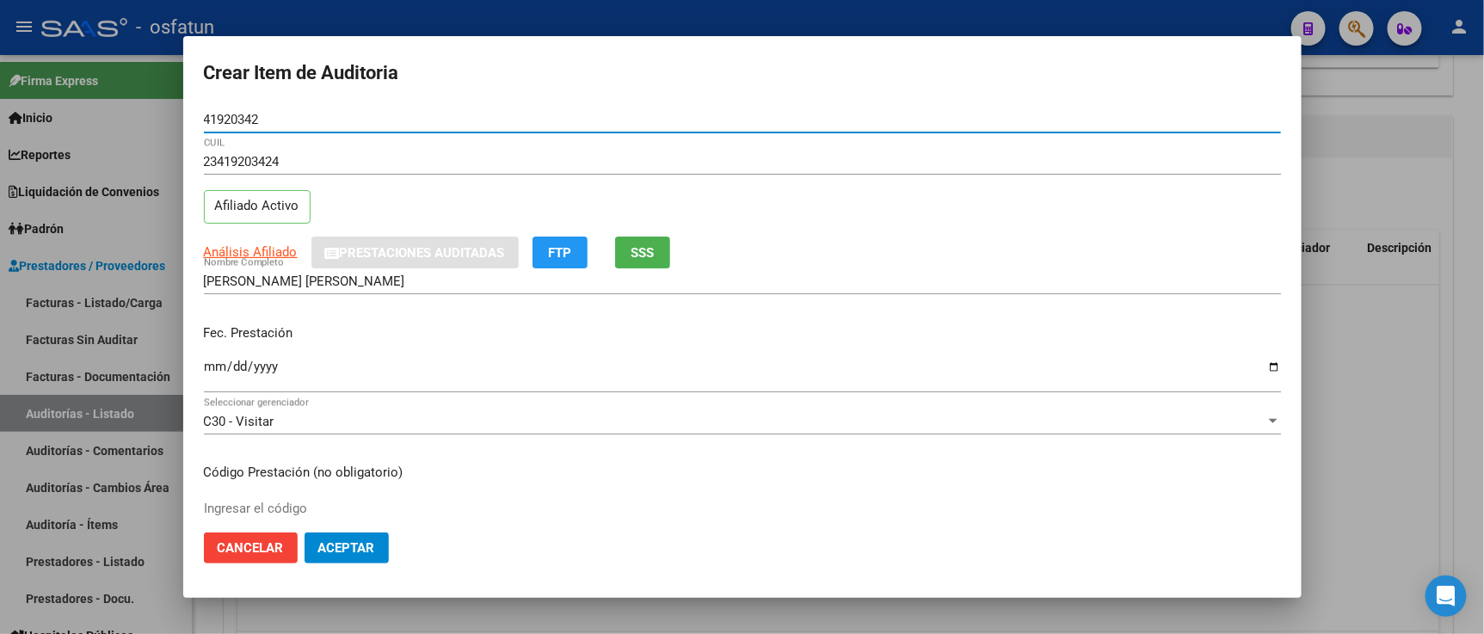
type input "41920342"
click at [215, 366] on input "Ingresar la fecha" at bounding box center [742, 374] width 1077 height 28
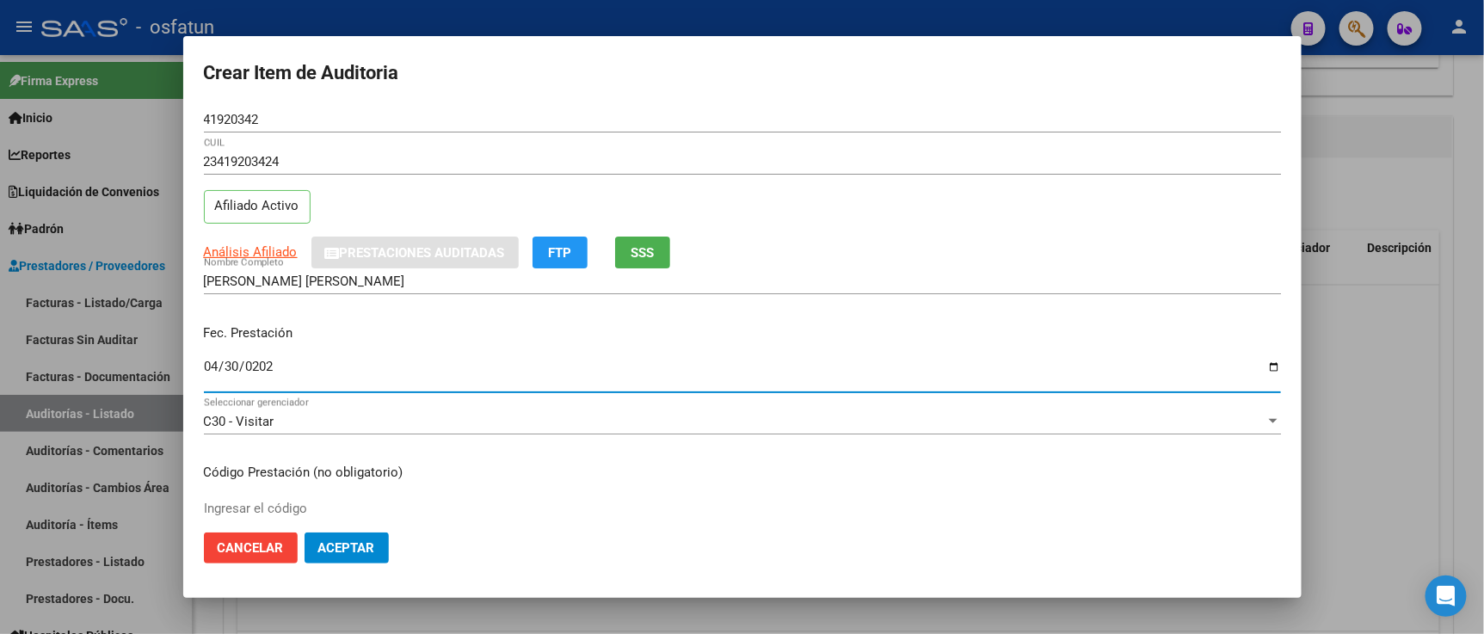
type input "[DATE]"
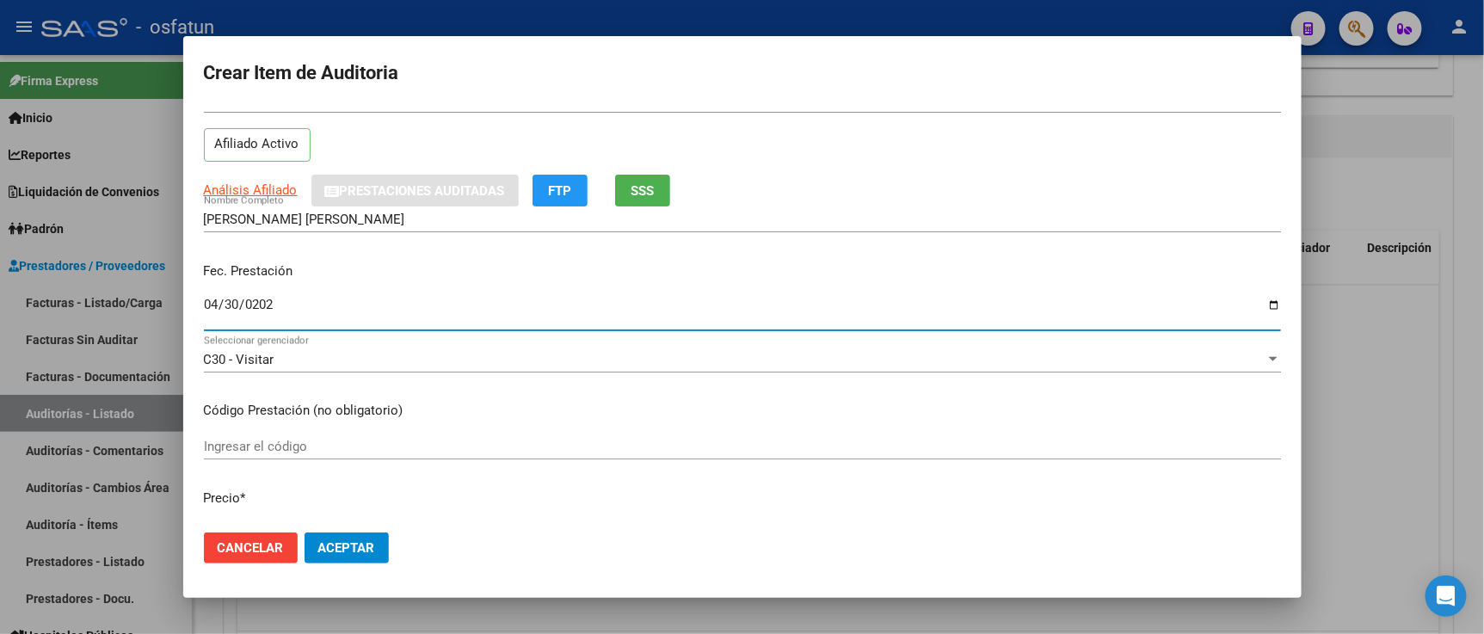
scroll to position [95, 0]
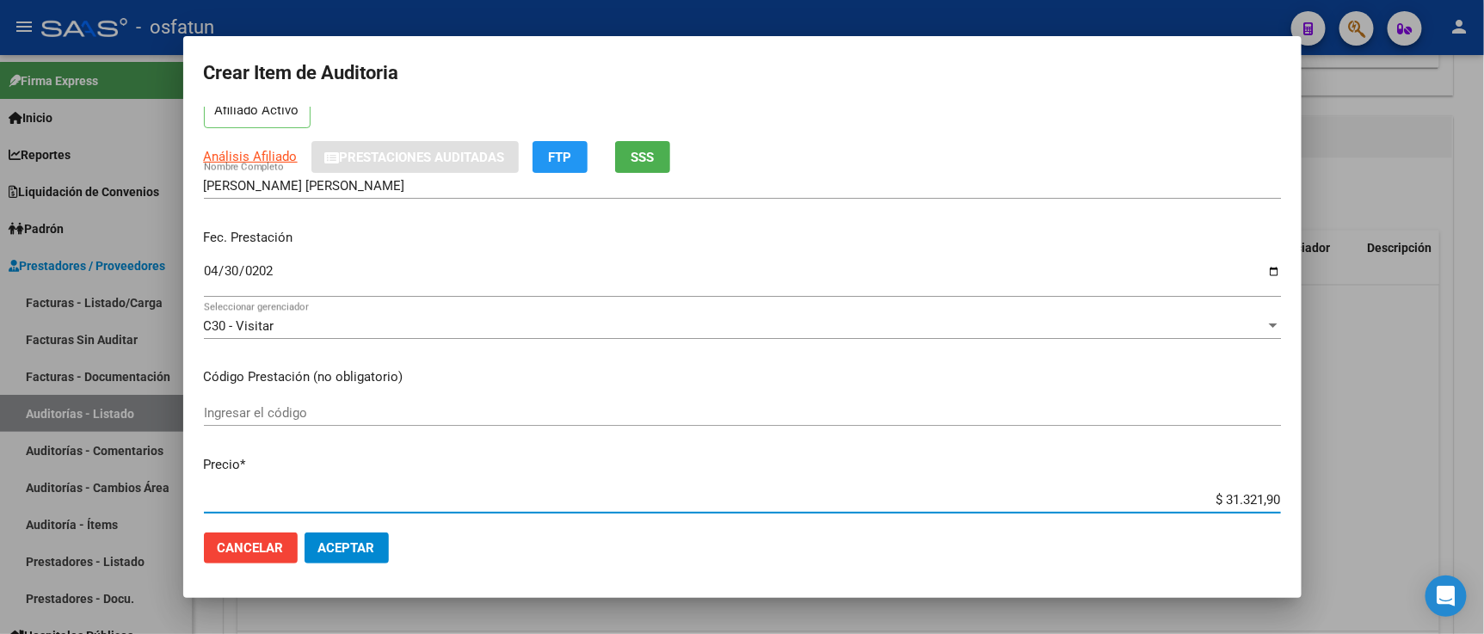
drag, startPoint x: 1270, startPoint y: 496, endPoint x: 1285, endPoint y: 496, distance: 14.6
click at [1285, 496] on mat-dialog-content "41920342 Nro Documento 23419203424 CUIL Afiliado Activo Análisis Afiliado Prest…" at bounding box center [742, 313] width 1118 height 412
click at [452, 409] on input "Ingresar el código" at bounding box center [742, 412] width 1077 height 15
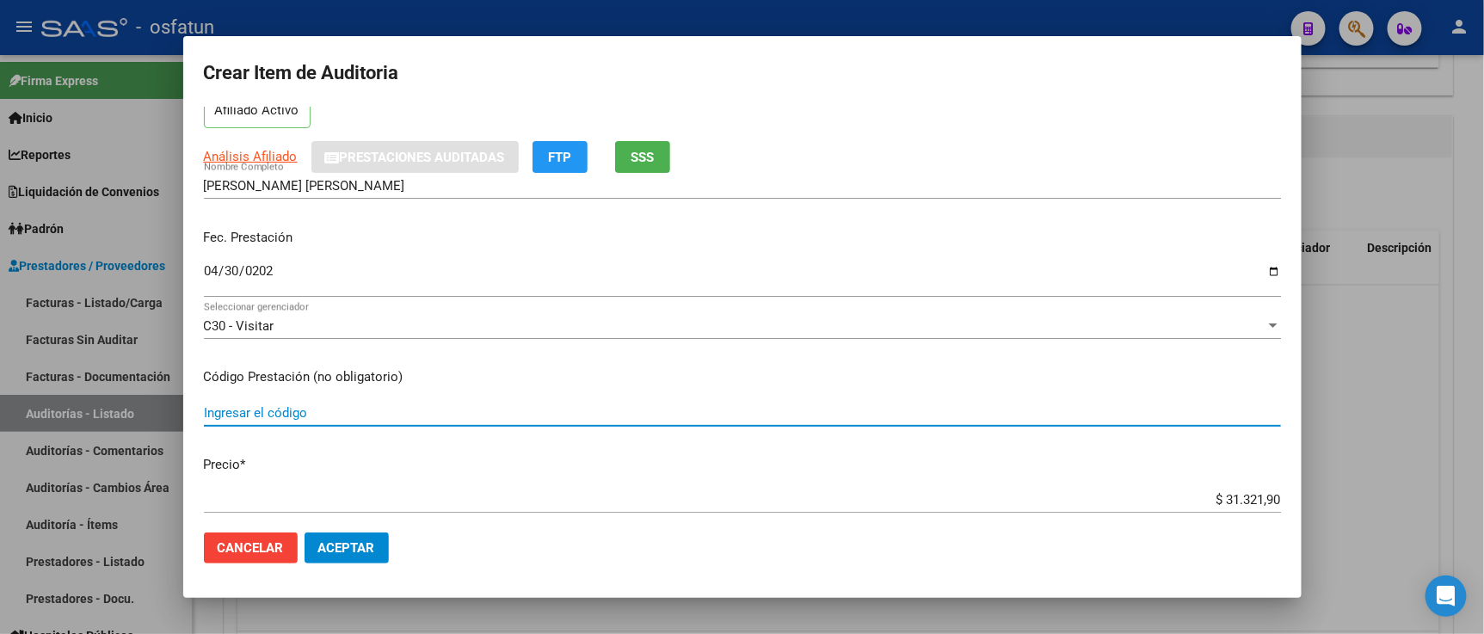
paste input "[DATE]"
type input "[DATE]"
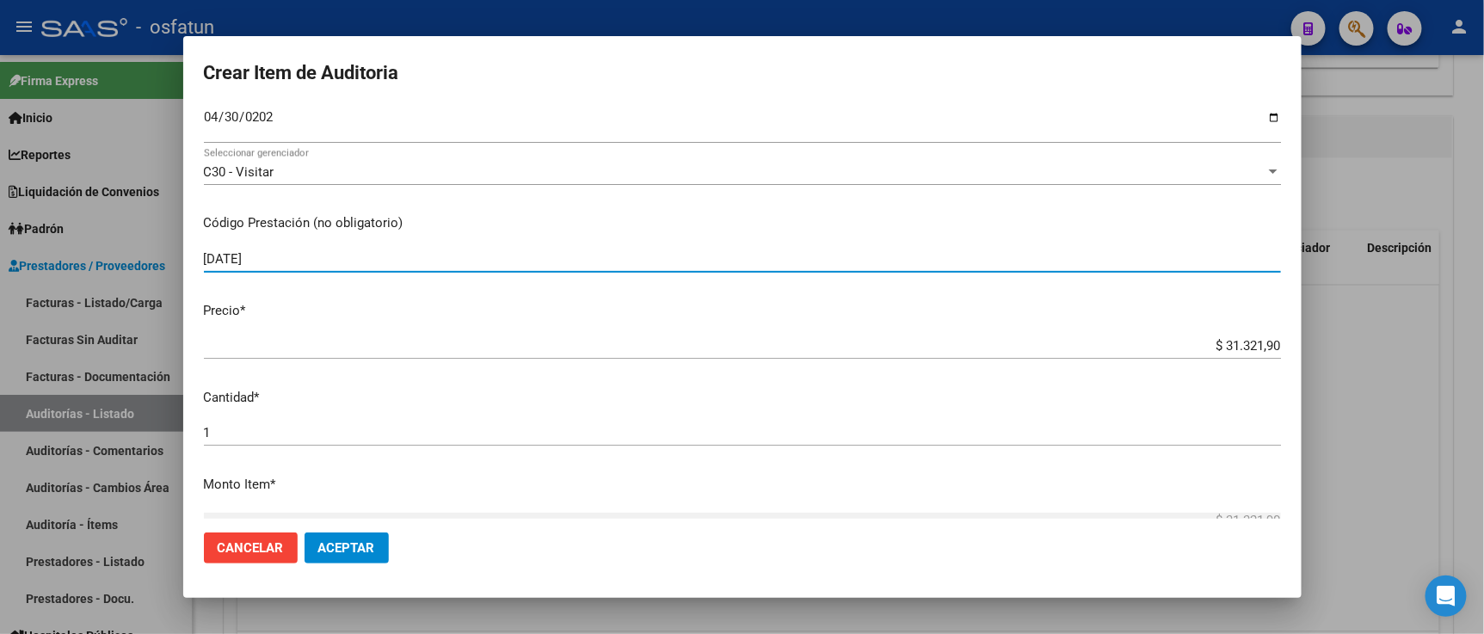
scroll to position [286, 0]
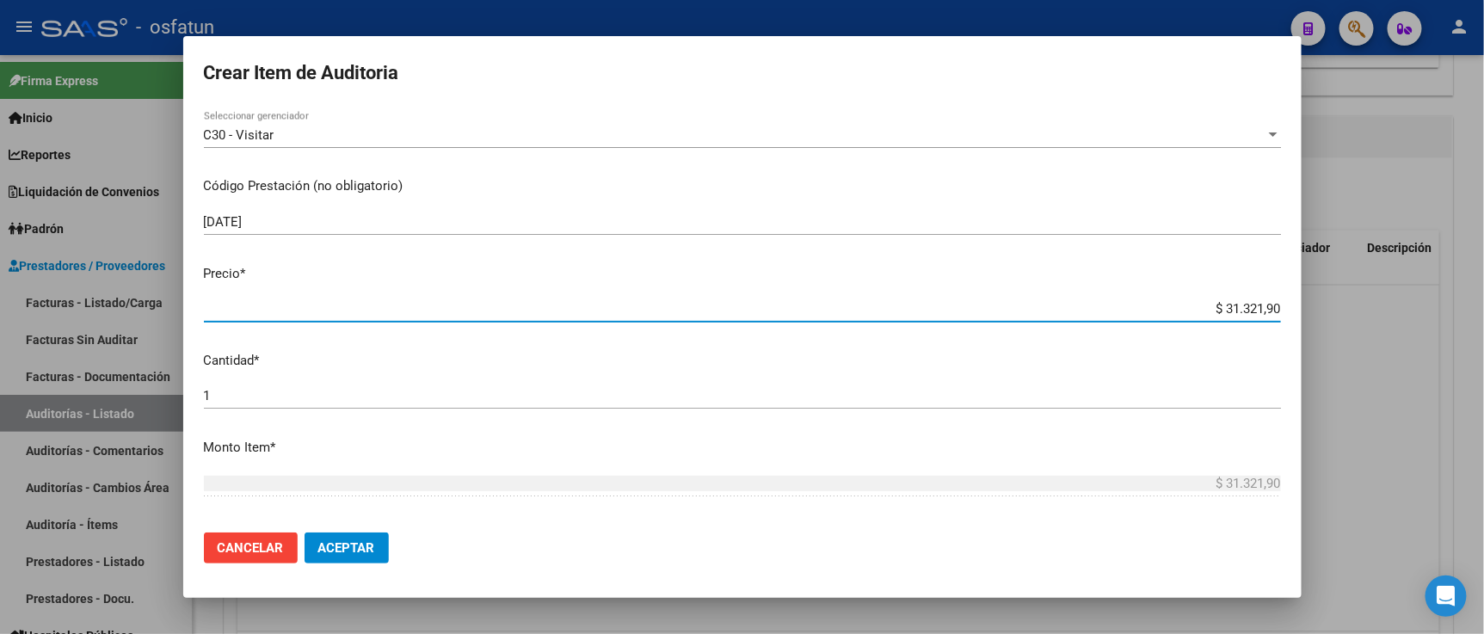
drag, startPoint x: 1190, startPoint y: 310, endPoint x: 1312, endPoint y: 319, distance: 122.4
click at [1312, 319] on div "Crear Item de Auditoria 41920342 Nro Documento 23419203424 CUIL Afiliado Activo…" at bounding box center [742, 317] width 1484 height 634
paste input "31"
type input "$ 31.321,90"
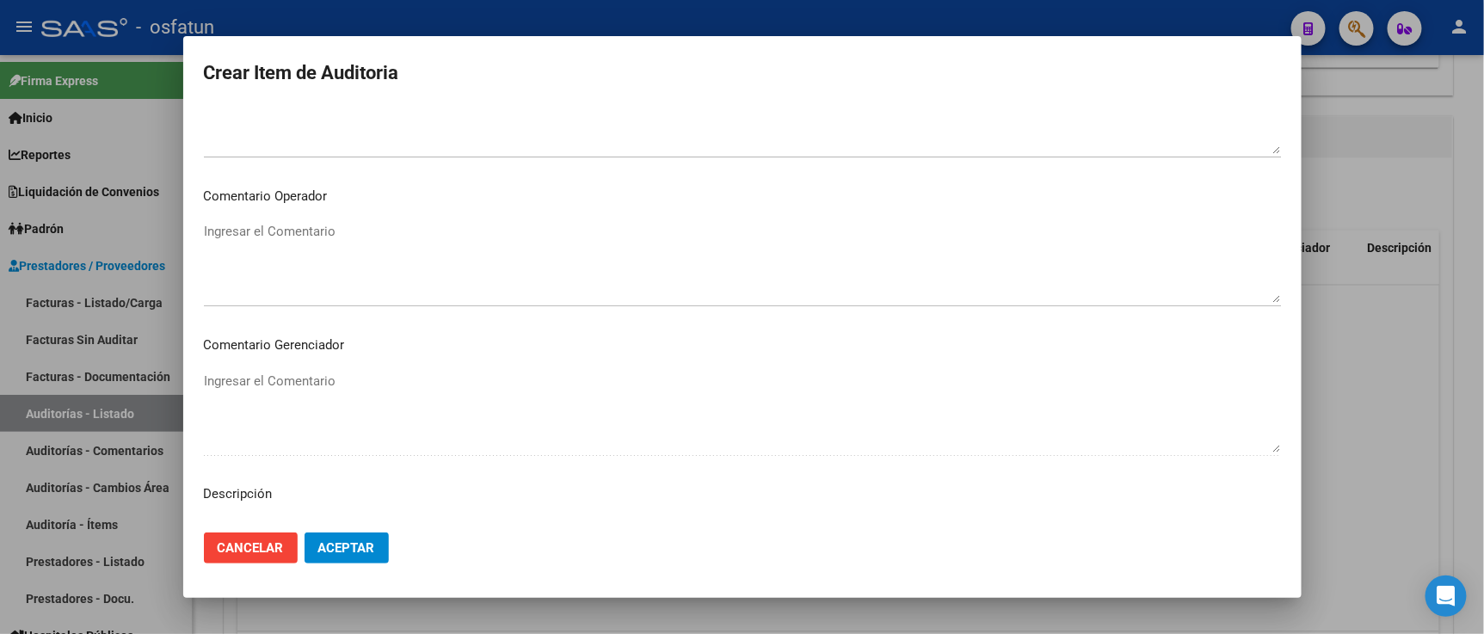
scroll to position [1136, 0]
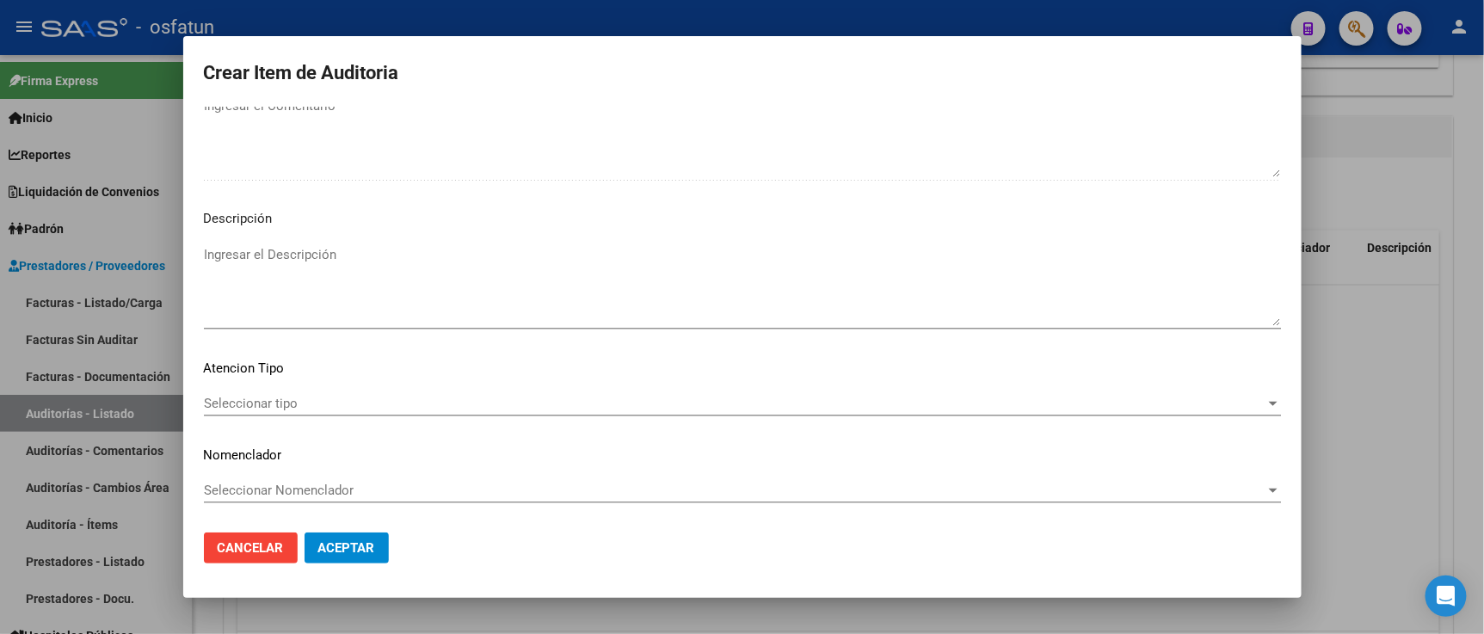
click at [355, 409] on span "Seleccionar tipo" at bounding box center [734, 403] width 1061 height 15
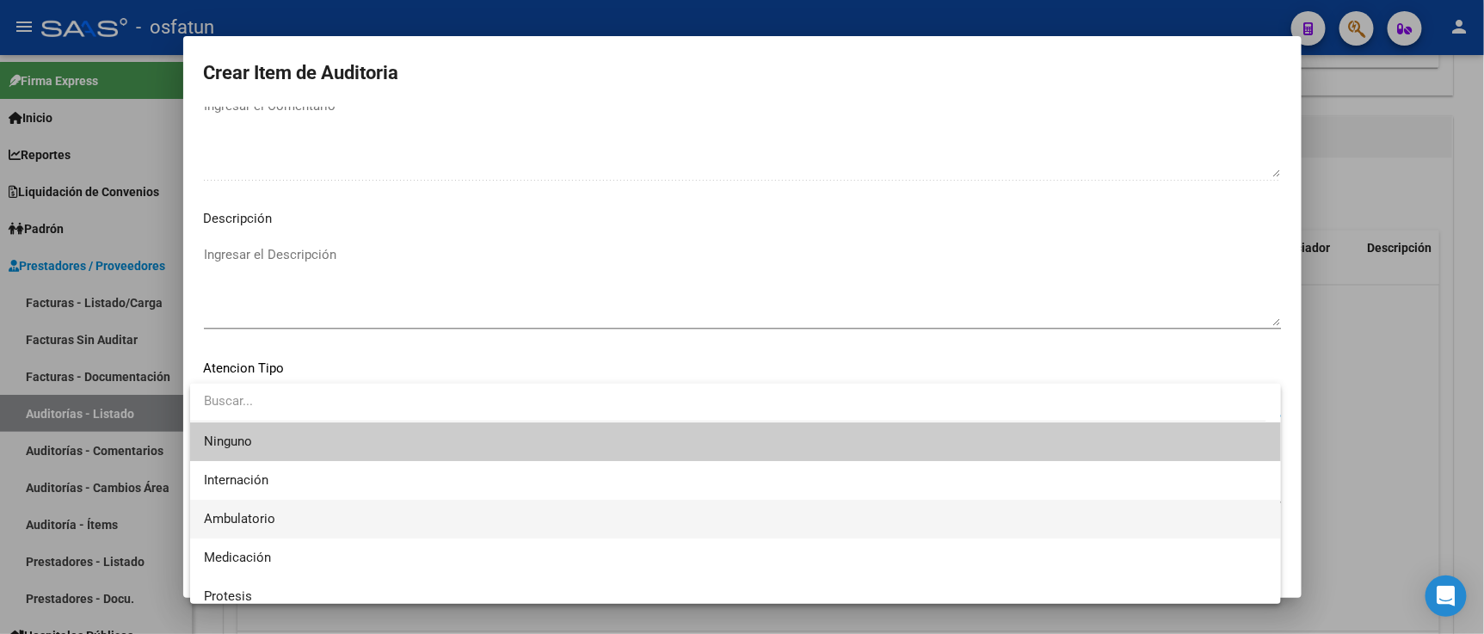
click at [357, 512] on span "Ambulatorio" at bounding box center [735, 519] width 1063 height 39
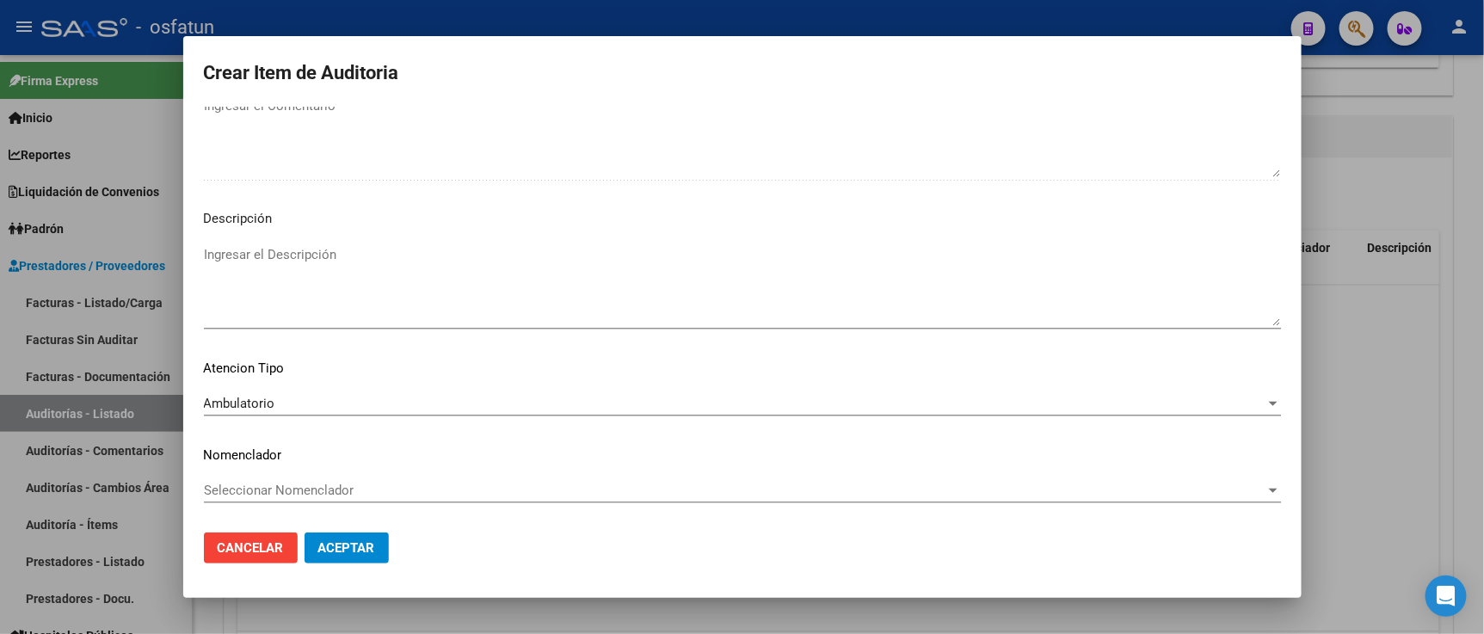
click at [353, 477] on div "Seleccionar Nomenclador Seleccionar Nomenclador" at bounding box center [742, 490] width 1077 height 26
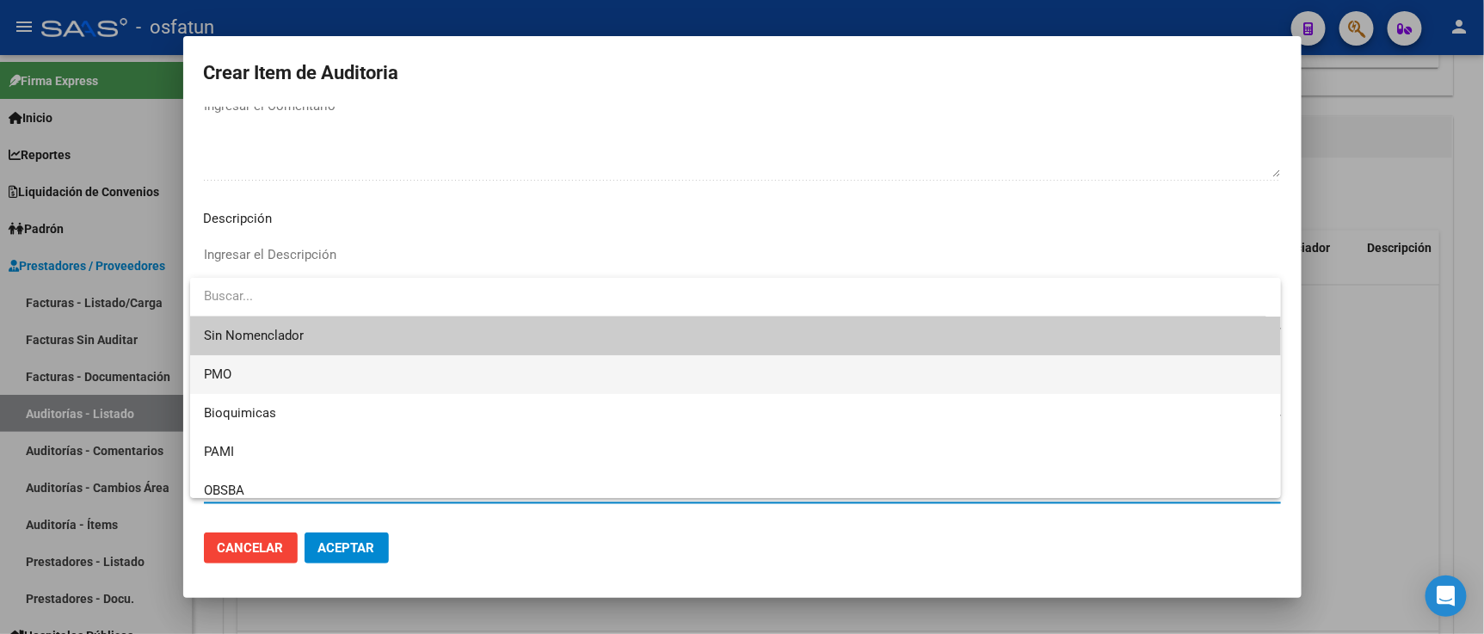
click at [310, 383] on span "PMO" at bounding box center [735, 374] width 1063 height 39
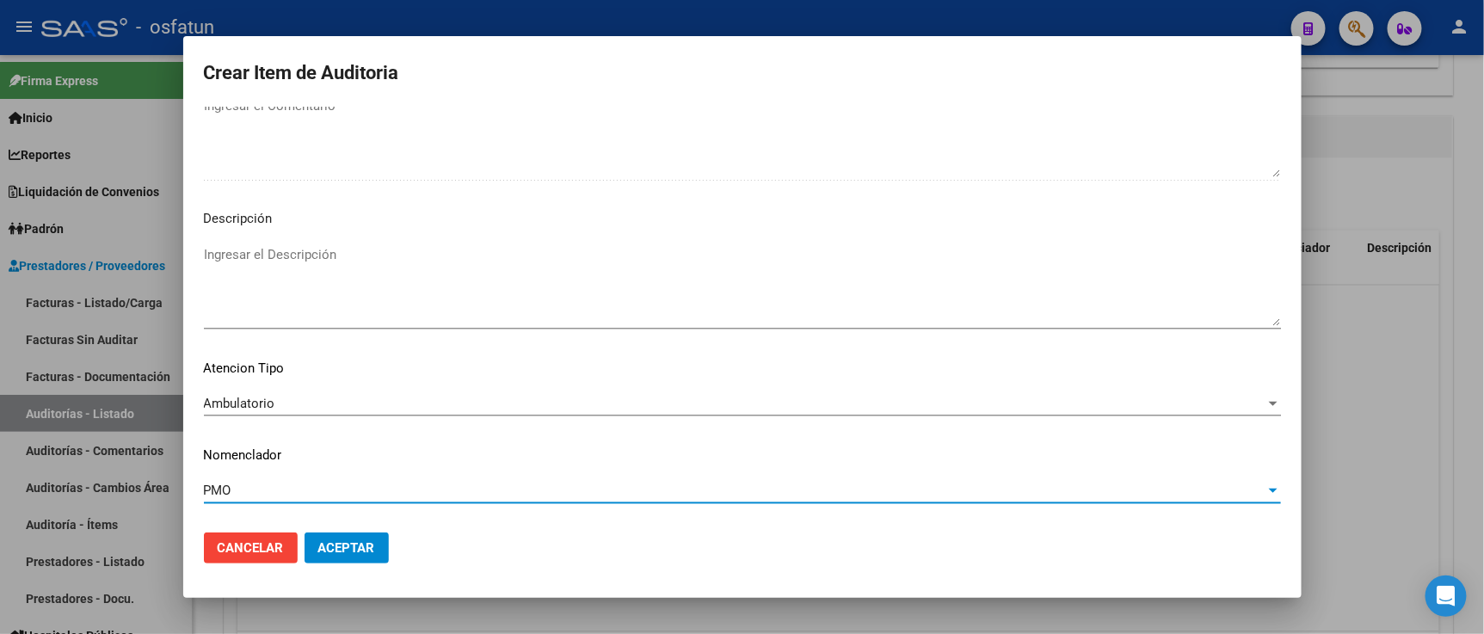
click at [351, 546] on span "Aceptar" at bounding box center [346, 547] width 57 height 15
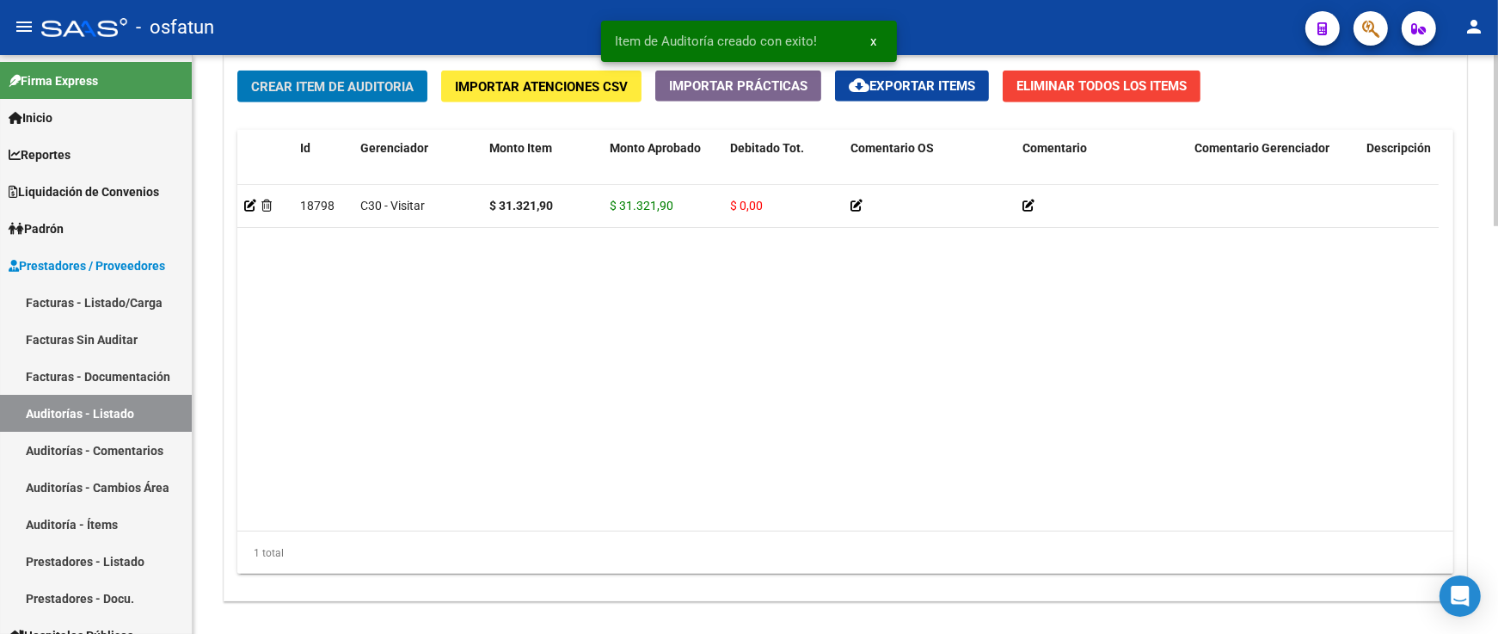
scroll to position [1386, 0]
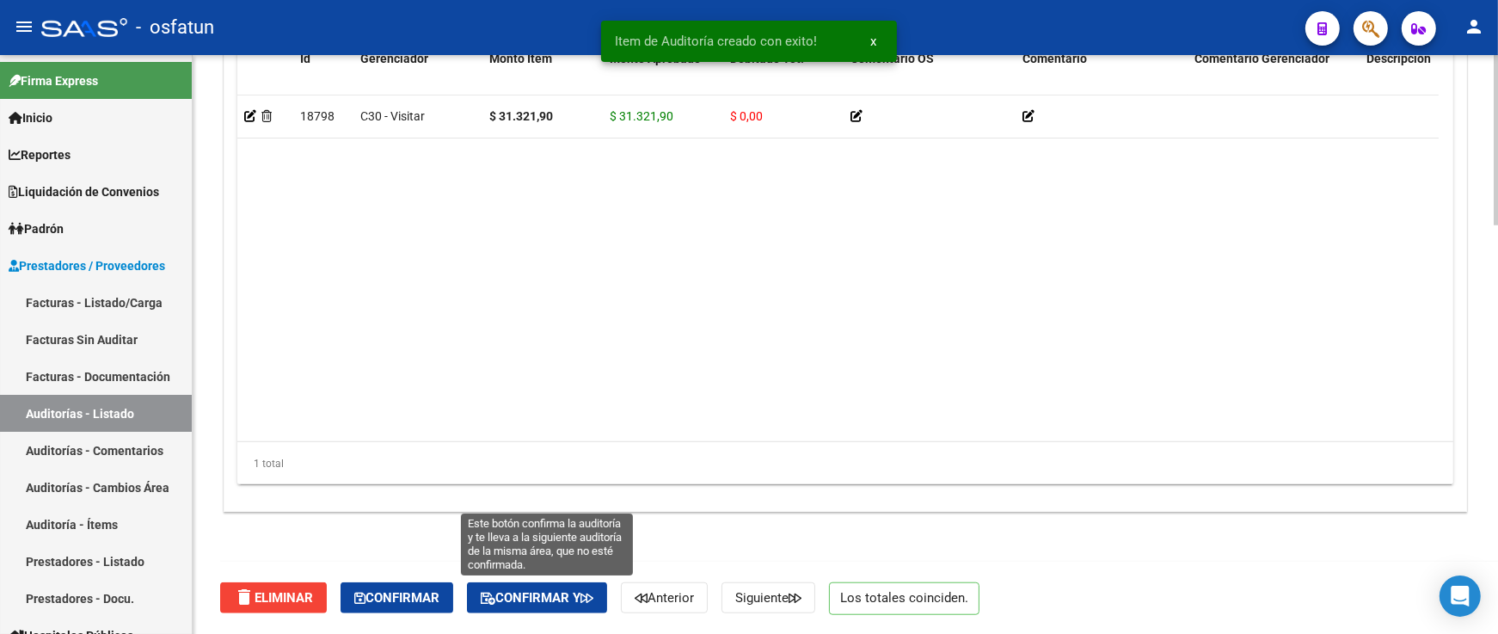
click at [570, 602] on span "Confirmar y" at bounding box center [537, 597] width 113 height 15
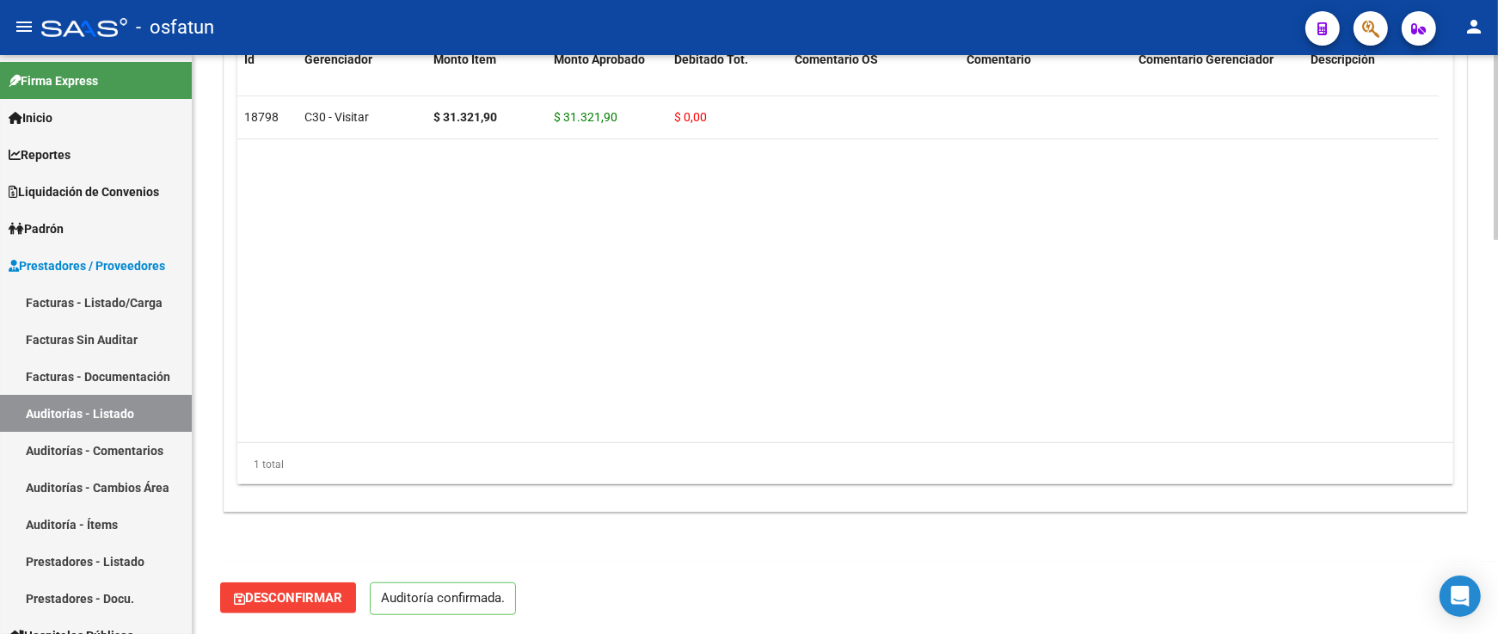
scroll to position [1231, 0]
type input "202510"
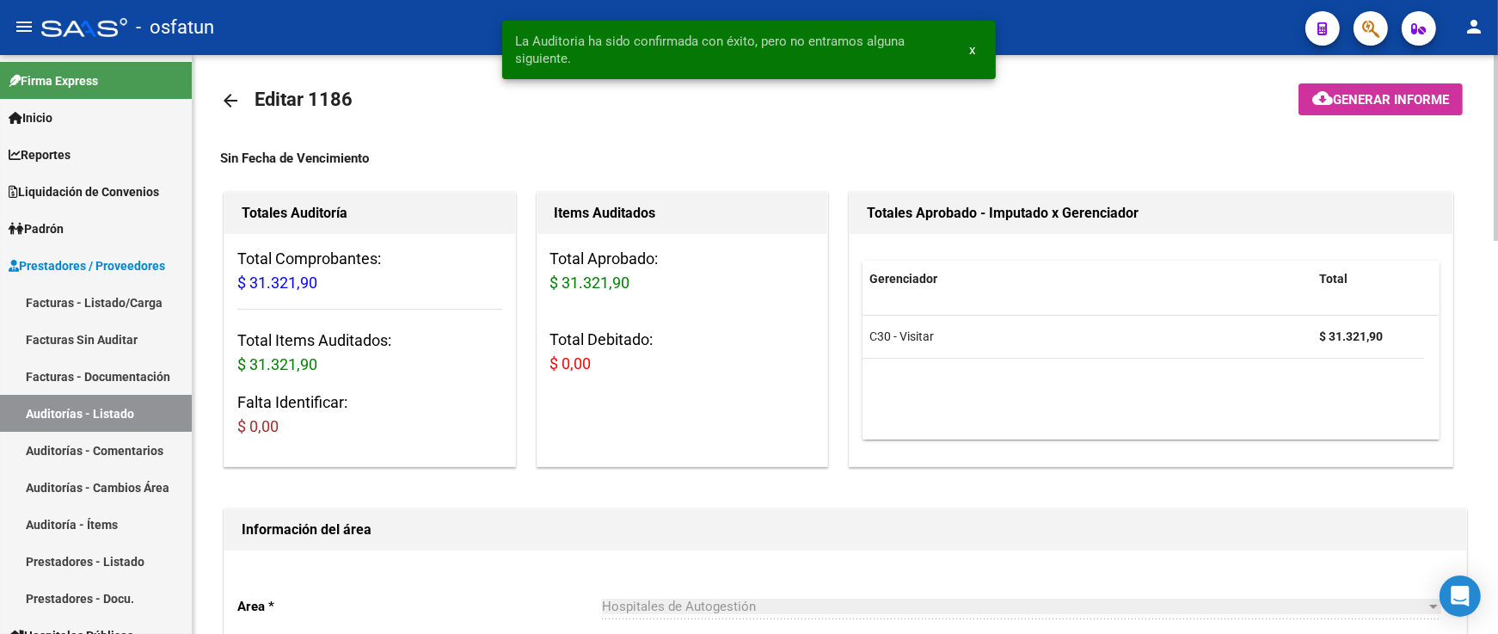
scroll to position [0, 0]
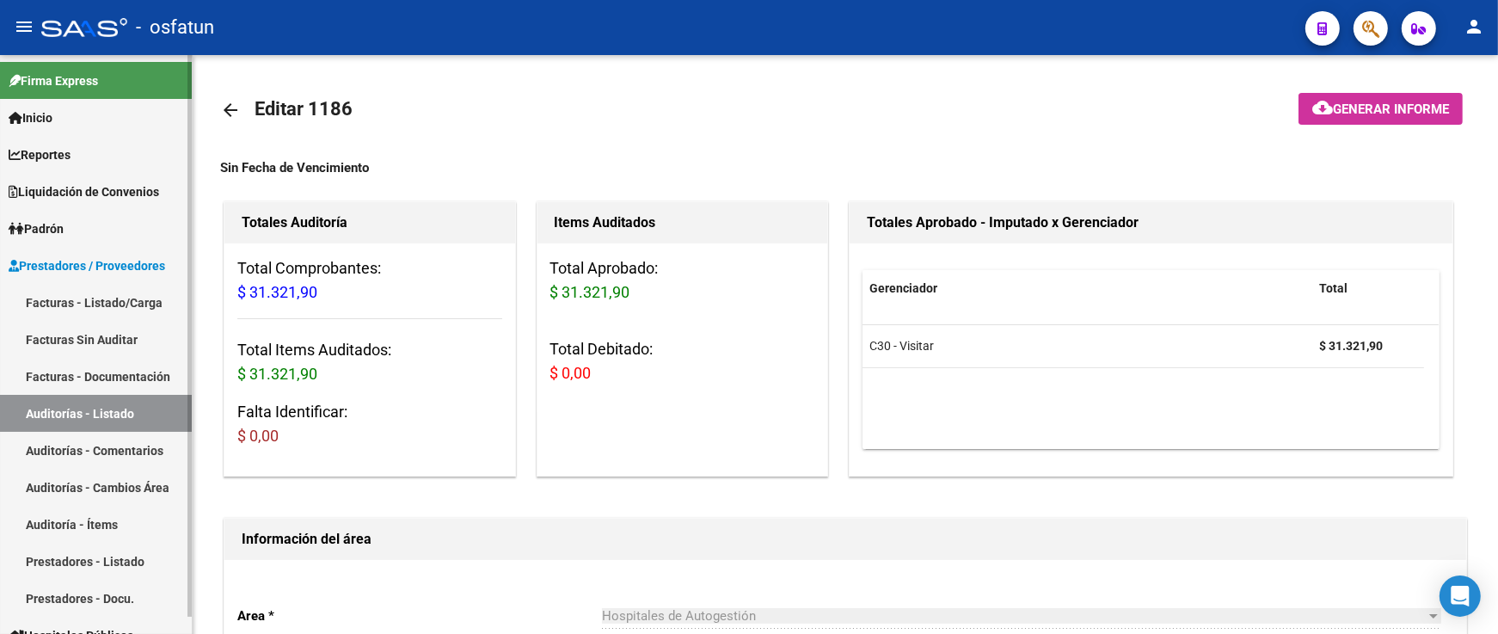
click at [112, 301] on link "Facturas - Listado/Carga" at bounding box center [96, 302] width 192 height 37
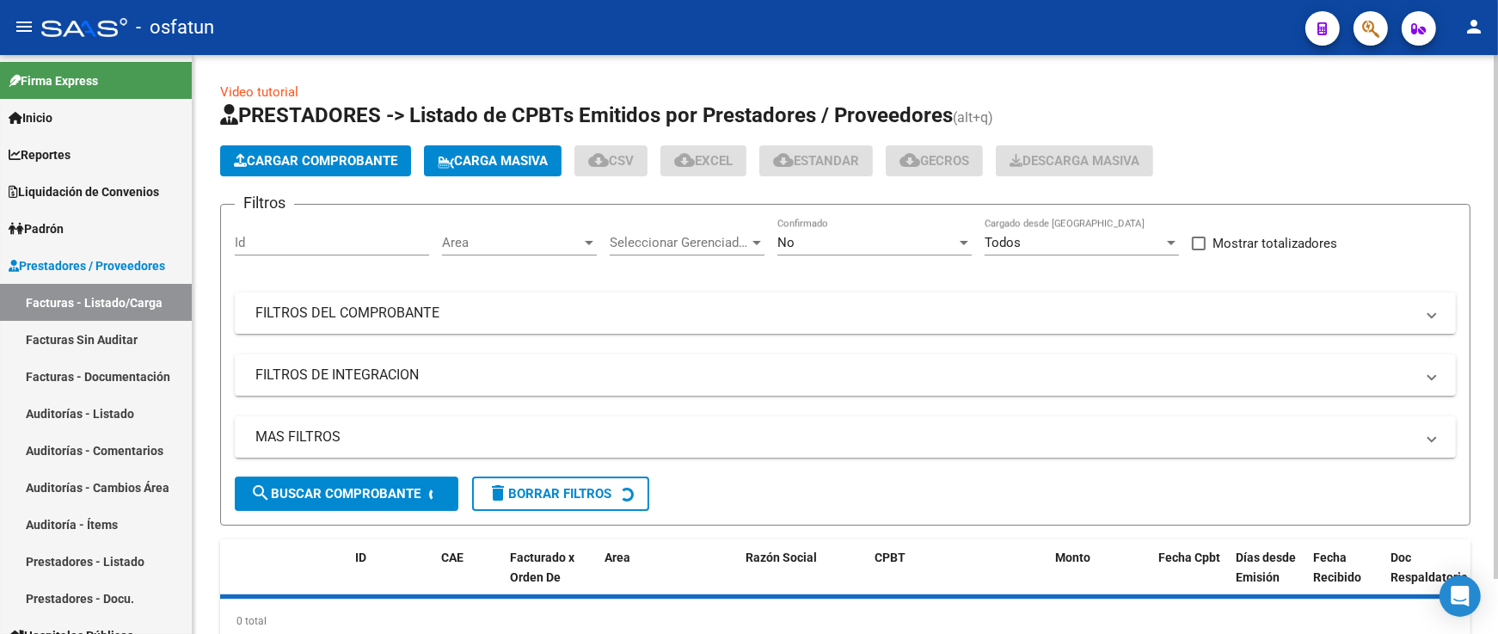
click at [306, 167] on span "Cargar Comprobante" at bounding box center [315, 160] width 163 height 15
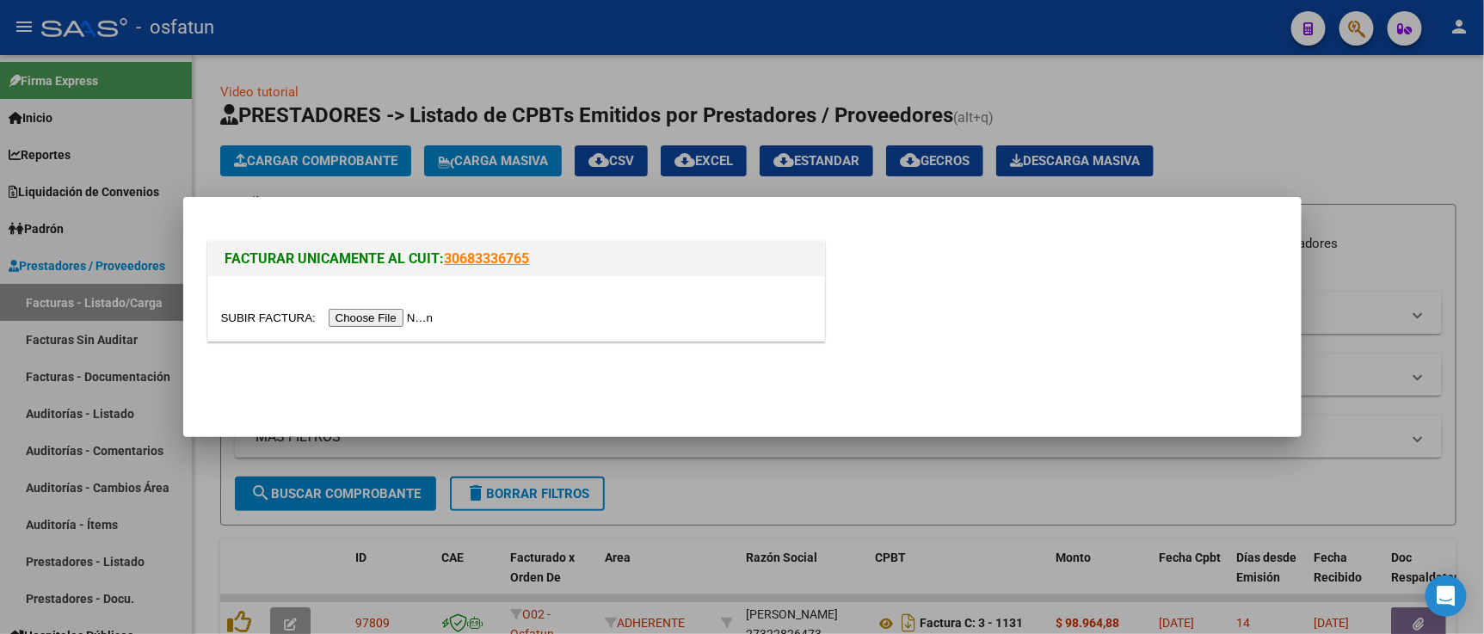
click at [353, 329] on div at bounding box center [516, 308] width 616 height 65
click at [357, 323] on input "file" at bounding box center [330, 318] width 218 height 18
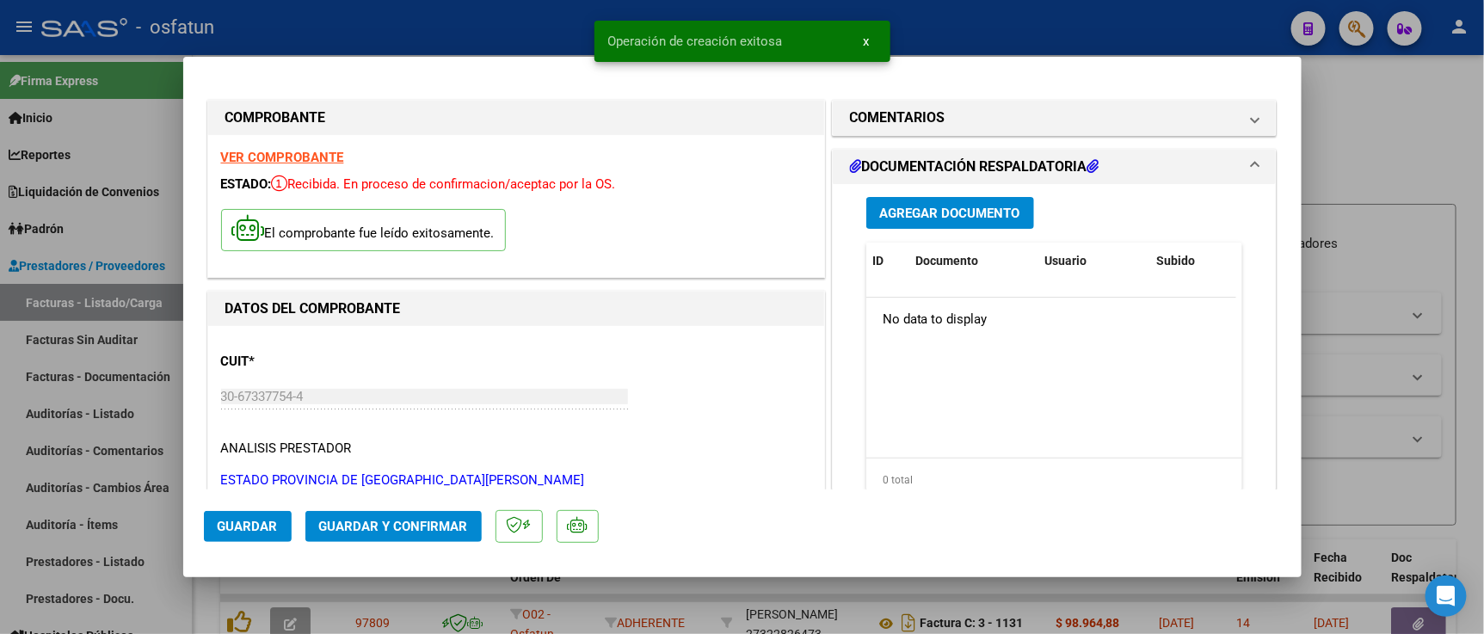
click at [430, 529] on span "Guardar y Confirmar" at bounding box center [393, 526] width 149 height 15
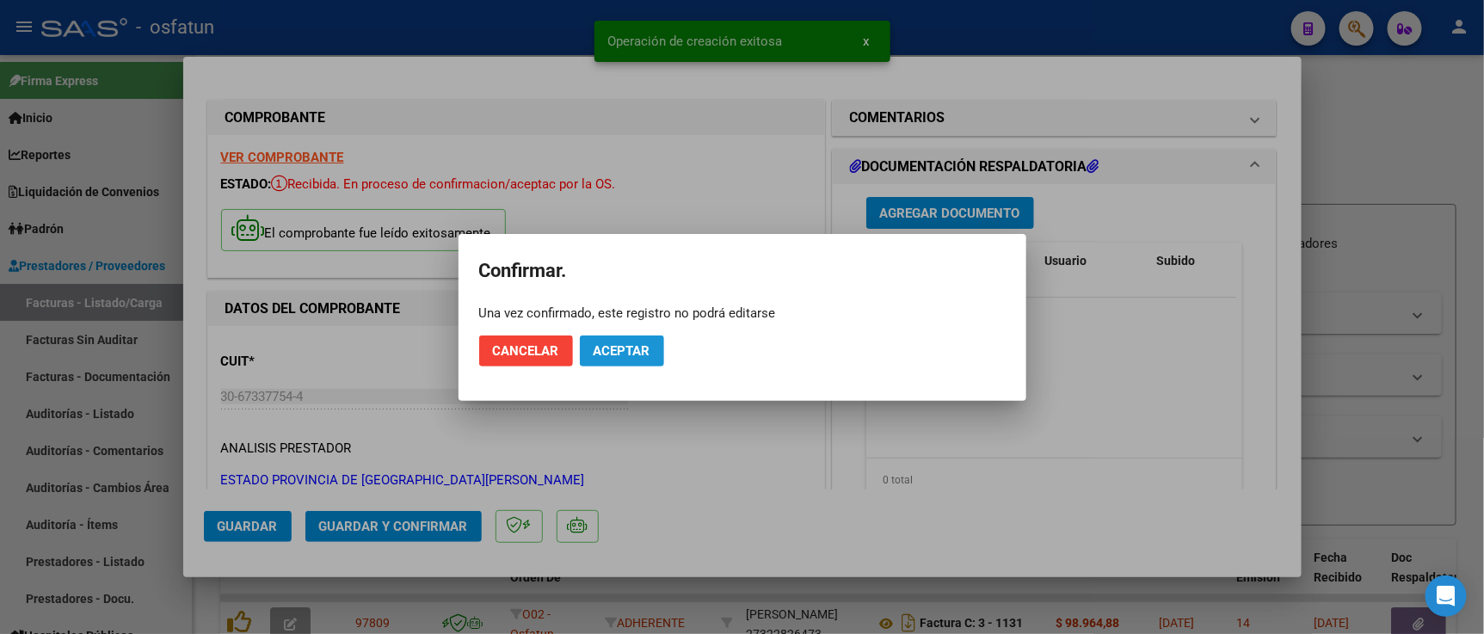
click at [618, 353] on span "Aceptar" at bounding box center [621, 350] width 57 height 15
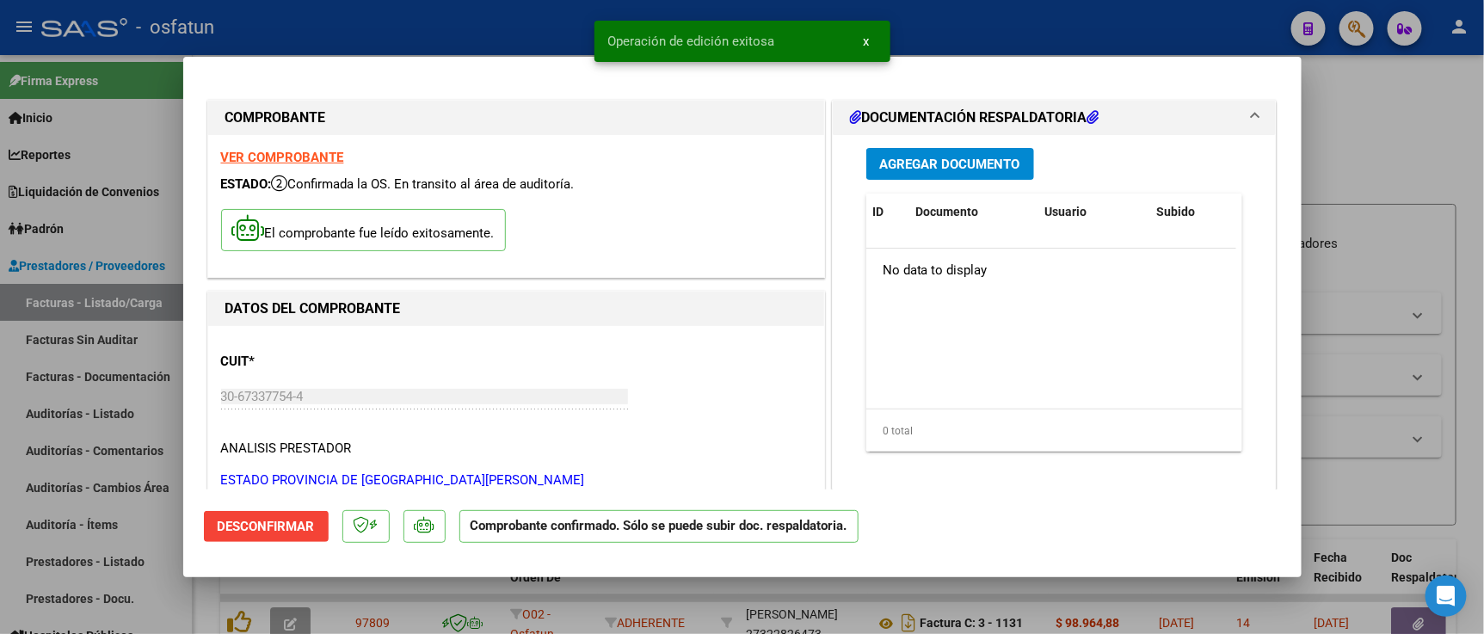
drag, startPoint x: 1400, startPoint y: 199, endPoint x: 490, endPoint y: 418, distance: 936.0
click at [1397, 199] on div at bounding box center [742, 317] width 1484 height 634
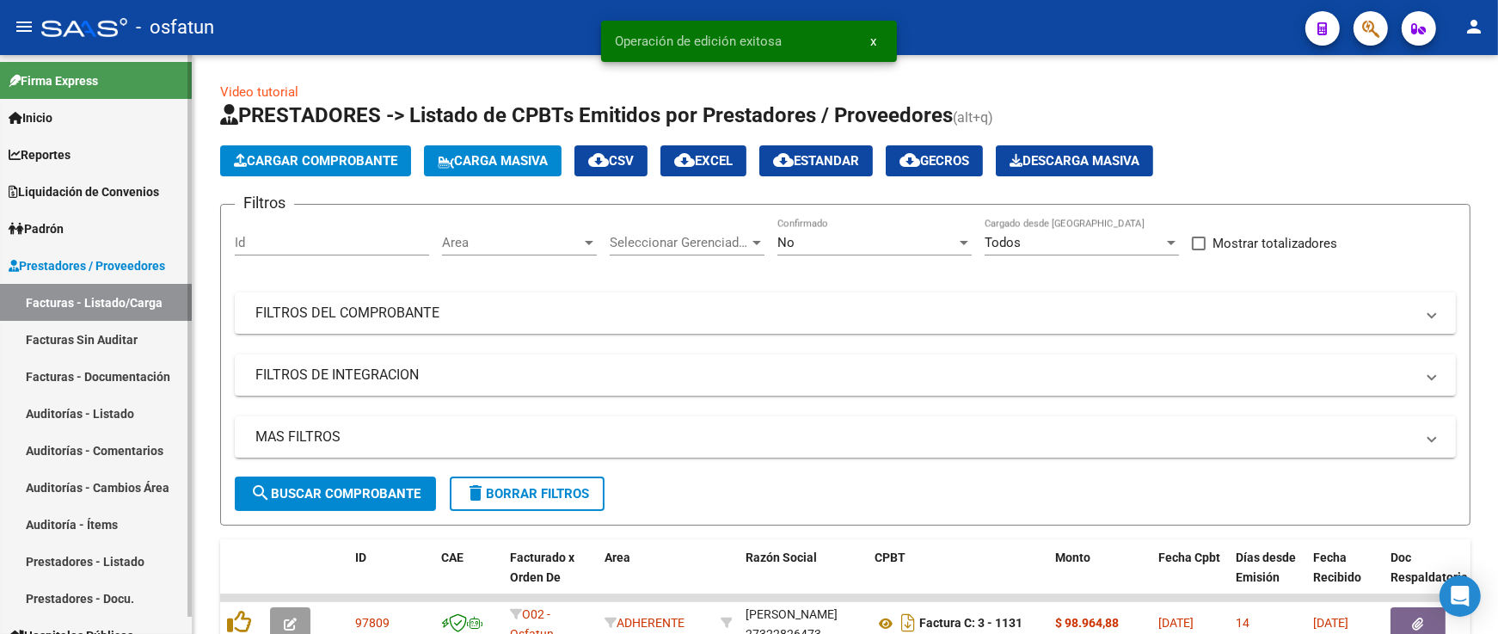
click at [79, 404] on link "Auditorías - Listado" at bounding box center [96, 413] width 192 height 37
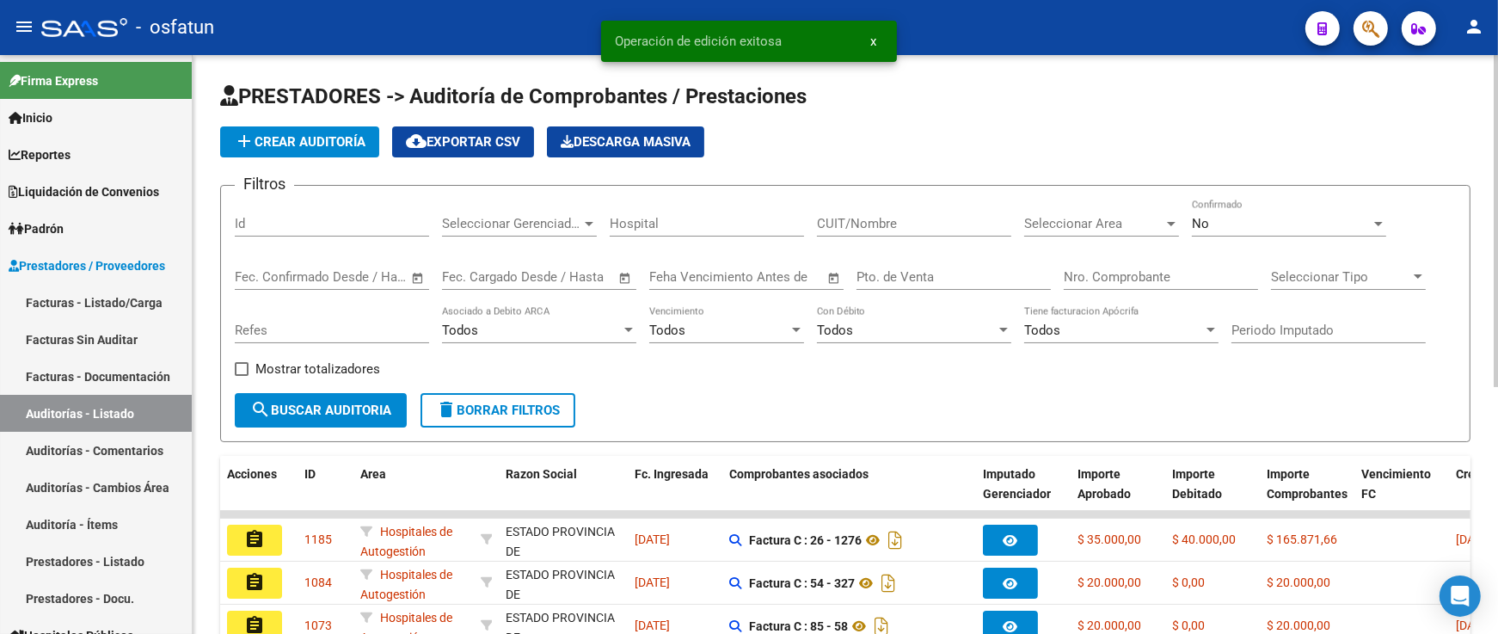
click at [338, 143] on span "add Crear Auditoría" at bounding box center [300, 141] width 132 height 15
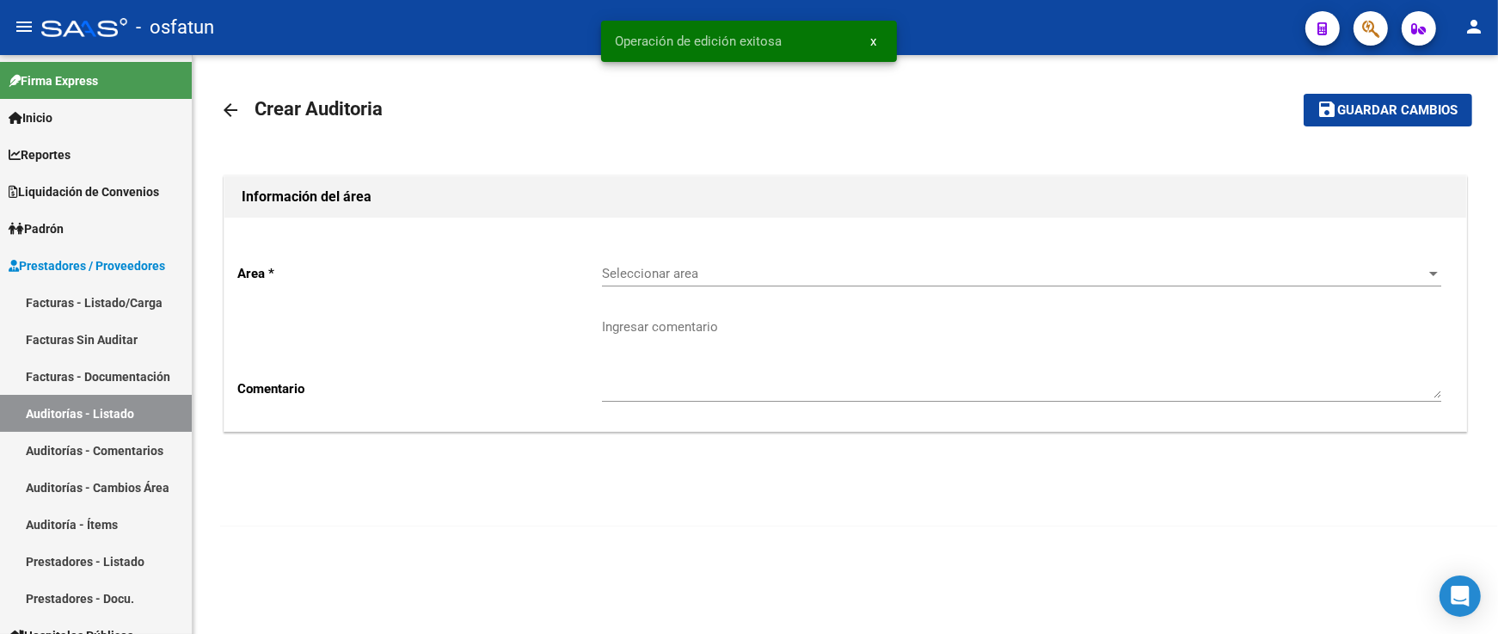
click at [628, 263] on div "Seleccionar area Seleccionar area" at bounding box center [1021, 267] width 839 height 37
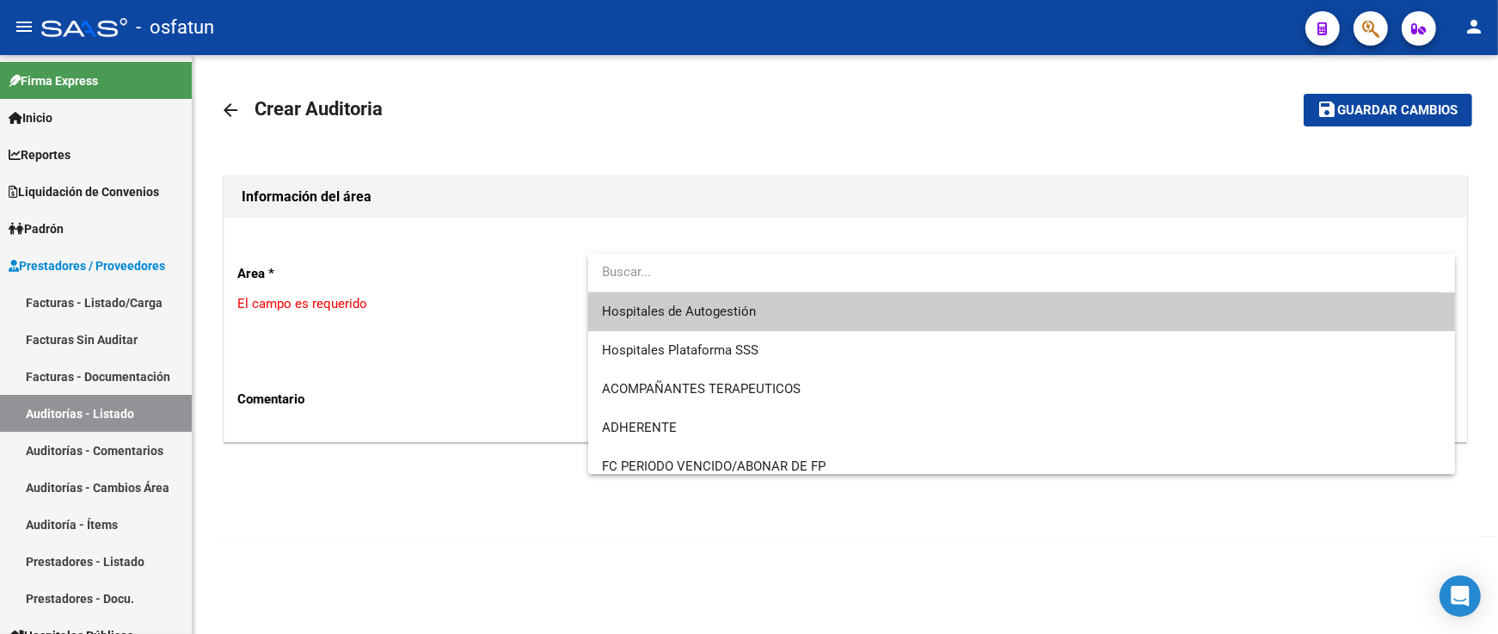
click at [641, 301] on span "Hospitales de Autogestión" at bounding box center [1021, 311] width 839 height 39
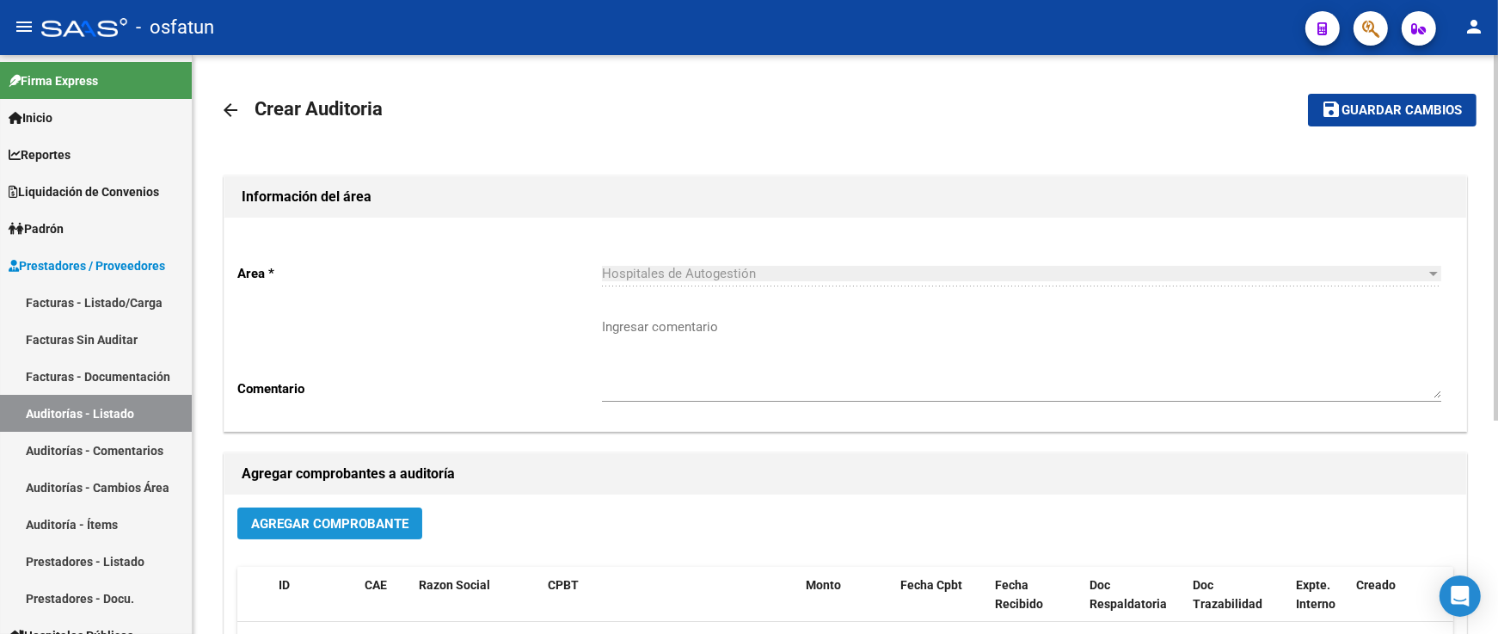
click at [282, 520] on span "Agregar Comprobante" at bounding box center [329, 523] width 157 height 15
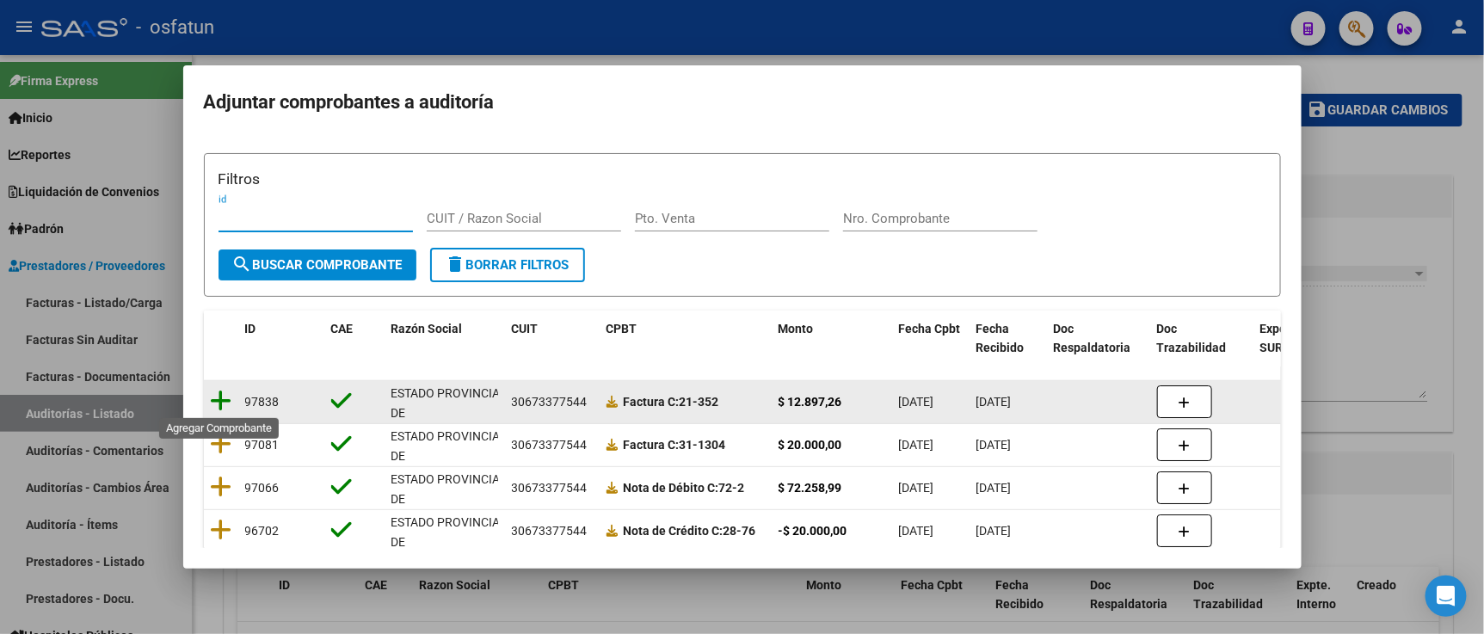
click at [227, 399] on icon at bounding box center [222, 401] width 22 height 24
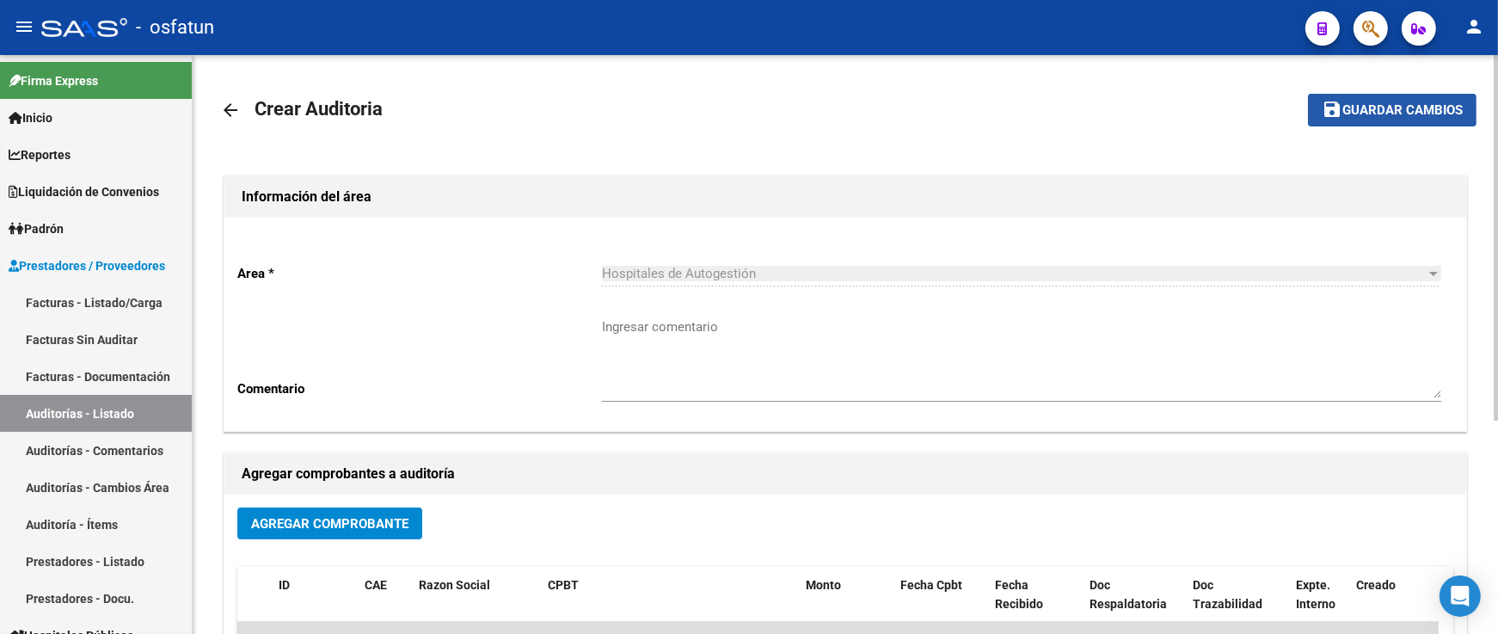
click at [1364, 105] on span "Guardar cambios" at bounding box center [1403, 110] width 120 height 15
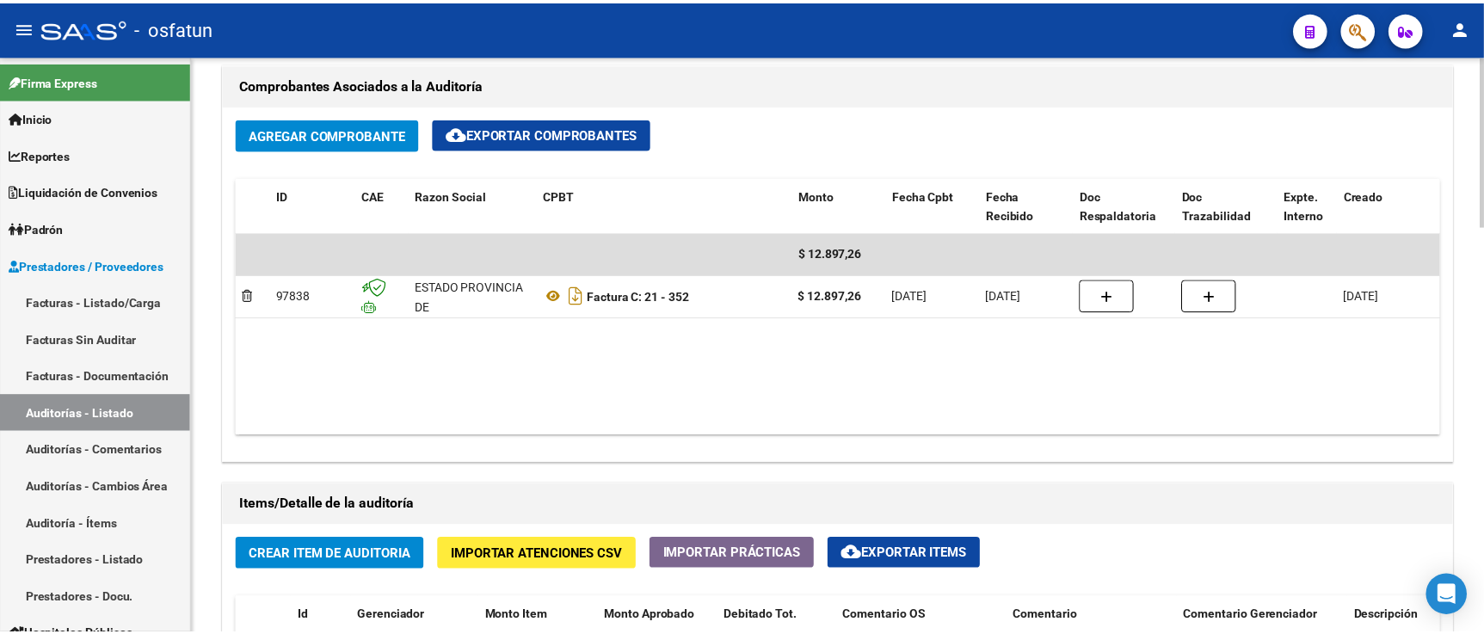
scroll to position [1097, 0]
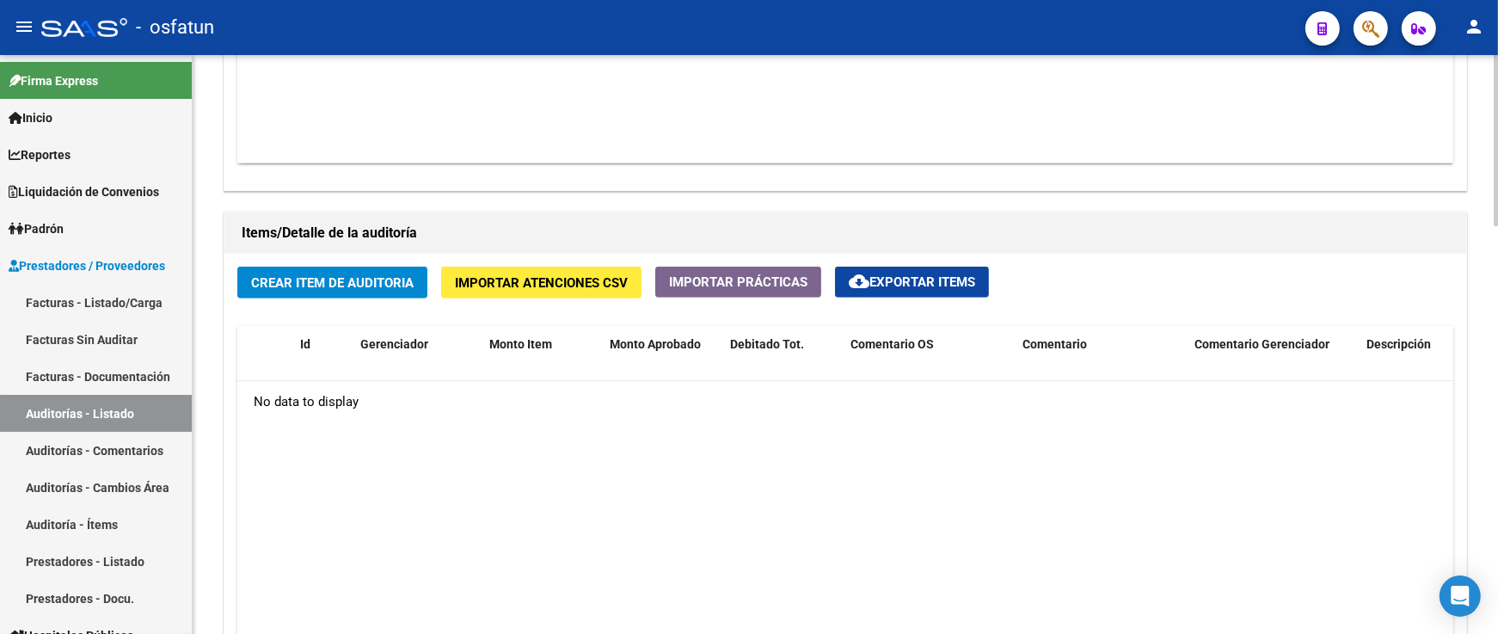
click at [358, 294] on button "Crear Item de Auditoria" at bounding box center [332, 283] width 190 height 32
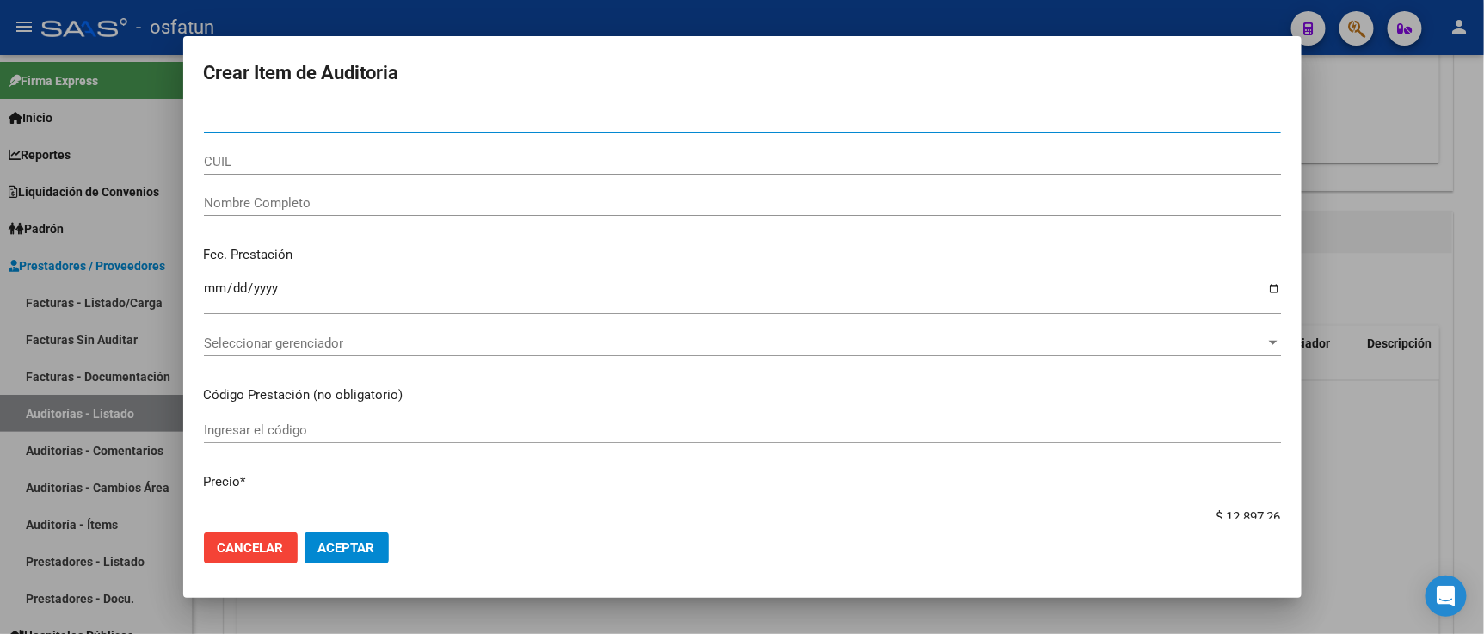
paste input "31979671"
type input "31979671"
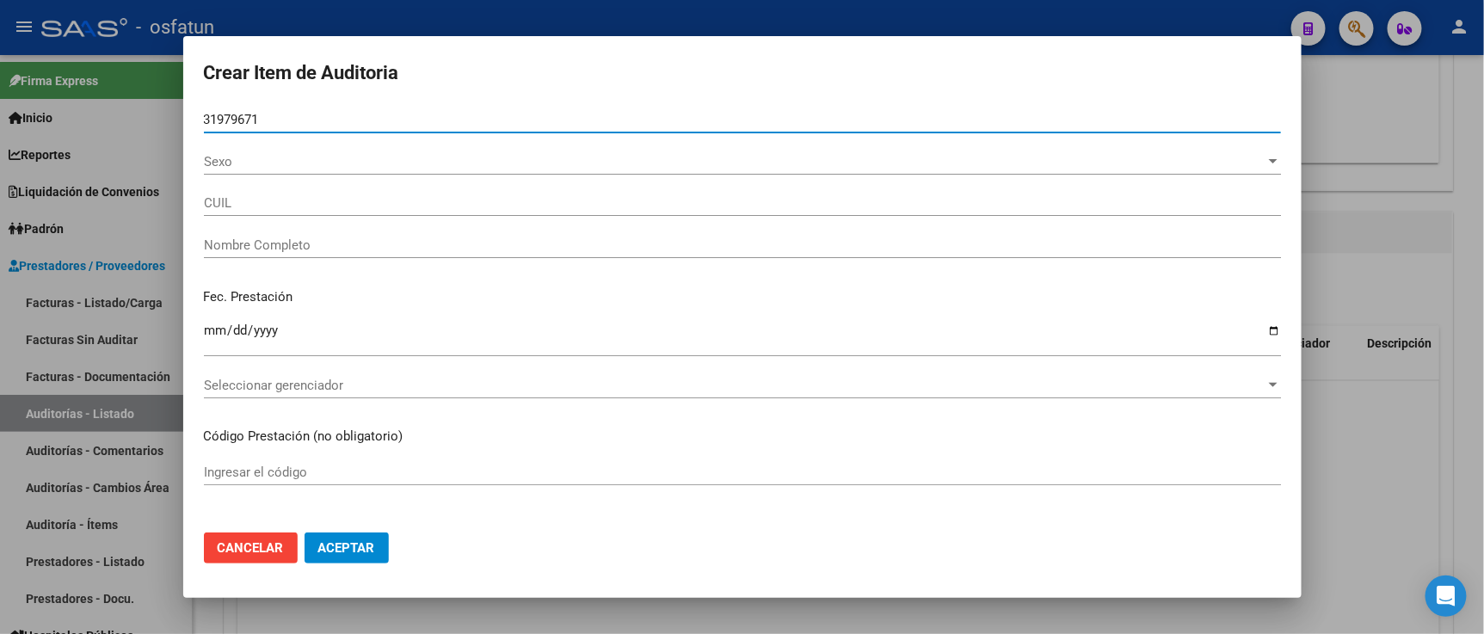
type input "20319796712"
type input "[PERSON_NAME] [PERSON_NAME]"
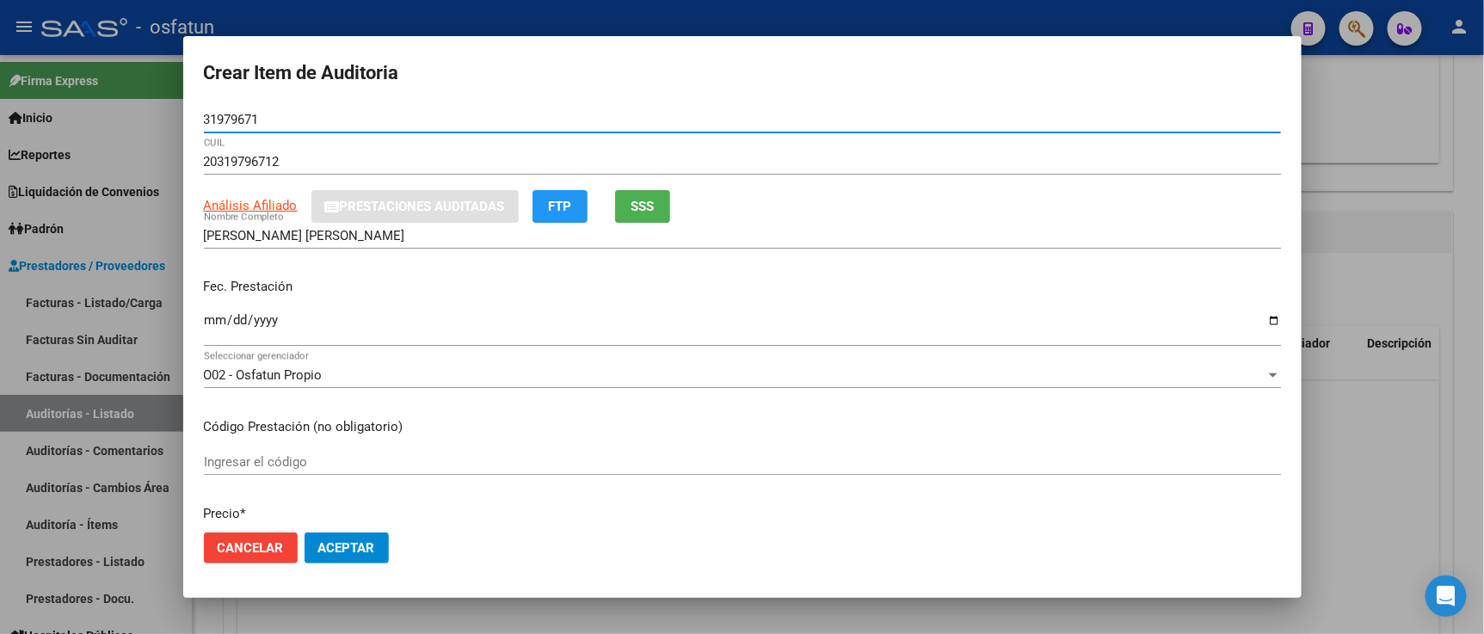
type input "31979671"
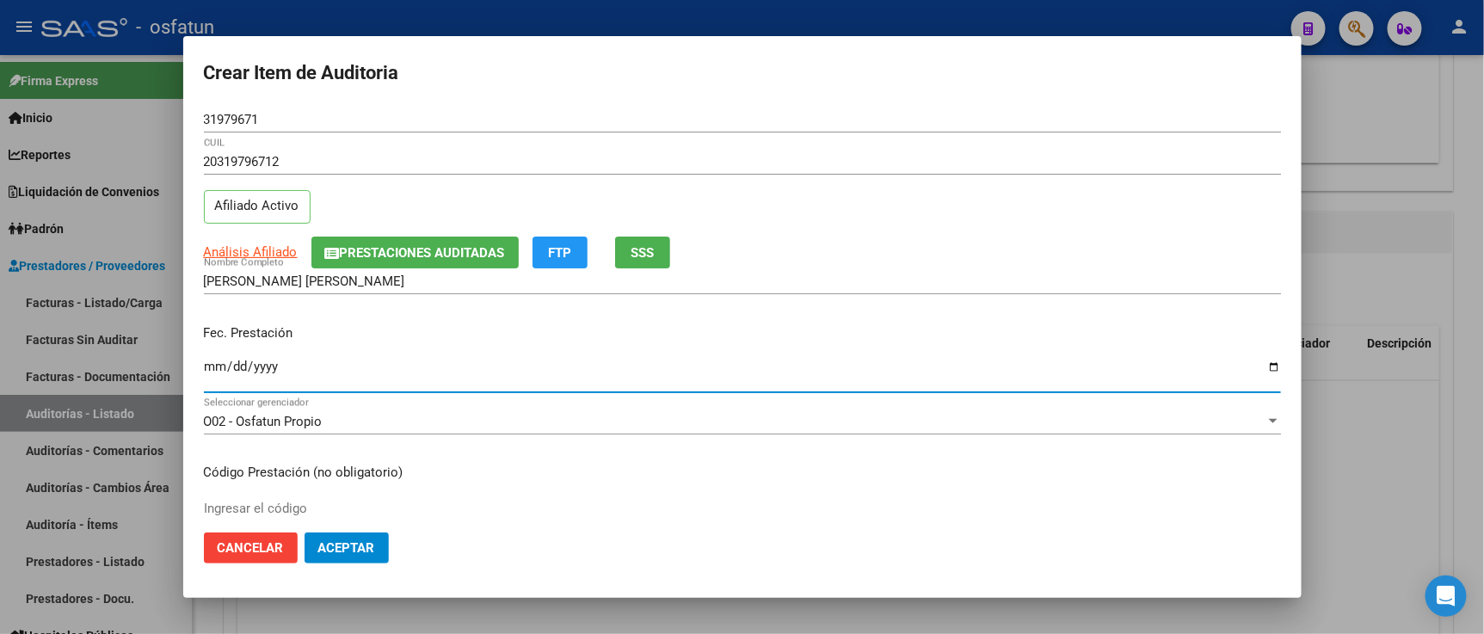
click at [220, 371] on input "Ingresar la fecha" at bounding box center [742, 374] width 1077 height 28
type input "[DATE]"
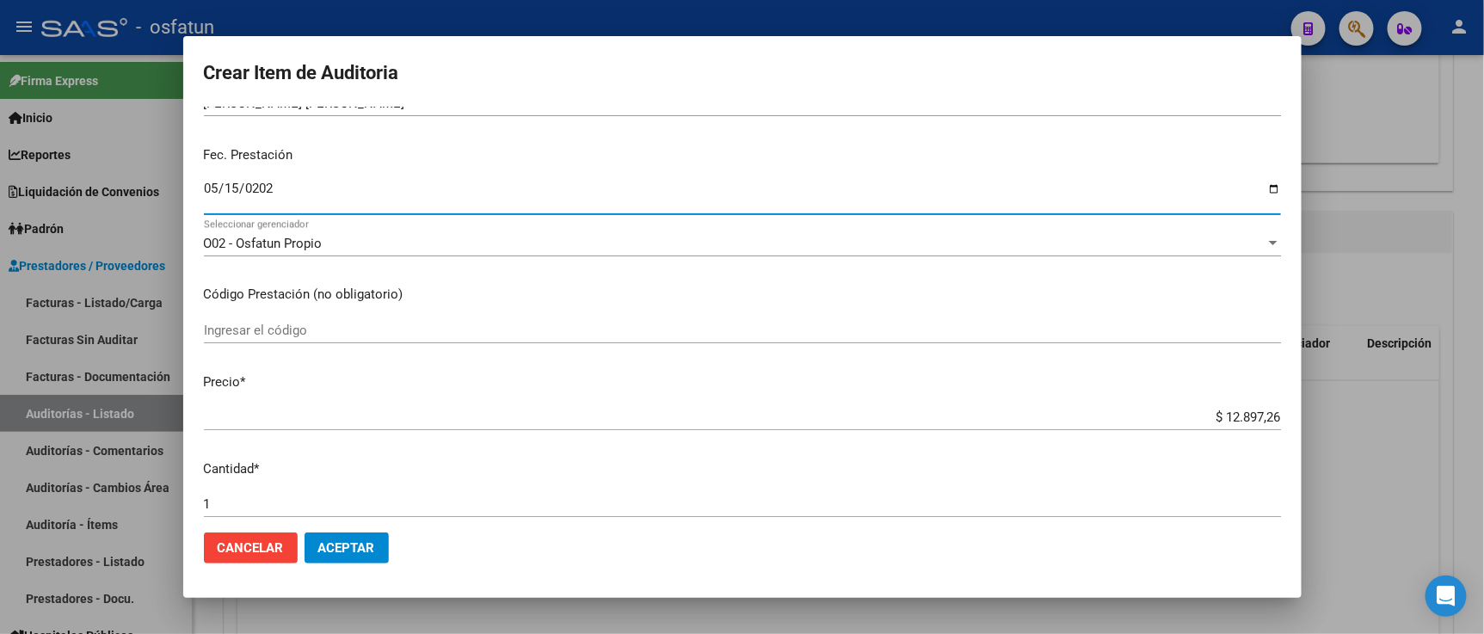
scroll to position [191, 0]
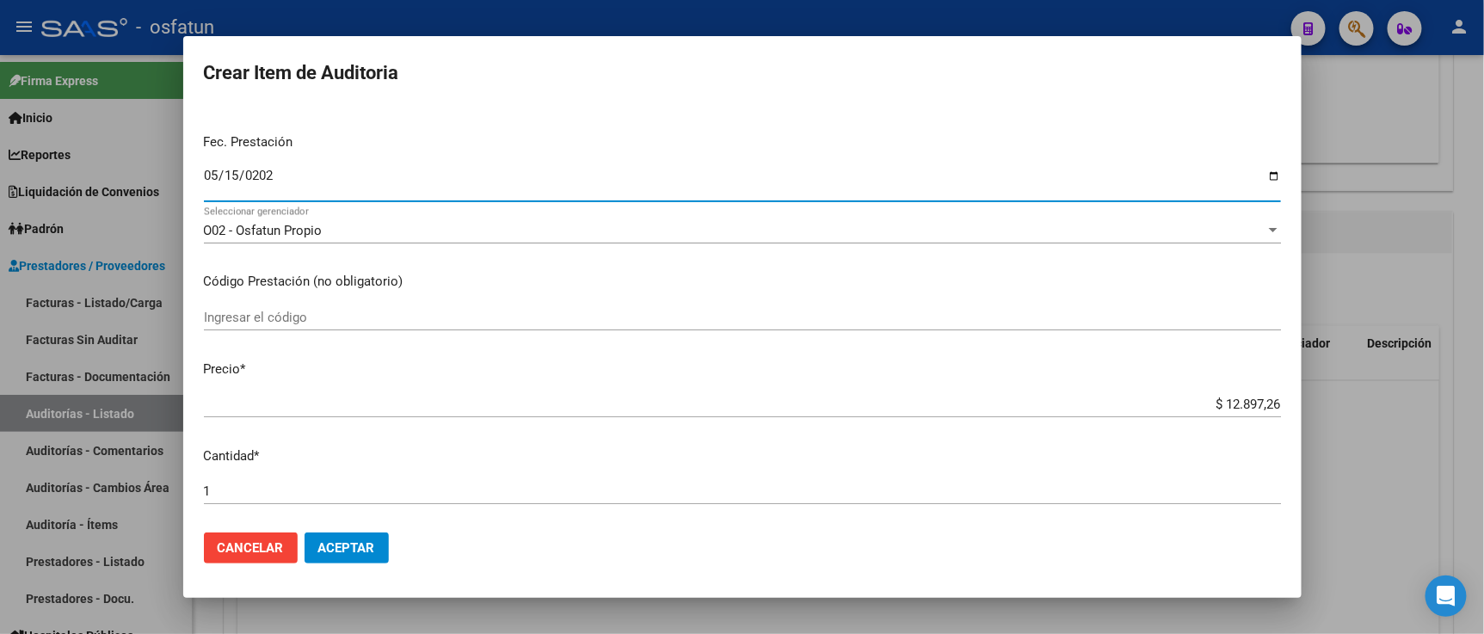
click at [276, 319] on input "Ingresar el código" at bounding box center [742, 317] width 1077 height 15
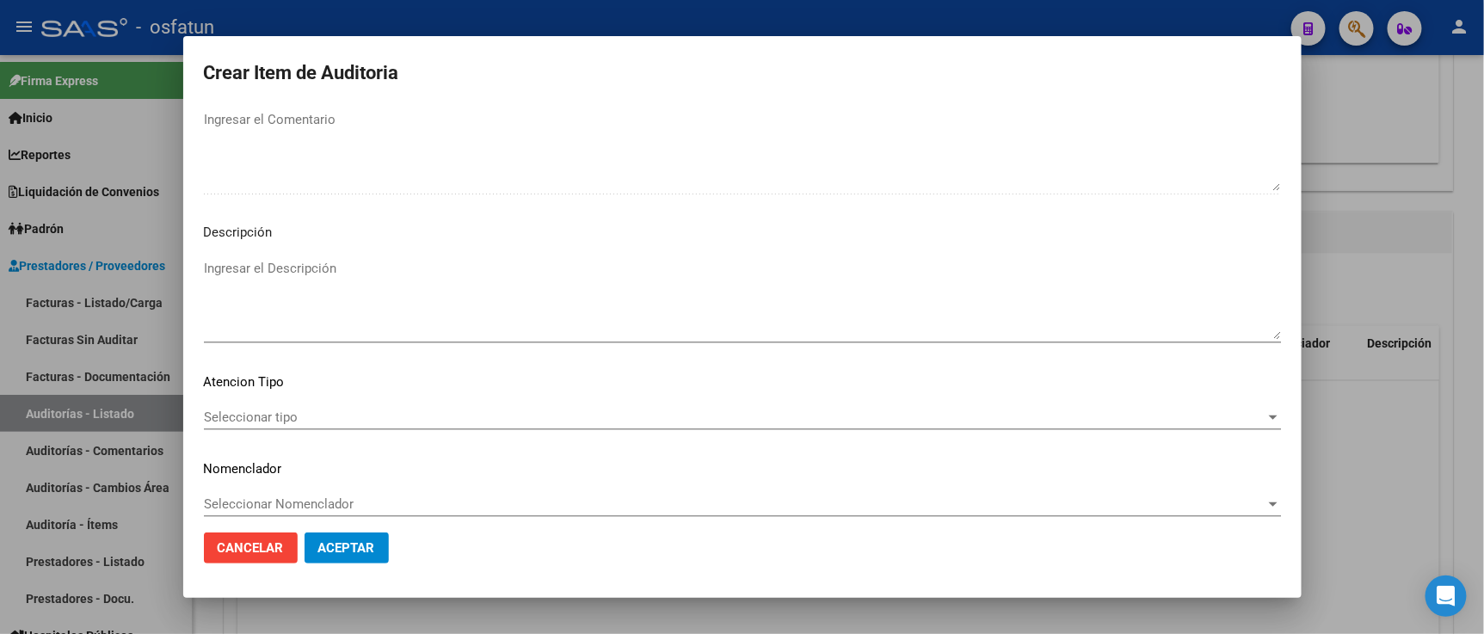
scroll to position [1136, 0]
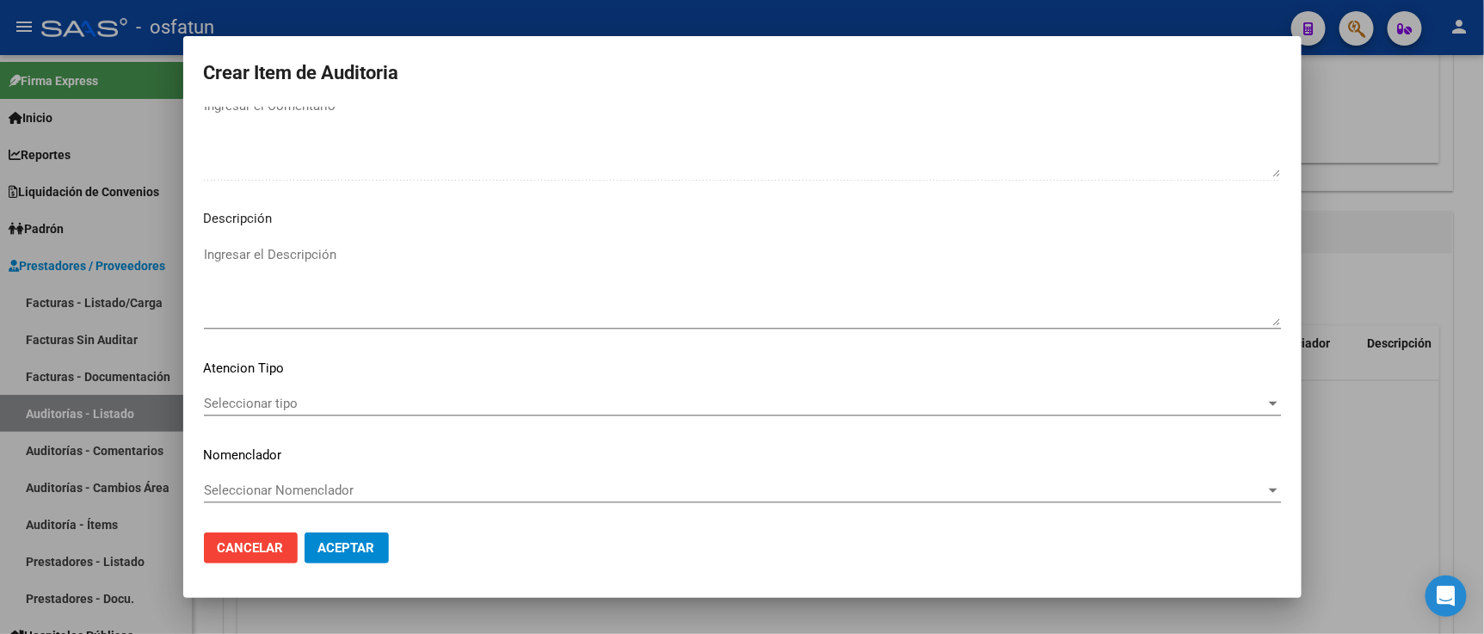
type input "250103"
click at [322, 408] on span "Seleccionar tipo" at bounding box center [734, 403] width 1061 height 15
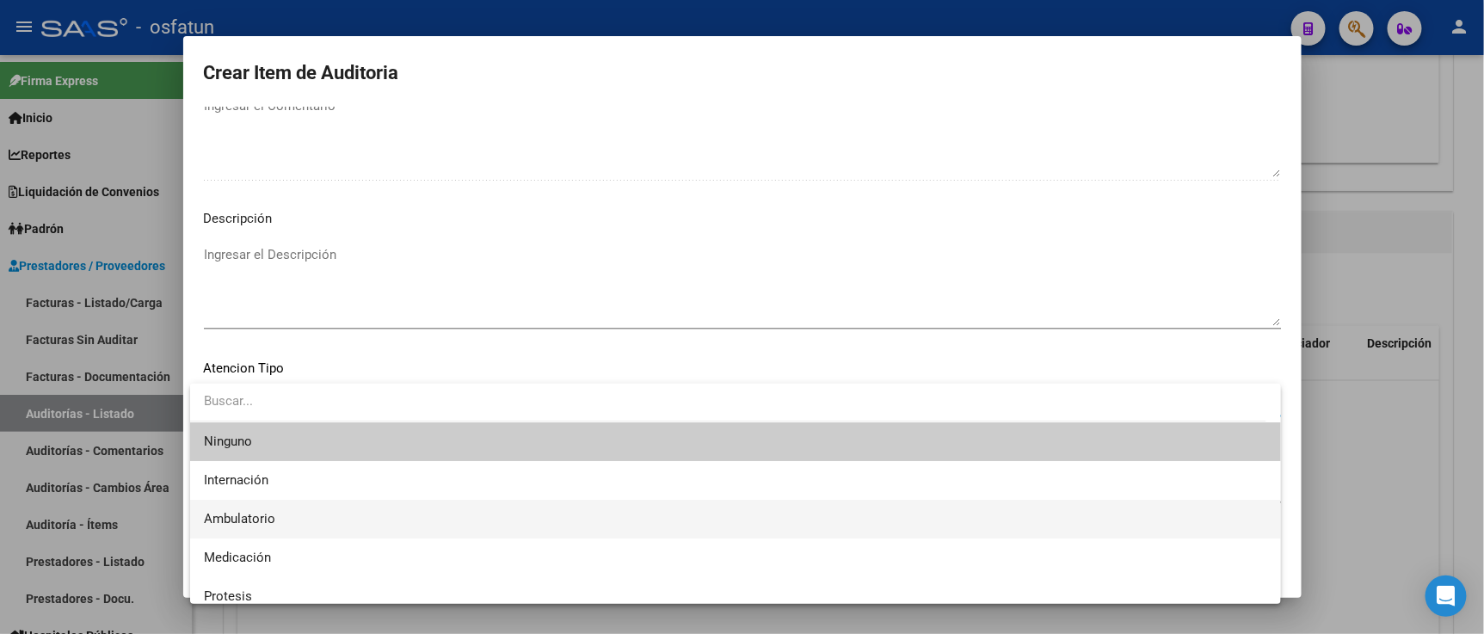
click at [302, 507] on span "Ambulatorio" at bounding box center [735, 519] width 1063 height 39
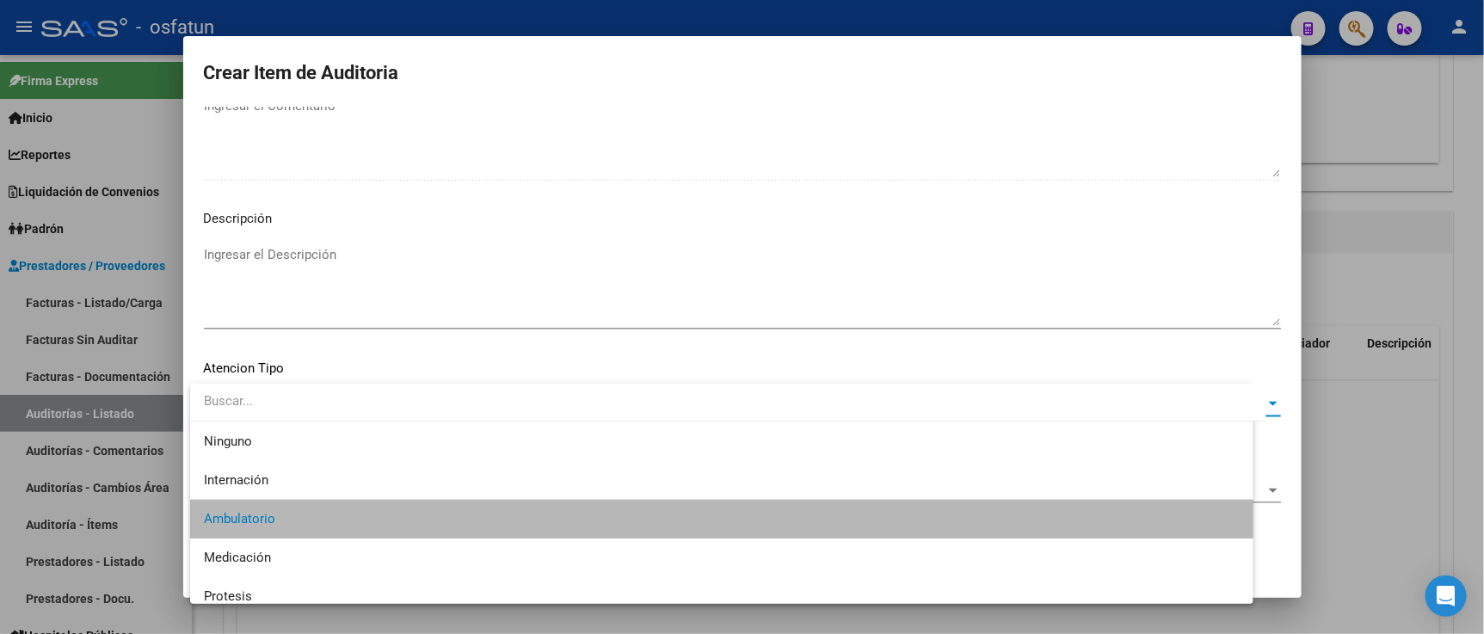
click at [302, 500] on div "Seleccionar Nomenclador Seleccionar Nomenclador" at bounding box center [742, 490] width 1077 height 26
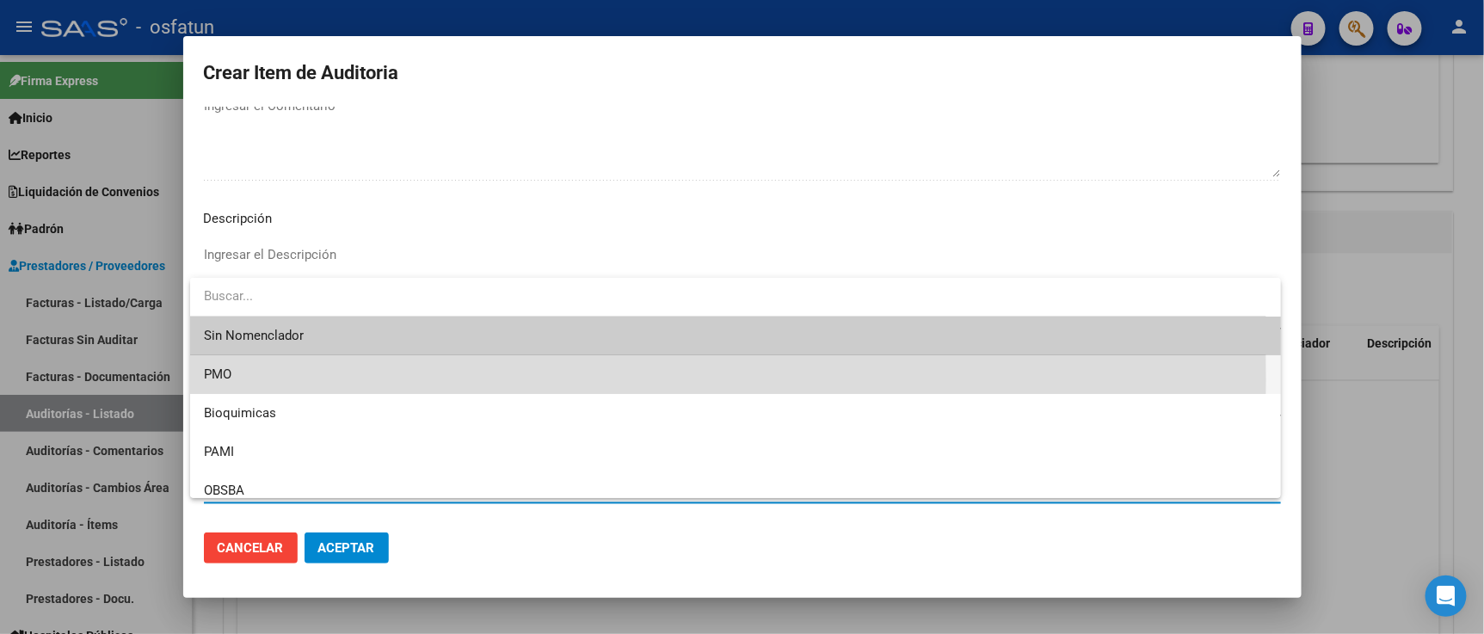
drag, startPoint x: 267, startPoint y: 379, endPoint x: 332, endPoint y: 517, distance: 152.3
click at [267, 381] on span "PMO" at bounding box center [735, 374] width 1063 height 39
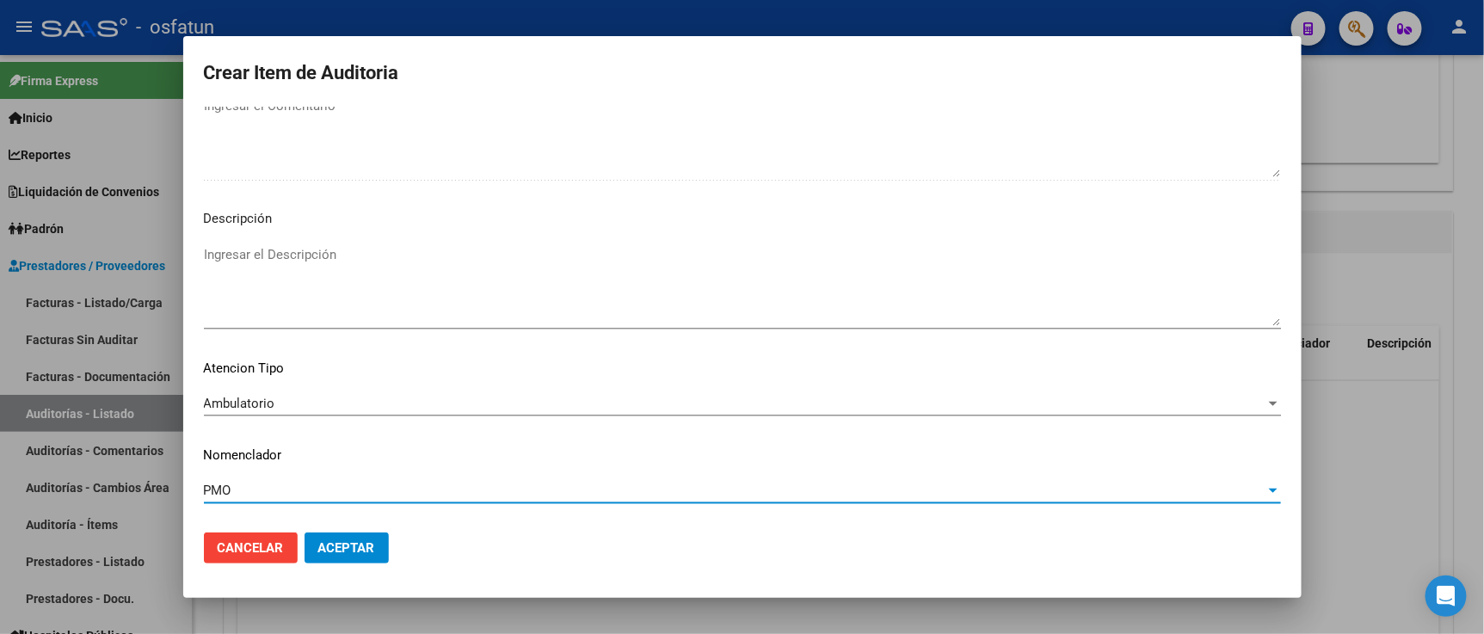
click at [333, 540] on span "Aceptar" at bounding box center [346, 547] width 57 height 15
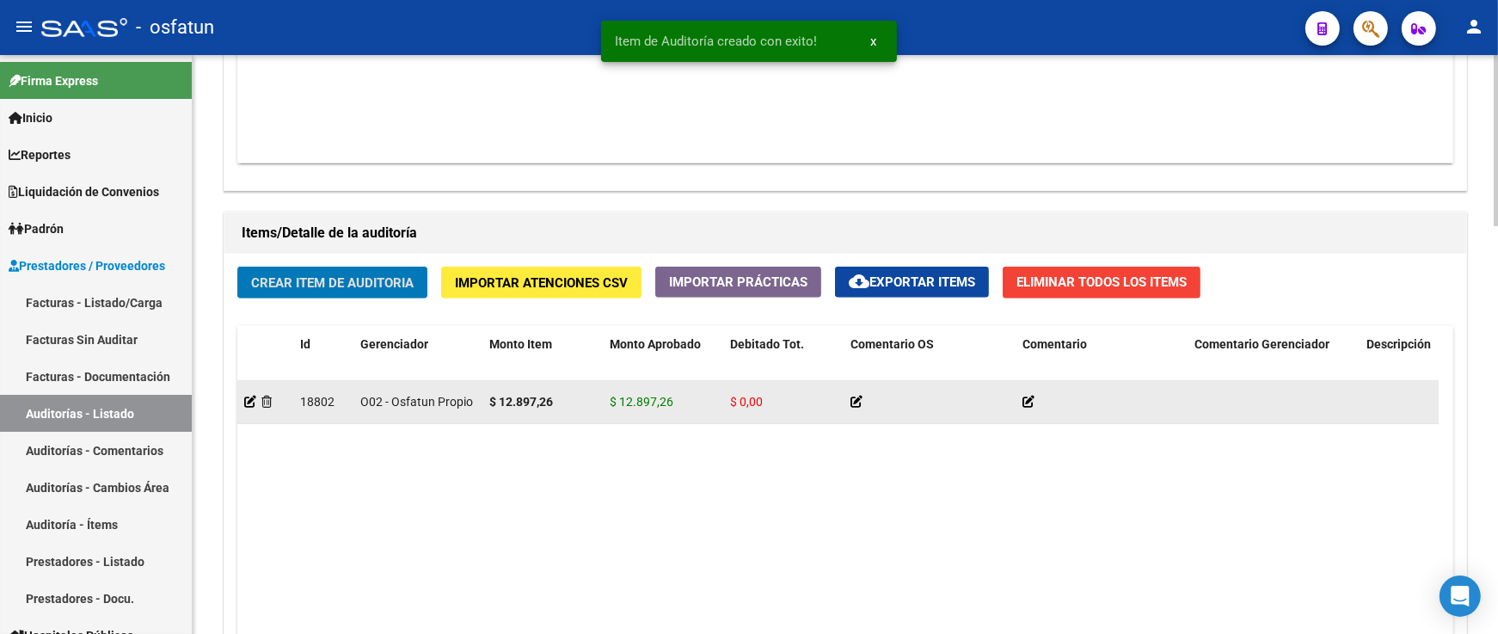
scroll to position [1386, 0]
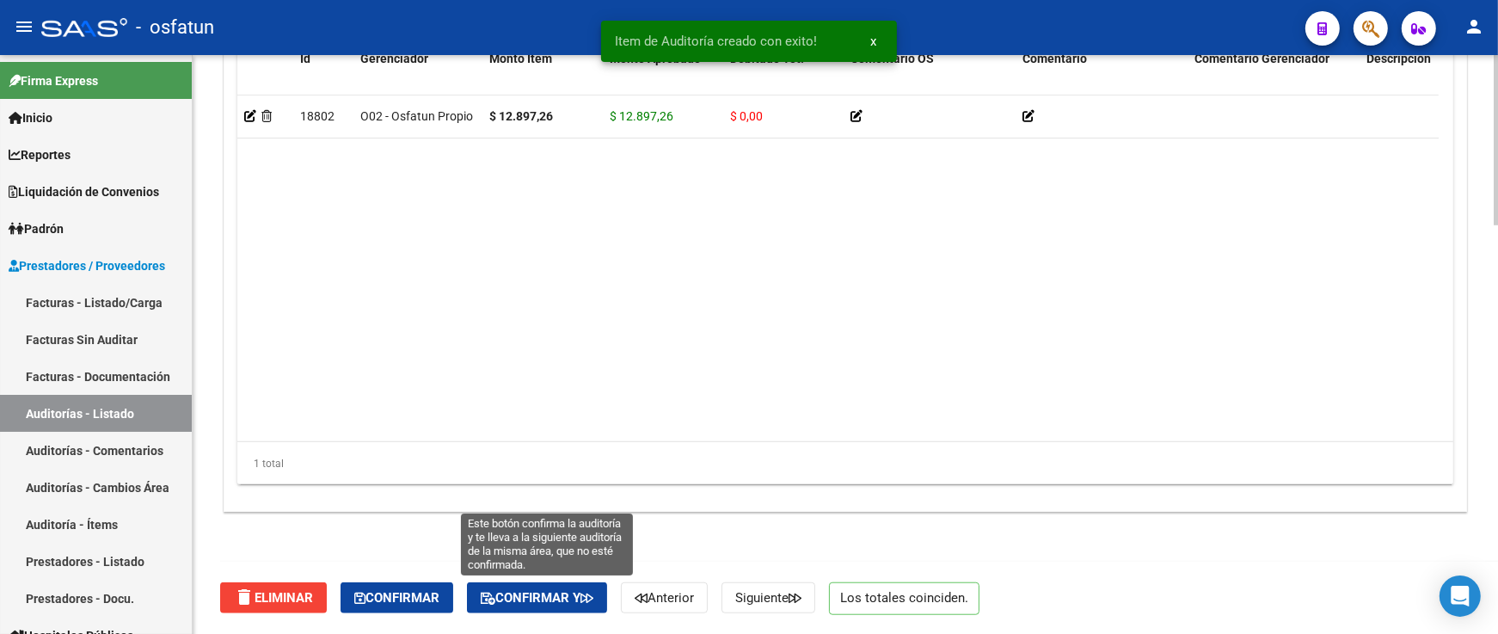
click at [553, 599] on span "Confirmar y" at bounding box center [537, 597] width 113 height 15
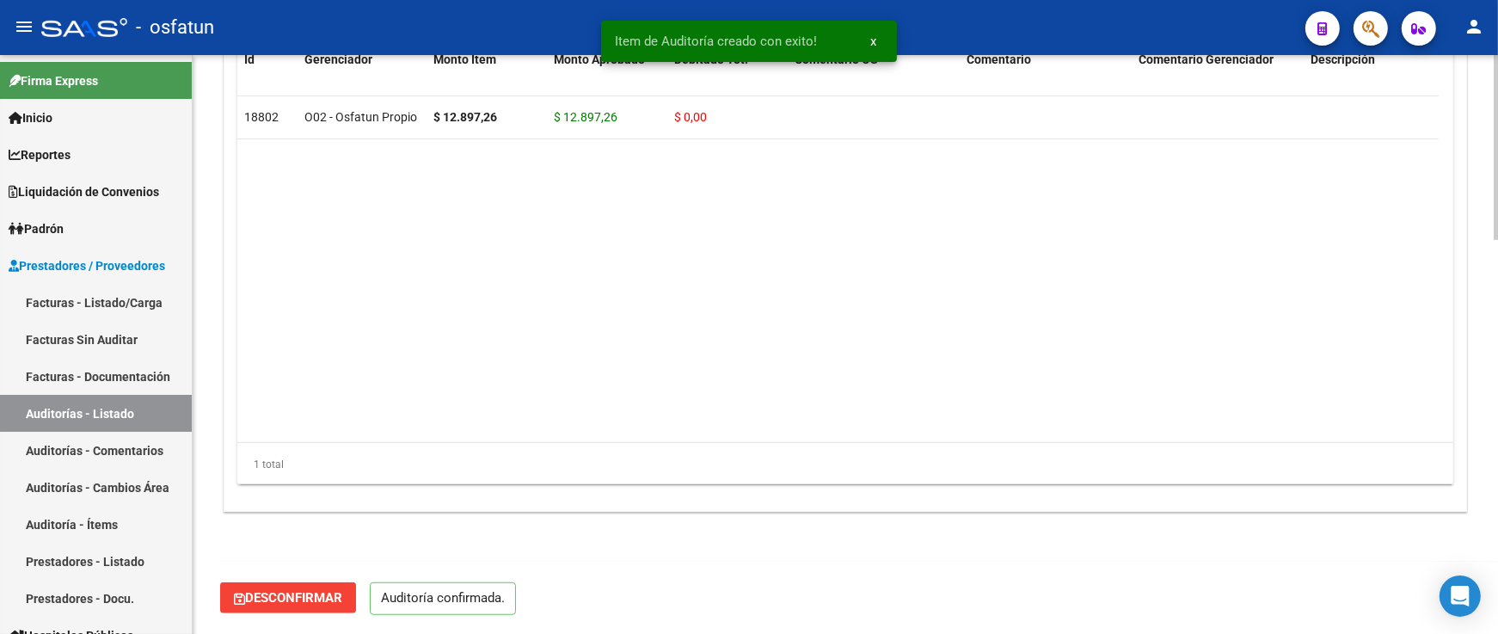
scroll to position [1231, 0]
type input "202510"
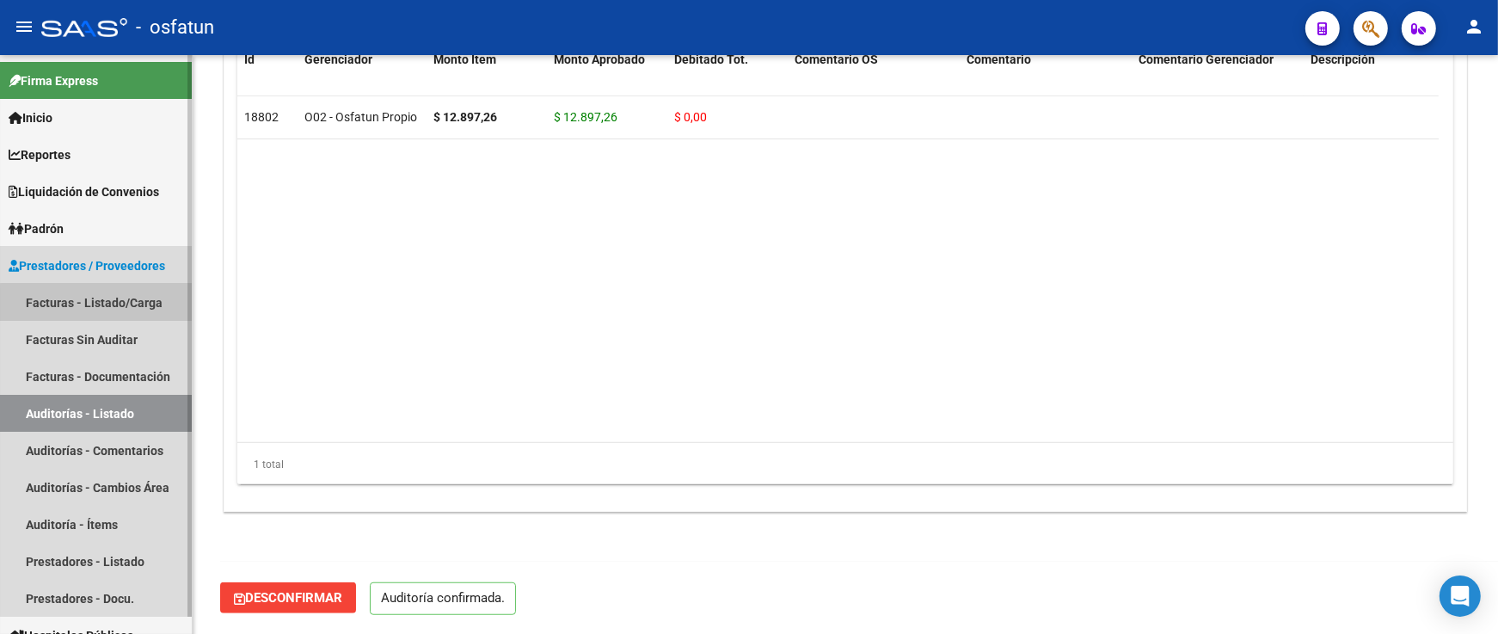
click at [108, 307] on link "Facturas - Listado/Carga" at bounding box center [96, 302] width 192 height 37
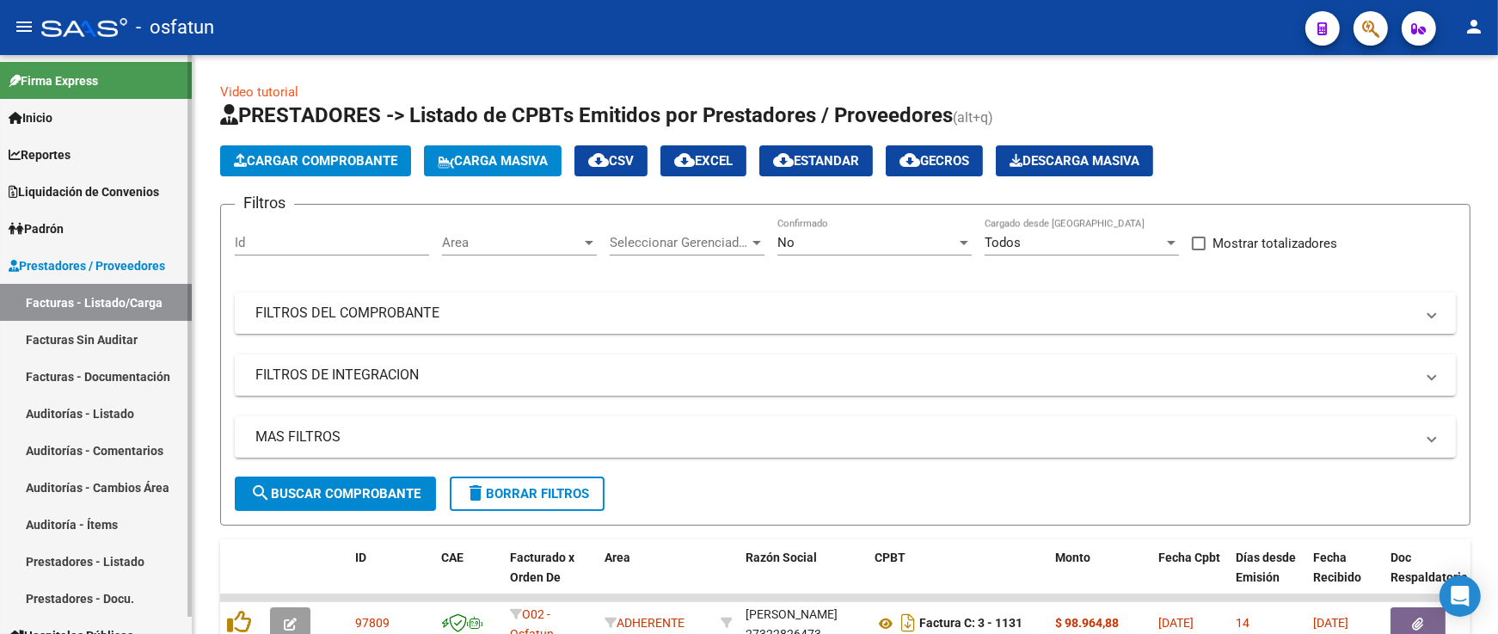
click at [147, 298] on link "Facturas - Listado/Carga" at bounding box center [96, 302] width 192 height 37
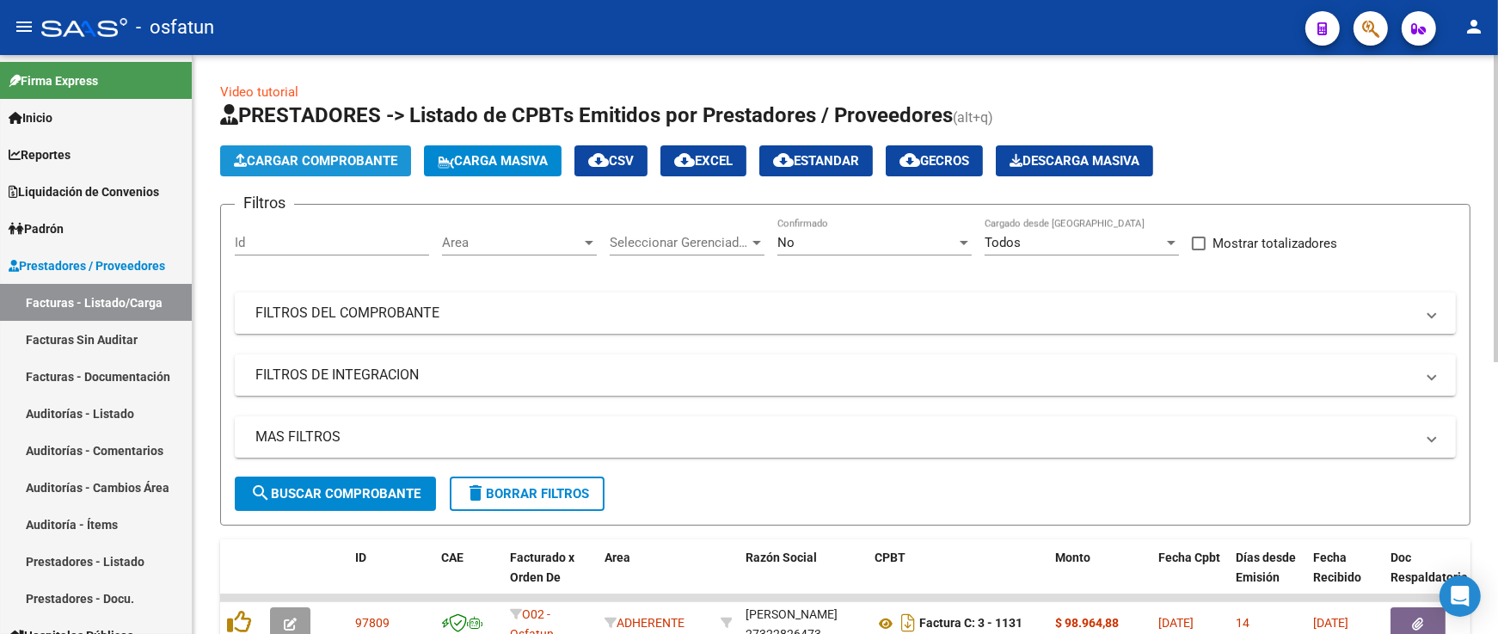
click at [267, 162] on span "Cargar Comprobante" at bounding box center [315, 160] width 163 height 15
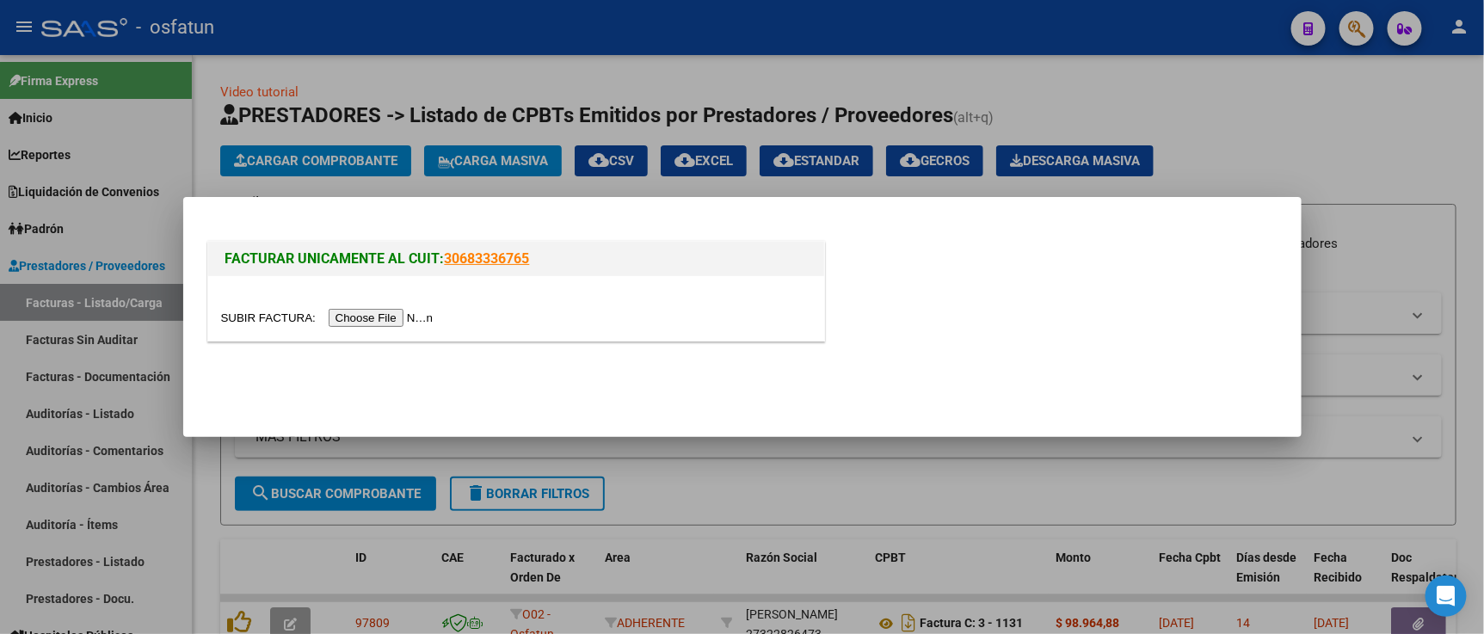
click at [380, 323] on input "file" at bounding box center [330, 318] width 218 height 18
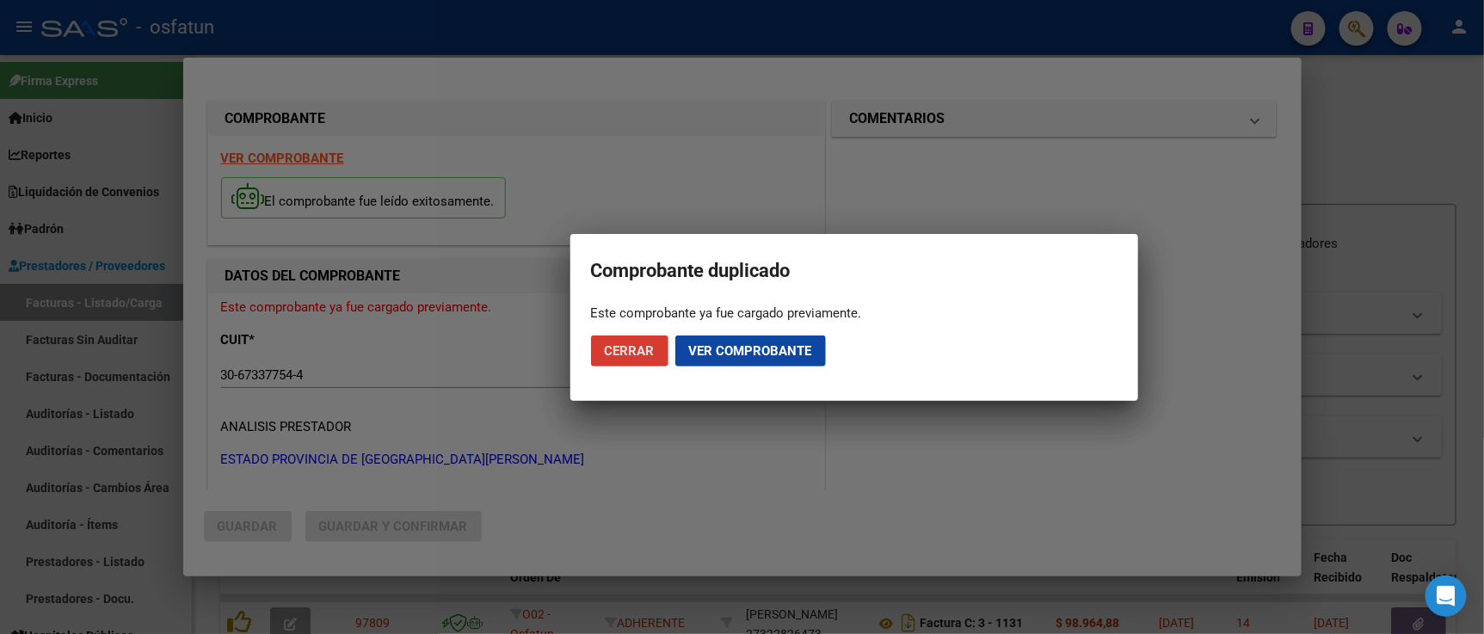
click at [632, 355] on span "Cerrar" at bounding box center [630, 350] width 50 height 15
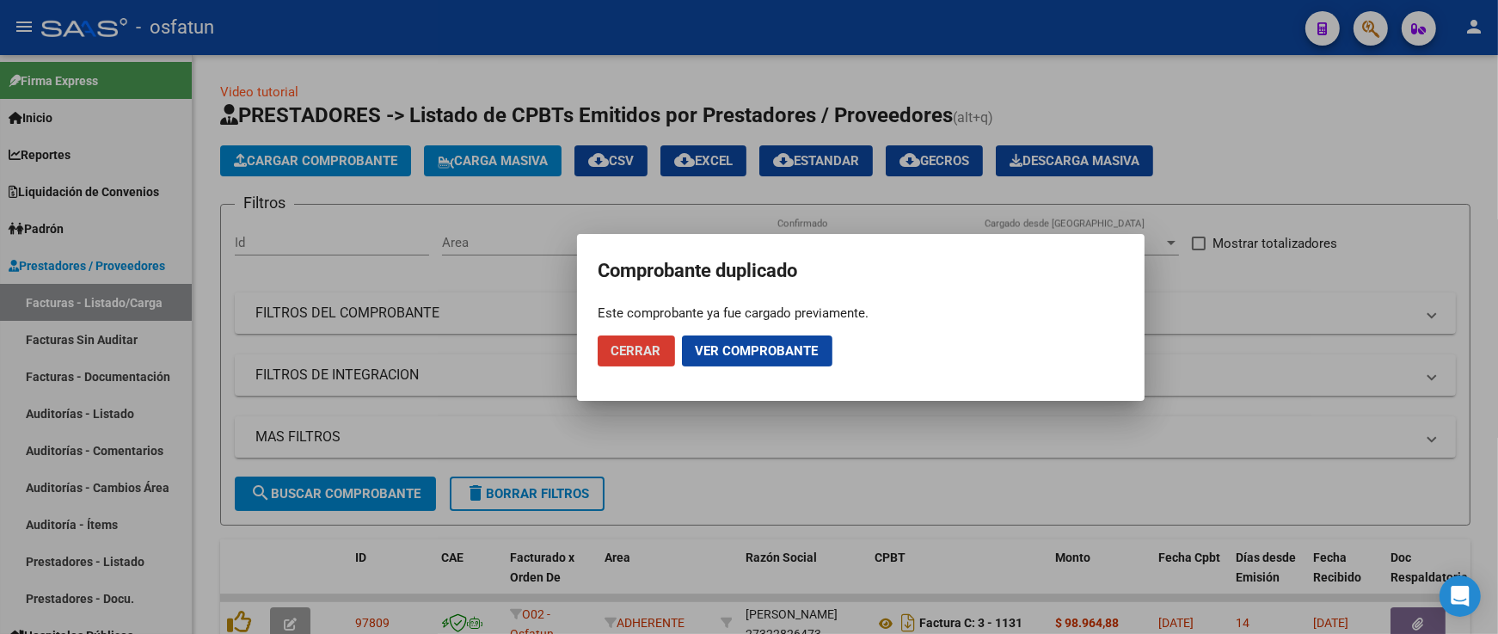
click at [1366, 212] on div at bounding box center [749, 317] width 1498 height 634
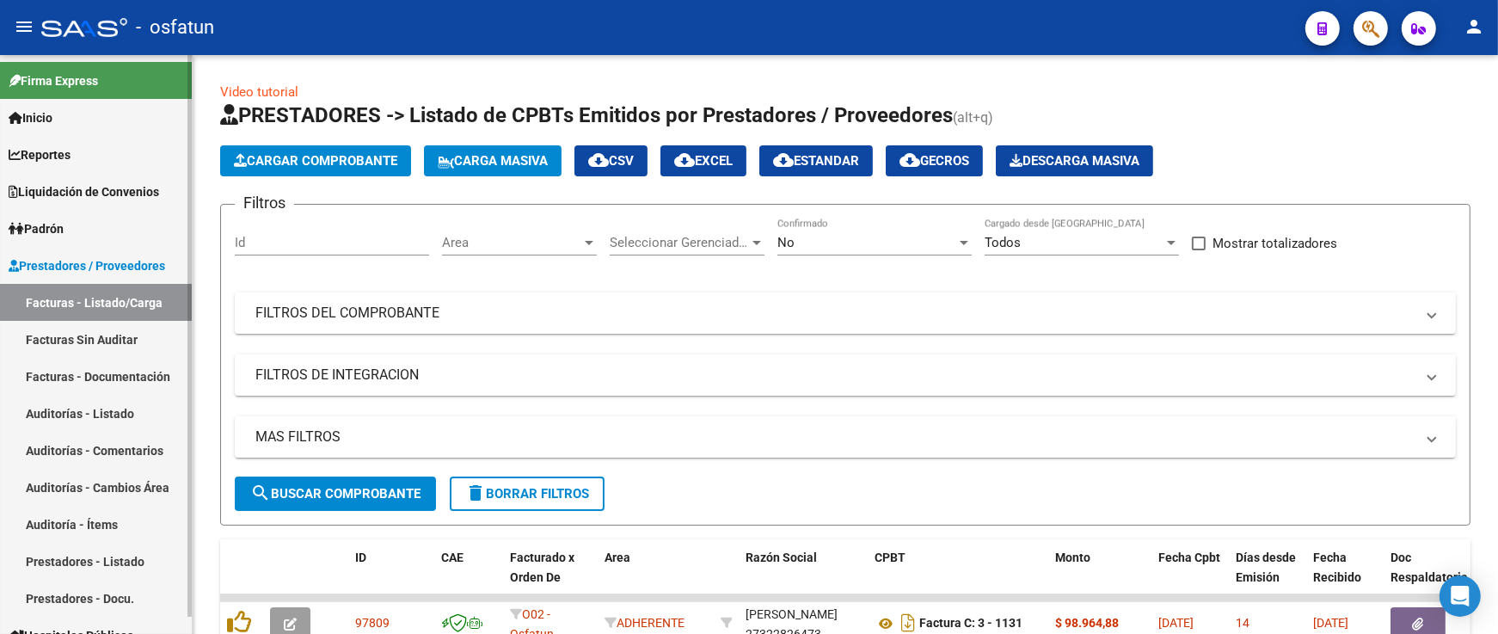
click at [126, 406] on link "Auditorías - Listado" at bounding box center [96, 413] width 192 height 37
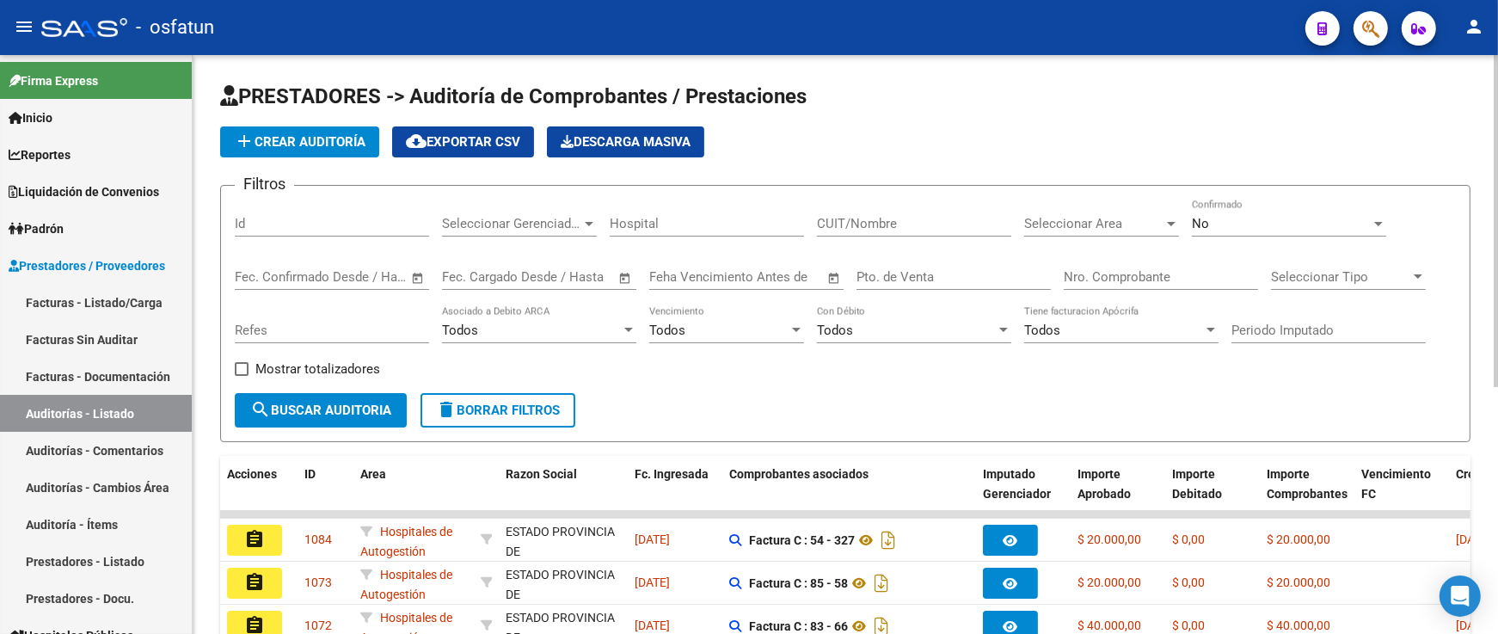
click at [317, 148] on span "add Crear Auditoría" at bounding box center [300, 141] width 132 height 15
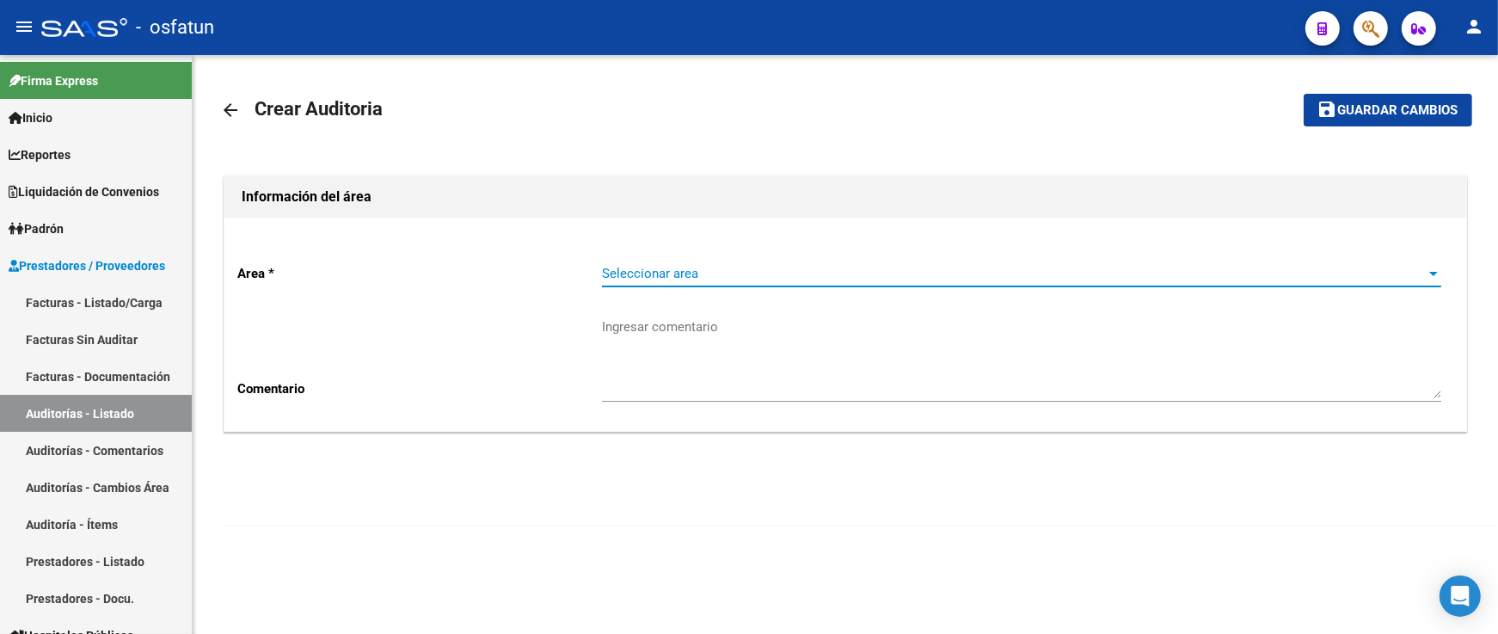
click at [613, 274] on span "Seleccionar area" at bounding box center [1014, 273] width 824 height 15
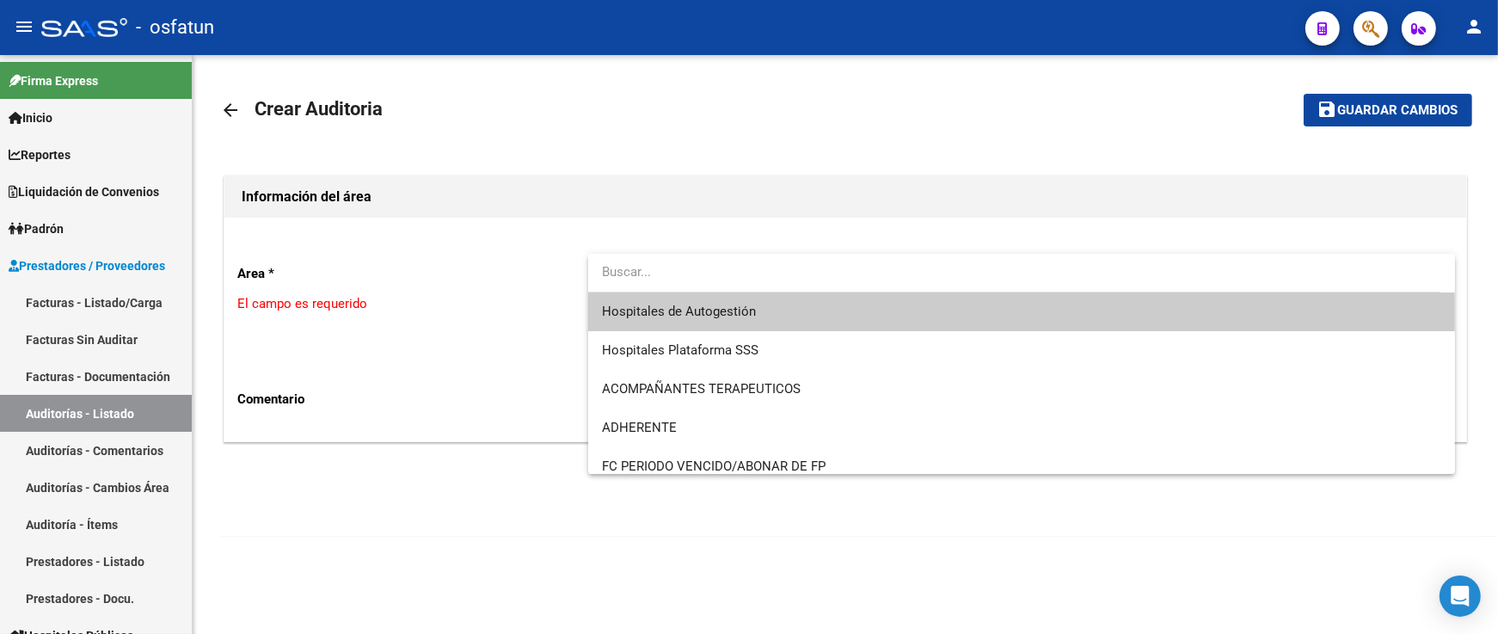
click at [618, 303] on span "Hospitales de Autogestión" at bounding box center [1021, 311] width 839 height 39
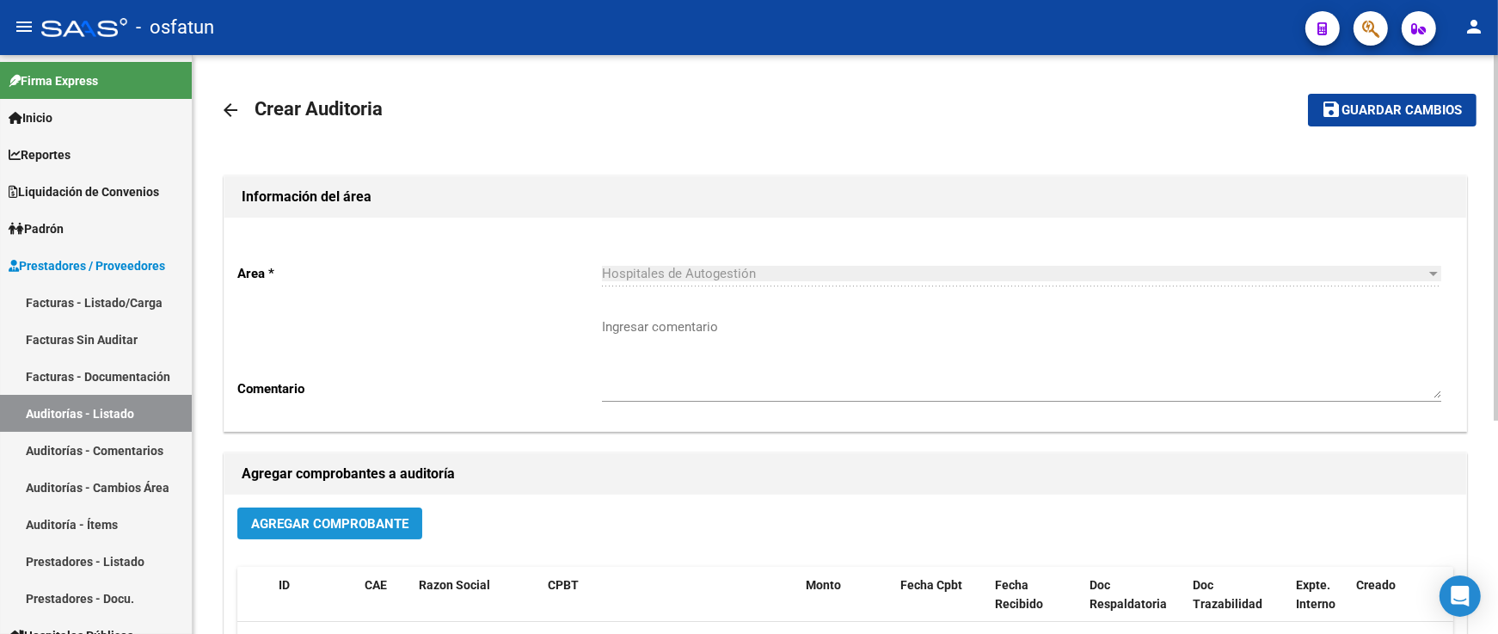
click at [274, 529] on span "Agregar Comprobante" at bounding box center [329, 523] width 157 height 15
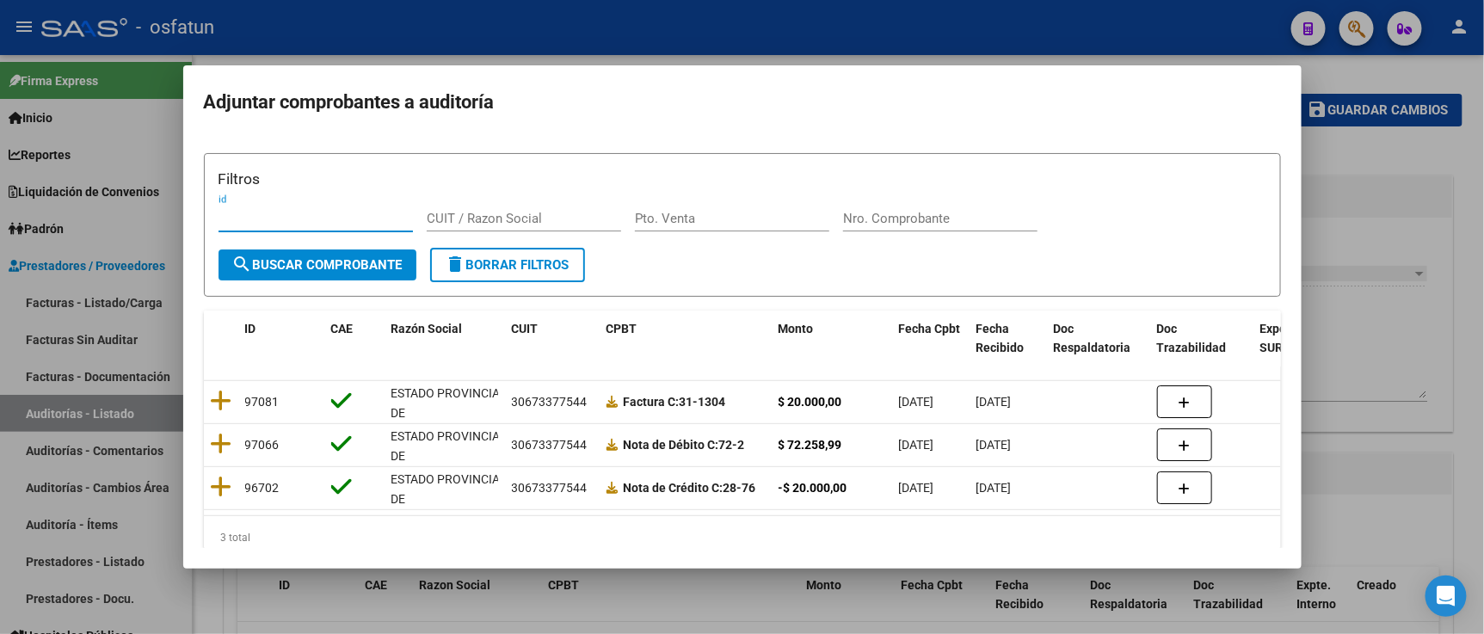
click at [1376, 196] on div at bounding box center [742, 317] width 1484 height 634
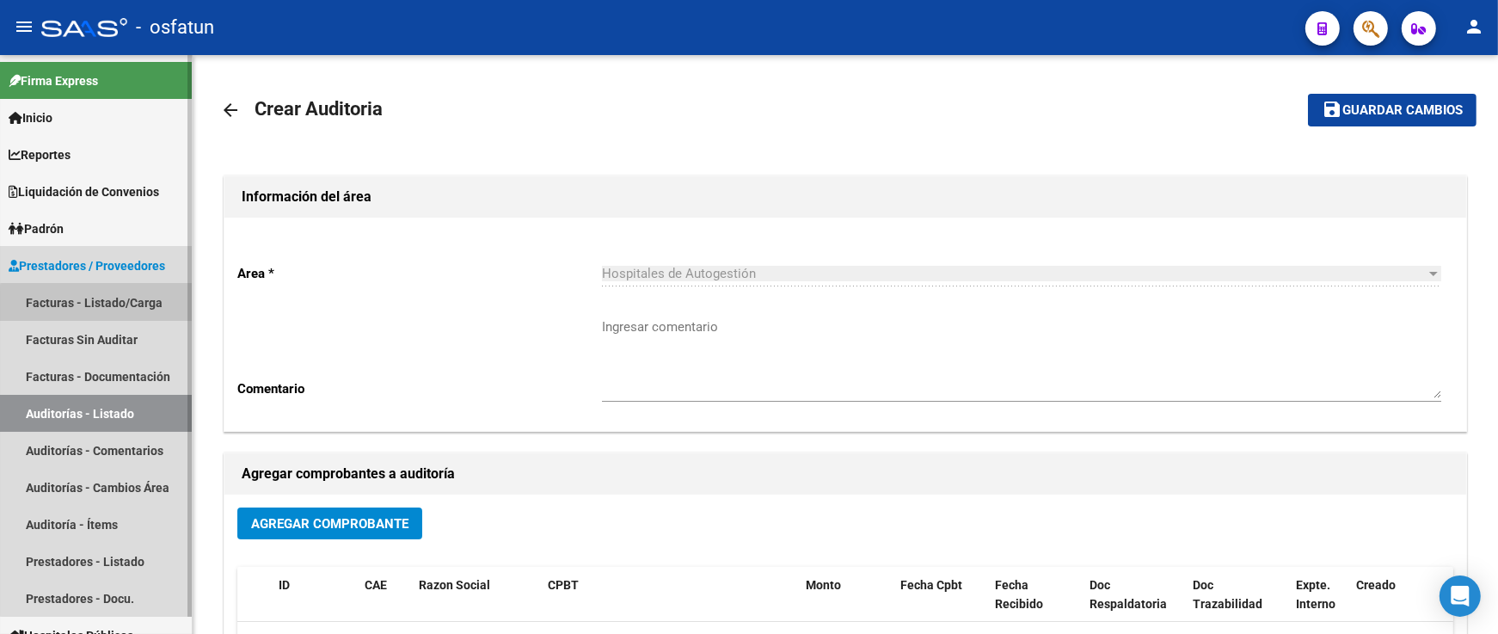
click at [135, 305] on link "Facturas - Listado/Carga" at bounding box center [96, 302] width 192 height 37
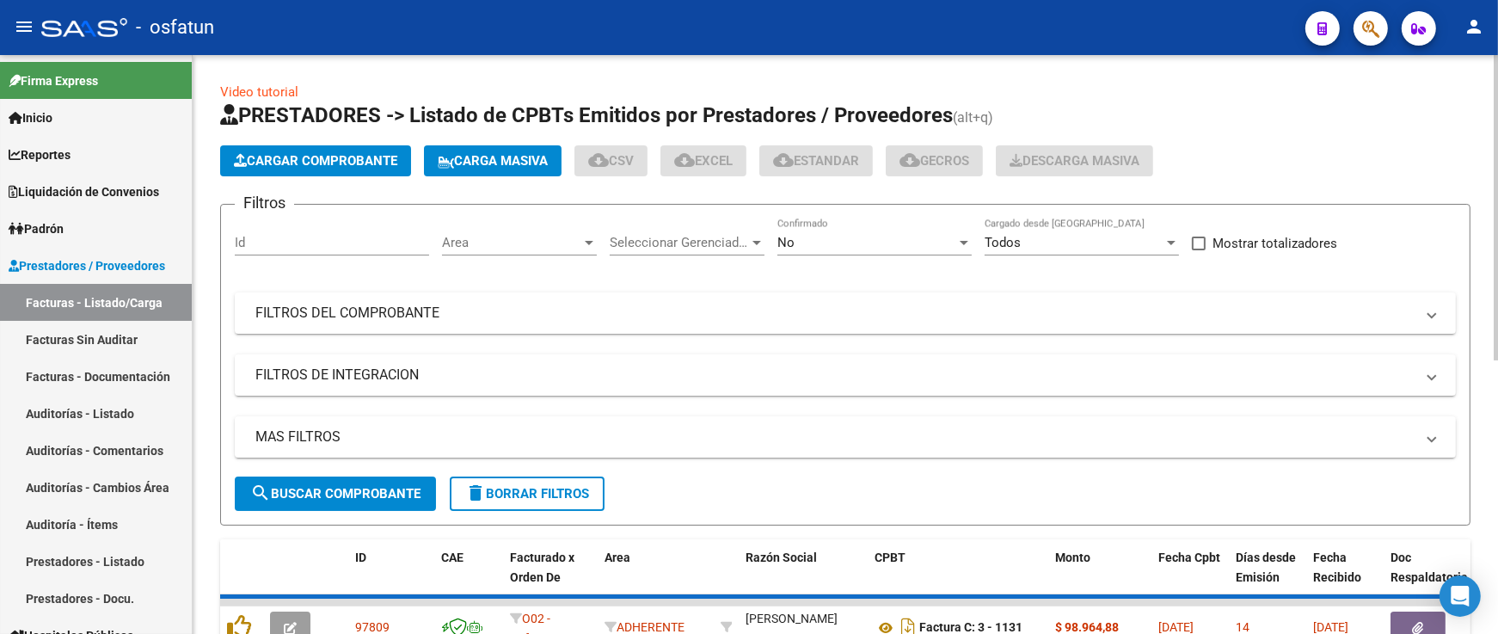
click at [298, 151] on button "Cargar Comprobante" at bounding box center [315, 160] width 191 height 31
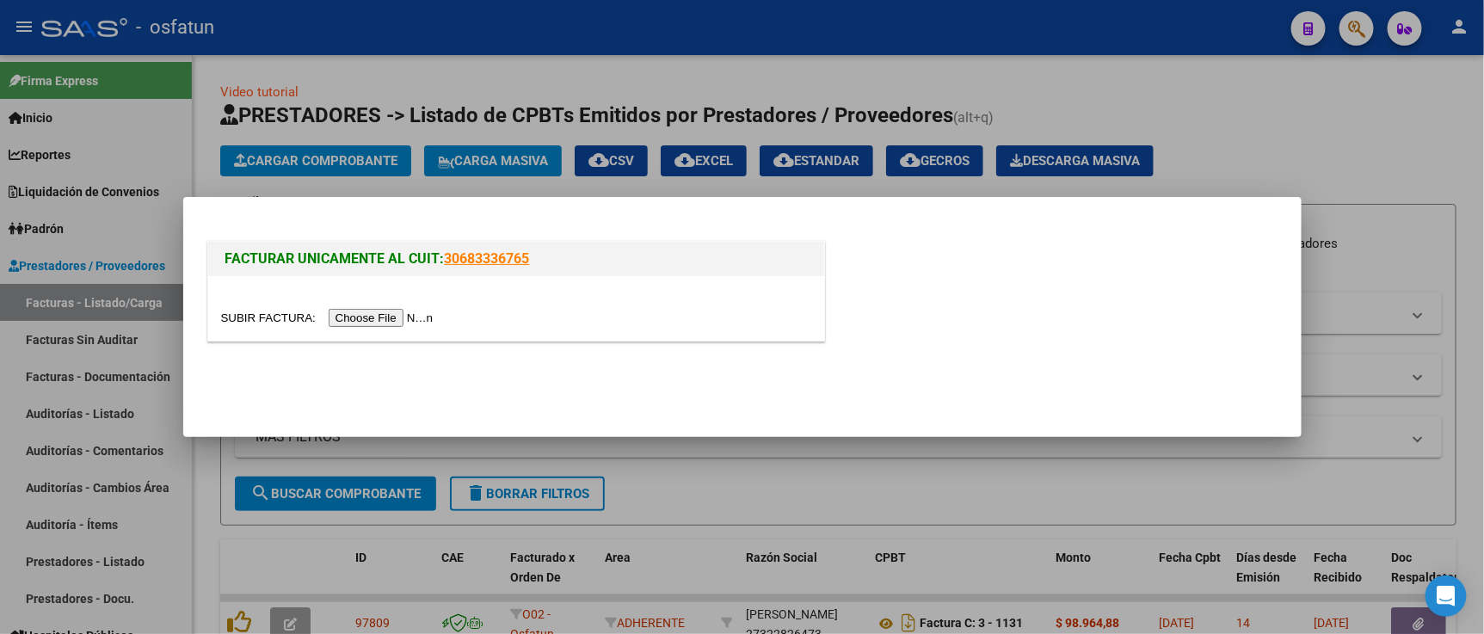
click at [388, 316] on input "file" at bounding box center [330, 318] width 218 height 18
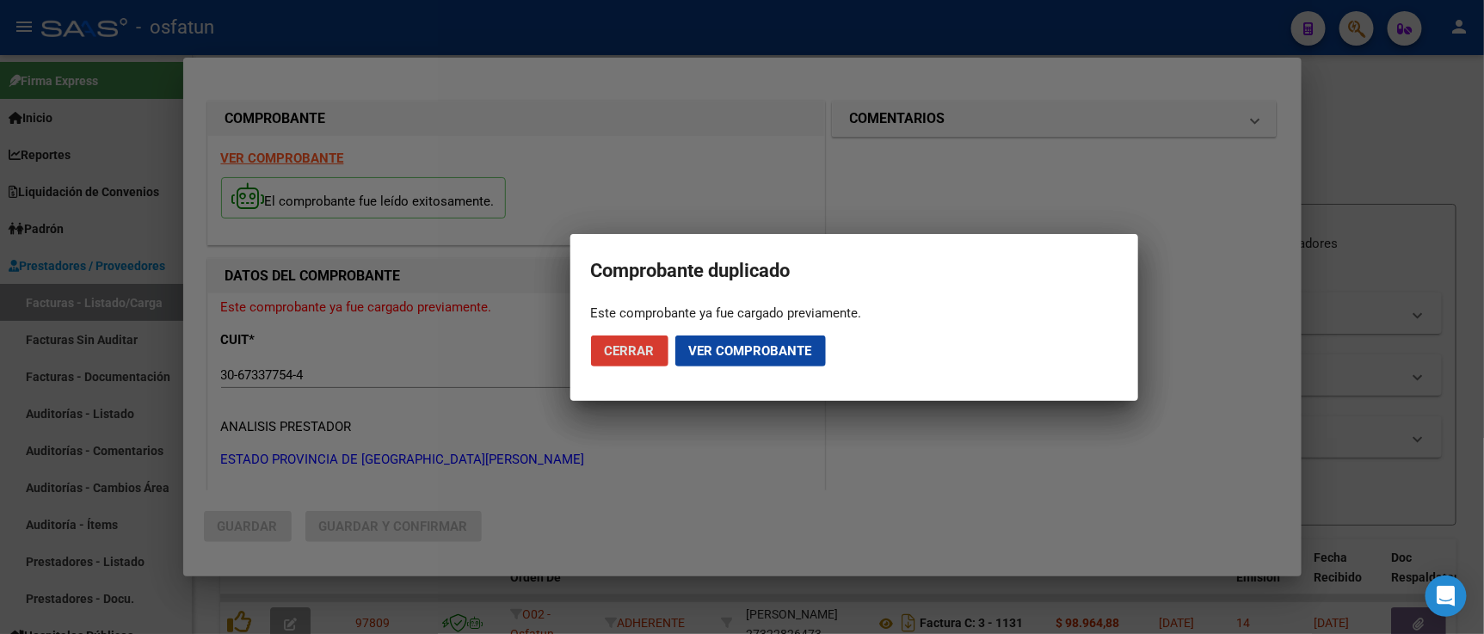
click at [729, 354] on span "Ver comprobante" at bounding box center [750, 350] width 123 height 15
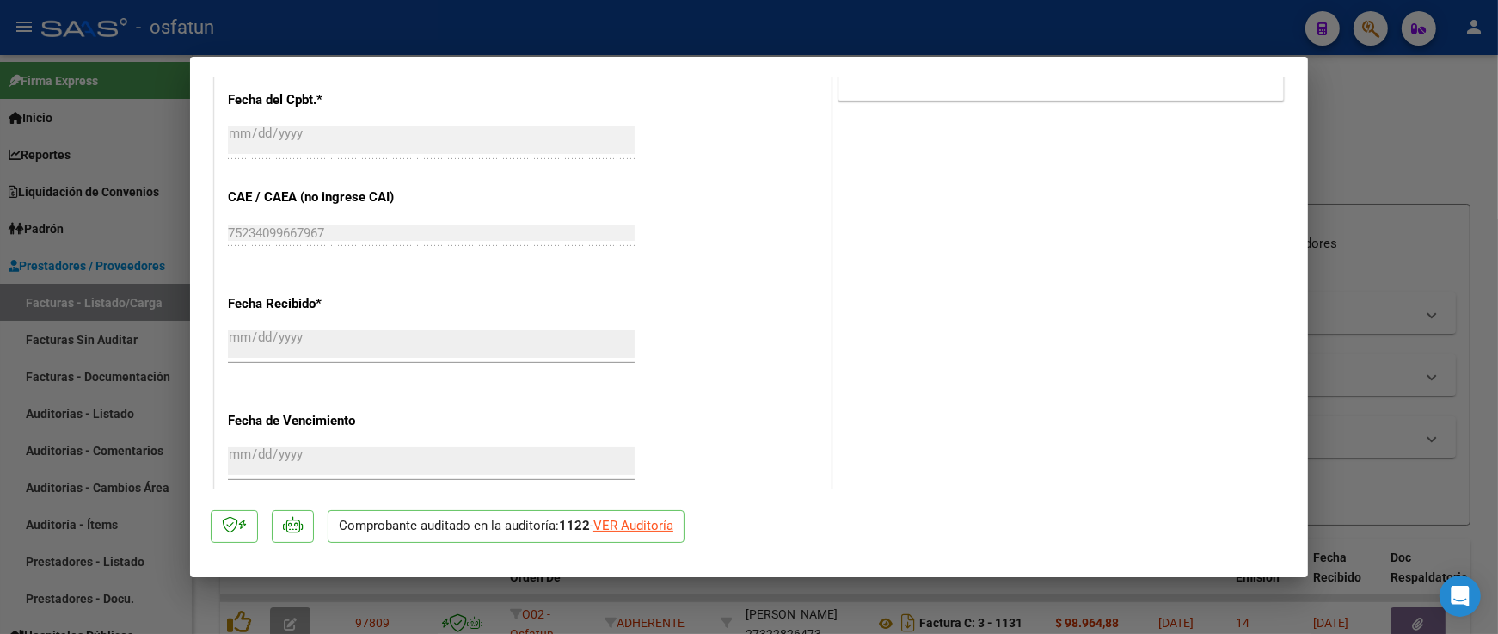
scroll to position [995, 0]
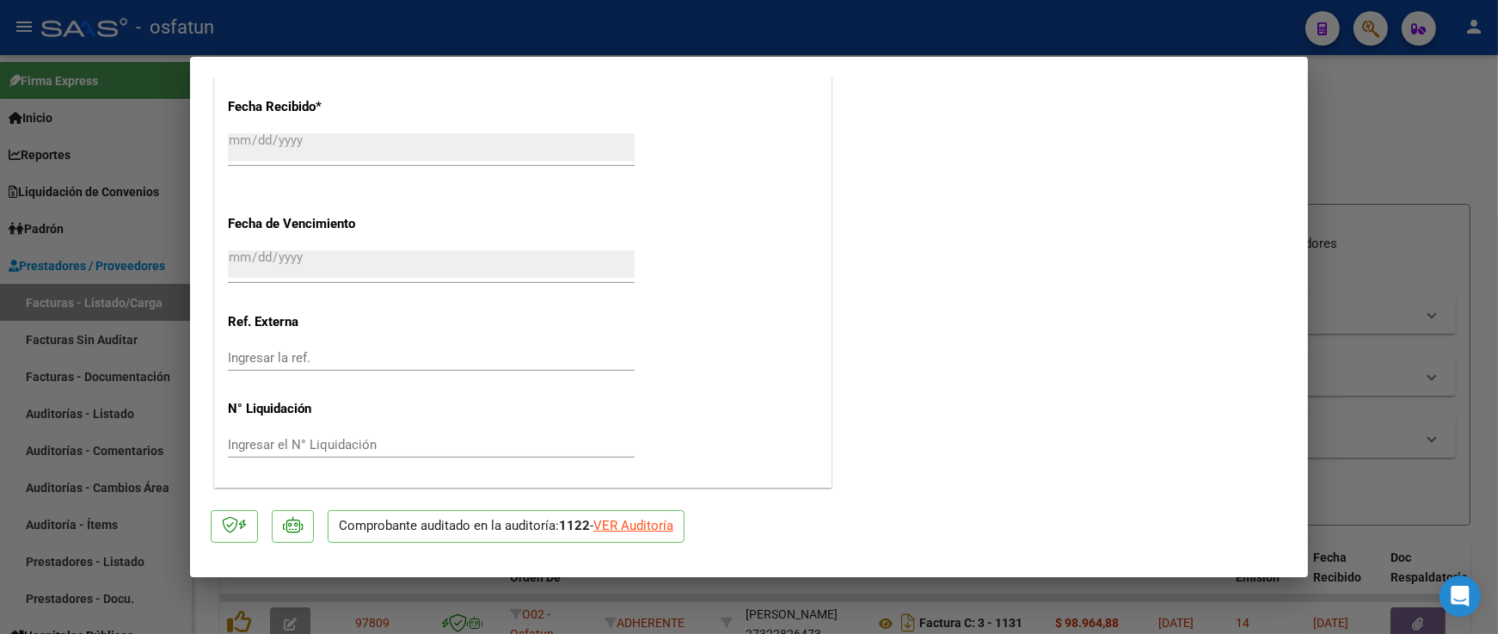
click at [1395, 247] on div at bounding box center [749, 317] width 1498 height 634
type input "$ 0,00"
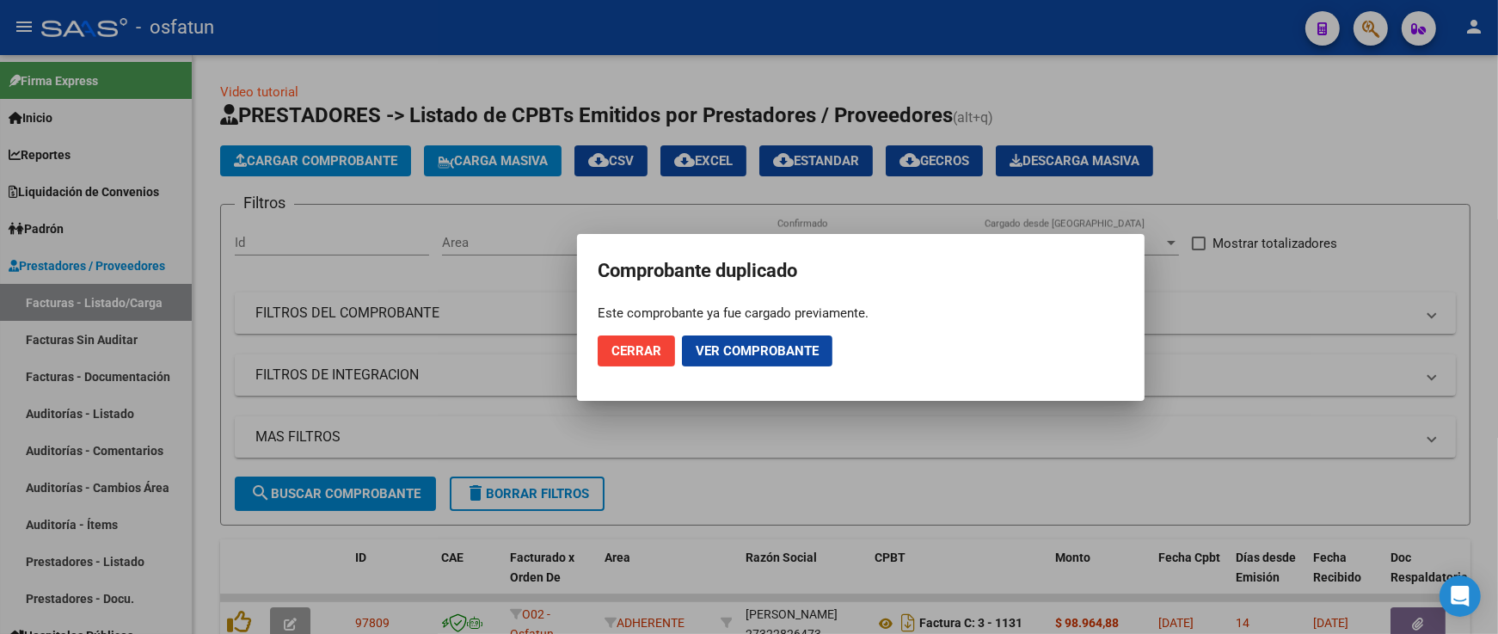
click at [136, 392] on div at bounding box center [749, 317] width 1498 height 634
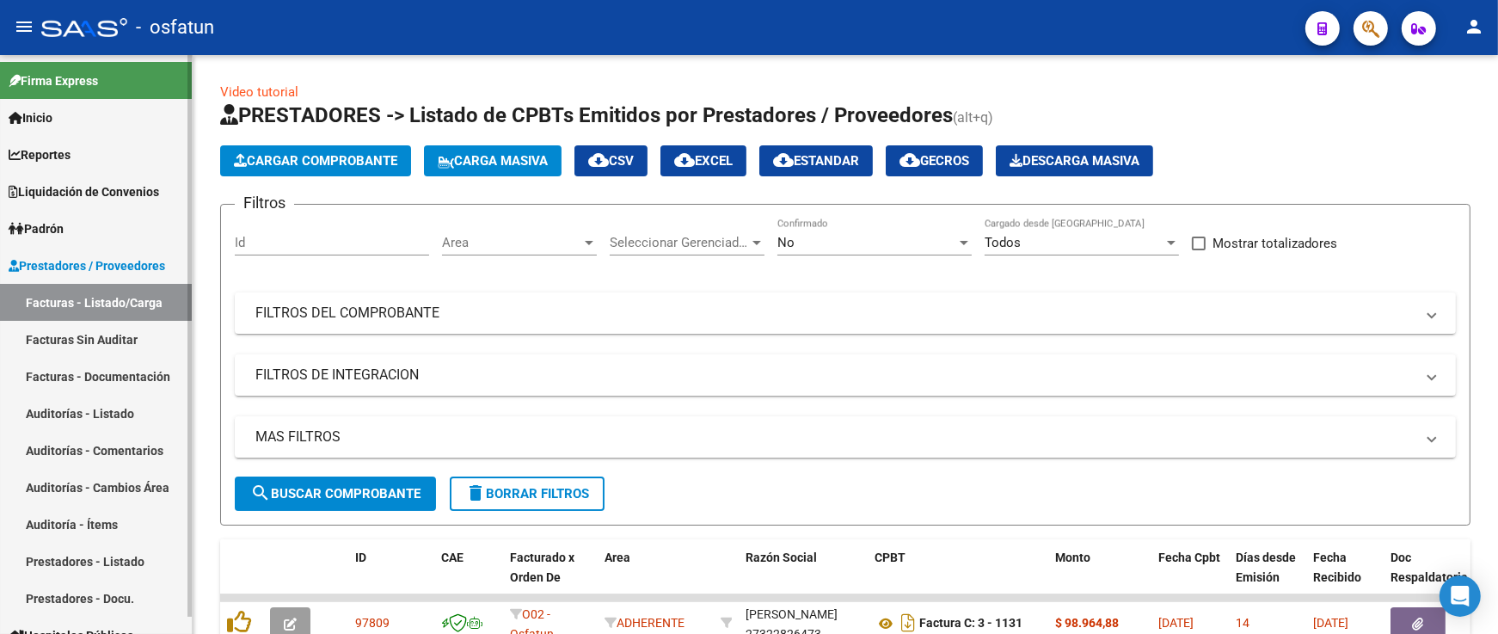
click at [99, 403] on link "Auditorías - Listado" at bounding box center [96, 413] width 192 height 37
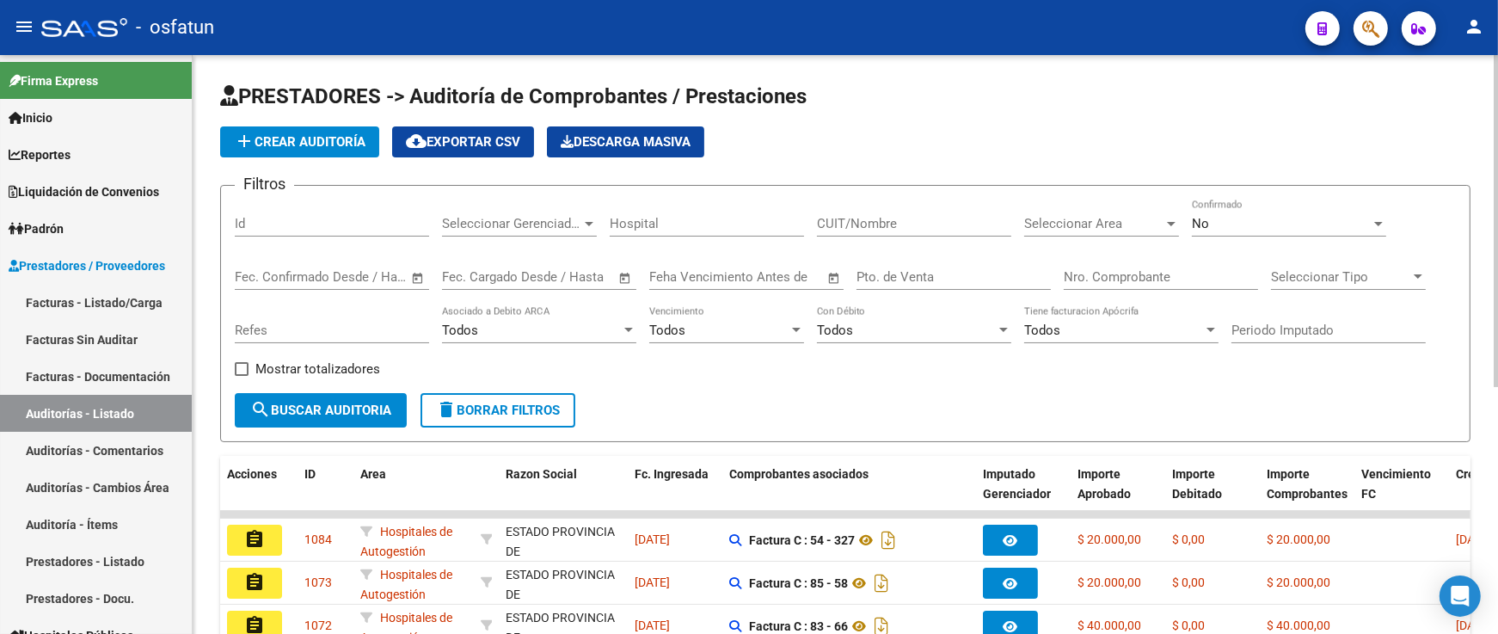
click at [1108, 282] on input "Nro. Comprobante" at bounding box center [1161, 276] width 194 height 15
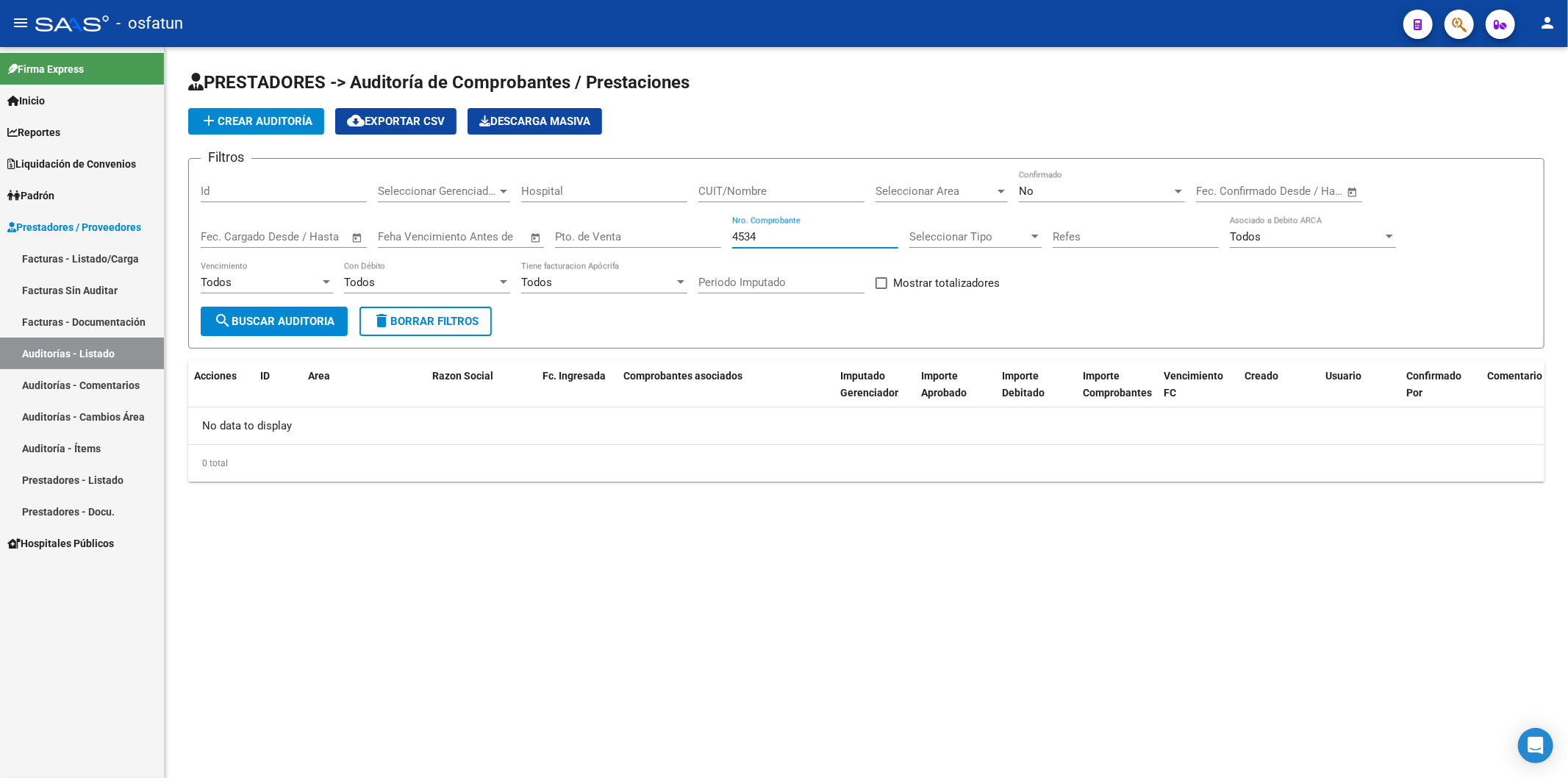
type input "4534"
click at [1052, 197] on div "No" at bounding box center [1095, 191] width 153 height 13
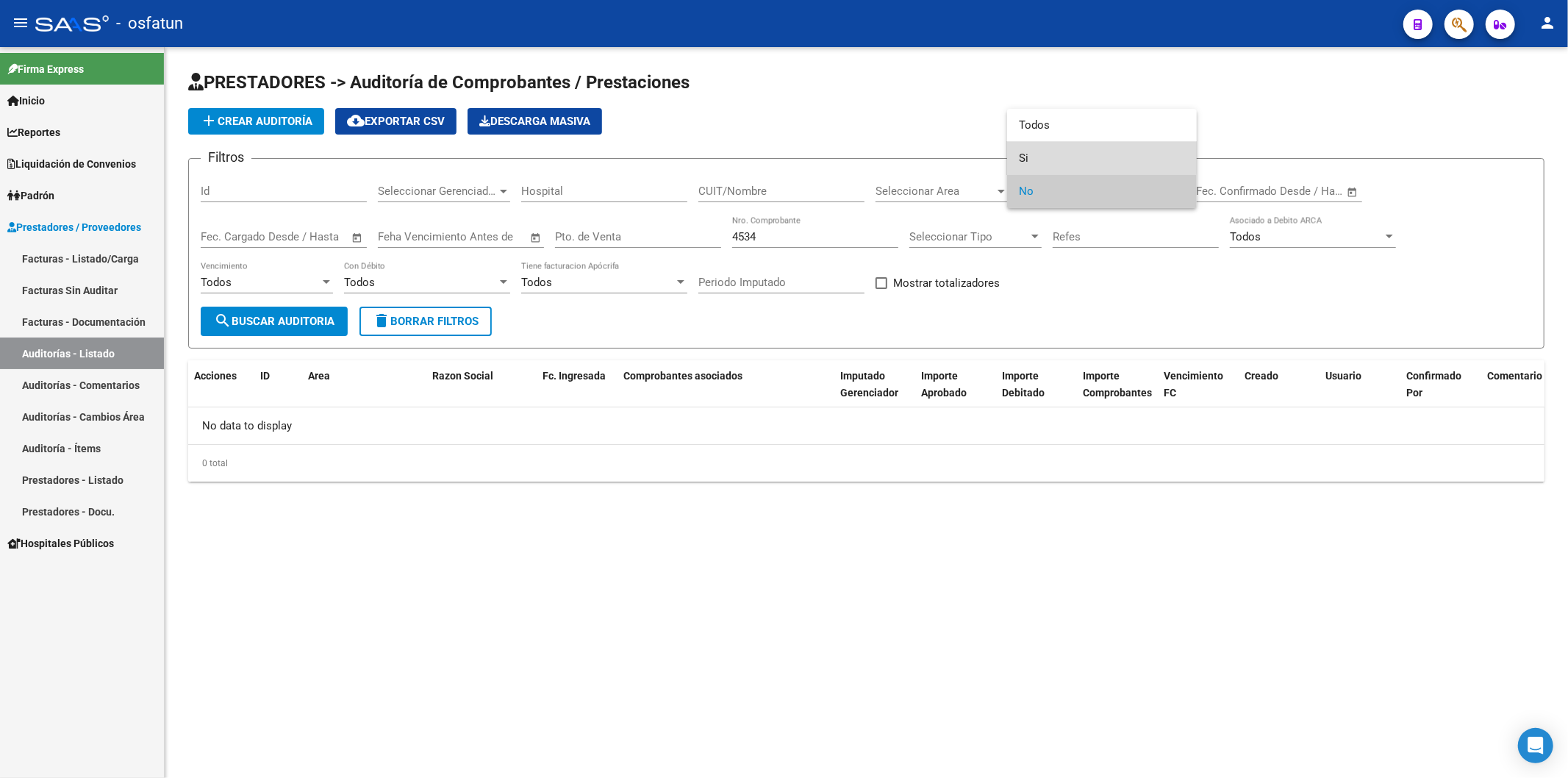
click at [1064, 155] on span "Si" at bounding box center [1101, 158] width 166 height 33
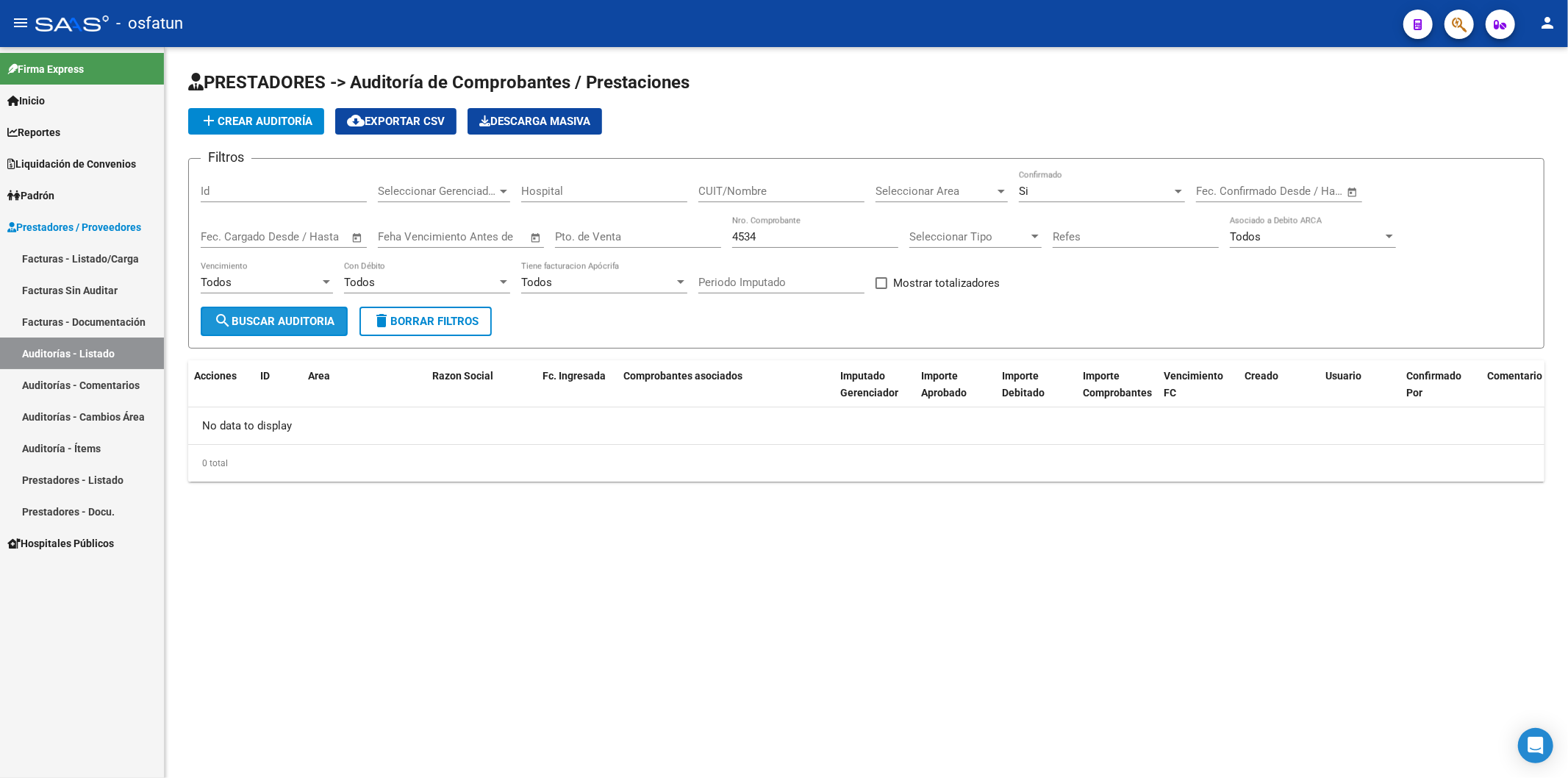
click at [278, 320] on span "search Buscar Auditoria" at bounding box center [273, 321] width 120 height 13
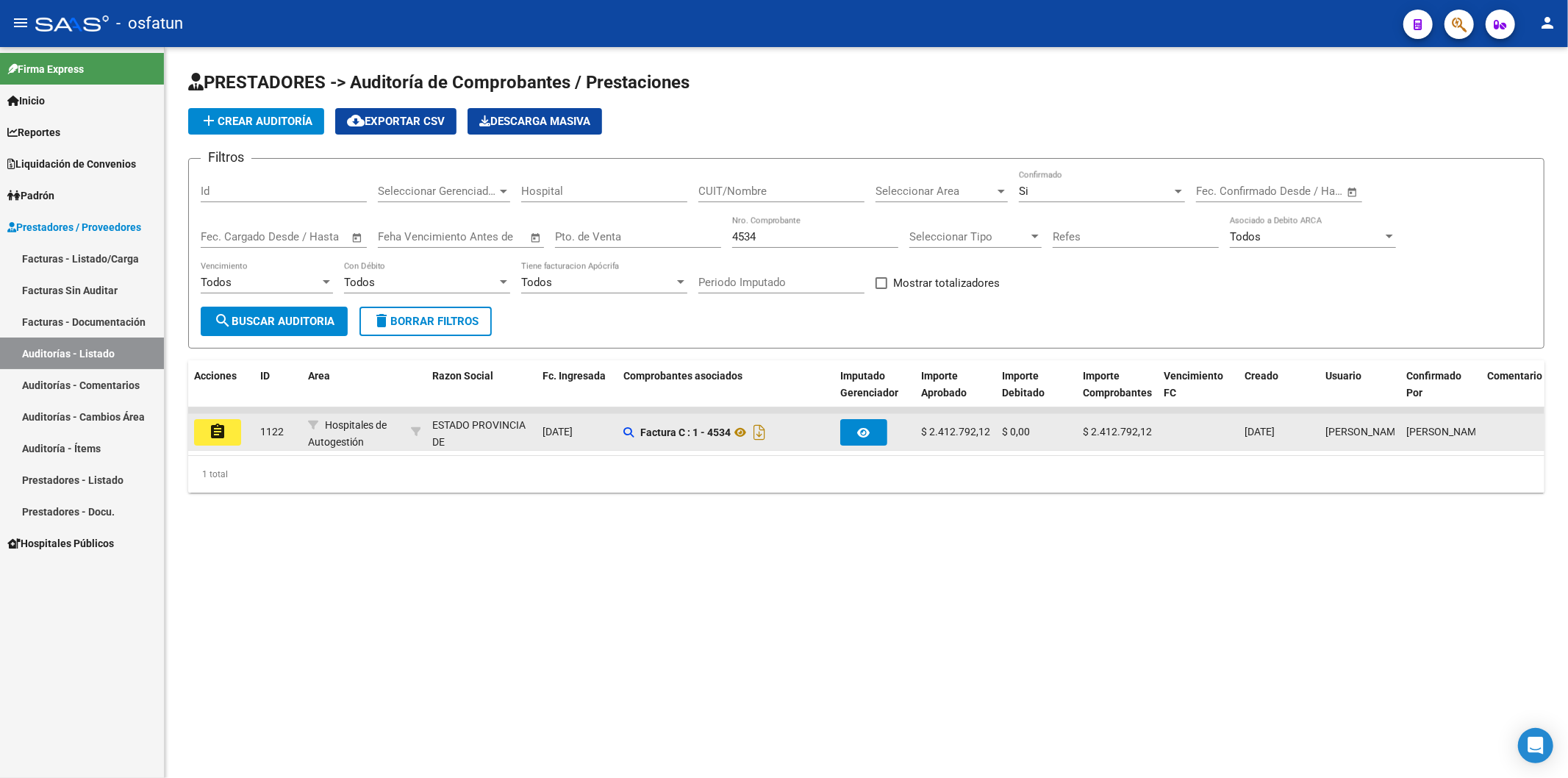
click at [231, 430] on button "assignment" at bounding box center [217, 432] width 47 height 27
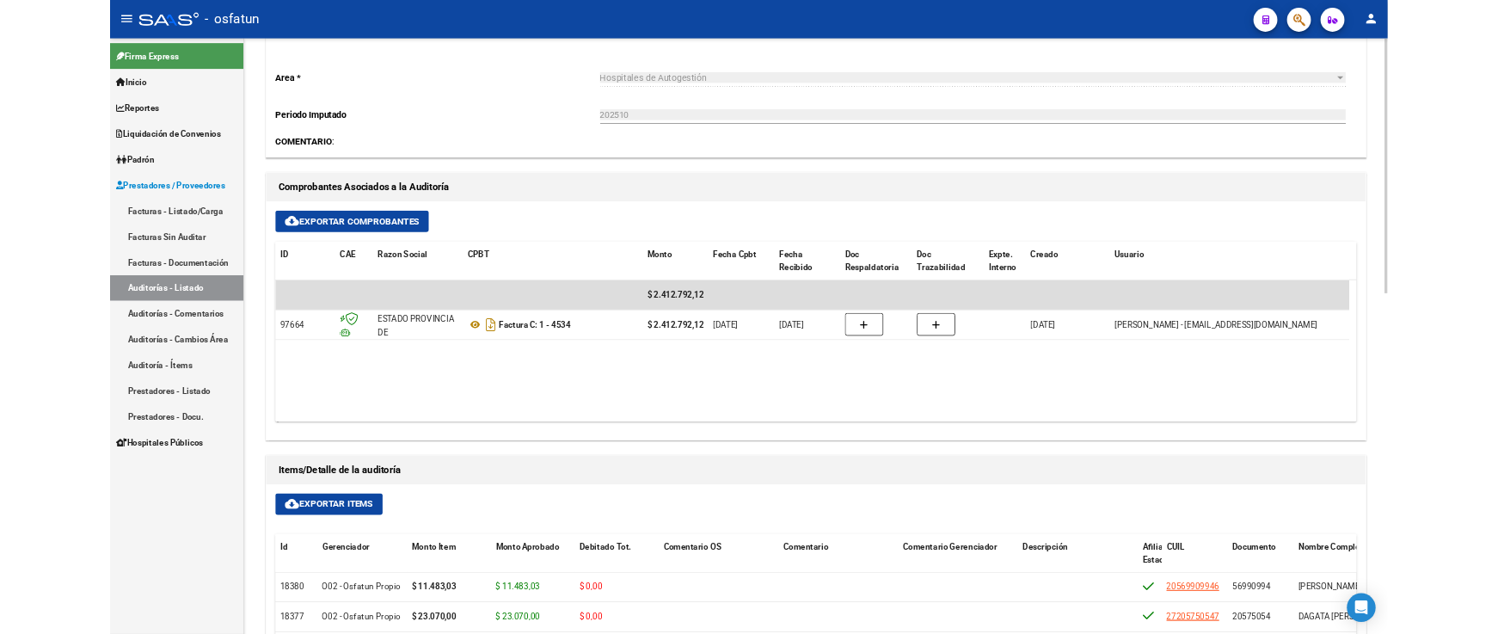
scroll to position [478, 0]
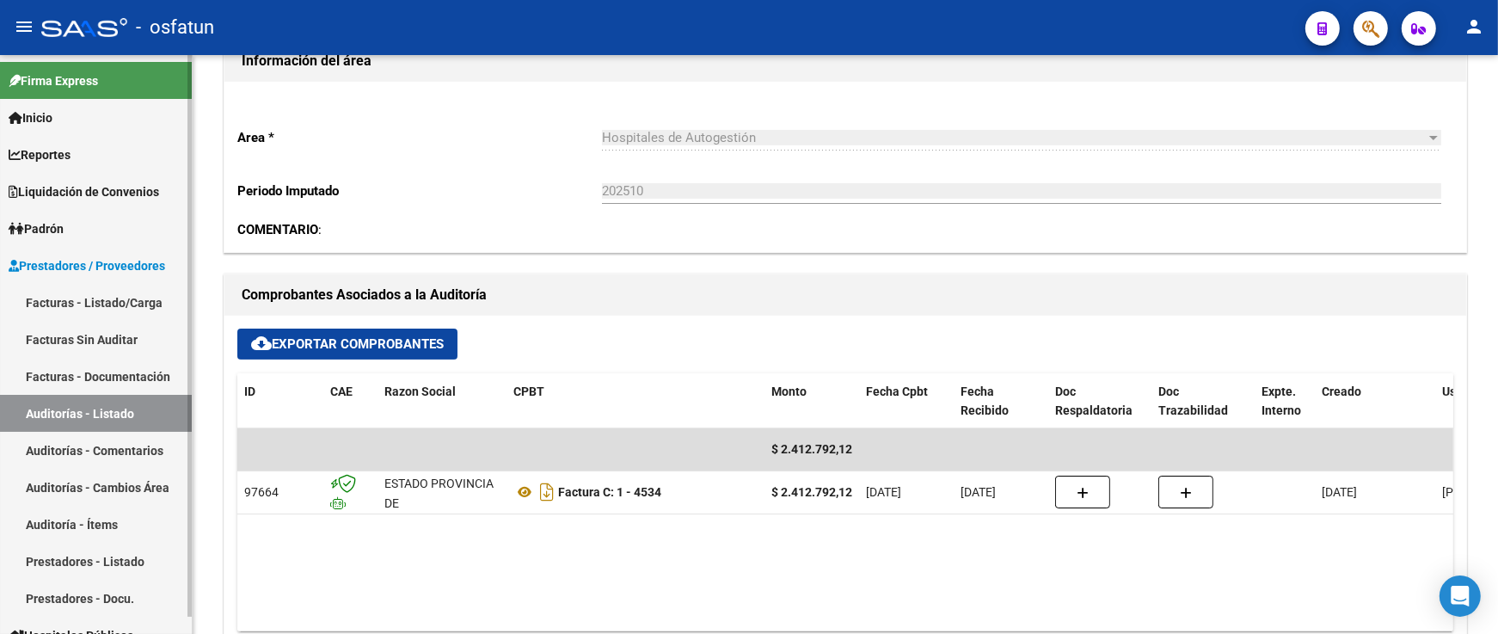
click at [110, 306] on link "Facturas - Listado/Carga" at bounding box center [96, 302] width 192 height 37
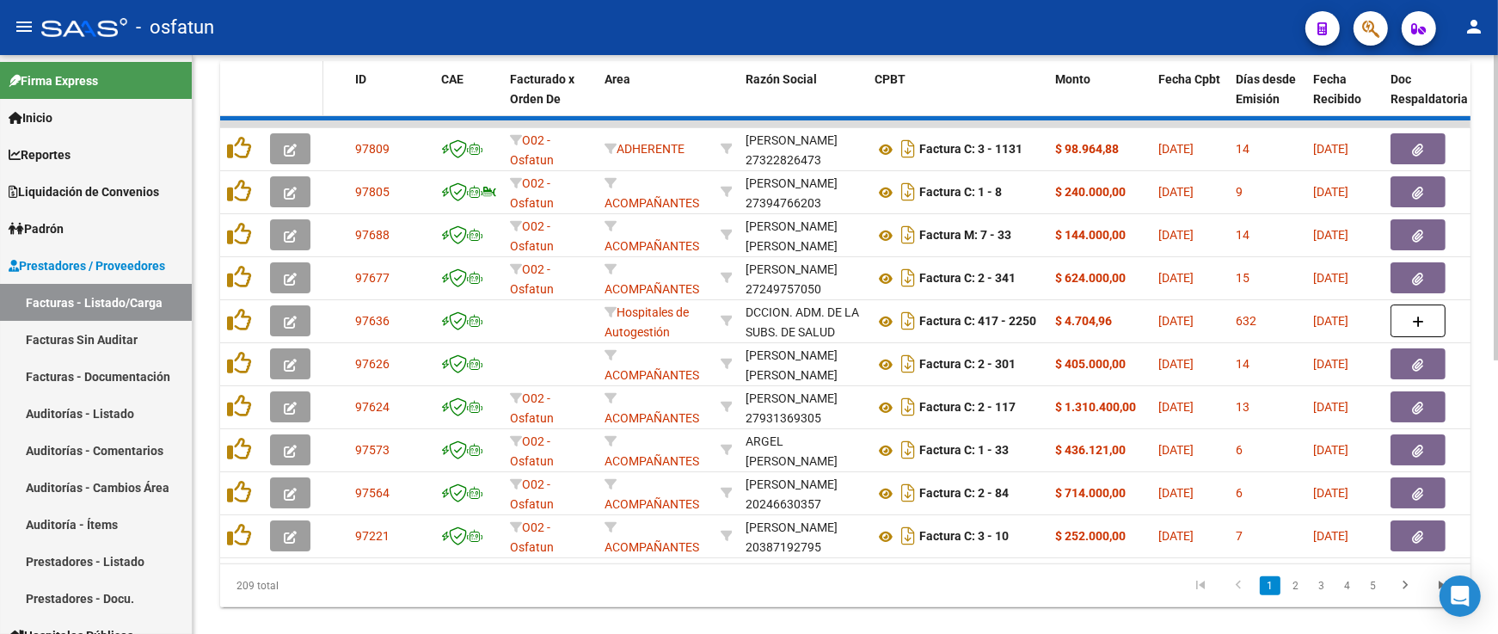
click at [298, 108] on datatable-header-cell at bounding box center [293, 99] width 60 height 76
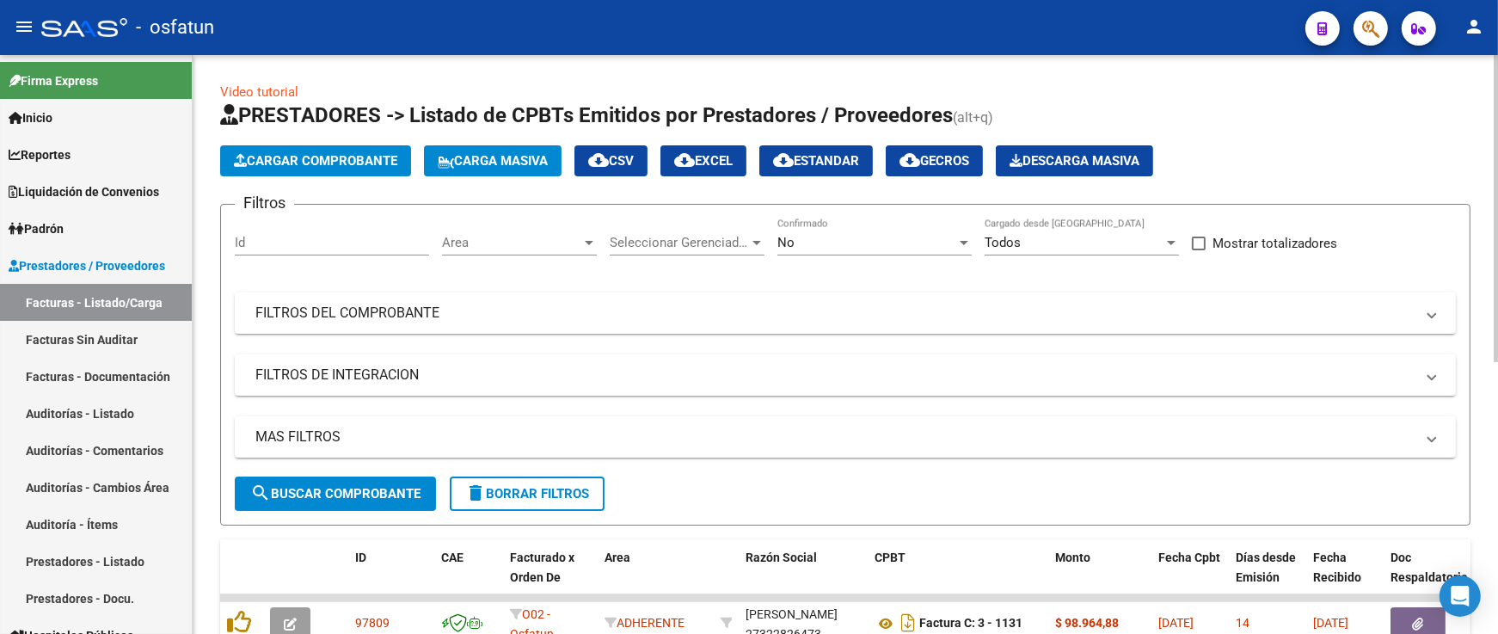
click at [335, 169] on button "Cargar Comprobante" at bounding box center [315, 160] width 191 height 31
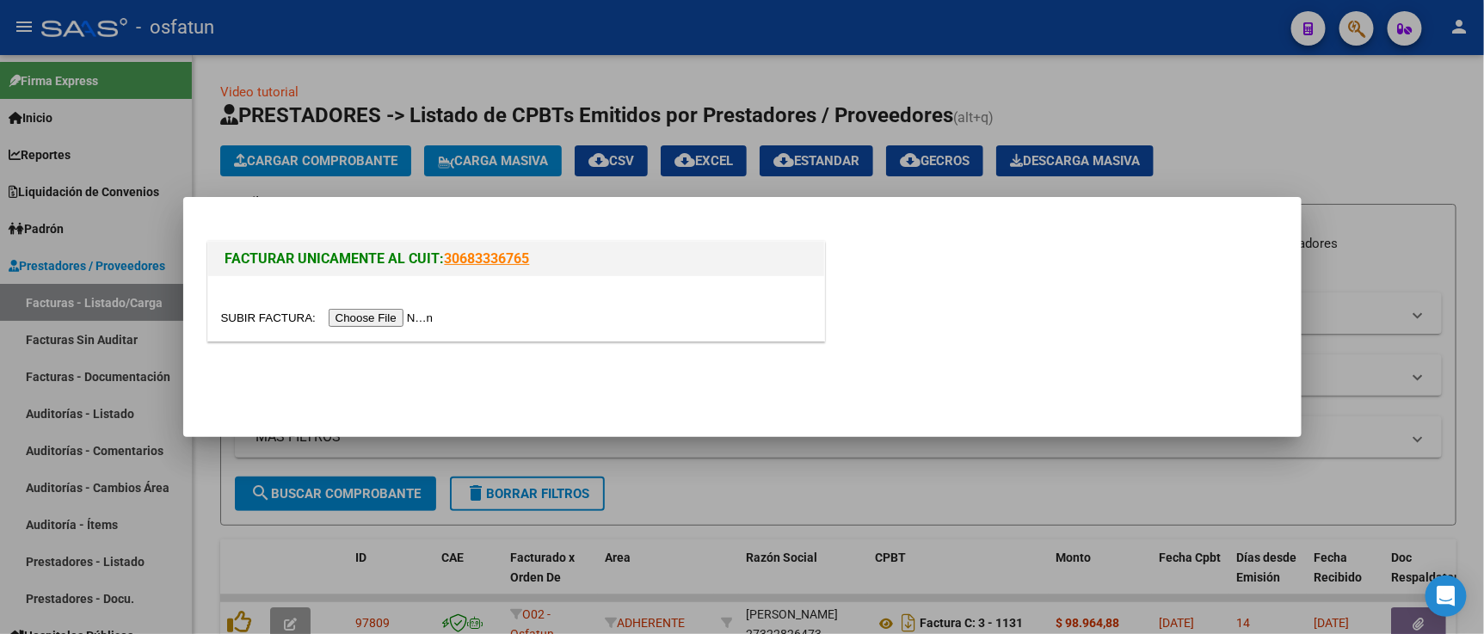
click at [361, 328] on div at bounding box center [516, 318] width 590 height 20
click at [363, 323] on input "file" at bounding box center [330, 318] width 218 height 18
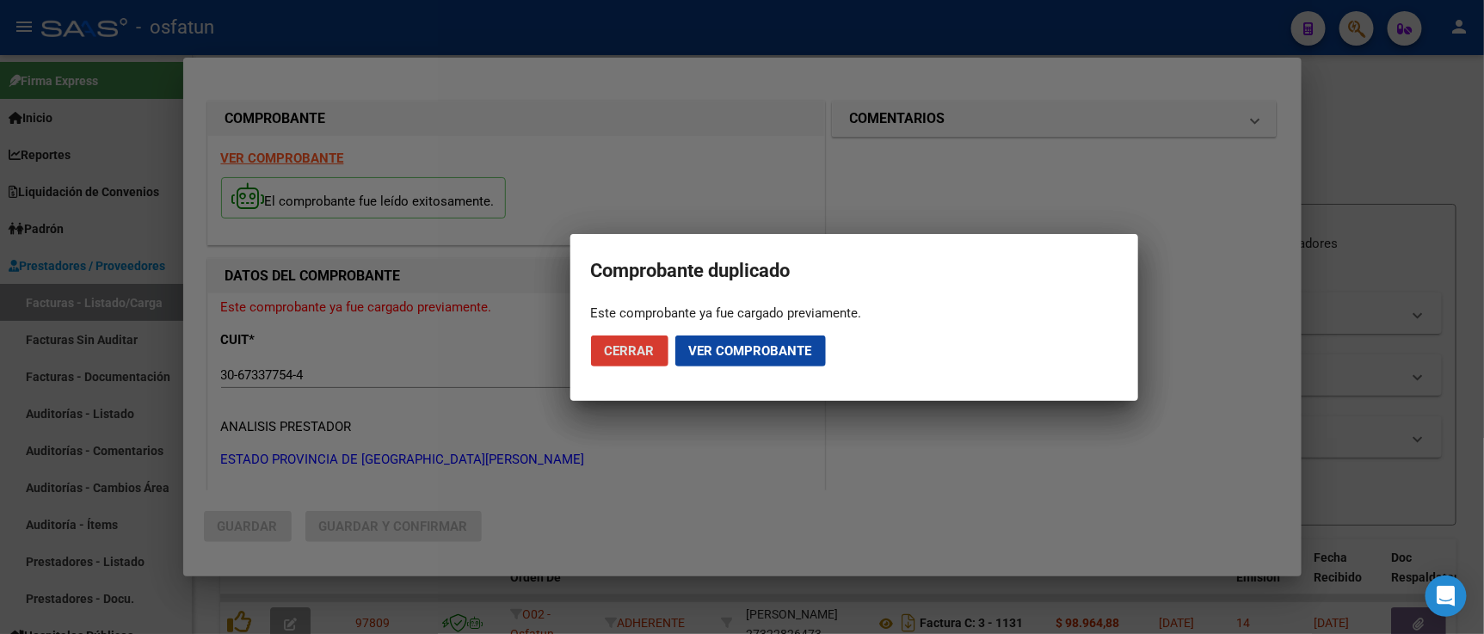
click at [648, 357] on span "Cerrar" at bounding box center [630, 350] width 50 height 15
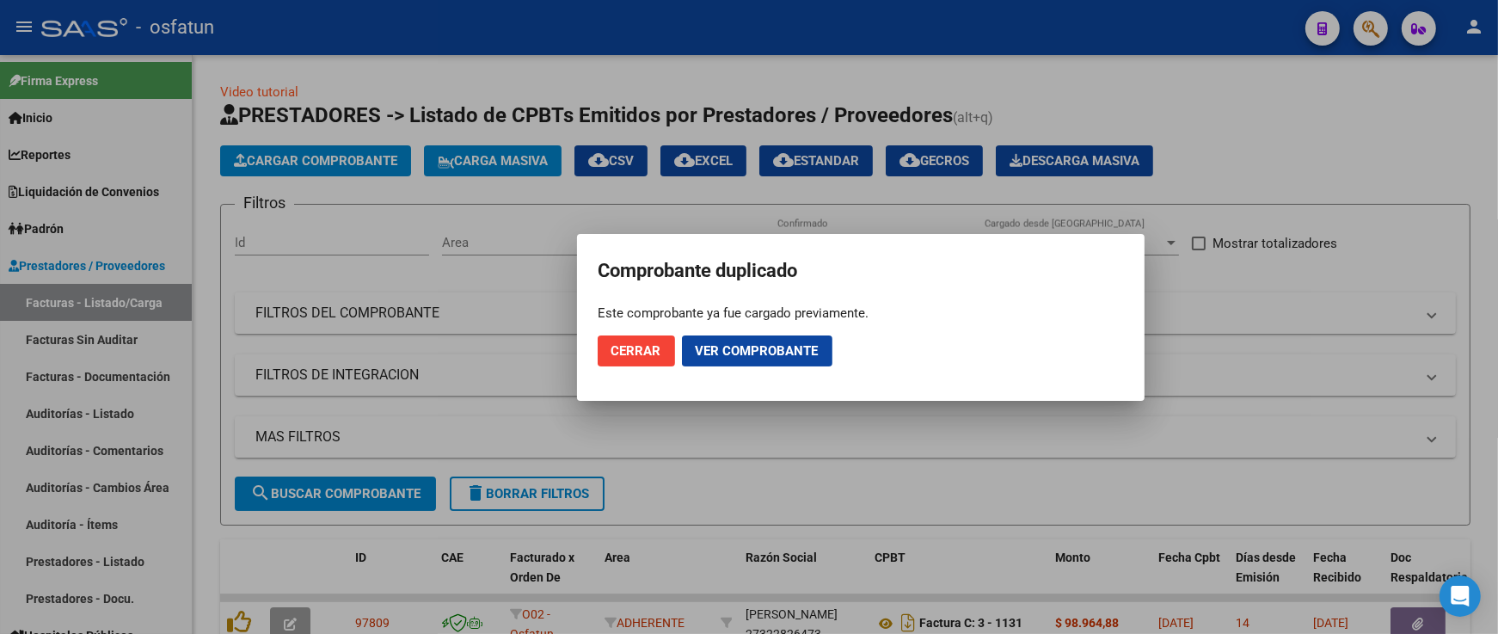
click at [648, 357] on span "Cerrar" at bounding box center [637, 350] width 50 height 15
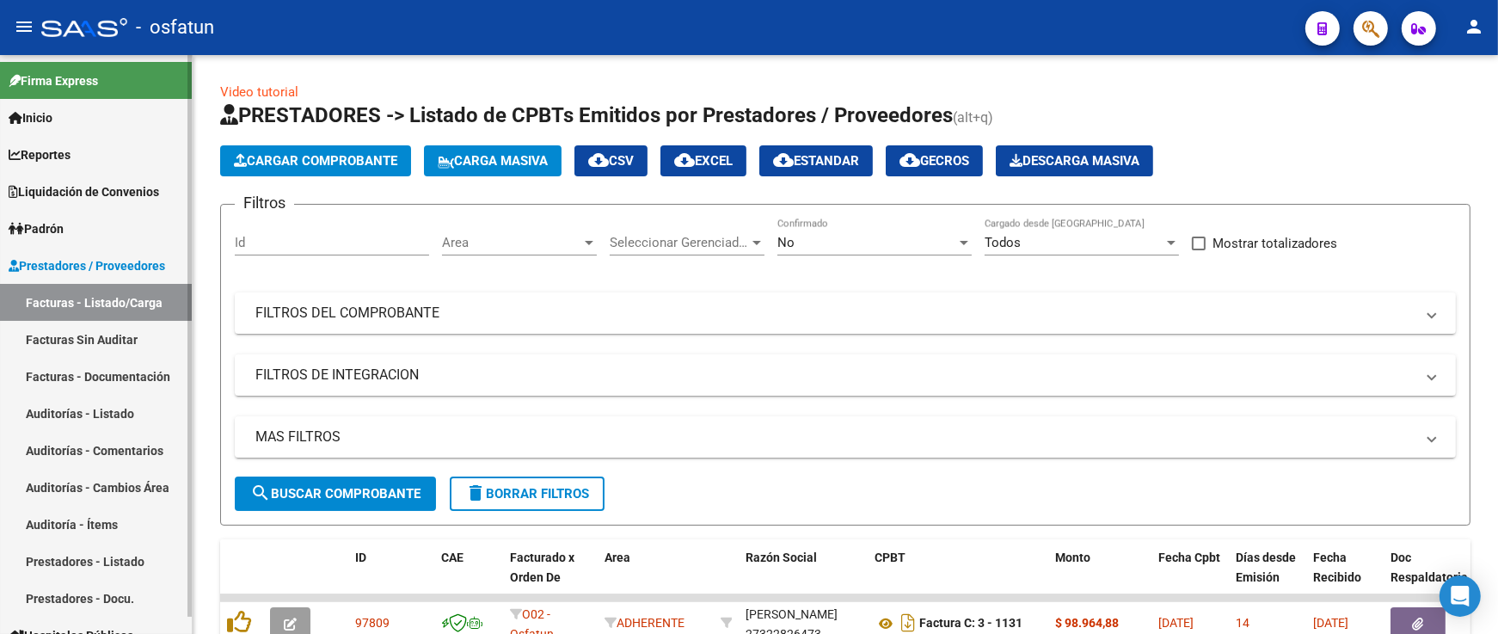
scroll to position [19, 0]
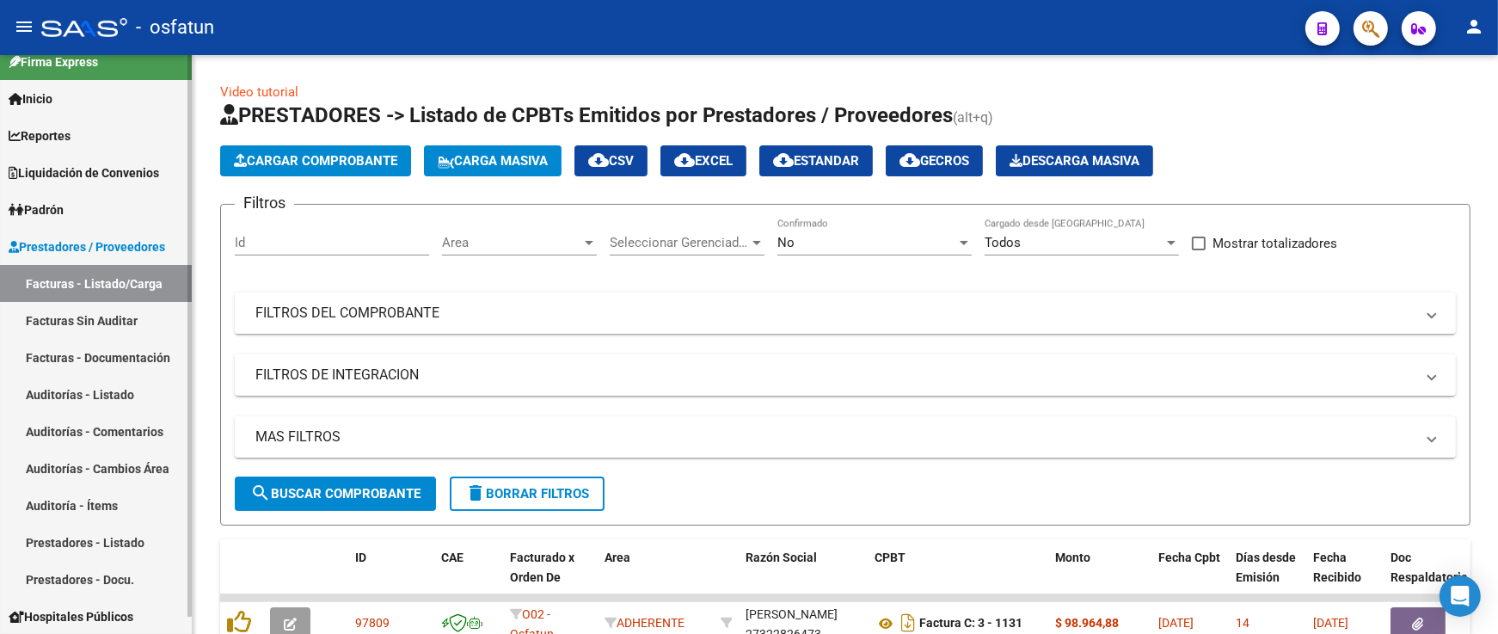
click at [126, 401] on link "Auditorías - Listado" at bounding box center [96, 394] width 192 height 37
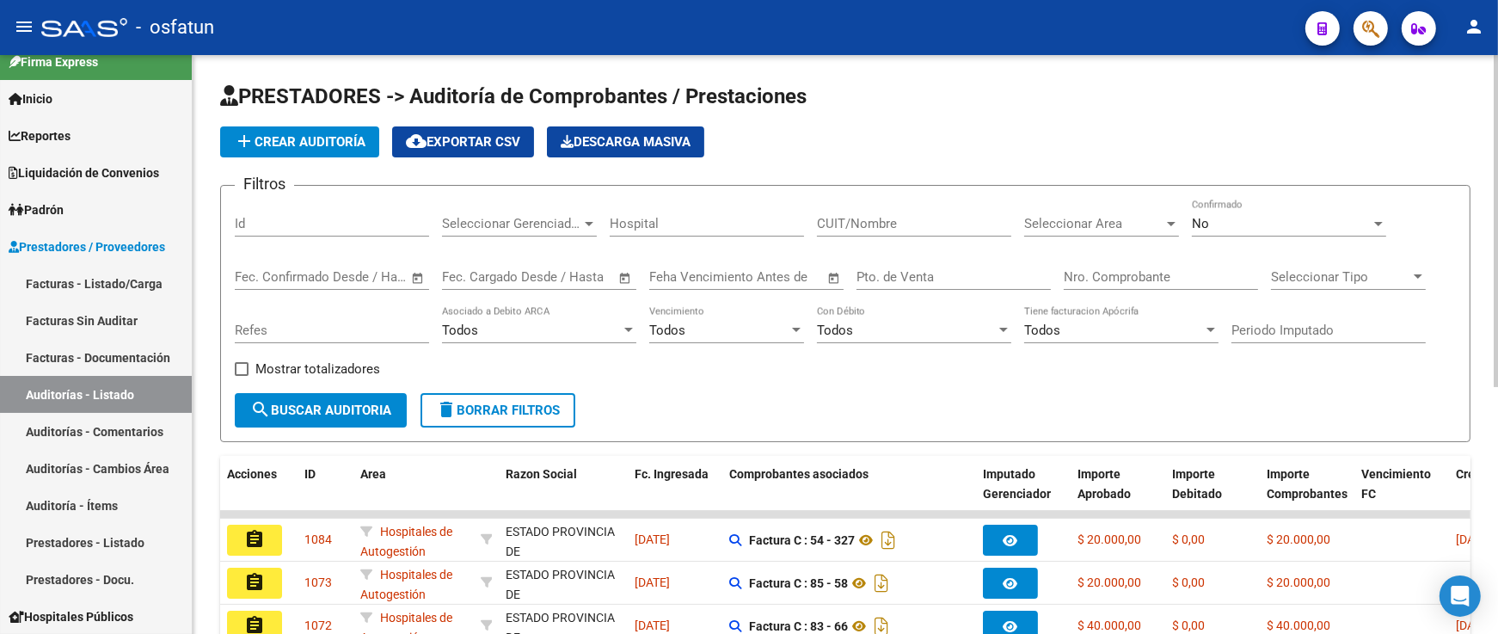
click at [1168, 280] on input "Nro. Comprobante" at bounding box center [1161, 276] width 194 height 15
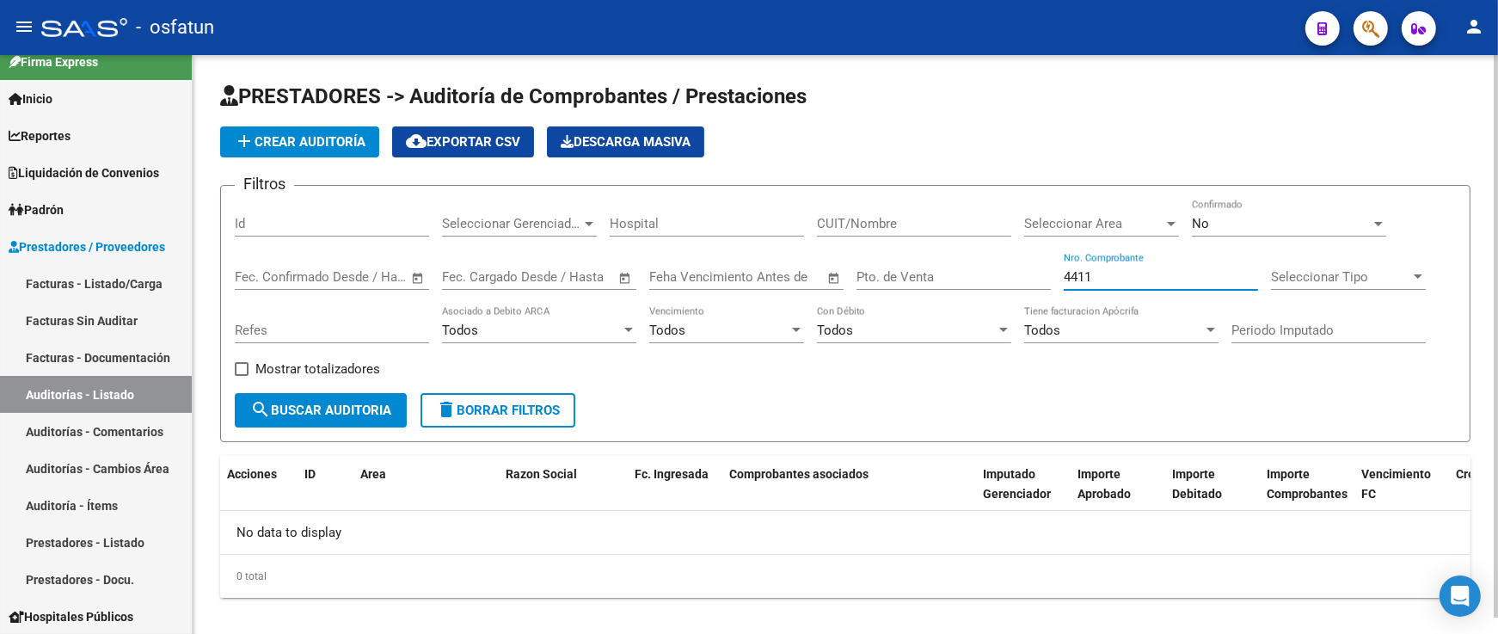
scroll to position [18, 0]
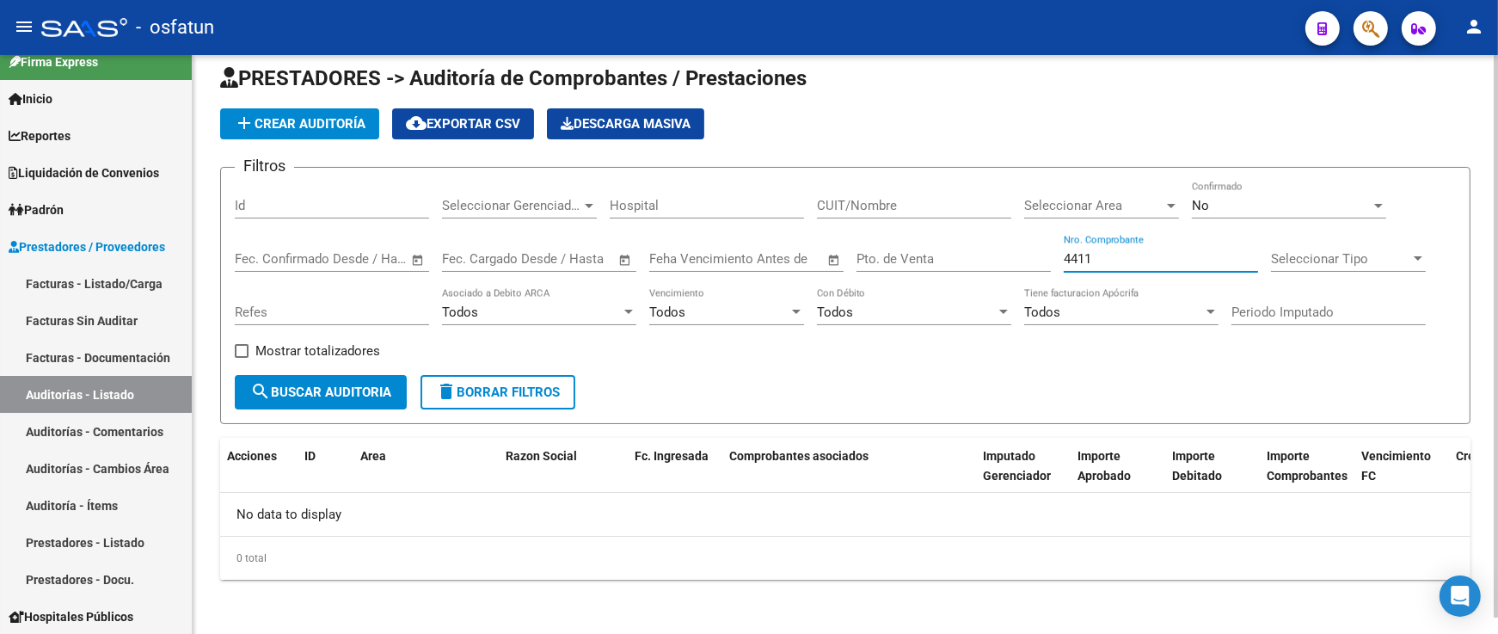
type input "4411"
click at [1216, 209] on div "No" at bounding box center [1281, 205] width 179 height 15
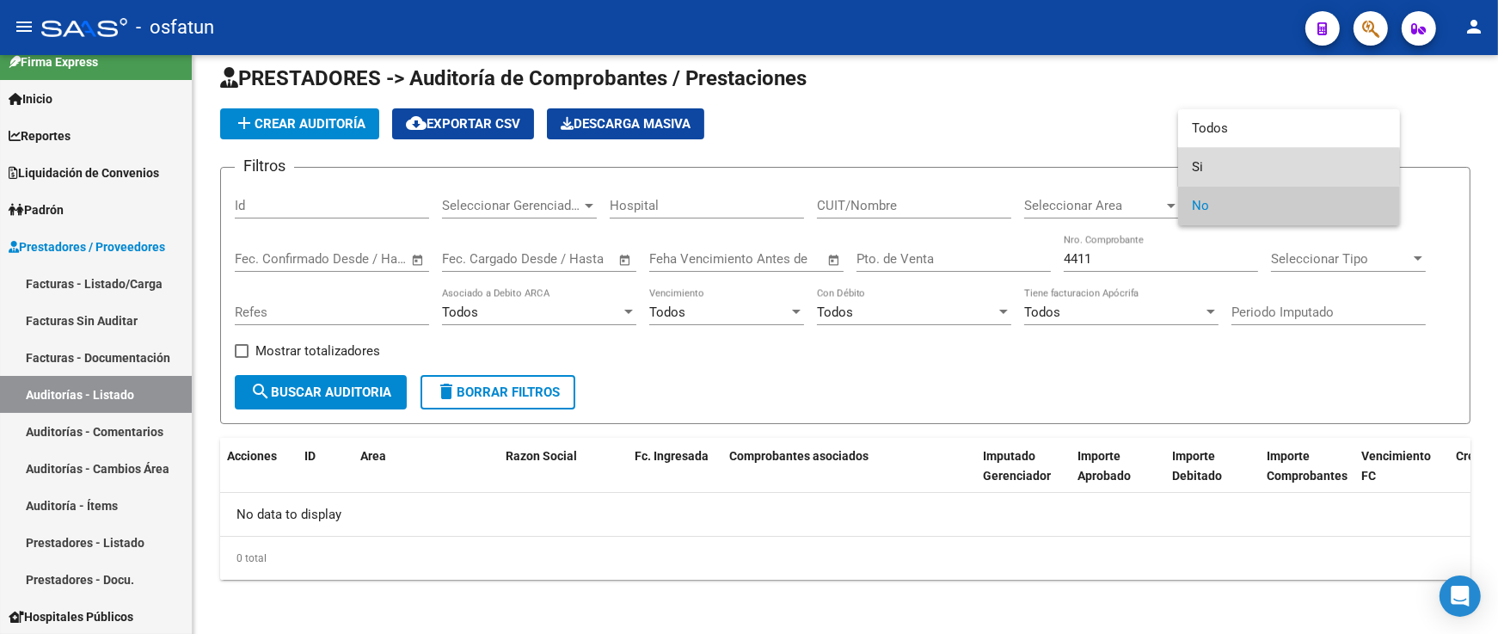
click at [1226, 168] on span "Si" at bounding box center [1289, 167] width 194 height 39
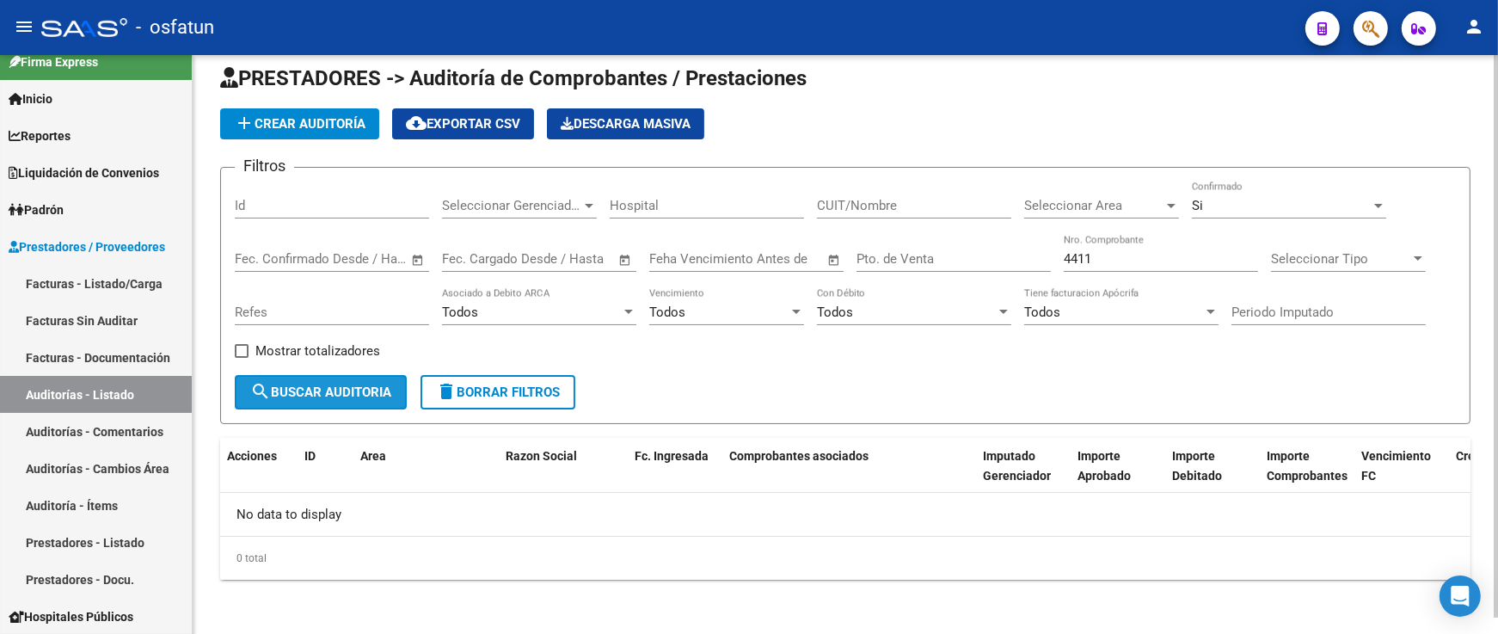
click at [376, 389] on span "search Buscar Auditoria" at bounding box center [320, 391] width 141 height 15
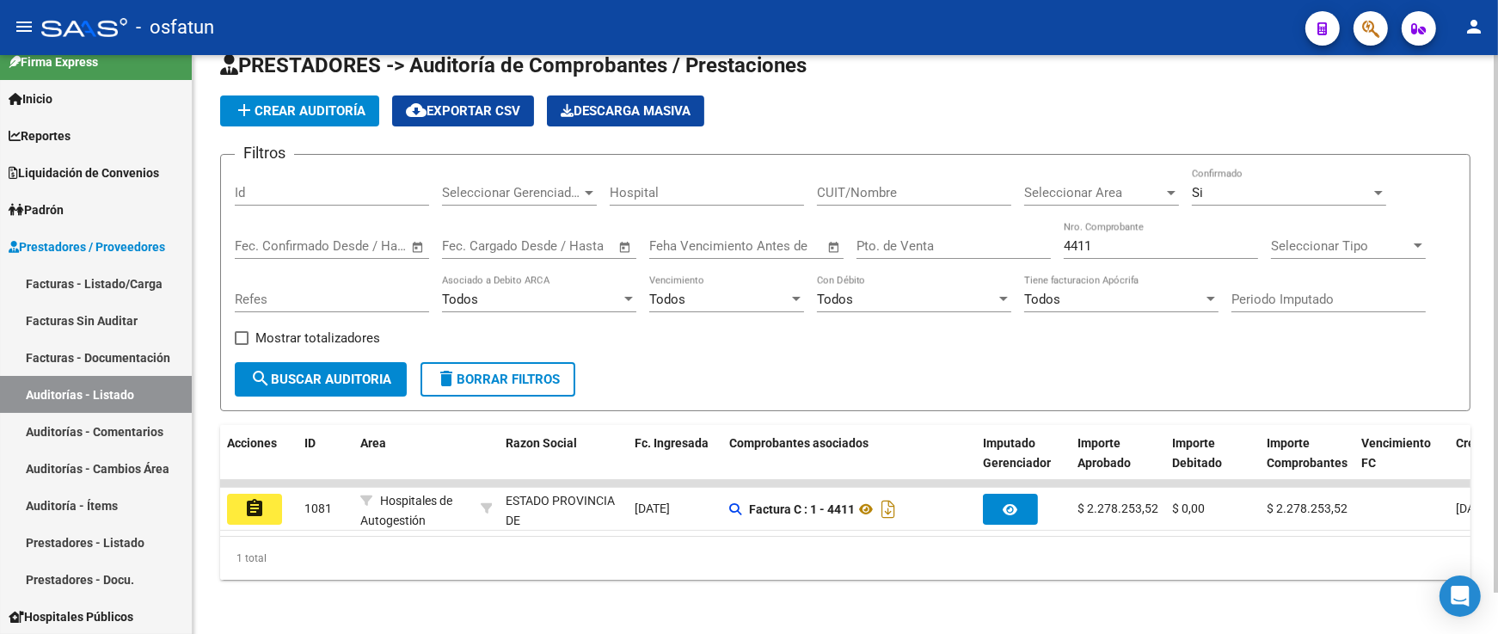
scroll to position [46, 0]
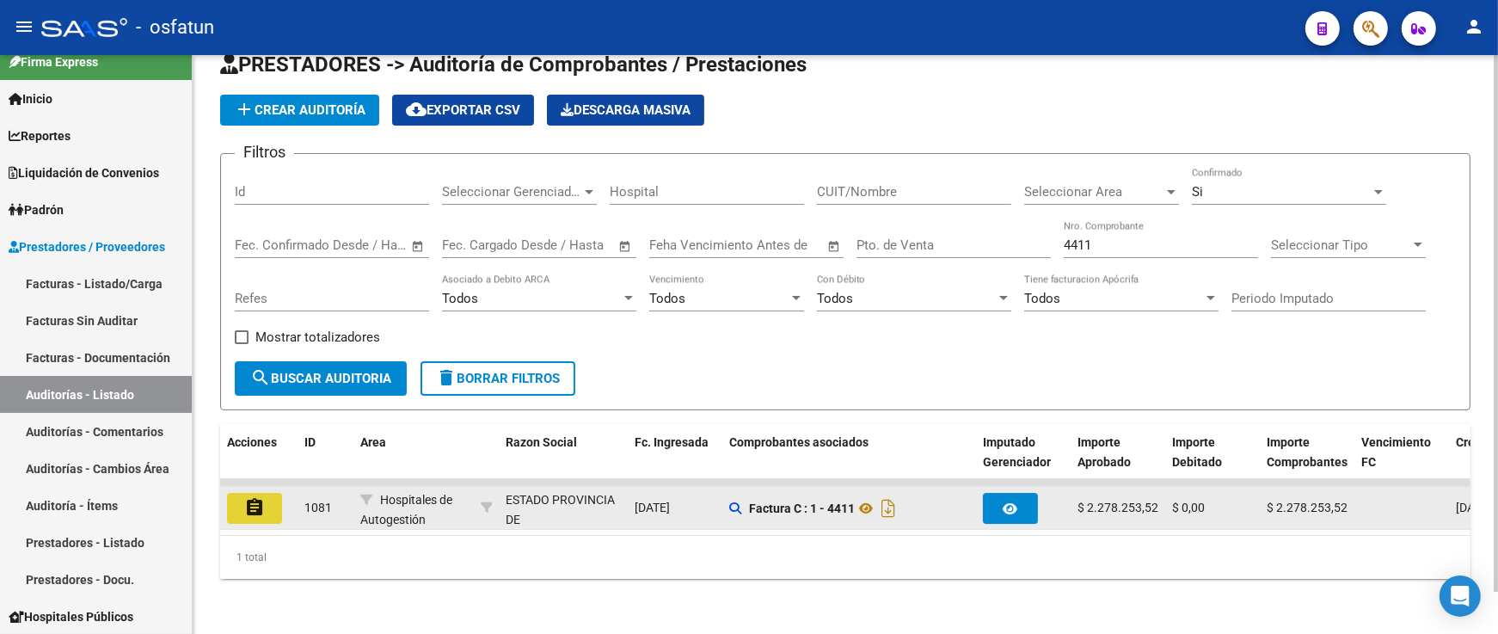
click at [261, 497] on mat-icon "assignment" at bounding box center [254, 507] width 21 height 21
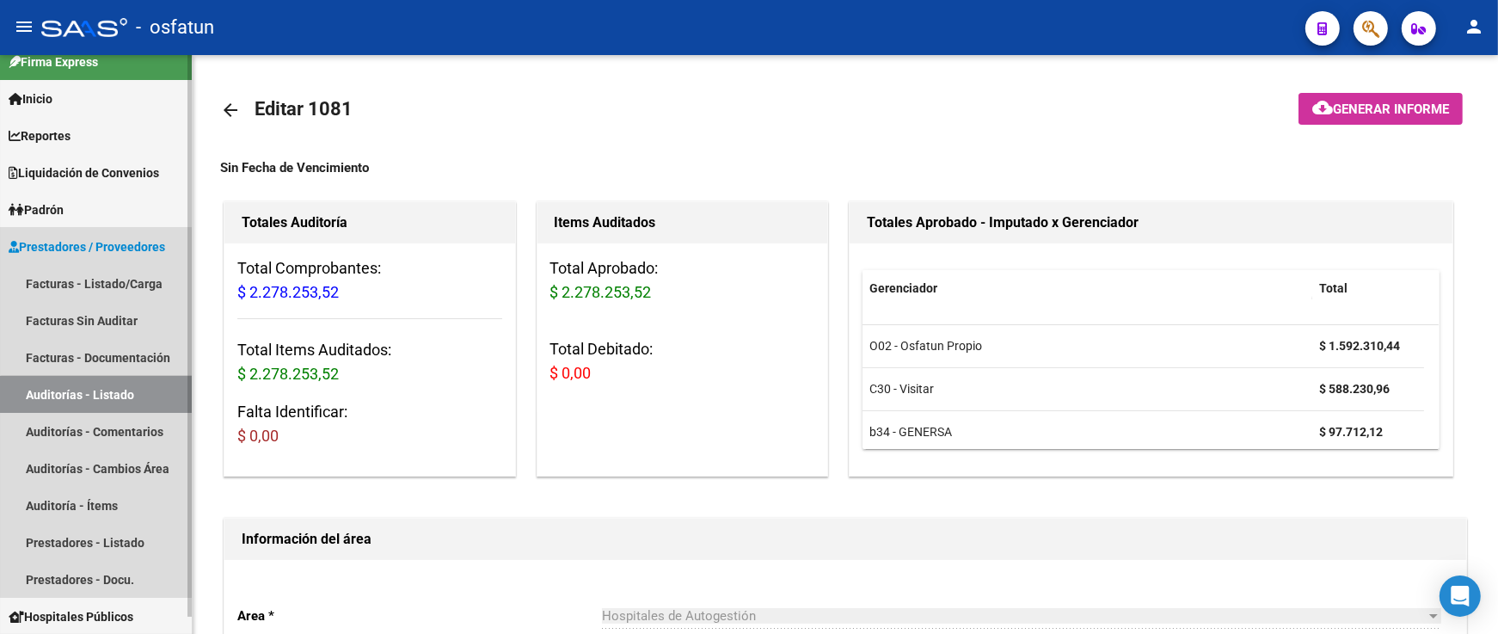
click at [134, 399] on link "Auditorías - Listado" at bounding box center [96, 394] width 192 height 37
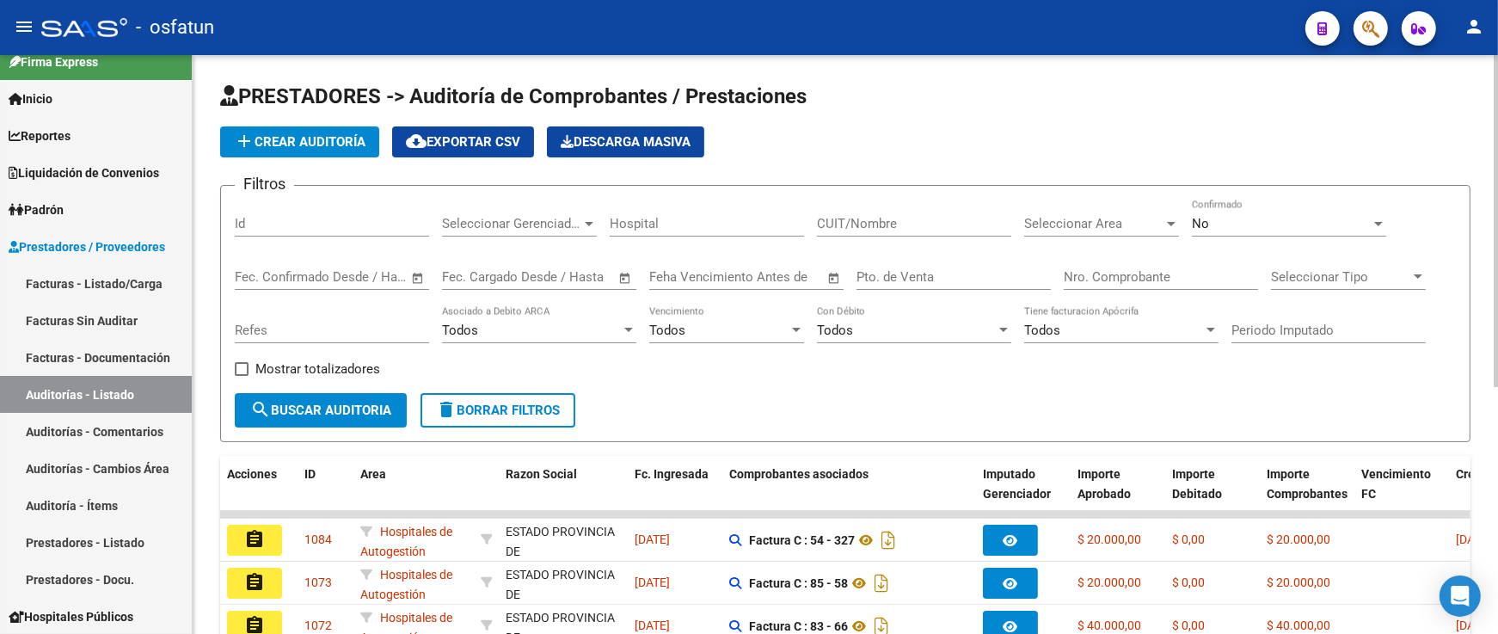
click at [1209, 224] on div "No" at bounding box center [1281, 223] width 179 height 15
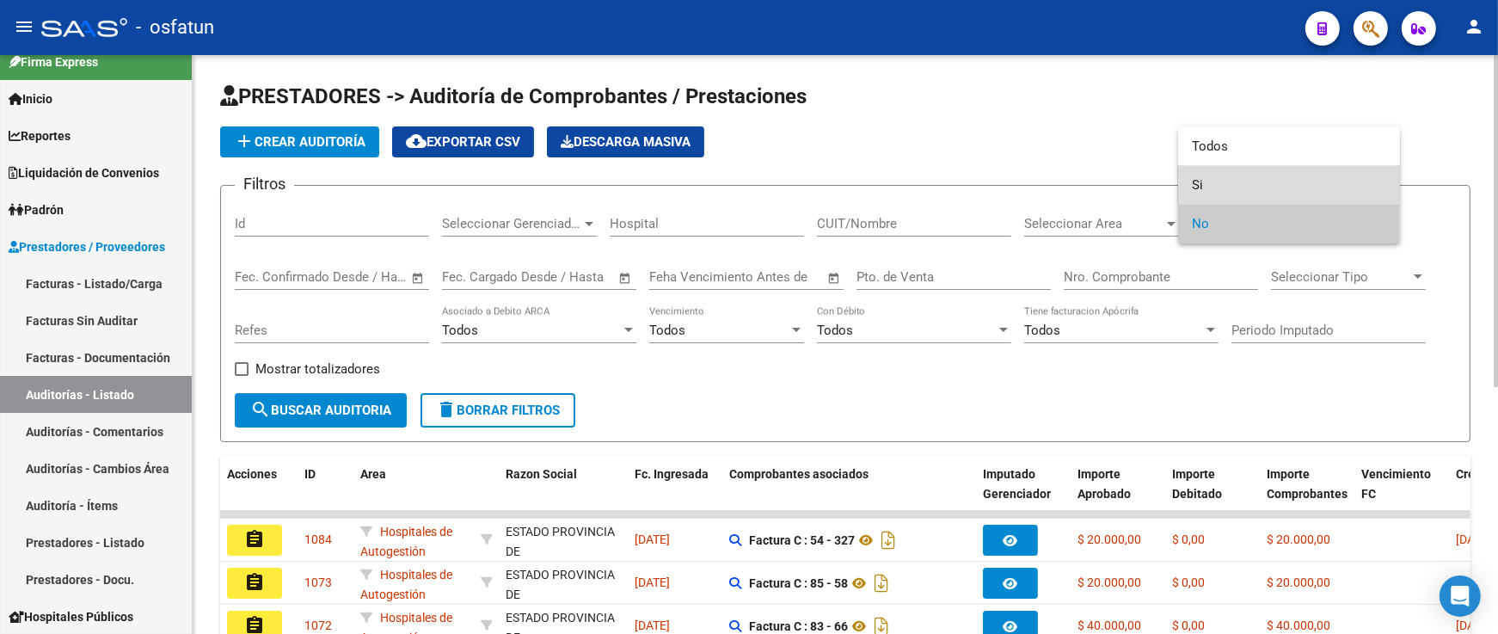
drag, startPoint x: 1215, startPoint y: 179, endPoint x: 1176, endPoint y: 261, distance: 90.8
click at [1215, 181] on span "Si" at bounding box center [1289, 185] width 194 height 39
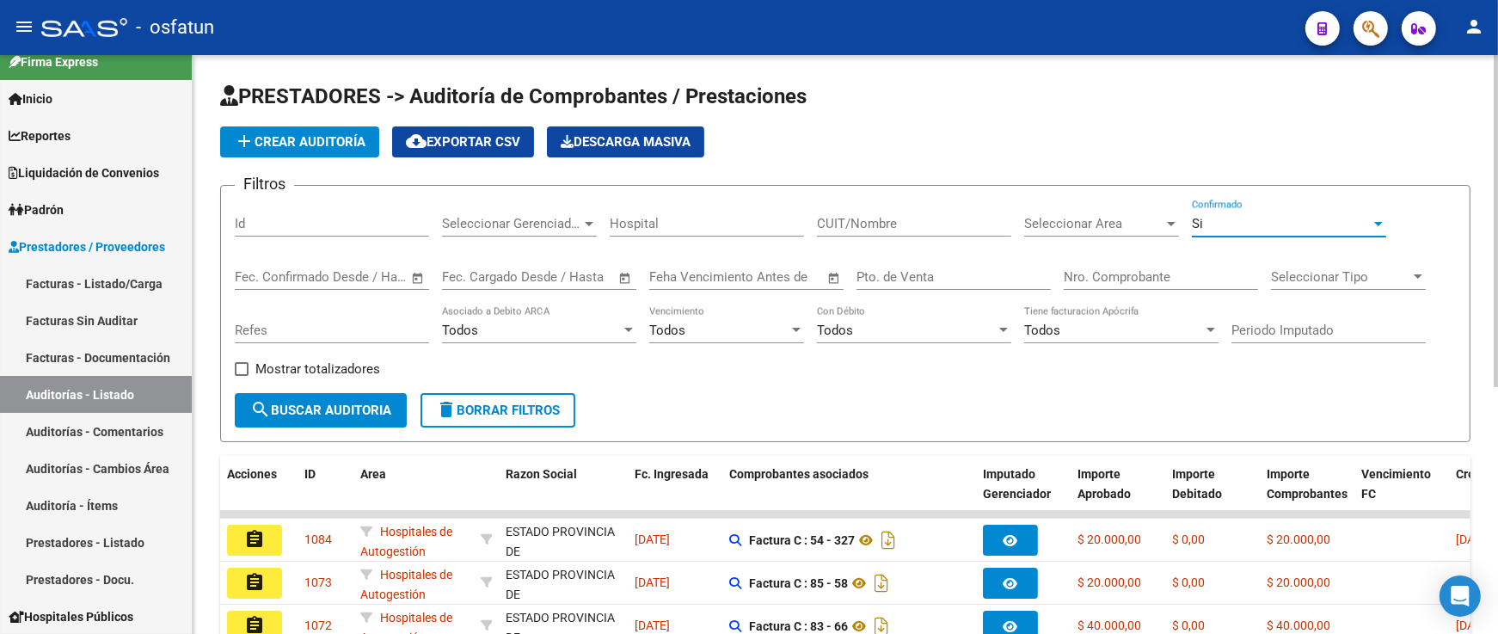
click at [1165, 269] on input "Nro. Comprobante" at bounding box center [1161, 276] width 194 height 15
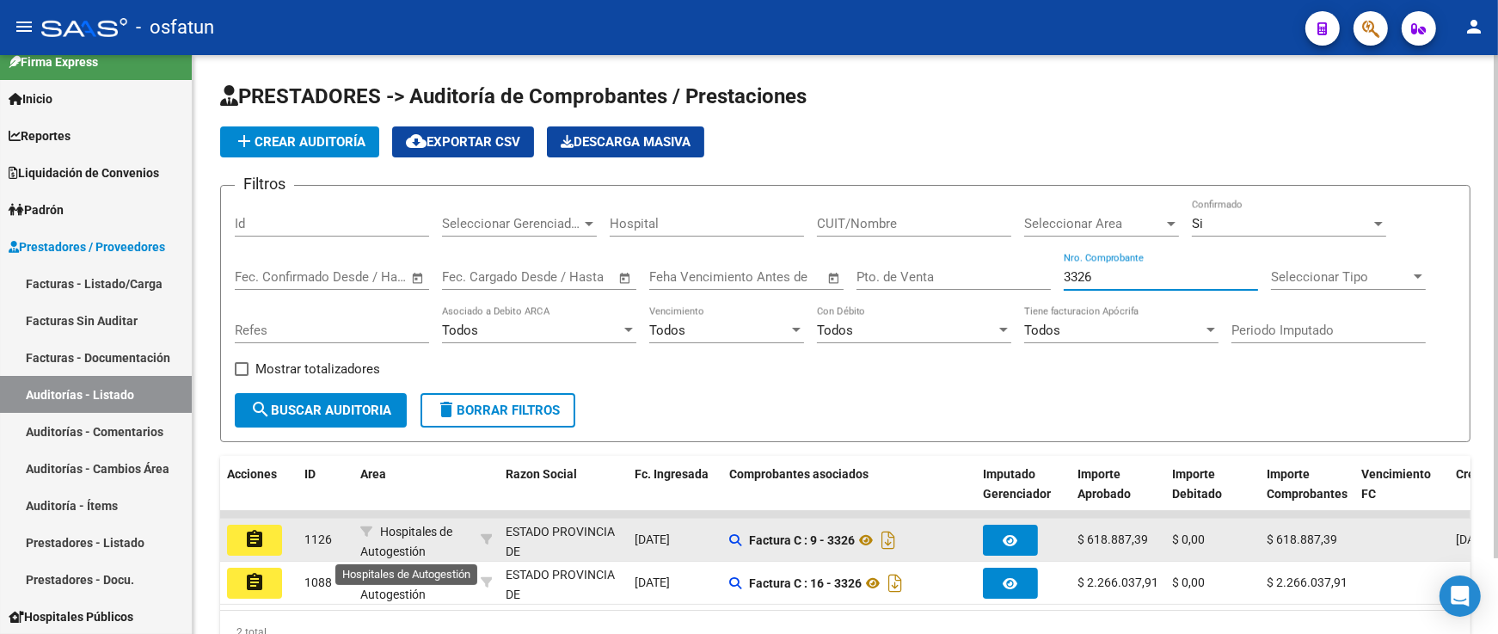
scroll to position [3, 0]
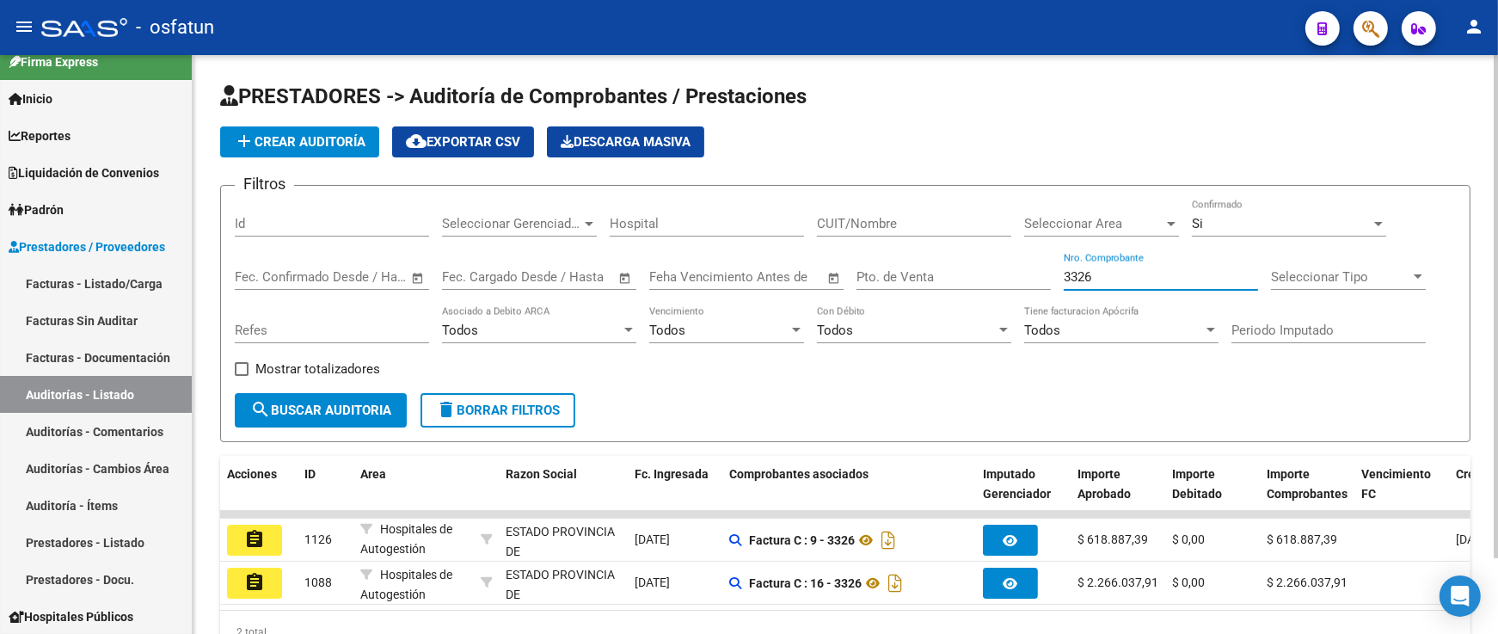
type input "3326"
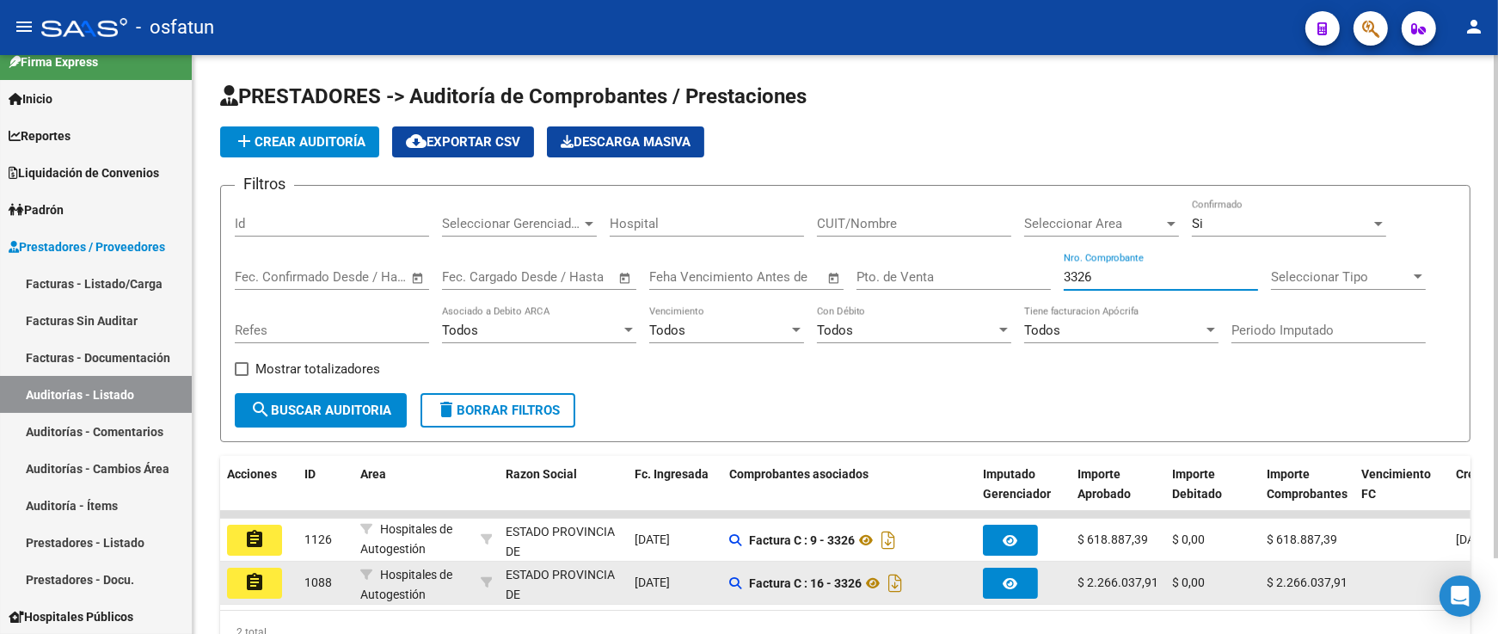
click at [273, 585] on button "assignment" at bounding box center [254, 583] width 55 height 31
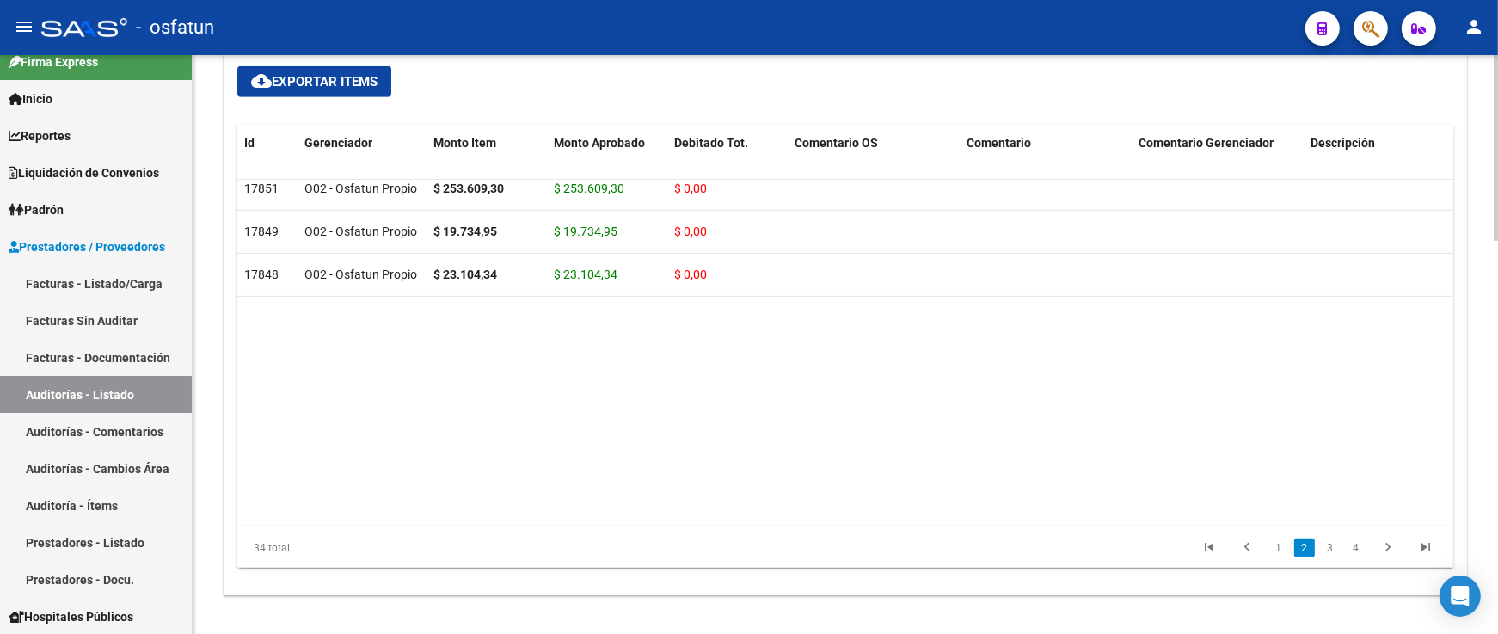
scroll to position [562, 0]
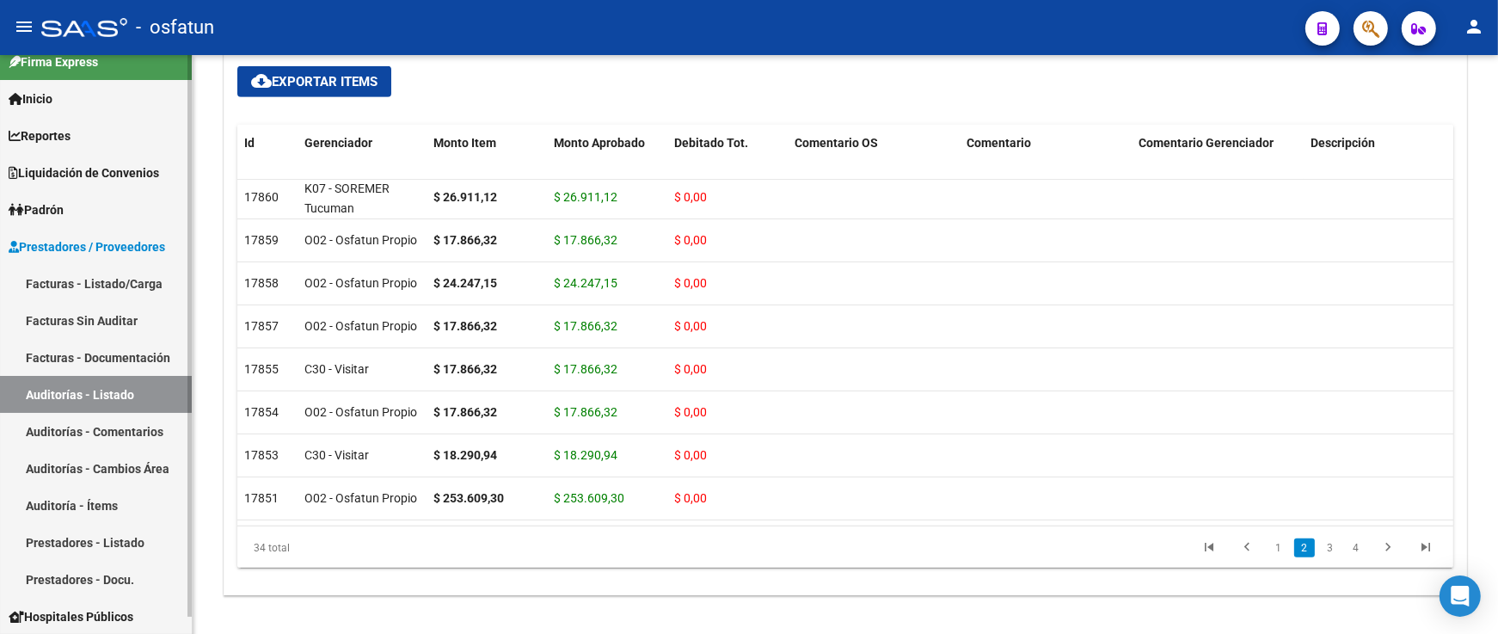
click at [148, 388] on link "Auditorías - Listado" at bounding box center [96, 394] width 192 height 37
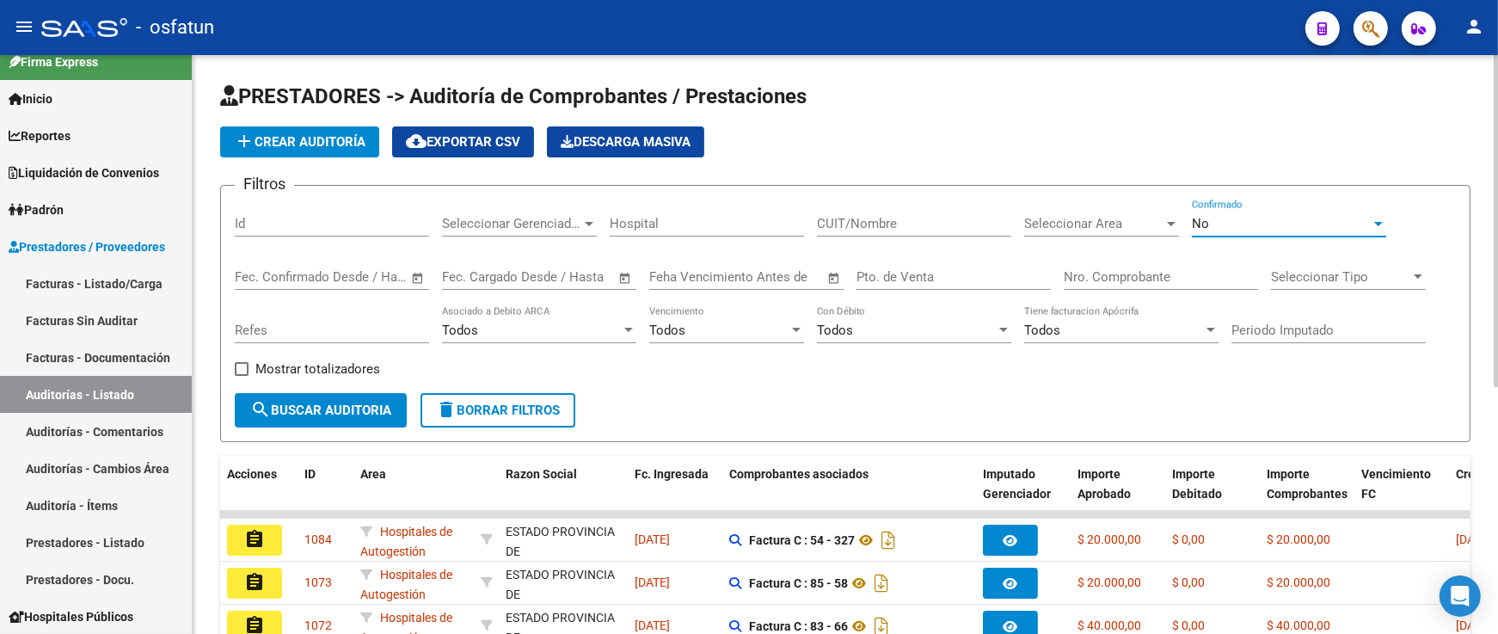
click at [1236, 220] on div "No" at bounding box center [1281, 223] width 179 height 15
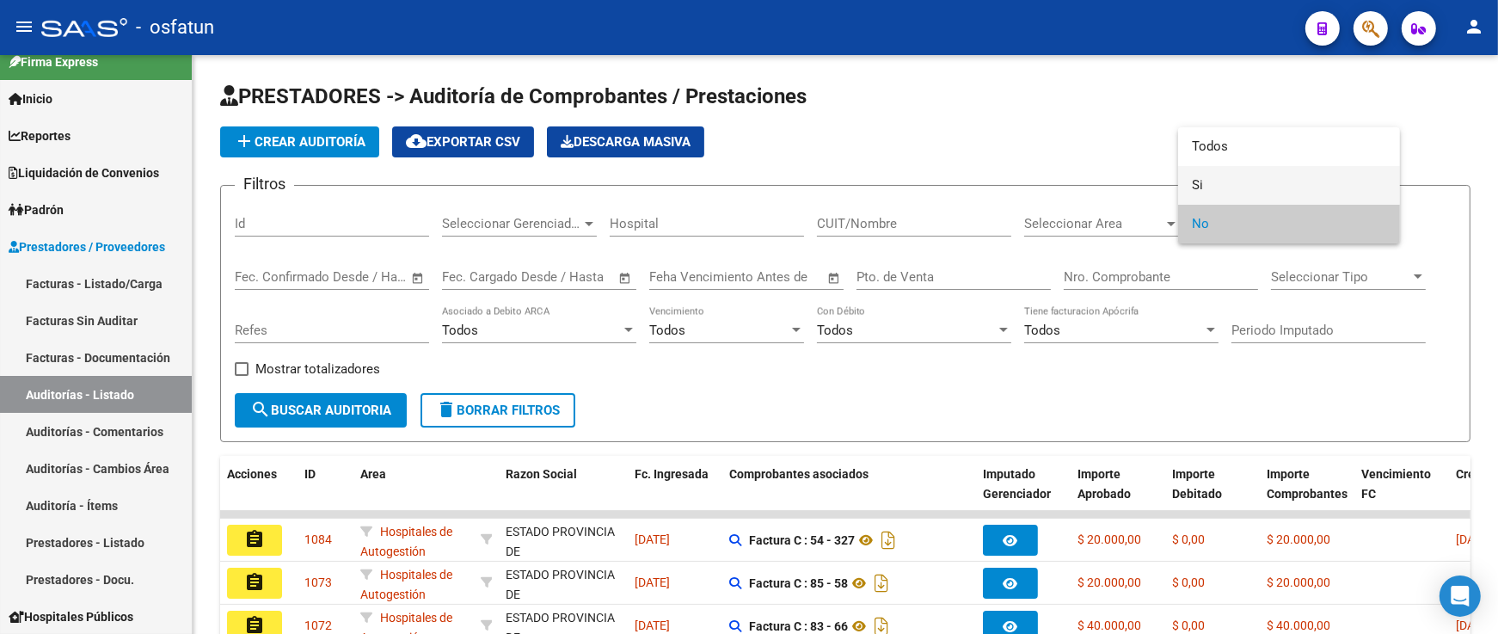
click at [1237, 177] on span "Si" at bounding box center [1289, 185] width 194 height 39
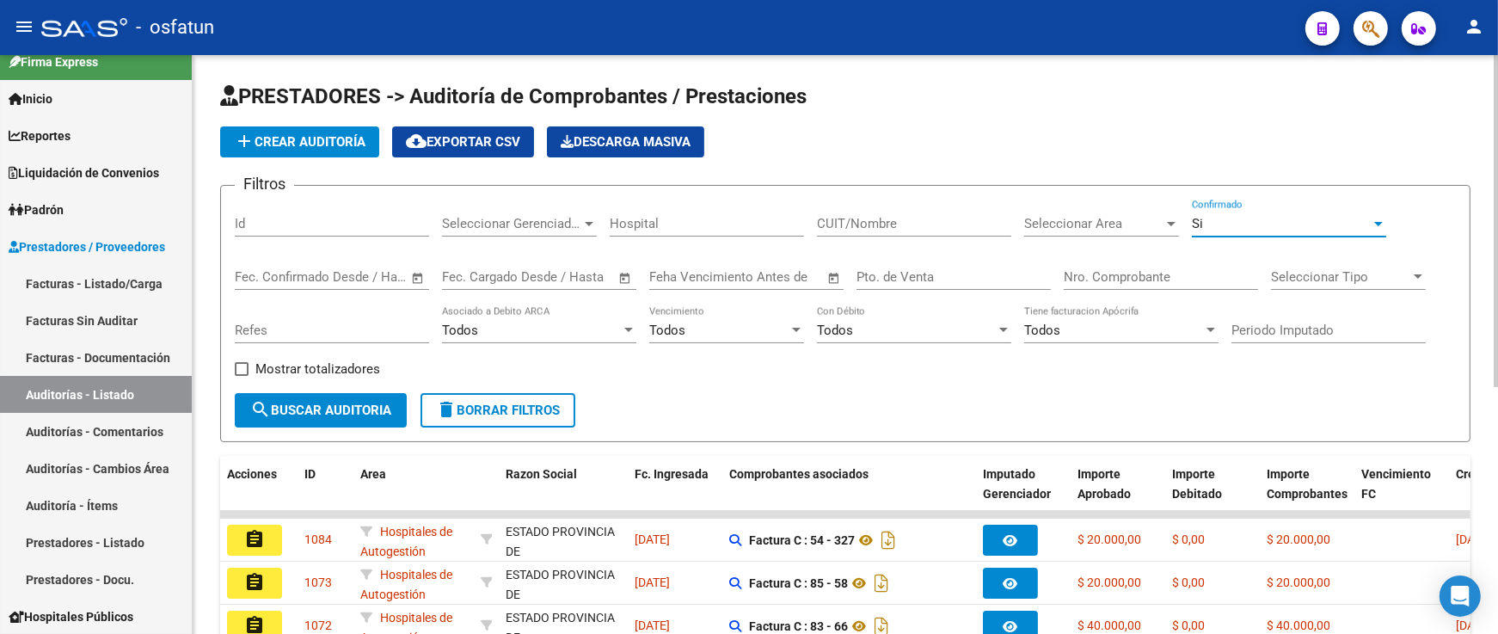
click at [1178, 269] on input "Nro. Comprobante" at bounding box center [1161, 276] width 194 height 15
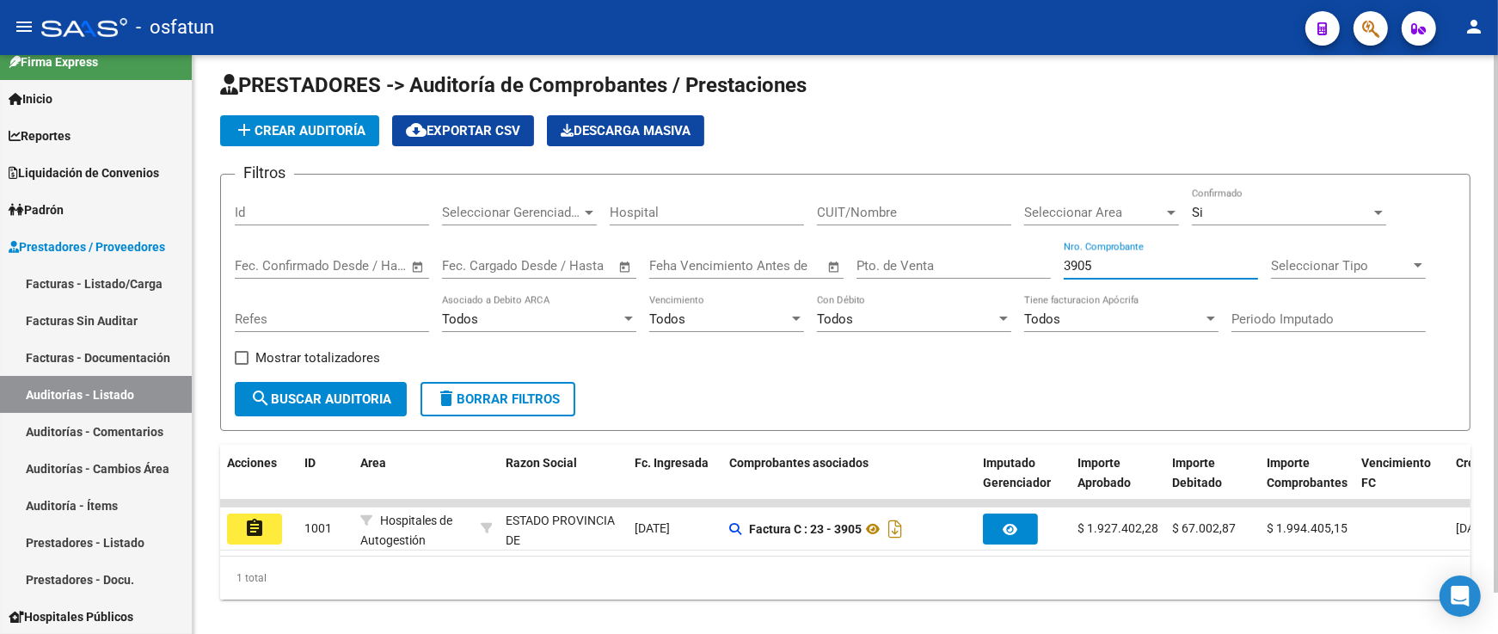
scroll to position [46, 0]
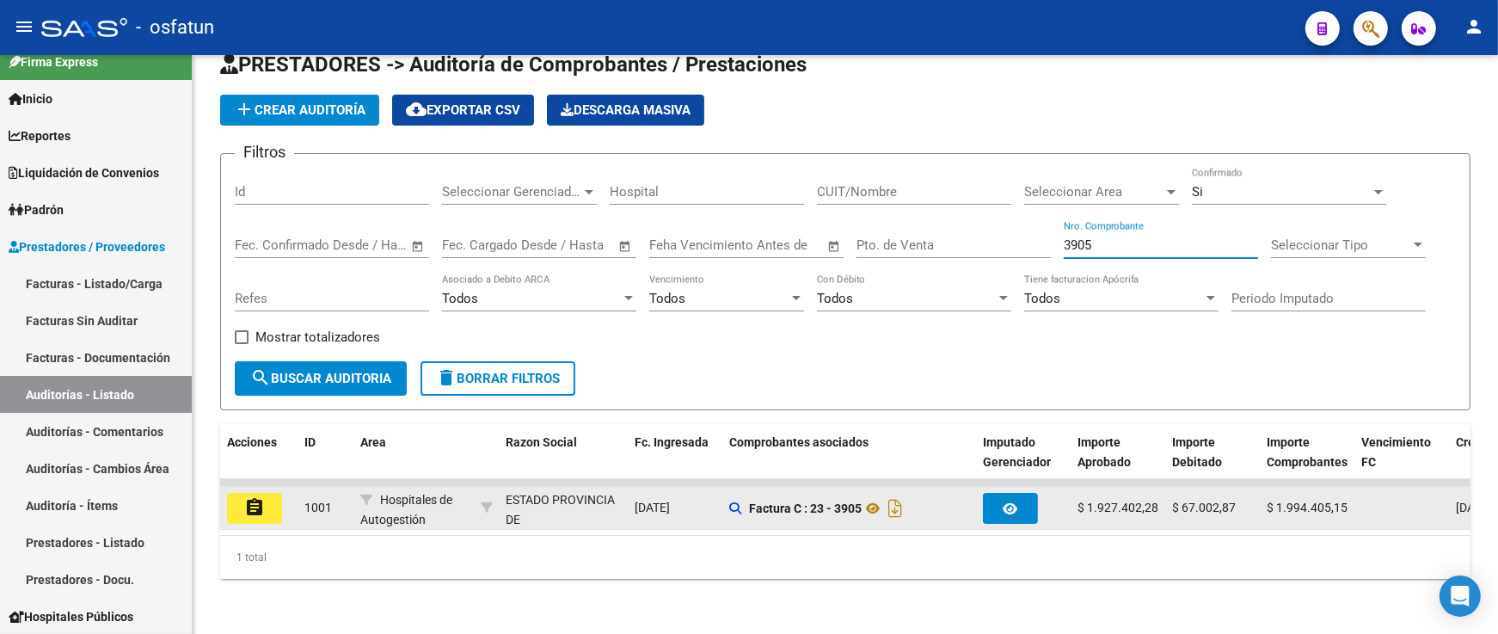
type input "3905"
click at [279, 501] on button "assignment" at bounding box center [254, 508] width 55 height 31
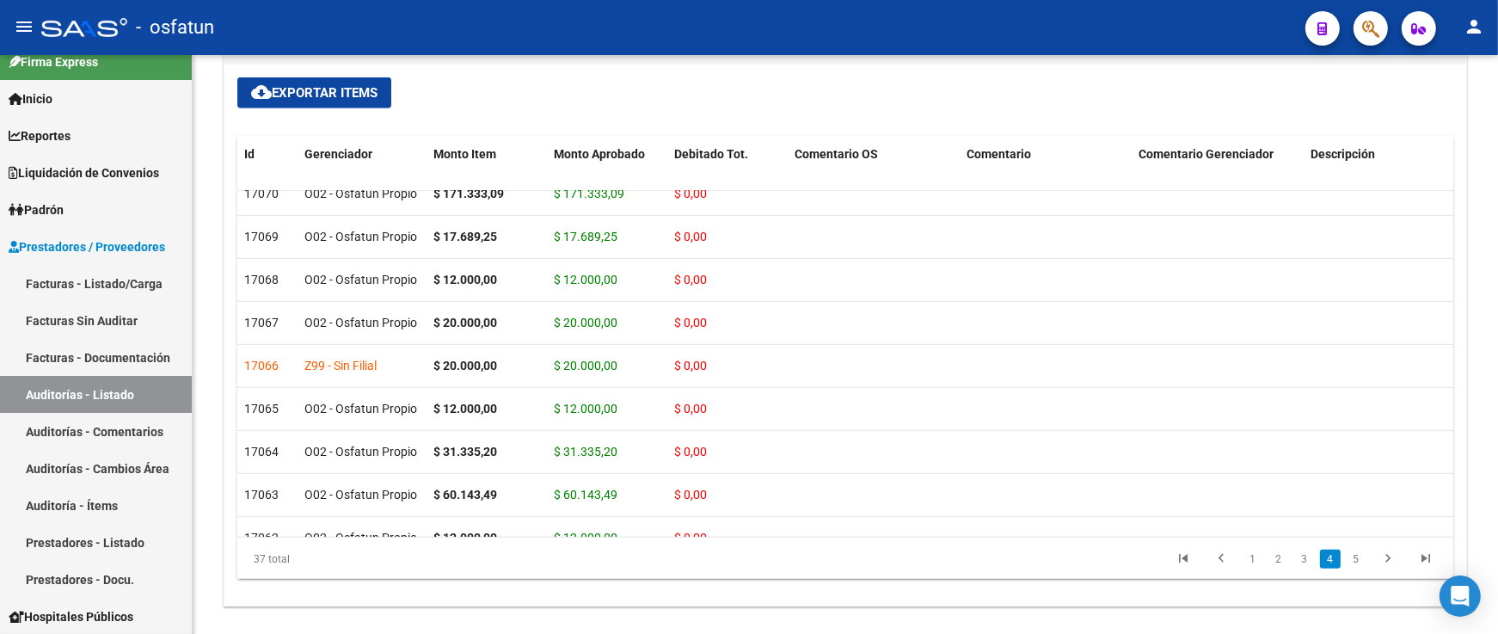
scroll to position [1051, 0]
click at [108, 405] on link "Auditorías - Listado" at bounding box center [96, 394] width 192 height 37
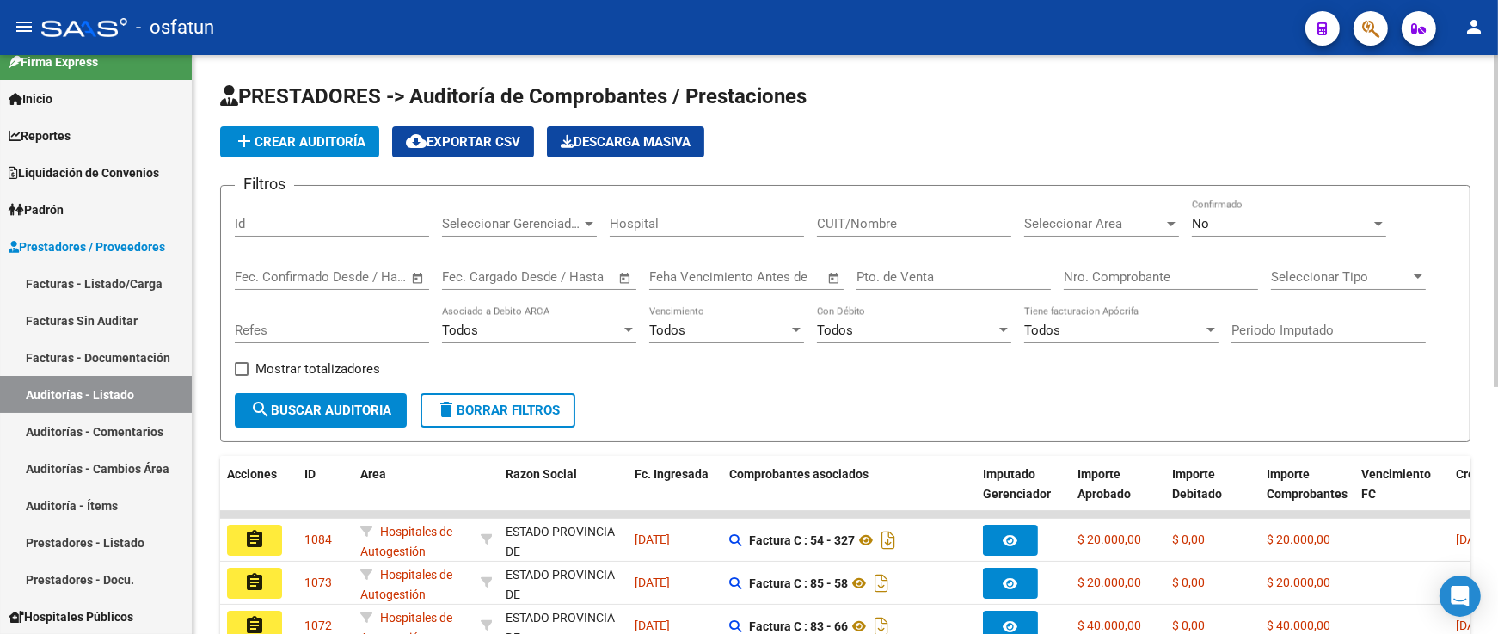
click at [1266, 222] on div "No" at bounding box center [1281, 223] width 179 height 15
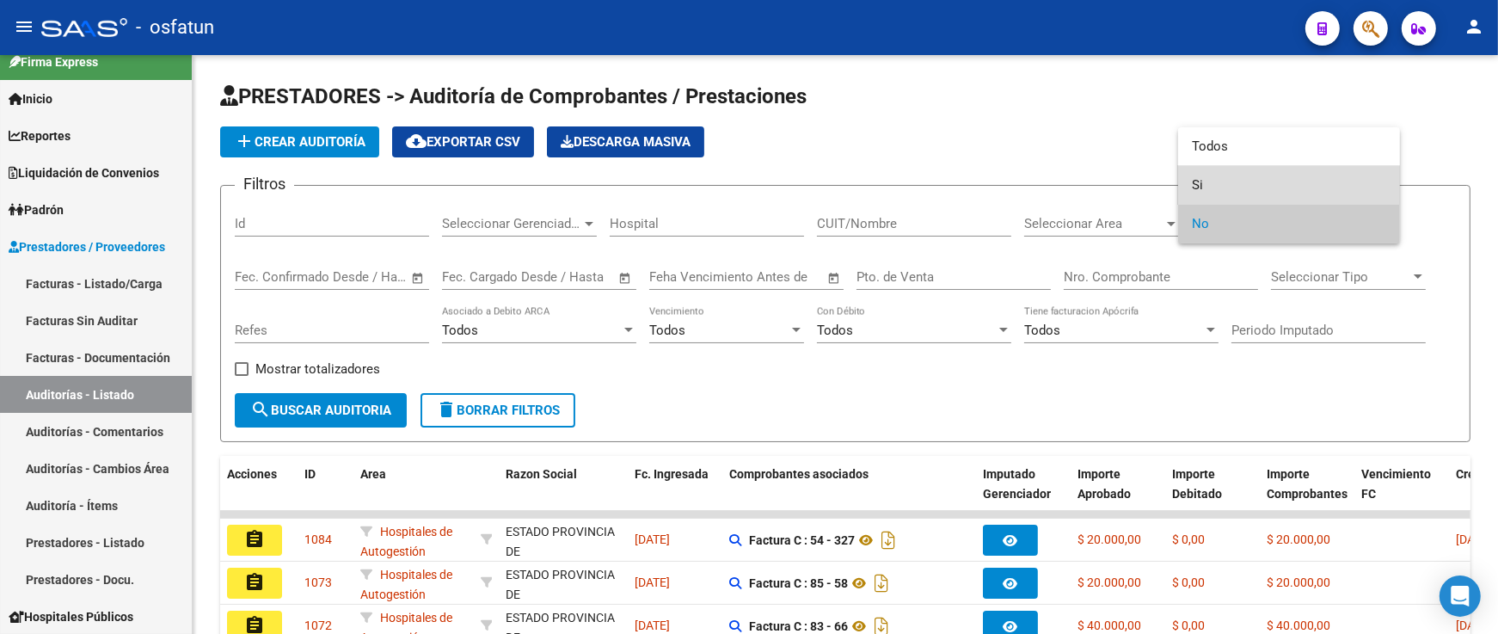
click at [1269, 192] on span "Si" at bounding box center [1289, 185] width 194 height 39
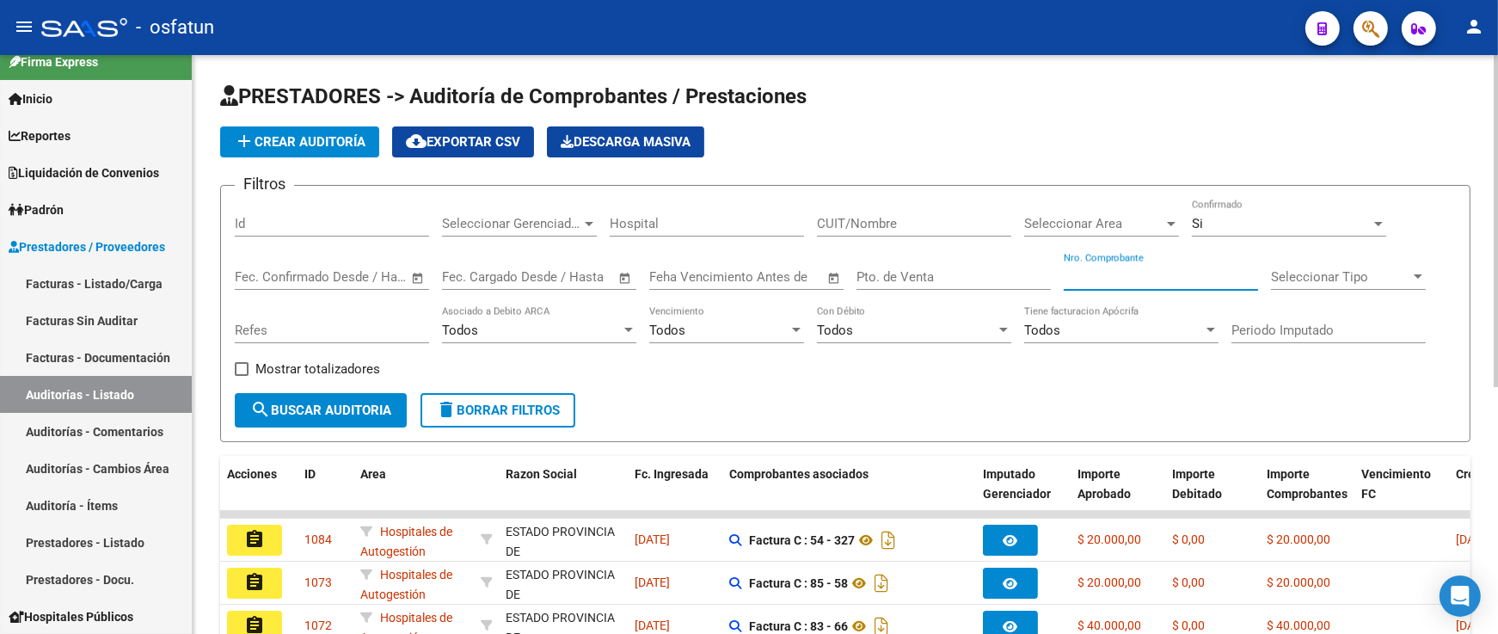
click at [1187, 271] on input "Nro. Comprobante" at bounding box center [1161, 276] width 194 height 15
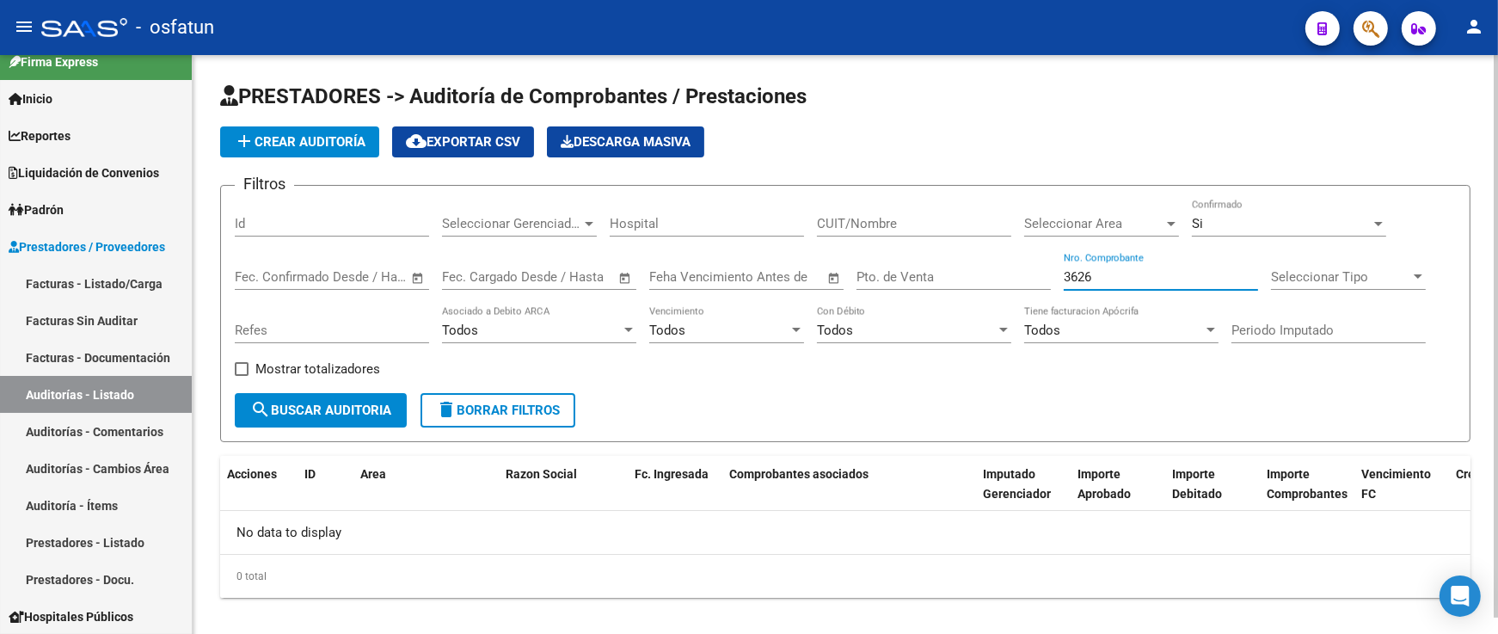
drag, startPoint x: 1135, startPoint y: 272, endPoint x: 959, endPoint y: 272, distance: 176.3
click at [960, 272] on div "Filtros Id Seleccionar Gerenciador Seleccionar Gerenciador Hospital CUIT/Nombre…" at bounding box center [845, 297] width 1221 height 194
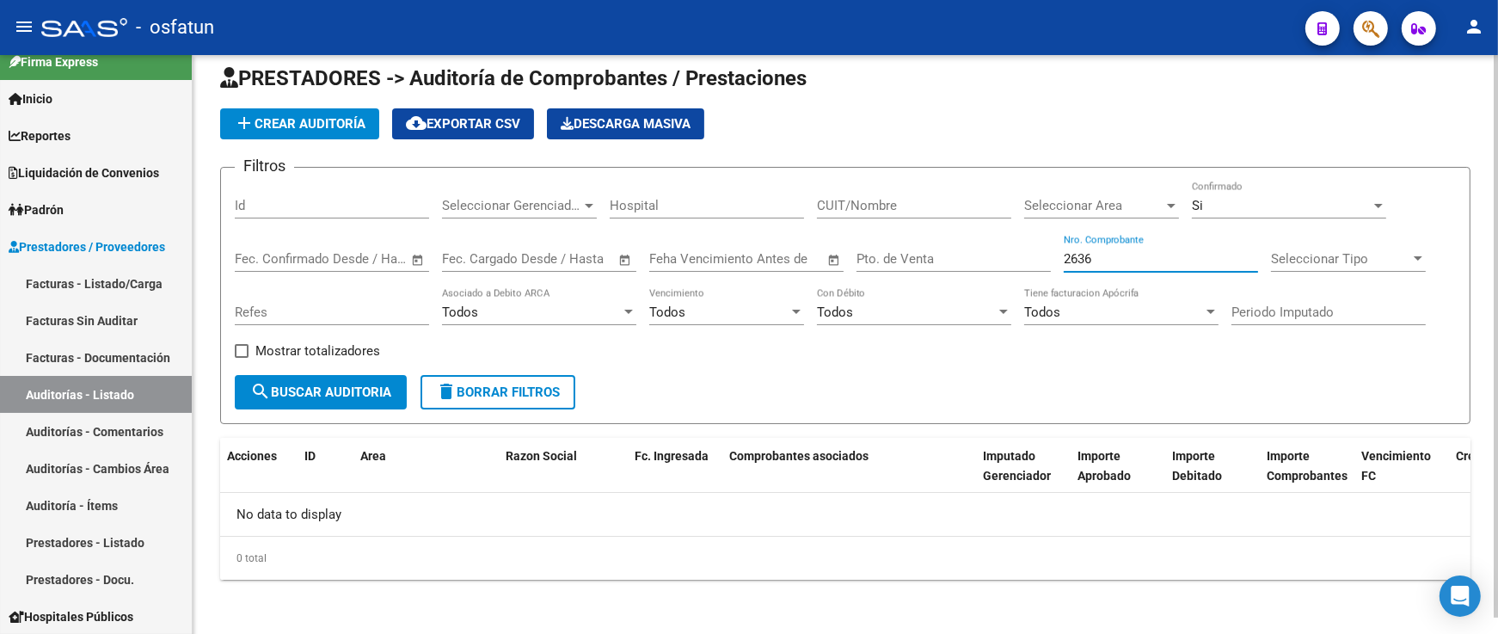
type input "2636"
click at [1227, 203] on div "Si" at bounding box center [1281, 205] width 179 height 15
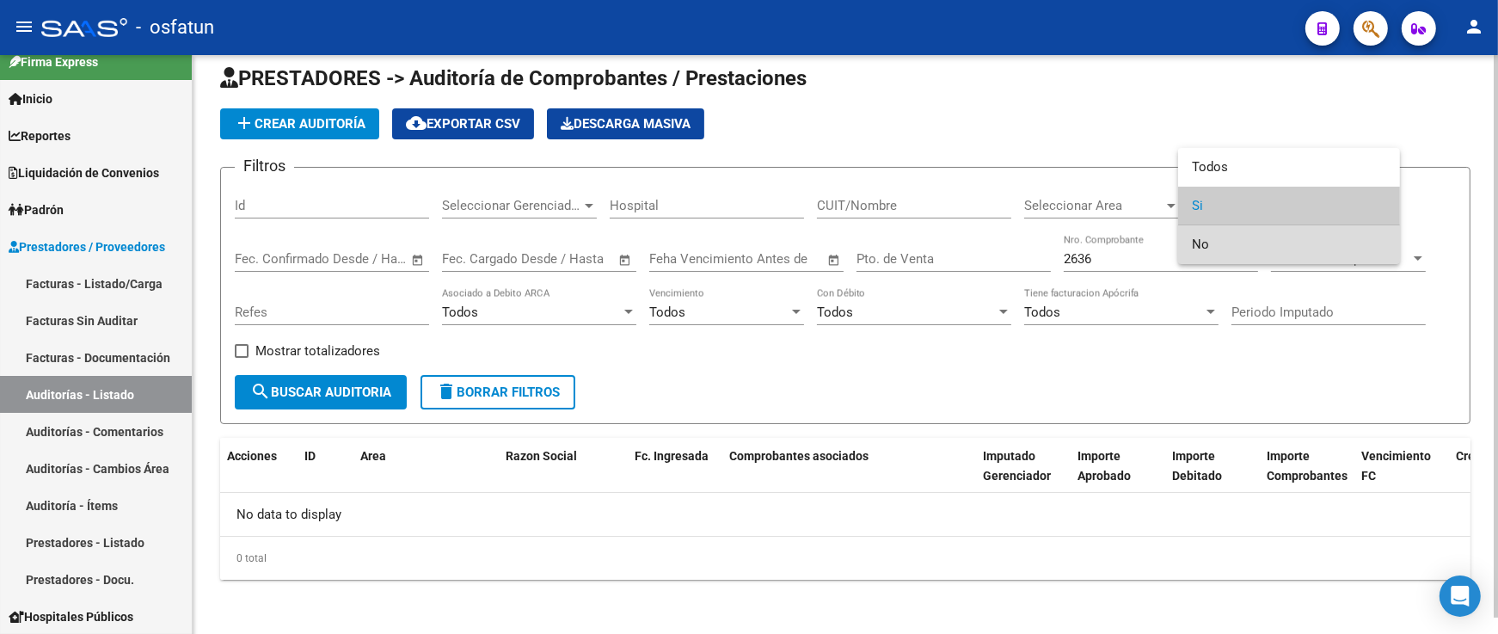
drag, startPoint x: 1226, startPoint y: 239, endPoint x: 1171, endPoint y: 251, distance: 57.2
click at [1226, 239] on span "No" at bounding box center [1289, 244] width 194 height 39
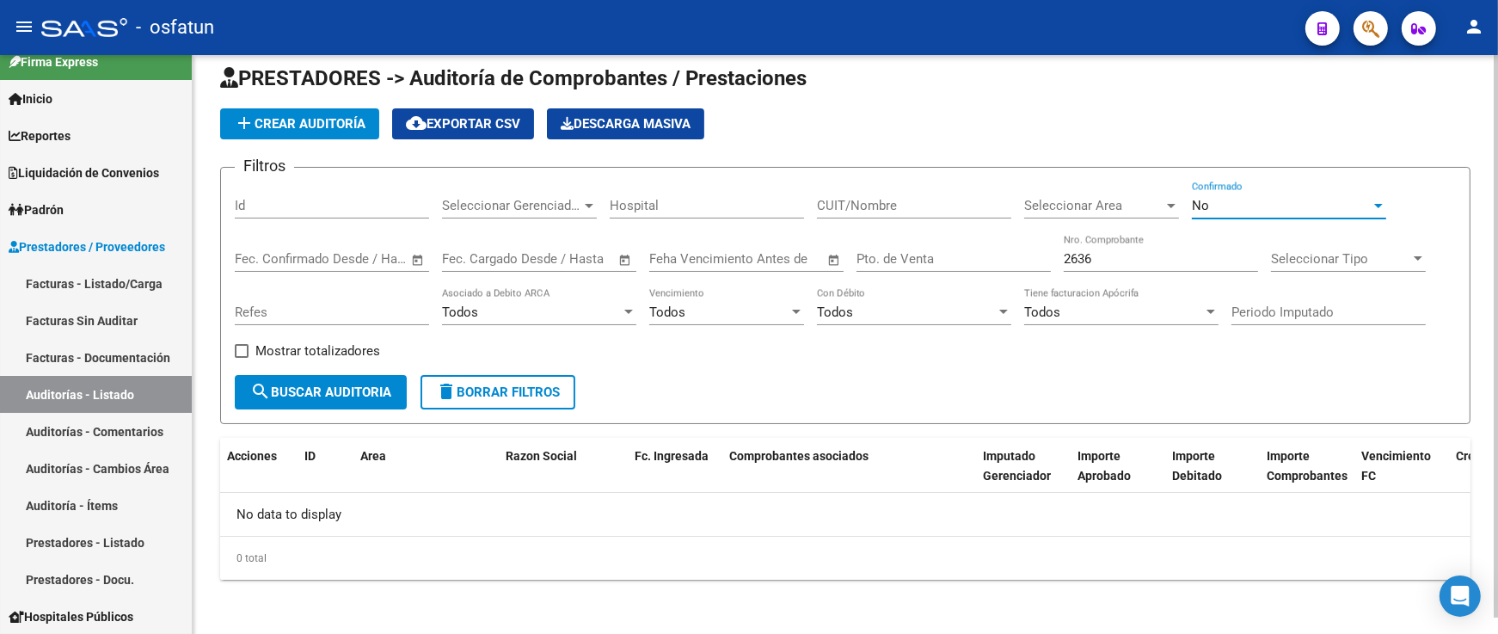
click at [1166, 253] on input "2636" at bounding box center [1161, 258] width 194 height 15
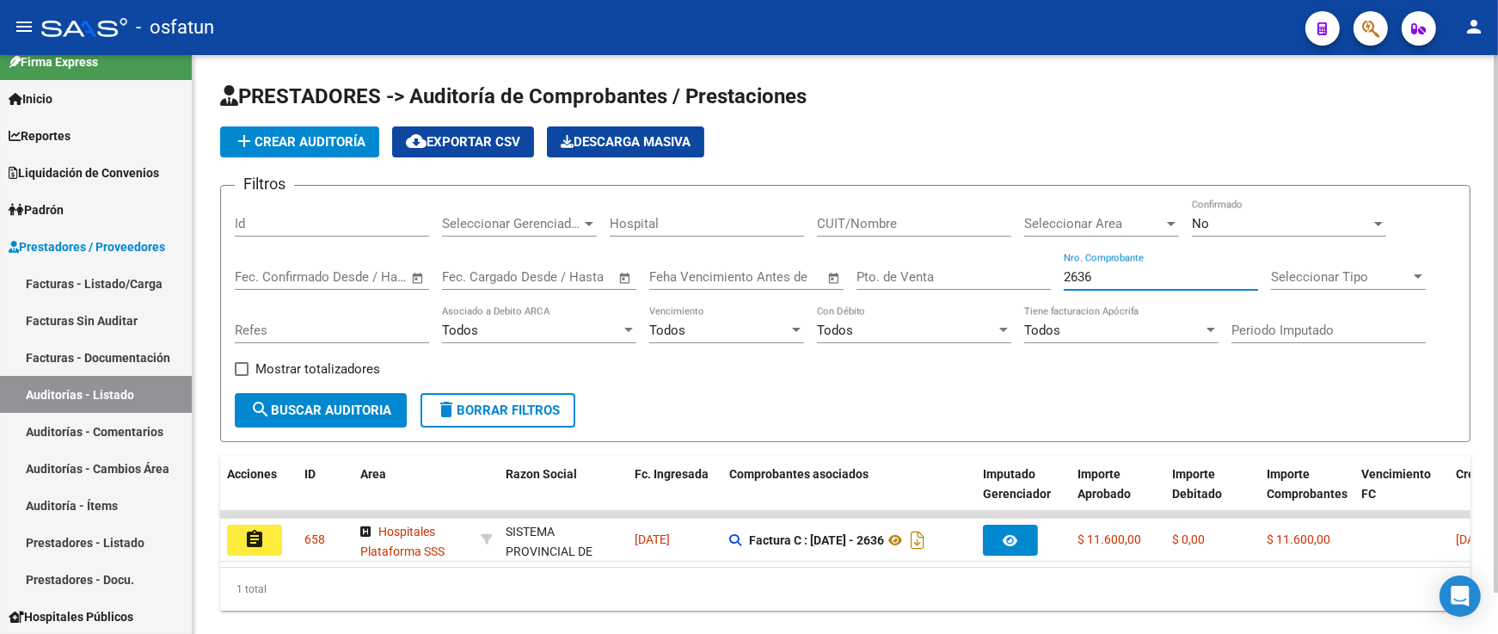
scroll to position [46, 0]
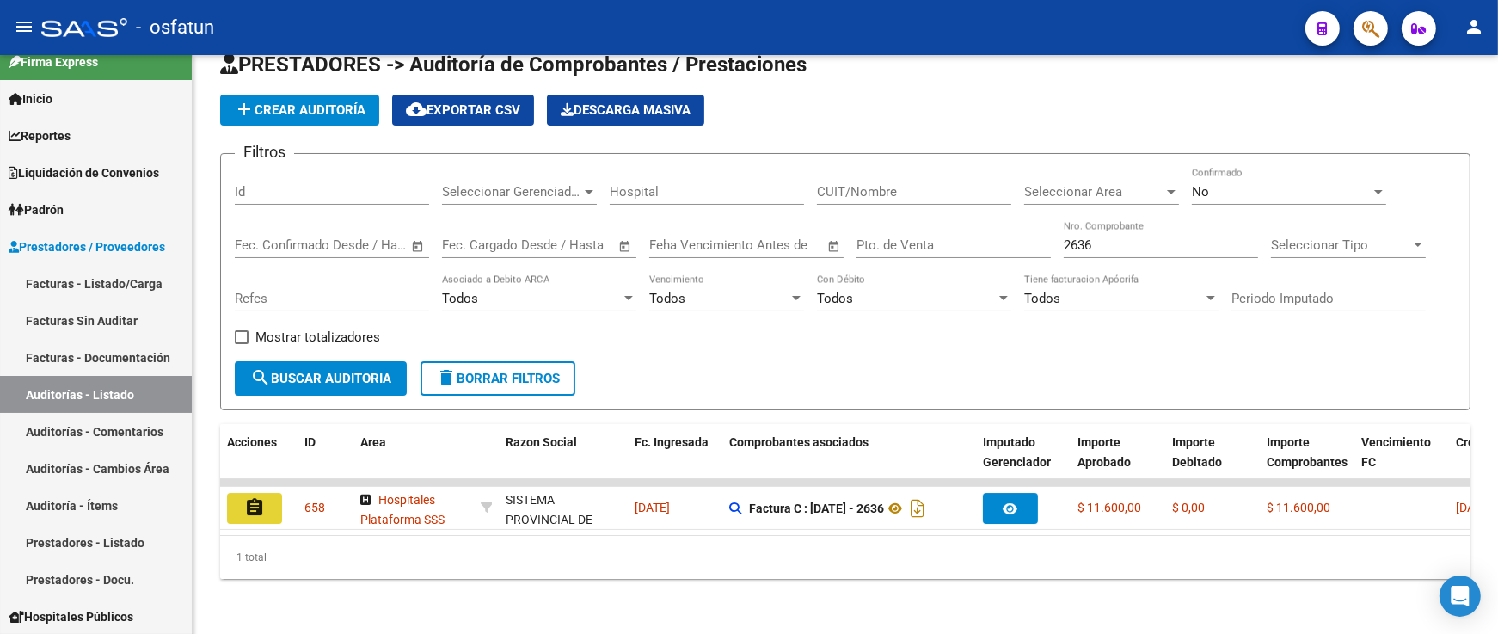
click at [264, 497] on mat-icon "assignment" at bounding box center [254, 507] width 21 height 21
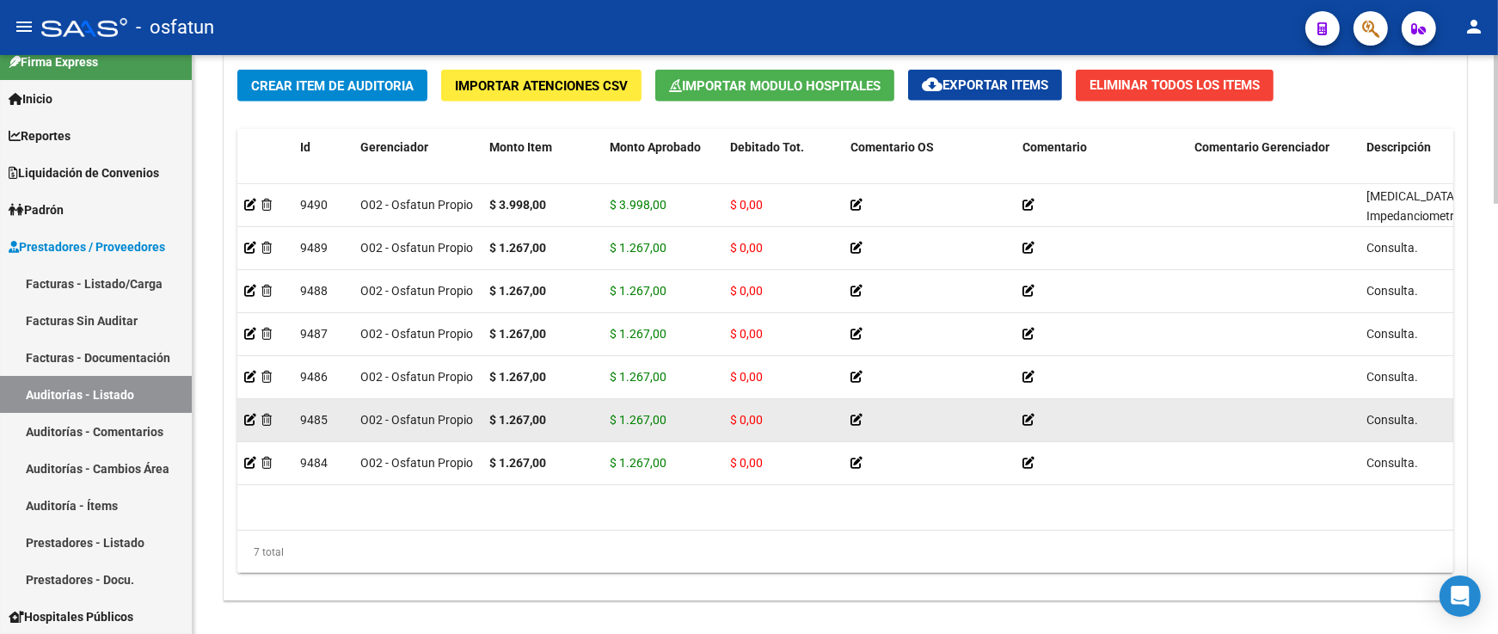
scroll to position [1674, 0]
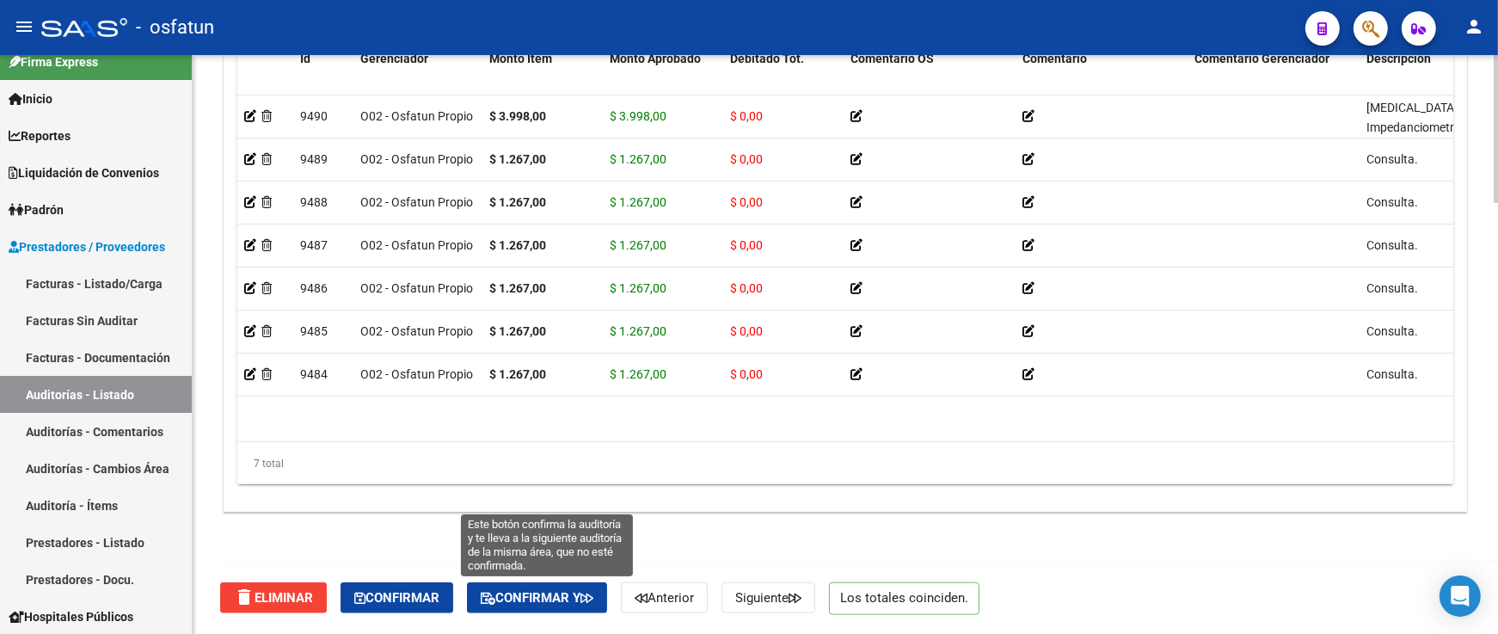
click at [585, 602] on span "Confirmar y" at bounding box center [537, 597] width 113 height 15
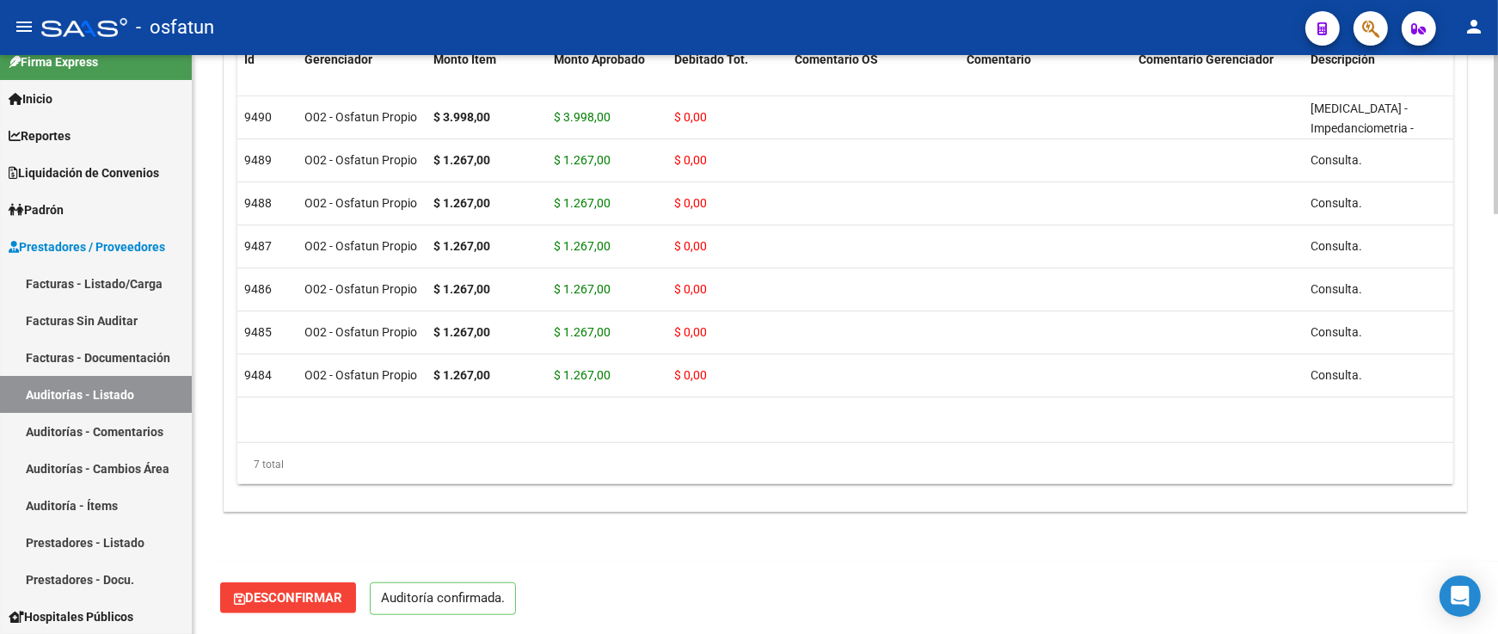
scroll to position [1520, 0]
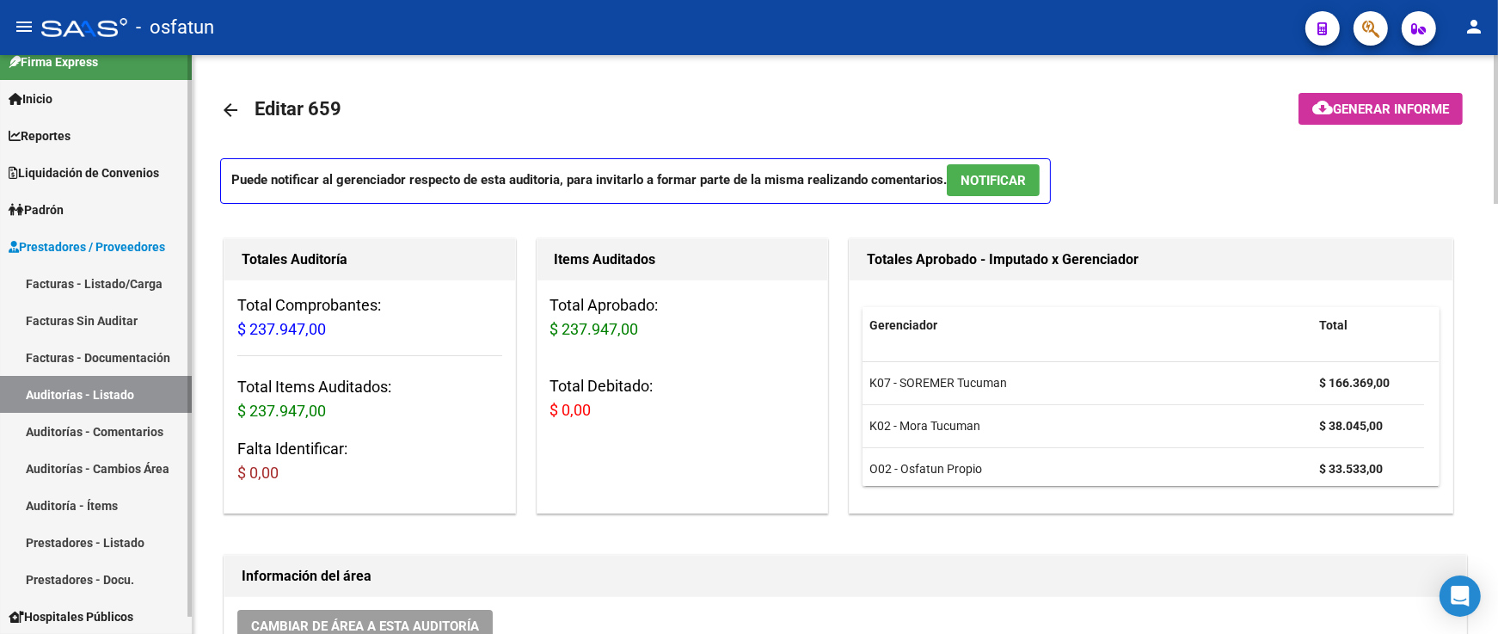
click at [58, 391] on link "Auditorías - Listado" at bounding box center [96, 394] width 192 height 37
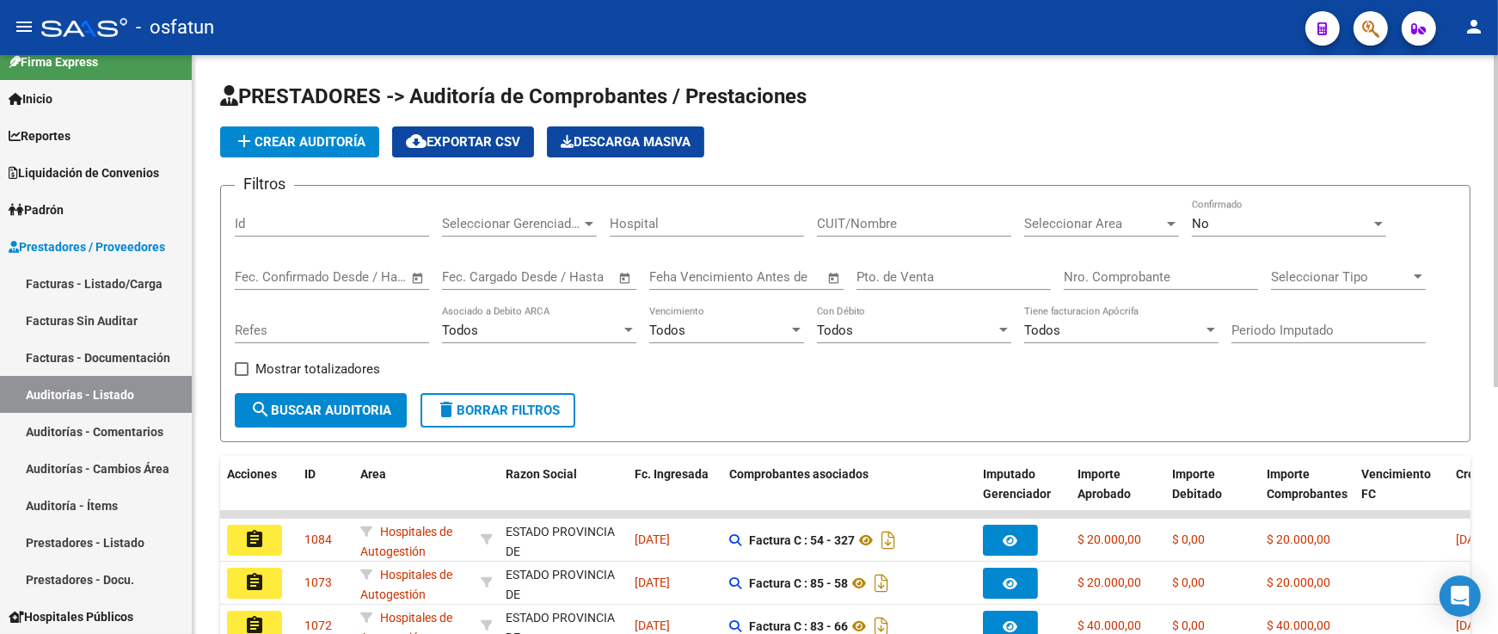
click at [1177, 273] on input "Nro. Comprobante" at bounding box center [1161, 276] width 194 height 15
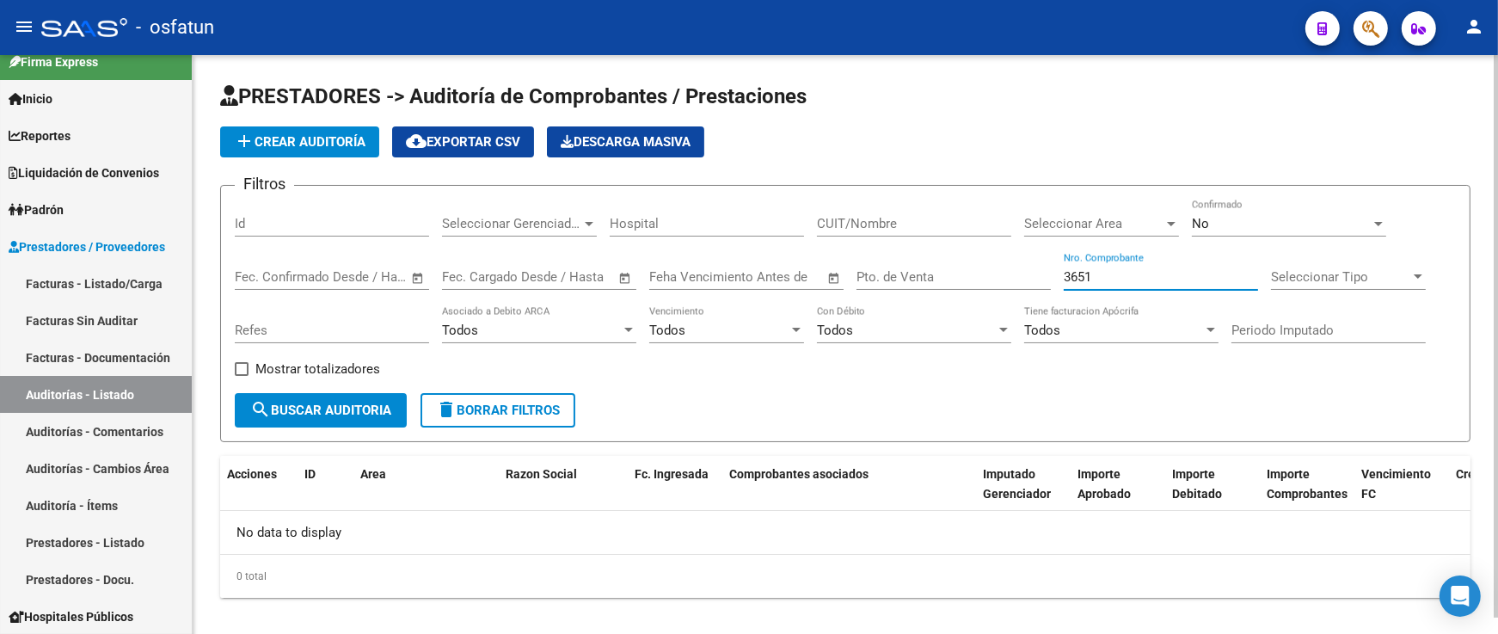
click at [1292, 211] on div "No Confirmado" at bounding box center [1289, 218] width 194 height 37
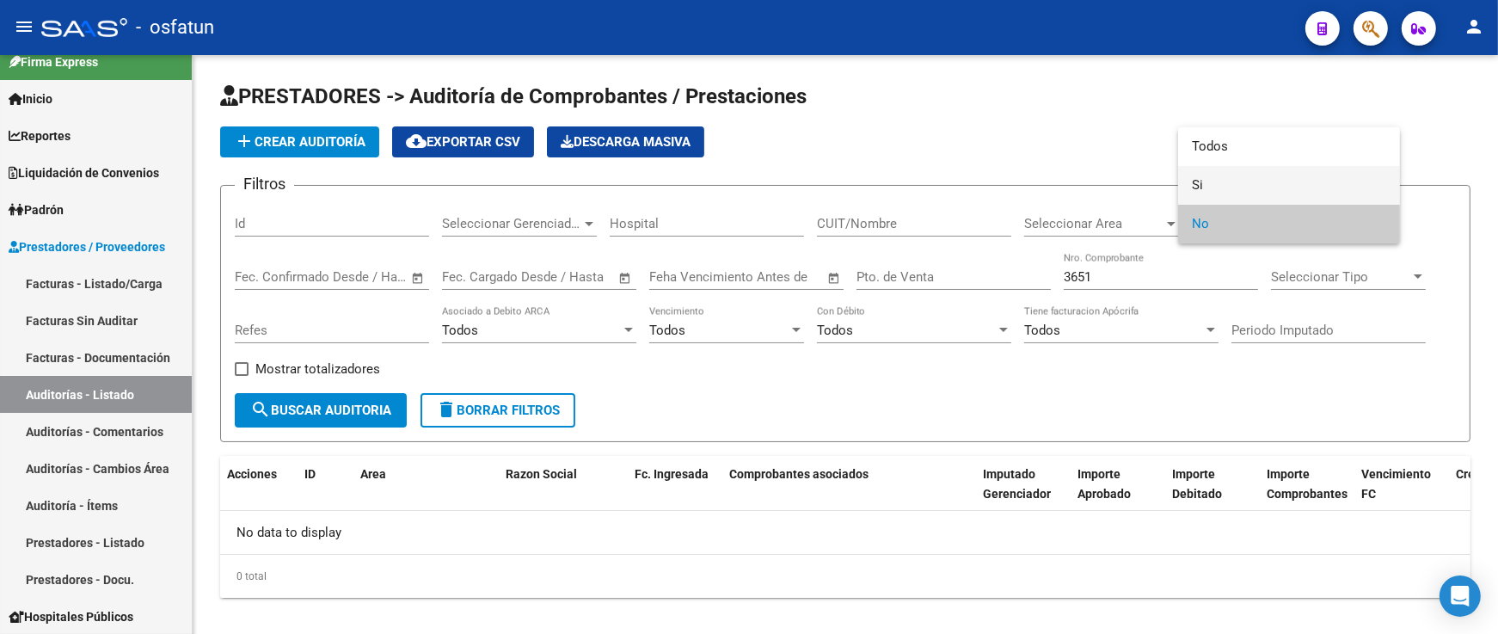
click at [1288, 186] on span "Si" at bounding box center [1289, 185] width 194 height 39
drag, startPoint x: 1120, startPoint y: 278, endPoint x: 987, endPoint y: 277, distance: 133.3
click at [987, 277] on div at bounding box center [749, 317] width 1498 height 634
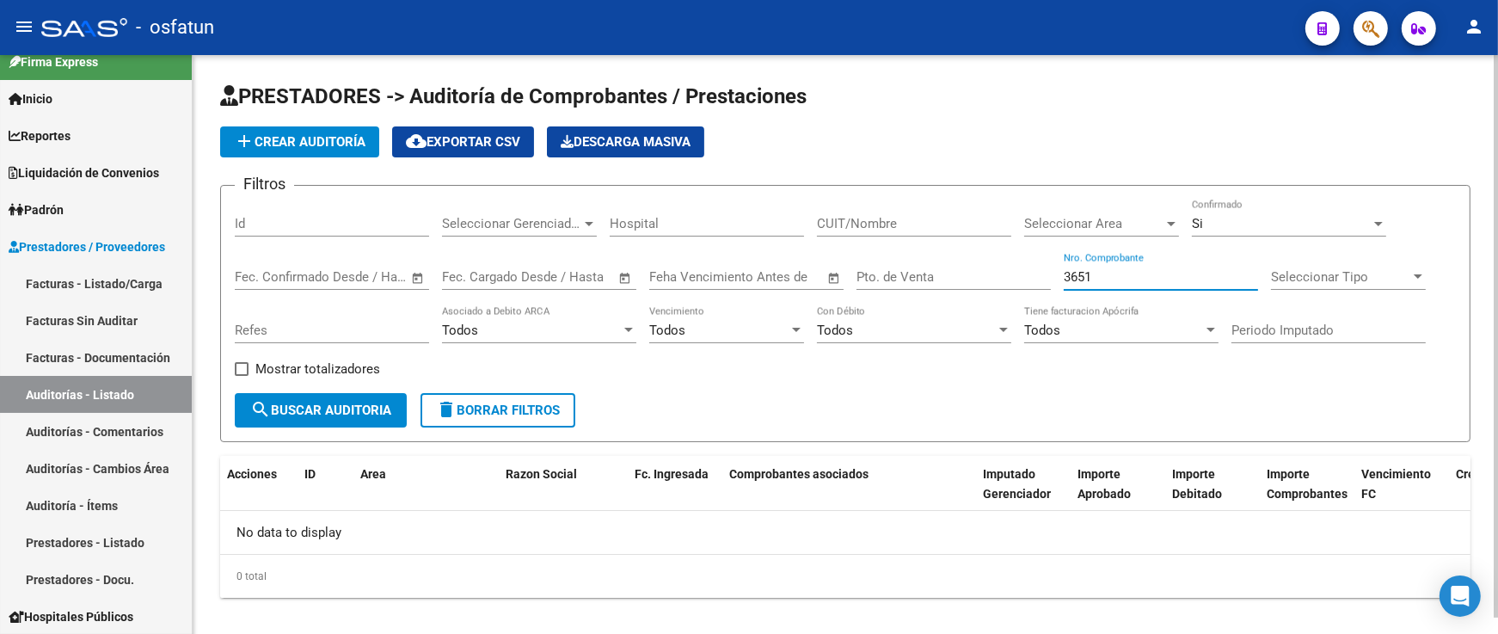
drag, startPoint x: 1120, startPoint y: 279, endPoint x: 943, endPoint y: 280, distance: 176.3
click at [955, 280] on div "Filtros Id Seleccionar Gerenciador Seleccionar Gerenciador Hospital CUIT/Nombre…" at bounding box center [845, 297] width 1221 height 194
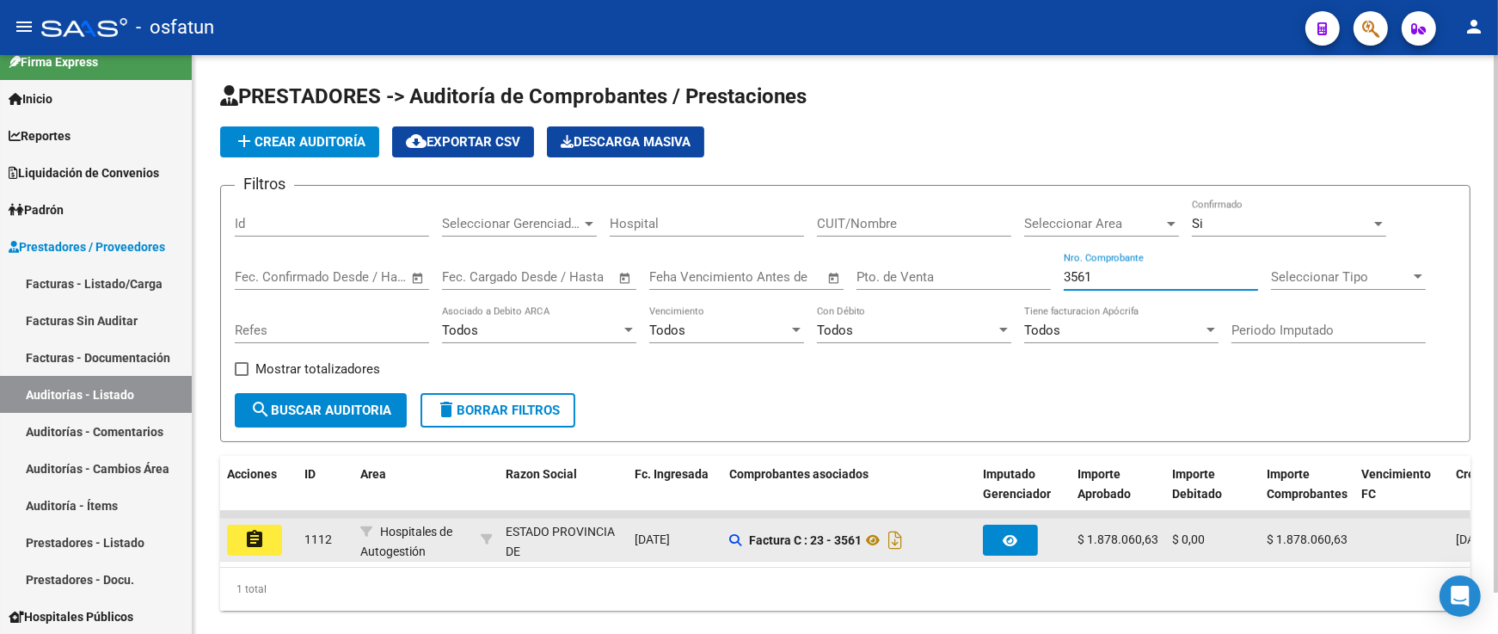
type input "3561"
click at [271, 551] on button "assignment" at bounding box center [254, 540] width 55 height 31
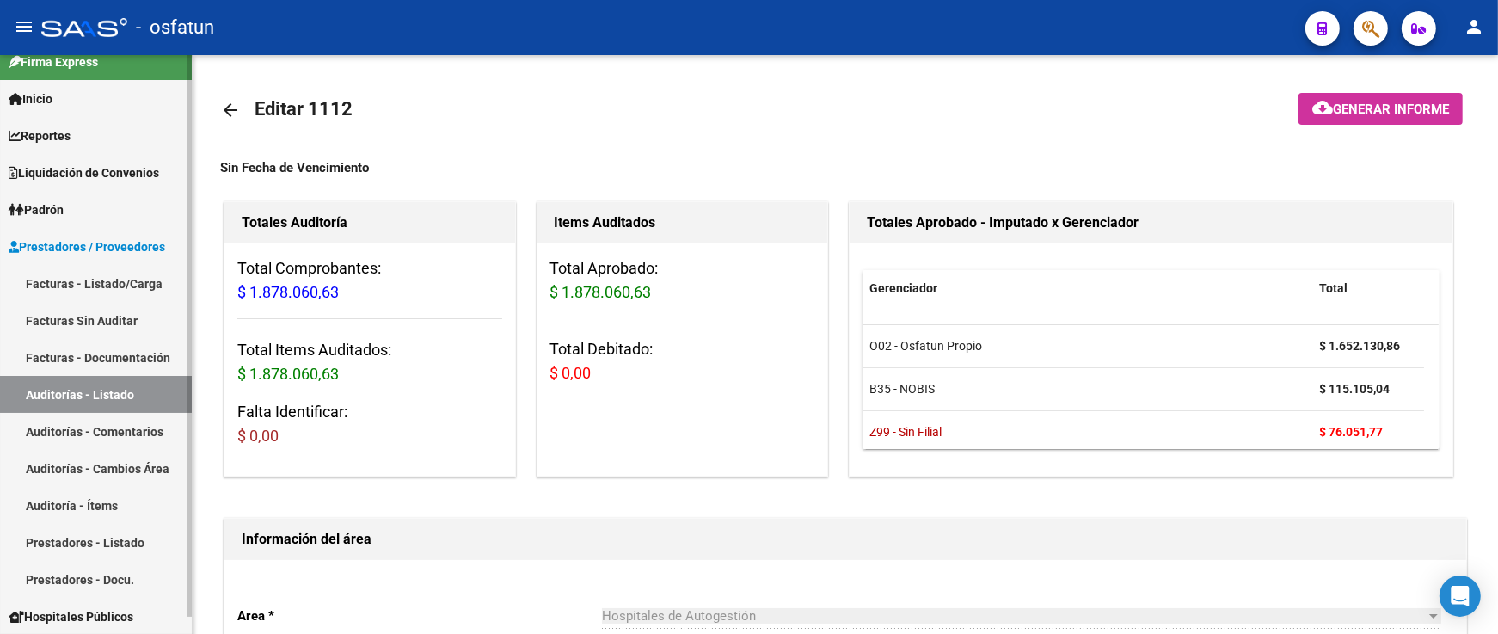
drag, startPoint x: 135, startPoint y: 415, endPoint x: 144, endPoint y: 400, distance: 17.4
click at [136, 413] on link "Auditorías - Comentarios" at bounding box center [96, 431] width 192 height 37
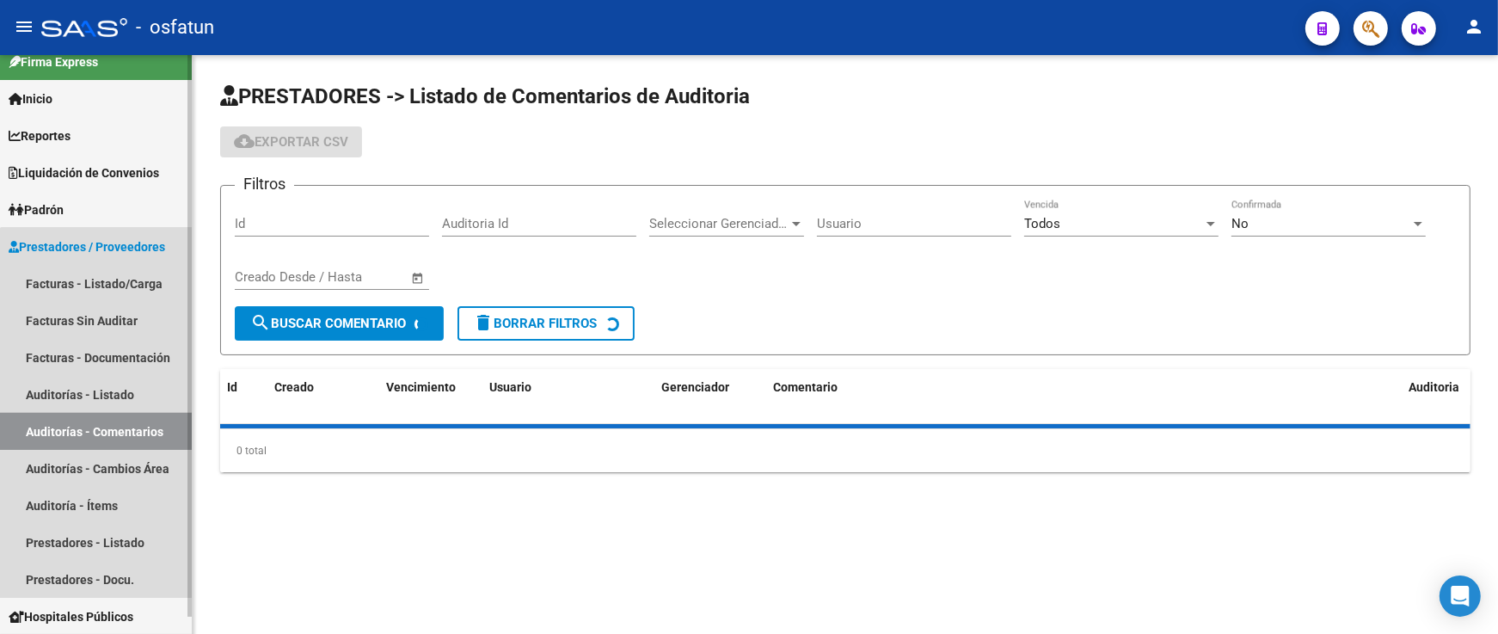
click at [146, 400] on link "Auditorías - Listado" at bounding box center [96, 394] width 192 height 37
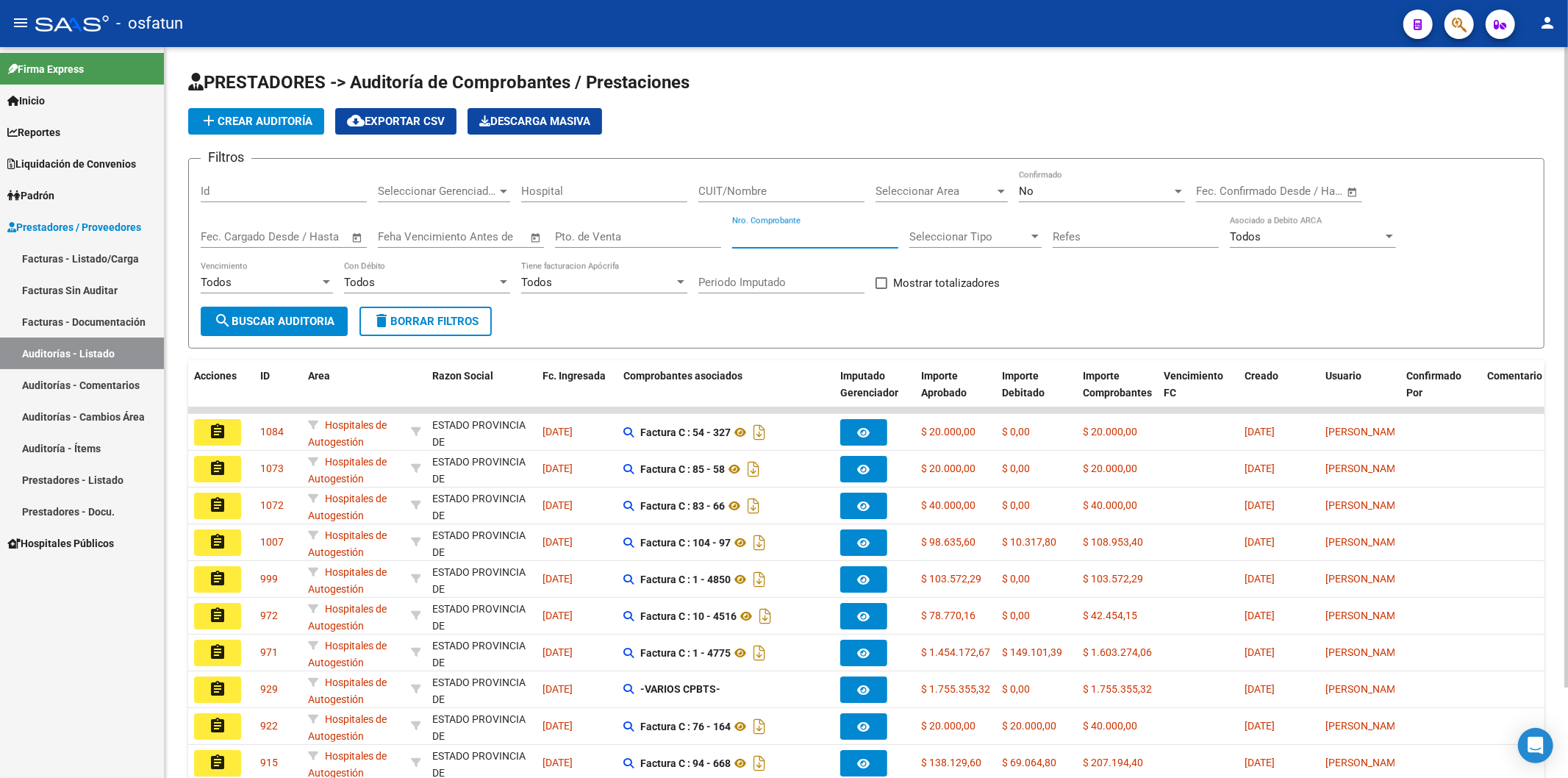
click at [834, 241] on input "Nro. Comprobante" at bounding box center [815, 236] width 166 height 13
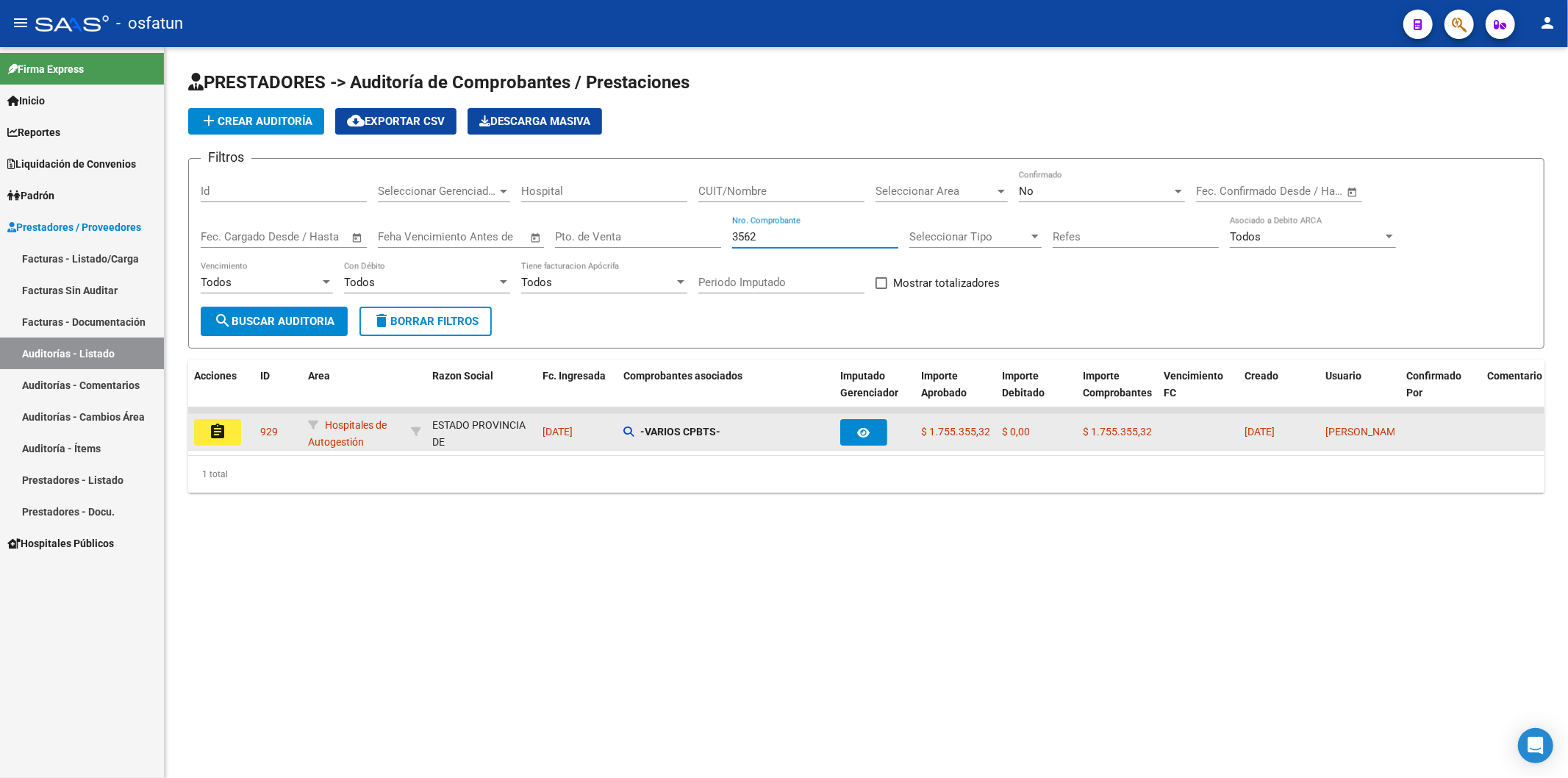
type input "3562"
click at [198, 433] on button "assignment" at bounding box center [217, 432] width 47 height 27
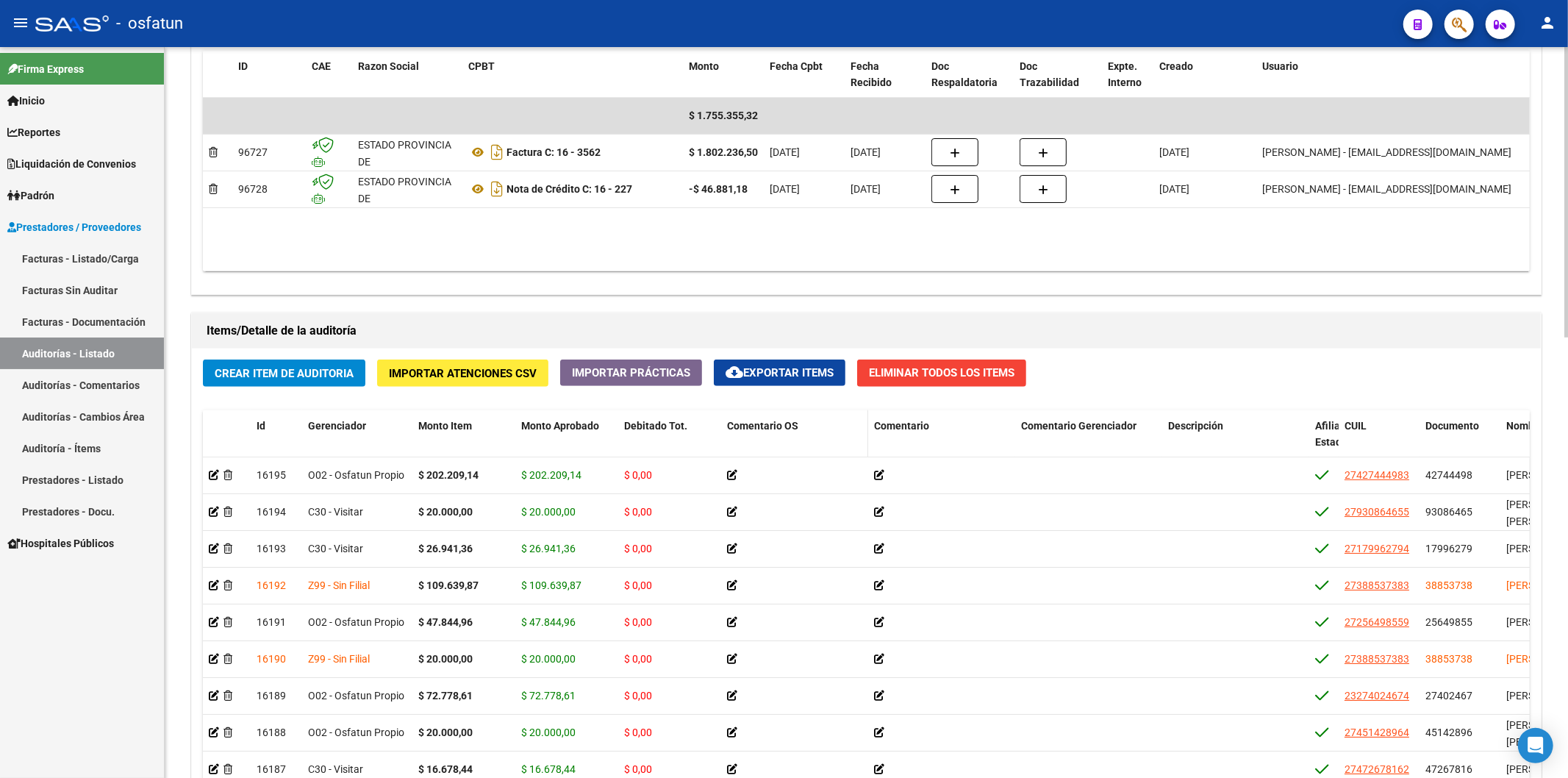
scroll to position [1113, 0]
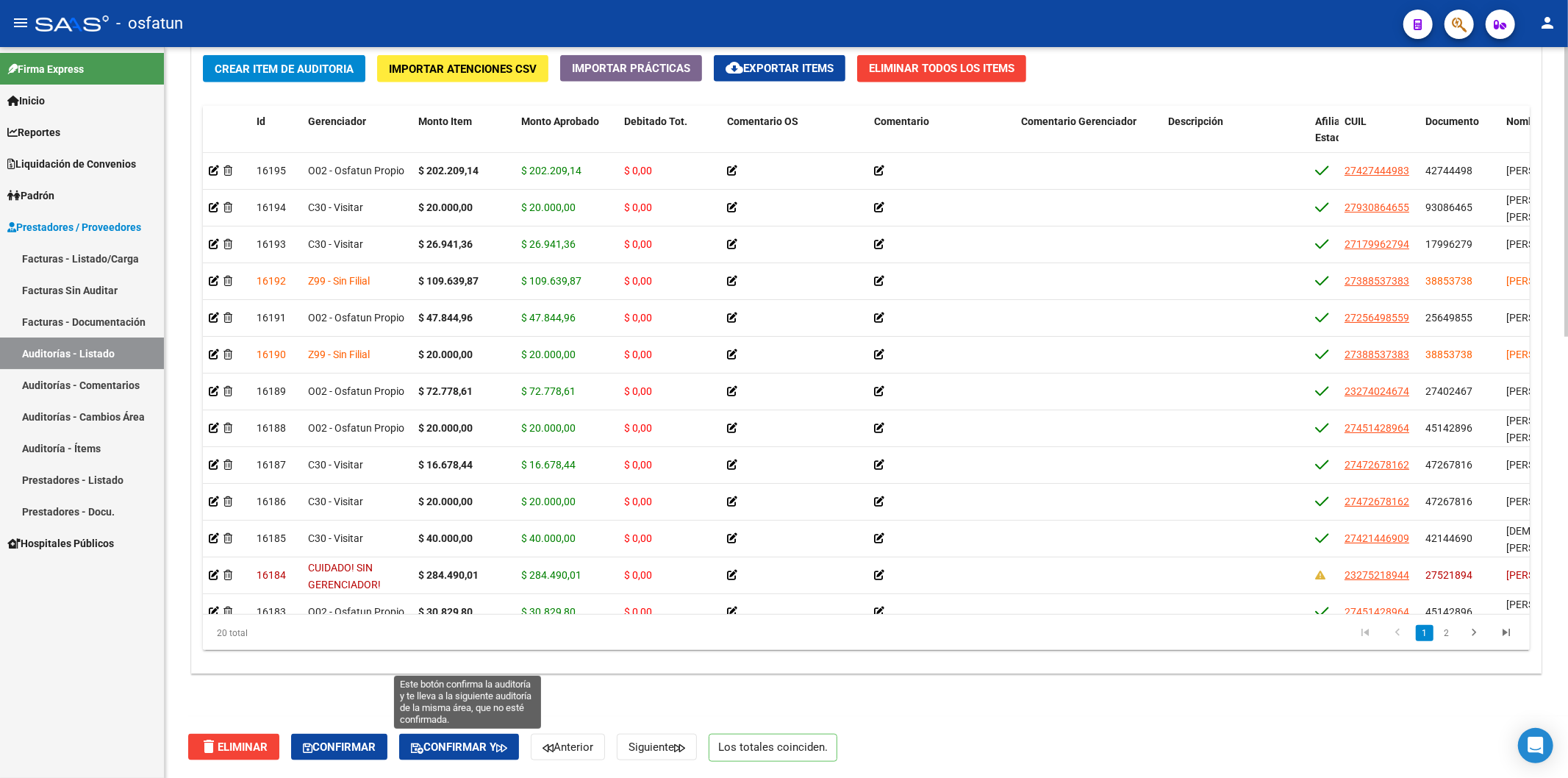
click at [498, 744] on span "Confirmar y" at bounding box center [459, 746] width 97 height 13
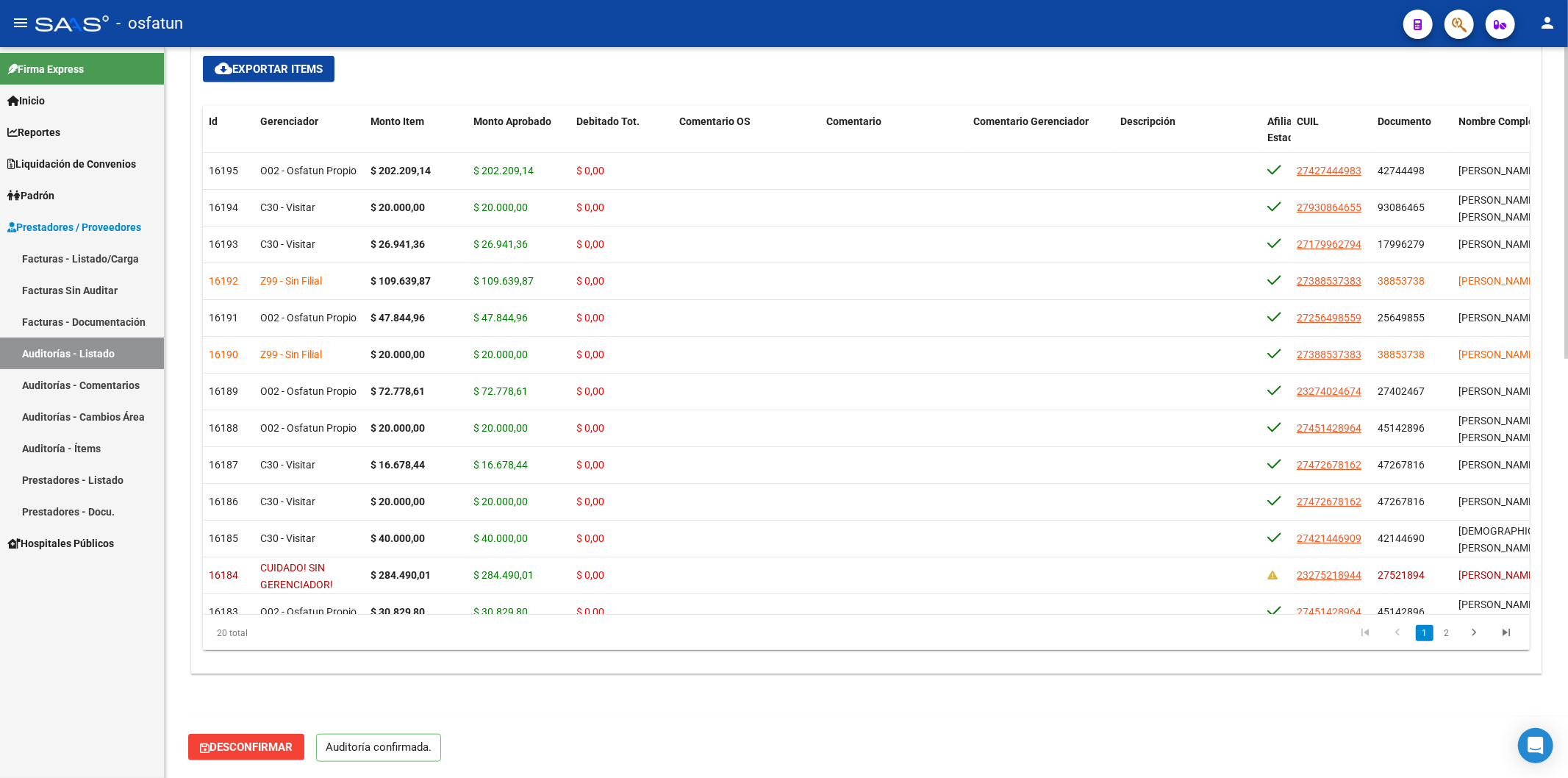
scroll to position [981, 0]
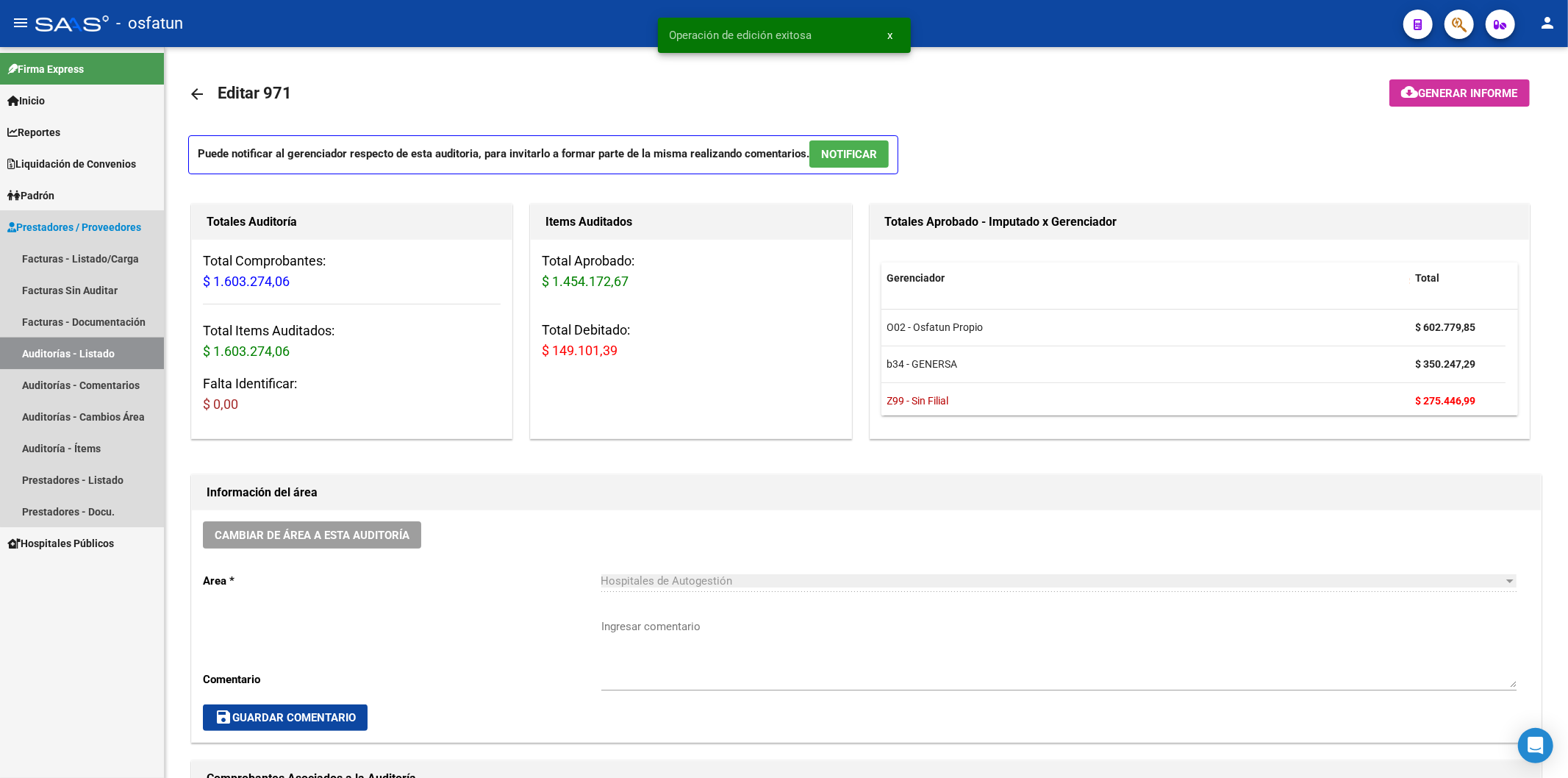
click at [107, 350] on link "Auditorías - Listado" at bounding box center [82, 353] width 164 height 32
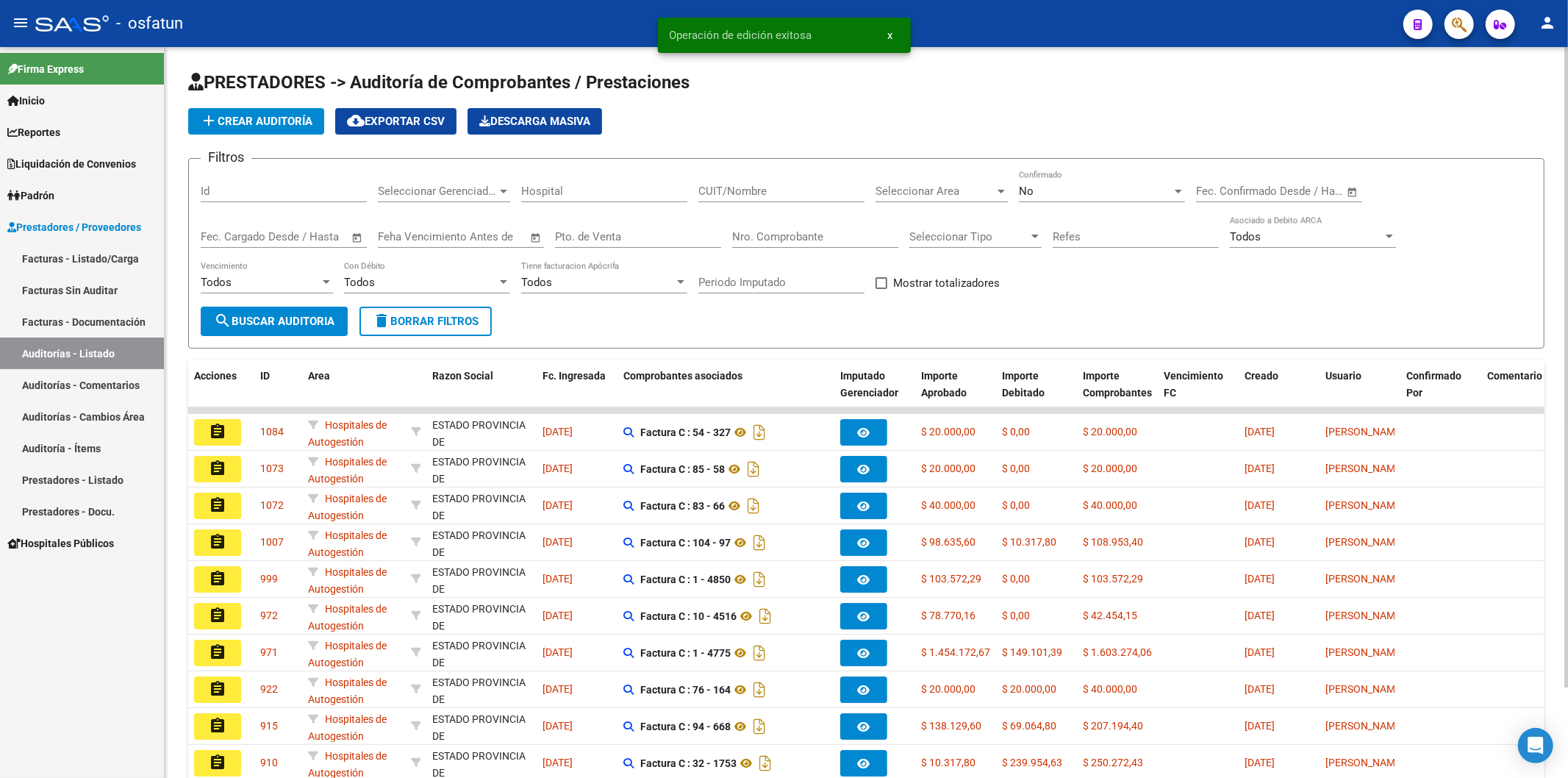
click at [825, 236] on input "Nro. Comprobante" at bounding box center [815, 236] width 166 height 13
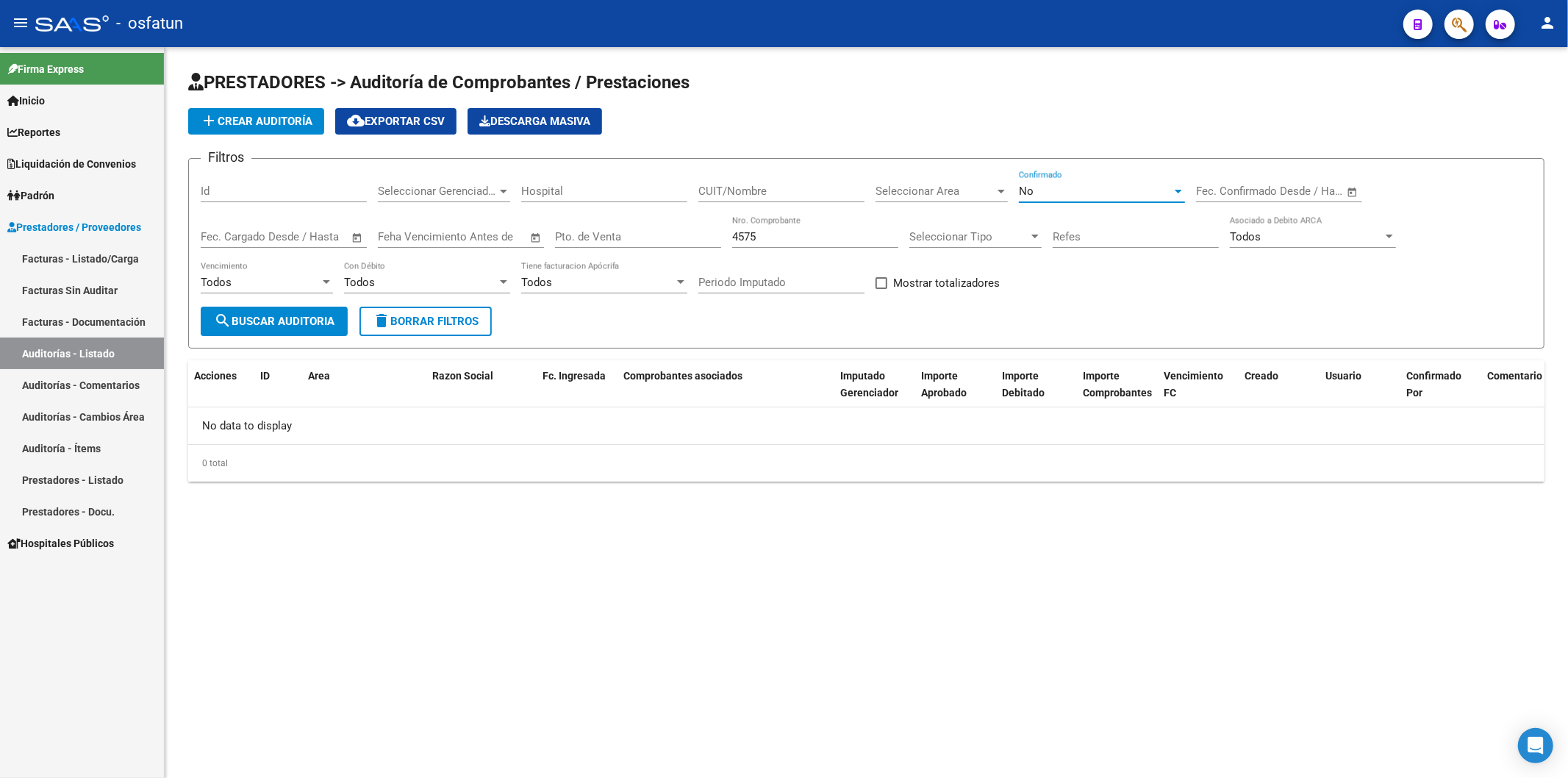
click at [1120, 197] on div "No" at bounding box center [1095, 191] width 153 height 13
click at [1069, 145] on span "Si" at bounding box center [1101, 158] width 166 height 33
click at [806, 245] on div "4575 Nro. Comprobante" at bounding box center [815, 232] width 166 height 32
drag, startPoint x: 799, startPoint y: 234, endPoint x: 594, endPoint y: 238, distance: 205.0
click at [594, 237] on div "Filtros Id Seleccionar Gerenciador Seleccionar Gerenciador Hospital CUIT/Nombre…" at bounding box center [866, 239] width 1331 height 136
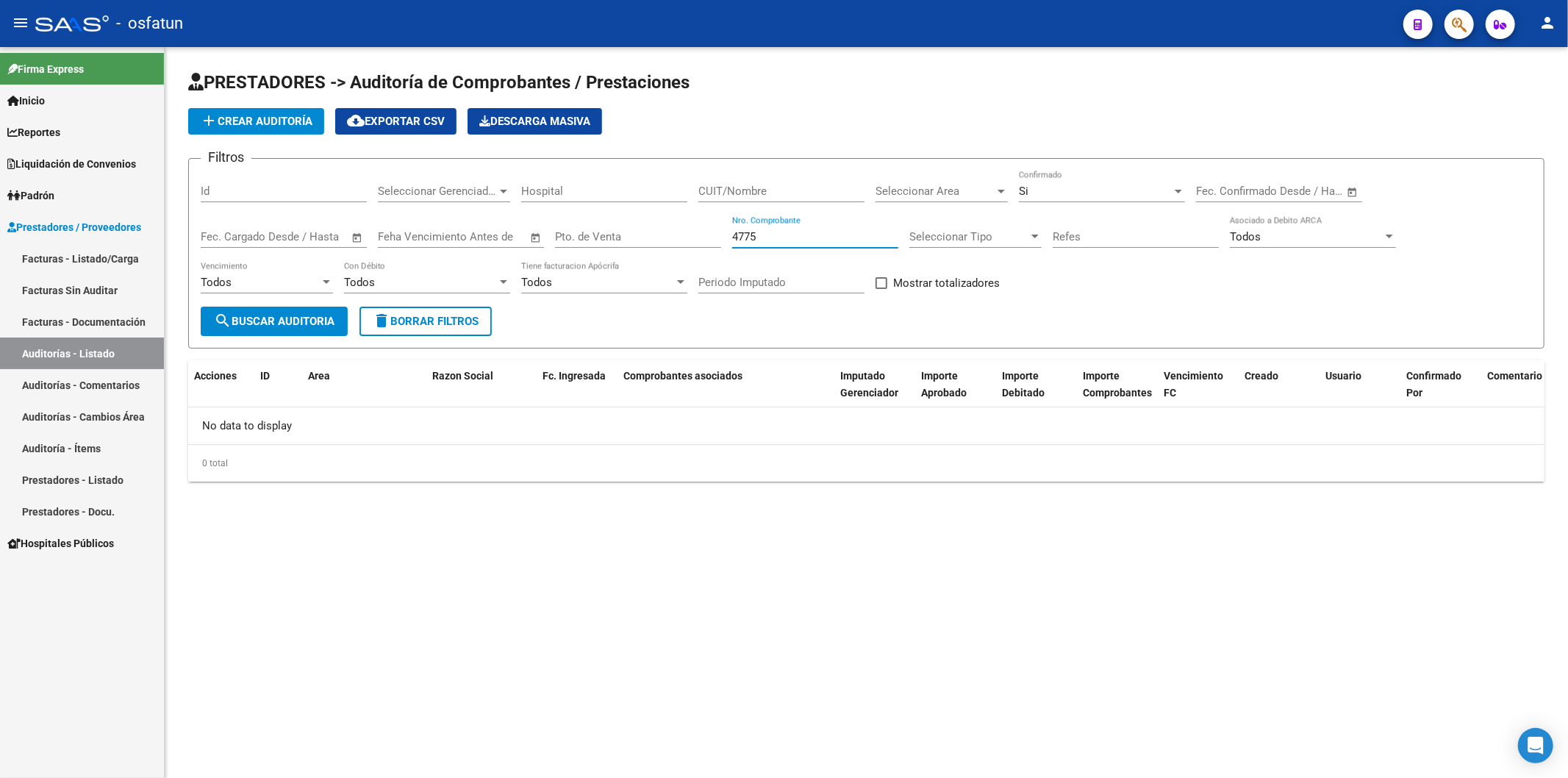
click at [1121, 188] on div "Si" at bounding box center [1095, 191] width 153 height 13
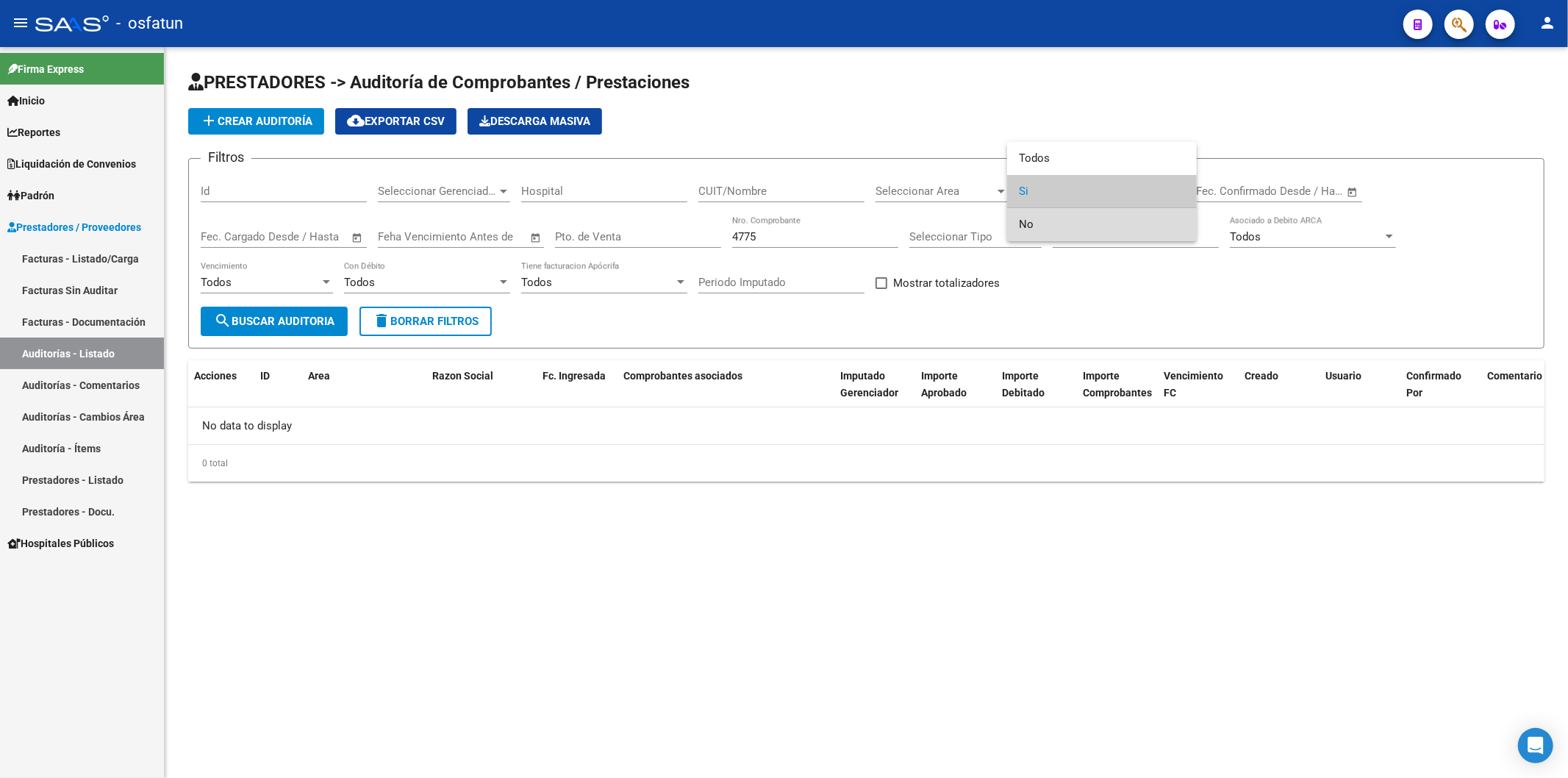
click at [1113, 218] on span "No" at bounding box center [1101, 224] width 166 height 33
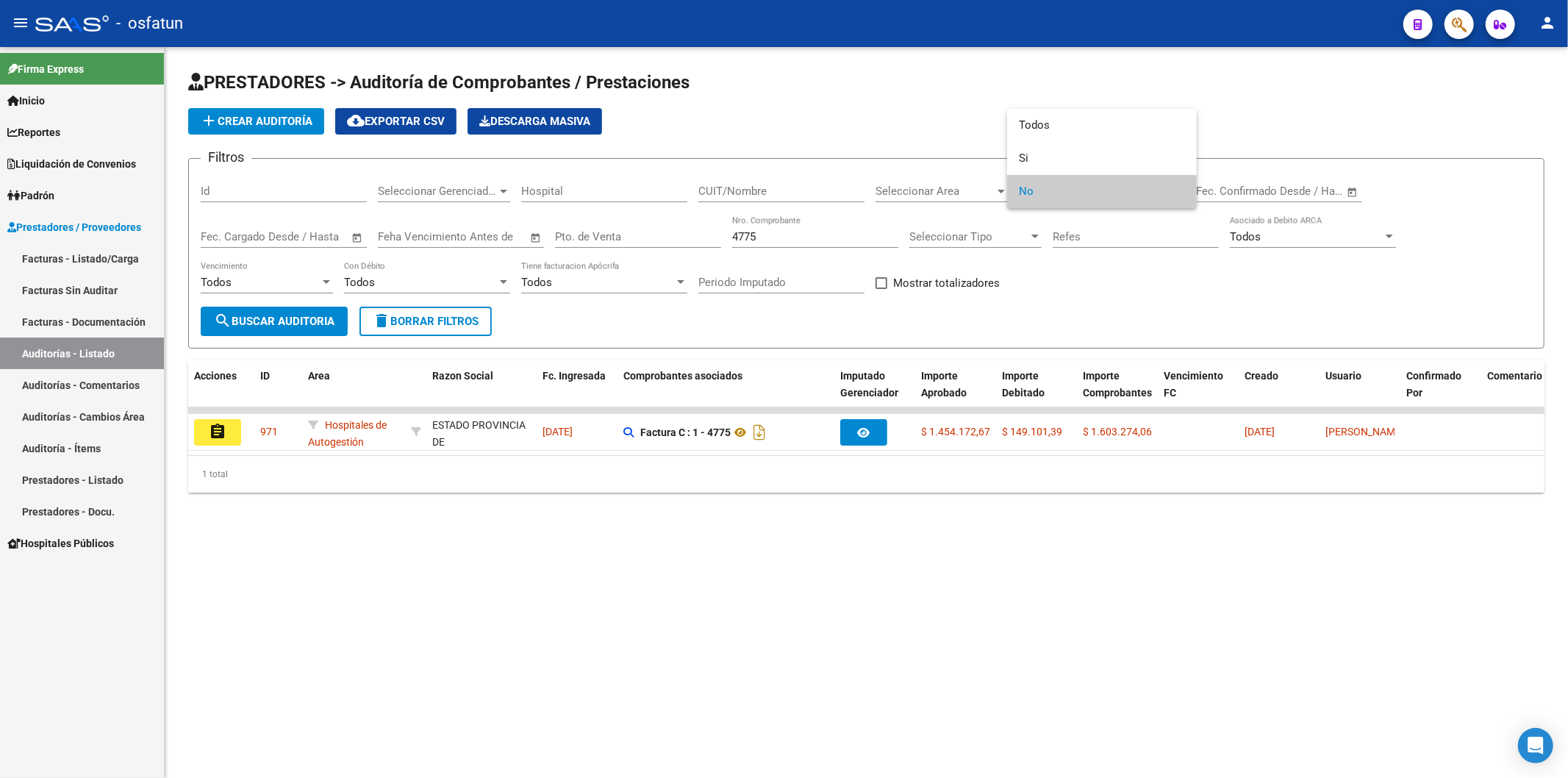
click at [1091, 276] on div at bounding box center [784, 389] width 1568 height 778
drag, startPoint x: 795, startPoint y: 237, endPoint x: 578, endPoint y: 236, distance: 217.0
click at [581, 237] on div "Filtros Id Seleccionar Gerenciador Seleccionar Gerenciador Hospital CUIT/Nombre…" at bounding box center [866, 239] width 1331 height 136
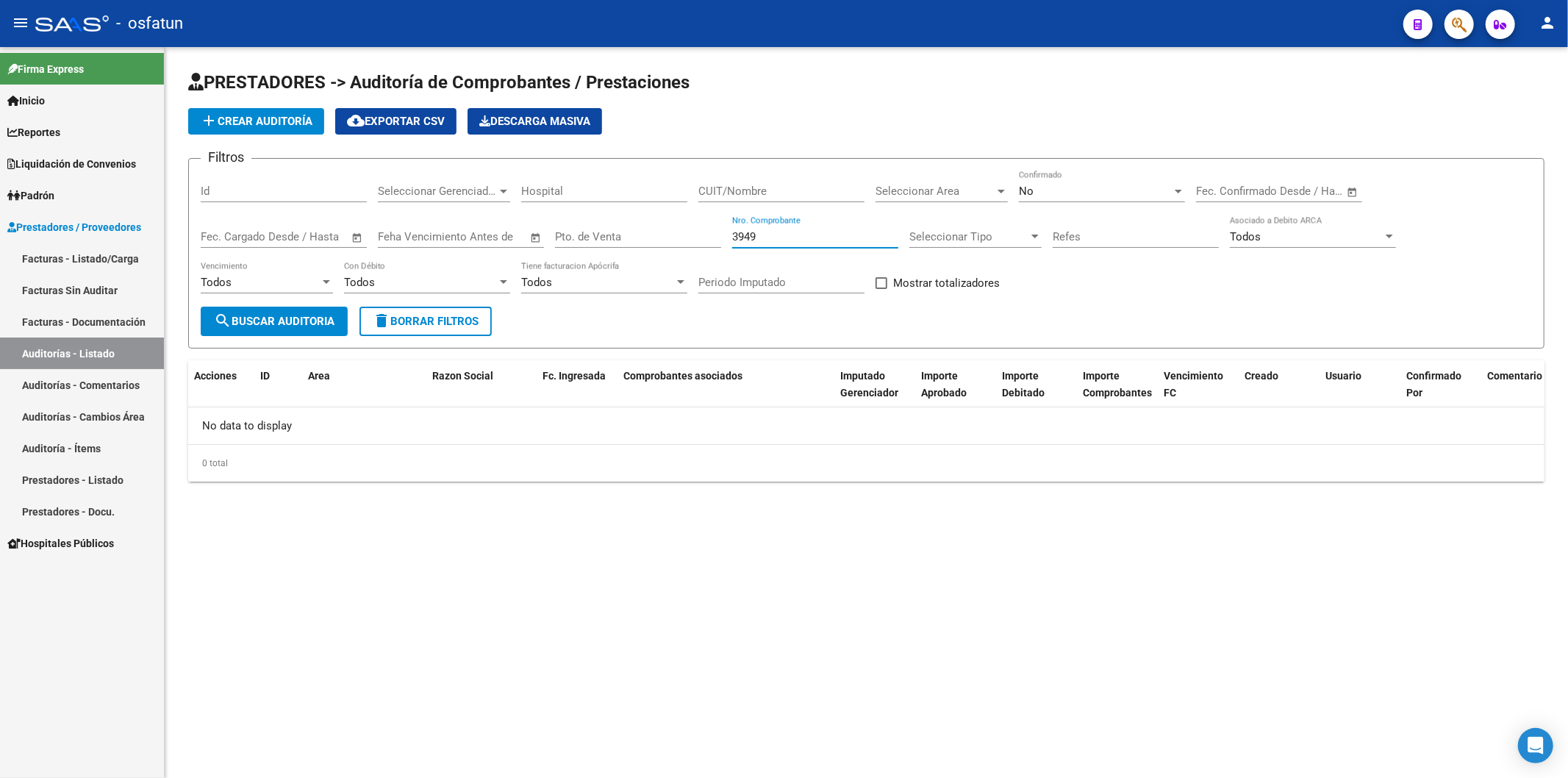
type input "3949"
click at [1074, 192] on div "No" at bounding box center [1095, 191] width 153 height 13
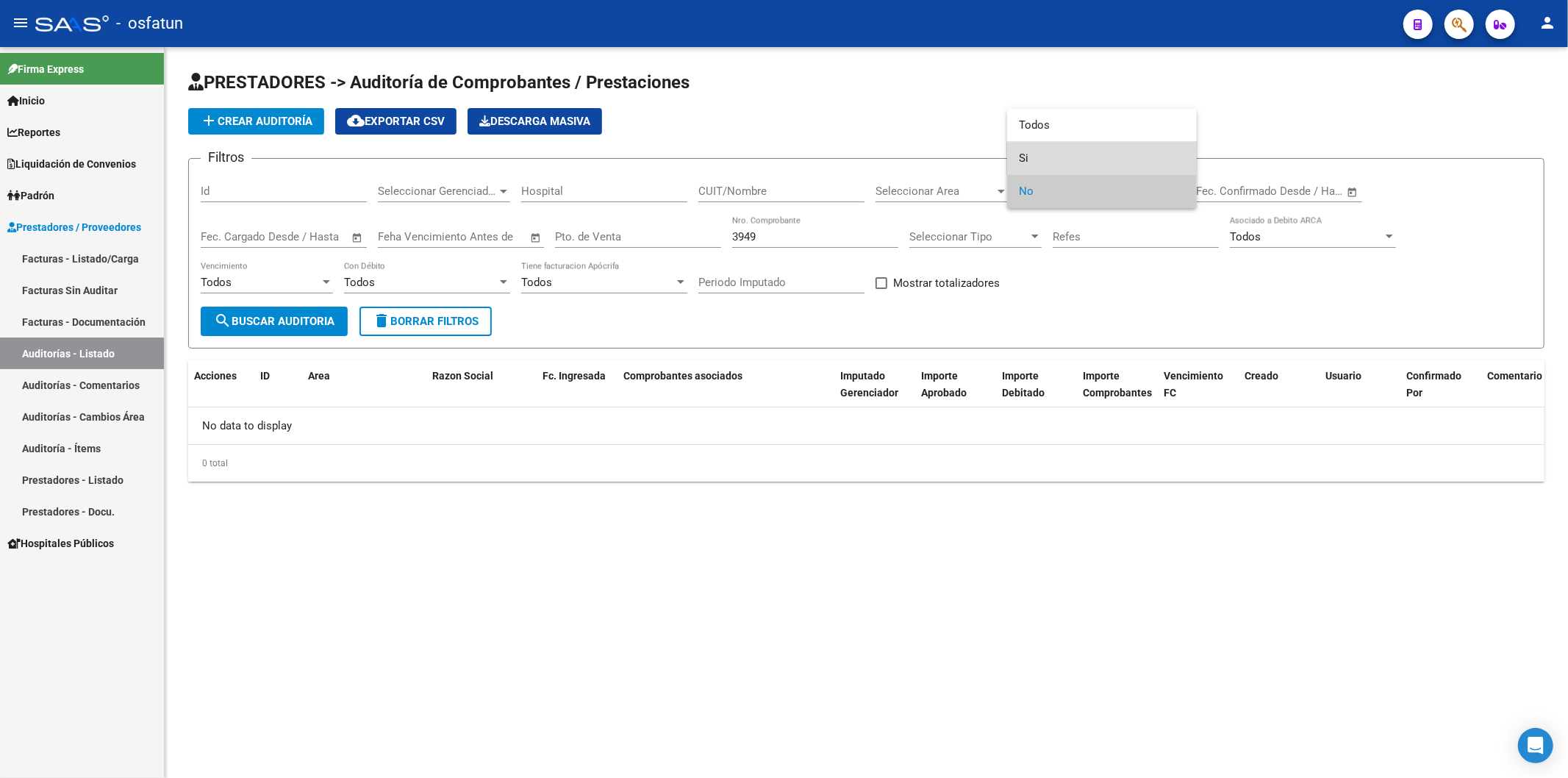
click at [1055, 160] on span "Si" at bounding box center [1101, 158] width 166 height 33
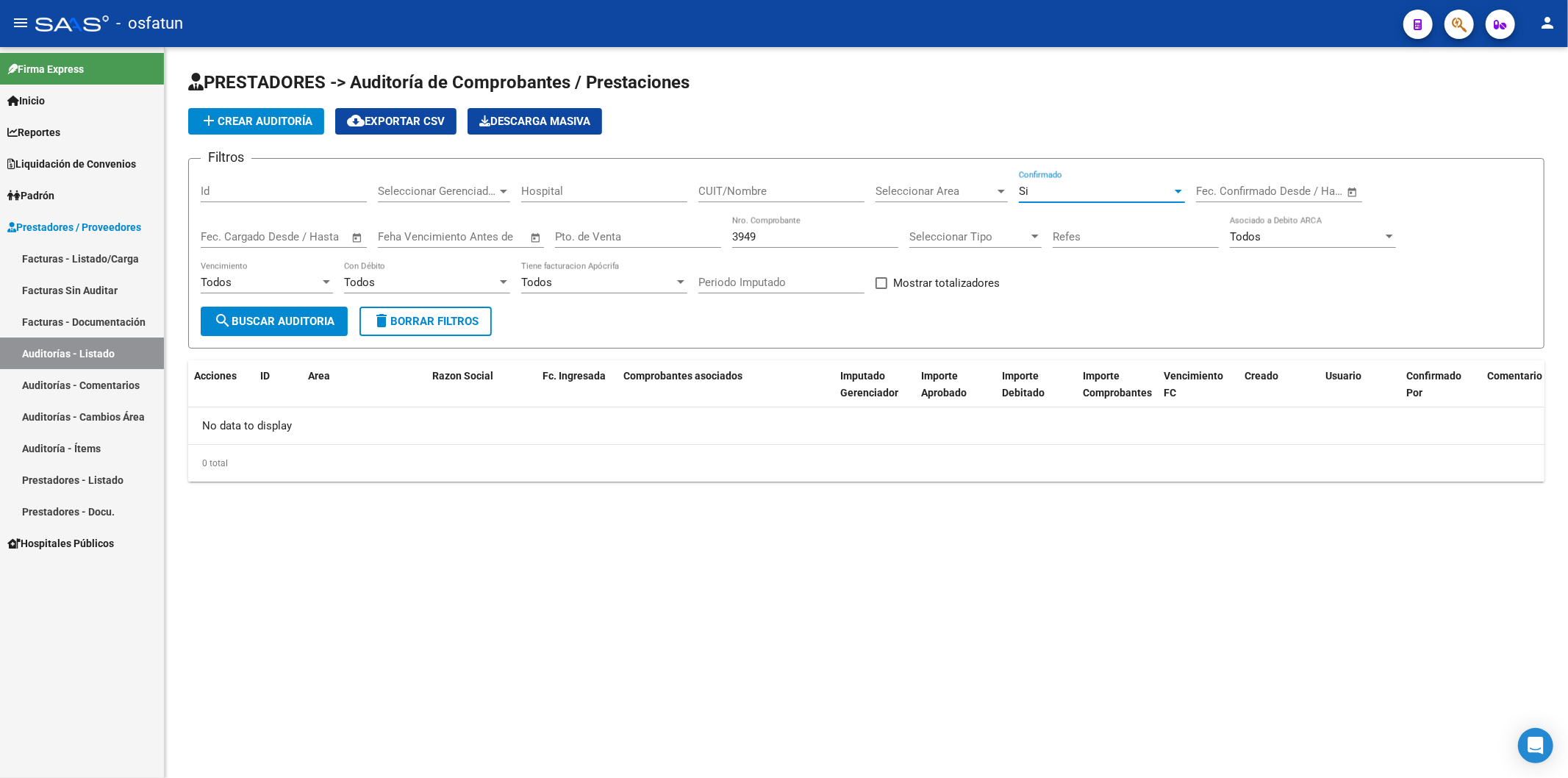
click at [279, 323] on span "search Buscar Auditoria" at bounding box center [273, 321] width 120 height 13
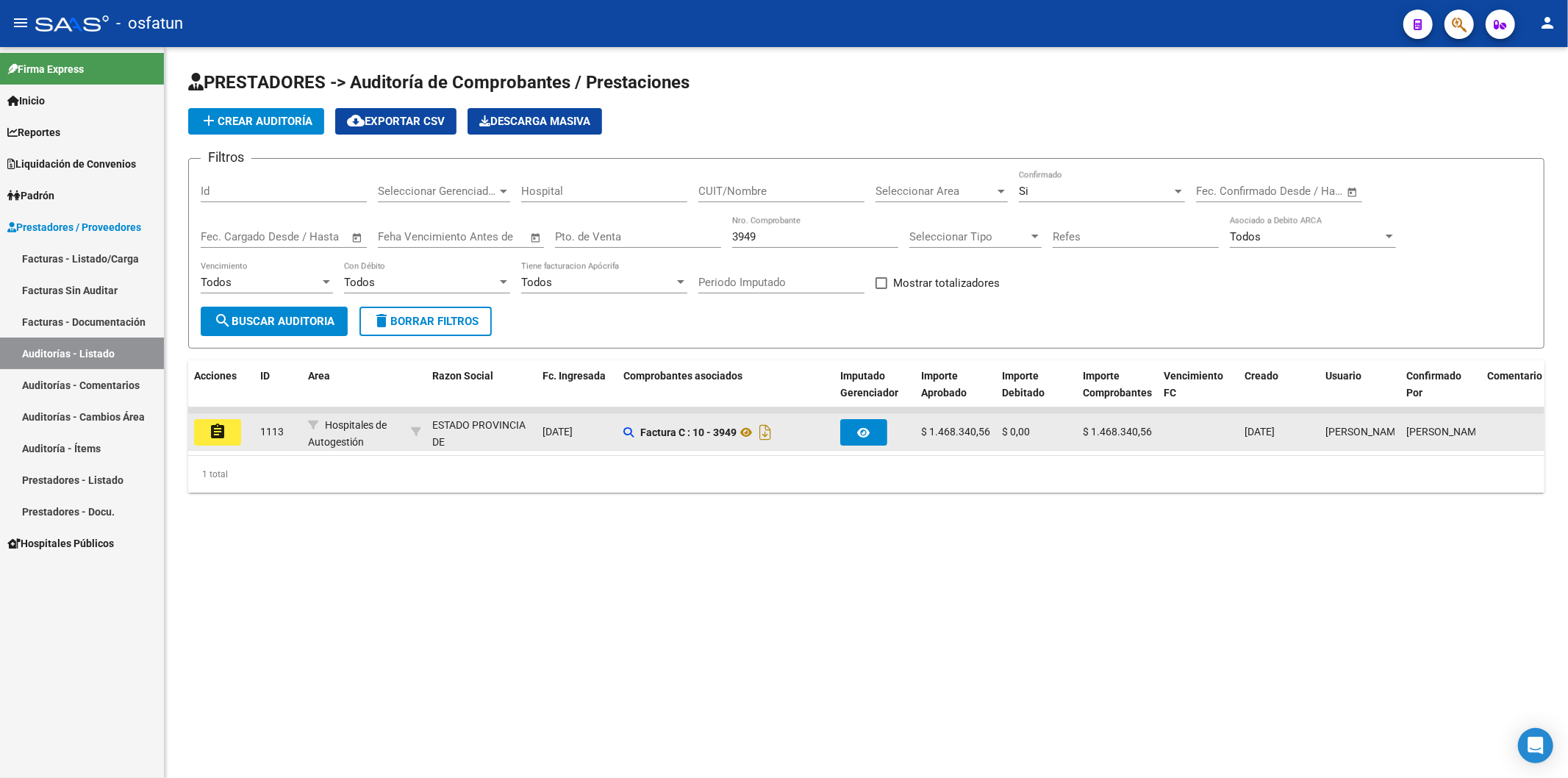
click at [225, 435] on mat-icon "assignment" at bounding box center [217, 432] width 18 height 18
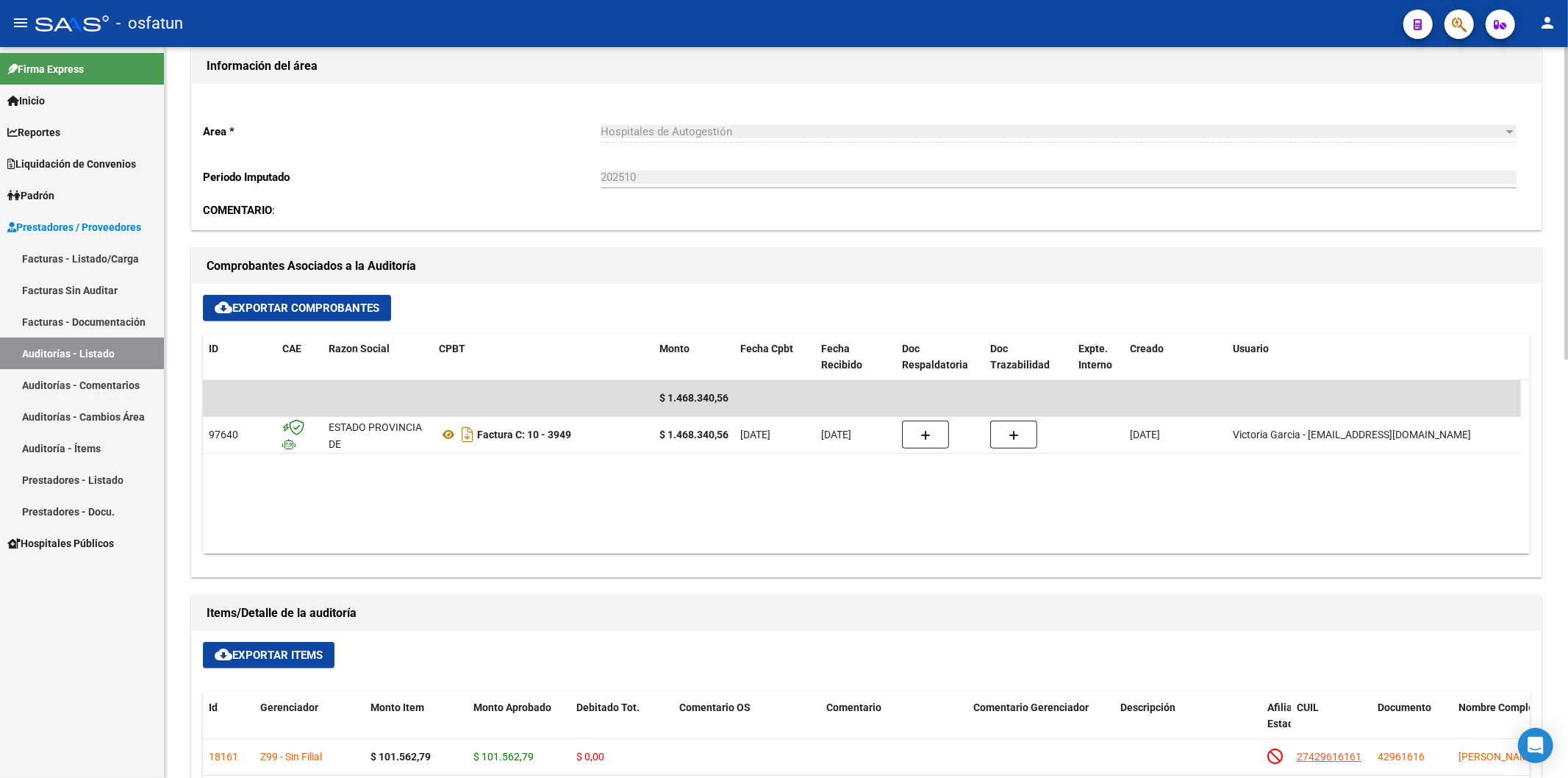
scroll to position [327, 0]
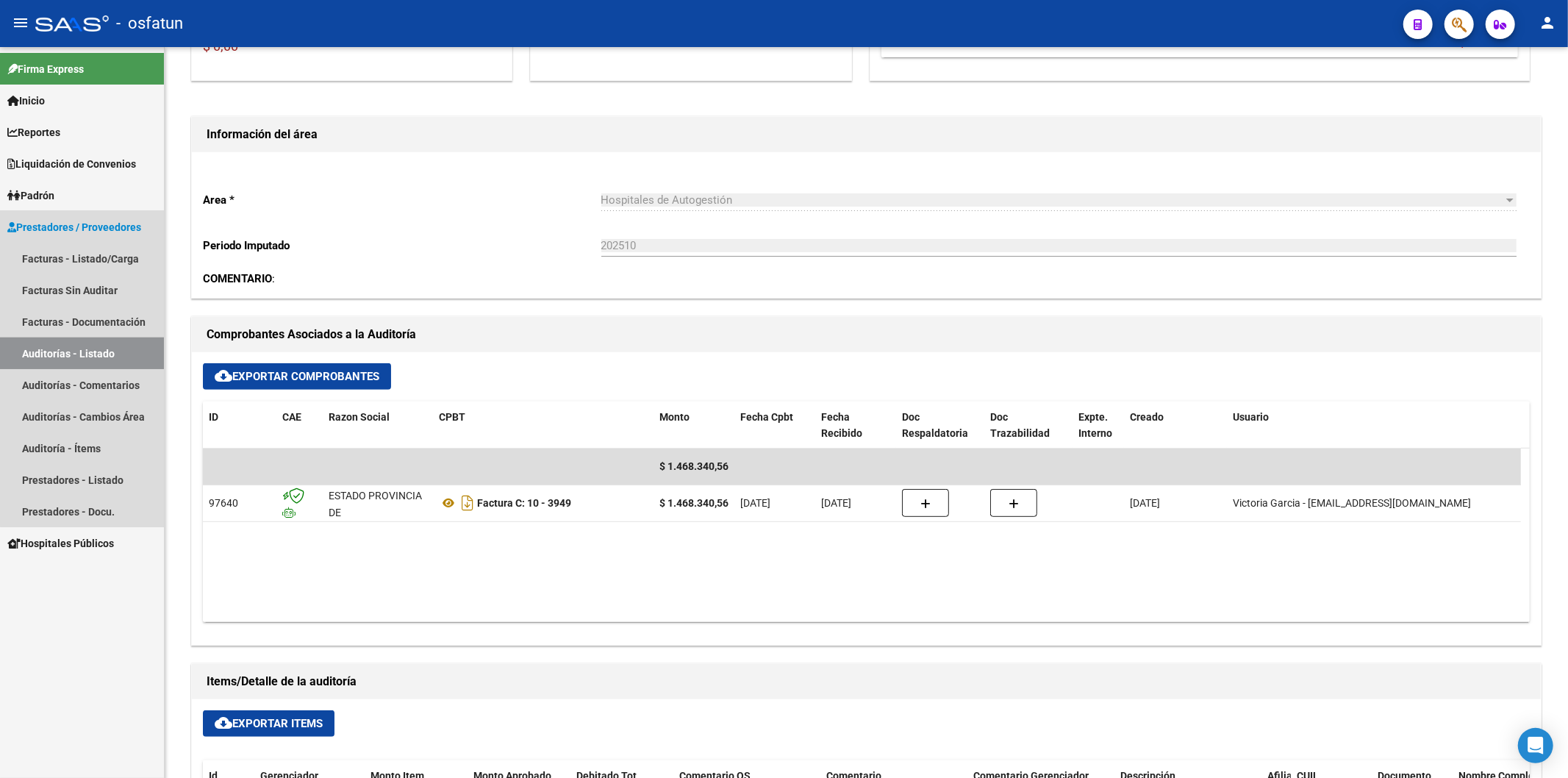
click at [110, 346] on link "Auditorías - Listado" at bounding box center [82, 353] width 164 height 32
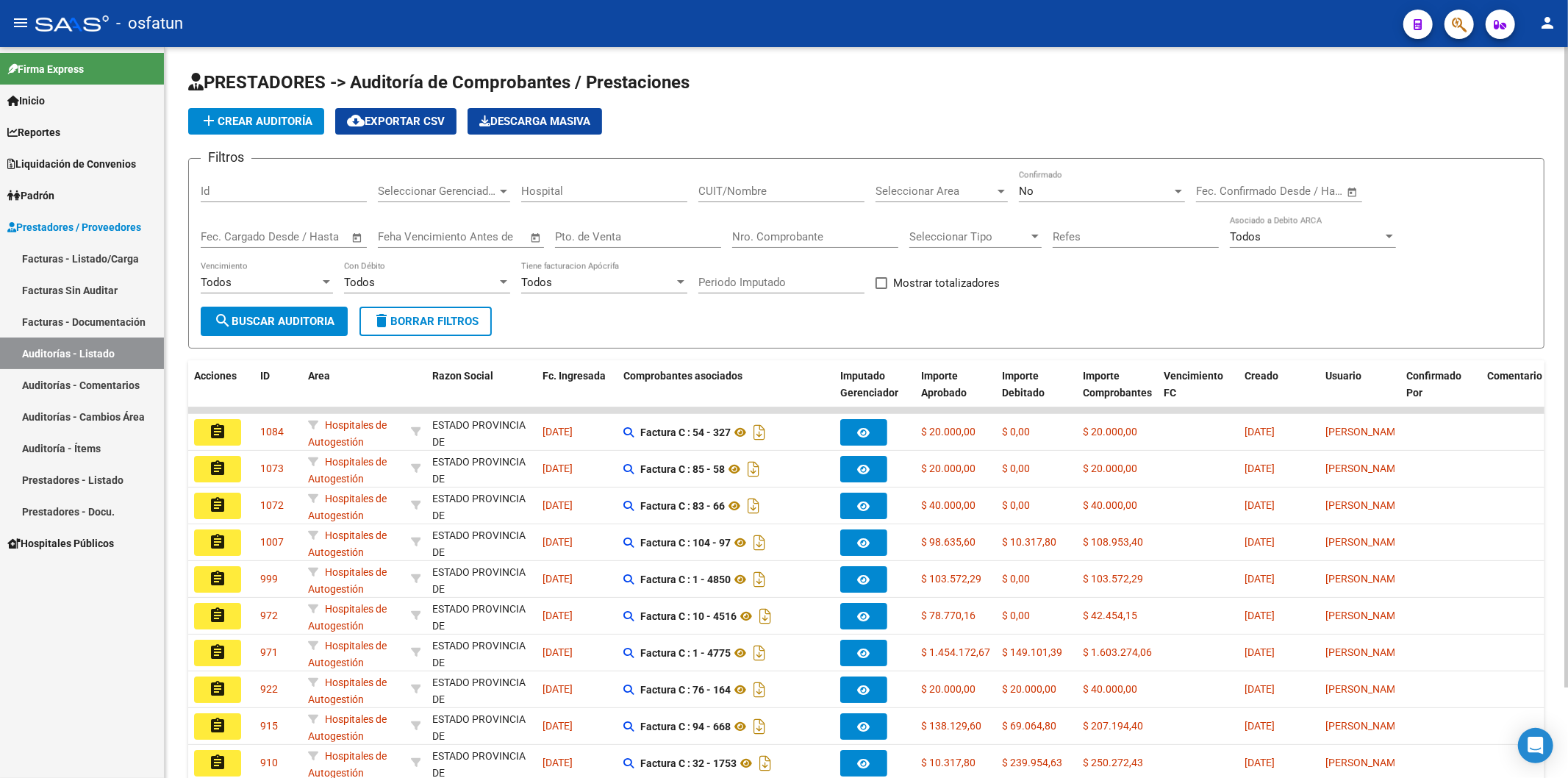
click at [802, 234] on input "Nro. Comprobante" at bounding box center [815, 236] width 166 height 13
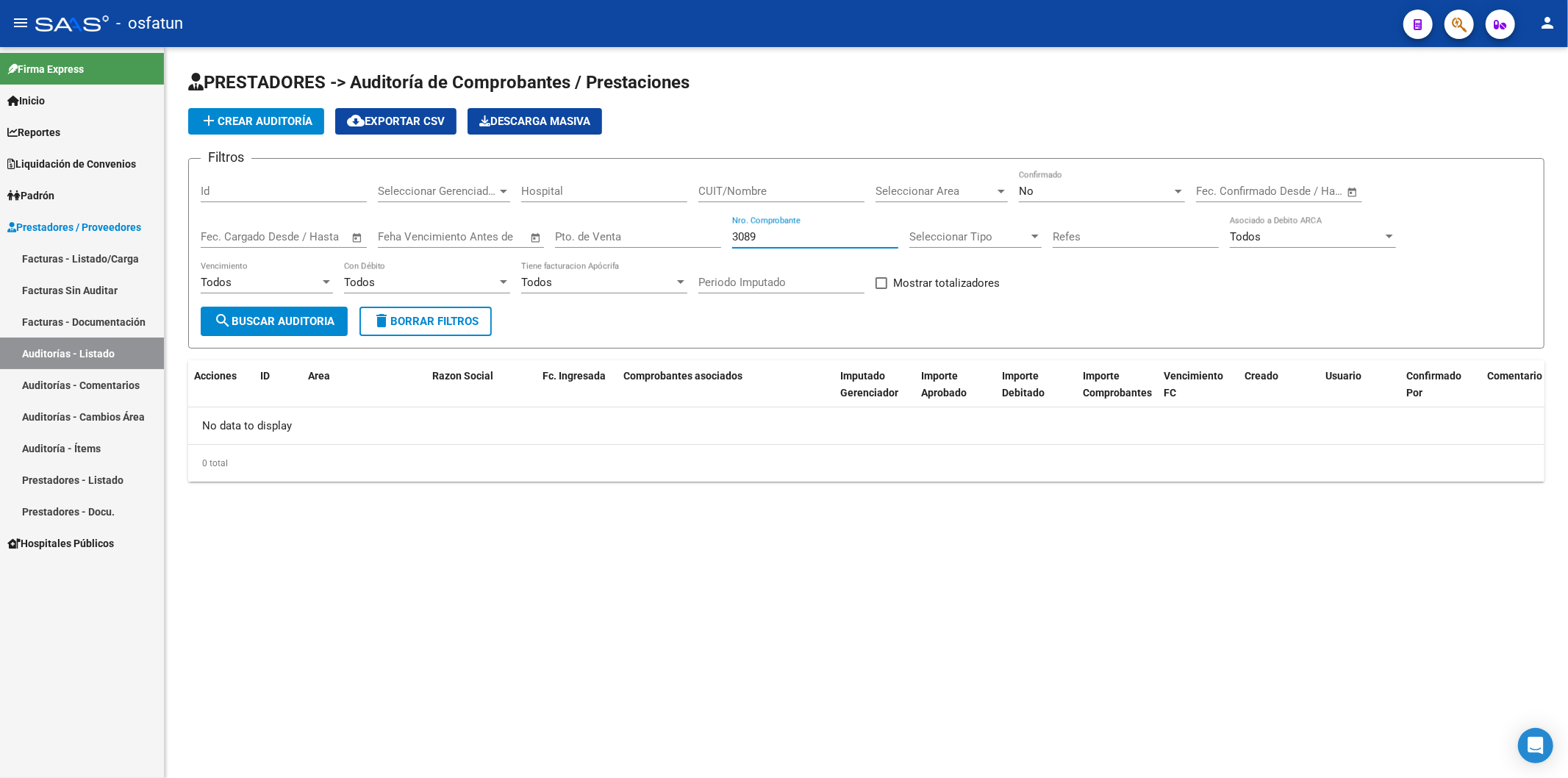
click at [1069, 195] on div "No" at bounding box center [1095, 191] width 153 height 13
click at [1064, 160] on span "Si" at bounding box center [1101, 158] width 166 height 33
click at [843, 221] on div "3089 Nro. Comprobante" at bounding box center [815, 232] width 166 height 32
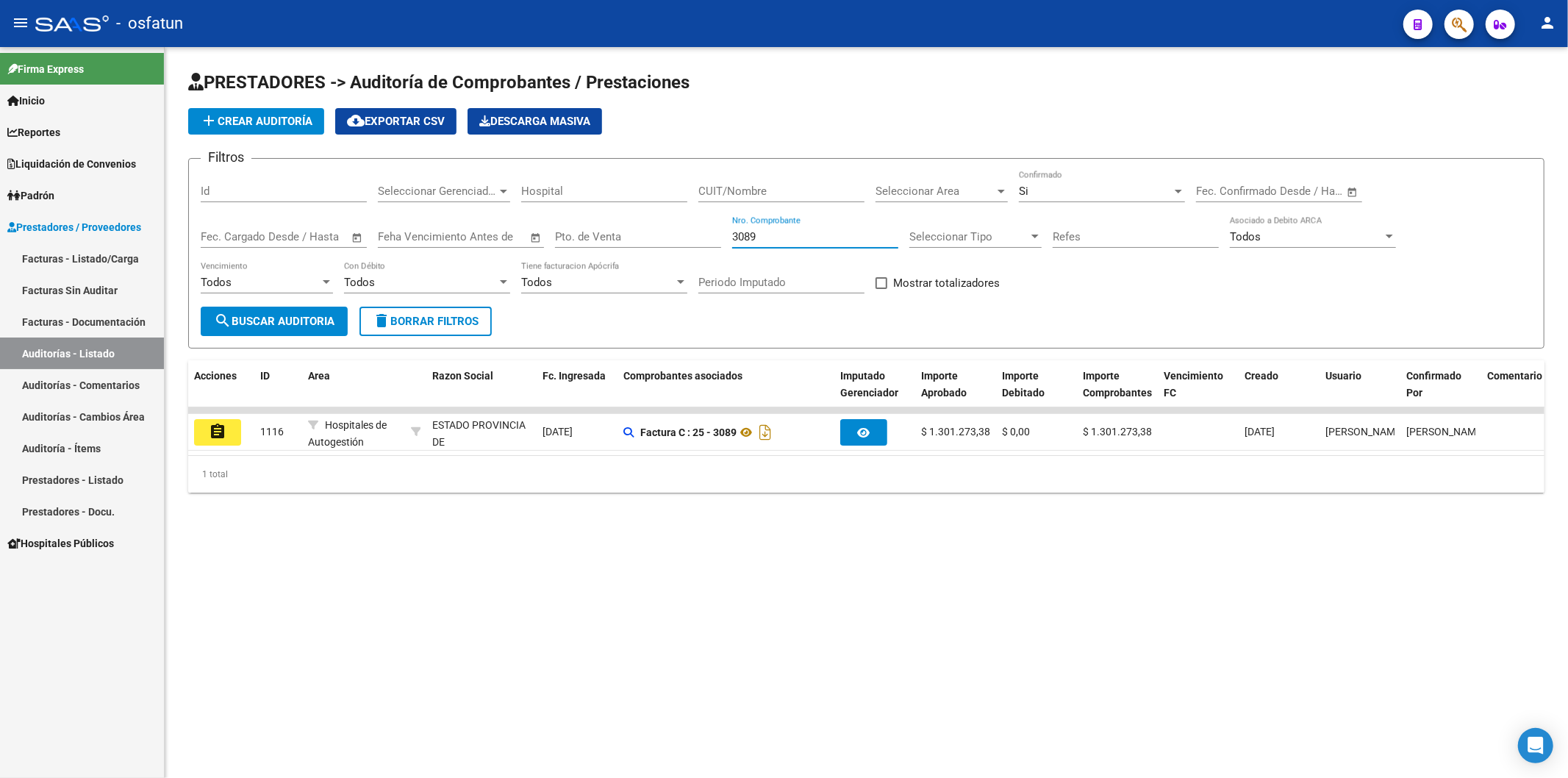
drag, startPoint x: 792, startPoint y: 236, endPoint x: 584, endPoint y: 247, distance: 208.3
click at [585, 245] on div "Filtros Id Seleccionar Gerenciador Seleccionar Gerenciador Hospital CUIT/Nombre…" at bounding box center [866, 239] width 1331 height 136
drag, startPoint x: 778, startPoint y: 238, endPoint x: 656, endPoint y: 238, distance: 122.0
click at [659, 238] on div "Filtros Id Seleccionar Gerenciador Seleccionar Gerenciador Hospital CUIT/Nombre…" at bounding box center [866, 239] width 1331 height 136
drag, startPoint x: 823, startPoint y: 239, endPoint x: 548, endPoint y: 245, distance: 275.1
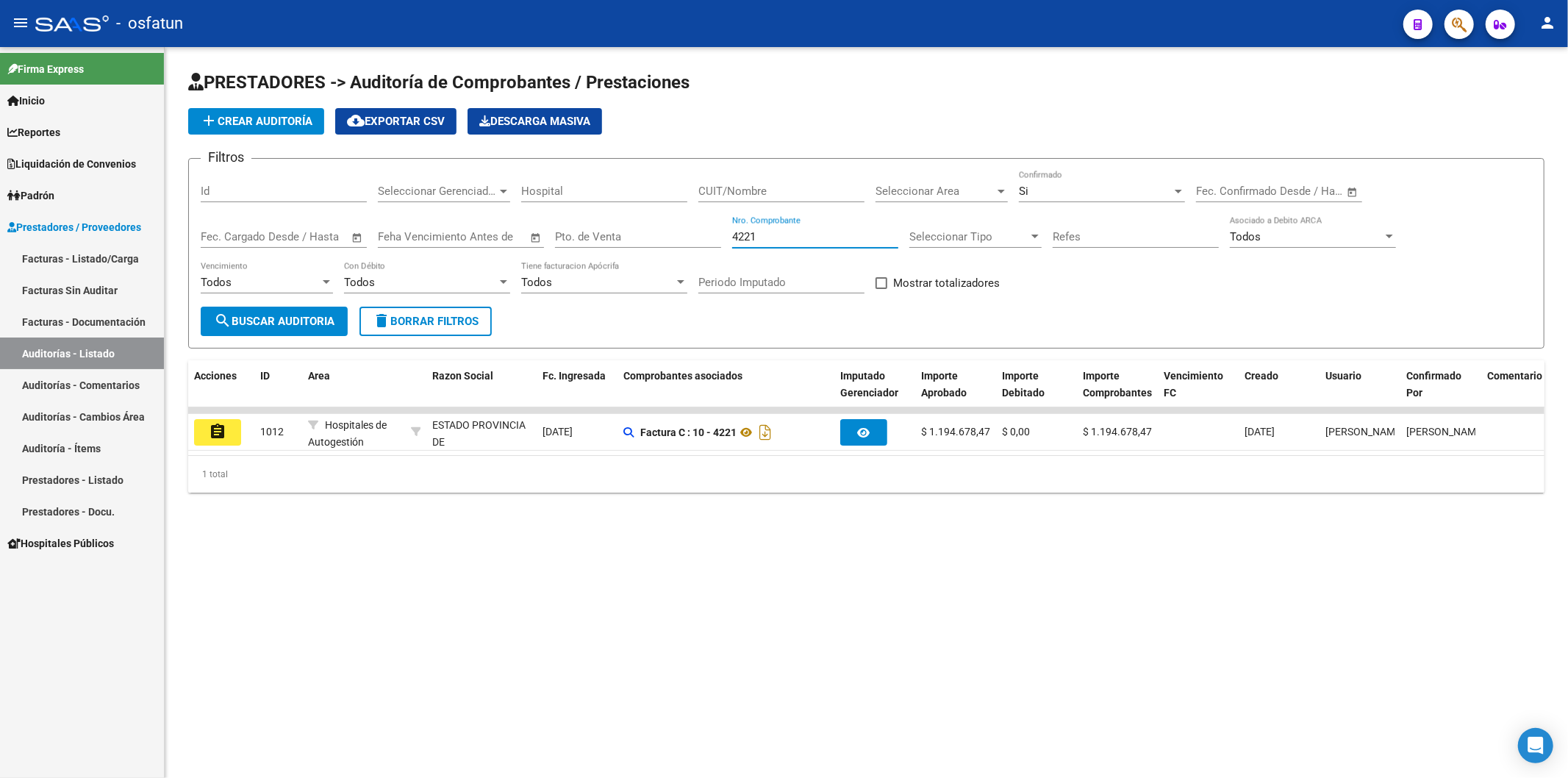
click at [583, 235] on div "Filtros Id Seleccionar Gerenciador Seleccionar Gerenciador Hospital CUIT/Nombre…" at bounding box center [866, 239] width 1331 height 136
drag, startPoint x: 790, startPoint y: 237, endPoint x: 685, endPoint y: 239, distance: 105.0
click at [685, 239] on div "Filtros Id Seleccionar Gerenciador Seleccionar Gerenciador Hospital CUIT/Nombre…" at bounding box center [866, 239] width 1331 height 136
click at [611, 241] on div "Filtros Id Seleccionar Gerenciador Seleccionar Gerenciador Hospital CUIT/Nombre…" at bounding box center [866, 239] width 1331 height 136
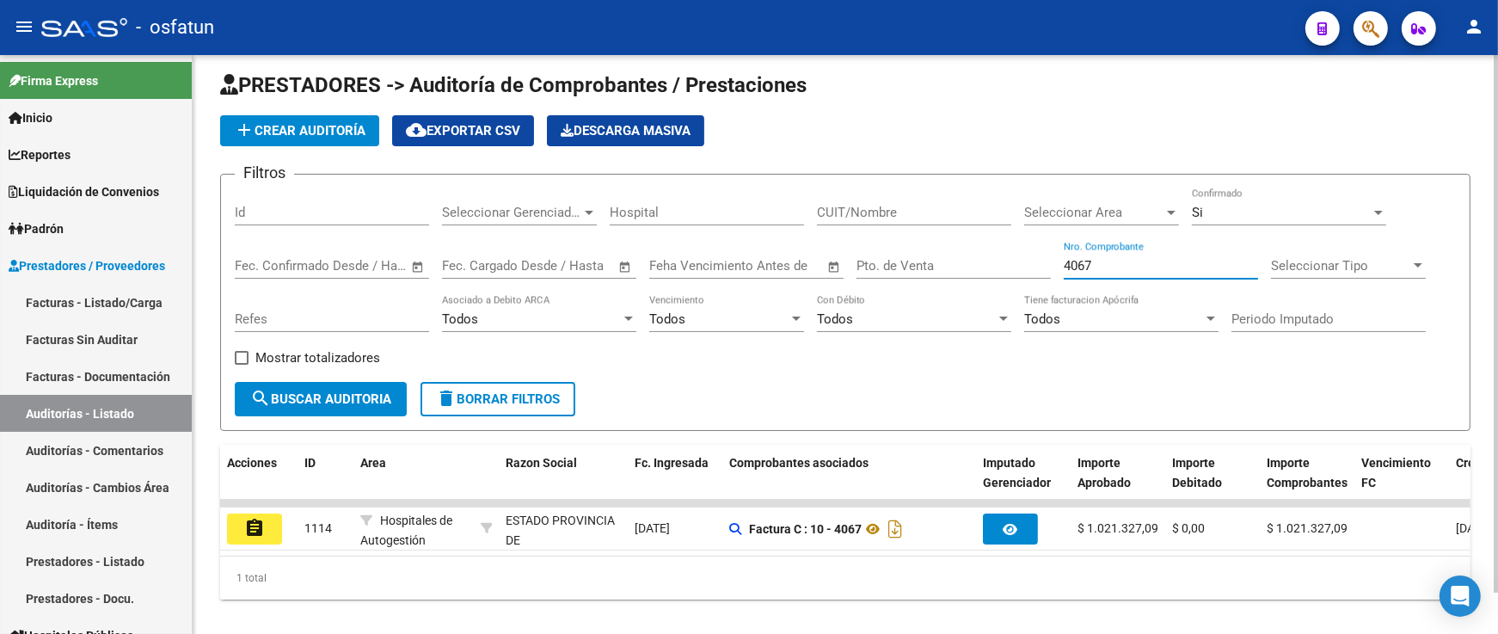
scroll to position [46, 0]
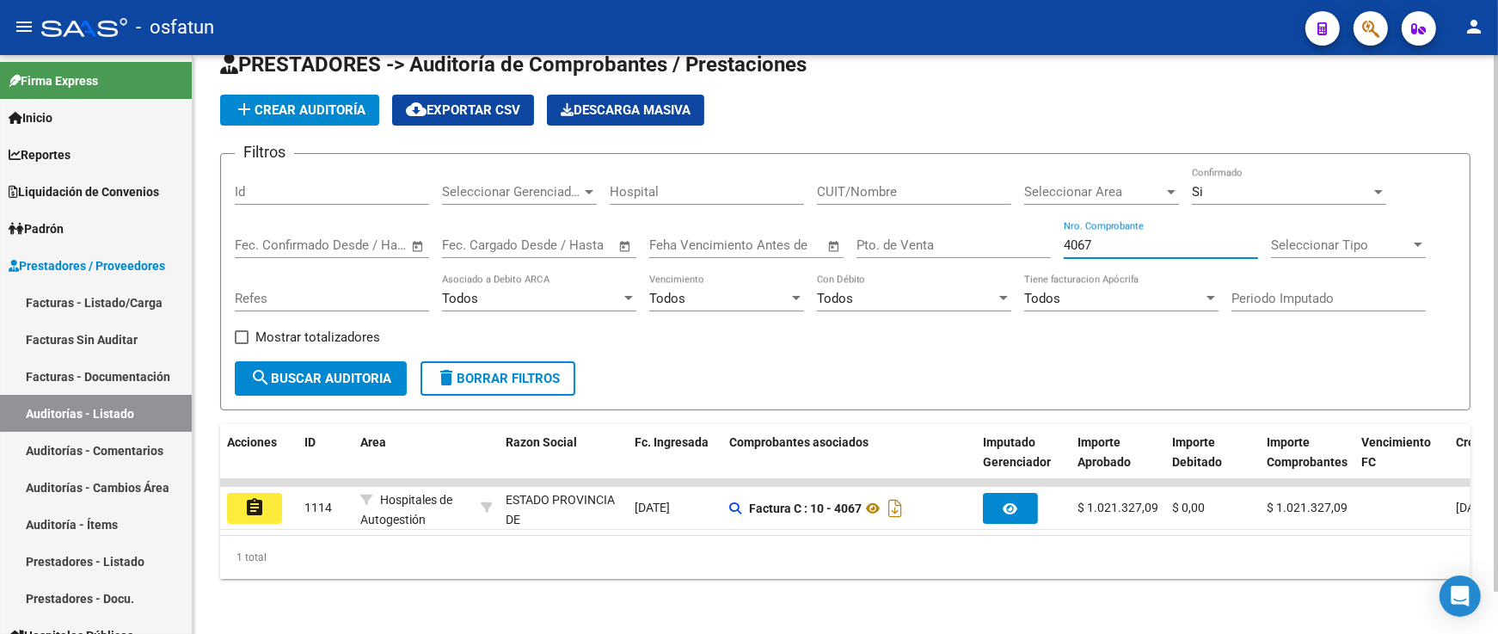
drag, startPoint x: 1185, startPoint y: 226, endPoint x: 999, endPoint y: 228, distance: 185.8
click at [995, 229] on div "Filtros Id Seleccionar Gerenciador Seleccionar Gerenciador Hospital CUIT/Nombre…" at bounding box center [845, 265] width 1221 height 194
drag, startPoint x: 1165, startPoint y: 237, endPoint x: 914, endPoint y: 237, distance: 251.1
click at [914, 237] on div "Filtros Id Seleccionar Gerenciador Seleccionar Gerenciador Hospital CUIT/Nombre…" at bounding box center [845, 265] width 1221 height 194
drag, startPoint x: 1153, startPoint y: 236, endPoint x: 907, endPoint y: 228, distance: 246.1
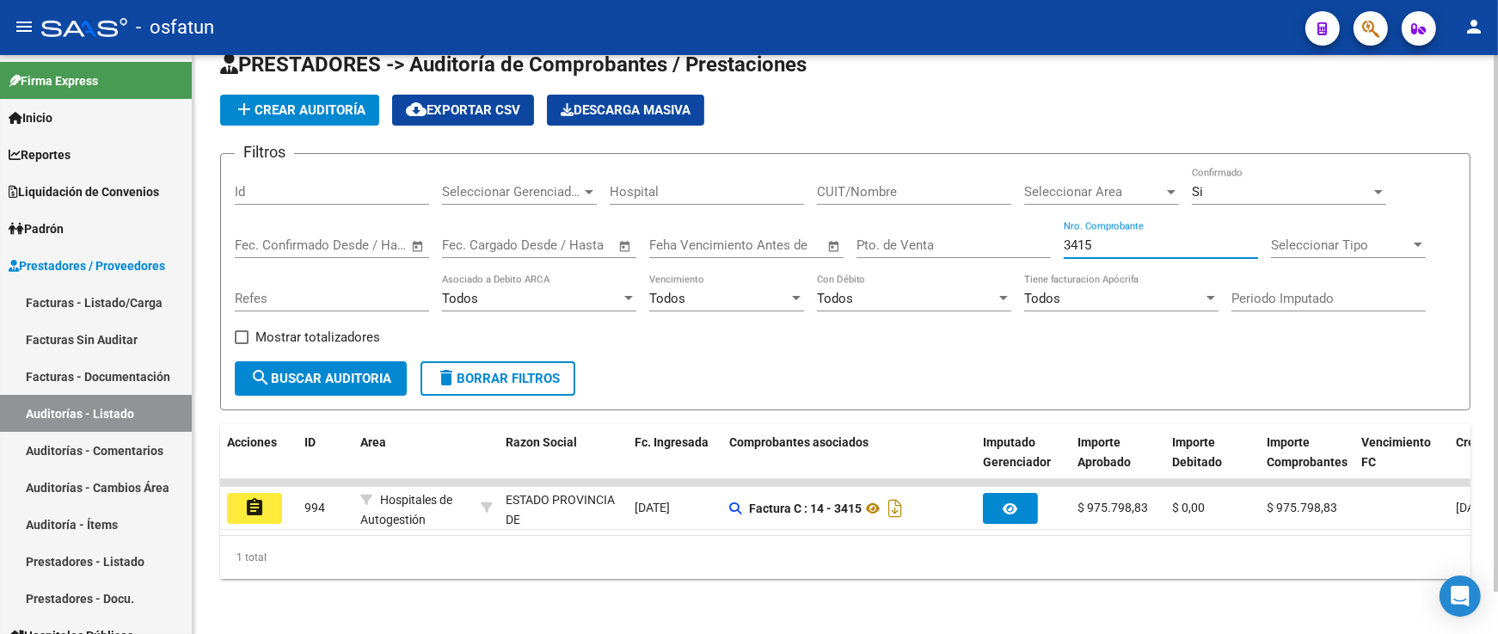
click at [908, 228] on div "Filtros Id Seleccionar Gerenciador Seleccionar Gerenciador Hospital CUIT/Nombre…" at bounding box center [845, 265] width 1221 height 194
drag, startPoint x: 1136, startPoint y: 237, endPoint x: 975, endPoint y: 238, distance: 160.8
click at [980, 238] on div "Filtros Id Seleccionar Gerenciador Seleccionar Gerenciador Hospital CUIT/Nombre…" at bounding box center [845, 265] width 1221 height 194
drag, startPoint x: 1082, startPoint y: 235, endPoint x: 873, endPoint y: 237, distance: 209.0
click at [880, 237] on div "Filtros Id Seleccionar Gerenciador Seleccionar Gerenciador Hospital CUIT/Nombre…" at bounding box center [845, 265] width 1221 height 194
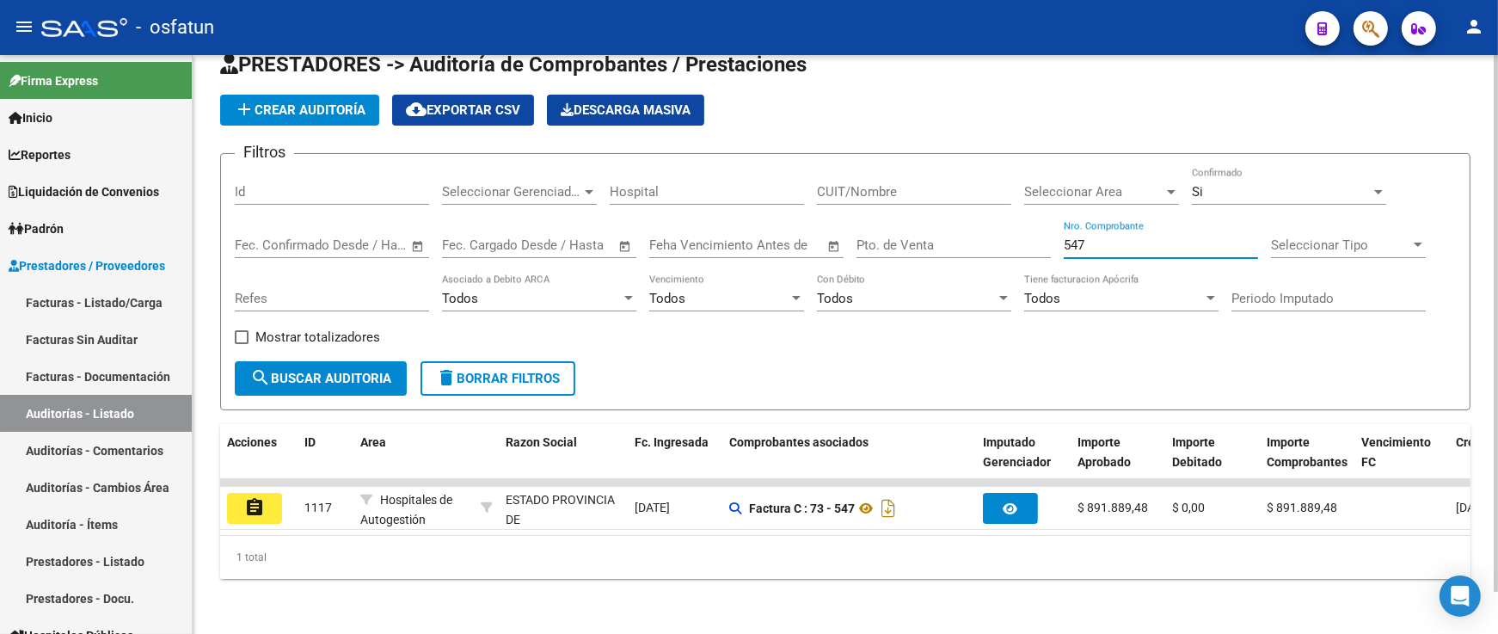
drag, startPoint x: 1162, startPoint y: 237, endPoint x: 962, endPoint y: 237, distance: 200.4
click at [959, 237] on div "Filtros Id Seleccionar Gerenciador Seleccionar Gerenciador Hospital CUIT/Nombre…" at bounding box center [845, 265] width 1221 height 194
click at [1131, 221] on div "1792 Nro. Comprobante" at bounding box center [1161, 239] width 194 height 37
drag, startPoint x: 1007, startPoint y: 226, endPoint x: 974, endPoint y: 228, distance: 32.7
click at [980, 226] on div "Filtros Id Seleccionar Gerenciador Seleccionar Gerenciador Hospital CUIT/Nombre…" at bounding box center [845, 265] width 1221 height 194
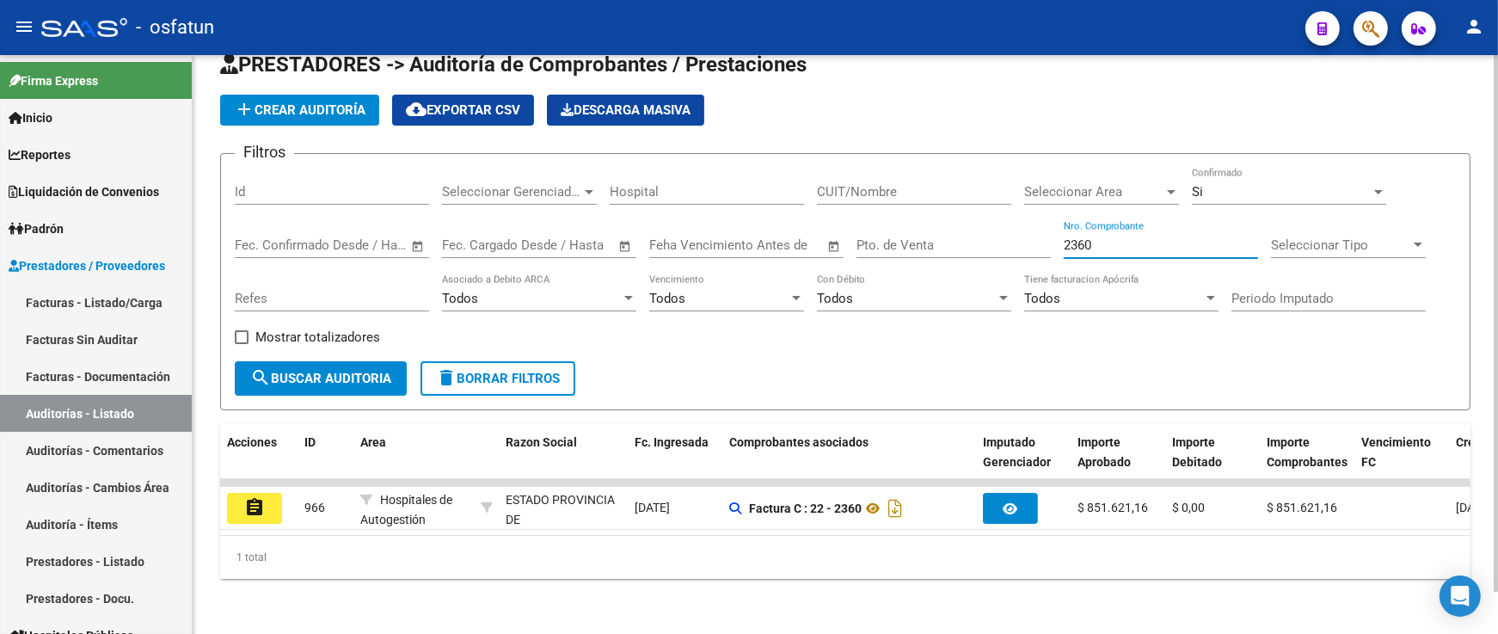
drag, startPoint x: 1112, startPoint y: 229, endPoint x: 870, endPoint y: 253, distance: 243.7
click at [883, 253] on div "Filtros Id Seleccionar Gerenciador Seleccionar Gerenciador Hospital CUIT/Nombre…" at bounding box center [845, 265] width 1221 height 194
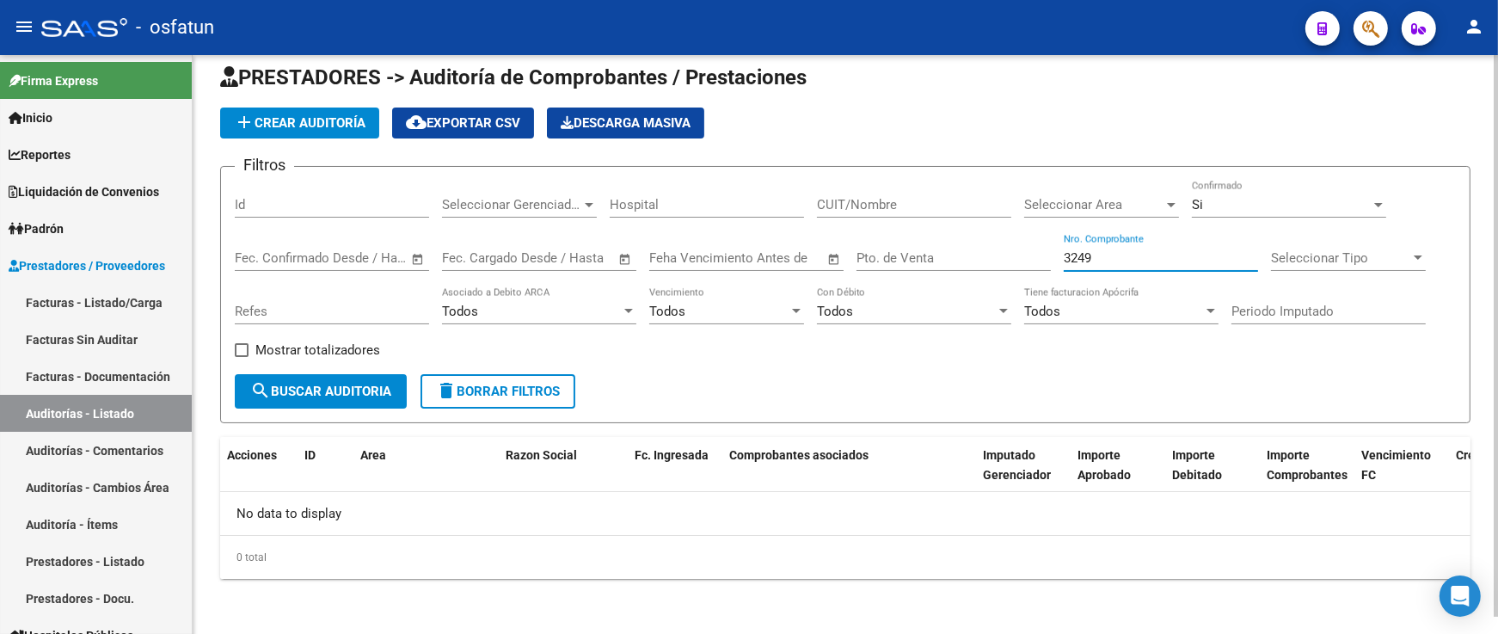
scroll to position [18, 0]
type input "3249"
click at [1207, 194] on div "Si Confirmado" at bounding box center [1289, 199] width 194 height 37
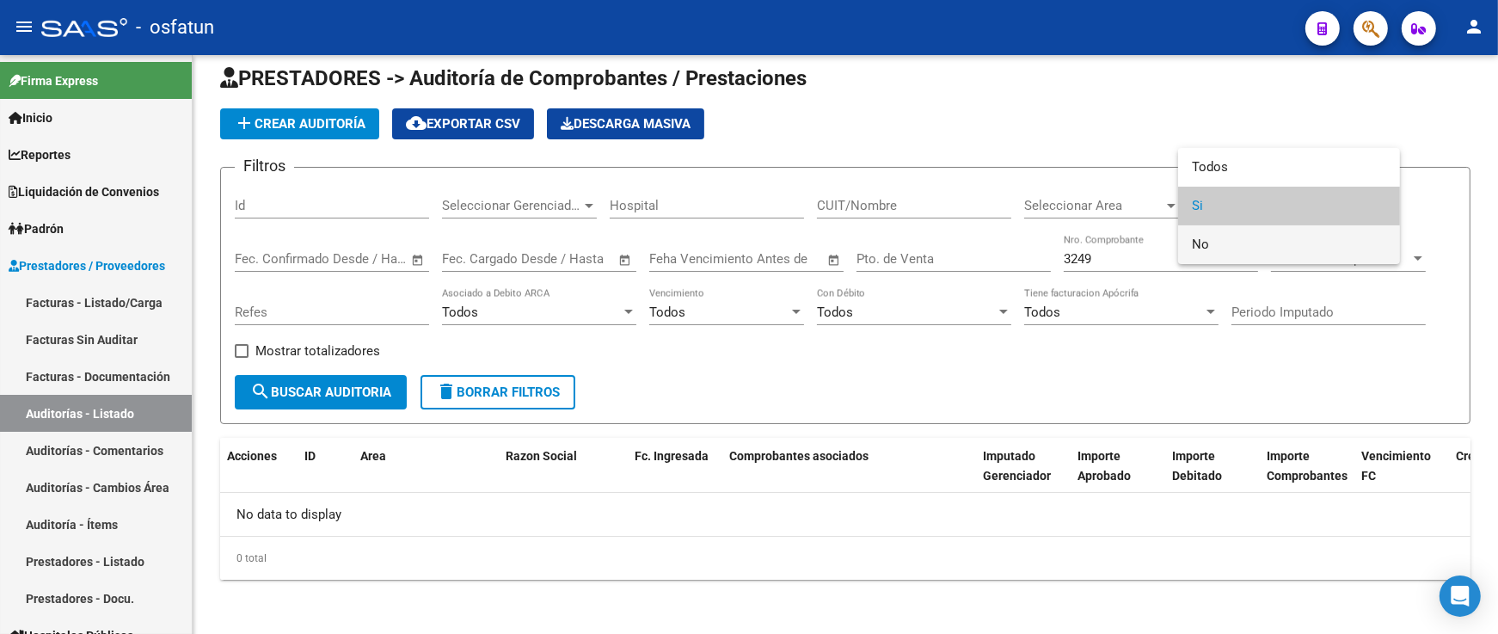
click at [1231, 238] on span "No" at bounding box center [1289, 244] width 194 height 39
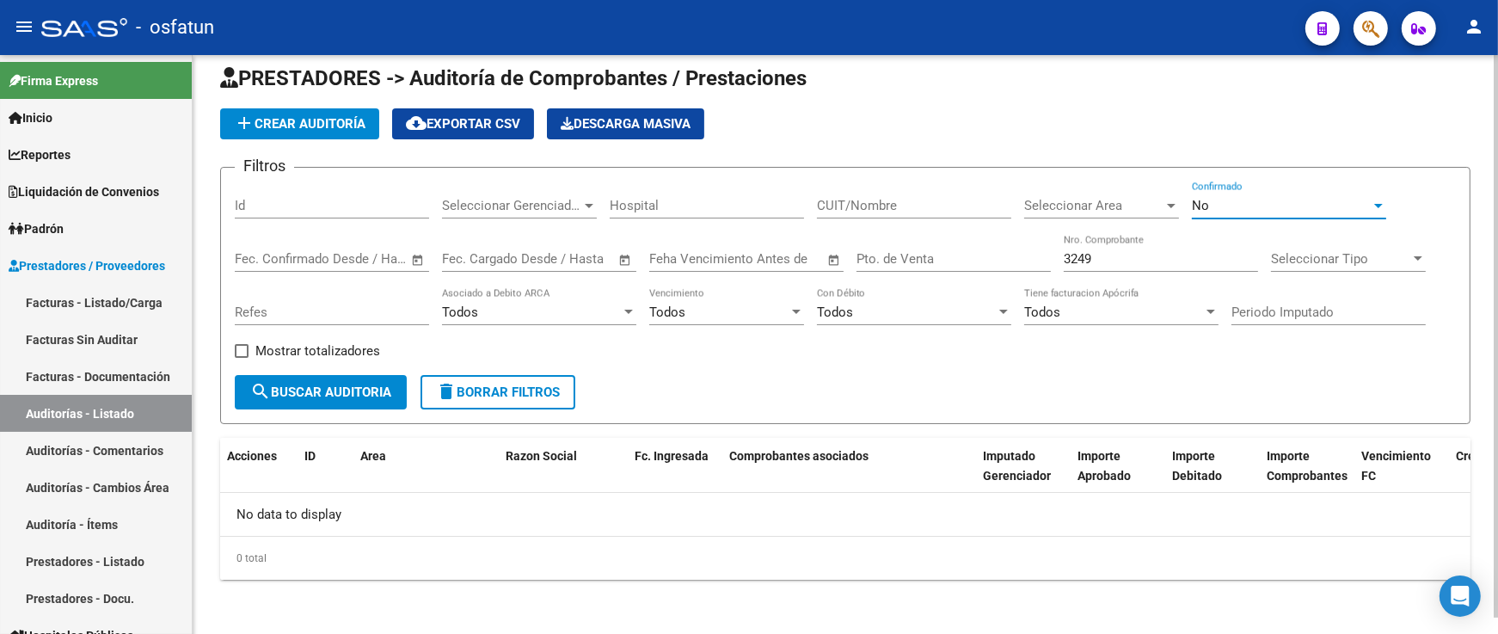
scroll to position [0, 0]
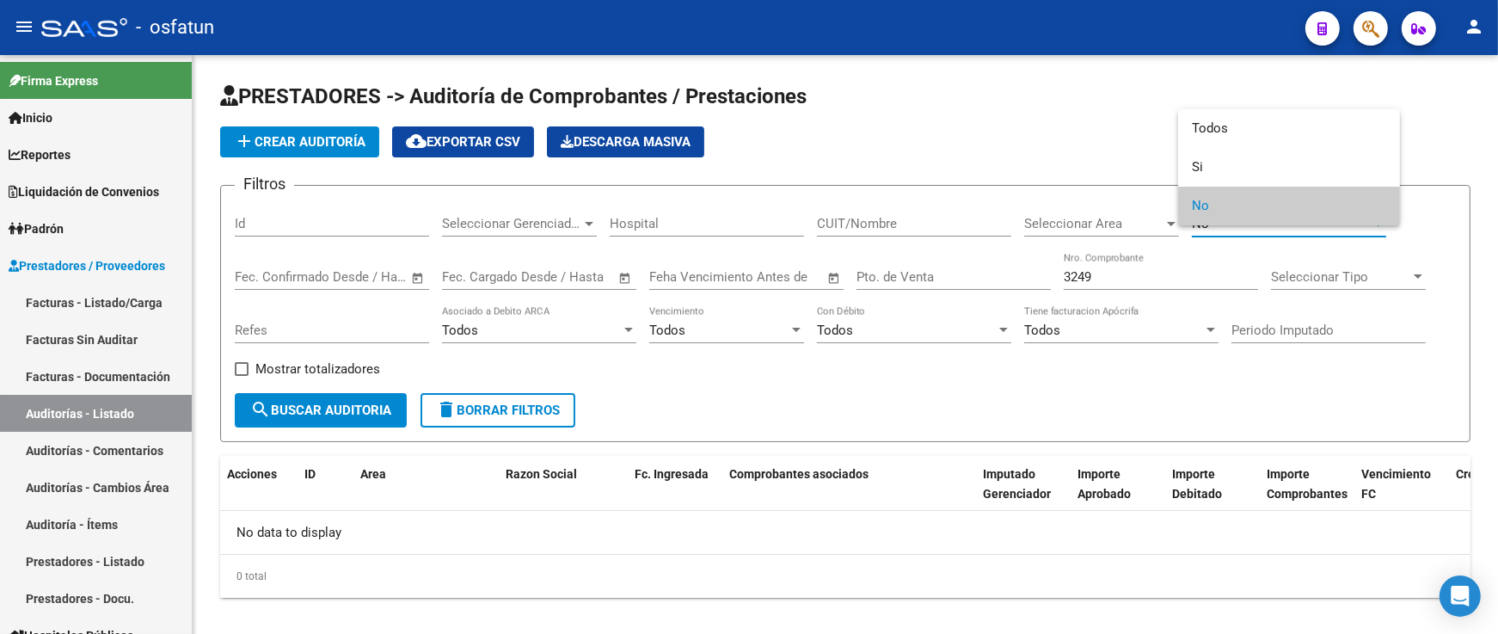
click at [109, 297] on div at bounding box center [749, 317] width 1498 height 634
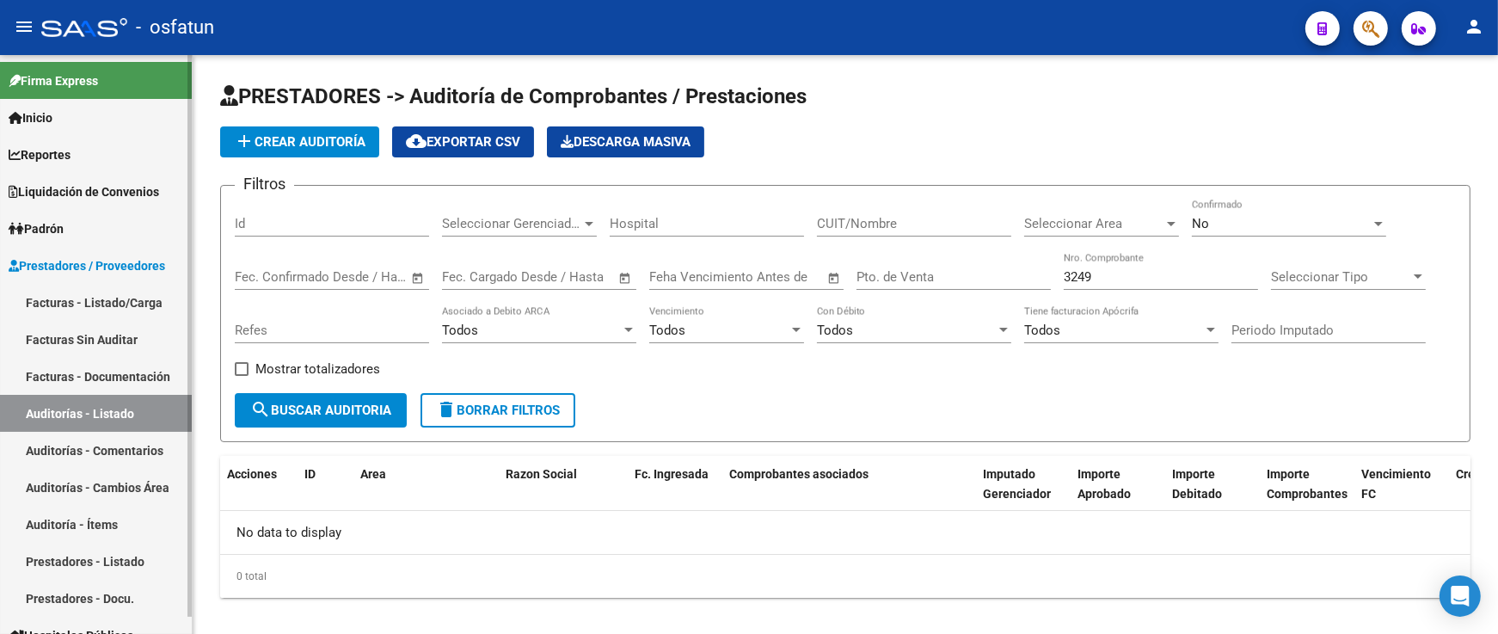
click at [133, 298] on link "Facturas - Listado/Carga" at bounding box center [96, 302] width 192 height 37
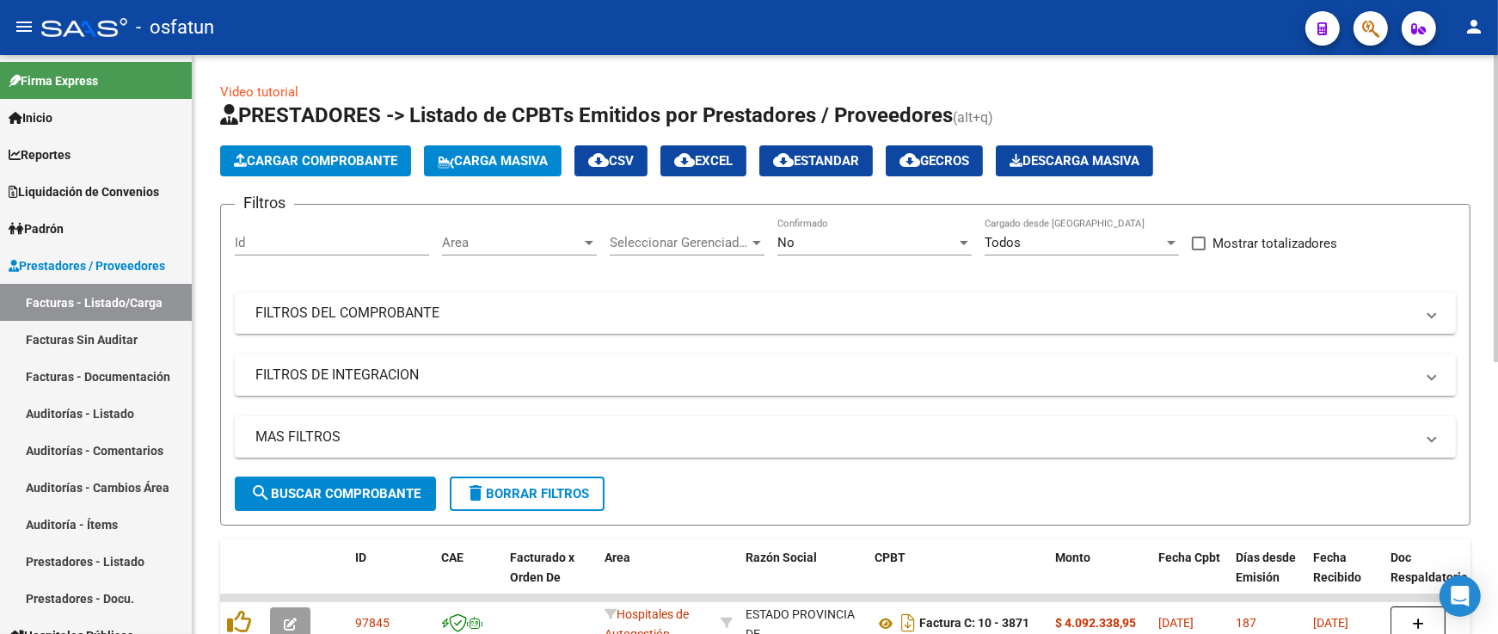
click at [263, 147] on button "Cargar Comprobante" at bounding box center [315, 160] width 191 height 31
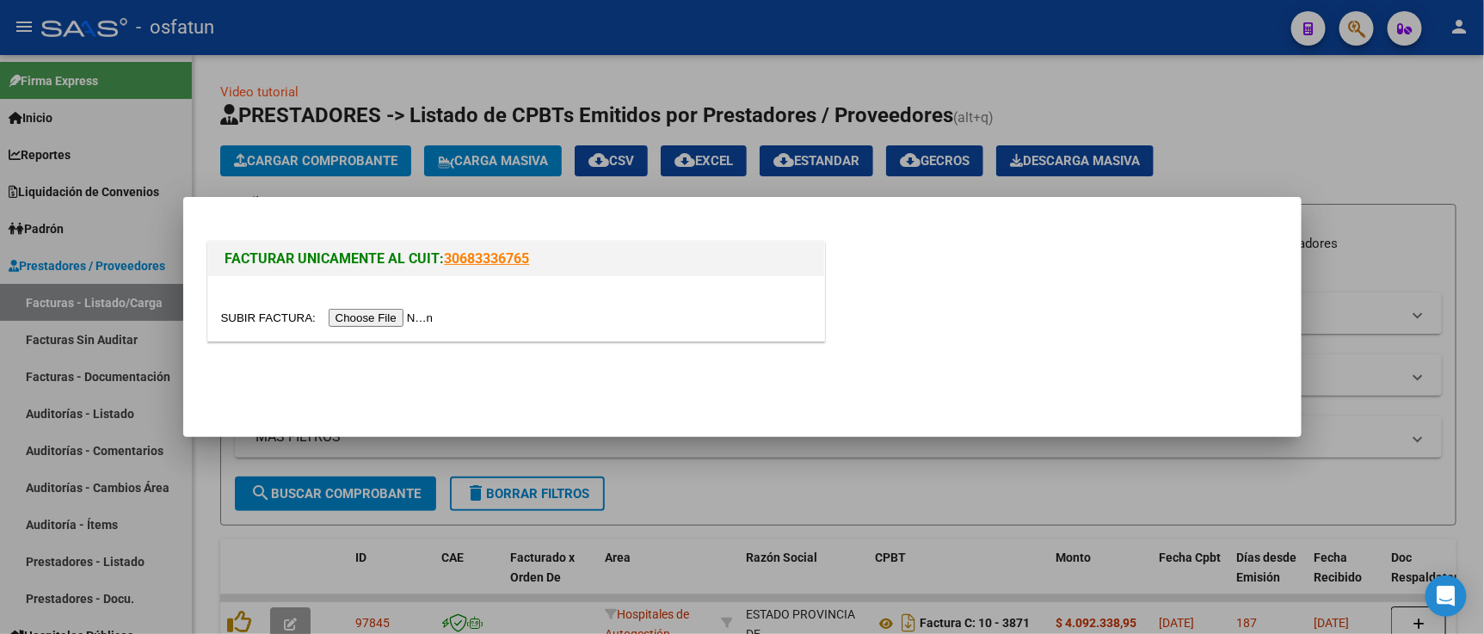
click at [396, 319] on input "file" at bounding box center [330, 318] width 218 height 18
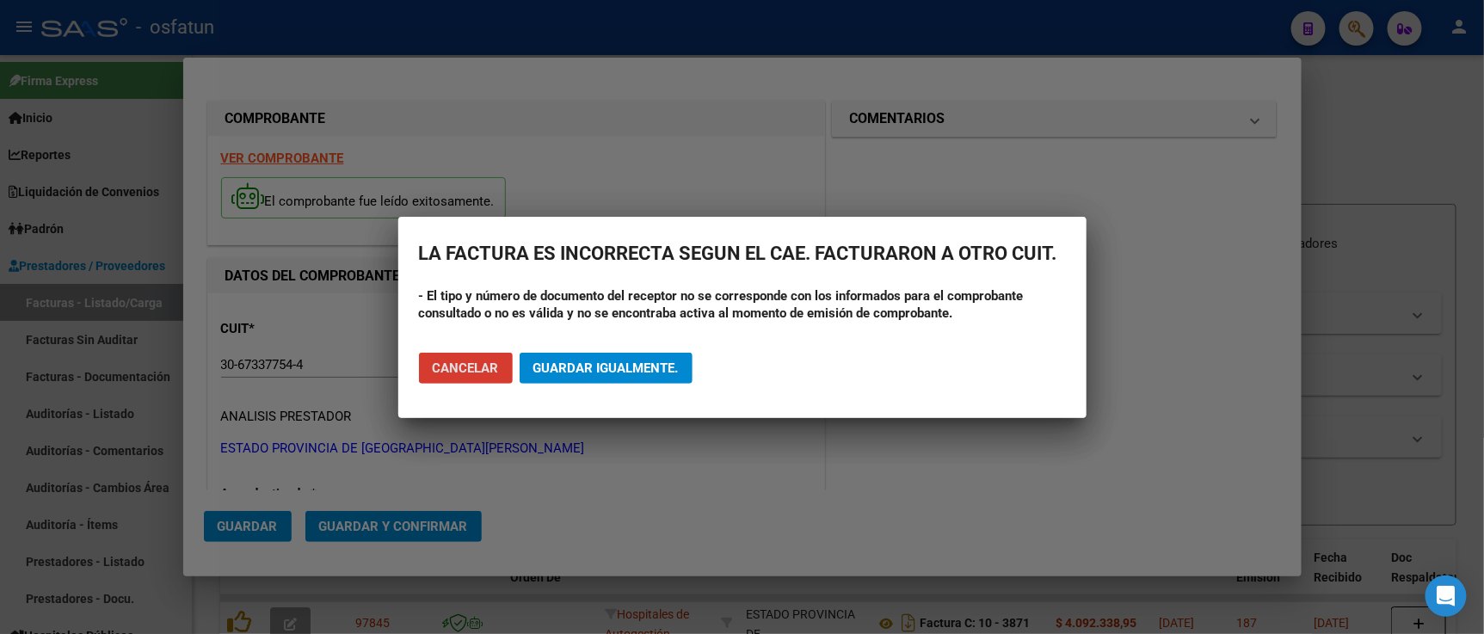
click at [451, 376] on button "Cancelar" at bounding box center [466, 368] width 94 height 31
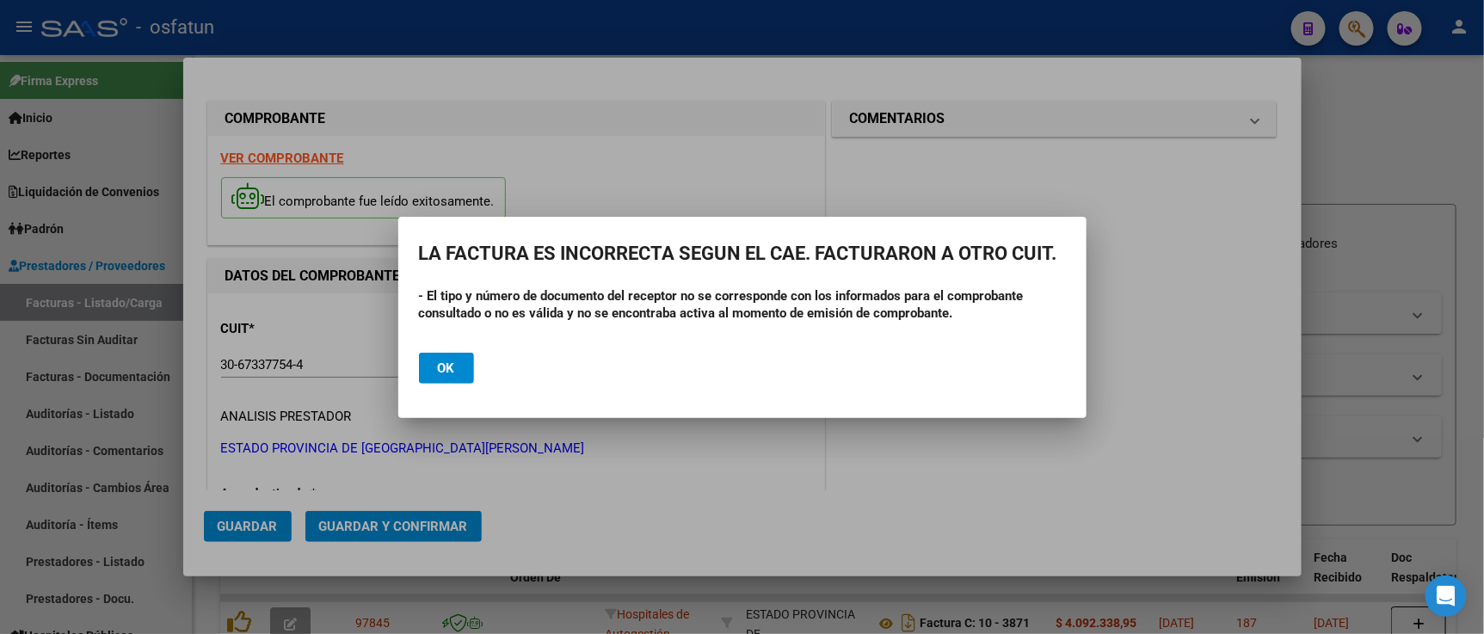
click at [430, 365] on button "Ok" at bounding box center [446, 368] width 55 height 31
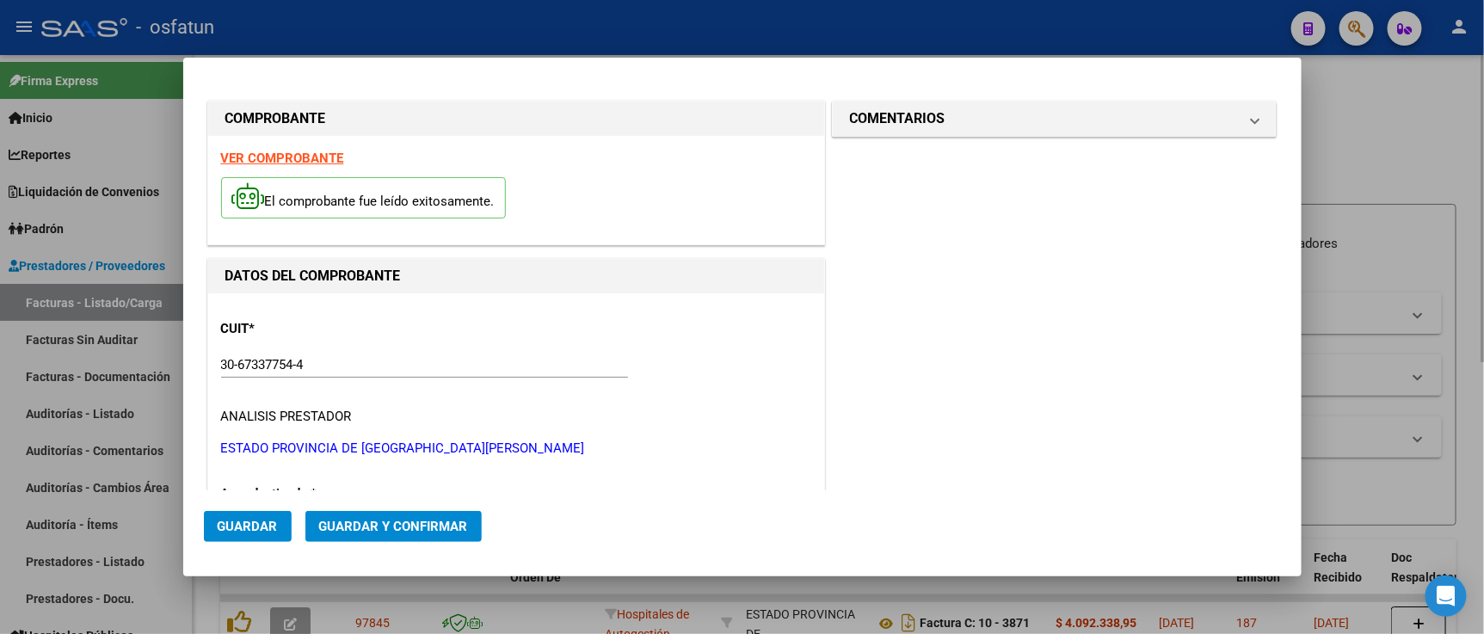
drag, startPoint x: 1371, startPoint y: 127, endPoint x: 1366, endPoint y: 110, distance: 18.0
click at [1368, 127] on div at bounding box center [742, 317] width 1484 height 634
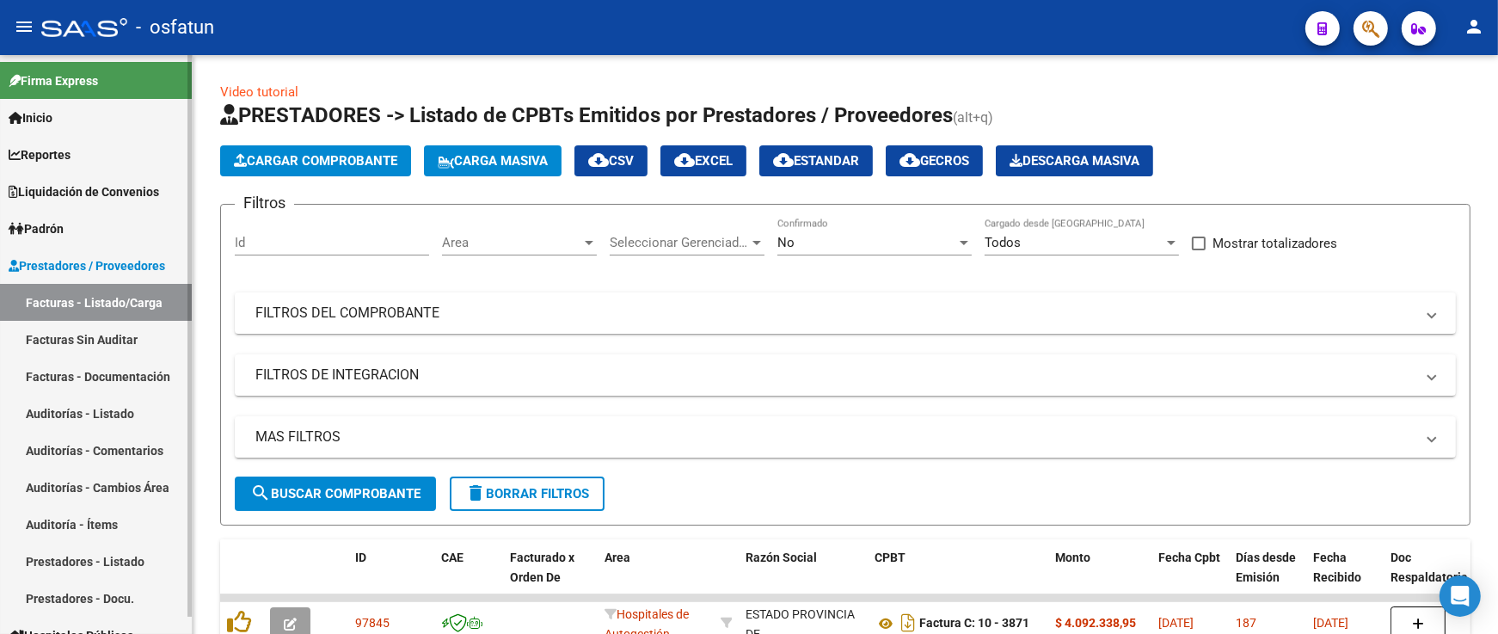
click at [132, 420] on link "Auditorías - Listado" at bounding box center [96, 413] width 192 height 37
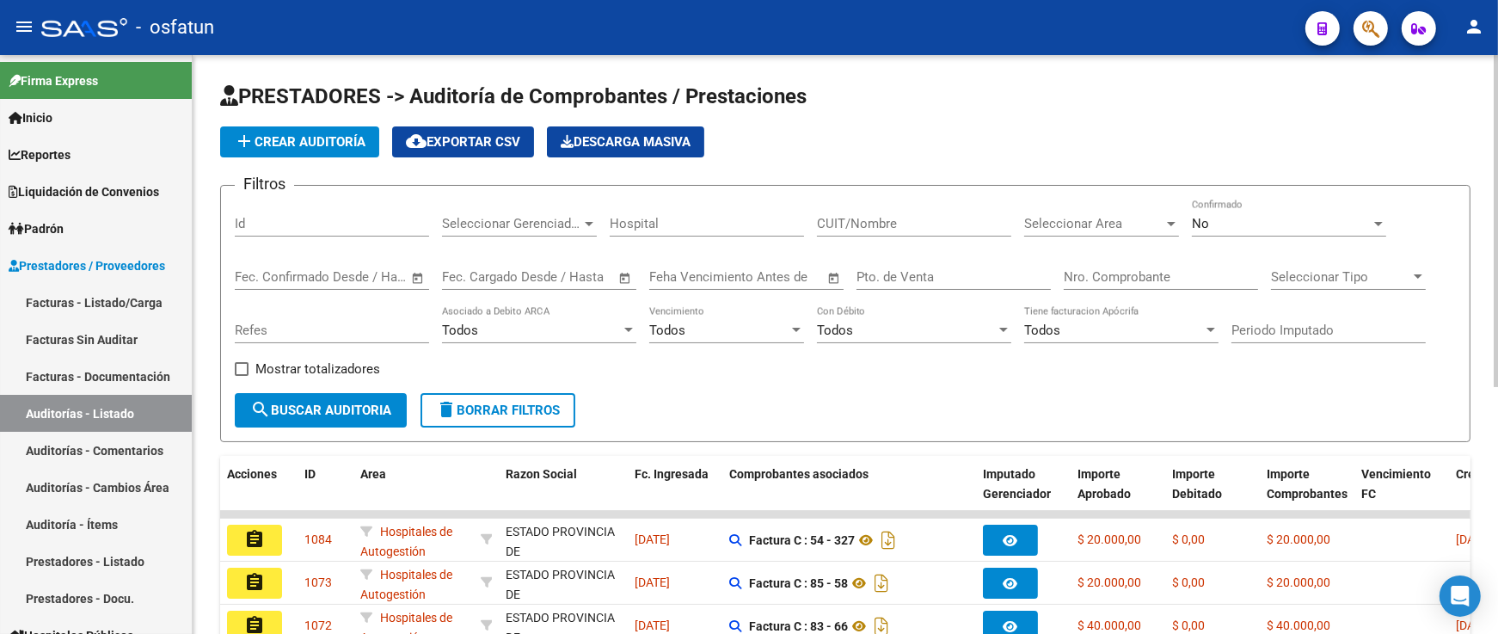
click at [1105, 281] on input "Nro. Comprobante" at bounding box center [1161, 276] width 194 height 15
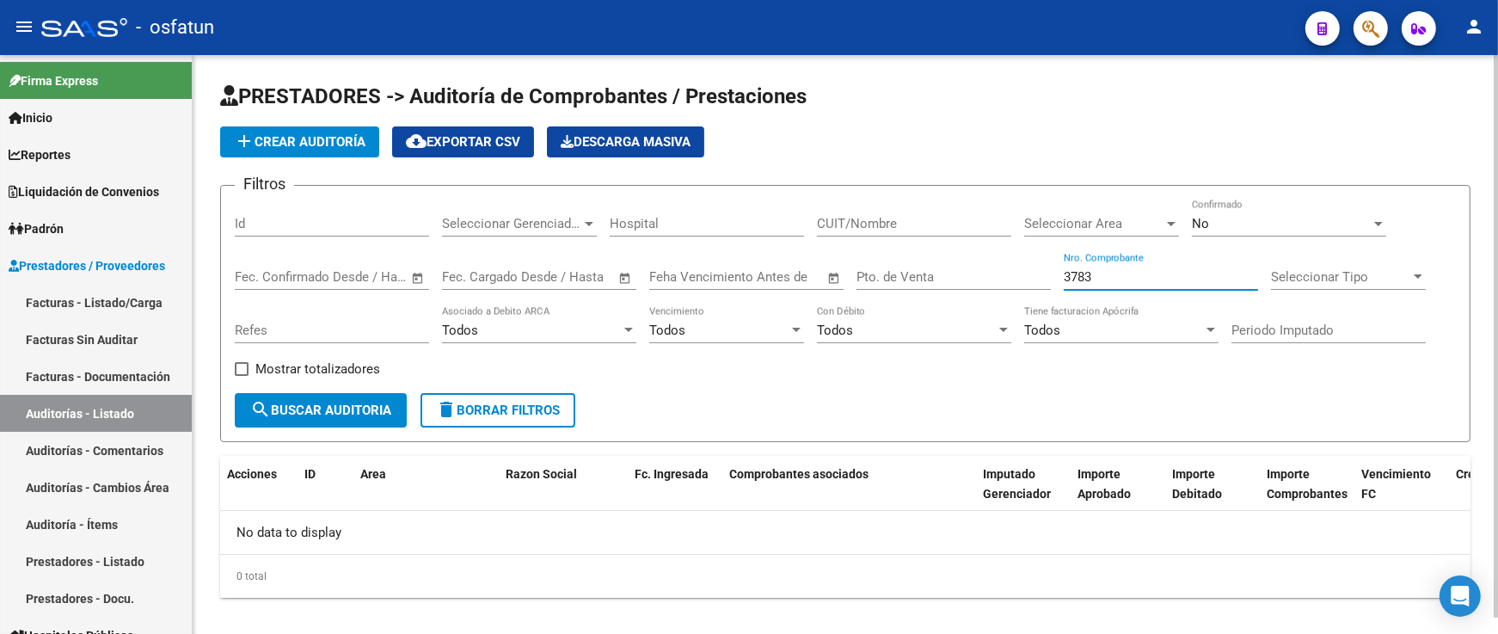
click at [1269, 229] on div "No" at bounding box center [1281, 223] width 179 height 15
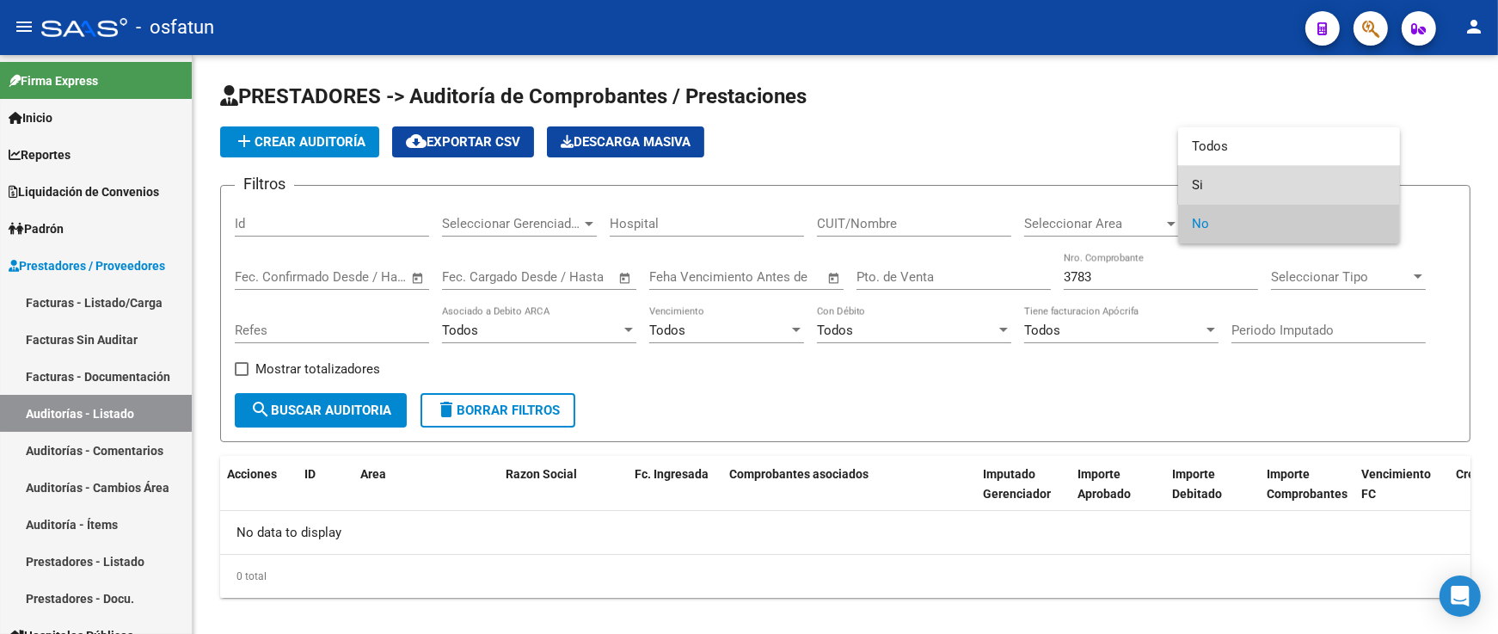
click at [1234, 187] on span "Si" at bounding box center [1289, 185] width 194 height 39
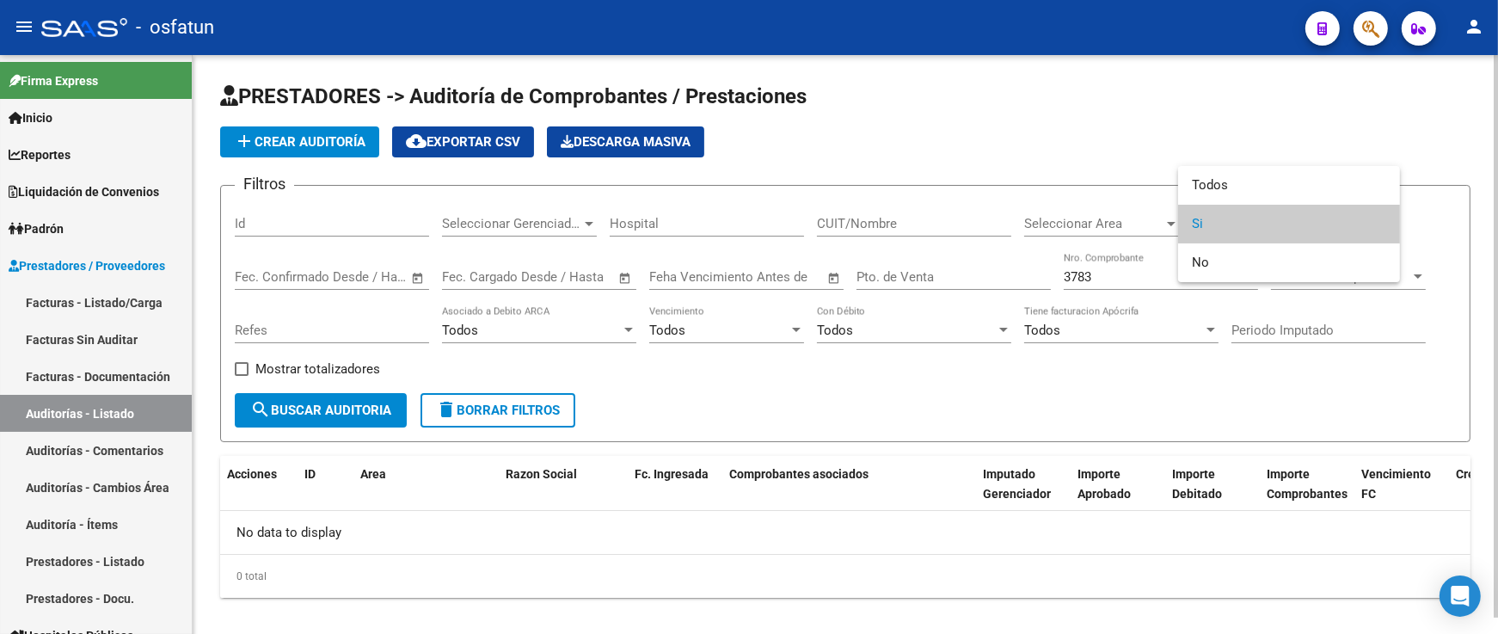
drag, startPoint x: 1131, startPoint y: 278, endPoint x: 1122, endPoint y: 274, distance: 9.6
click at [1118, 276] on div at bounding box center [749, 317] width 1498 height 634
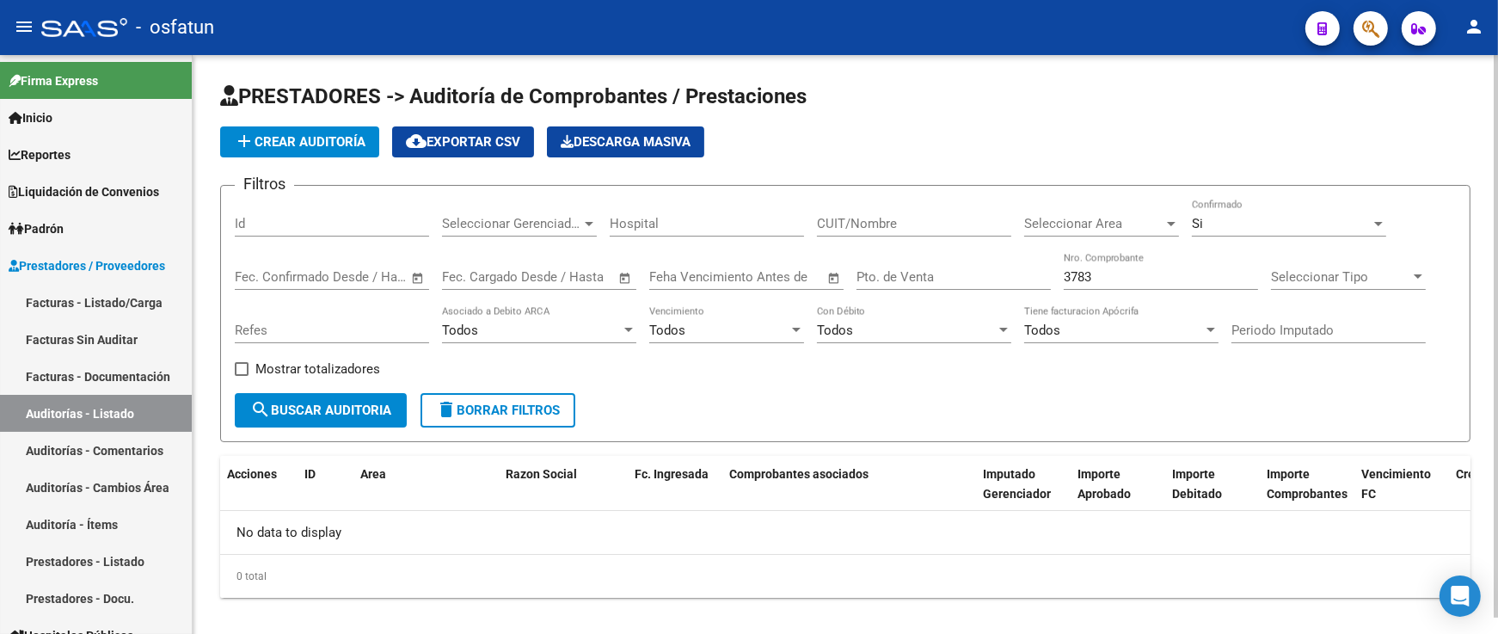
click at [1128, 272] on input "3783" at bounding box center [1161, 276] width 194 height 15
click at [904, 272] on div "Filtros Id Seleccionar Gerenciador Seleccionar Gerenciador Hospital CUIT/Nombre…" at bounding box center [845, 297] width 1221 height 194
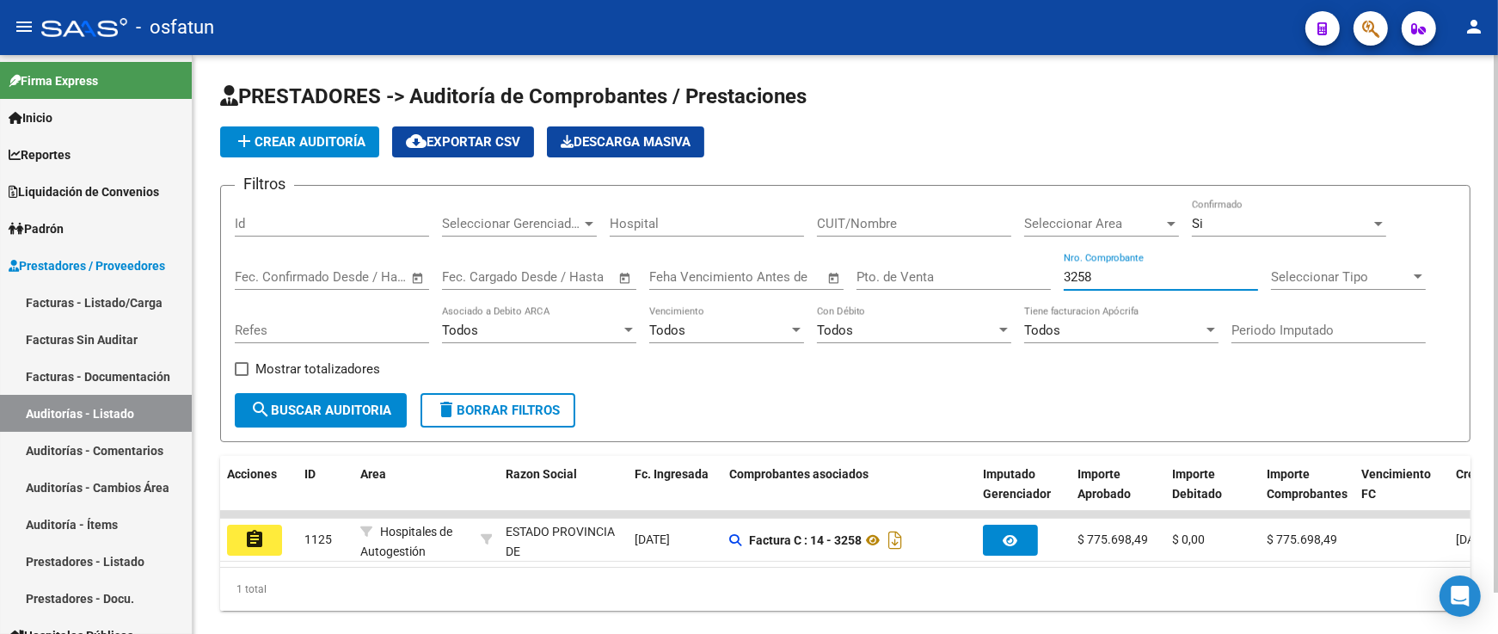
drag, startPoint x: 1139, startPoint y: 279, endPoint x: 1017, endPoint y: 279, distance: 121.3
click at [1015, 279] on div "Filtros Id Seleccionar Gerenciador Seleccionar Gerenciador Hospital CUIT/Nombre…" at bounding box center [845, 297] width 1221 height 194
drag, startPoint x: 882, startPoint y: 279, endPoint x: 821, endPoint y: 279, distance: 61.9
click at [821, 279] on div "Filtros Id Seleccionar Gerenciador Seleccionar Gerenciador Hospital CUIT/Nombre…" at bounding box center [845, 297] width 1221 height 194
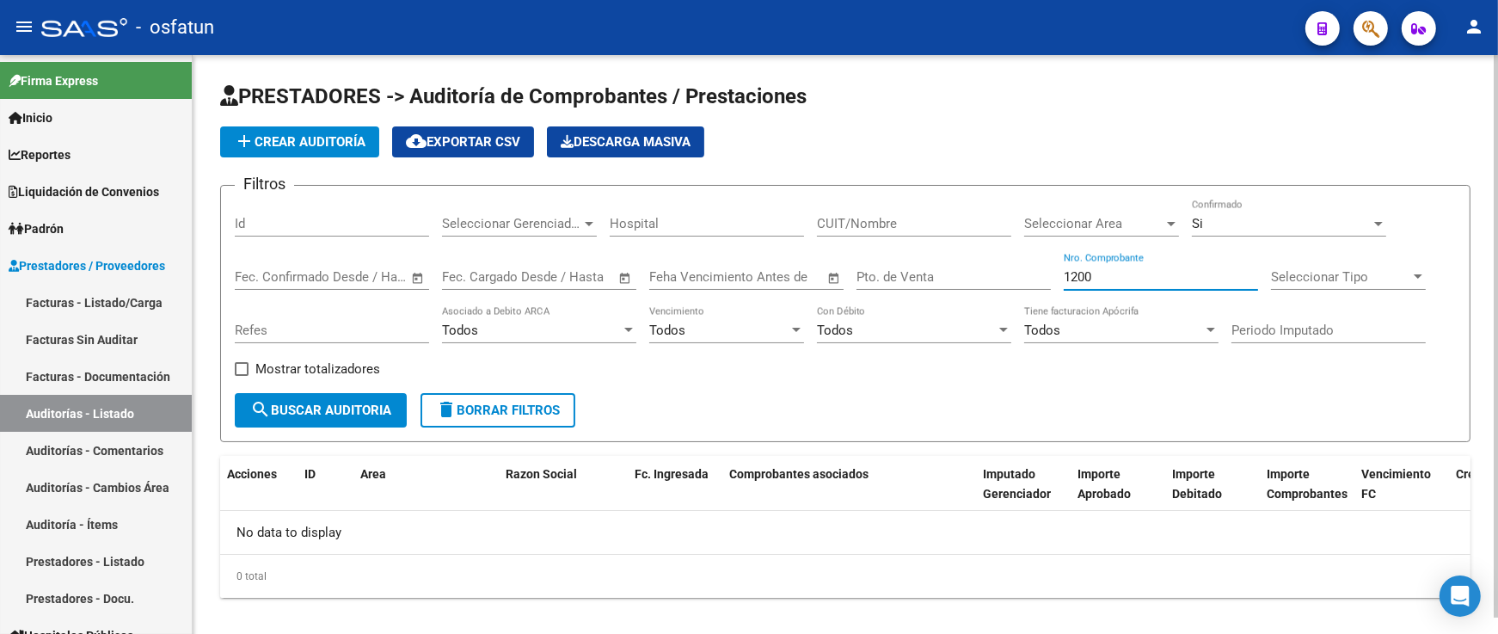
click at [1217, 230] on div "Si" at bounding box center [1281, 223] width 179 height 15
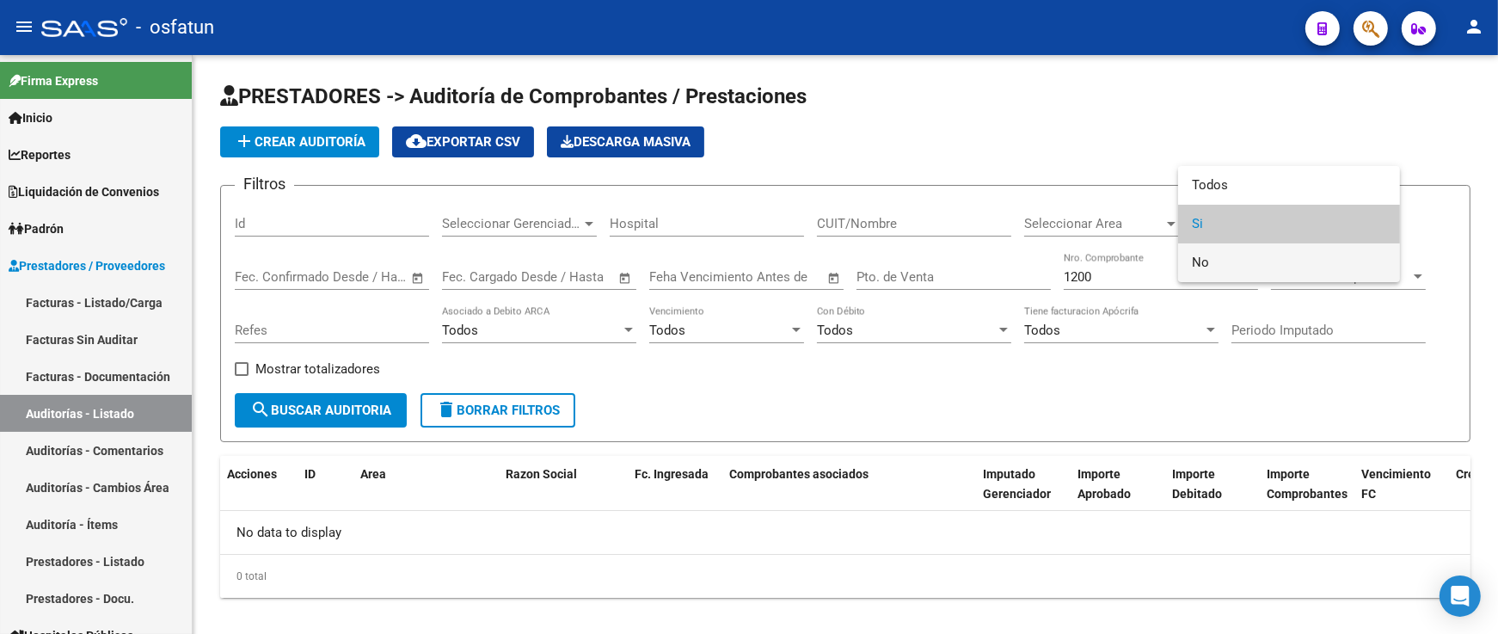
click at [1225, 263] on span "No" at bounding box center [1289, 262] width 194 height 39
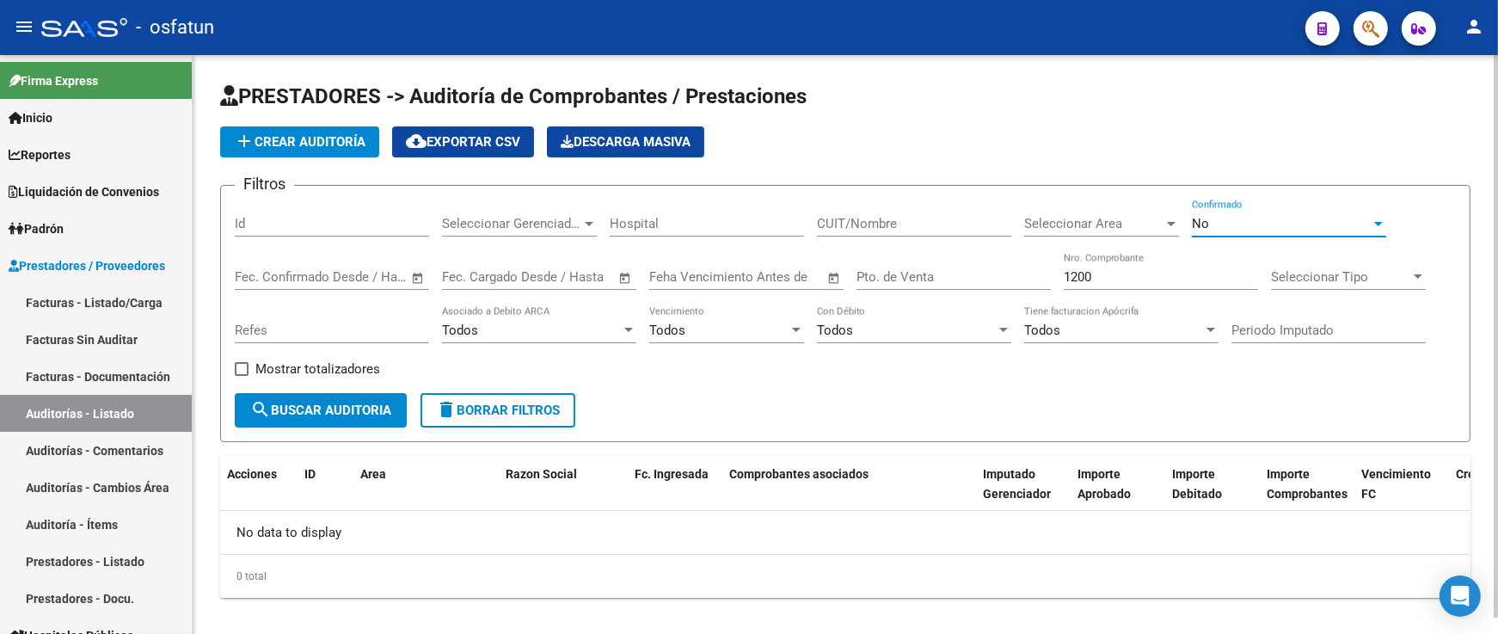
click at [1234, 237] on div "No Confirmado" at bounding box center [1289, 226] width 194 height 53
click at [1237, 226] on div "No" at bounding box center [1281, 223] width 179 height 15
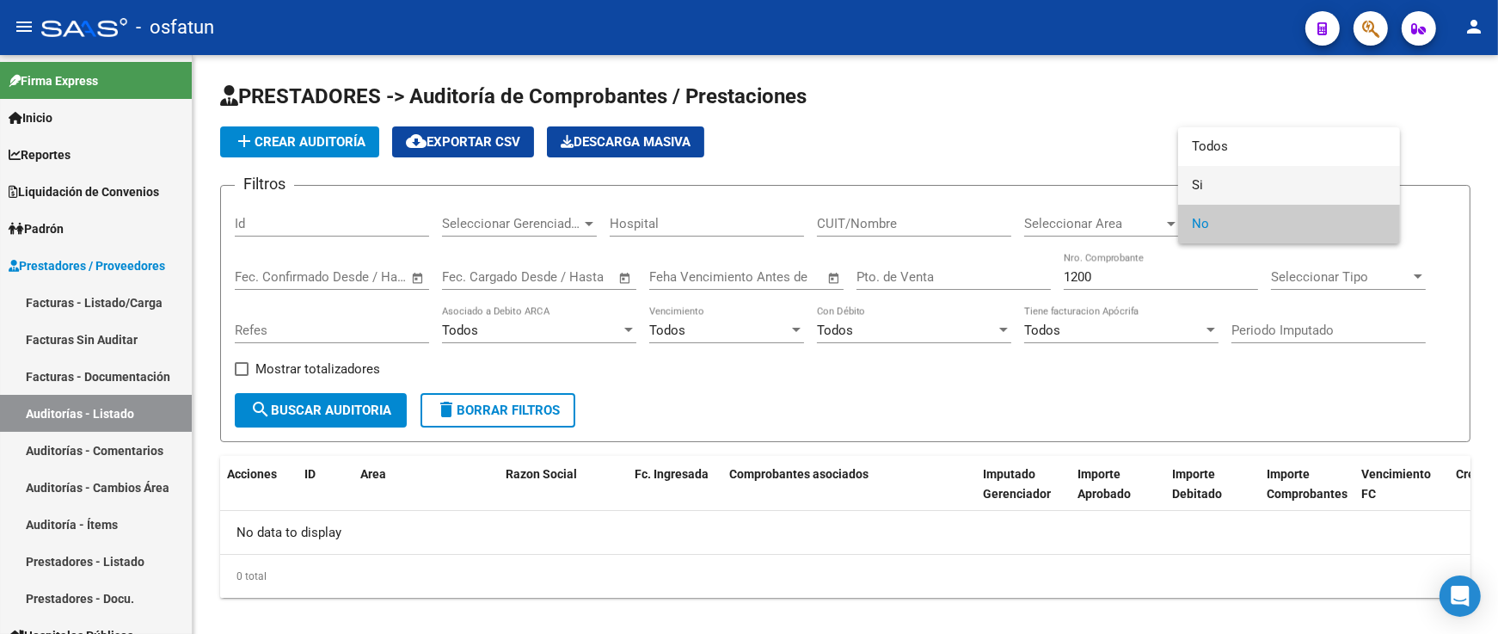
click at [1222, 202] on span "Si" at bounding box center [1289, 185] width 194 height 39
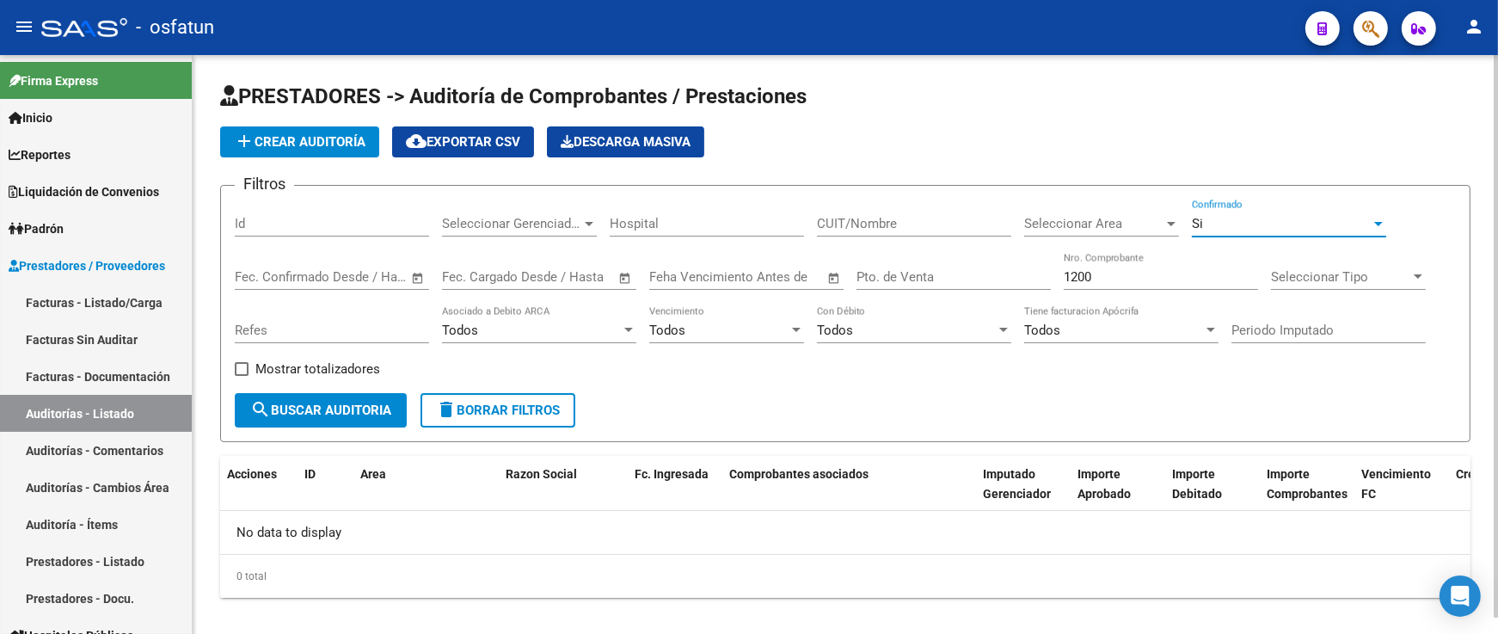
drag, startPoint x: 1150, startPoint y: 272, endPoint x: 900, endPoint y: 277, distance: 249.5
click at [909, 277] on div "Filtros Id Seleccionar Gerenciador Seleccionar Gerenciador Hospital CUIT/Nombre…" at bounding box center [845, 297] width 1221 height 194
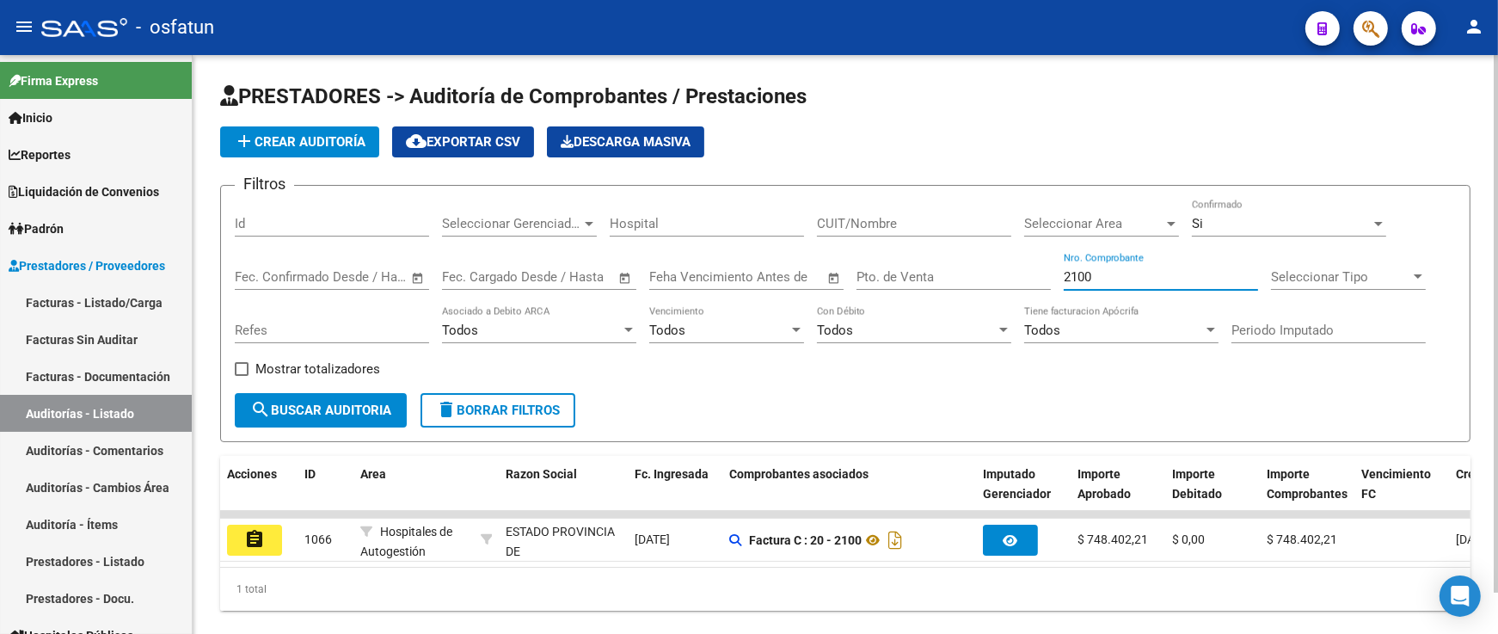
drag, startPoint x: 1159, startPoint y: 277, endPoint x: 958, endPoint y: 280, distance: 201.3
click at [958, 280] on div "Filtros Id Seleccionar Gerenciador Seleccionar Gerenciador Hospital CUIT/Nombre…" at bounding box center [845, 297] width 1221 height 194
drag, startPoint x: 1146, startPoint y: 276, endPoint x: 847, endPoint y: 276, distance: 298.4
click at [849, 276] on div "Filtros Id Seleccionar Gerenciador Seleccionar Gerenciador Hospital CUIT/Nombre…" at bounding box center [845, 297] width 1221 height 194
type input "2157"
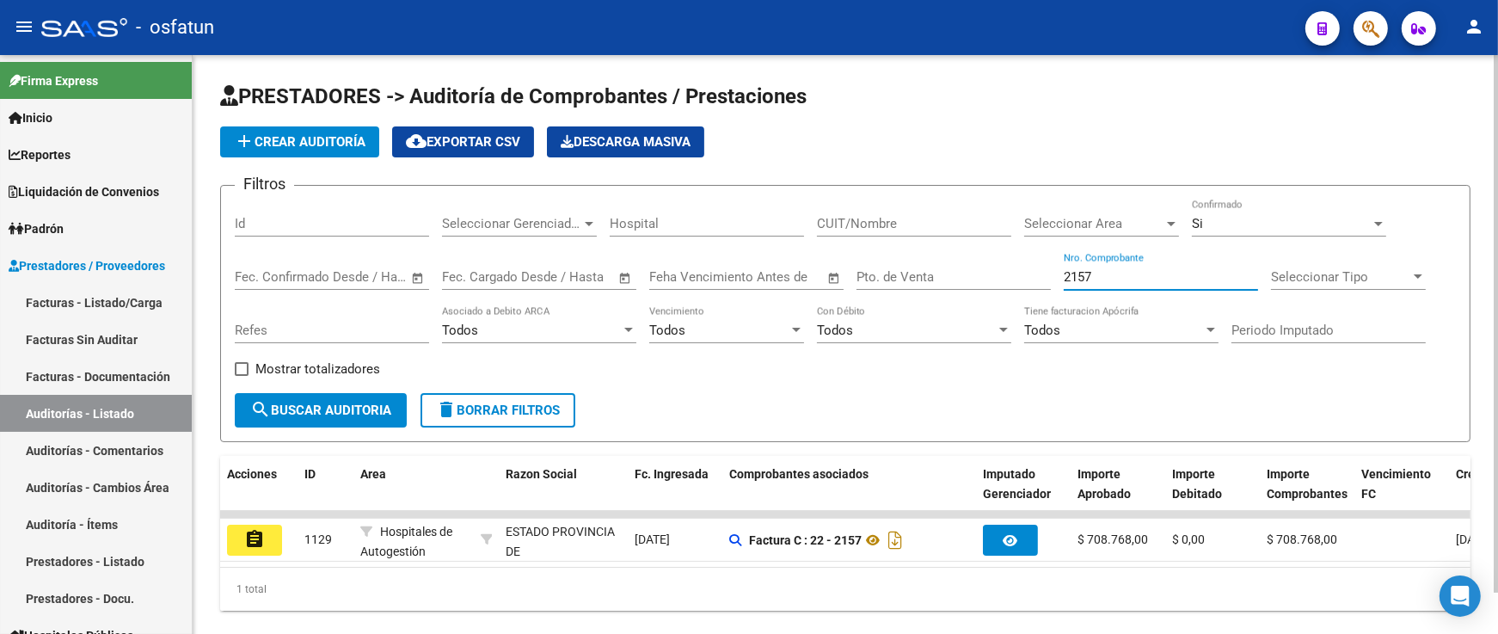
click at [976, 403] on form "Filtros Id Seleccionar Gerenciador Seleccionar Gerenciador Hospital CUIT/Nombre…" at bounding box center [845, 313] width 1251 height 257
click at [936, 151] on div "add Crear Auditoría cloud_download Exportar CSV Descarga Masiva" at bounding box center [845, 141] width 1251 height 31
click at [306, 135] on span "add Crear Auditoría" at bounding box center [300, 141] width 132 height 15
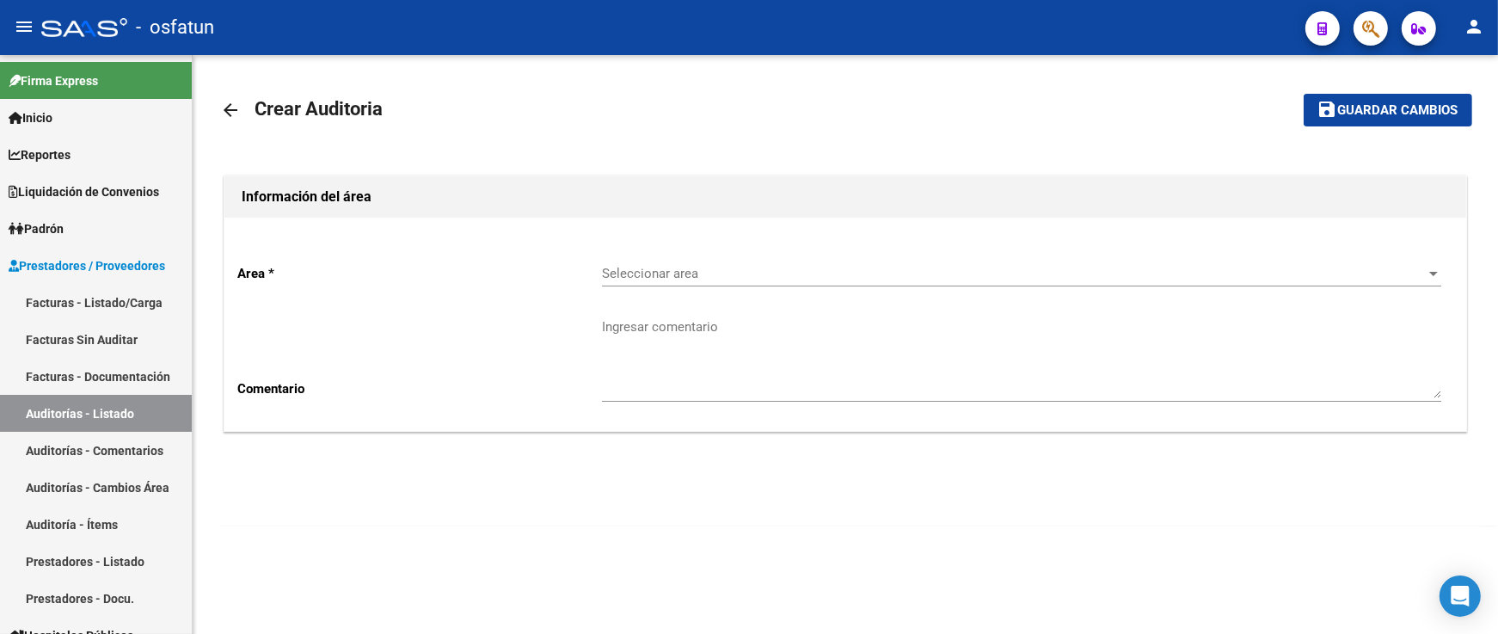
click at [726, 288] on div "Seleccionar area Seleccionar area" at bounding box center [1021, 275] width 839 height 53
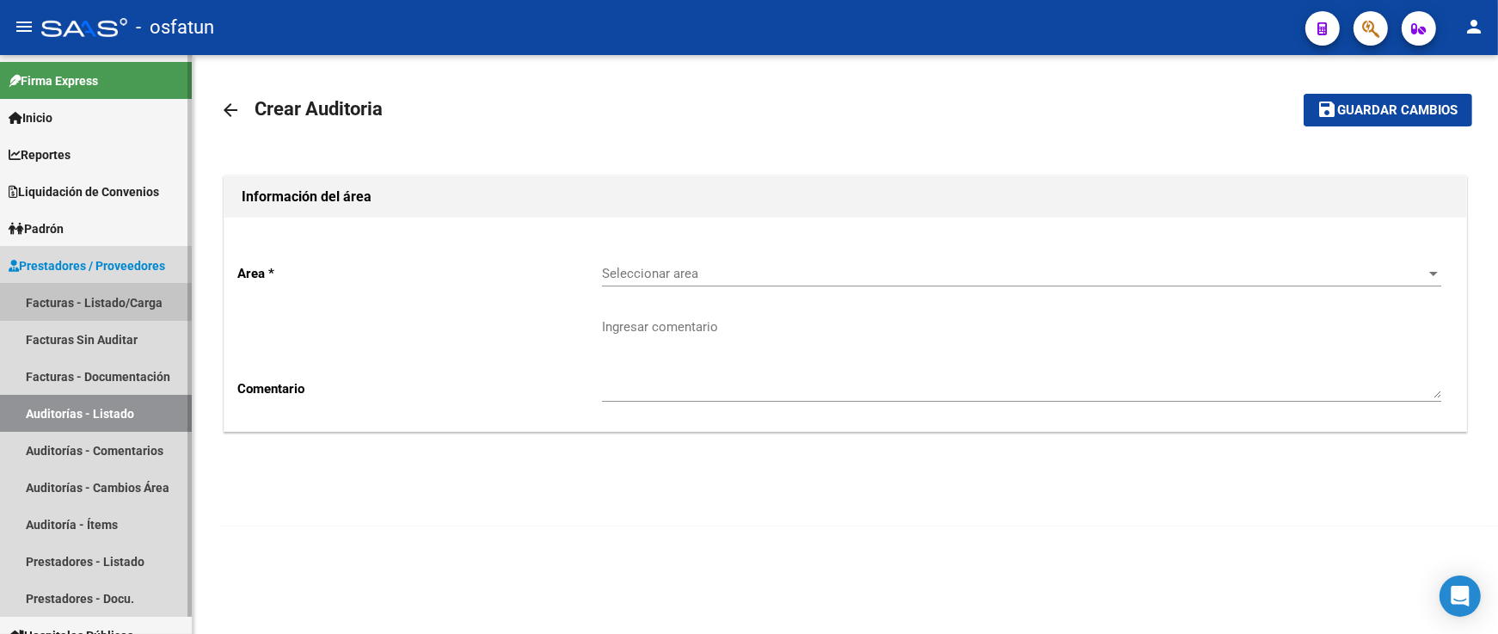
click at [56, 290] on link "Facturas - Listado/Carga" at bounding box center [96, 302] width 192 height 37
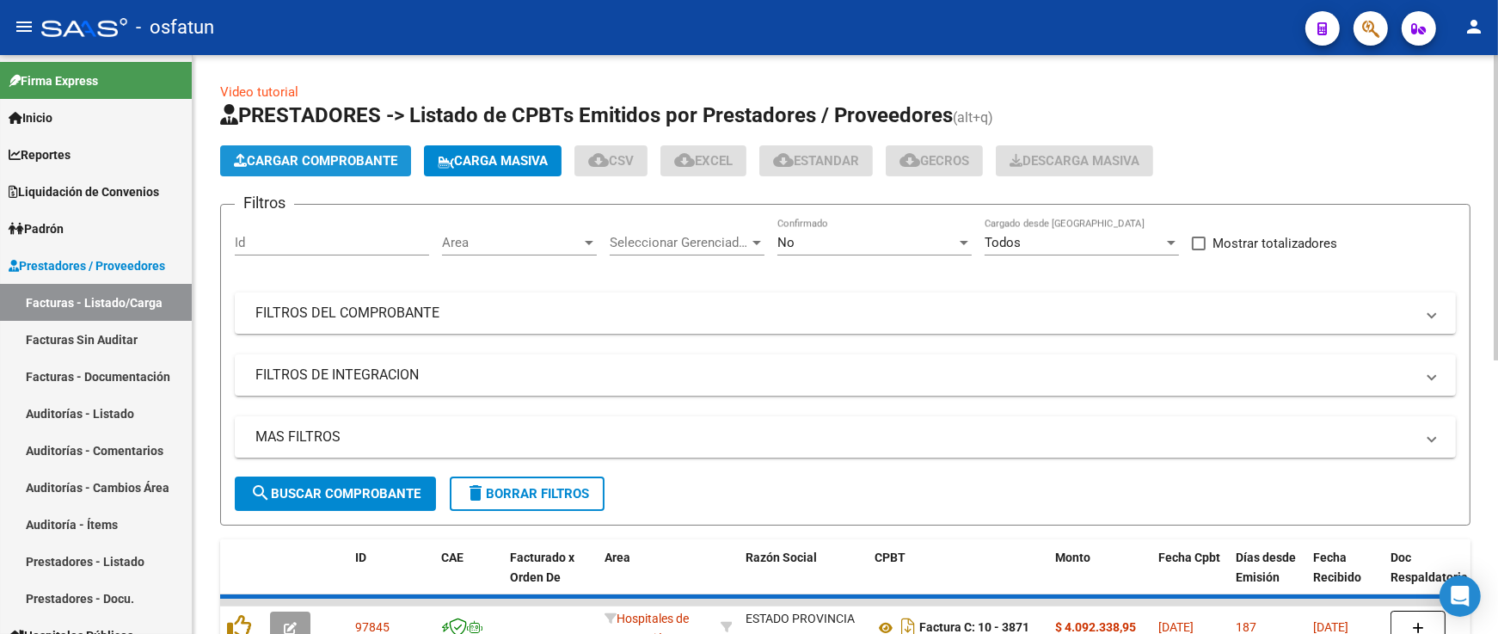
click at [345, 169] on button "Cargar Comprobante" at bounding box center [315, 160] width 191 height 31
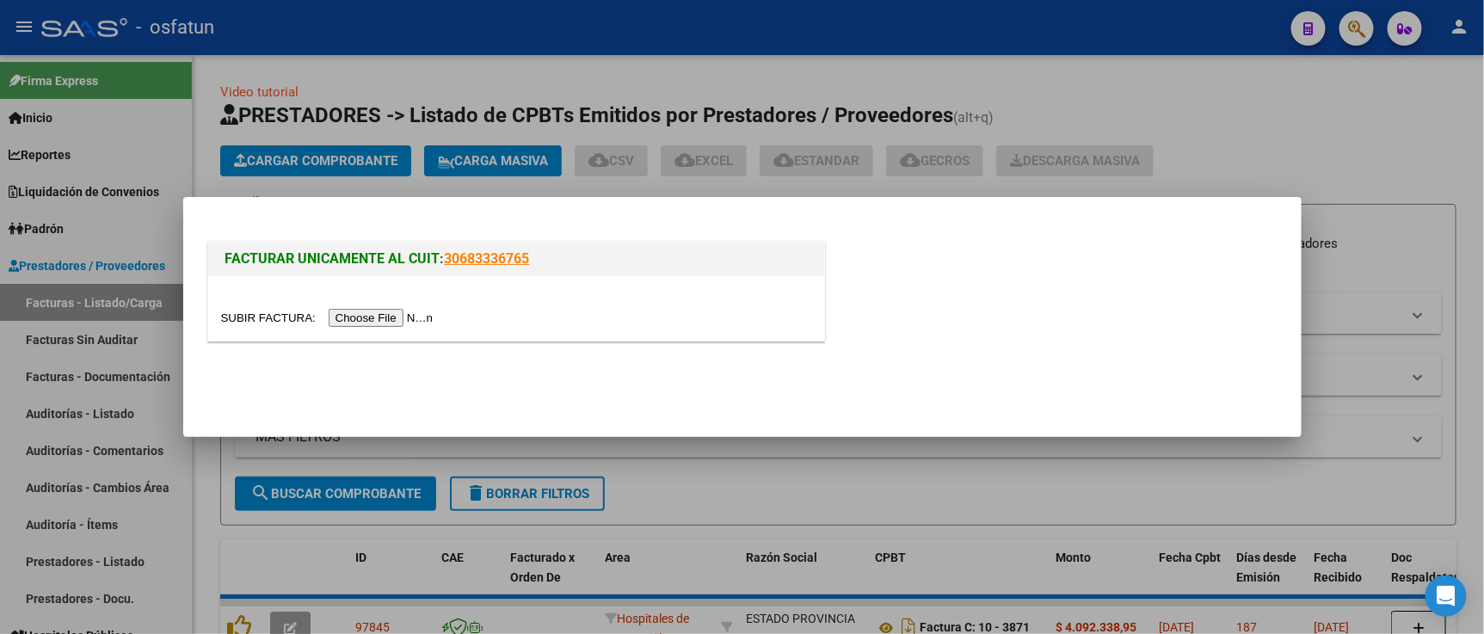
click at [380, 320] on input "file" at bounding box center [330, 318] width 218 height 18
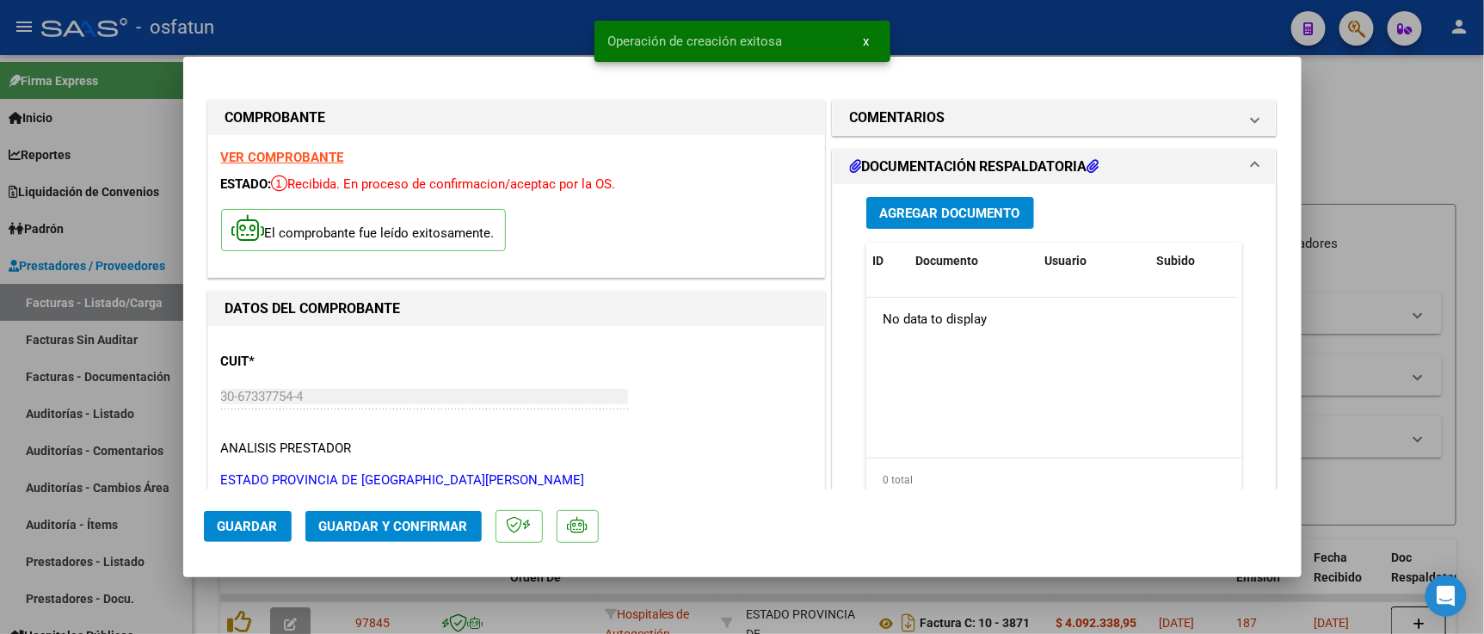
click at [445, 513] on button "Guardar y Confirmar" at bounding box center [393, 526] width 176 height 31
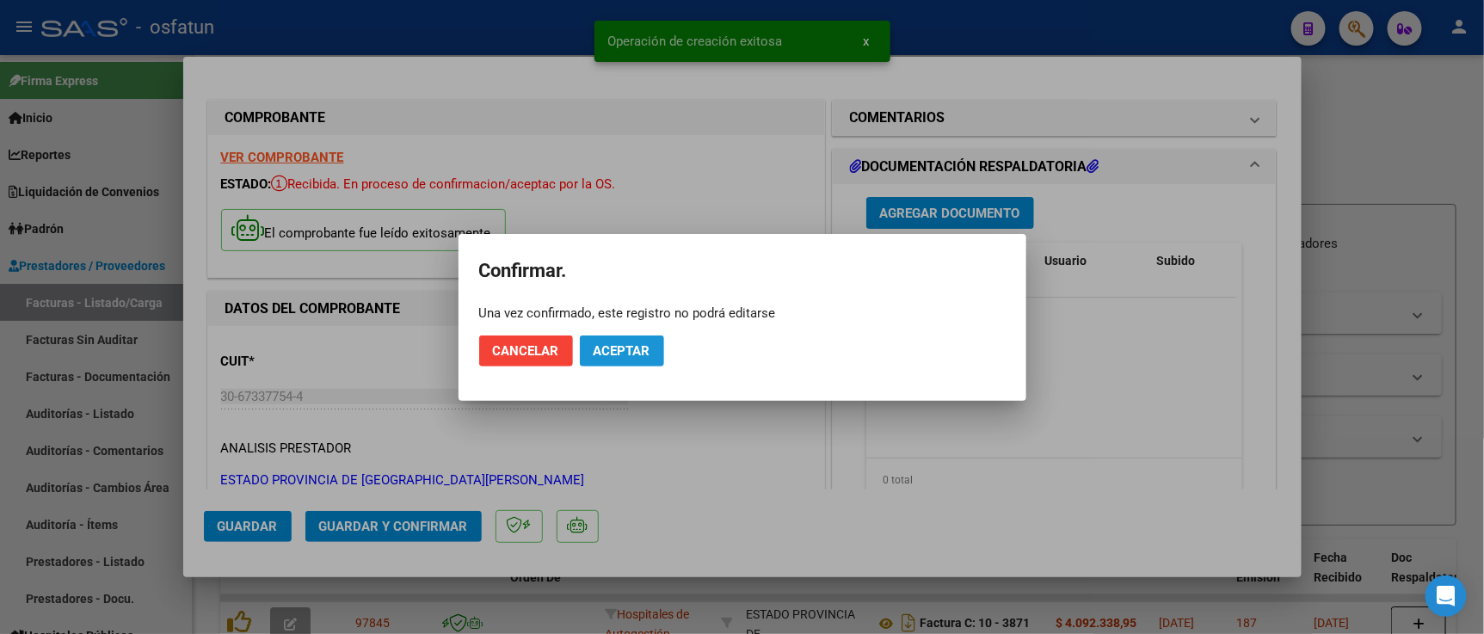
click at [626, 341] on button "Aceptar" at bounding box center [622, 350] width 84 height 31
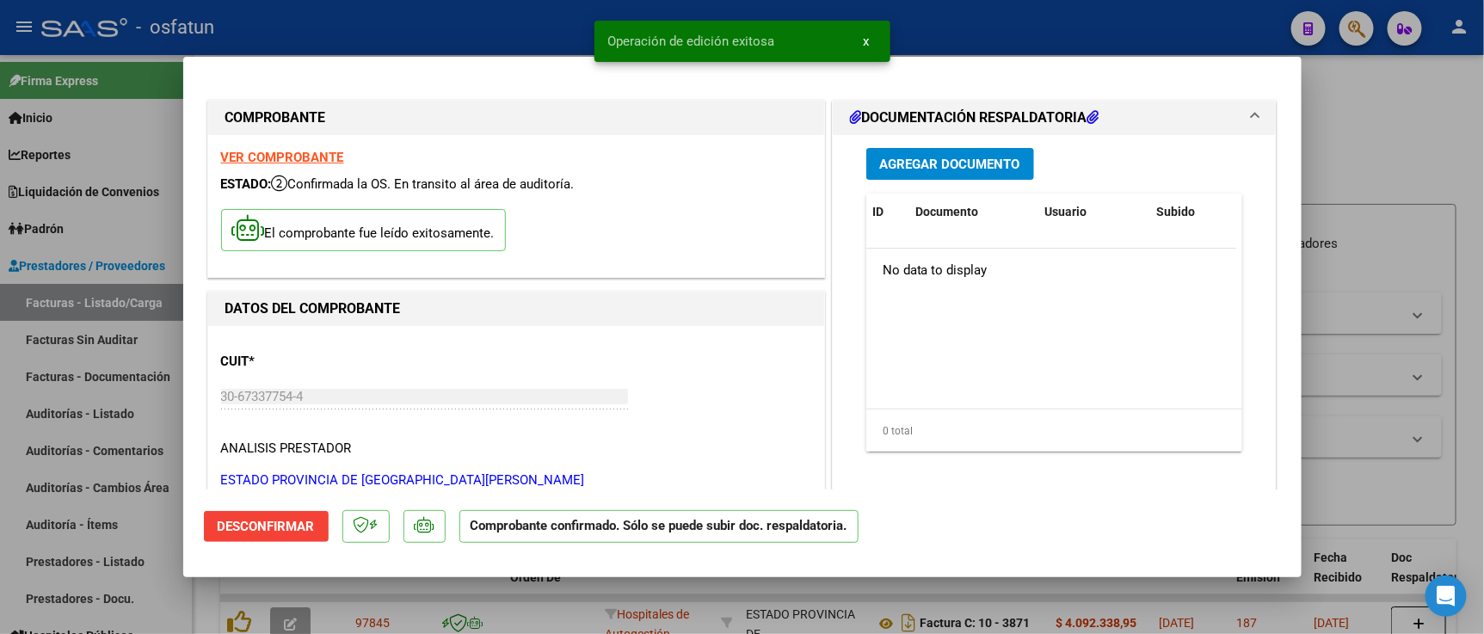
click at [1393, 181] on div at bounding box center [742, 317] width 1484 height 634
type input "$ 0,00"
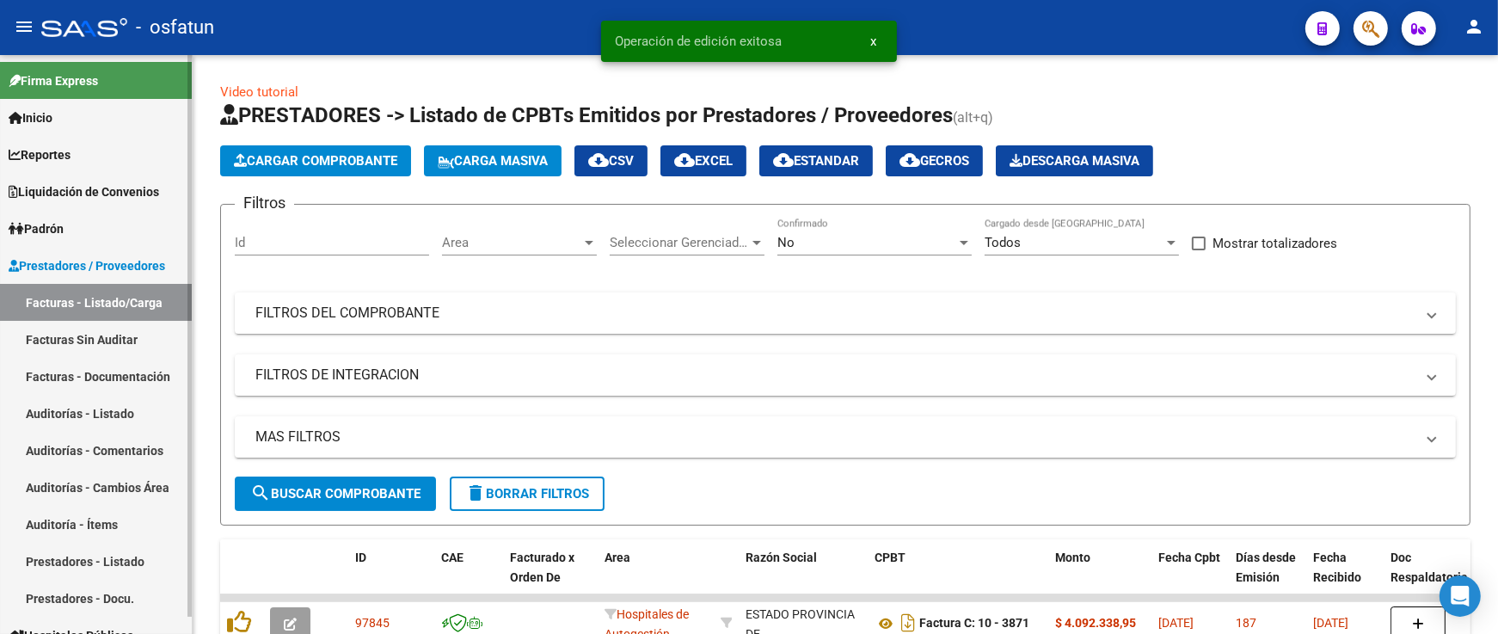
click at [106, 417] on link "Auditorías - Listado" at bounding box center [96, 413] width 192 height 37
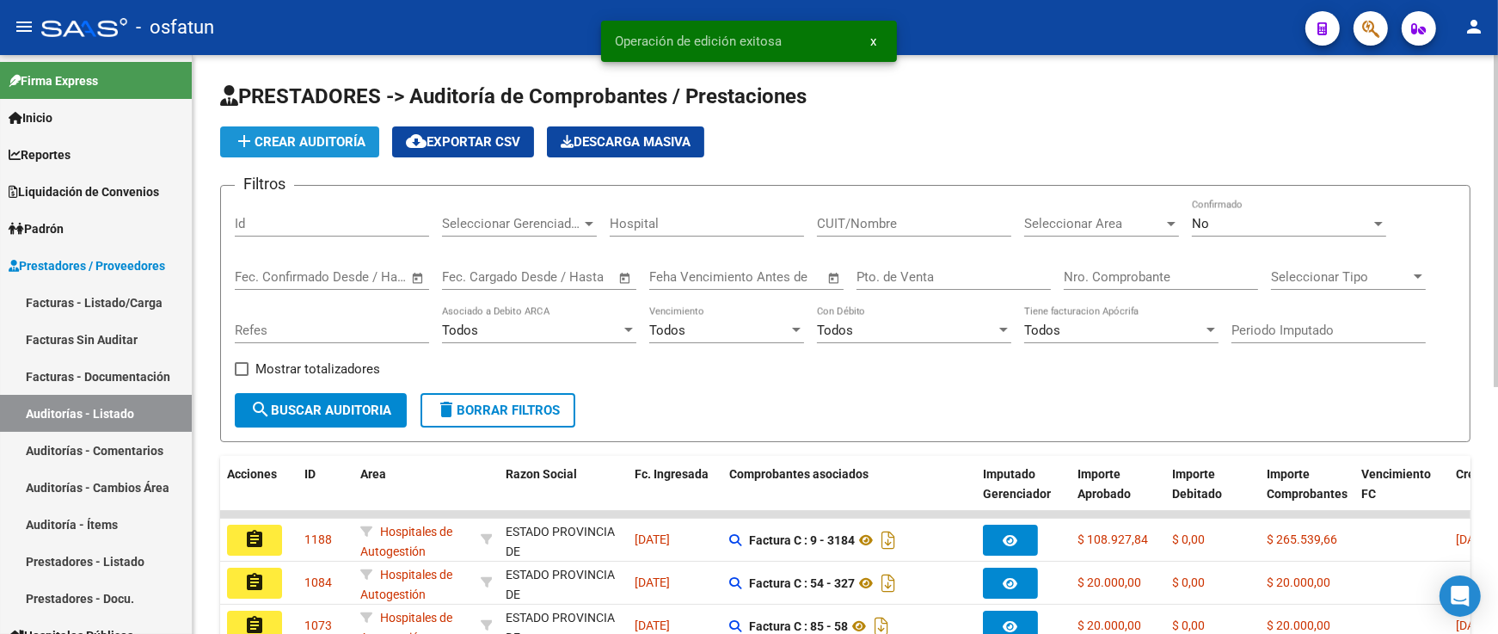
click at [345, 150] on button "add Crear Auditoría" at bounding box center [299, 141] width 159 height 31
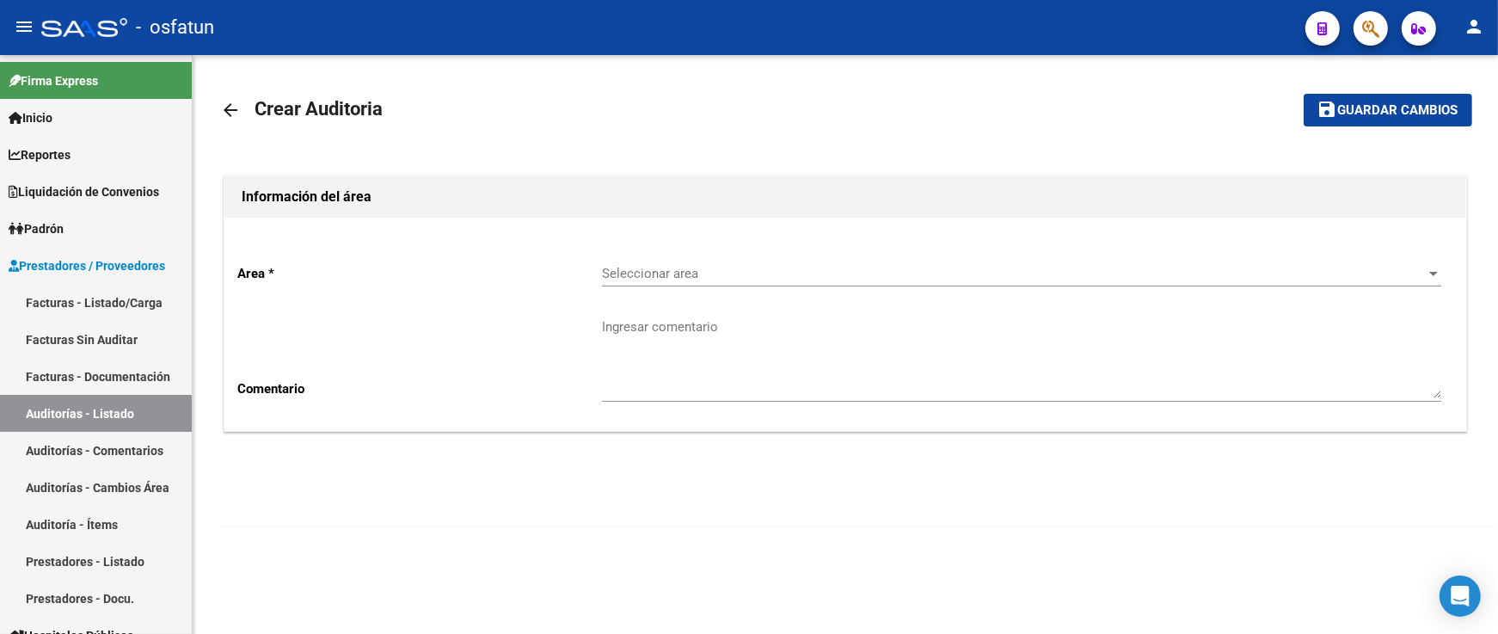
click at [666, 261] on div "Seleccionar area Seleccionar area" at bounding box center [1021, 267] width 839 height 37
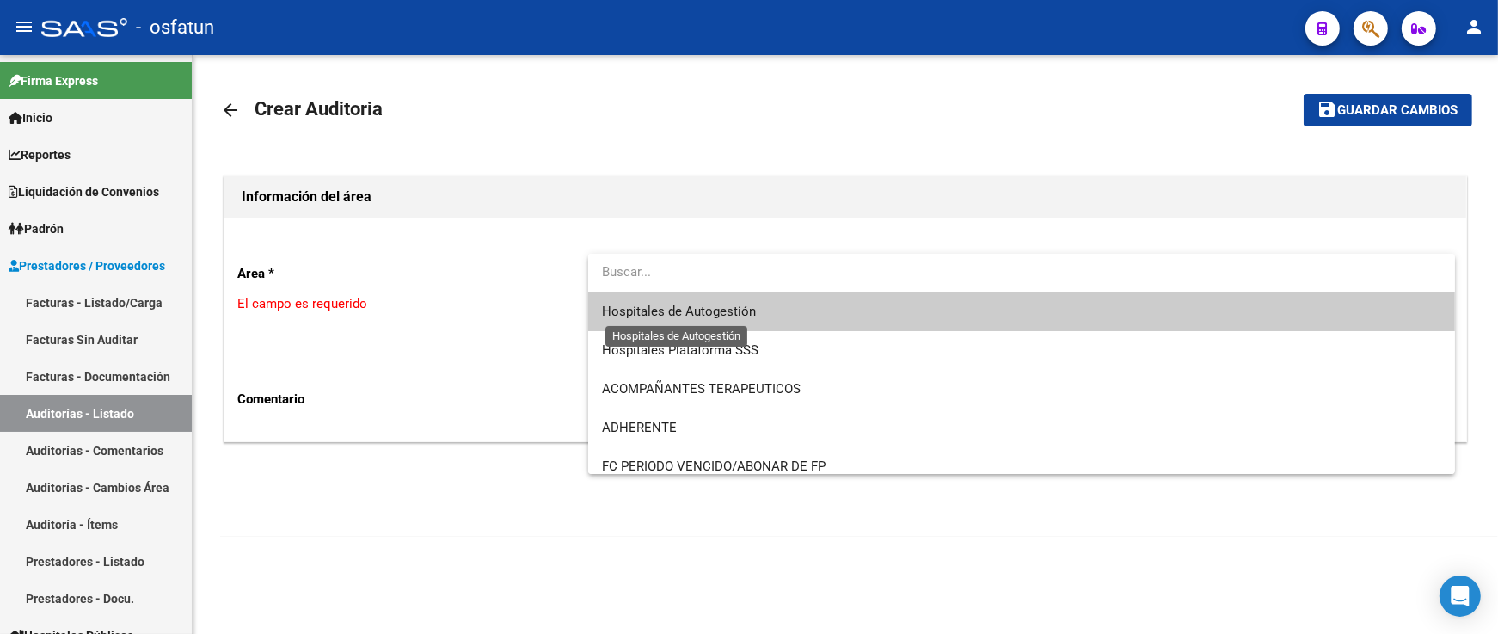
click at [674, 316] on span "Hospitales de Autogestión" at bounding box center [679, 311] width 154 height 15
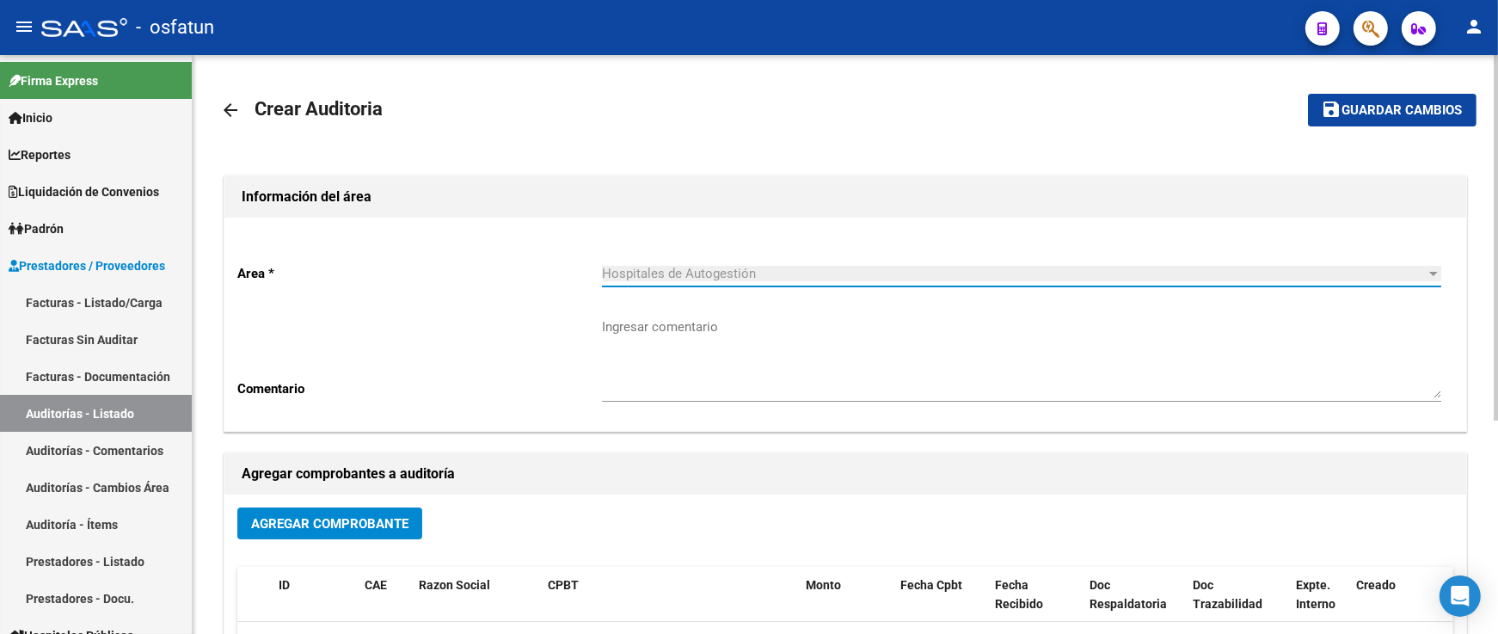
click at [372, 520] on span "Agregar Comprobante" at bounding box center [329, 523] width 157 height 15
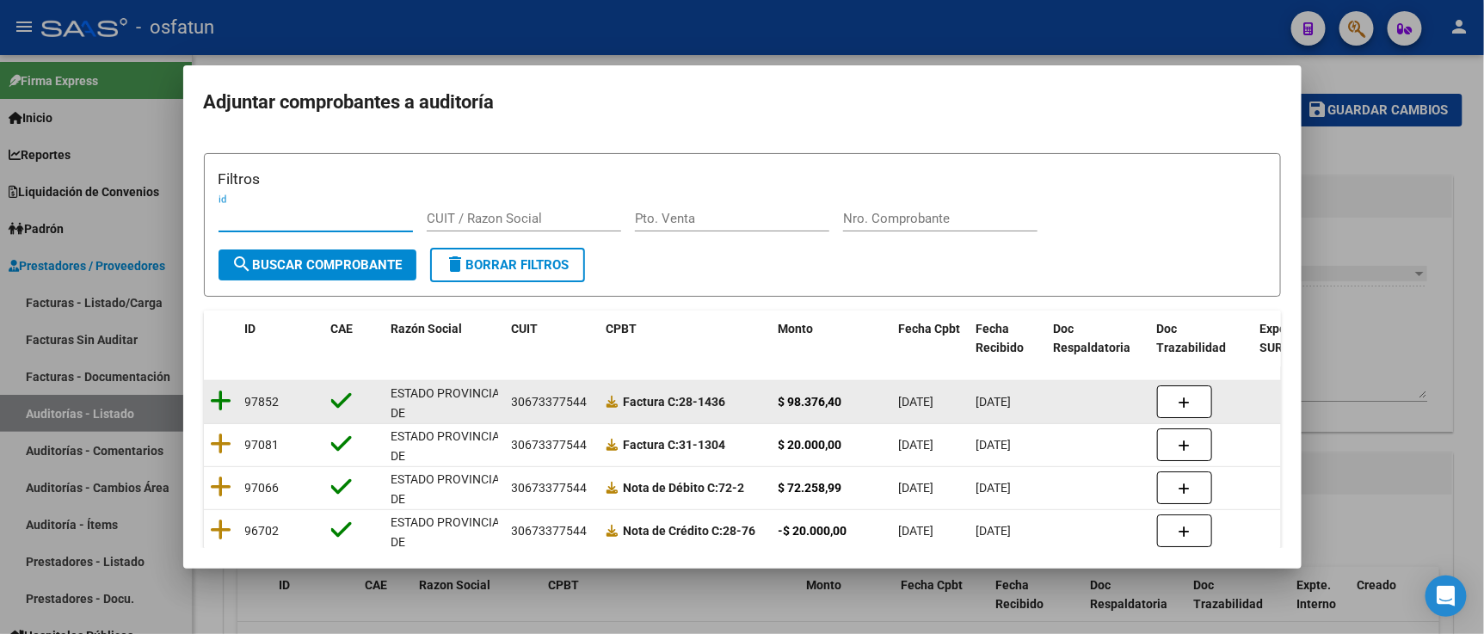
click at [226, 396] on icon at bounding box center [222, 401] width 22 height 24
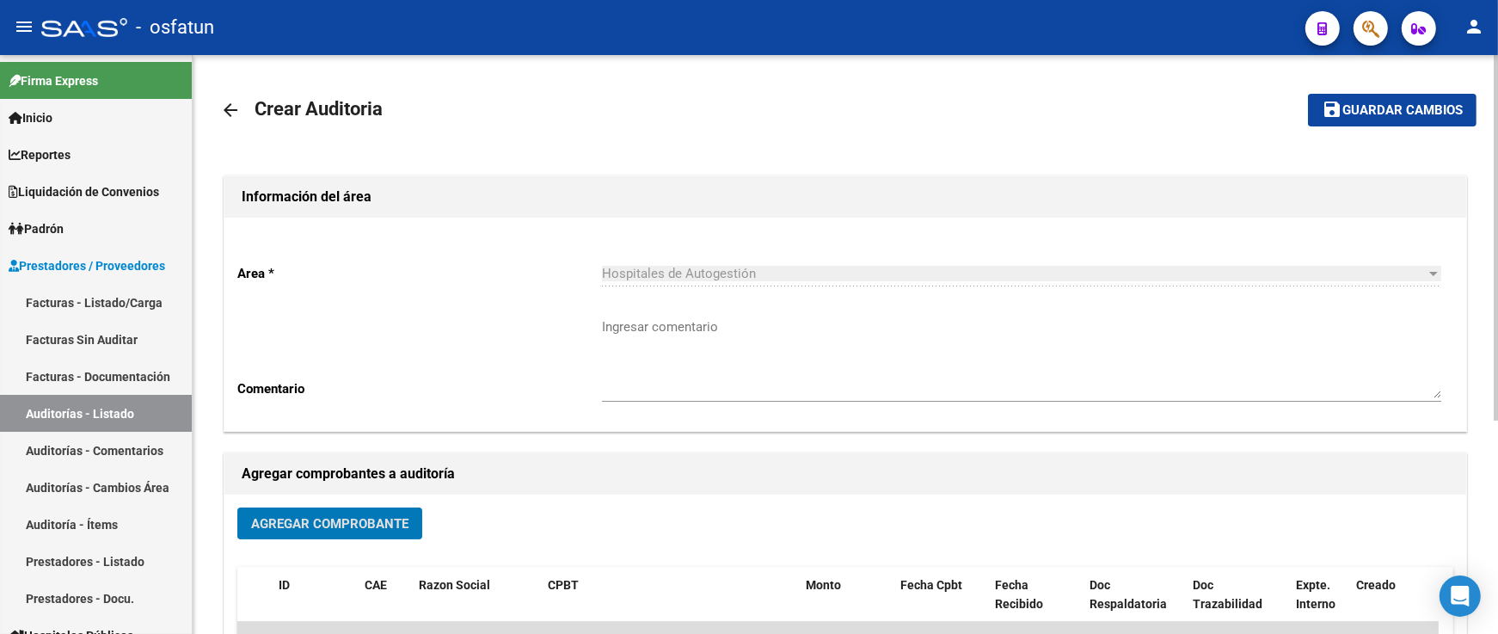
click at [1368, 103] on span "Guardar cambios" at bounding box center [1403, 110] width 120 height 15
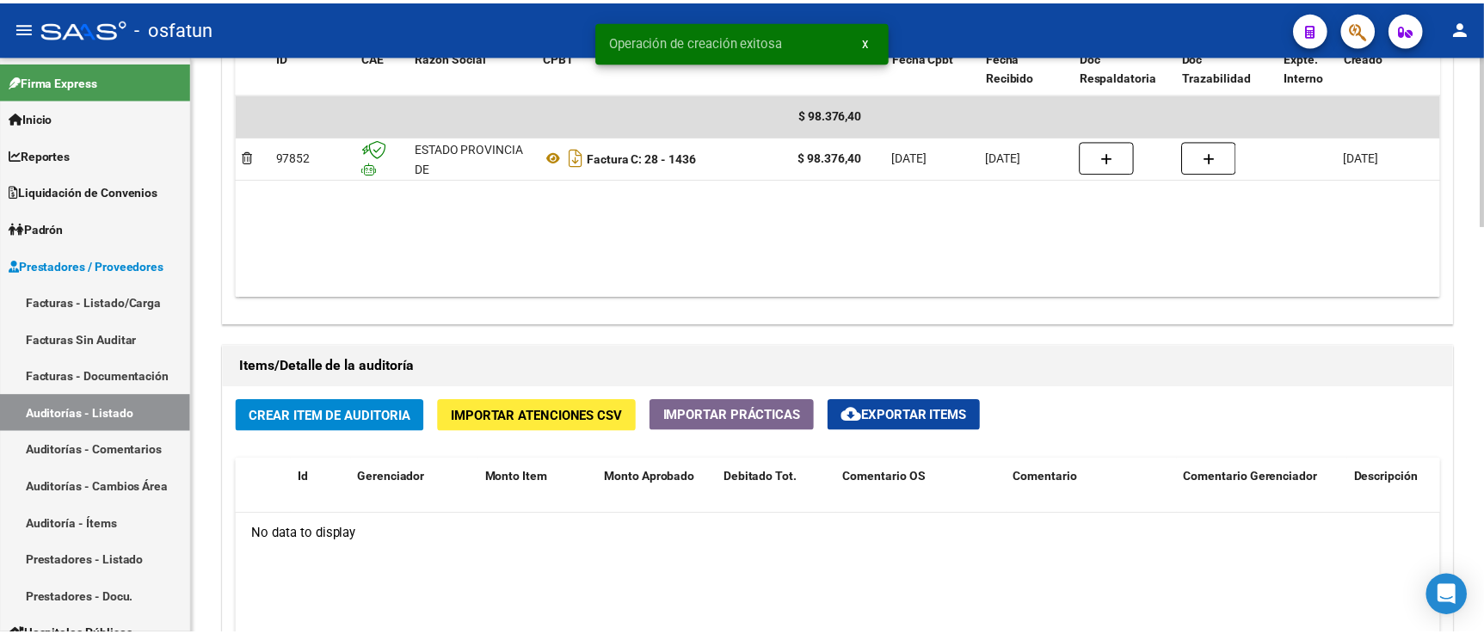
scroll to position [1051, 0]
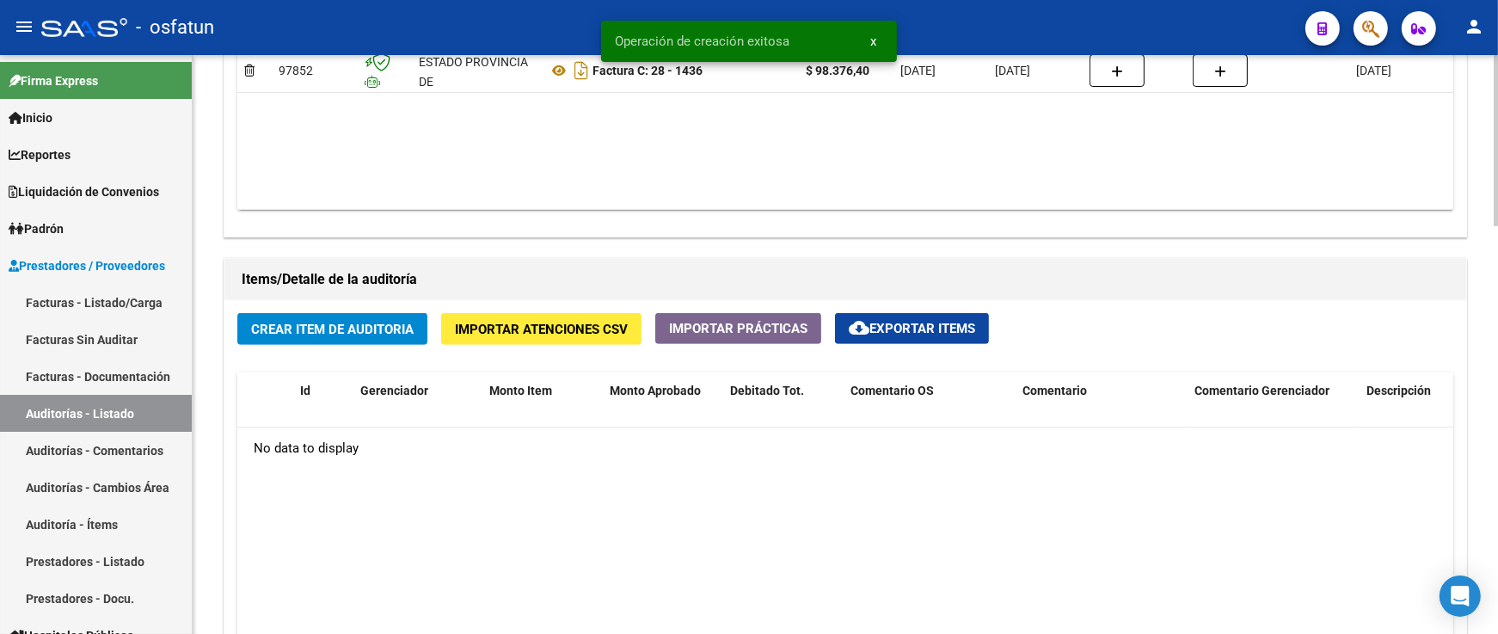
click at [366, 332] on span "Crear Item de Auditoria" at bounding box center [332, 329] width 163 height 15
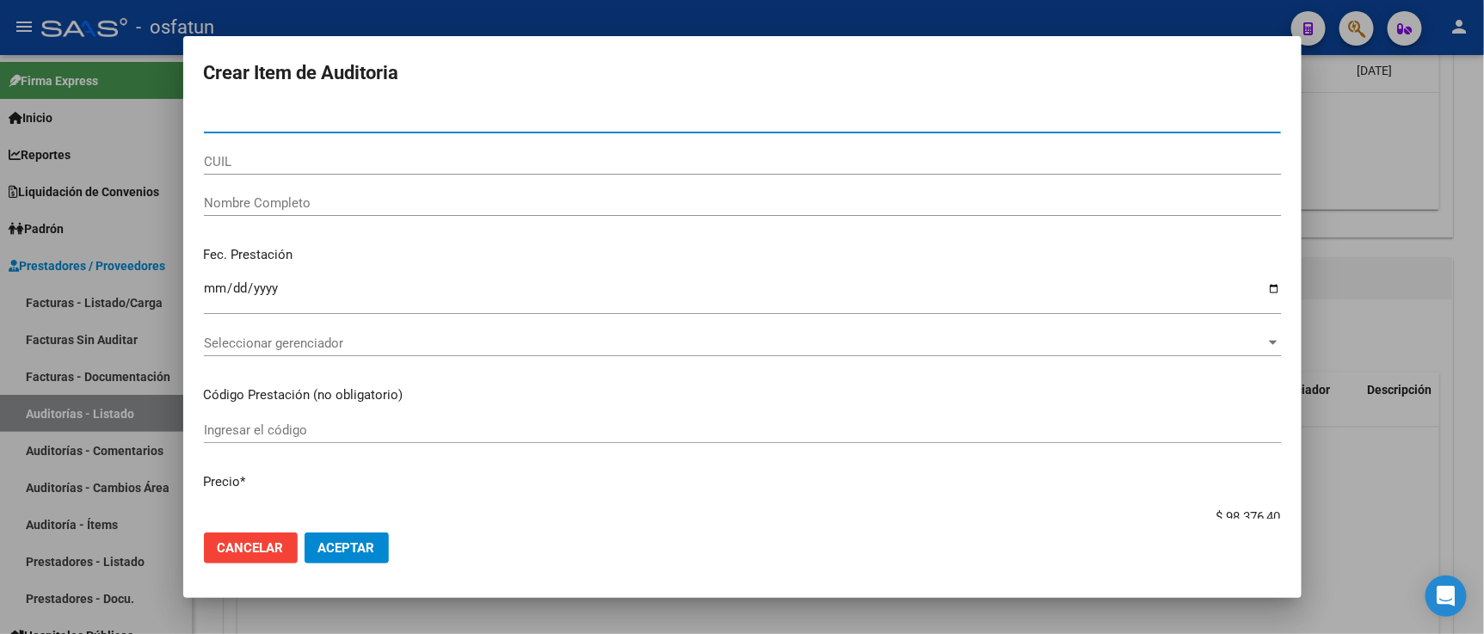
paste input "23215391"
type input "23215391"
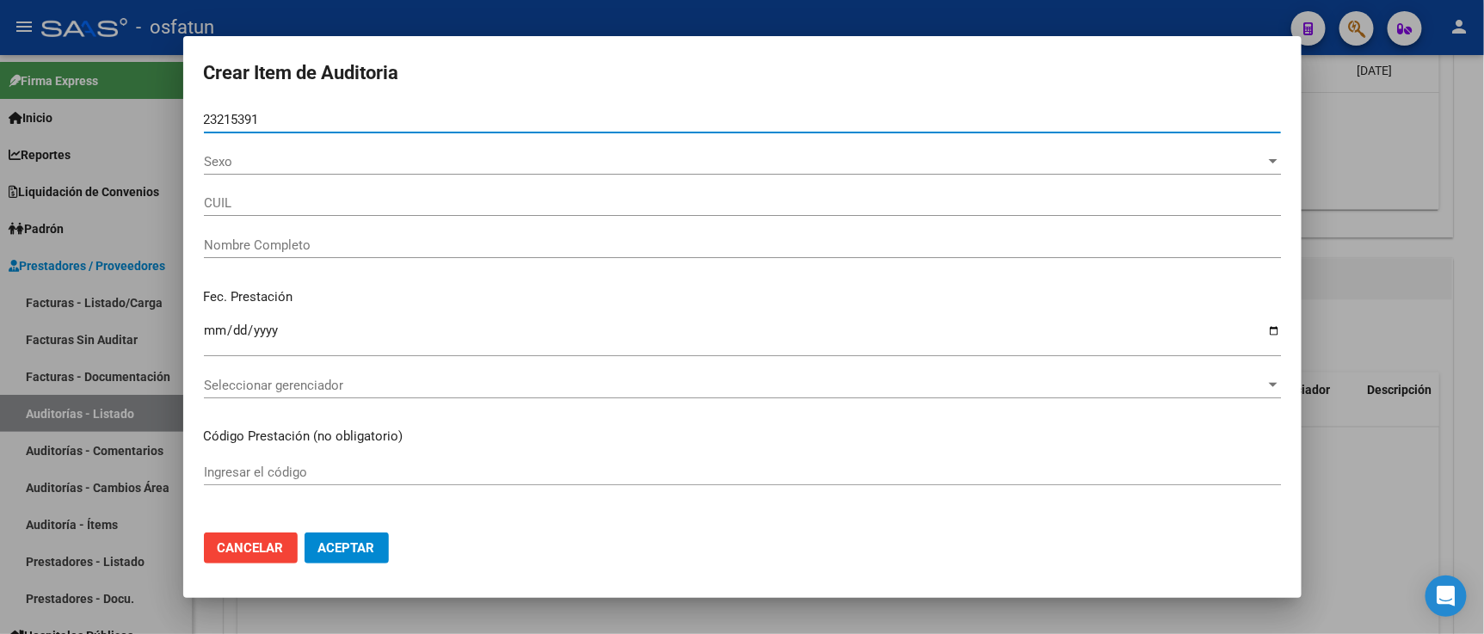
type input "27232153917"
type input "FUNES MERCEDES ELENA"
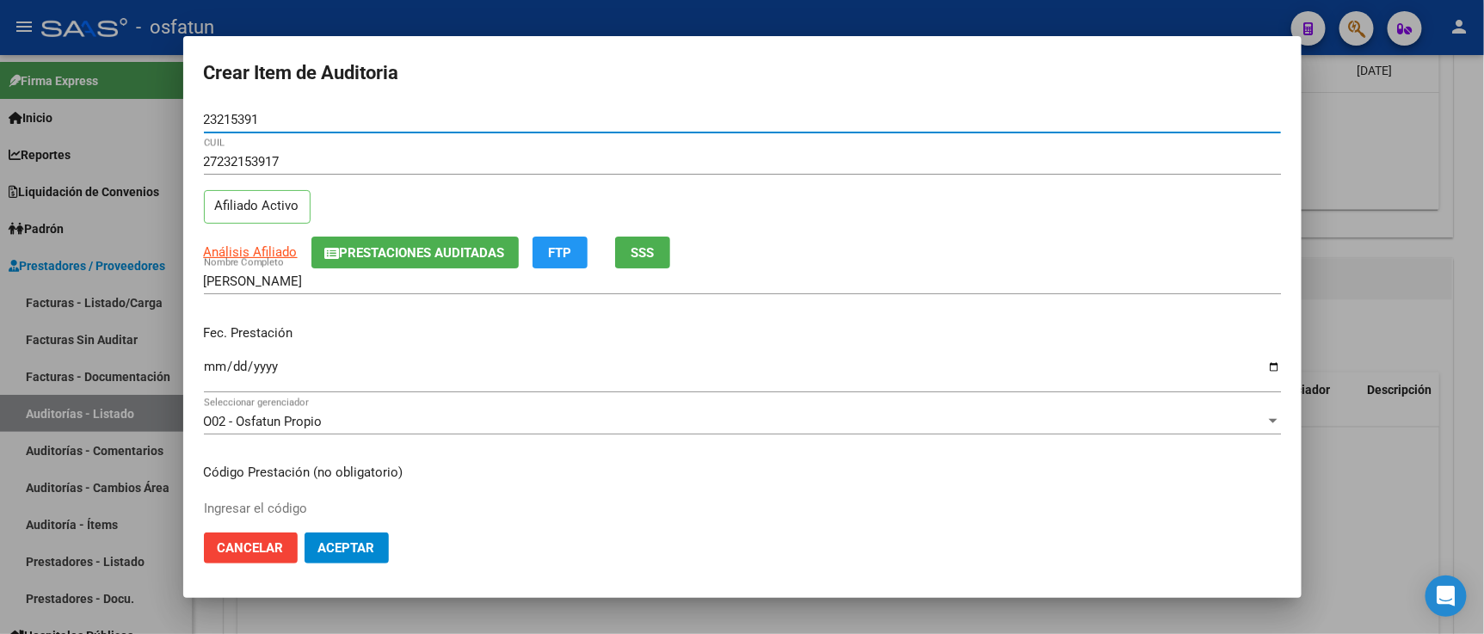
type input "23215391"
click at [201, 364] on mat-dialog-content "23215391 Nro Documento 27232153917 CUIL Afiliado Activo Análisis Afiliado Prest…" at bounding box center [742, 313] width 1118 height 412
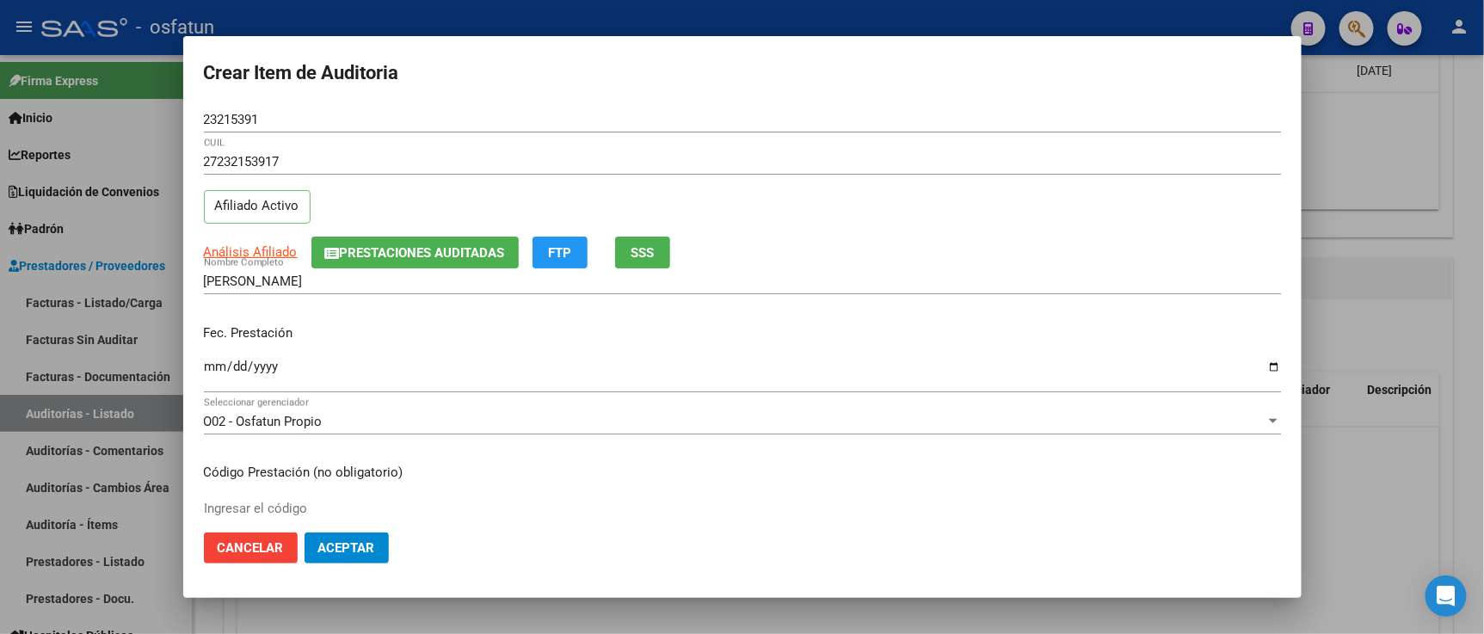
click at [209, 365] on input "Ingresar la fecha" at bounding box center [742, 374] width 1077 height 28
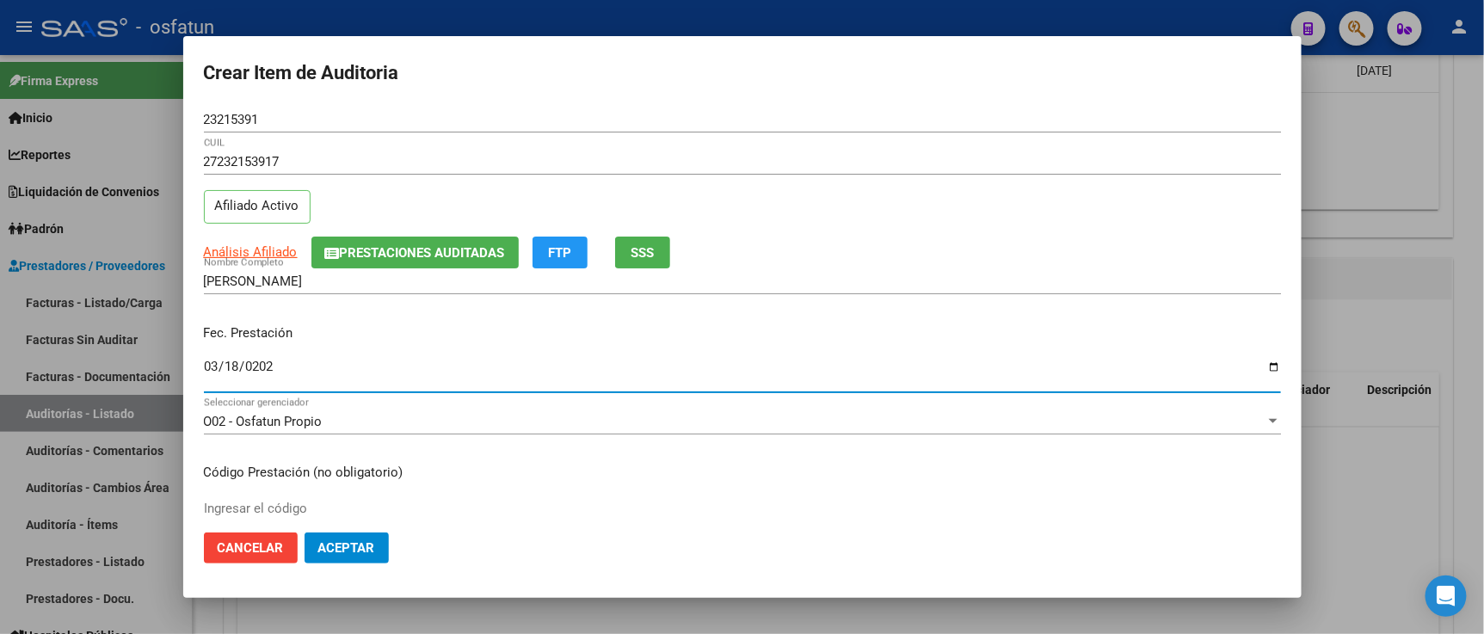
type input "2025-03-18"
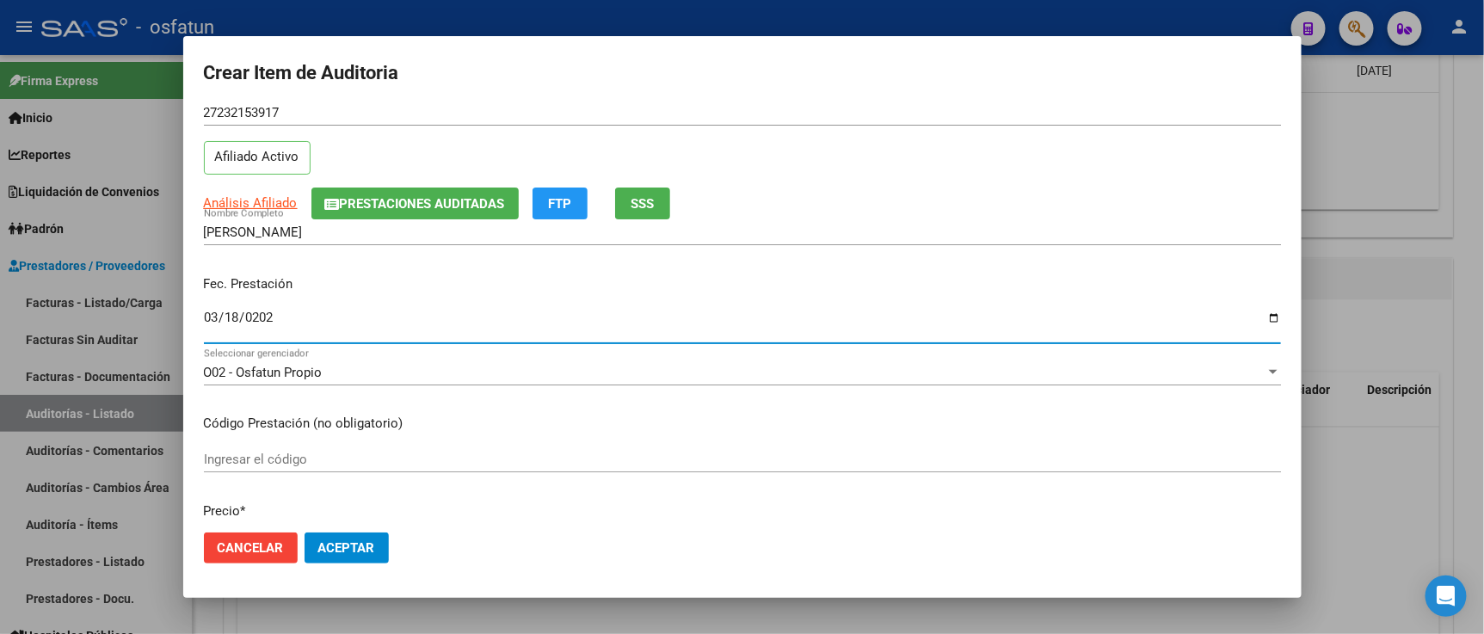
scroll to position [95, 0]
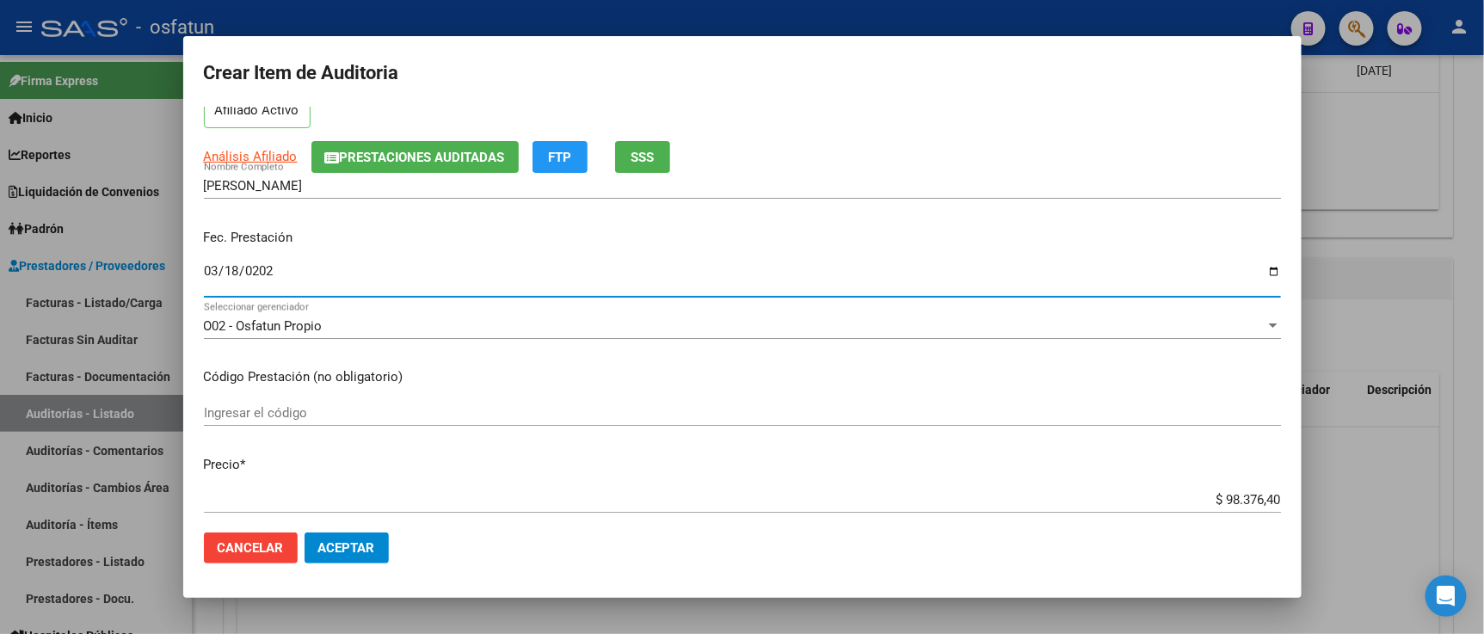
click at [423, 414] on input "Ingresar el código" at bounding box center [742, 412] width 1077 height 15
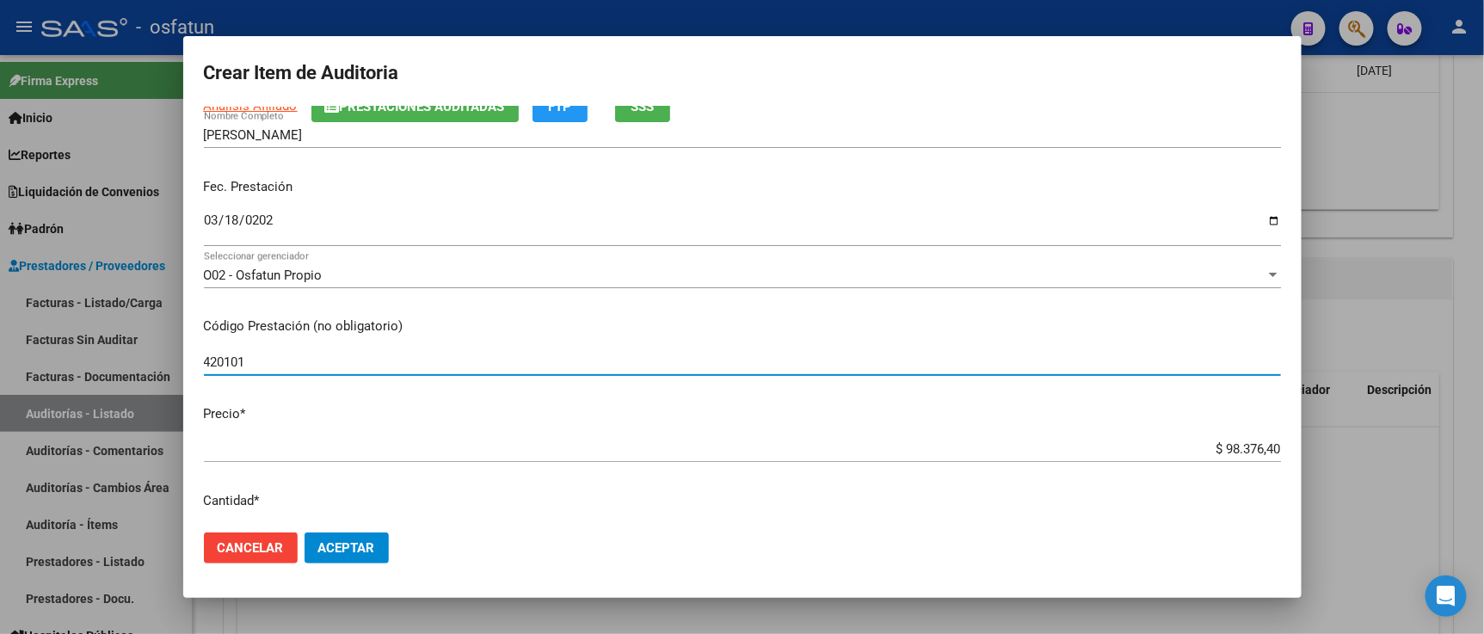
scroll to position [191, 0]
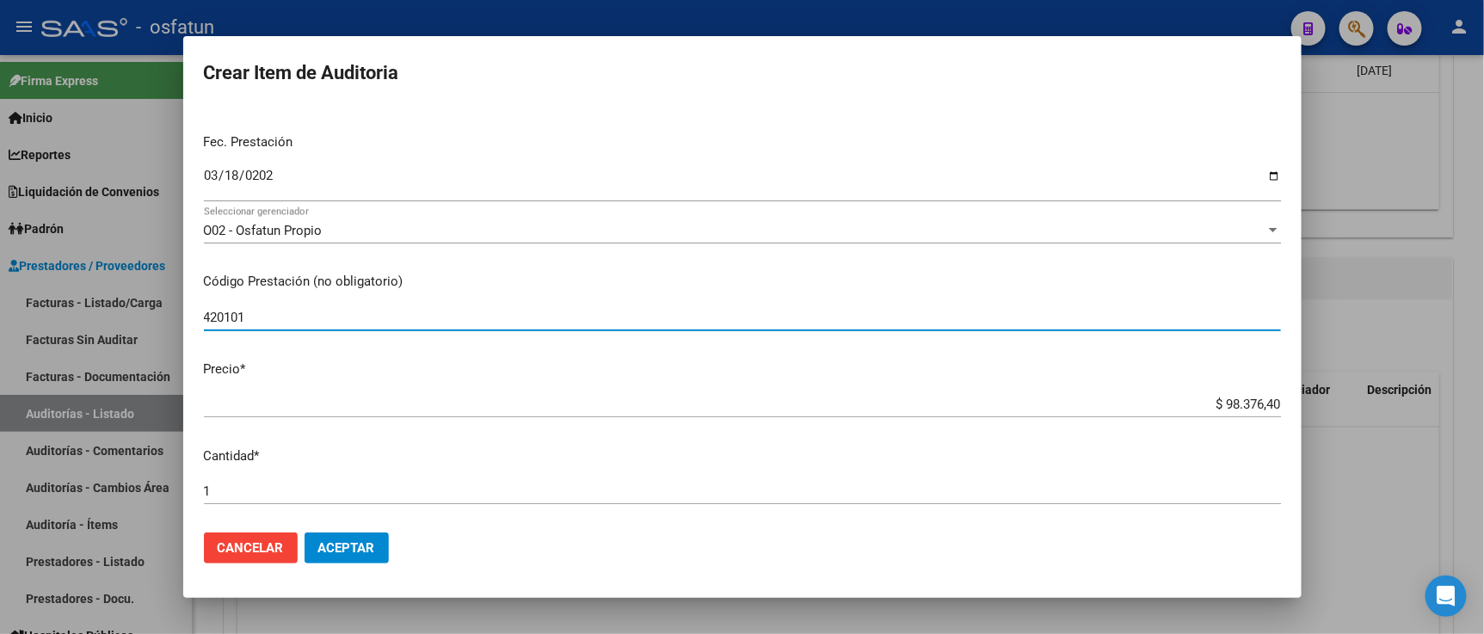
type input "420101"
drag, startPoint x: 1176, startPoint y: 396, endPoint x: 1428, endPoint y: 378, distance: 252.6
click at [1404, 379] on div "Crear Item de Auditoria 23215391 Nro Documento 27232153917 CUIL Afiliado Activo…" at bounding box center [742, 317] width 1484 height 634
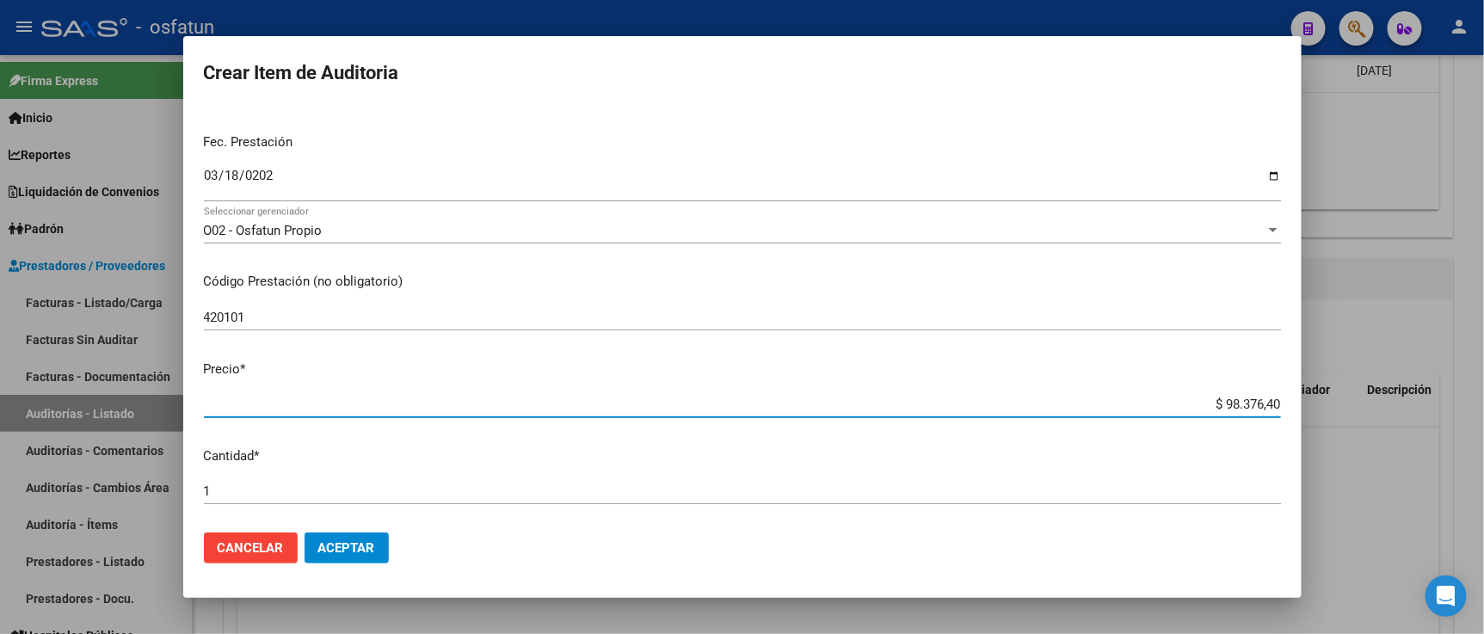
type input "$ 0,02"
type input "$ 0,20"
type input "$ 2,00"
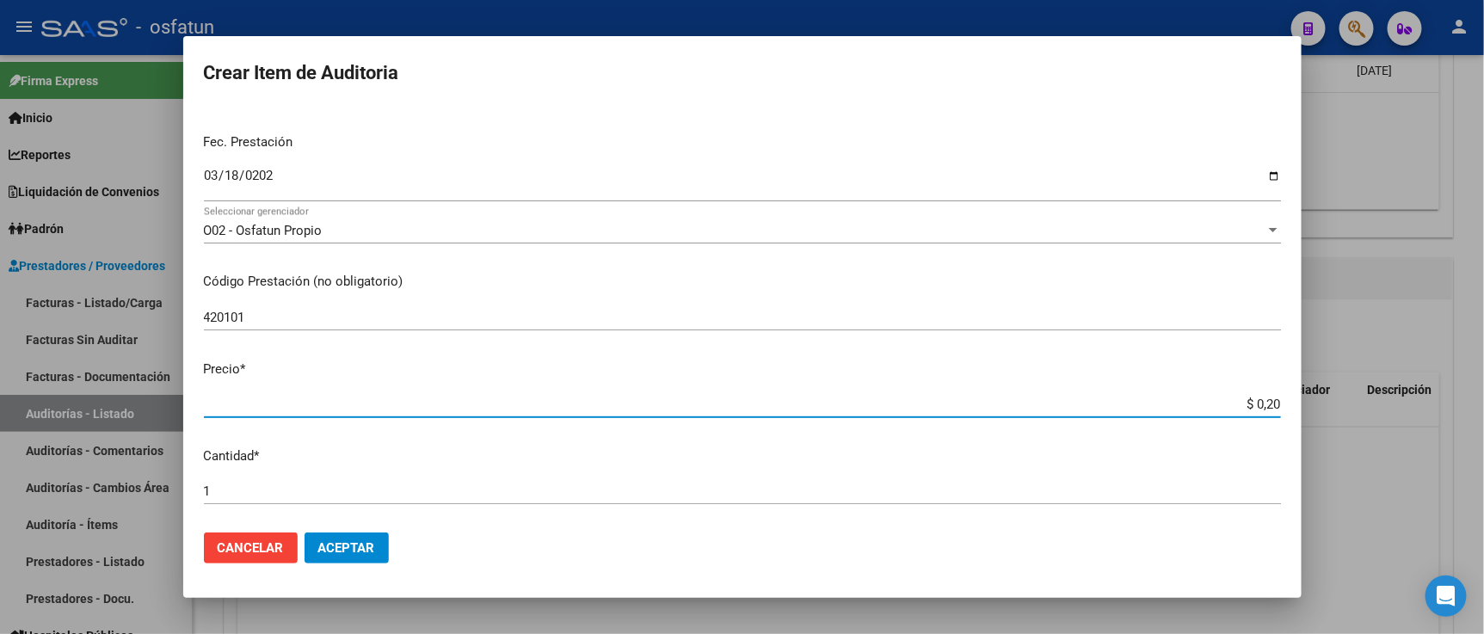
type input "$ 2,00"
type input "$ 20,00"
type input "$ 200,00"
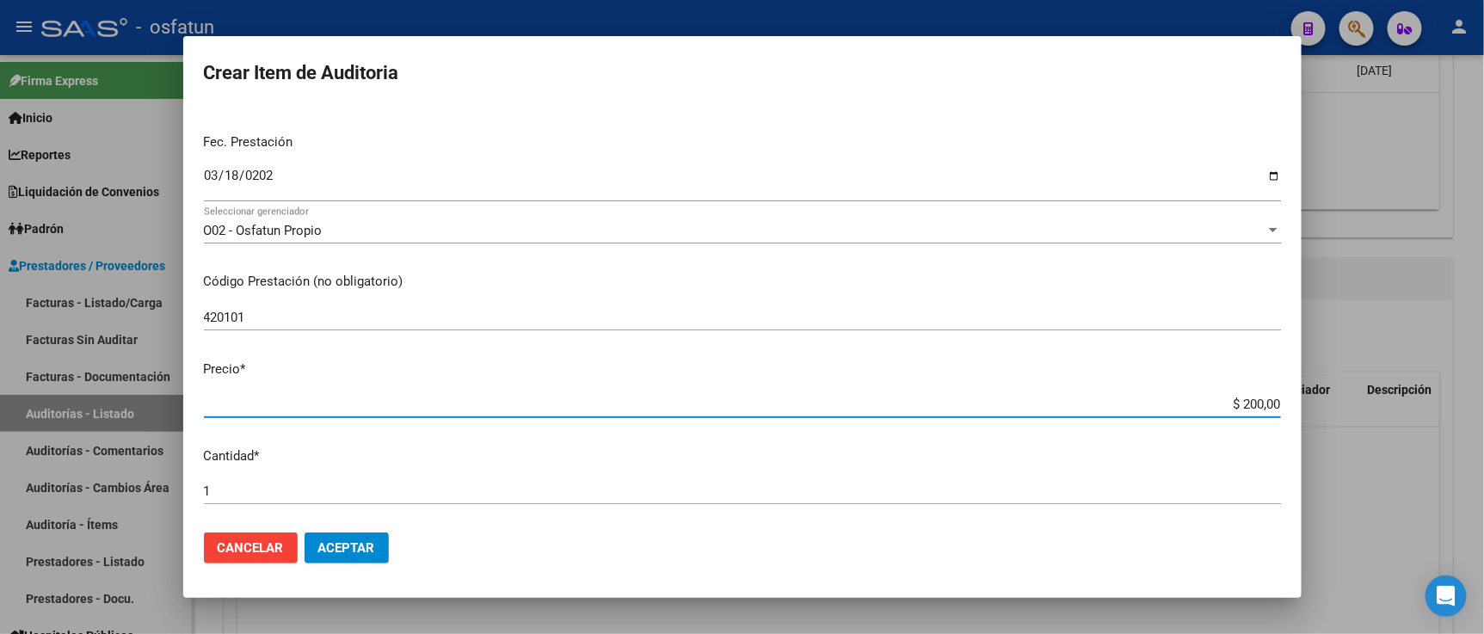
type input "$ 2.000,00"
type input "$ 20.000,00"
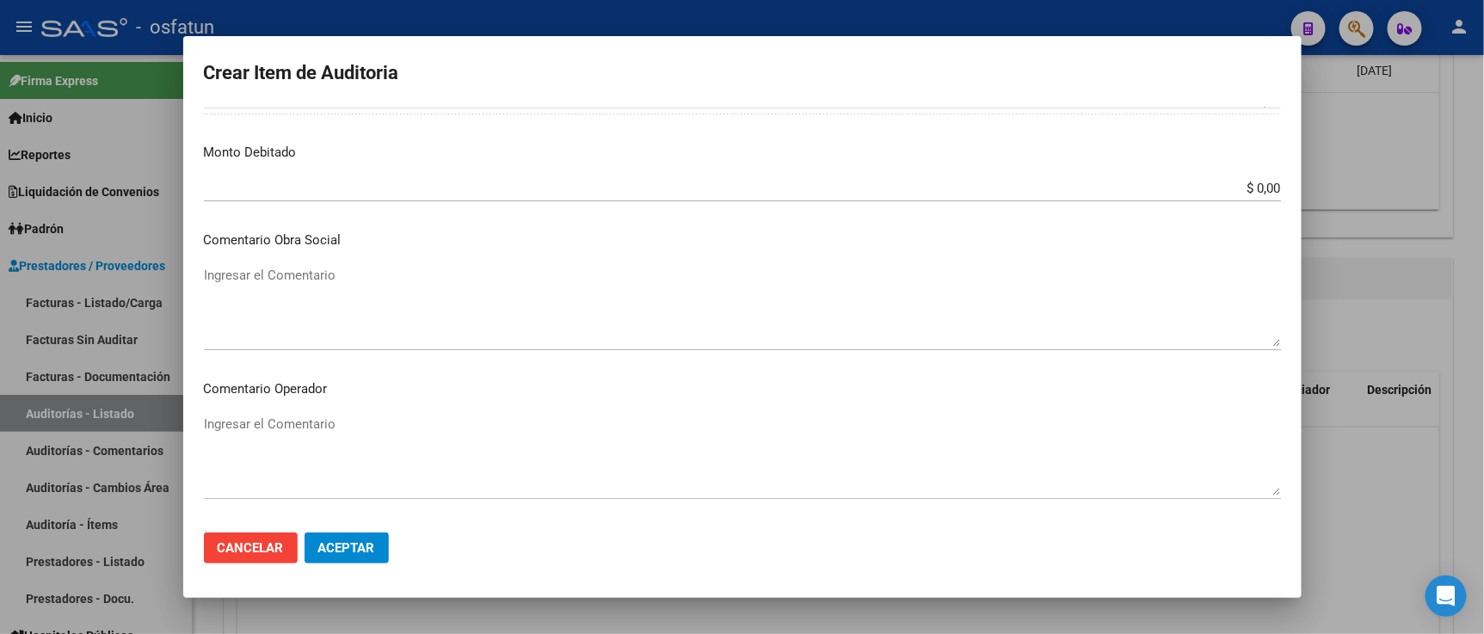
scroll to position [1136, 0]
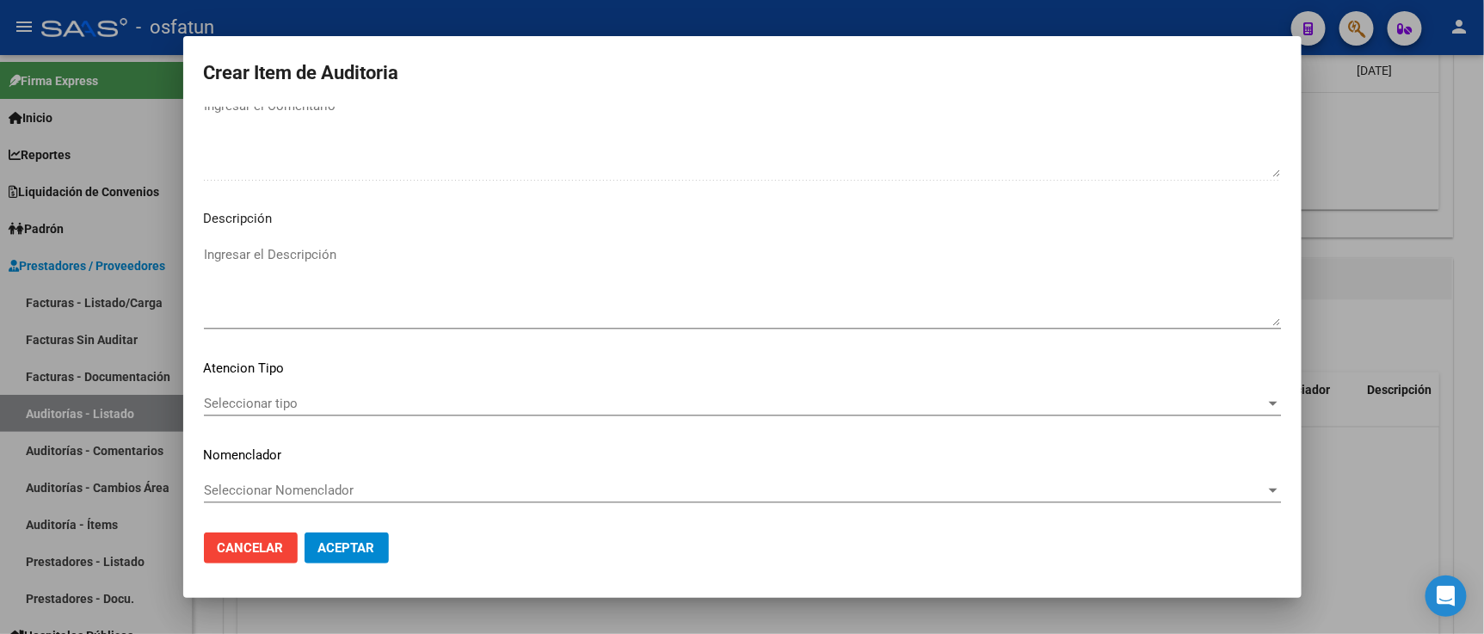
click at [314, 401] on span "Seleccionar tipo" at bounding box center [734, 403] width 1061 height 15
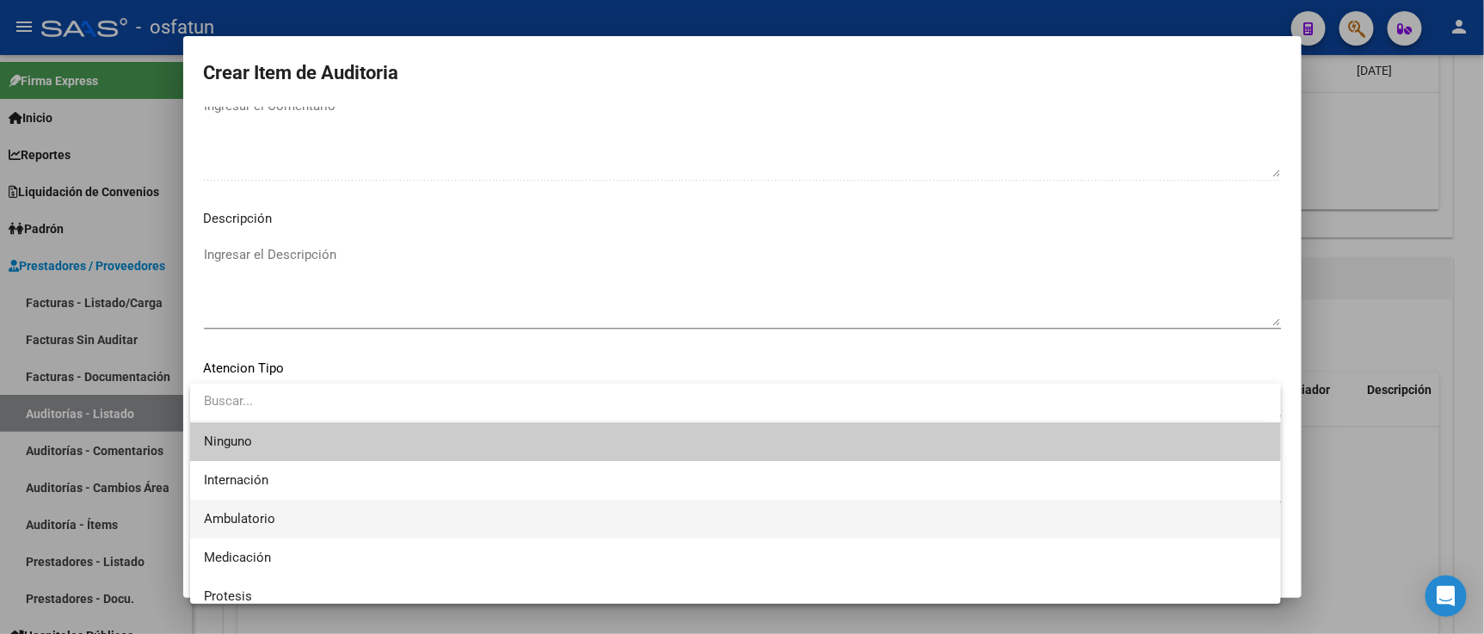
click at [282, 518] on span "Ambulatorio" at bounding box center [735, 519] width 1063 height 39
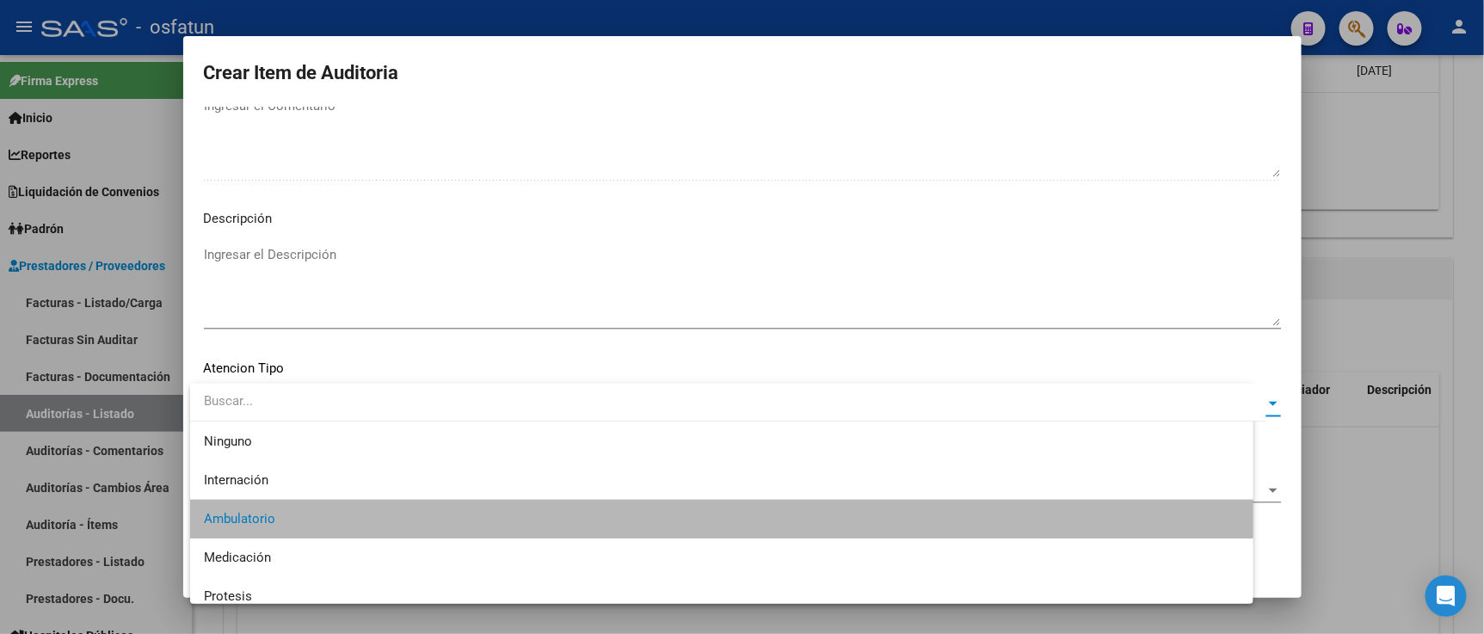
click at [284, 480] on div "Seleccionar Nomenclador Seleccionar Nomenclador" at bounding box center [742, 490] width 1077 height 26
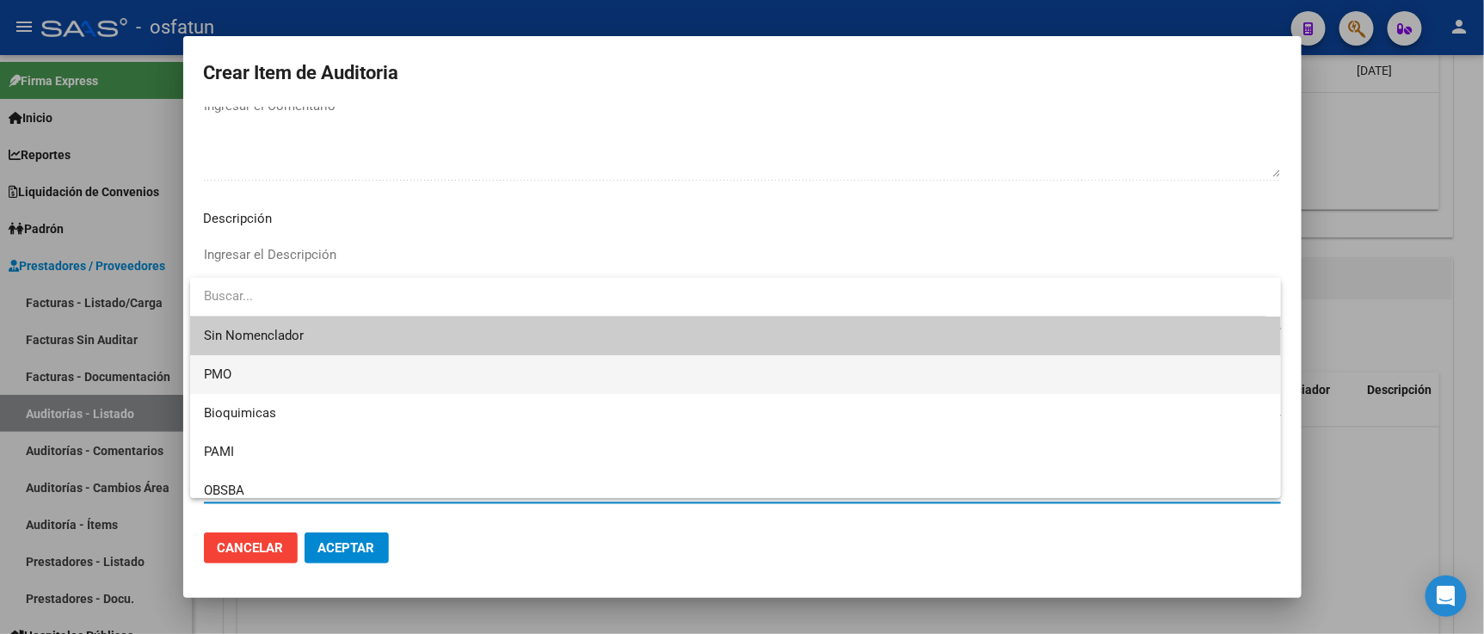
click at [252, 377] on span "PMO" at bounding box center [735, 374] width 1063 height 39
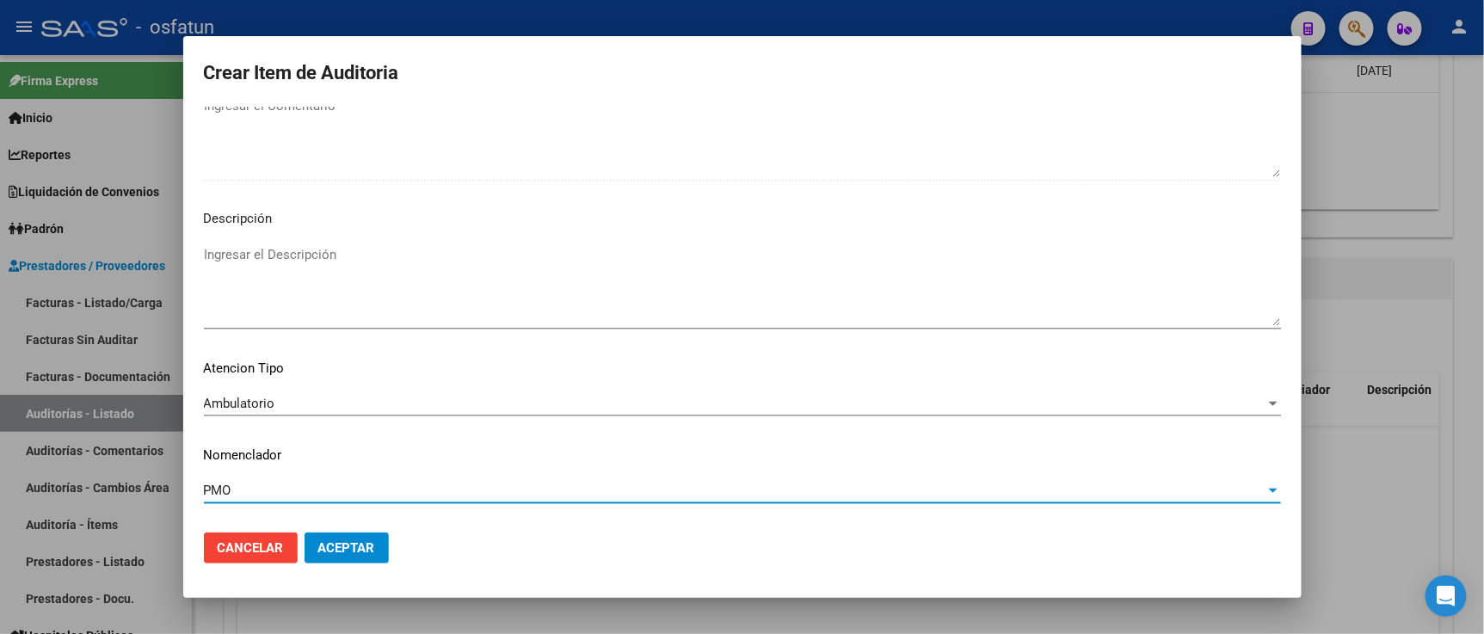
click at [332, 543] on span "Aceptar" at bounding box center [346, 547] width 57 height 15
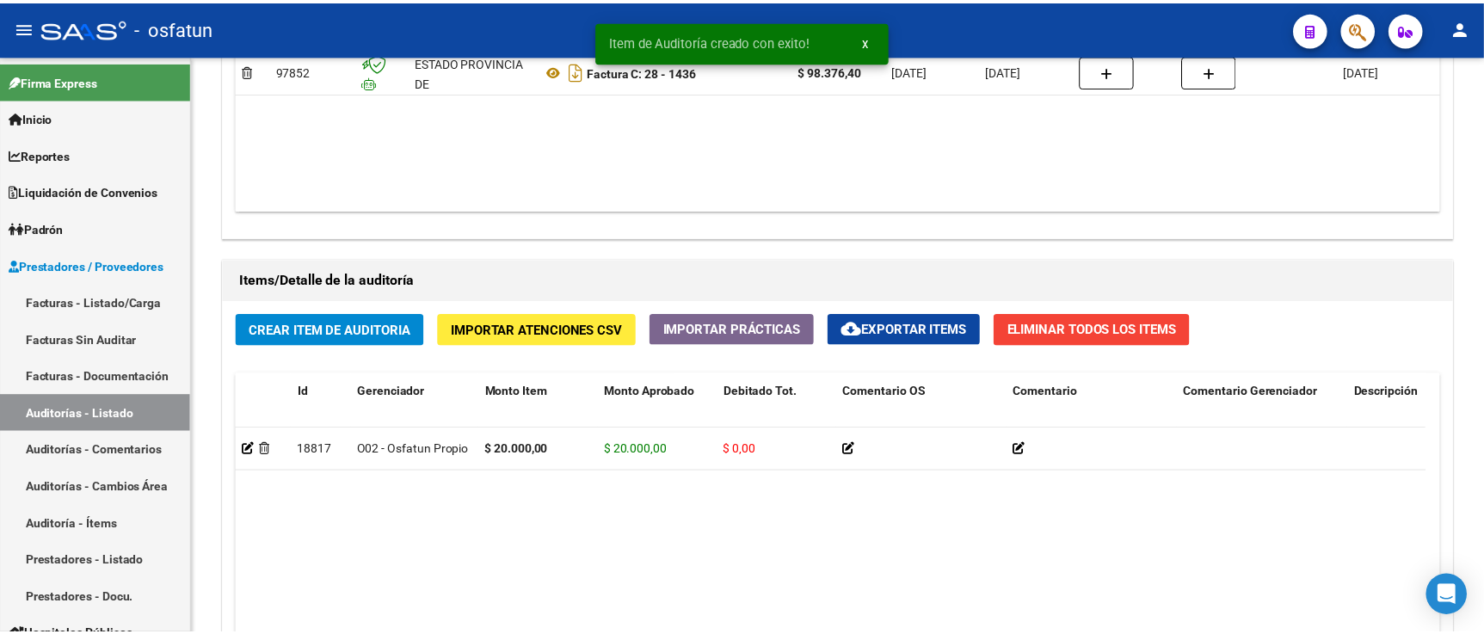
scroll to position [1052, 0]
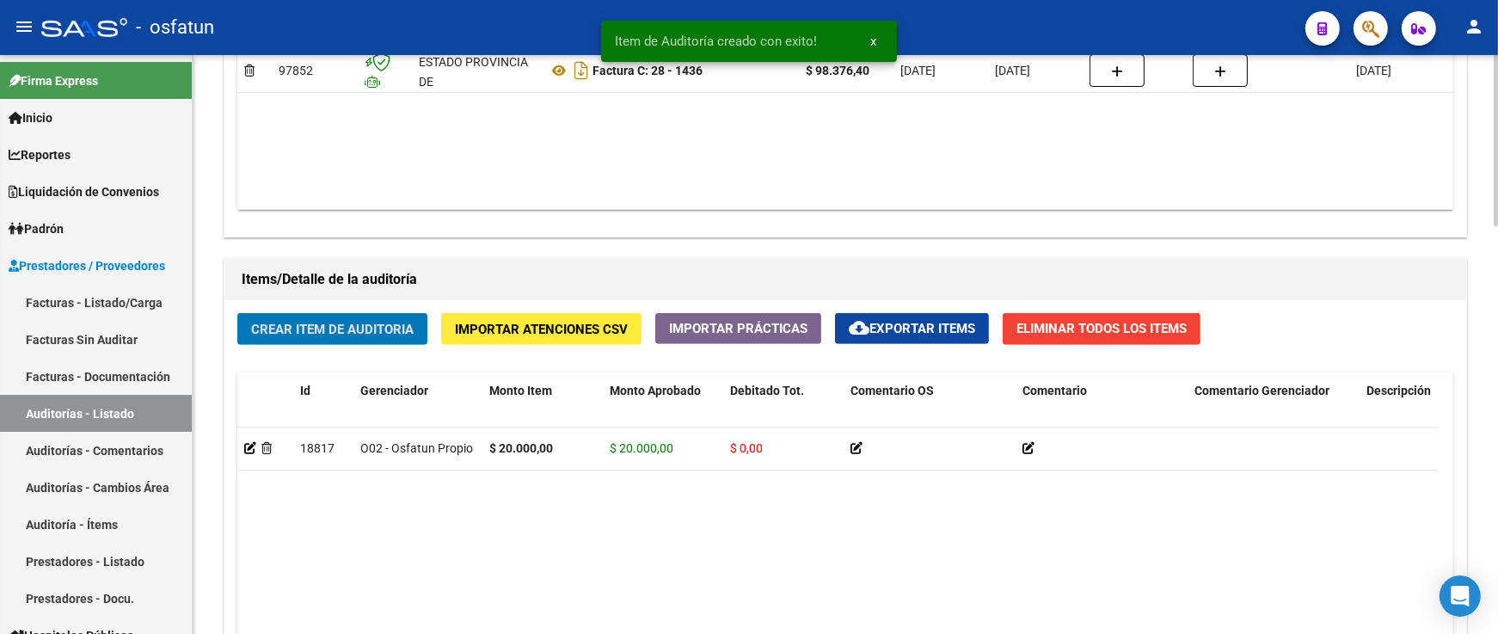
click at [332, 334] on span "Crear Item de Auditoria" at bounding box center [332, 329] width 163 height 15
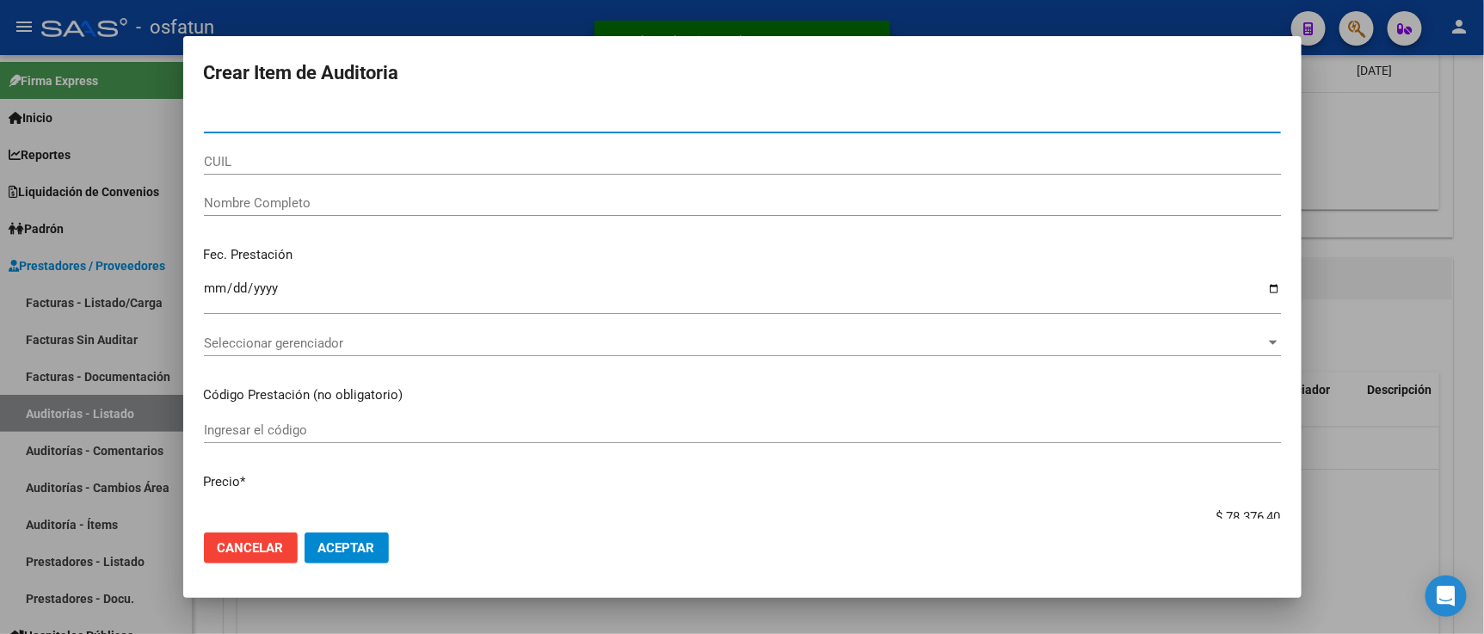
paste input "34010351"
type input "34010351"
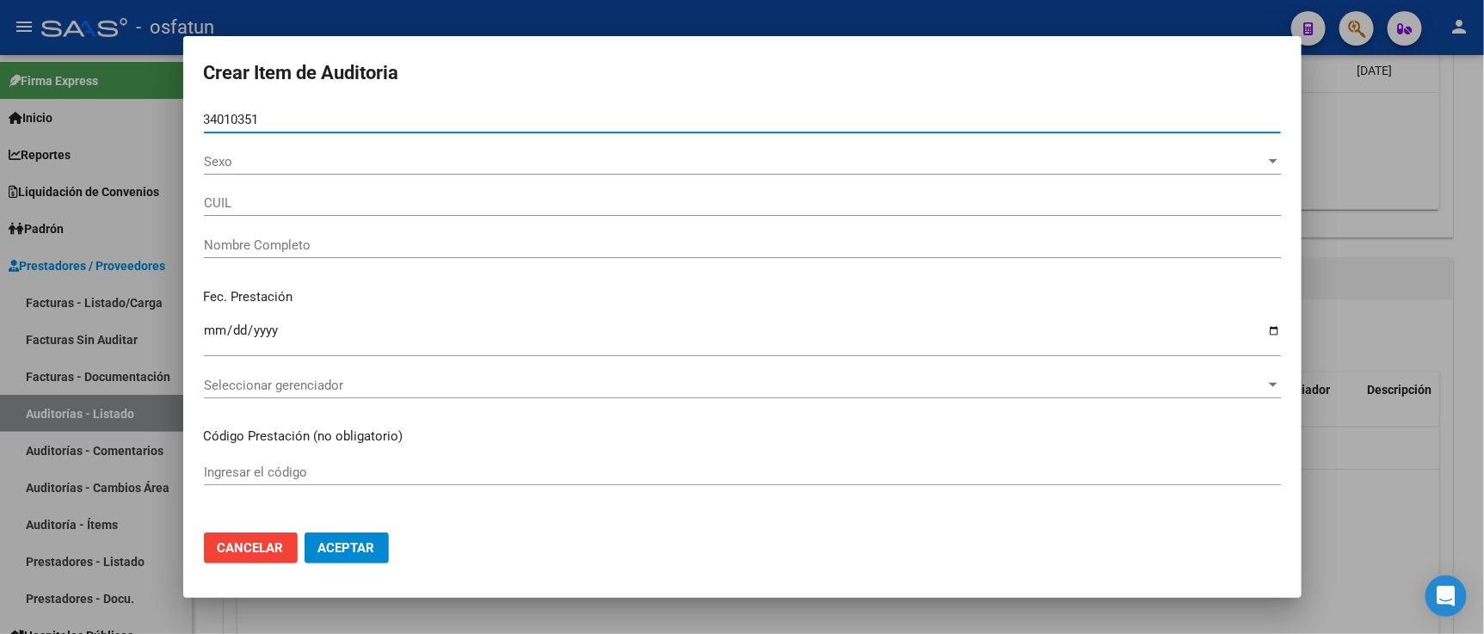
type input "27340103519"
type input "MORALES NIEVES GISELA"
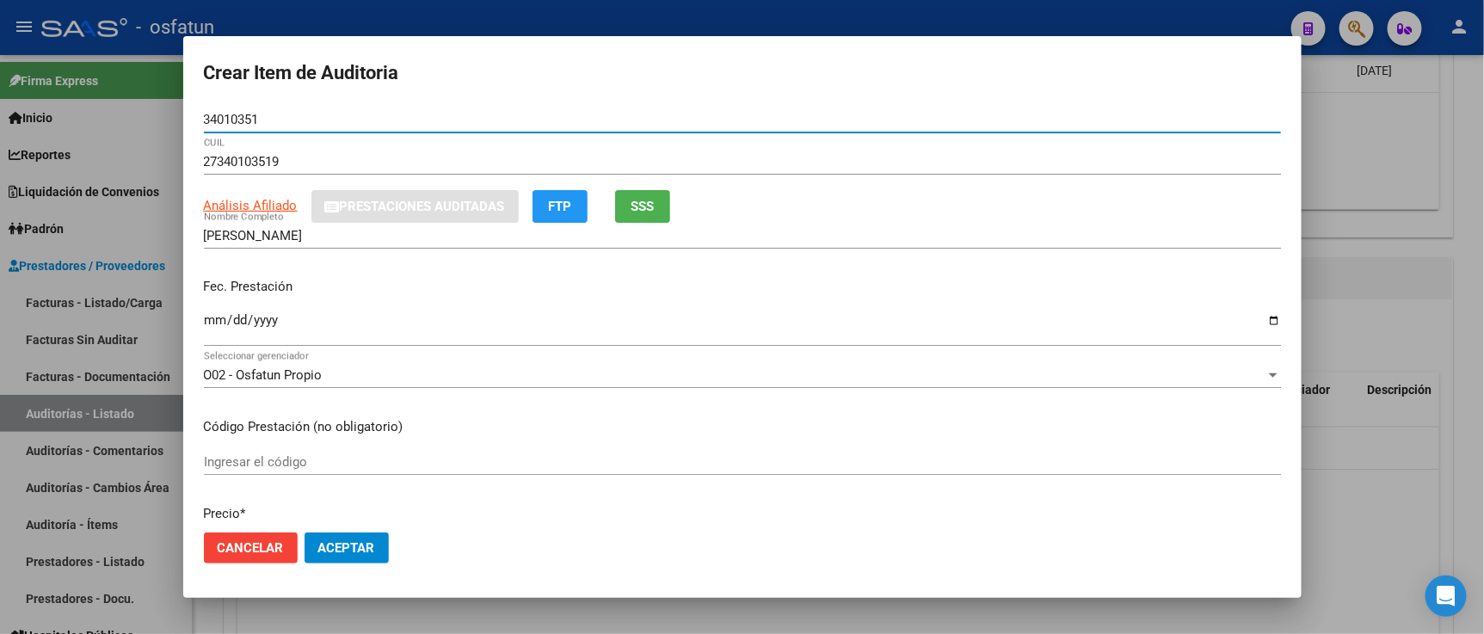
type input "34010351"
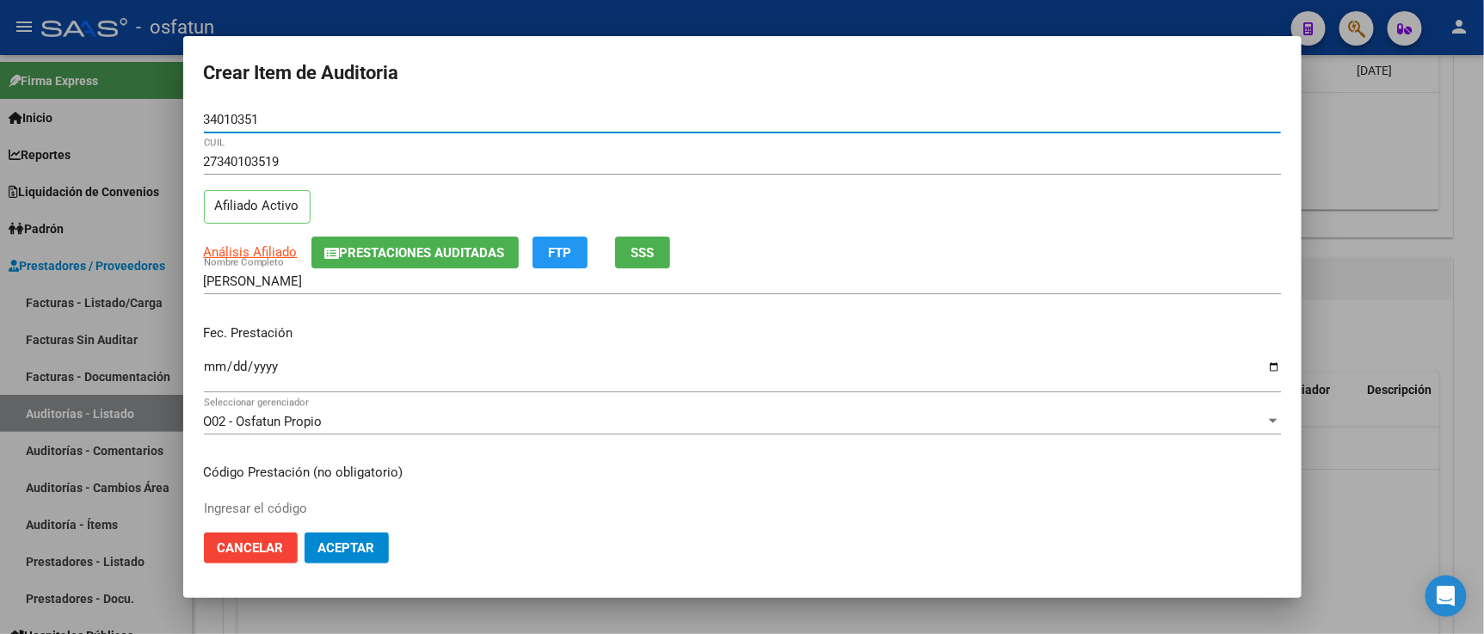
click at [213, 370] on input "Ingresar la fecha" at bounding box center [742, 374] width 1077 height 28
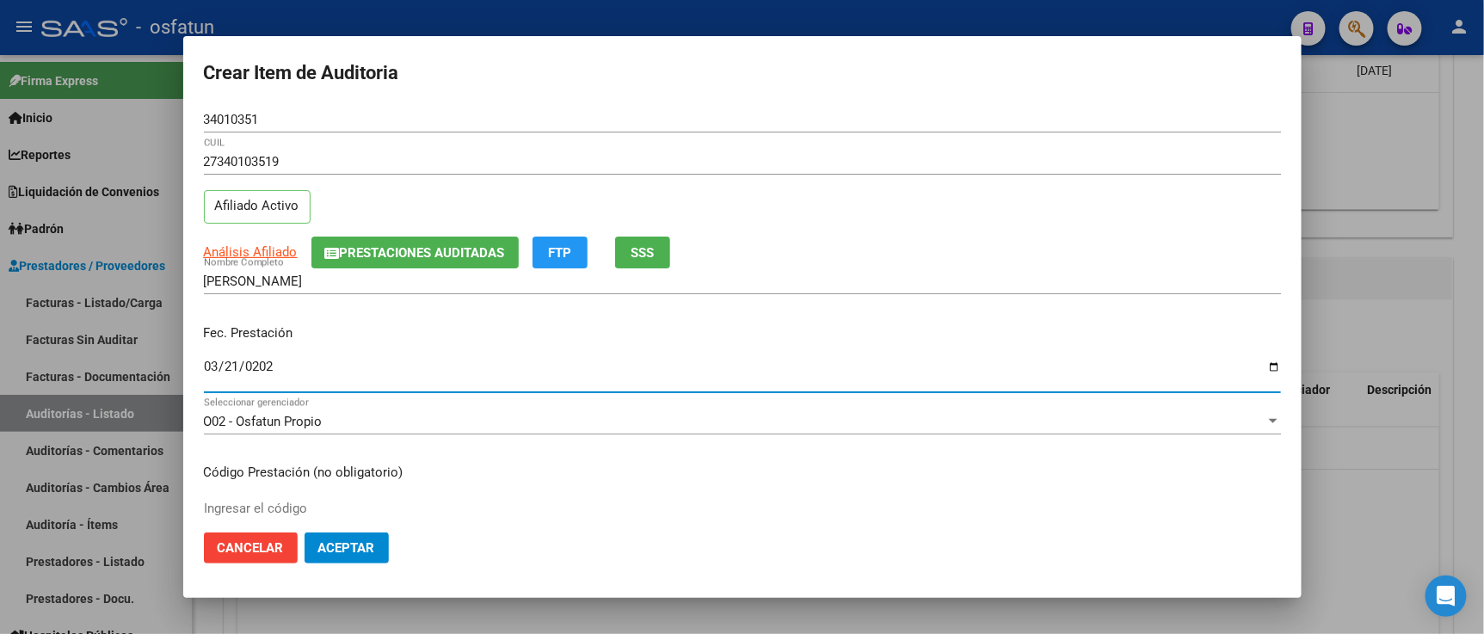
type input "2025-03-21"
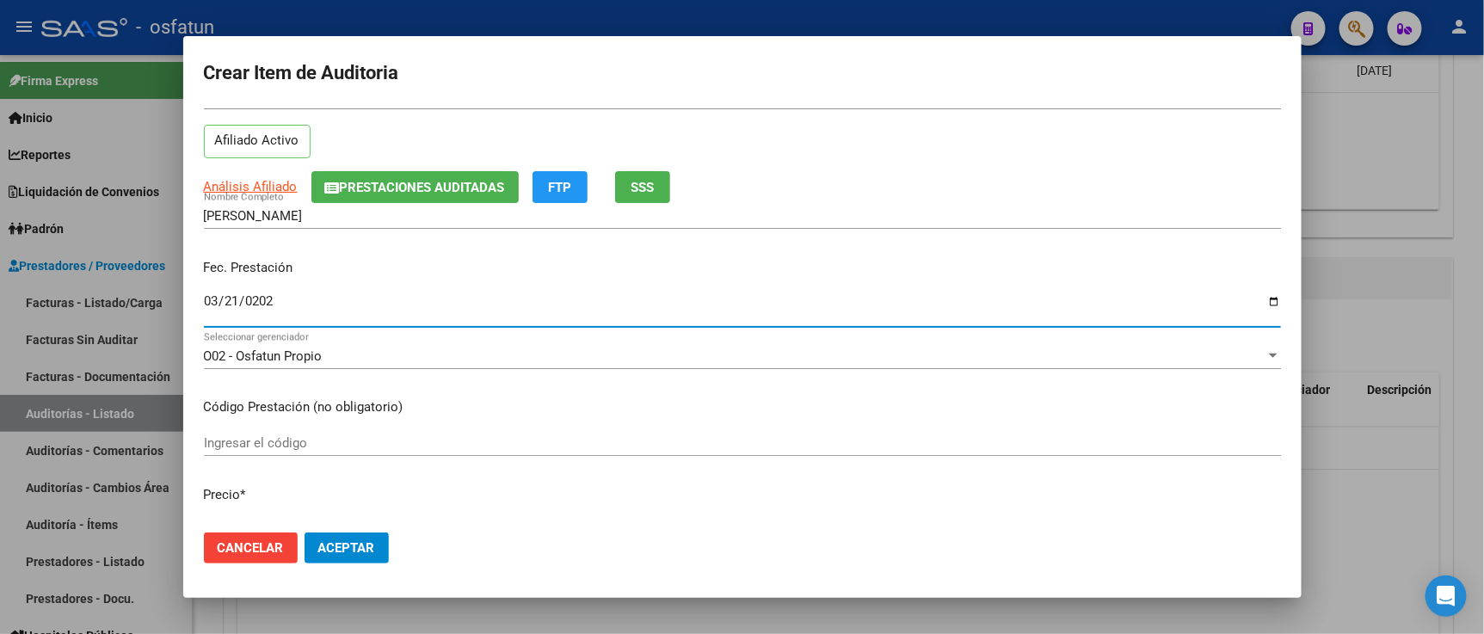
scroll to position [95, 0]
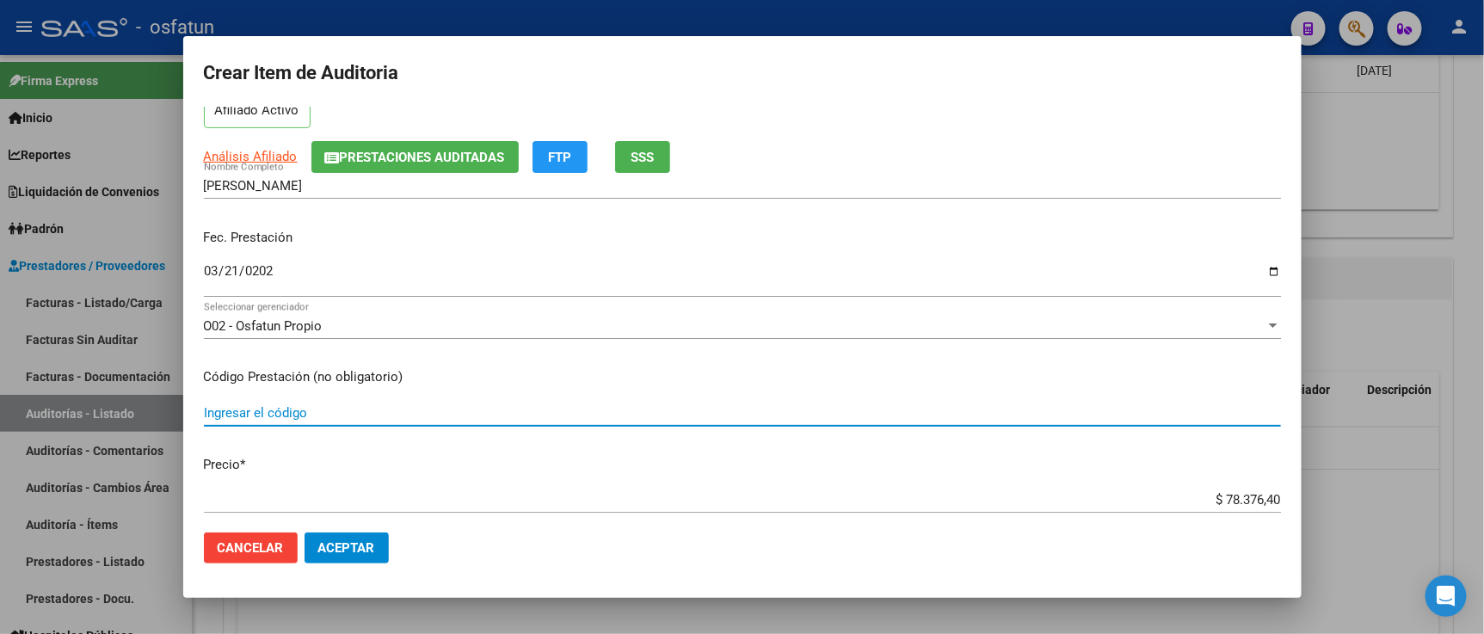
click at [269, 419] on input "Ingresar el código" at bounding box center [742, 412] width 1077 height 15
type input "420101"
drag, startPoint x: 1183, startPoint y: 495, endPoint x: 1383, endPoint y: 513, distance: 201.1
click at [1383, 513] on div "Crear Item de Auditoria 34010351 Nro Documento 27340103519 CUIL Afiliado Activo…" at bounding box center [742, 317] width 1484 height 634
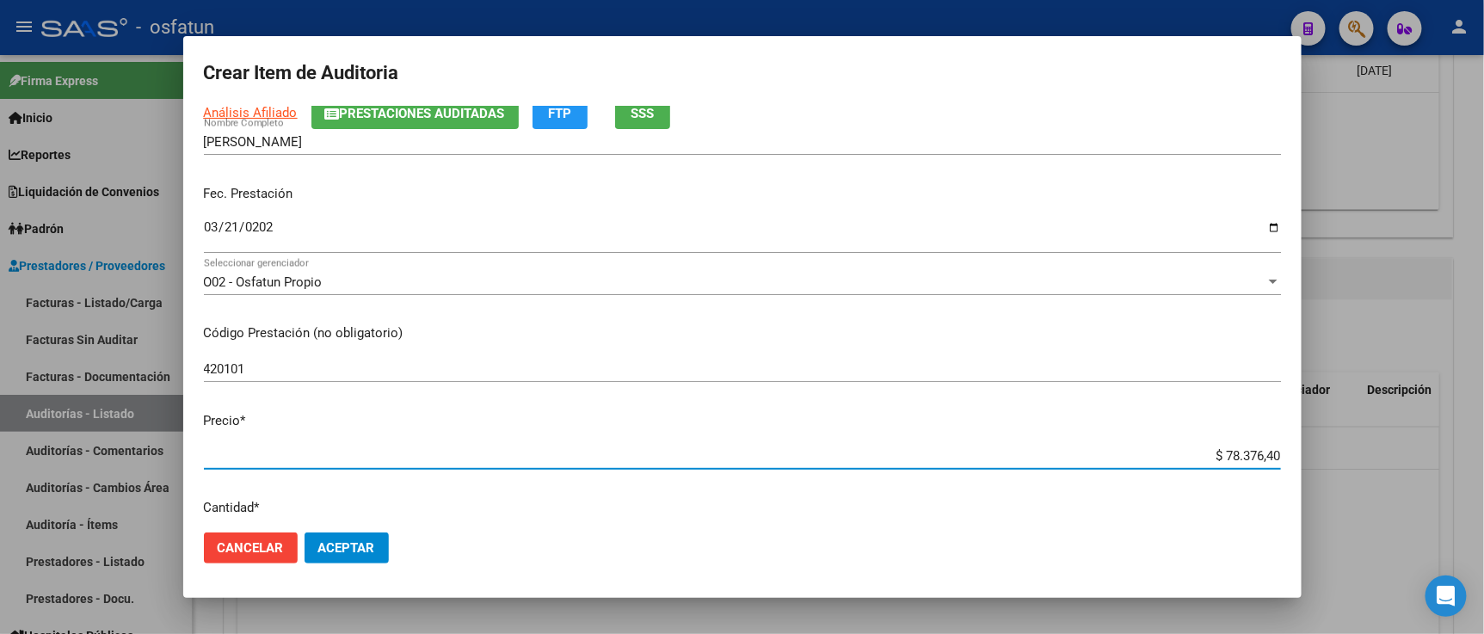
type input "$ 0,02"
type input "$ 0,20"
type input "$ 2,00"
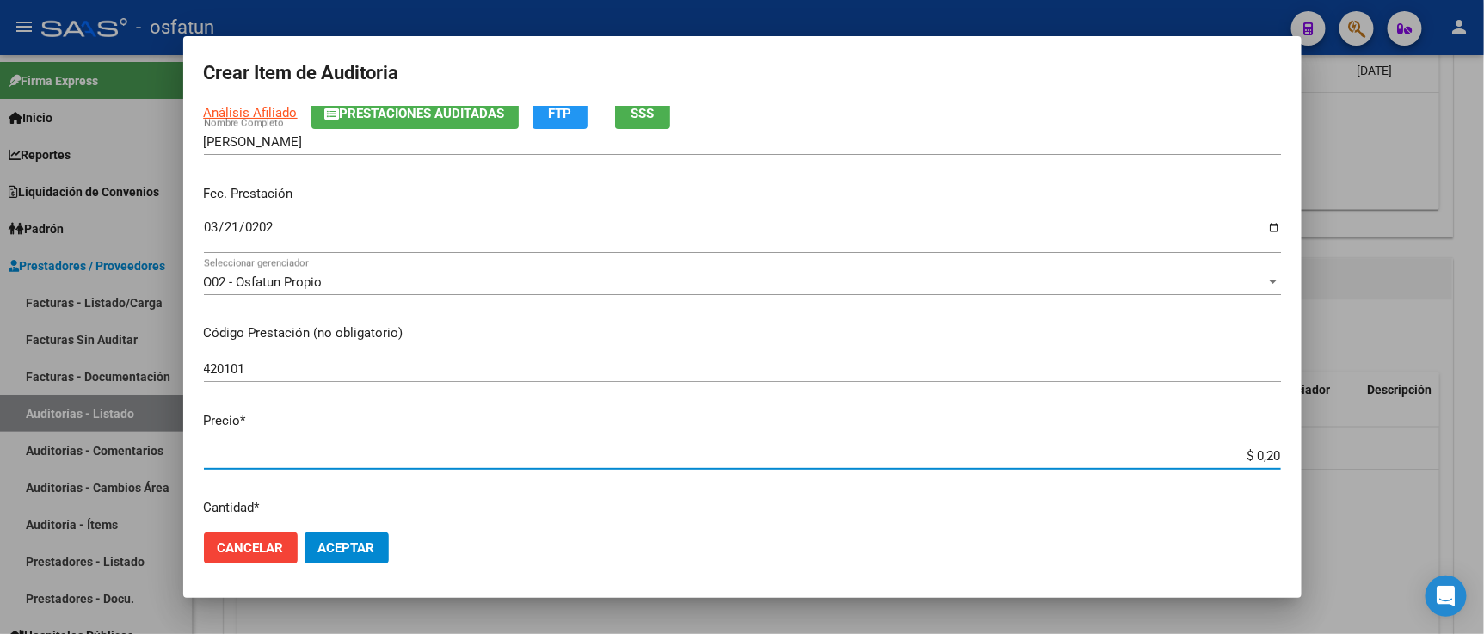
type input "$ 2,00"
type input "$ 20,00"
type input "$ 200,00"
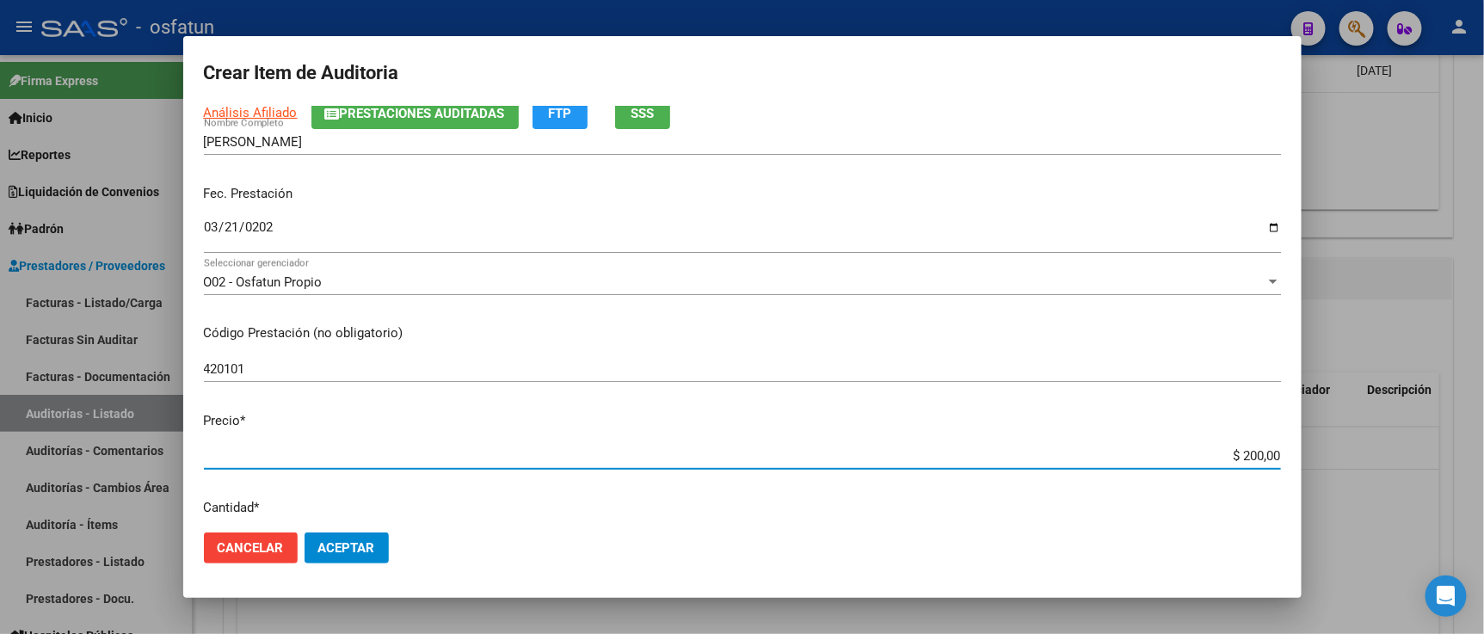
type input "$ 2.000,00"
type input "$ 20.000,00"
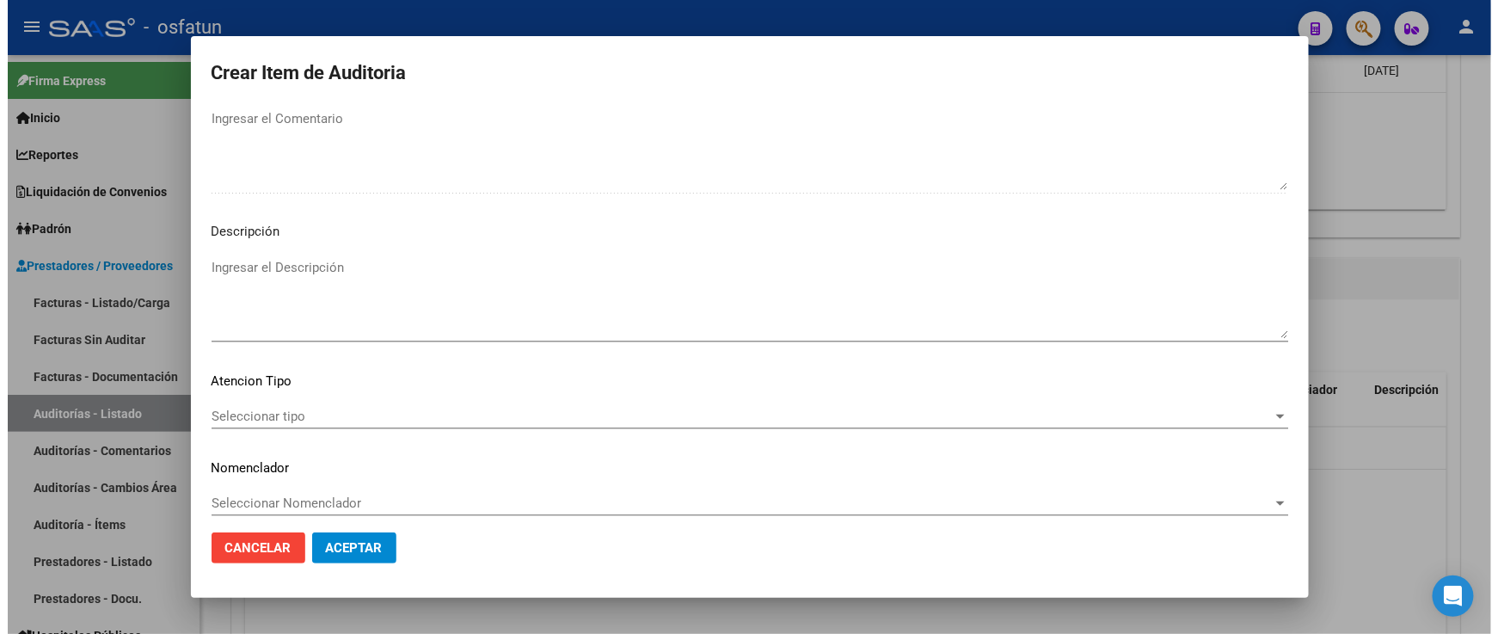
scroll to position [1136, 0]
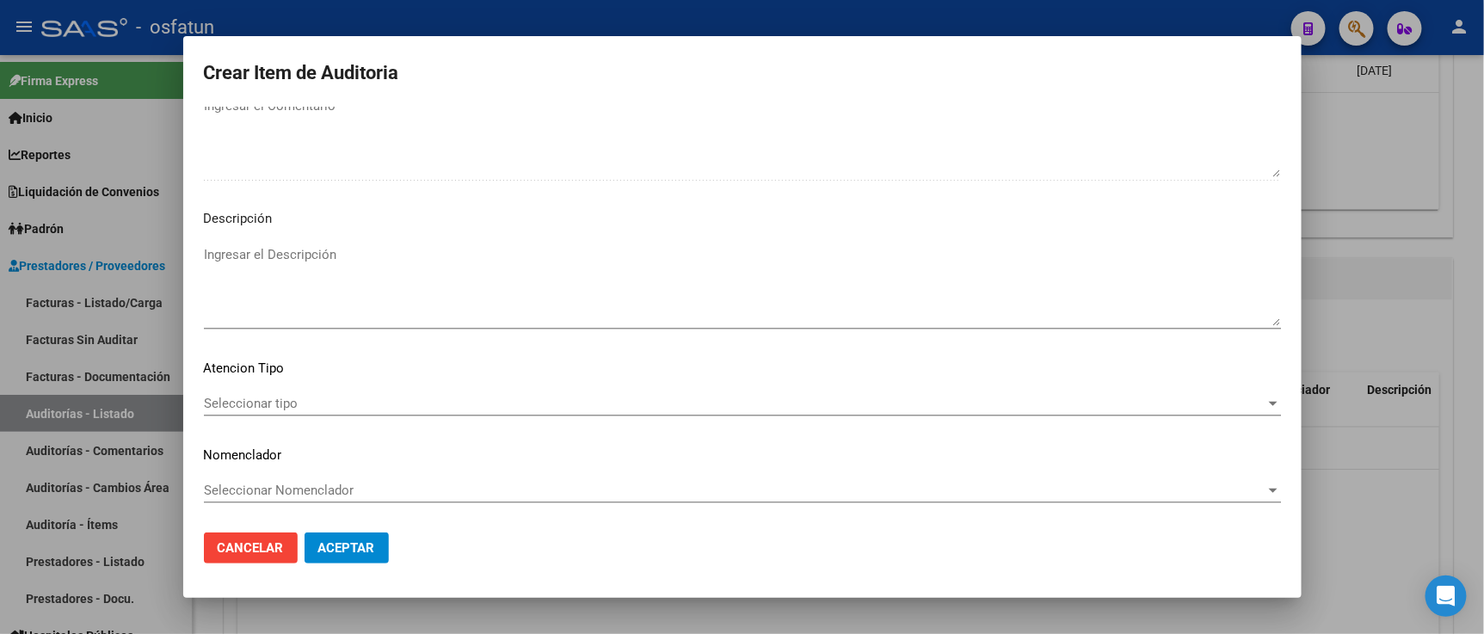
click at [310, 410] on span "Seleccionar tipo" at bounding box center [734, 403] width 1061 height 15
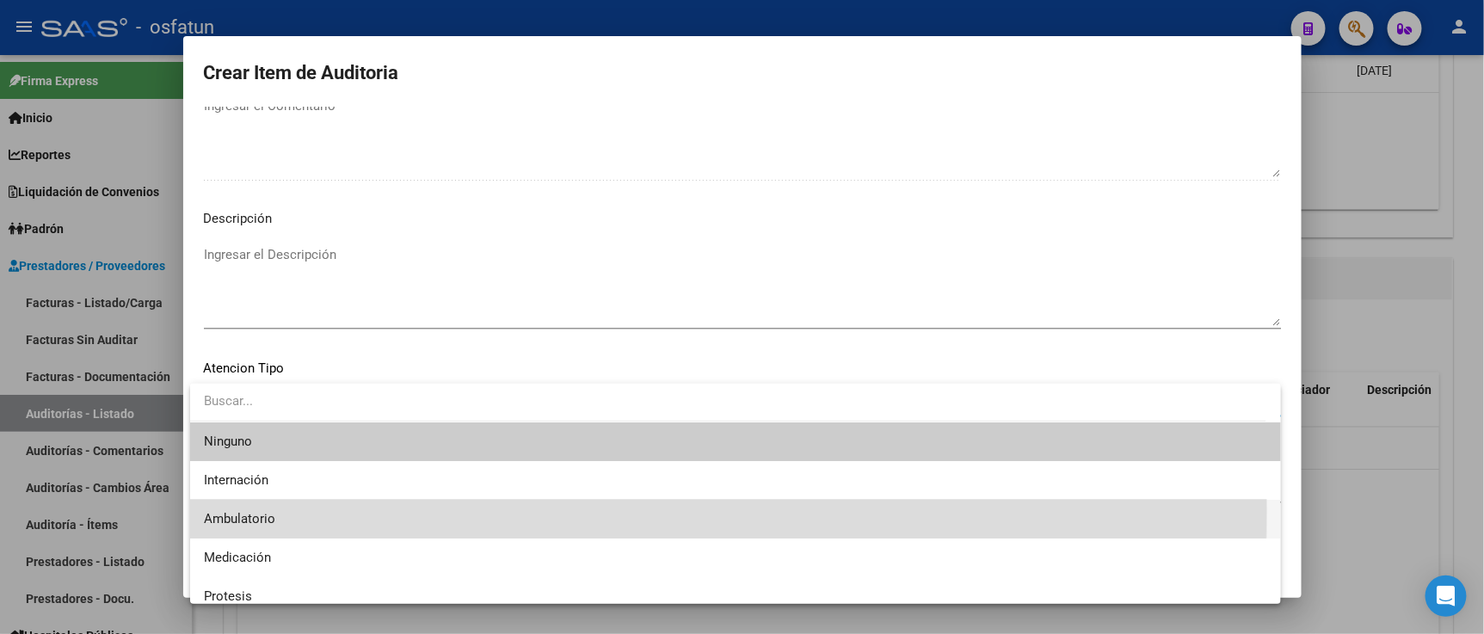
click at [304, 510] on span "Ambulatorio" at bounding box center [735, 519] width 1063 height 39
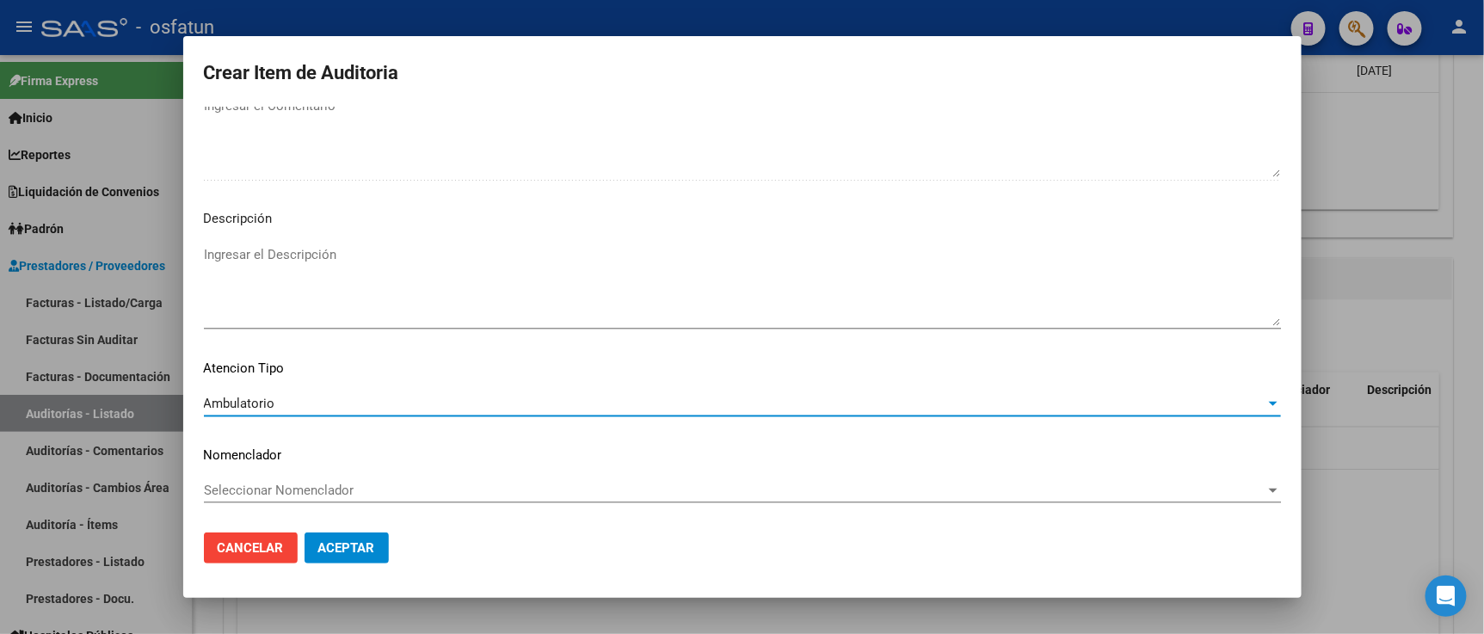
click at [301, 491] on span "Seleccionar Nomenclador" at bounding box center [734, 489] width 1061 height 15
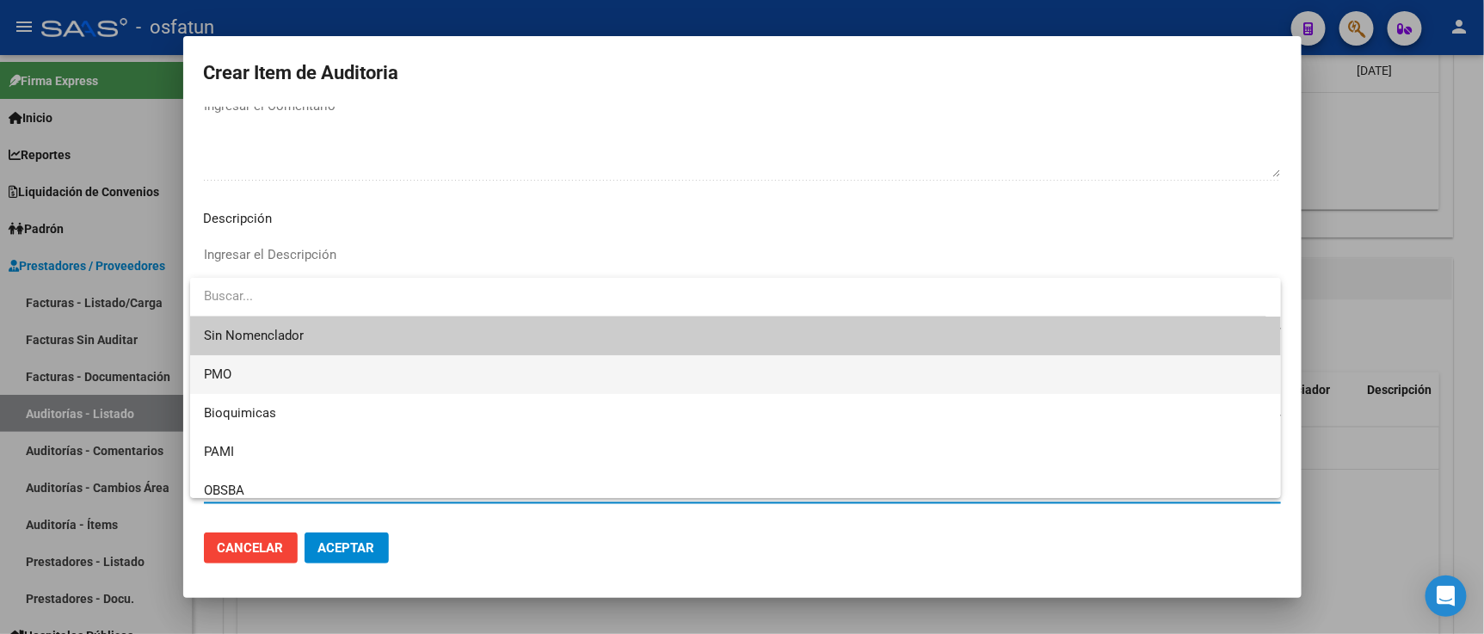
click at [238, 381] on span "PMO" at bounding box center [735, 374] width 1063 height 39
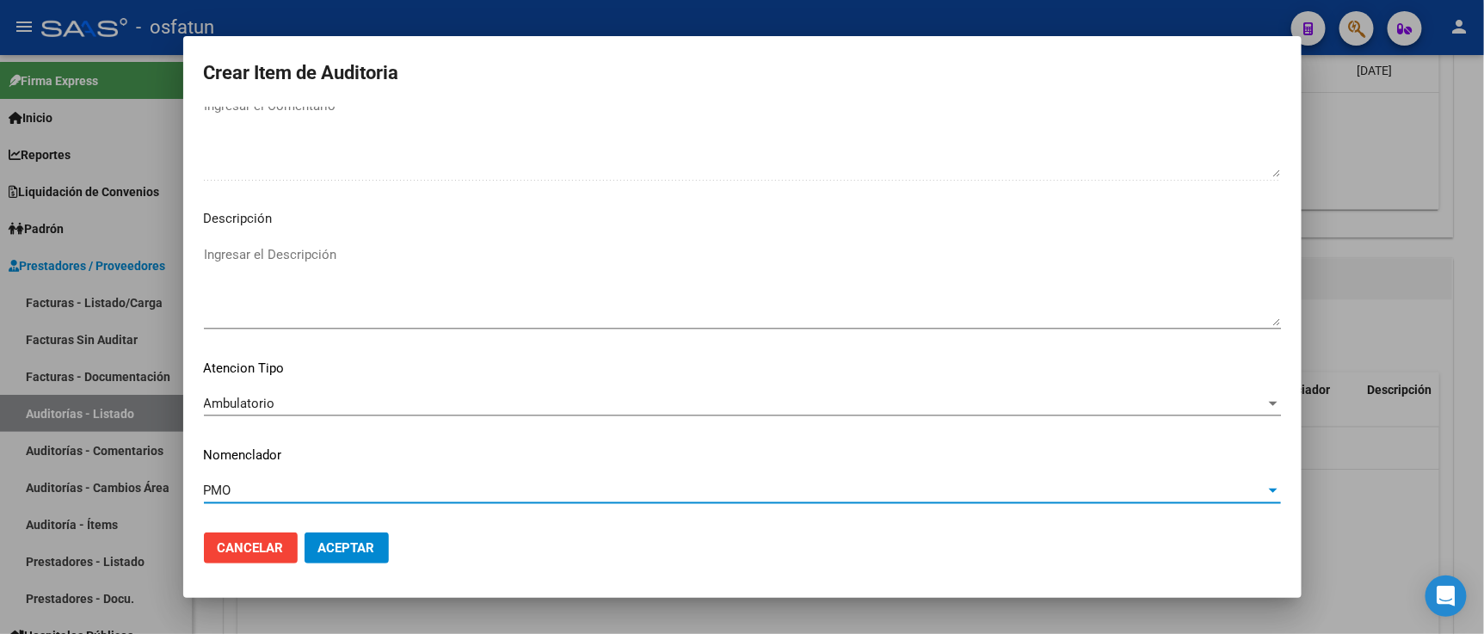
click at [337, 555] on span "Aceptar" at bounding box center [346, 547] width 57 height 15
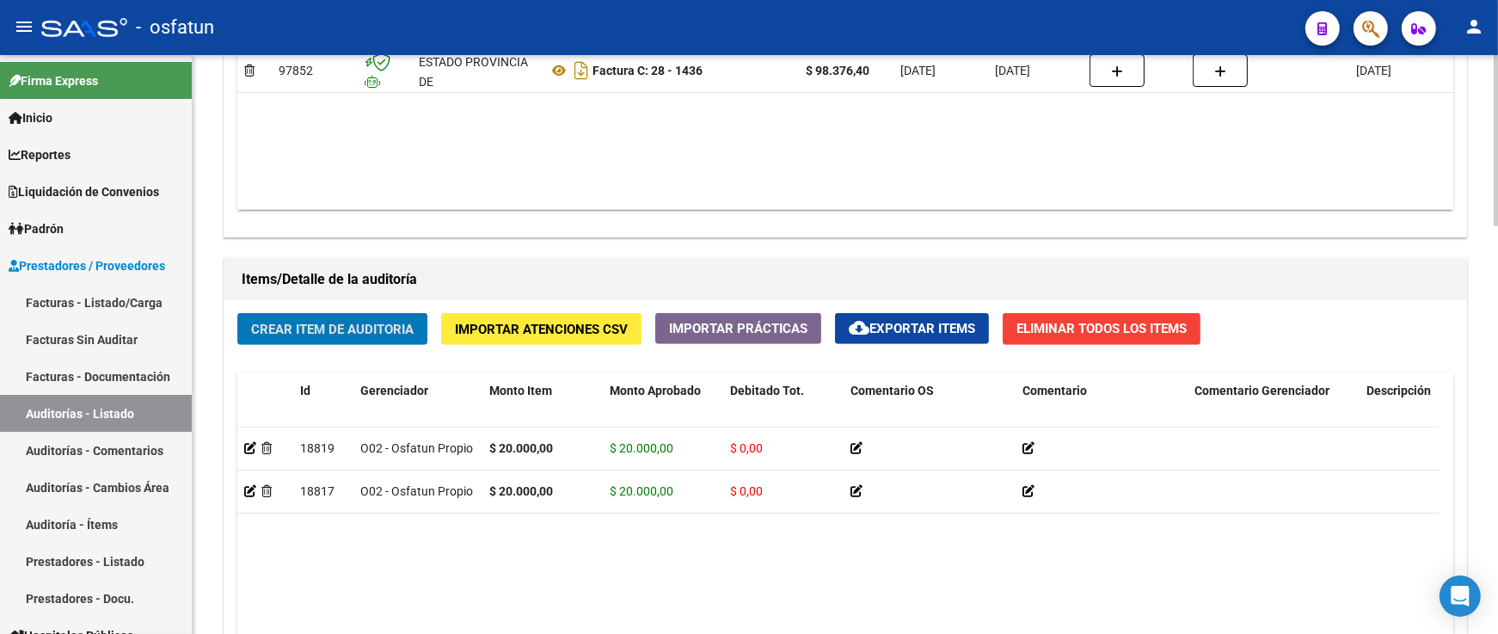
scroll to position [1243, 0]
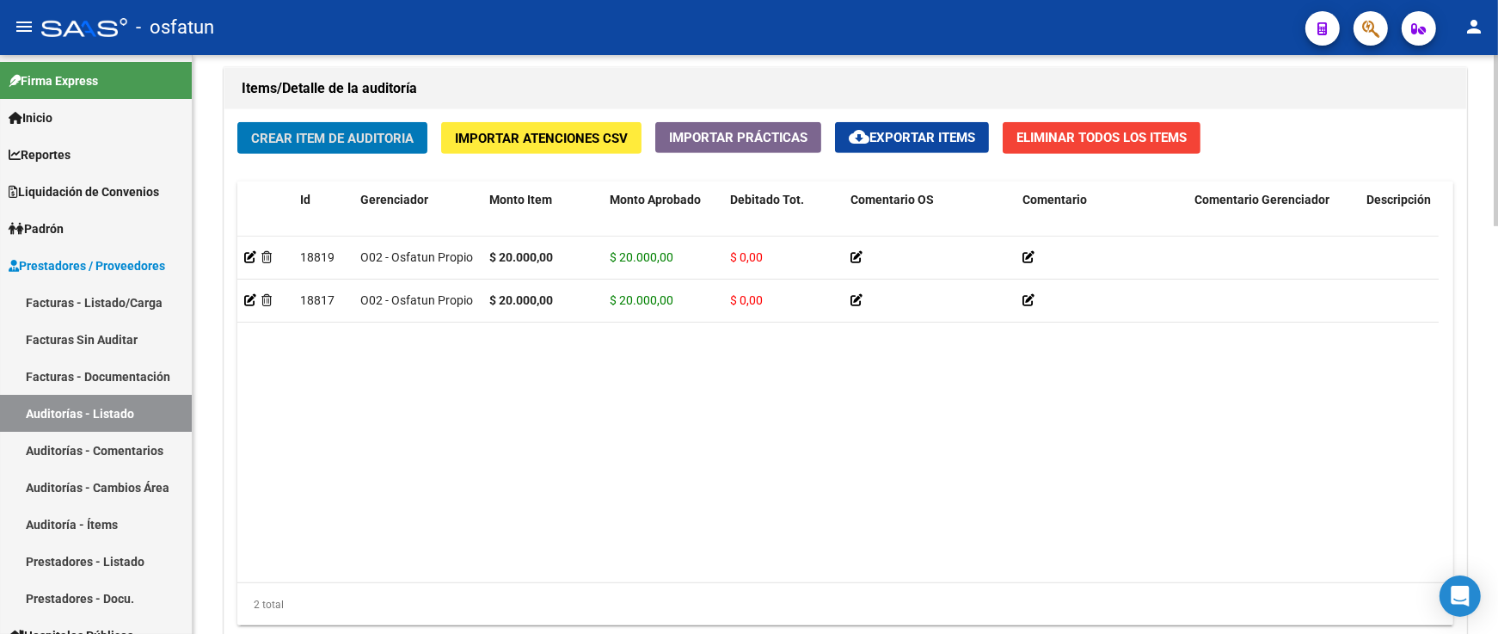
click at [348, 149] on button "Crear Item de Auditoria" at bounding box center [332, 138] width 190 height 32
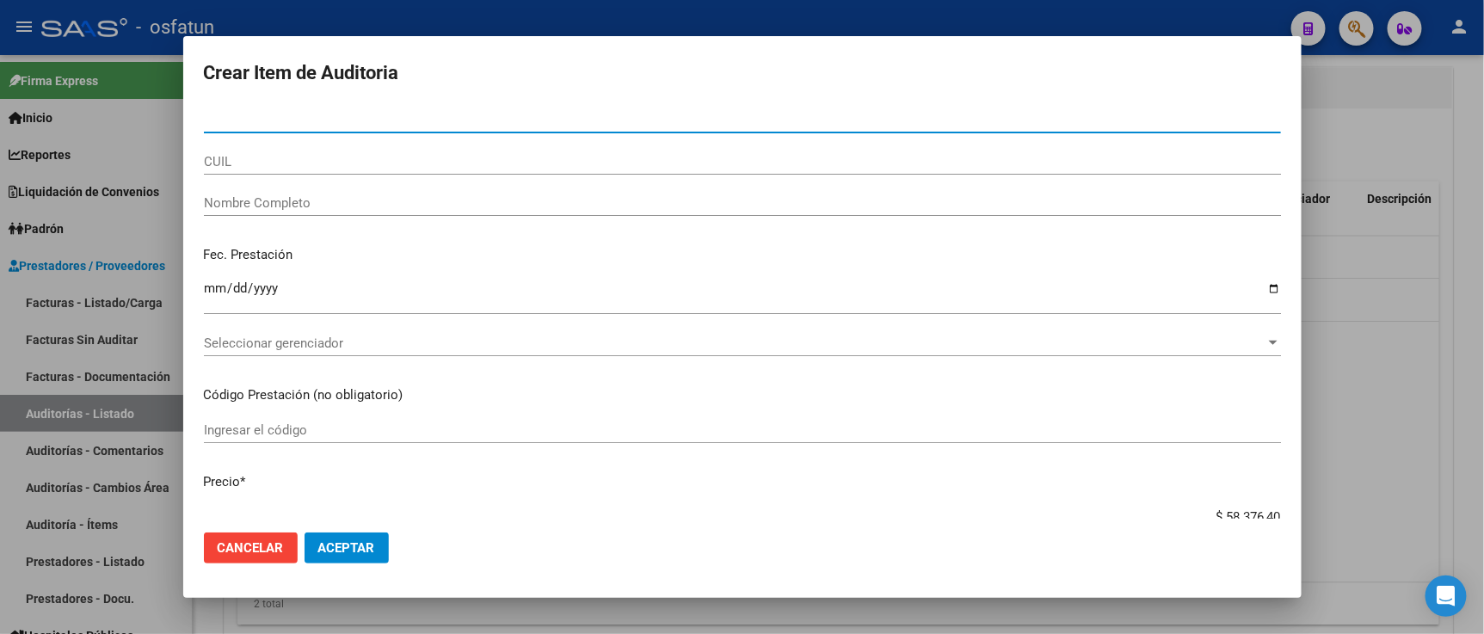
click at [334, 116] on input "Nro Documento" at bounding box center [742, 119] width 1077 height 15
paste input "20761954"
type input "20761954"
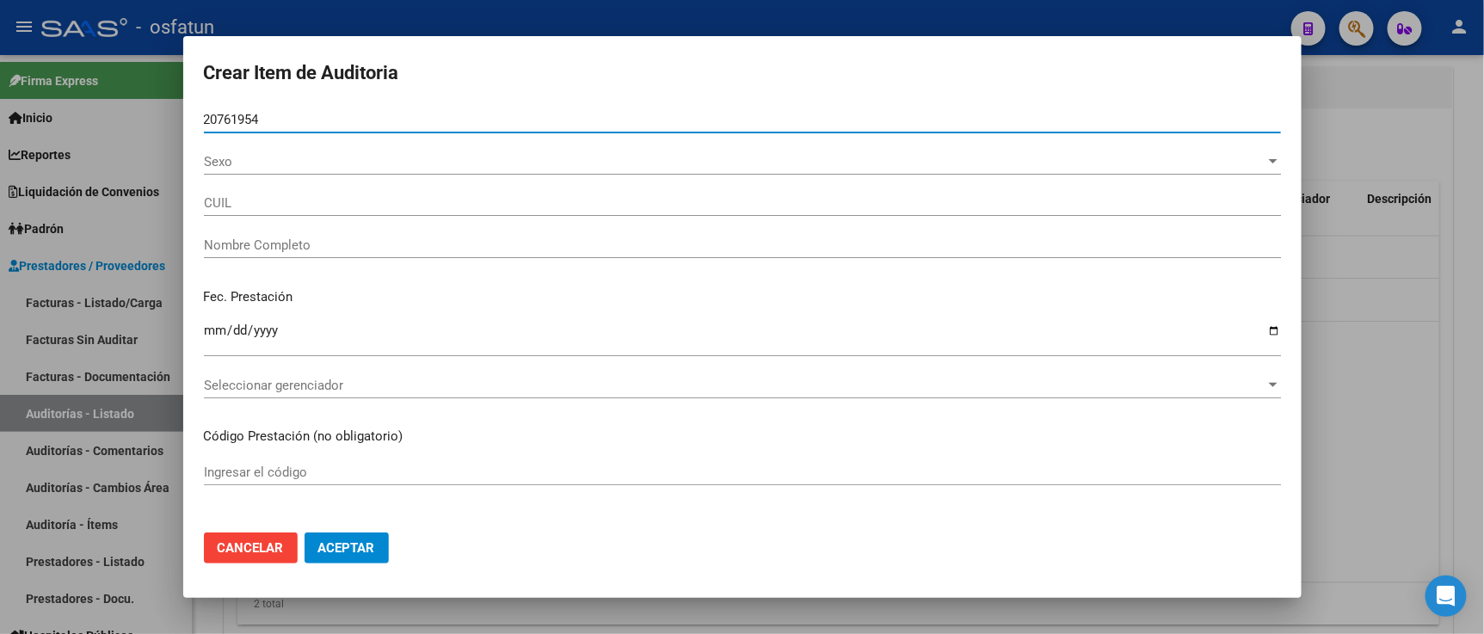
type input "20207619540"
type input "MOLINA SANDRO OSCAR"
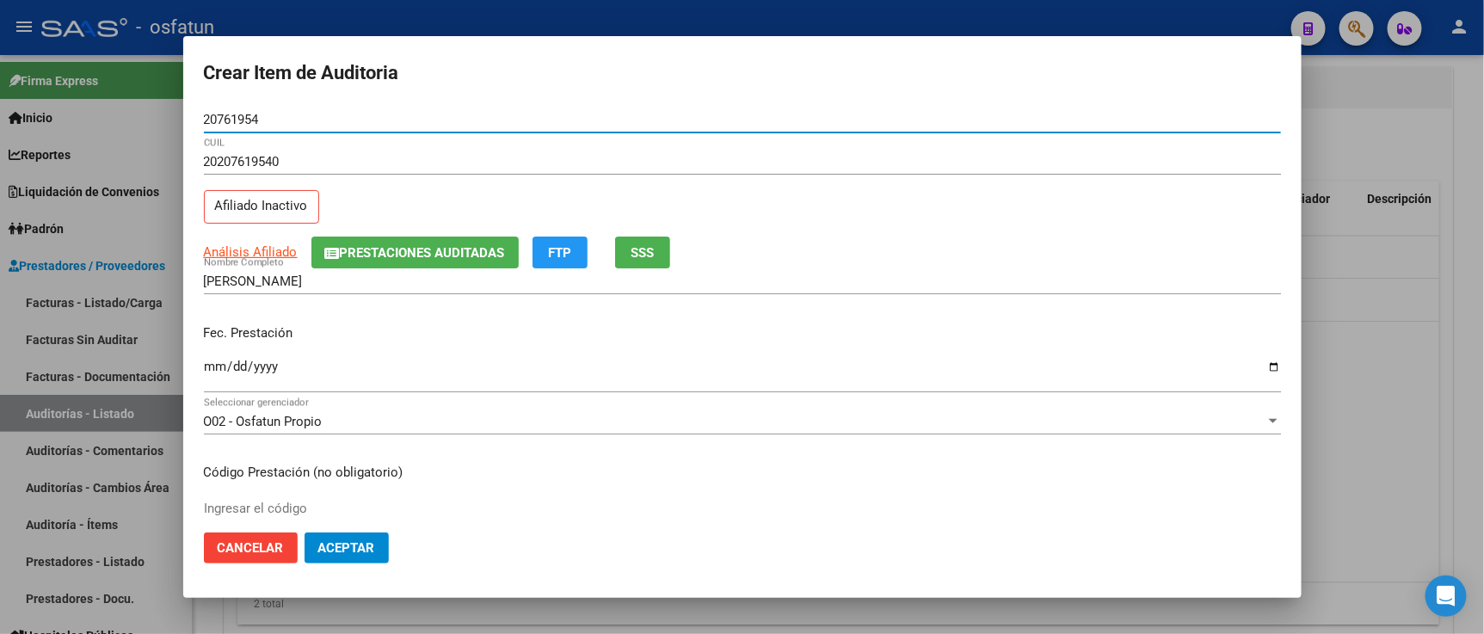
type input "20761954"
click at [304, 532] on button "Aceptar" at bounding box center [346, 547] width 84 height 31
